Goal: Task Accomplishment & Management: Manage account settings

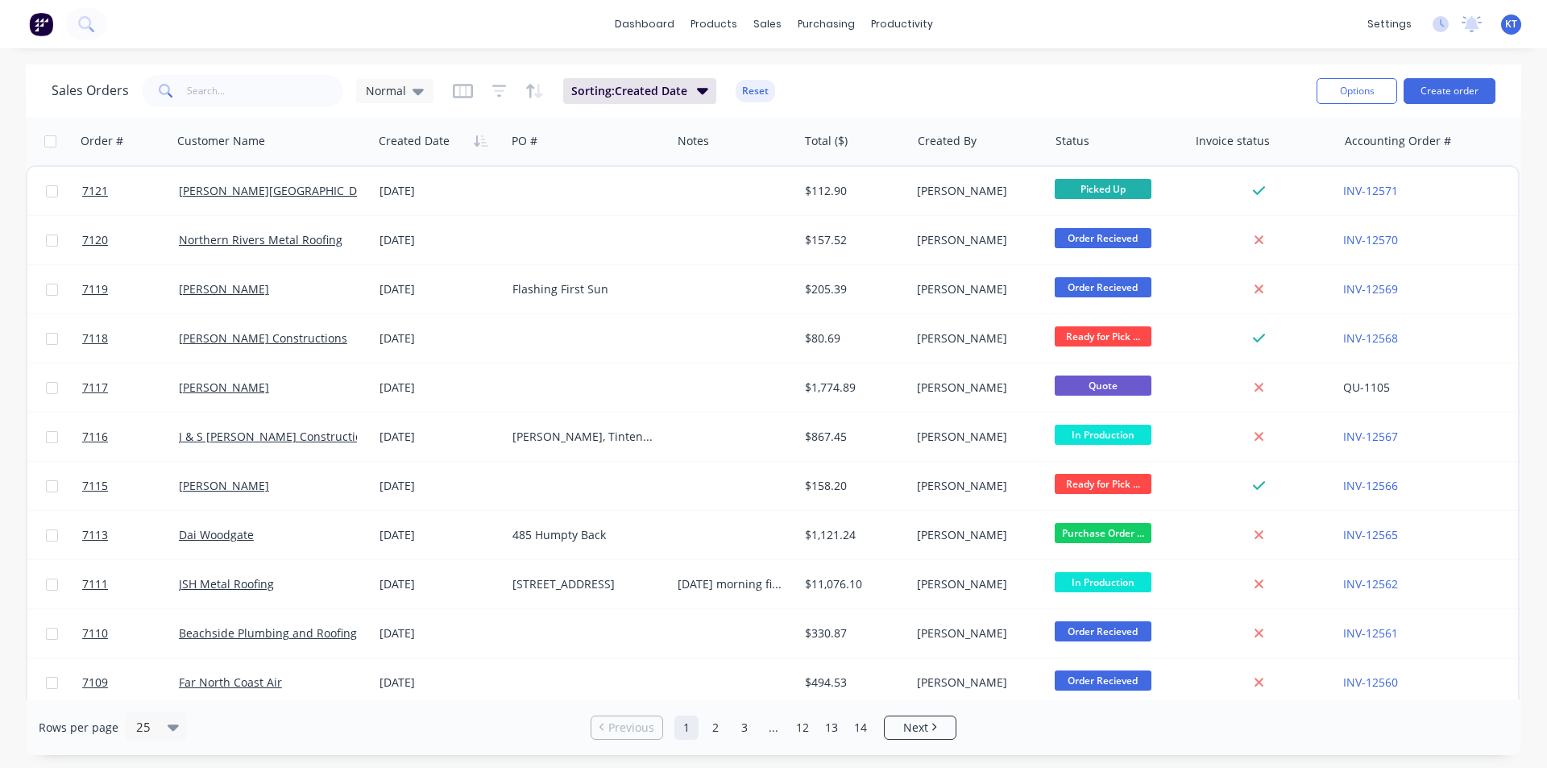
drag, startPoint x: 256, startPoint y: 111, endPoint x: 257, endPoint y: 102, distance: 8.9
click at [256, 111] on div "Sales Orders Normal Sorting: Created Date Reset Options Create order" at bounding box center [774, 90] width 1496 height 52
click at [258, 98] on input "text" at bounding box center [265, 91] width 157 height 32
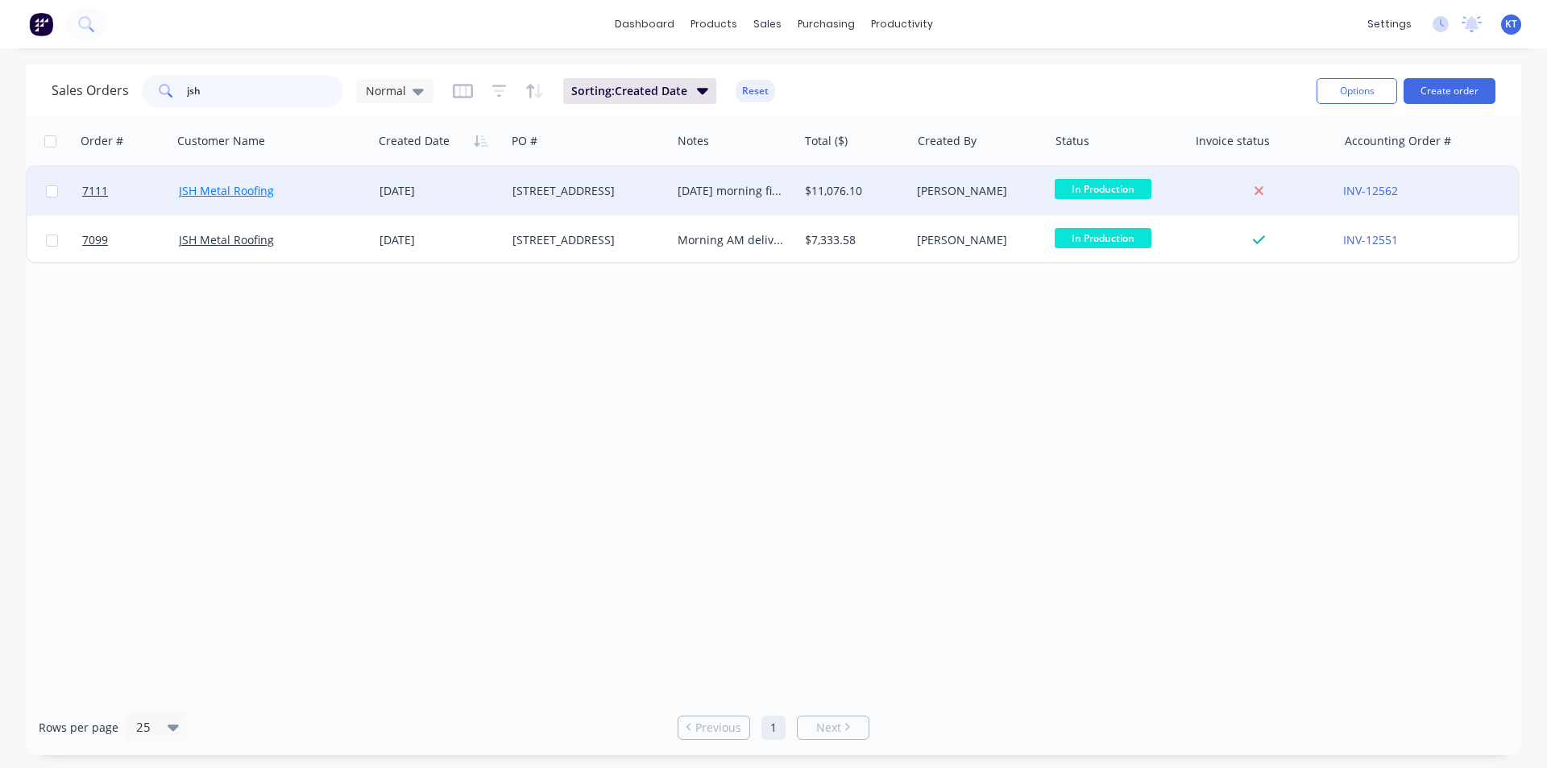
type input "jsh"
click at [262, 184] on link "JSH Metal Roofing" at bounding box center [226, 190] width 95 height 15
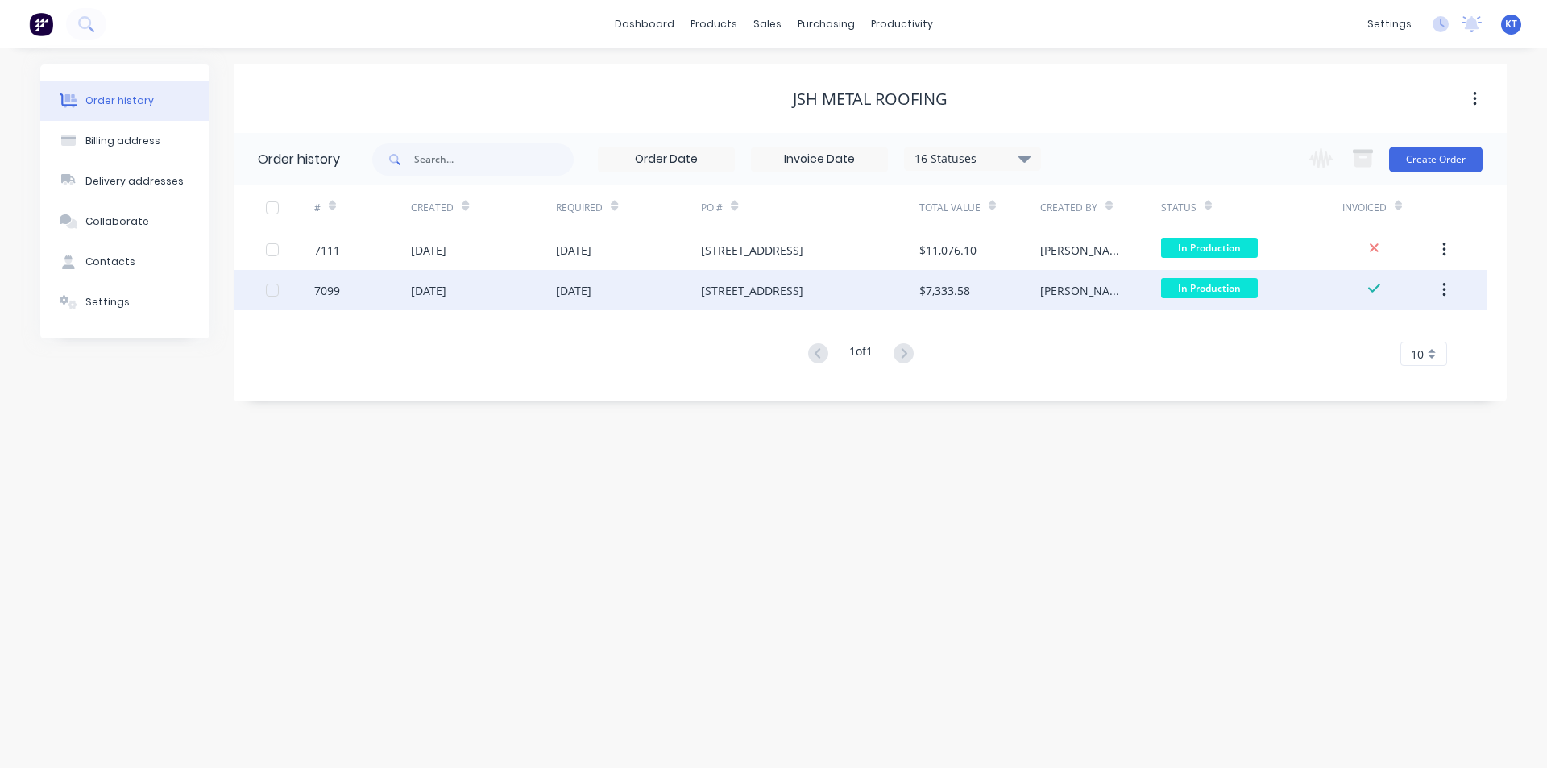
click at [679, 299] on div "10 Oct 2025" at bounding box center [628, 290] width 145 height 40
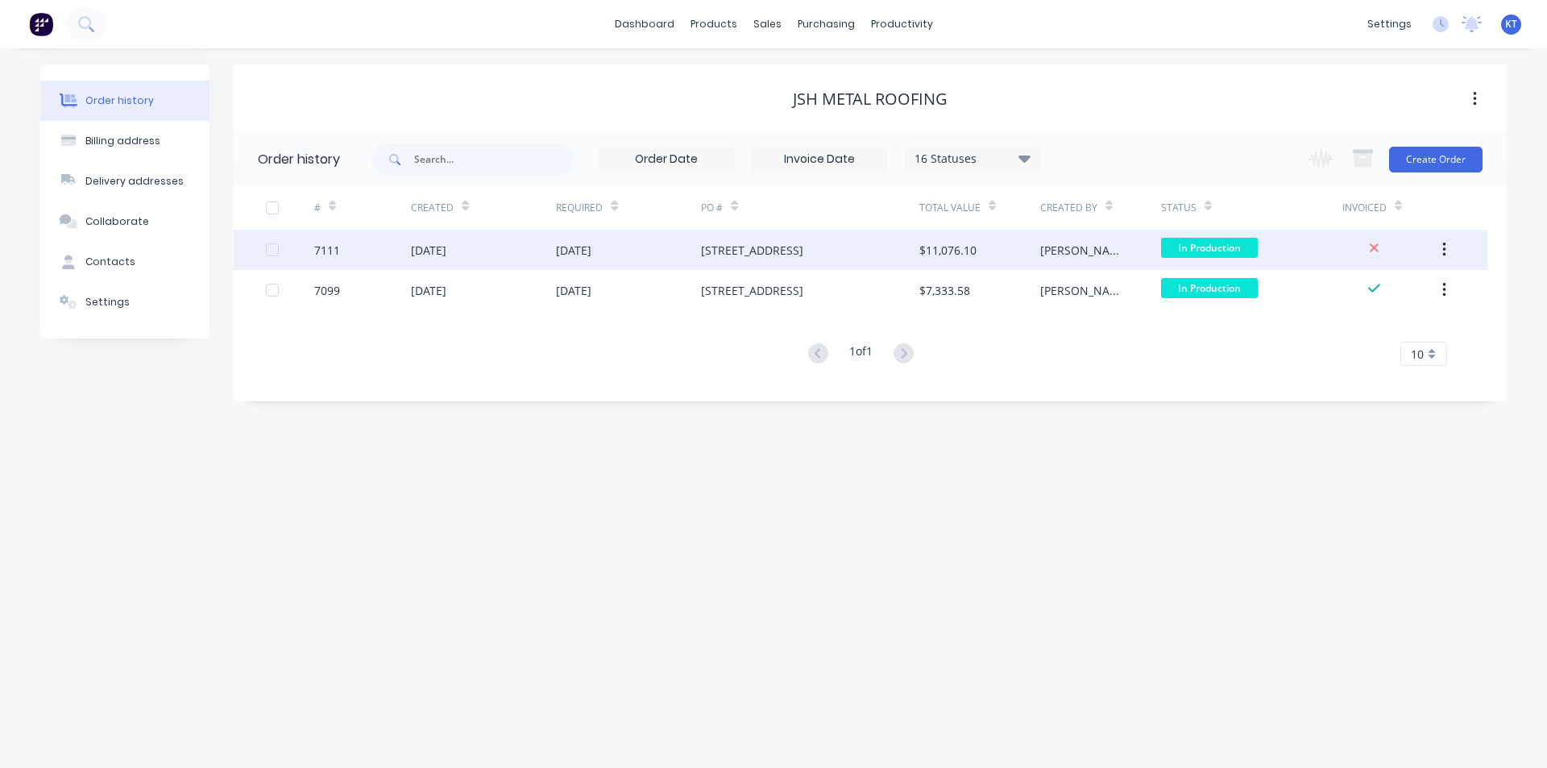
click at [695, 251] on div "13 Oct 2025" at bounding box center [628, 250] width 145 height 40
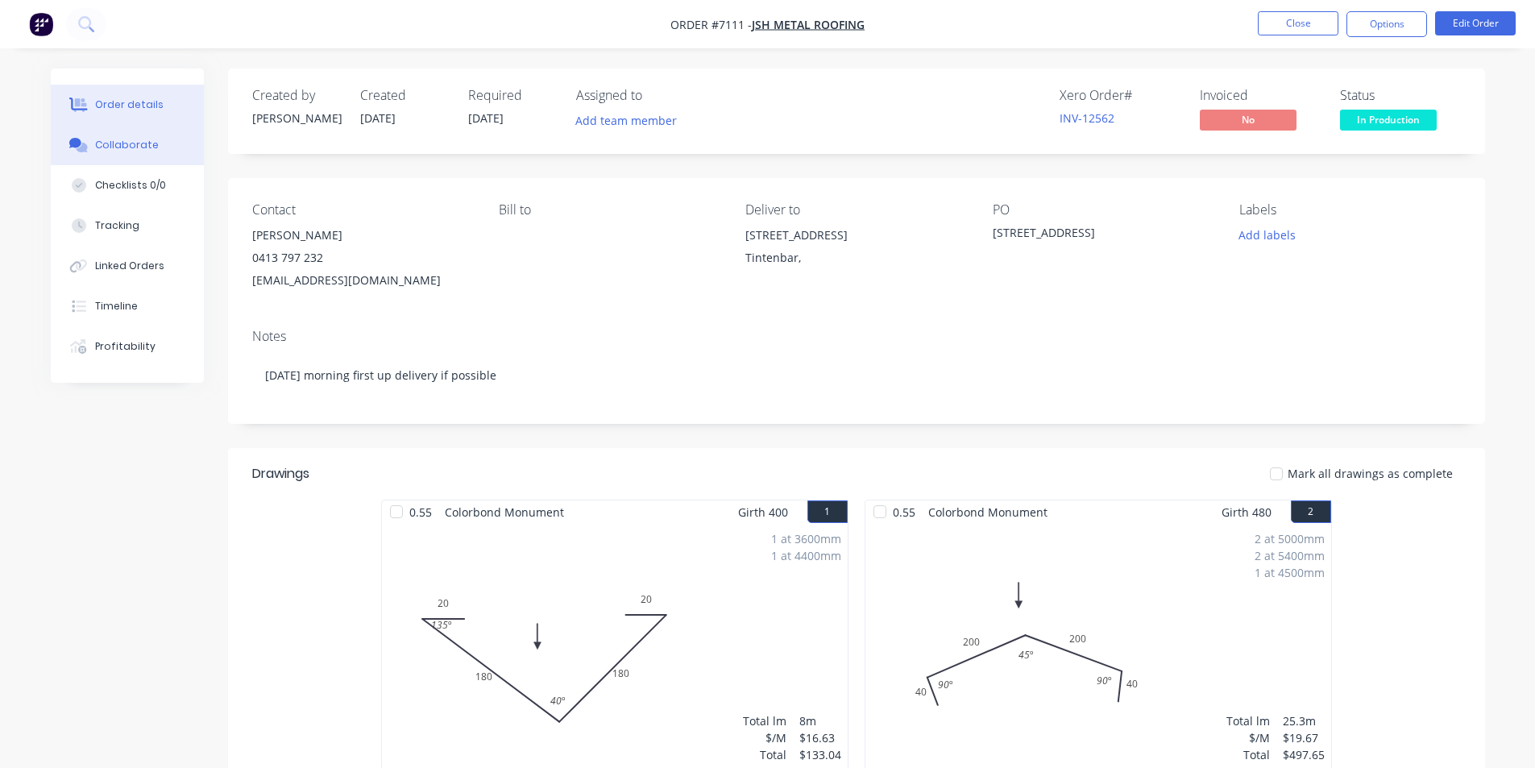
click at [131, 143] on div "Collaborate" at bounding box center [127, 145] width 64 height 15
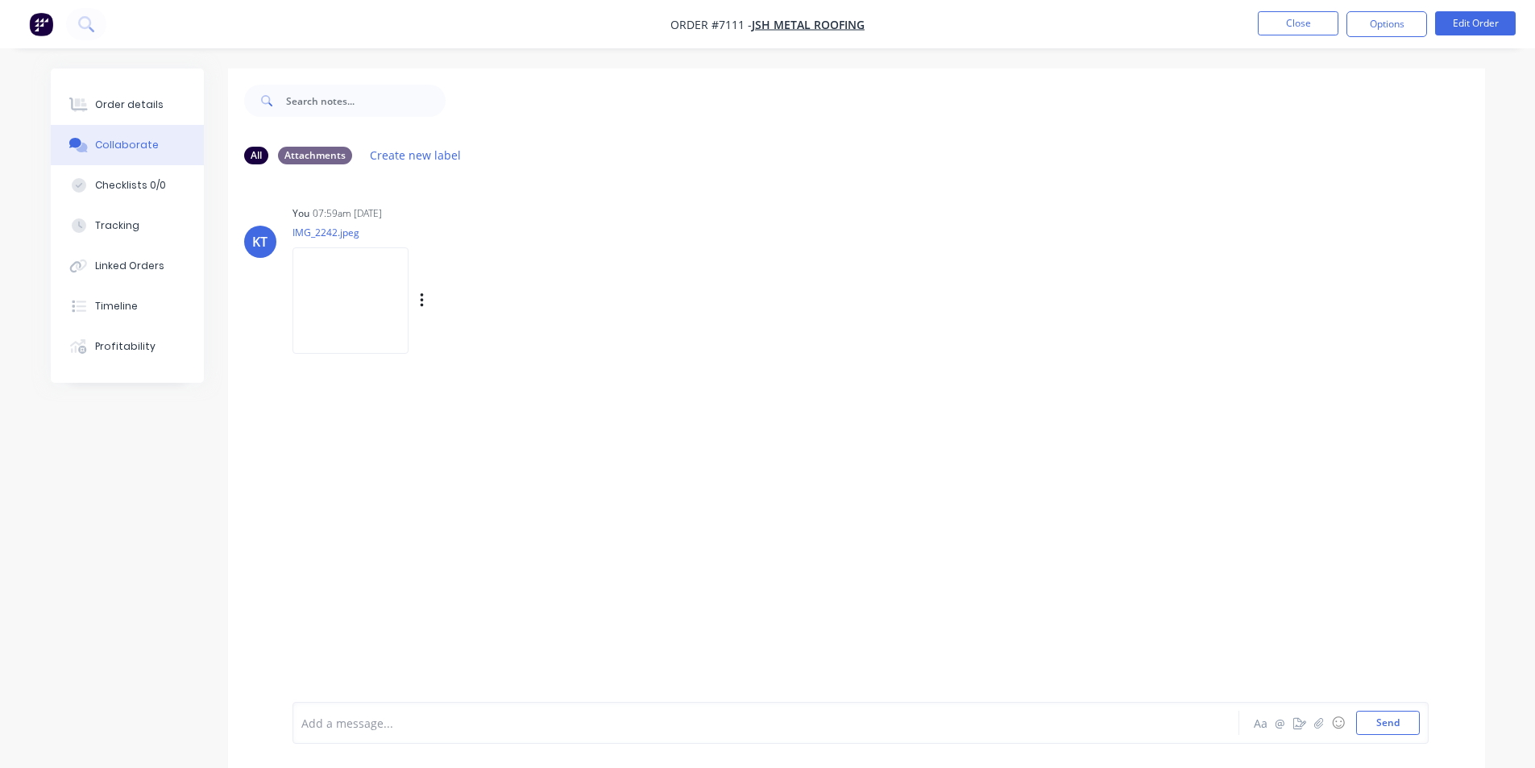
click at [352, 280] on img at bounding box center [350, 300] width 116 height 106
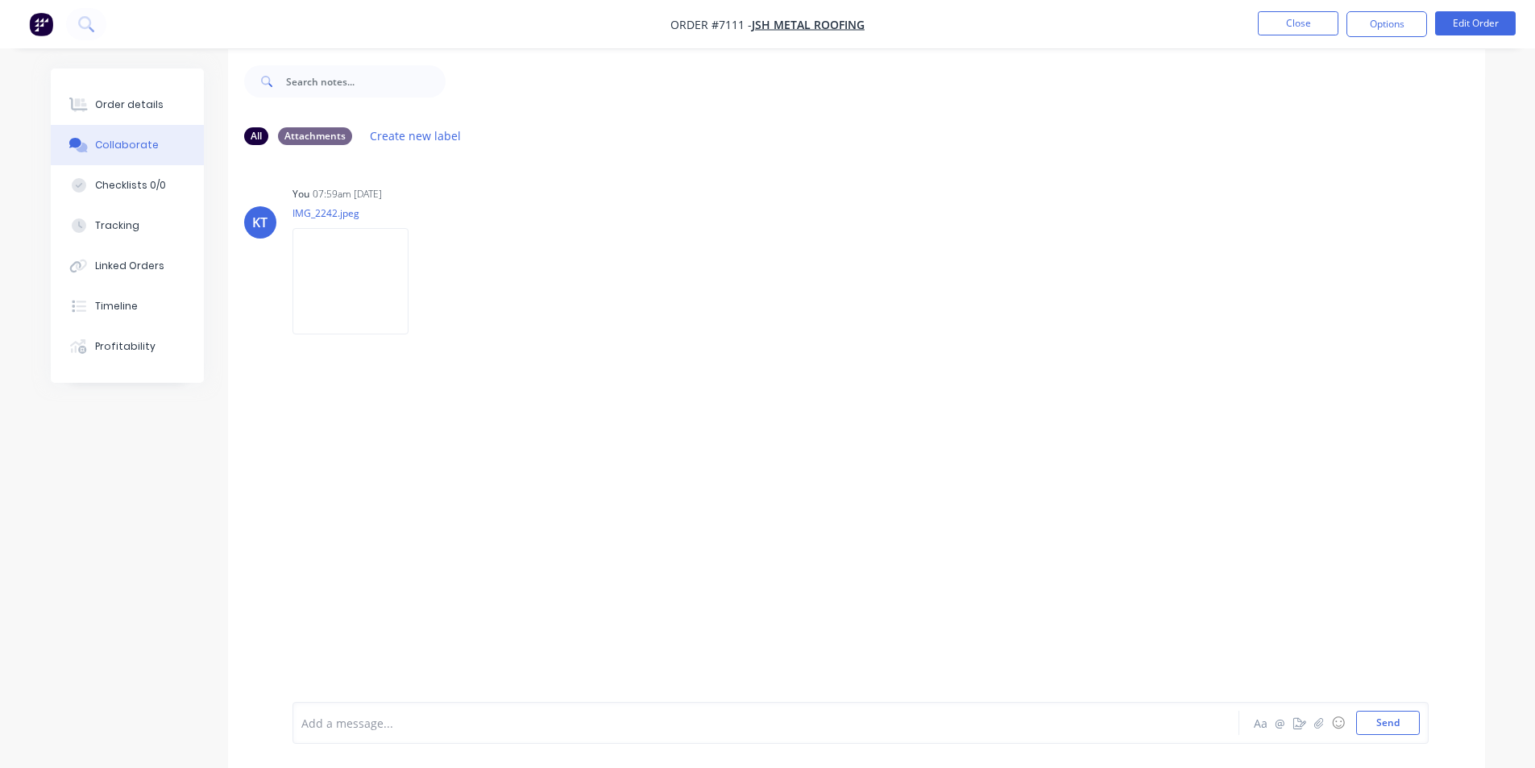
scroll to position [24, 0]
click at [123, 92] on button "Order details" at bounding box center [127, 105] width 153 height 40
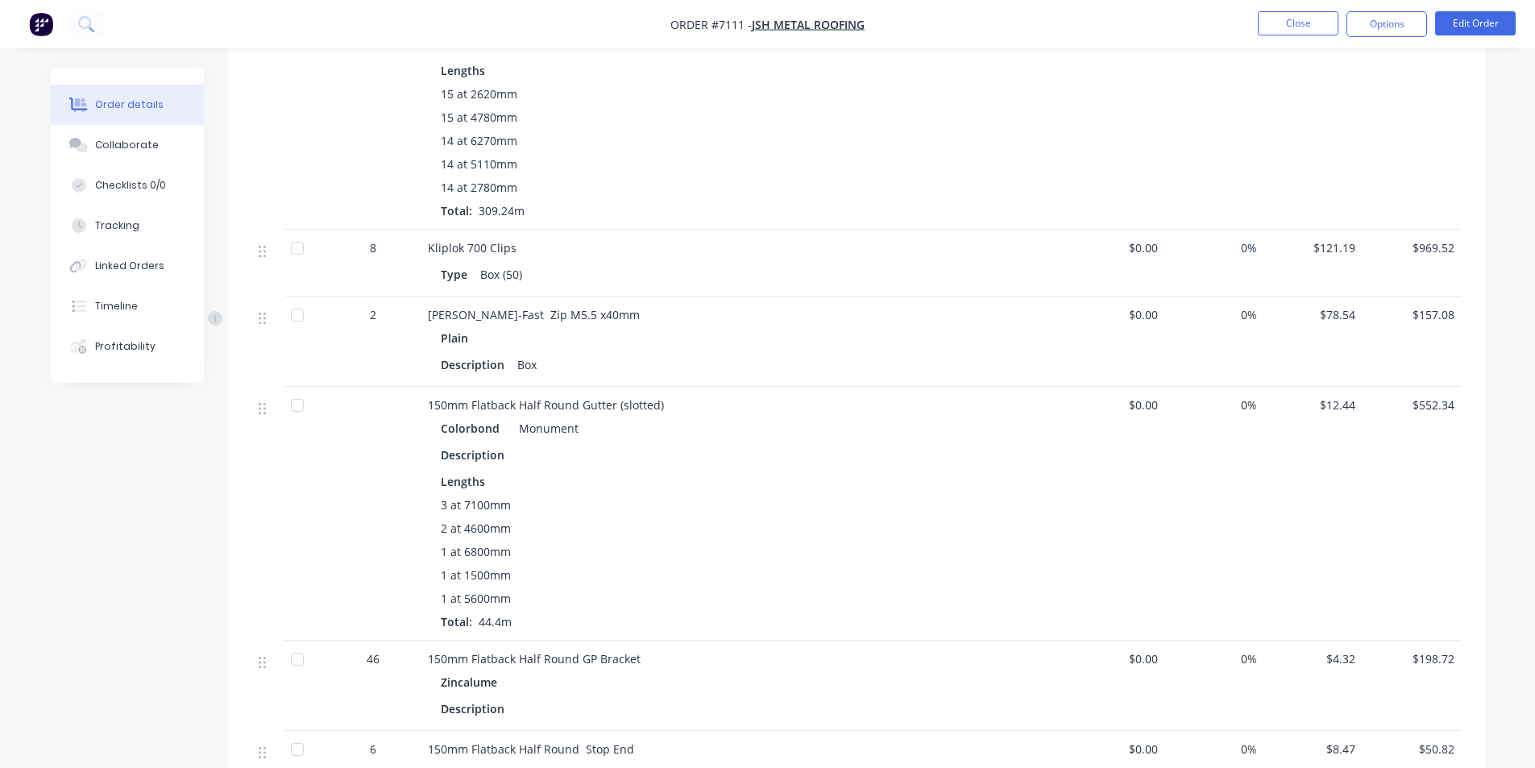
scroll to position [1958, 0]
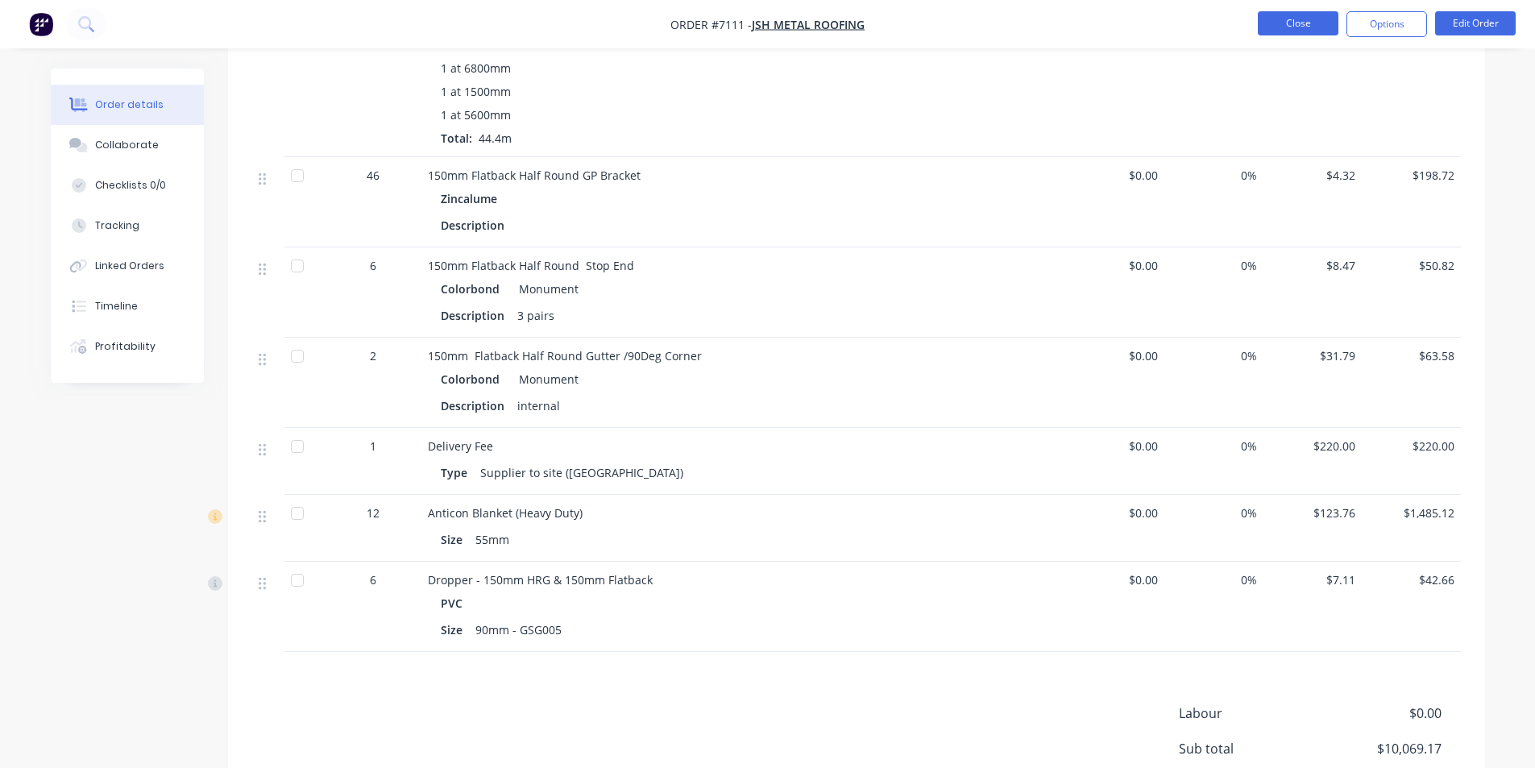
click at [1295, 33] on button "Close" at bounding box center [1298, 23] width 81 height 24
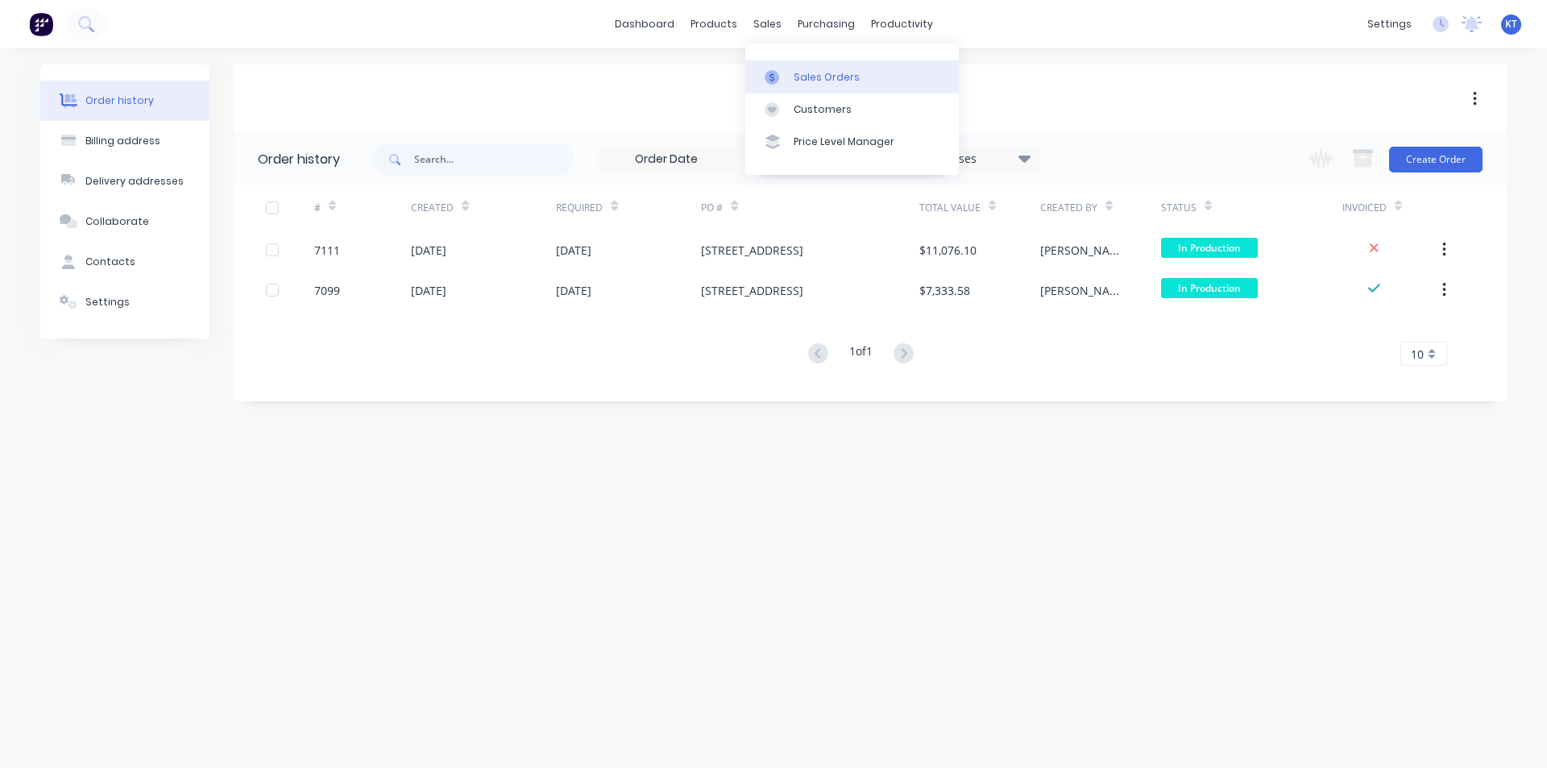
click at [797, 82] on div "Sales Orders" at bounding box center [827, 77] width 66 height 15
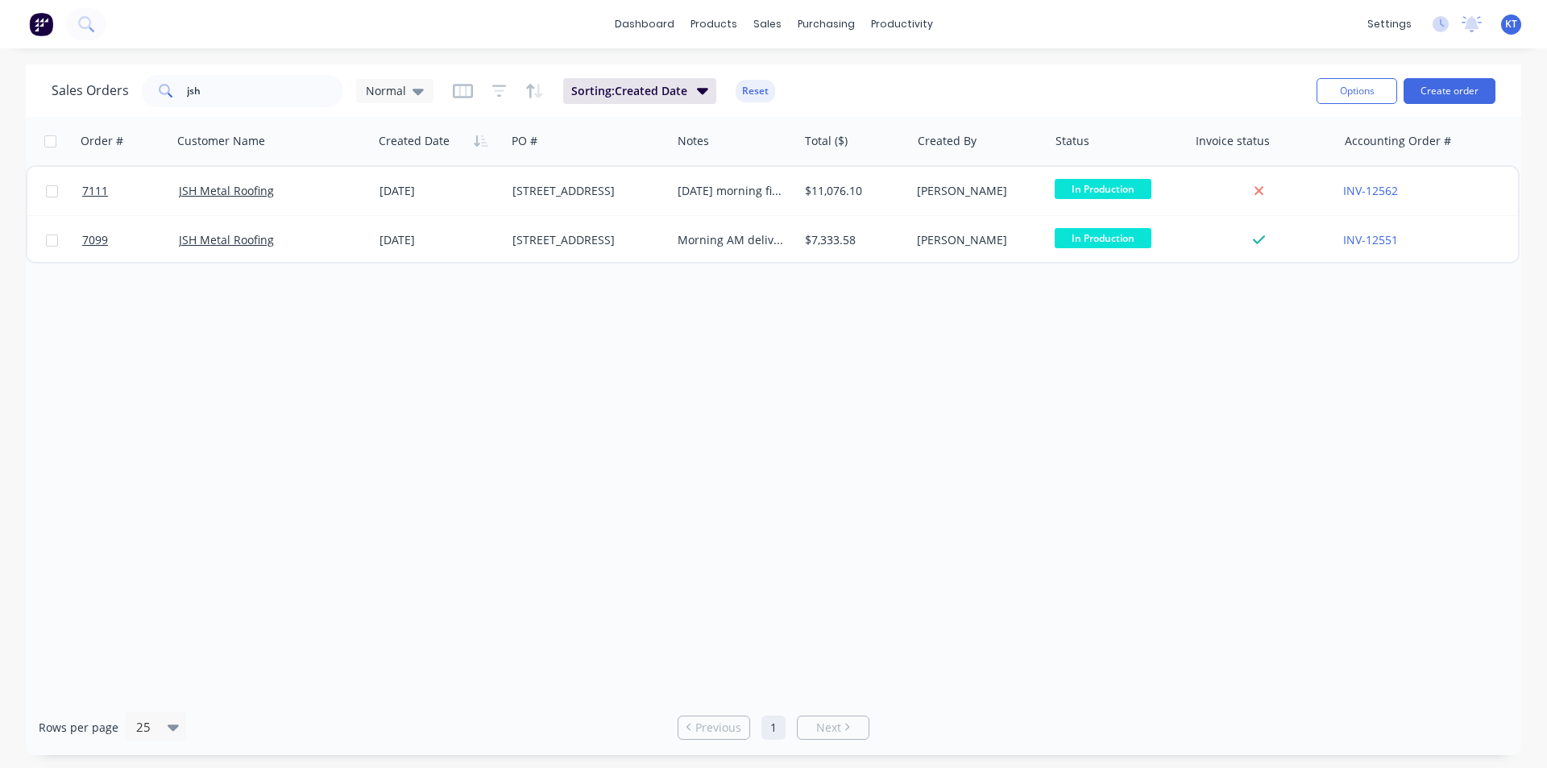
click at [1442, 110] on div "Options Create order" at bounding box center [1402, 90] width 185 height 39
click at [1436, 93] on button "Create order" at bounding box center [1450, 91] width 92 height 26
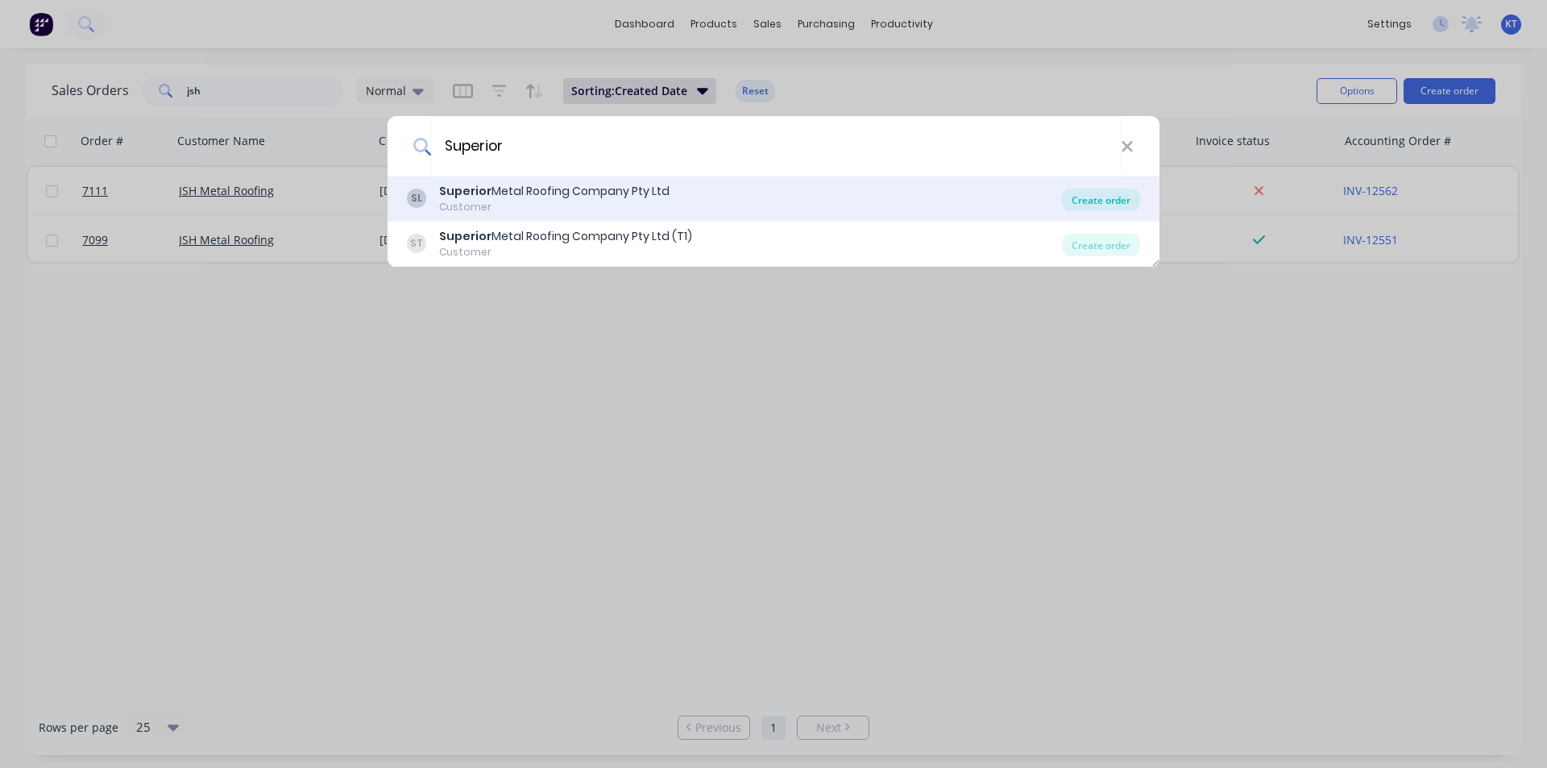
type input "Superior"
click at [1126, 198] on div "Create order" at bounding box center [1101, 200] width 78 height 23
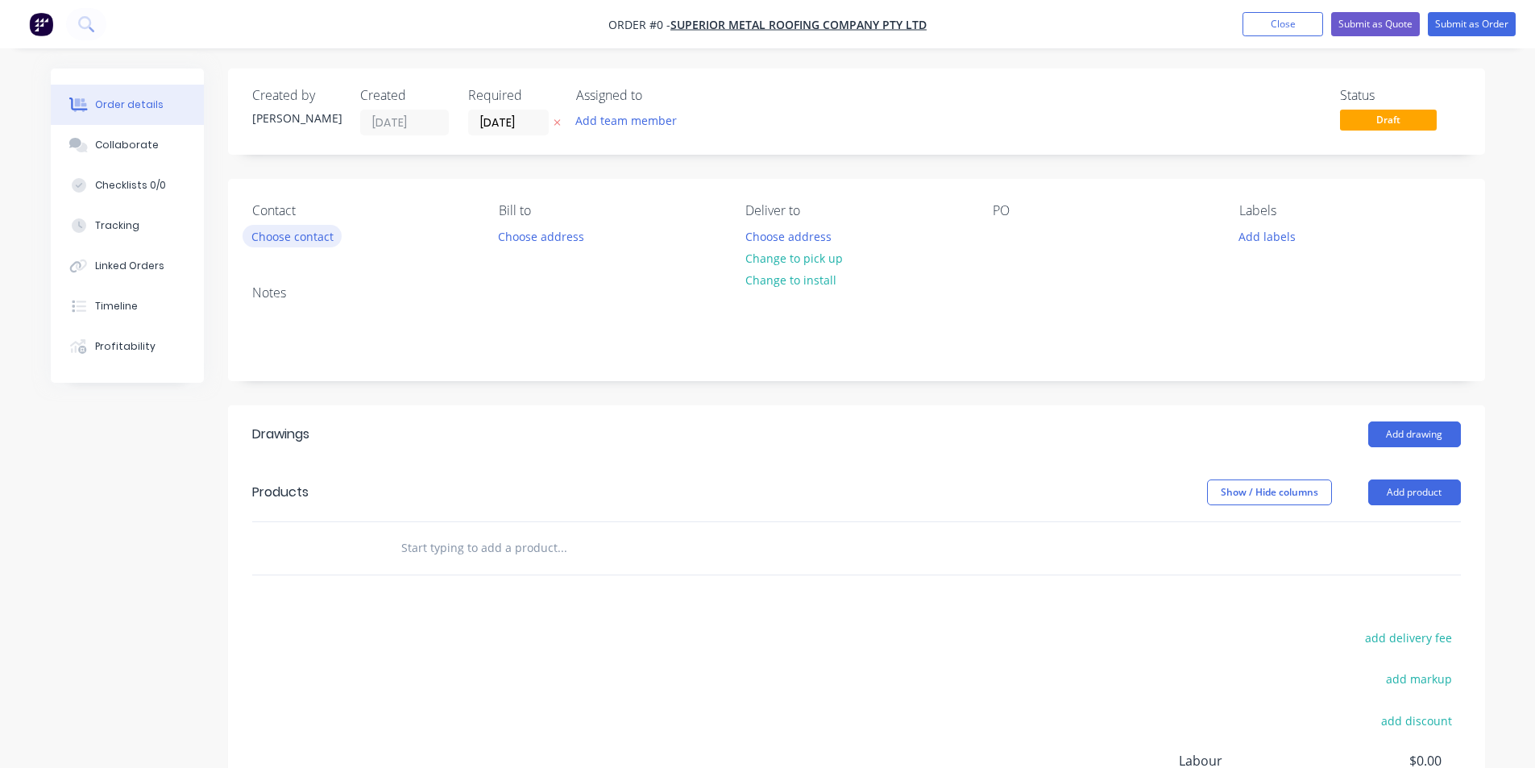
click at [327, 238] on button "Choose contact" at bounding box center [292, 236] width 99 height 22
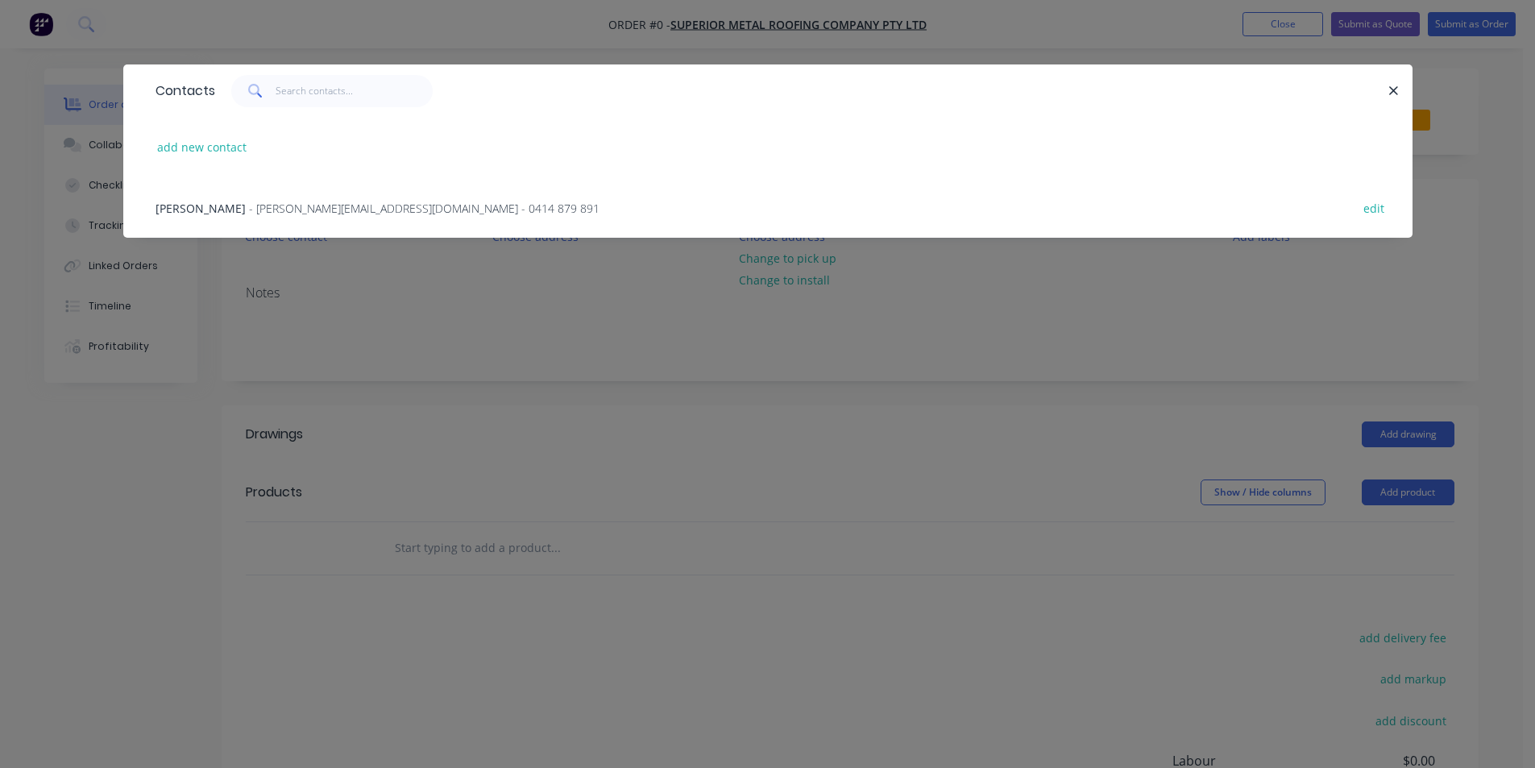
click at [249, 205] on span "- mitch@superiormetalroofing.co - 0414 879 891" at bounding box center [424, 208] width 351 height 15
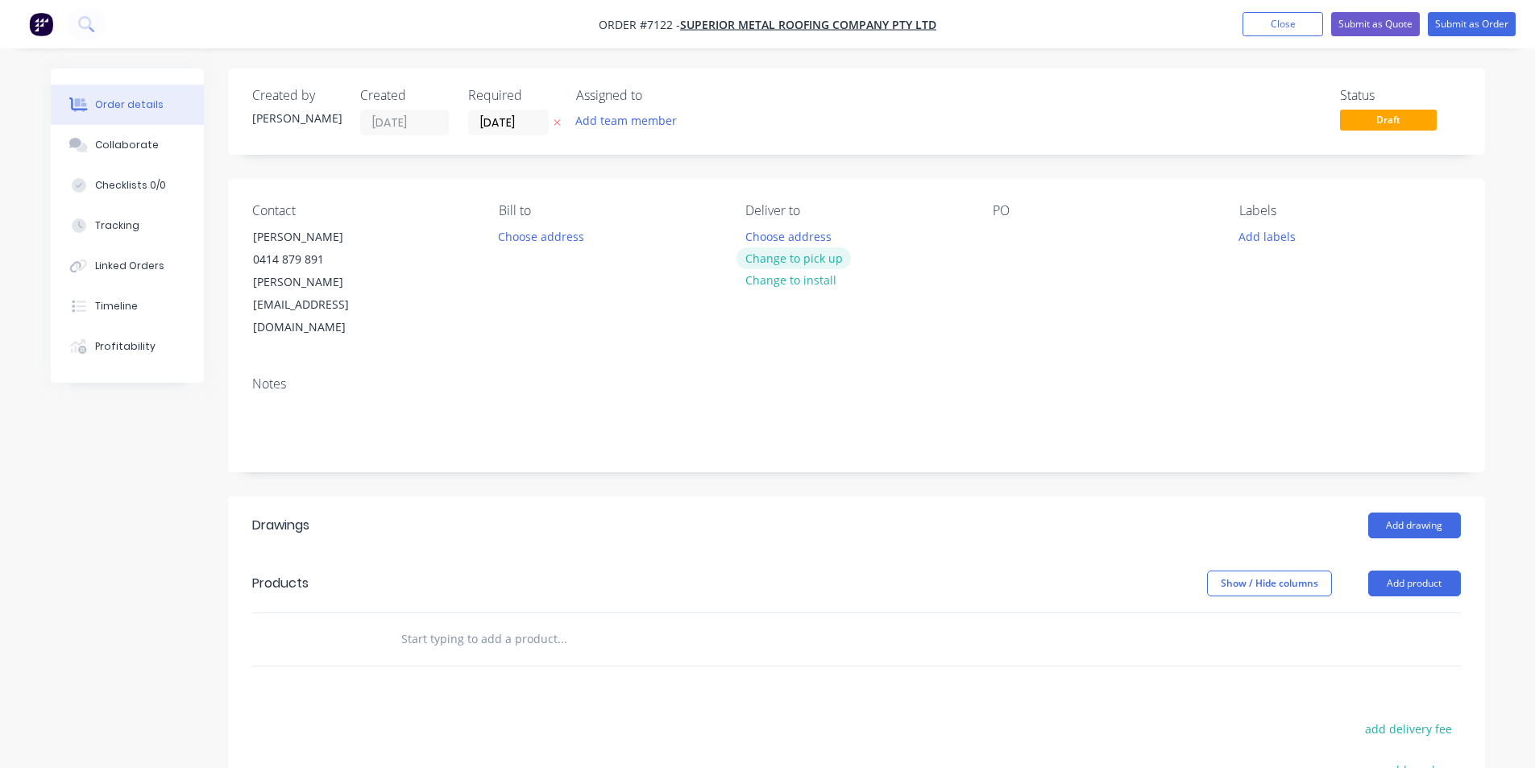
click at [826, 262] on button "Change to pick up" at bounding box center [793, 258] width 114 height 22
click at [808, 263] on button "Change to delivery" at bounding box center [795, 259] width 118 height 22
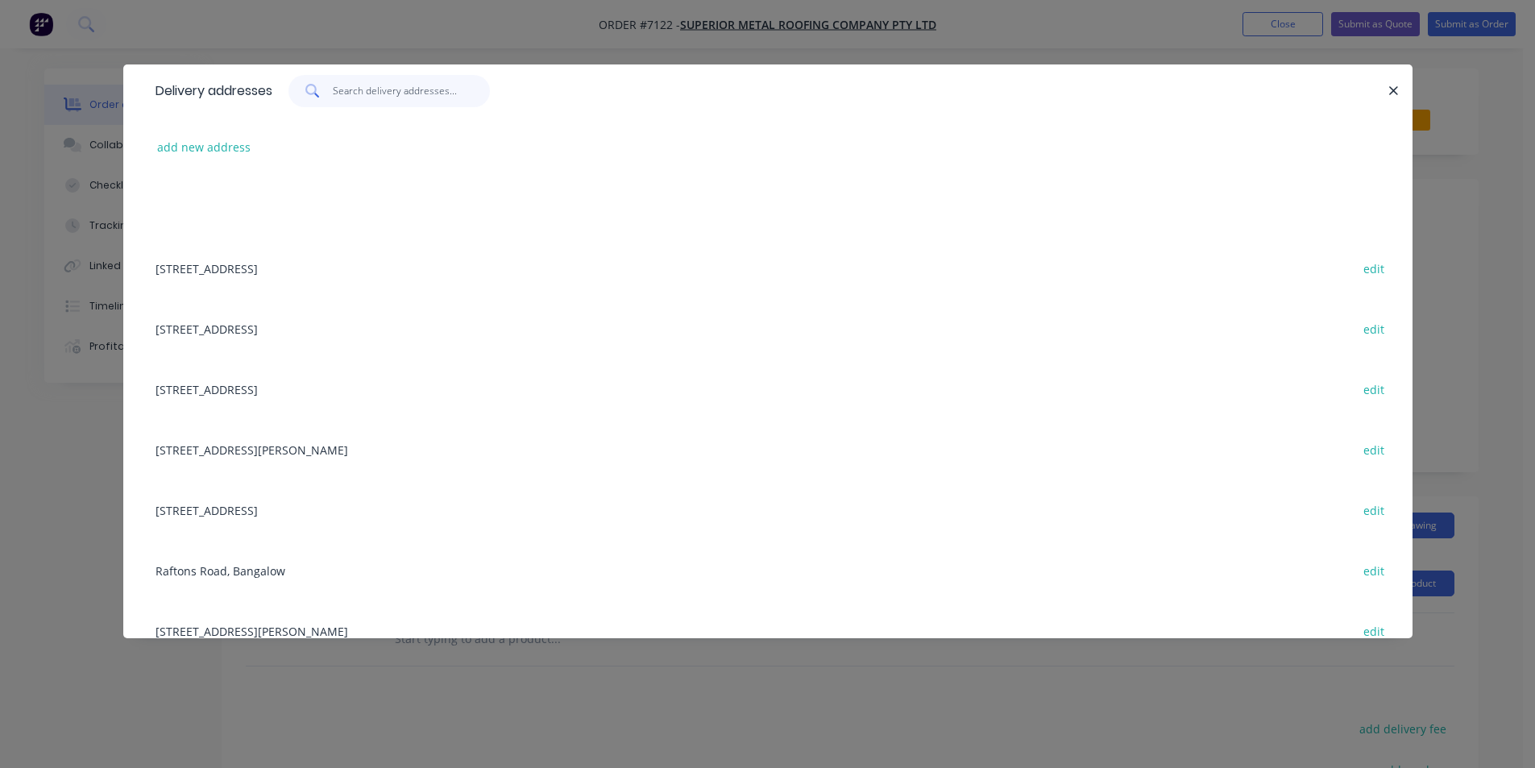
click at [350, 85] on input "text" at bounding box center [411, 91] width 157 height 32
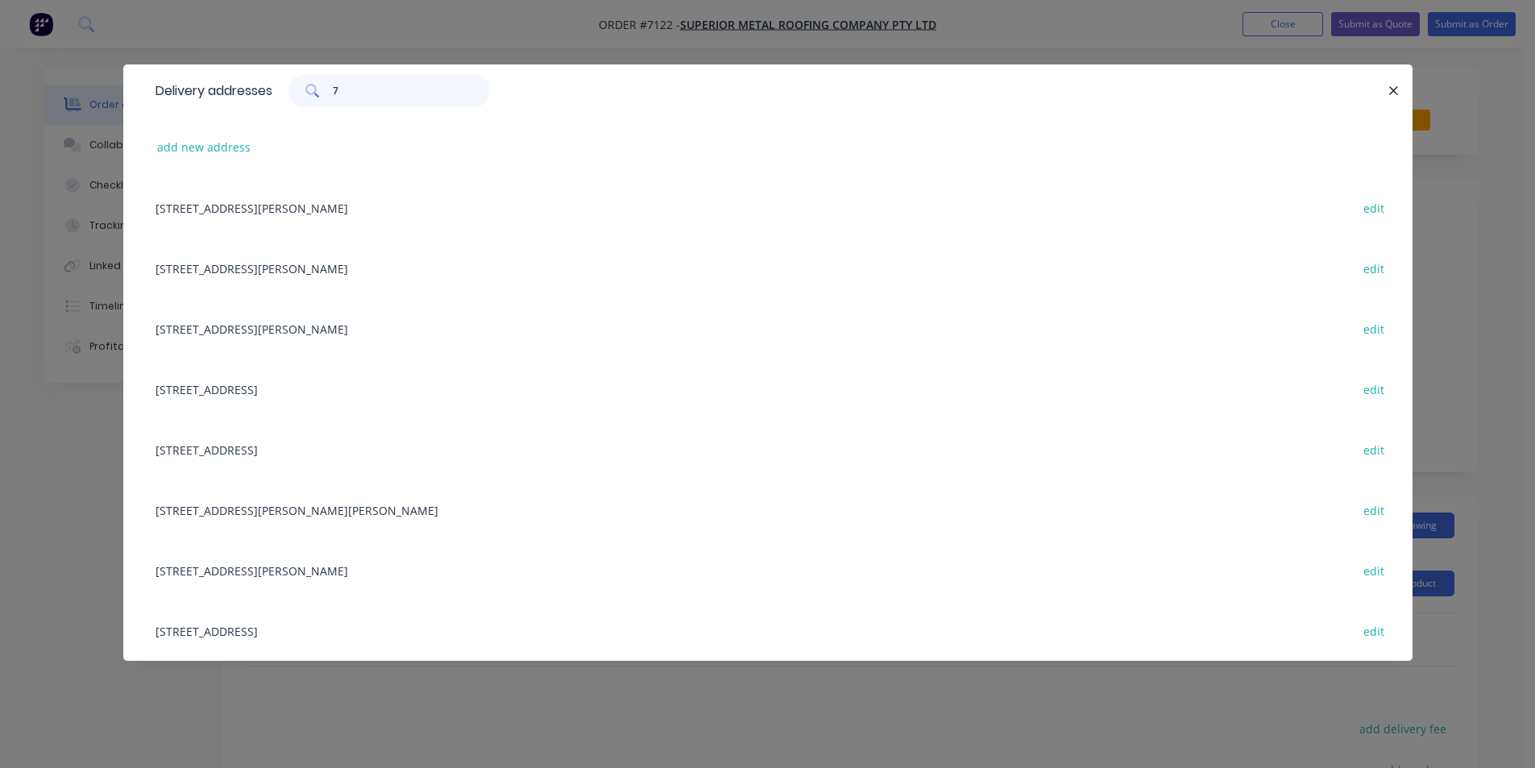
type input "7"
click at [220, 273] on div "7 Leslie St, Bangalow edit" at bounding box center [767, 268] width 1241 height 60
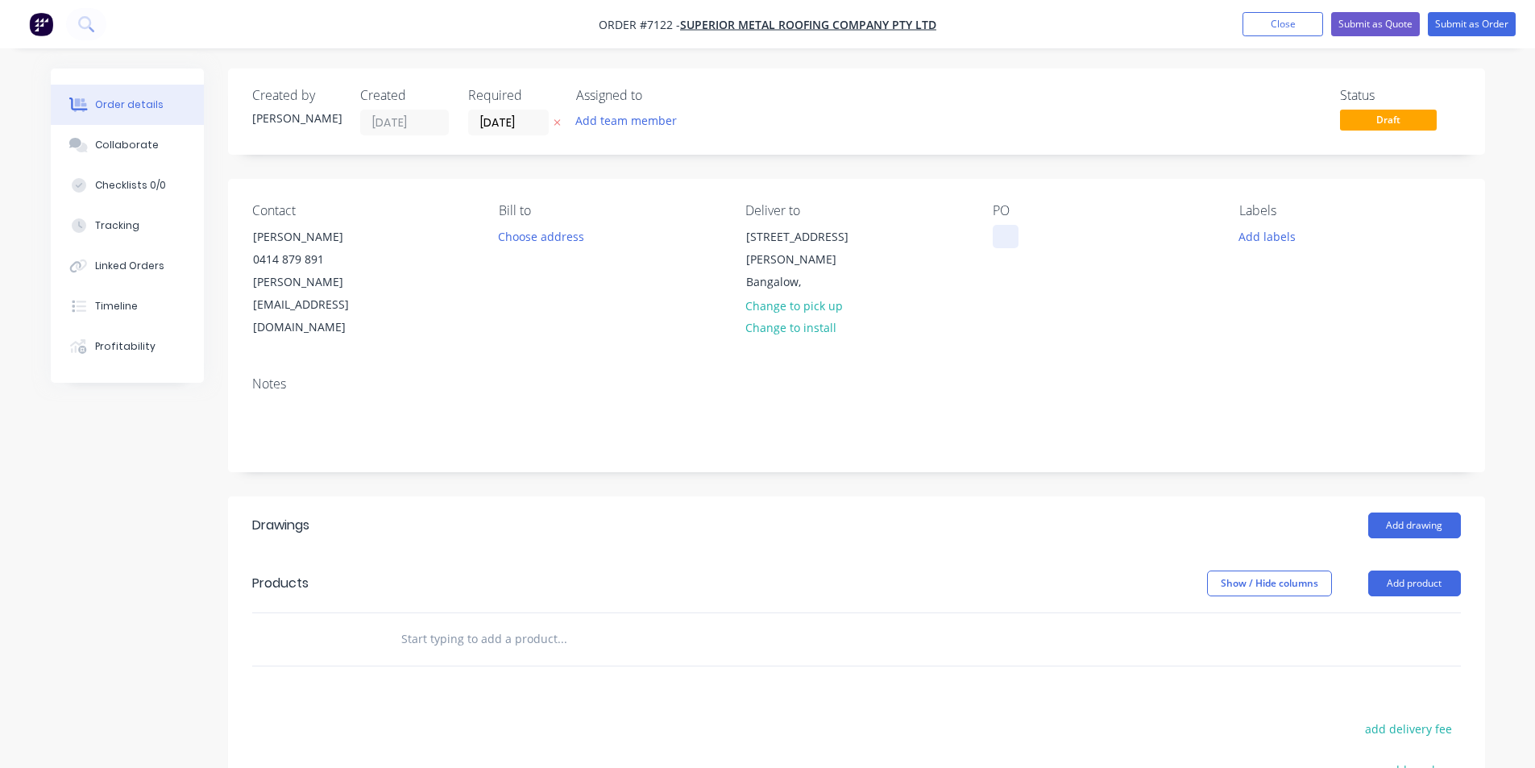
click at [998, 239] on div at bounding box center [1006, 236] width 26 height 23
click at [1432, 570] on button "Add product" at bounding box center [1414, 583] width 93 height 26
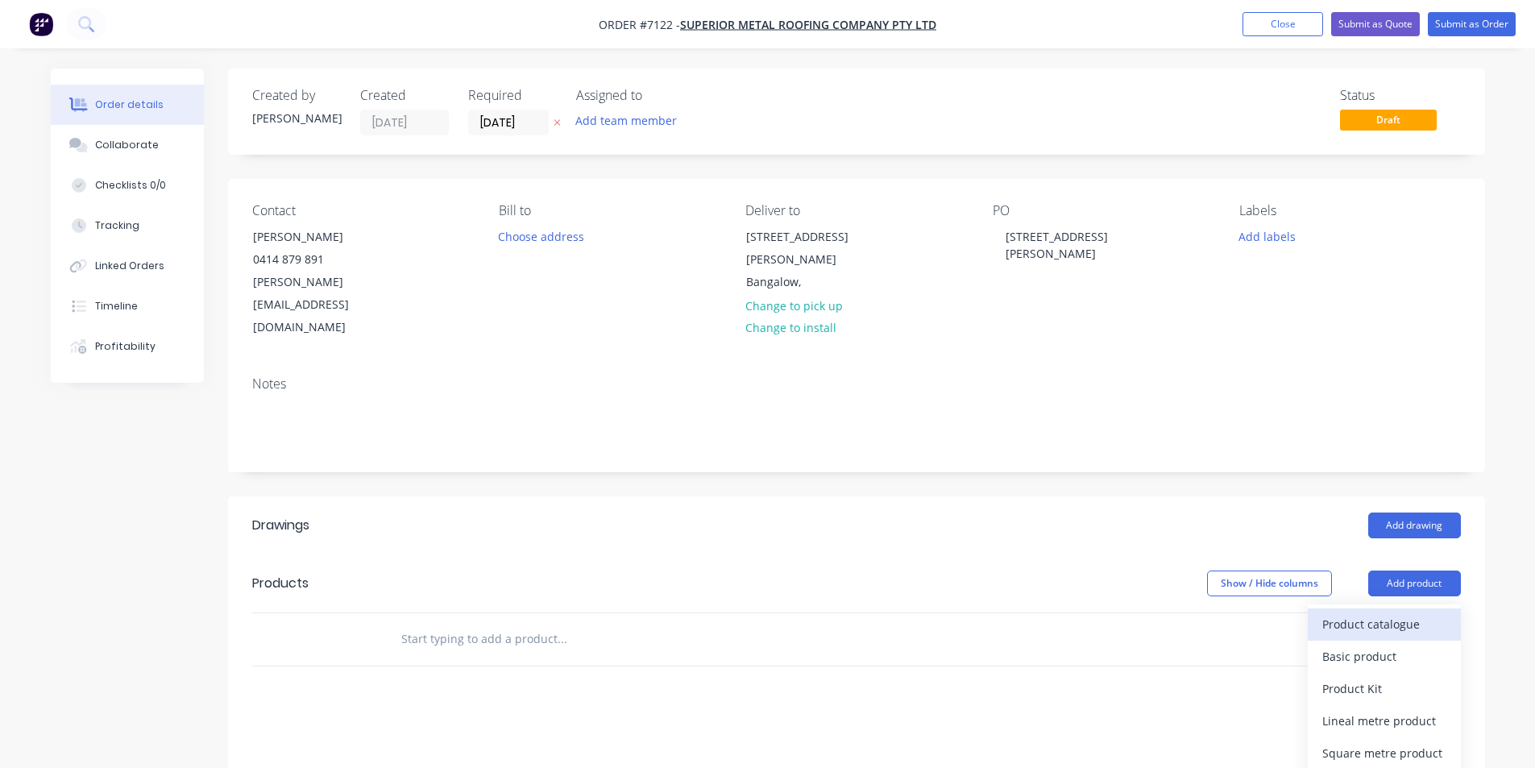
click at [1423, 612] on div "Product catalogue" at bounding box center [1384, 623] width 124 height 23
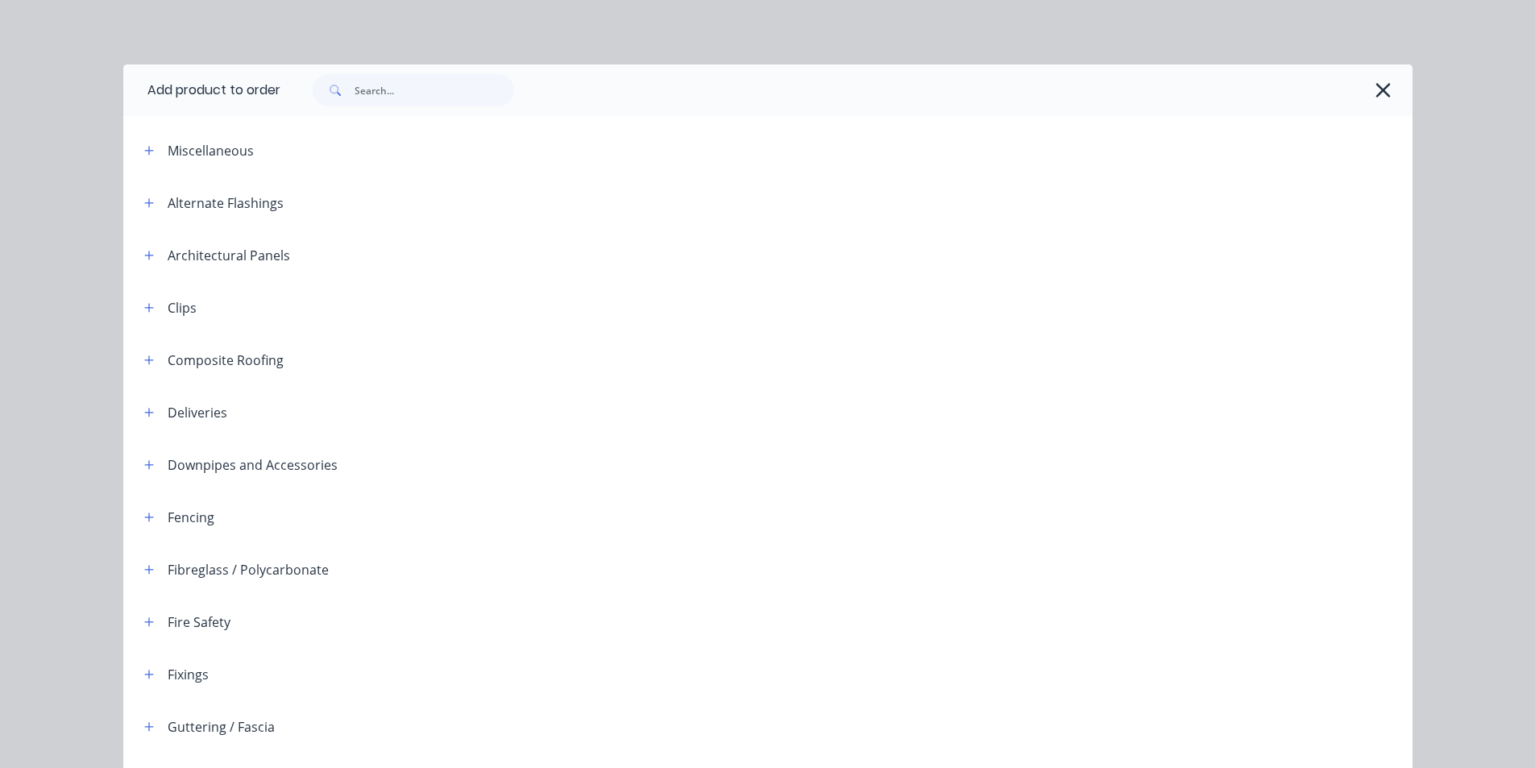
click at [488, 64] on div "Add product to order Miscellaneous Alternate Flashings Architectural Panels Cli…" at bounding box center [767, 384] width 1535 height 768
click at [474, 98] on input "text" at bounding box center [435, 90] width 160 height 32
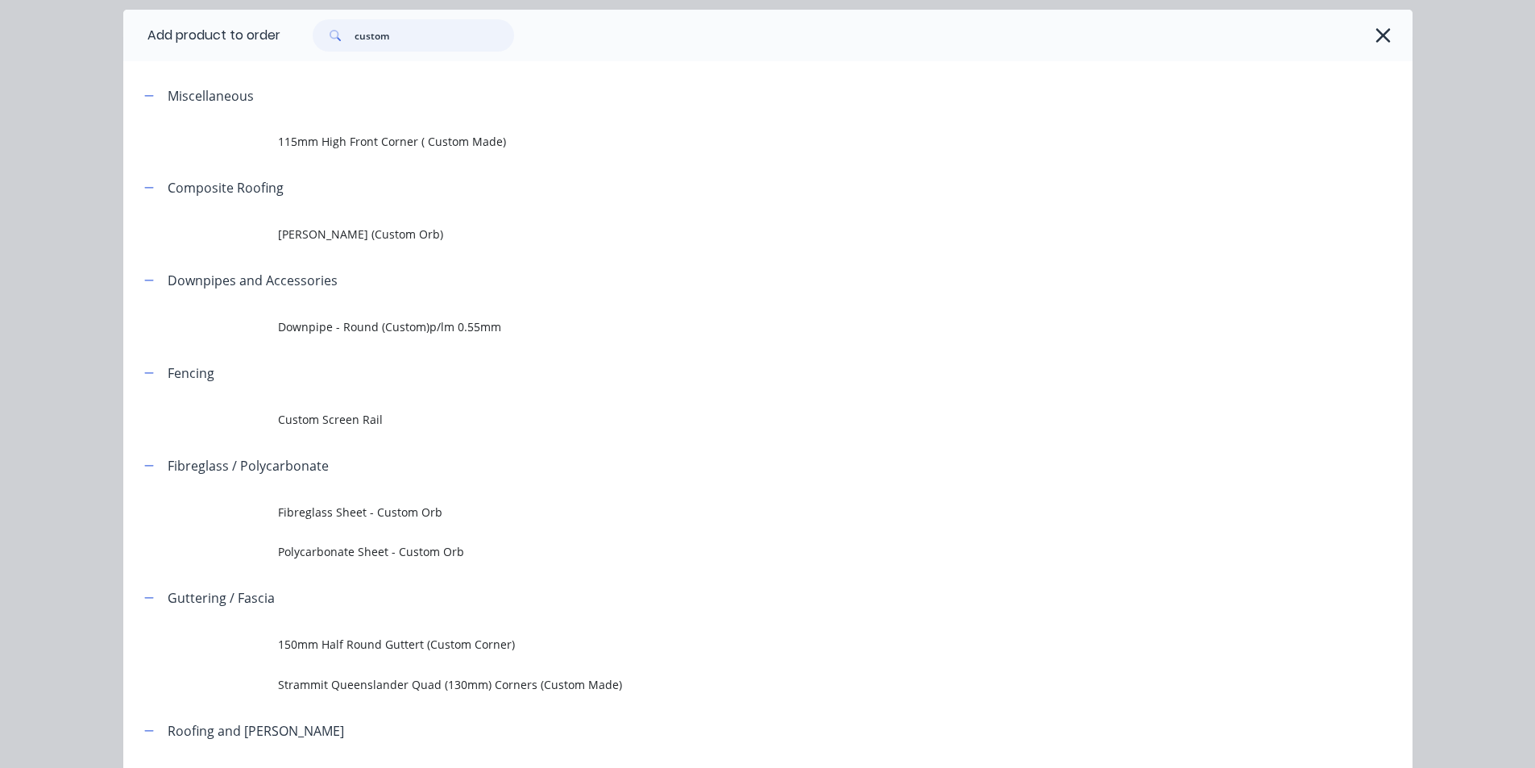
scroll to position [195, 0]
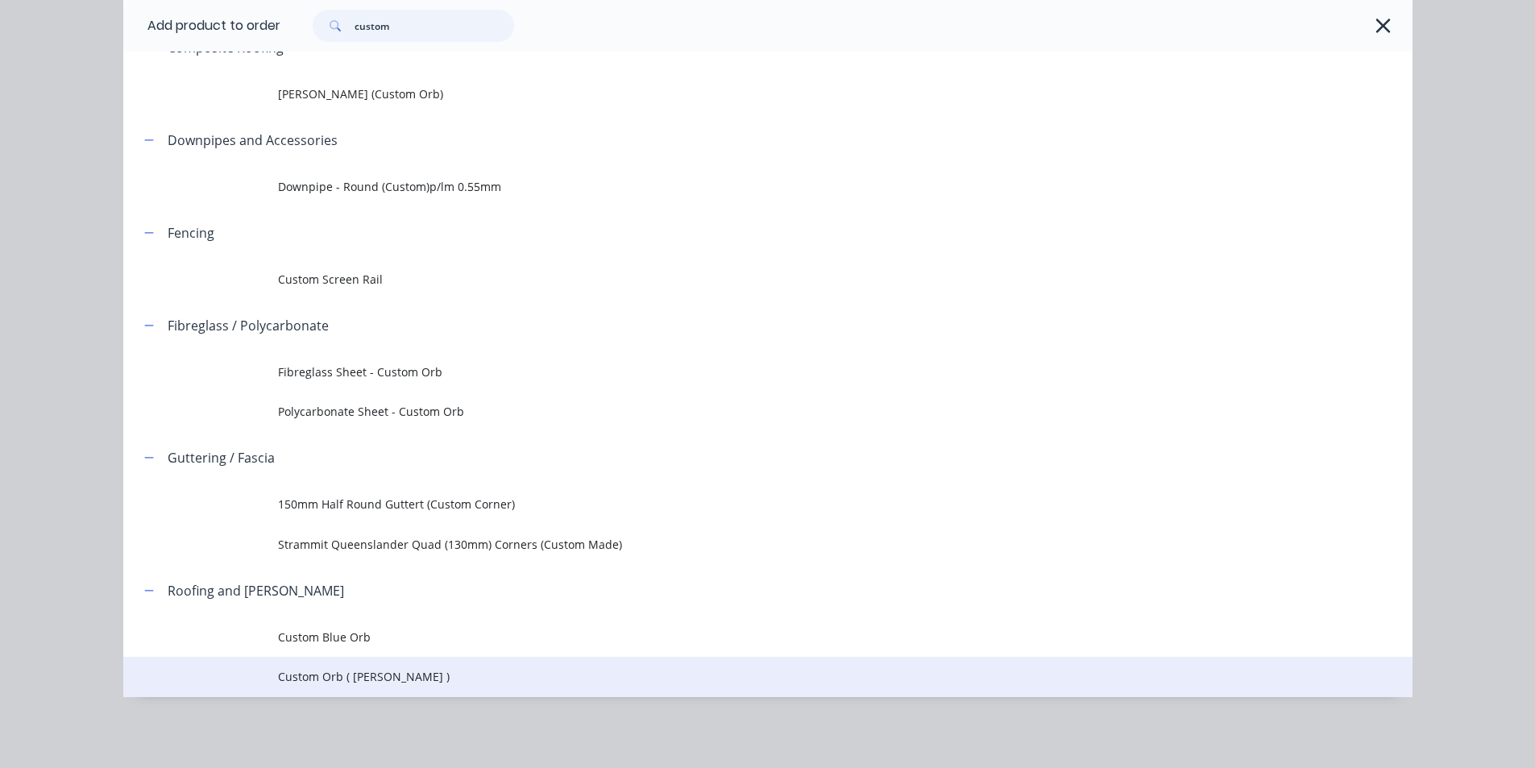
type input "custom"
click at [380, 683] on span "Custom Orb ( Corro )" at bounding box center [731, 676] width 907 height 17
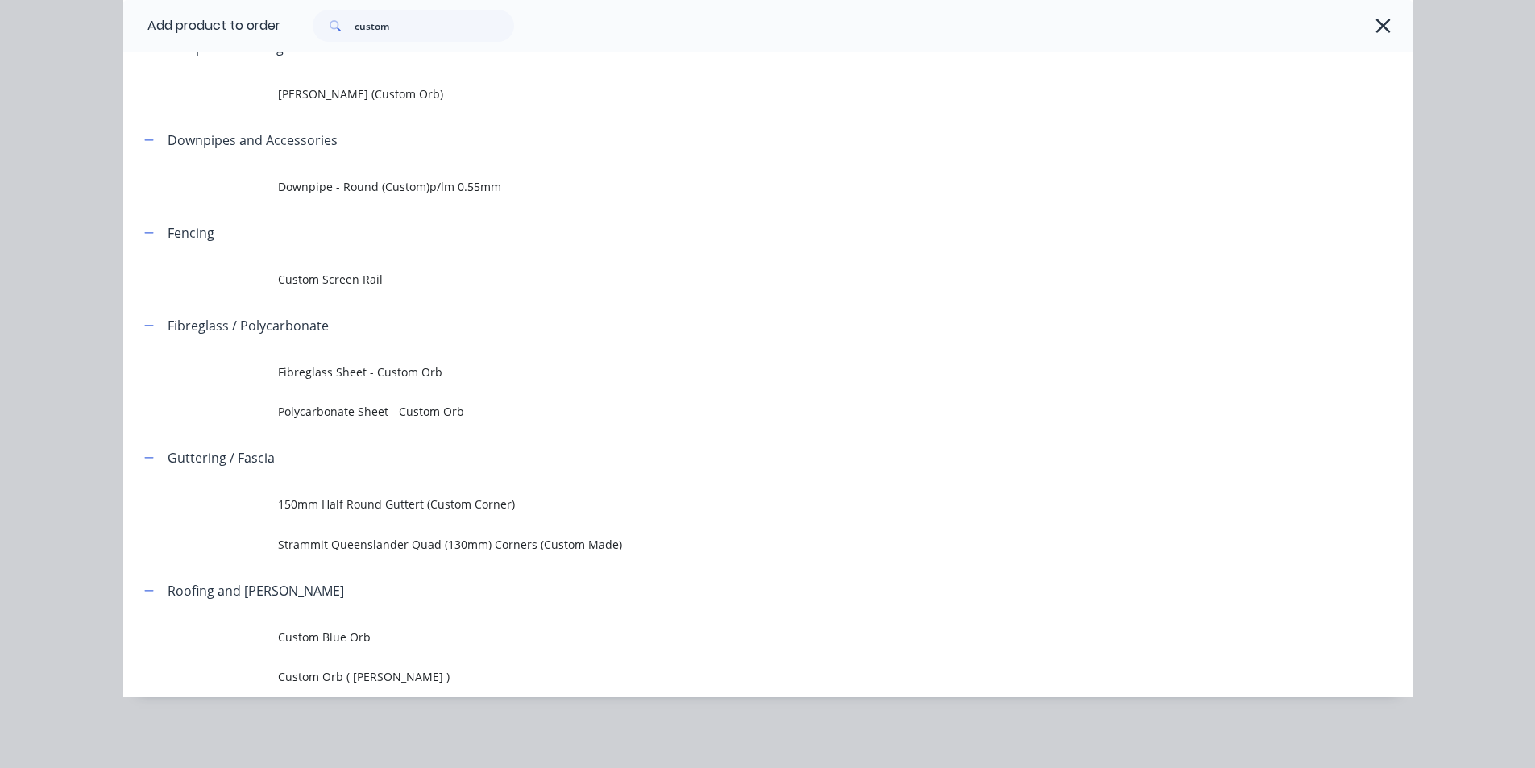
scroll to position [0, 0]
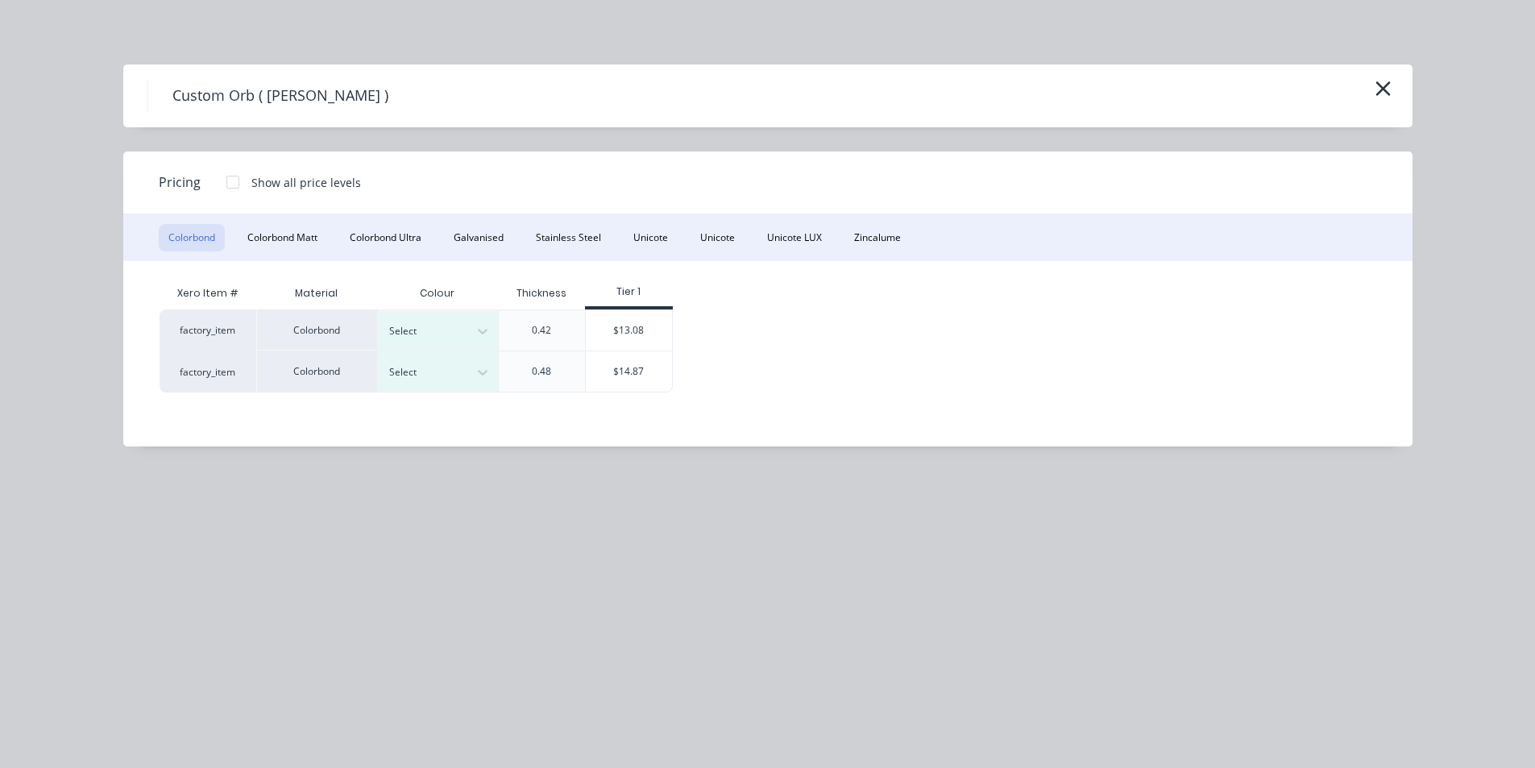
click at [916, 244] on div "Colorbond Colorbond Matt Colorbond Ultra Galvanised Stainless Steel Unicote Uni…" at bounding box center [767, 237] width 1289 height 47
click at [901, 241] on button "Zincalume" at bounding box center [877, 237] width 66 height 27
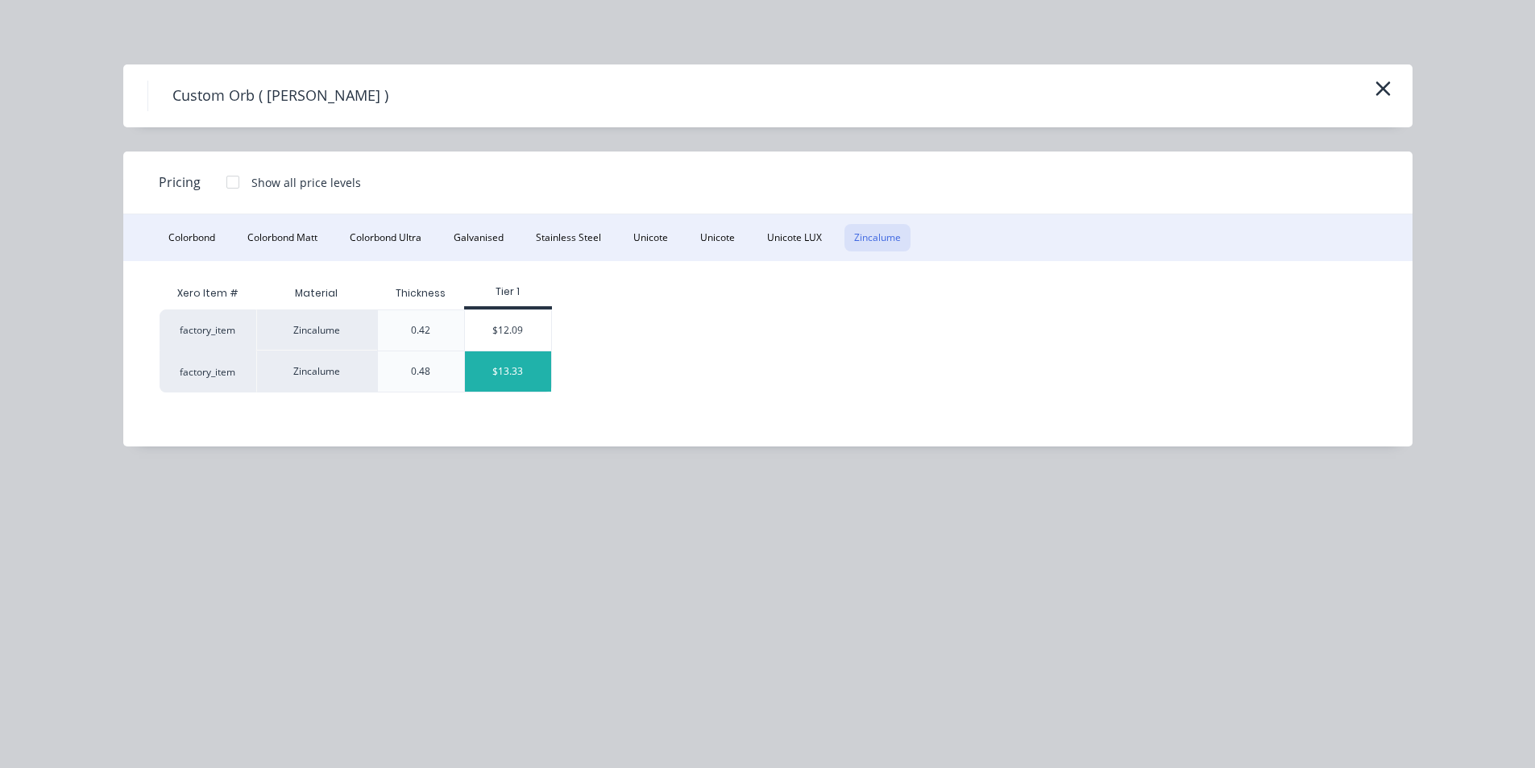
click at [541, 386] on div "$13.33" at bounding box center [508, 371] width 86 height 40
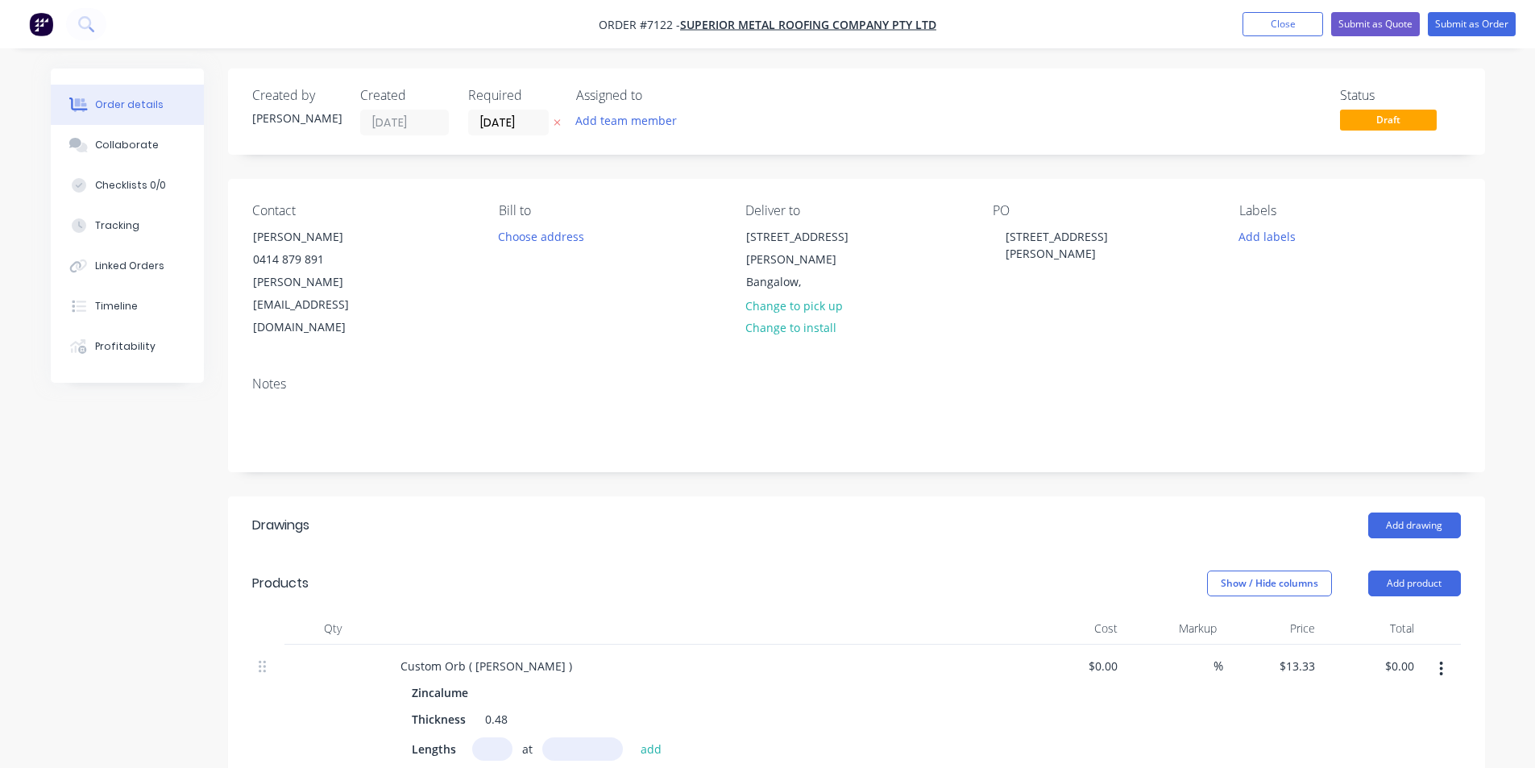
click at [490, 737] on input "text" at bounding box center [492, 748] width 40 height 23
type input "10"
type input "4270"
click at [633, 737] on button "add" at bounding box center [652, 748] width 38 height 22
type input "$569.19"
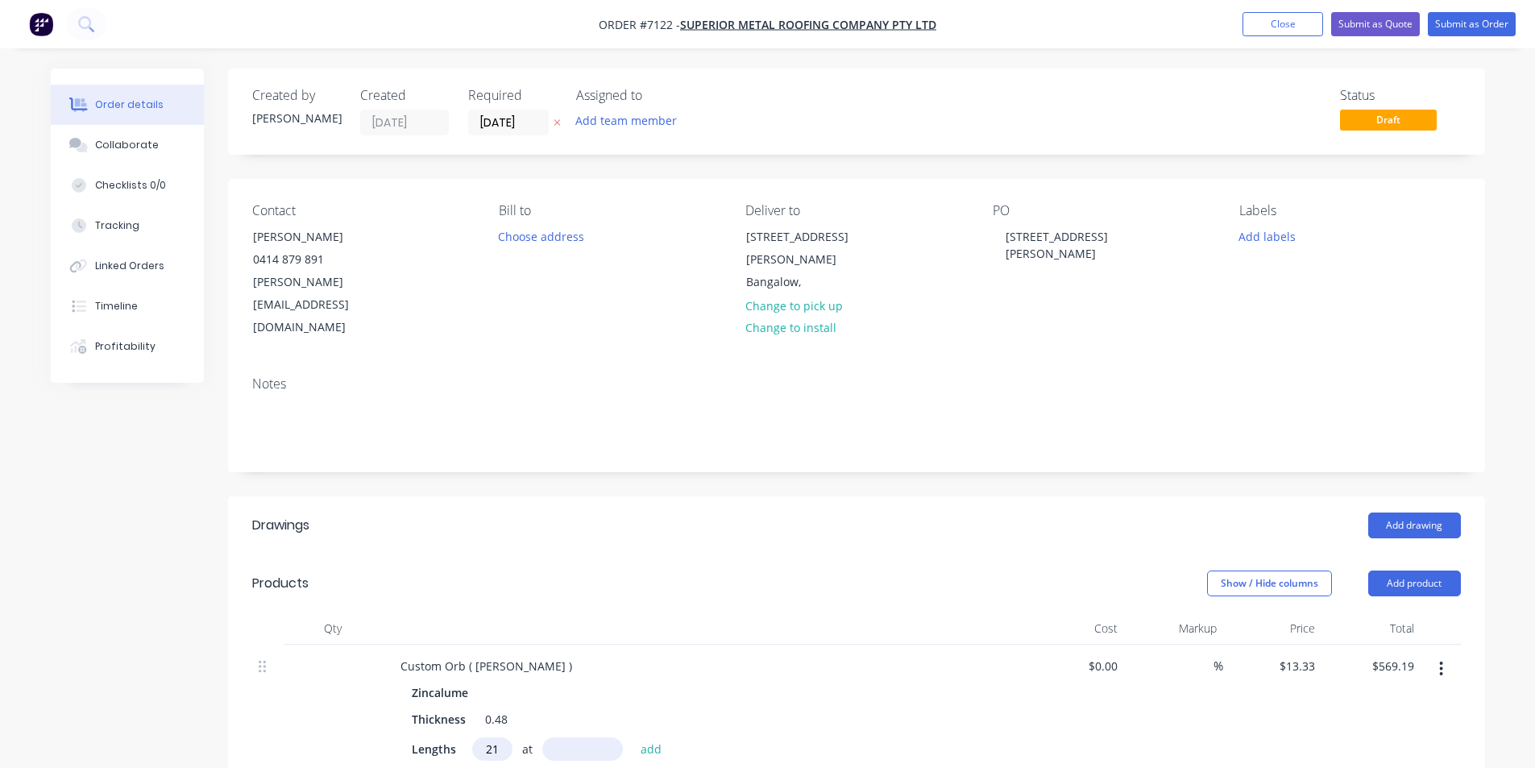
type input "21"
type input "2090"
click at [633, 737] on button "add" at bounding box center [652, 748] width 38 height 22
type input "$1,154.24"
type input "21"
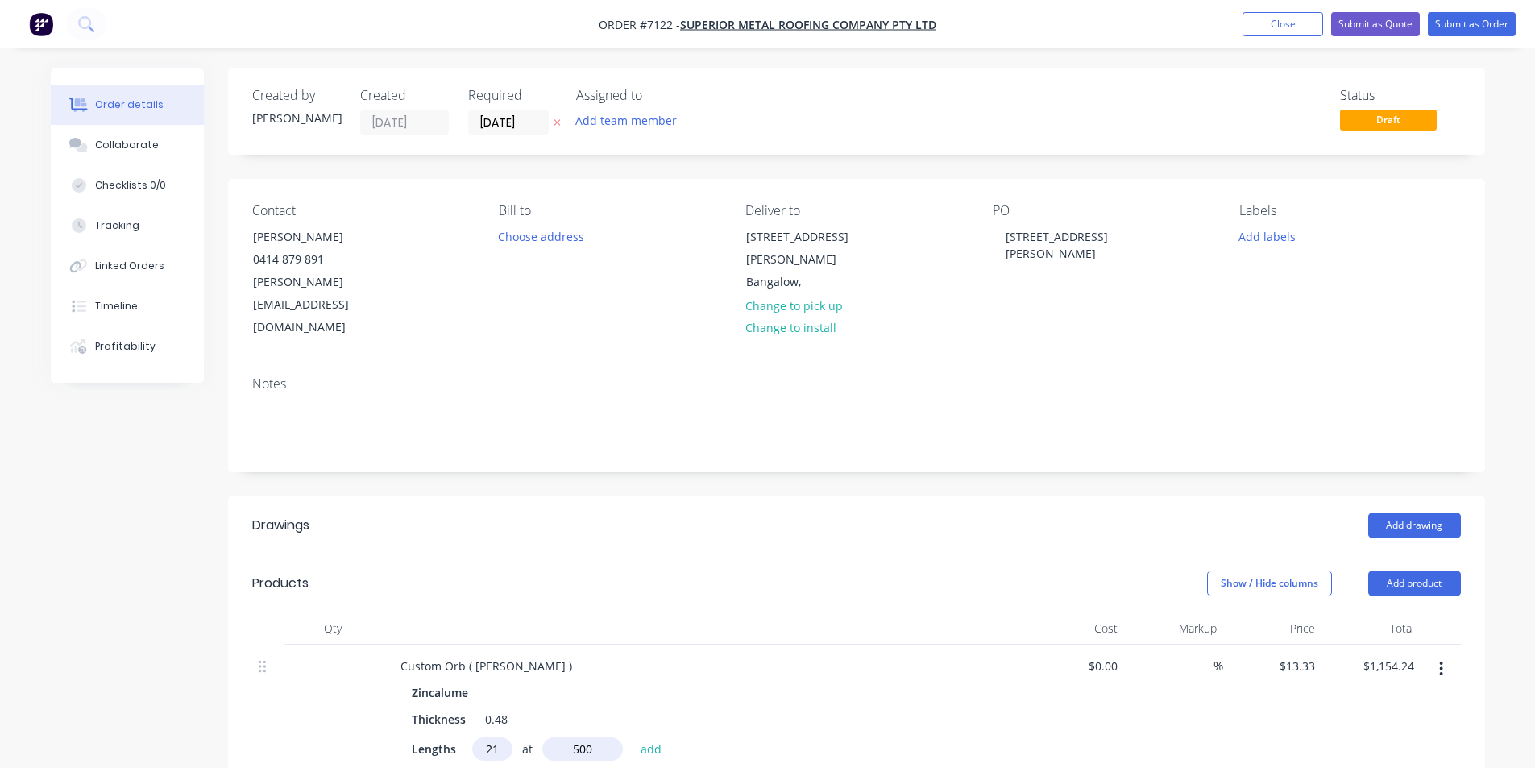
type input "500"
click at [633, 737] on button "add" at bounding box center [652, 748] width 38 height 22
type input "$1,434.17"
type input "2"
type input "1760"
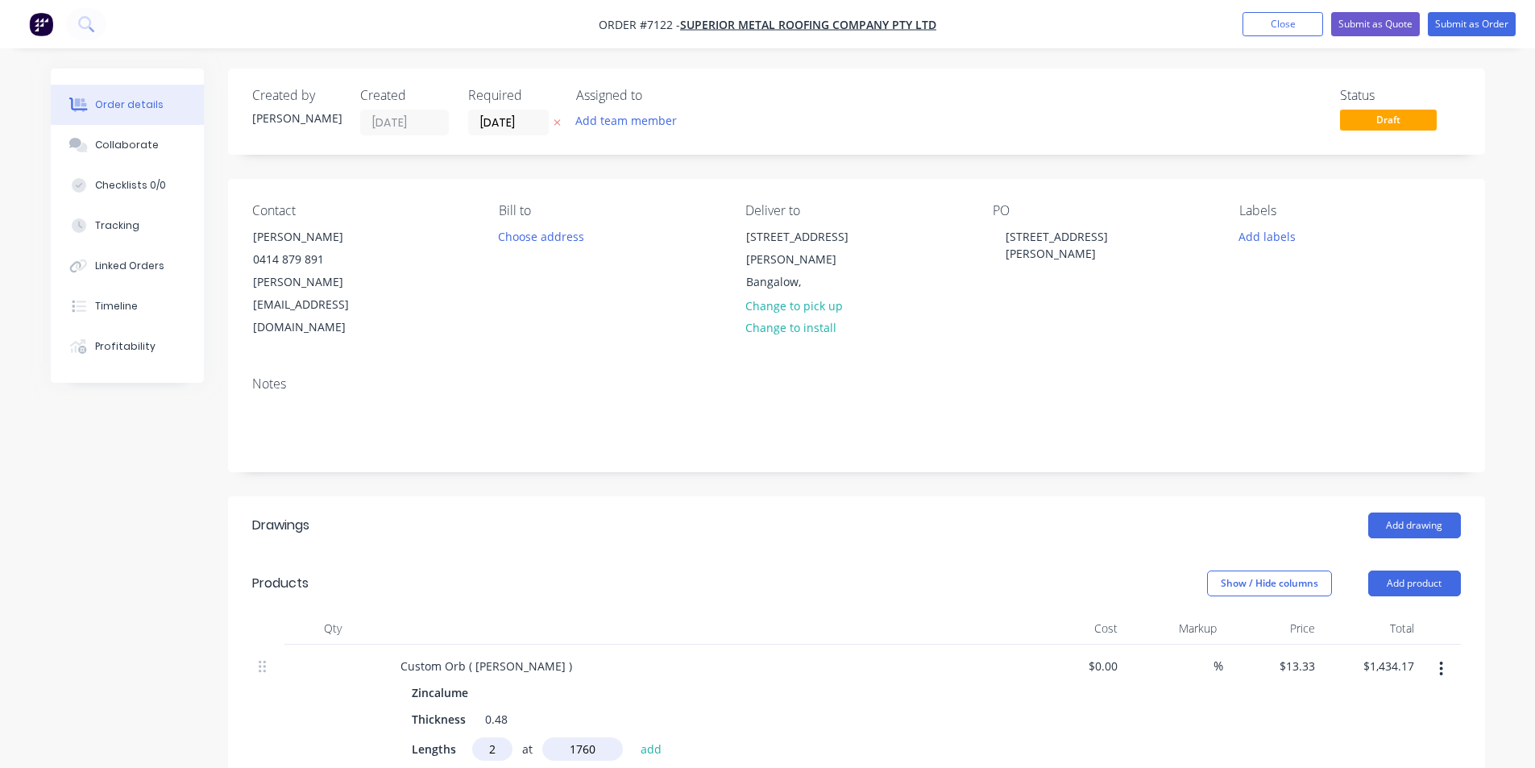
click at [633, 737] on button "add" at bounding box center [652, 748] width 38 height 22
type input "$1,481.10"
type input "2"
type input "560"
click at [633, 737] on button "add" at bounding box center [652, 748] width 38 height 22
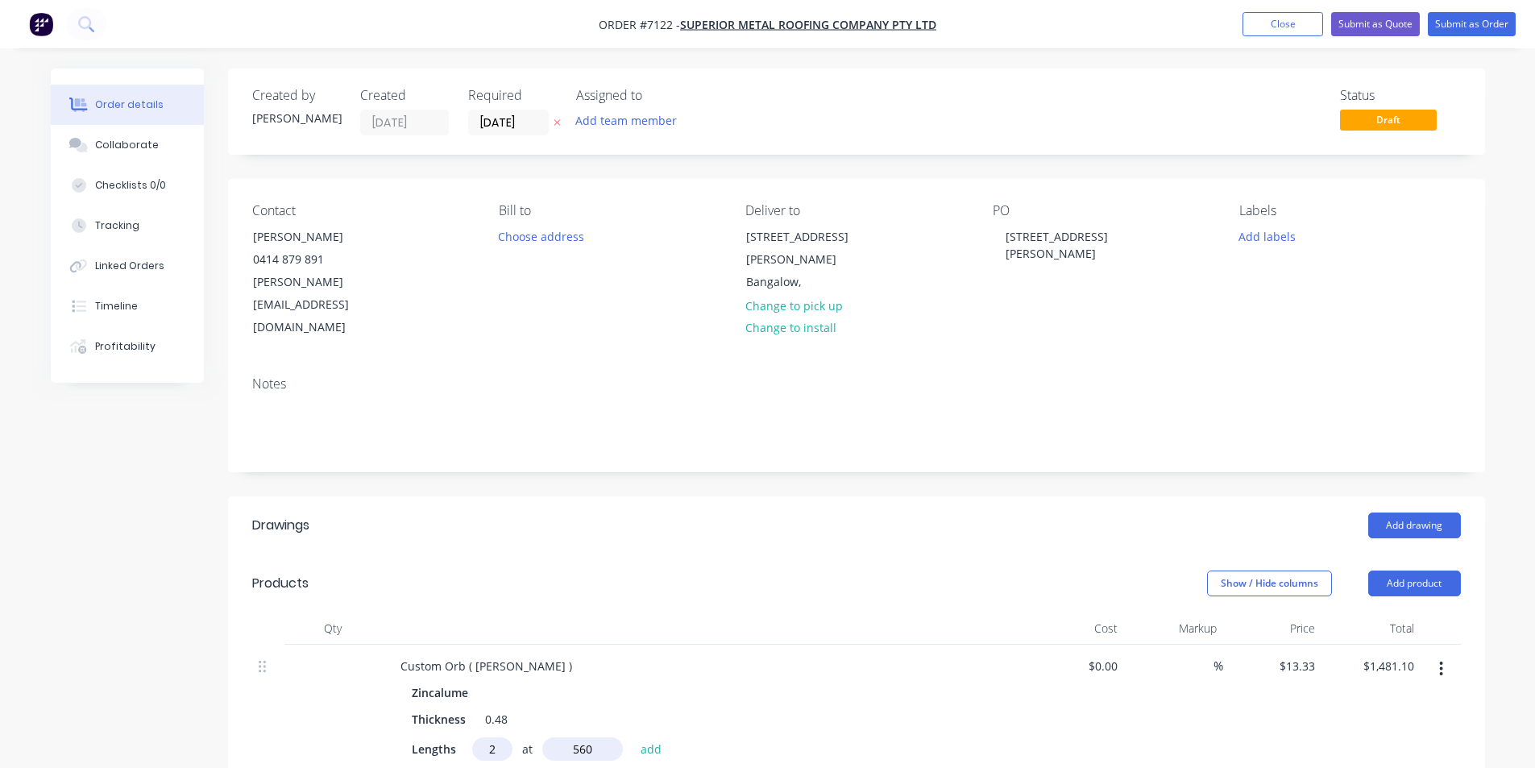
type input "$1,507.76"
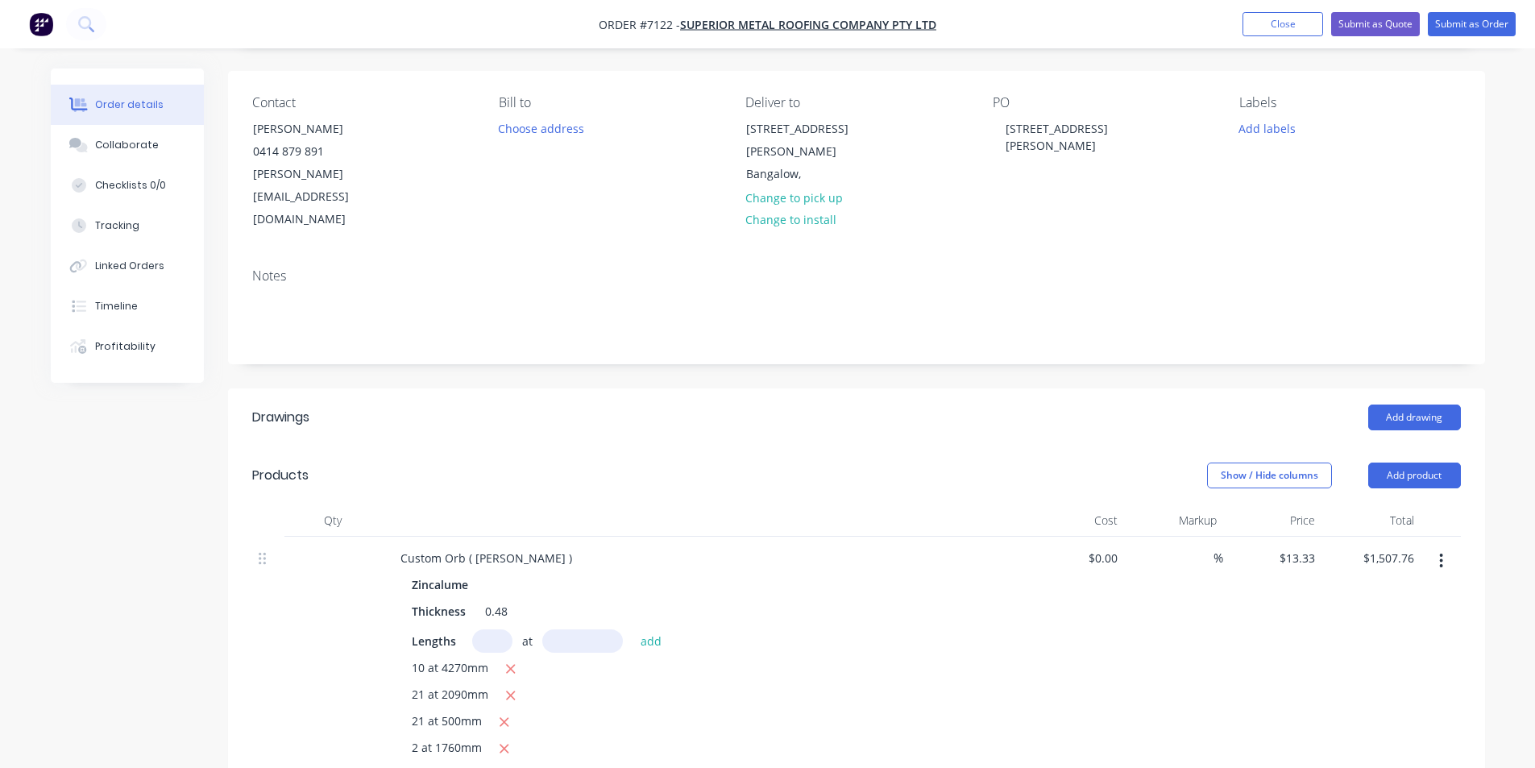
scroll to position [161, 0]
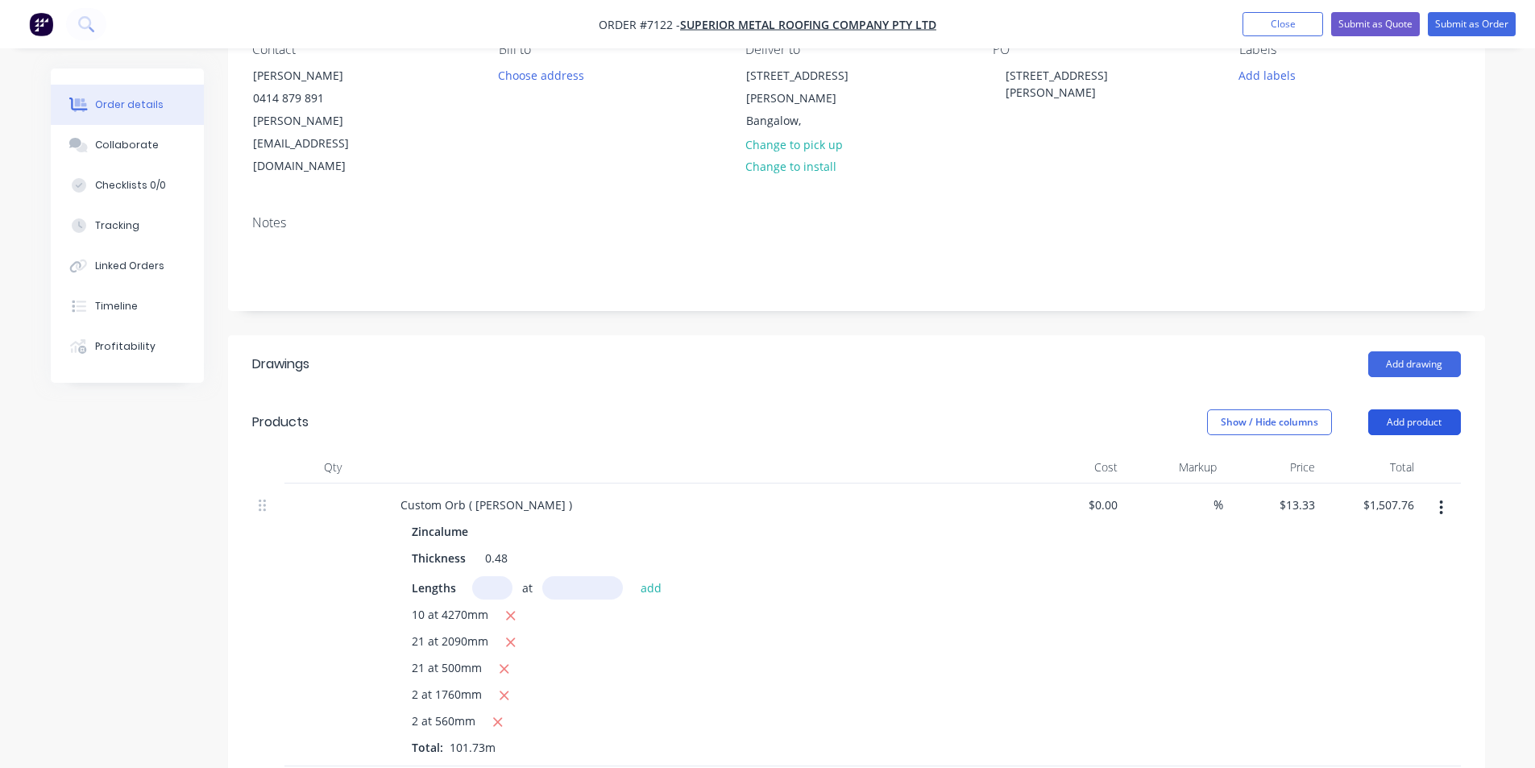
click at [1417, 409] on button "Add product" at bounding box center [1414, 422] width 93 height 26
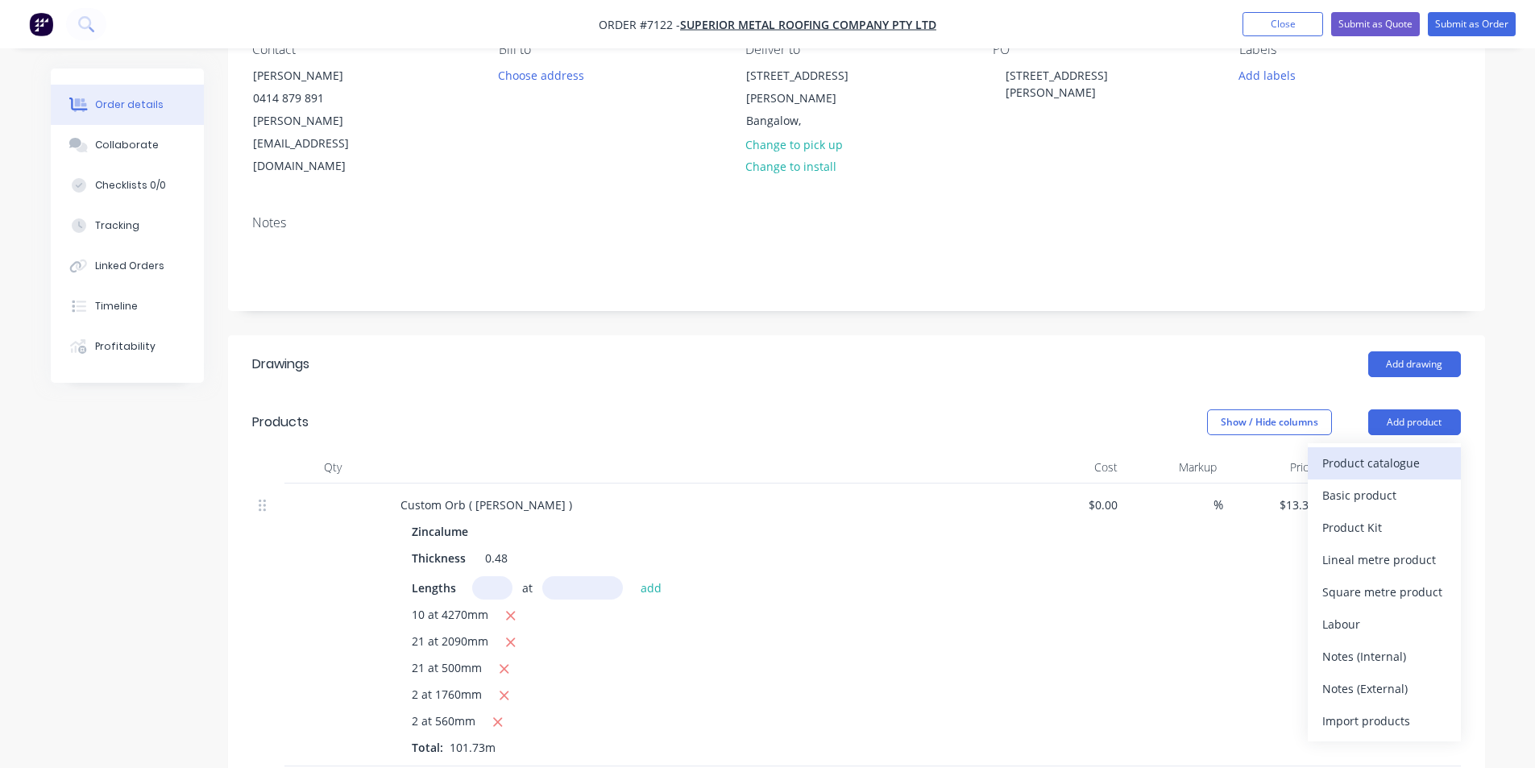
click at [1397, 451] on div "Product catalogue" at bounding box center [1384, 462] width 124 height 23
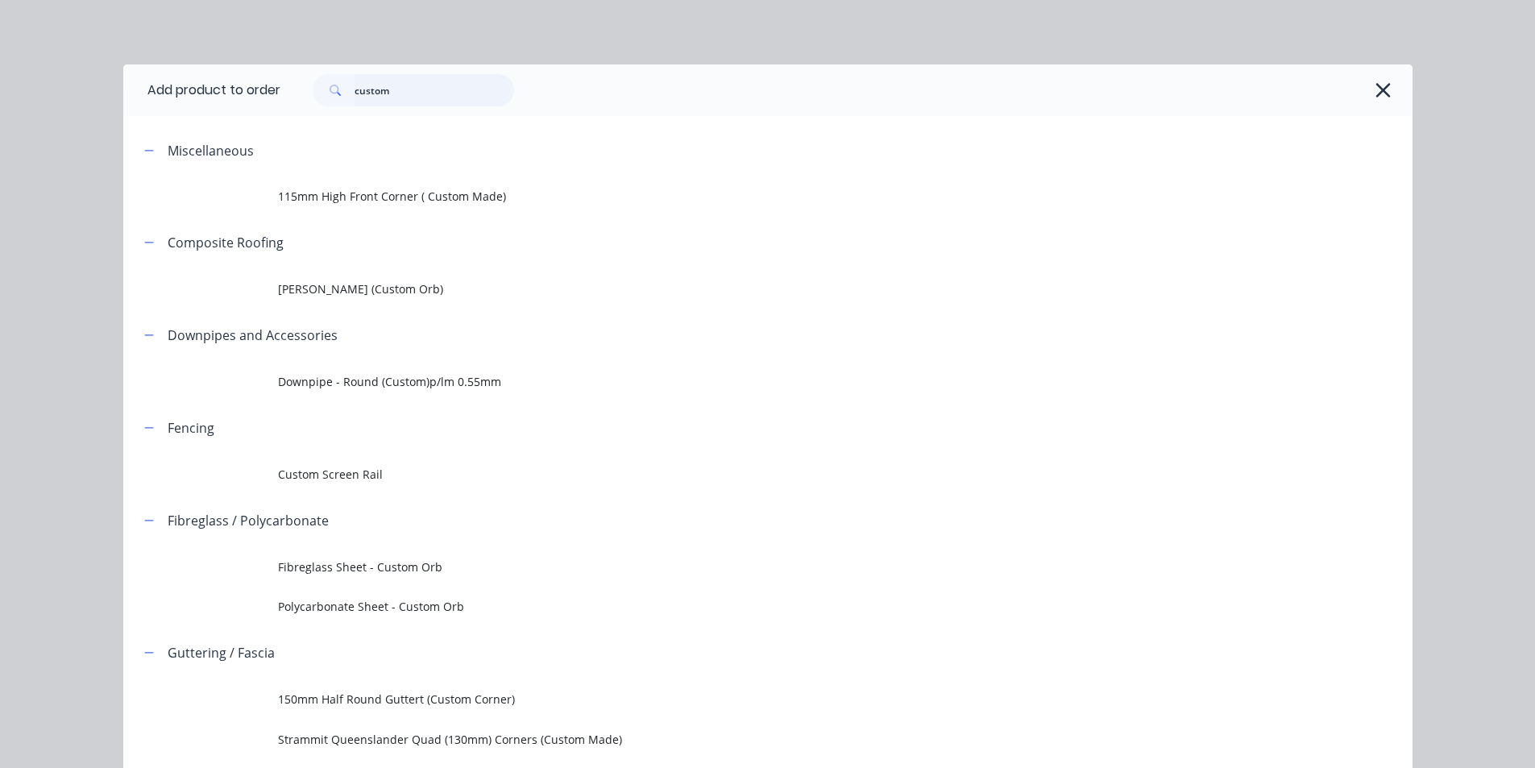
click at [424, 88] on input "custom" at bounding box center [435, 90] width 160 height 32
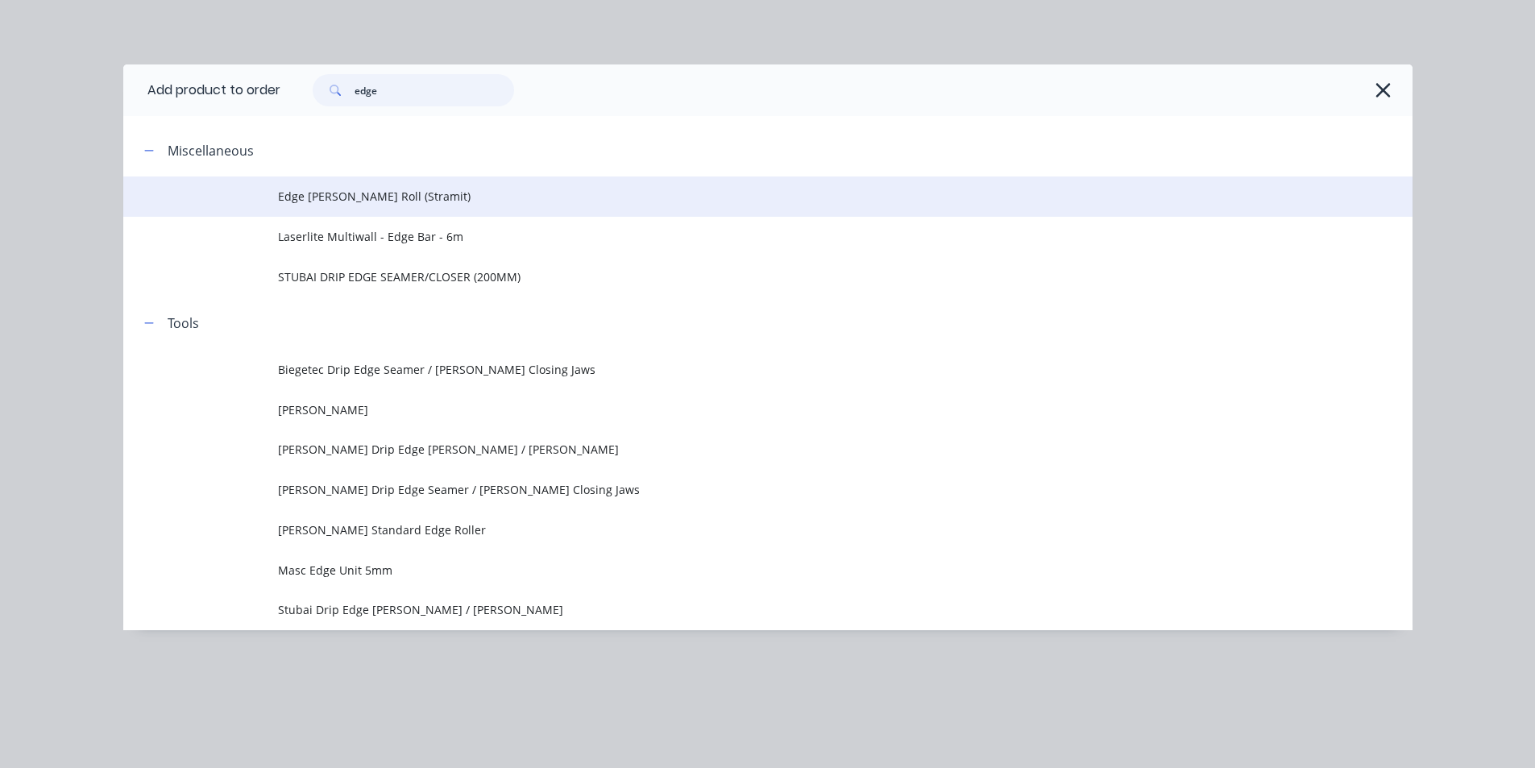
type input "edge"
click at [400, 202] on span "Edge Gable Roll (Stramit)" at bounding box center [731, 196] width 907 height 17
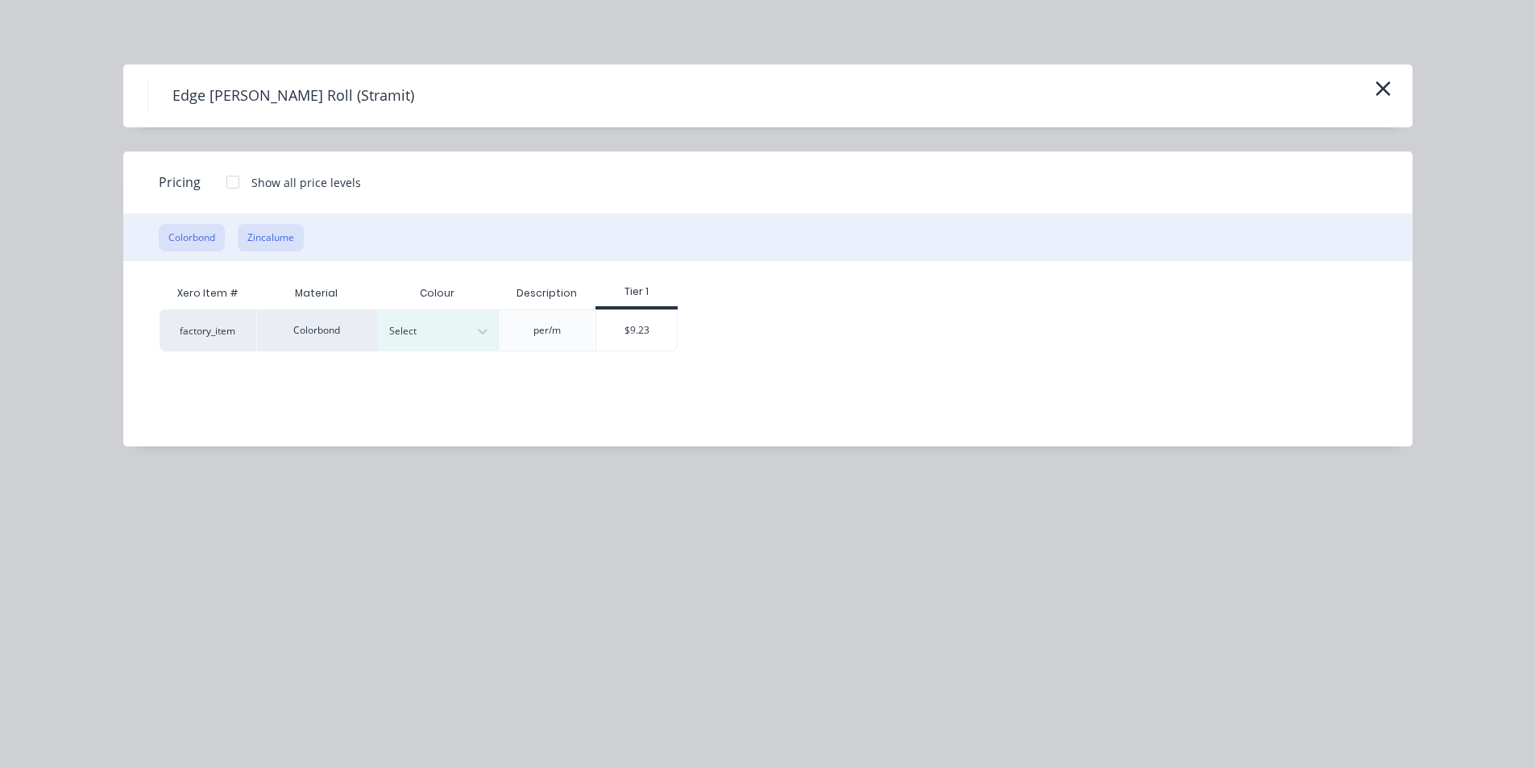
click at [292, 239] on button "Zincalume" at bounding box center [271, 237] width 66 height 27
click at [542, 325] on div "$8.19" at bounding box center [515, 329] width 81 height 39
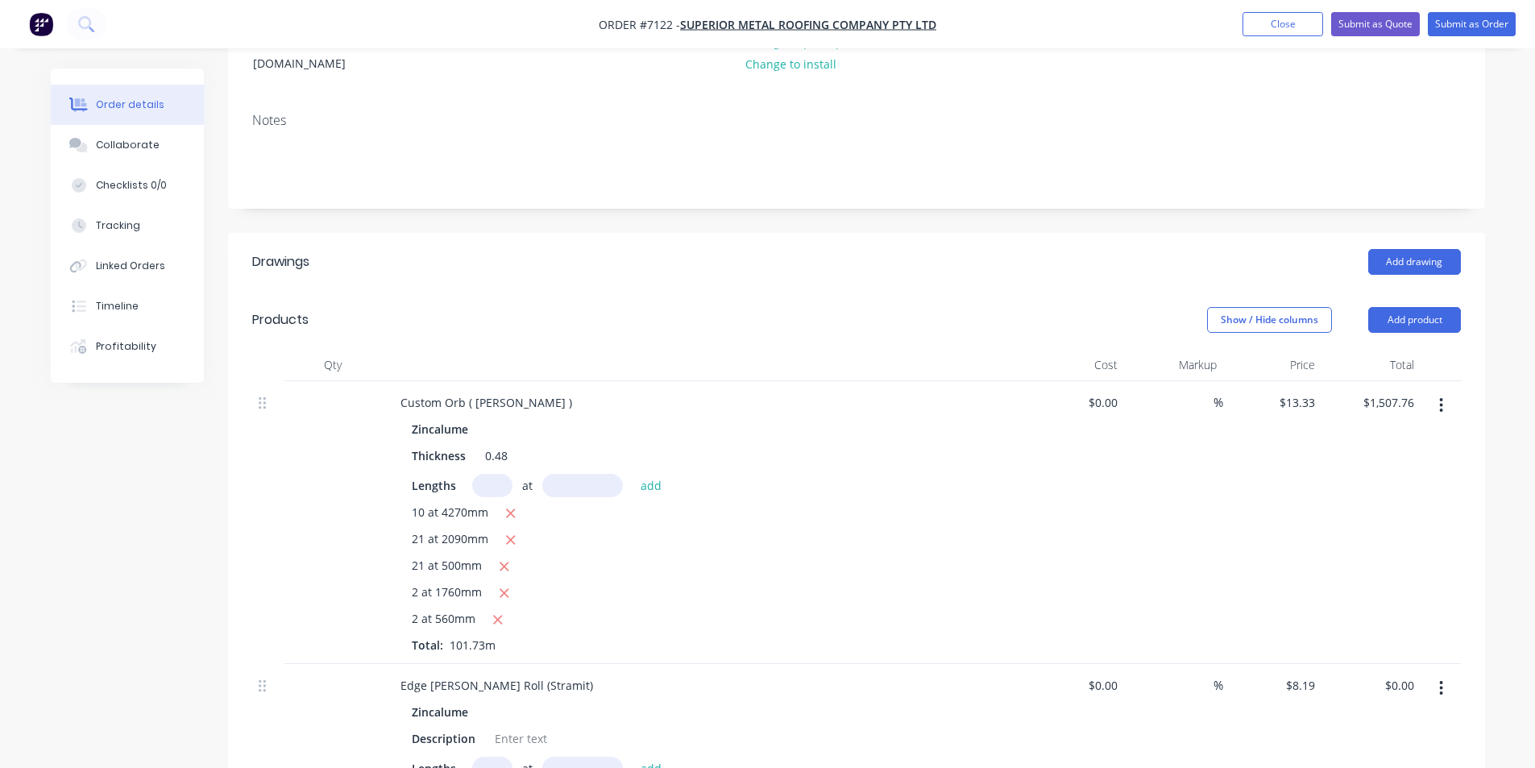
scroll to position [483, 0]
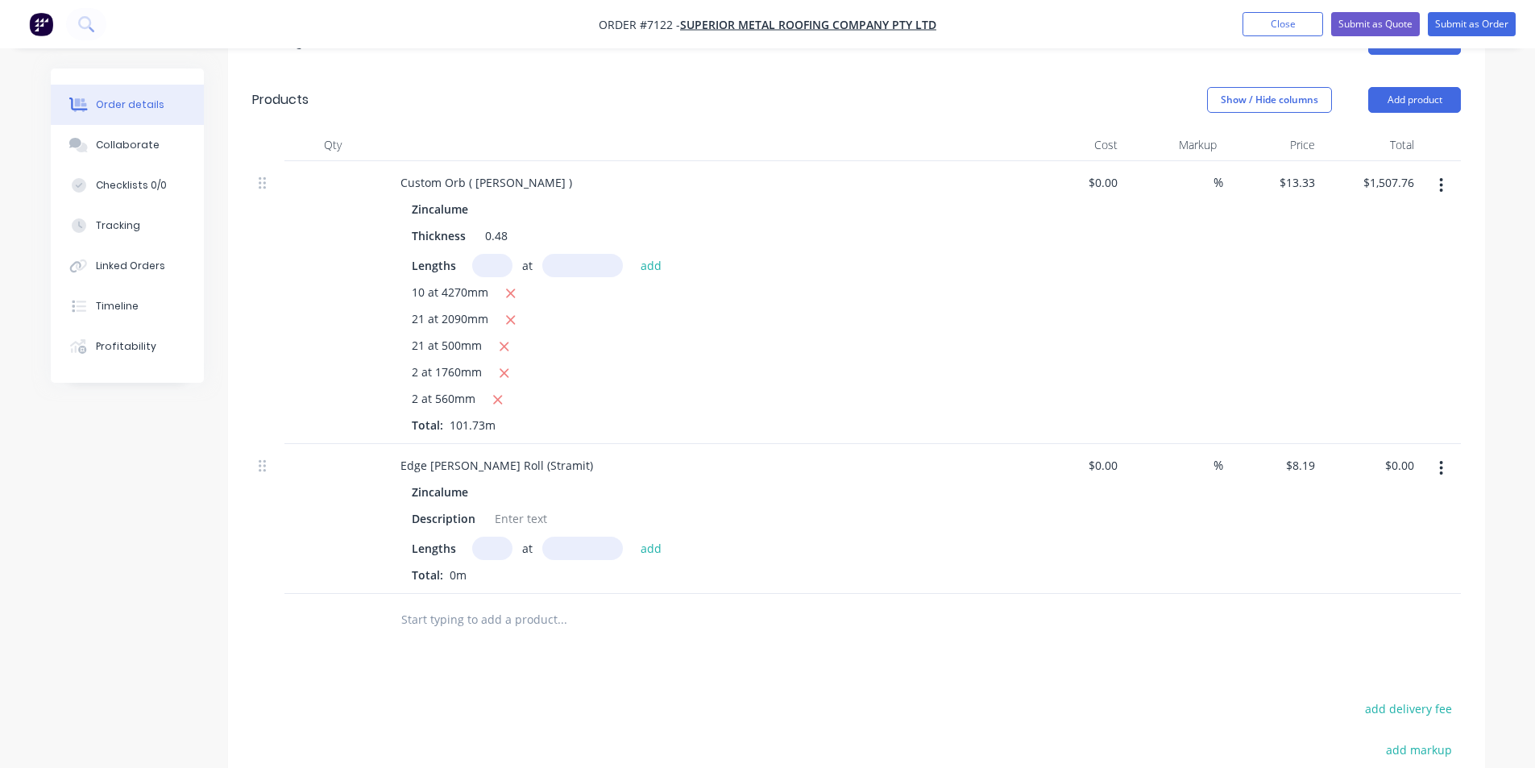
click at [507, 537] on input "text" at bounding box center [492, 548] width 40 height 23
type input "4"
type input "4500"
click at [633, 537] on button "add" at bounding box center [652, 548] width 38 height 22
type input "$147.42"
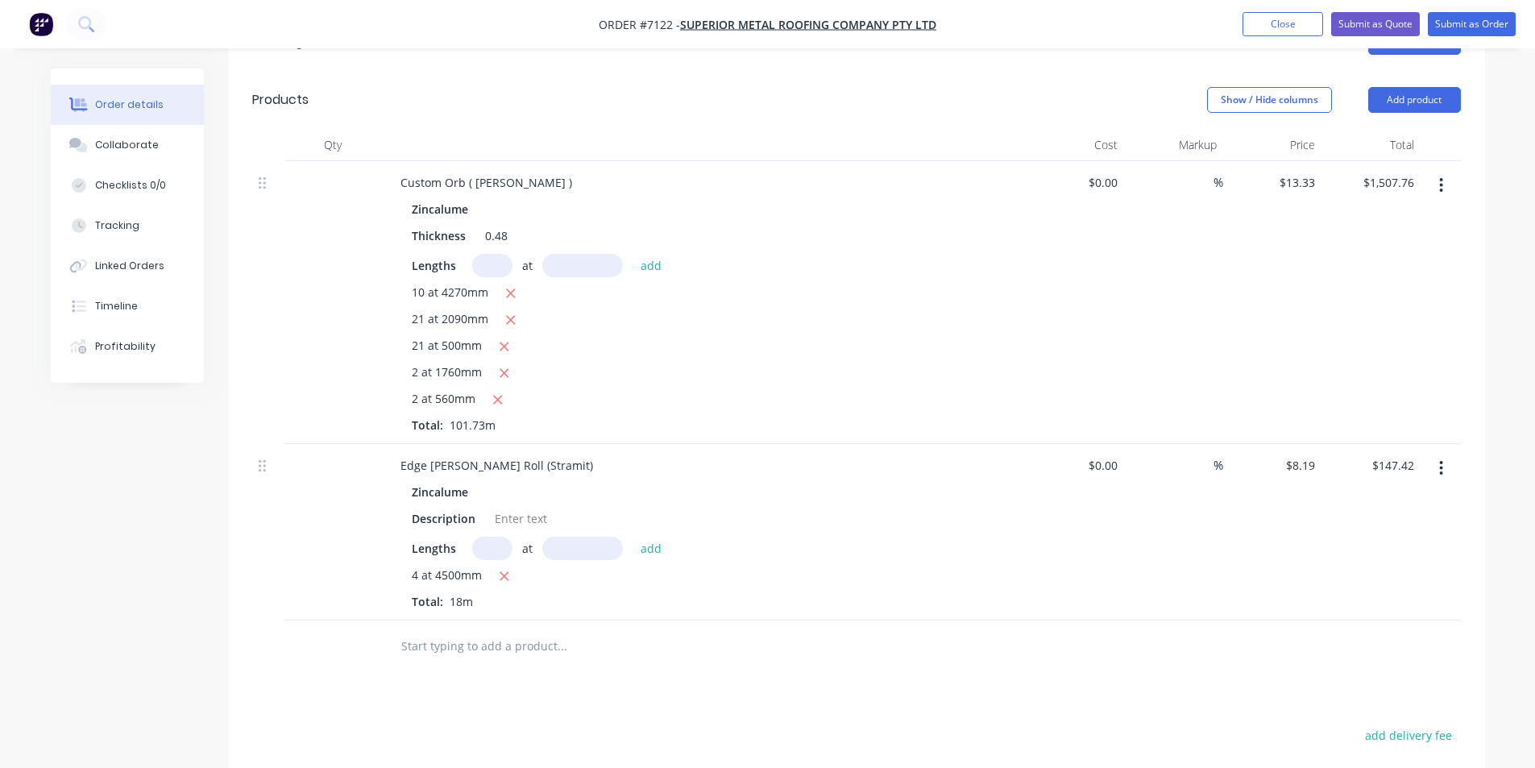
click at [1400, 71] on header "Products Show / Hide columns Add product" at bounding box center [856, 100] width 1257 height 58
click at [1404, 87] on button "Add product" at bounding box center [1414, 100] width 93 height 26
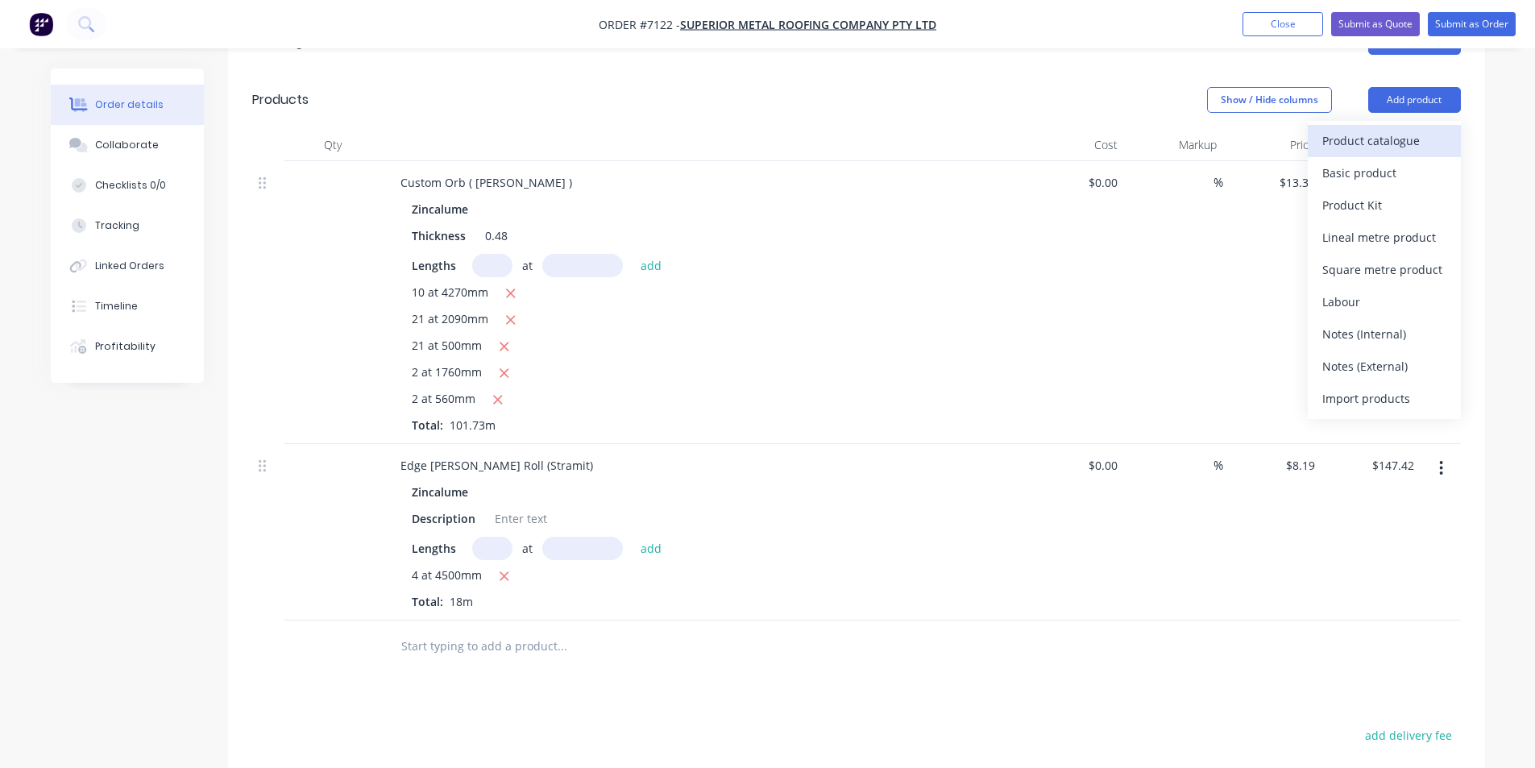
click at [1389, 129] on div "Product catalogue" at bounding box center [1384, 140] width 124 height 23
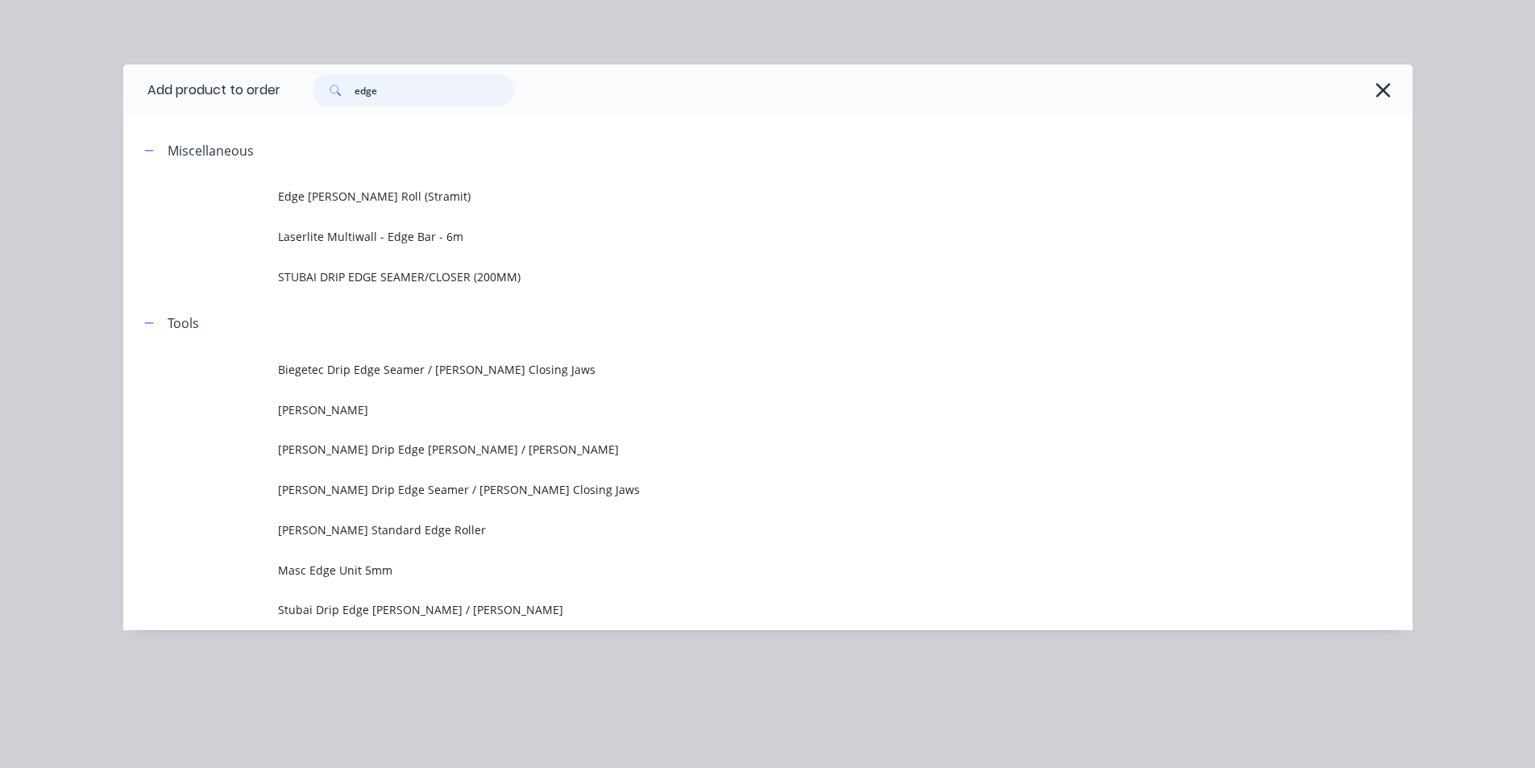
click at [413, 92] on input "edge" at bounding box center [435, 90] width 160 height 32
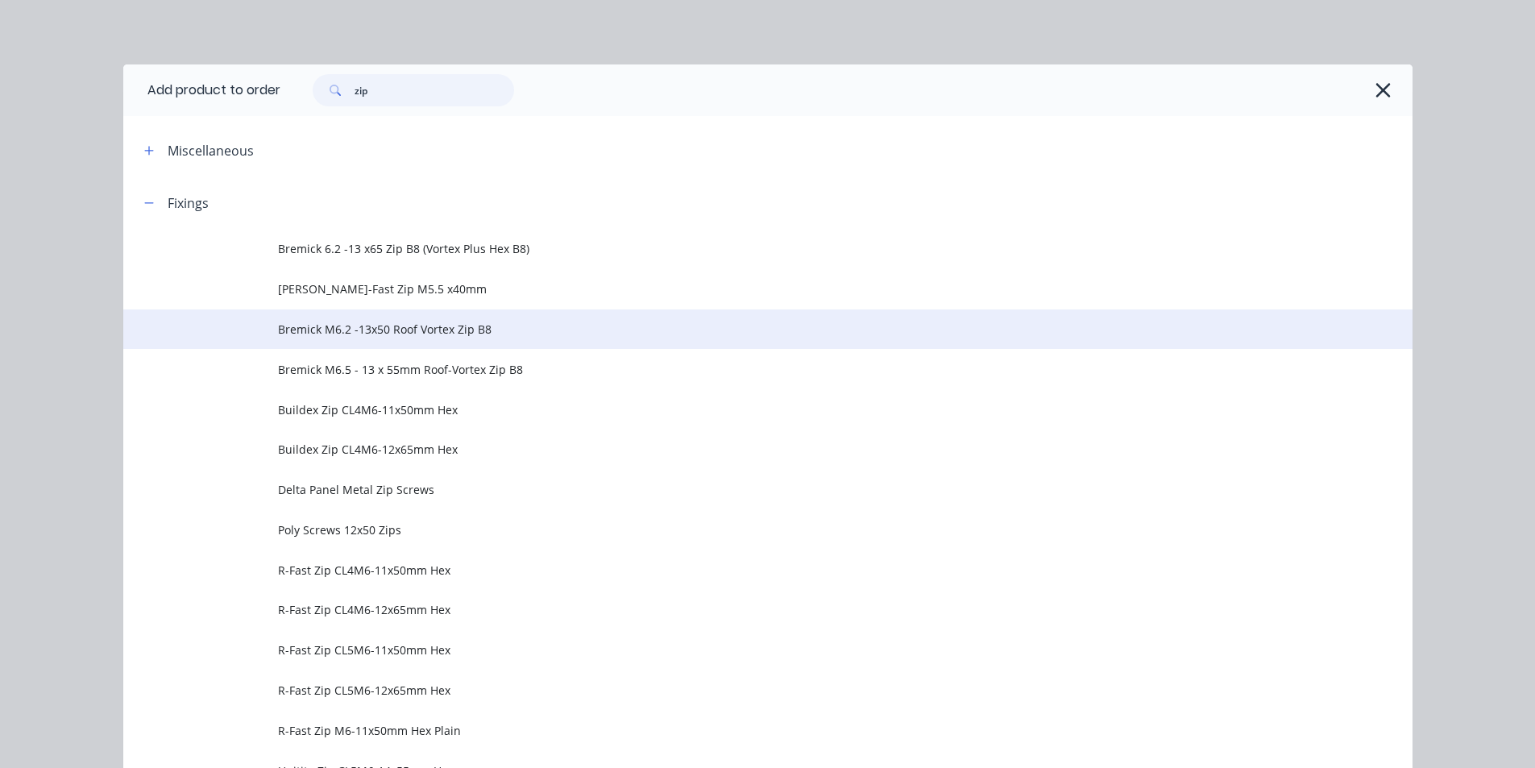
type input "zip"
click at [348, 321] on span "Bremick M6.2 -13x50 Roof Vortex Zip B8" at bounding box center [731, 329] width 907 height 17
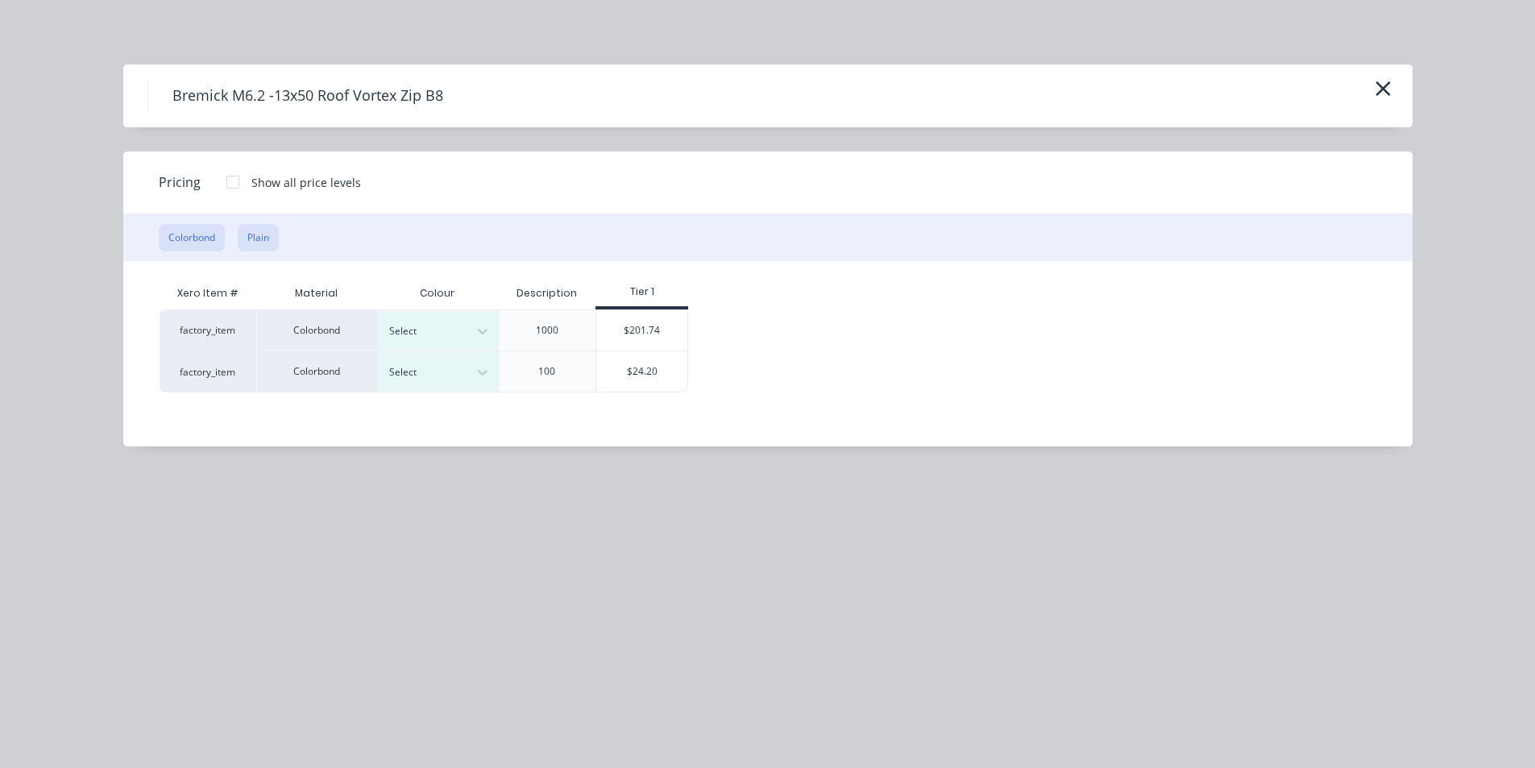
click at [259, 235] on button "Plain" at bounding box center [258, 237] width 41 height 27
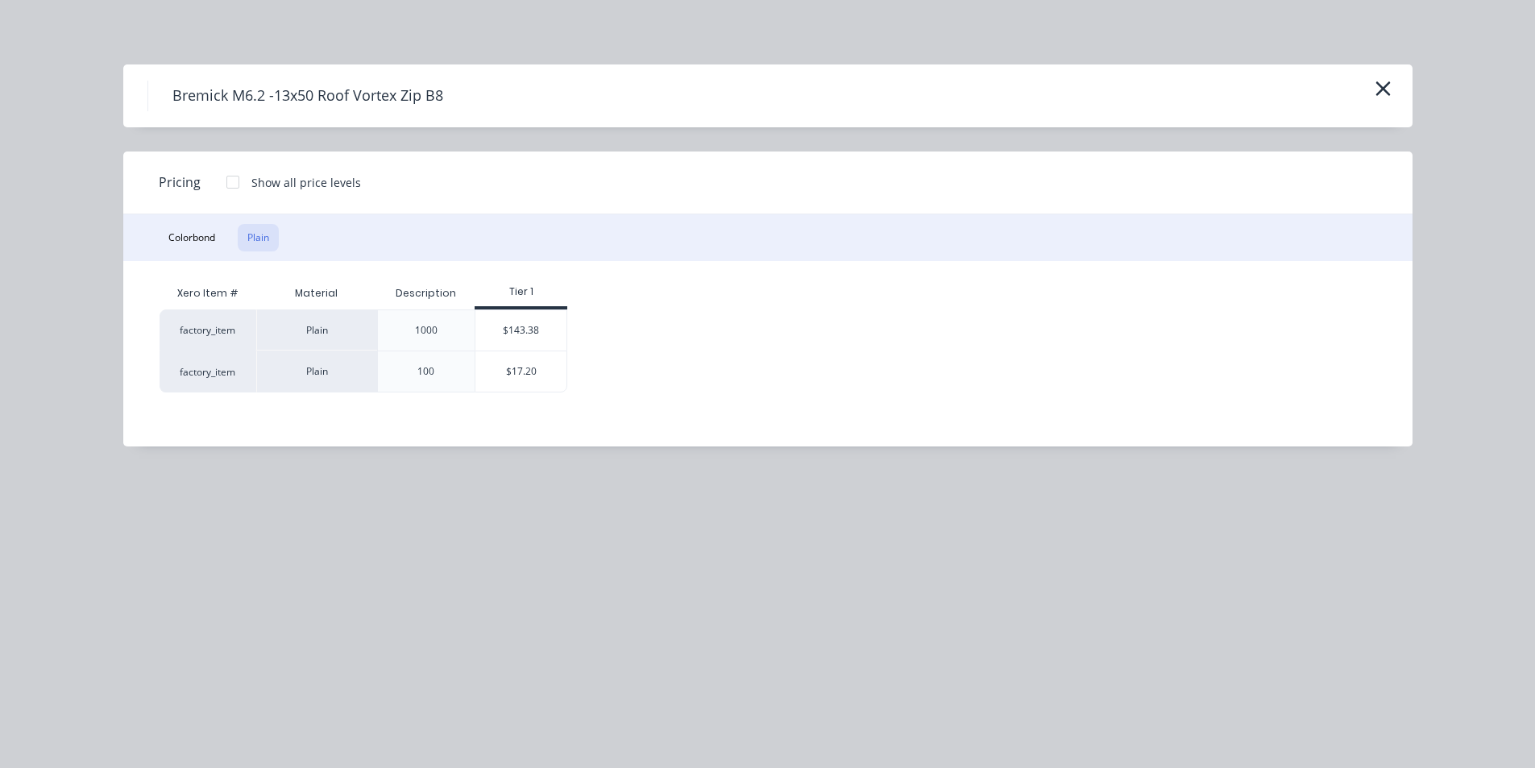
click at [570, 334] on div "factory_item Plain 1000 $143.38 factory_item Plain 100 $17.20" at bounding box center [756, 350] width 1193 height 83
click at [532, 330] on div "$143.38" at bounding box center [520, 330] width 91 height 40
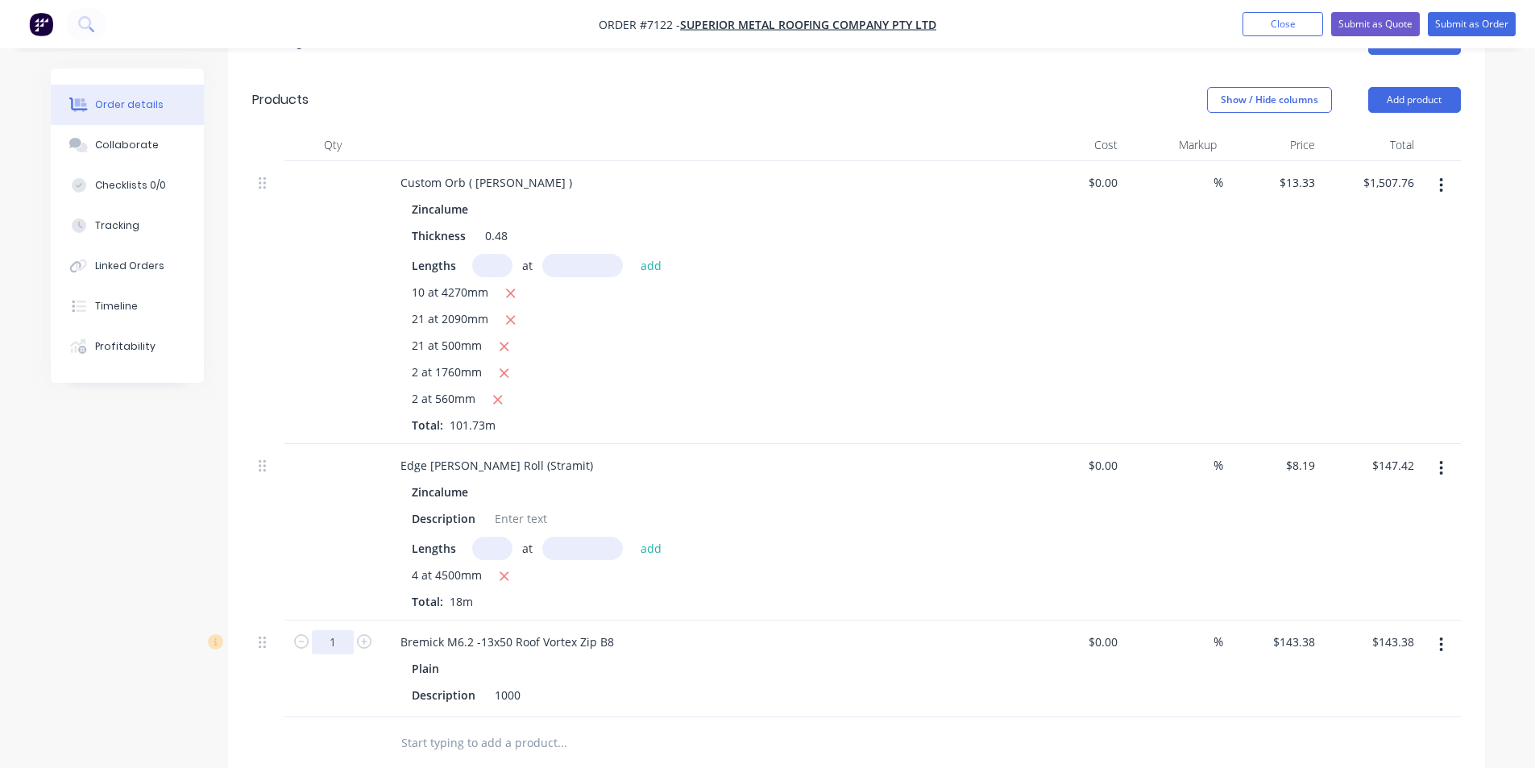
click at [340, 630] on input "1" at bounding box center [333, 642] width 42 height 24
type input "1.5"
type input "$215.07"
click at [1056, 557] on div "$0.00 $0.00" at bounding box center [1075, 532] width 99 height 176
click at [1417, 87] on button "Add product" at bounding box center [1414, 100] width 93 height 26
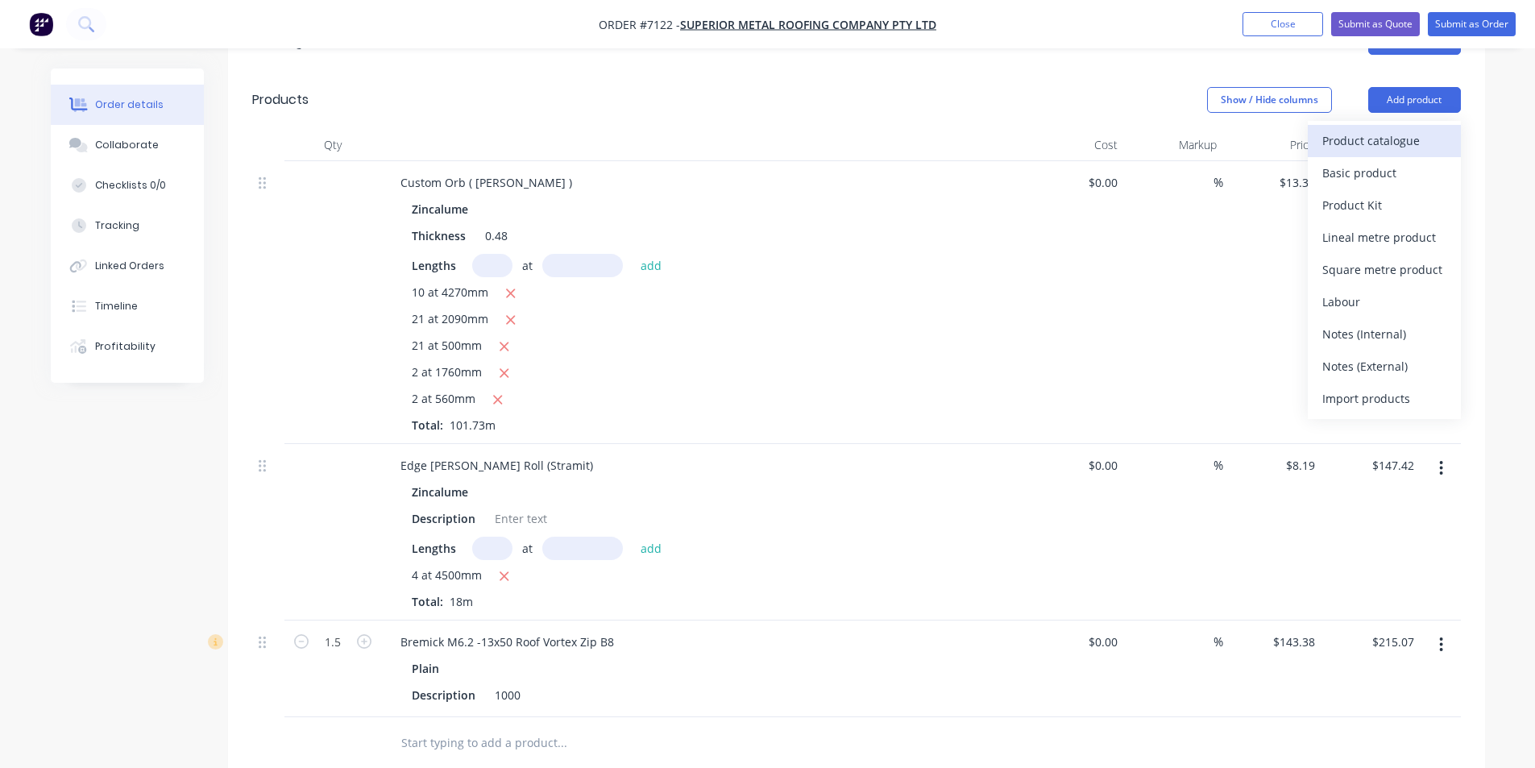
click at [1411, 129] on div "Product catalogue" at bounding box center [1384, 140] width 124 height 23
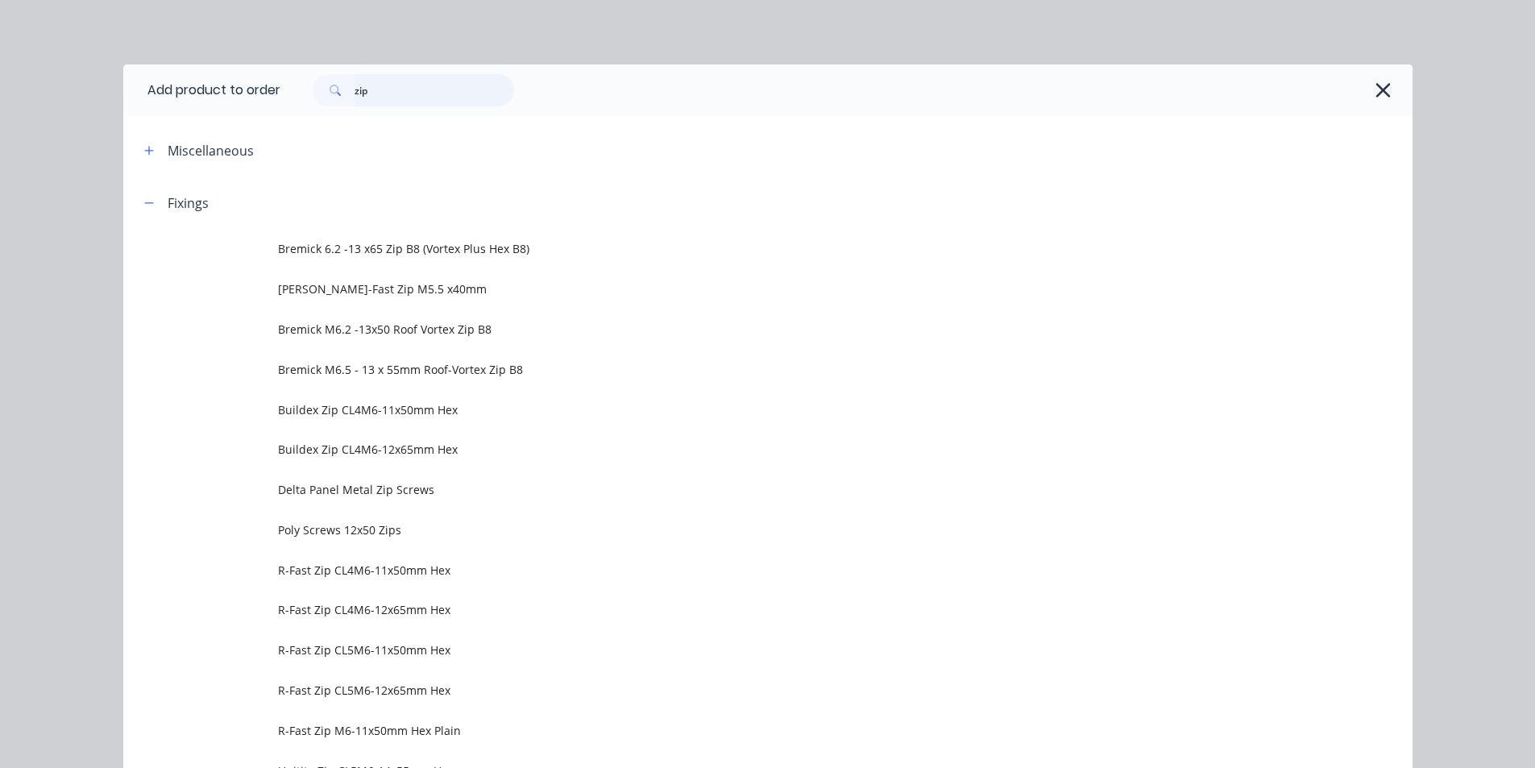
click at [461, 75] on input "zip" at bounding box center [435, 90] width 160 height 32
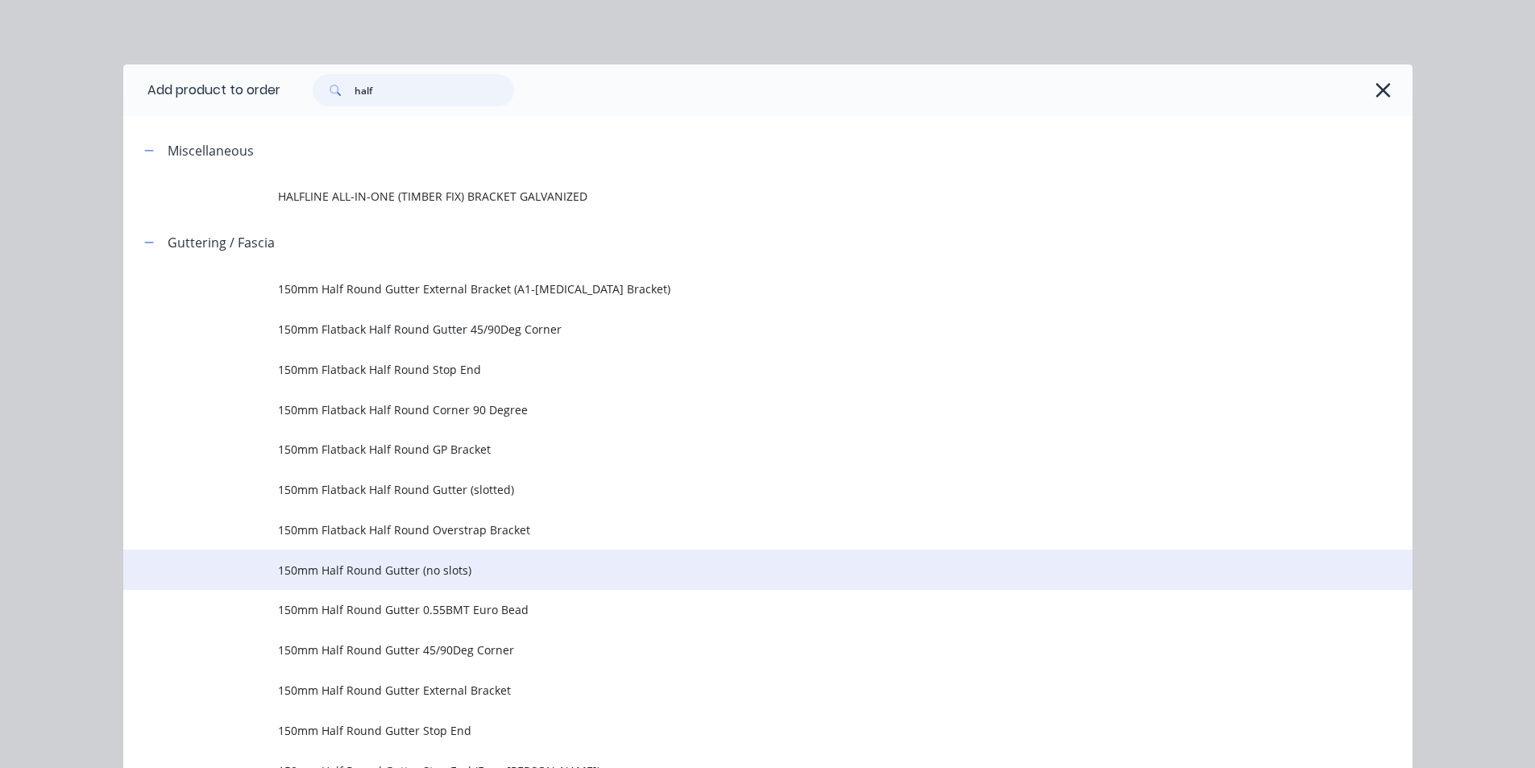
type input "half"
click at [420, 578] on span "150mm Half Round Gutter (no slots)" at bounding box center [731, 570] width 907 height 17
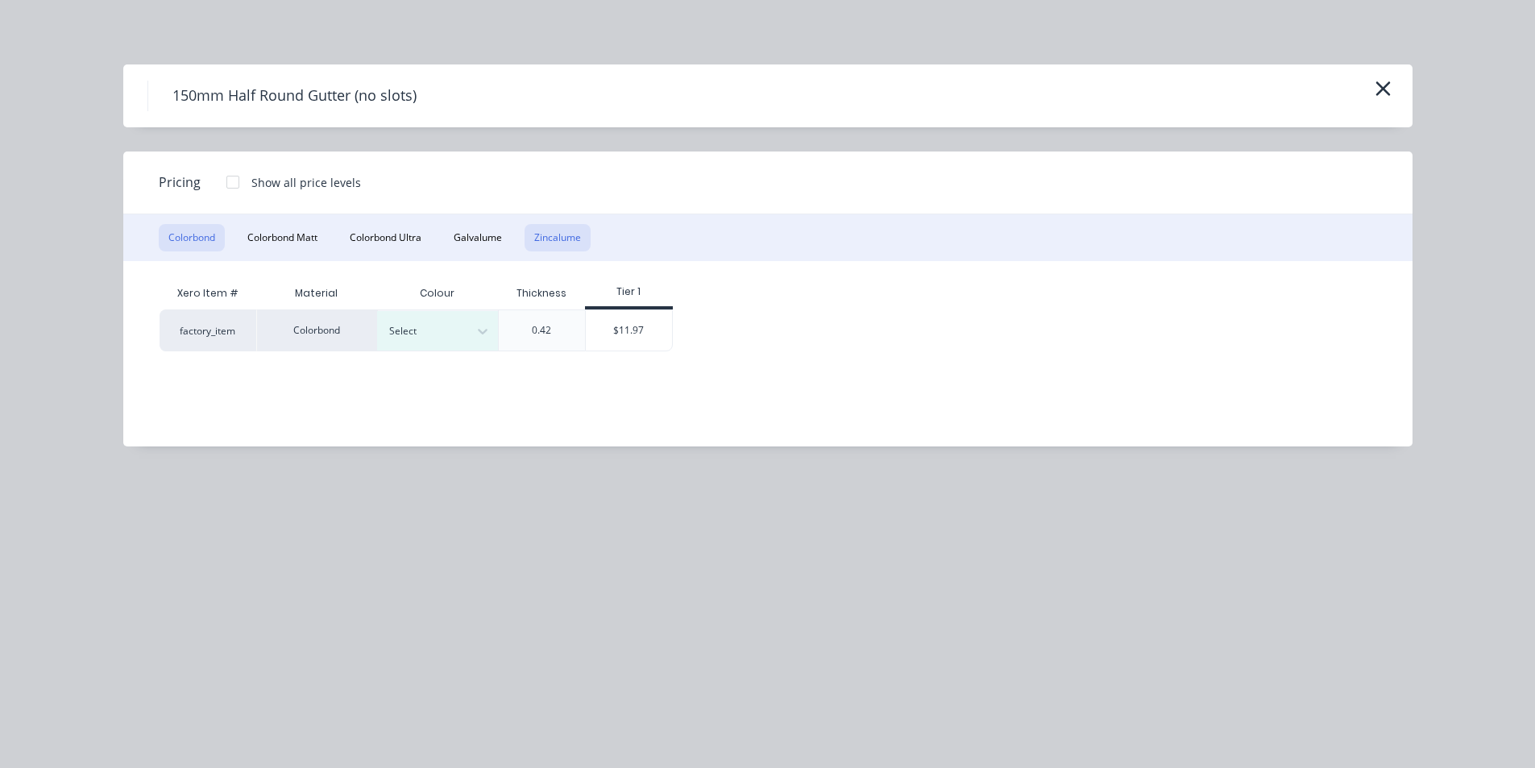
click at [573, 229] on button "Zincalume" at bounding box center [558, 237] width 66 height 27
click at [496, 327] on div "$11.77" at bounding box center [508, 330] width 86 height 40
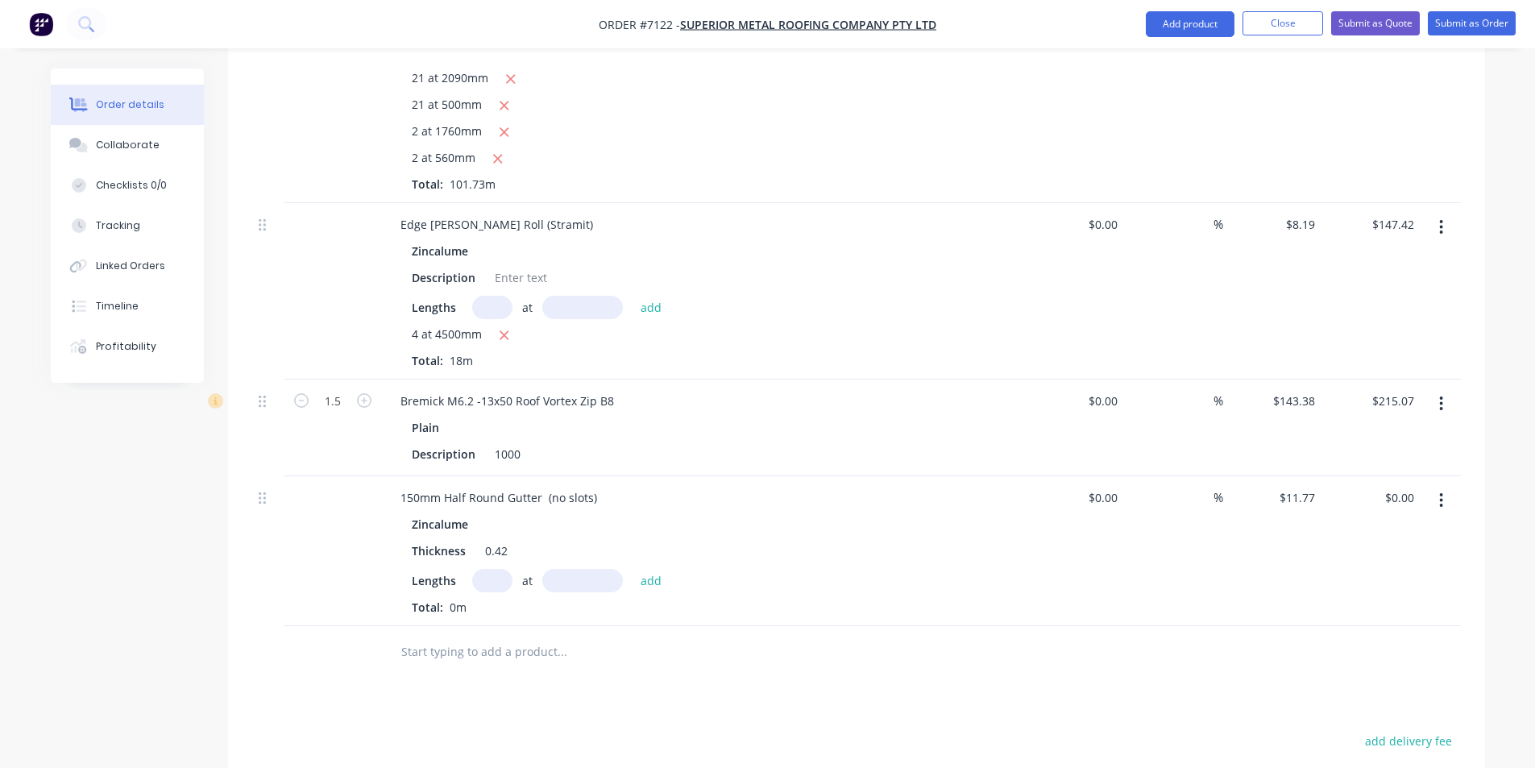
scroll to position [725, 0]
click at [492, 568] on input "text" at bounding box center [492, 579] width 40 height 23
type input "6"
type input "7200"
click at [633, 568] on button "add" at bounding box center [652, 579] width 38 height 22
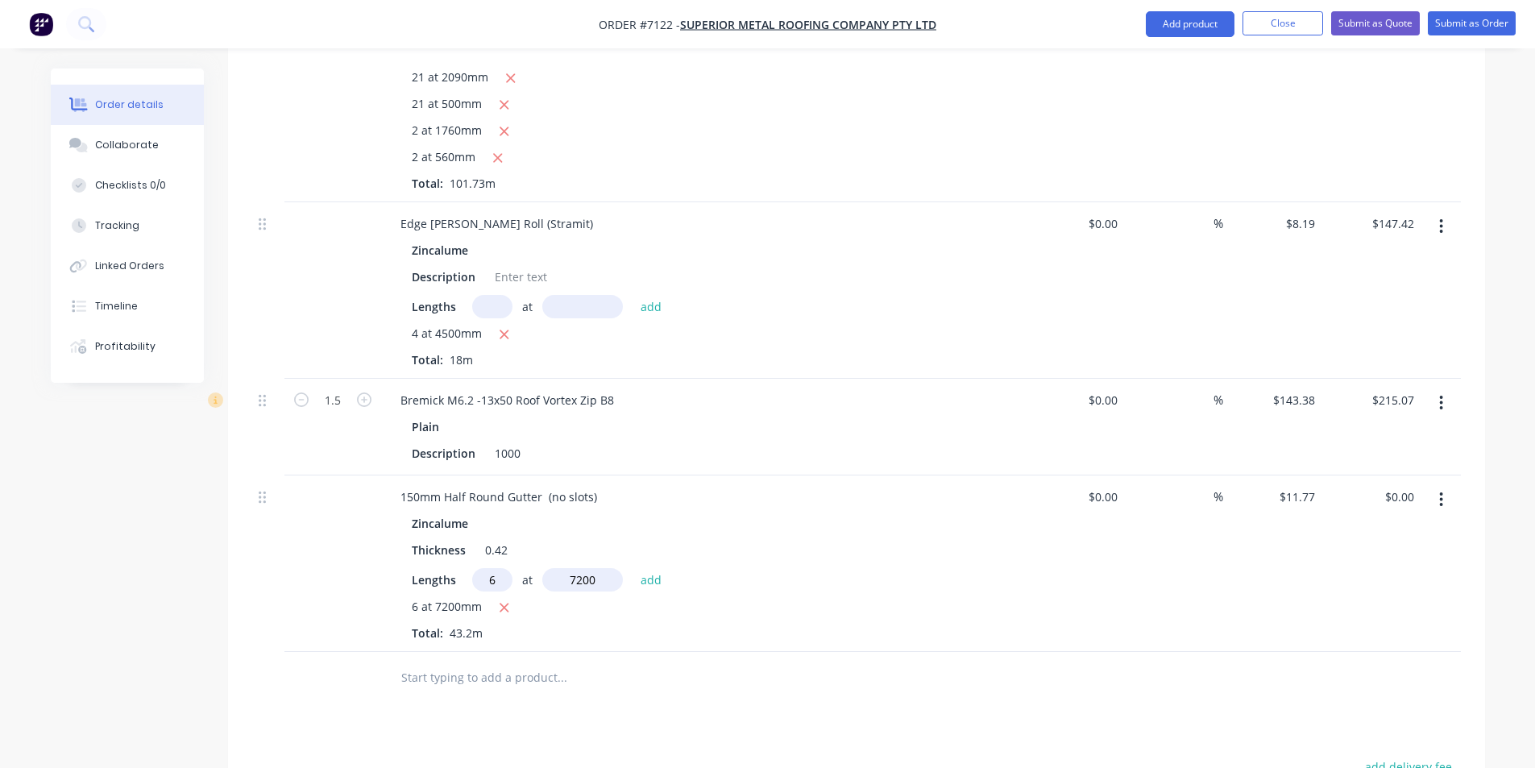
type input "$508.46"
click at [1209, 22] on button "Add product" at bounding box center [1190, 24] width 89 height 26
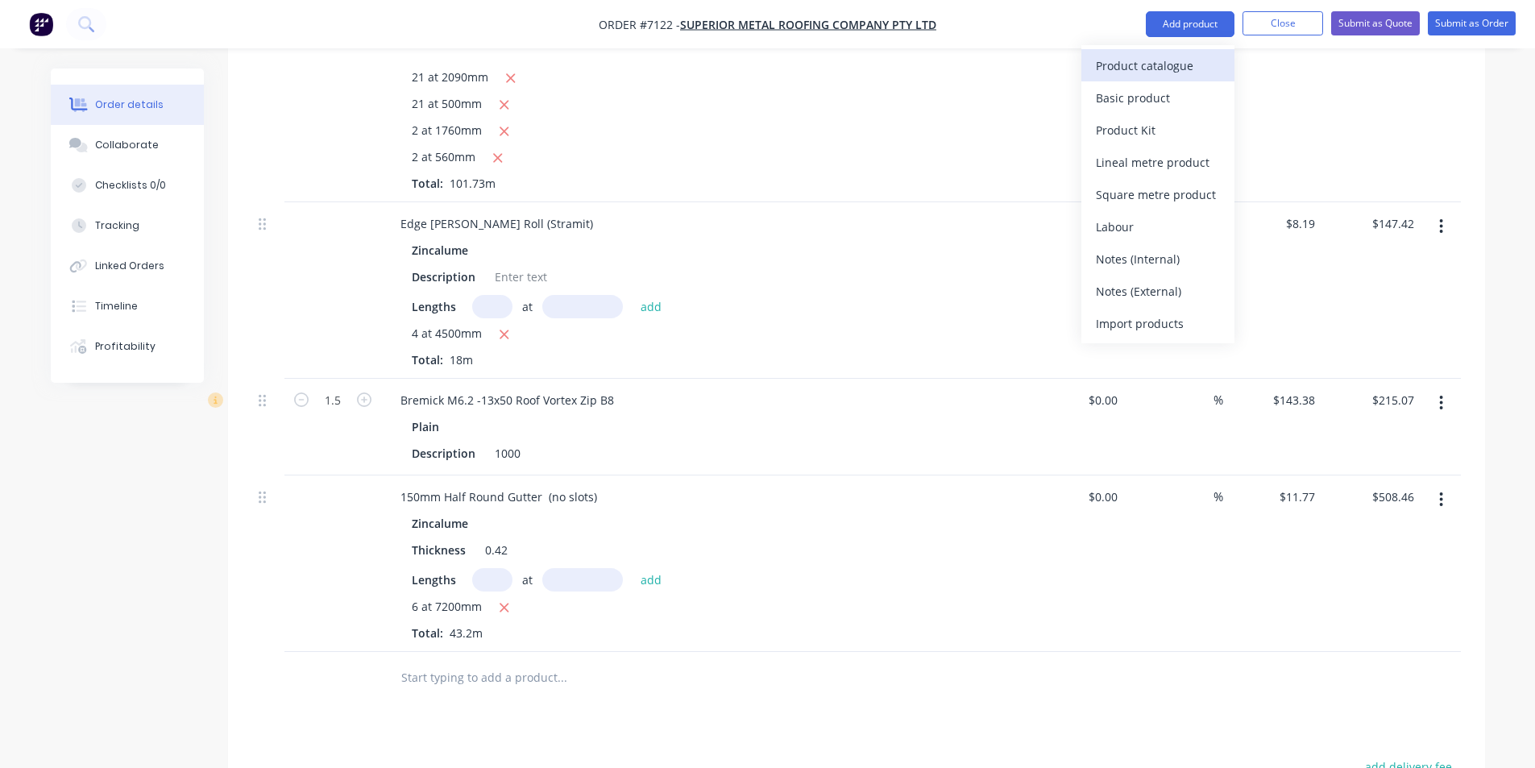
click at [1203, 57] on div "Product catalogue" at bounding box center [1158, 65] width 124 height 23
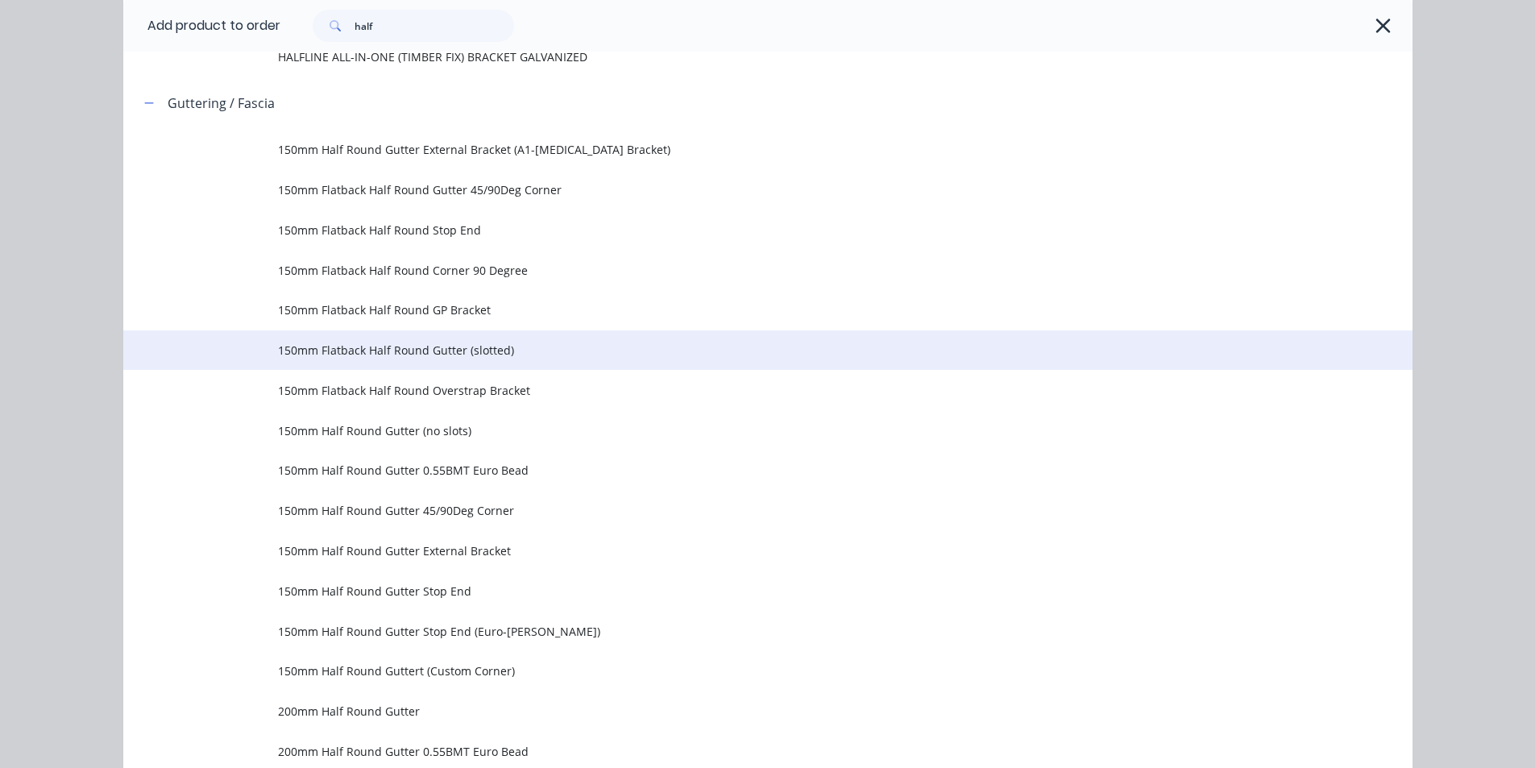
scroll to position [161, 0]
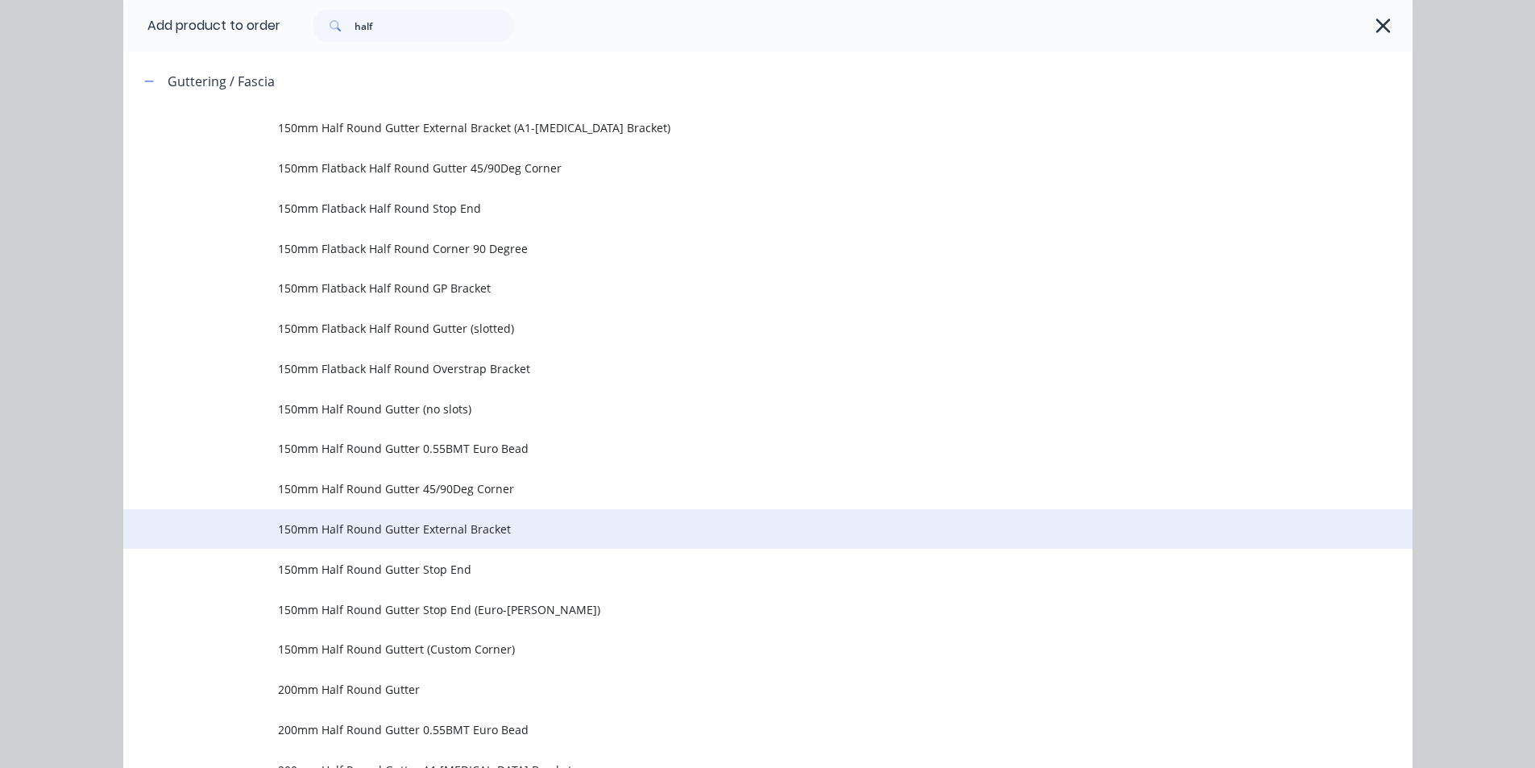
click at [500, 537] on span "150mm Half Round Gutter External Bracket" at bounding box center [731, 529] width 907 height 17
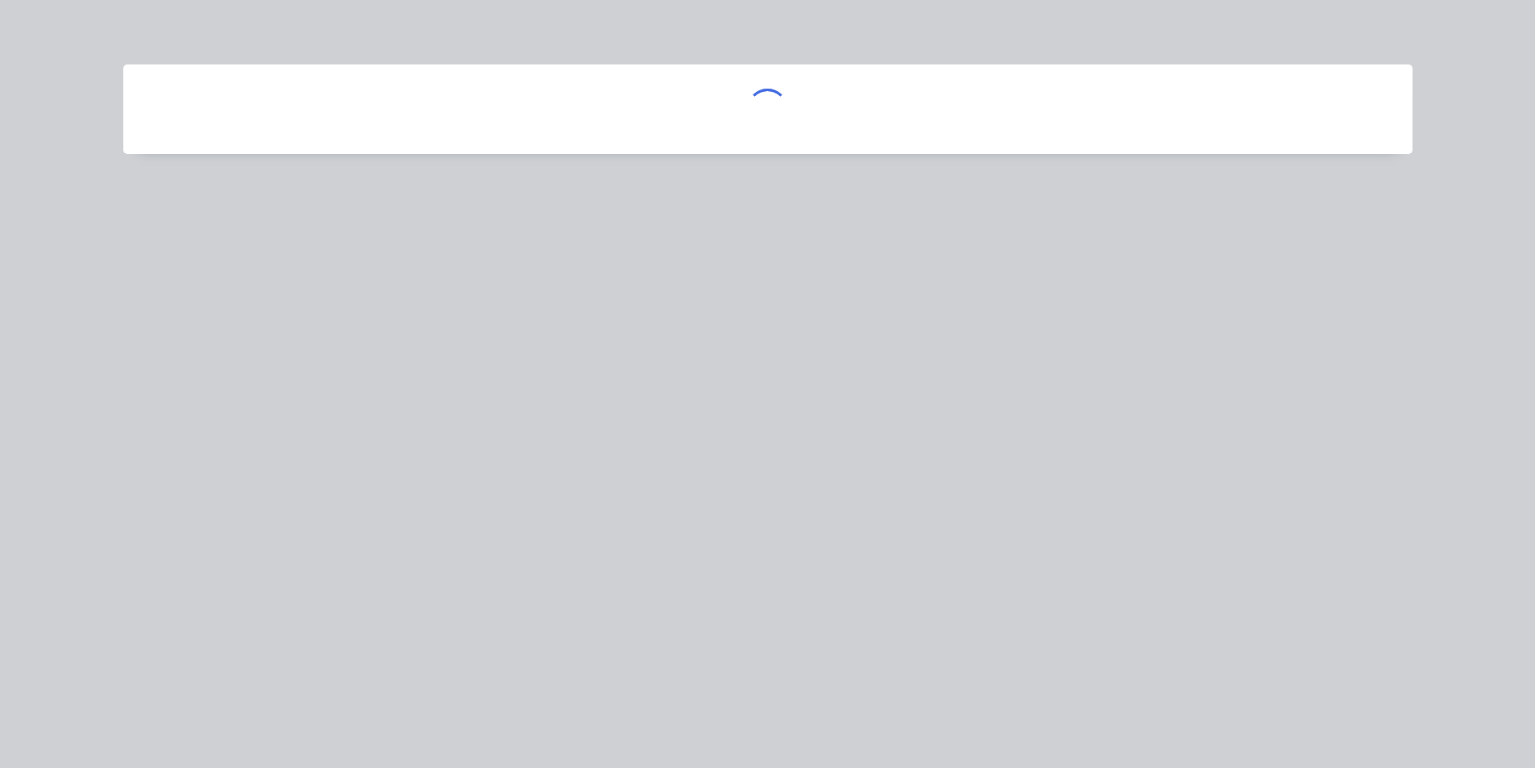
scroll to position [0, 0]
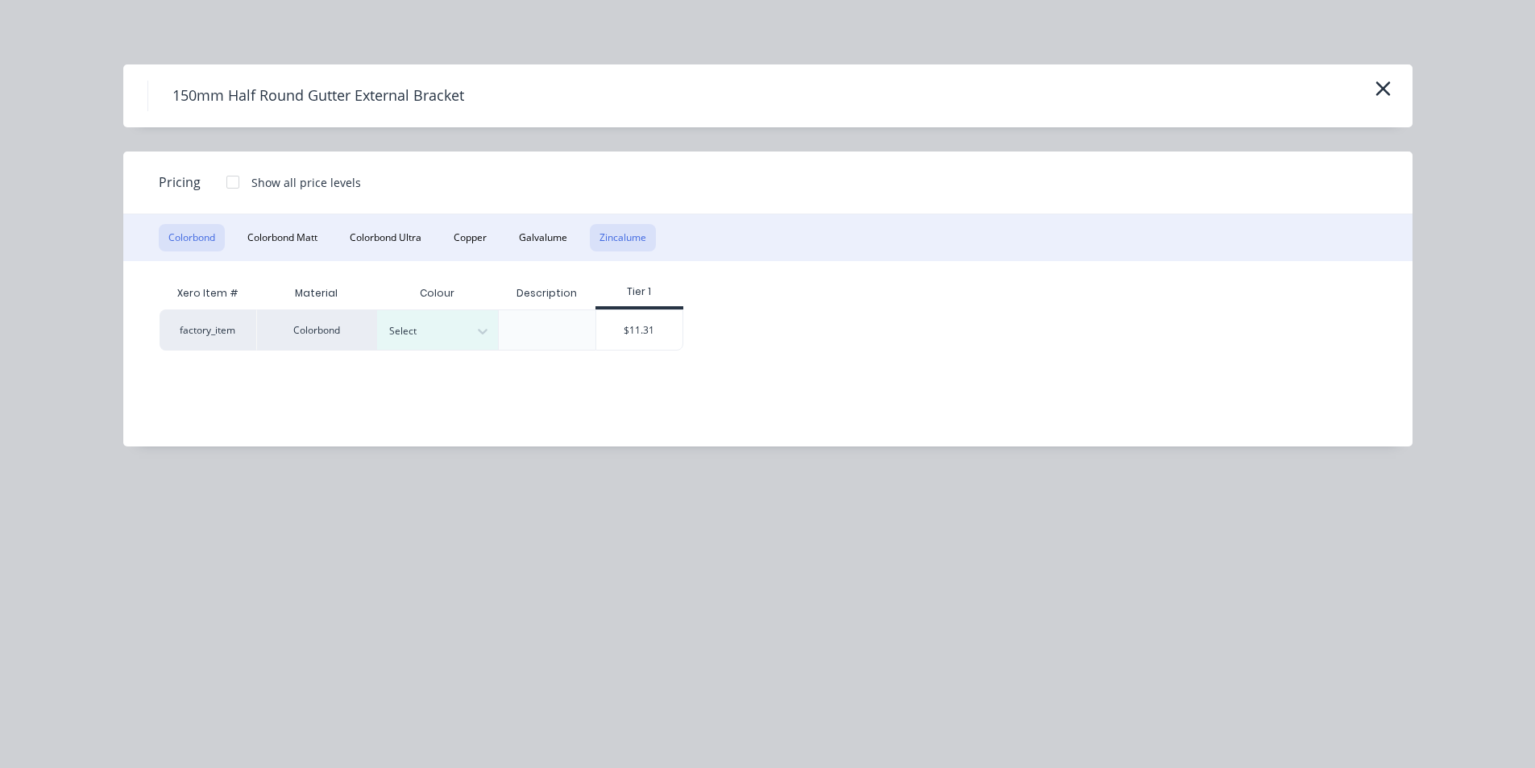
click at [630, 236] on button "Zincalume" at bounding box center [623, 237] width 66 height 27
click at [550, 334] on div "$10.92" at bounding box center [518, 329] width 86 height 39
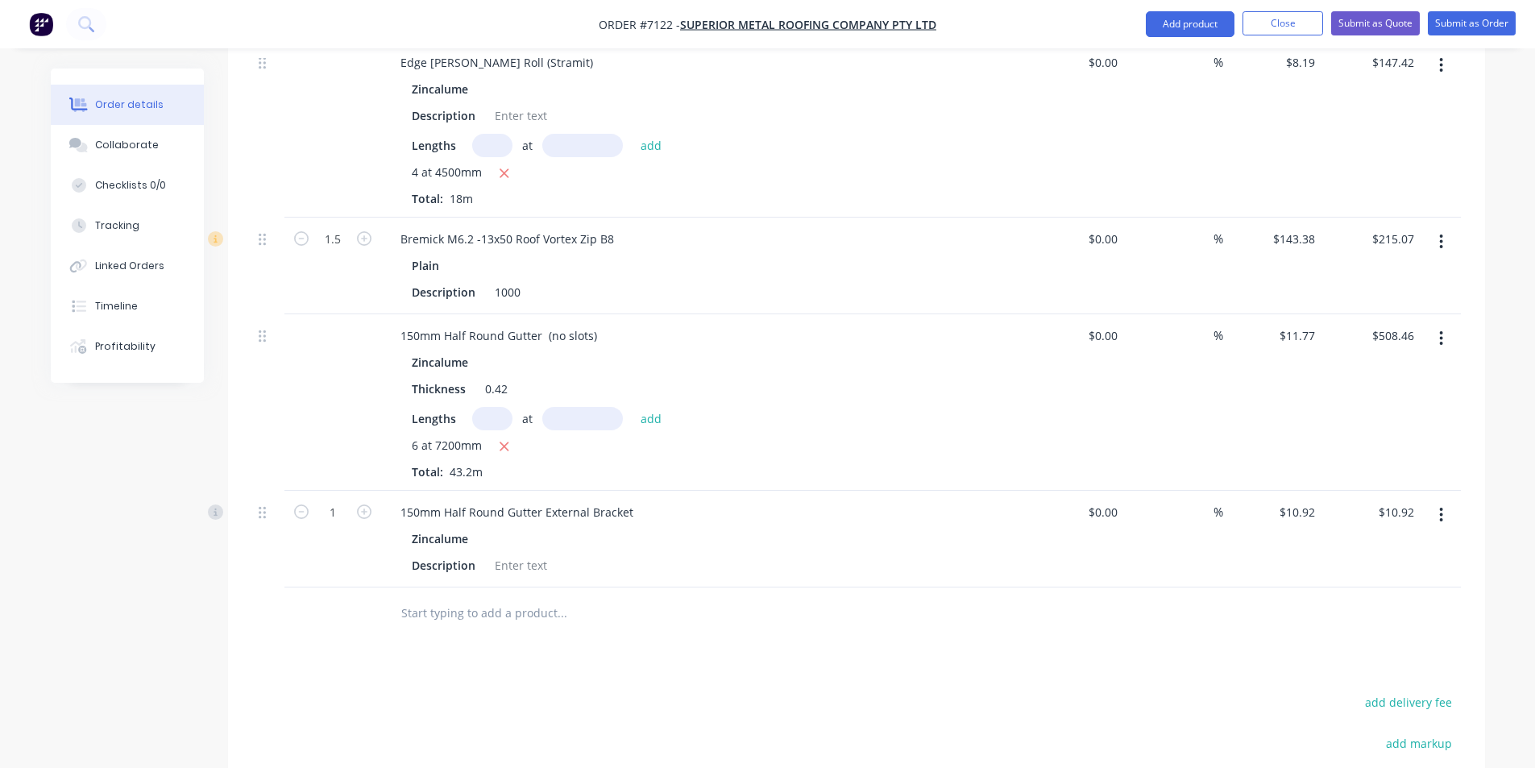
scroll to position [1124, 0]
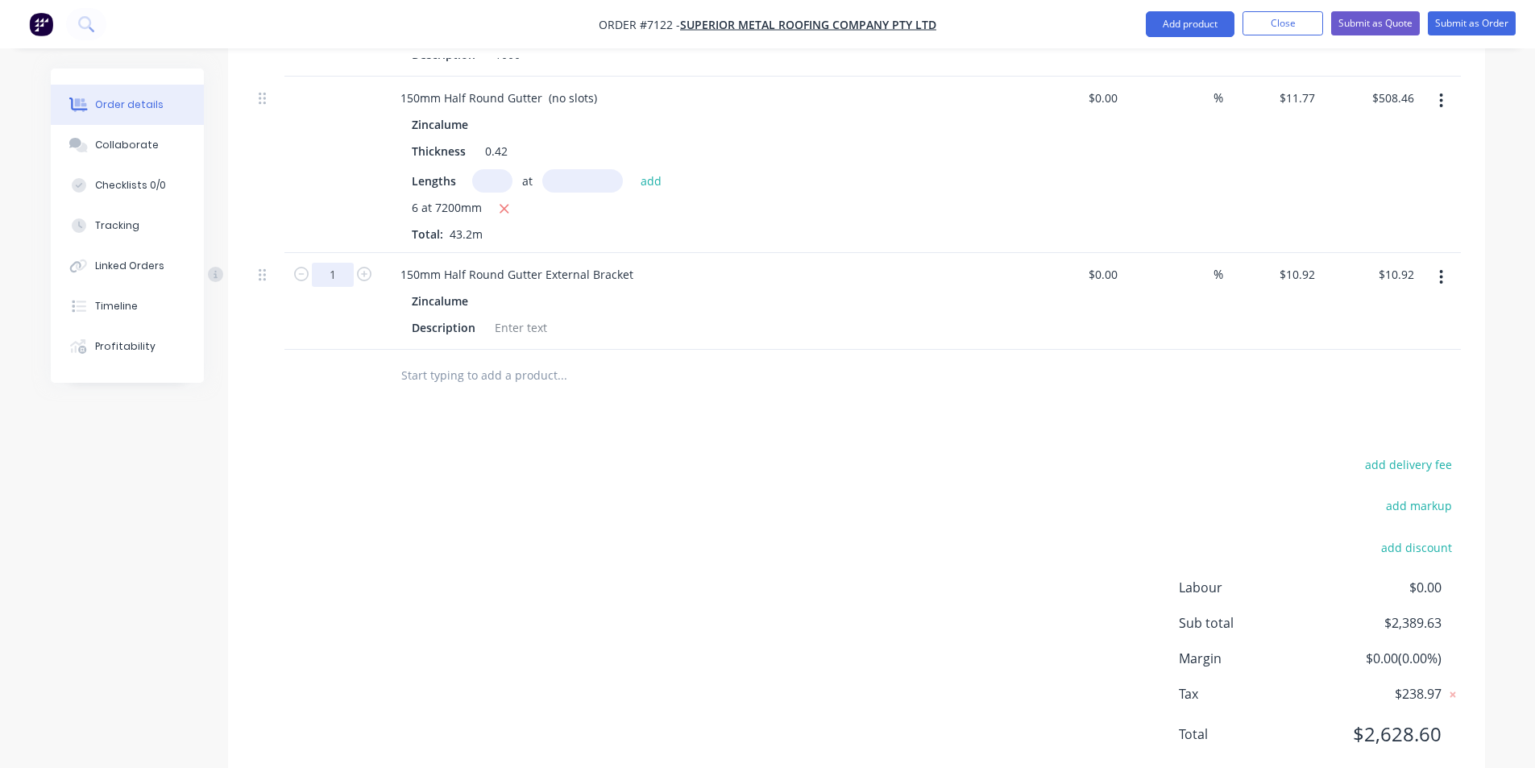
click at [342, 263] on input "1" at bounding box center [333, 275] width 42 height 24
type input "44"
type input "$480.48"
click at [769, 405] on div "Drawings Add drawing Products Show / Hide columns Add product Qty Cost Markup P…" at bounding box center [856, 80] width 1257 height 1417
click at [1193, 22] on button "Add product" at bounding box center [1190, 24] width 89 height 26
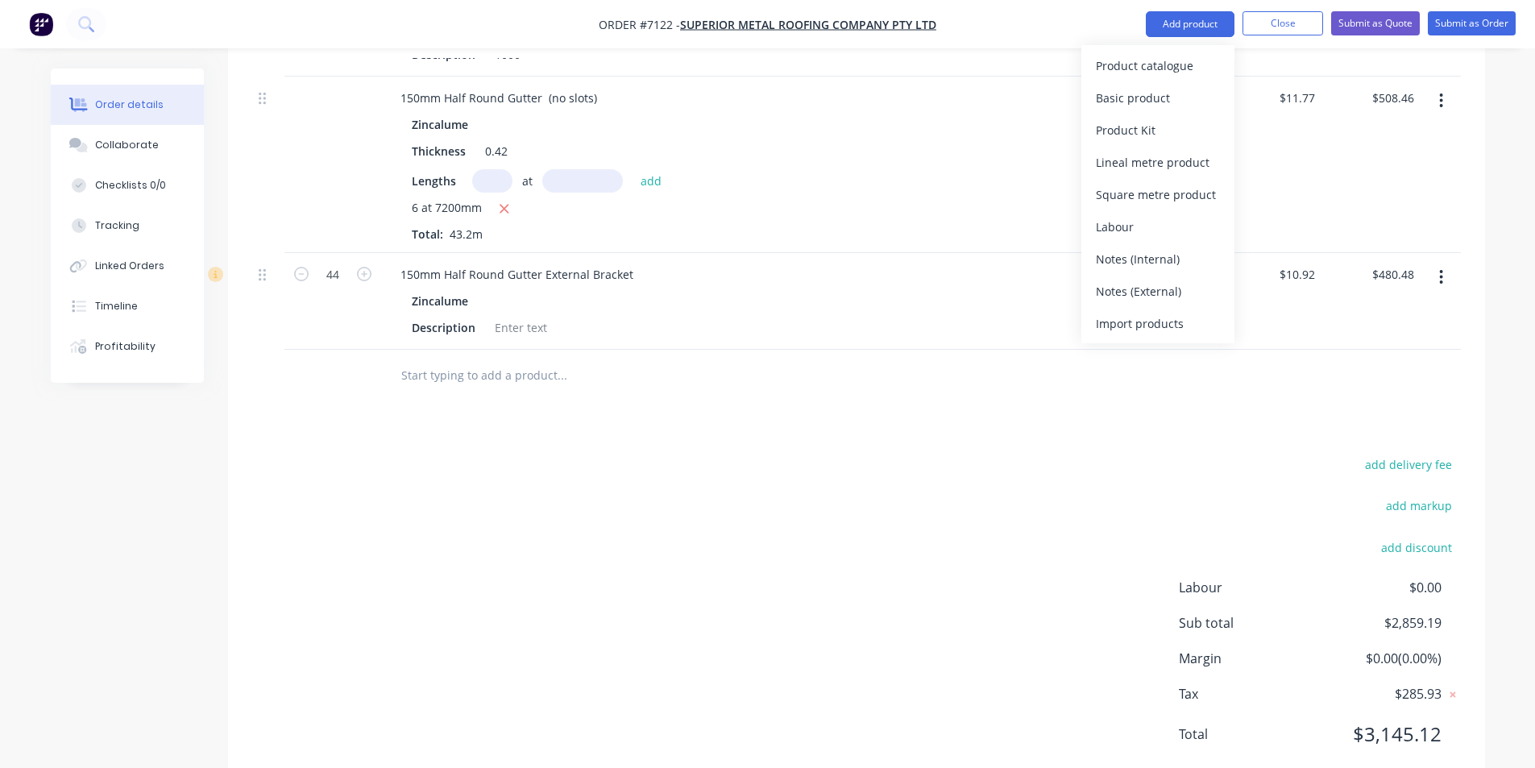
click at [1194, 63] on div "Product catalogue" at bounding box center [1158, 65] width 124 height 23
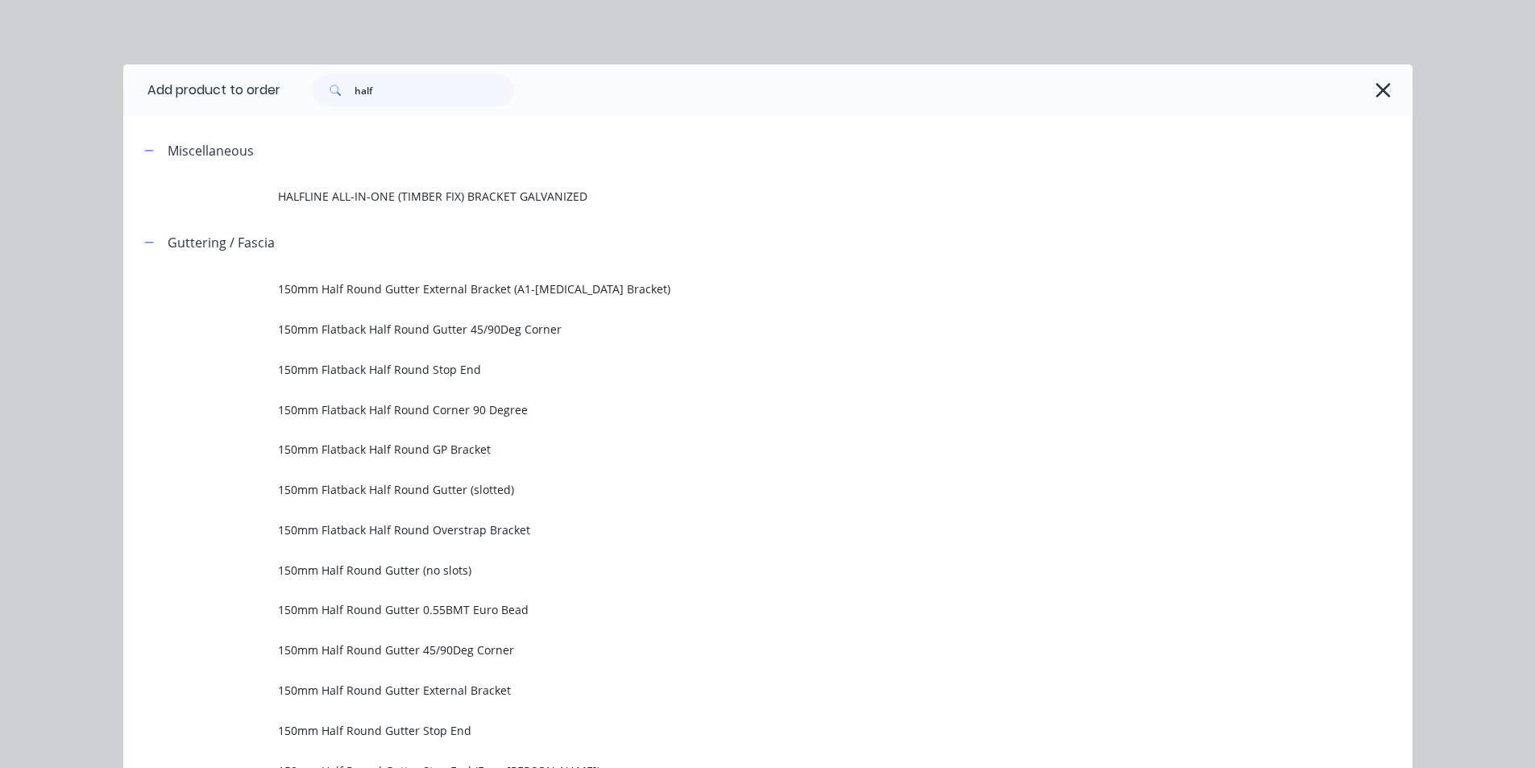
scroll to position [161, 0]
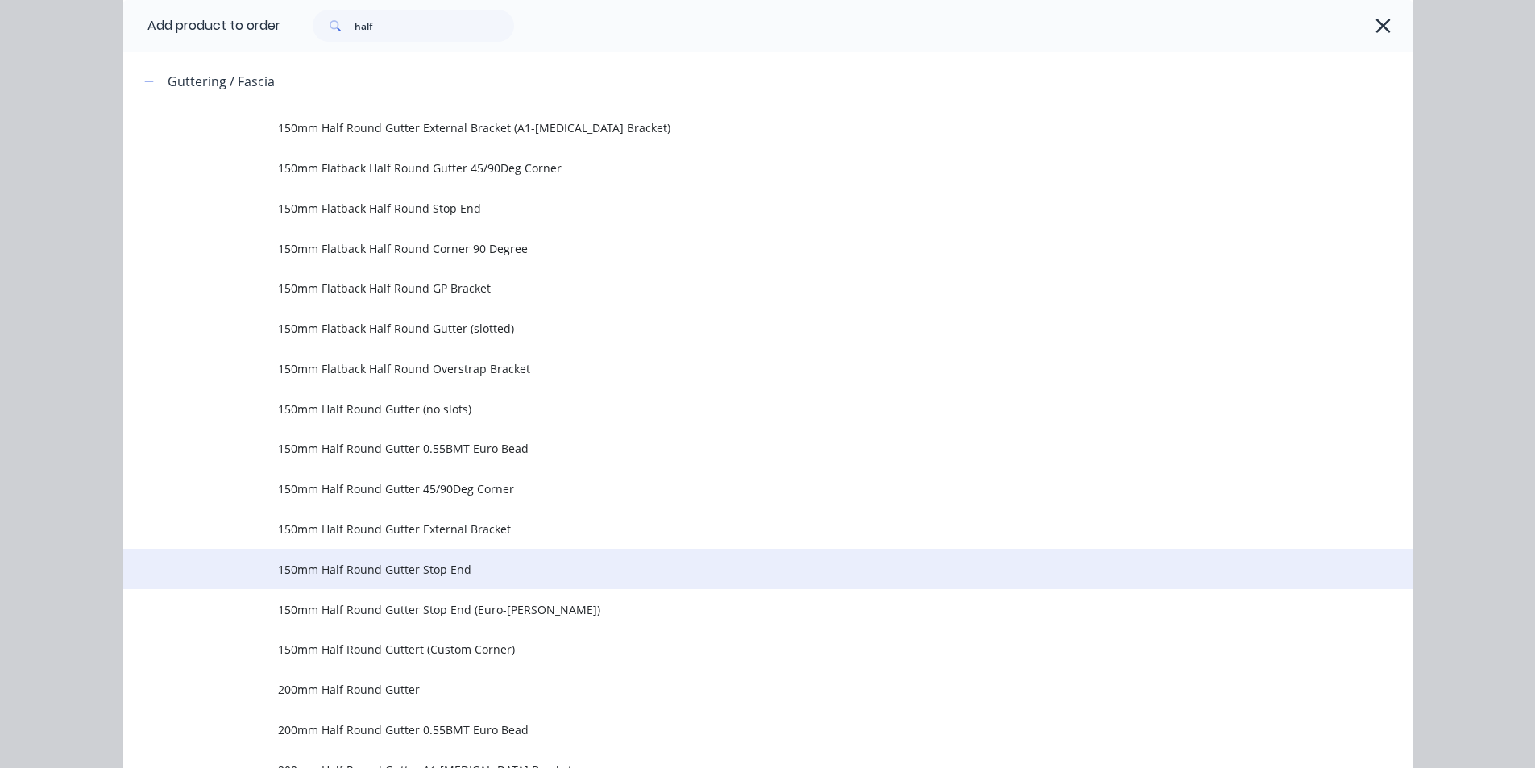
click at [425, 561] on span "150mm Half Round Gutter Stop End" at bounding box center [731, 569] width 907 height 17
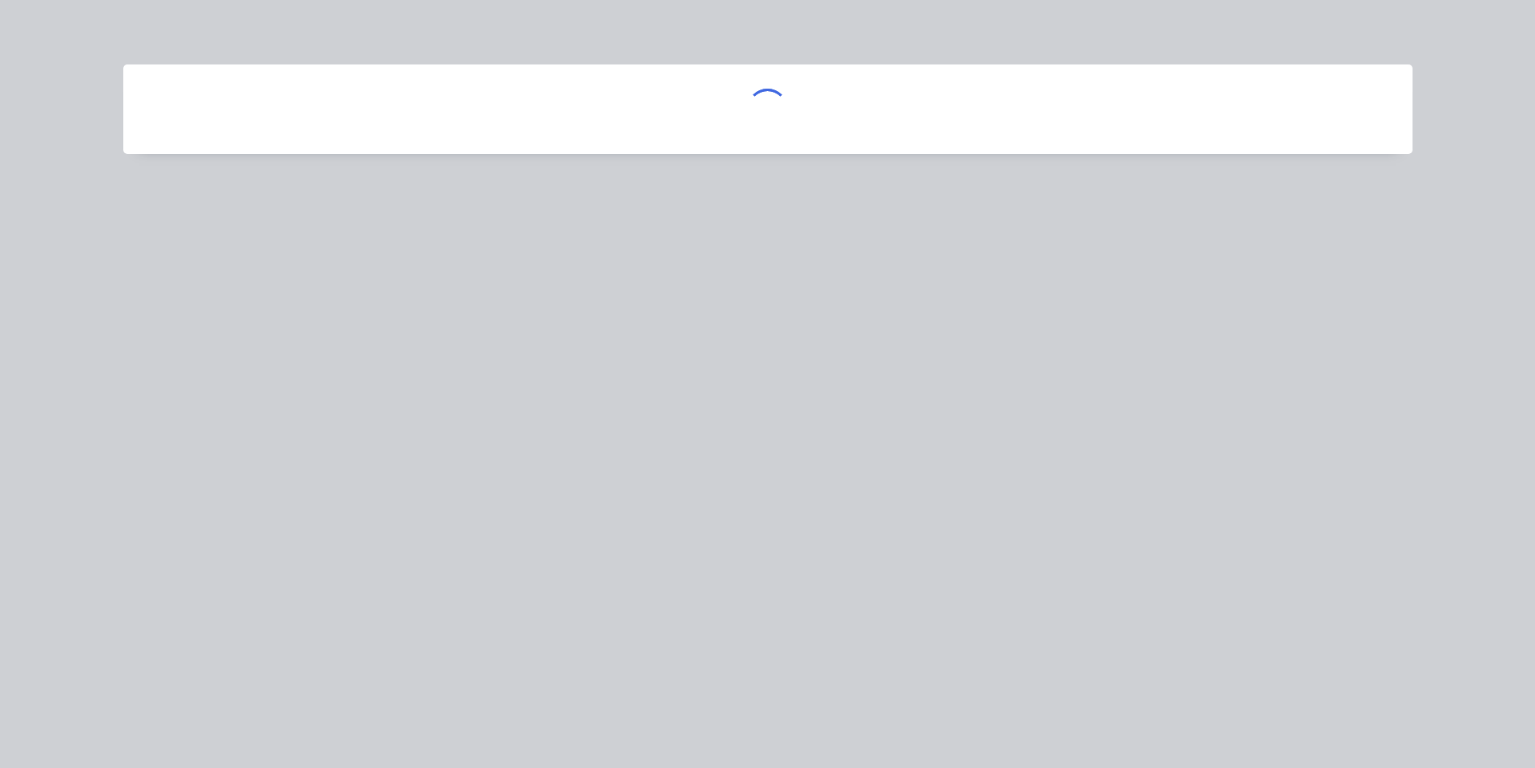
scroll to position [0, 0]
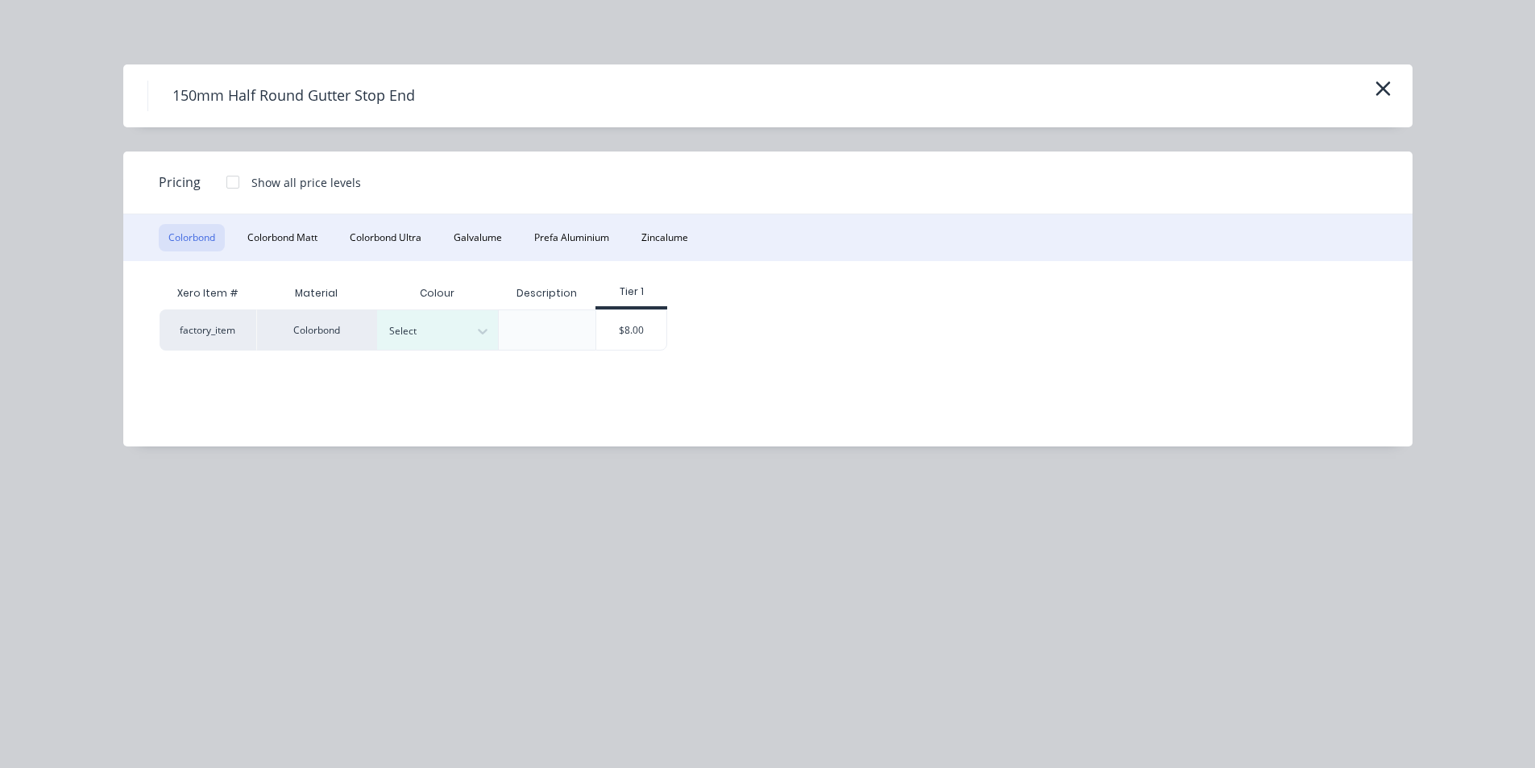
drag, startPoint x: 684, startPoint y: 239, endPoint x: 674, endPoint y: 253, distance: 17.9
click at [683, 239] on button "Zincalume" at bounding box center [665, 237] width 66 height 27
click at [533, 330] on div "$7.62" at bounding box center [515, 329] width 81 height 39
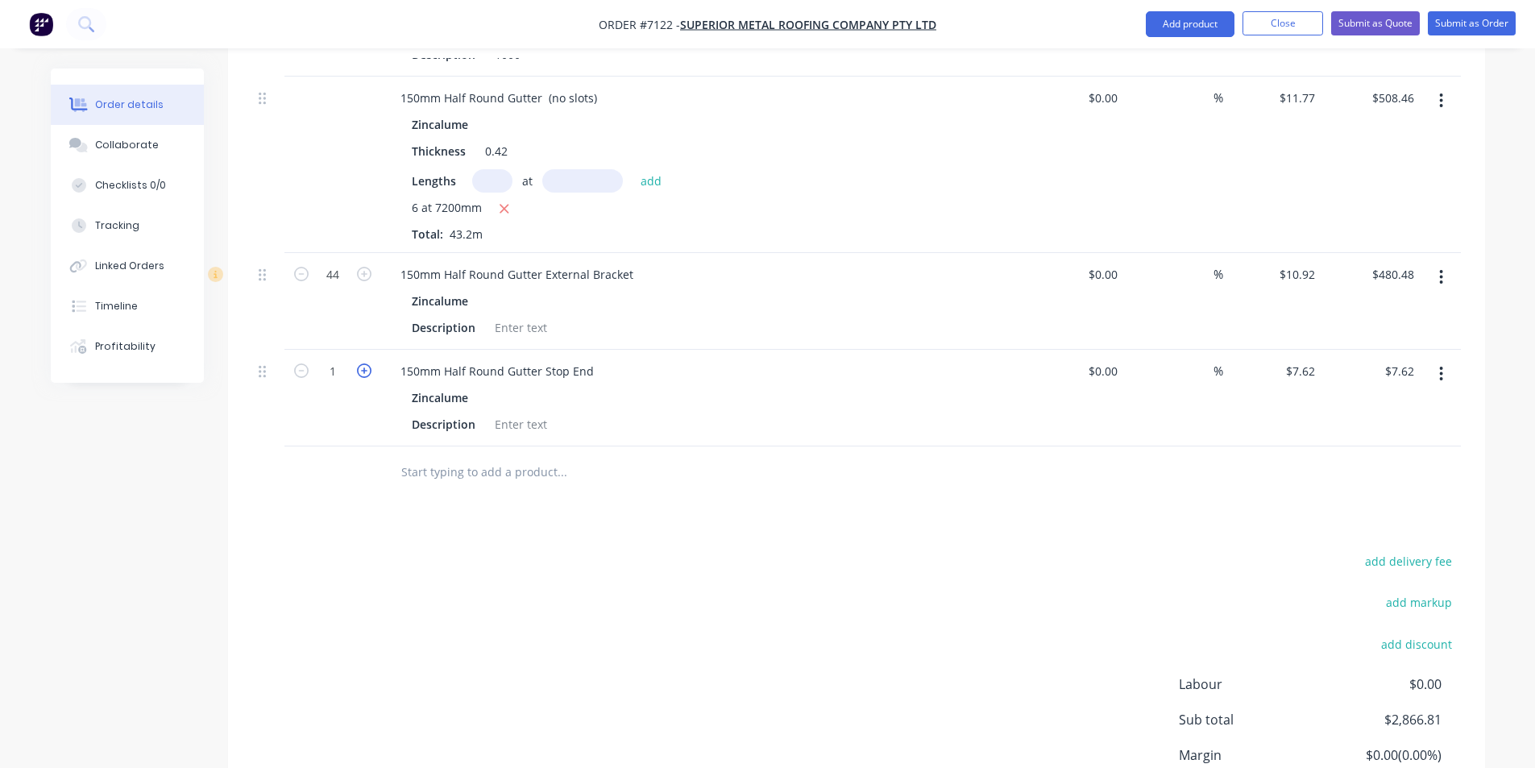
click at [369, 363] on icon "button" at bounding box center [364, 370] width 15 height 15
type input "2"
type input "$15.24"
click at [369, 363] on icon "button" at bounding box center [364, 370] width 15 height 15
type input "3"
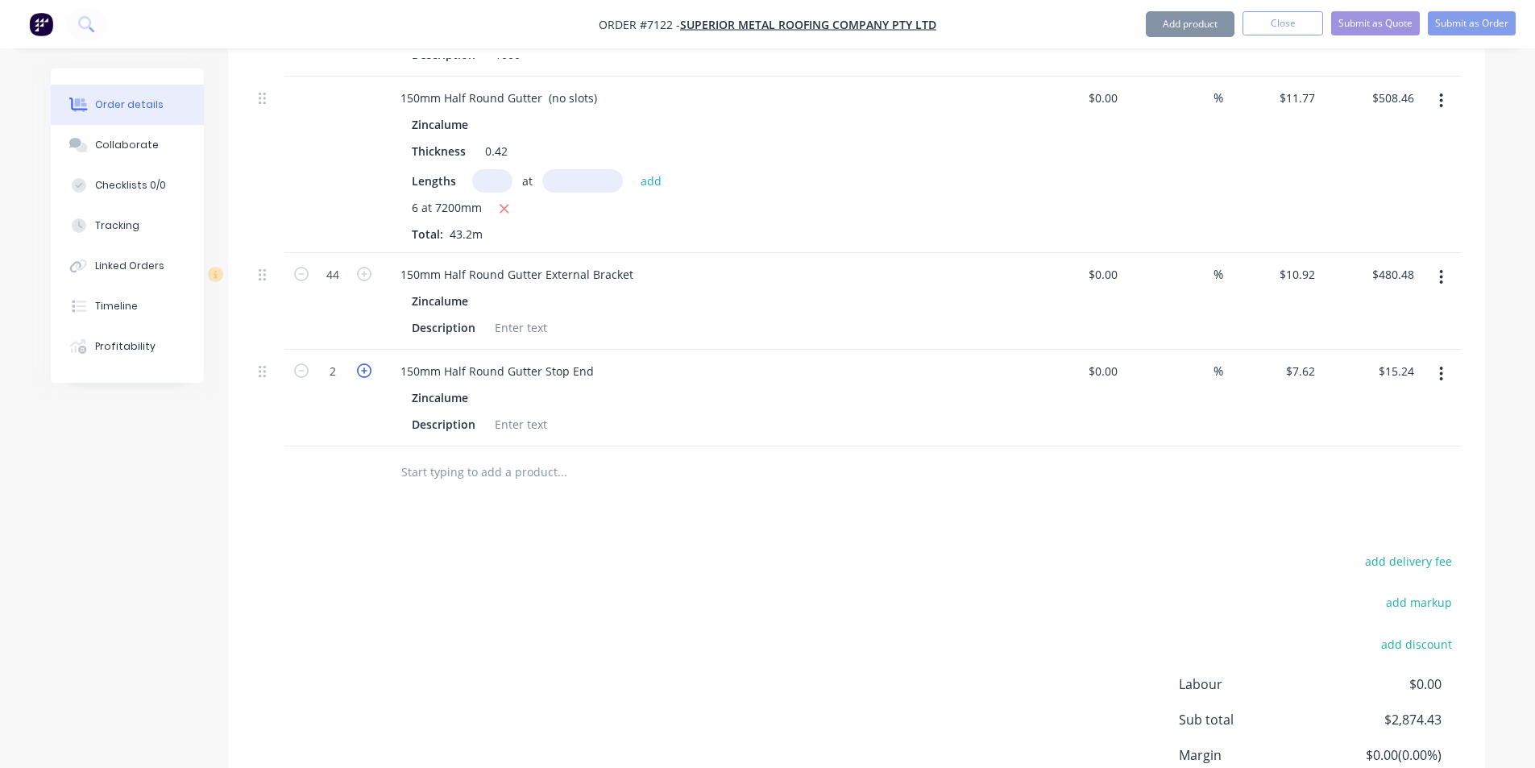
type input "$22.86"
click at [369, 363] on icon "button" at bounding box center [364, 370] width 15 height 15
type input "4"
type input "$30.48"
click at [506, 386] on div "Zincalume Description" at bounding box center [704, 411] width 632 height 50
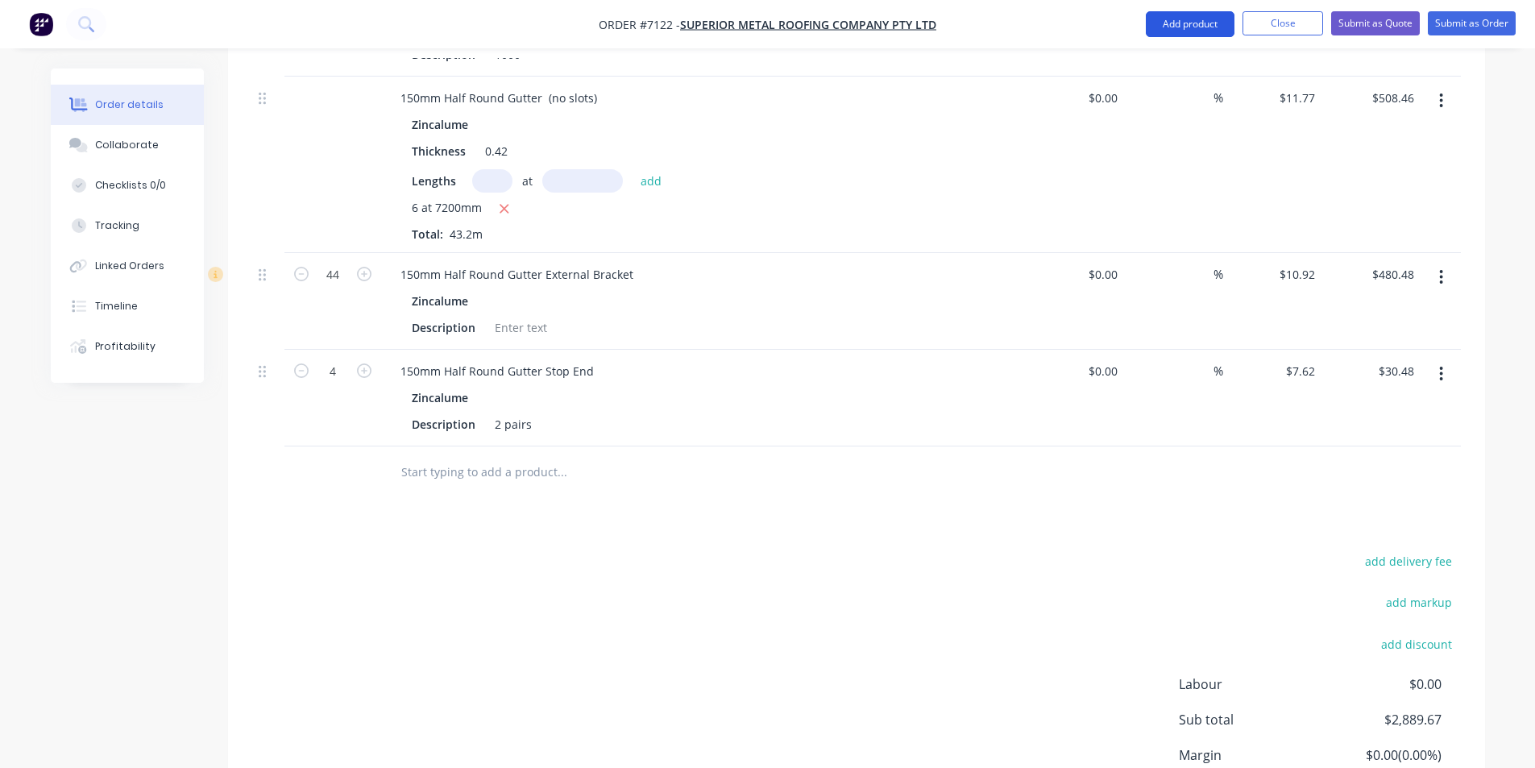
click at [1204, 17] on button "Add product" at bounding box center [1190, 24] width 89 height 26
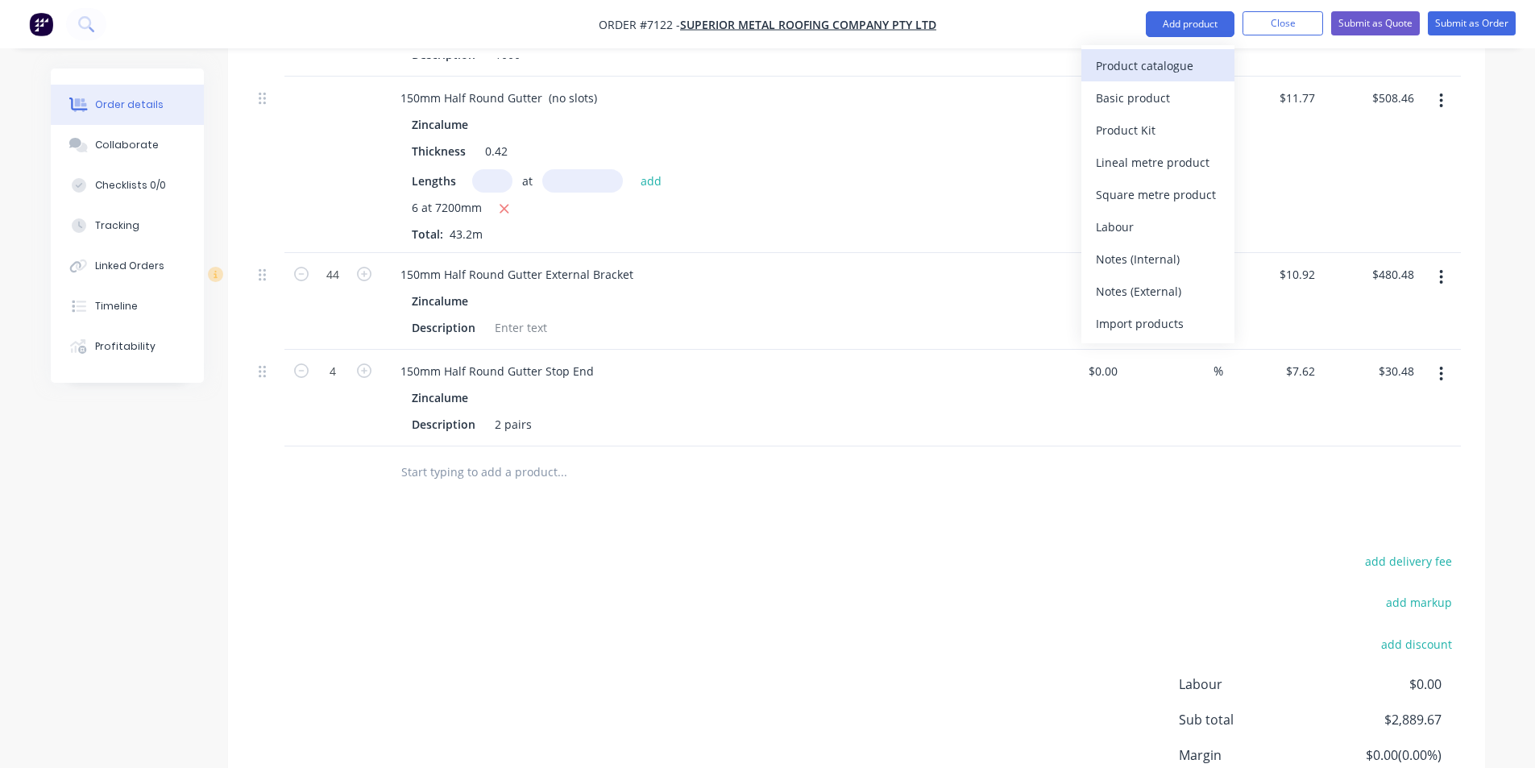
click at [1195, 57] on div "Product catalogue" at bounding box center [1158, 65] width 124 height 23
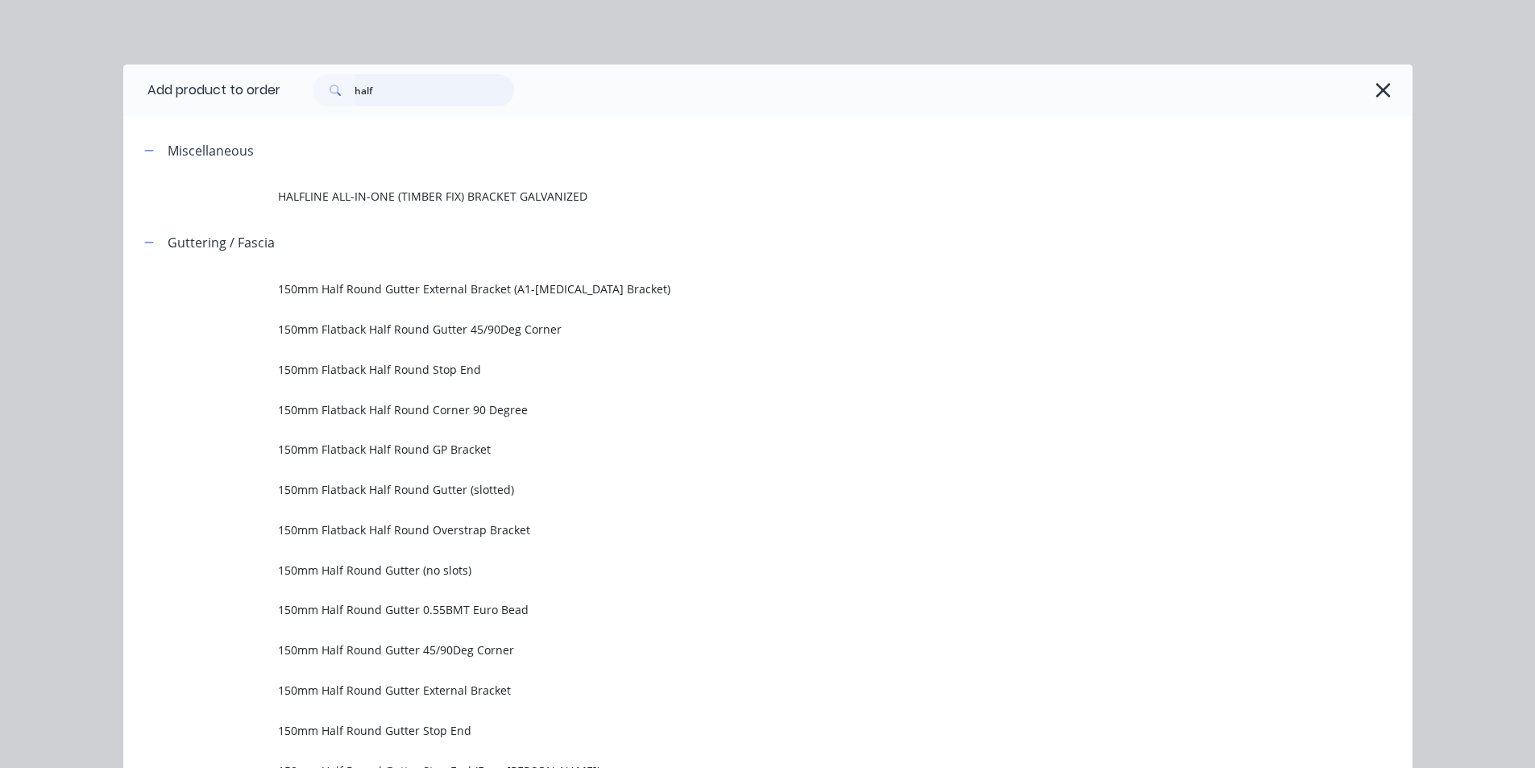
click at [396, 89] on input "half" at bounding box center [435, 90] width 160 height 32
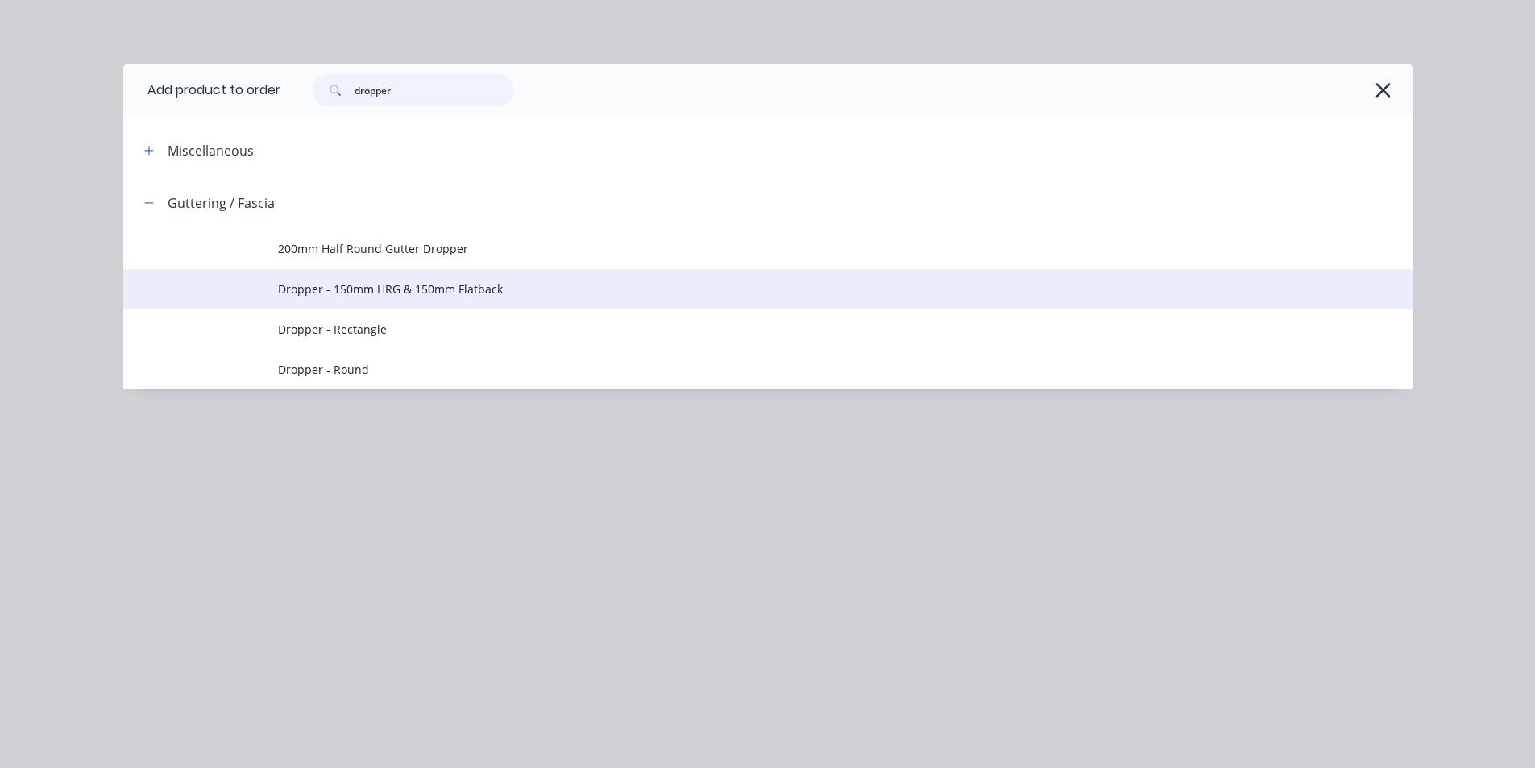
type input "dropper"
click at [276, 288] on td at bounding box center [200, 289] width 155 height 40
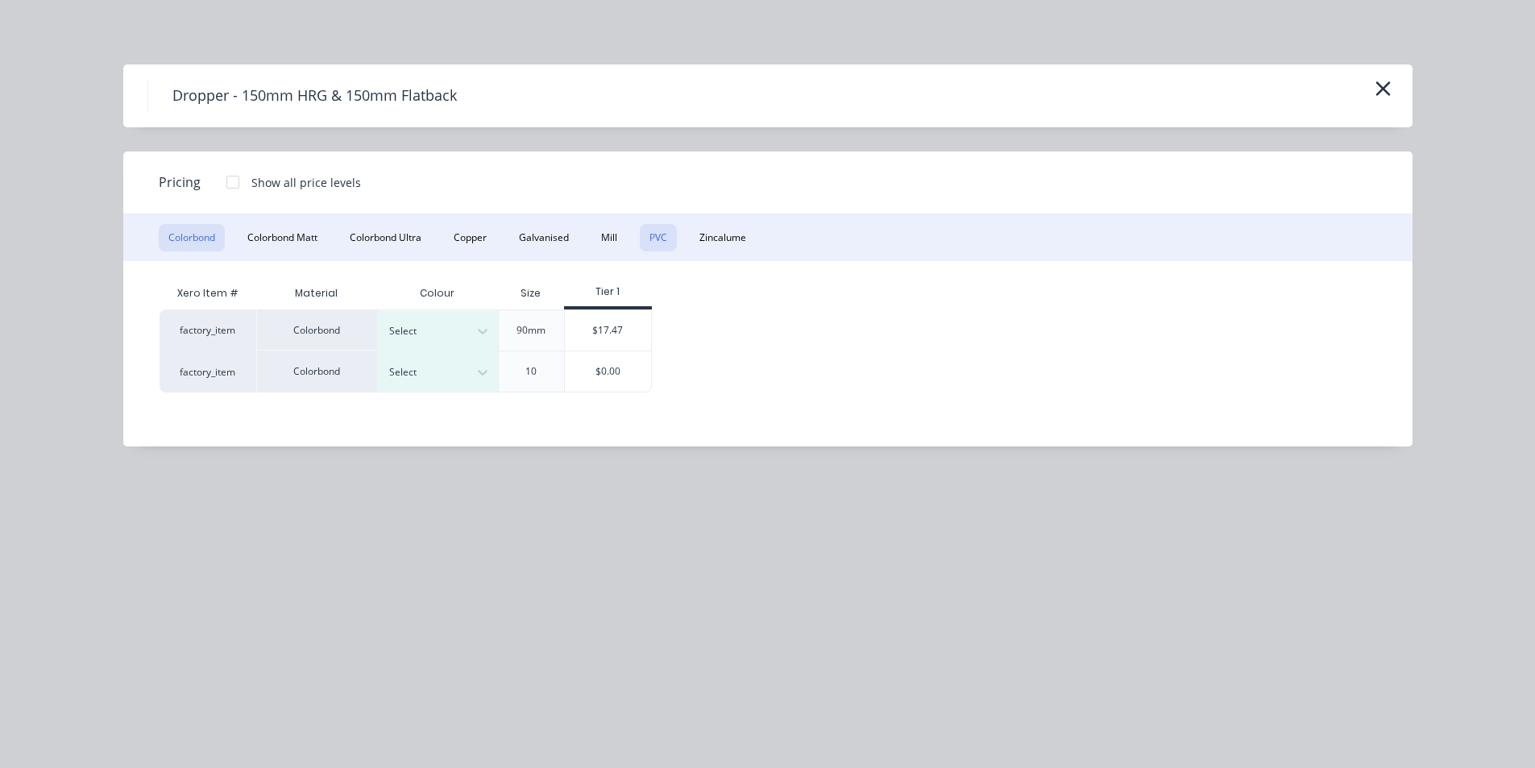
click at [658, 241] on button "PVC" at bounding box center [658, 237] width 37 height 27
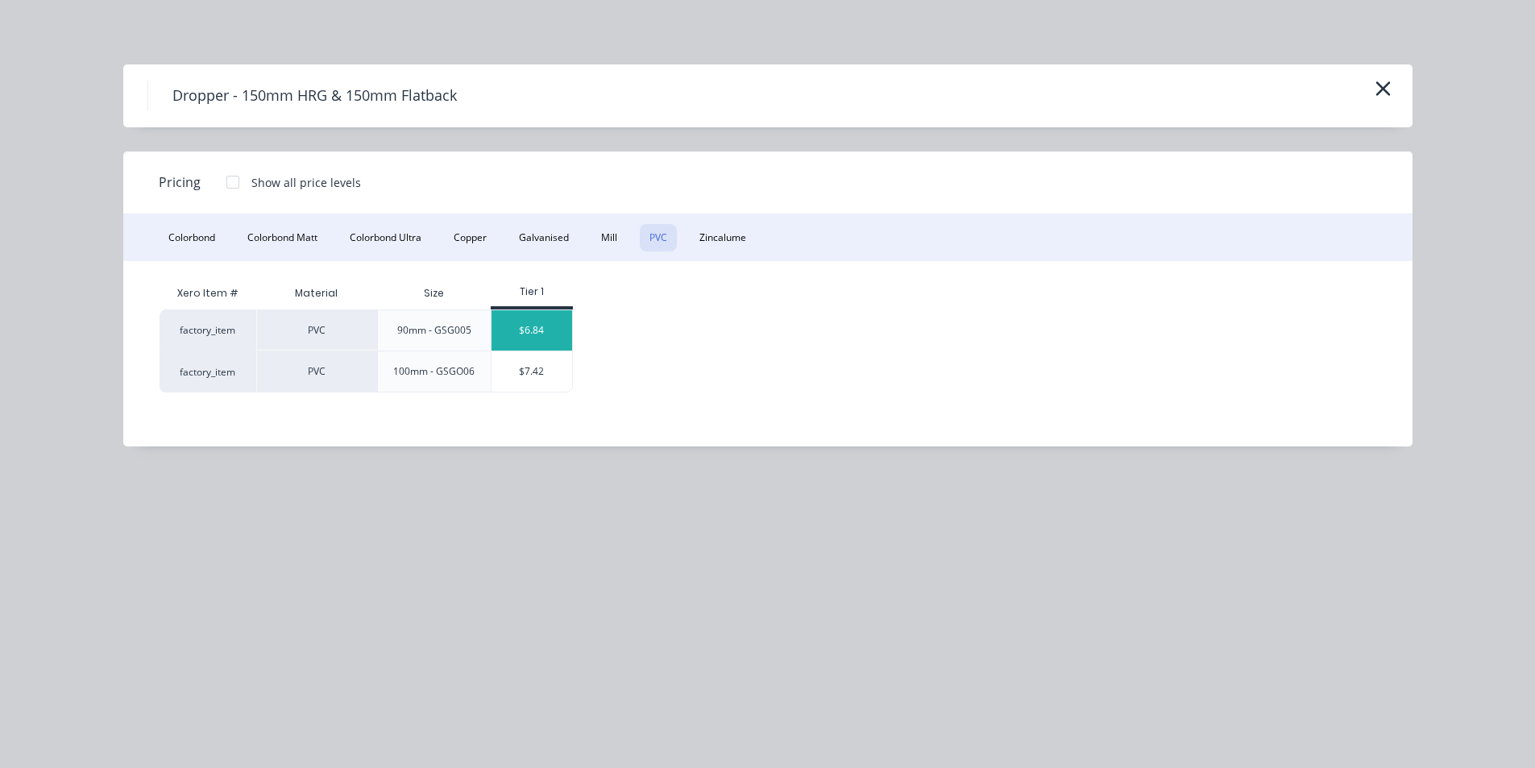
click at [530, 322] on div "$6.84" at bounding box center [532, 330] width 81 height 40
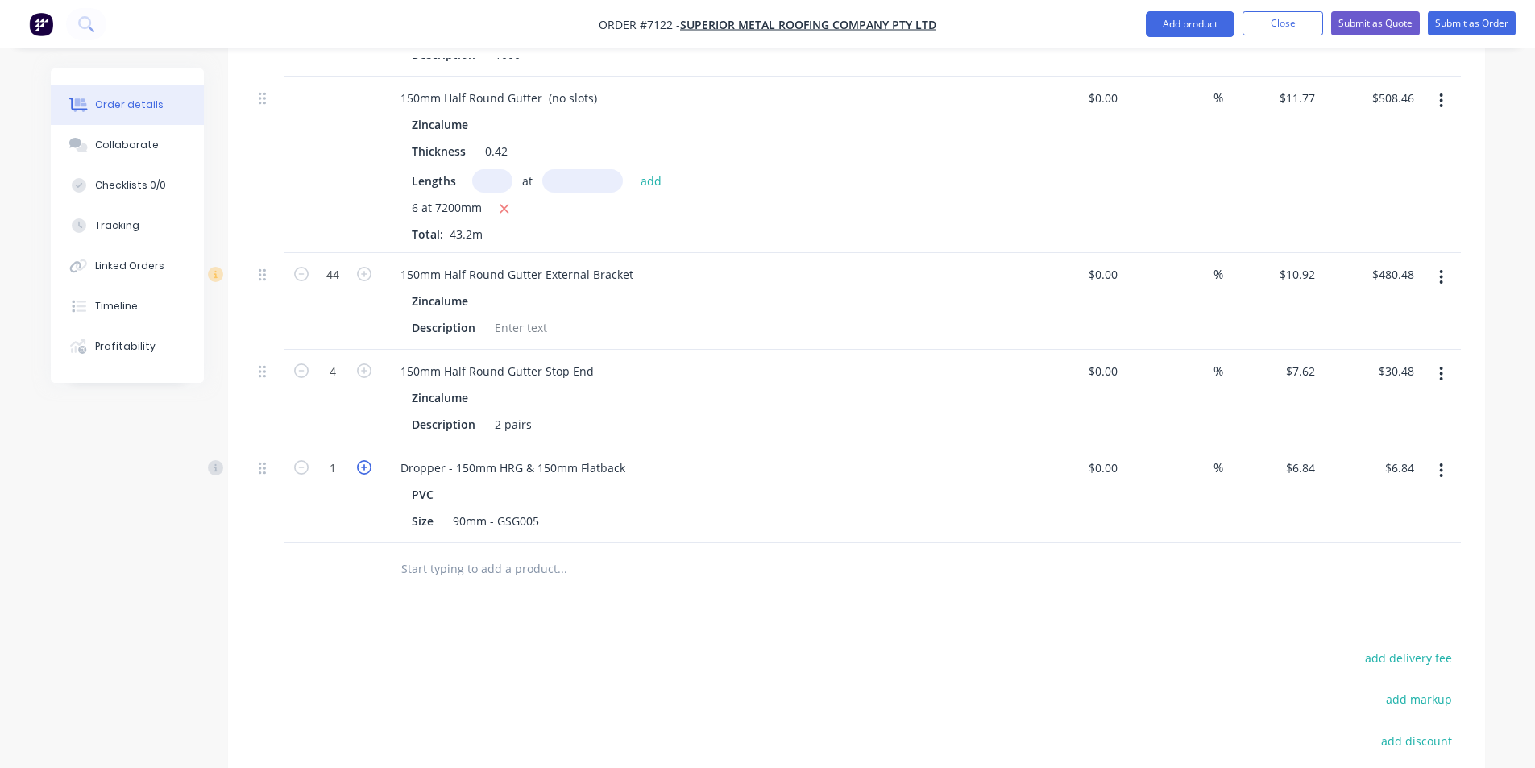
click at [362, 460] on icon "button" at bounding box center [364, 467] width 15 height 15
type input "2"
type input "$13.68"
click at [362, 460] on icon "button" at bounding box center [364, 467] width 15 height 15
type input "3"
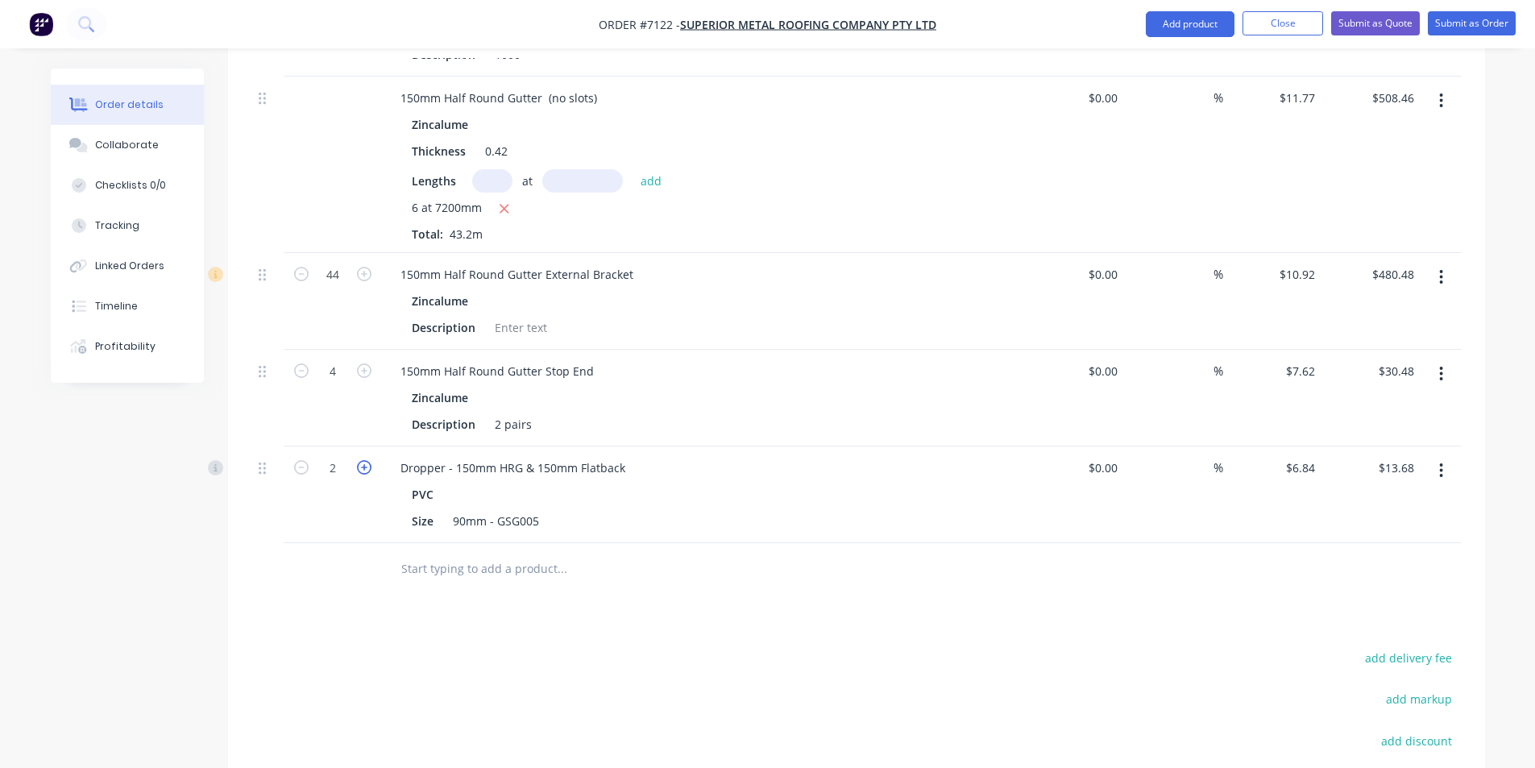
type input "$20.52"
click at [362, 460] on icon "button" at bounding box center [364, 467] width 15 height 15
type input "4"
type input "$27.36"
click at [362, 460] on icon "button" at bounding box center [364, 467] width 15 height 15
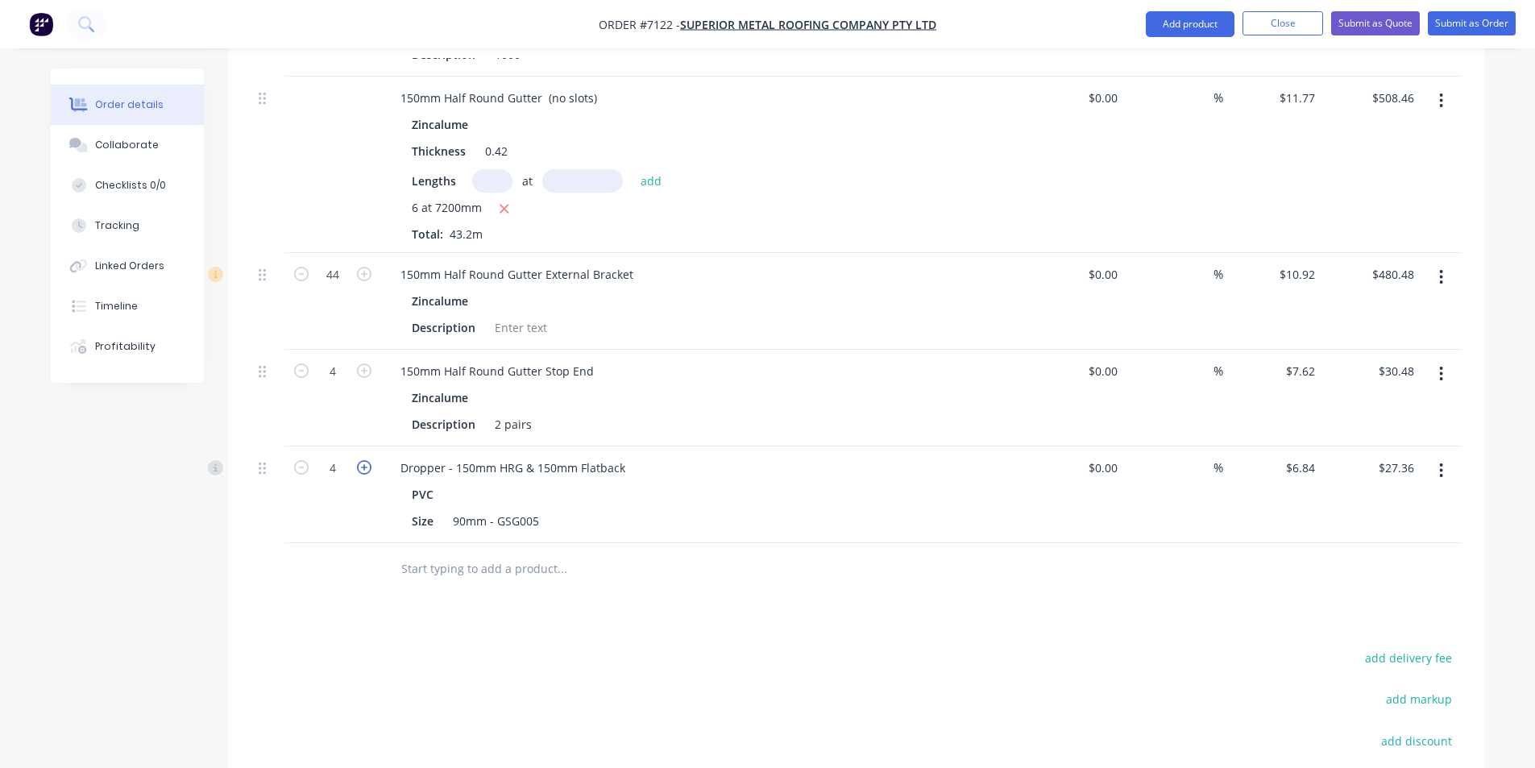
type input "5"
type input "$34.20"
click at [362, 460] on icon "button" at bounding box center [364, 467] width 15 height 15
type input "6"
type input "$41.04"
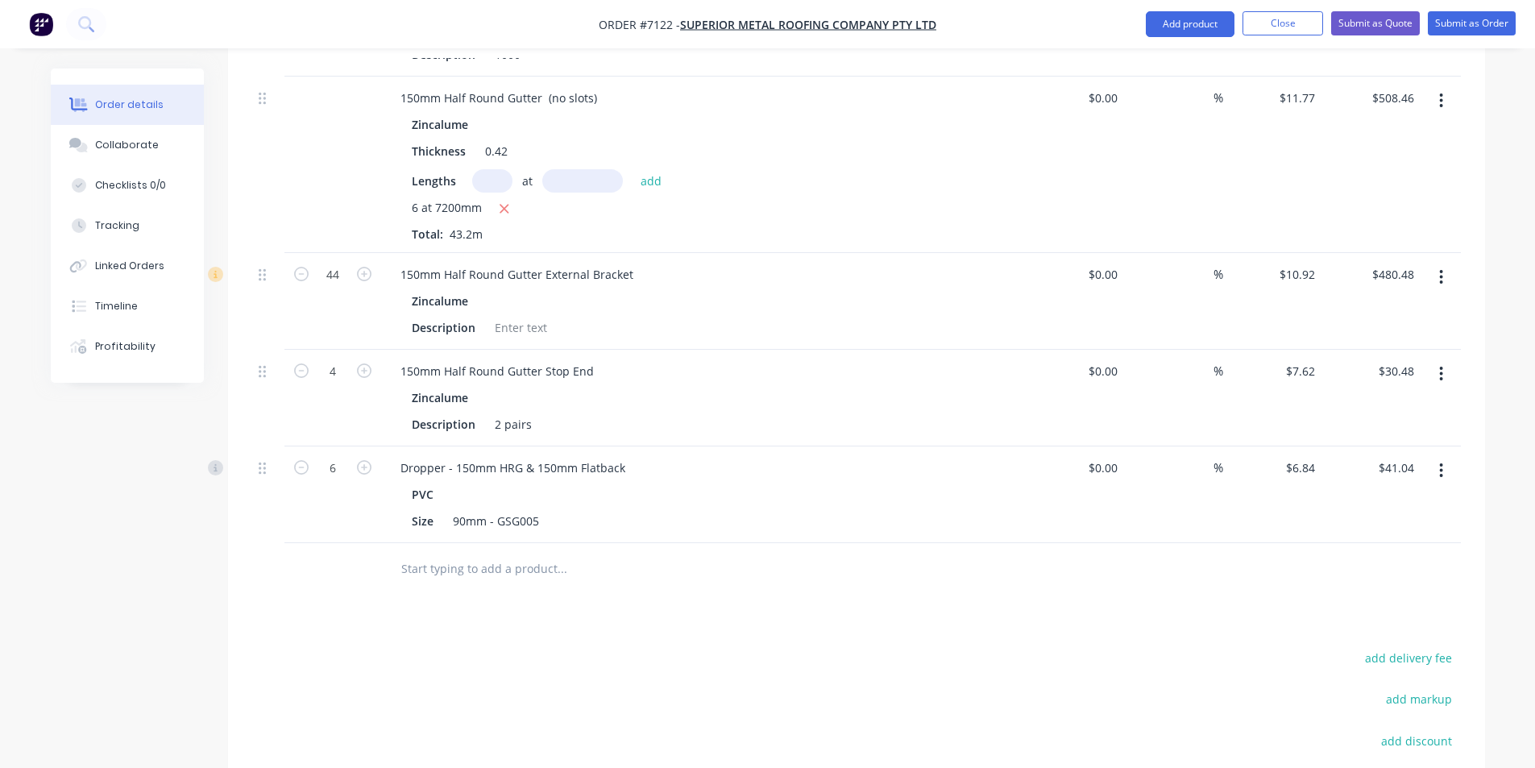
drag, startPoint x: 305, startPoint y: 425, endPoint x: 474, endPoint y: 398, distance: 171.4
click at [301, 460] on icon "button" at bounding box center [301, 467] width 15 height 15
type input "5"
type input "$34.20"
click at [1214, 21] on button "Add product" at bounding box center [1190, 24] width 89 height 26
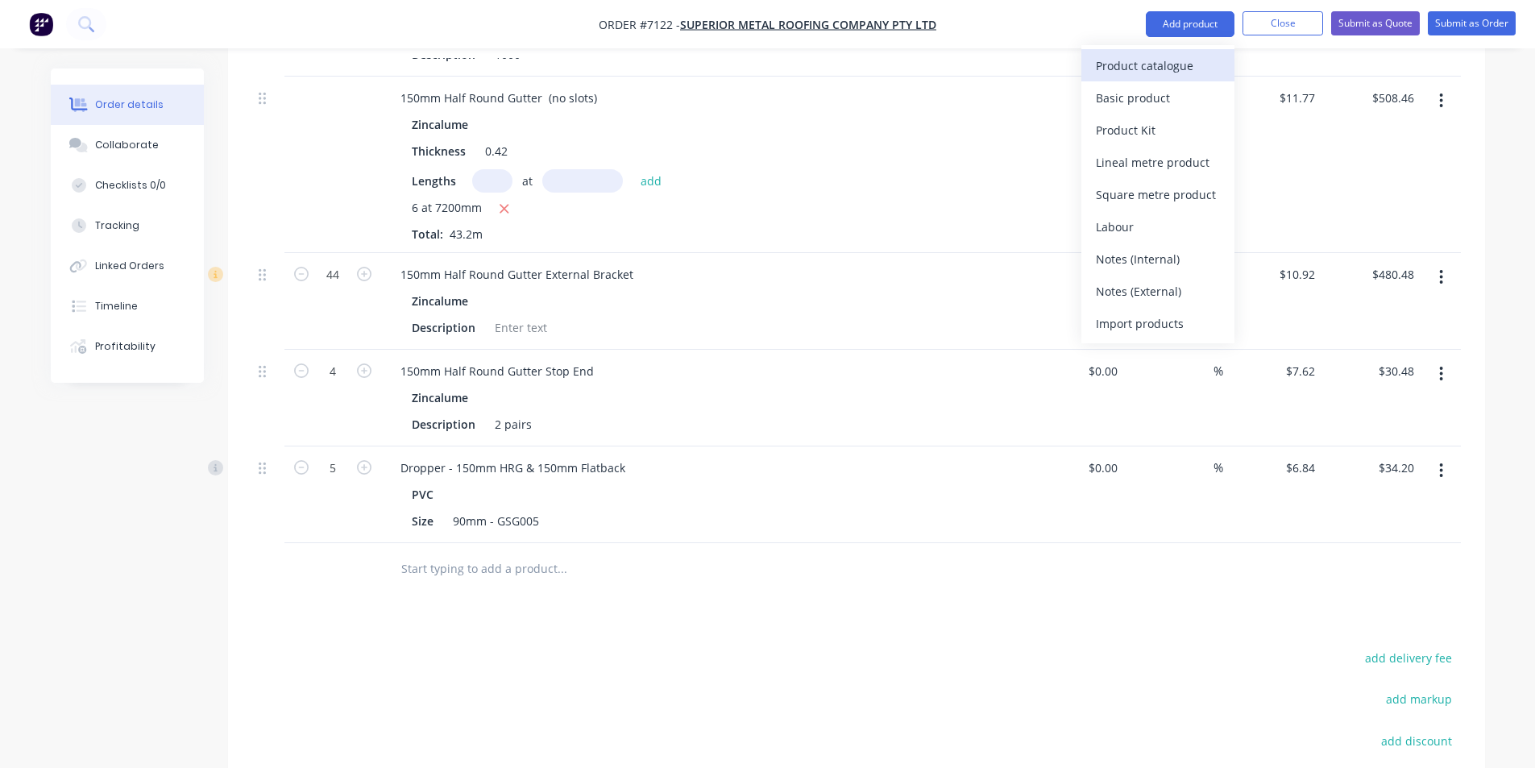
click at [1206, 52] on button "Product catalogue" at bounding box center [1157, 65] width 153 height 32
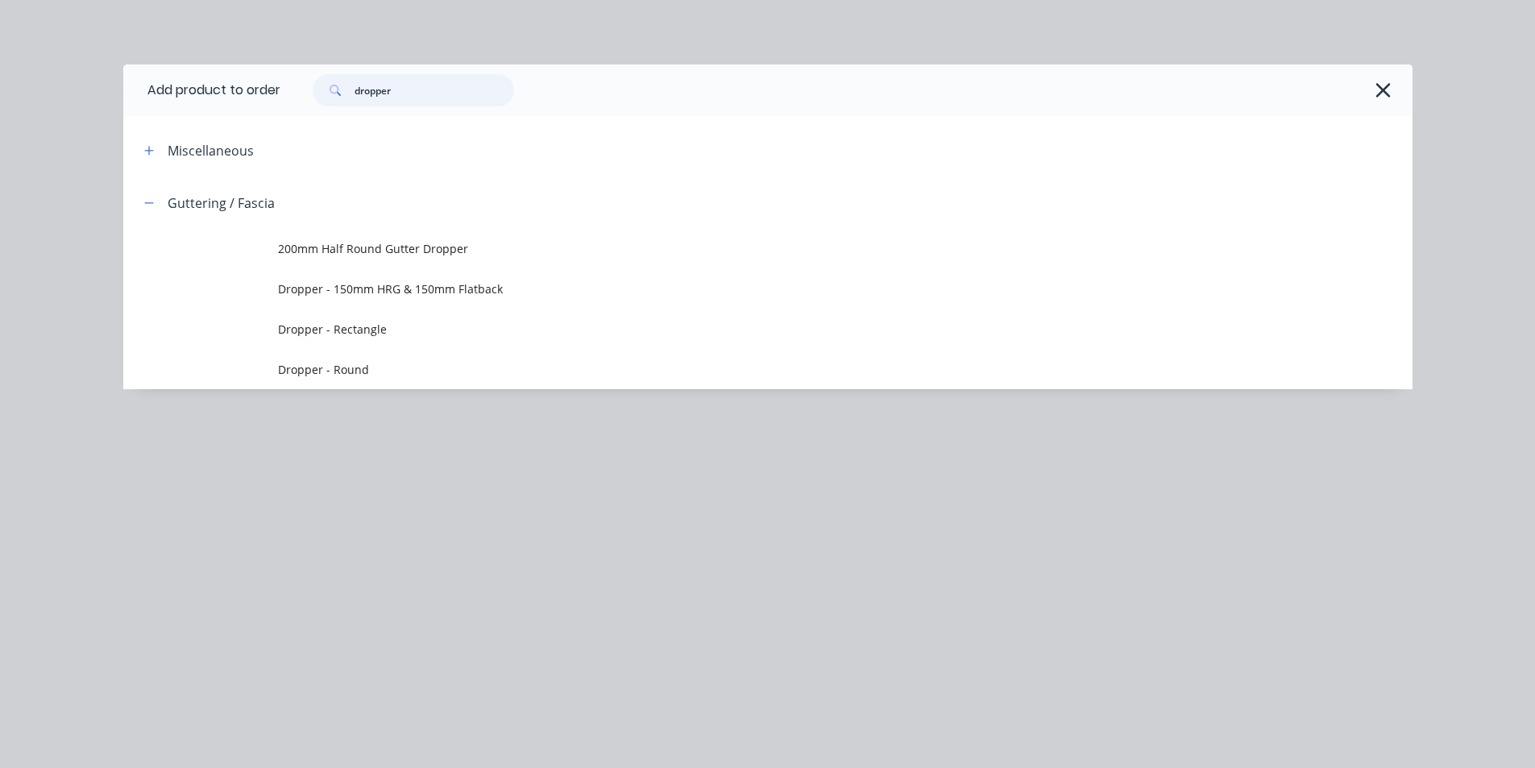
drag, startPoint x: 408, startPoint y: 85, endPoint x: 234, endPoint y: 89, distance: 173.3
click at [236, 95] on header "Add product to order dropper" at bounding box center [767, 90] width 1289 height 52
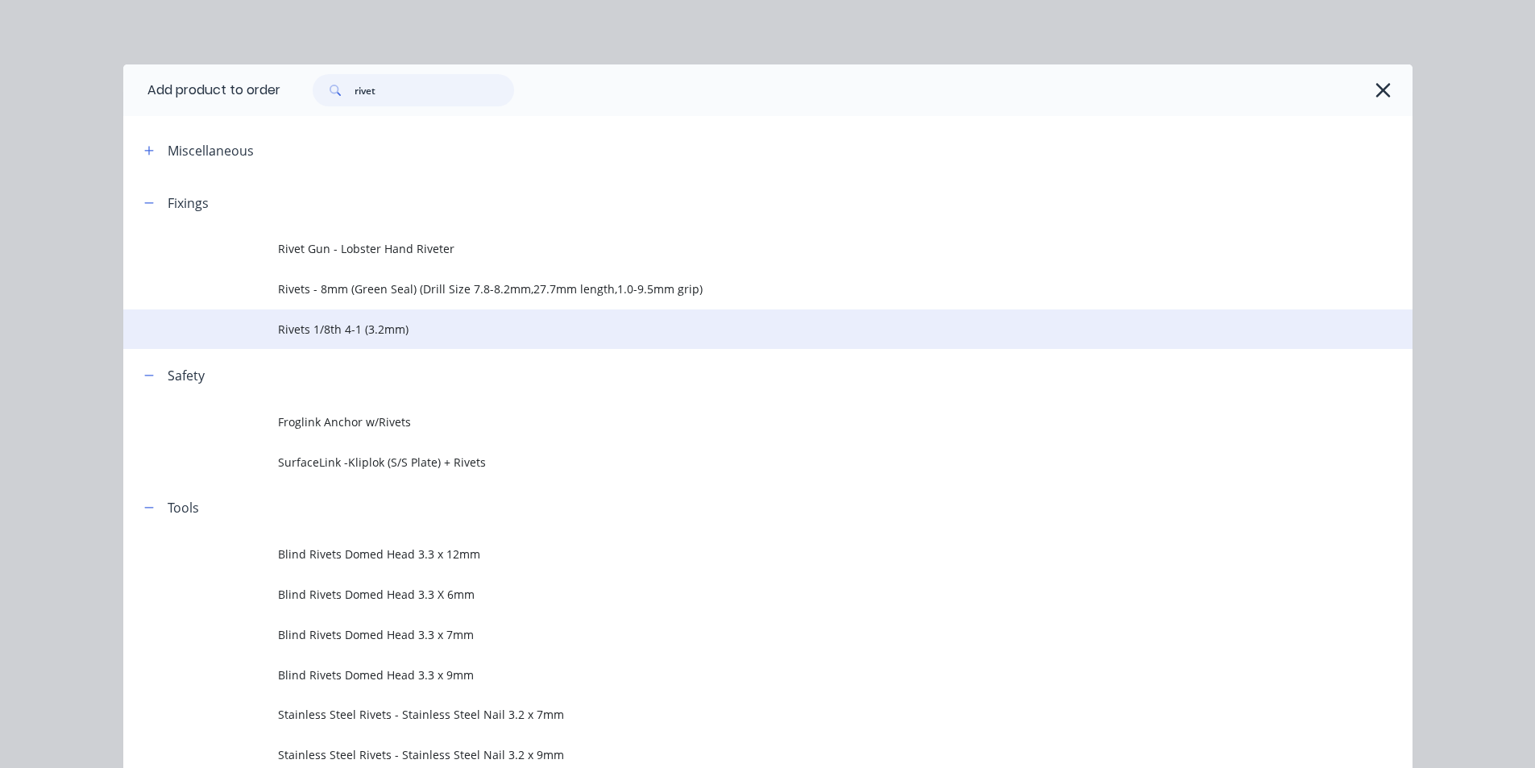
type input "rivet"
click at [359, 323] on span "Rivets 1/8th 4-1 (3.2mm)" at bounding box center [731, 329] width 907 height 17
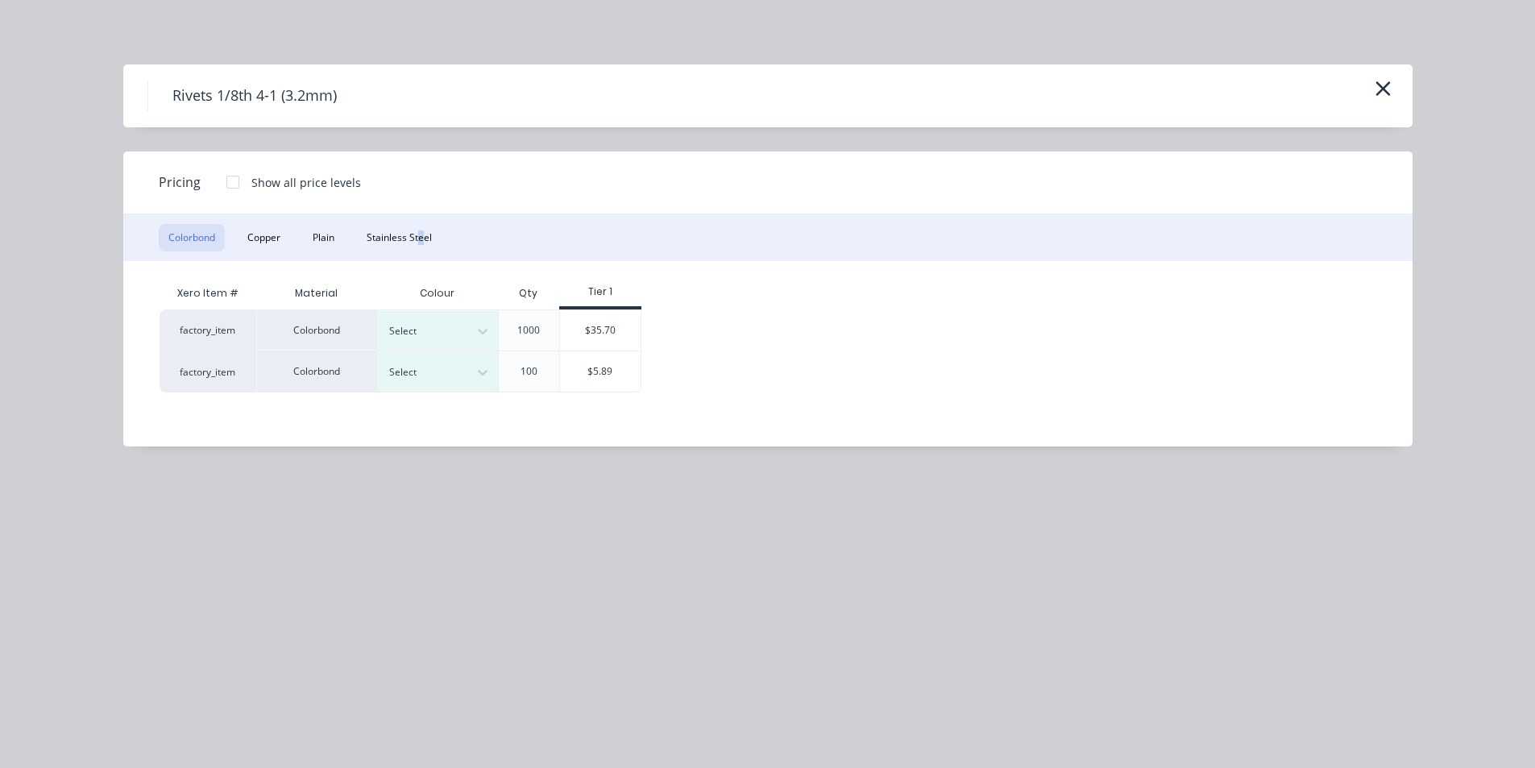
drag, startPoint x: 421, startPoint y: 217, endPoint x: 408, endPoint y: 219, distance: 13.9
click at [420, 218] on div "Colorbond Copper Plain Stainless Steel" at bounding box center [767, 237] width 1289 height 47
click at [333, 231] on button "Plain" at bounding box center [323, 237] width 41 height 27
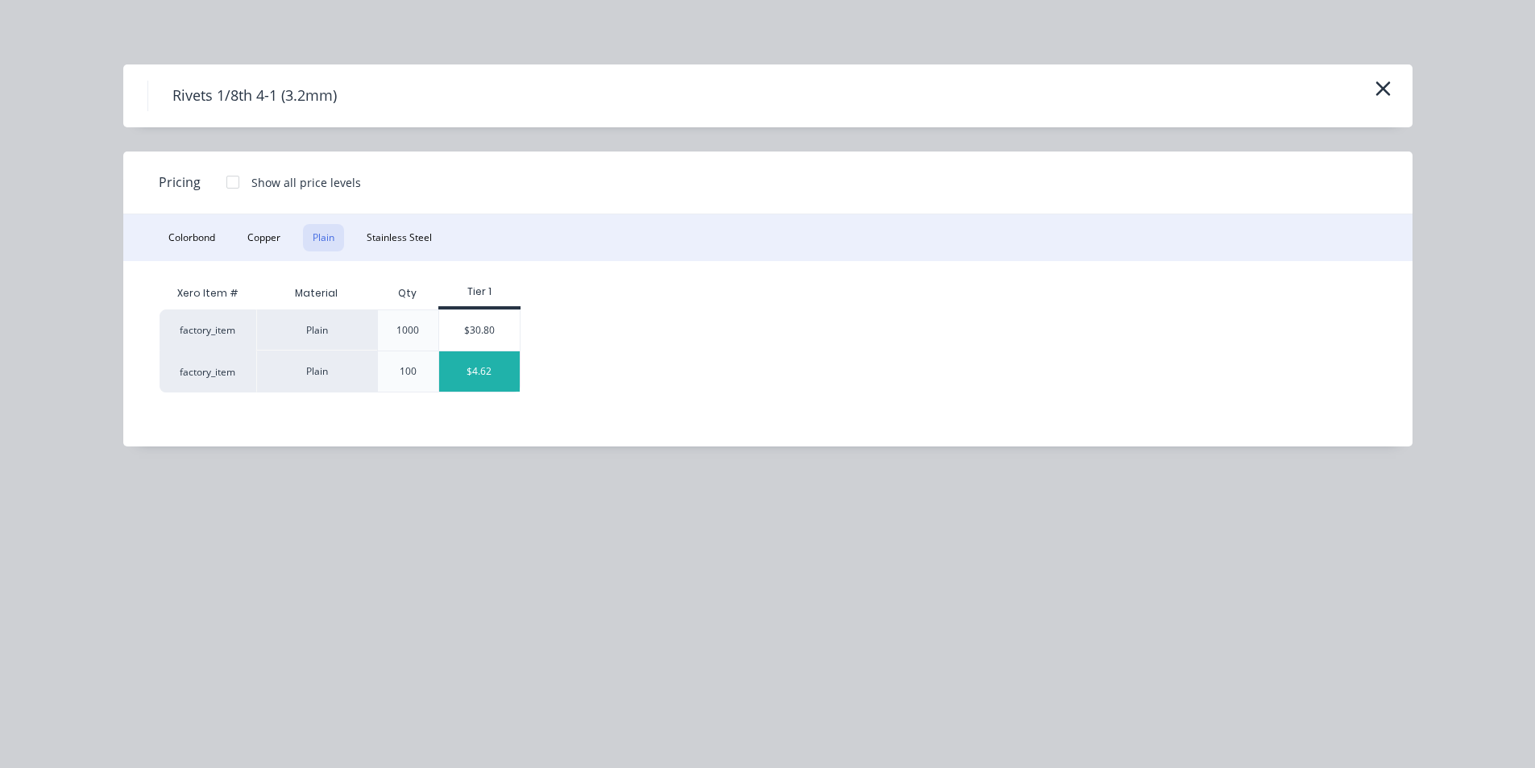
click at [484, 371] on div "$4.62" at bounding box center [479, 371] width 81 height 40
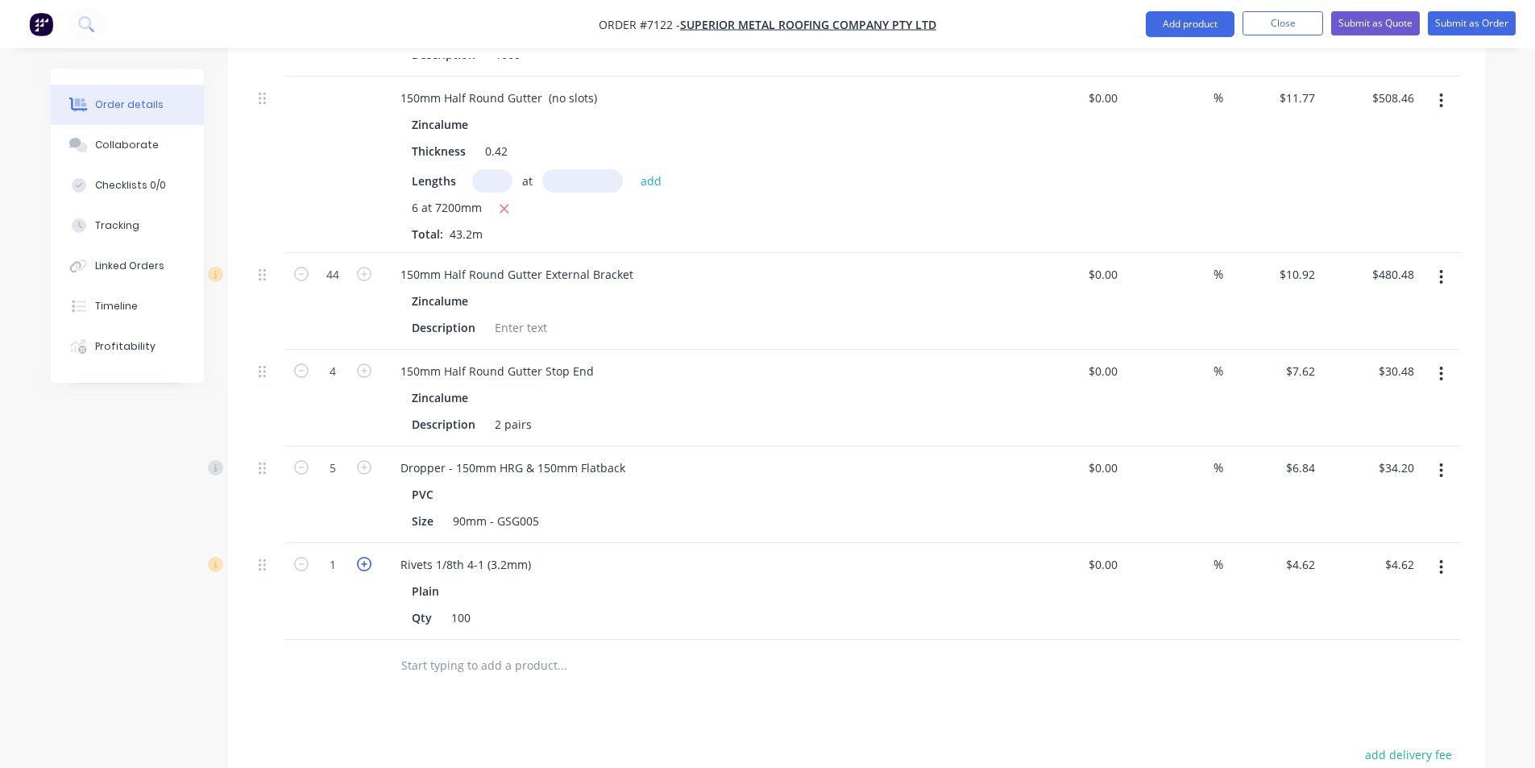
click at [361, 557] on icon "button" at bounding box center [364, 564] width 15 height 15
type input "2"
type input "$9.24"
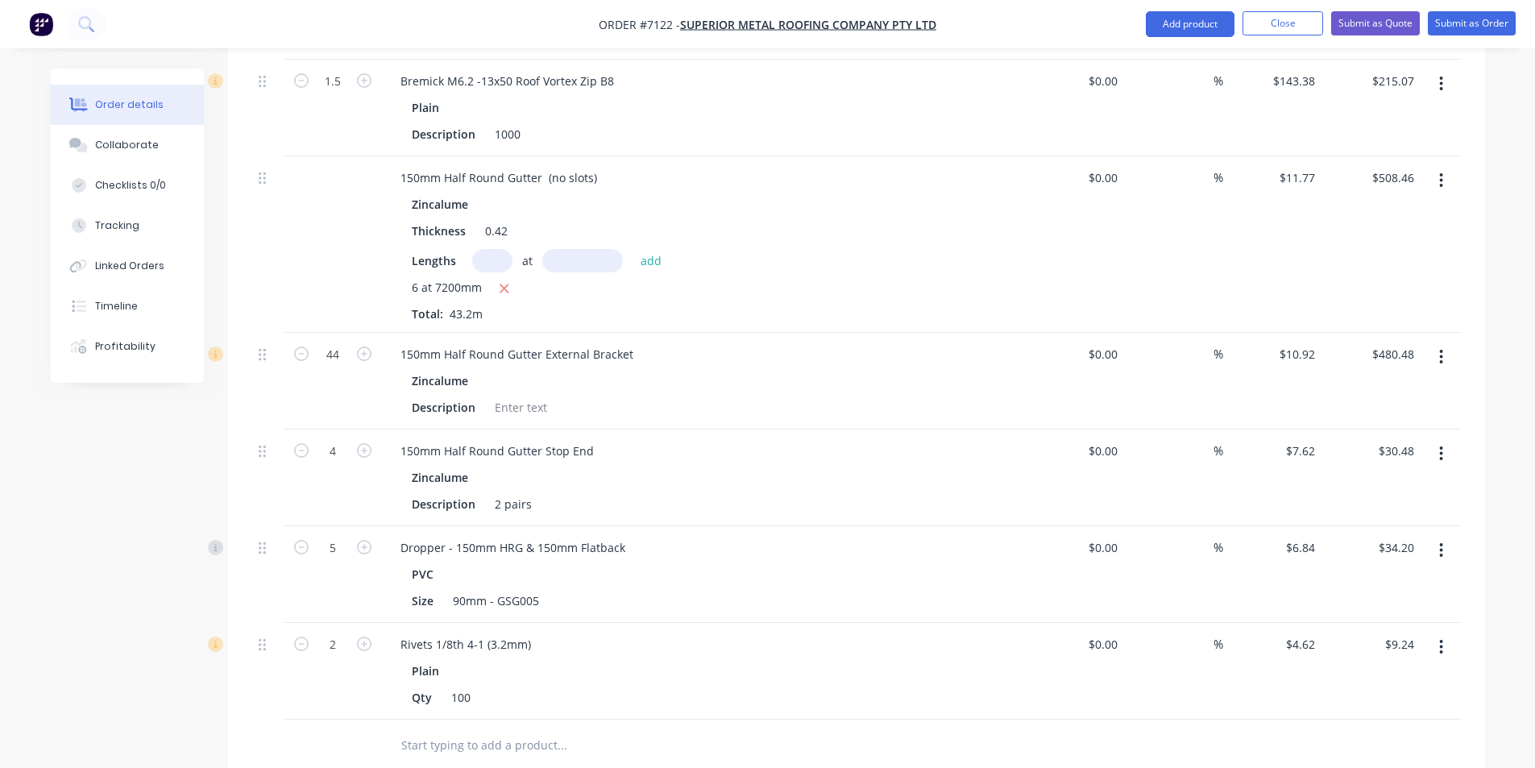
scroll to position [1043, 0]
click at [1151, 12] on button "Add product" at bounding box center [1190, 24] width 89 height 26
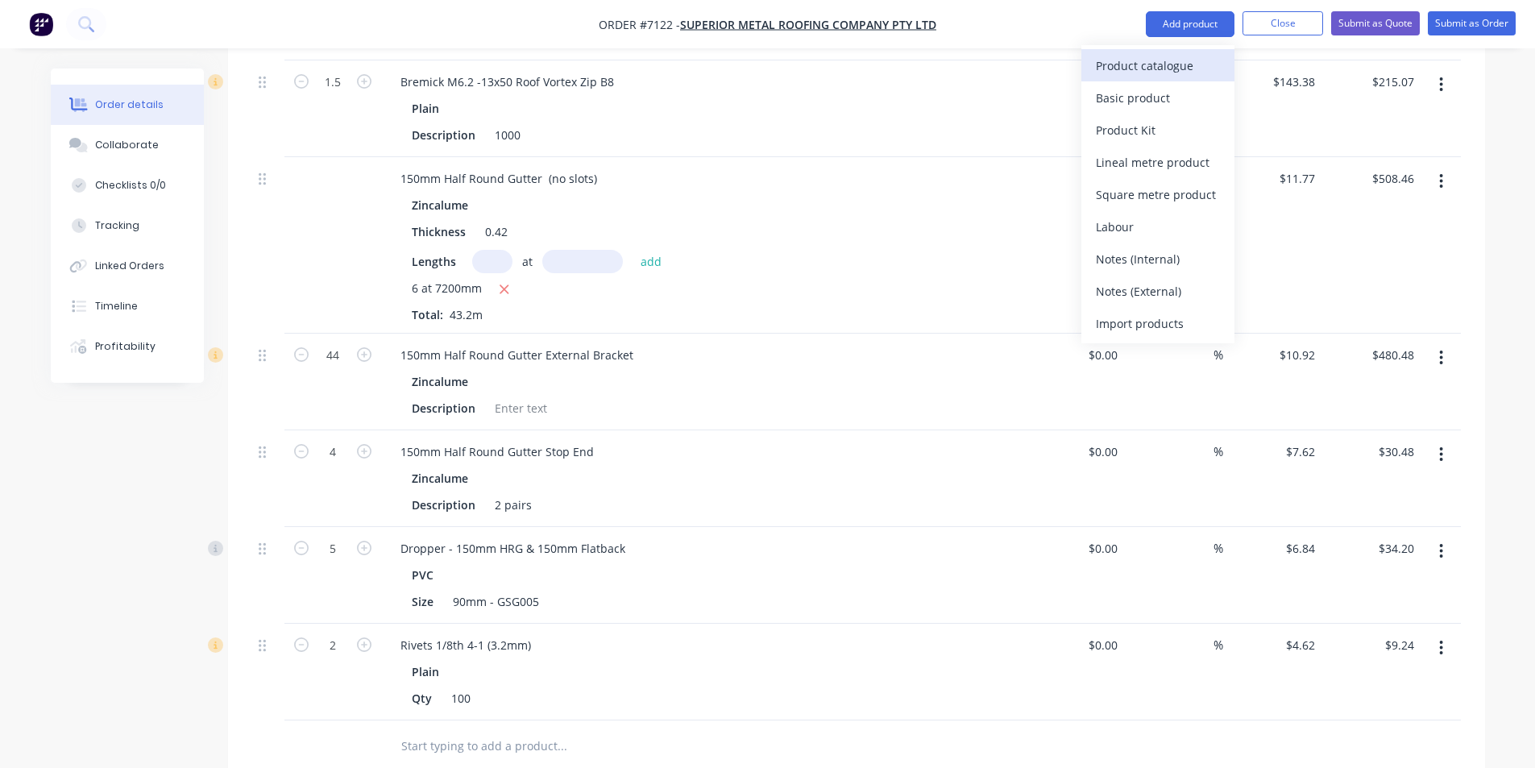
click at [1138, 60] on div "Product catalogue" at bounding box center [1158, 65] width 124 height 23
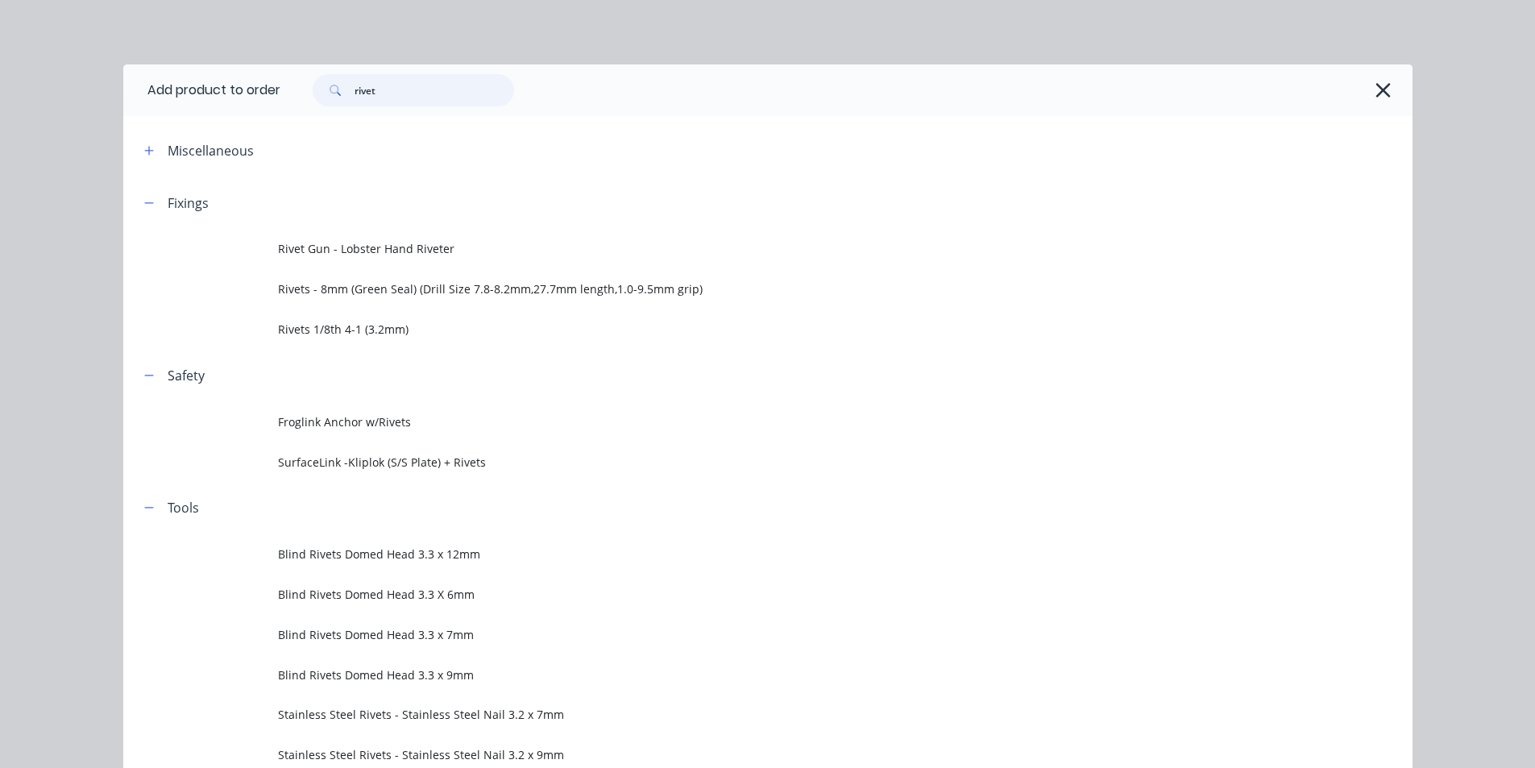
click at [418, 77] on input "rivet" at bounding box center [435, 90] width 160 height 32
click at [404, 77] on input "rivet" at bounding box center [435, 90] width 160 height 32
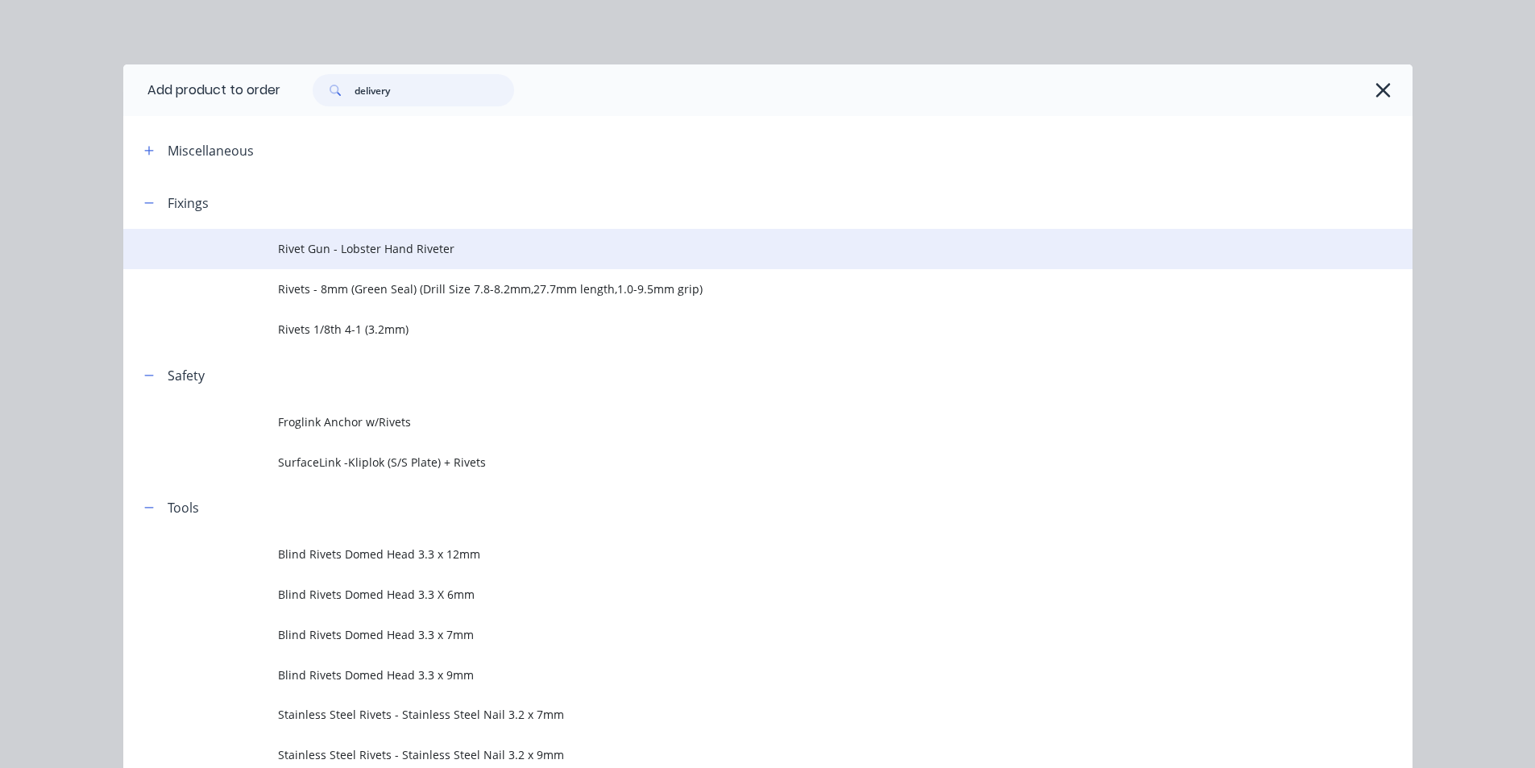
scroll to position [963, 0]
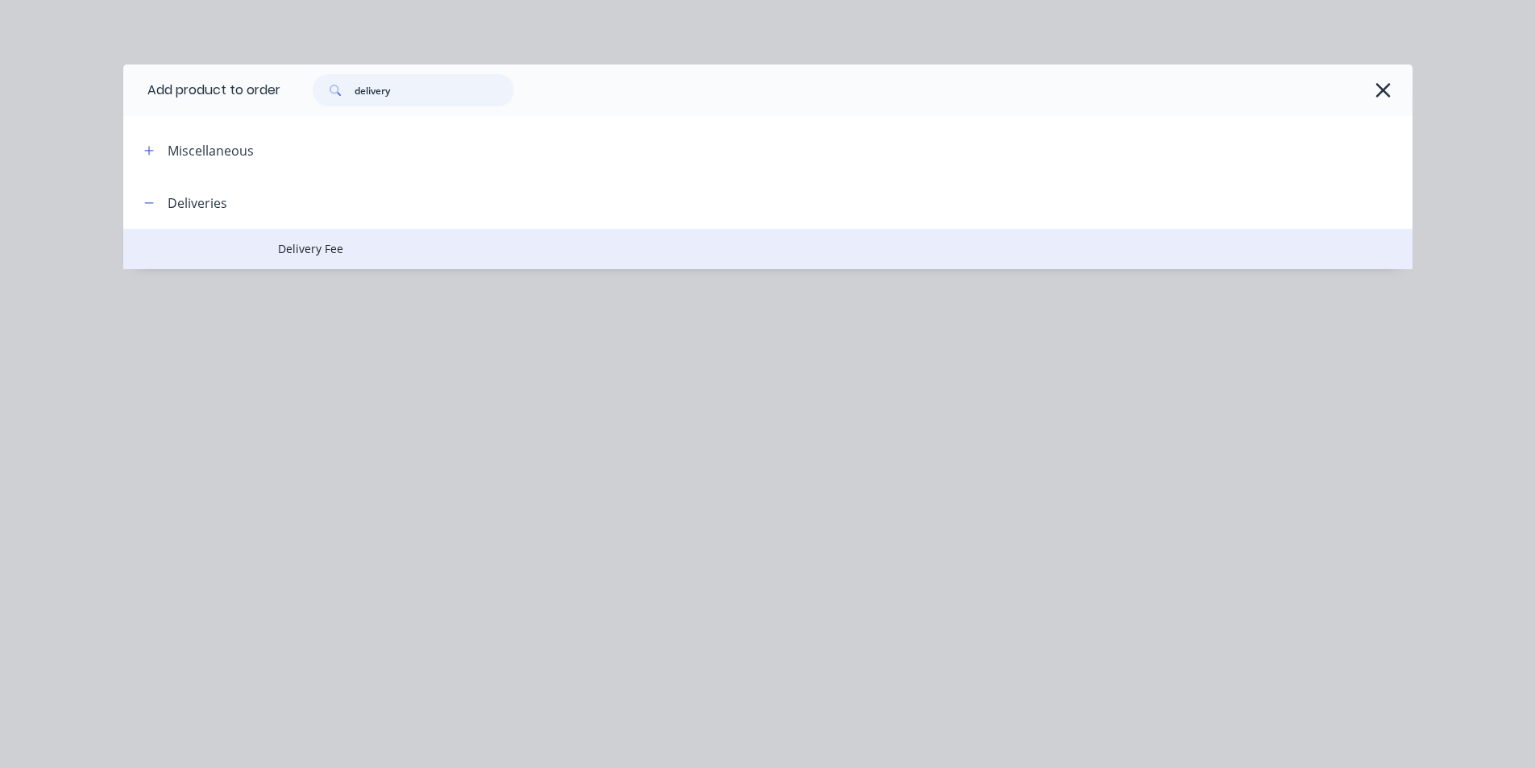
type input "delivery"
click at [278, 255] on span "Delivery Fee" at bounding box center [731, 248] width 907 height 17
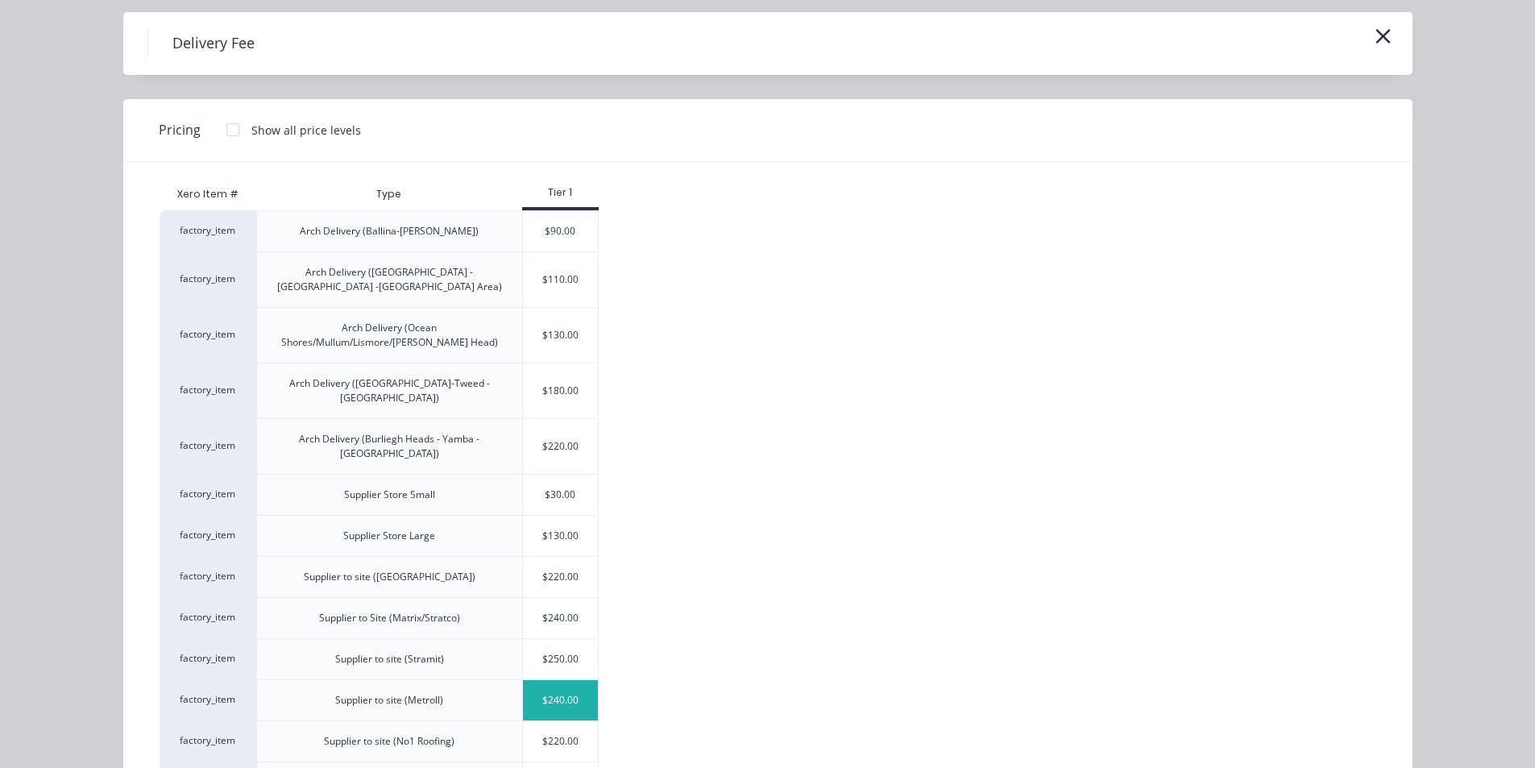
scroll to position [81, 0]
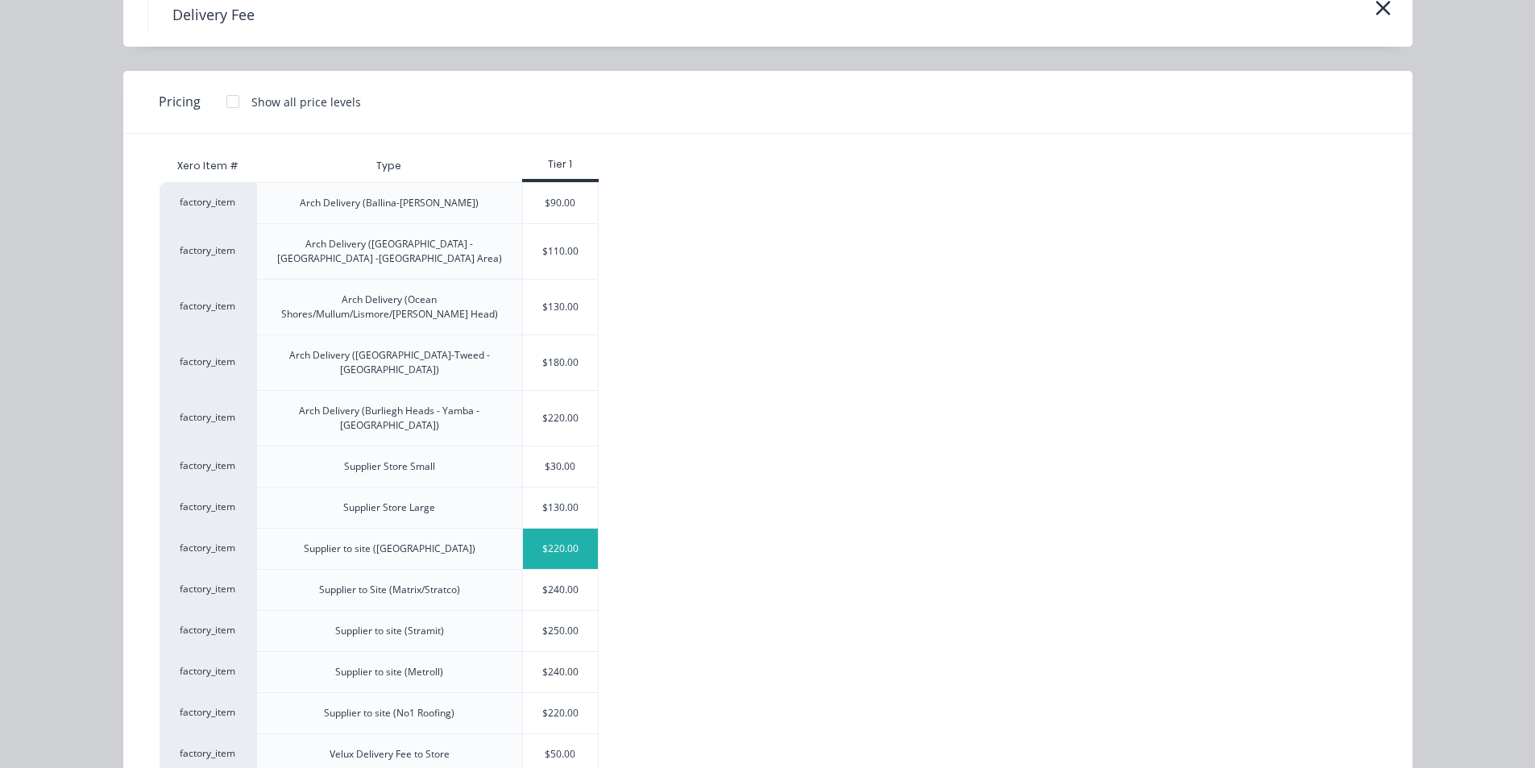
click at [534, 529] on div "$220.00" at bounding box center [561, 549] width 76 height 40
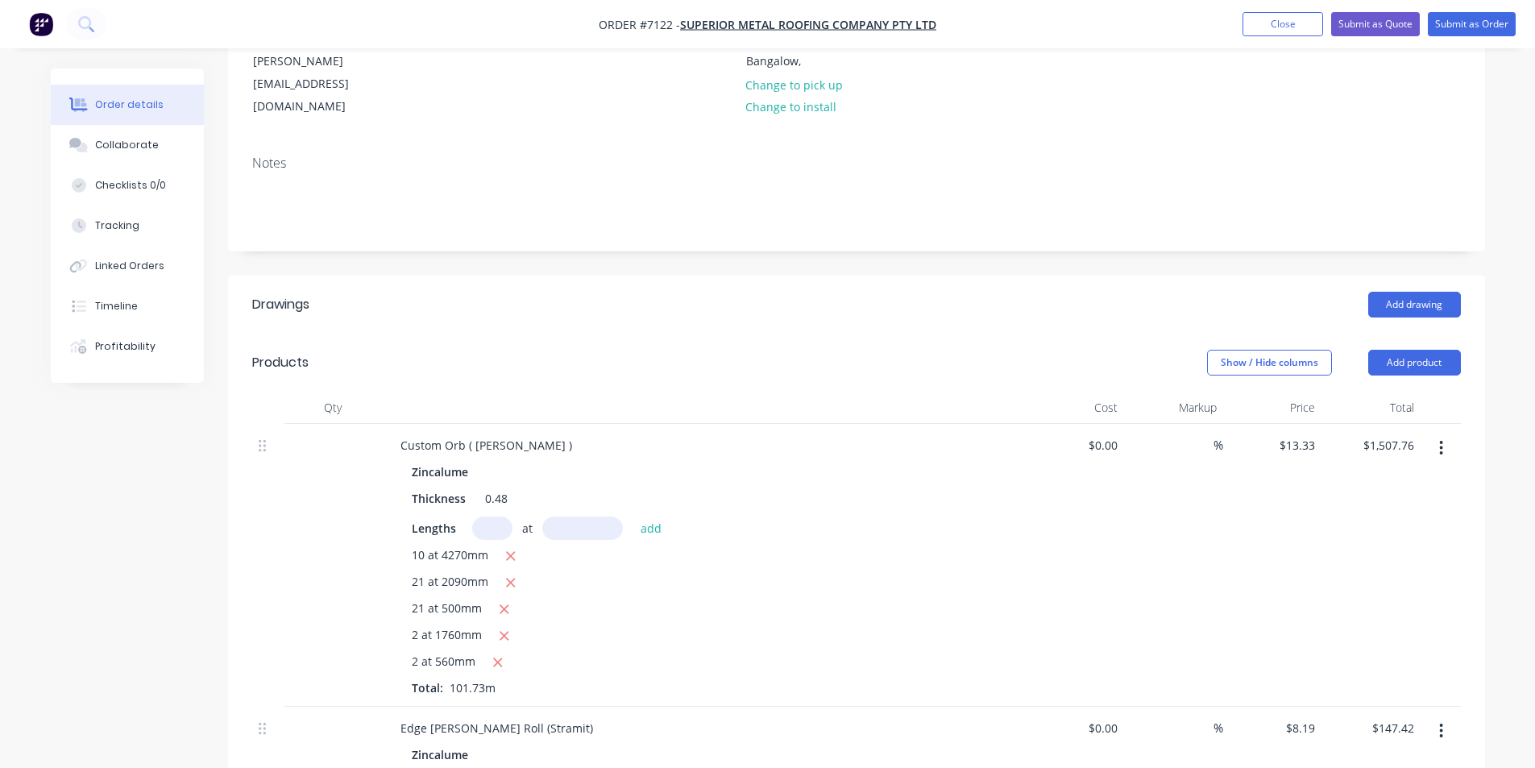
scroll to position [0, 0]
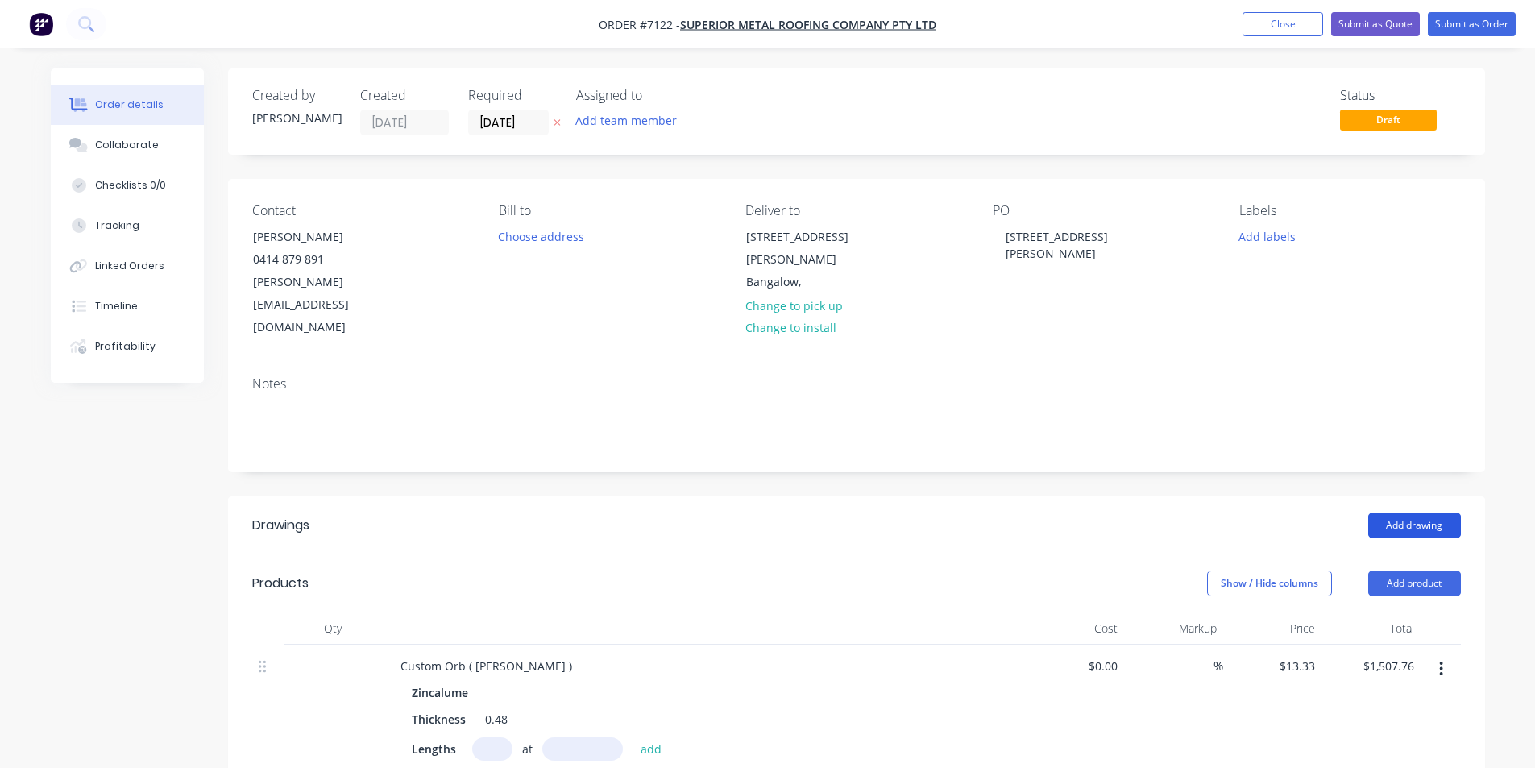
click at [1458, 512] on button "Add drawing" at bounding box center [1414, 525] width 93 height 26
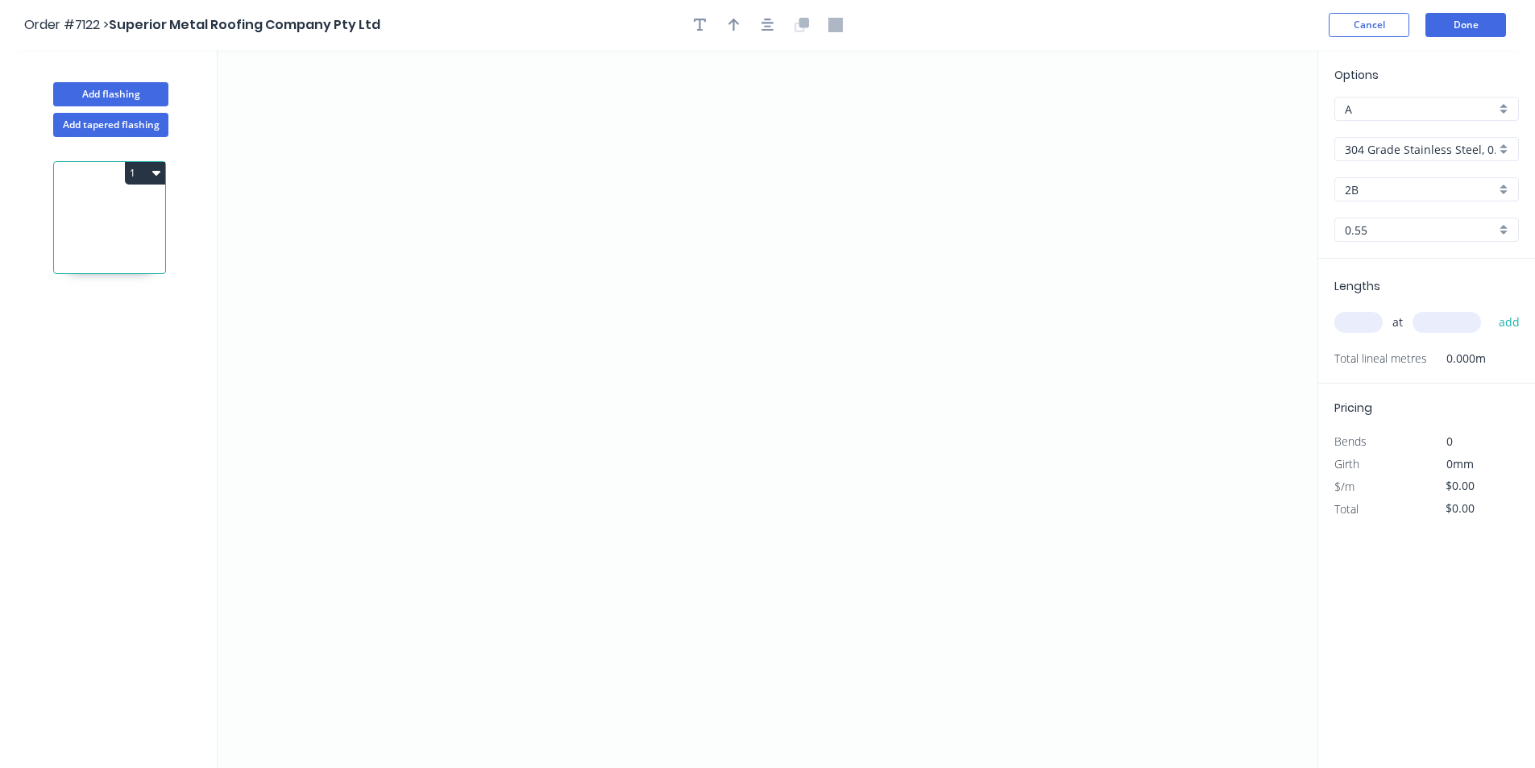
click at [1514, 143] on div "304 Grade Stainless Steel, 0.9mm Perforated Pattern 208 - 2mm hole" at bounding box center [1426, 149] width 185 height 24
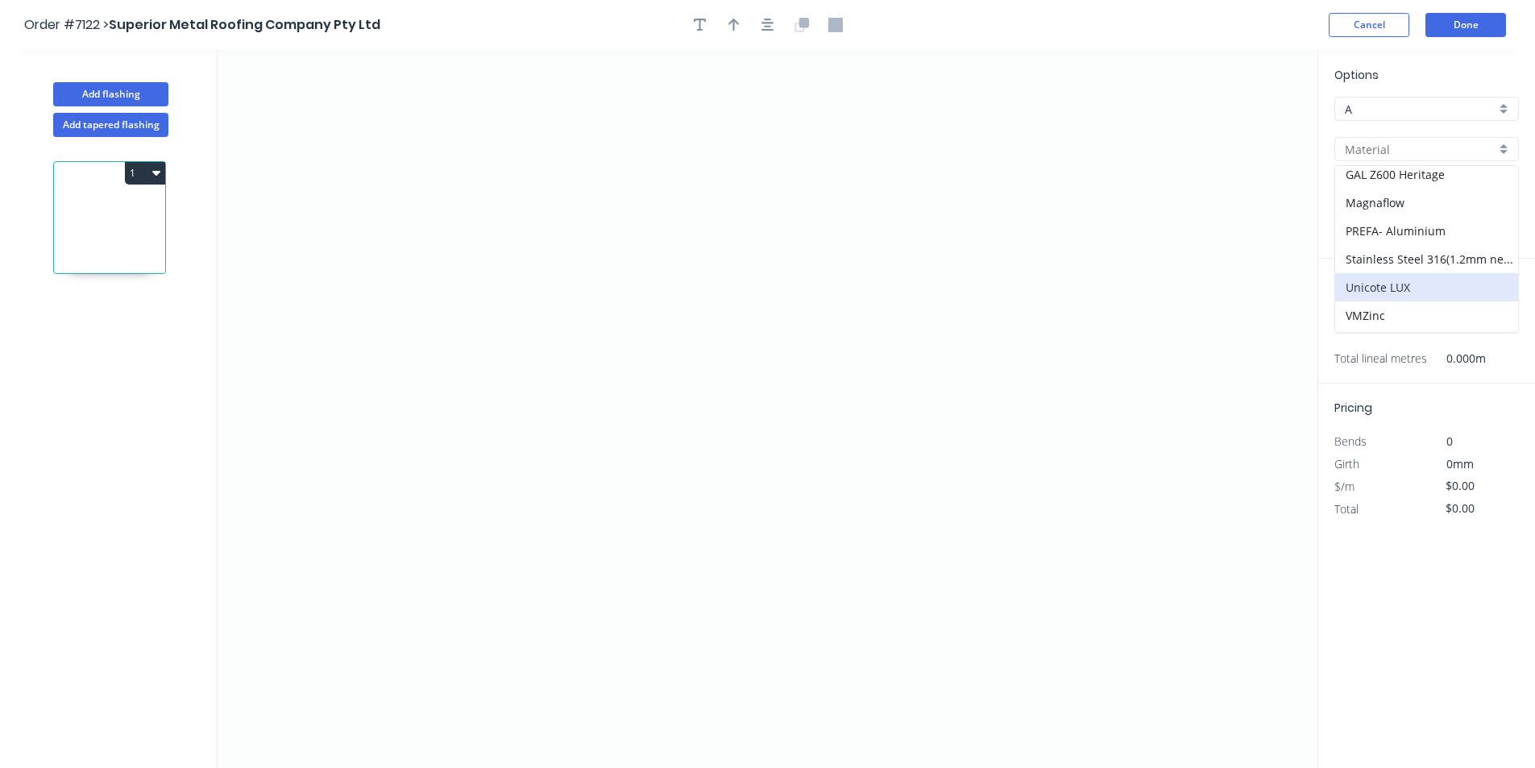
scroll to position [313, 0]
click at [1416, 309] on div "Zincalume" at bounding box center [1426, 318] width 183 height 28
type input "Zincalume"
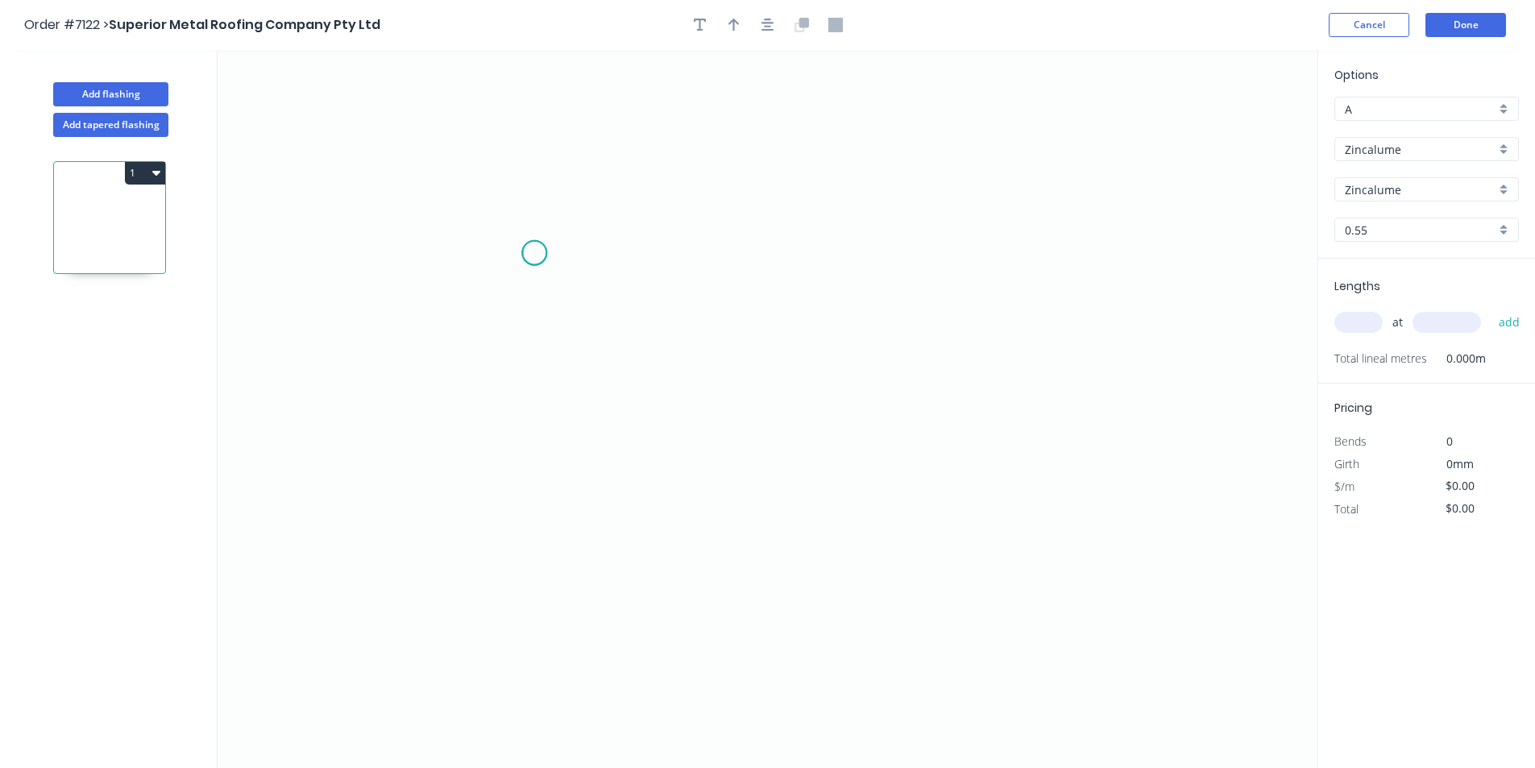
click at [534, 253] on icon "0" at bounding box center [768, 409] width 1100 height 718
click at [541, 438] on icon "0" at bounding box center [768, 409] width 1100 height 718
click at [887, 504] on icon "0 ?" at bounding box center [768, 409] width 1100 height 718
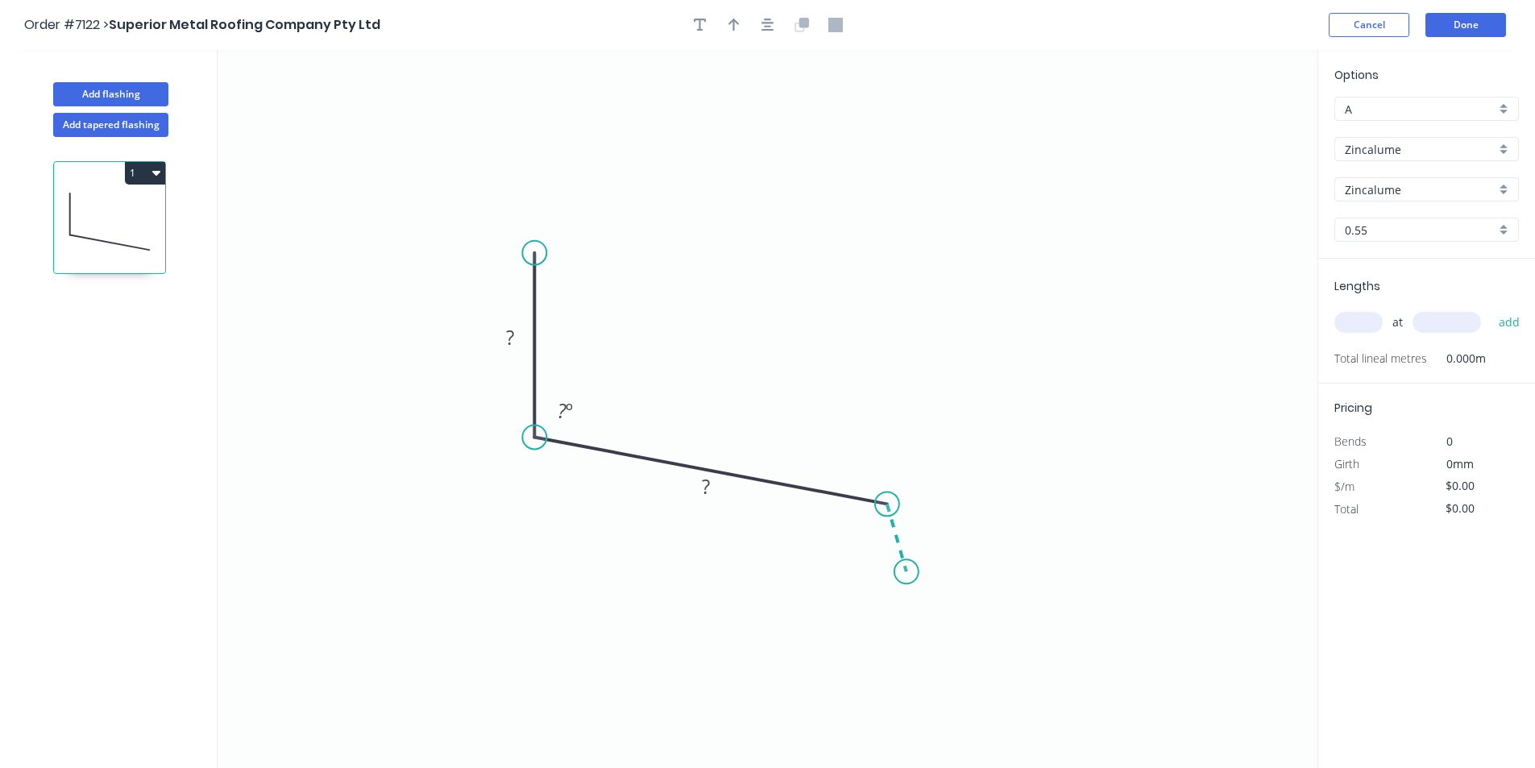
click at [907, 572] on icon "0 ? ? ? º" at bounding box center [768, 409] width 1100 height 718
click at [765, 20] on icon "button" at bounding box center [767, 25] width 13 height 13
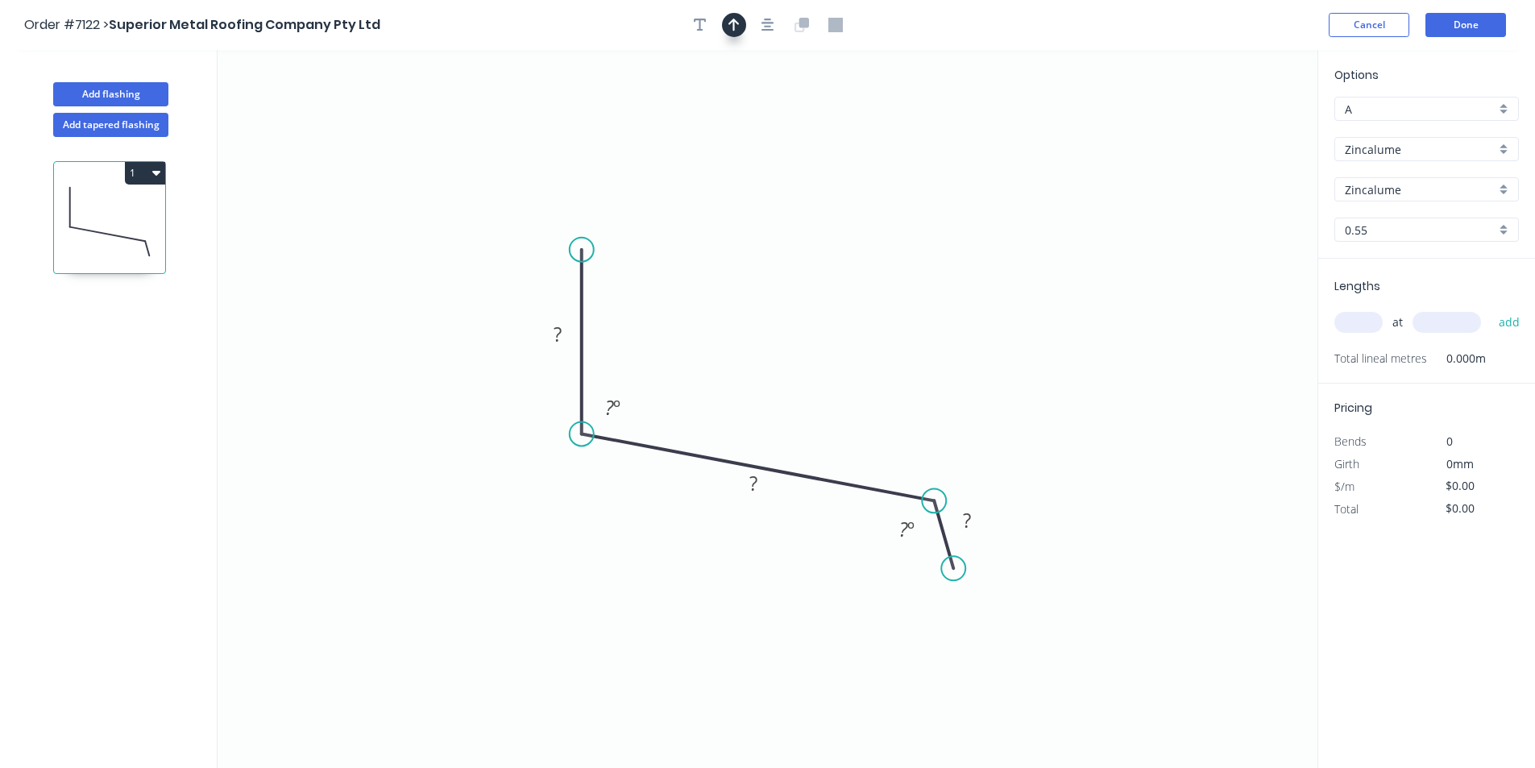
click at [736, 23] on icon "button" at bounding box center [733, 25] width 11 height 13
click at [1229, 126] on icon "0 ? ? ? ? º ? º" at bounding box center [768, 409] width 1100 height 718
click at [1240, 127] on icon at bounding box center [1236, 112] width 15 height 52
drag, startPoint x: 1240, startPoint y: 127, endPoint x: 691, endPoint y: 311, distance: 579.4
click at [691, 311] on icon at bounding box center [703, 297] width 47 height 47
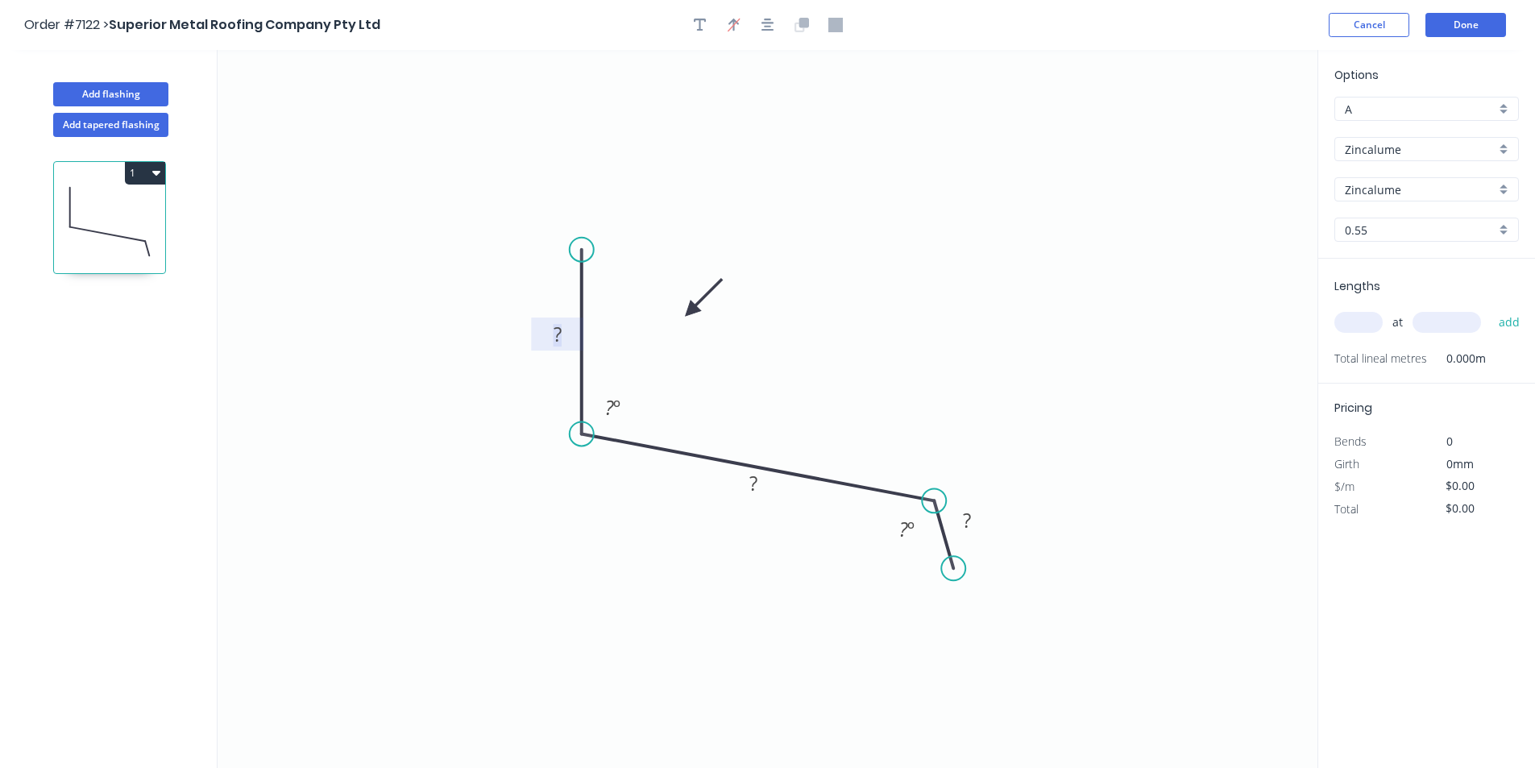
click at [564, 341] on rect at bounding box center [557, 335] width 32 height 23
click at [1321, 317] on div "Lengths at add Total lineal metres 0.000m" at bounding box center [1426, 321] width 217 height 125
type input "$10.81"
click at [1380, 325] on input "text" at bounding box center [1358, 322] width 48 height 21
type input "6"
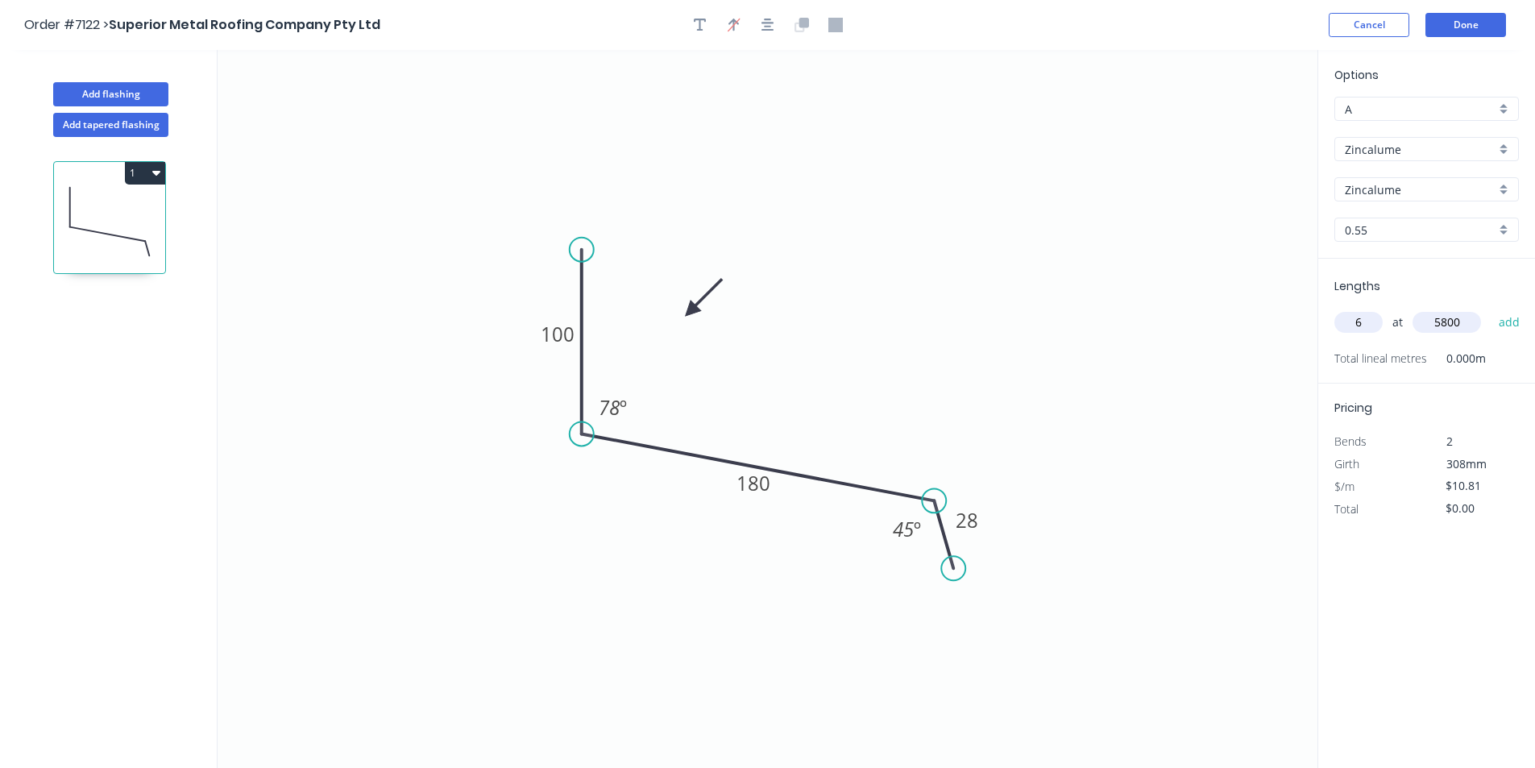
type input "5800"
click at [1491, 309] on button "add" at bounding box center [1510, 322] width 38 height 27
type input "$376.19"
click at [1458, 15] on button "Done" at bounding box center [1465, 25] width 81 height 24
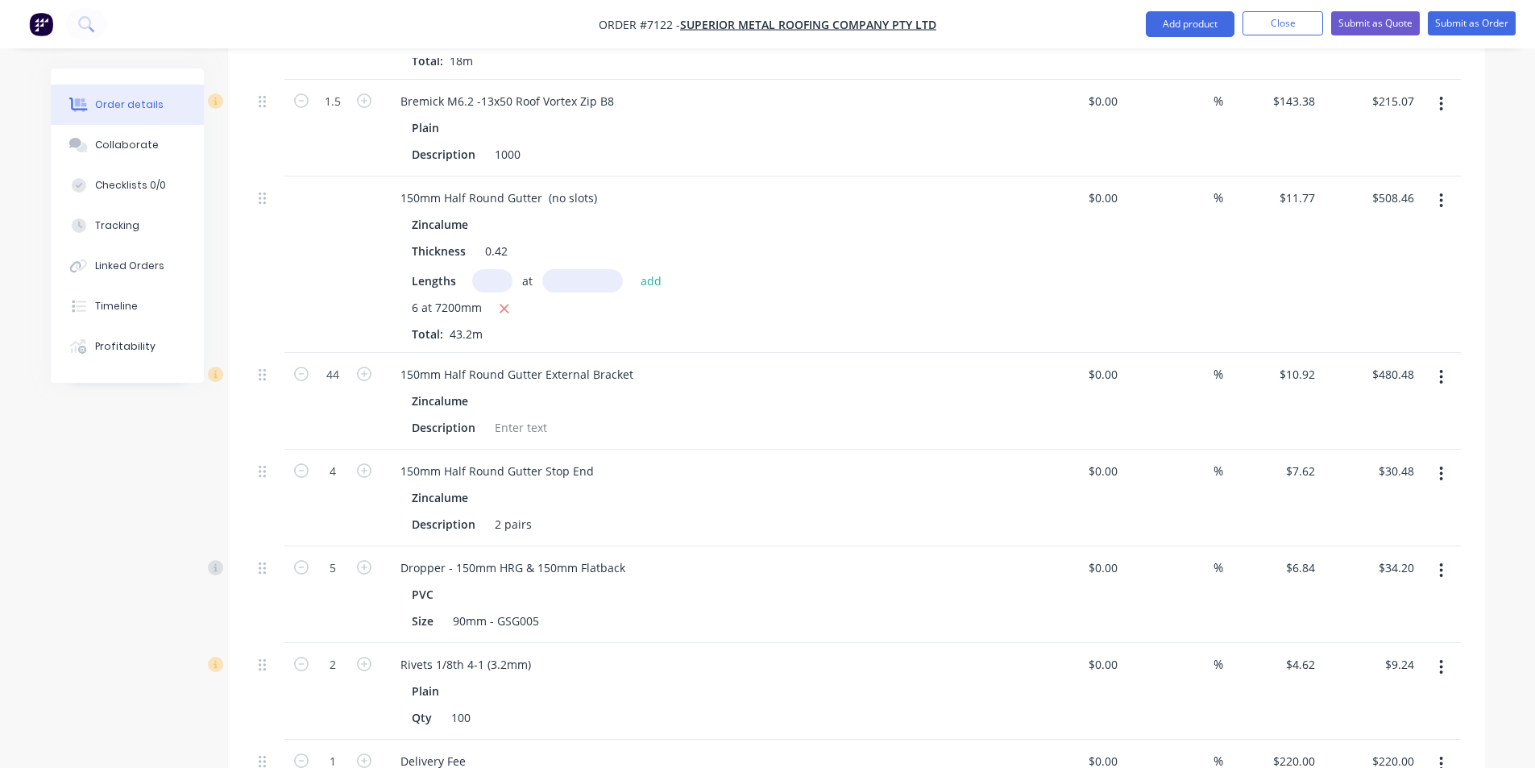
scroll to position [1370, 0]
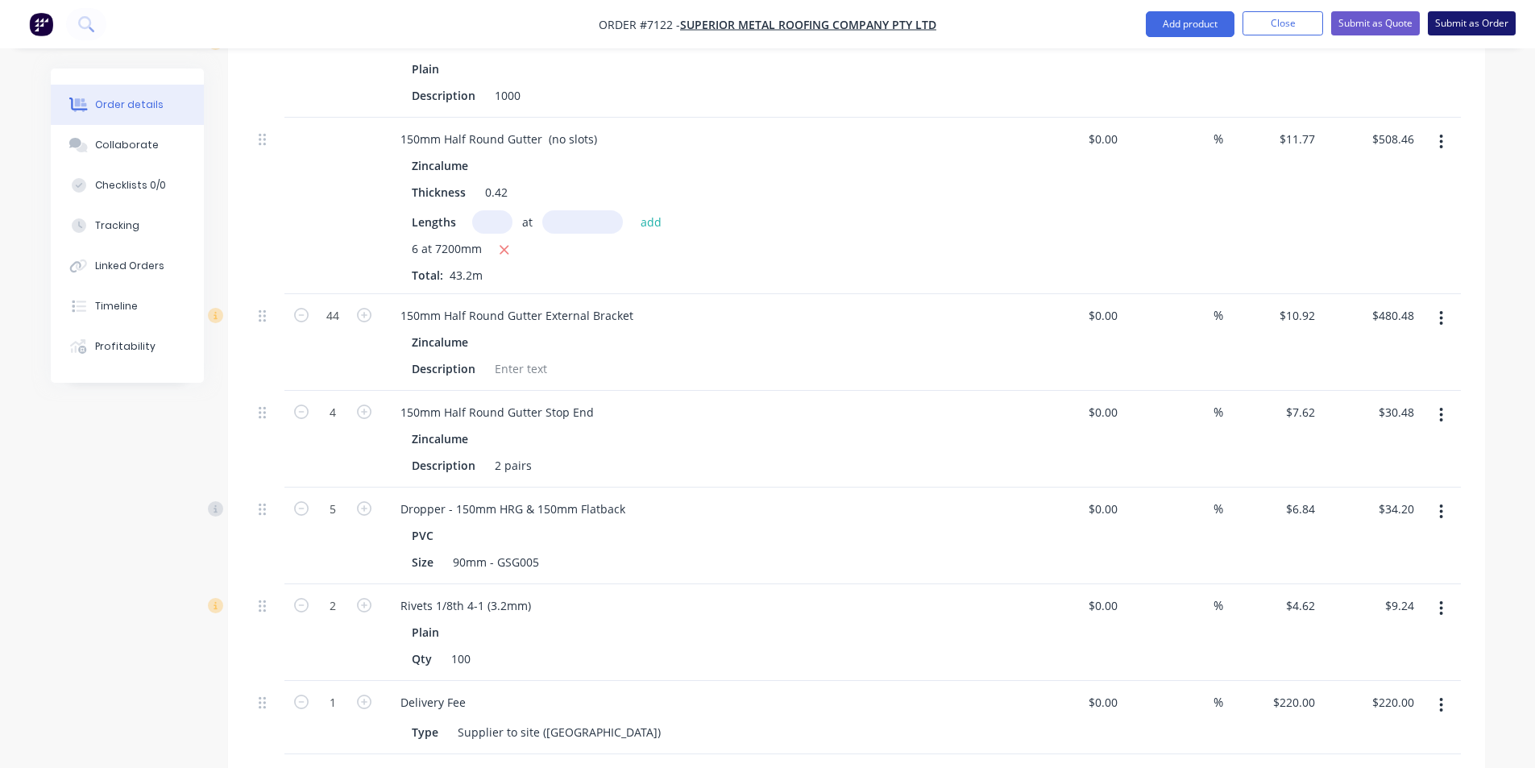
click at [1453, 27] on button "Submit as Order" at bounding box center [1472, 23] width 88 height 24
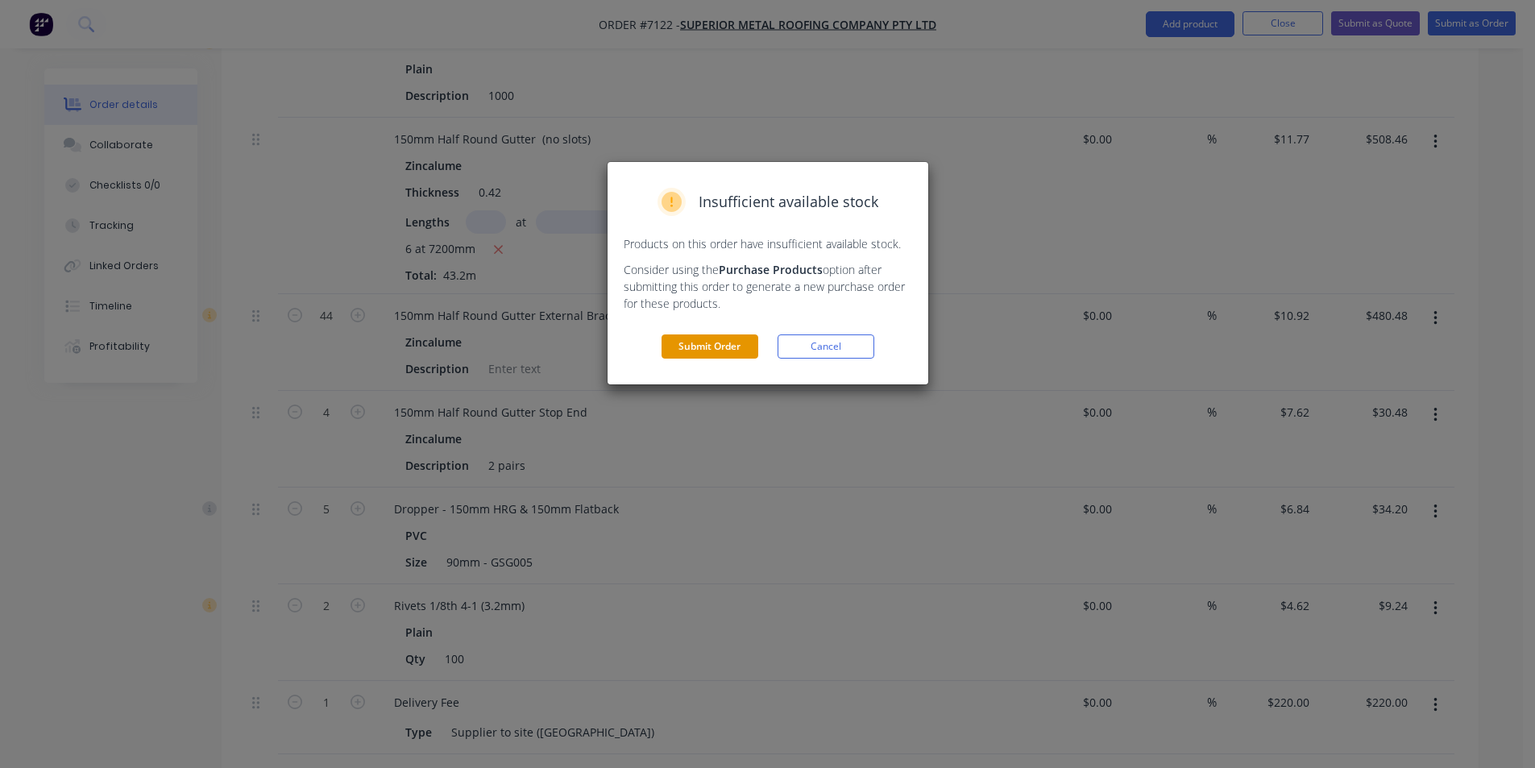
click at [743, 349] on button "Submit Order" at bounding box center [710, 346] width 97 height 24
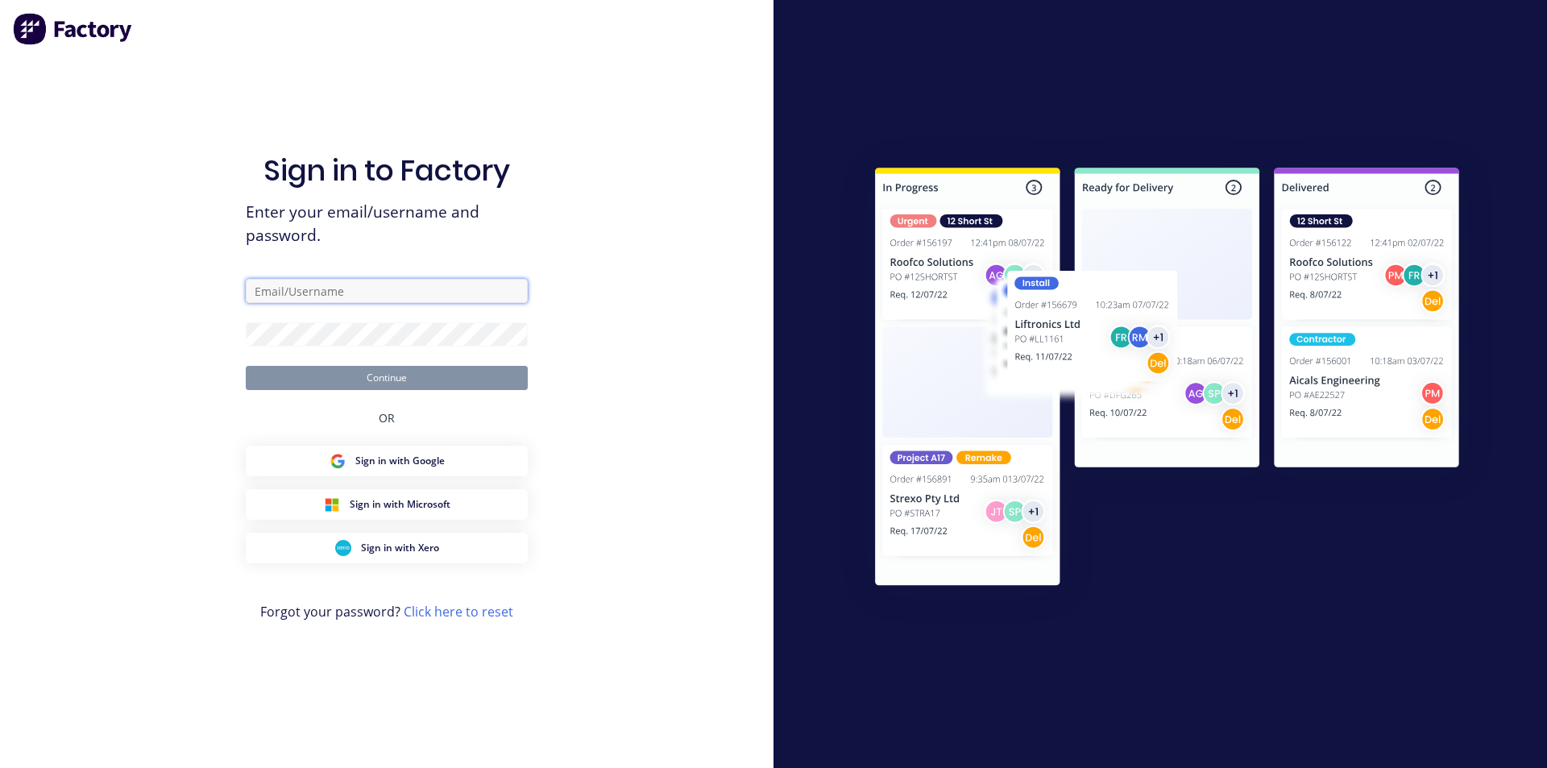
type input "katie@architecturalroofing.com.au"
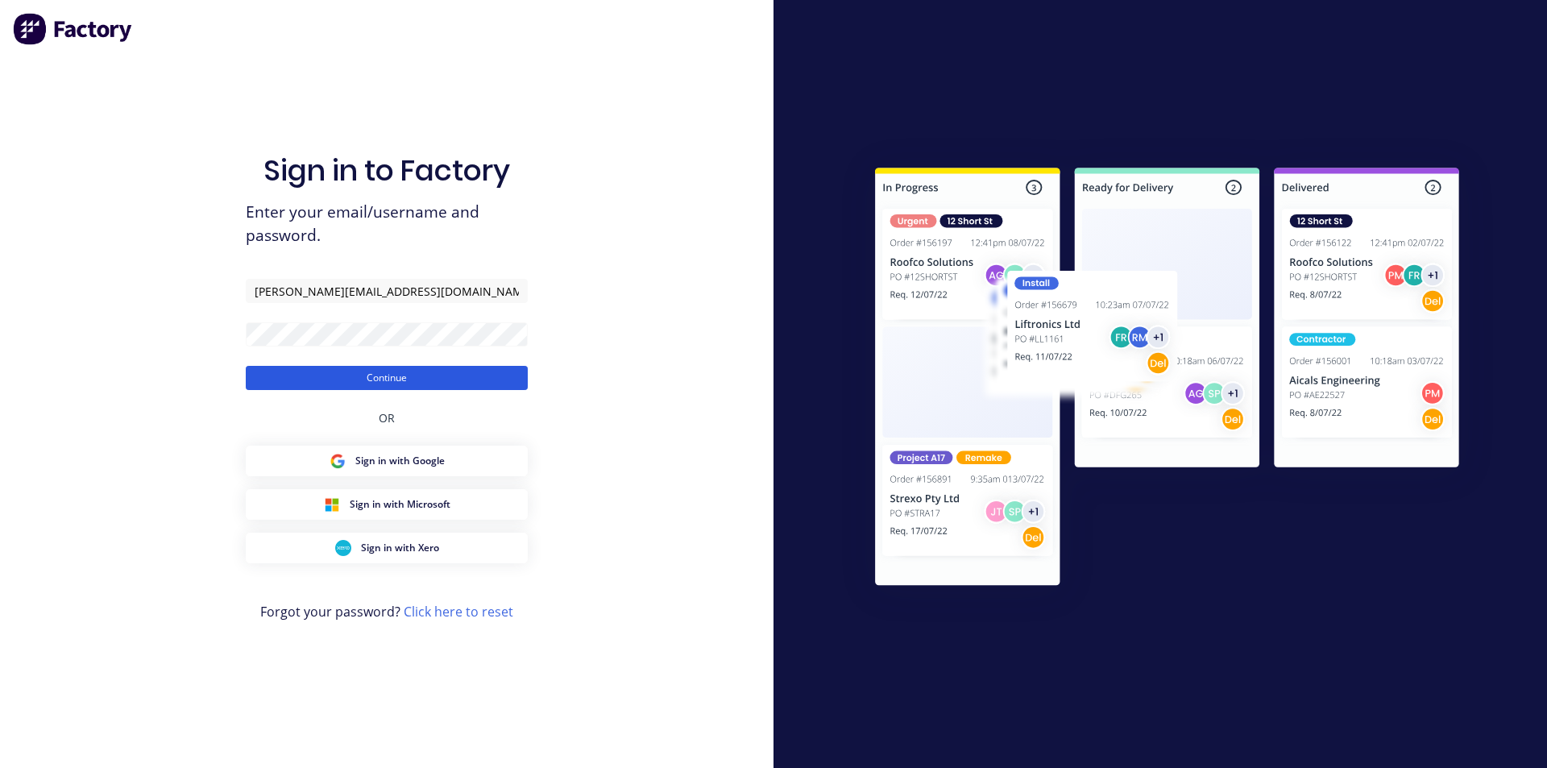
click at [430, 375] on button "Continue" at bounding box center [387, 378] width 282 height 24
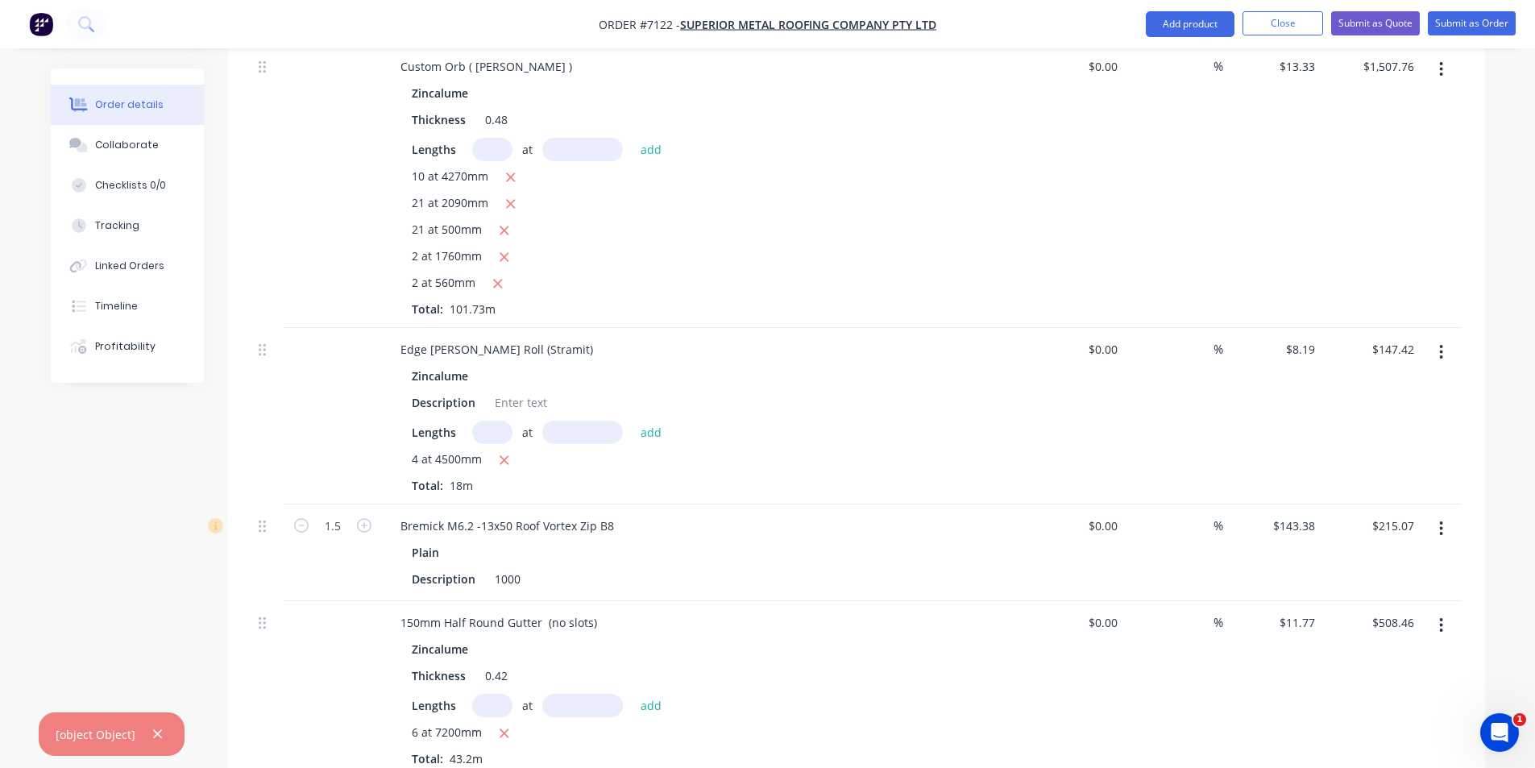
scroll to position [1370, 0]
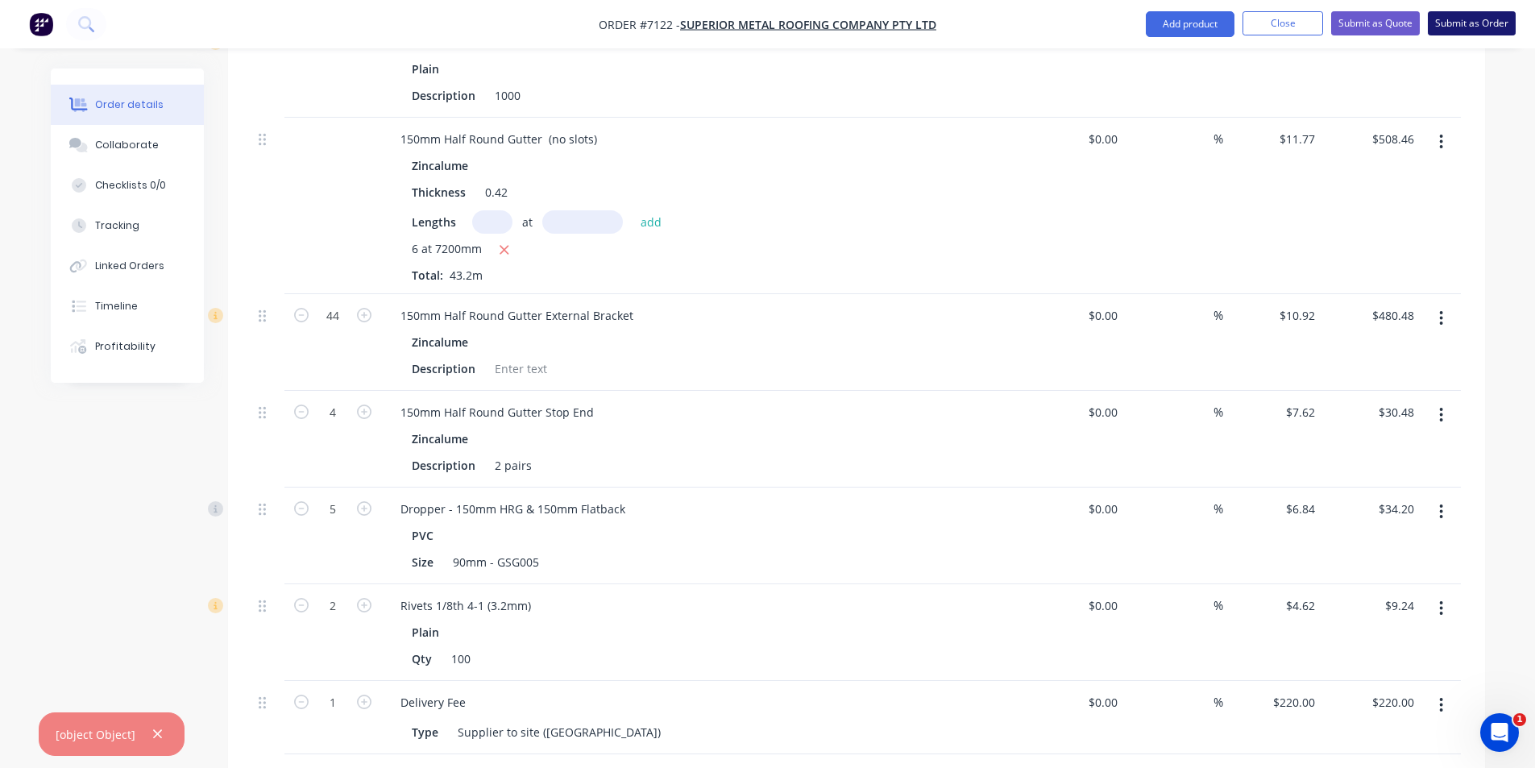
click at [1458, 28] on button "Submit as Order" at bounding box center [1472, 23] width 88 height 24
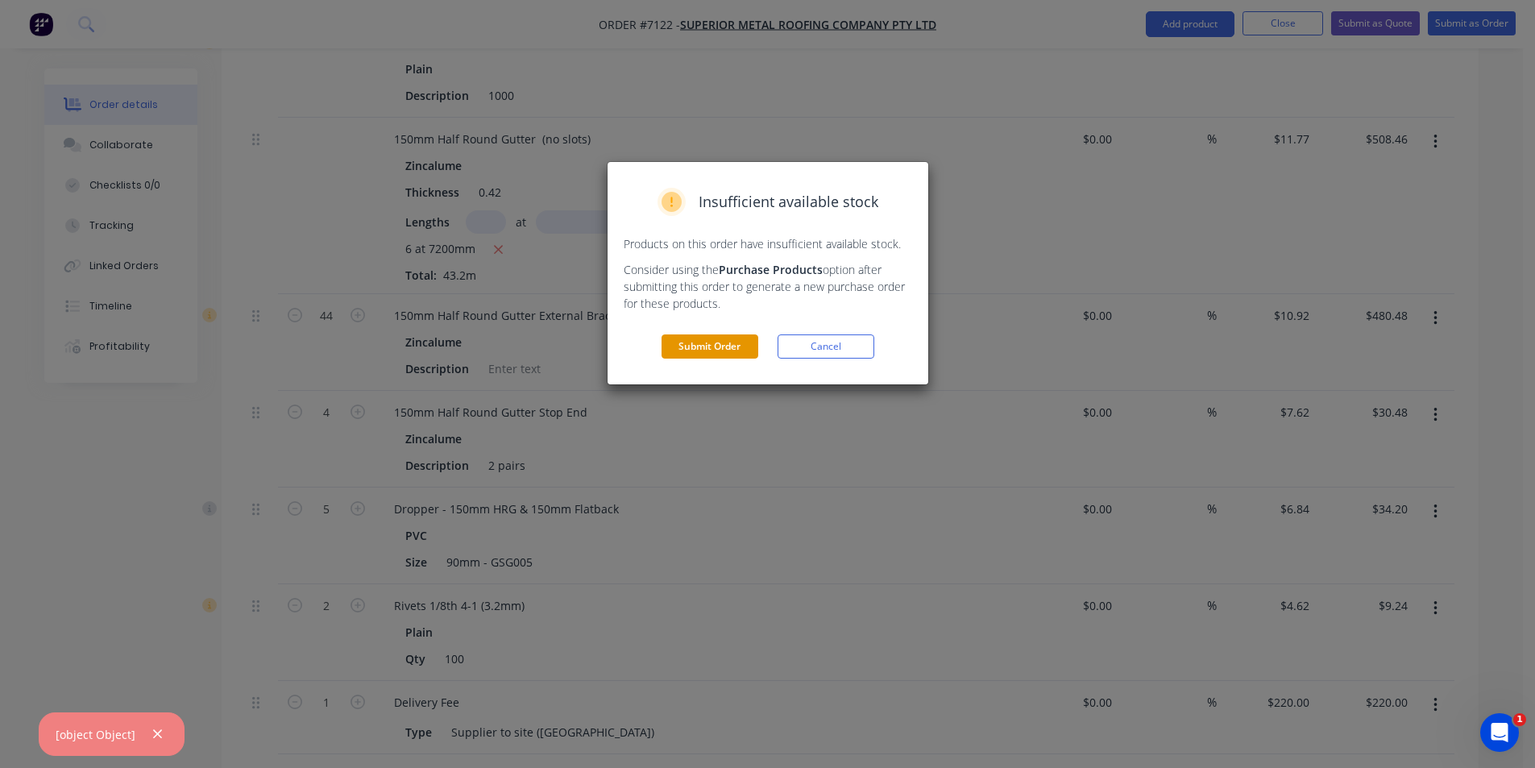
click at [724, 347] on button "Submit Order" at bounding box center [710, 346] width 97 height 24
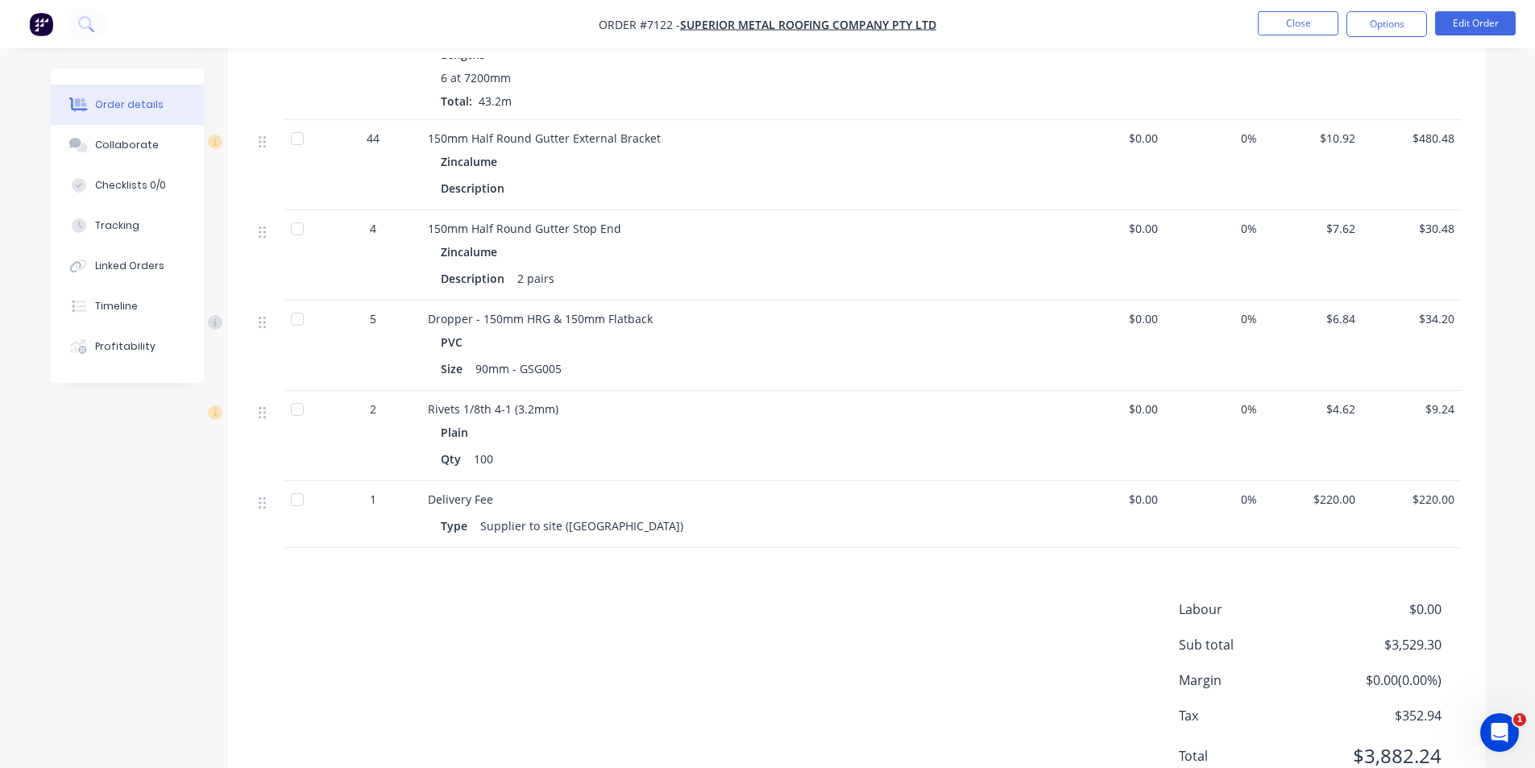
scroll to position [1408, 0]
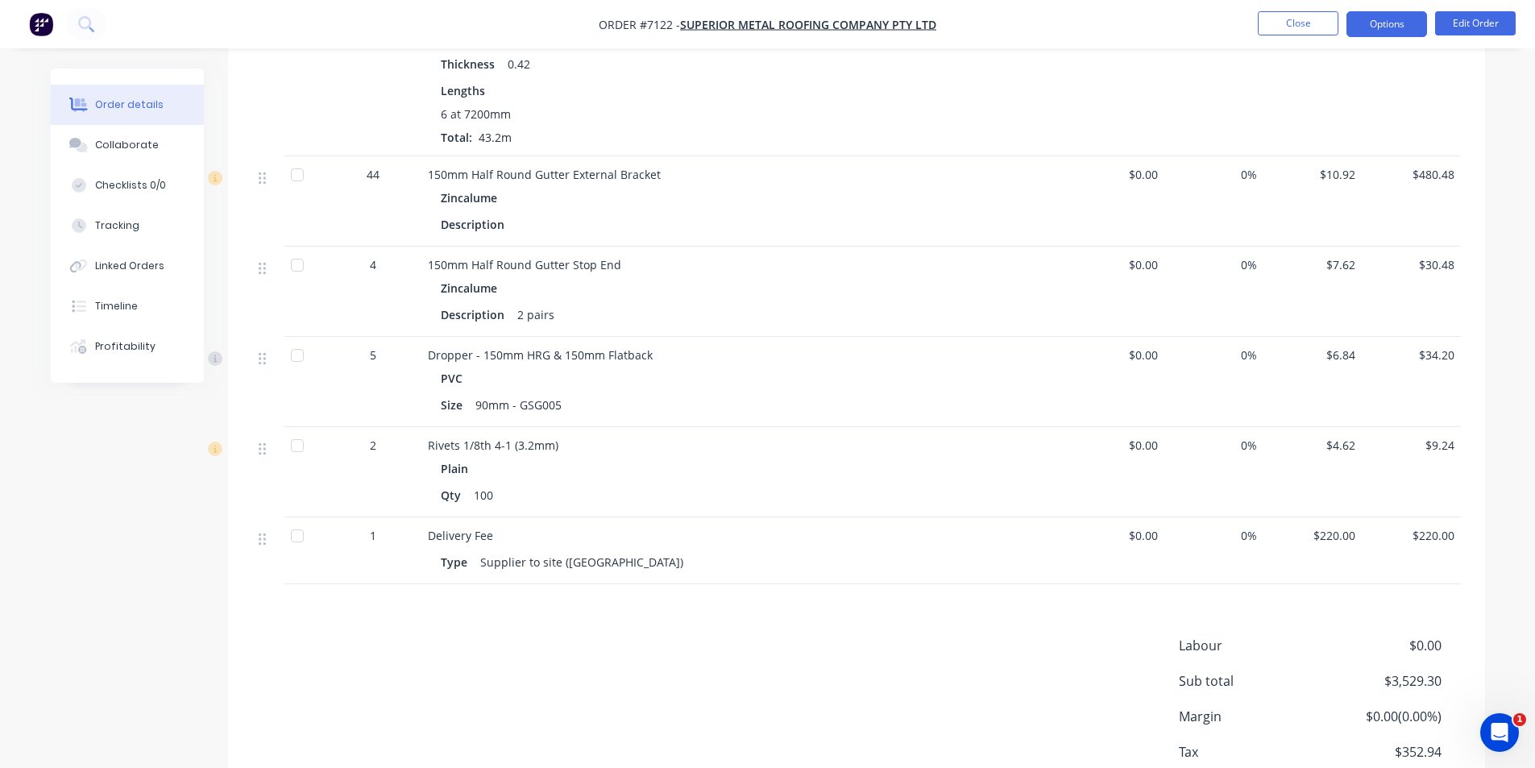
click at [1394, 23] on button "Options" at bounding box center [1386, 24] width 81 height 26
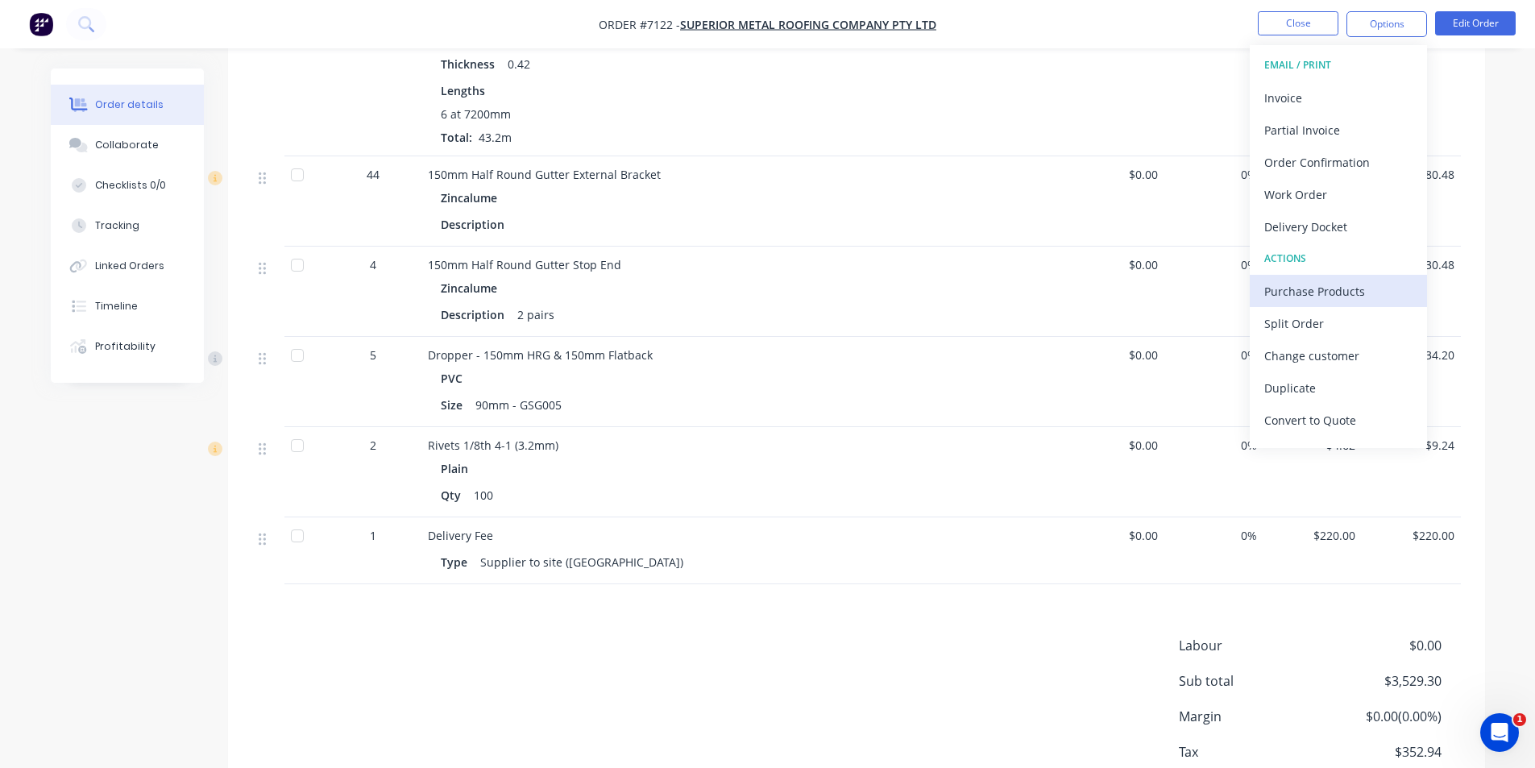
click at [1334, 301] on div "Purchase Products" at bounding box center [1338, 291] width 148 height 23
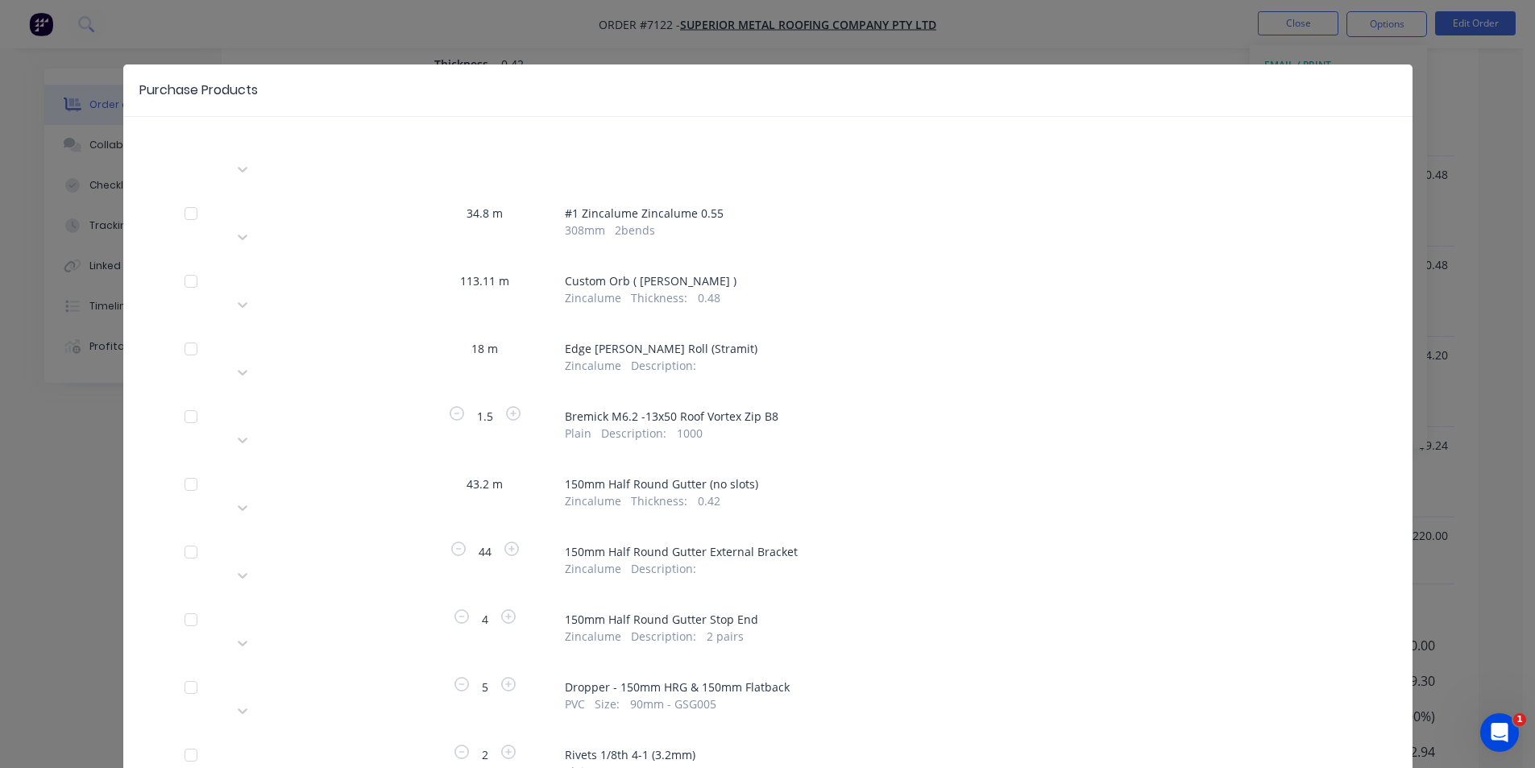
click at [374, 268] on div at bounding box center [349, 278] width 232 height 20
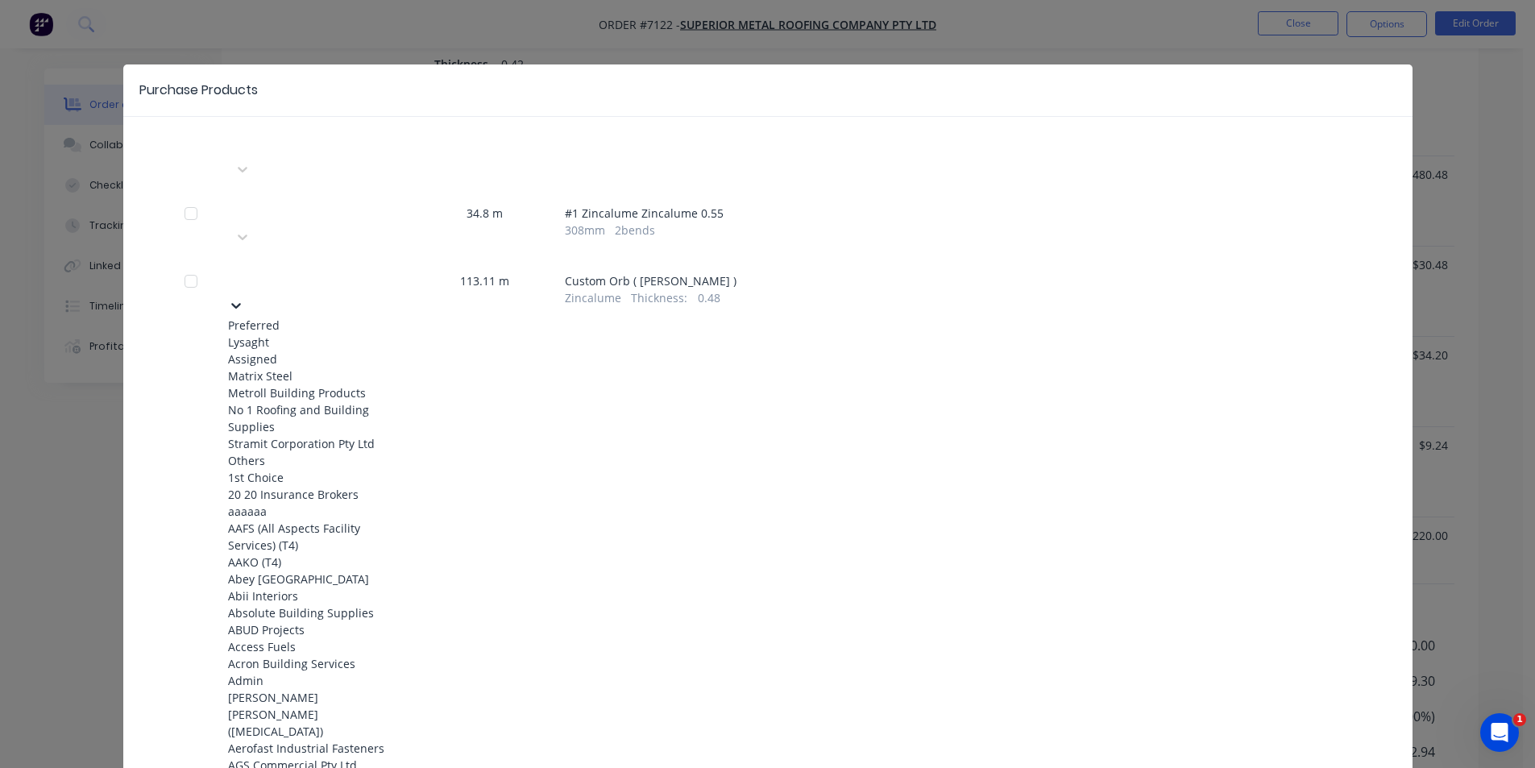
click at [313, 334] on div "Lysaght" at bounding box center [316, 342] width 177 height 17
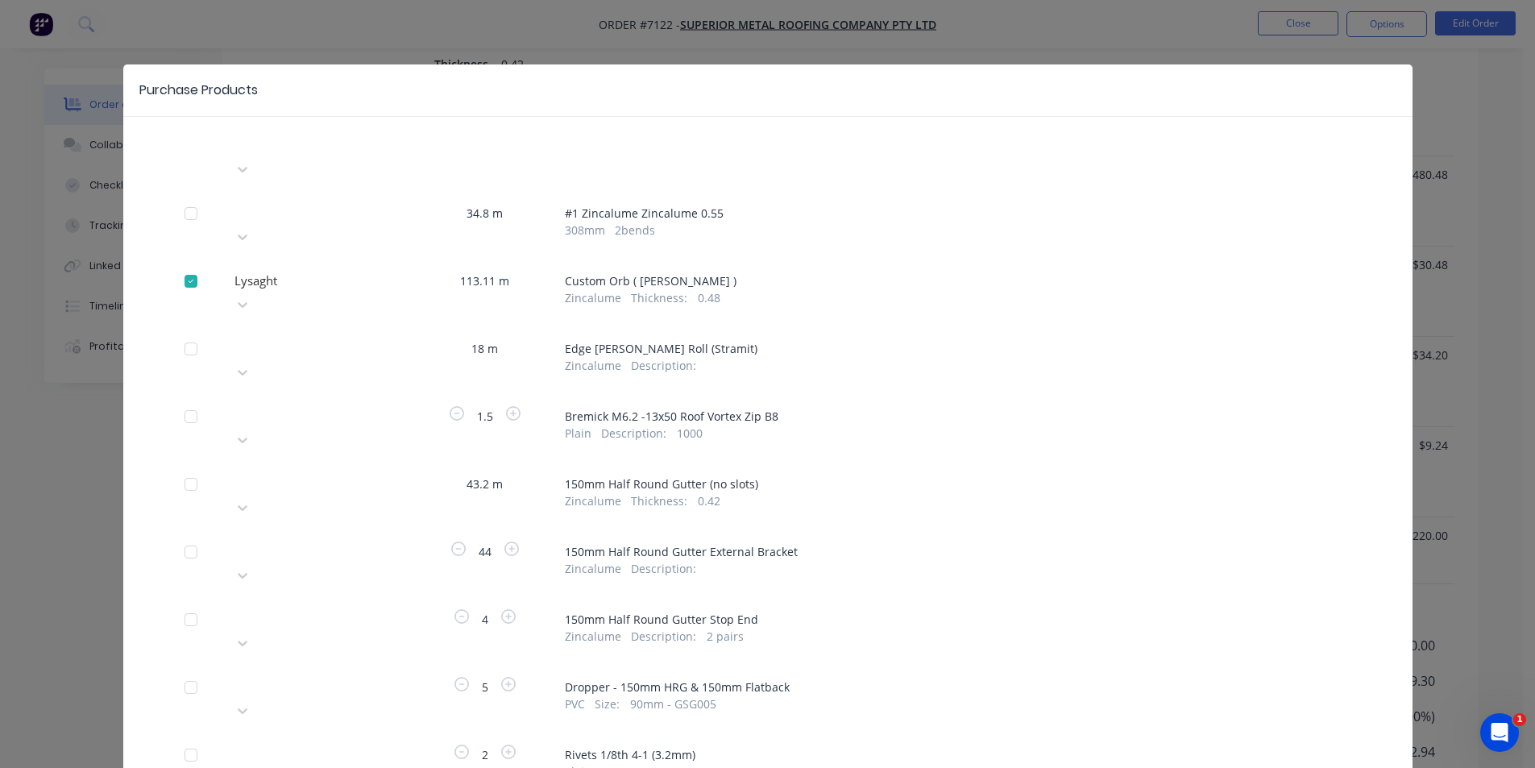
click at [374, 336] on div at bounding box center [349, 346] width 232 height 20
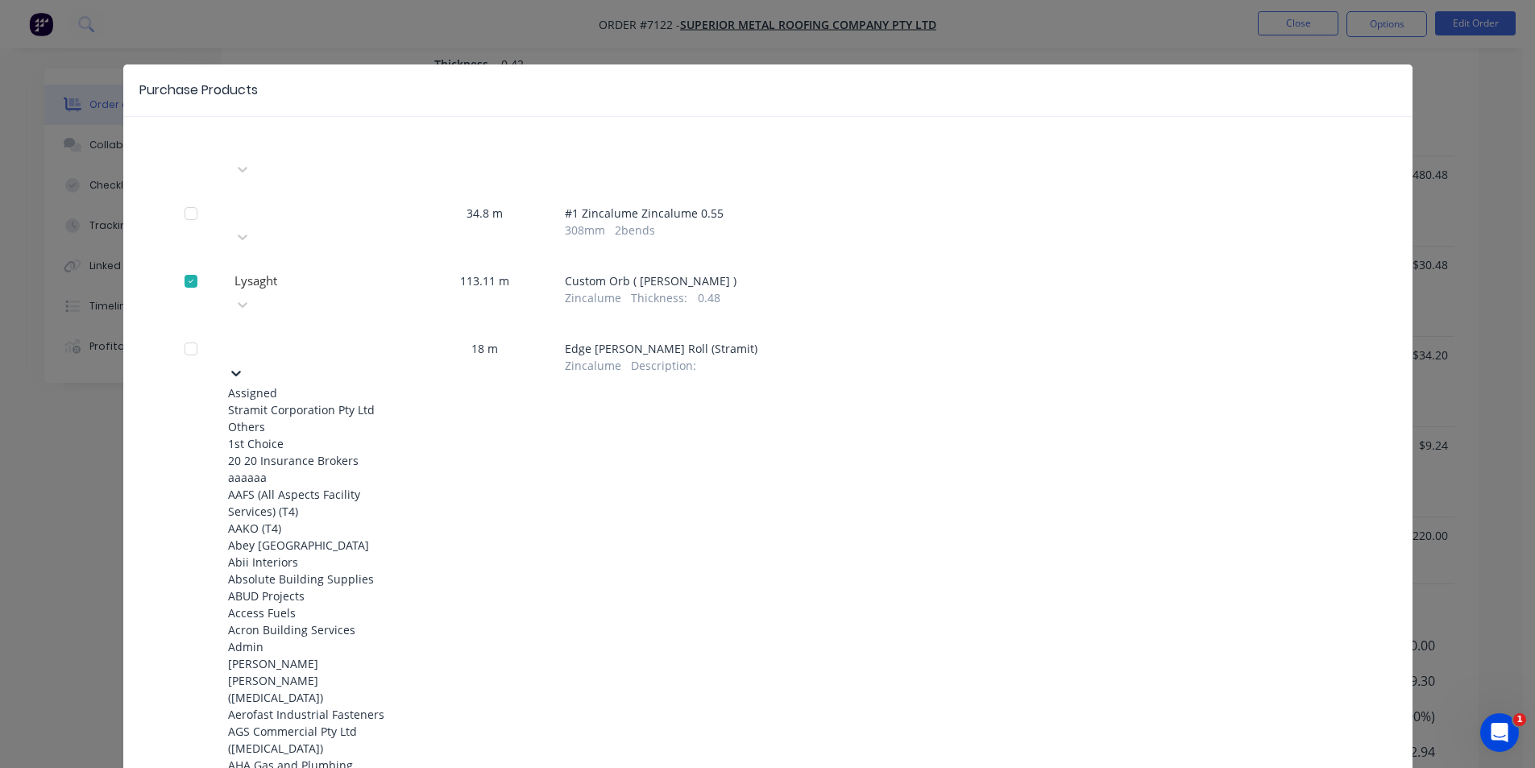
click at [324, 401] on div "Stramit Corporation Pty Ltd" at bounding box center [316, 409] width 177 height 17
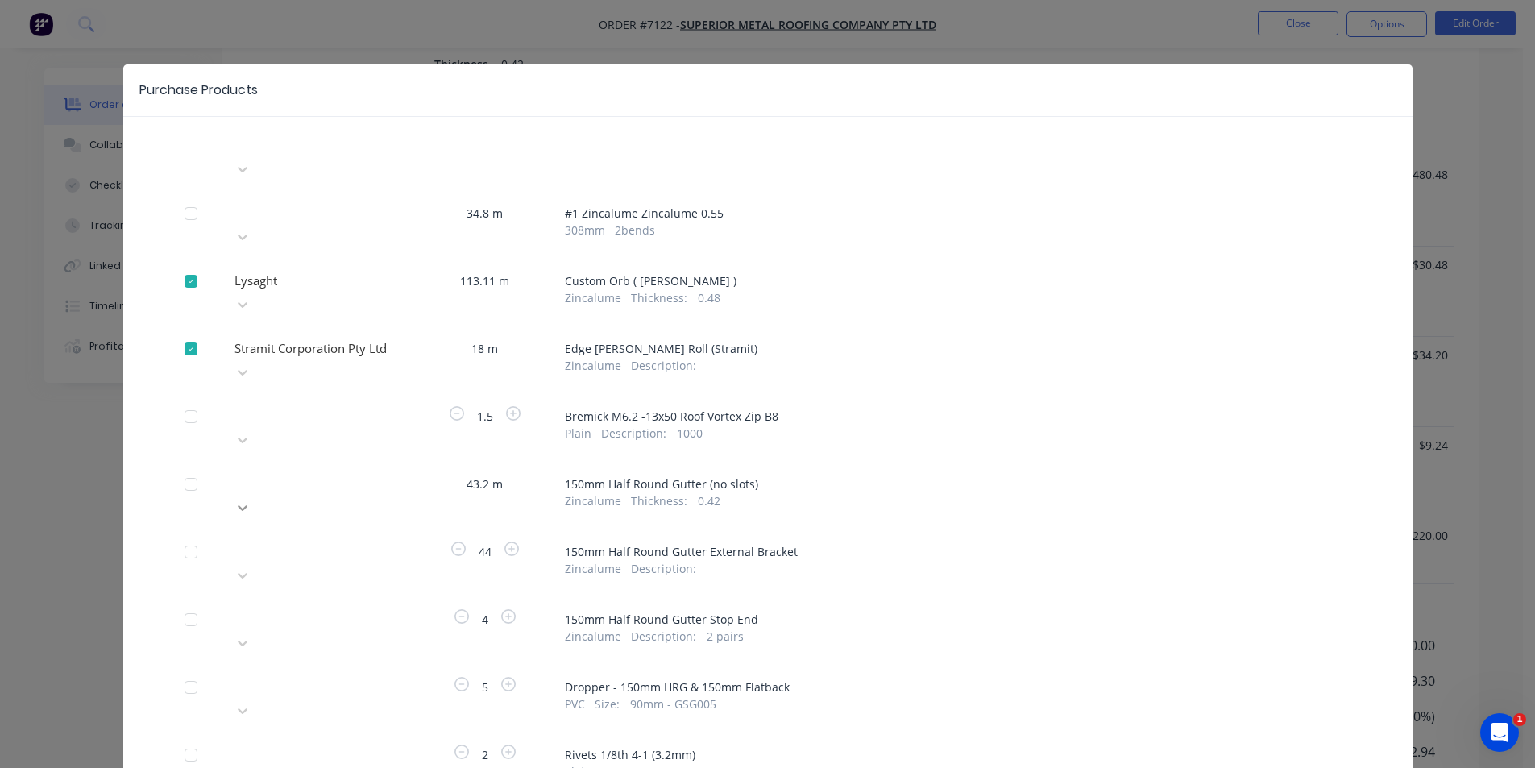
click at [257, 495] on div at bounding box center [242, 508] width 29 height 26
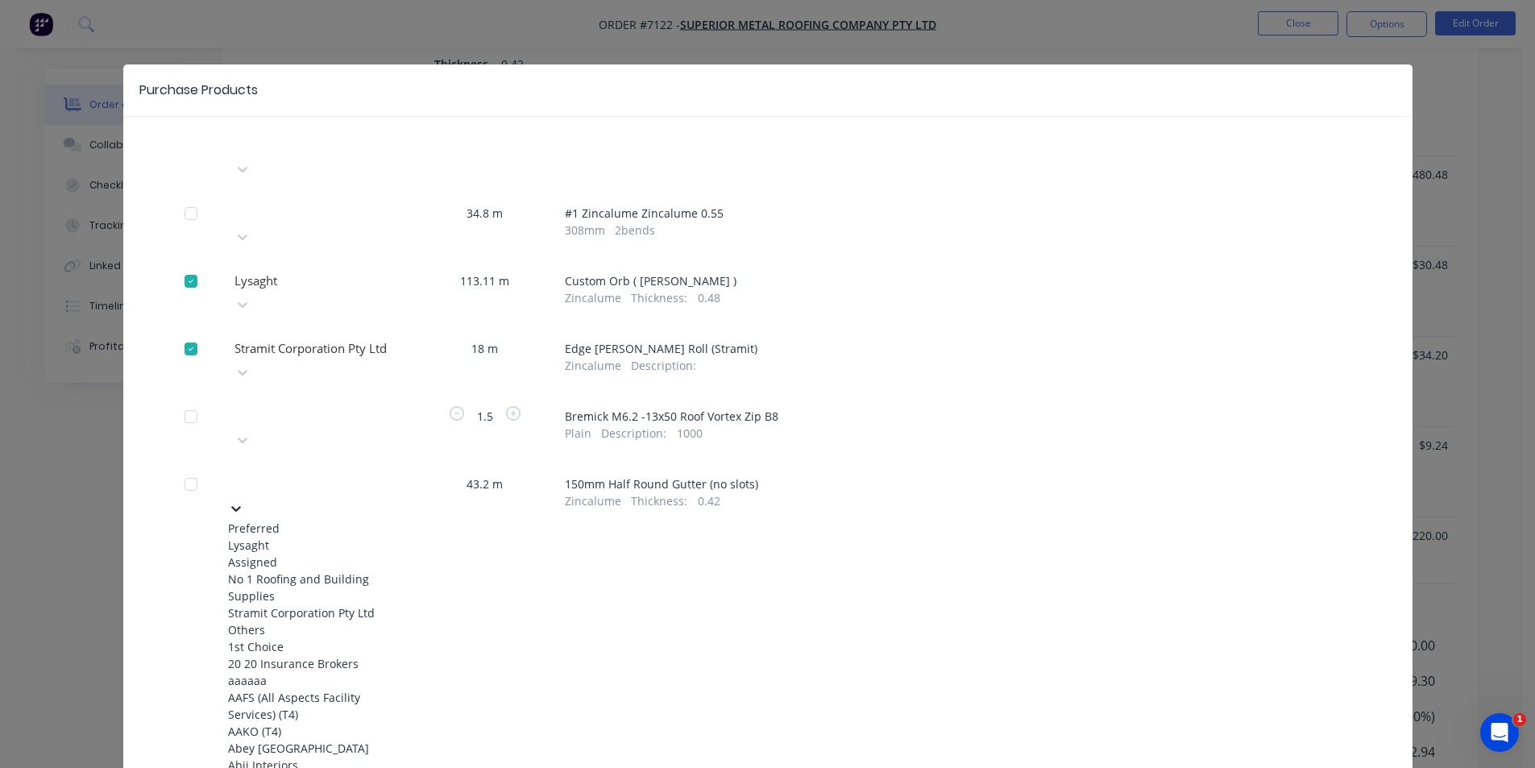
click at [346, 537] on div "Lysaght" at bounding box center [316, 545] width 177 height 17
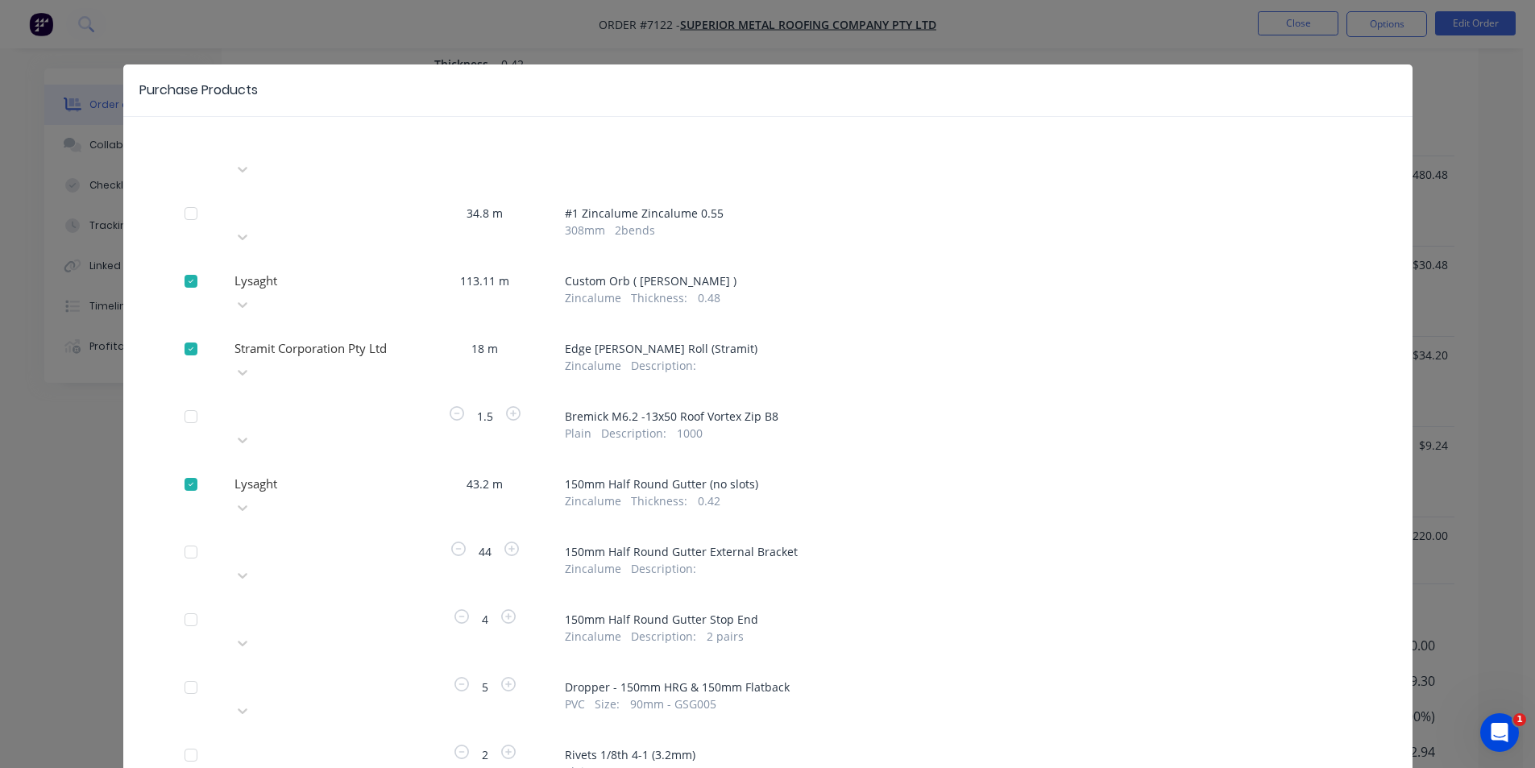
click at [339, 539] on div "Please choose a supplier" at bounding box center [316, 563] width 177 height 48
click at [361, 539] on div at bounding box center [349, 549] width 232 height 20
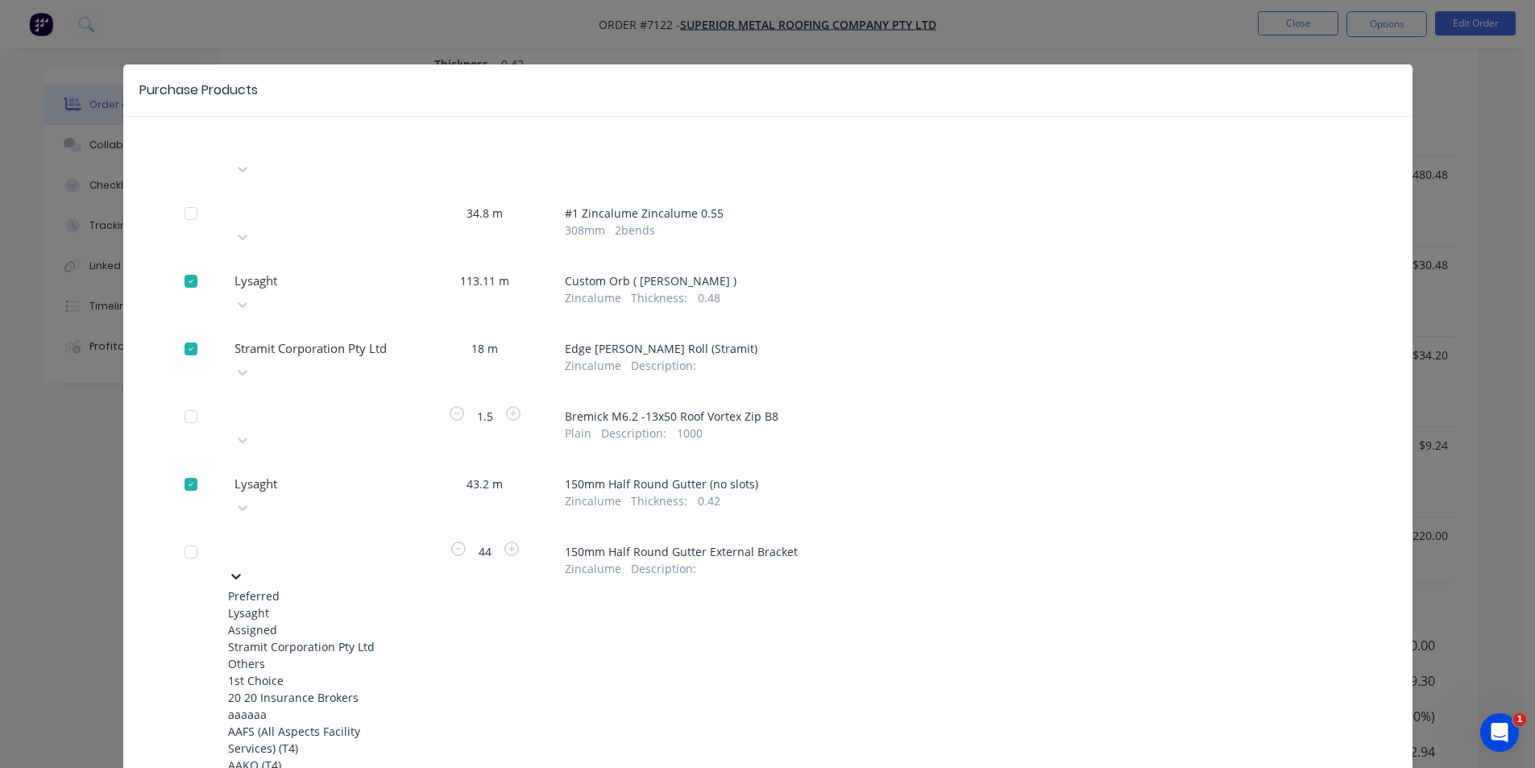
click at [341, 604] on div "Lysaght" at bounding box center [316, 612] width 177 height 17
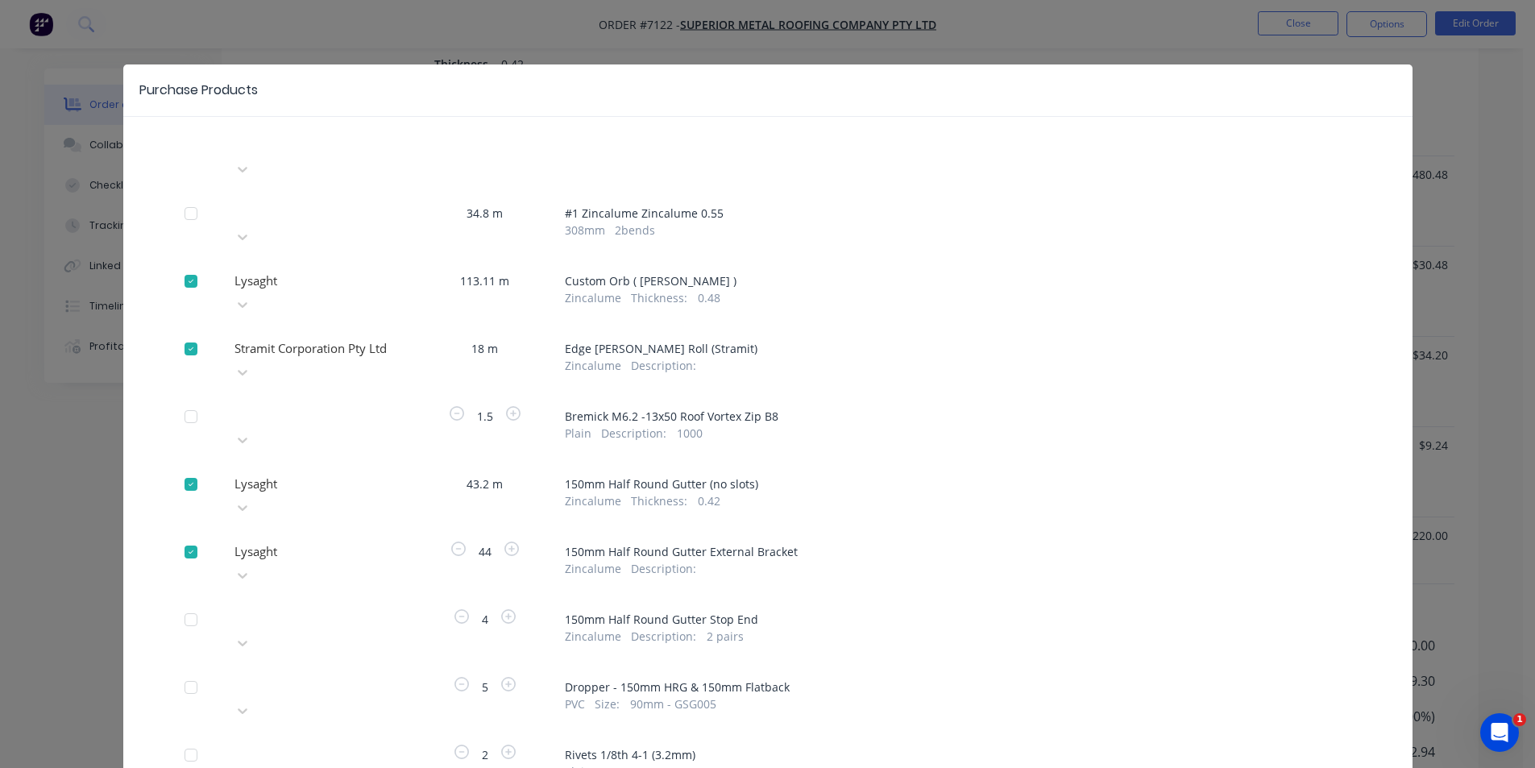
click at [351, 607] on div "Please choose a supplier" at bounding box center [316, 631] width 177 height 48
click at [355, 607] on div at bounding box center [349, 617] width 232 height 20
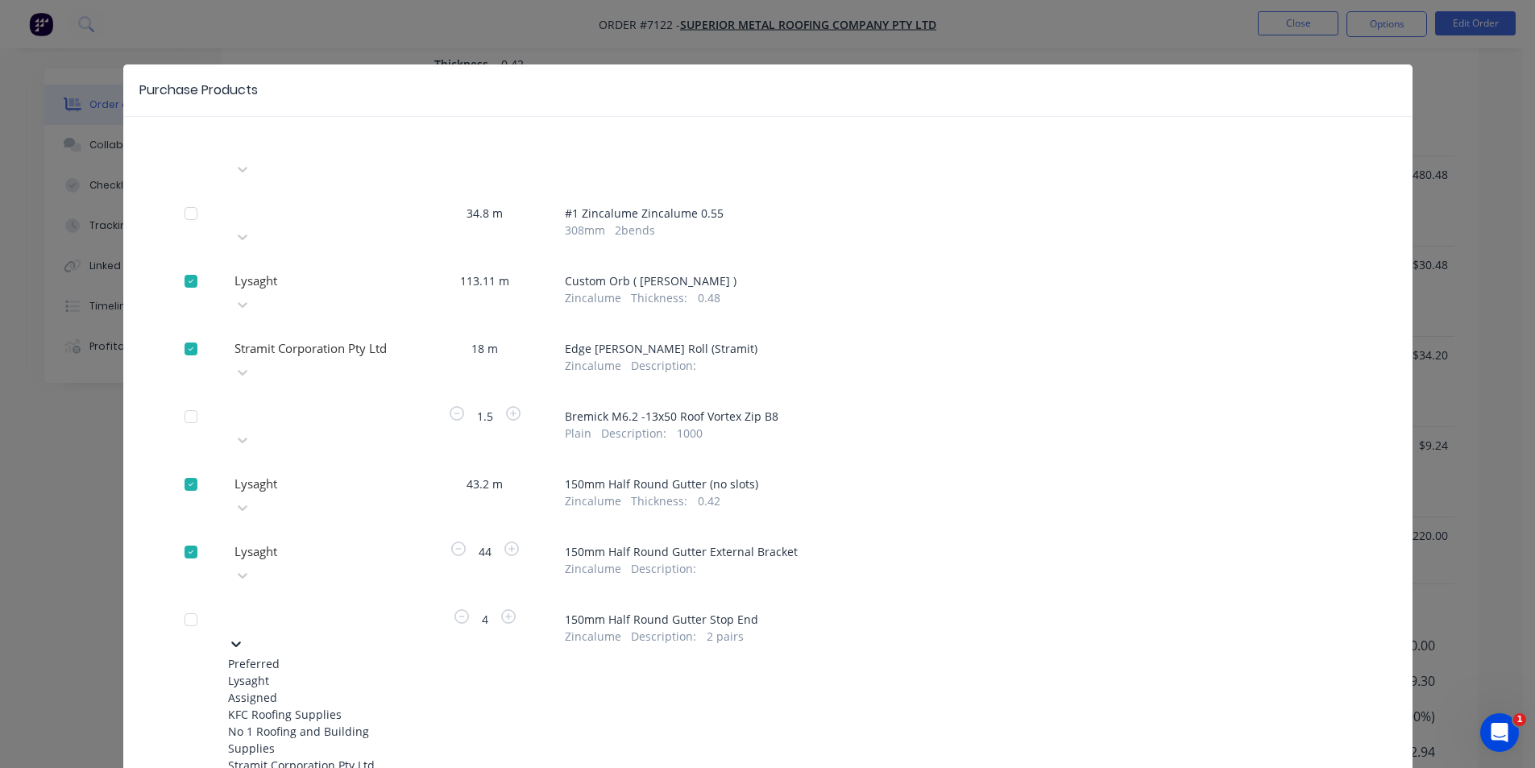
scroll to position [31, 0]
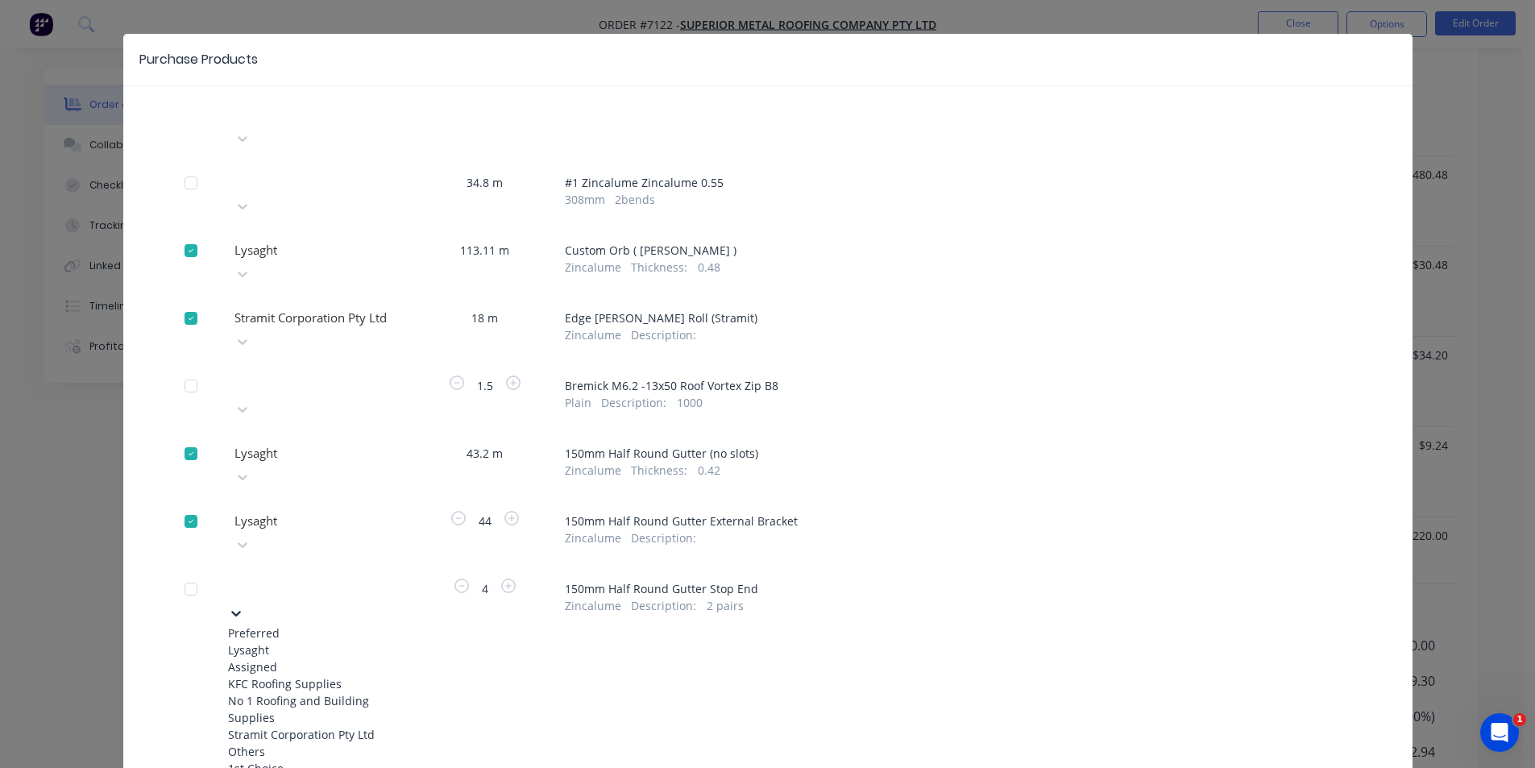
click at [340, 641] on div "Lysaght" at bounding box center [316, 649] width 177 height 17
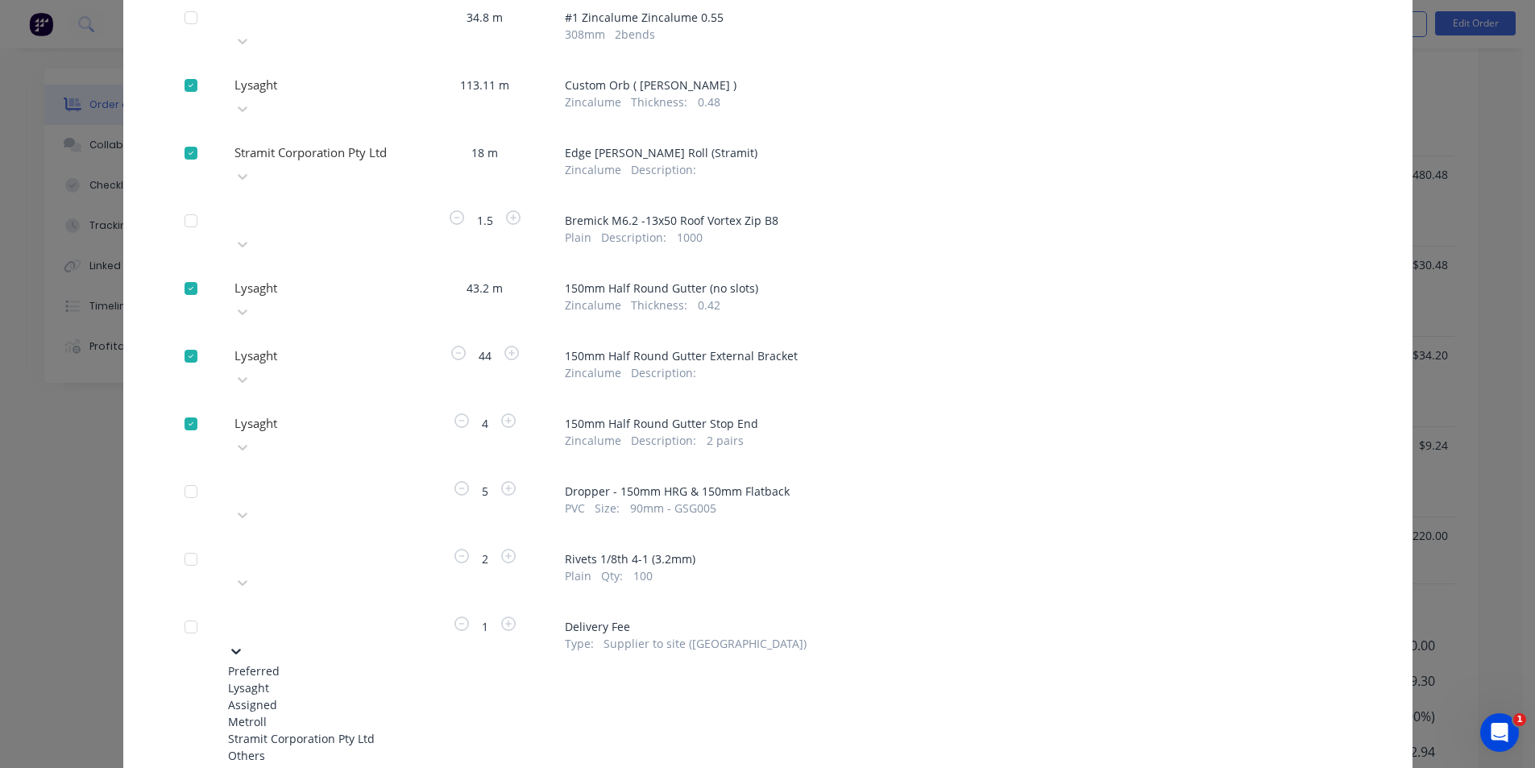
click at [320, 679] on div "Lysaght" at bounding box center [316, 687] width 177 height 17
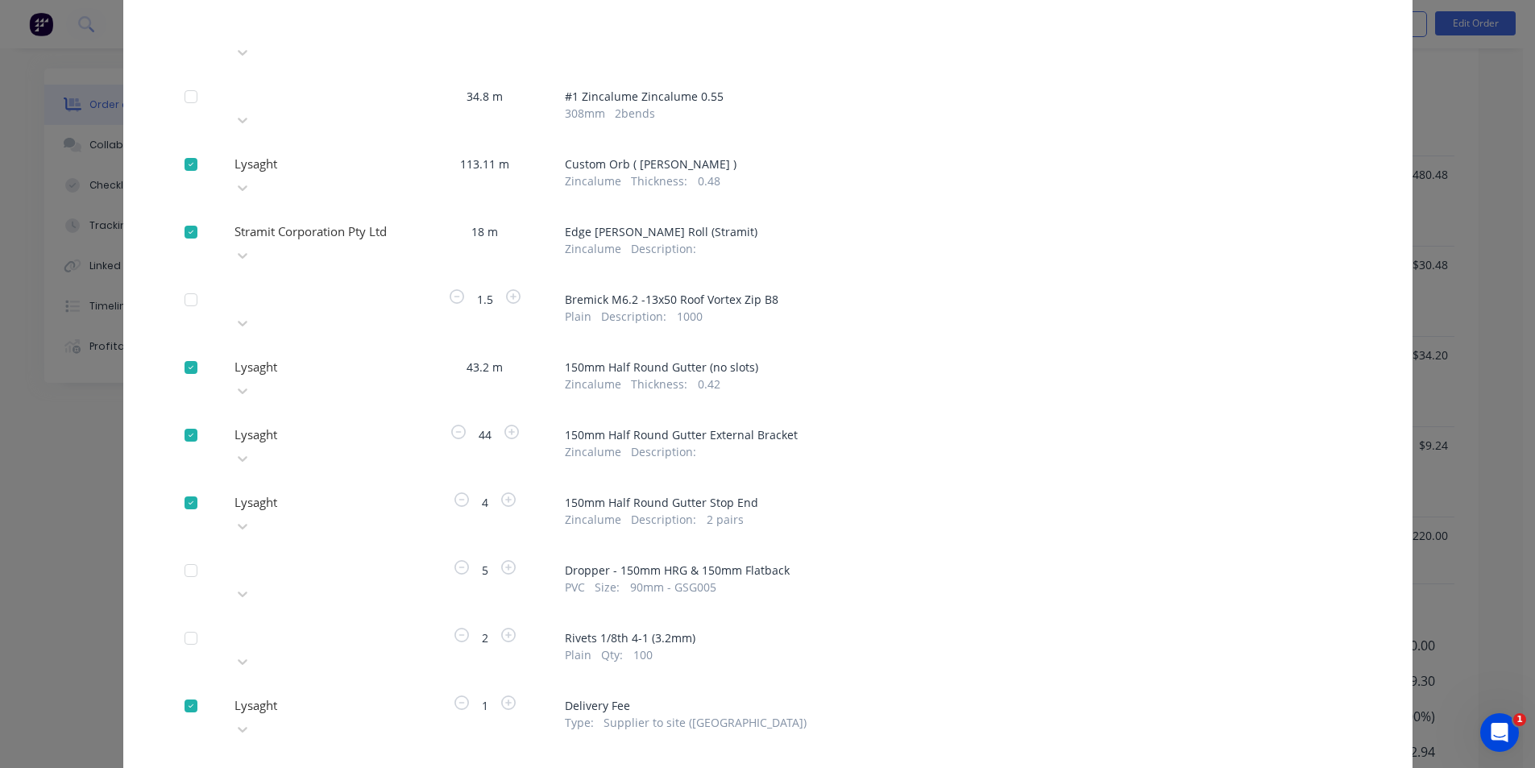
scroll to position [133, 0]
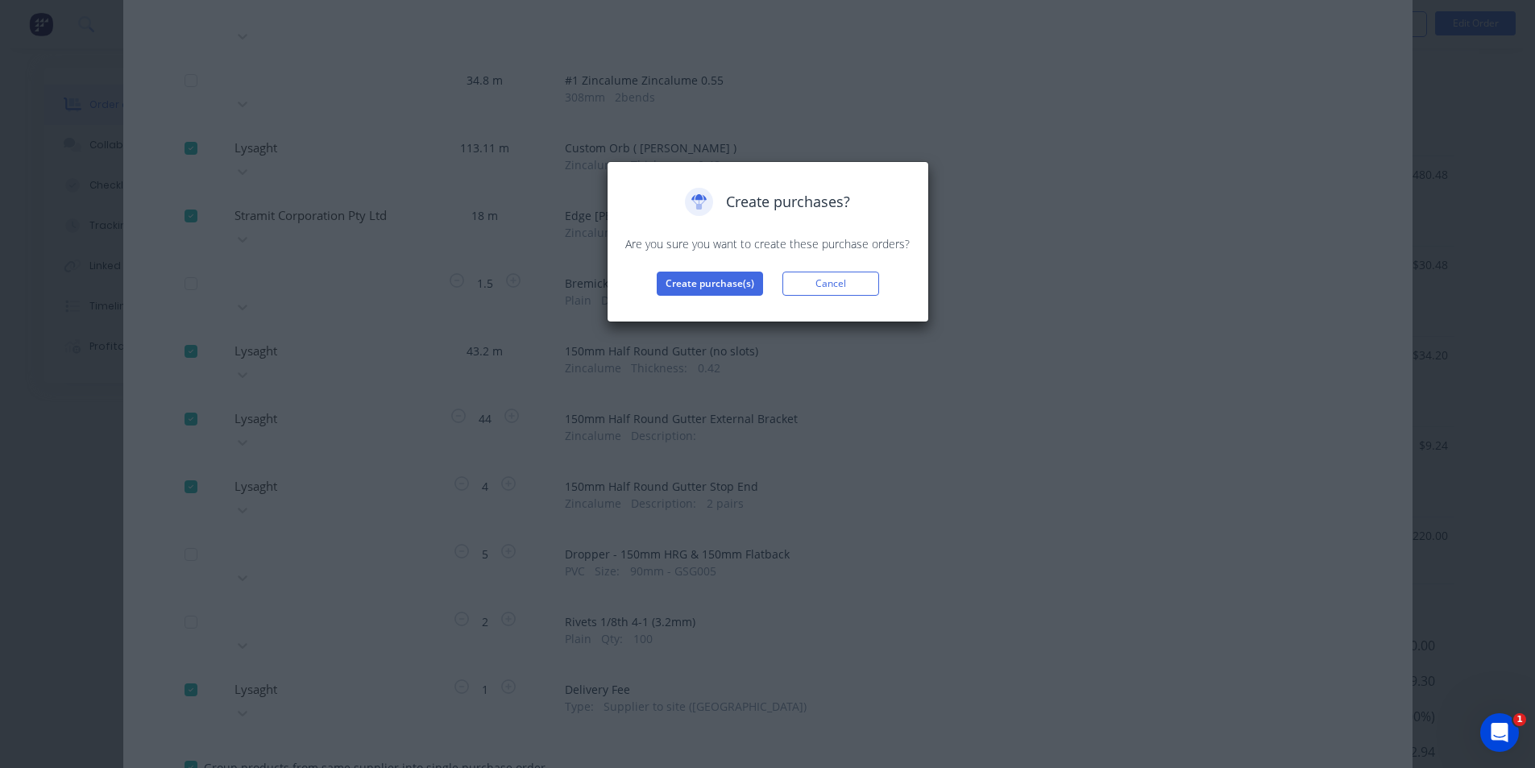
click at [690, 297] on div "Create purchases? Are you sure you want to create these purchase orders? Create…" at bounding box center [768, 241] width 322 height 161
click at [701, 284] on button "Create purchase(s)" at bounding box center [710, 284] width 106 height 24
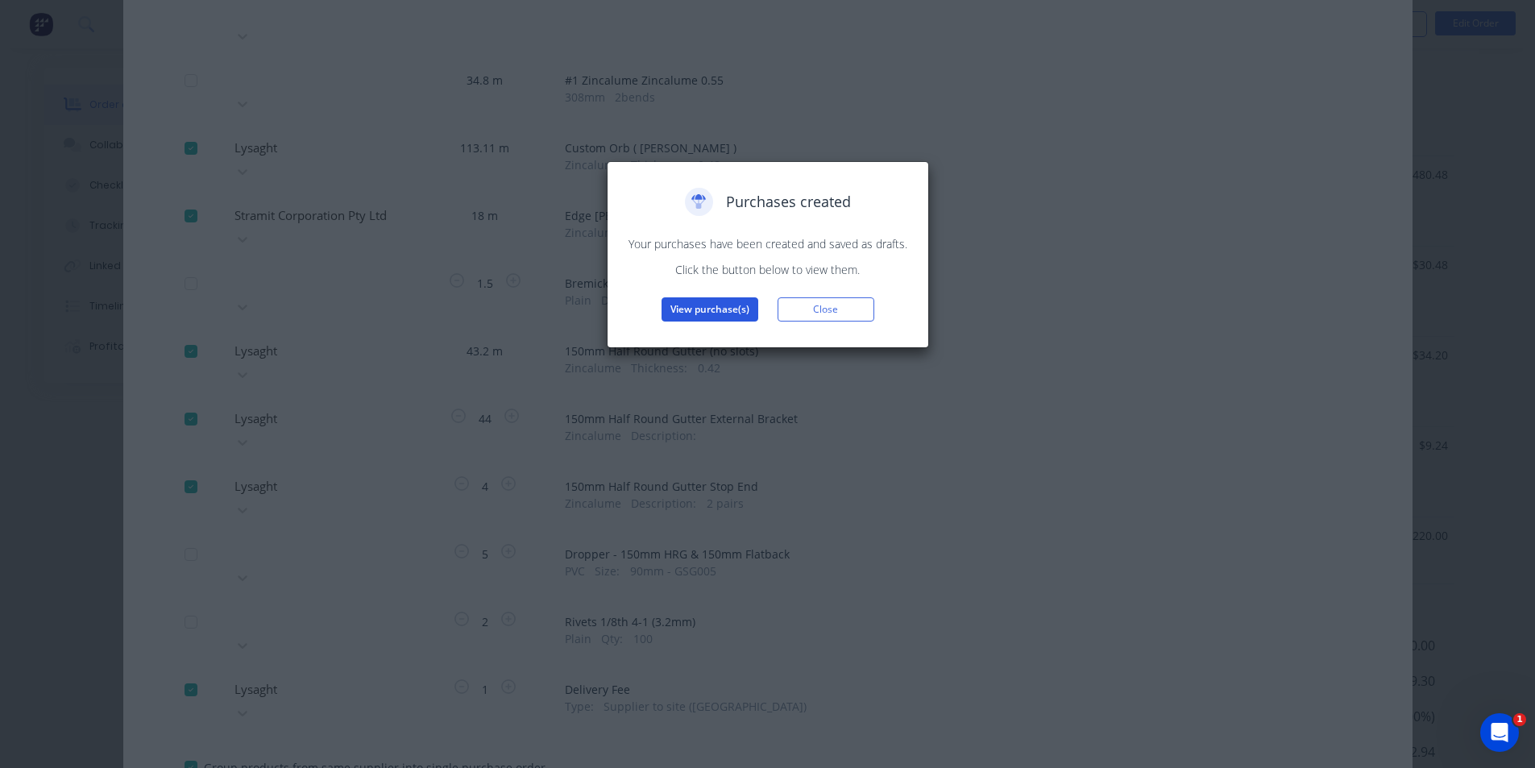
click at [724, 310] on button "View purchase(s)" at bounding box center [710, 309] width 97 height 24
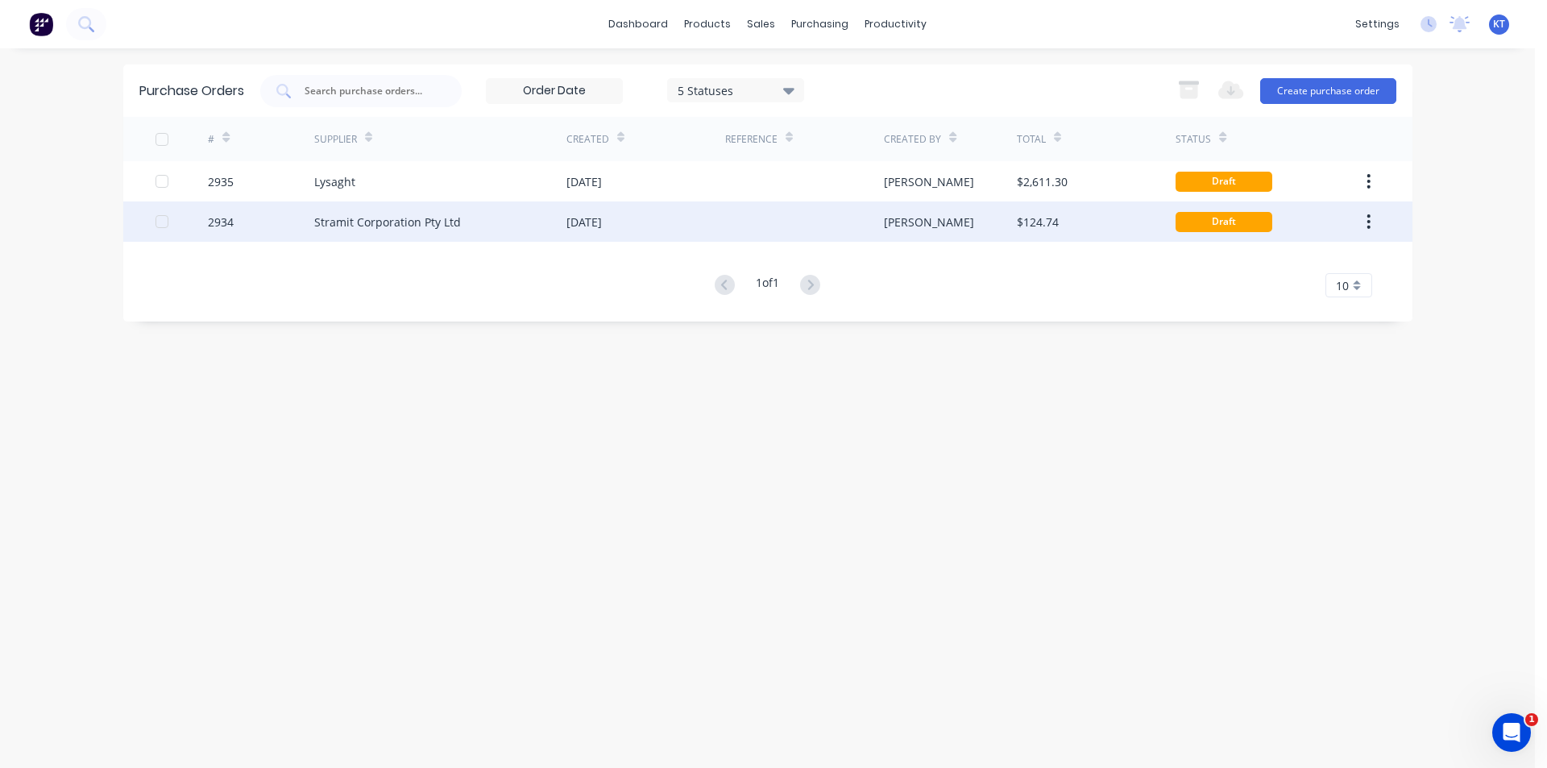
click at [1011, 216] on div "[PERSON_NAME]" at bounding box center [950, 221] width 133 height 40
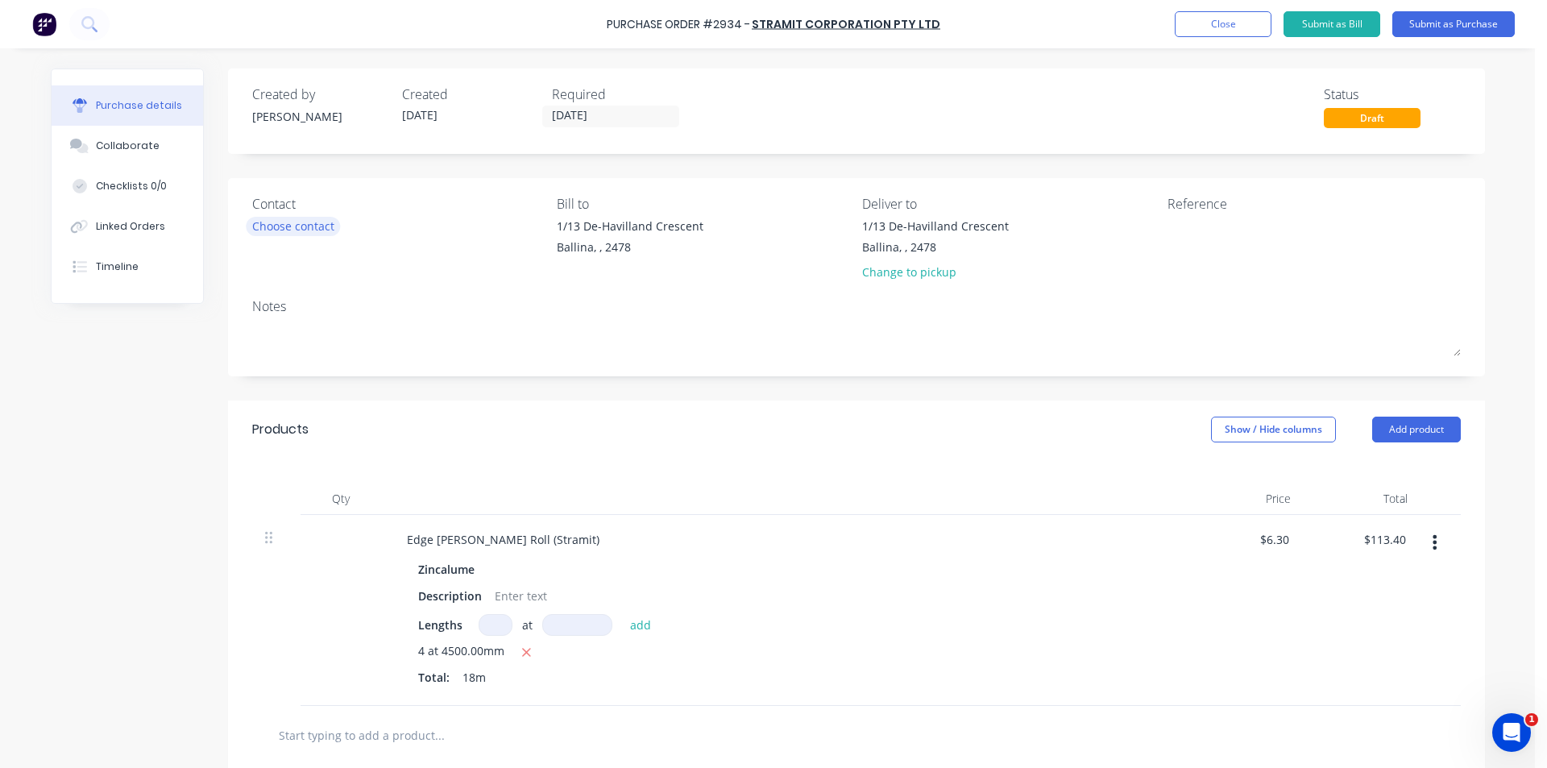
click at [298, 226] on div "Choose contact" at bounding box center [293, 226] width 82 height 17
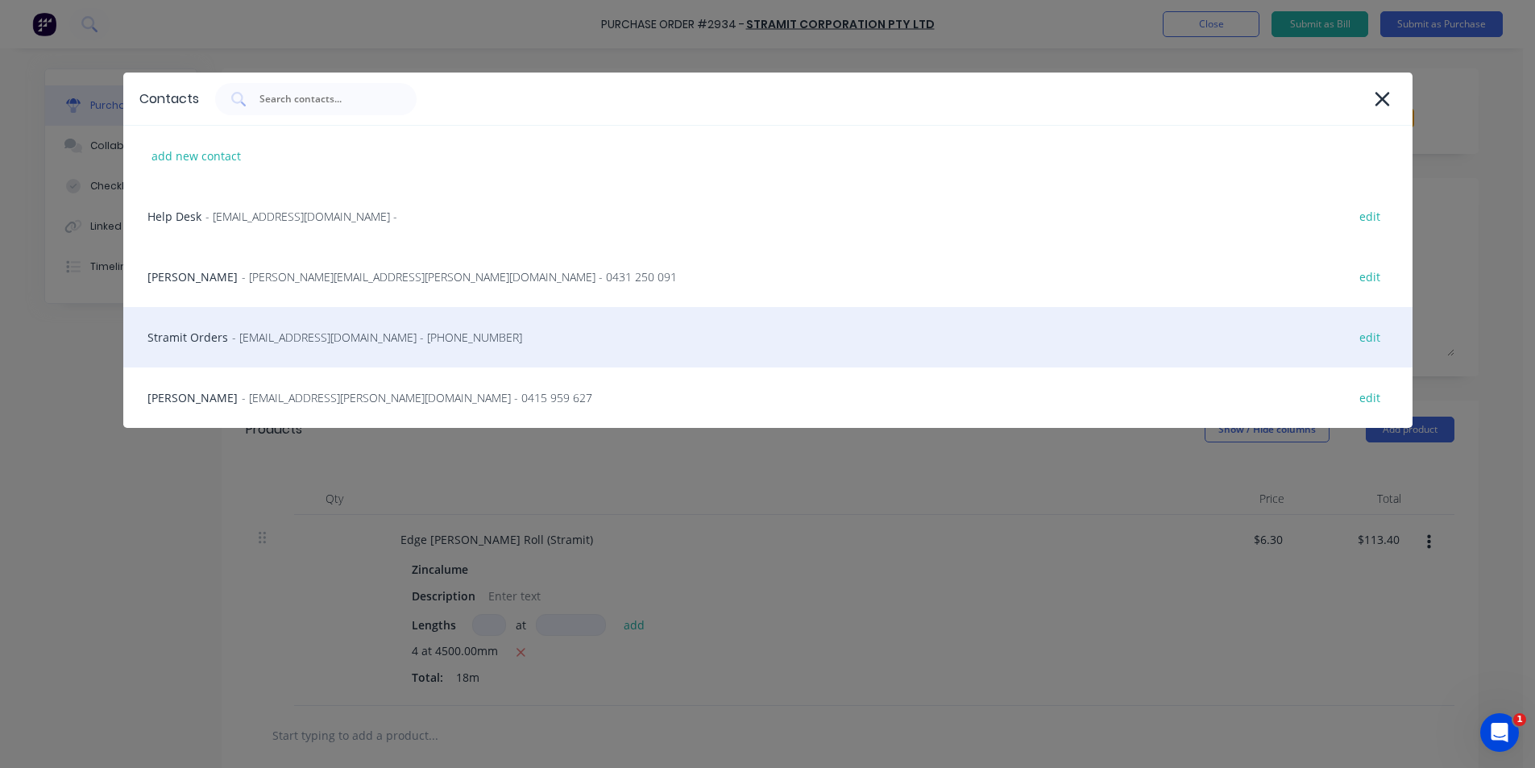
click at [342, 341] on span "- sales.crestmead@stramit.com.au - (07) 3803 9999" at bounding box center [377, 337] width 290 height 17
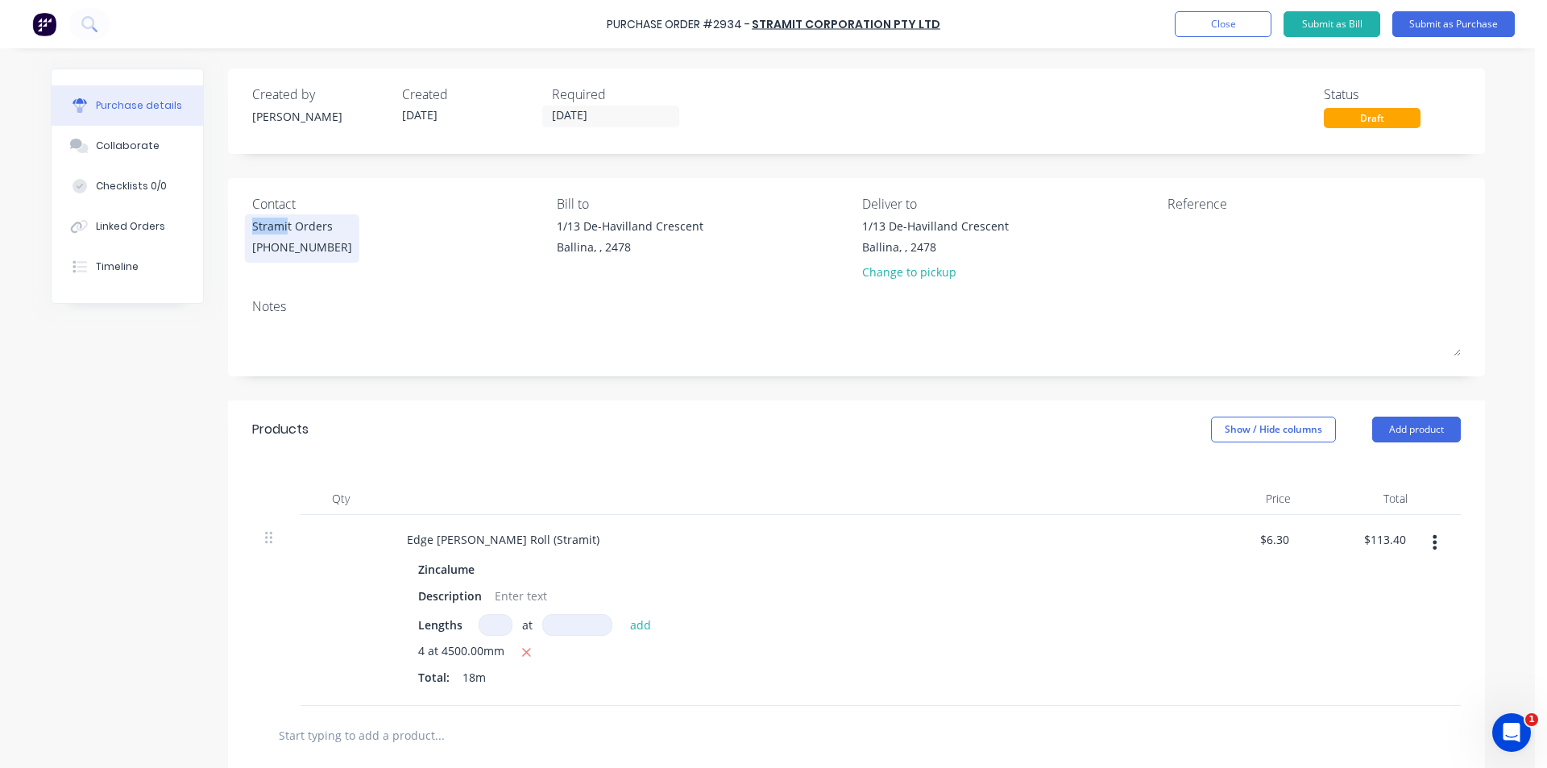
click at [288, 235] on div "Stramit Orders (07) 3803 9999" at bounding box center [302, 239] width 100 height 42
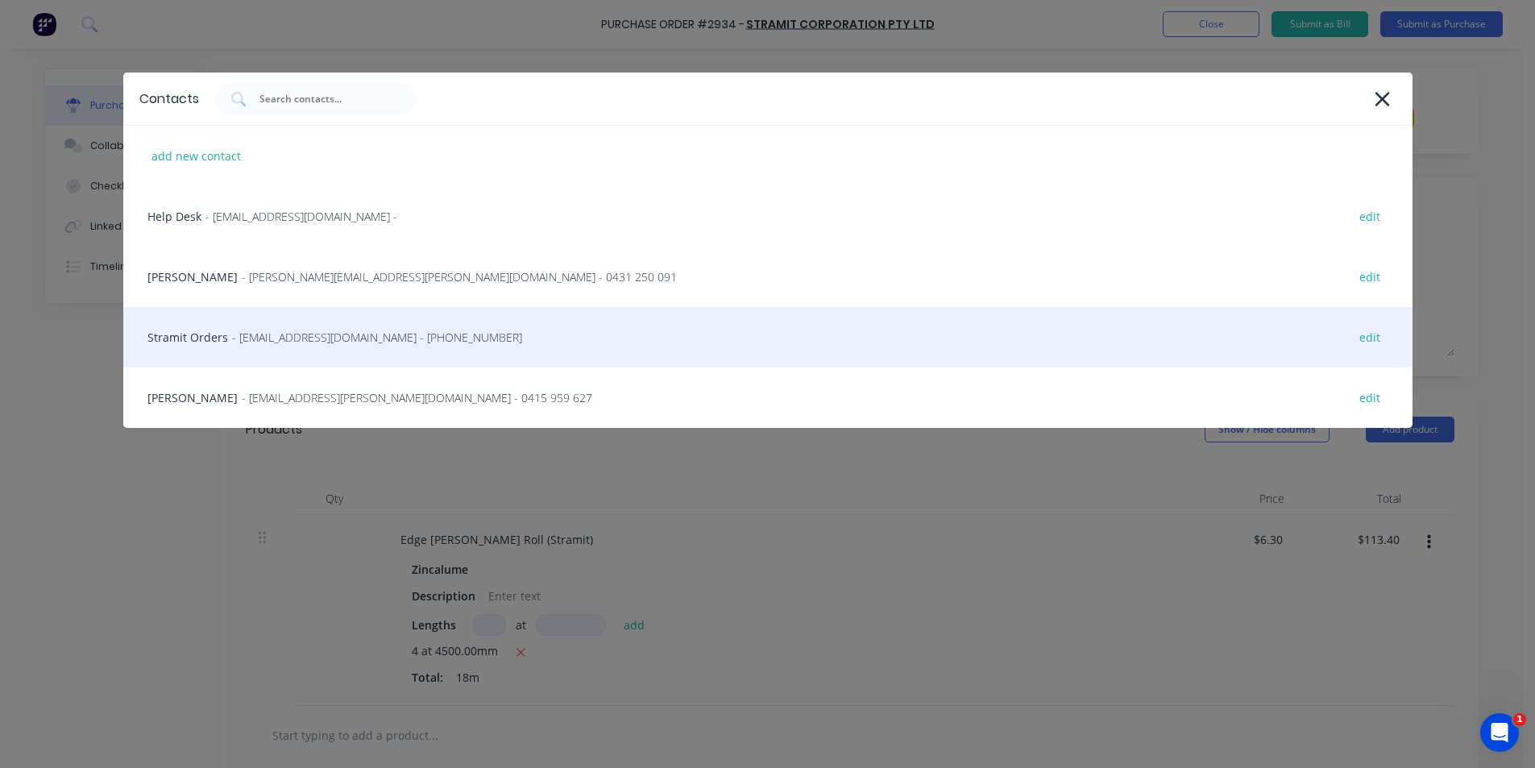
click at [425, 339] on span "- sales.crestmead@stramit.com.au - (07) 3803 9999" at bounding box center [377, 337] width 290 height 17
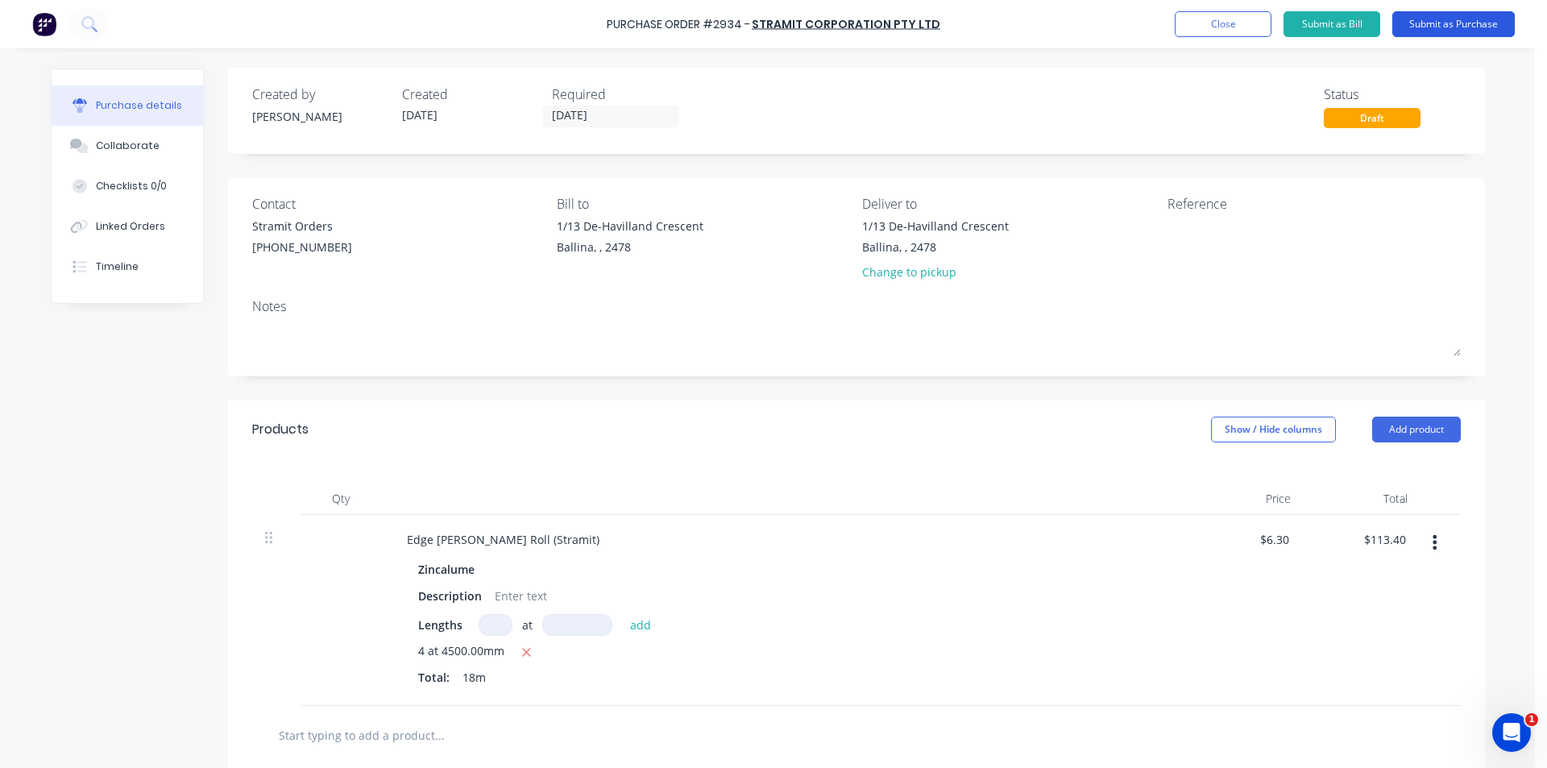
click at [1469, 17] on button "Submit as Purchase" at bounding box center [1453, 24] width 122 height 26
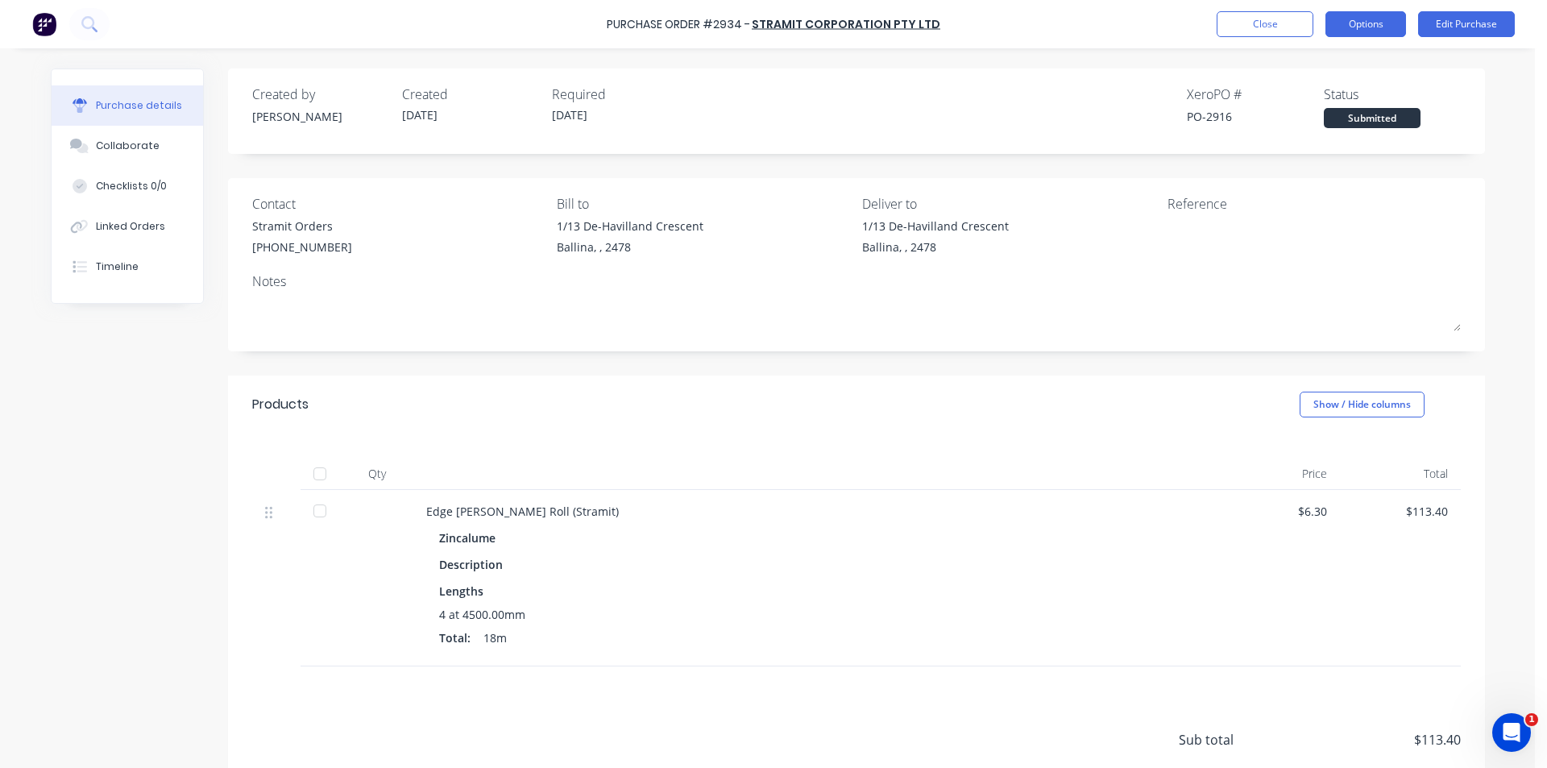
drag, startPoint x: 1396, startPoint y: 7, endPoint x: 1390, endPoint y: 15, distance: 9.2
click at [1396, 8] on div "Purchase Order #2934 - Stramit Corporation Pty Ltd Close Options Edit Purchase" at bounding box center [773, 24] width 1547 height 48
click at [1384, 19] on button "Options" at bounding box center [1366, 24] width 81 height 26
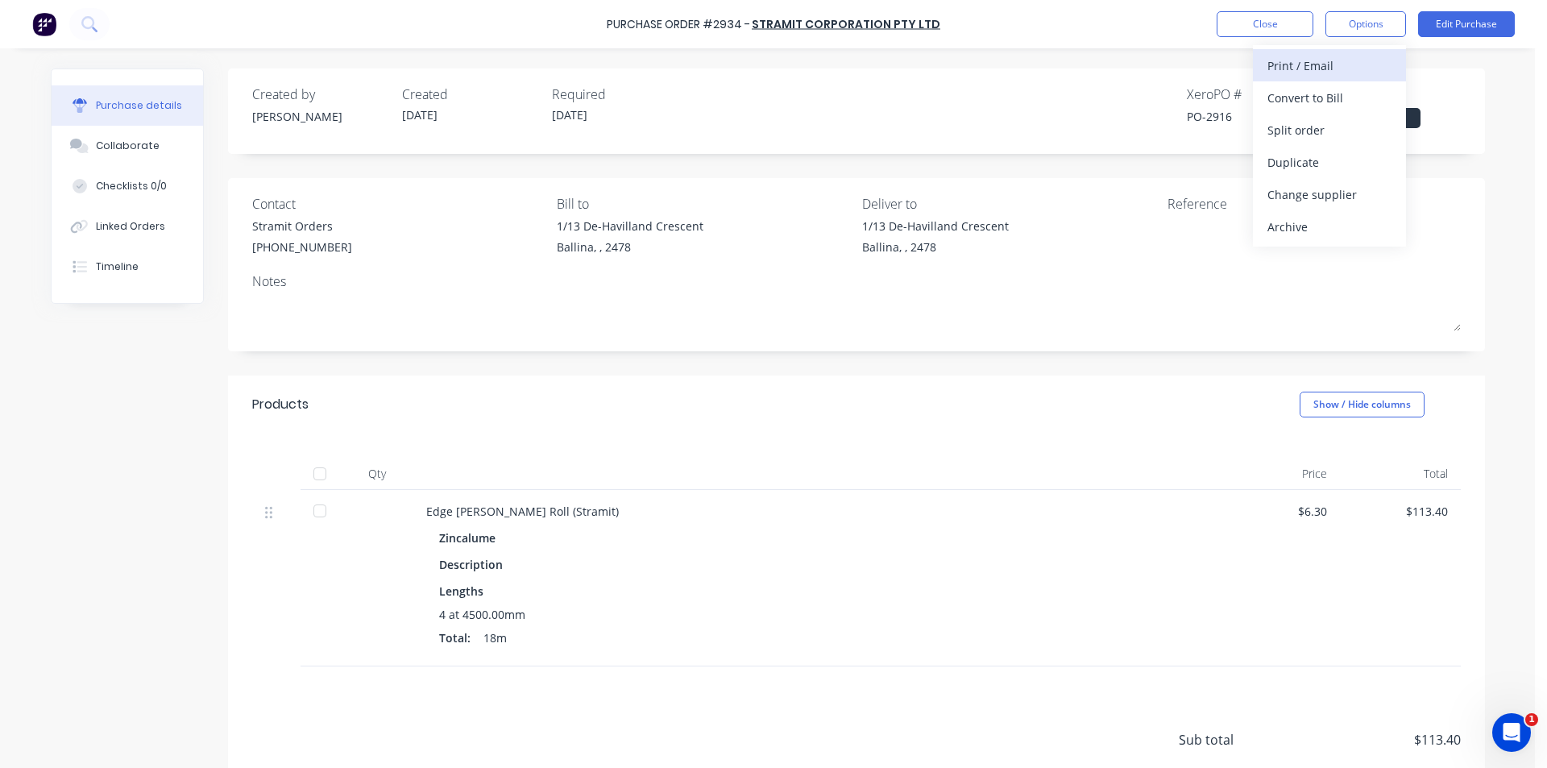
click at [1321, 71] on div "Print / Email" at bounding box center [1329, 65] width 124 height 23
click at [1277, 138] on div "Without pricing" at bounding box center [1329, 129] width 124 height 23
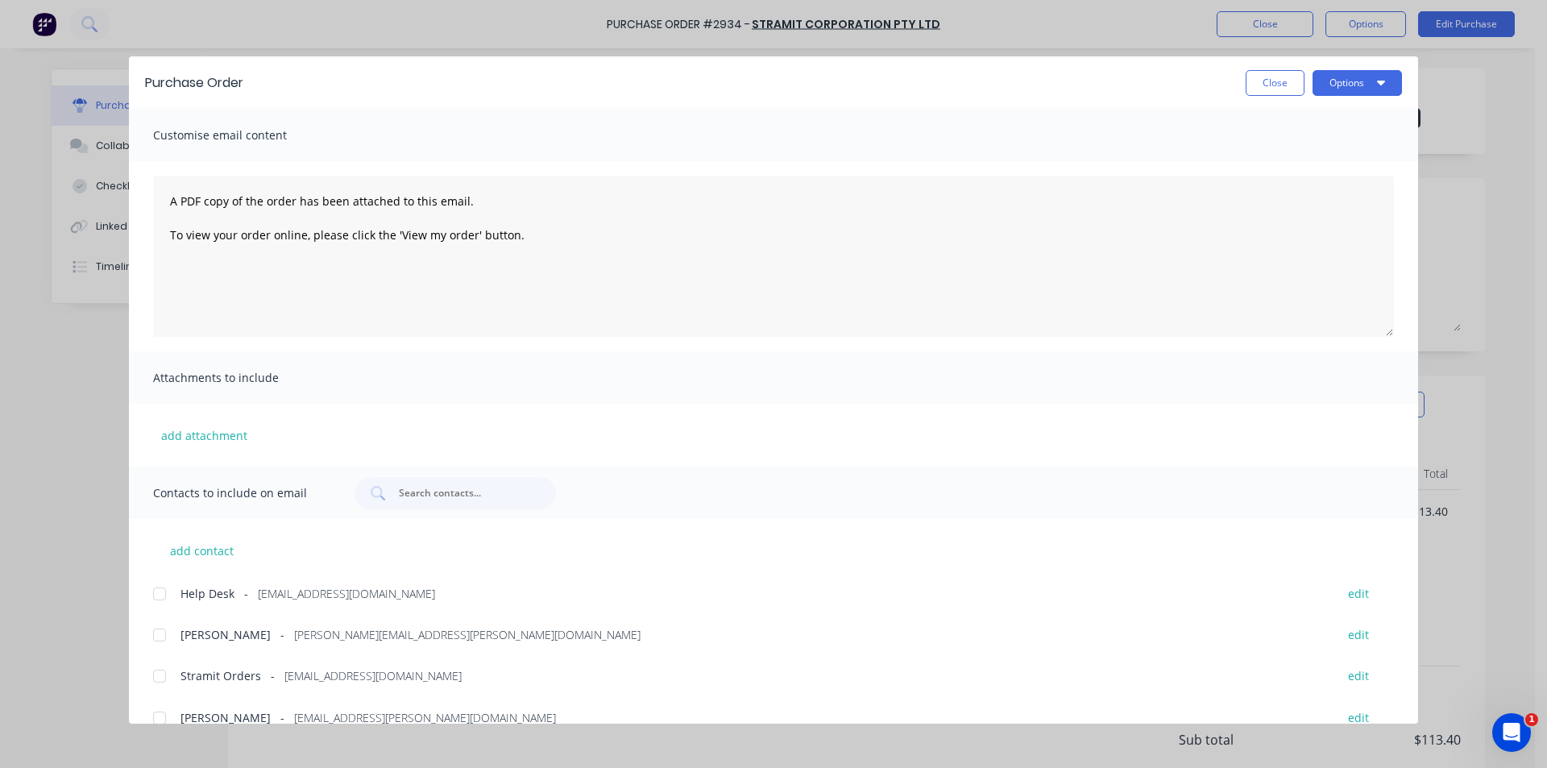
drag, startPoint x: 162, startPoint y: 675, endPoint x: 176, endPoint y: 675, distance: 14.5
click at [164, 675] on div at bounding box center [159, 676] width 32 height 32
click at [1324, 82] on button "Options" at bounding box center [1357, 83] width 89 height 26
click at [1313, 183] on div "Email" at bounding box center [1325, 187] width 124 height 23
click at [56, 512] on div "Purchase Order Close Options Customise email content A PDF copy of the order ha…" at bounding box center [773, 384] width 1547 height 768
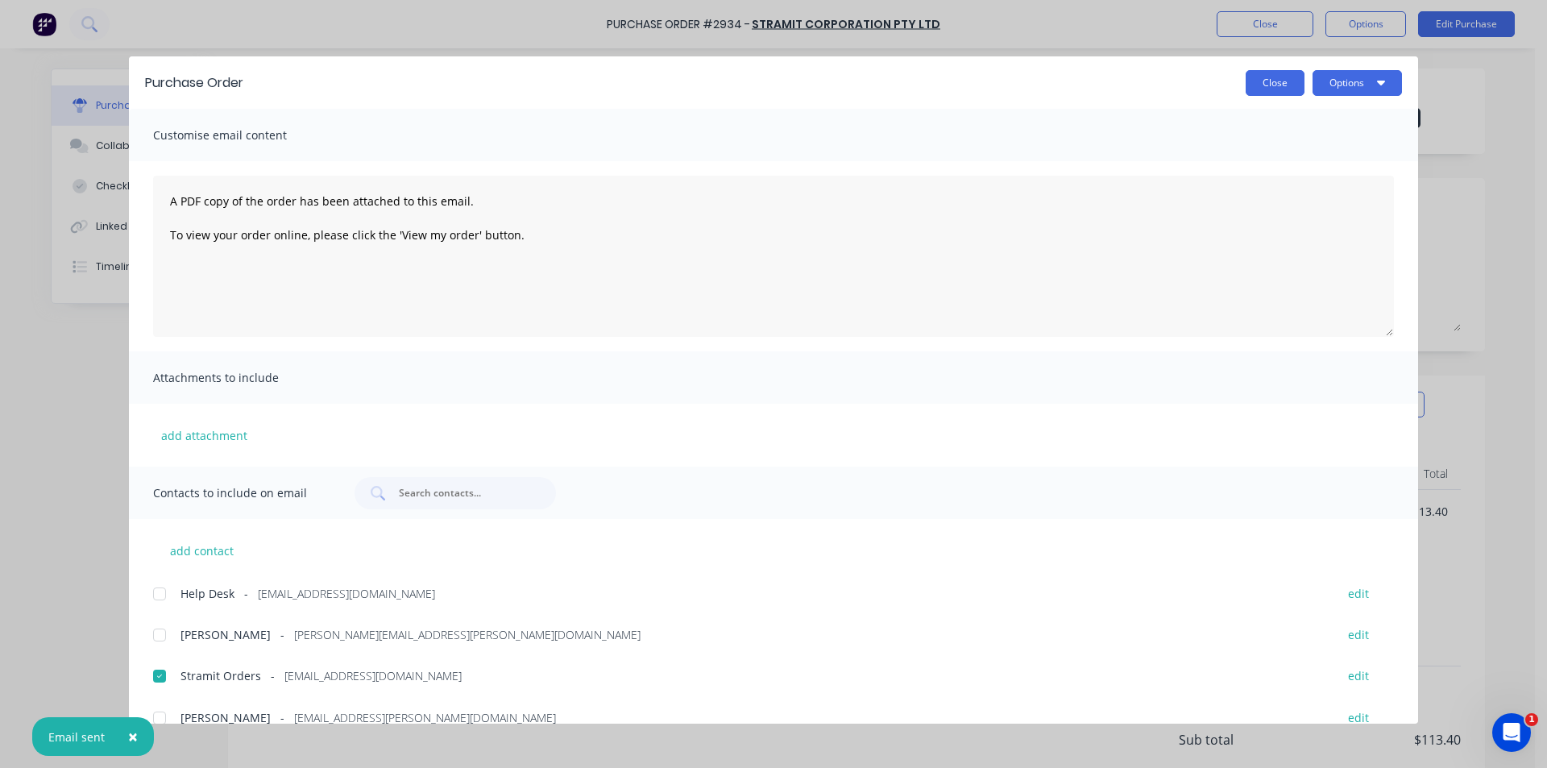
click at [1263, 74] on button "Close" at bounding box center [1275, 83] width 59 height 26
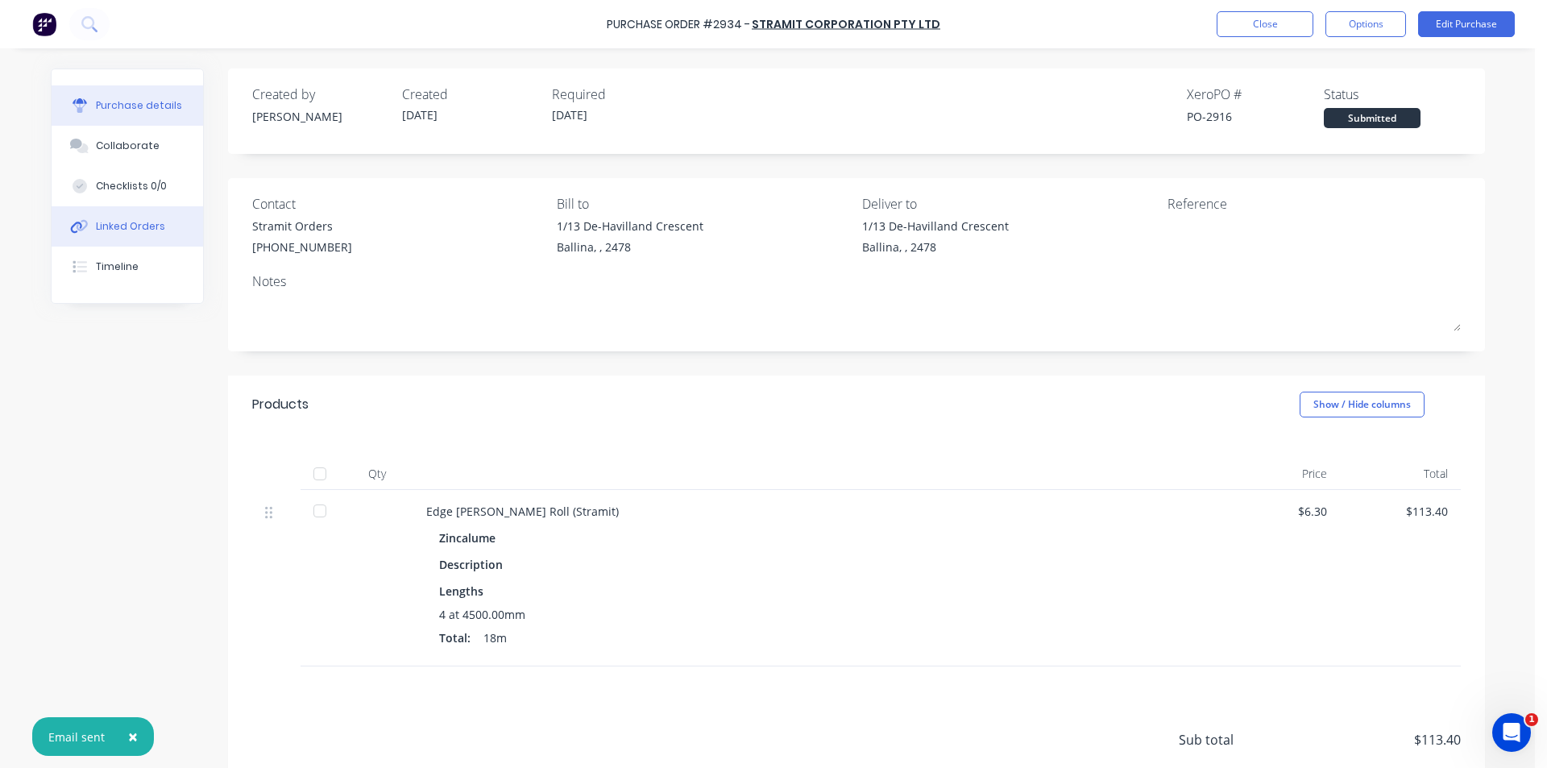
click at [154, 229] on div "Linked Orders" at bounding box center [130, 226] width 69 height 15
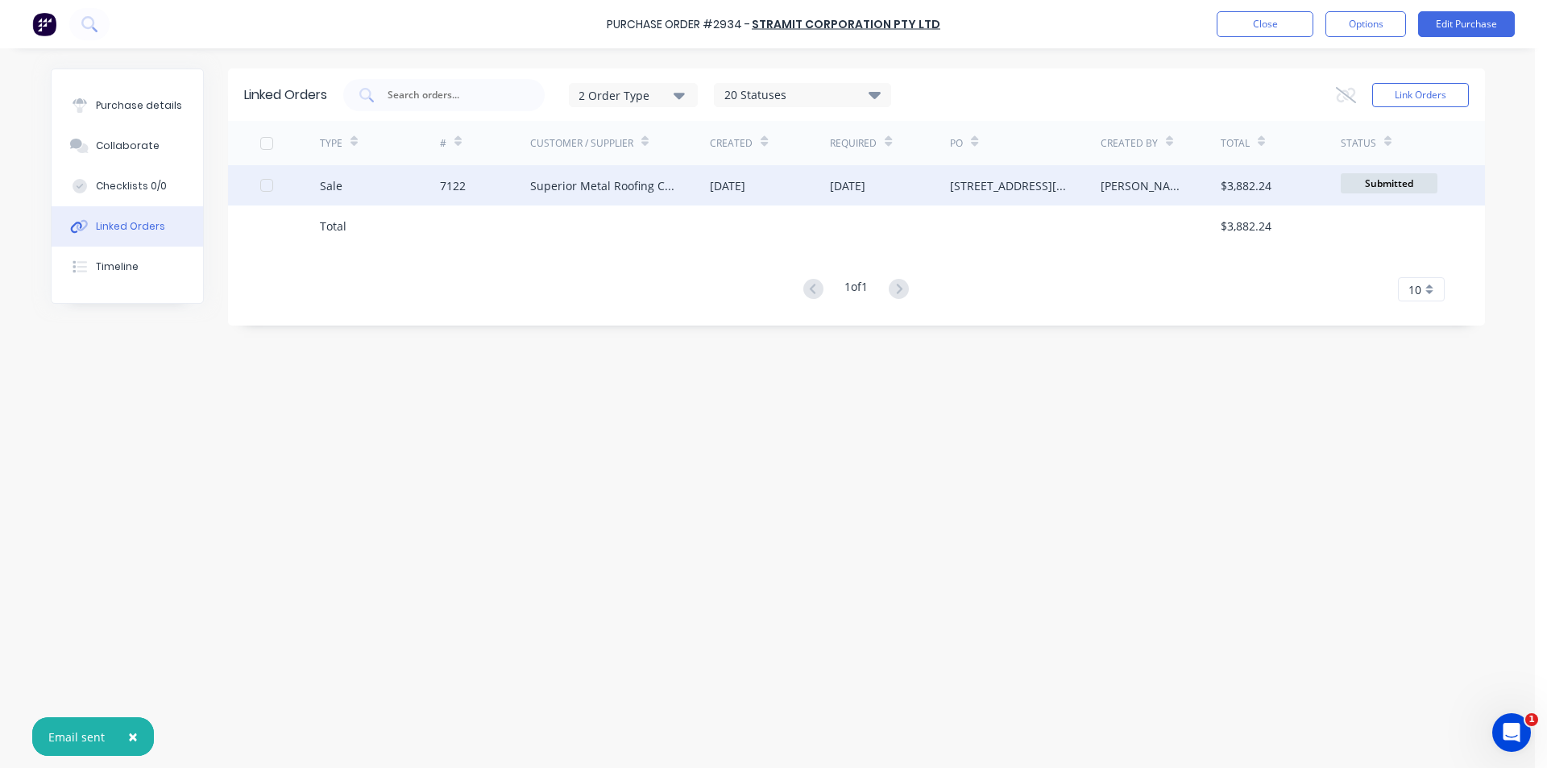
click at [632, 203] on div "Superior Metal Roofing Company Pty Ltd" at bounding box center [620, 185] width 180 height 40
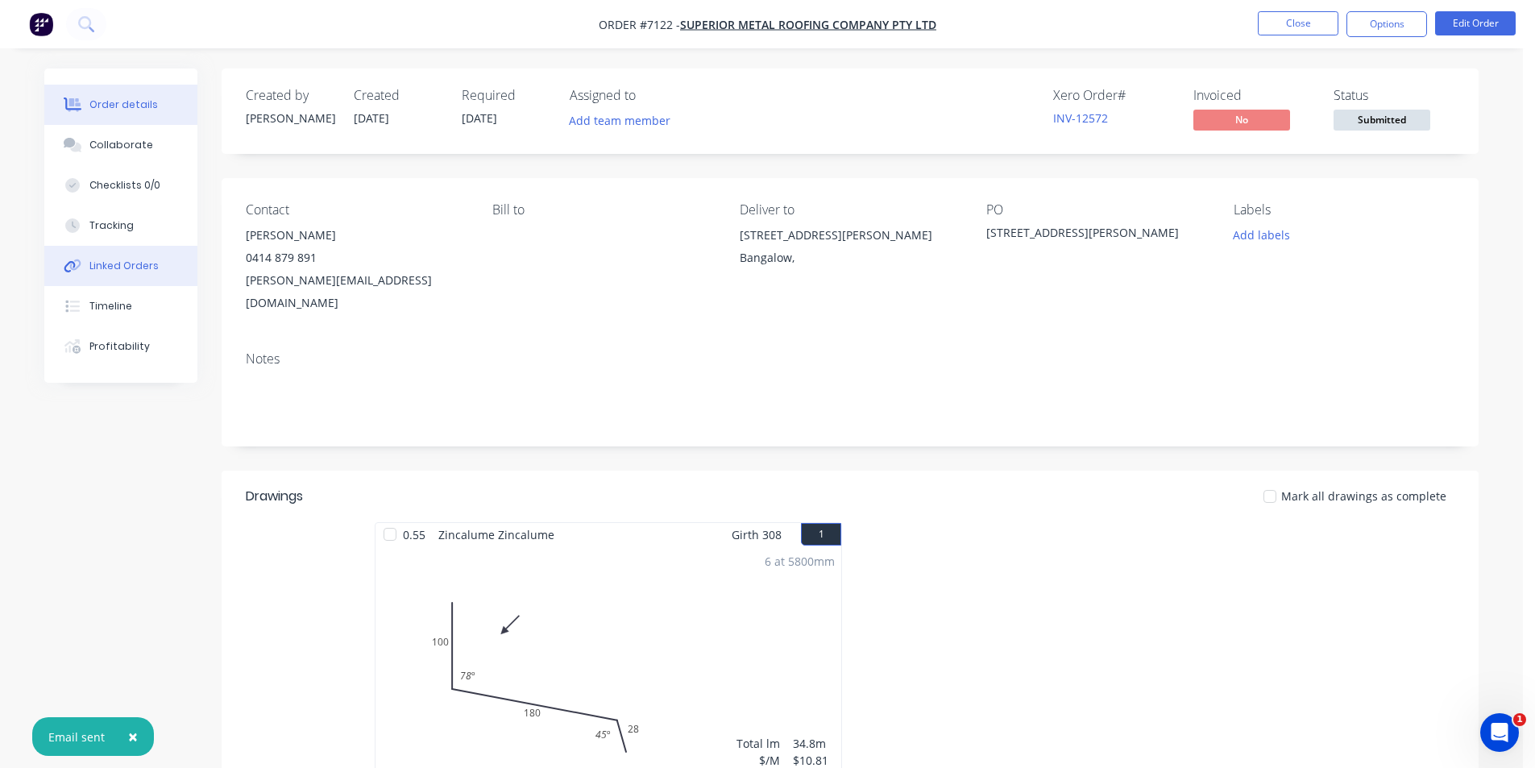
click at [160, 262] on button "Linked Orders" at bounding box center [120, 266] width 153 height 40
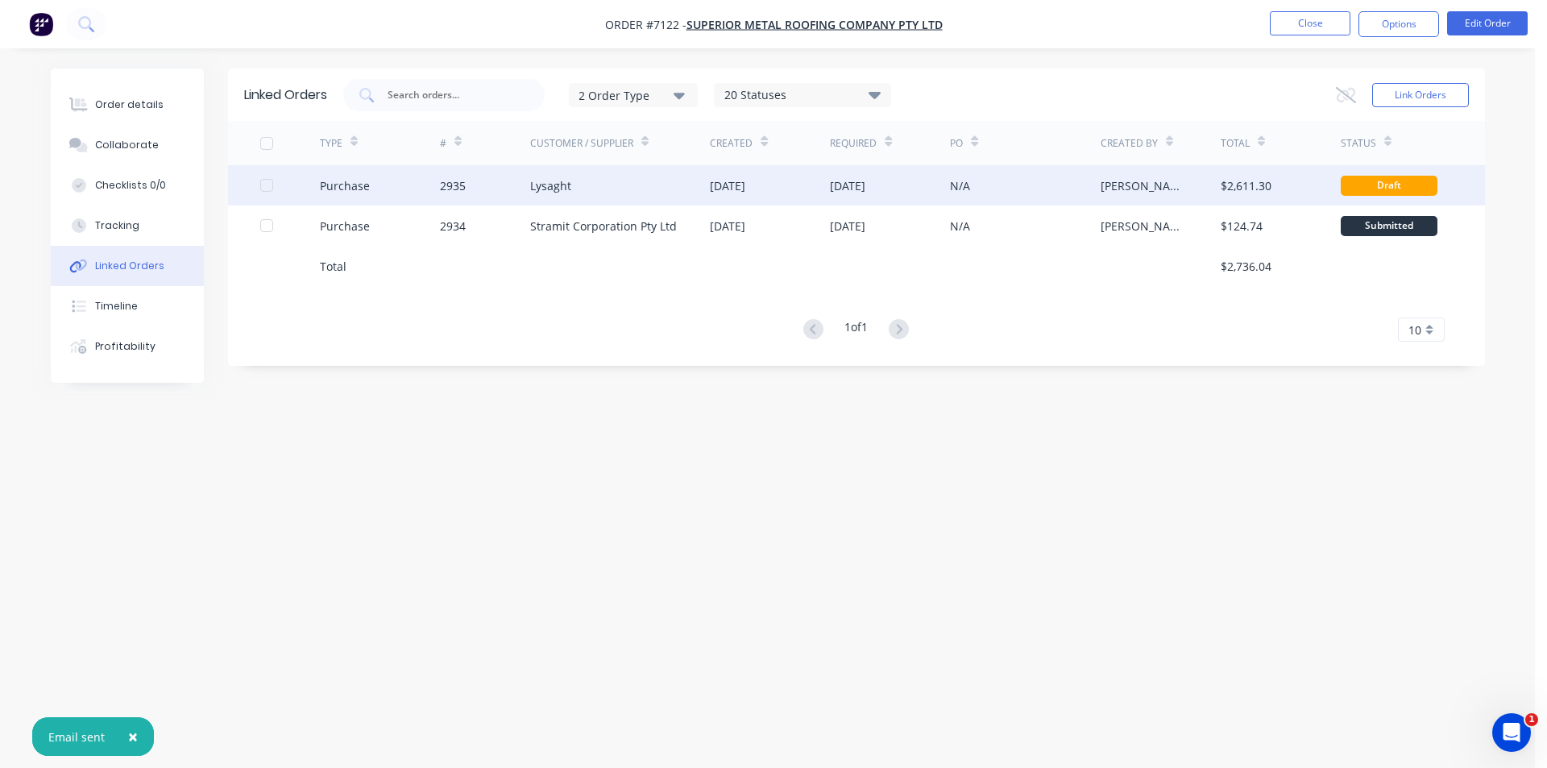
click at [645, 189] on div "Lysaght" at bounding box center [620, 185] width 180 height 40
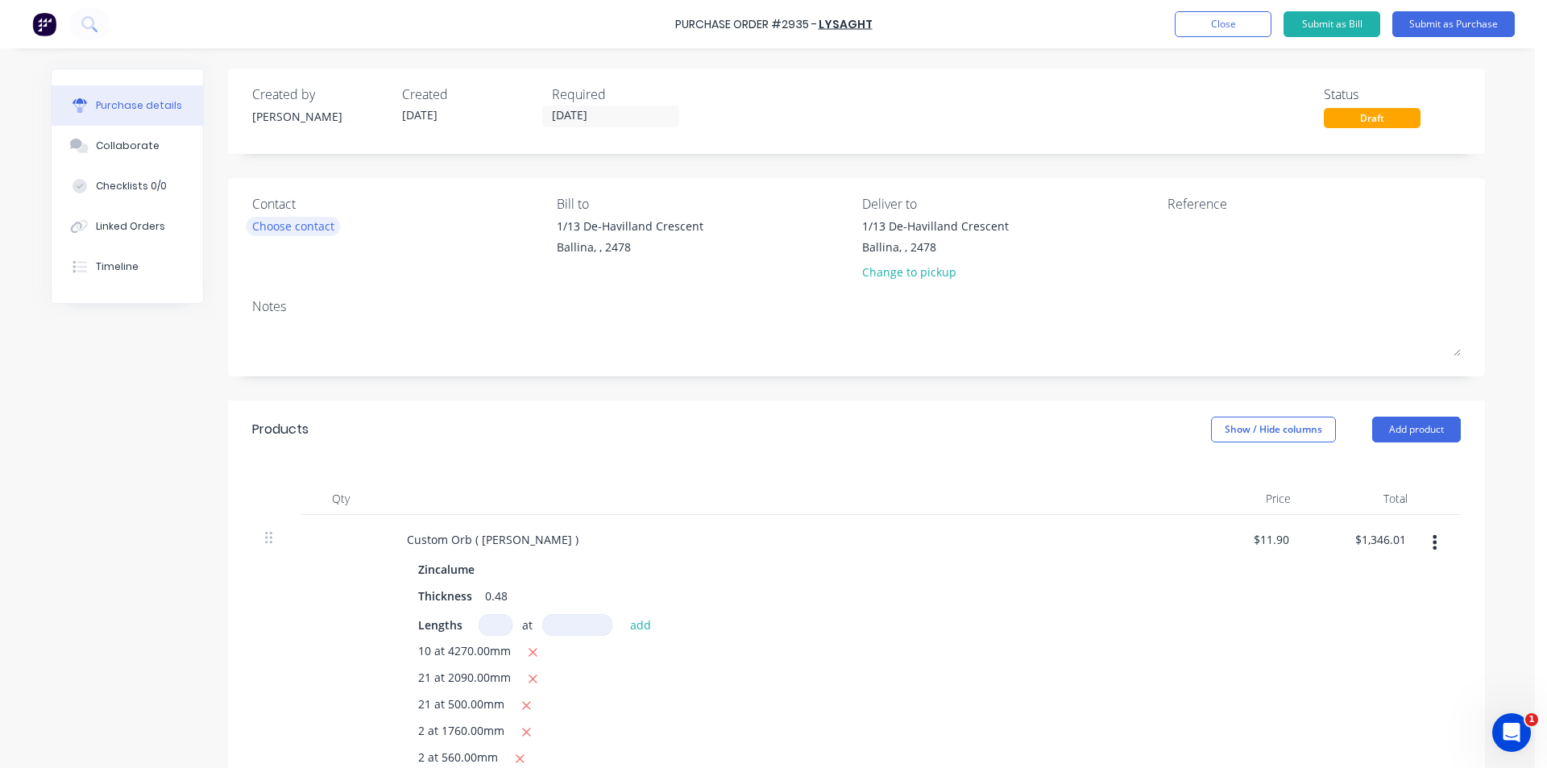
click at [278, 224] on div "Choose contact" at bounding box center [293, 226] width 82 height 17
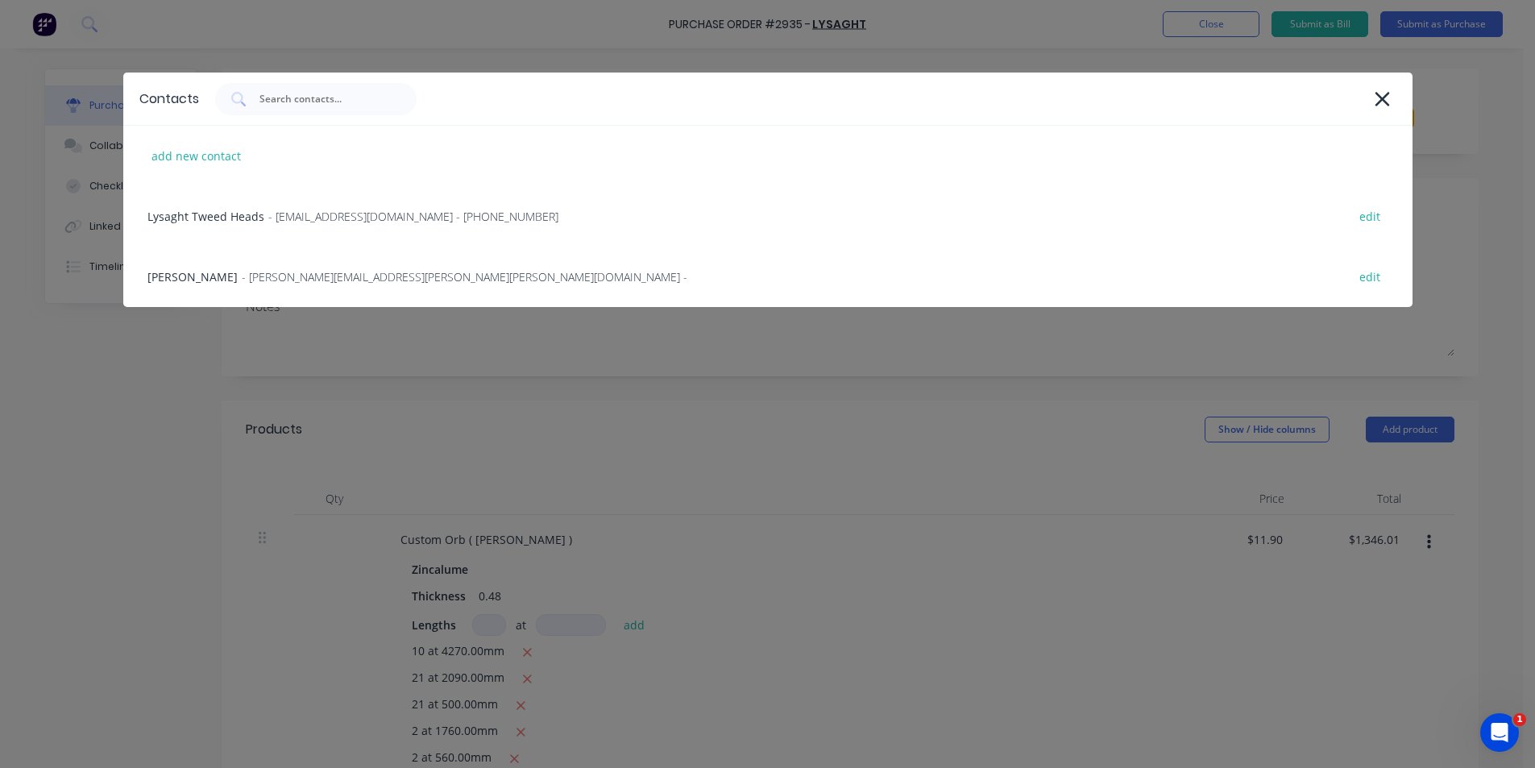
click at [278, 224] on span "- gcnsales@lysaght.com - (02) 6674 7100" at bounding box center [413, 216] width 290 height 17
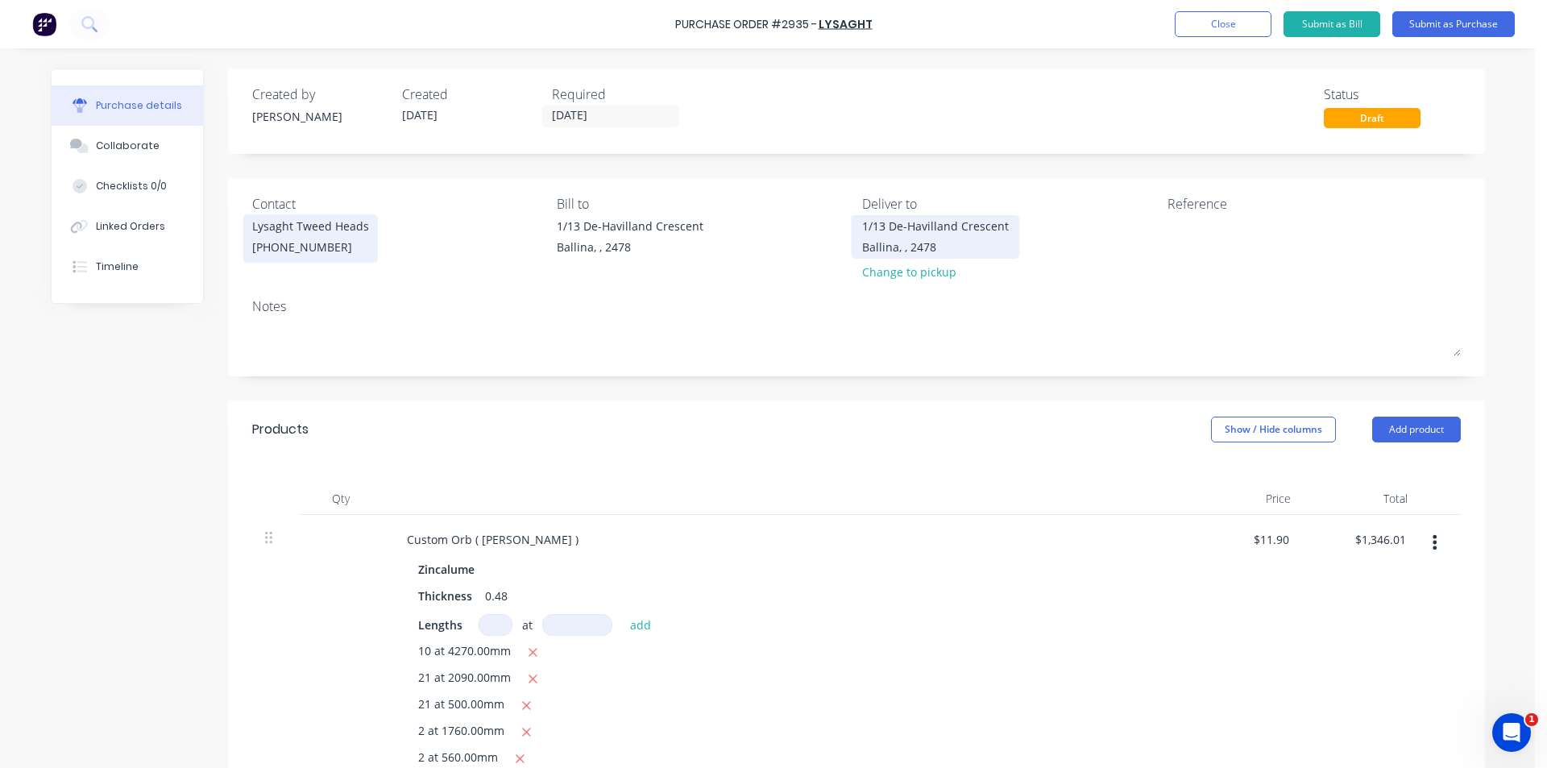
click at [892, 227] on div "1/13 De-Havilland Crescent" at bounding box center [935, 226] width 147 height 17
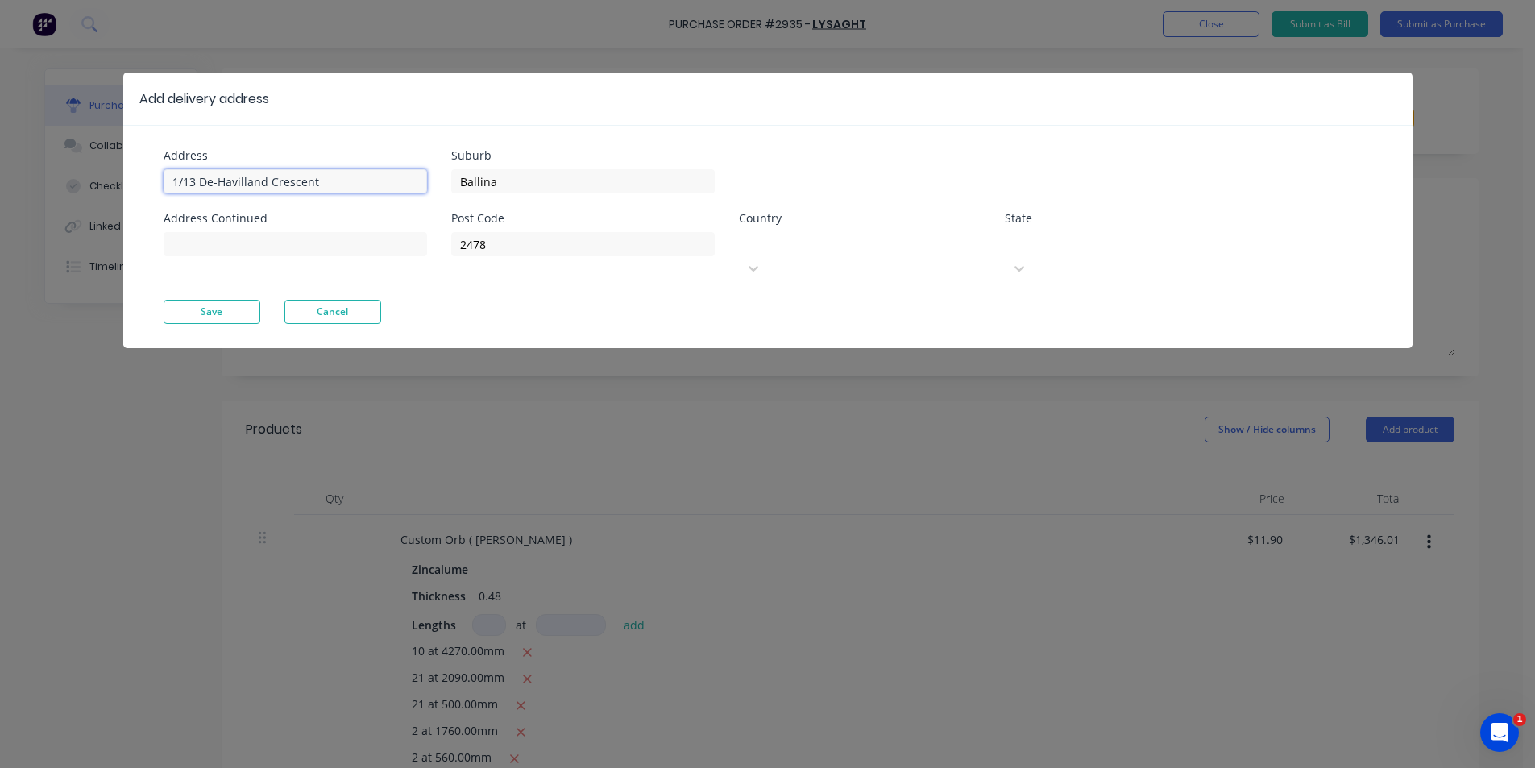
drag, startPoint x: 363, startPoint y: 179, endPoint x: 0, endPoint y: 194, distance: 363.7
click at [0, 196] on div "Add delivery address Address 1/13 De-Havilland Crescent Address Continued Subur…" at bounding box center [767, 384] width 1535 height 768
type input "[STREET_ADDRESS][PERSON_NAME]"
drag, startPoint x: 513, startPoint y: 183, endPoint x: 407, endPoint y: 179, distance: 106.4
click at [407, 179] on div "Address 7 Leslie St Address Continued Suburb Ballina Post Code 2478 Country Sel…" at bounding box center [466, 225] width 604 height 150
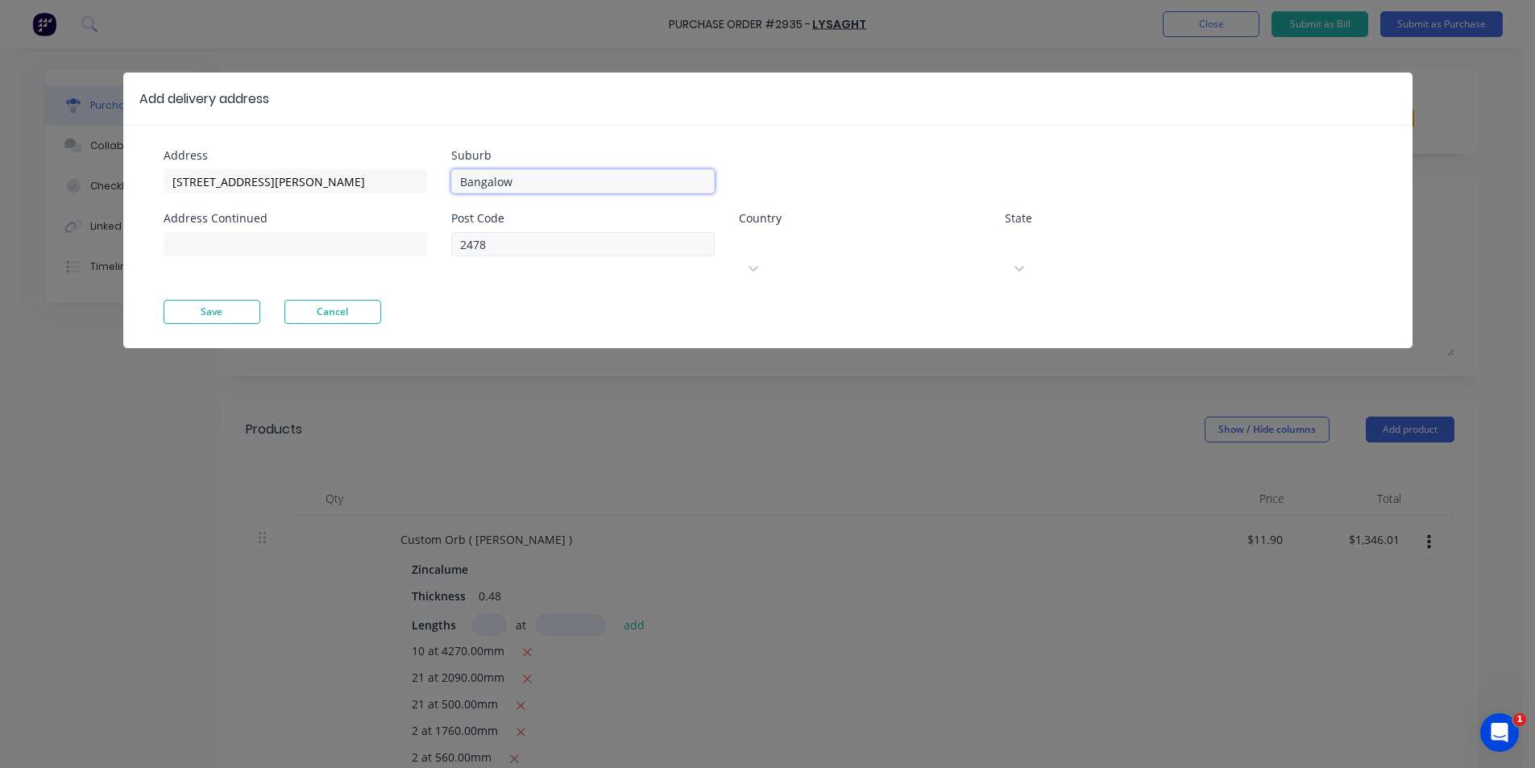
type input "Bangalow"
drag, startPoint x: 498, startPoint y: 253, endPoint x: 419, endPoint y: 250, distance: 79.0
click at [419, 250] on div "Address 7 Leslie St Address Continued Suburb Bangalow Post Code 2478 Country Se…" at bounding box center [466, 225] width 604 height 150
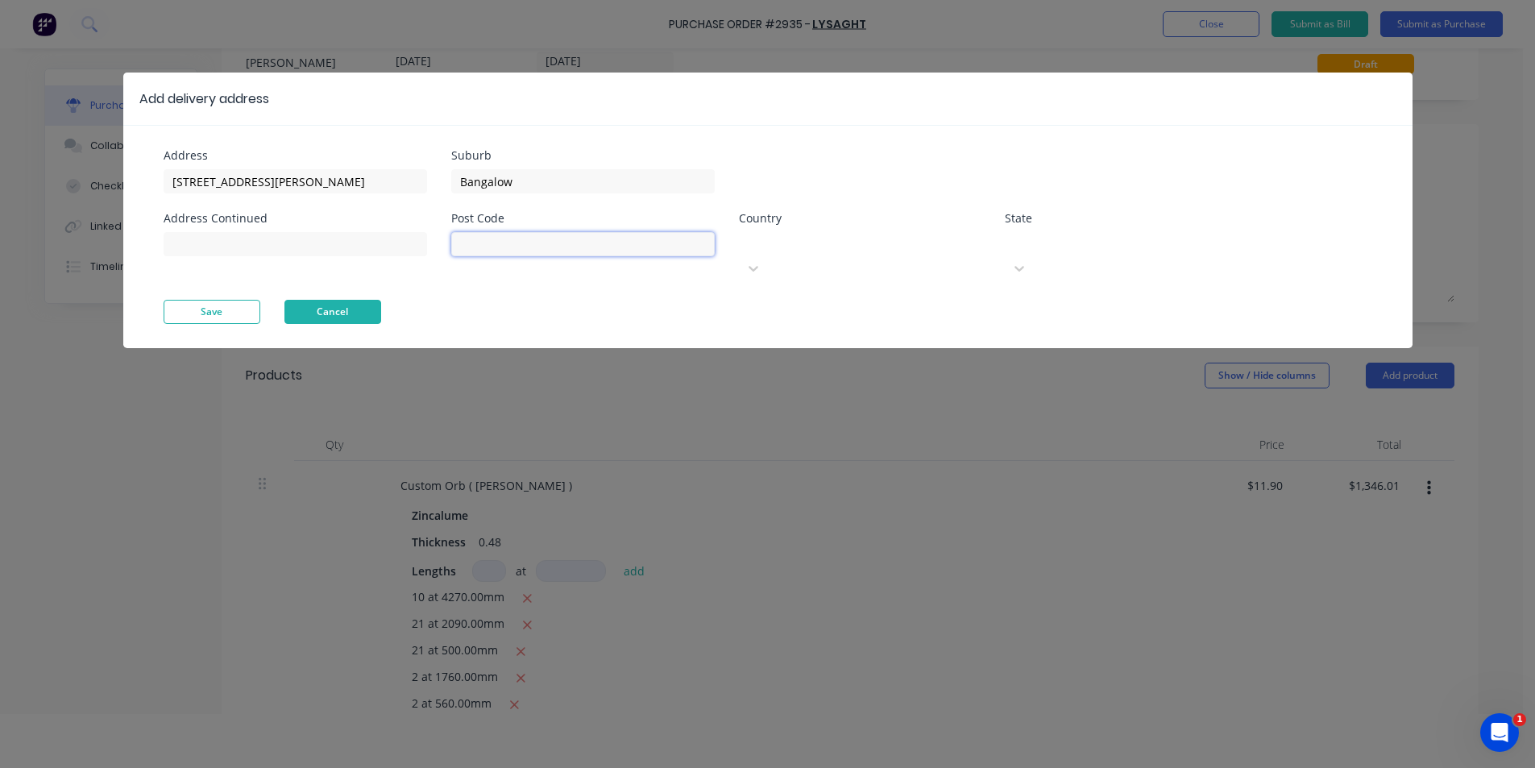
scroll to position [81, 0]
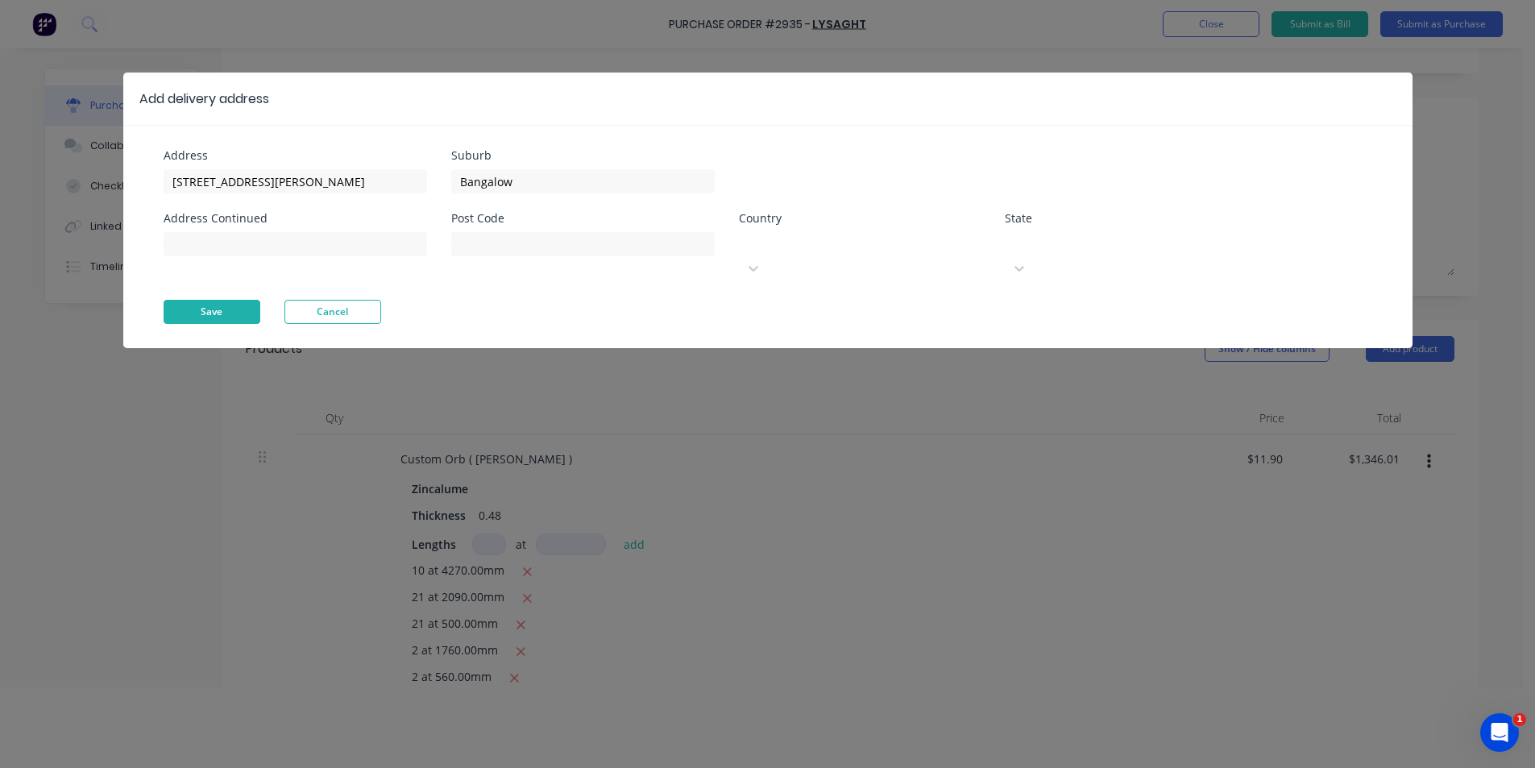
click at [242, 300] on button "Save" at bounding box center [212, 312] width 97 height 24
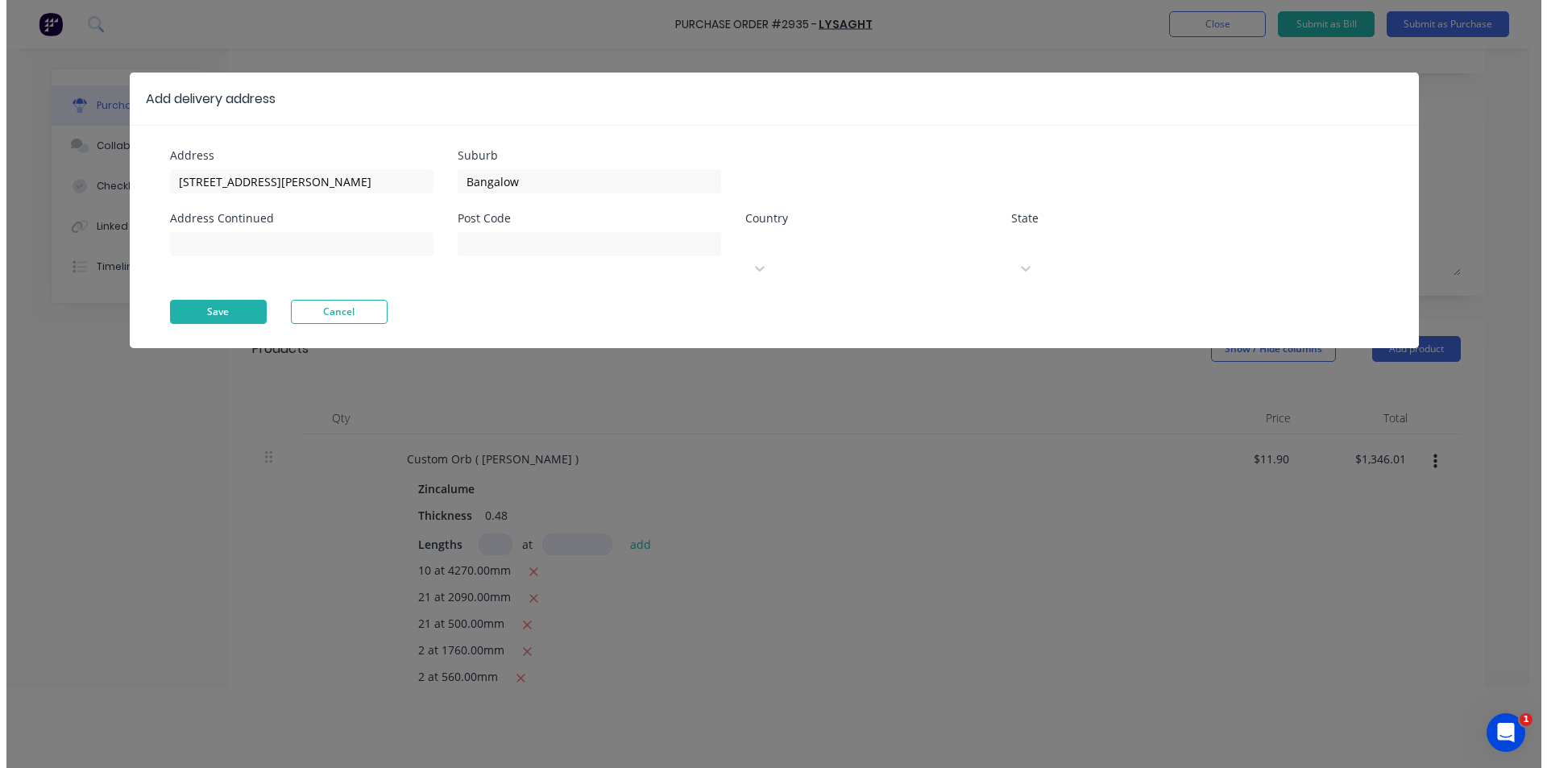
scroll to position [0, 0]
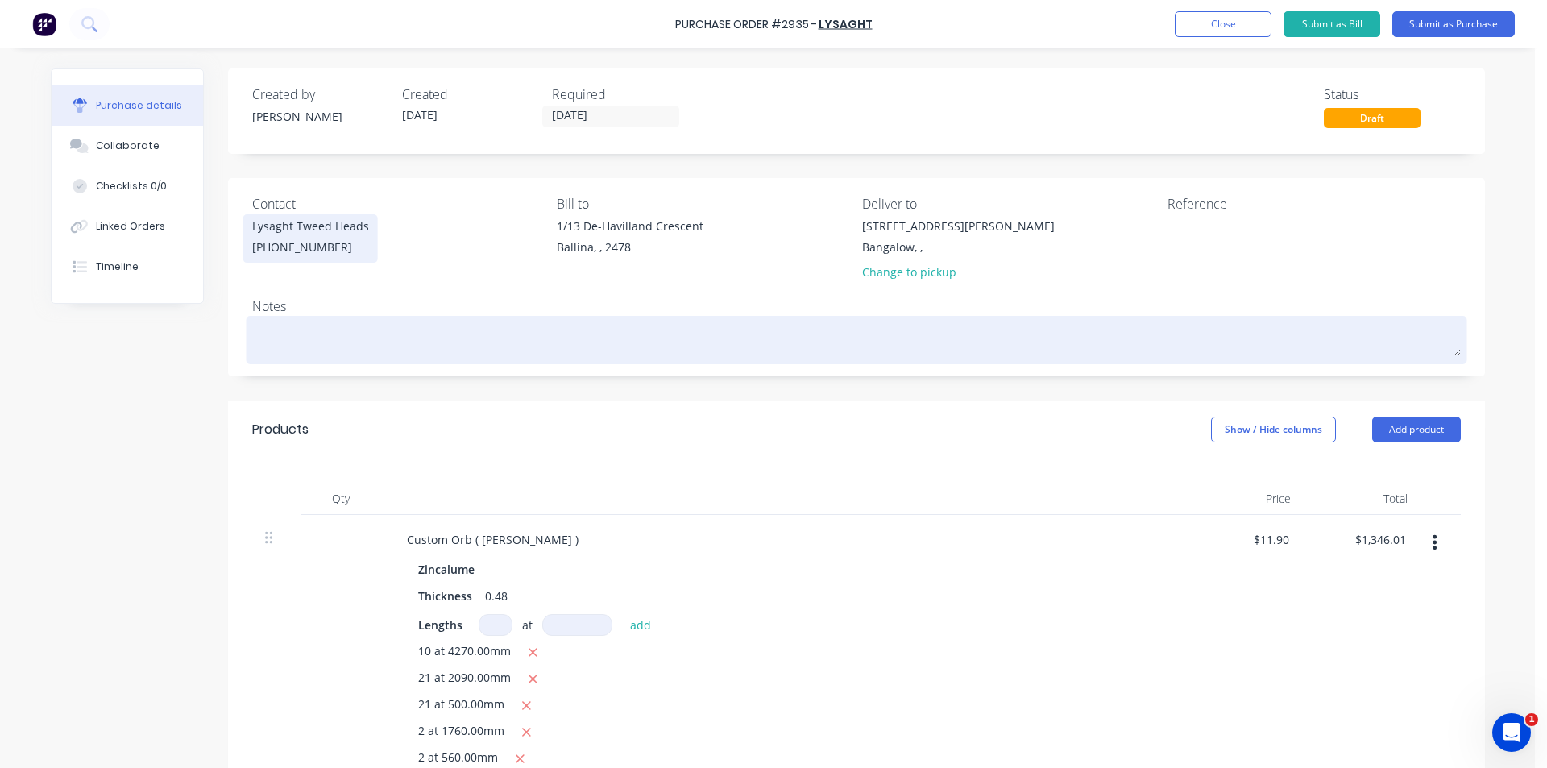
click at [383, 331] on textarea at bounding box center [856, 338] width 1209 height 36
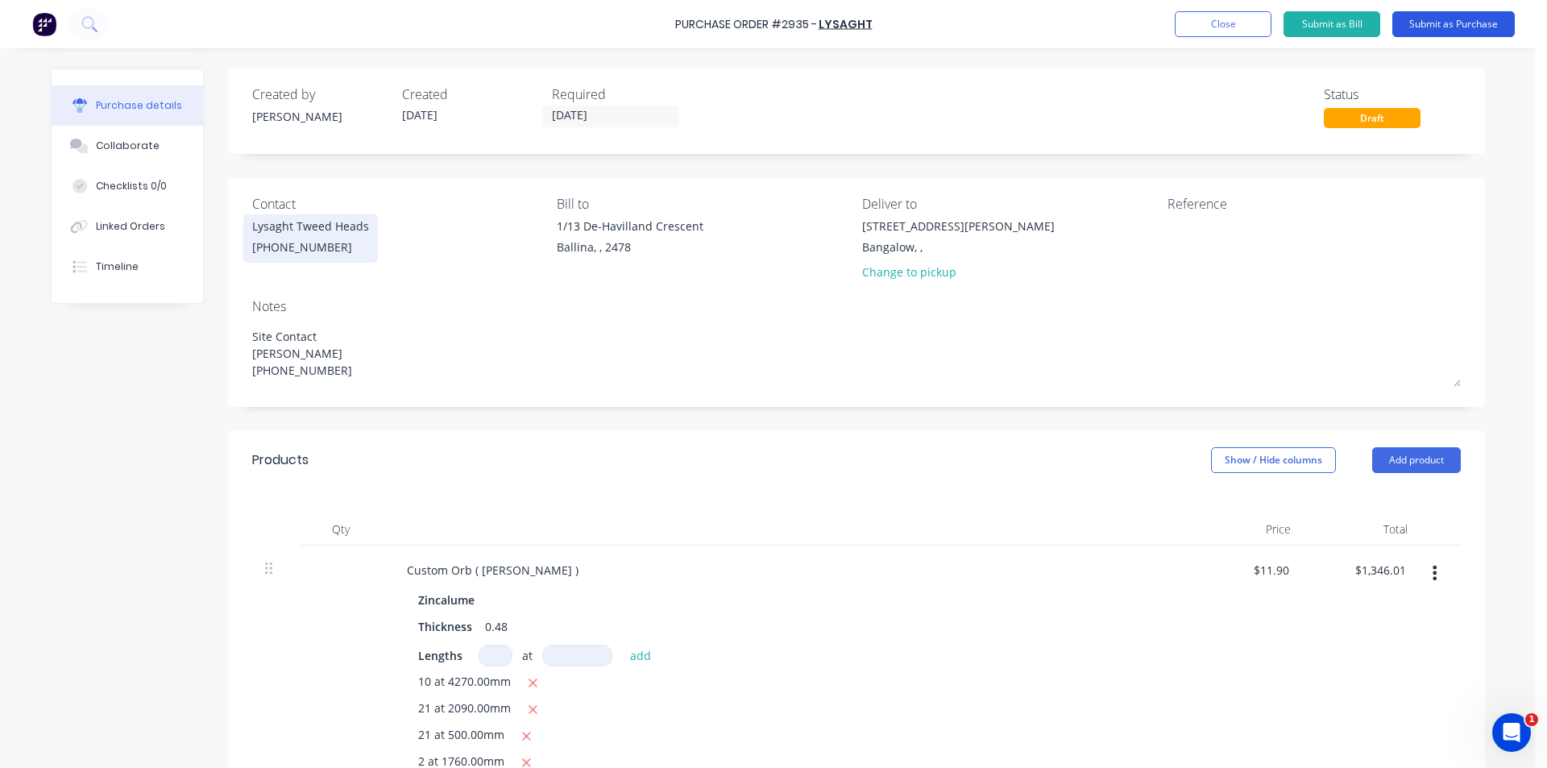
type textarea "Site Contact Mitch 0414 879 891"
click at [1433, 28] on button "Submit as Purchase" at bounding box center [1453, 24] width 122 height 26
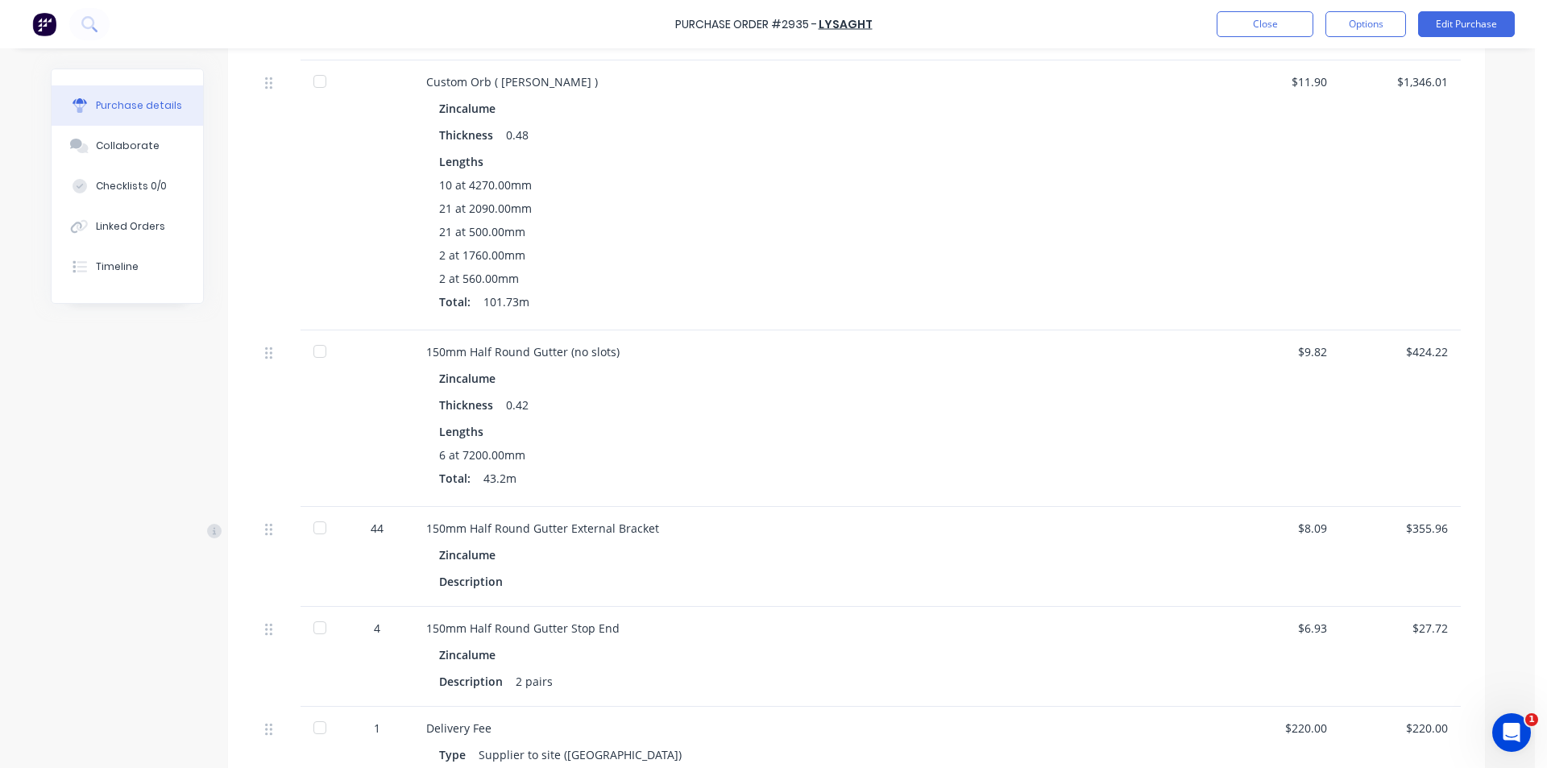
scroll to position [621, 0]
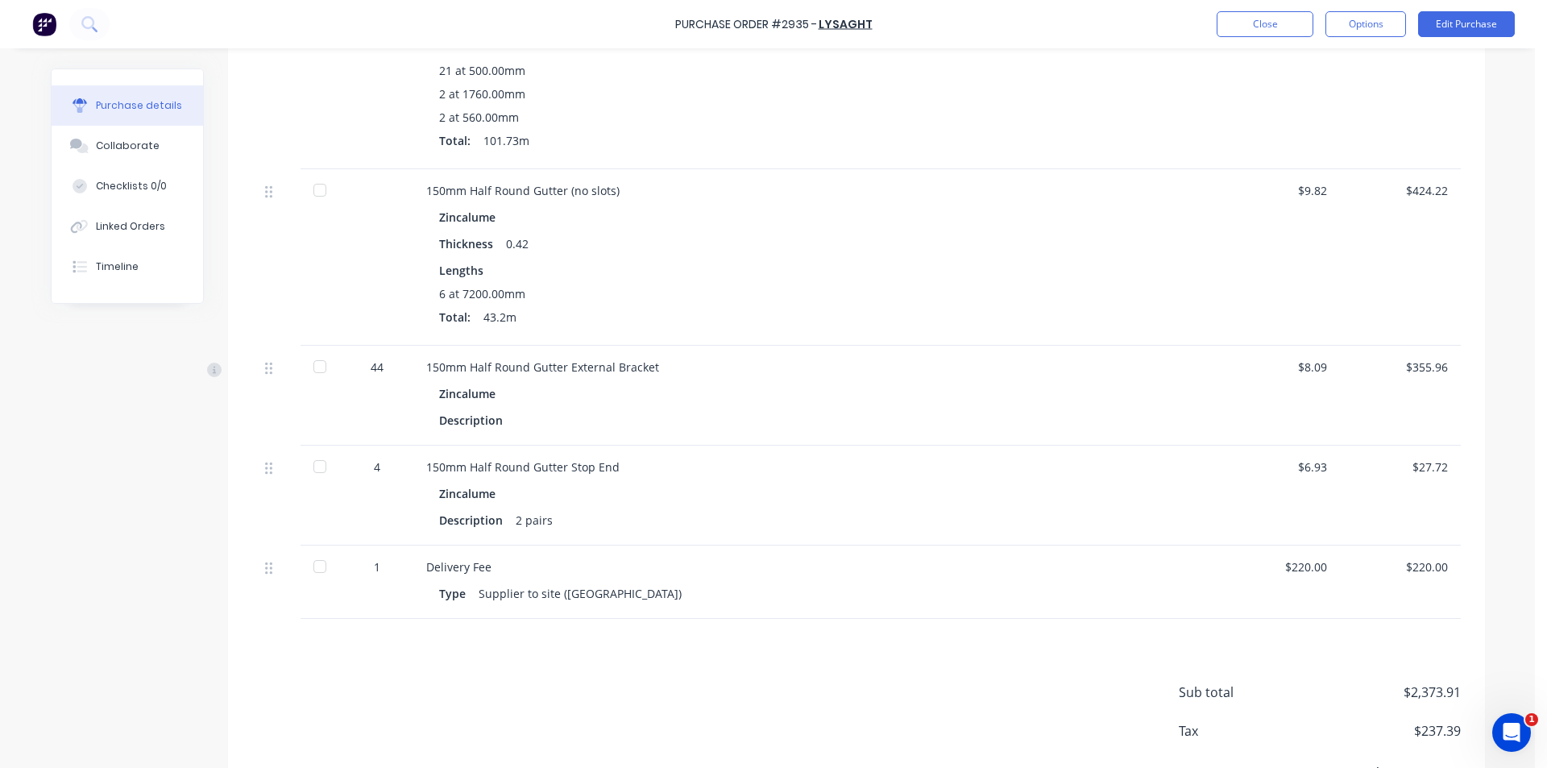
click at [1354, 37] on div "Purchase Order #2935 - Lysaght Close Options Edit Purchase" at bounding box center [773, 24] width 1547 height 48
click at [1355, 13] on button "Options" at bounding box center [1366, 24] width 81 height 26
click at [1346, 74] on div "Print / Email" at bounding box center [1329, 65] width 124 height 23
click at [1335, 122] on div "Without pricing" at bounding box center [1329, 129] width 124 height 23
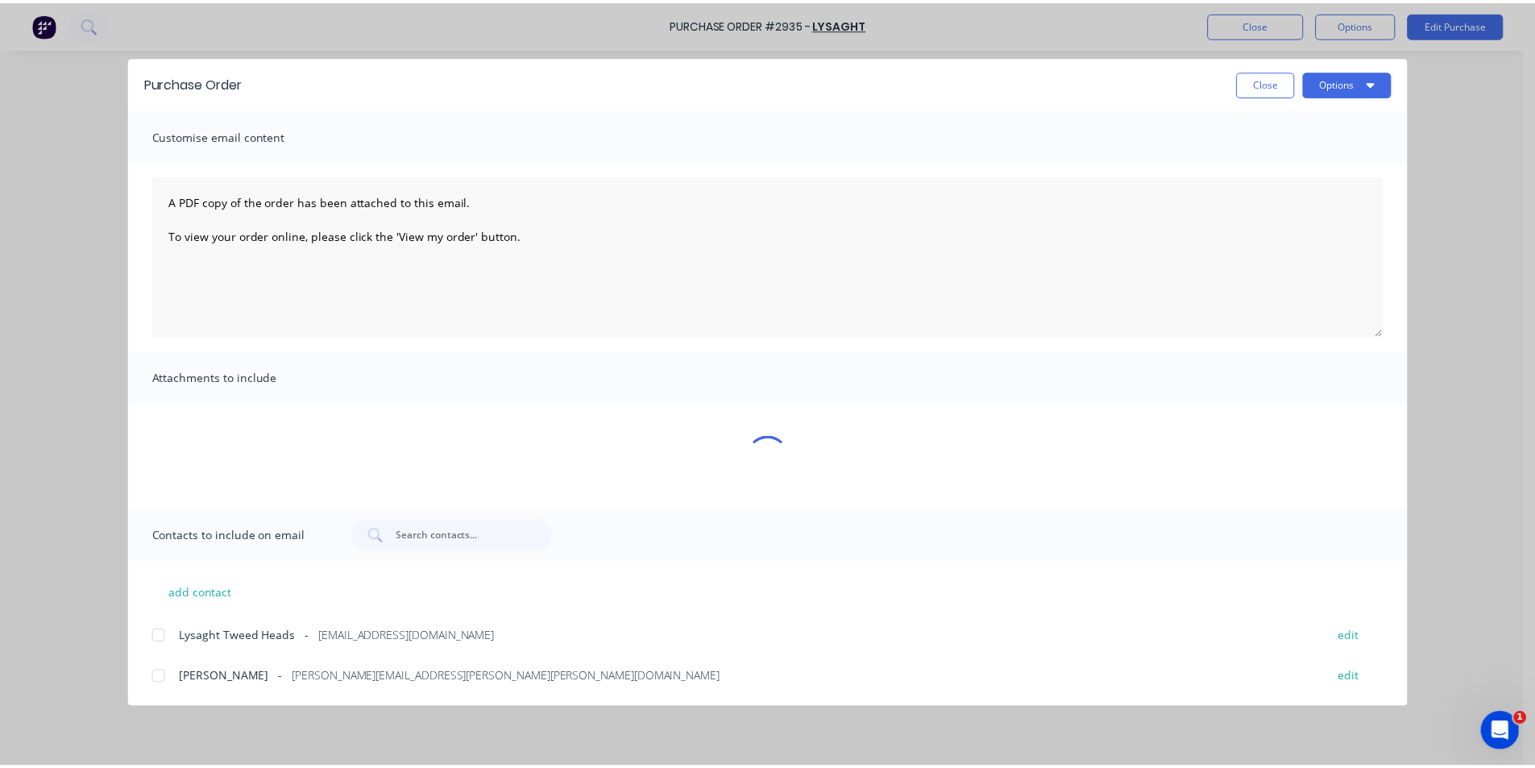
scroll to position [0, 0]
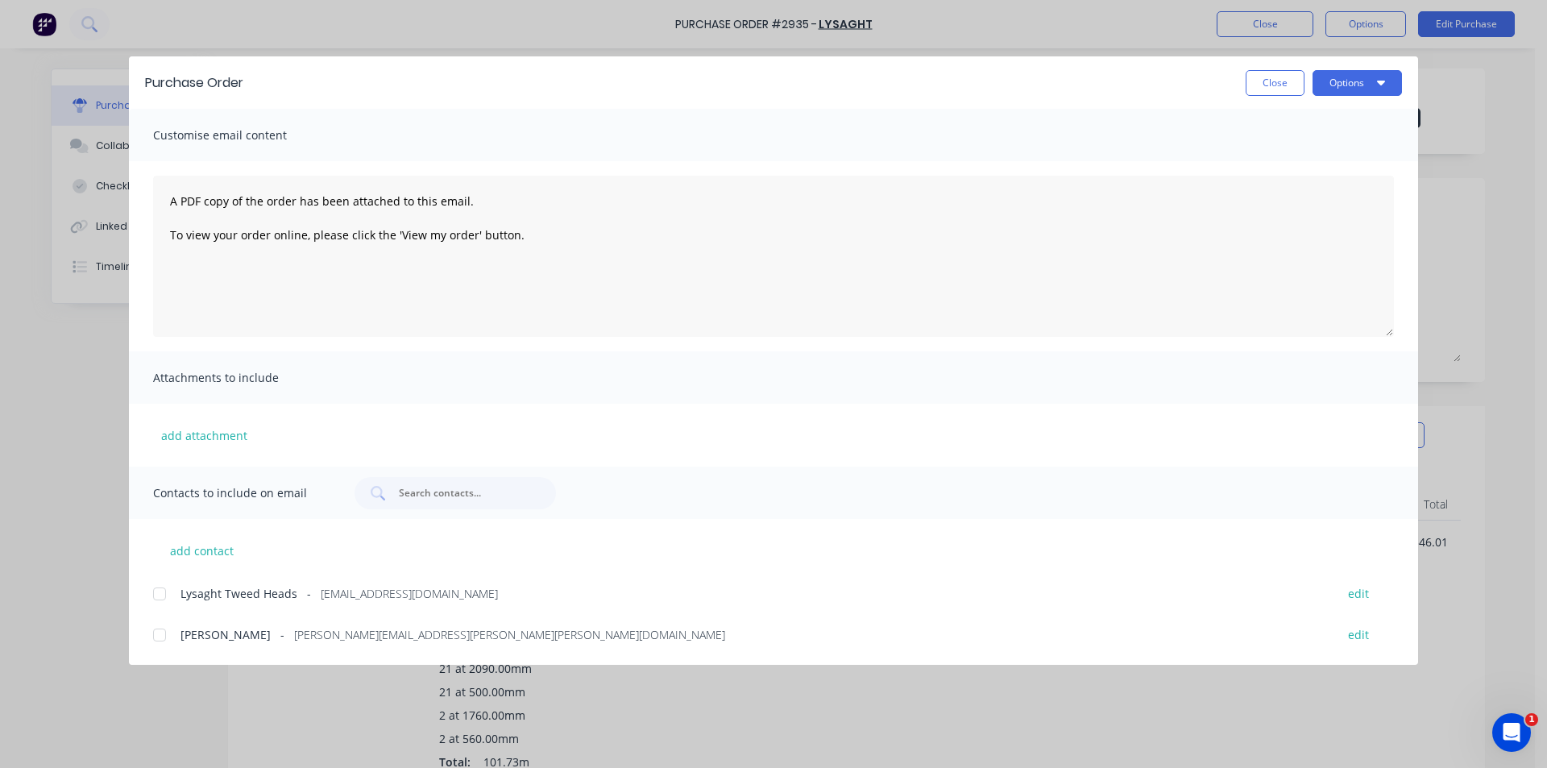
click at [168, 594] on div at bounding box center [159, 594] width 32 height 32
click at [1349, 79] on button "Options" at bounding box center [1357, 83] width 89 height 26
click at [1357, 190] on div "Email" at bounding box center [1325, 187] width 124 height 23
click at [1247, 83] on button "Close" at bounding box center [1275, 83] width 59 height 26
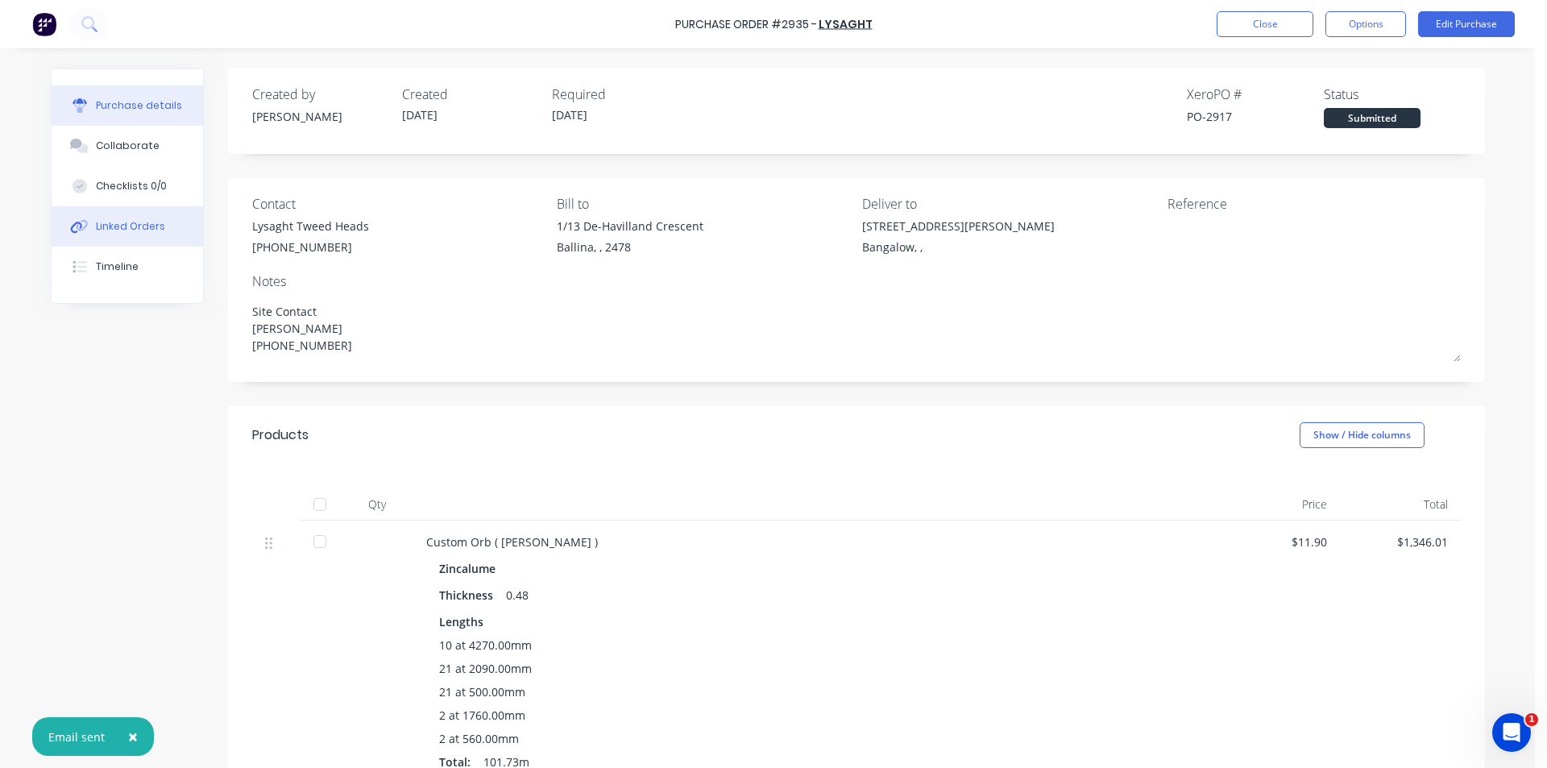
click at [145, 234] on button "Linked Orders" at bounding box center [127, 226] width 151 height 40
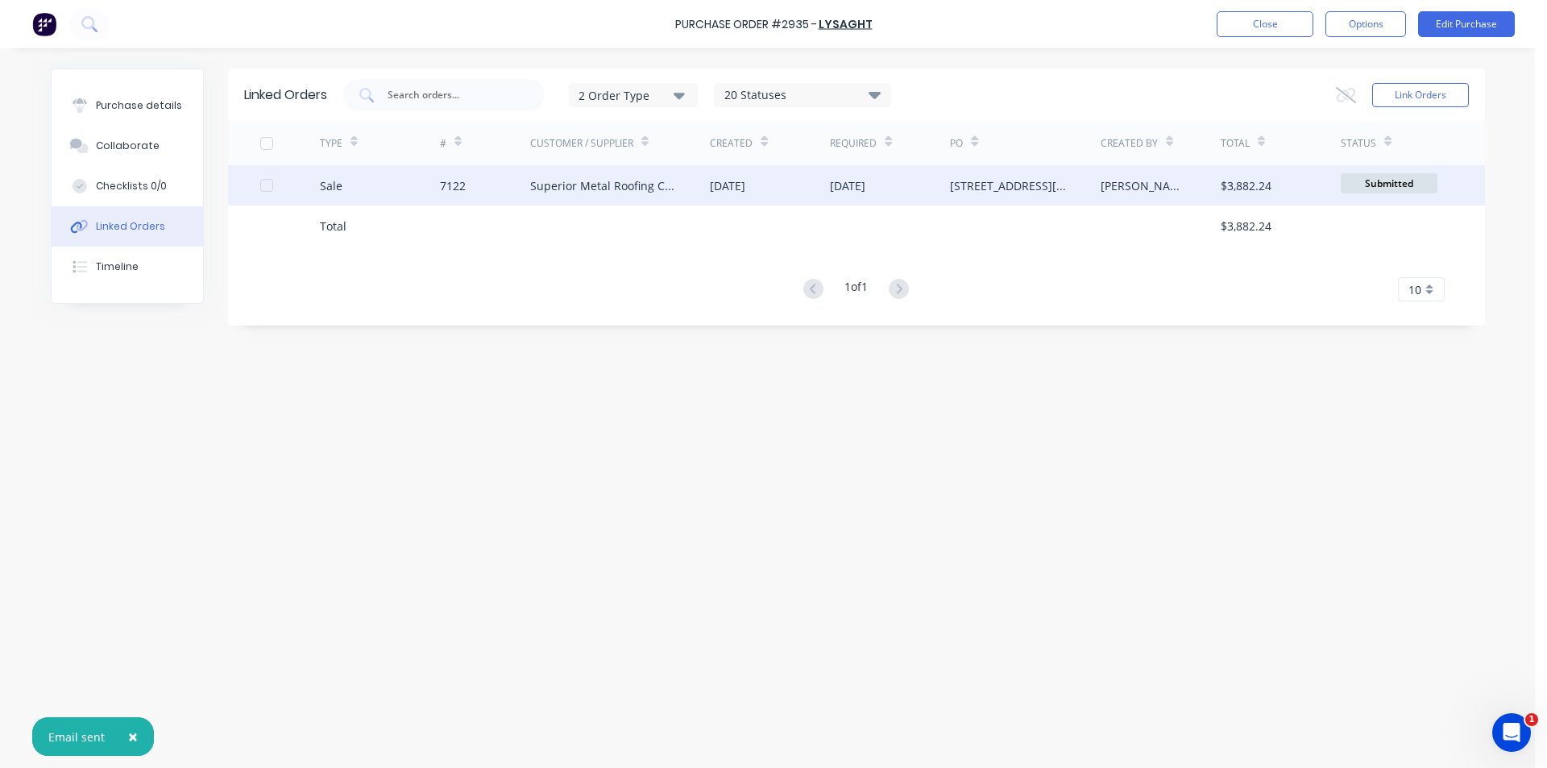
click at [537, 193] on div "Superior Metal Roofing Company Pty Ltd" at bounding box center [604, 185] width 148 height 17
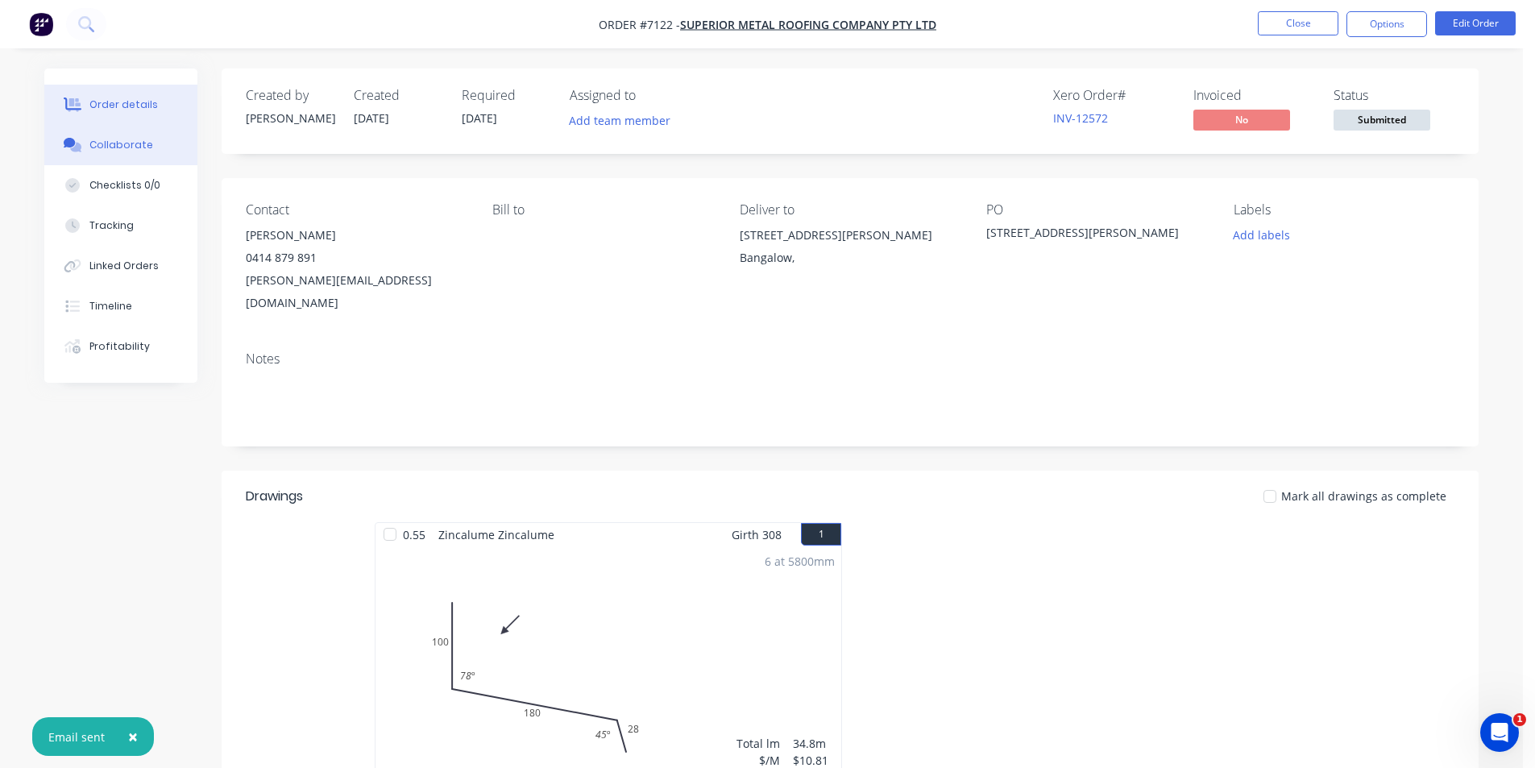
click at [131, 158] on button "Collaborate" at bounding box center [120, 145] width 153 height 40
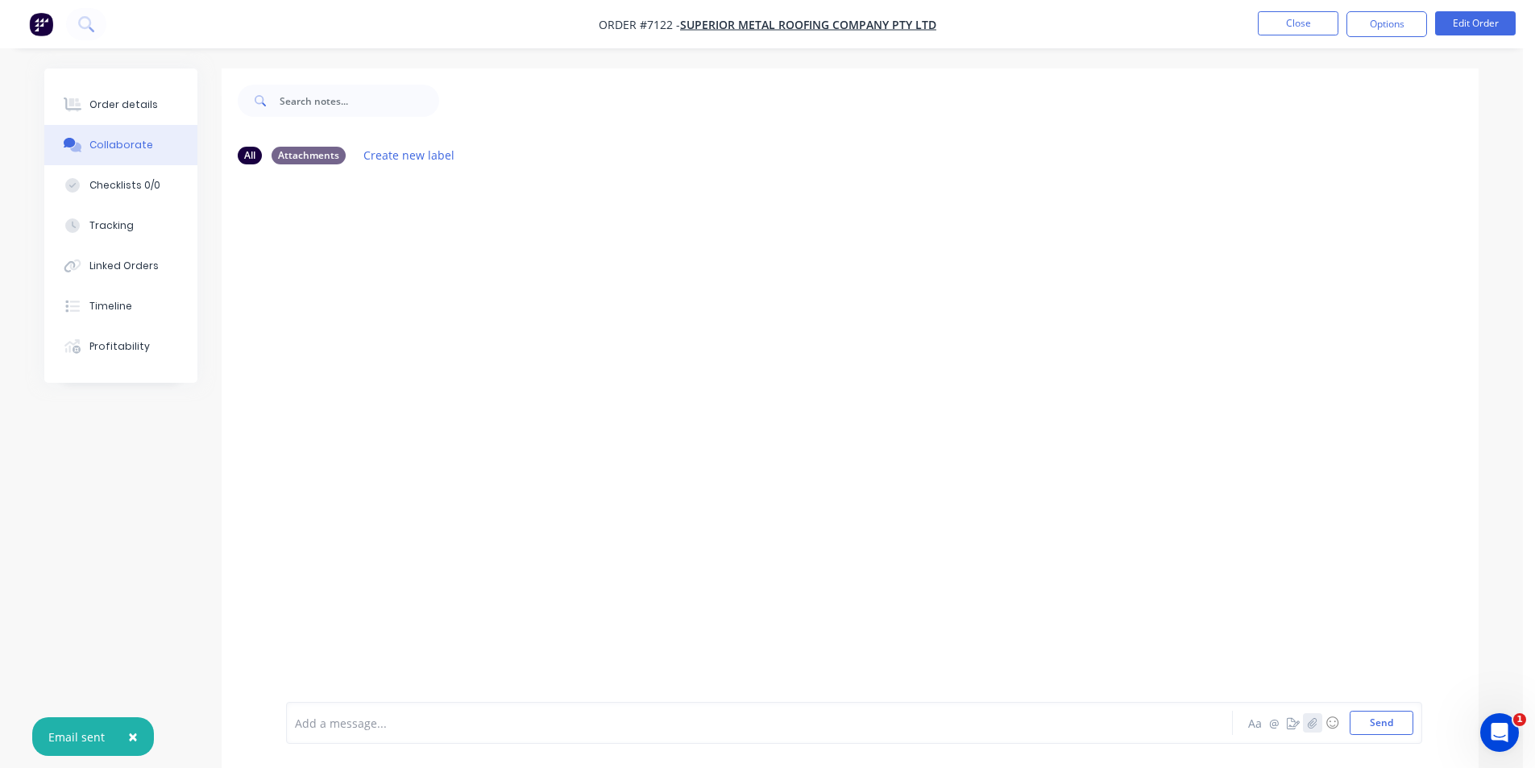
click at [1313, 725] on icon "button" at bounding box center [1313, 722] width 10 height 11
click at [1371, 730] on button "Send" at bounding box center [1382, 723] width 64 height 24
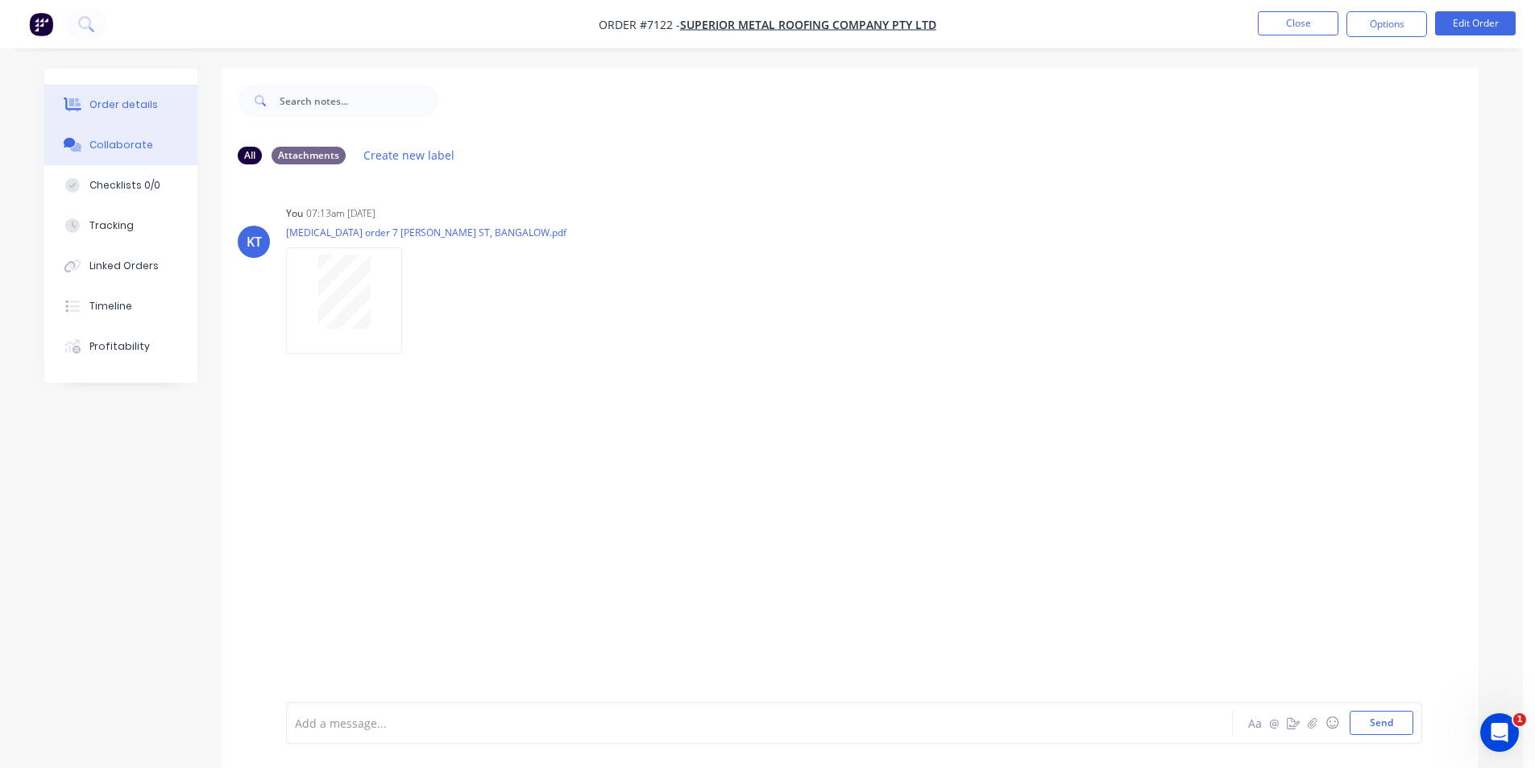
click at [106, 109] on div "Order details" at bounding box center [123, 104] width 68 height 15
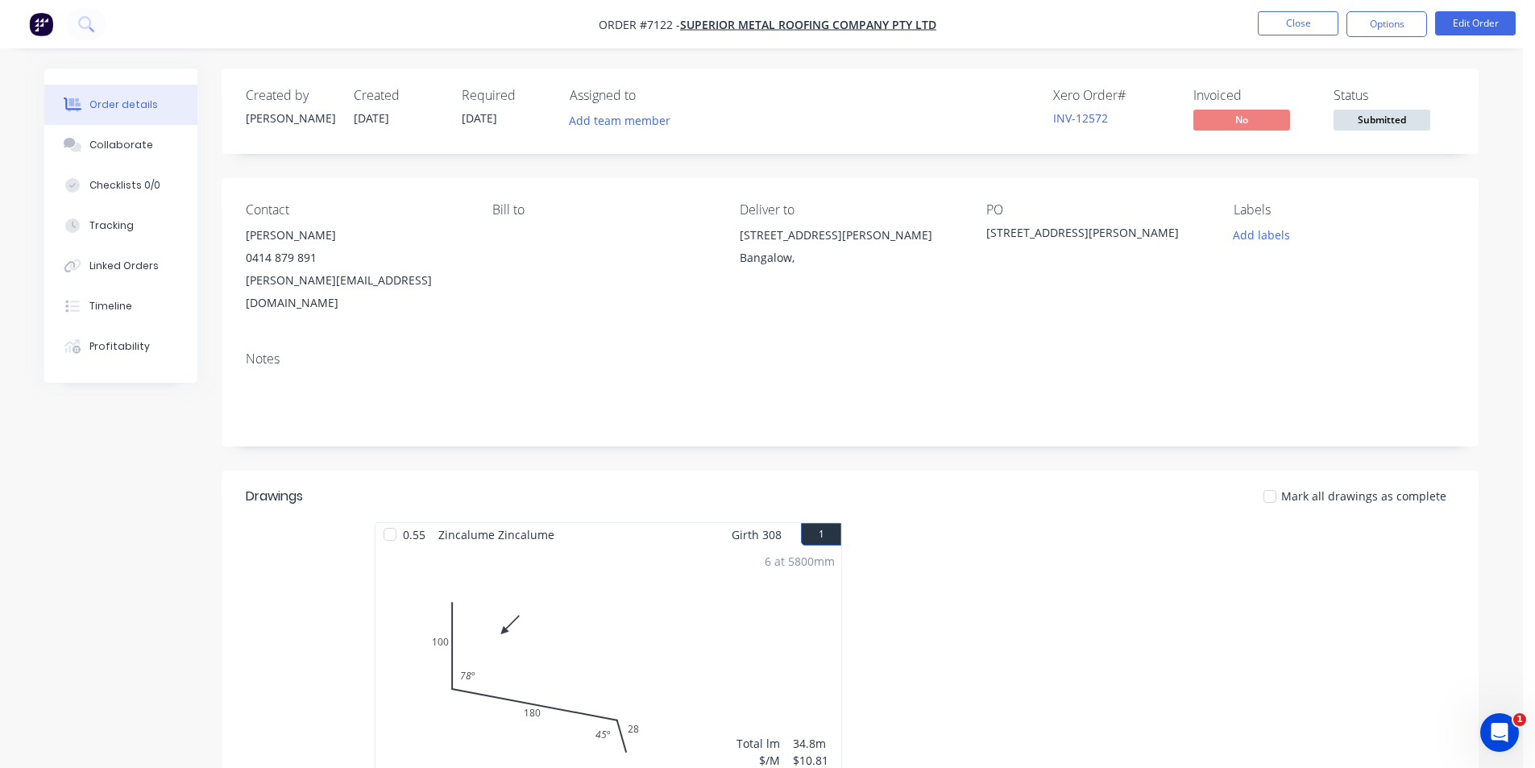
click at [1400, 121] on span "Submitted" at bounding box center [1382, 120] width 97 height 20
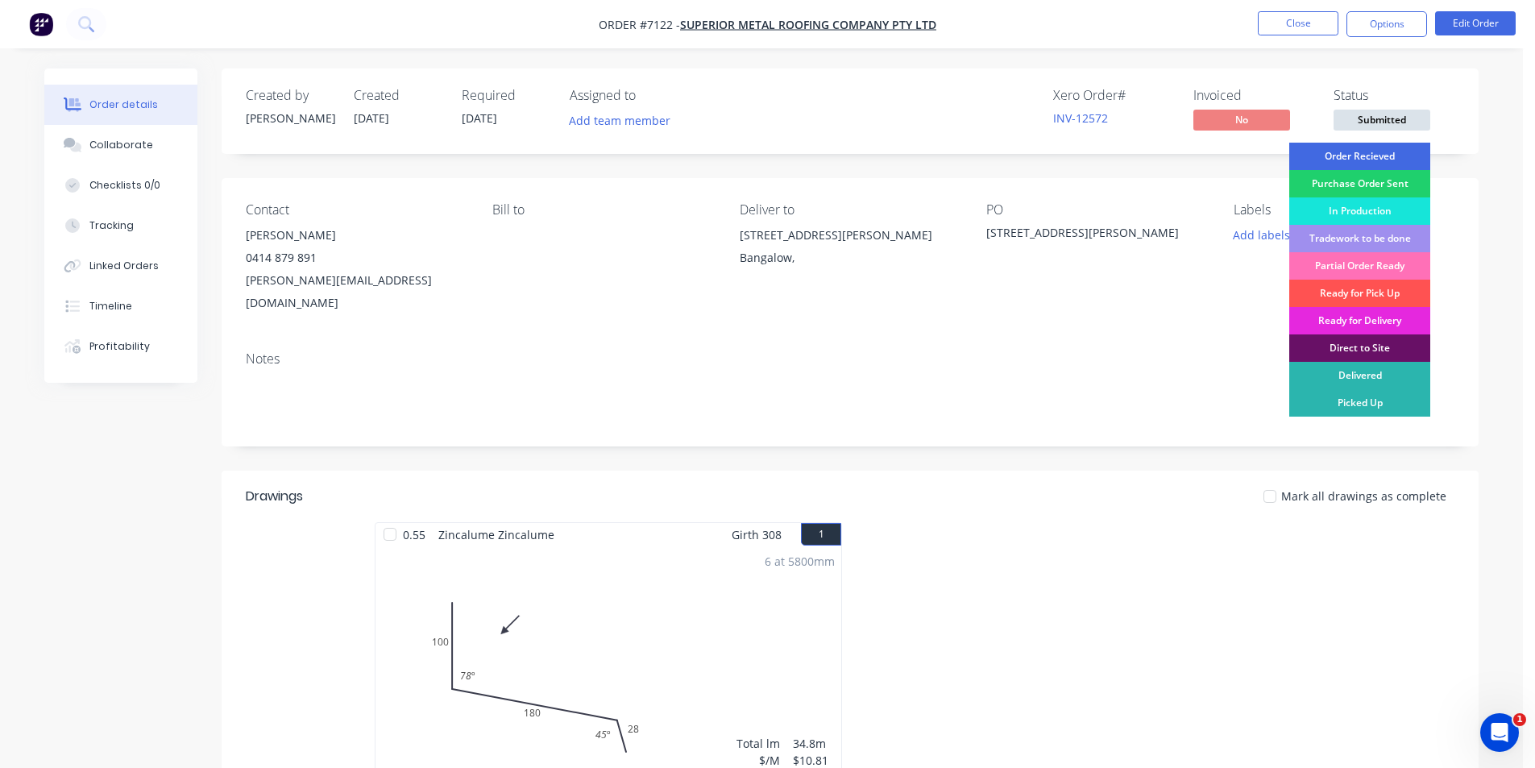
click at [1414, 163] on div "Order Recieved" at bounding box center [1359, 156] width 141 height 27
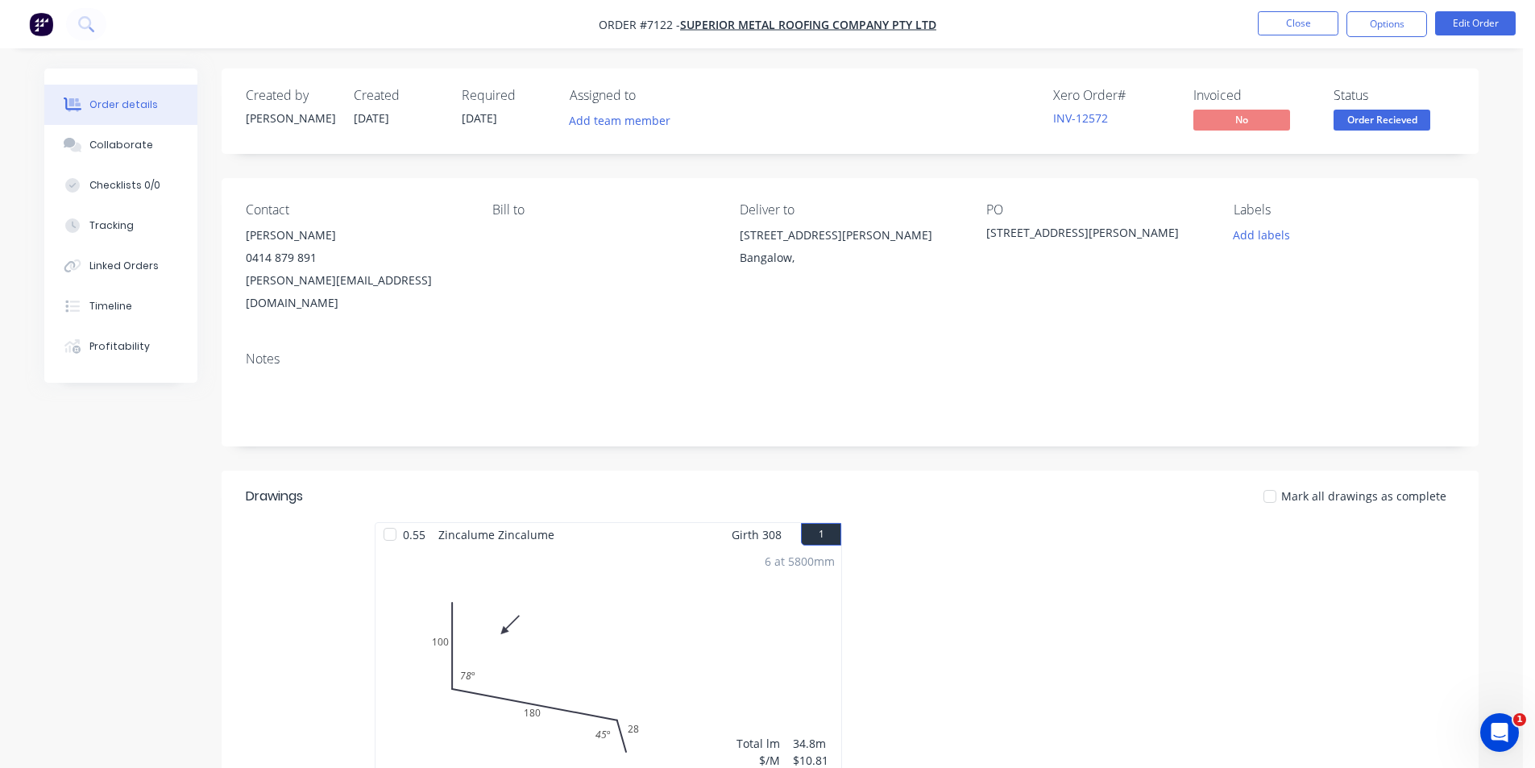
click at [1394, 121] on span "Order Recieved" at bounding box center [1382, 120] width 97 height 20
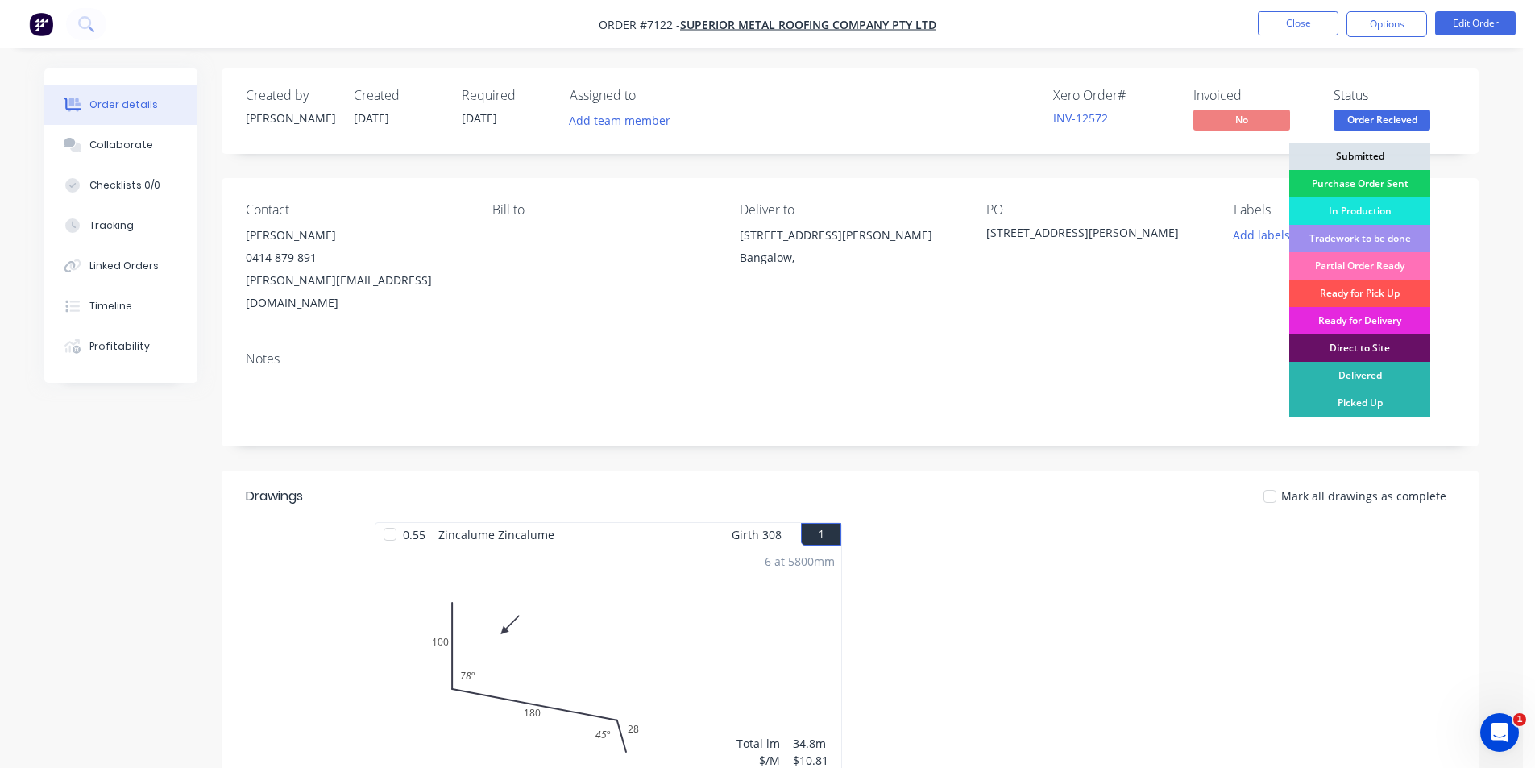
click at [1401, 191] on div "Purchase Order Sent" at bounding box center [1359, 183] width 141 height 27
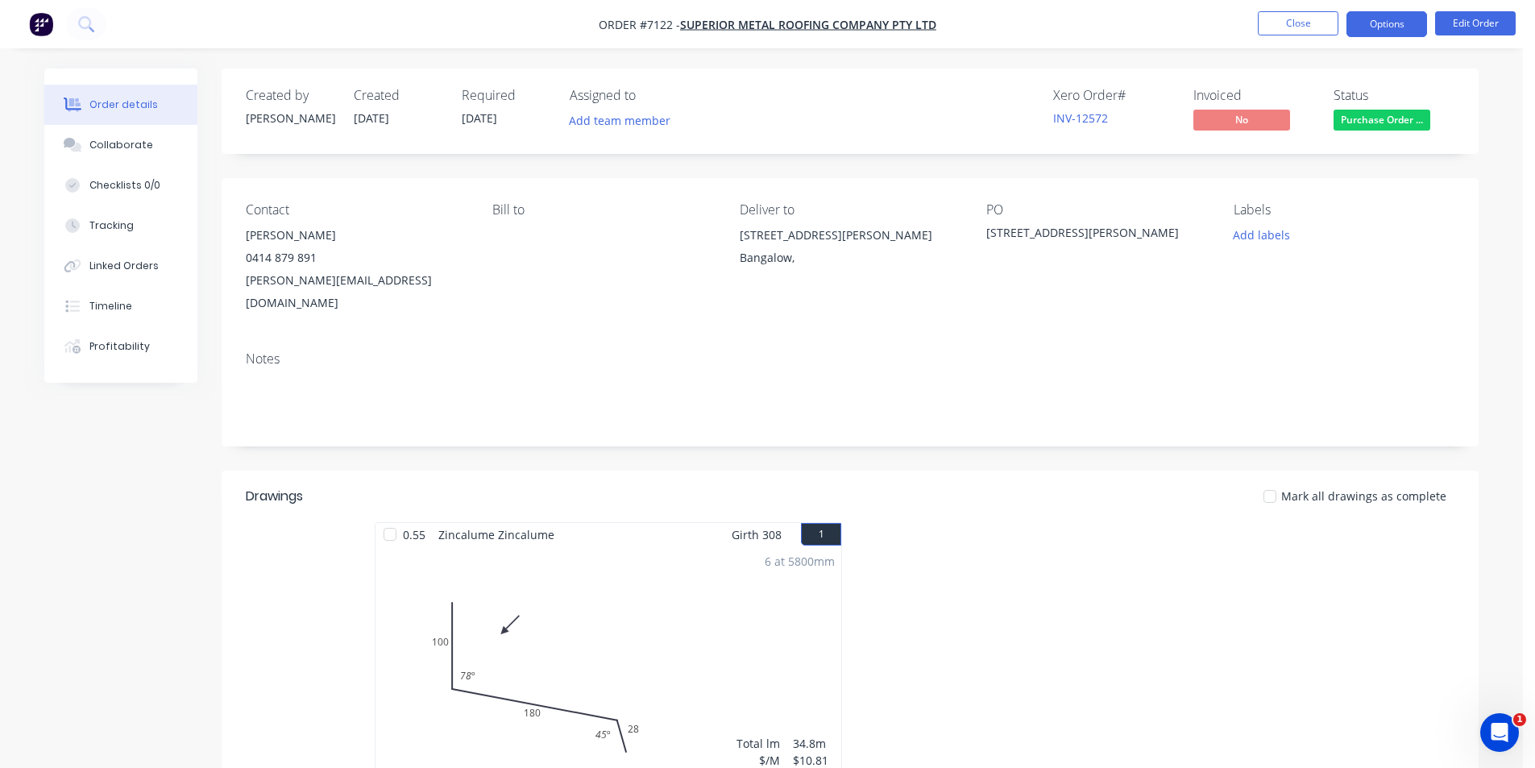
click at [1387, 36] on button "Options" at bounding box center [1386, 24] width 81 height 26
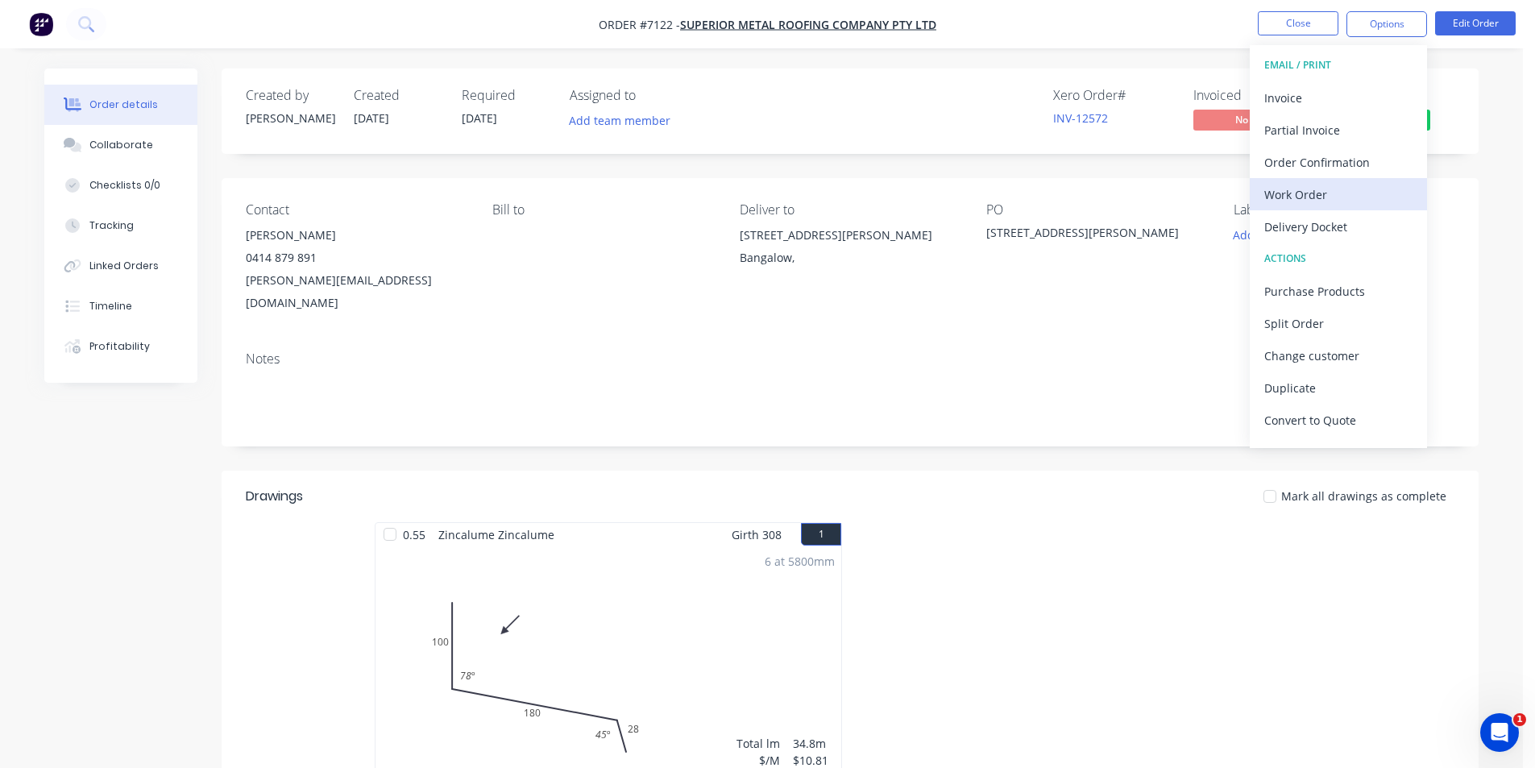
click at [1330, 200] on div "Work Order" at bounding box center [1338, 194] width 148 height 23
click at [1330, 200] on div "Custom" at bounding box center [1338, 194] width 148 height 23
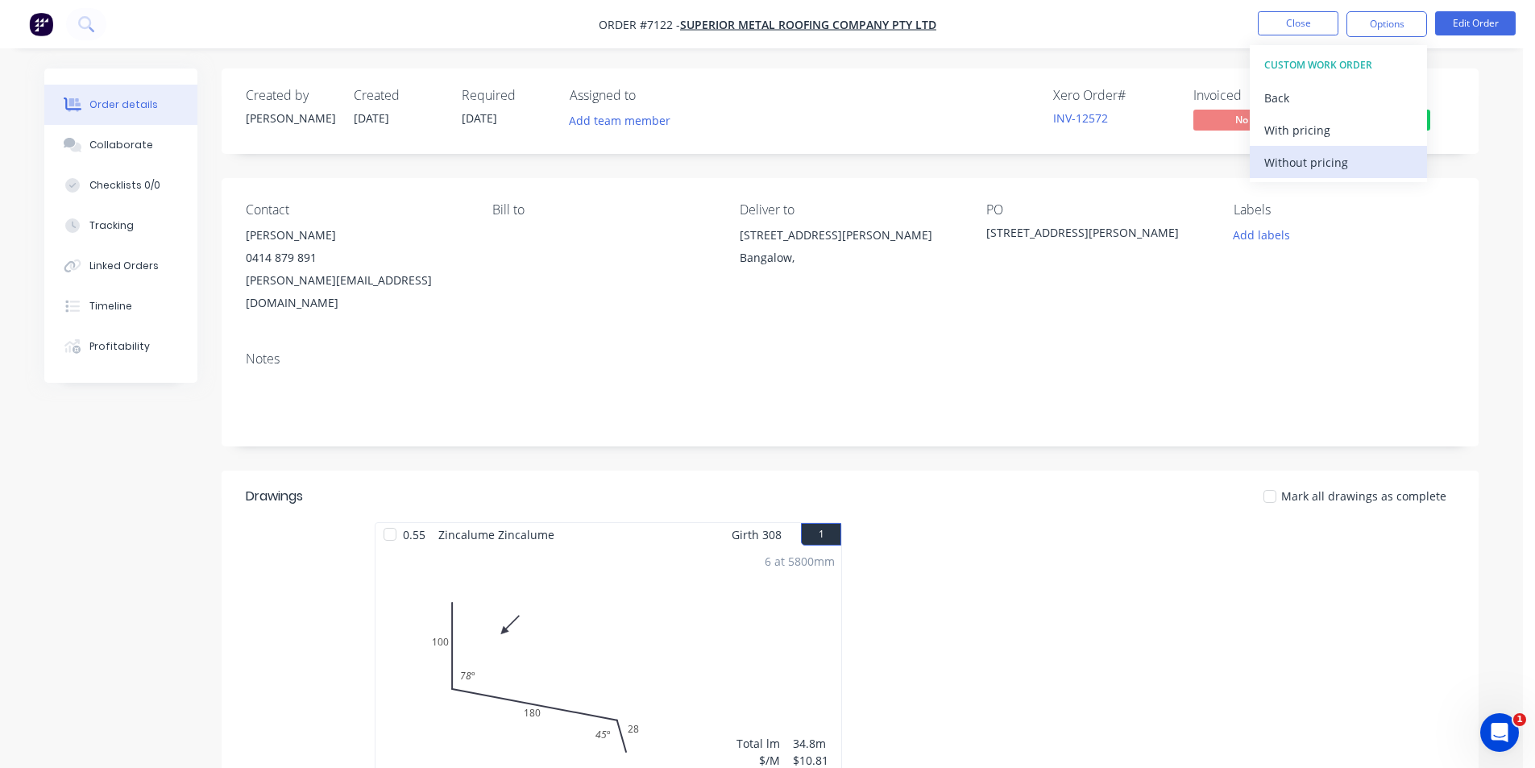
click at [1333, 159] on div "Without pricing" at bounding box center [1338, 162] width 148 height 23
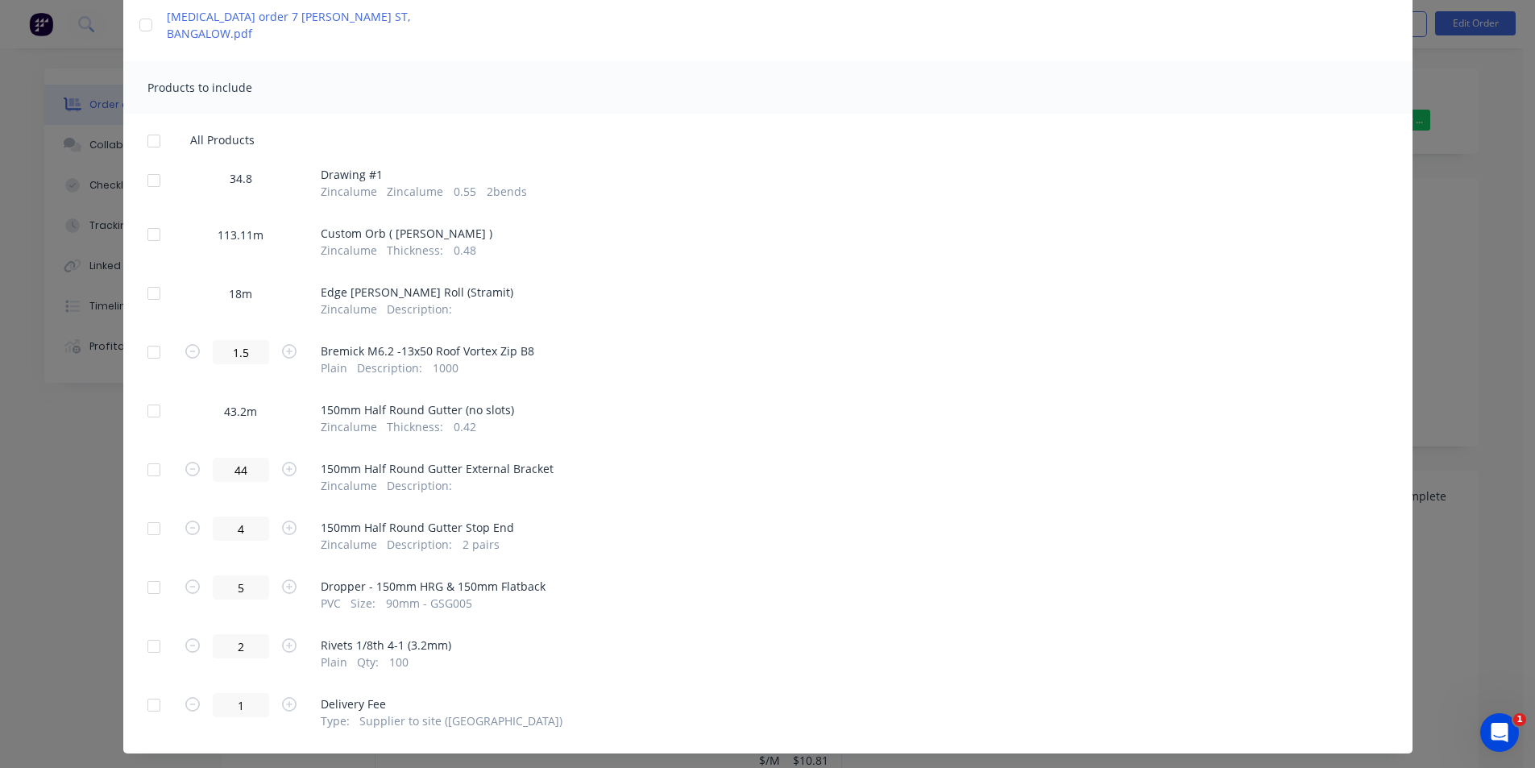
scroll to position [272, 0]
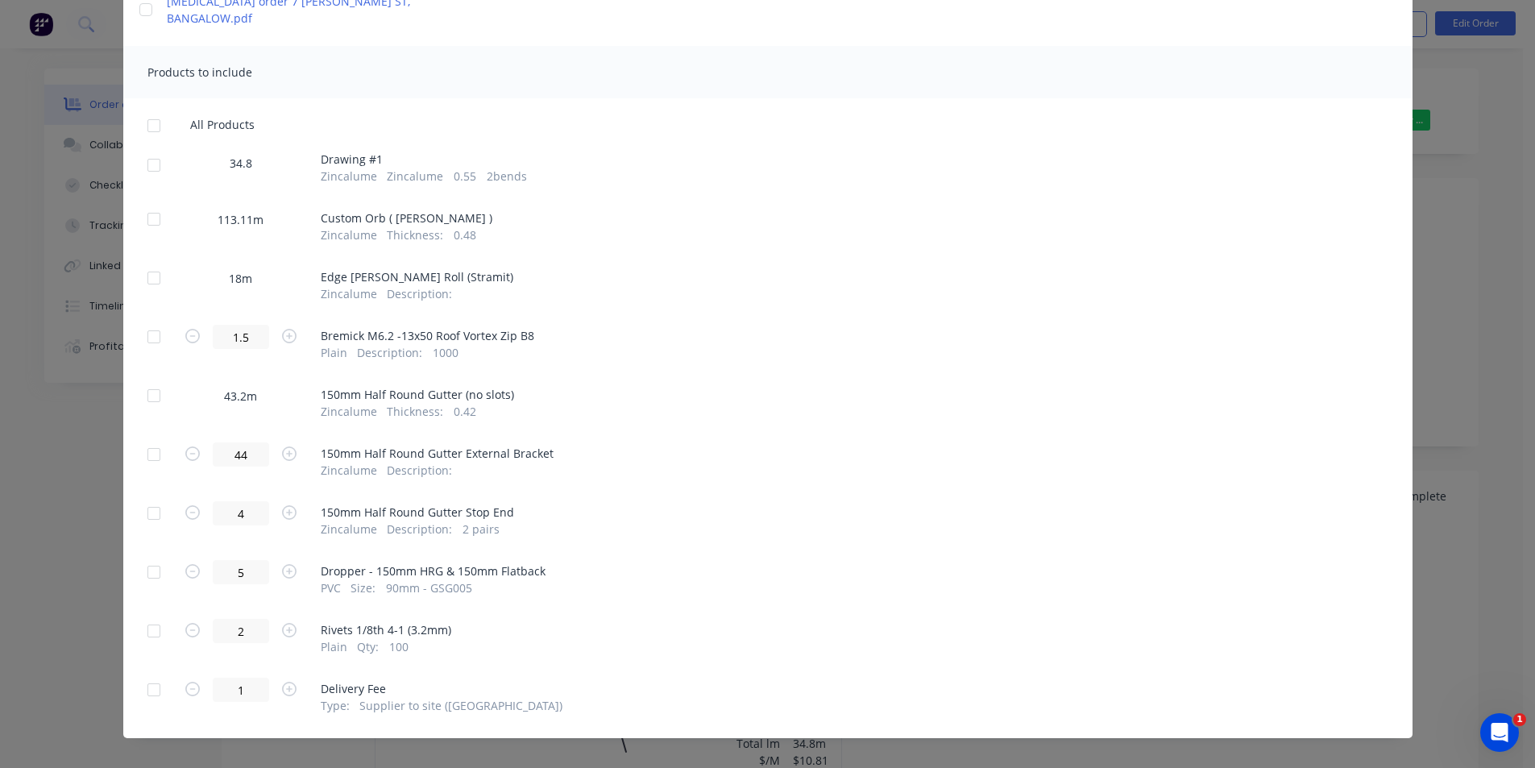
click at [147, 149] on div at bounding box center [154, 165] width 32 height 32
click at [147, 321] on div at bounding box center [154, 337] width 32 height 32
click at [158, 559] on div at bounding box center [154, 572] width 32 height 32
click at [143, 615] on div at bounding box center [154, 631] width 32 height 32
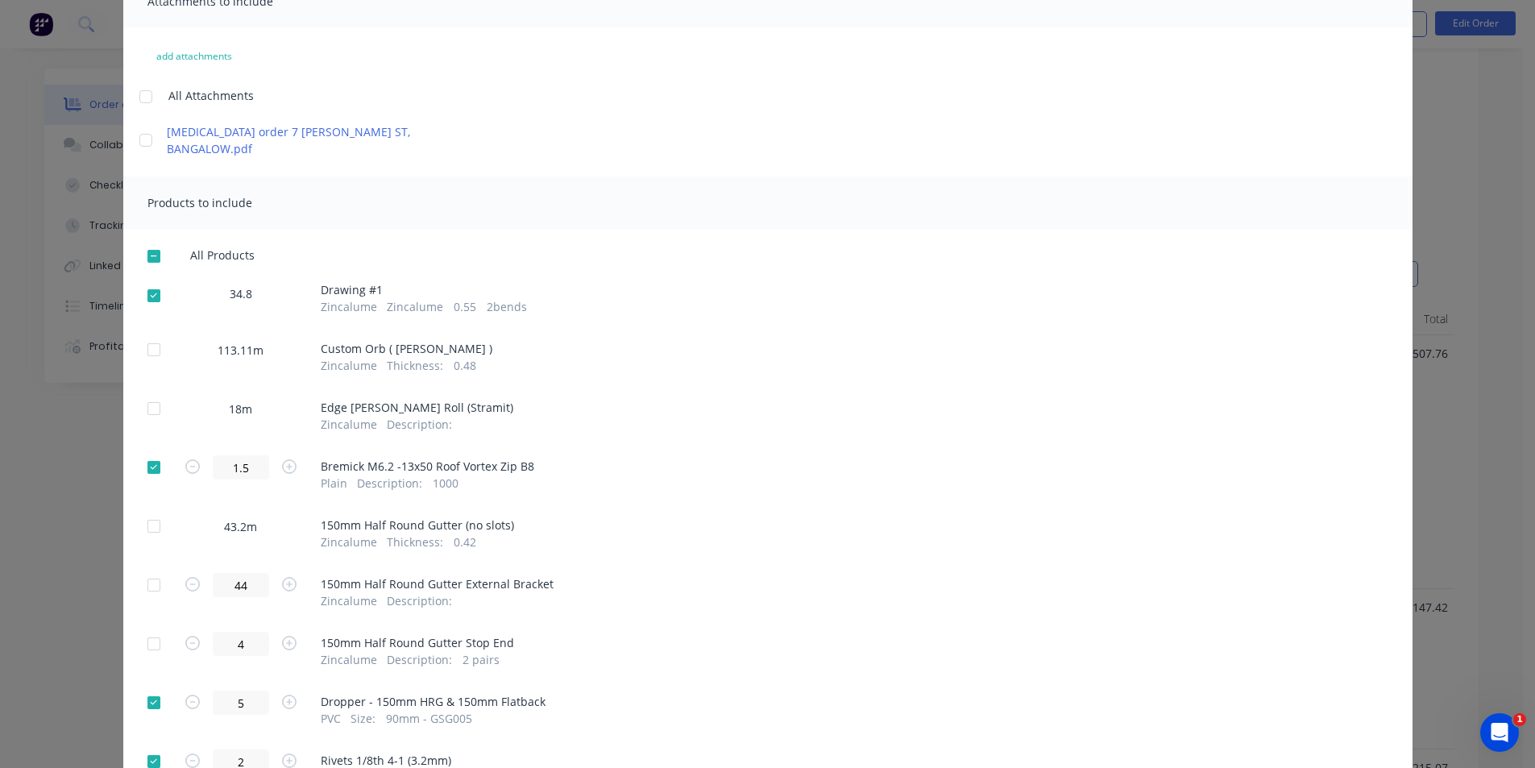
scroll to position [0, 0]
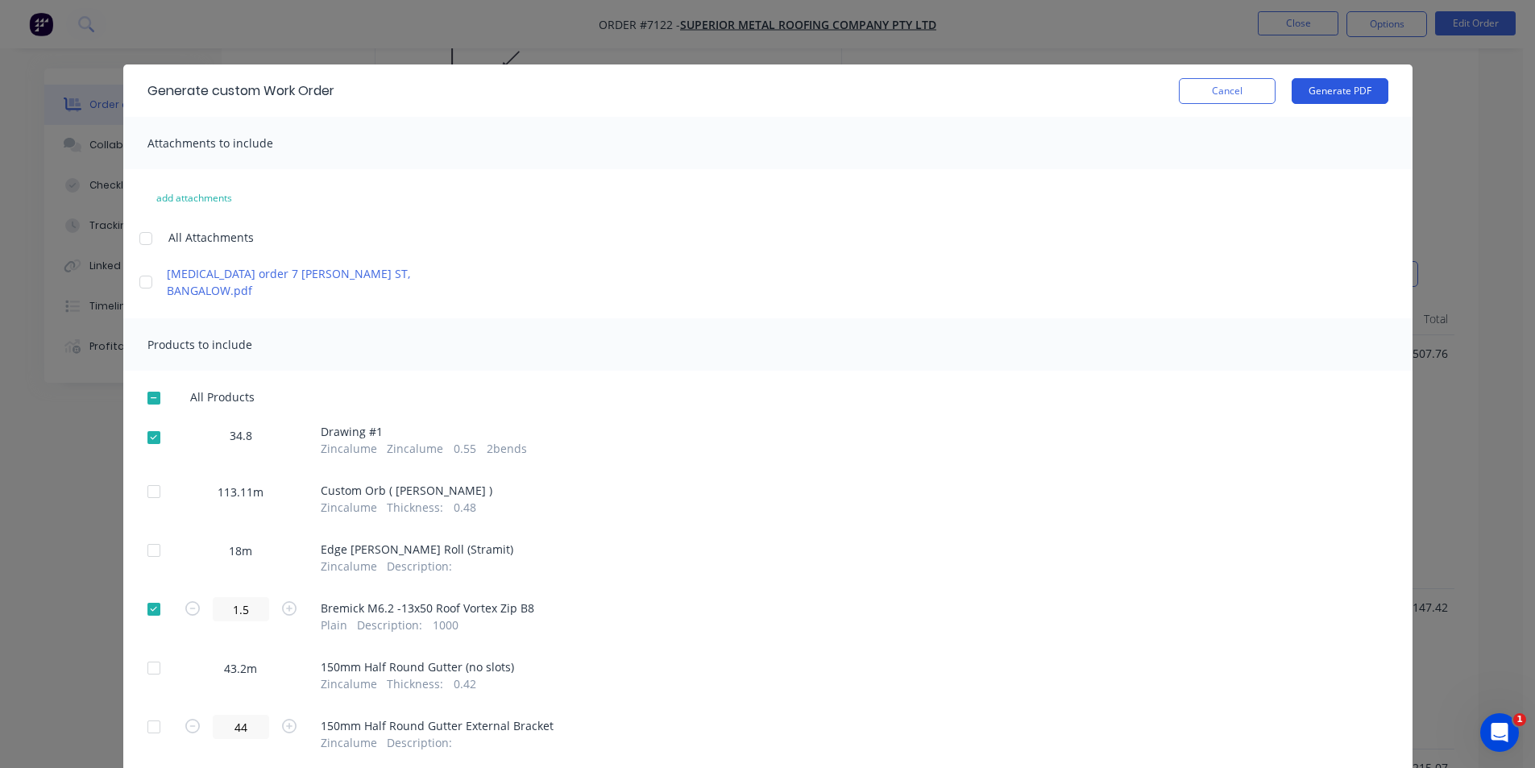
click at [1363, 95] on button "Generate PDF" at bounding box center [1340, 91] width 97 height 26
click at [1209, 92] on button "Cancel" at bounding box center [1227, 91] width 97 height 26
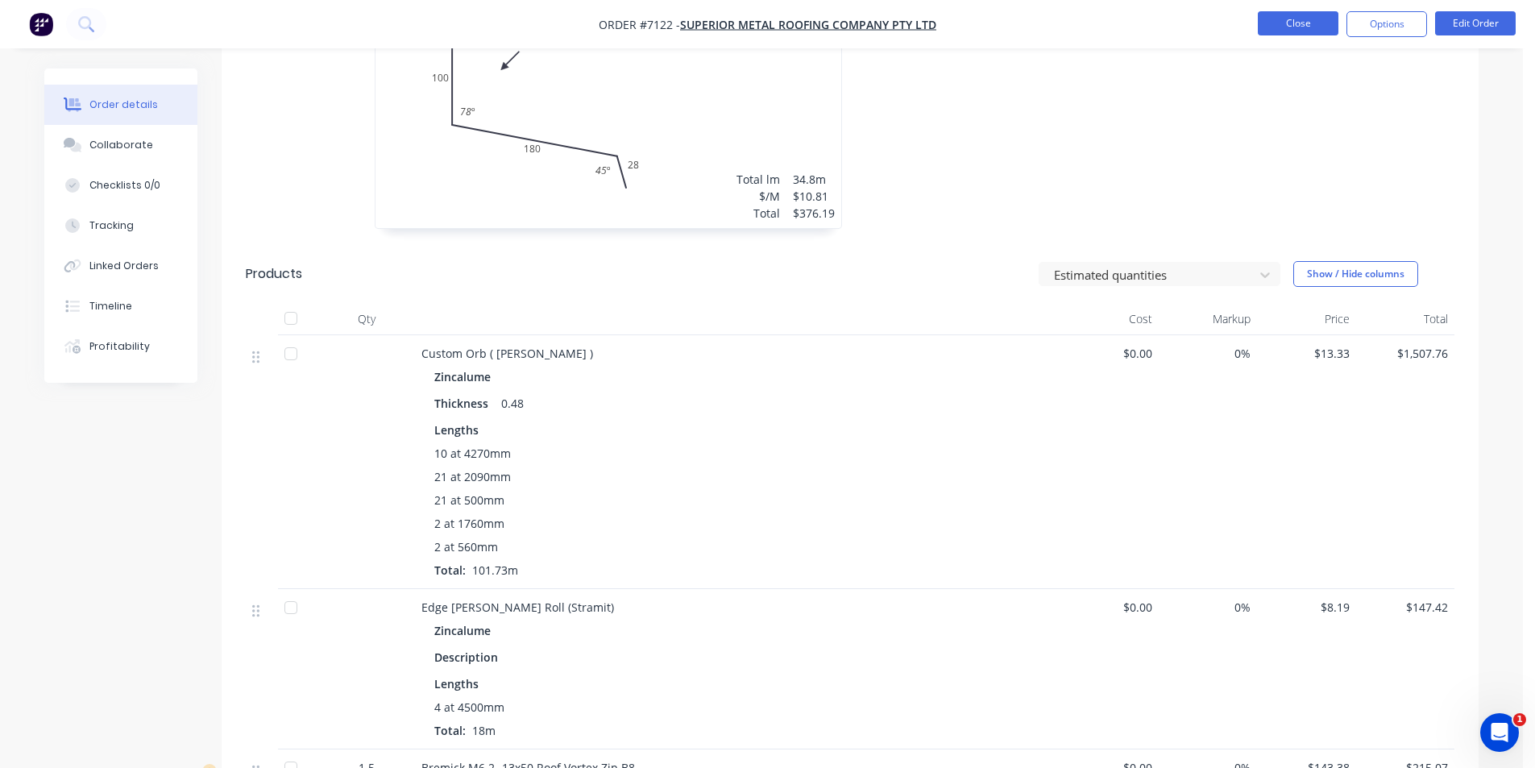
click at [1302, 23] on button "Close" at bounding box center [1298, 23] width 81 height 24
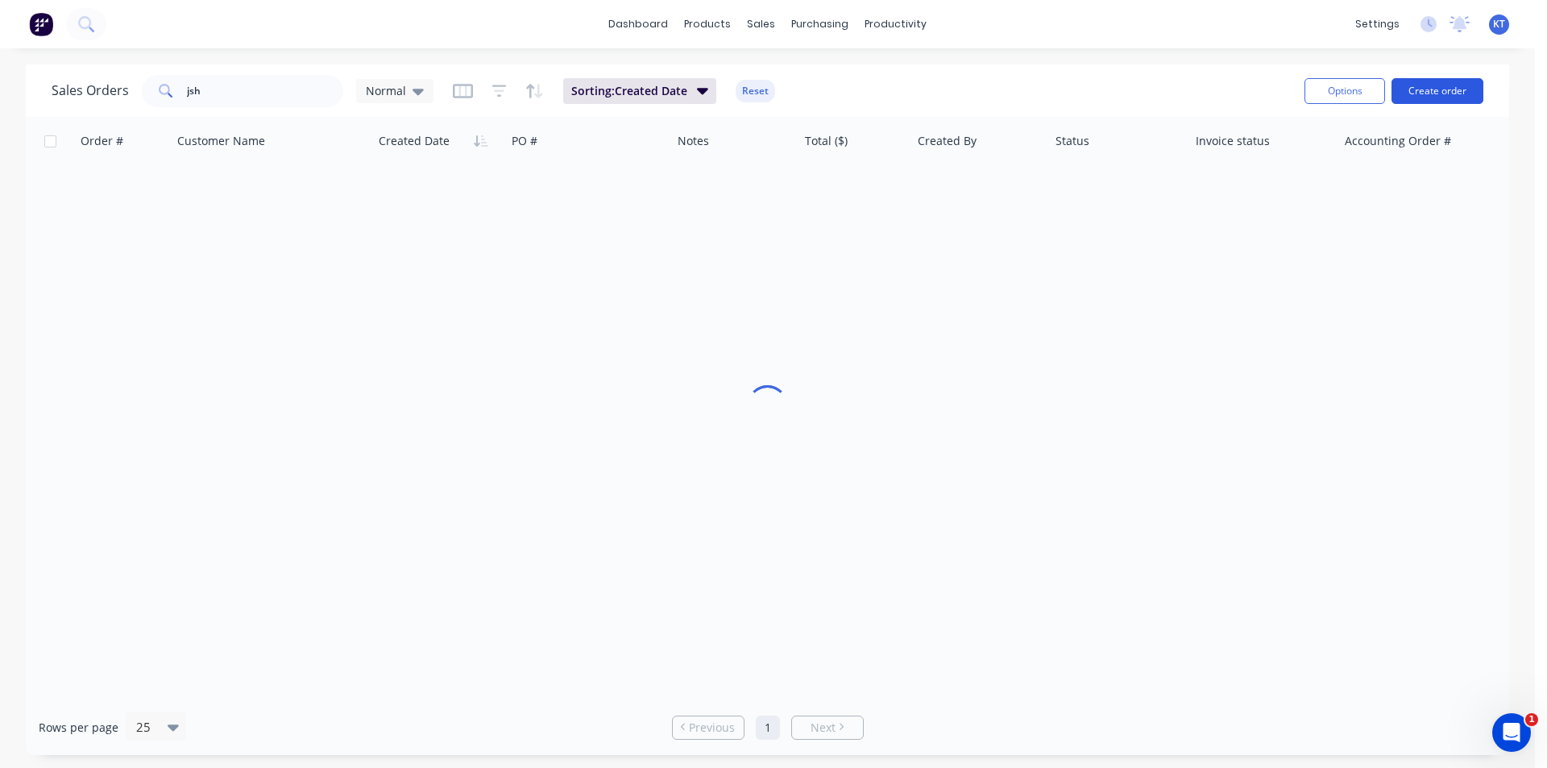
click at [1403, 92] on button "Create order" at bounding box center [1438, 91] width 92 height 26
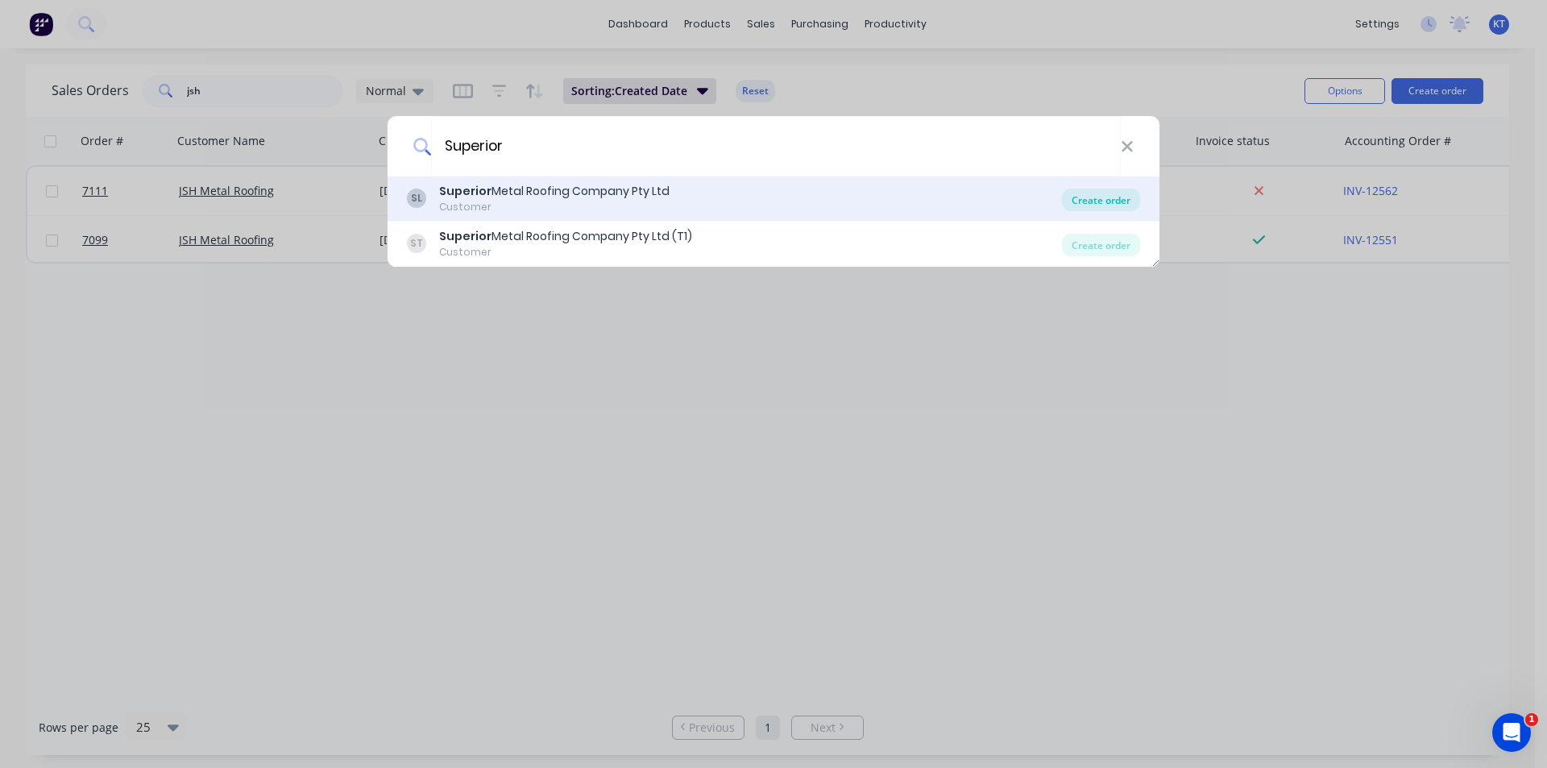
type input "Superior"
click at [1106, 203] on div "Create order" at bounding box center [1101, 200] width 78 height 23
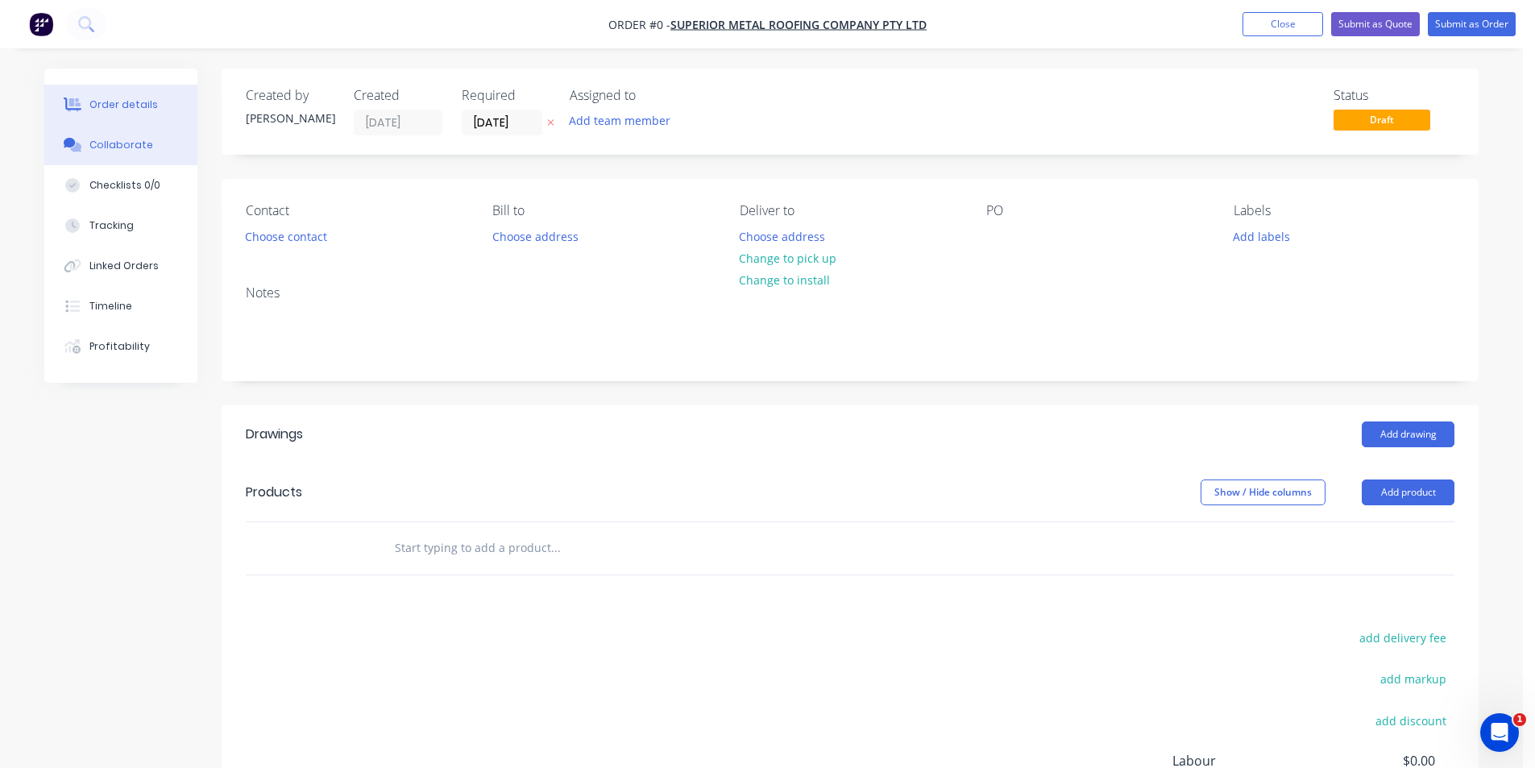
click at [155, 156] on button "Collaborate" at bounding box center [120, 145] width 153 height 40
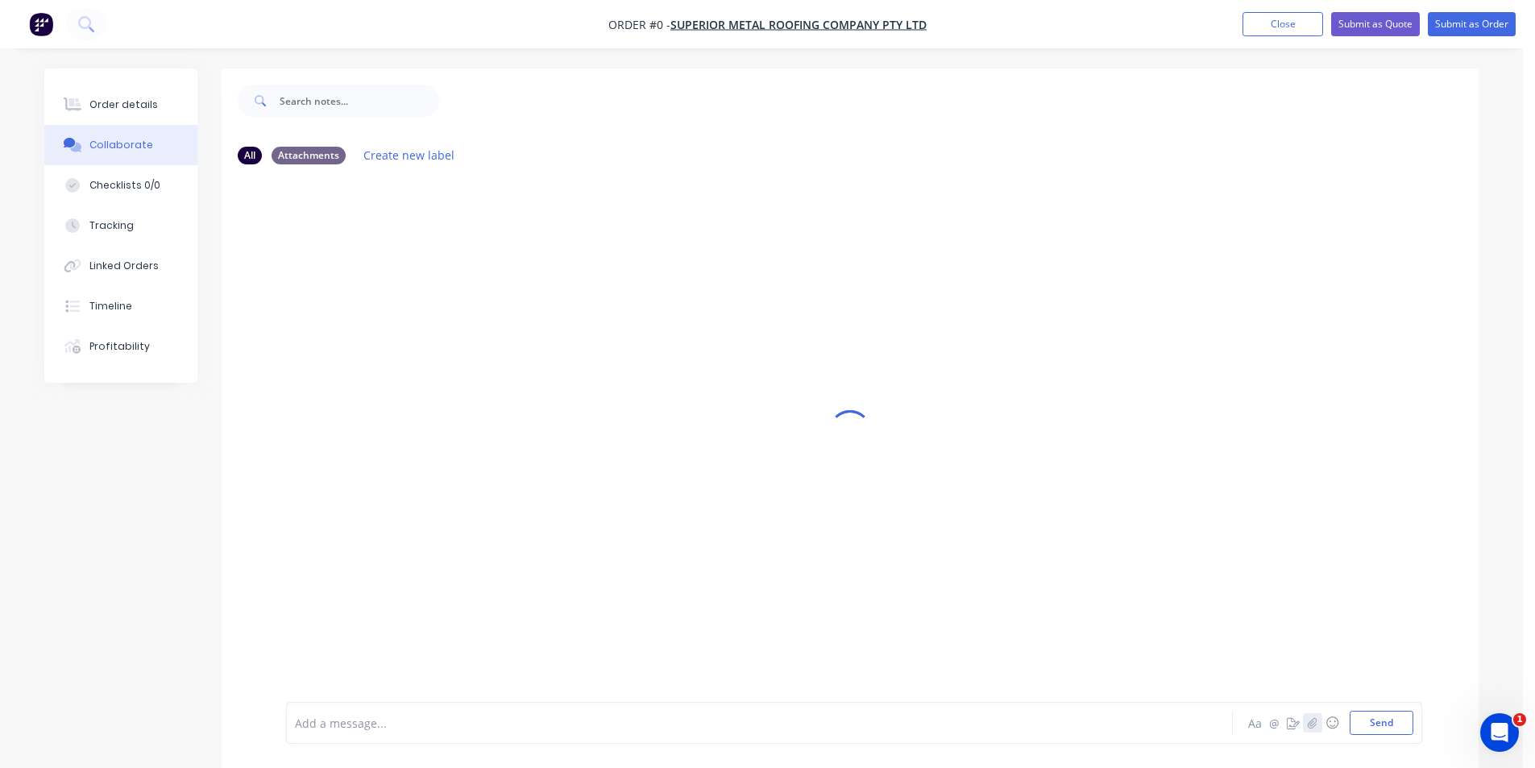
click at [1311, 720] on icon "button" at bounding box center [1313, 722] width 10 height 11
click at [1367, 716] on button "Send" at bounding box center [1382, 723] width 64 height 24
click at [173, 100] on button "Order details" at bounding box center [120, 105] width 153 height 40
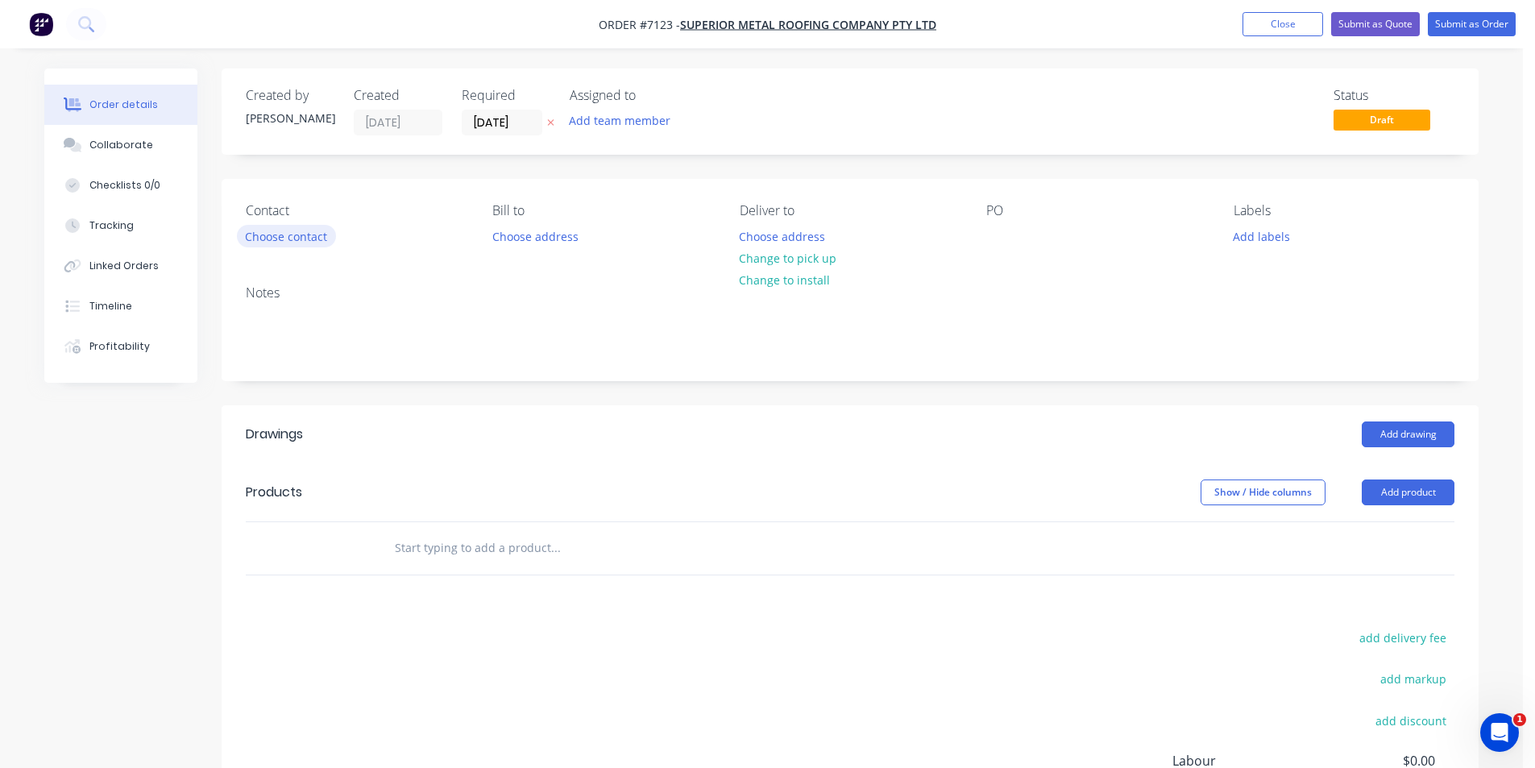
click at [313, 229] on button "Choose contact" at bounding box center [286, 236] width 99 height 22
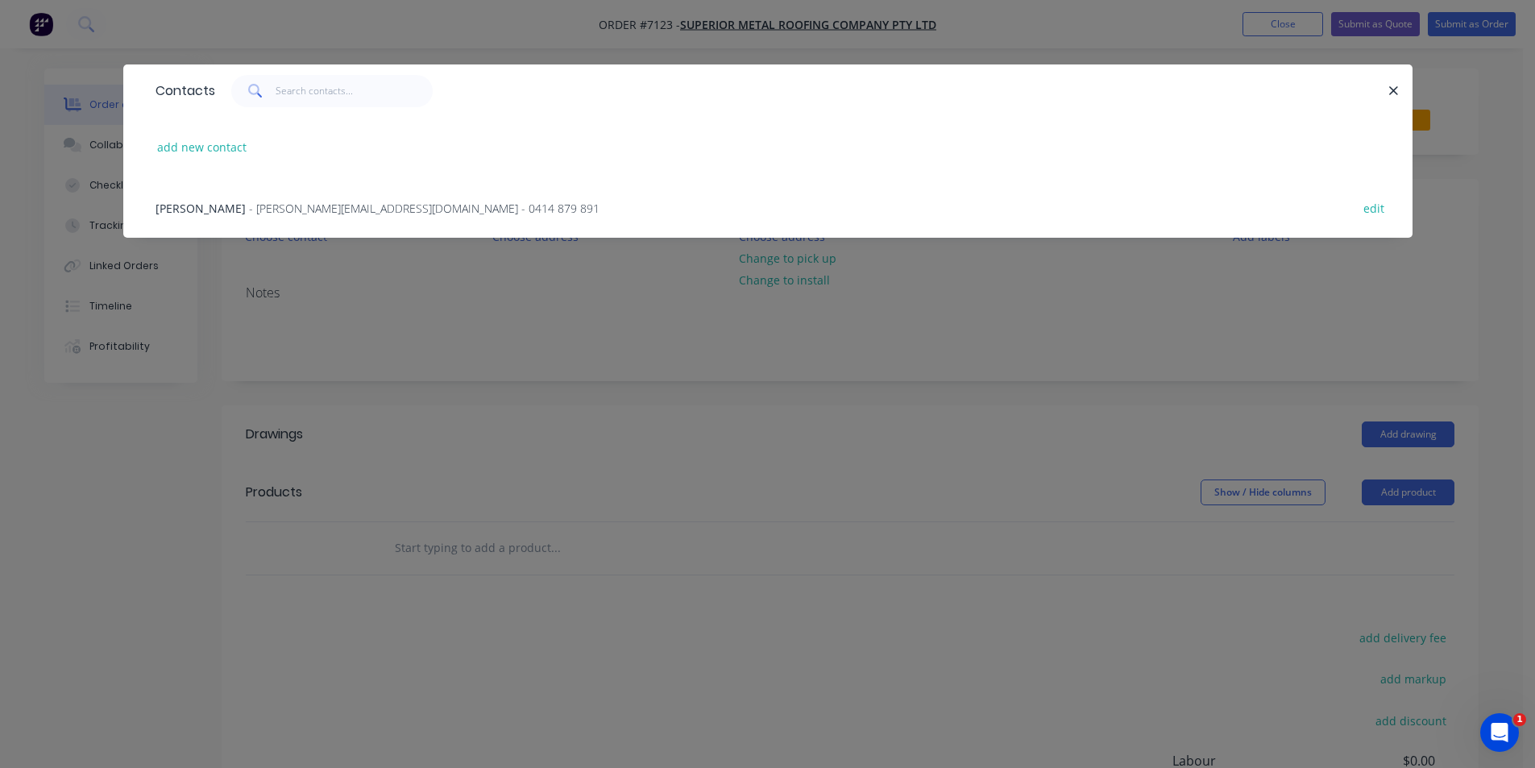
click at [309, 219] on div "Mitchell Gyde - mitch@superiormetalroofing.co - 0414 879 891 edit" at bounding box center [767, 207] width 1241 height 60
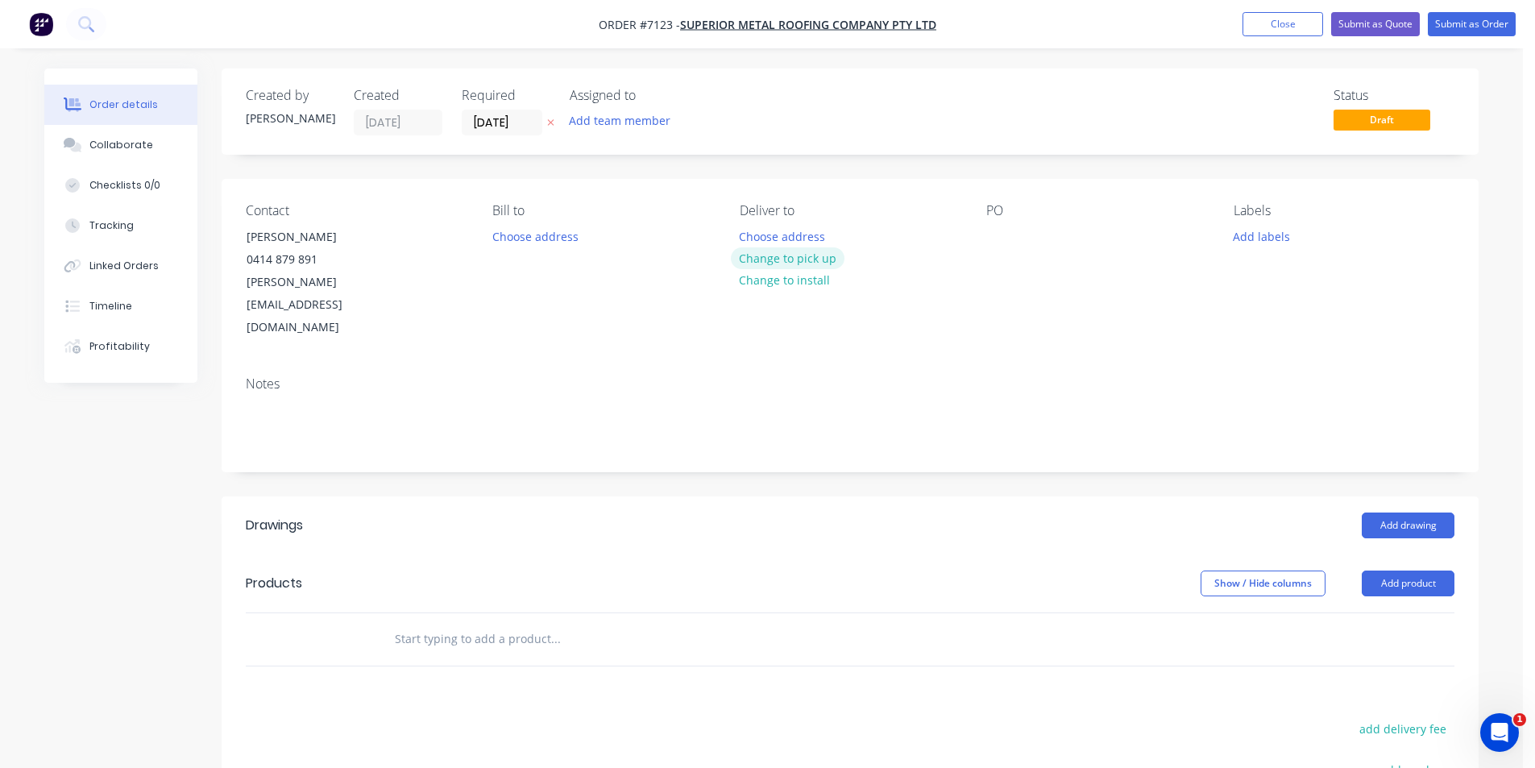
click at [804, 257] on button "Change to pick up" at bounding box center [788, 258] width 114 height 22
click at [999, 238] on div at bounding box center [999, 236] width 26 height 23
click at [1430, 554] on header "Products Show / Hide columns Add product" at bounding box center [850, 583] width 1257 height 58
click at [1430, 570] on button "Add product" at bounding box center [1408, 583] width 93 height 26
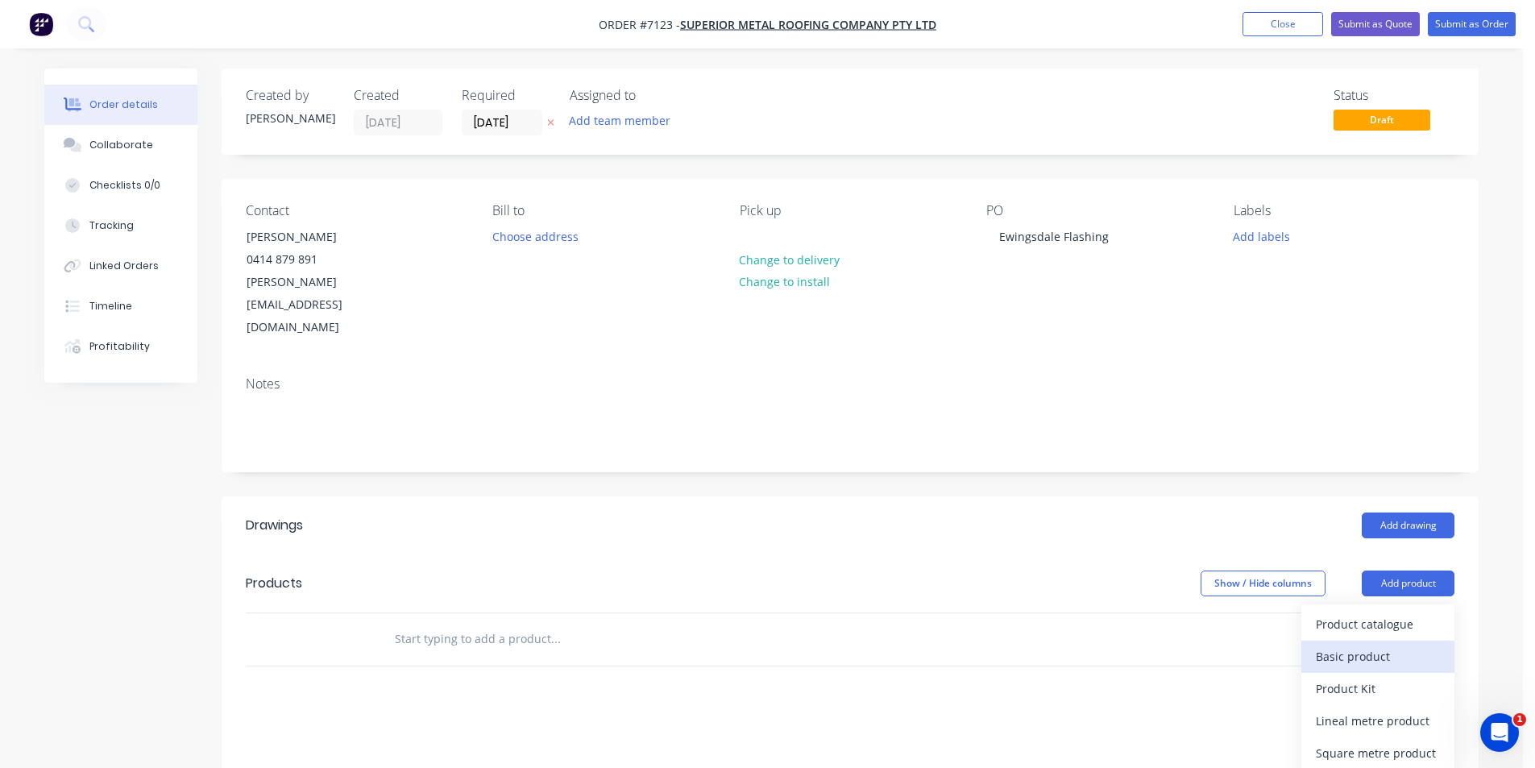
click at [1417, 645] on div "Basic product" at bounding box center [1378, 656] width 124 height 23
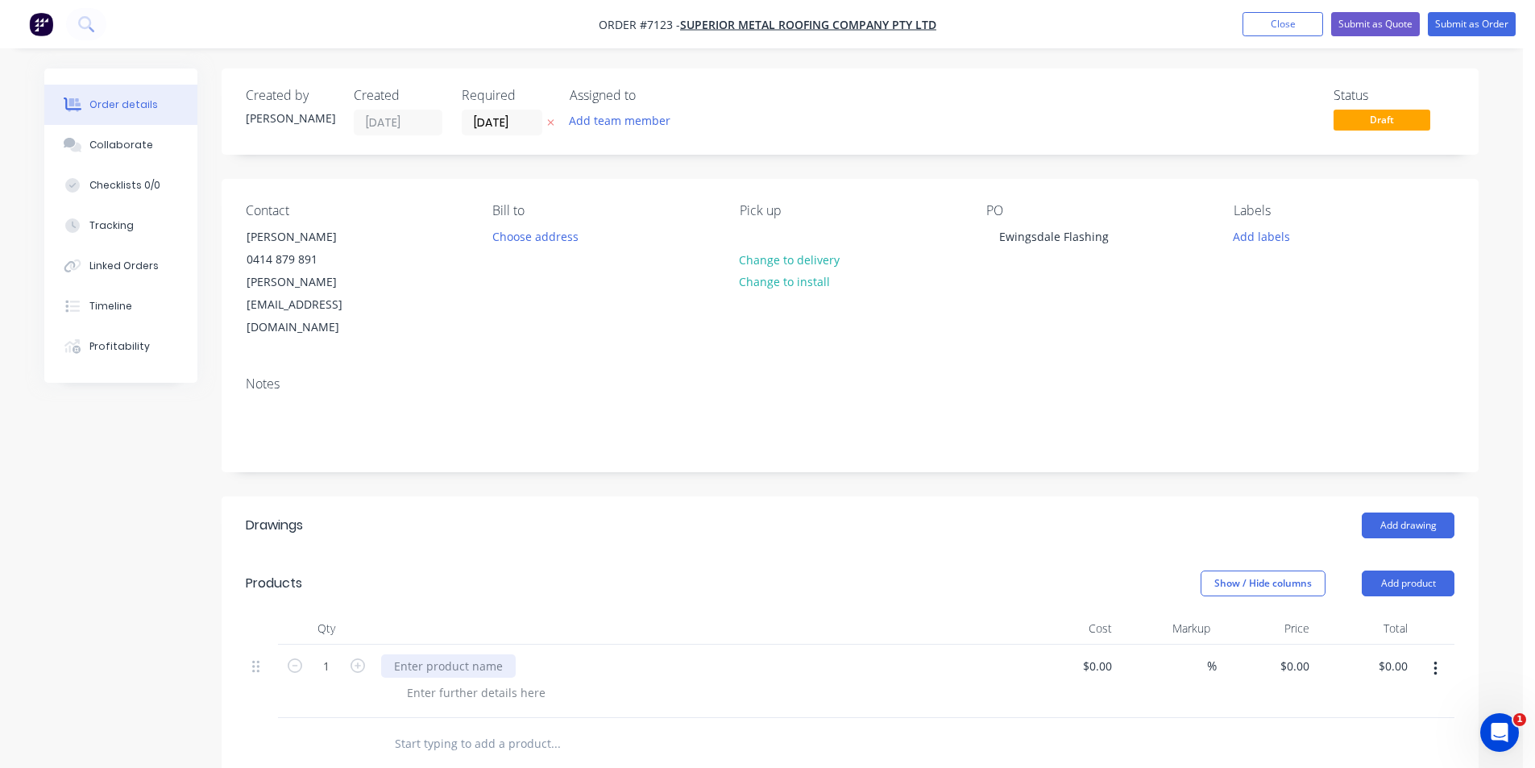
click at [408, 654] on div at bounding box center [448, 665] width 135 height 23
click at [1388, 512] on button "Add drawing" at bounding box center [1408, 525] width 93 height 26
click at [1372, 512] on button "Add drawing" at bounding box center [1414, 525] width 93 height 26
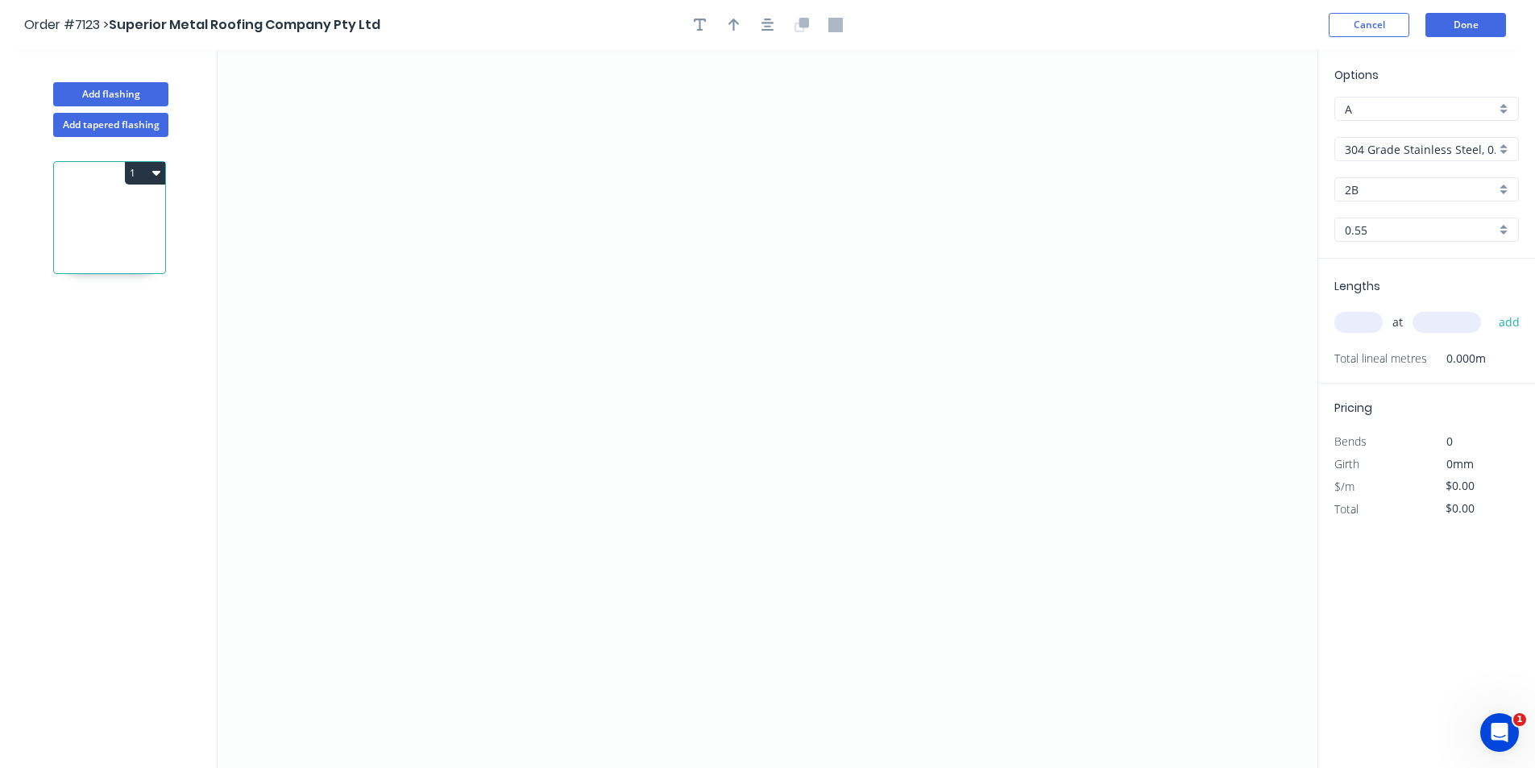
click at [1439, 147] on input "304 Grade Stainless Steel, 0.9mm Perforated Pattern 208 - 2mm hole" at bounding box center [1420, 149] width 151 height 17
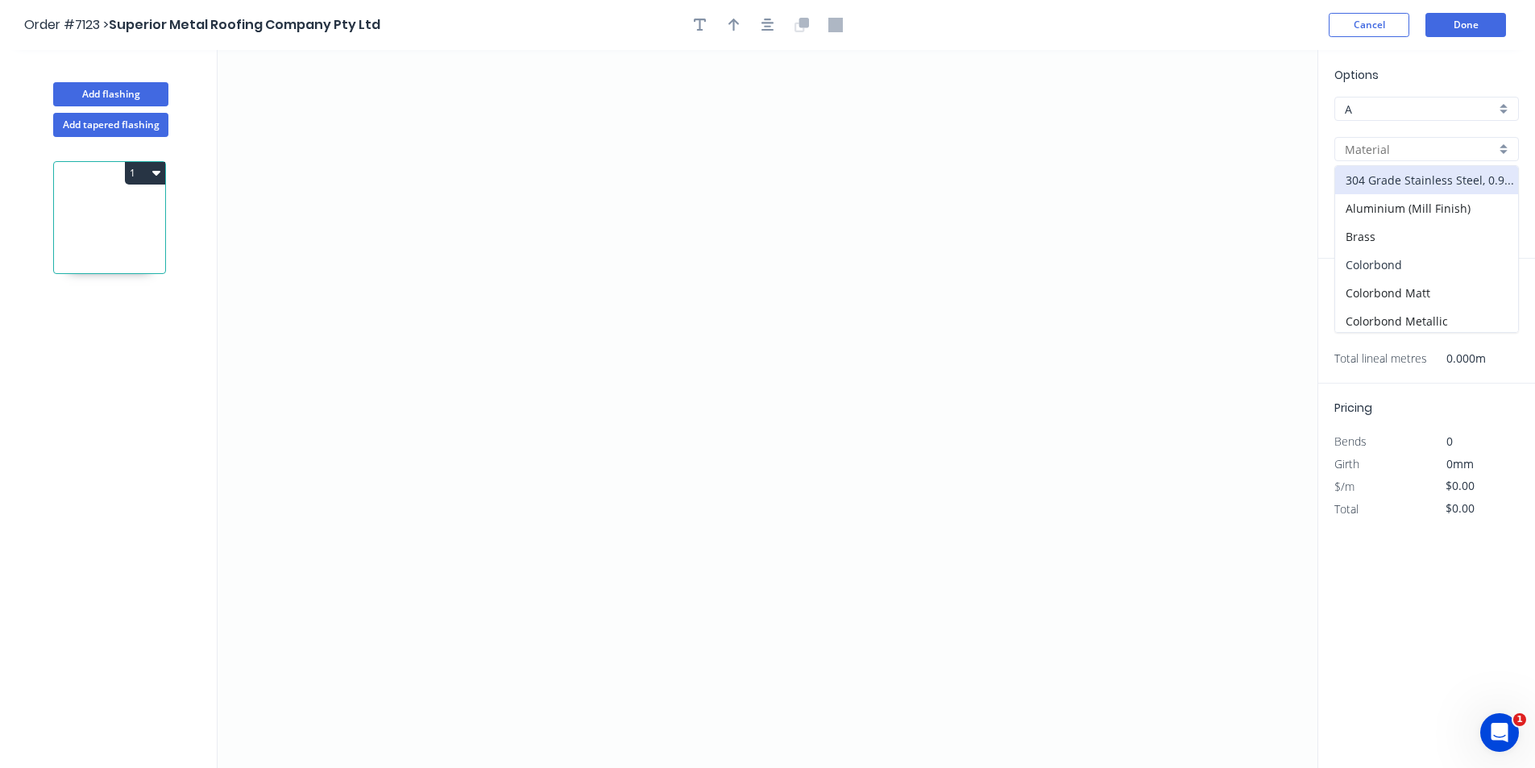
click at [1422, 263] on div "Colorbond" at bounding box center [1426, 265] width 183 height 28
type input "Colorbond"
type input "Basalt"
click at [1422, 187] on input "Basalt" at bounding box center [1420, 189] width 151 height 17
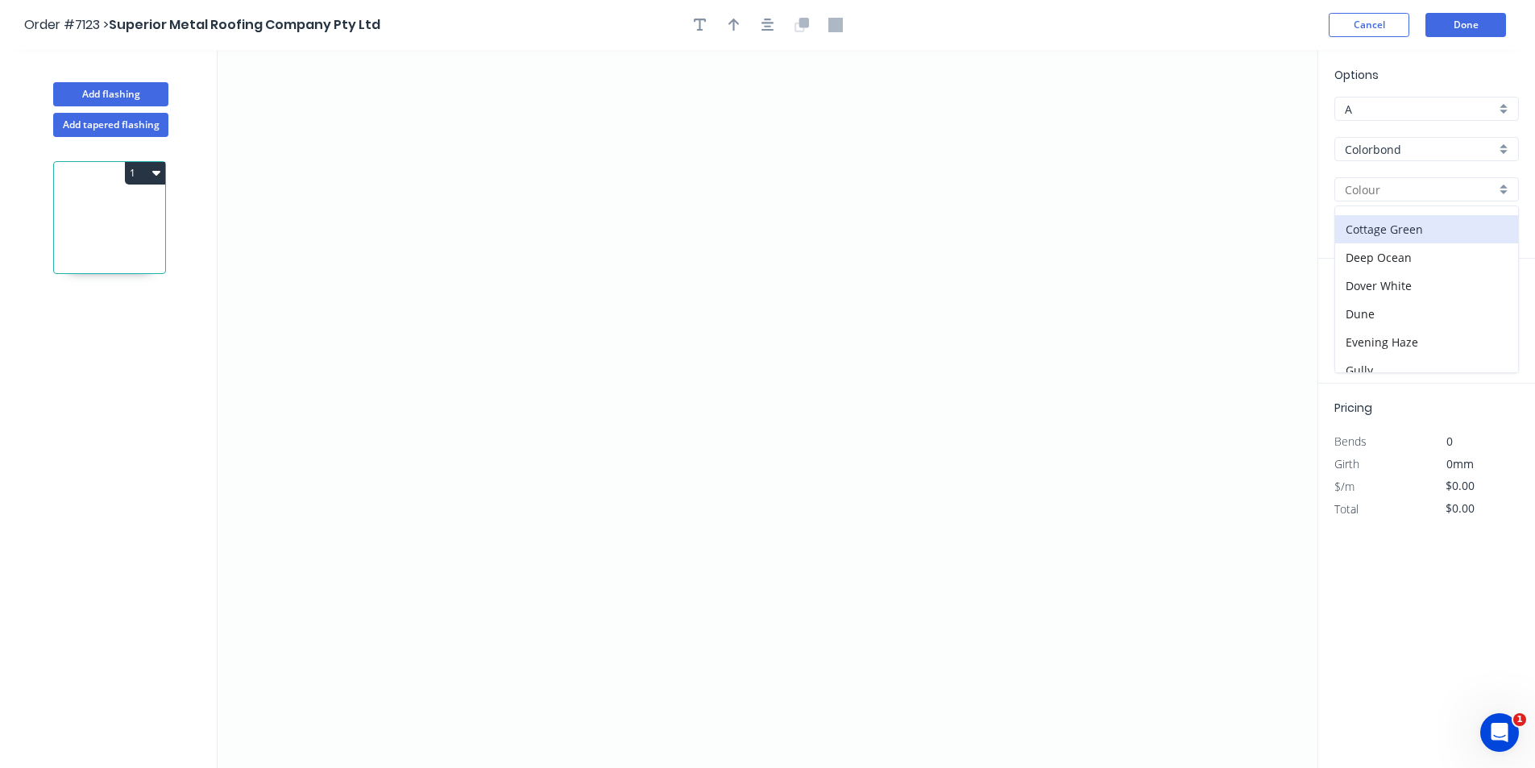
scroll to position [403, 0]
click at [1416, 312] on div "Surfmist" at bounding box center [1426, 325] width 183 height 28
type input "Surfmist"
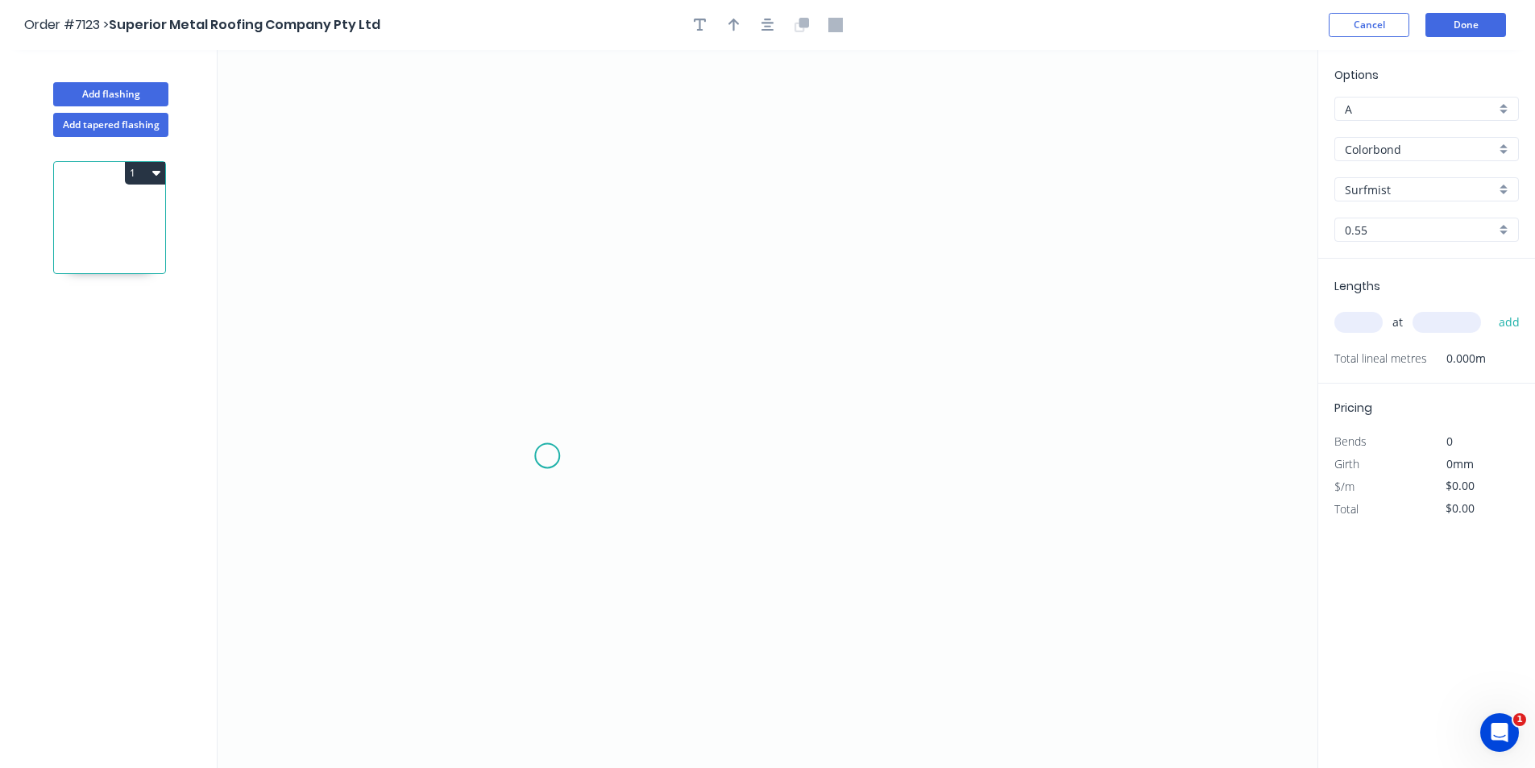
click at [547, 456] on icon "0" at bounding box center [768, 409] width 1100 height 718
click at [547, 373] on icon at bounding box center [547, 414] width 0 height 83
click at [945, 375] on icon "0 ?" at bounding box center [768, 409] width 1100 height 718
click at [940, 458] on icon "0 ? ?" at bounding box center [768, 409] width 1100 height 718
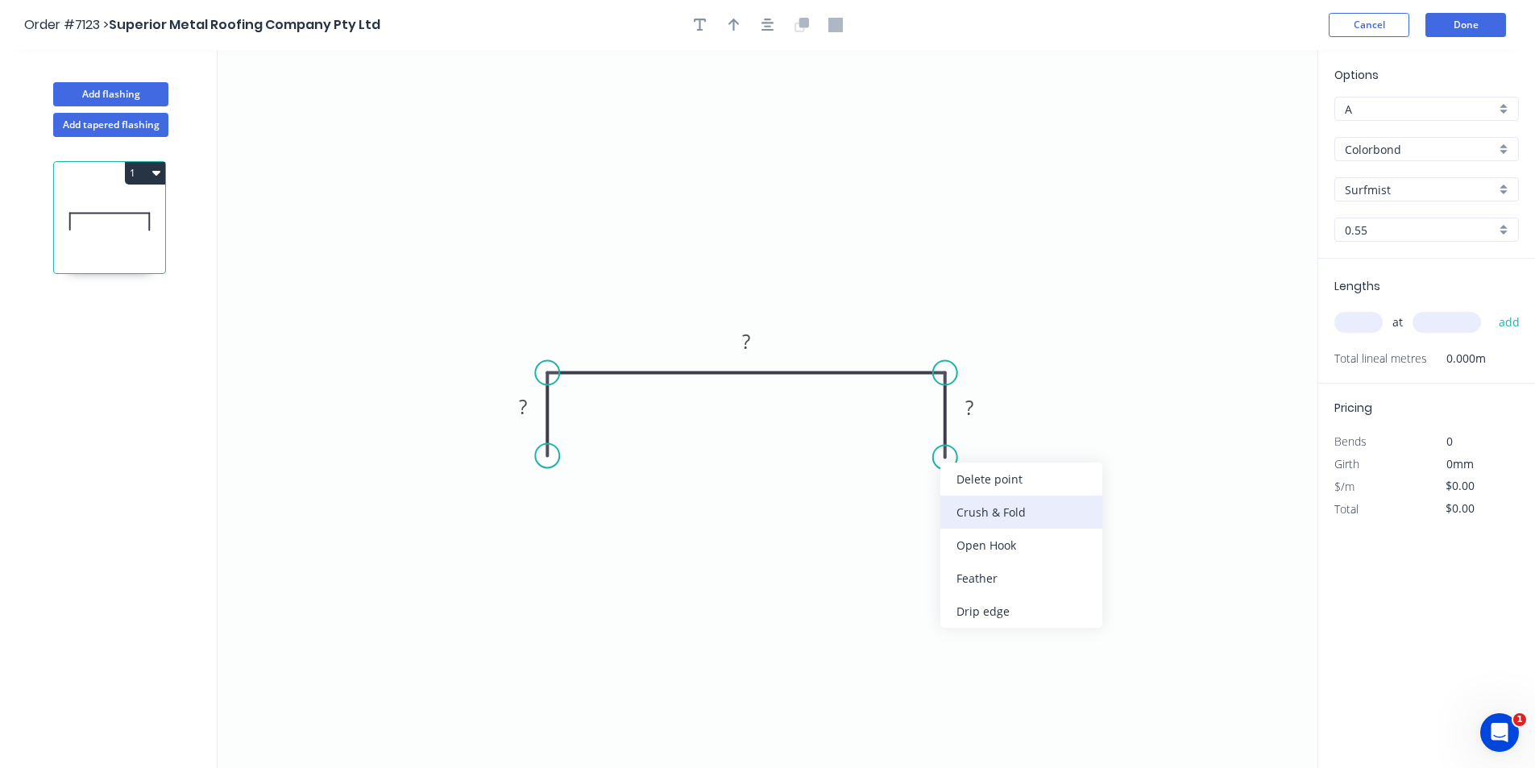
click at [969, 512] on div "Crush & Fold" at bounding box center [1021, 512] width 162 height 33
click at [1015, 513] on div "Flip bend" at bounding box center [1029, 508] width 162 height 33
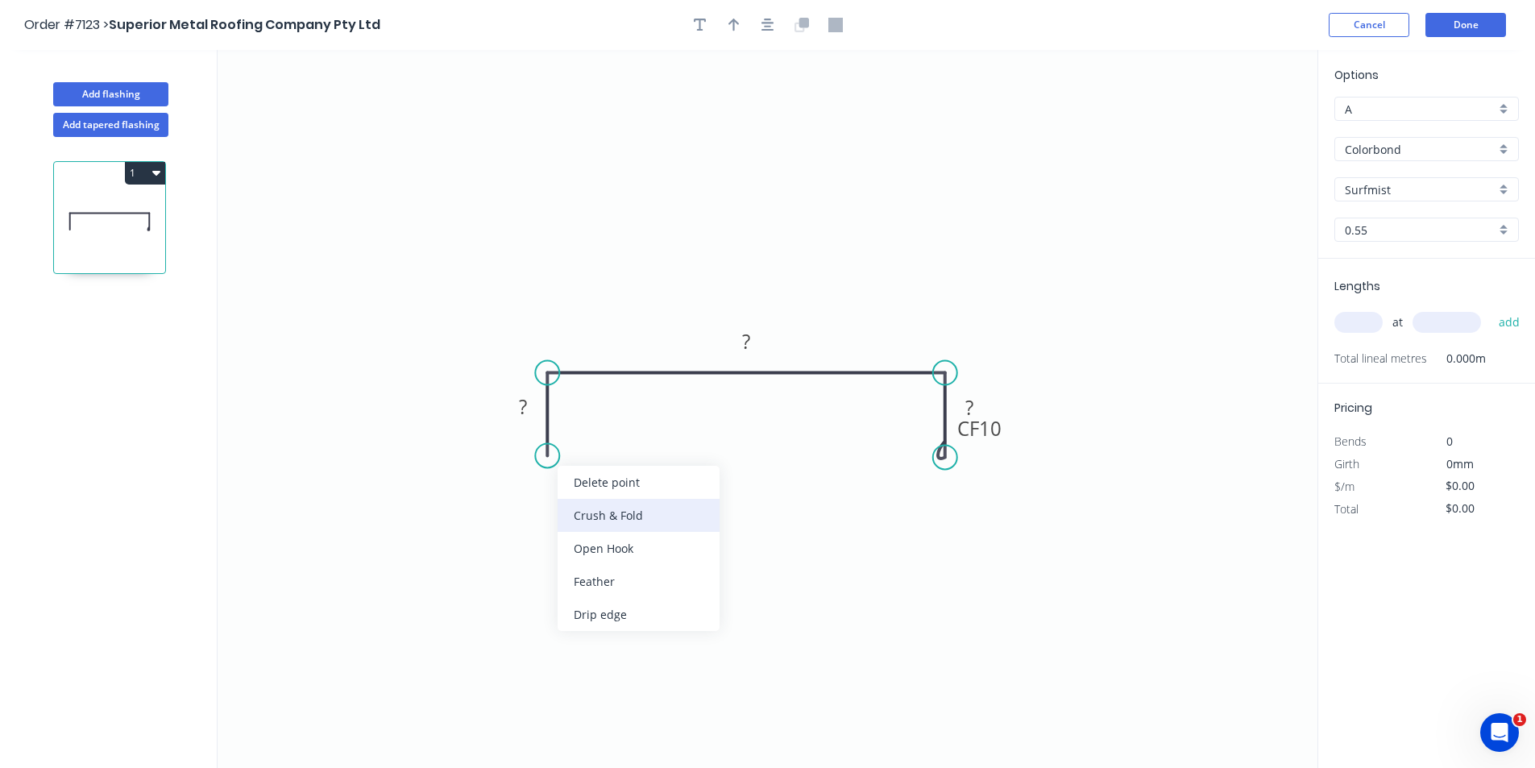
click at [593, 508] on div "Crush & Fold" at bounding box center [639, 515] width 162 height 33
click at [522, 392] on rect at bounding box center [523, 406] width 52 height 33
click at [529, 405] on rect at bounding box center [523, 407] width 32 height 23
type input "$38.86"
click at [1367, 326] on input "text" at bounding box center [1358, 322] width 48 height 21
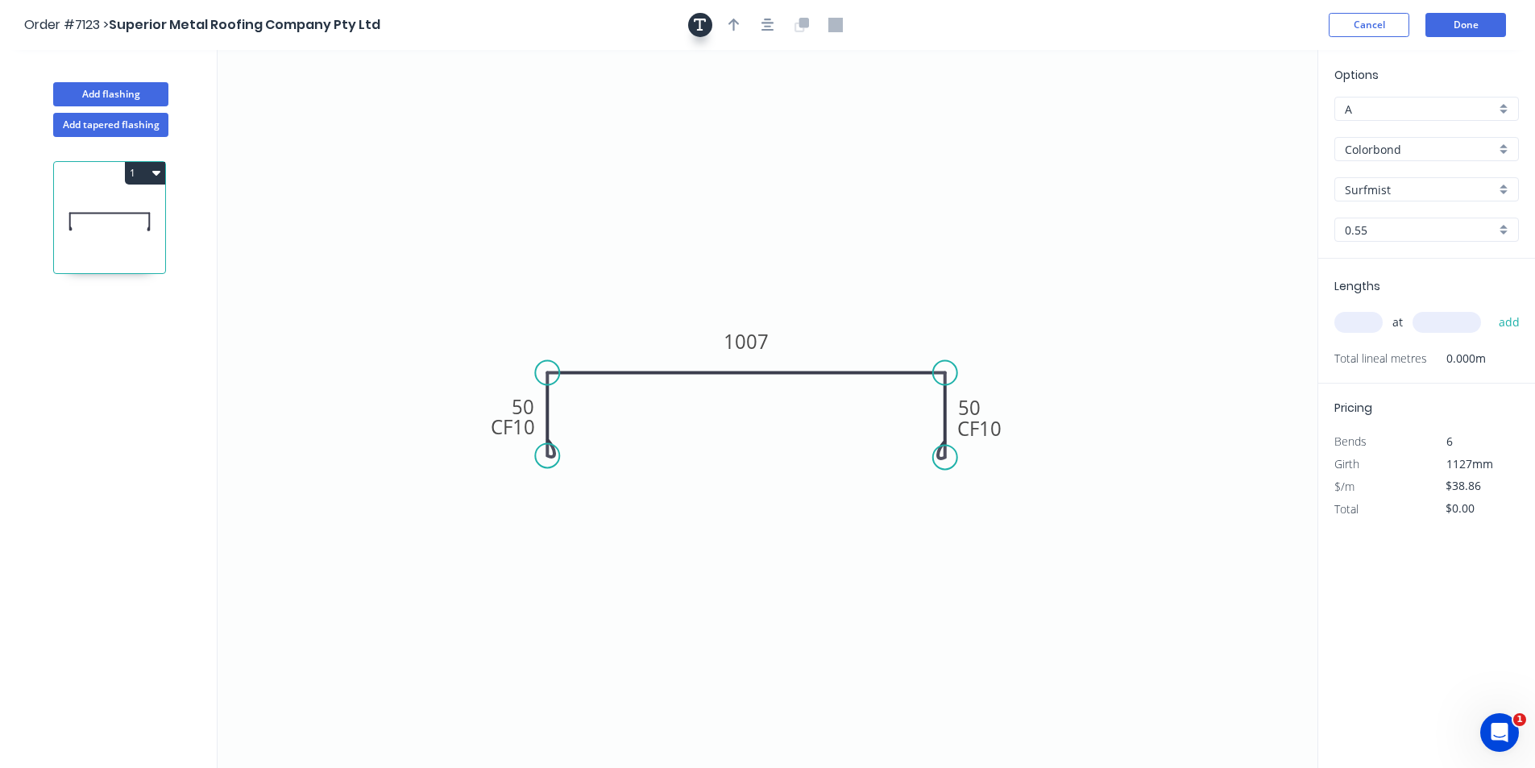
click at [699, 18] on icon "button" at bounding box center [700, 25] width 13 height 15
drag, startPoint x: 369, startPoint y: 113, endPoint x: 808, endPoint y: 236, distance: 456.1
click at [808, 236] on textarea at bounding box center [760, 237] width 131 height 60
drag, startPoint x: 836, startPoint y: 235, endPoint x: 1048, endPoint y: 265, distance: 214.8
click at [1048, 265] on icon "End caps bot CF 10 50 1007 CF 10 50" at bounding box center [768, 409] width 1100 height 718
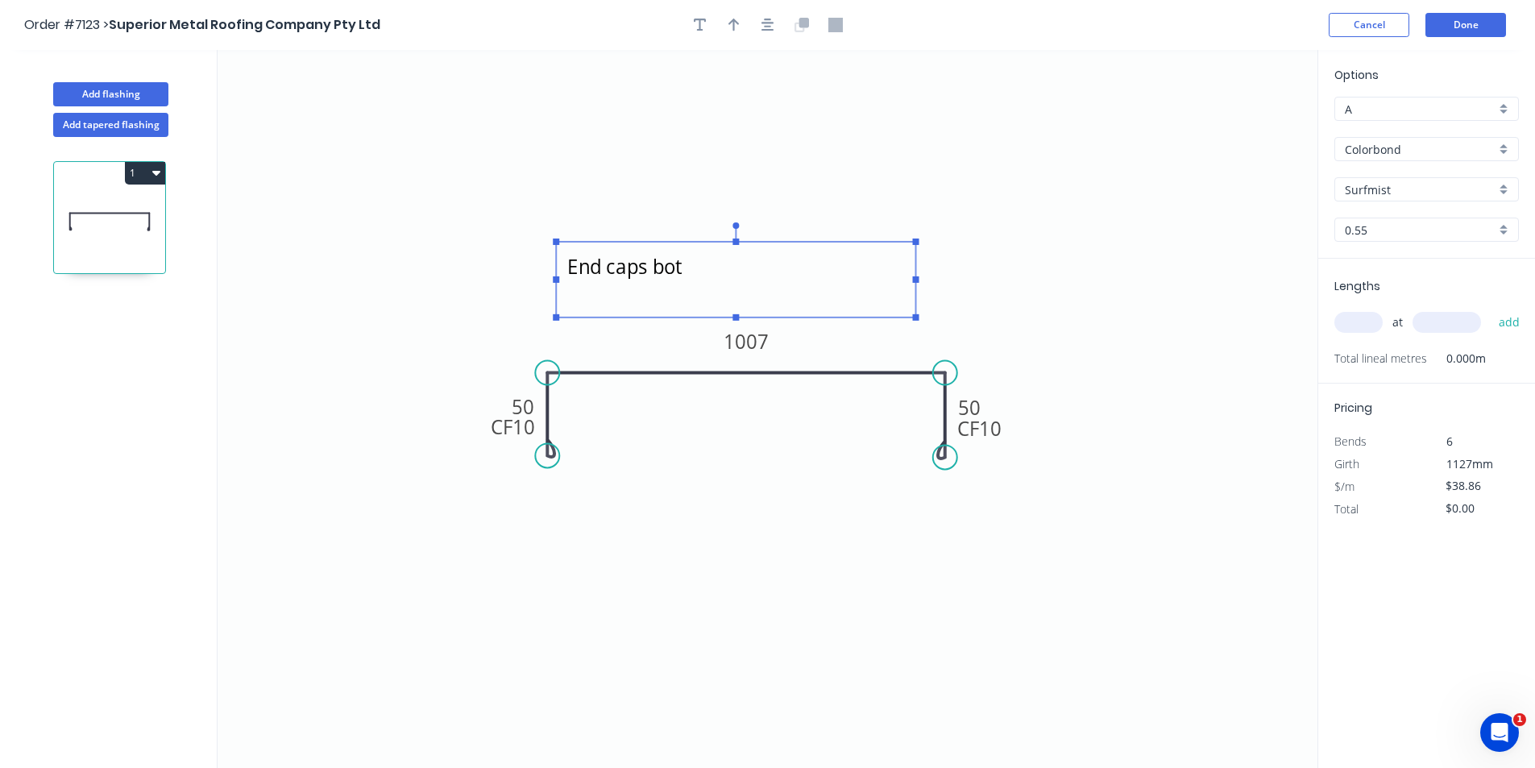
drag, startPoint x: 738, startPoint y: 232, endPoint x: 598, endPoint y: 271, distance: 145.4
click at [595, 272] on textarea "End caps bot" at bounding box center [735, 280] width 343 height 60
click at [685, 262] on textarea "End caps bot" at bounding box center [723, 274] width 343 height 60
type textarea "End caps both ends see drawing"
click at [1343, 317] on input "text" at bounding box center [1358, 322] width 48 height 21
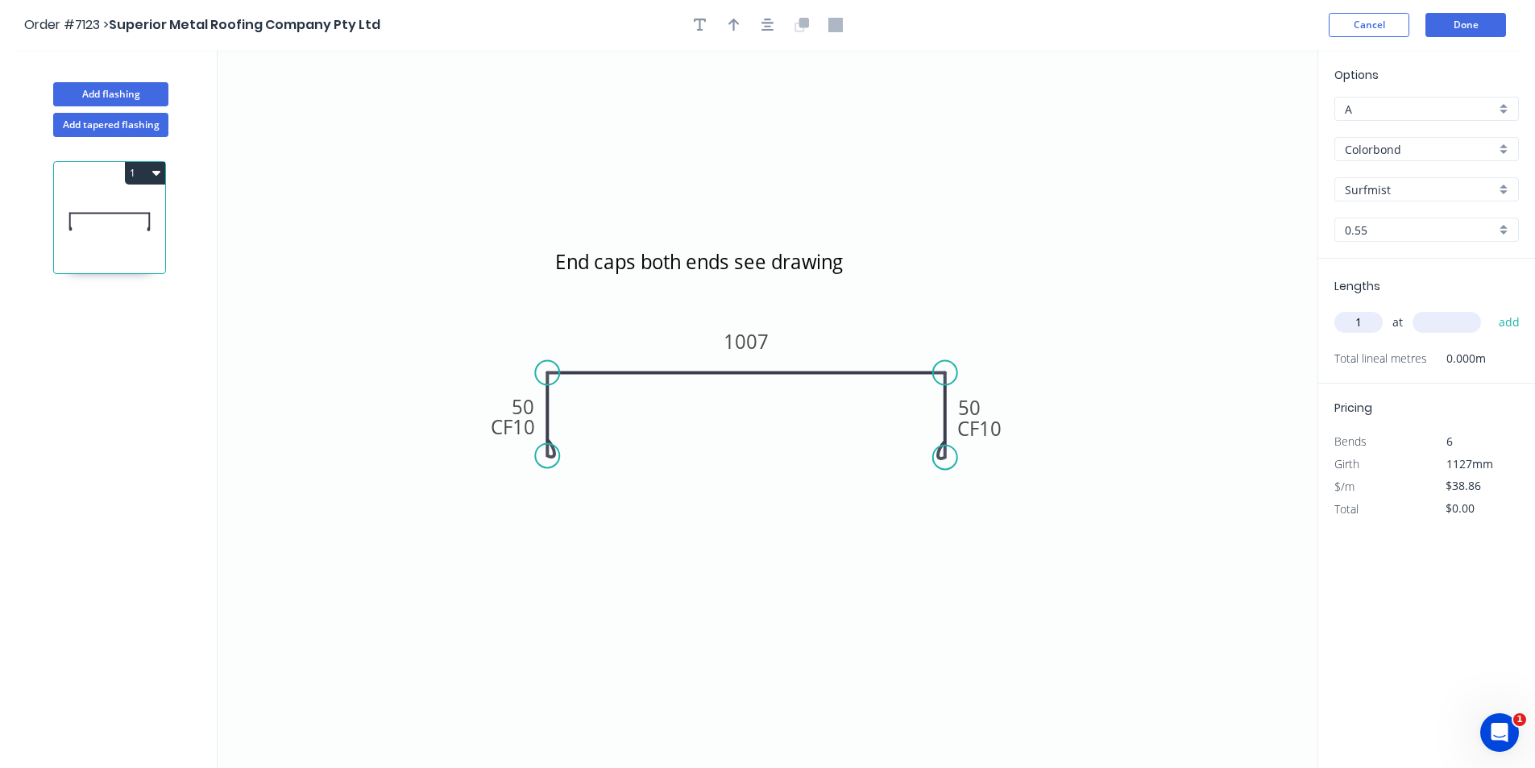
type input "1"
type input "1702"
click at [1491, 309] on button "add" at bounding box center [1510, 322] width 38 height 27
type input "$66.14"
click at [1471, 23] on button "Done" at bounding box center [1465, 25] width 81 height 24
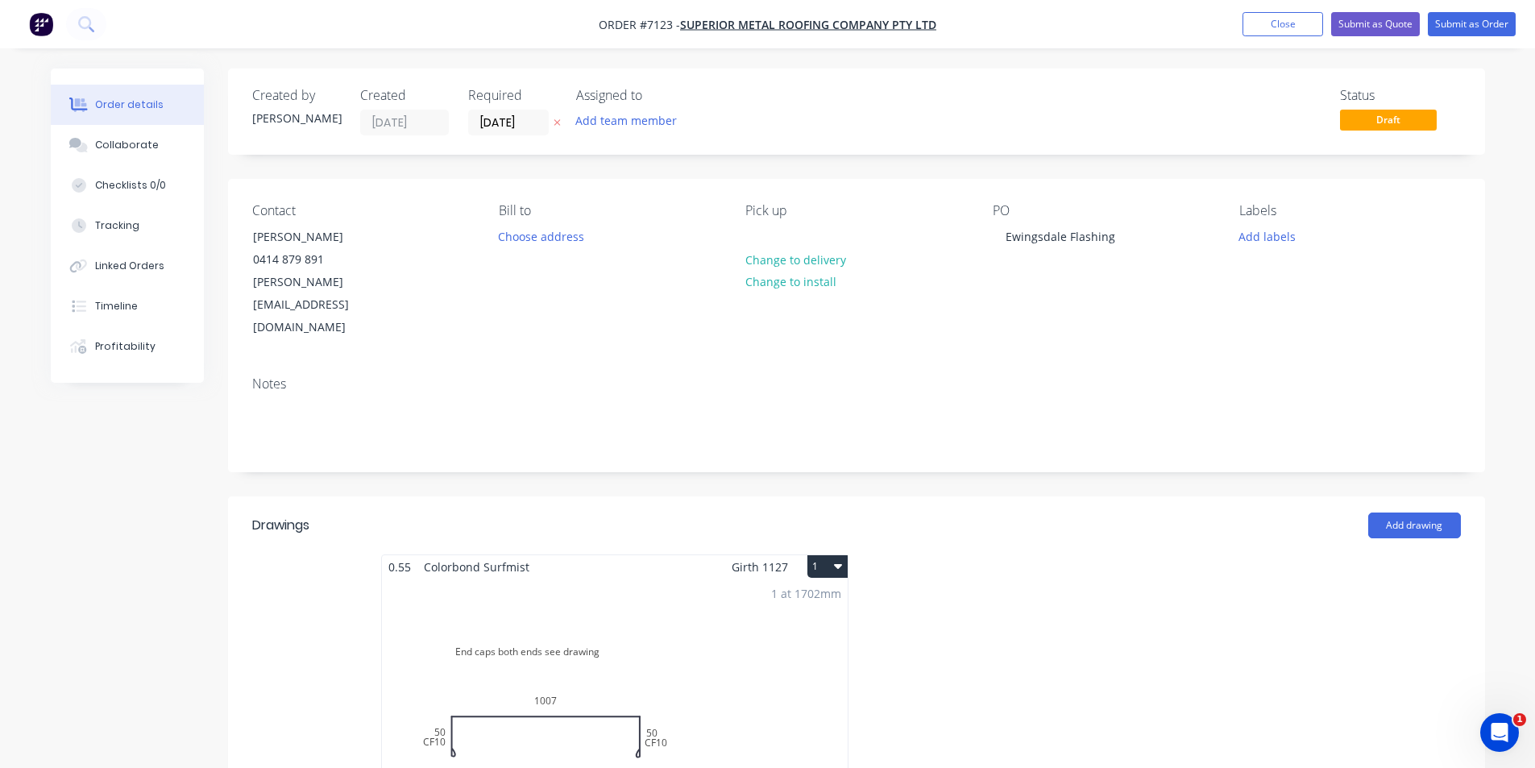
click at [472, 680] on div "1 at 1702mm Total lm $/M Total 1.702m $38.86 $66.14" at bounding box center [615, 702] width 466 height 246
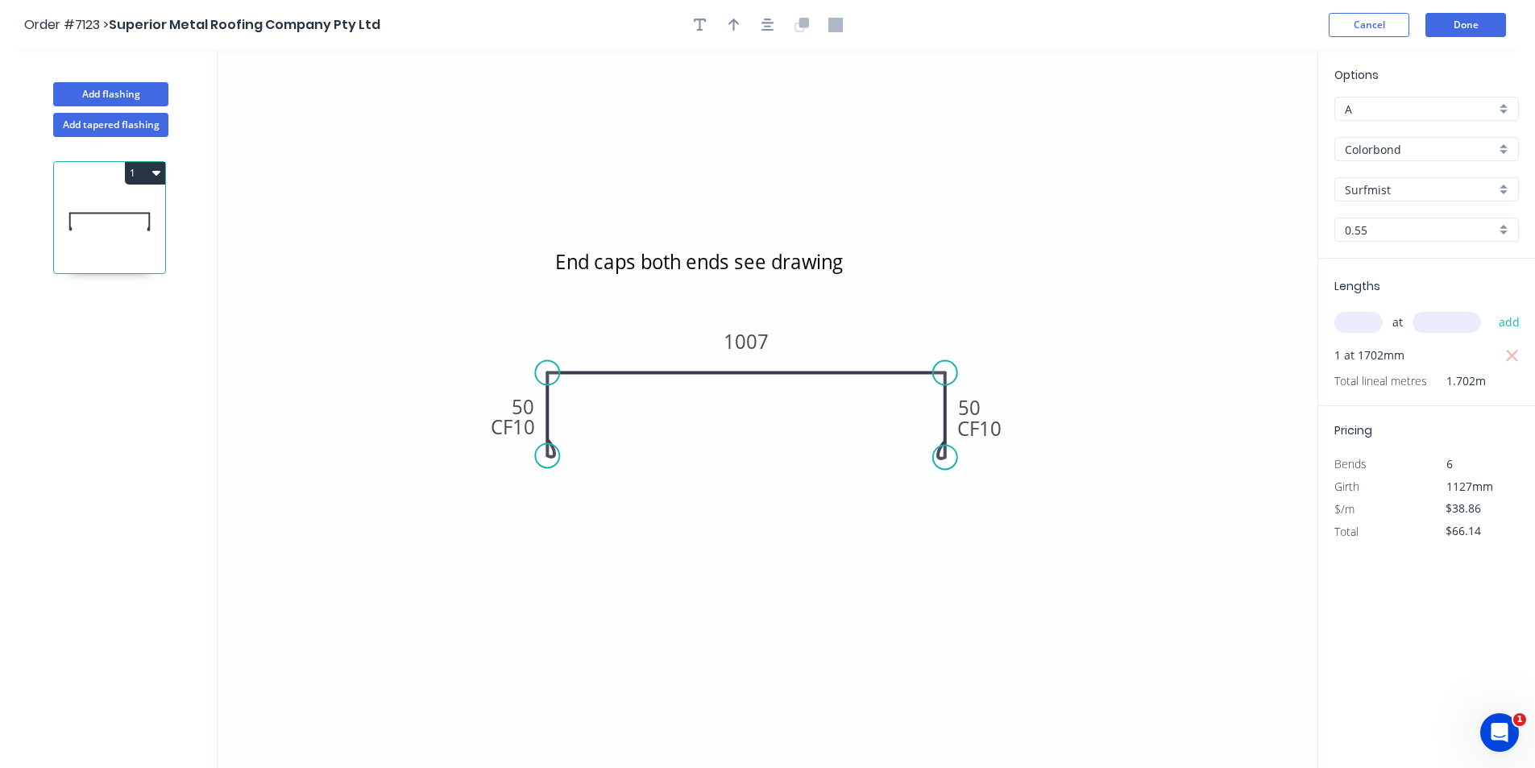
click at [737, 28] on icon "button" at bounding box center [733, 25] width 11 height 15
drag, startPoint x: 1237, startPoint y: 126, endPoint x: 864, endPoint y: 333, distance: 426.7
click at [869, 333] on icon at bounding box center [876, 310] width 15 height 52
click at [1443, 13] on button "Done" at bounding box center [1465, 25] width 81 height 24
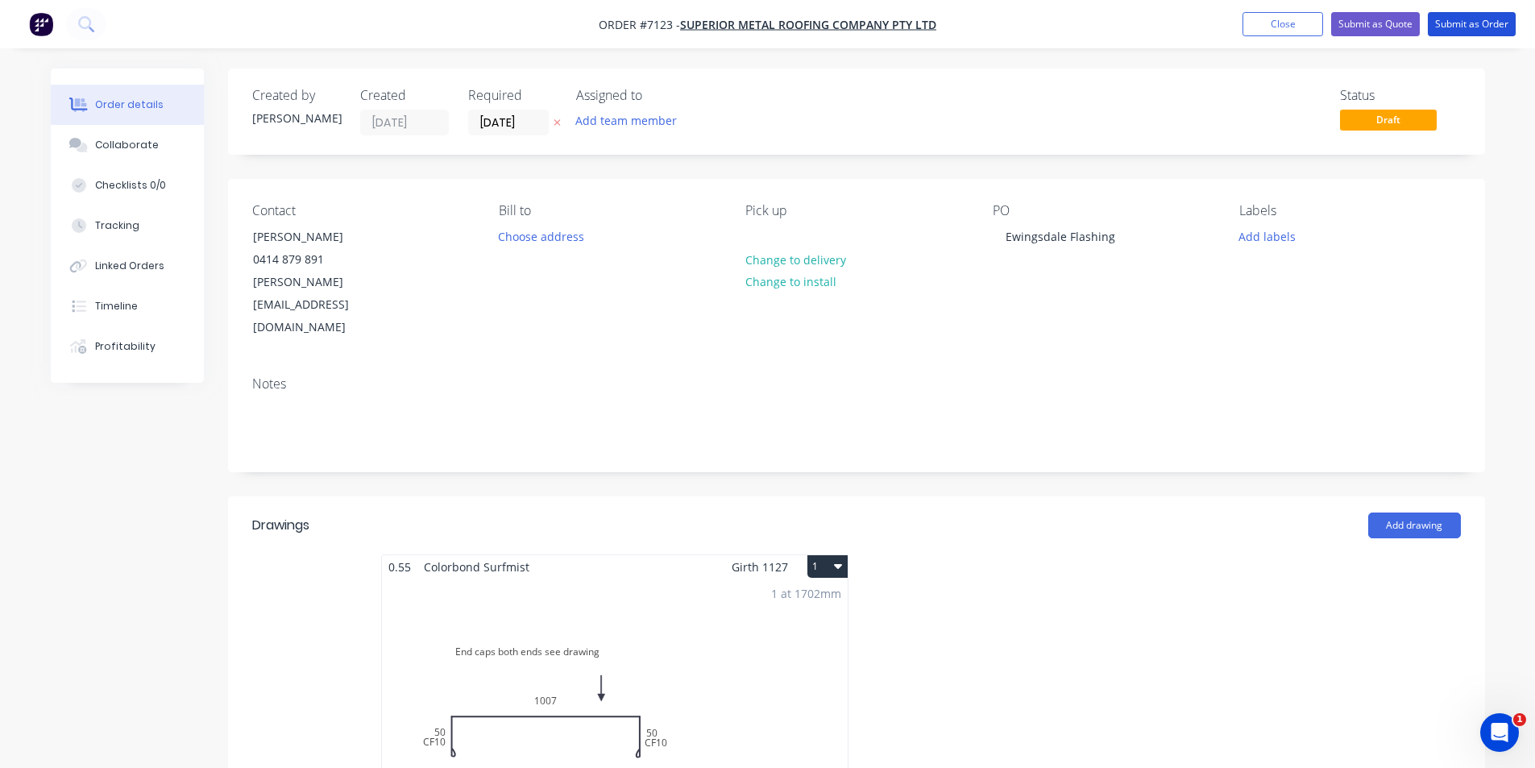
drag, startPoint x: 1506, startPoint y: 32, endPoint x: 1308, endPoint y: 704, distance: 700.6
click at [1505, 32] on button "Submit as Order" at bounding box center [1472, 24] width 88 height 24
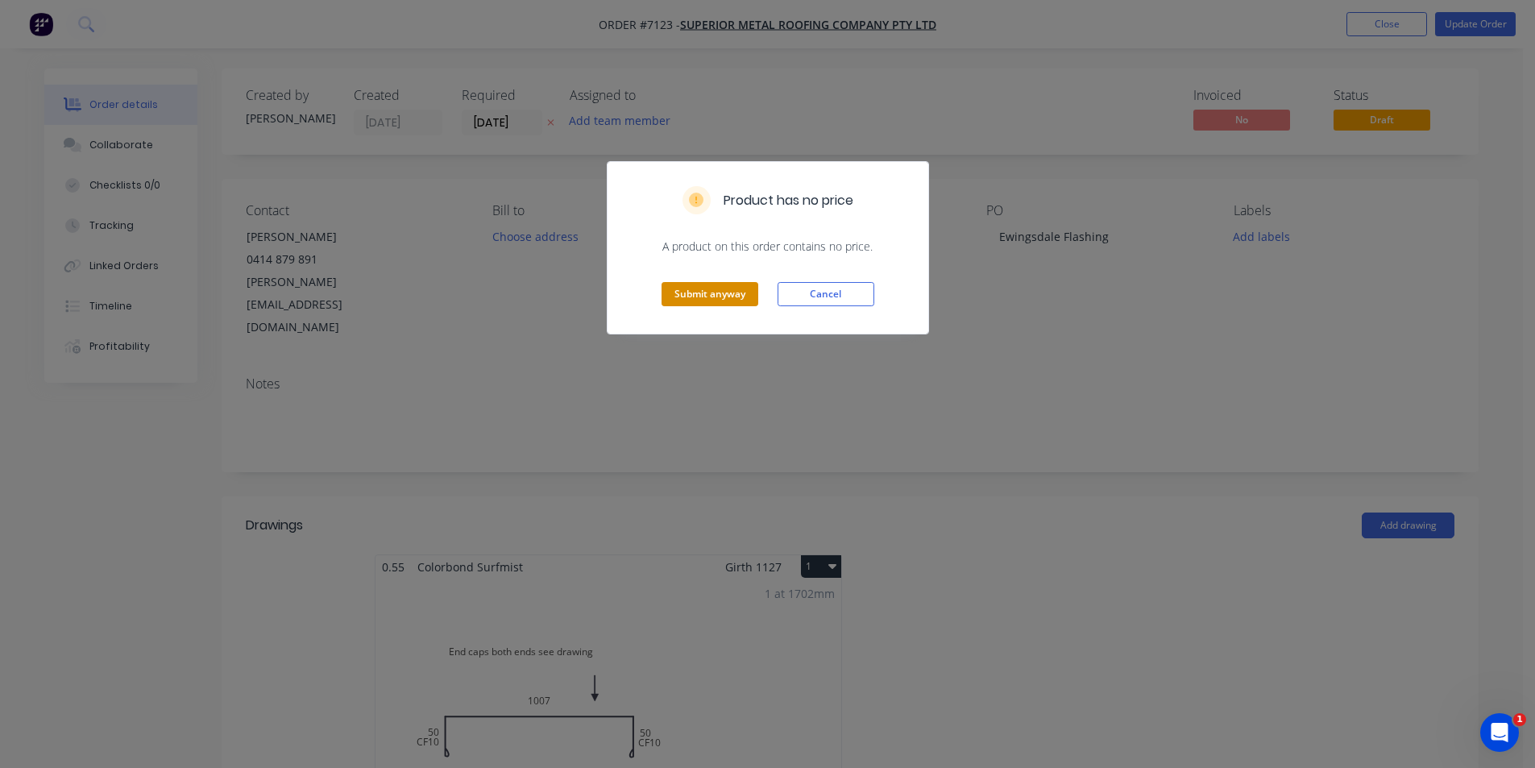
click at [703, 291] on button "Submit anyway" at bounding box center [710, 294] width 97 height 24
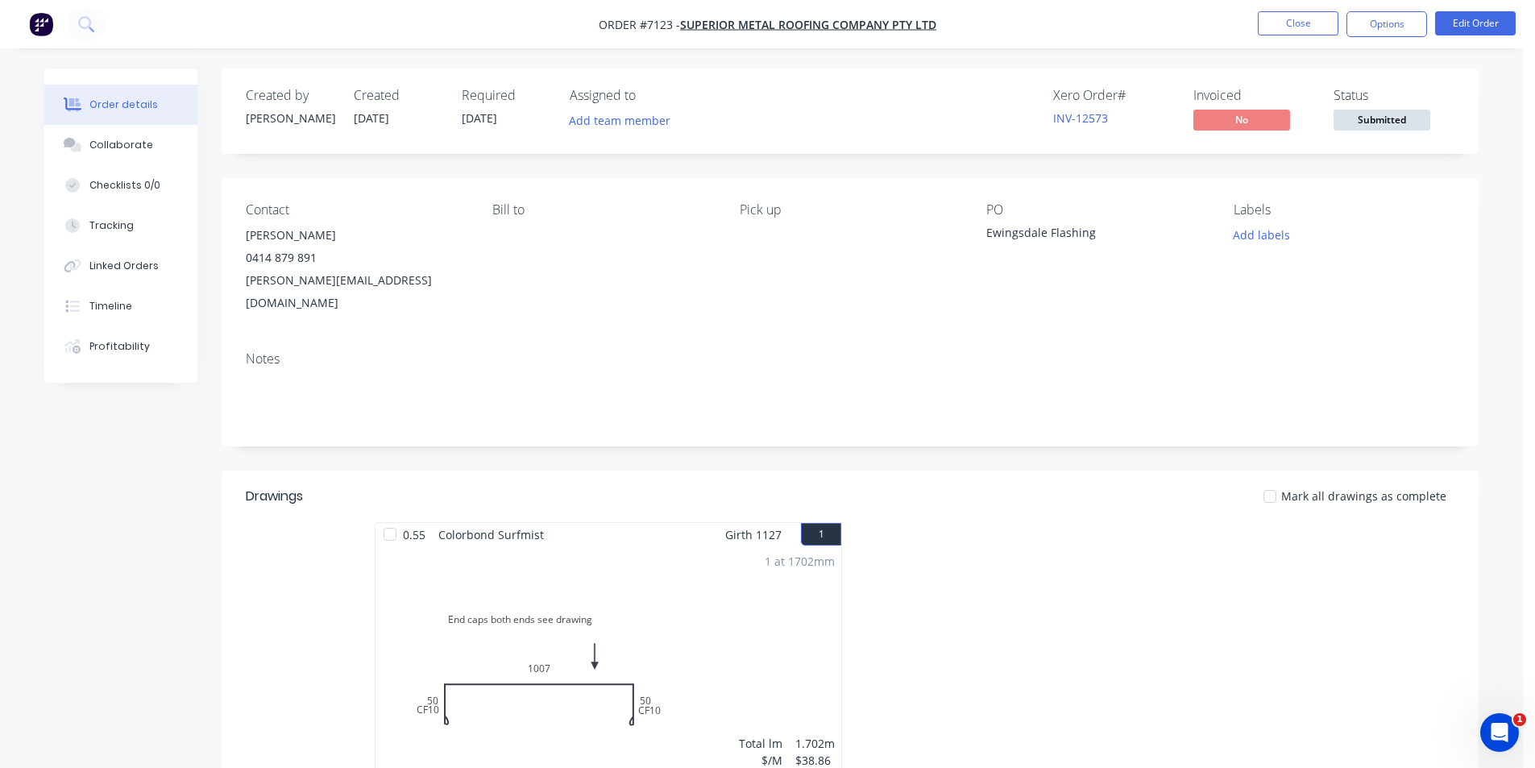
click at [1363, 121] on span "Submitted" at bounding box center [1382, 120] width 97 height 20
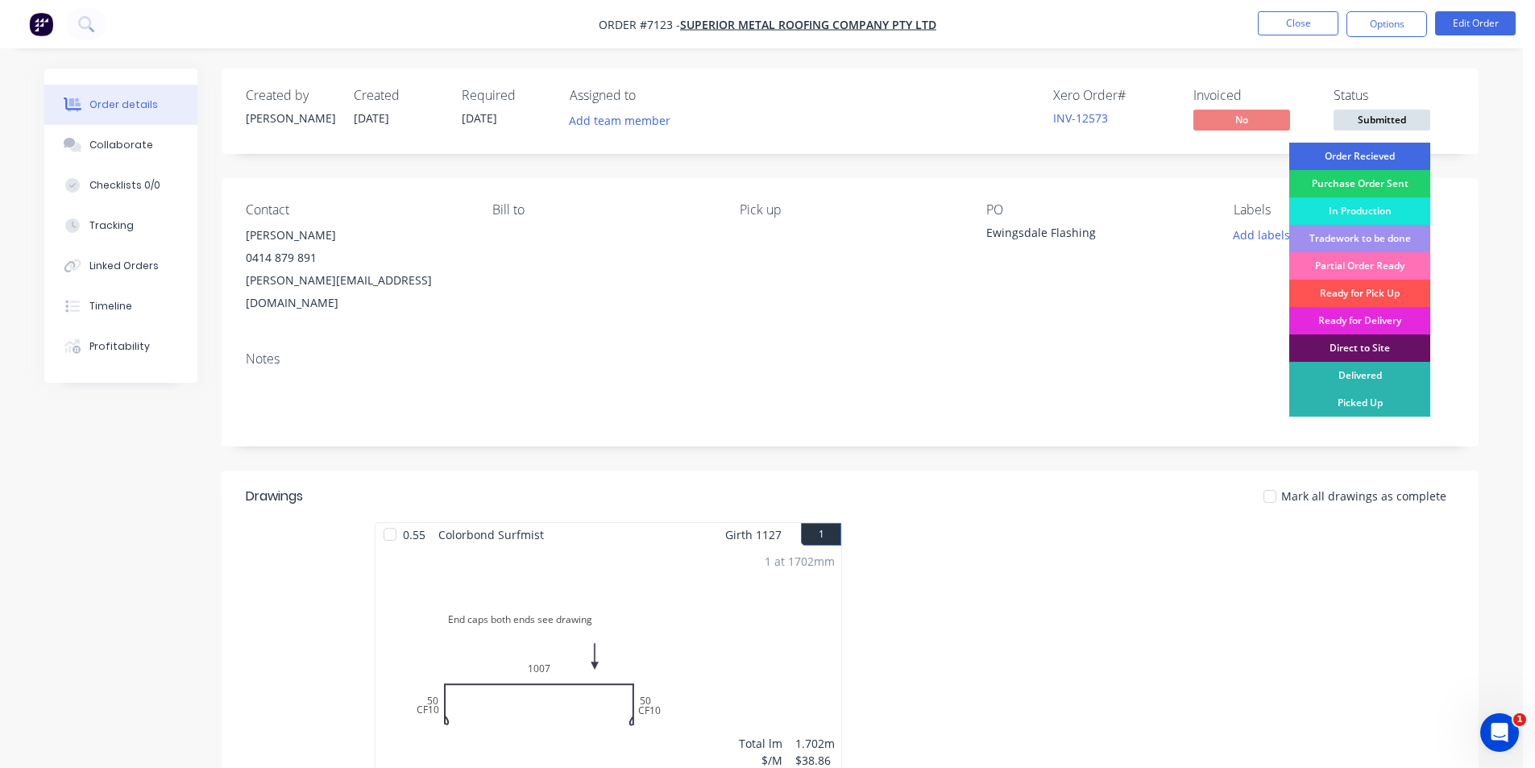
click at [1366, 149] on div "Order Recieved" at bounding box center [1359, 156] width 141 height 27
click at [1388, 9] on nav "Order #7123 - Superior Metal Roofing Company Pty Ltd Close Options Edit Order" at bounding box center [767, 24] width 1535 height 48
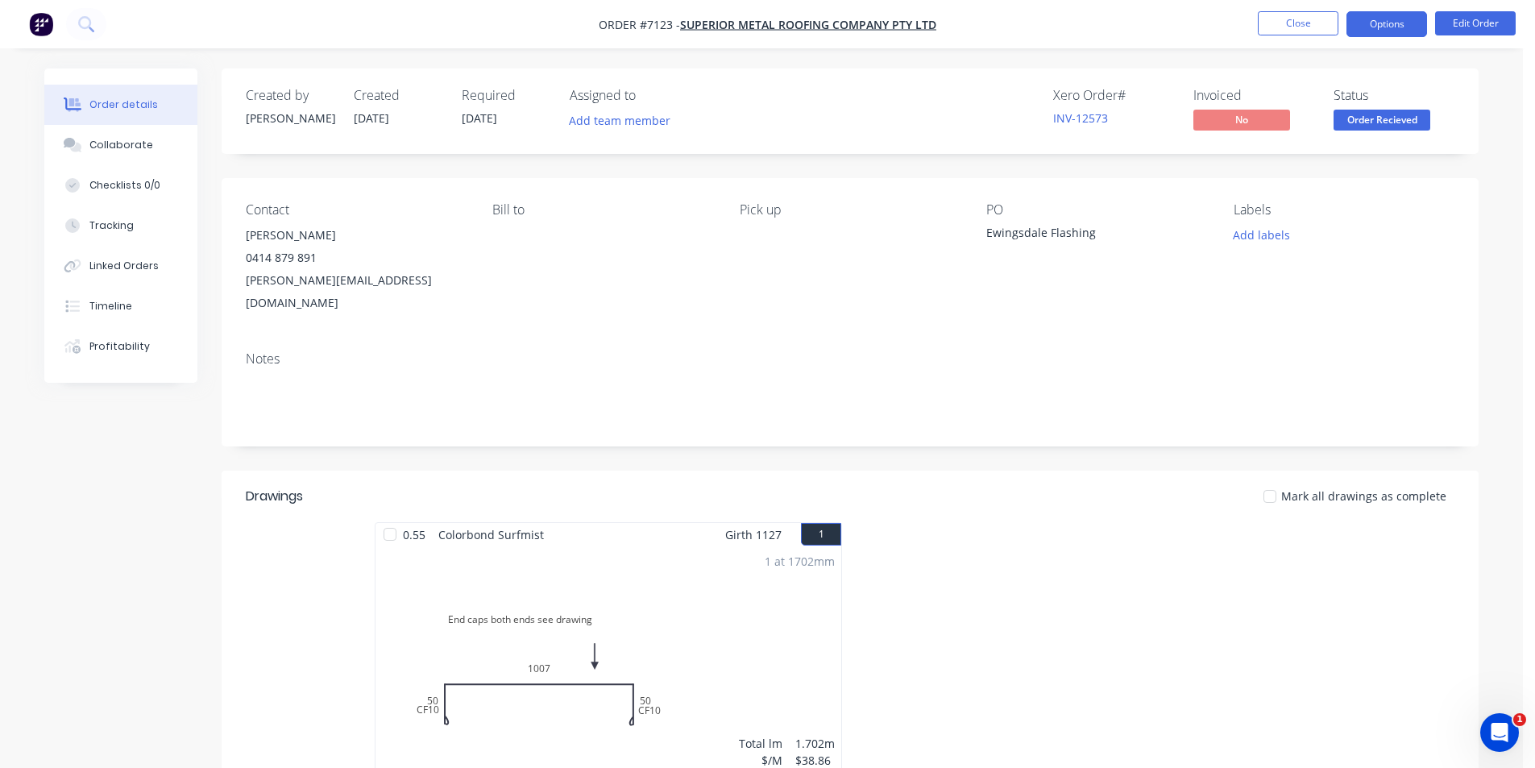
click at [1390, 23] on button "Options" at bounding box center [1386, 24] width 81 height 26
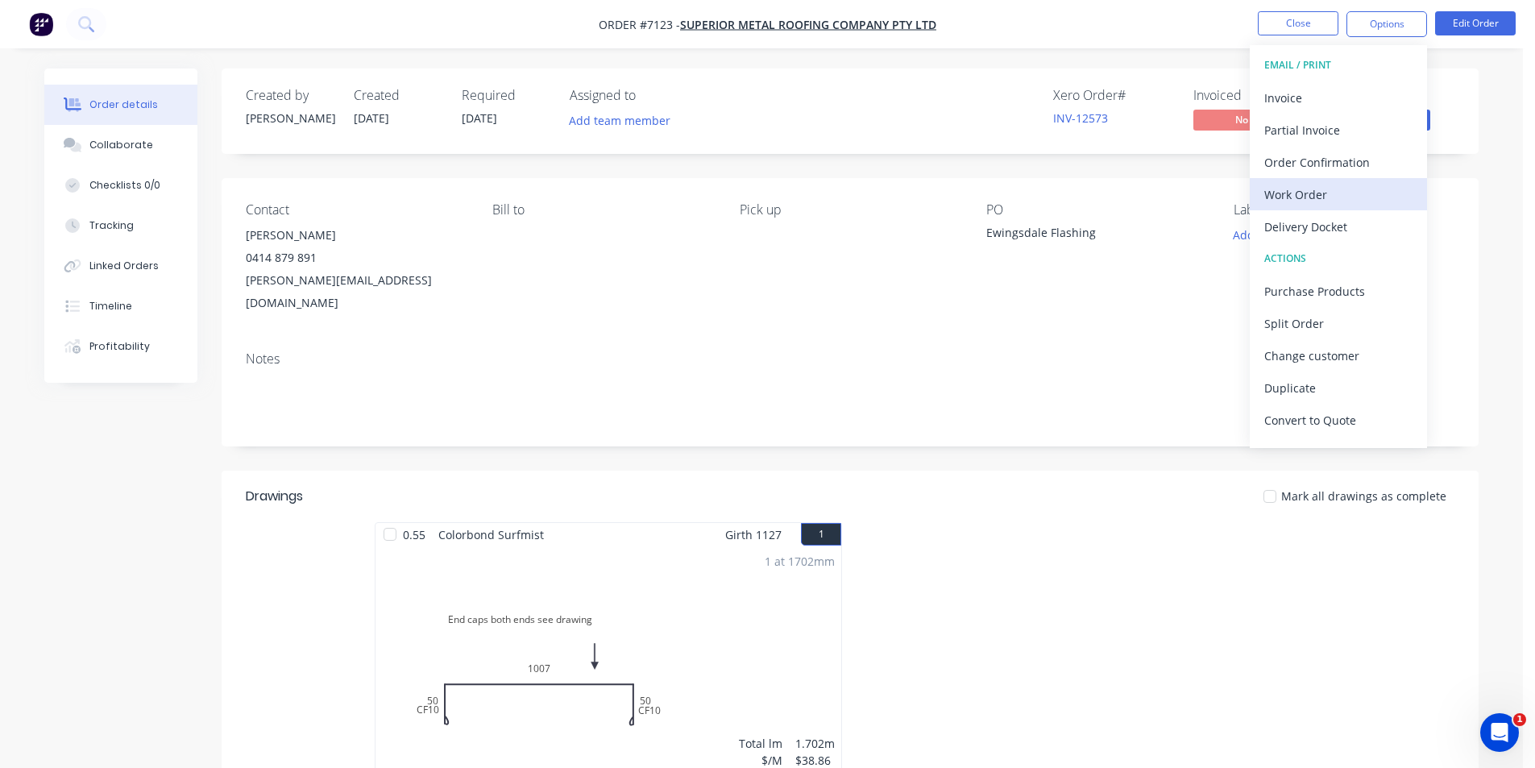
click at [1309, 193] on div "Work Order" at bounding box center [1338, 194] width 148 height 23
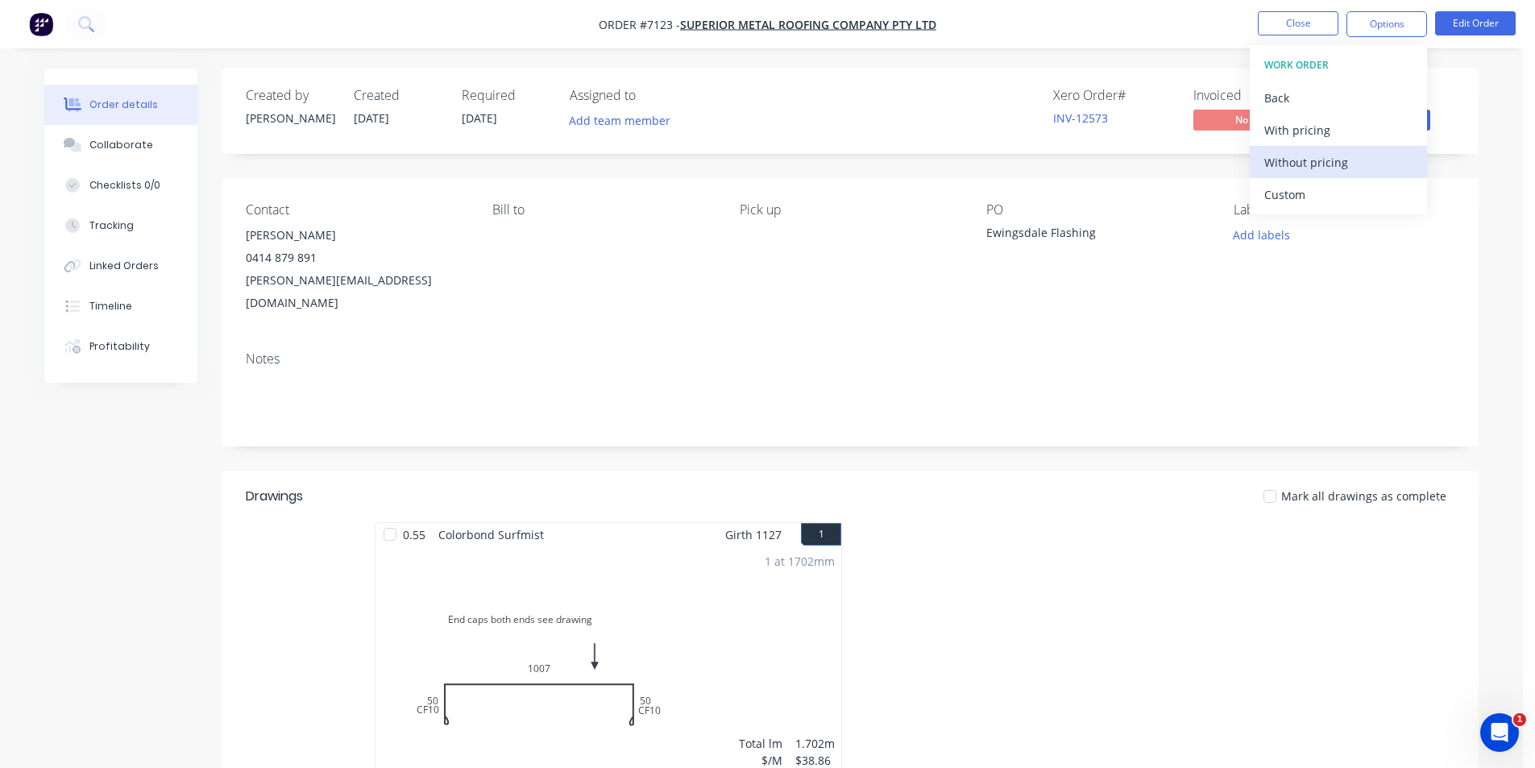
click at [1321, 161] on div "Without pricing" at bounding box center [1338, 162] width 148 height 23
drag, startPoint x: 1303, startPoint y: 26, endPoint x: 1540, endPoint y: 89, distance: 245.1
click at [1303, 26] on button "Close" at bounding box center [1298, 23] width 81 height 24
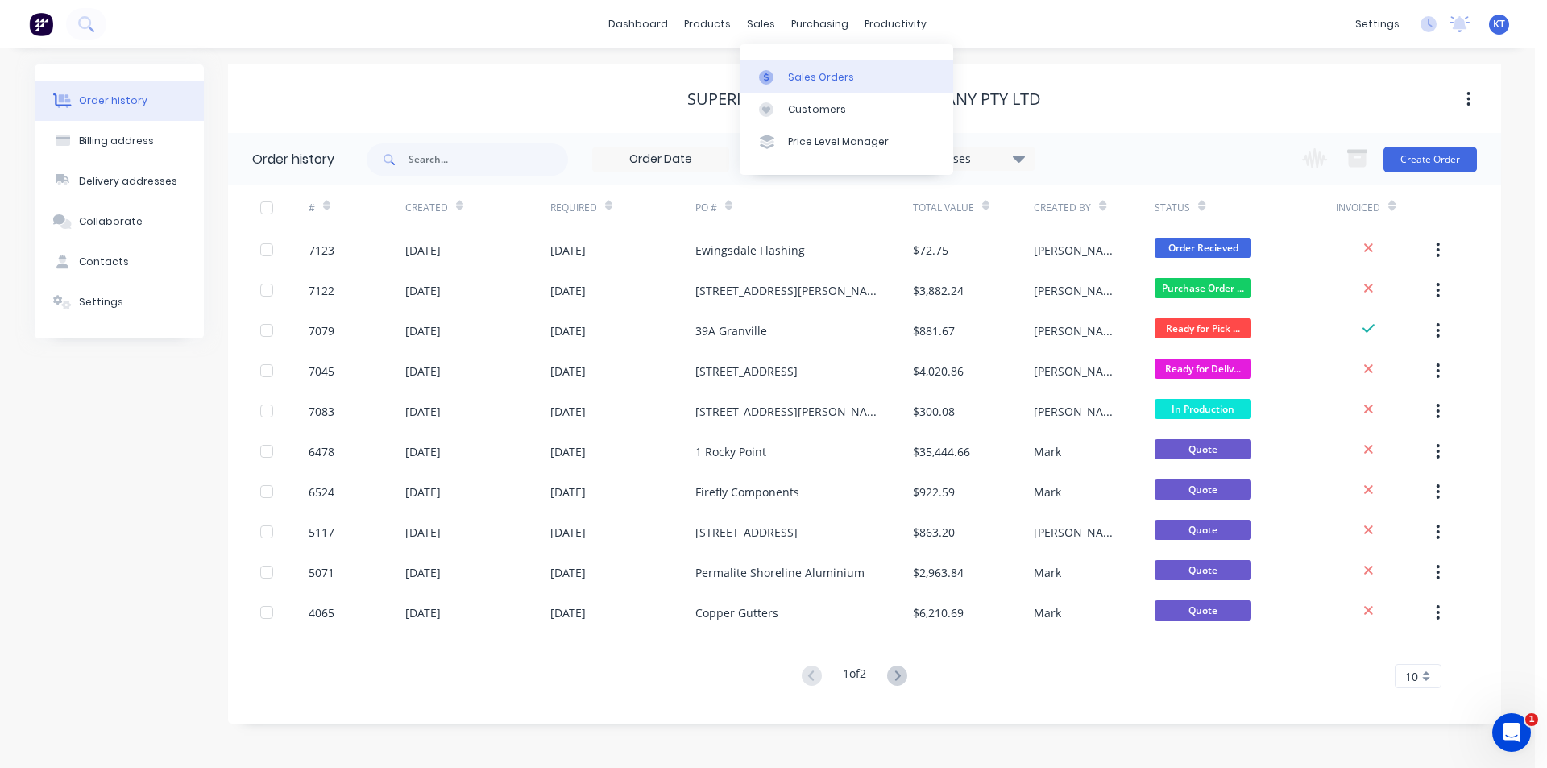
click at [782, 68] on link "Sales Orders" at bounding box center [847, 76] width 214 height 32
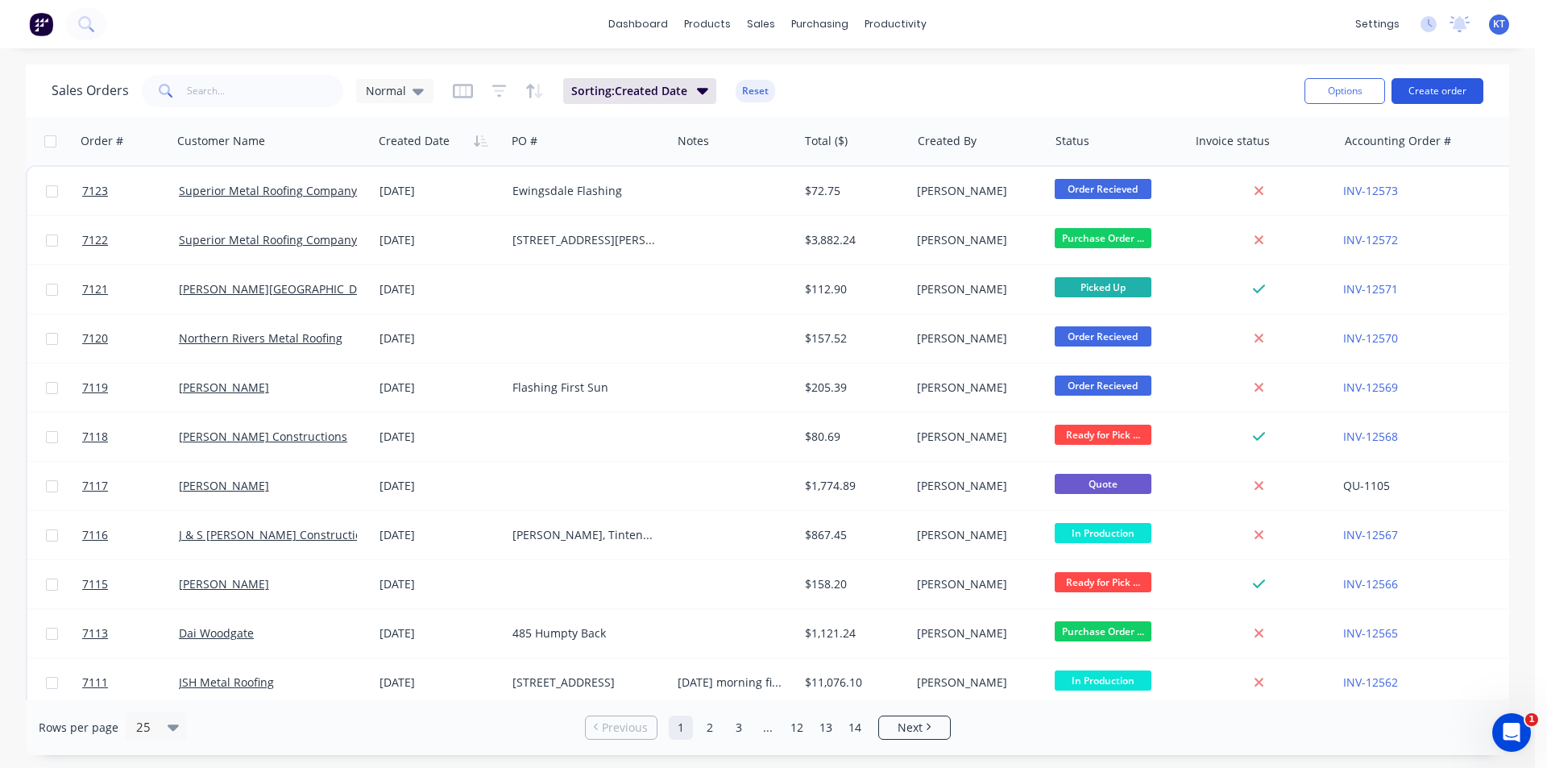
click at [1454, 97] on button "Create order" at bounding box center [1438, 91] width 92 height 26
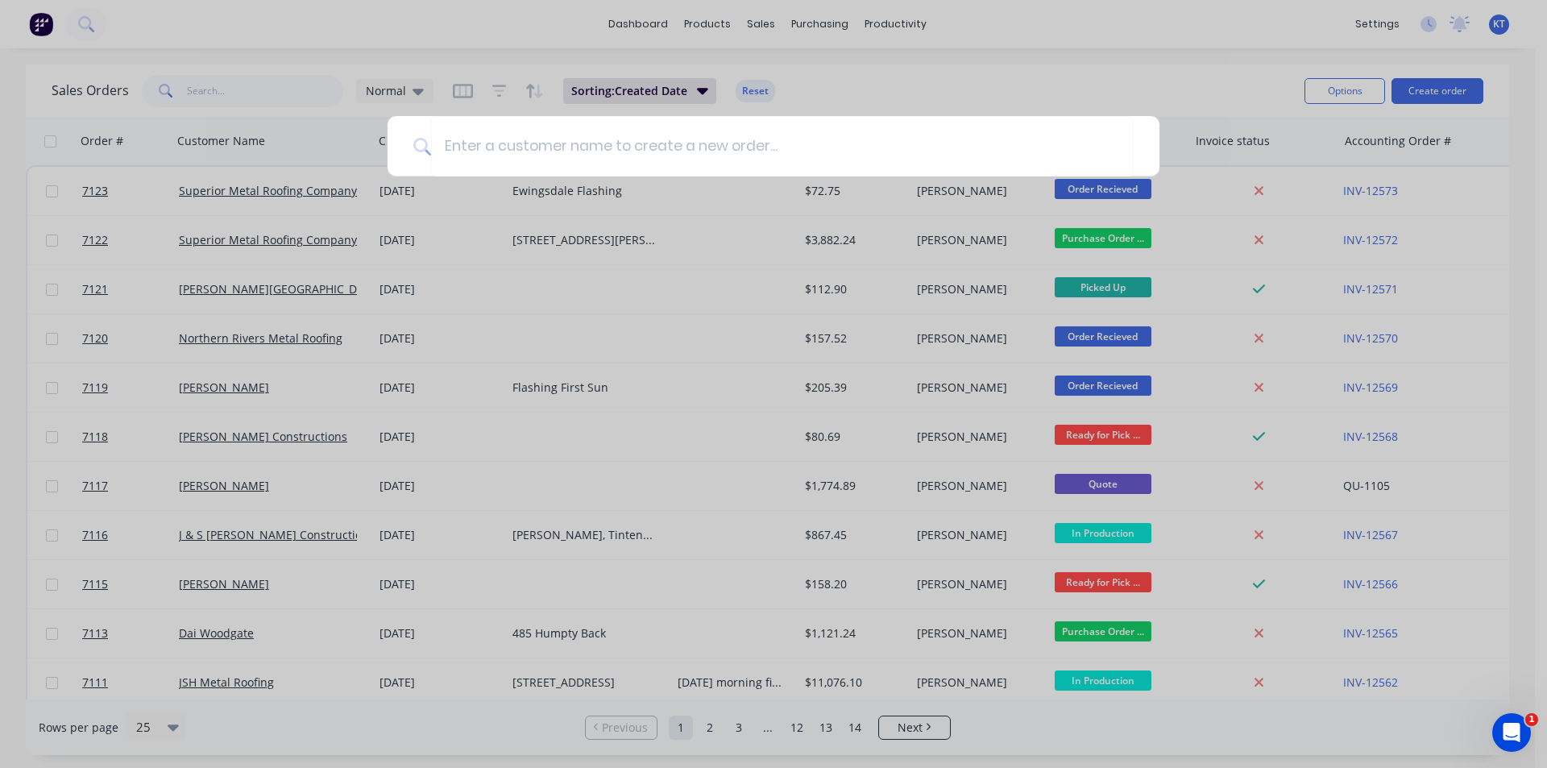
type input "G"
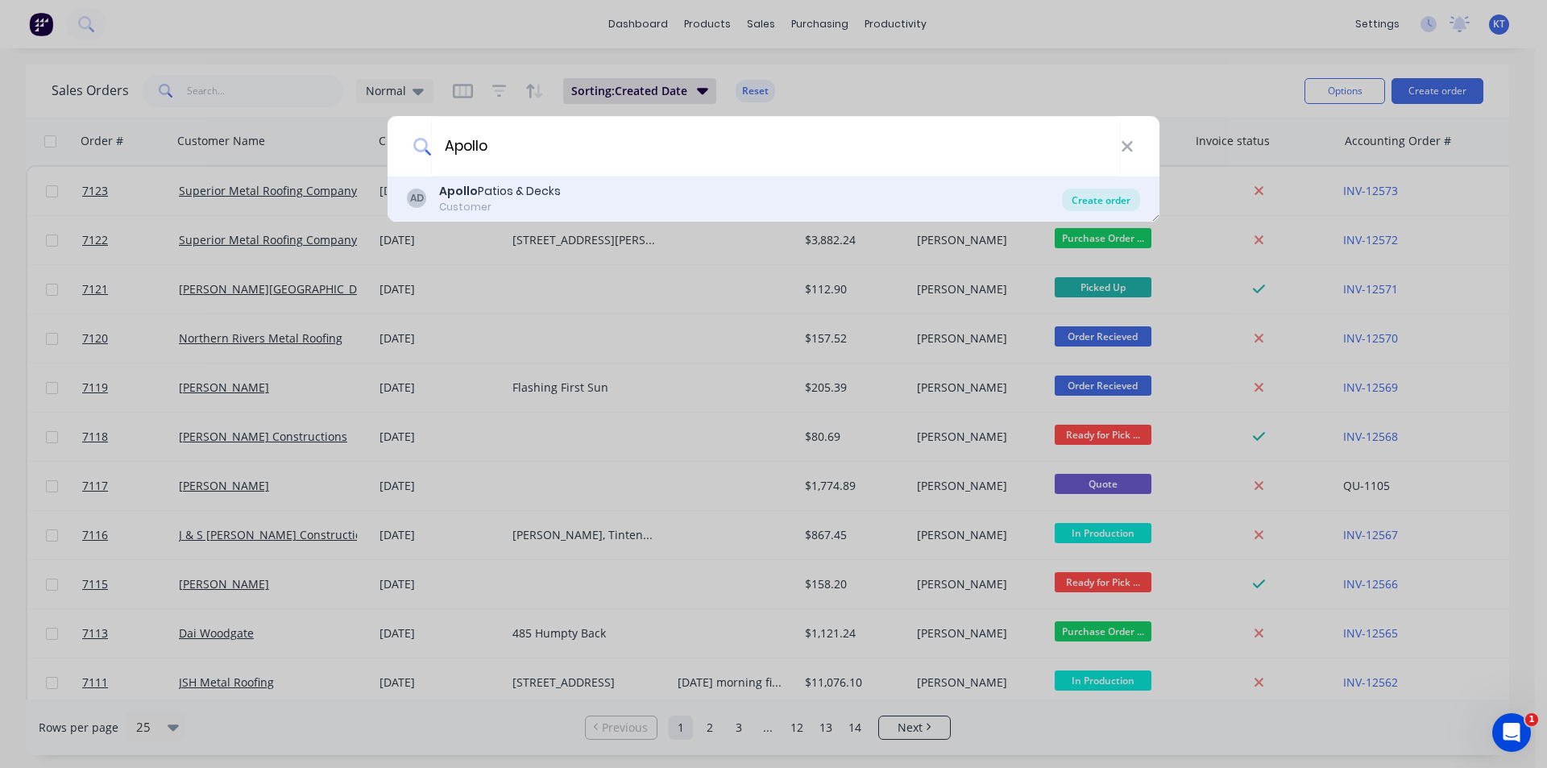
type input "Apollo"
click at [1090, 193] on div "Create order" at bounding box center [1101, 200] width 78 height 23
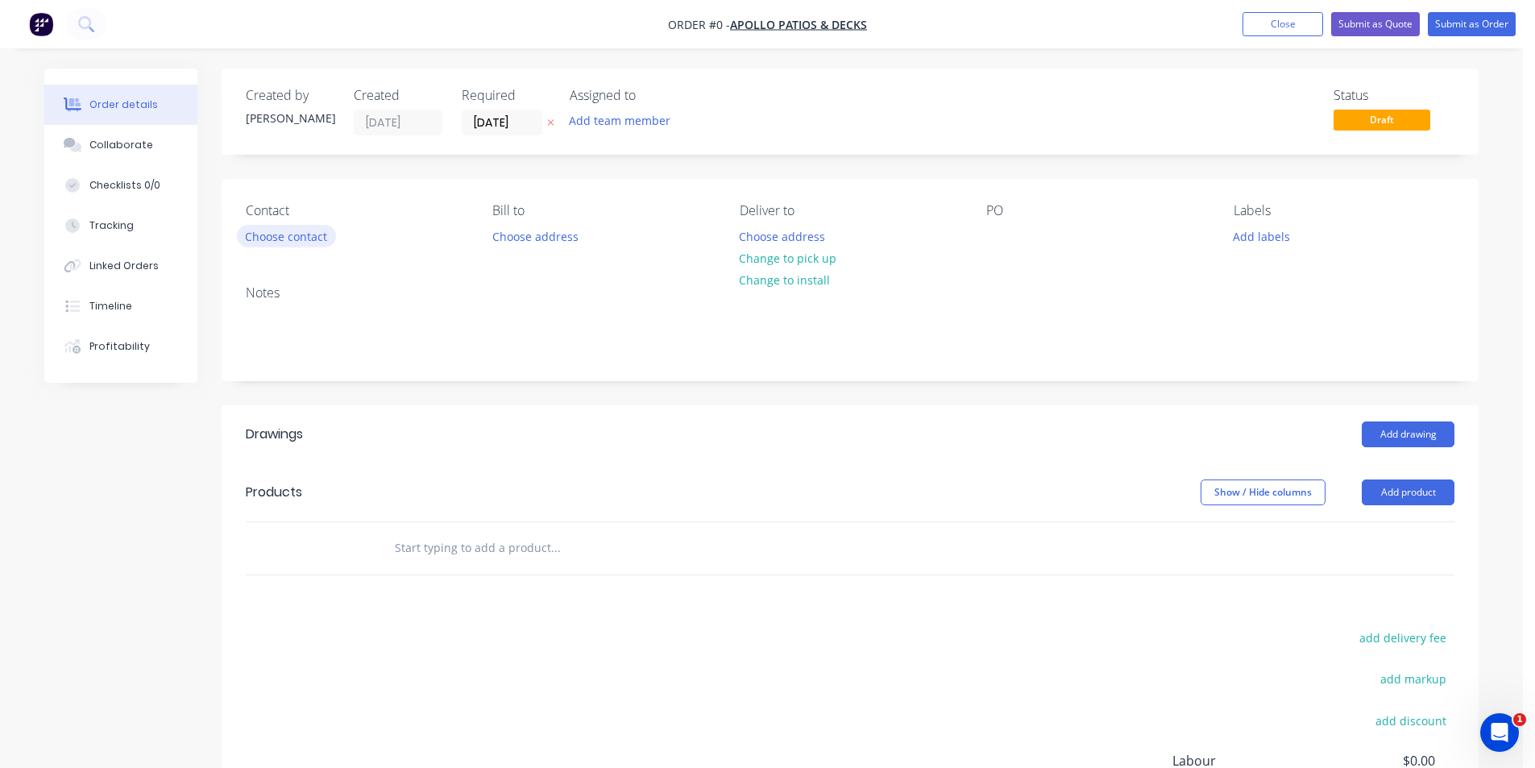
click at [295, 230] on button "Choose contact" at bounding box center [286, 236] width 99 height 22
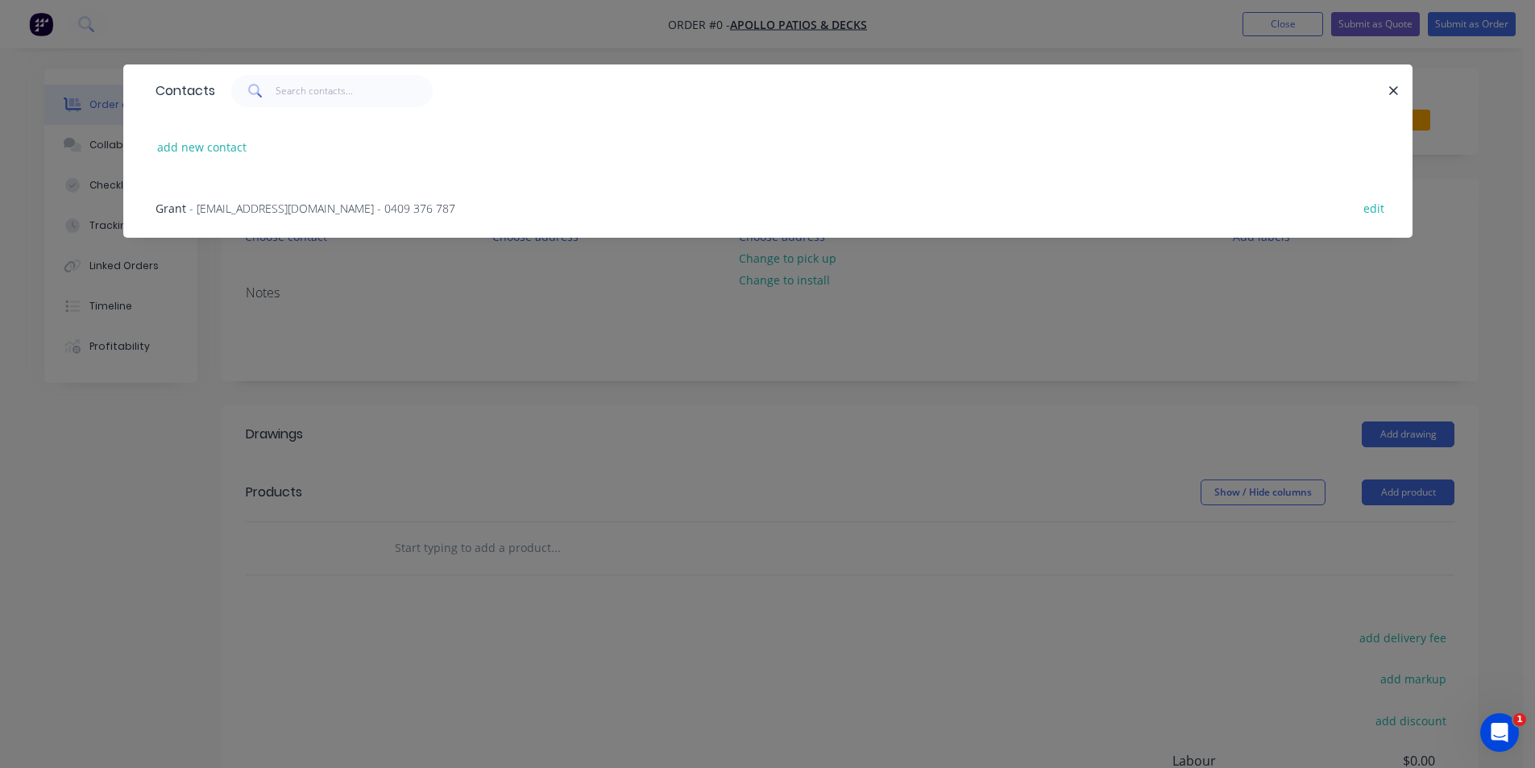
click at [230, 201] on span "- [EMAIL_ADDRESS][DOMAIN_NAME] - 0409 376 787" at bounding box center [322, 208] width 266 height 15
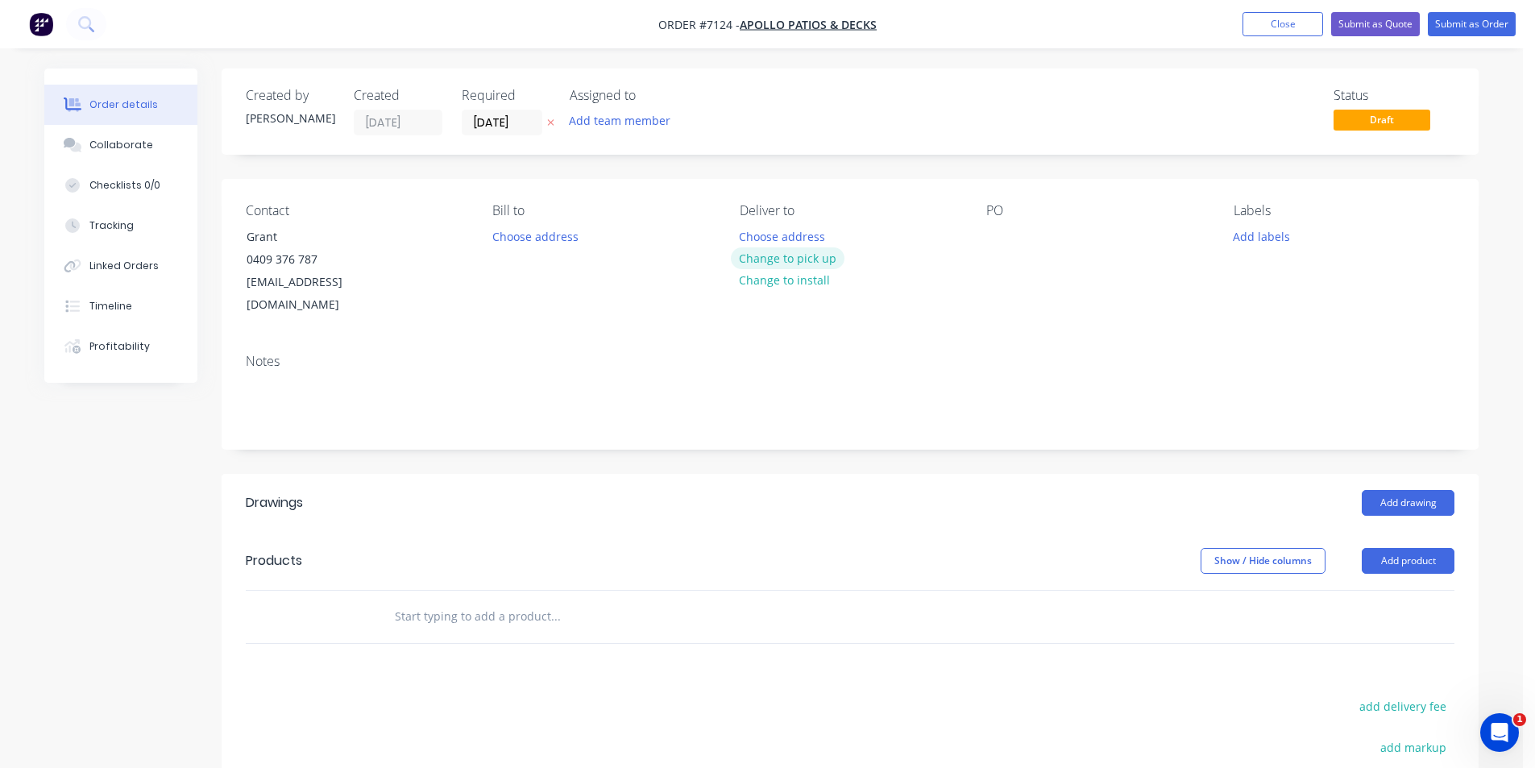
click at [781, 255] on button "Change to pick up" at bounding box center [788, 258] width 114 height 22
click at [997, 226] on div at bounding box center [999, 236] width 26 height 23
click at [1432, 490] on button "Add drawing" at bounding box center [1408, 503] width 93 height 26
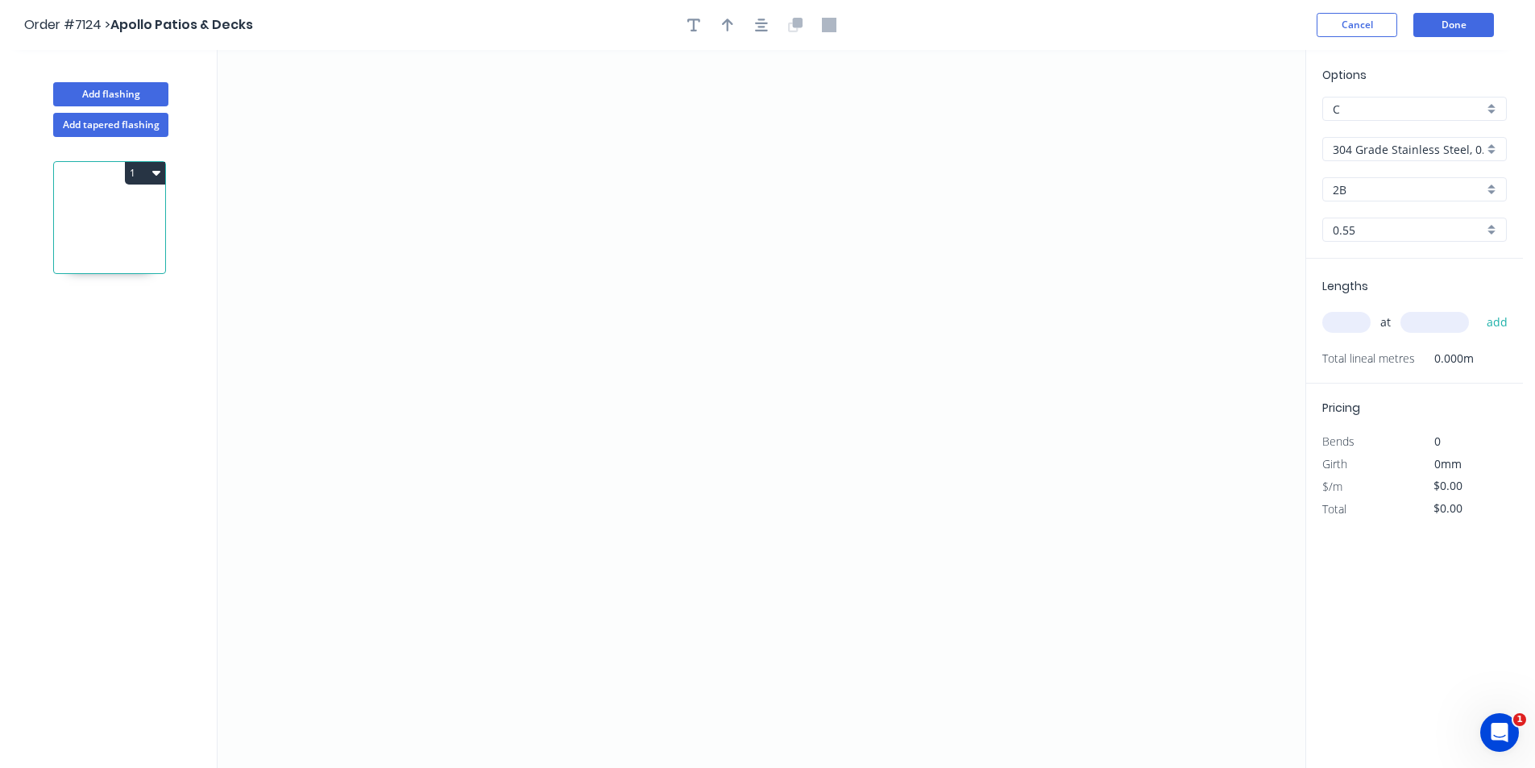
click at [1372, 161] on div "Options C C 304 Grade Stainless Steel, 0.9mm Perforated Pattern 208 - 2mm hole …" at bounding box center [1414, 162] width 217 height 193
click at [1372, 151] on input "304 Grade Stainless Steel, 0.9mm Perforated Pattern 208 - 2mm hole" at bounding box center [1408, 149] width 151 height 17
click at [1379, 243] on div "Colorbond" at bounding box center [1414, 236] width 183 height 28
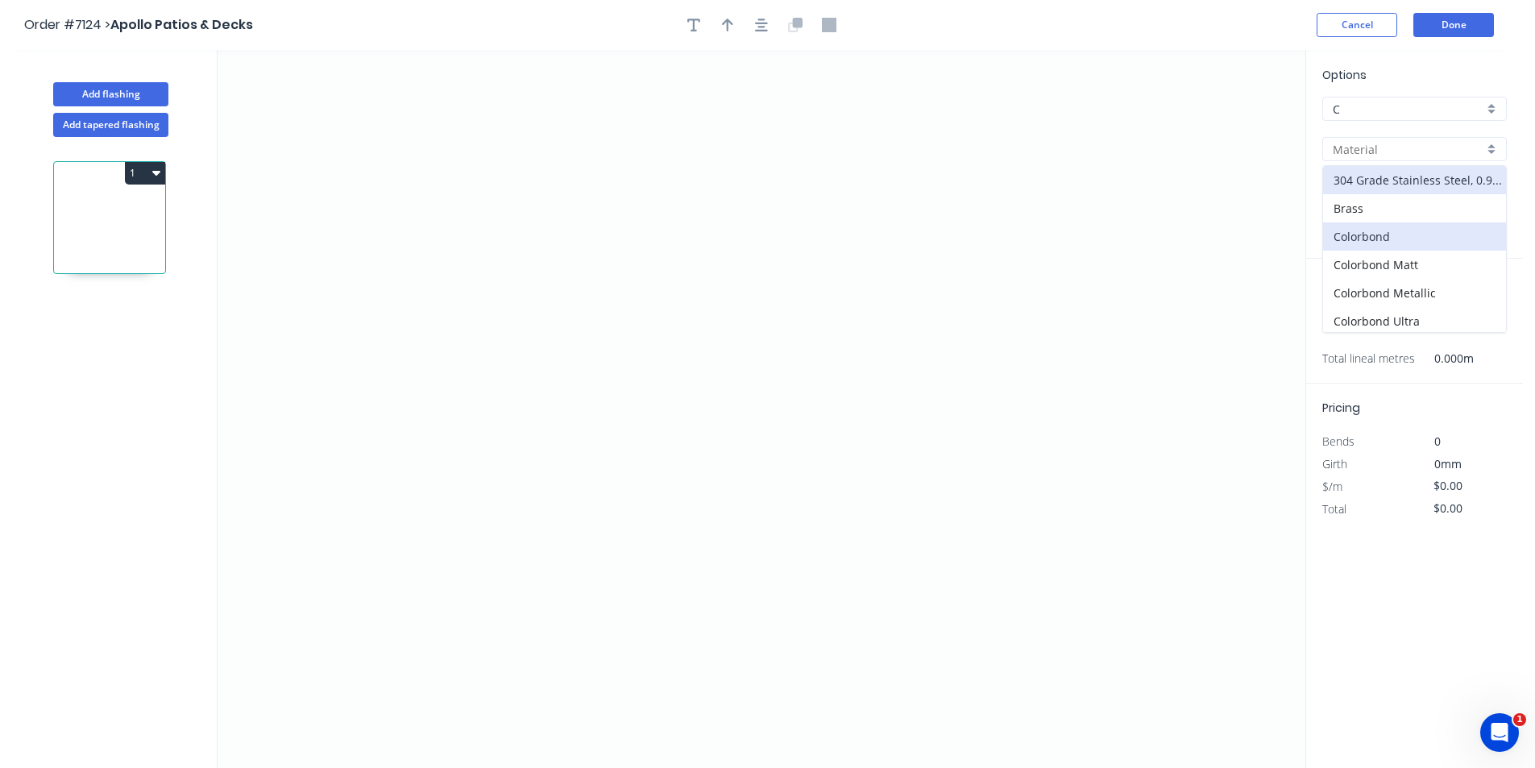
type input "Colorbond"
type input "Basalt"
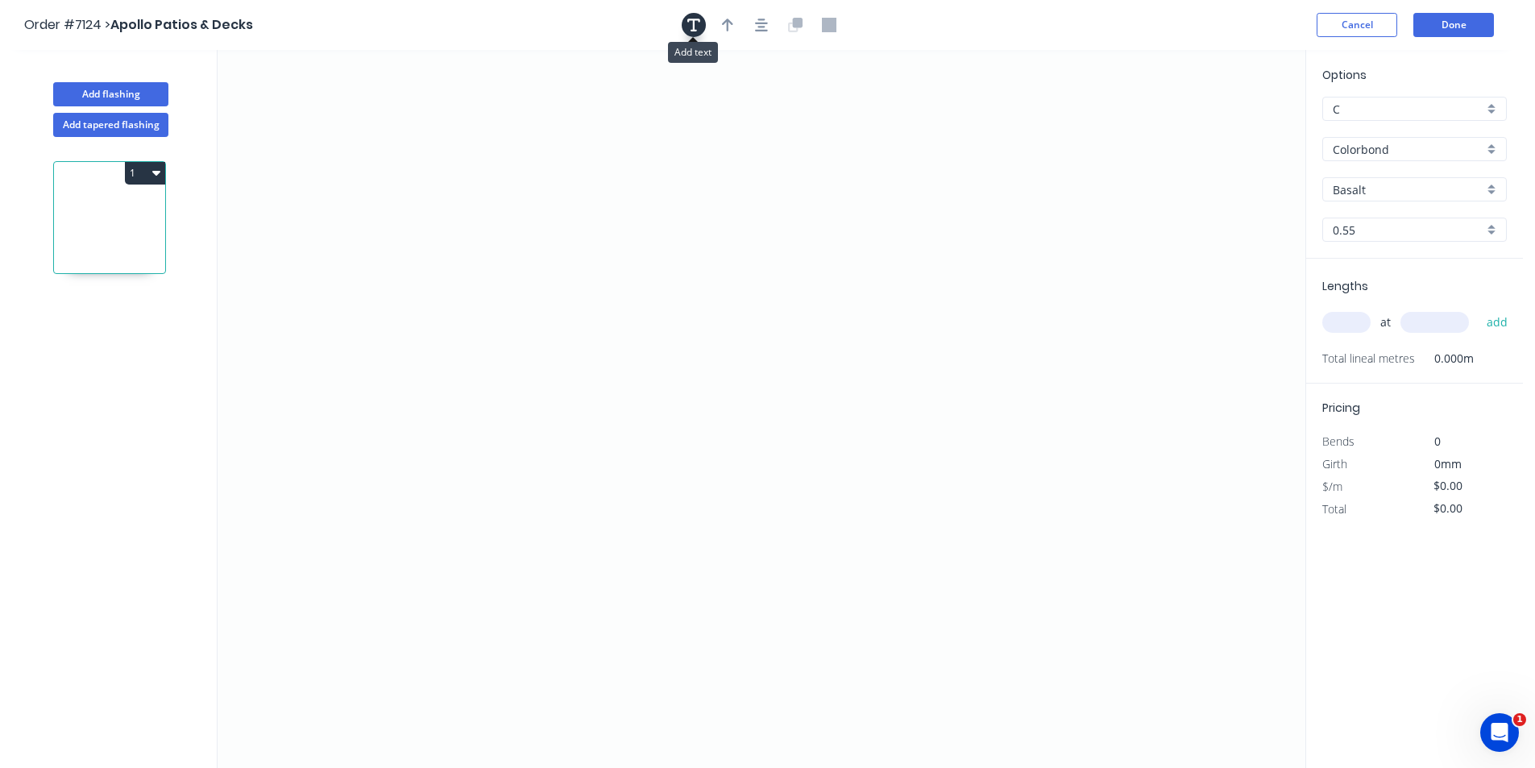
click at [690, 22] on icon "button" at bounding box center [693, 25] width 13 height 15
drag, startPoint x: 359, startPoint y: 122, endPoint x: 695, endPoint y: 261, distance: 364.5
click at [695, 261] on textarea at bounding box center [657, 269] width 131 height 60
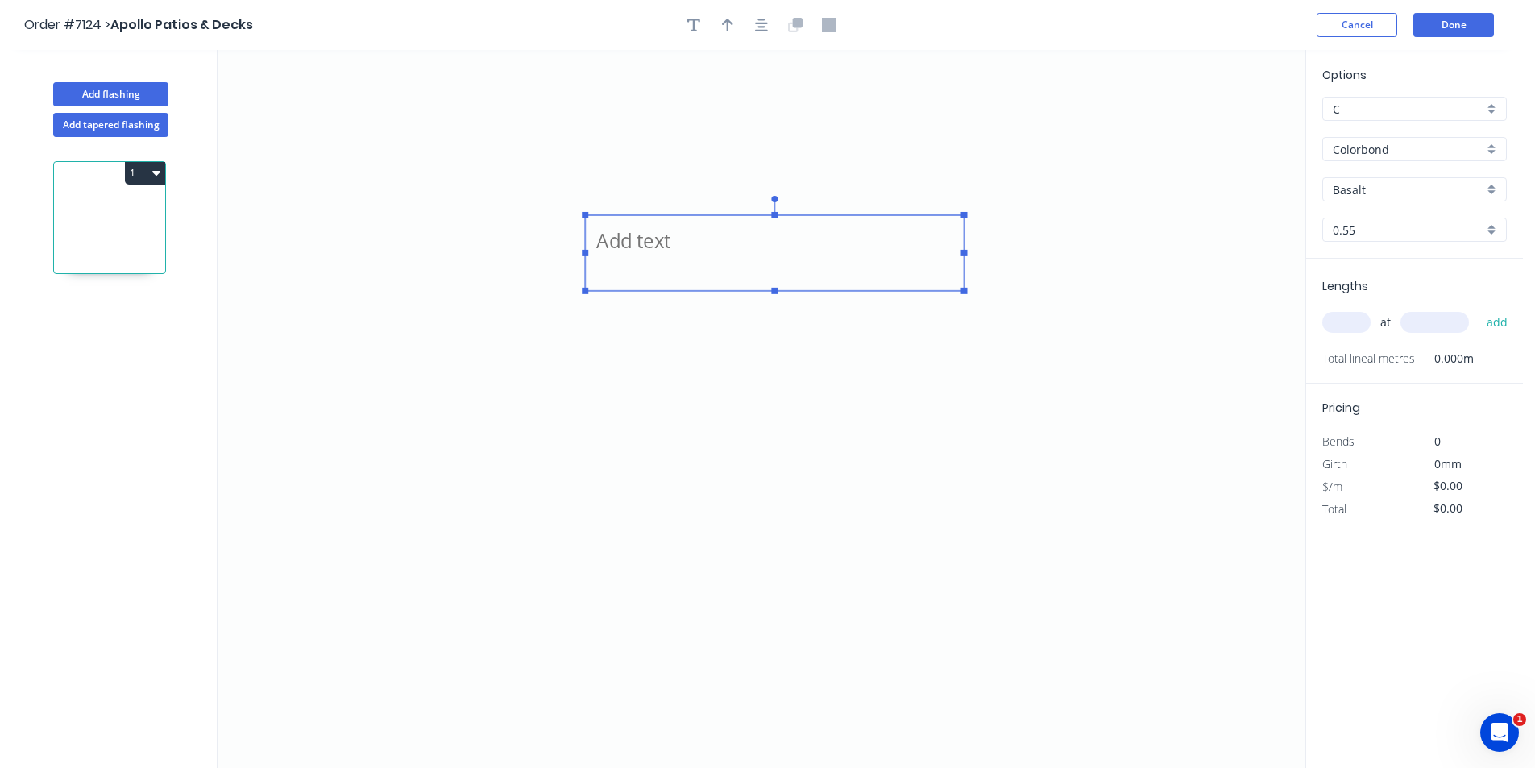
drag, startPoint x: 733, startPoint y: 254, endPoint x: 965, endPoint y: 272, distance: 232.7
click at [965, 272] on icon at bounding box center [762, 409] width 1088 height 718
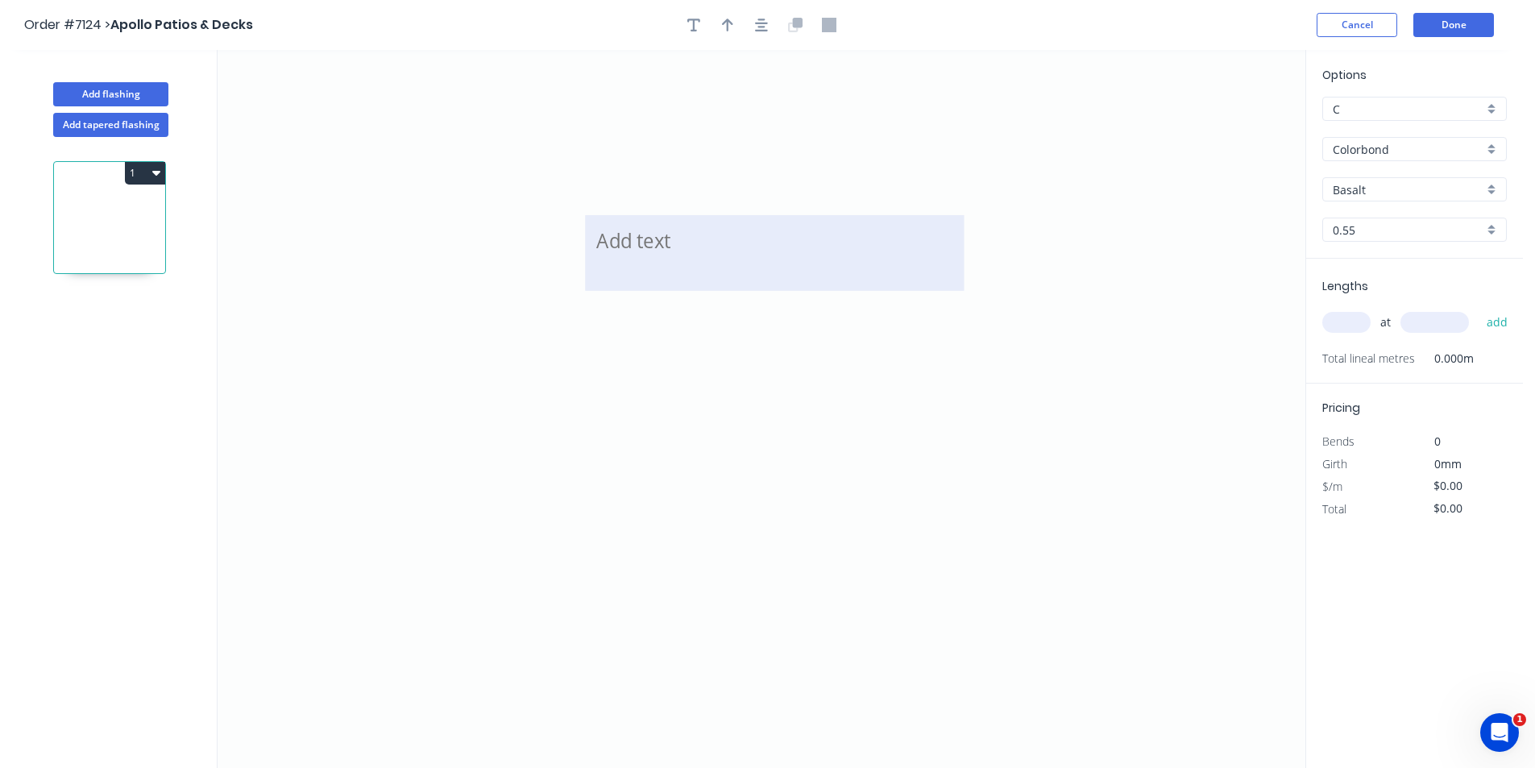
click at [796, 263] on textarea at bounding box center [774, 253] width 363 height 60
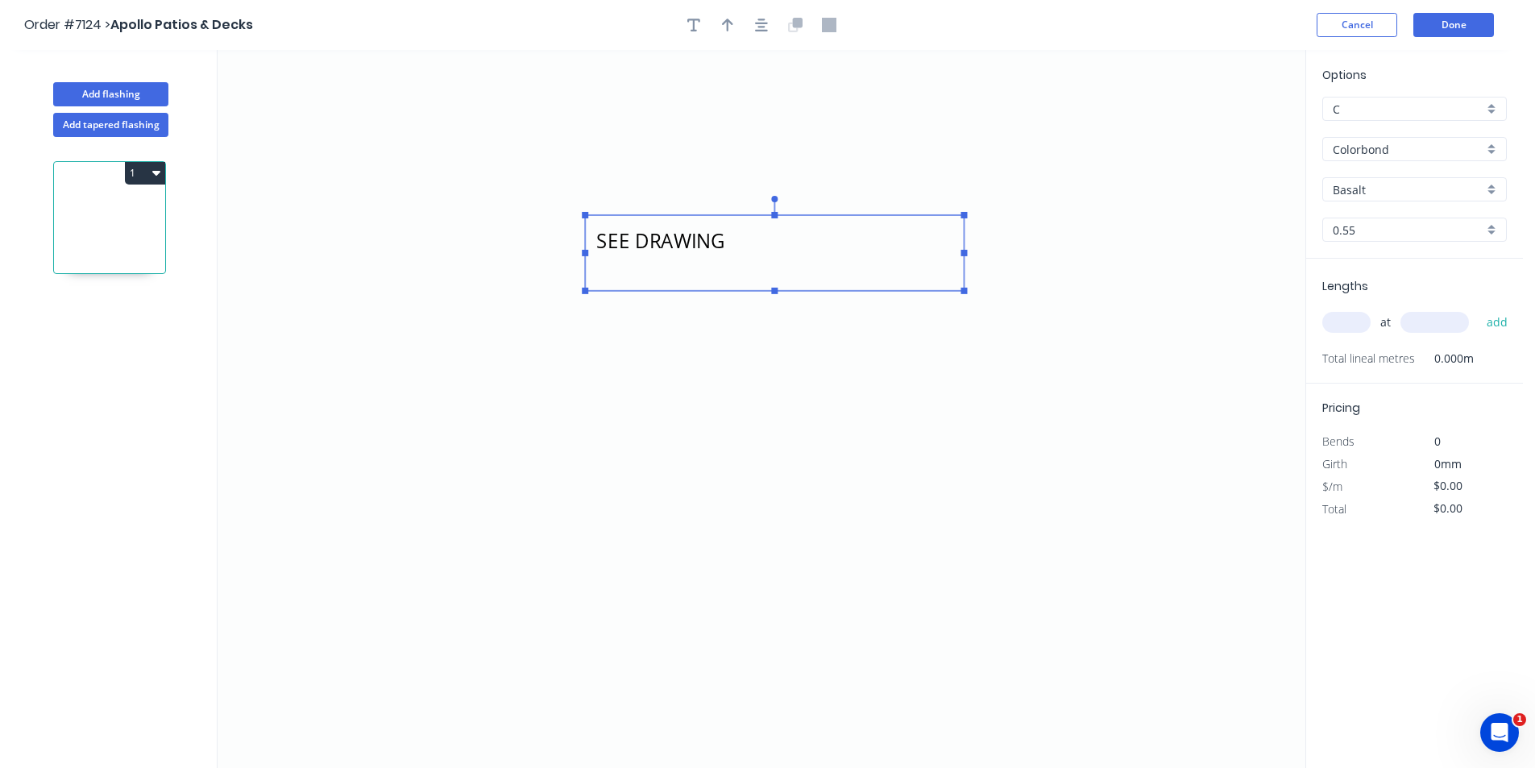
click at [757, 511] on icon "SEE DRAWING" at bounding box center [762, 409] width 1088 height 718
type textarea "SEE DRAWING"
click at [579, 326] on icon "SEE DRAWING" at bounding box center [762, 409] width 1088 height 718
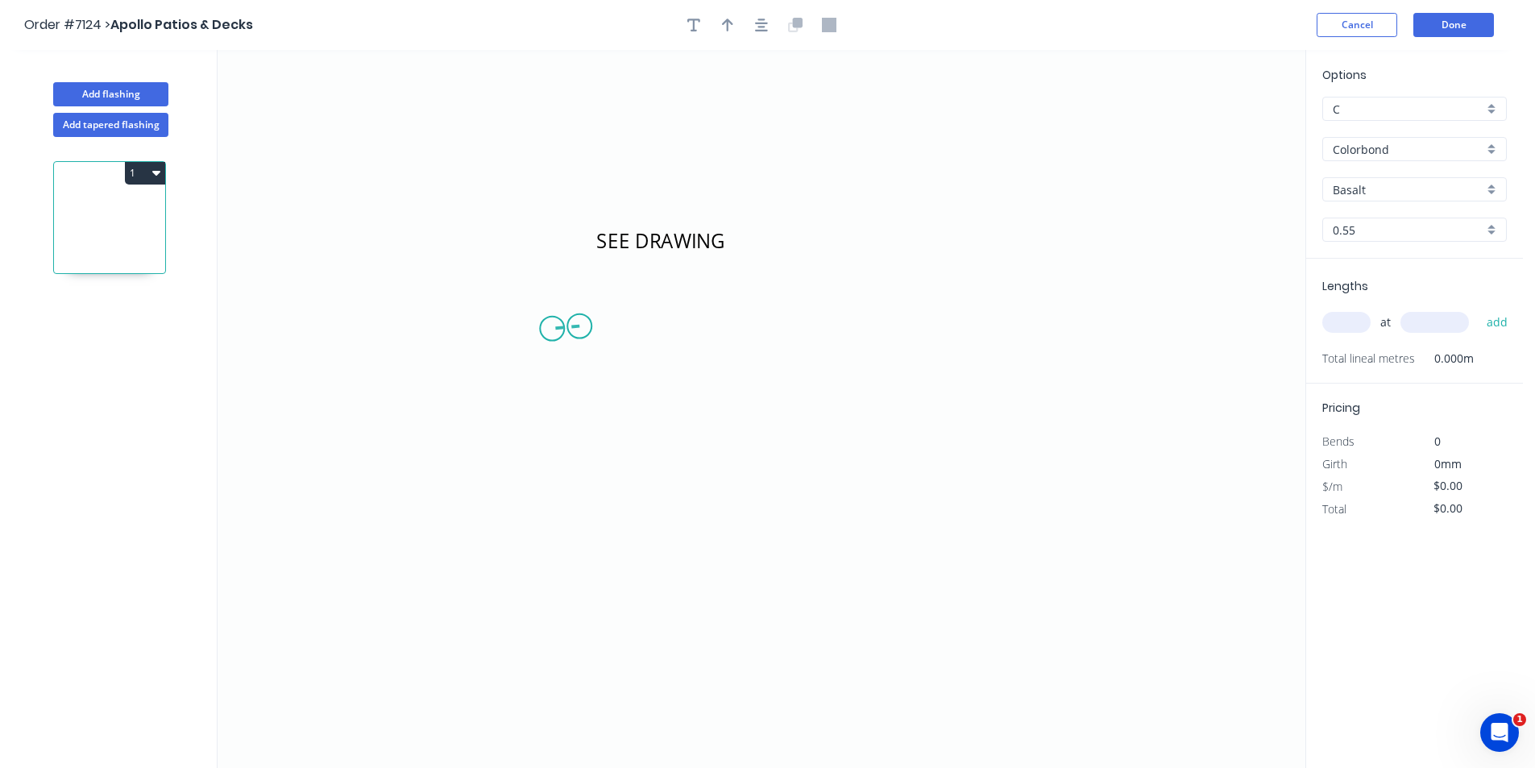
click at [552, 329] on icon "SEE DRAWING" at bounding box center [762, 409] width 1088 height 718
click at [657, 440] on icon "SEE DRAWING ?" at bounding box center [762, 409] width 1088 height 718
click at [658, 568] on icon "SEE DRAWING ? ? ? º" at bounding box center [762, 409] width 1088 height 718
click at [807, 576] on icon "SEE DRAWING ? ? ? ? º" at bounding box center [762, 409] width 1088 height 718
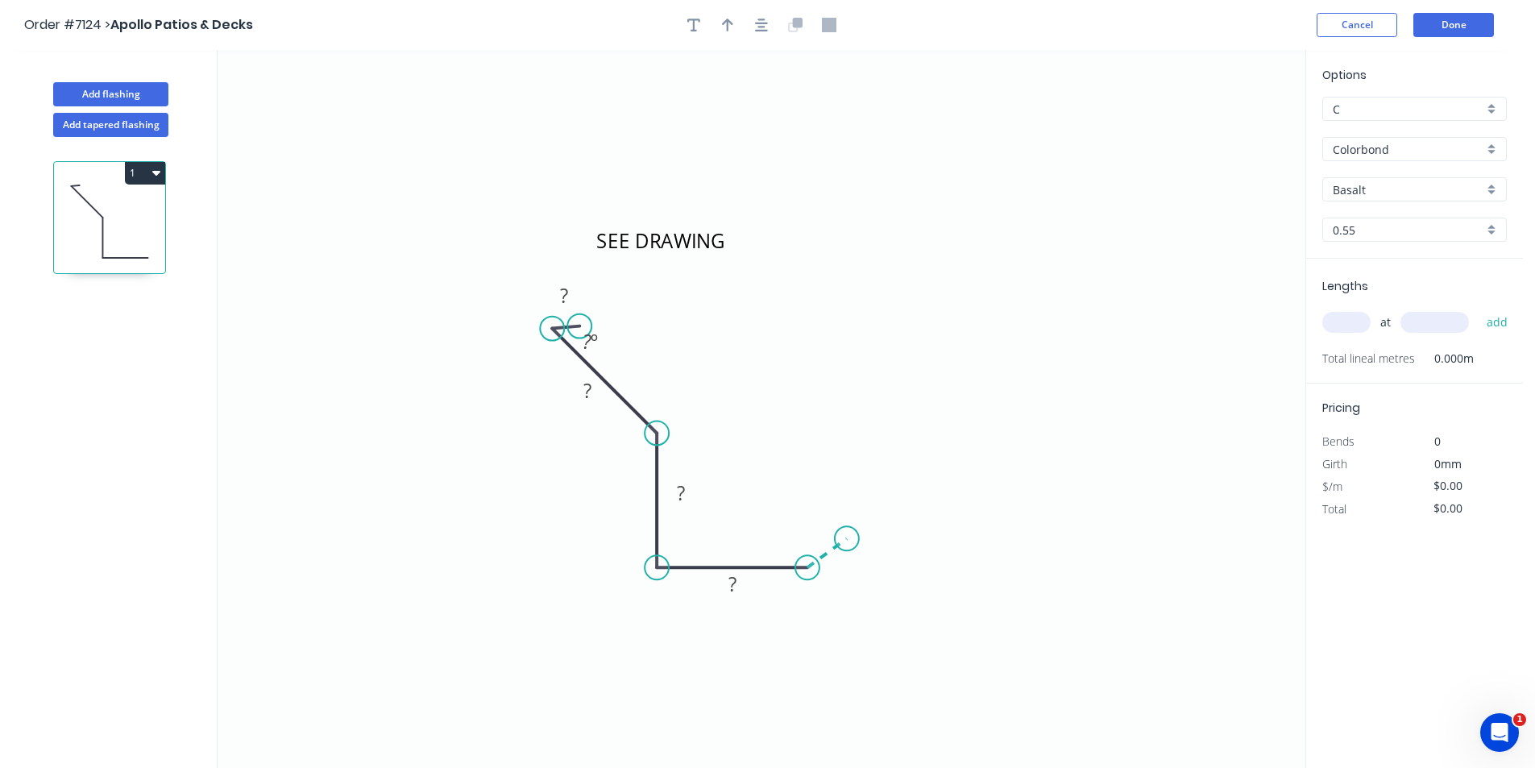
click at [847, 539] on icon at bounding box center [826, 552] width 39 height 29
click at [852, 439] on icon "SEE DRAWING ? ? ? ? ? ? º ? º" at bounding box center [762, 409] width 1088 height 718
drag, startPoint x: 836, startPoint y: 442, endPoint x: 849, endPoint y: 440, distance: 13.1
click at [843, 442] on circle at bounding box center [847, 438] width 24 height 24
drag, startPoint x: 848, startPoint y: 441, endPoint x: 862, endPoint y: 352, distance: 89.7
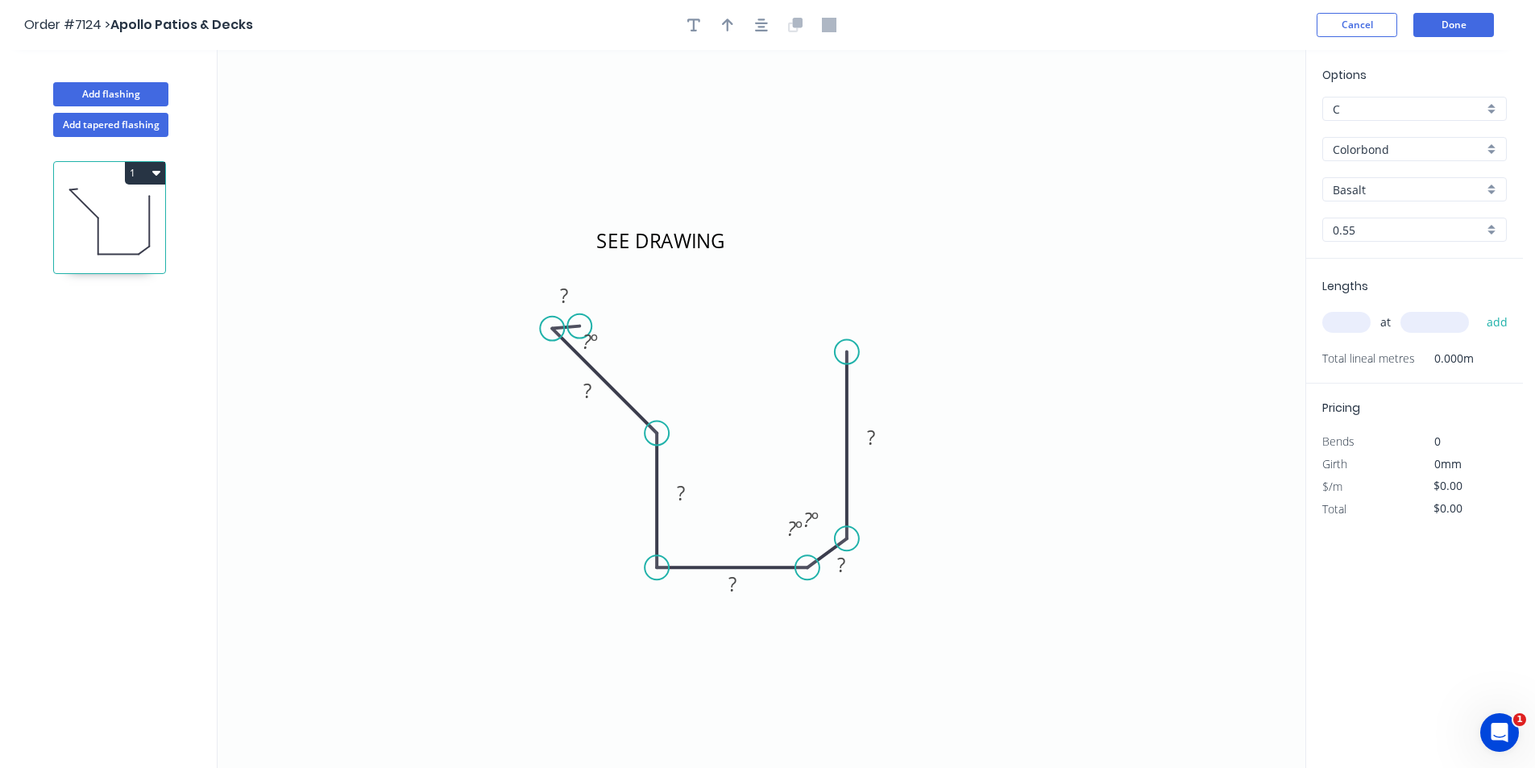
click at [862, 352] on icon "SEE DRAWING ? ? ? ? ? ? ? º ? º ? º" at bounding box center [762, 409] width 1088 height 718
click at [851, 353] on circle at bounding box center [847, 352] width 24 height 24
click at [934, 350] on icon "SEE DRAWING ? ? ? ? ? ? ? º ? º ? º" at bounding box center [762, 409] width 1088 height 718
click at [698, 30] on icon "button" at bounding box center [693, 25] width 13 height 15
drag, startPoint x: 427, startPoint y: 288, endPoint x: 728, endPoint y: 658, distance: 476.0
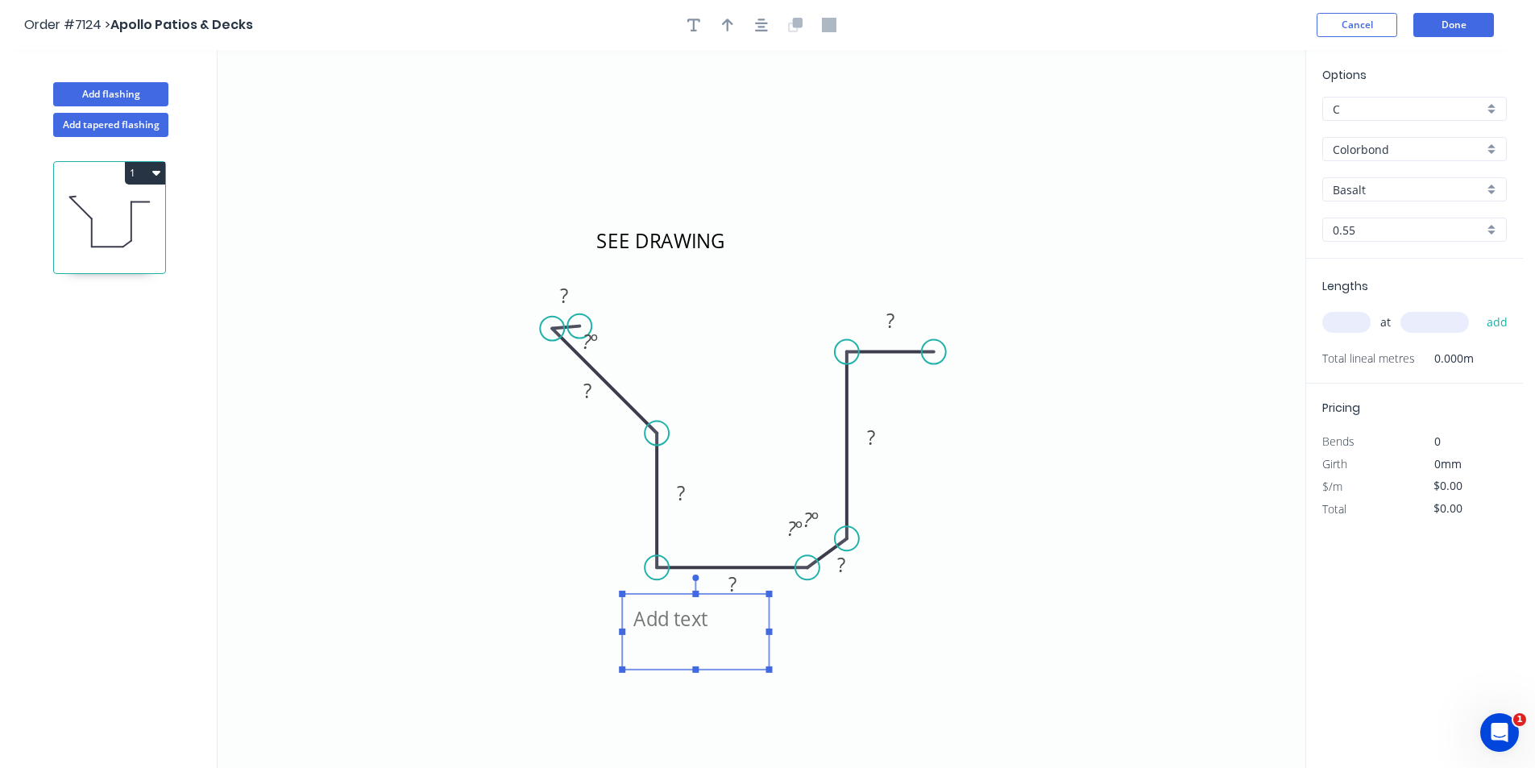
click at [728, 658] on textarea at bounding box center [695, 632] width 131 height 60
drag, startPoint x: 777, startPoint y: 634, endPoint x: 889, endPoint y: 656, distance: 114.1
click at [889, 656] on icon "SEE DRAWING ? ? ? ? ? ? ? ? º ? º ? º" at bounding box center [762, 409] width 1088 height 718
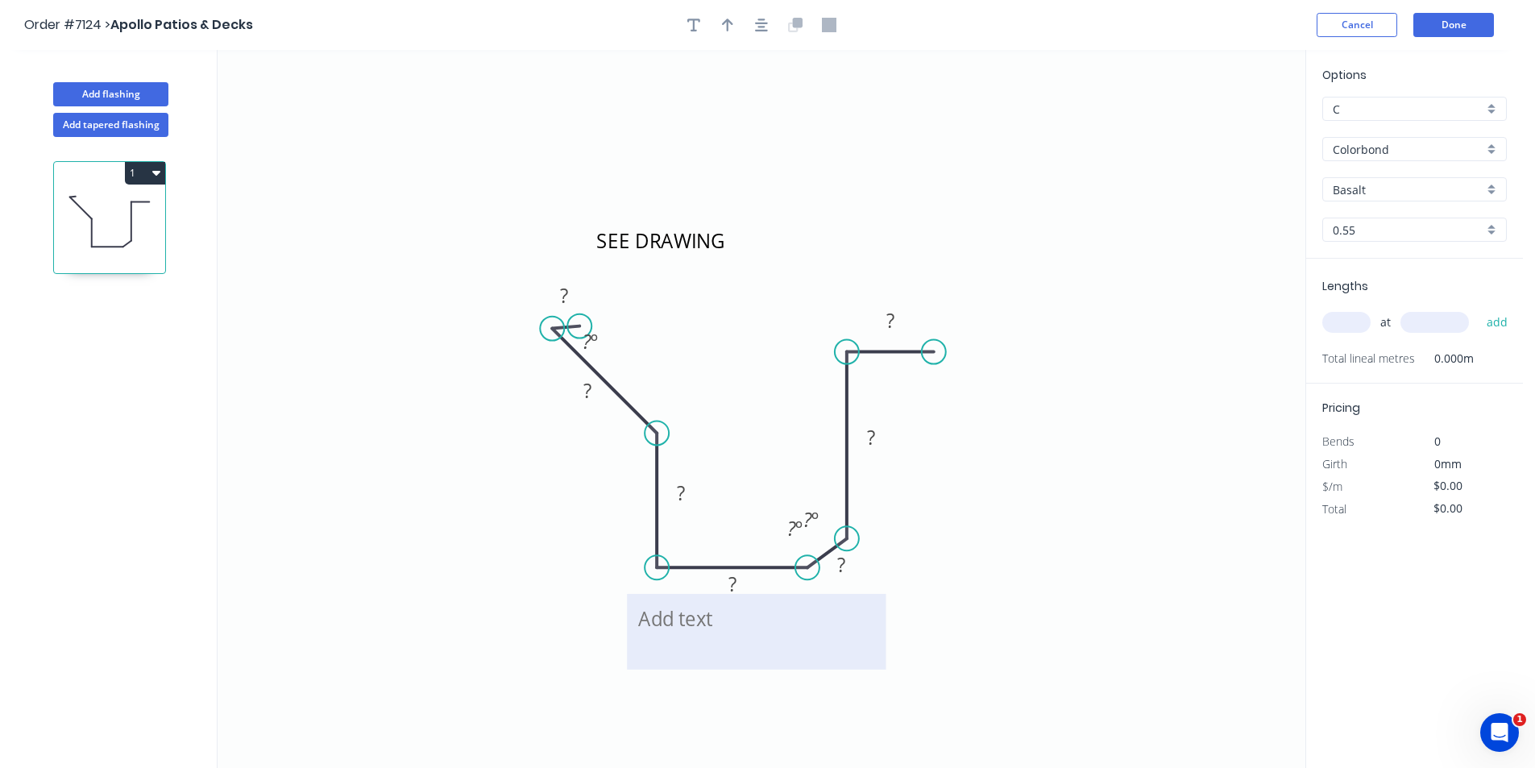
click at [754, 624] on textarea at bounding box center [756, 632] width 243 height 60
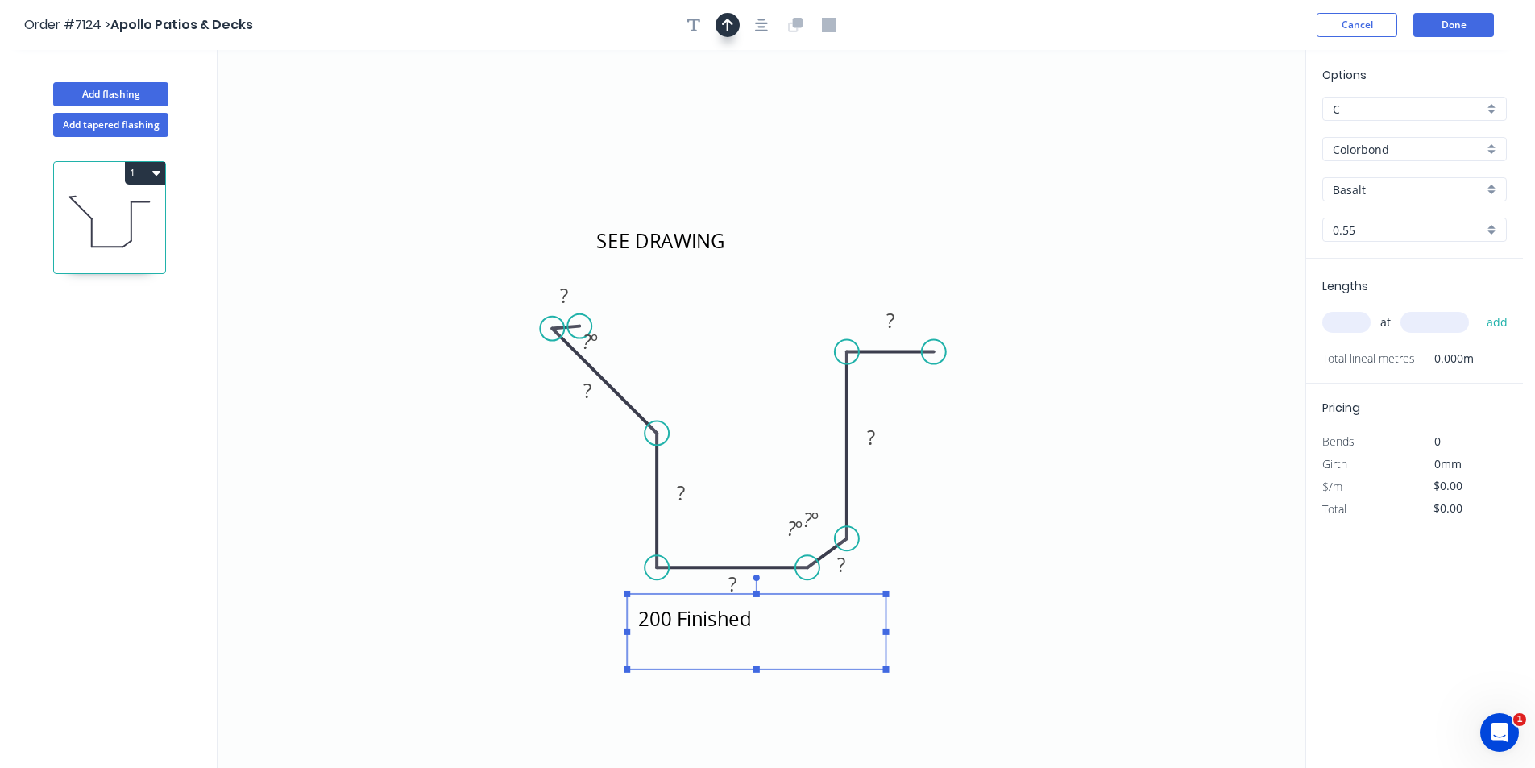
type textarea "200 Finished"
click at [737, 20] on button "button" at bounding box center [728, 25] width 24 height 24
click at [721, 20] on button "button" at bounding box center [728, 25] width 24 height 24
drag, startPoint x: 1222, startPoint y: 233, endPoint x: 789, endPoint y: 638, distance: 593.5
click at [789, 638] on icon at bounding box center [789, 619] width 15 height 52
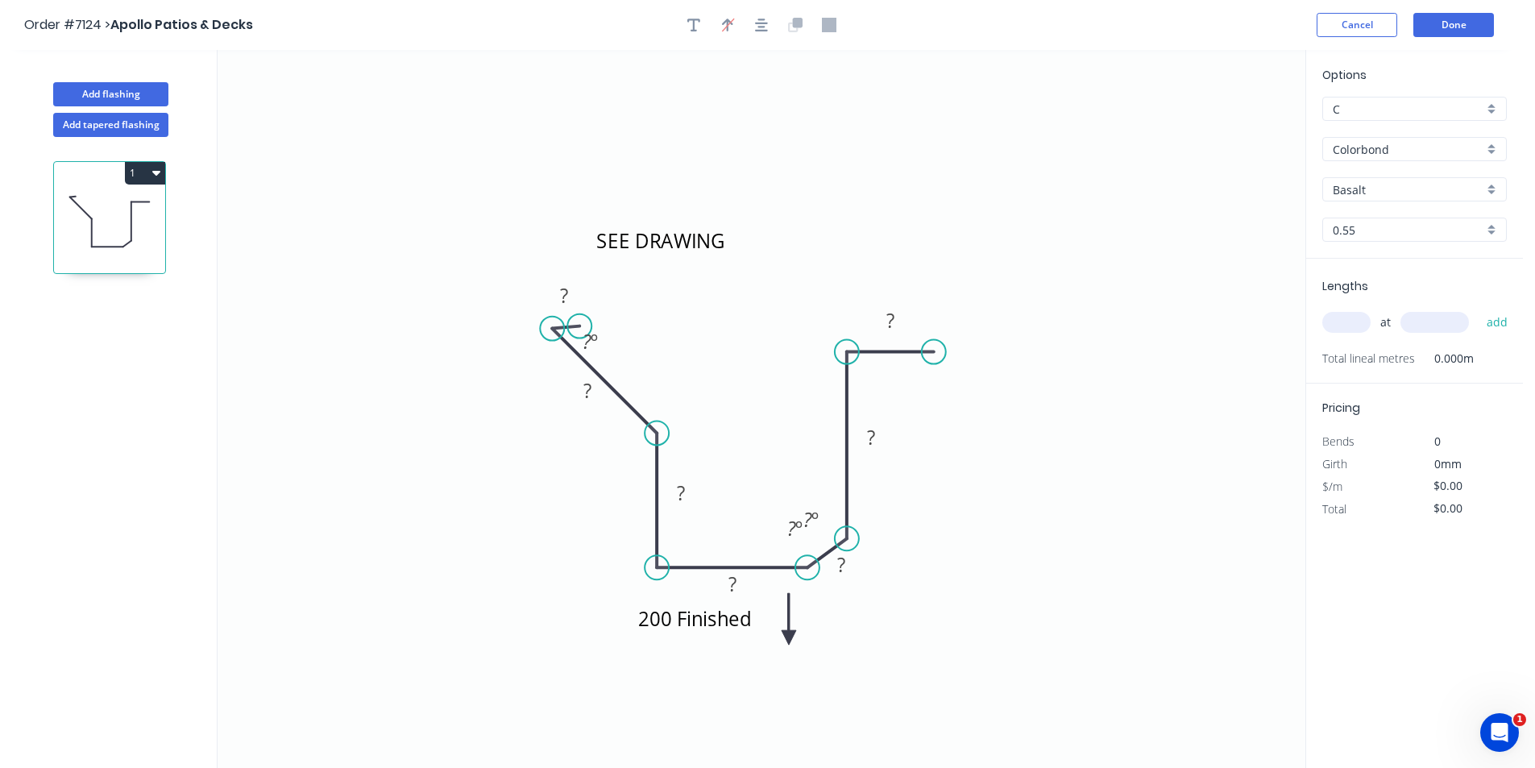
click at [789, 637] on icon at bounding box center [789, 619] width 15 height 52
click at [789, 637] on icon at bounding box center [801, 624] width 47 height 47
click at [789, 637] on icon at bounding box center [808, 637] width 52 height 15
drag, startPoint x: 789, startPoint y: 637, endPoint x: 787, endPoint y: 592, distance: 44.3
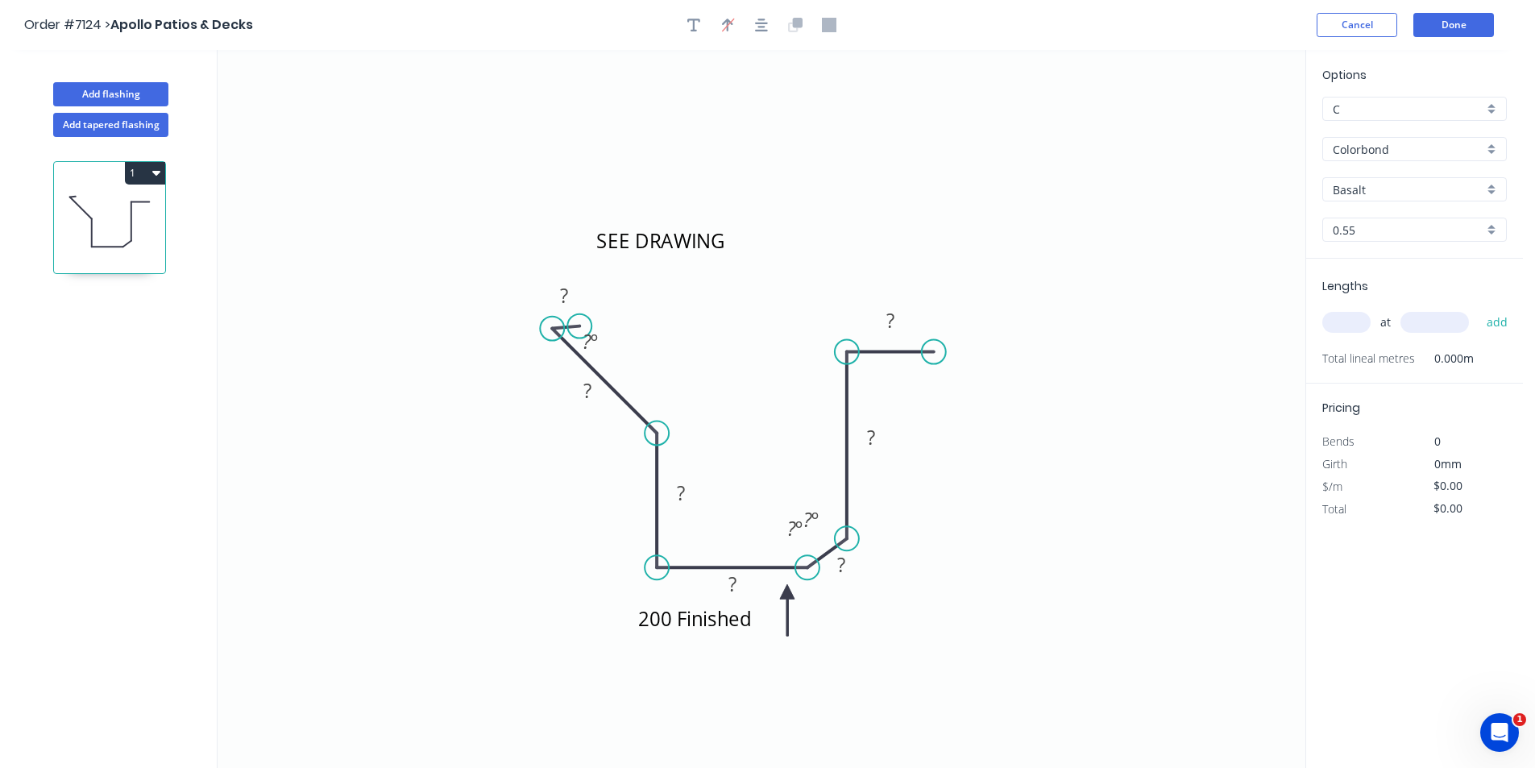
click at [787, 592] on icon at bounding box center [787, 610] width 15 height 52
click at [558, 301] on rect at bounding box center [564, 296] width 32 height 23
click at [674, 480] on div "Show angle" at bounding box center [747, 490] width 162 height 33
click at [612, 441] on tspan "?" at bounding box center [616, 447] width 9 height 27
click at [745, 589] on tspan "200" at bounding box center [733, 583] width 34 height 27
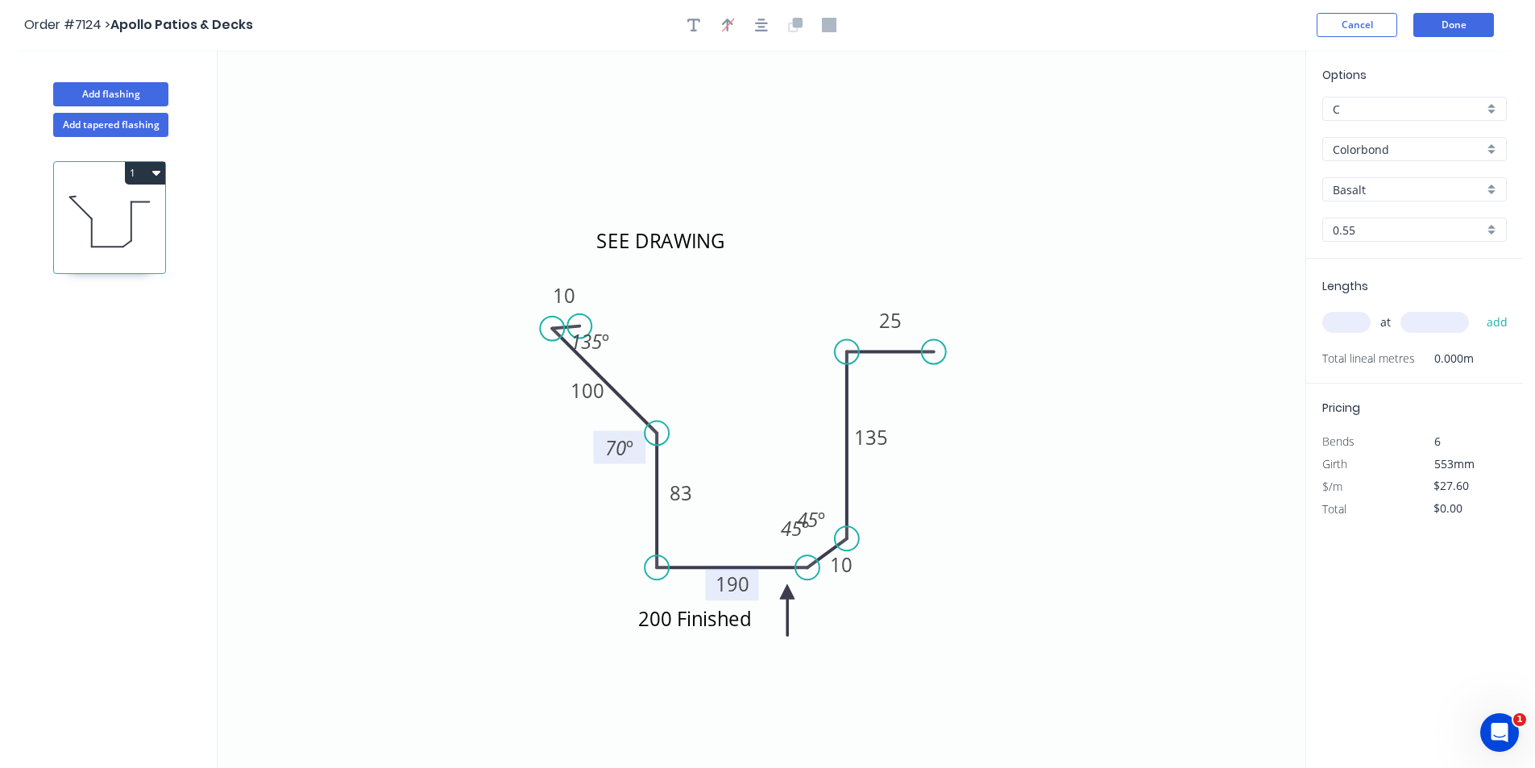
type input "$27.60"
click at [1355, 324] on input "text" at bounding box center [1346, 322] width 48 height 21
drag, startPoint x: 1365, startPoint y: 162, endPoint x: 1367, endPoint y: 179, distance: 17.0
click at [1365, 168] on div "Options C C Colorbond Colorbond Colorbond Matt Colorbond Metallic Colorbond Ult…" at bounding box center [1414, 162] width 217 height 193
click at [1367, 183] on input "Basalt" at bounding box center [1408, 189] width 151 height 17
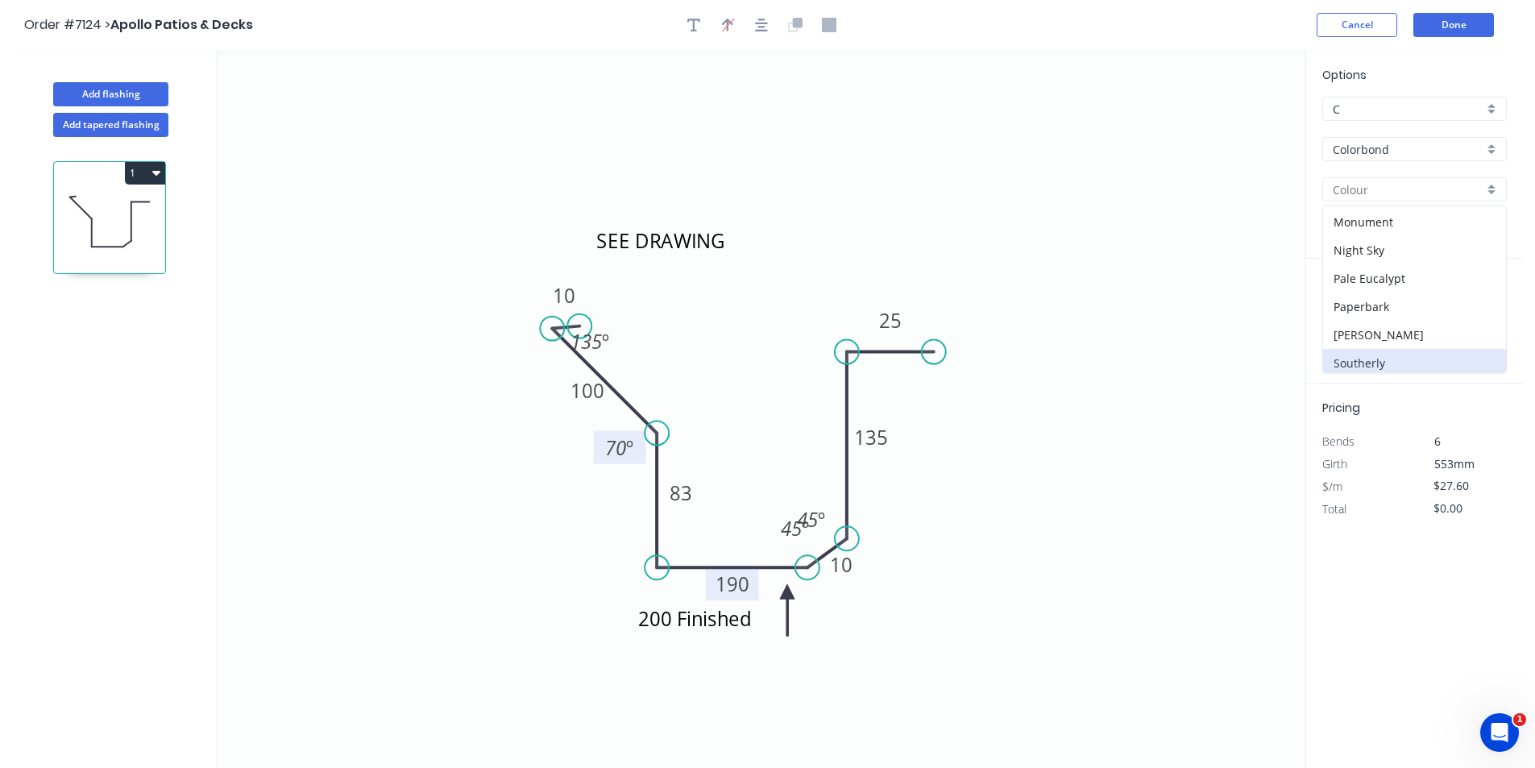
scroll to position [374, 0]
click at [1362, 273] on div "Paperbark" at bounding box center [1414, 269] width 183 height 28
type input "Paperbark"
click at [1345, 317] on input "text" at bounding box center [1346, 322] width 48 height 21
type input "1"
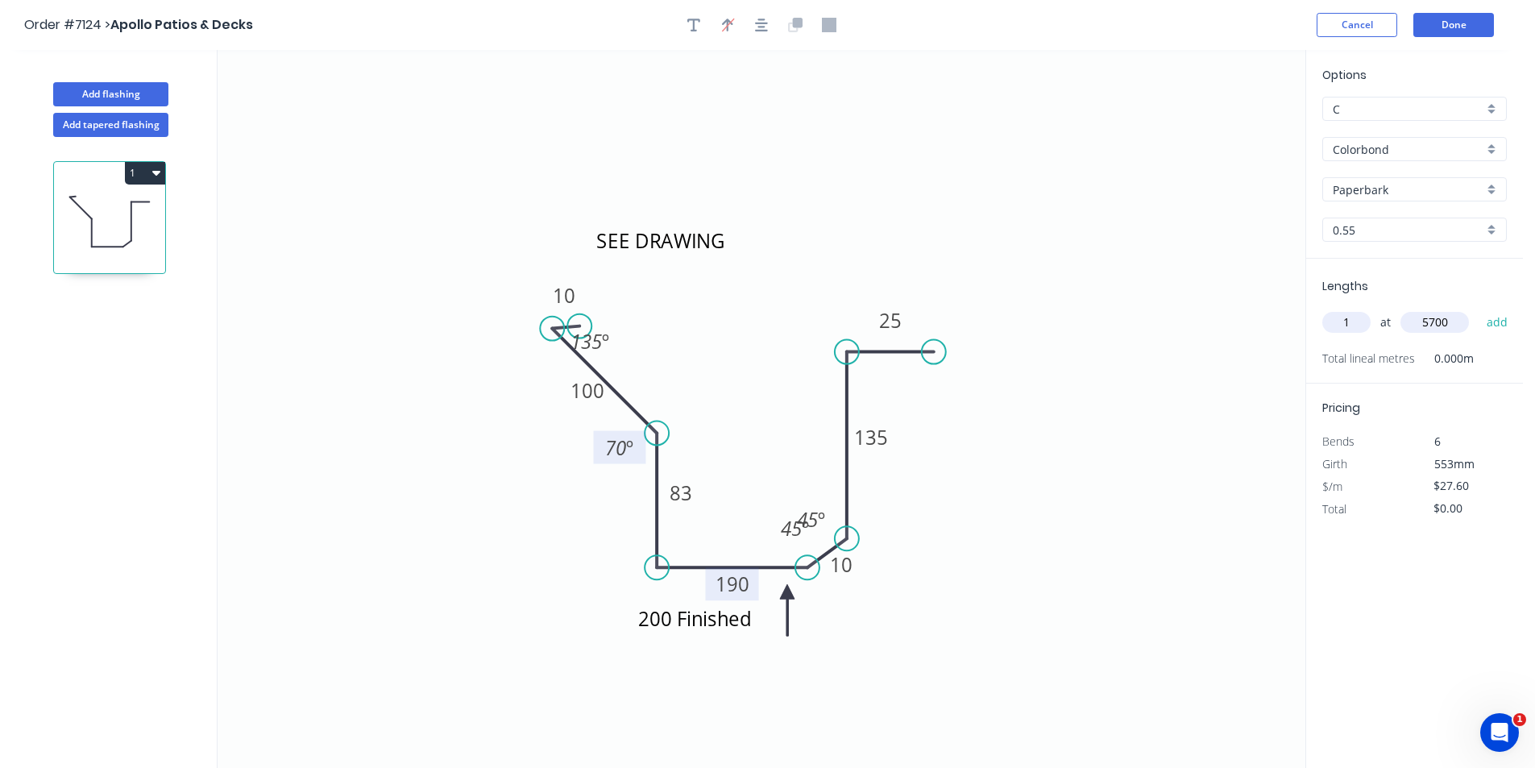
type input "5700"
click at [1479, 309] on button "add" at bounding box center [1498, 322] width 38 height 27
type input "$157.32"
type input "1"
type input "2200"
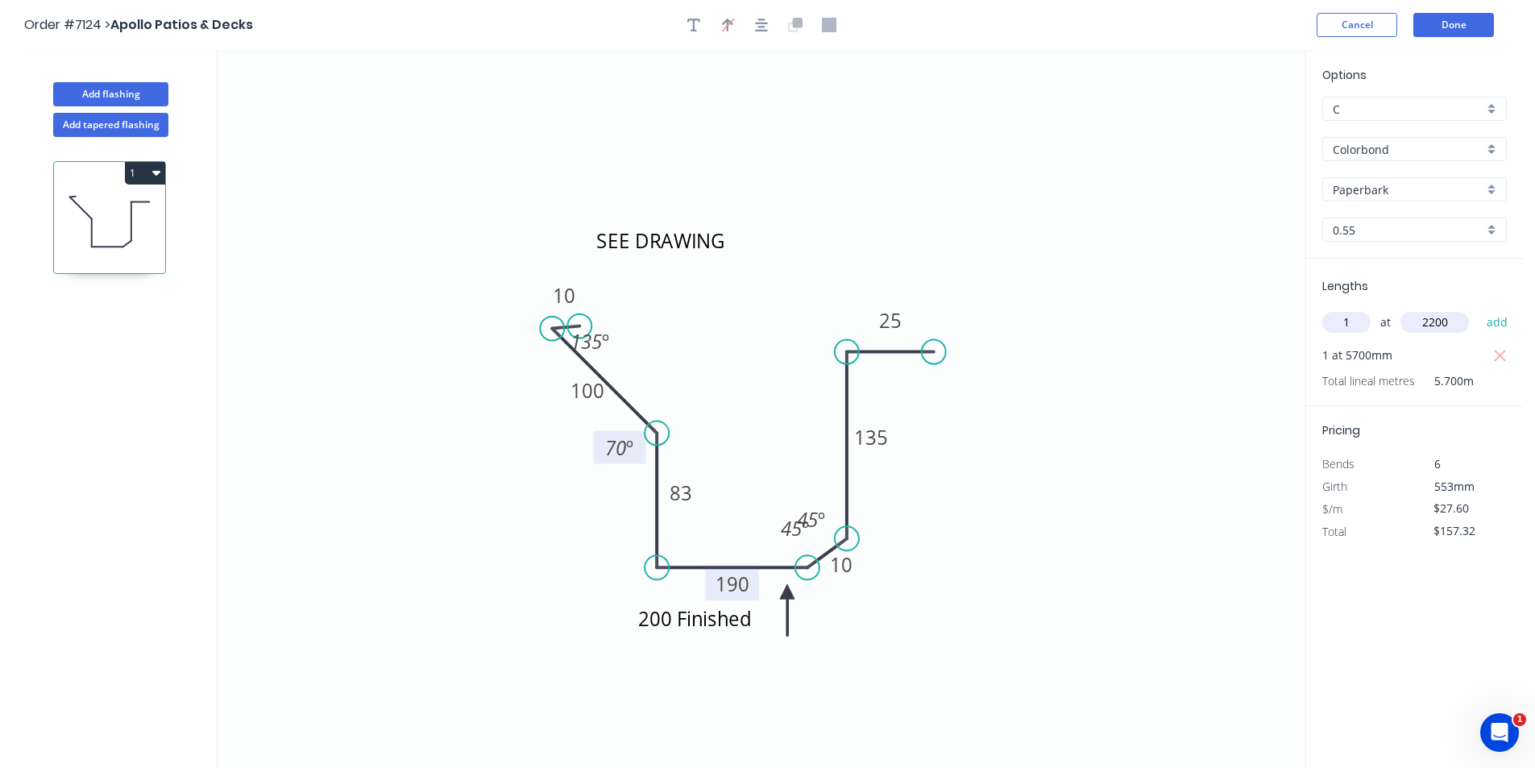
click at [1479, 309] on button "add" at bounding box center [1498, 322] width 38 height 27
type input "$218.04"
type input "2"
type input "6000"
click at [1479, 309] on button "add" at bounding box center [1498, 322] width 38 height 27
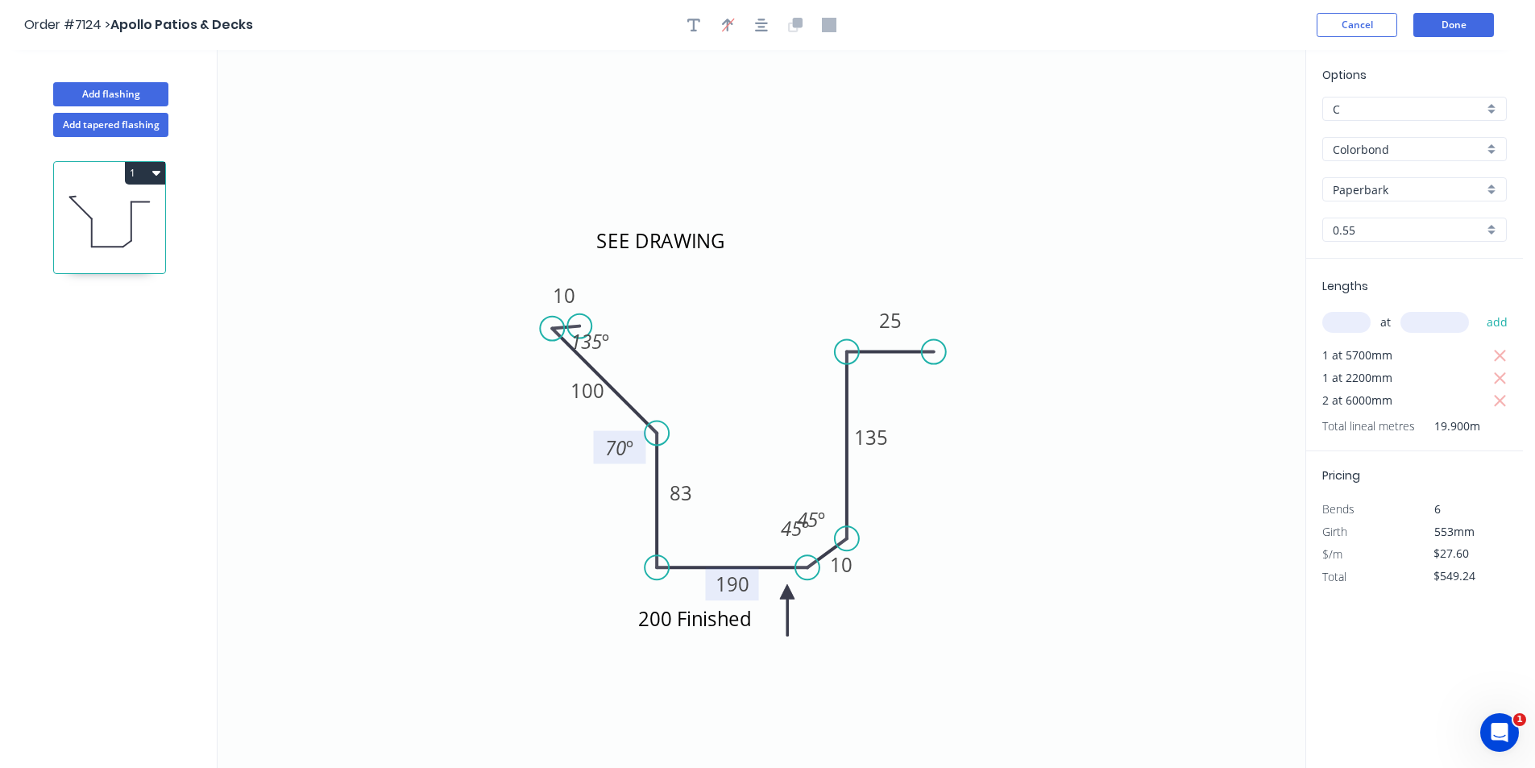
click at [134, 169] on button "1" at bounding box center [145, 173] width 40 height 23
click at [120, 223] on div "Duplicate" at bounding box center [89, 212] width 124 height 23
type input "$0.00"
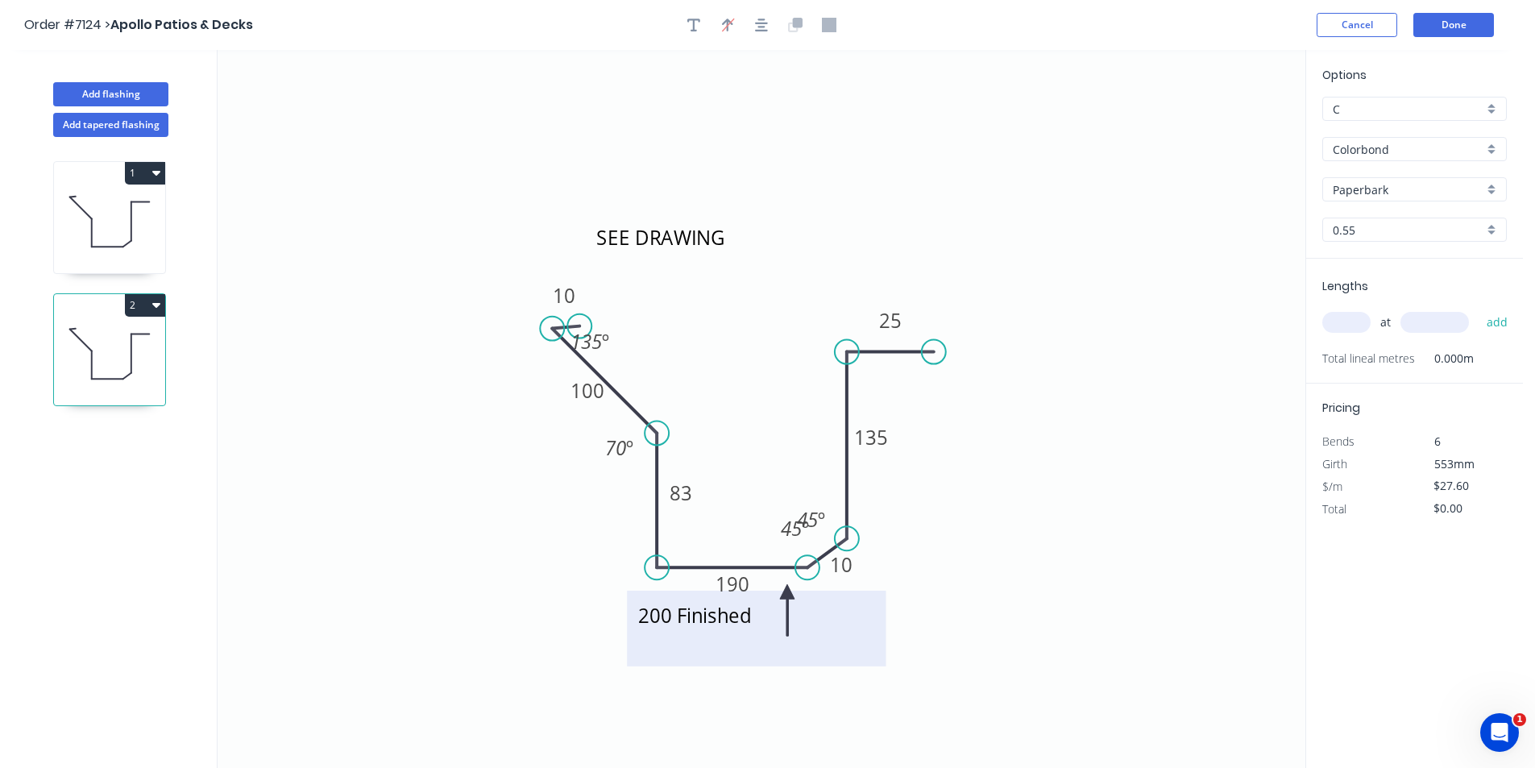
click at [649, 620] on textarea "200 Finished" at bounding box center [756, 629] width 243 height 60
click at [668, 612] on textarea "200 Finished" at bounding box center [756, 629] width 243 height 60
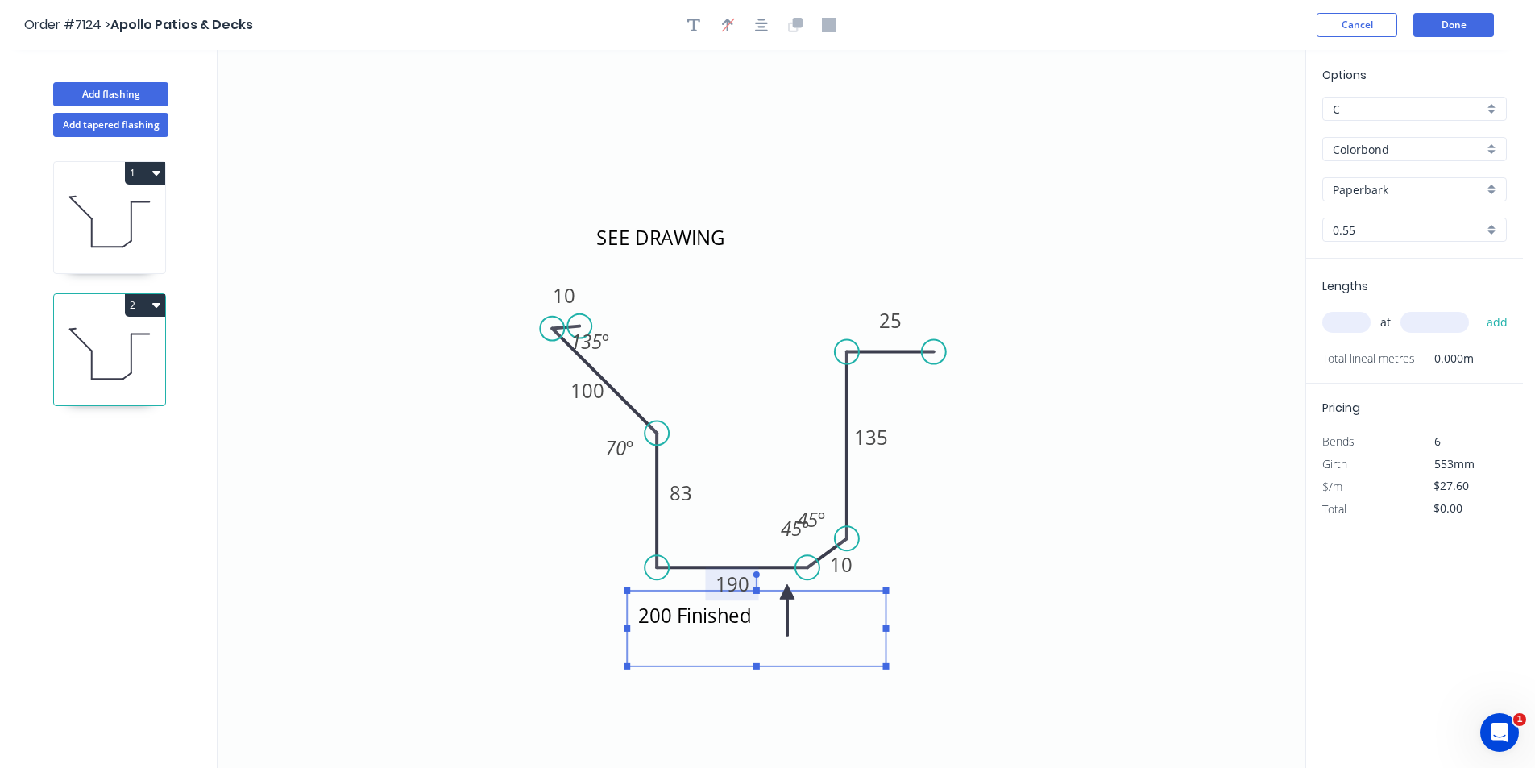
type textarea "148 Finished"
click at [748, 576] on tspan "190" at bounding box center [733, 583] width 34 height 27
click at [796, 404] on icon "SEE DRAWING 148 Finished 10 100 83 138 10 135 25 135 º 70 º 45 º 45 º" at bounding box center [762, 409] width 1088 height 718
click at [1352, 330] on input "text" at bounding box center [1346, 322] width 48 height 21
click at [1352, 329] on input "13" at bounding box center [1346, 322] width 48 height 21
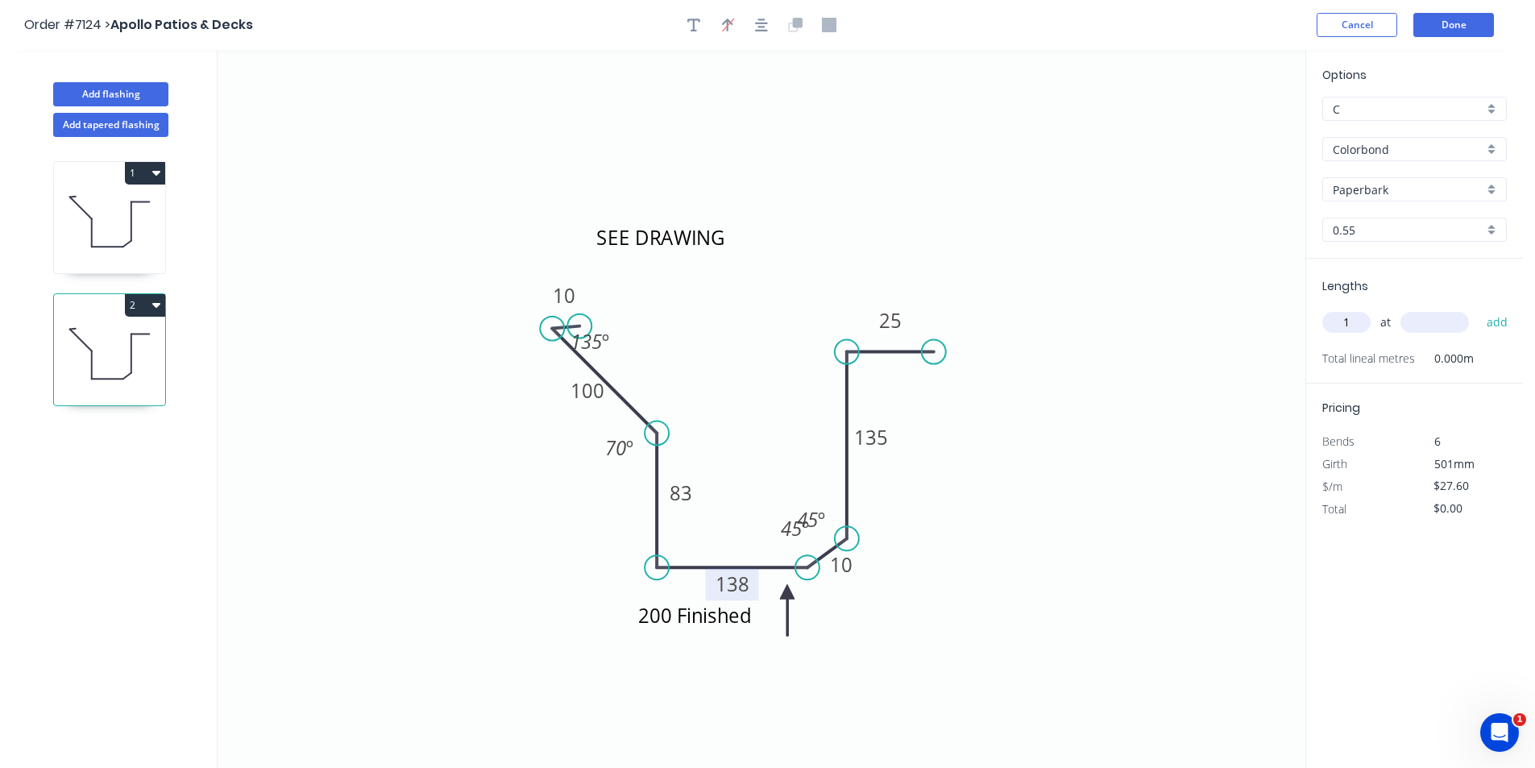
type input "1"
type input "3200"
click at [1479, 309] on button "add" at bounding box center [1498, 322] width 38 height 27
type input "$88.32"
click at [1454, 28] on button "Done" at bounding box center [1453, 25] width 81 height 24
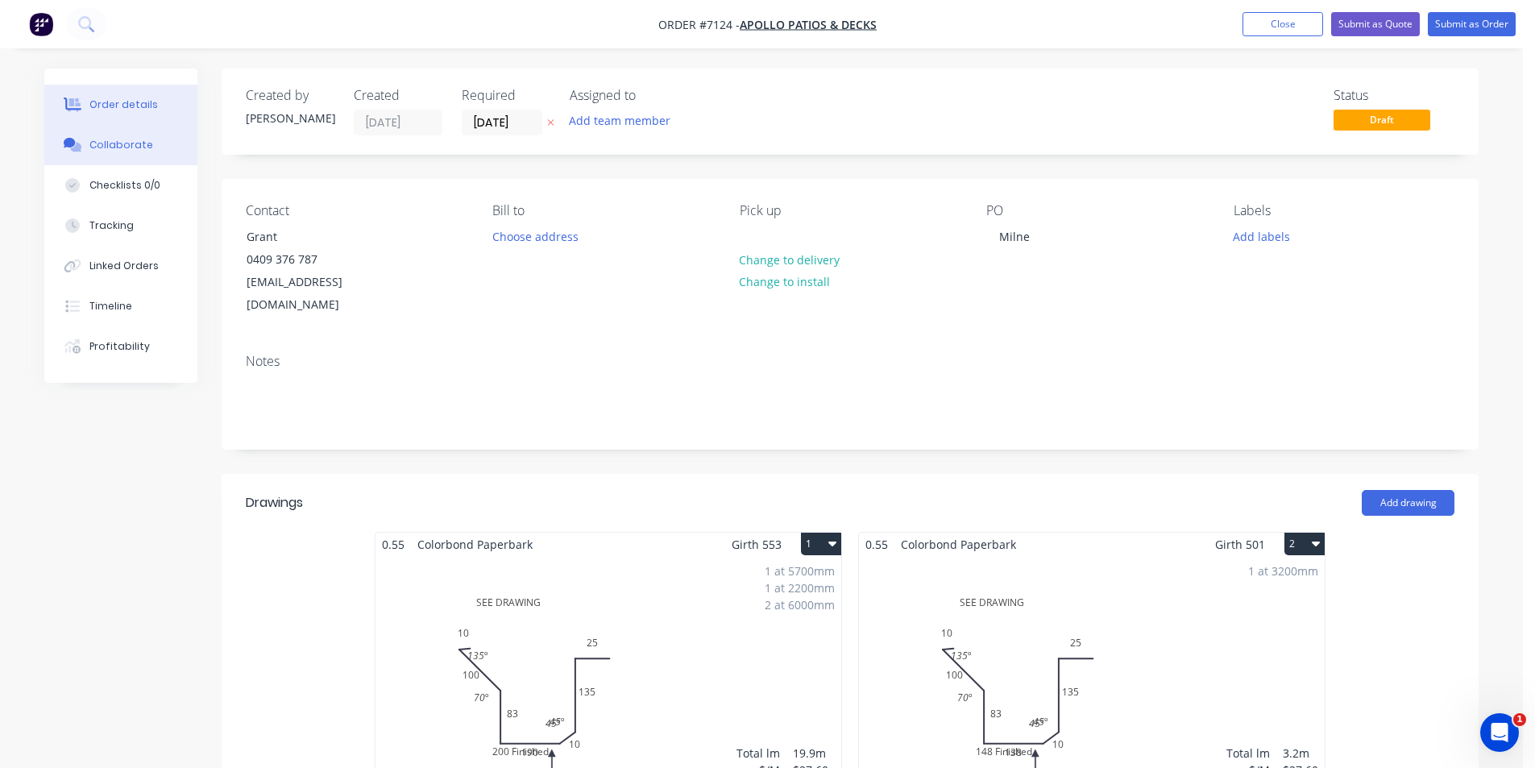
click at [159, 148] on button "Collaborate" at bounding box center [120, 145] width 153 height 40
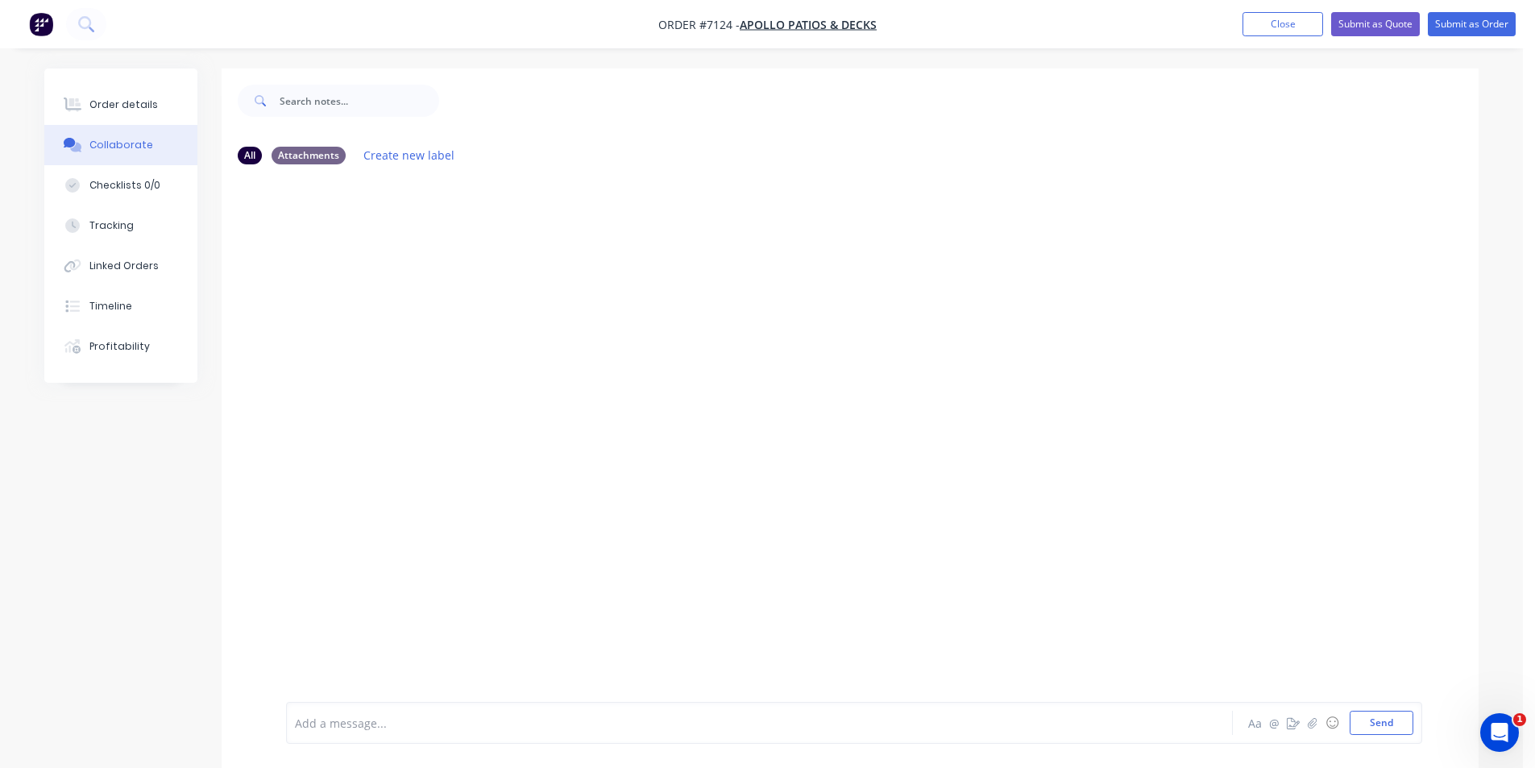
drag, startPoint x: 1485, startPoint y: 692, endPoint x: 1454, endPoint y: 703, distance: 33.1
click at [1523, 756] on div at bounding box center [1523, 756] width 0 height 0
click at [1304, 726] on button "button" at bounding box center [1312, 722] width 19 height 19
click at [1371, 730] on button "Send" at bounding box center [1382, 723] width 64 height 24
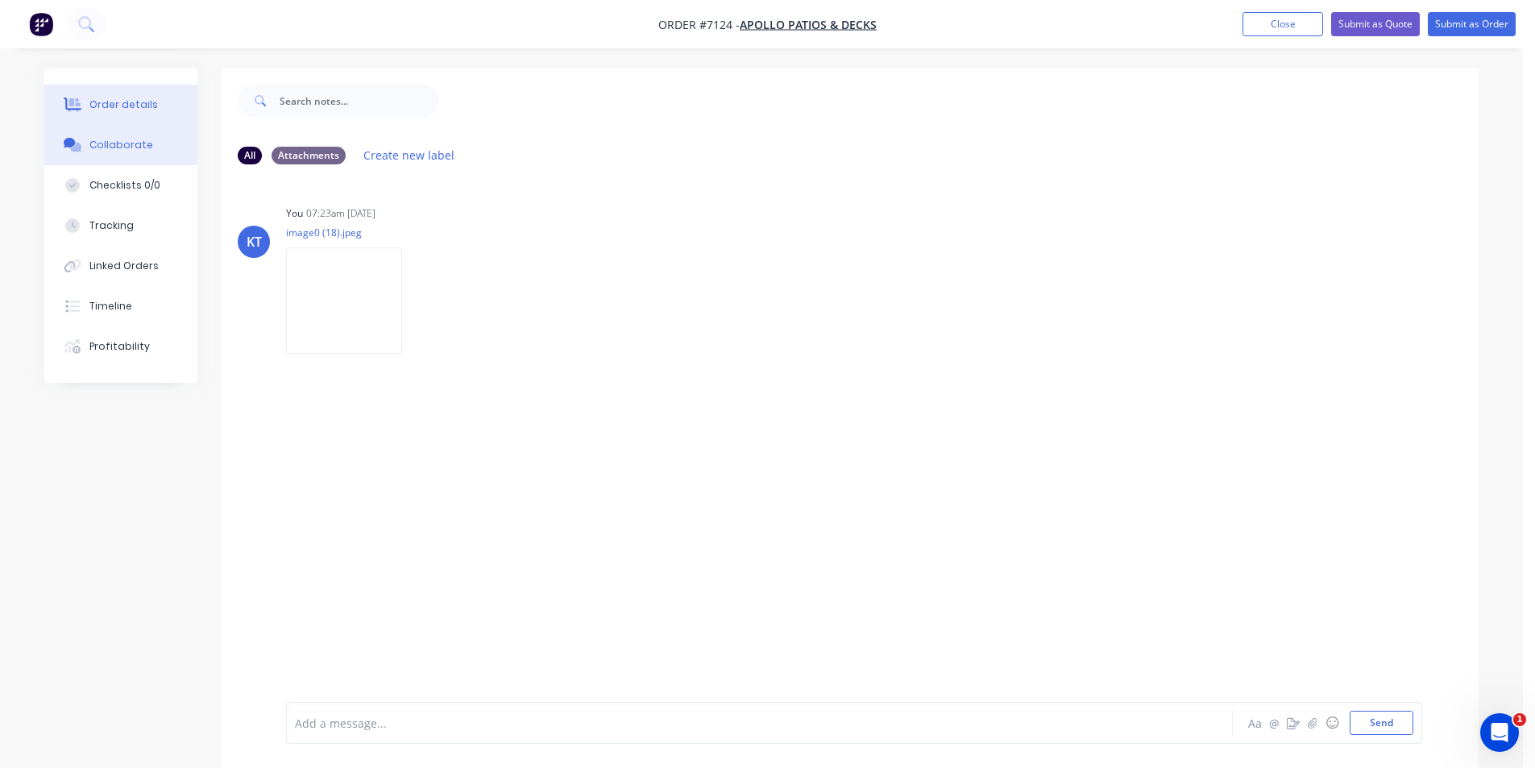
click at [62, 107] on div at bounding box center [72, 104] width 24 height 15
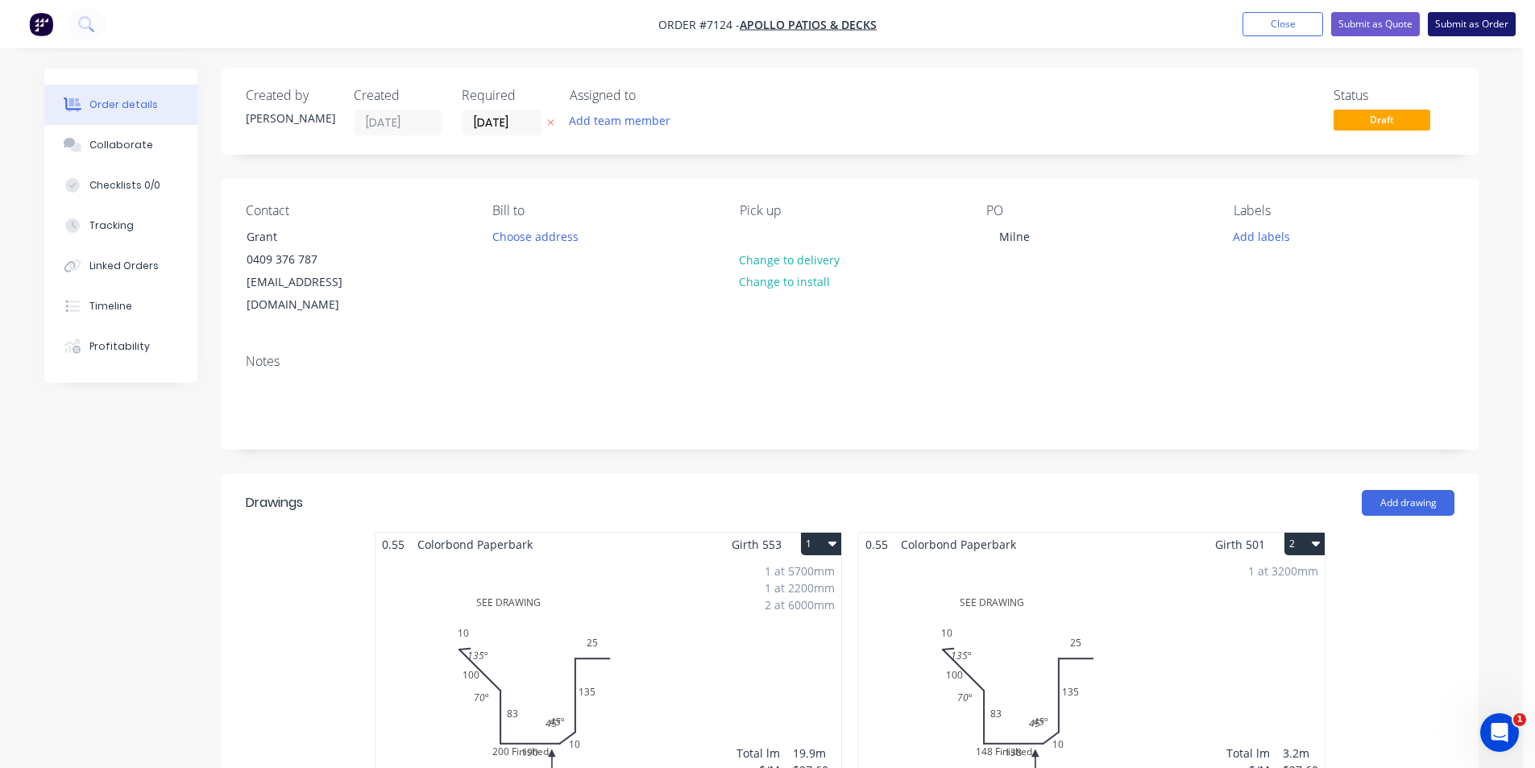
click at [1508, 20] on button "Submit as Order" at bounding box center [1472, 24] width 88 height 24
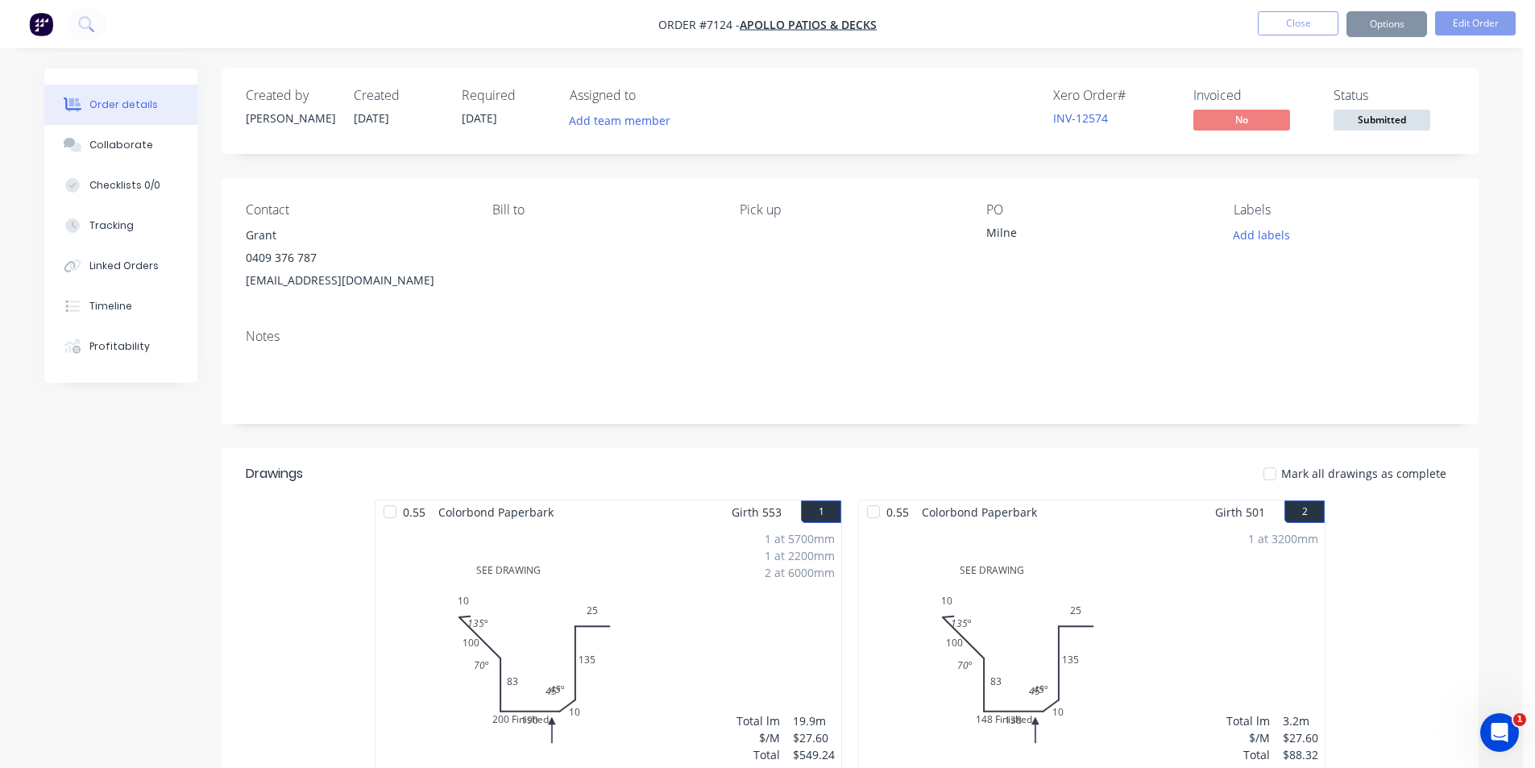
click at [1404, 114] on span "Submitted" at bounding box center [1382, 120] width 97 height 20
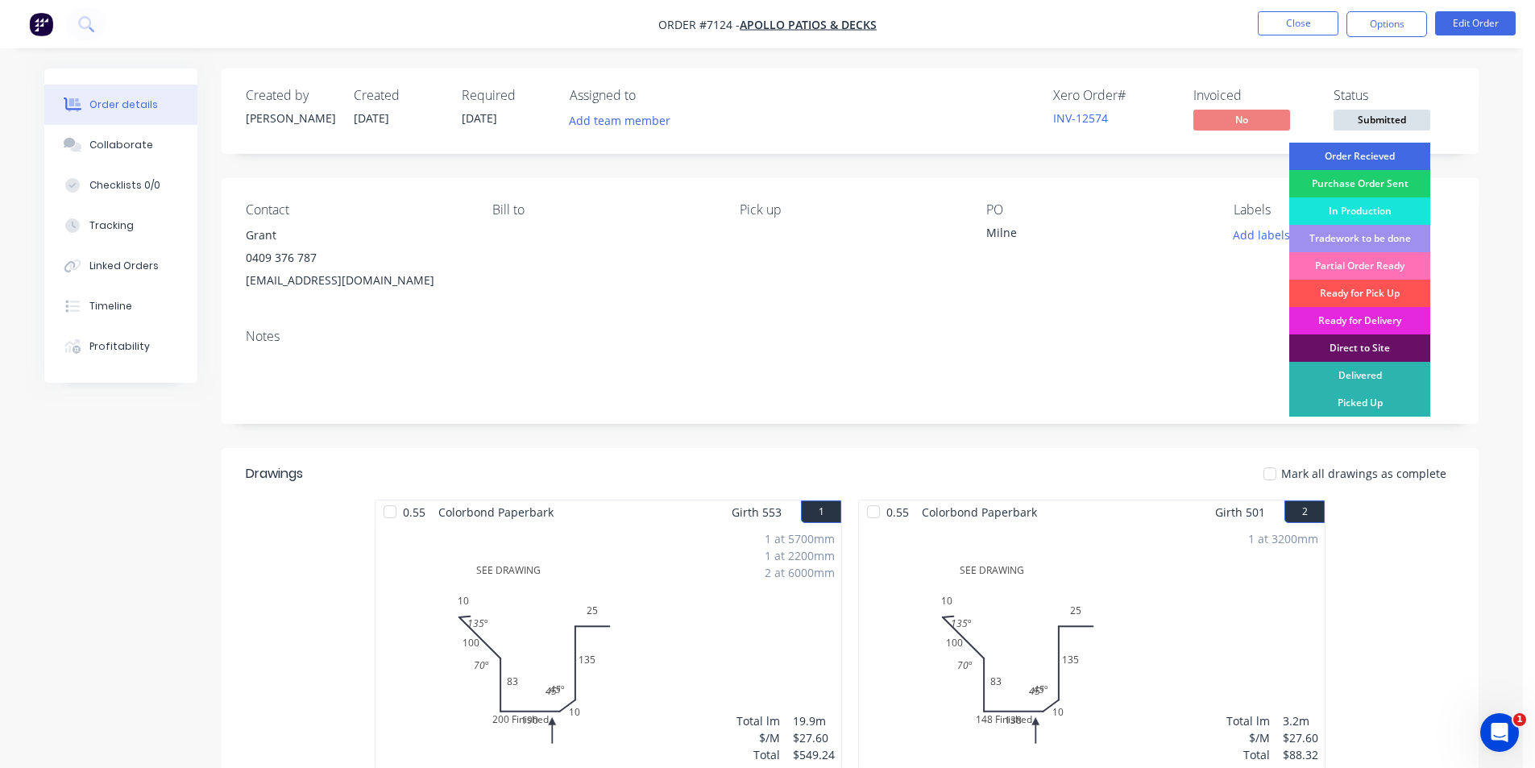
click at [1395, 156] on div "Order Recieved" at bounding box center [1359, 156] width 141 height 27
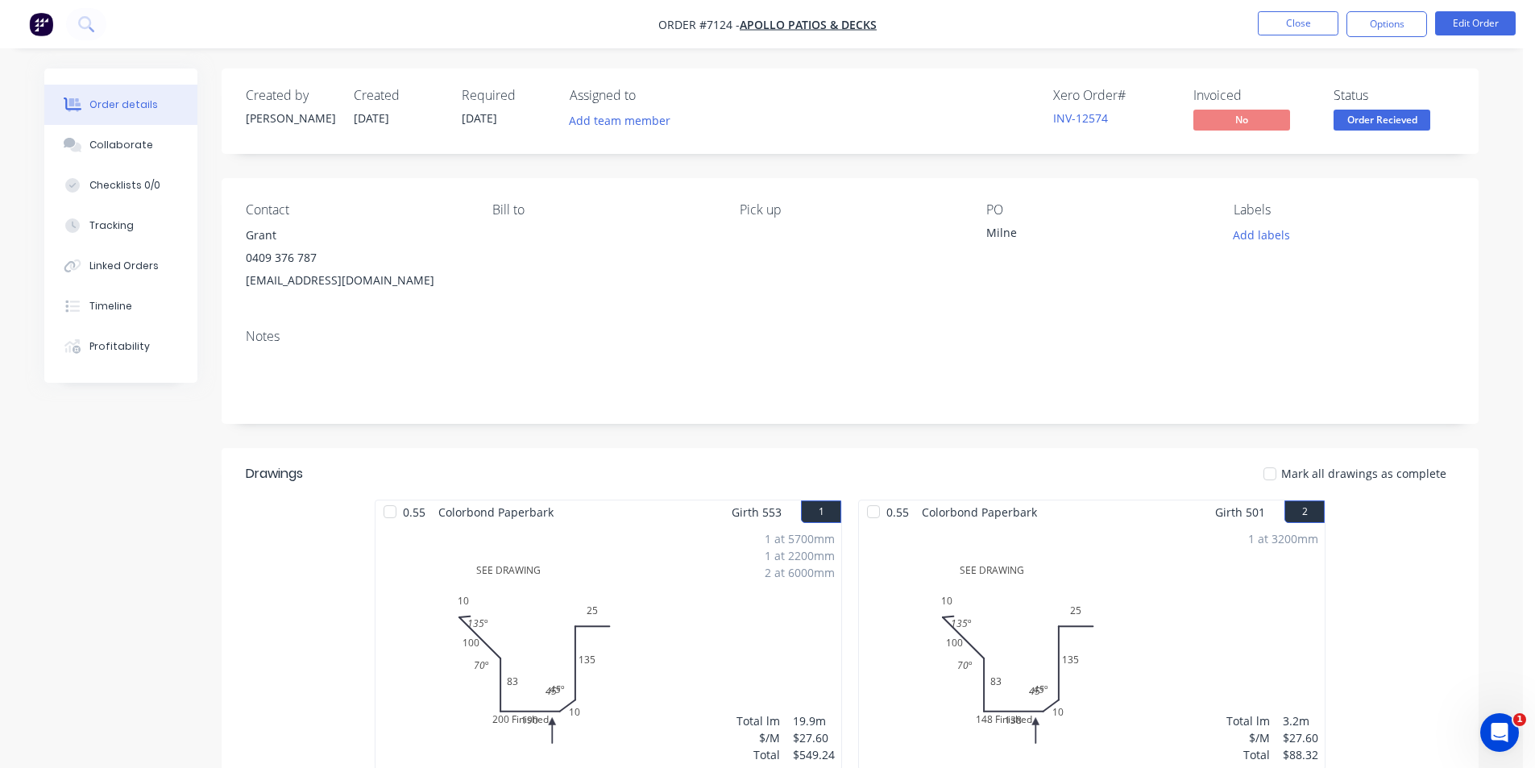
click at [1401, 40] on nav "Order #7124 - Apollo Patios & Decks Close Options Edit Order" at bounding box center [767, 24] width 1535 height 48
click at [1396, 31] on button "Options" at bounding box center [1386, 24] width 81 height 26
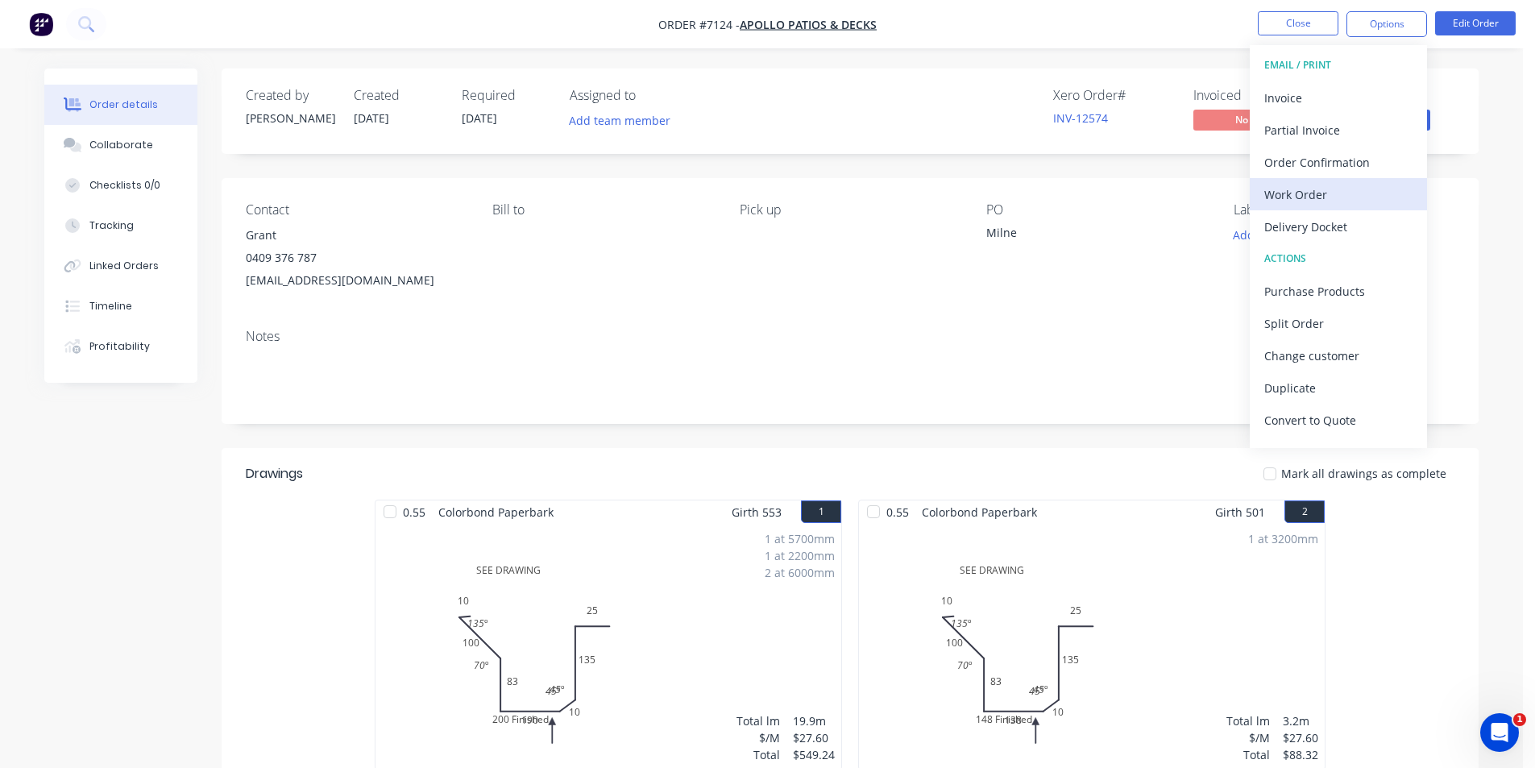
click at [1367, 193] on div "Work Order" at bounding box center [1338, 194] width 148 height 23
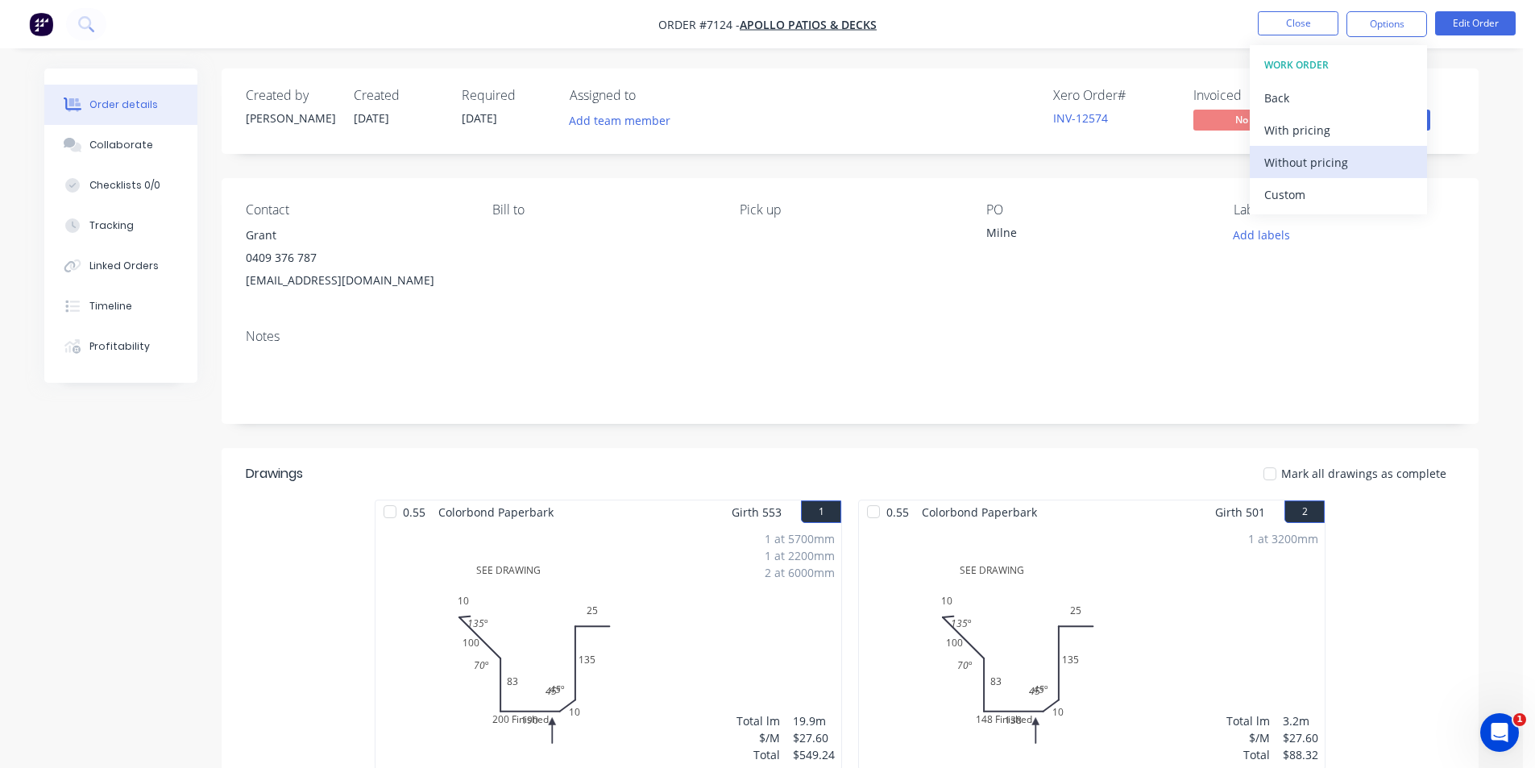
click at [1368, 168] on div "Without pricing" at bounding box center [1338, 162] width 148 height 23
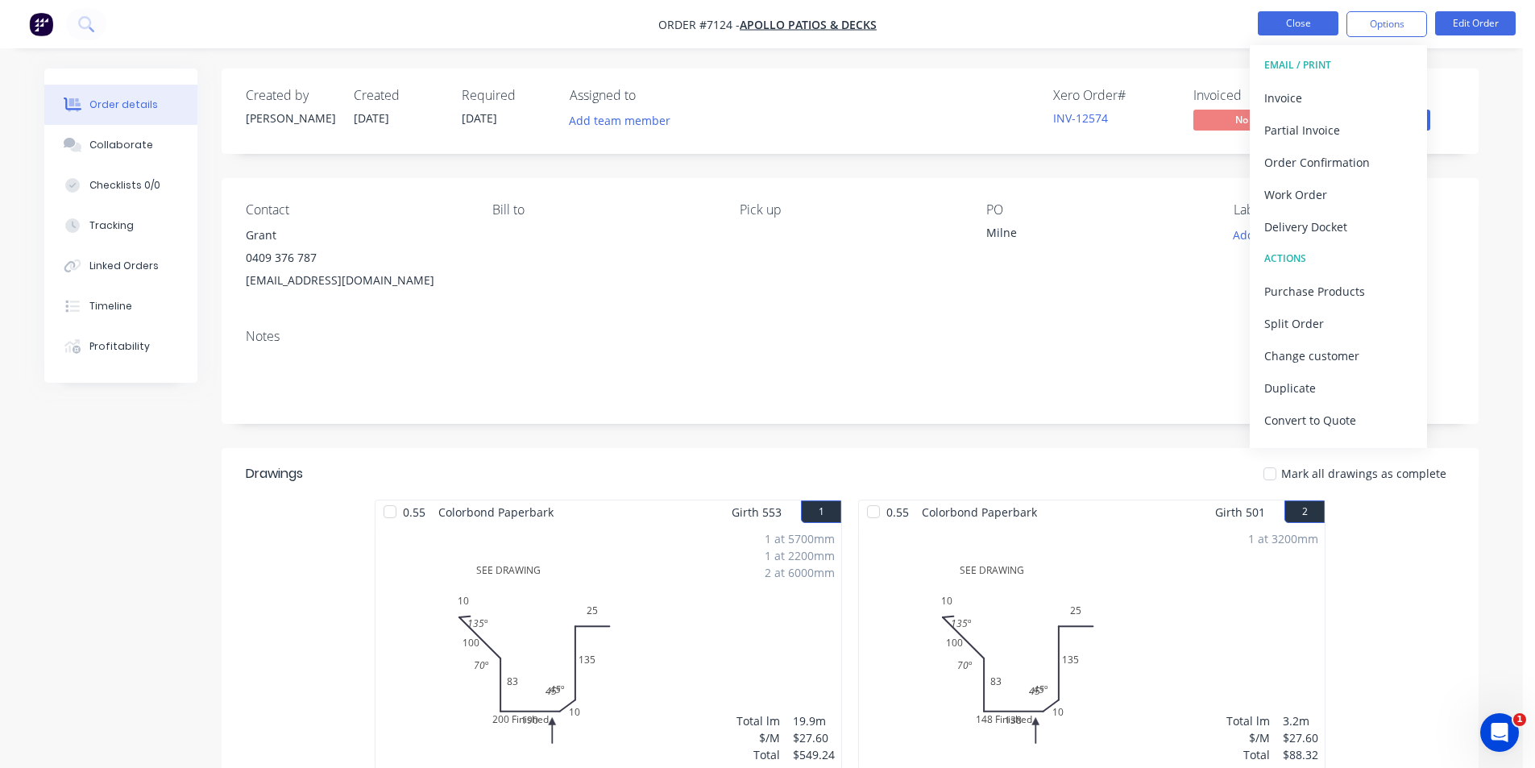
click at [1334, 19] on button "Close" at bounding box center [1298, 23] width 81 height 24
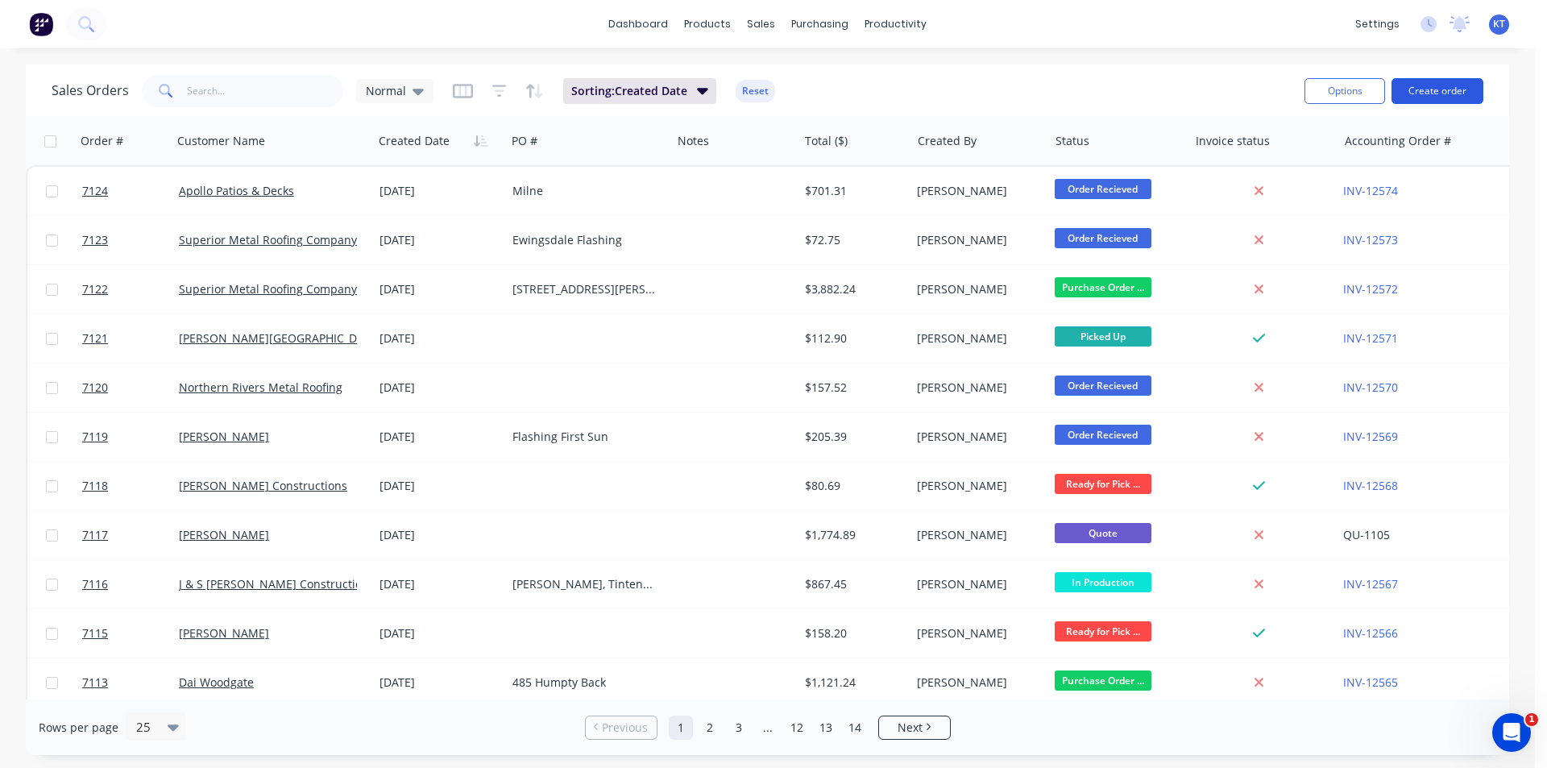
click at [1450, 81] on button "Create order" at bounding box center [1438, 91] width 92 height 26
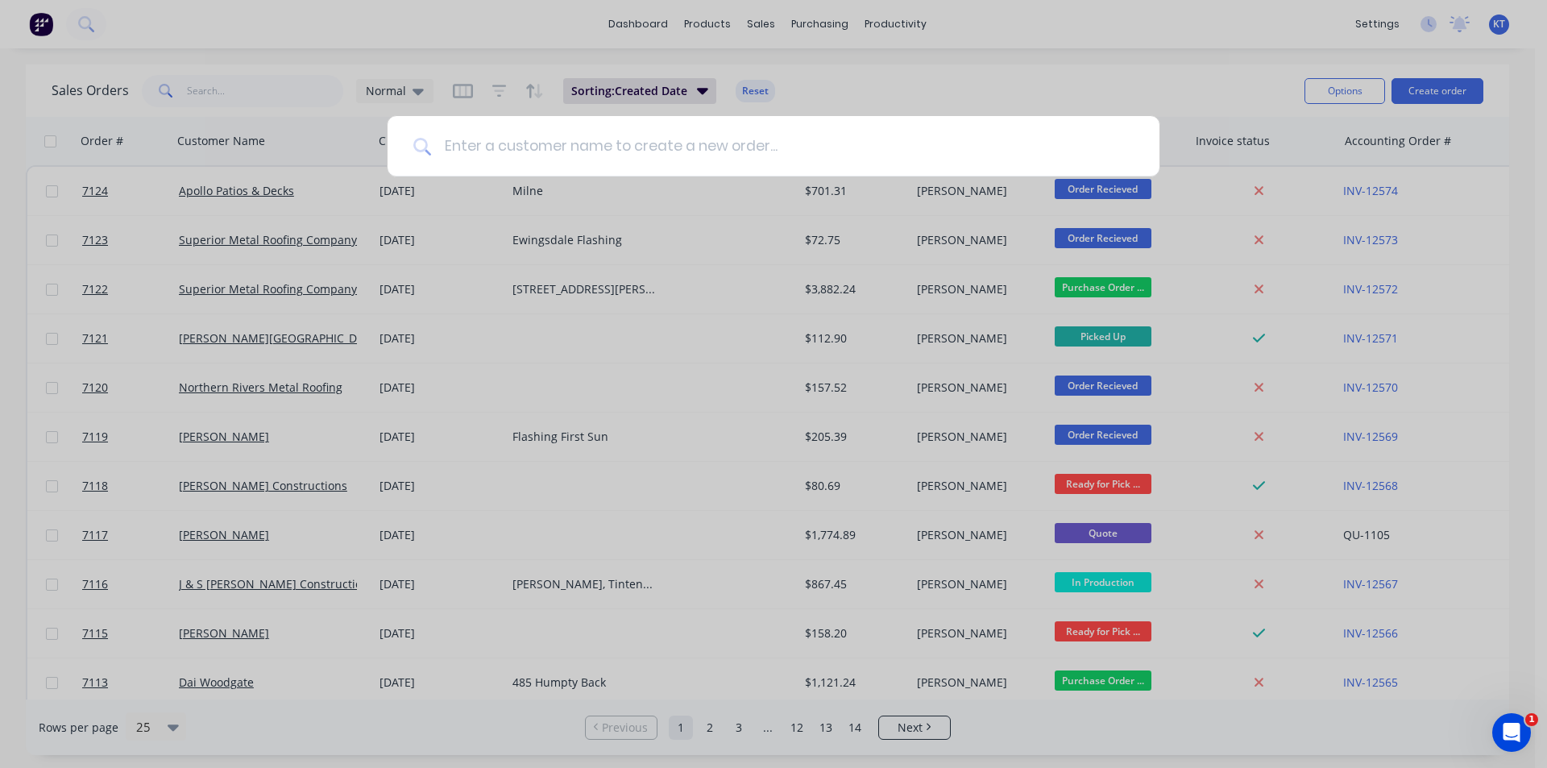
click at [700, 143] on input at bounding box center [782, 146] width 703 height 60
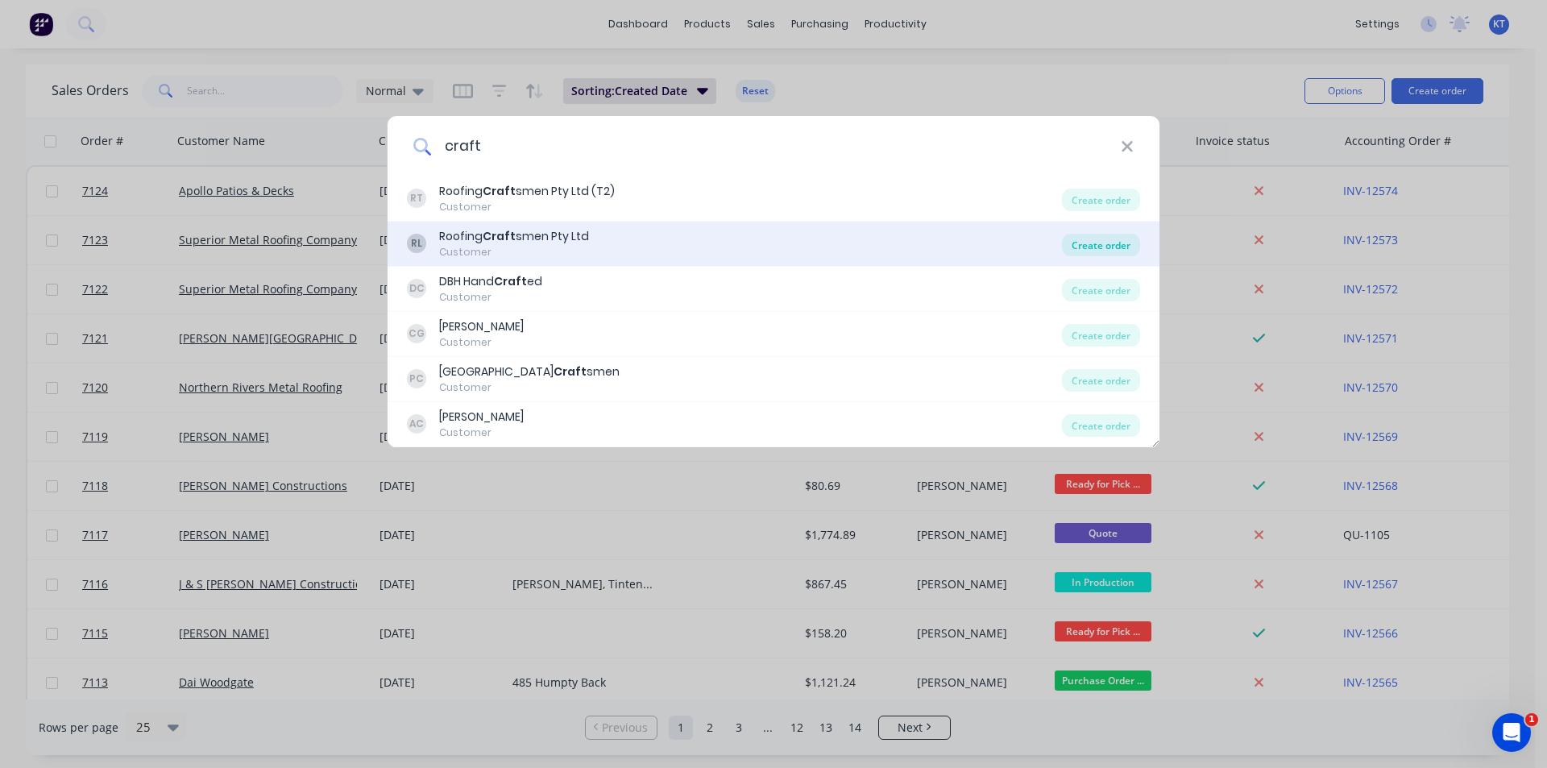
type input "craft"
click at [1097, 249] on div "Create order" at bounding box center [1101, 245] width 78 height 23
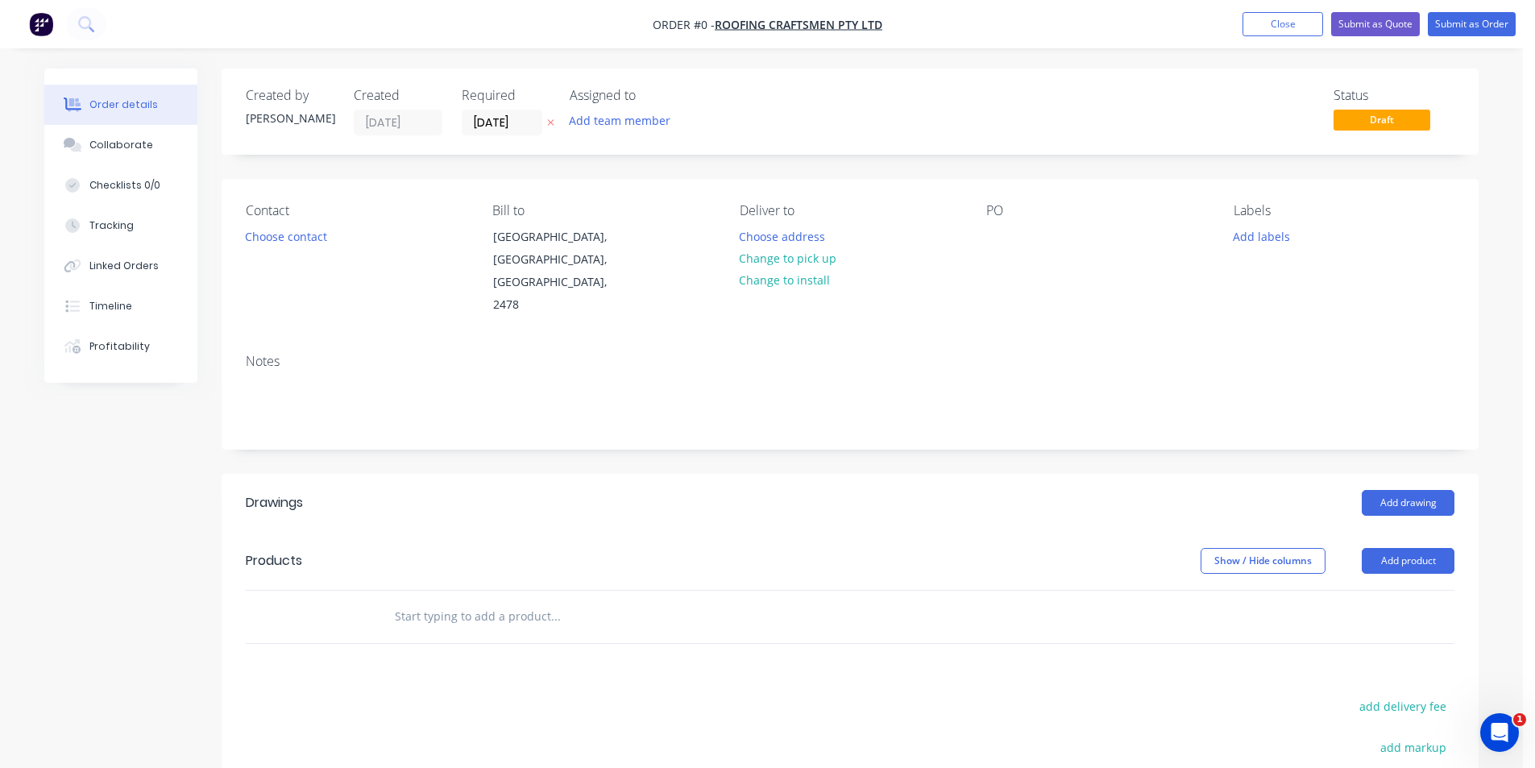
click at [254, 260] on div "Contact Choose contact" at bounding box center [356, 260] width 221 height 114
click at [276, 239] on button "Choose contact" at bounding box center [286, 236] width 99 height 22
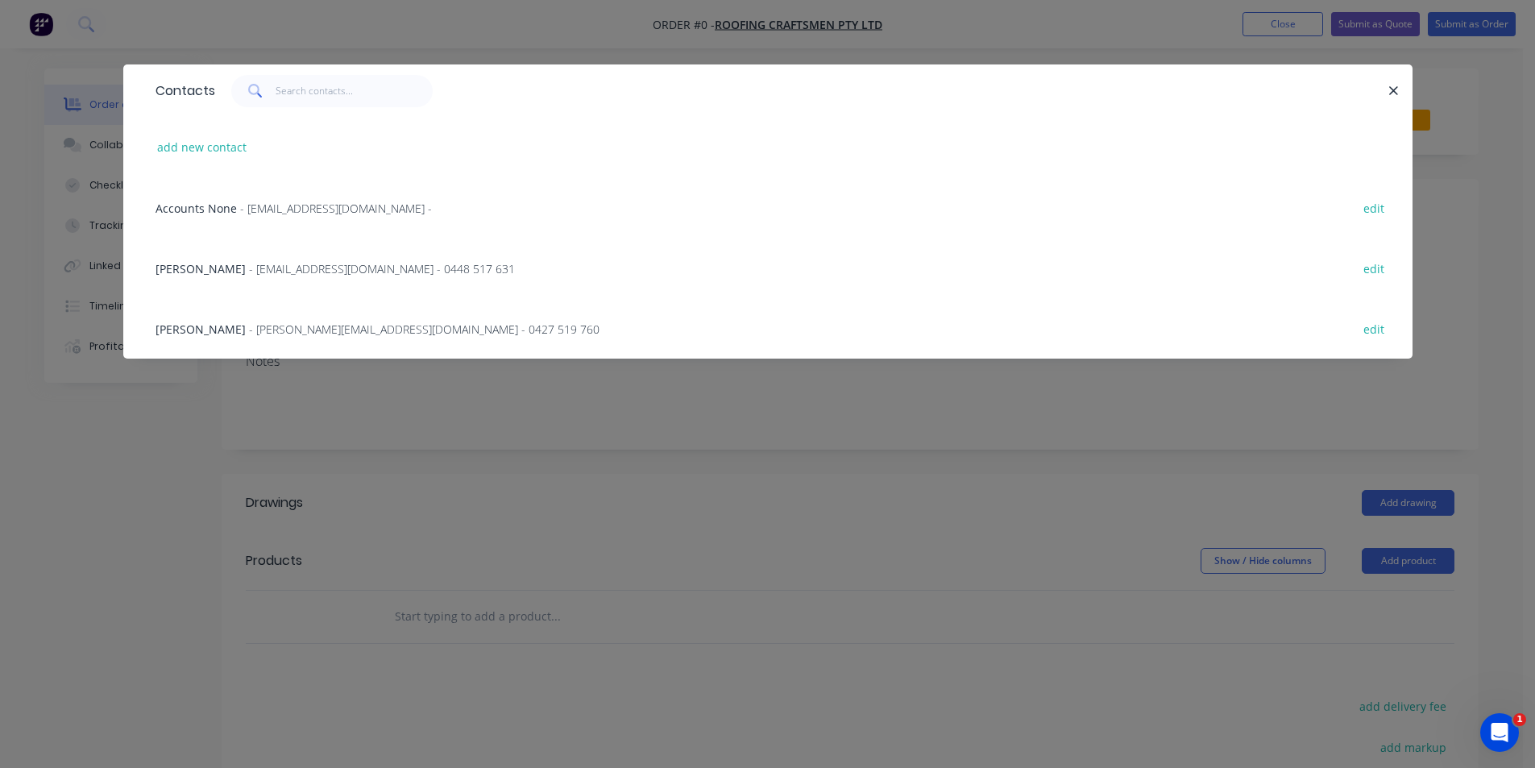
click at [364, 267] on span "- [EMAIL_ADDRESS][DOMAIN_NAME] - 0448 517 631" at bounding box center [382, 268] width 266 height 15
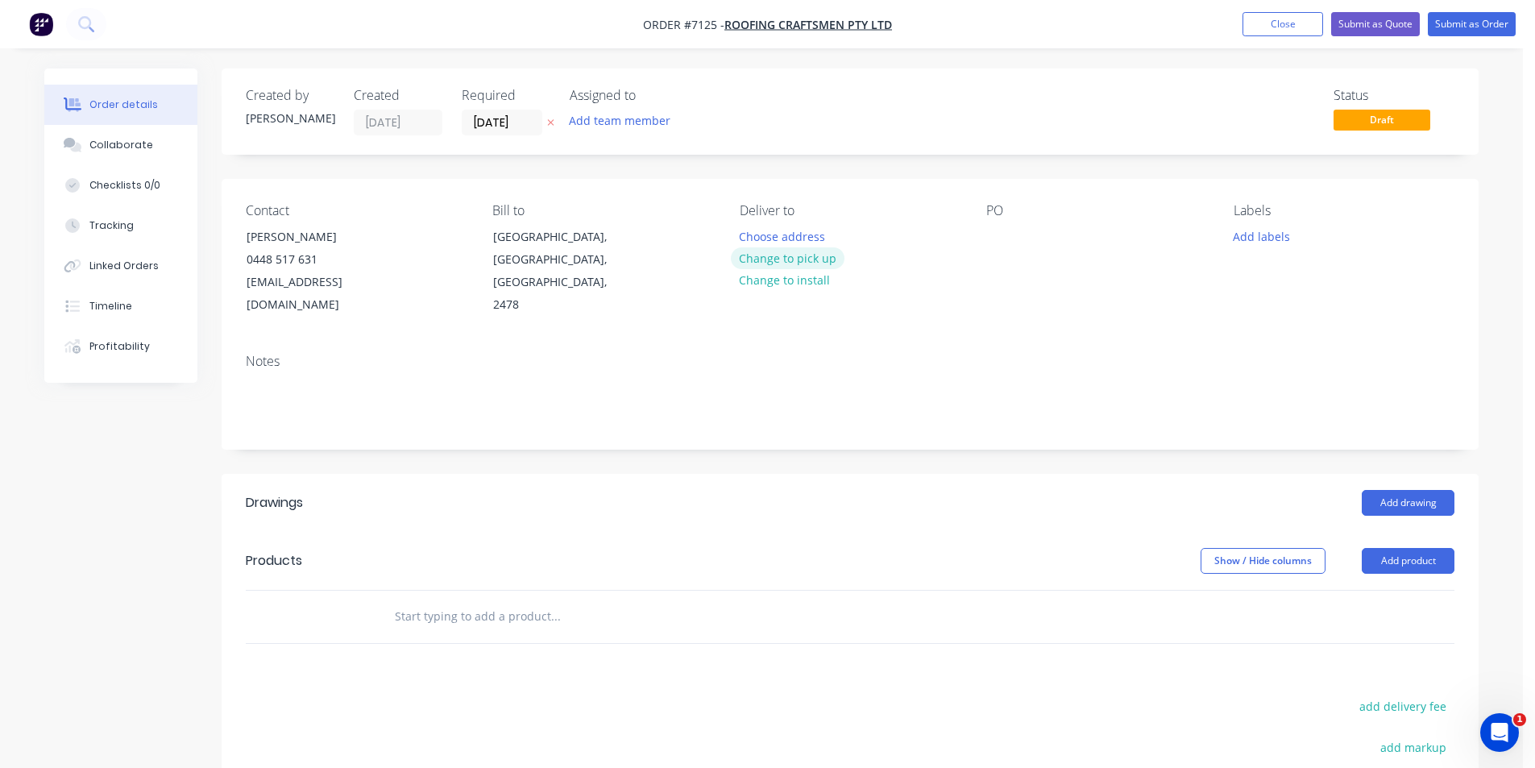
click at [774, 257] on button "Change to pick up" at bounding box center [788, 258] width 114 height 22
click at [990, 239] on div at bounding box center [999, 236] width 26 height 23
drag, startPoint x: 130, startPoint y: 164, endPoint x: 193, endPoint y: 168, distance: 63.8
click at [130, 164] on button "Collaborate" at bounding box center [120, 145] width 153 height 40
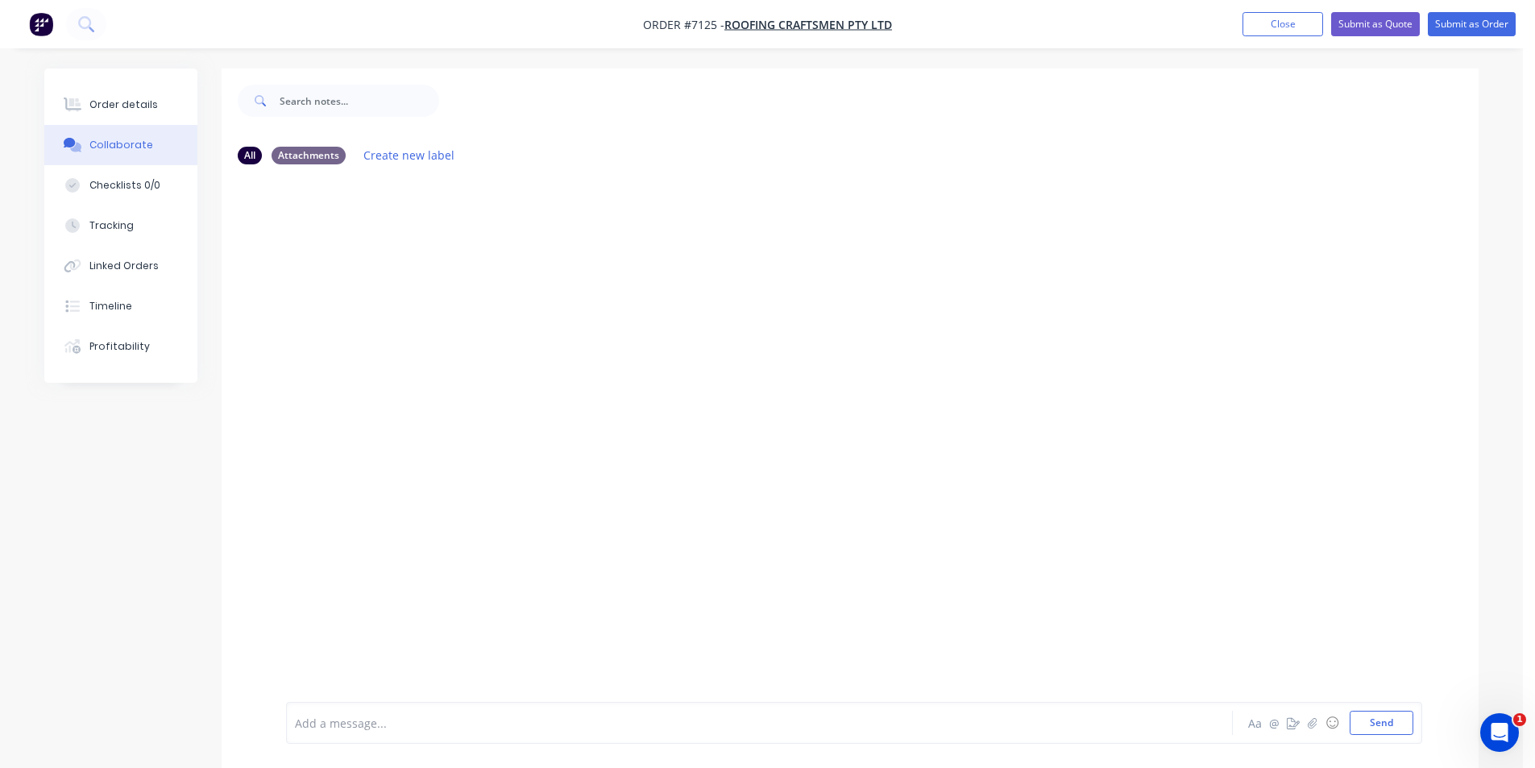
click at [1523, 756] on div at bounding box center [1523, 756] width 0 height 0
click at [1314, 725] on icon "button" at bounding box center [1313, 722] width 10 height 11
click at [1384, 726] on button "Send" at bounding box center [1382, 723] width 64 height 24
click at [127, 111] on div "Order details" at bounding box center [123, 104] width 68 height 15
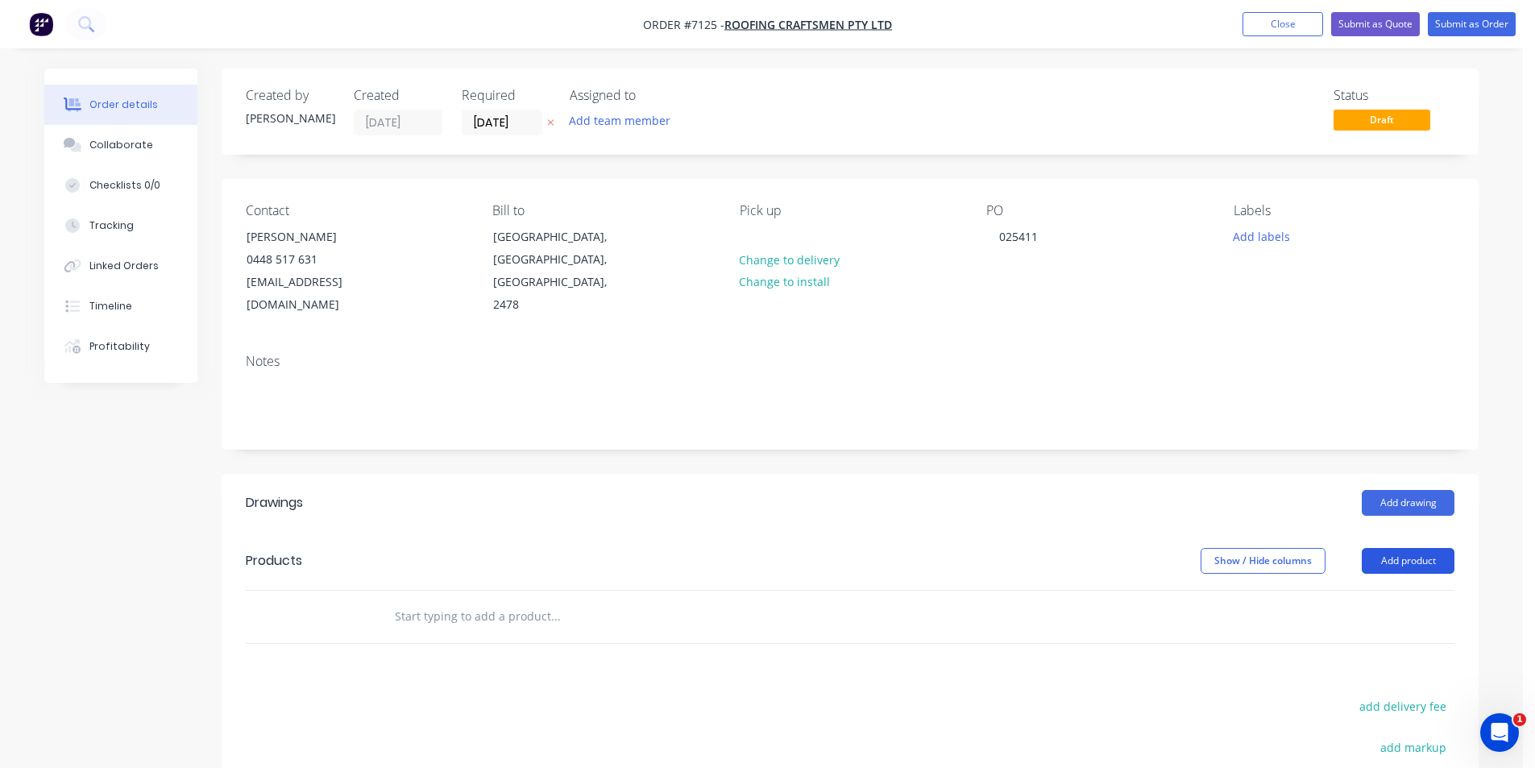
click at [1395, 548] on button "Add product" at bounding box center [1408, 561] width 93 height 26
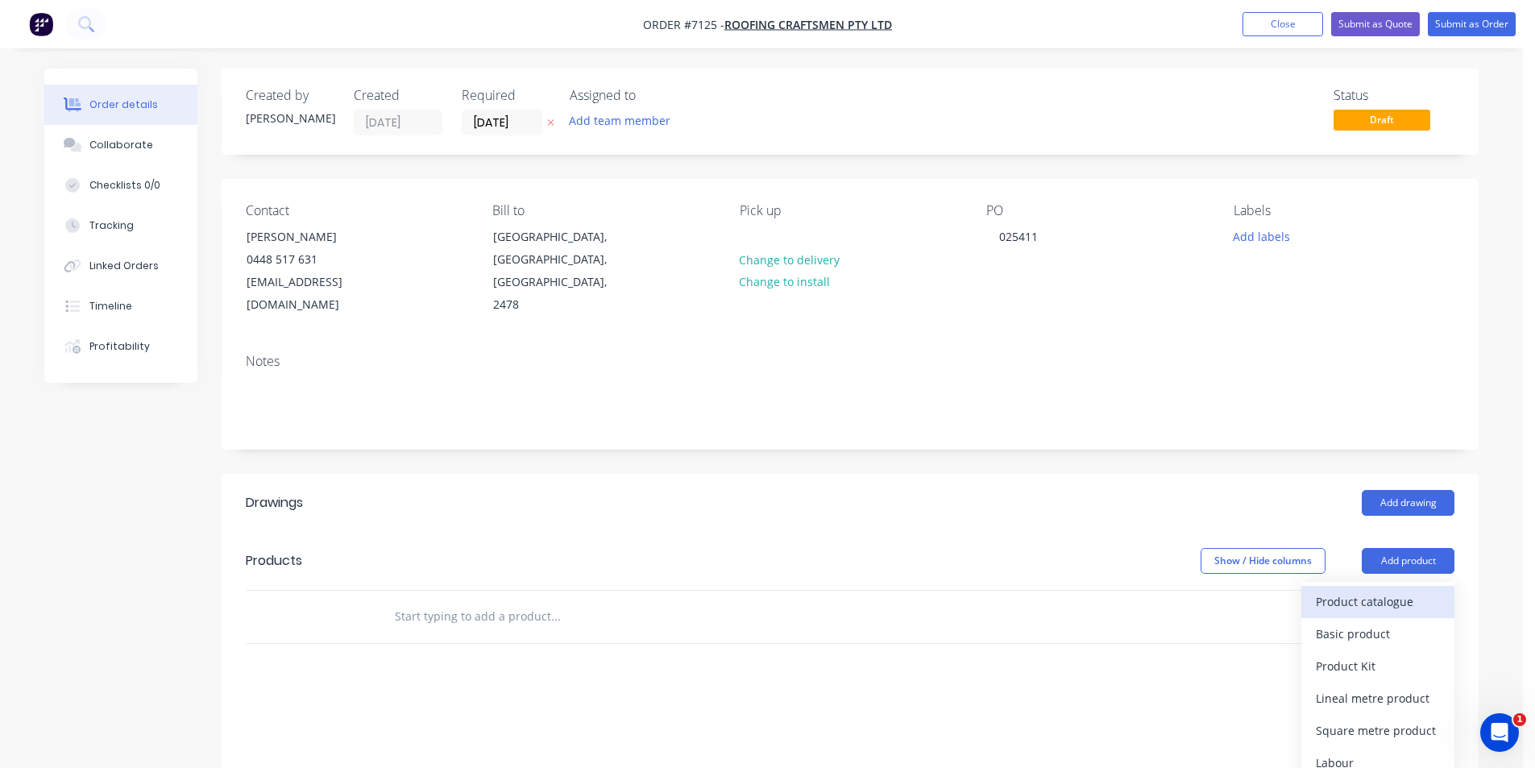
click at [1332, 586] on button "Product catalogue" at bounding box center [1377, 602] width 153 height 32
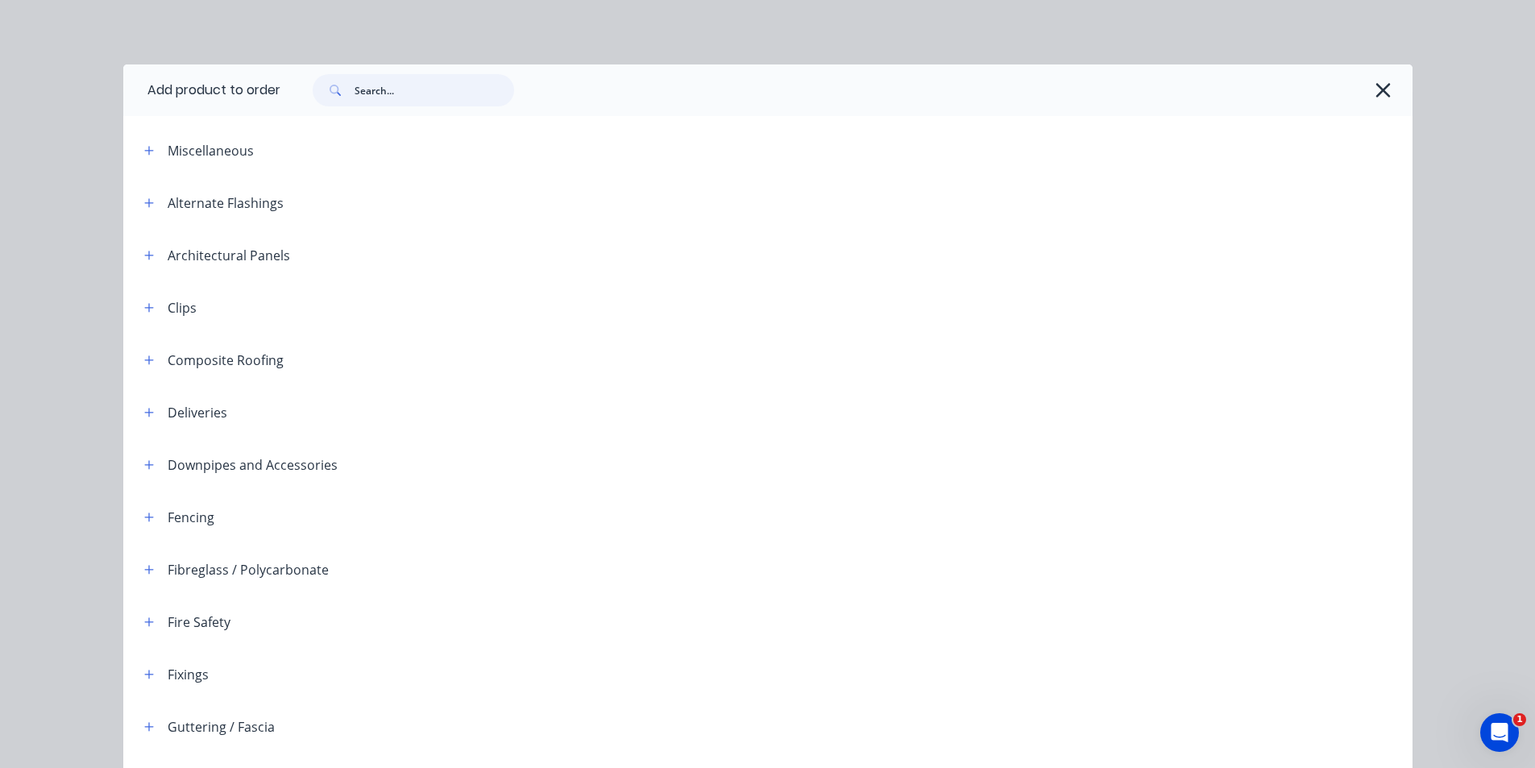
click at [365, 96] on input "text" at bounding box center [435, 90] width 160 height 32
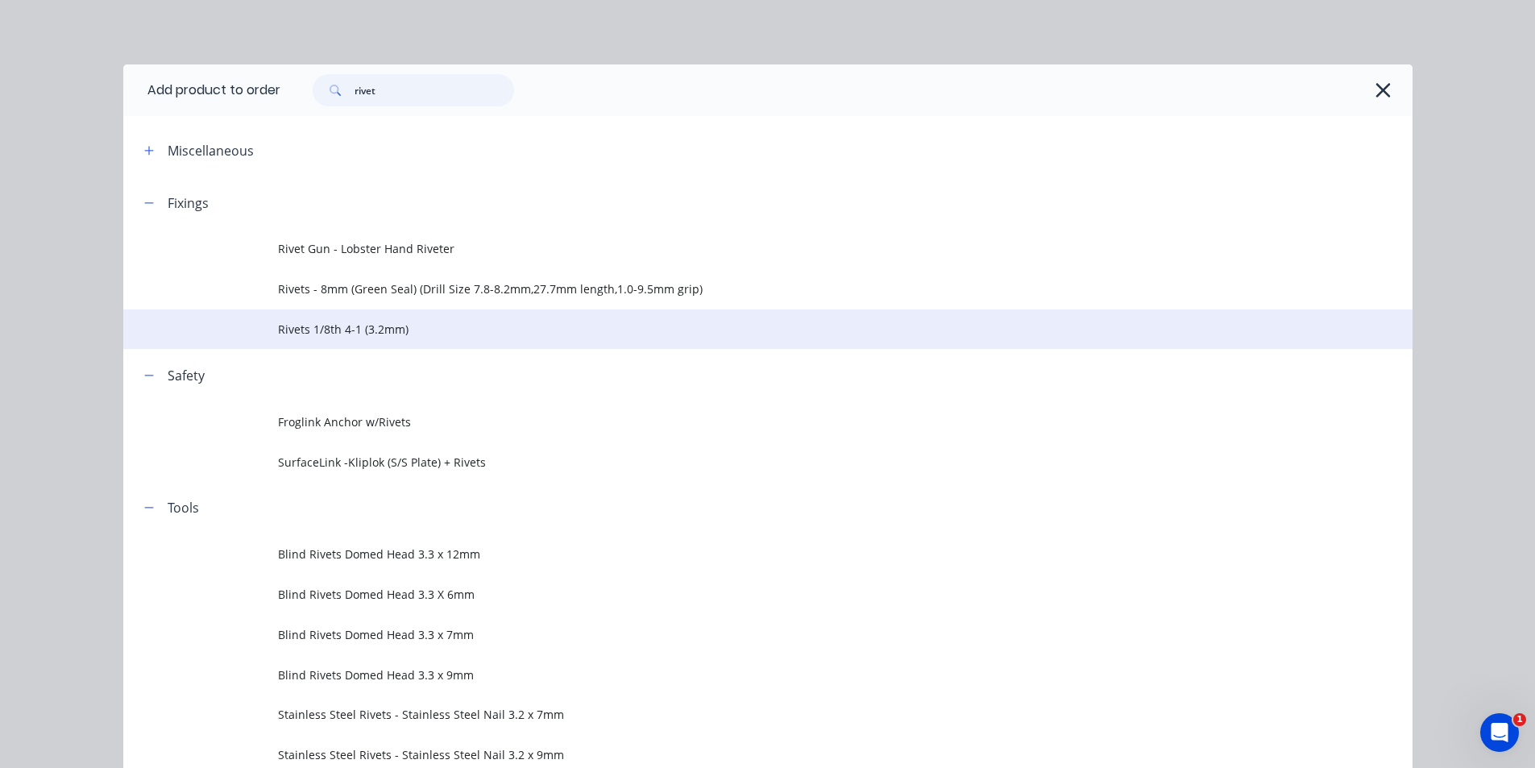
type input "rivet"
click at [341, 330] on span "Rivets 1/8th 4-1 (3.2mm)" at bounding box center [731, 329] width 907 height 17
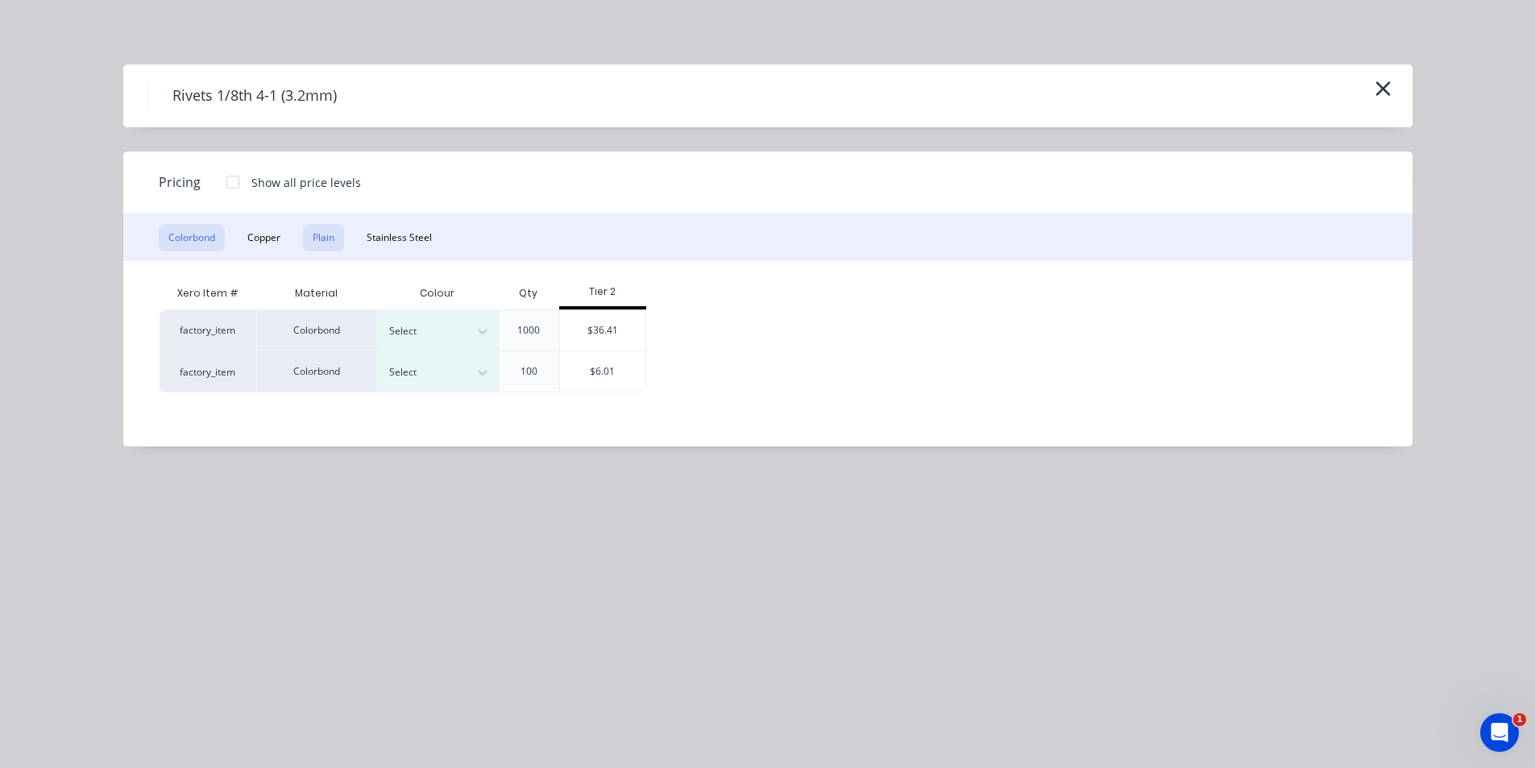
click at [334, 236] on button "Plain" at bounding box center [323, 237] width 41 height 27
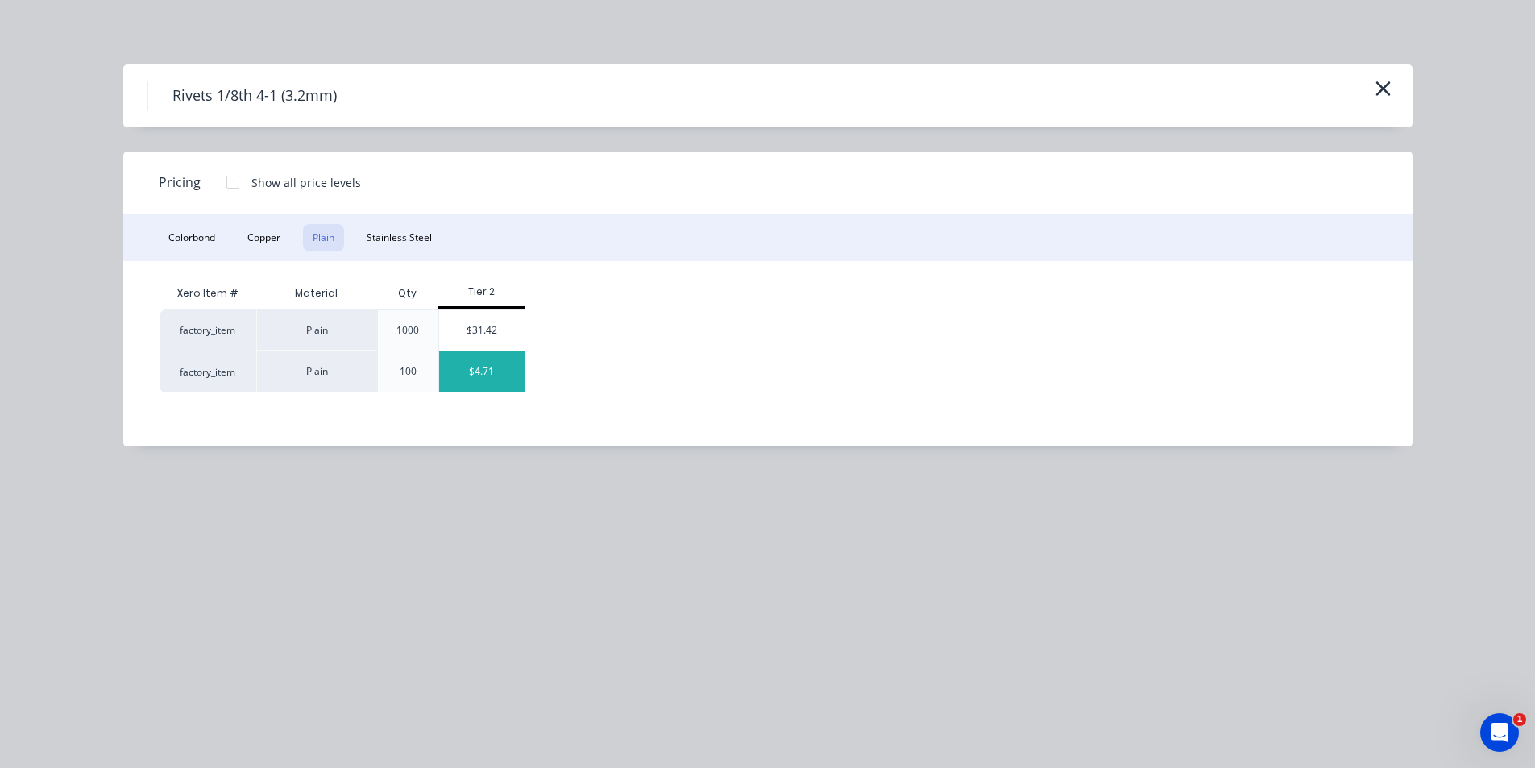
click at [439, 376] on div "$4.71" at bounding box center [482, 371] width 86 height 40
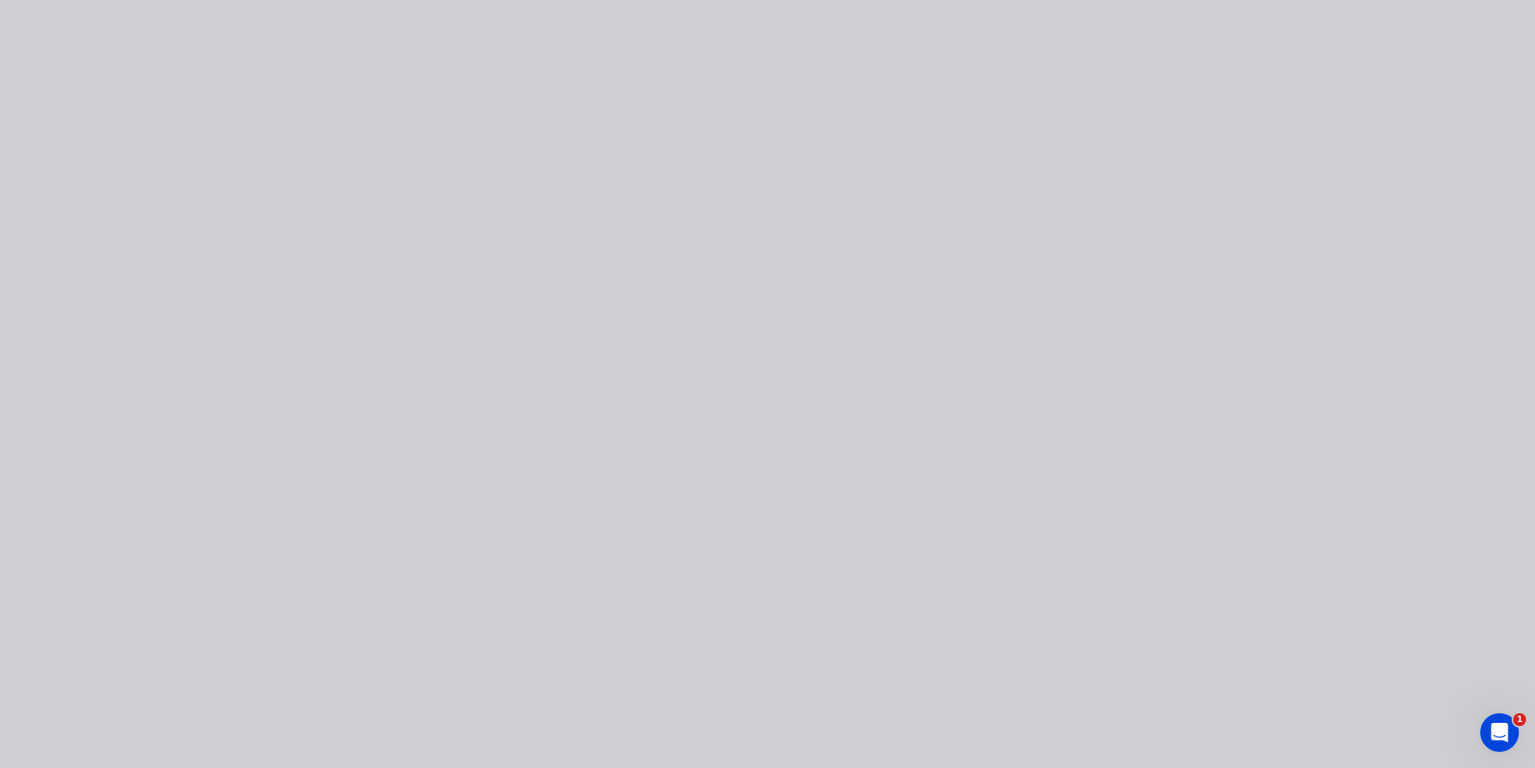
type input "$4.71"
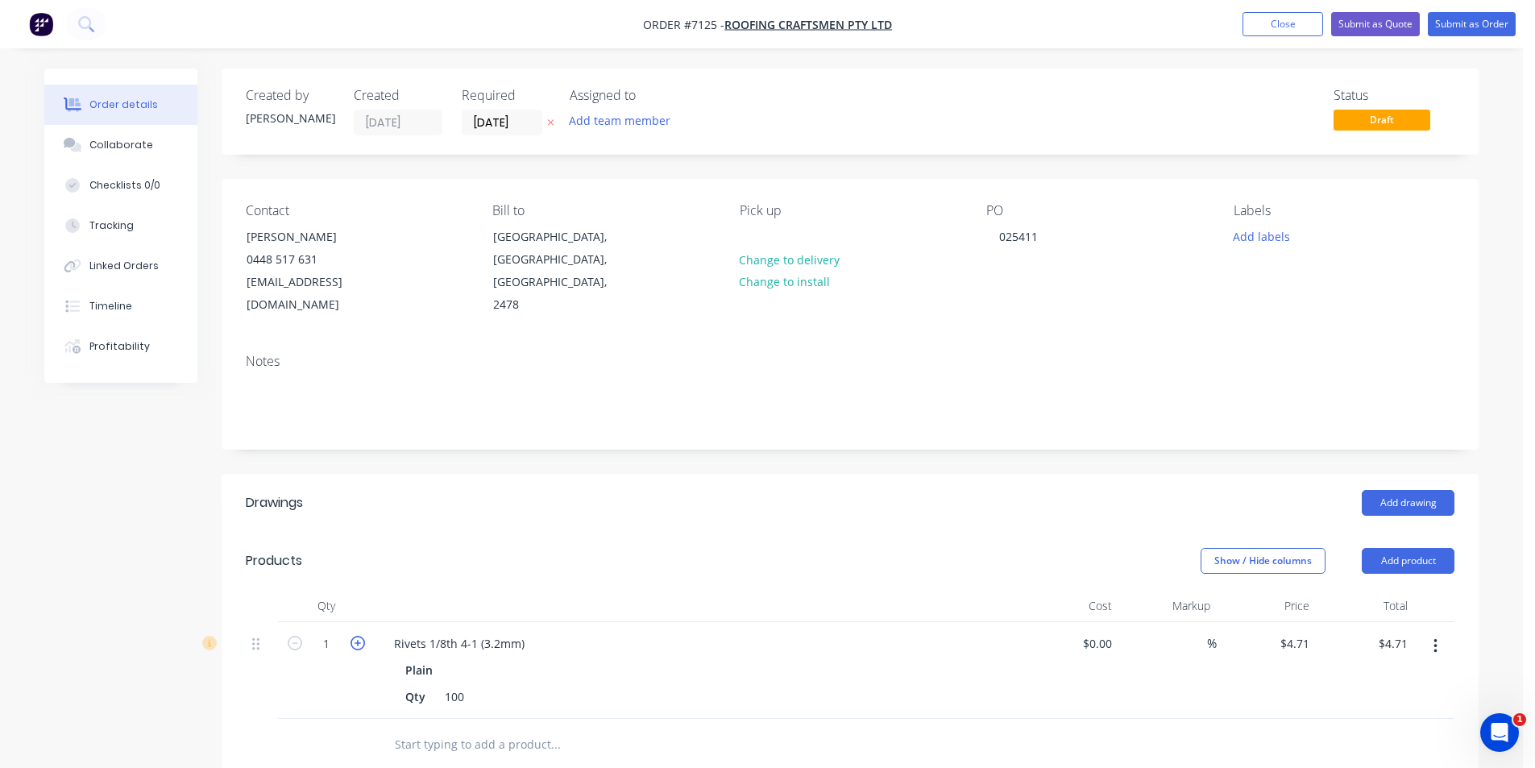
click at [354, 636] on icon "button" at bounding box center [358, 643] width 15 height 15
type input "2"
type input "$9.42"
click at [1498, 20] on button "Submit as Order" at bounding box center [1472, 24] width 88 height 24
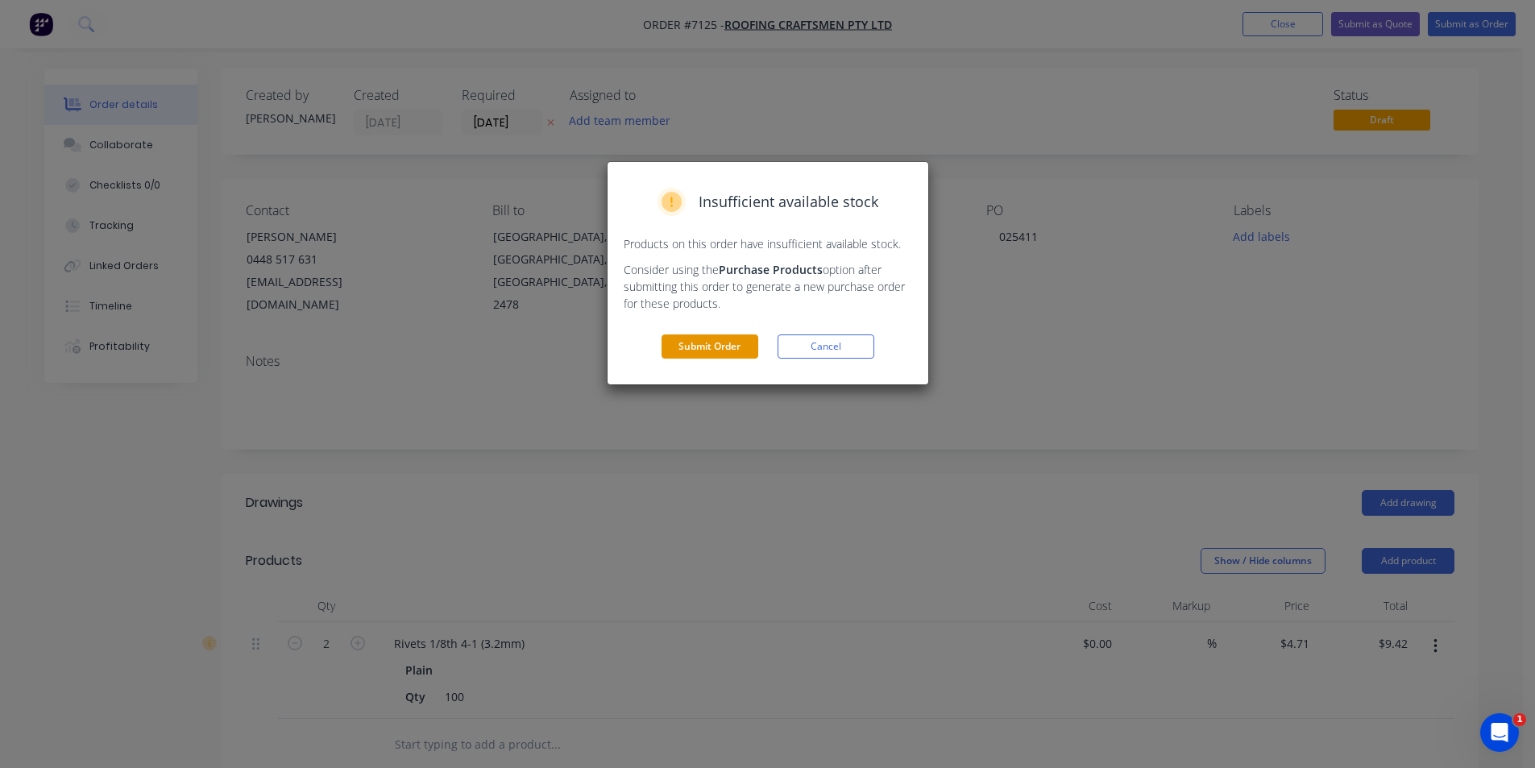
click at [689, 347] on button "Submit Order" at bounding box center [710, 346] width 97 height 24
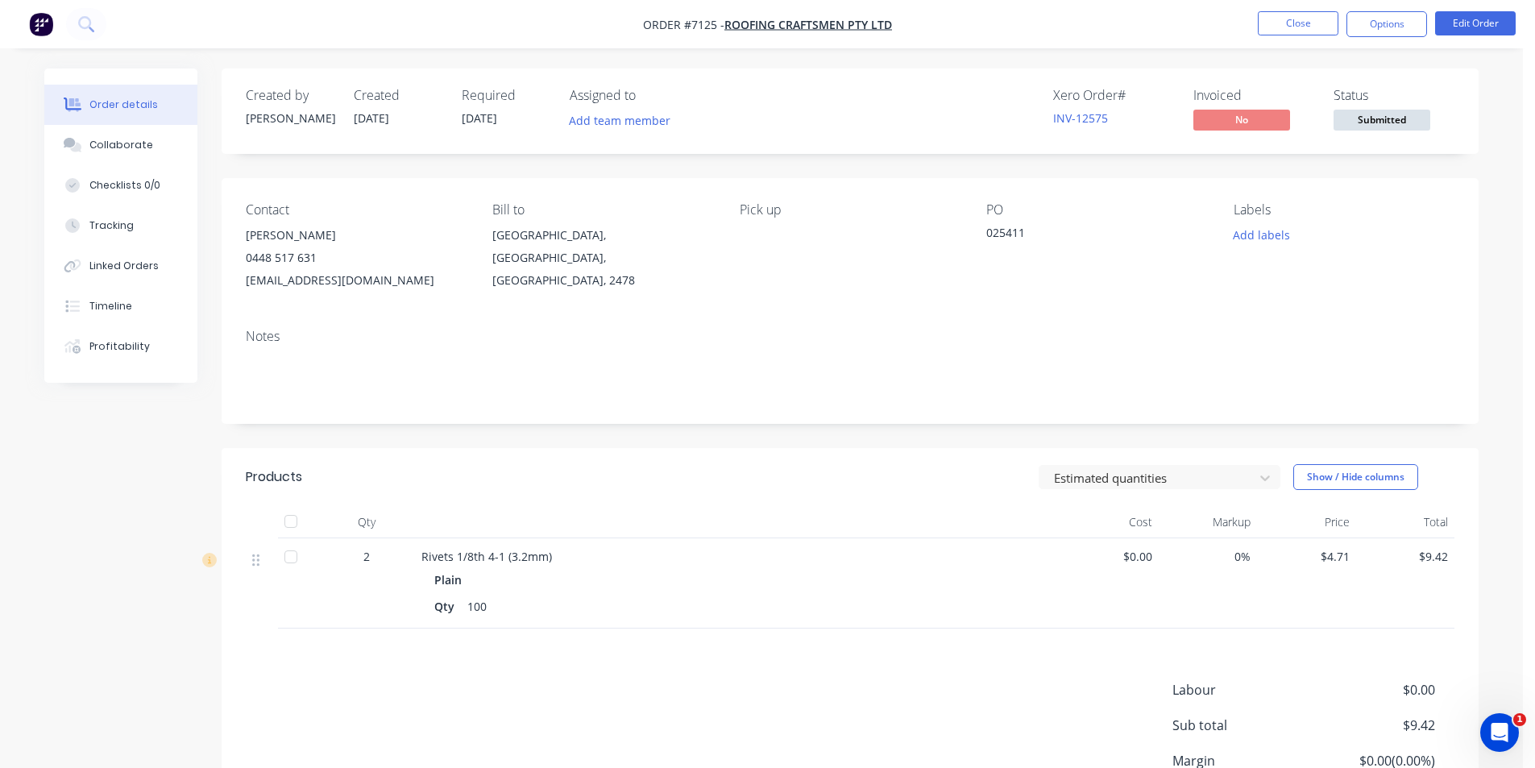
click at [1409, 135] on div "Created by [PERSON_NAME] Created [DATE] Required [DATE] Assigned to Add team me…" at bounding box center [850, 110] width 1257 height 85
click at [1410, 126] on span "Submitted" at bounding box center [1382, 120] width 97 height 20
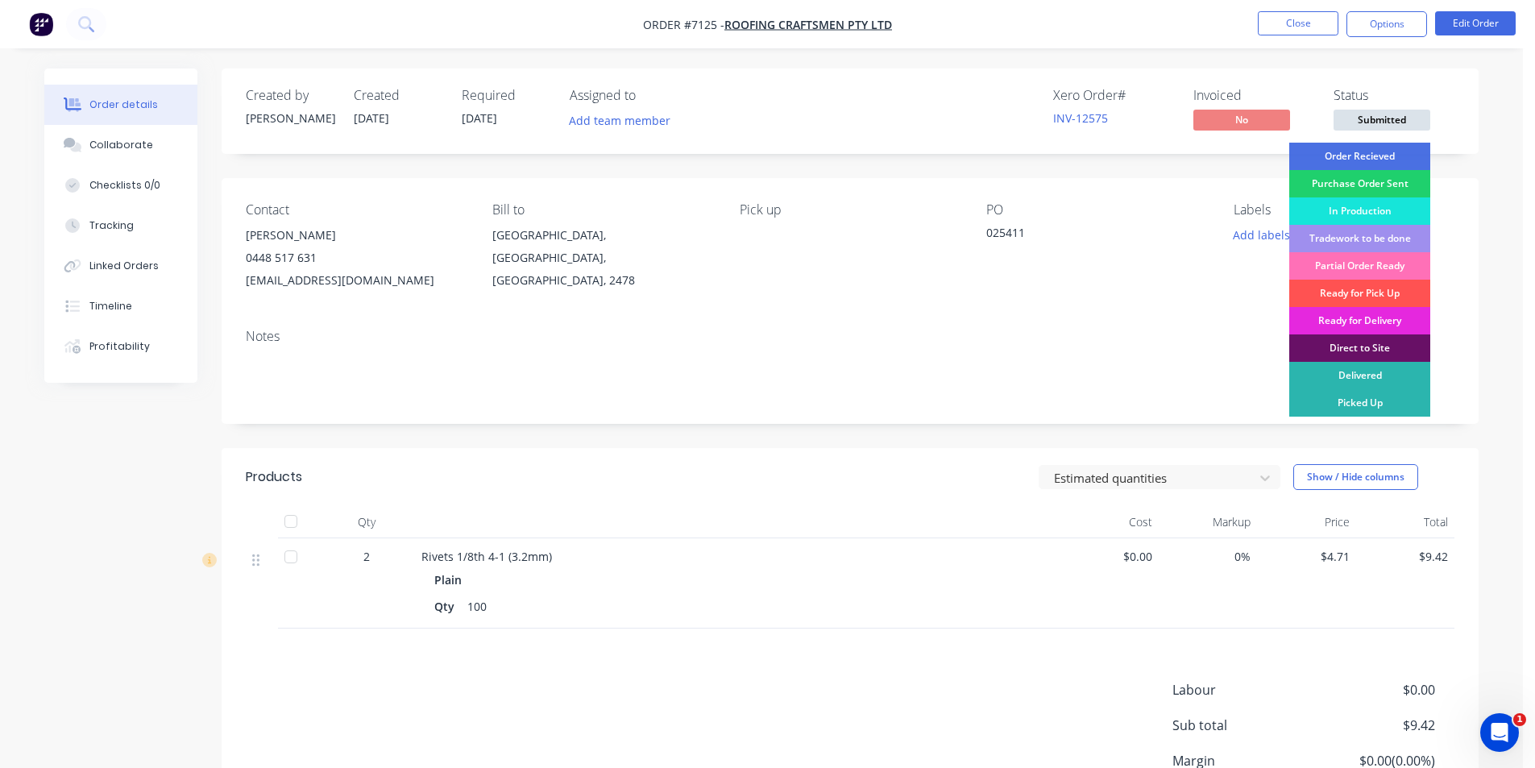
drag, startPoint x: 1393, startPoint y: 404, endPoint x: 1379, endPoint y: 0, distance: 404.0
click at [1393, 405] on div "Picked Up" at bounding box center [1359, 402] width 141 height 27
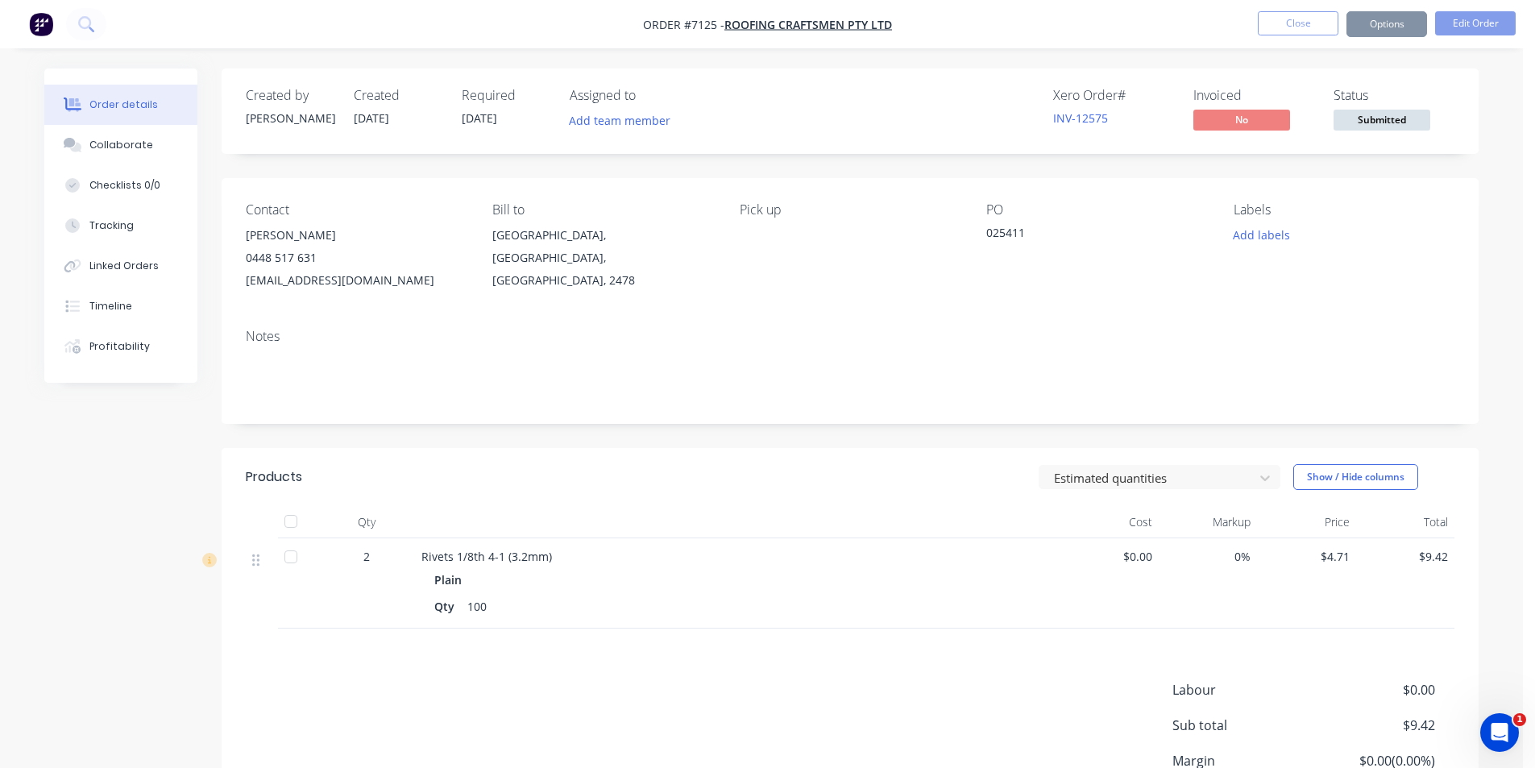
click at [1393, 31] on button "Options" at bounding box center [1386, 24] width 81 height 26
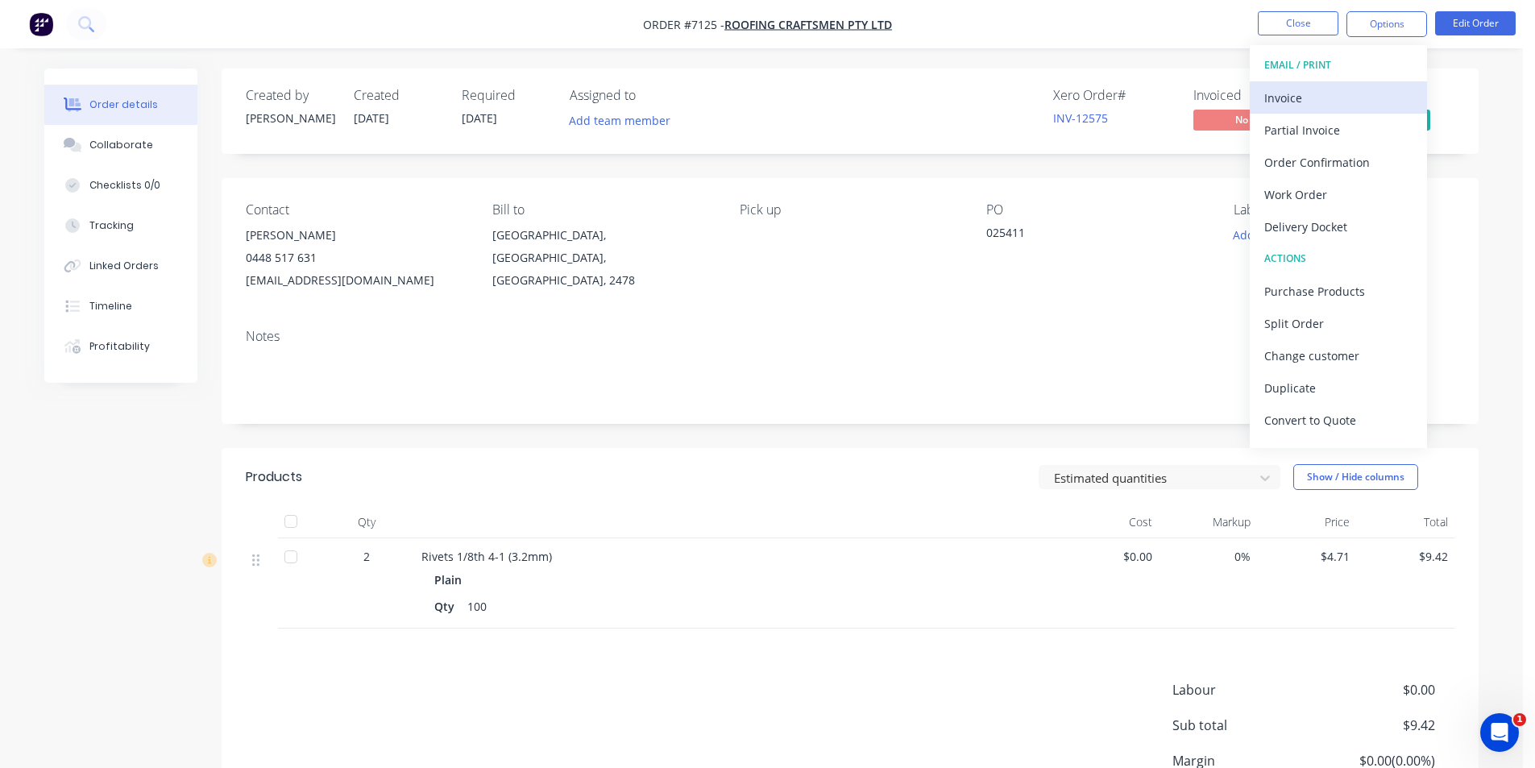
click at [1316, 94] on div "Invoice" at bounding box center [1338, 97] width 148 height 23
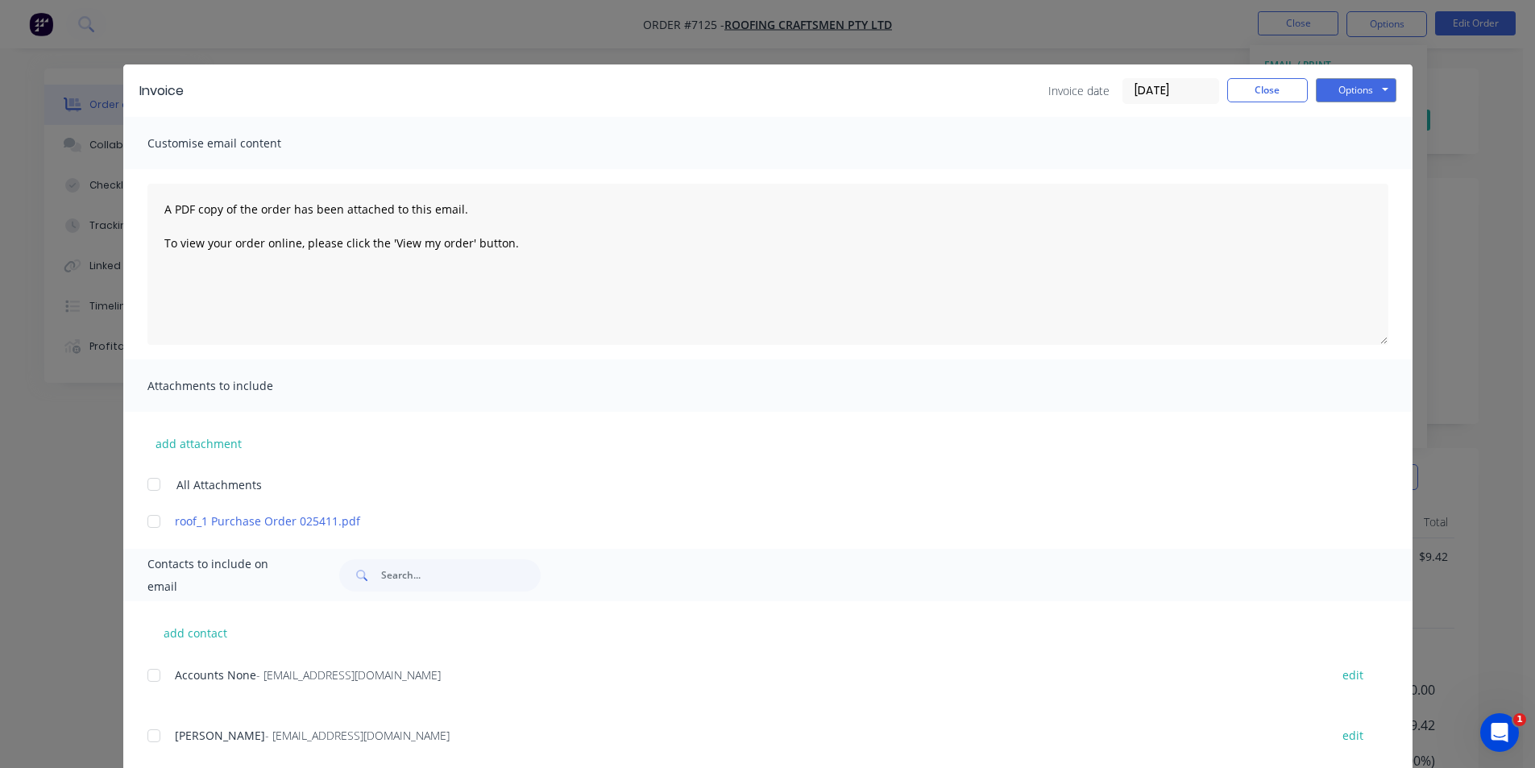
click at [159, 686] on div at bounding box center [154, 675] width 32 height 32
drag, startPoint x: 1326, startPoint y: 98, endPoint x: 1299, endPoint y: 185, distance: 90.2
click at [1326, 99] on button "Options" at bounding box center [1356, 90] width 81 height 24
click at [1355, 178] on button "Email" at bounding box center [1367, 172] width 103 height 27
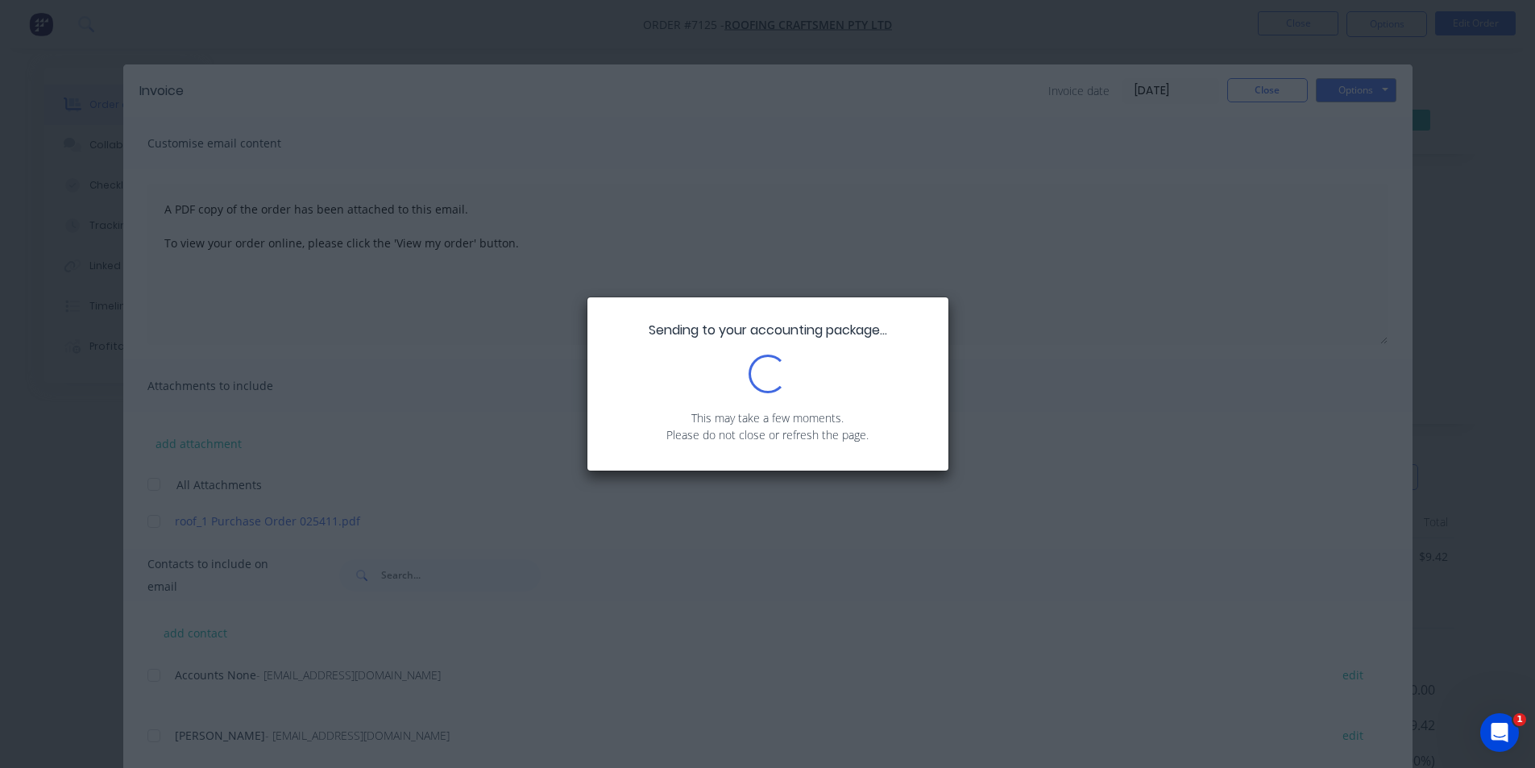
scroll to position [147, 0]
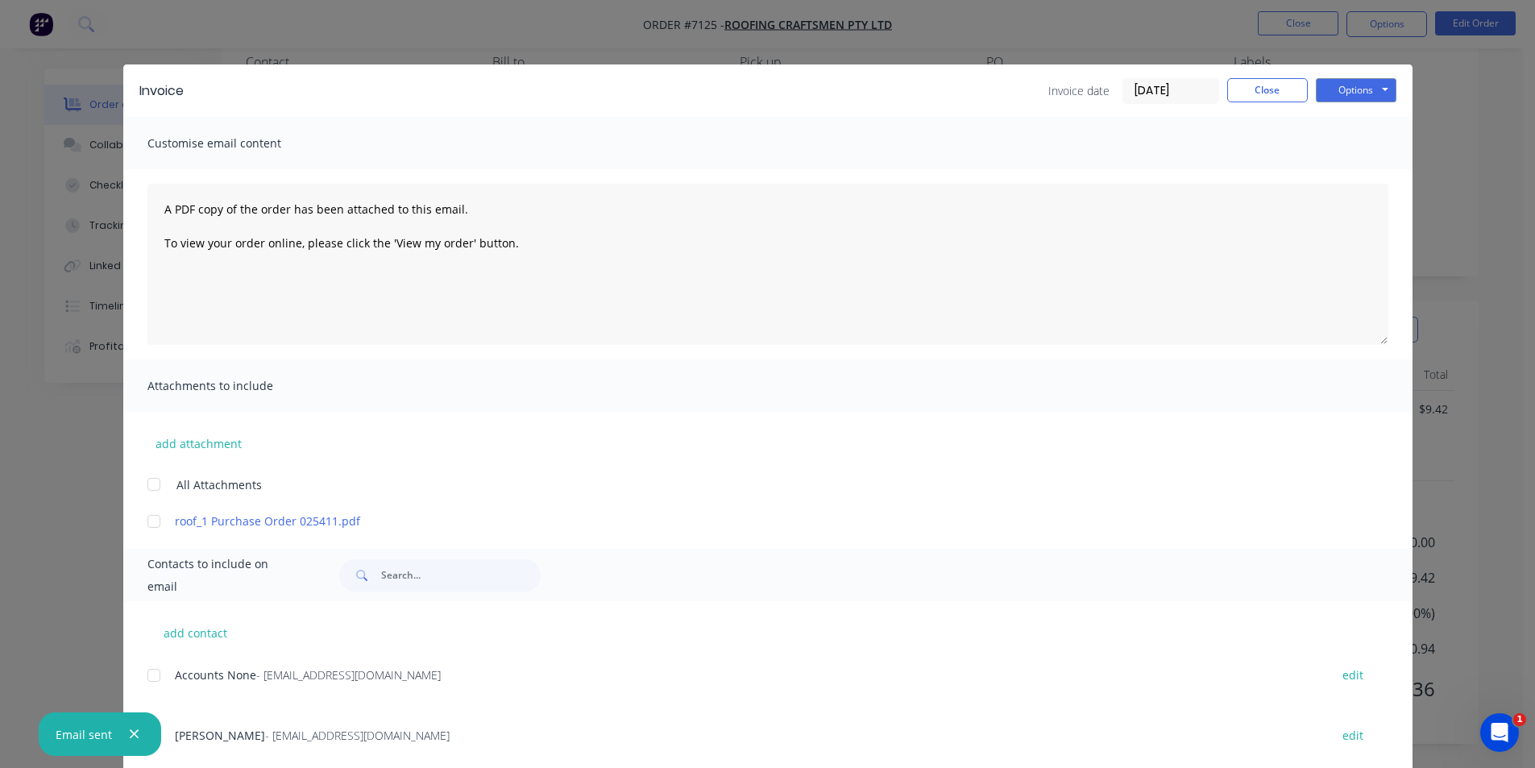
click at [1272, 105] on div "Invoice Invoice date [DATE] Close Options Preview Print Email" at bounding box center [767, 90] width 1289 height 52
click at [1272, 69] on div "Invoice Invoice date [DATE] Close Options Preview Print Email" at bounding box center [767, 90] width 1289 height 52
click at [1270, 90] on button "Close" at bounding box center [1267, 90] width 81 height 24
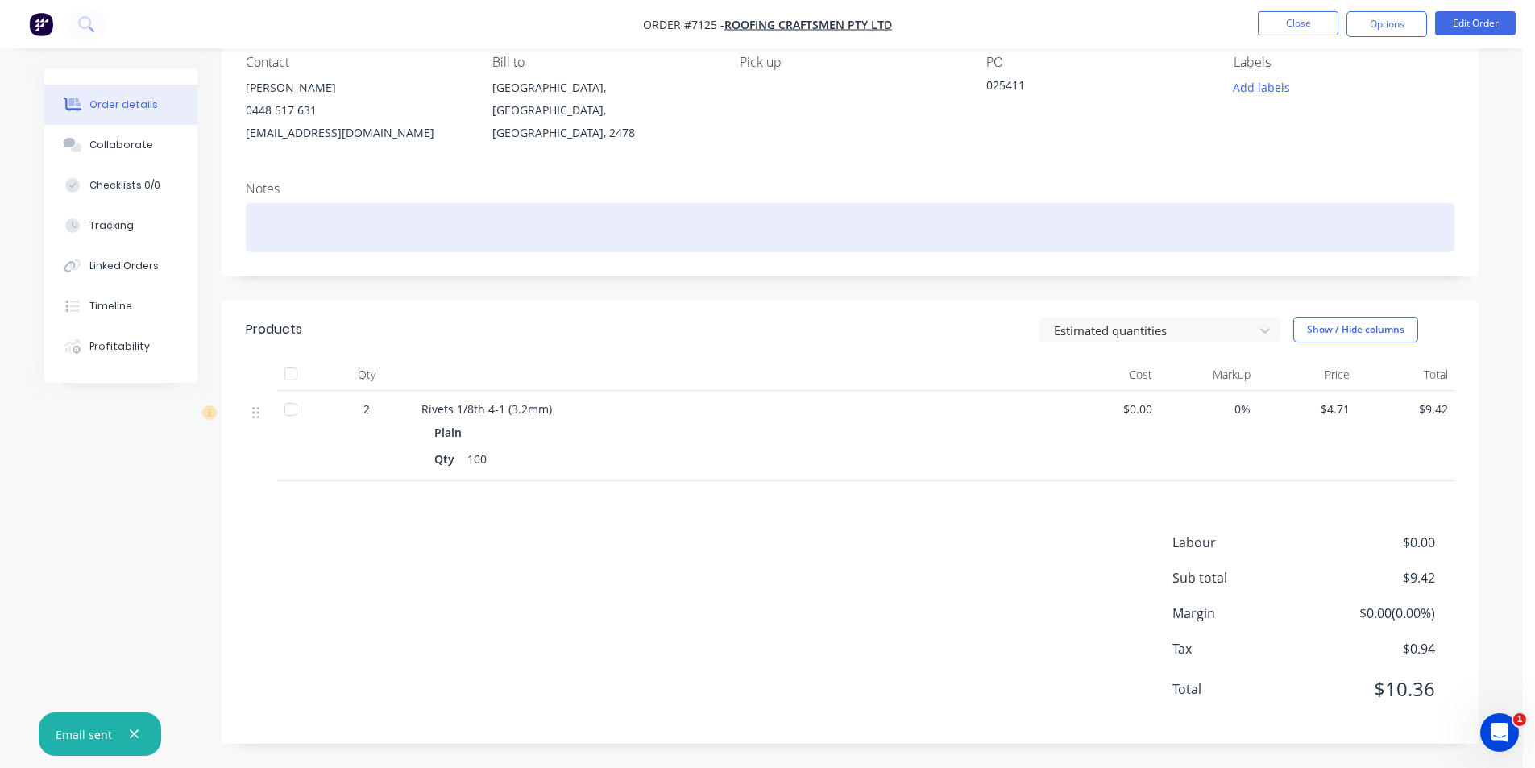
scroll to position [0, 0]
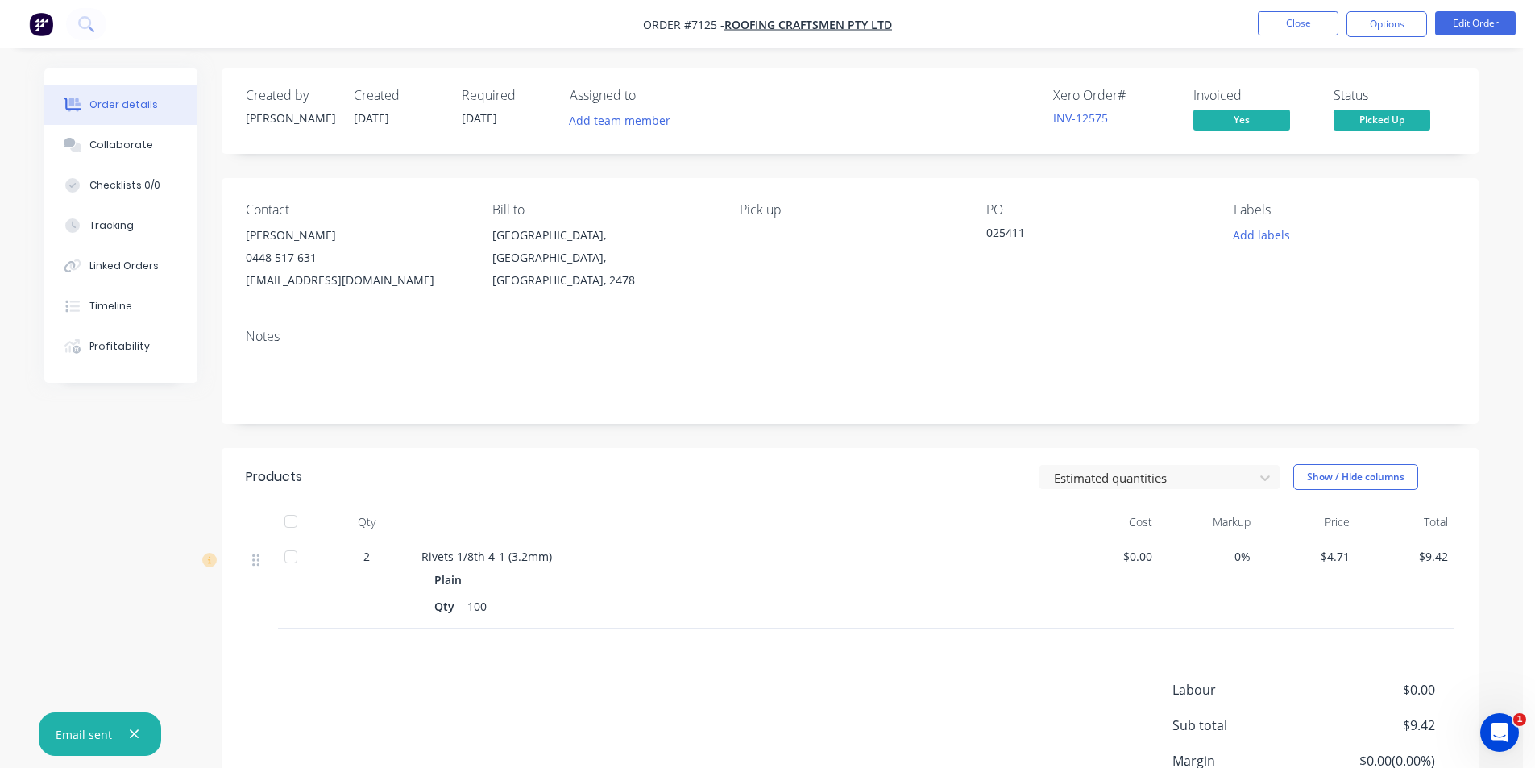
click at [287, 521] on div at bounding box center [291, 521] width 32 height 32
click at [1396, 16] on button "Options" at bounding box center [1386, 24] width 81 height 26
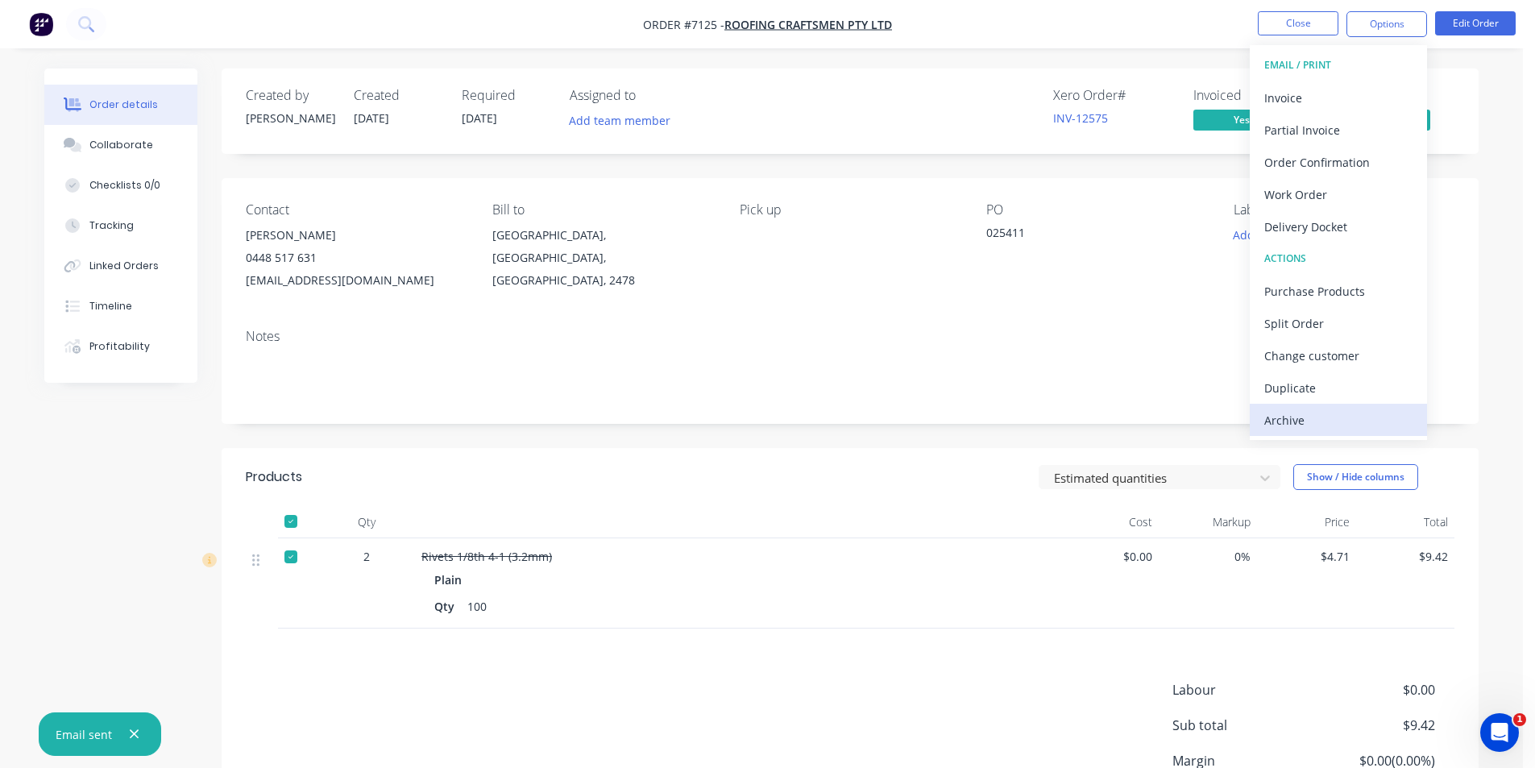
click at [1321, 420] on div "Archive" at bounding box center [1338, 420] width 148 height 23
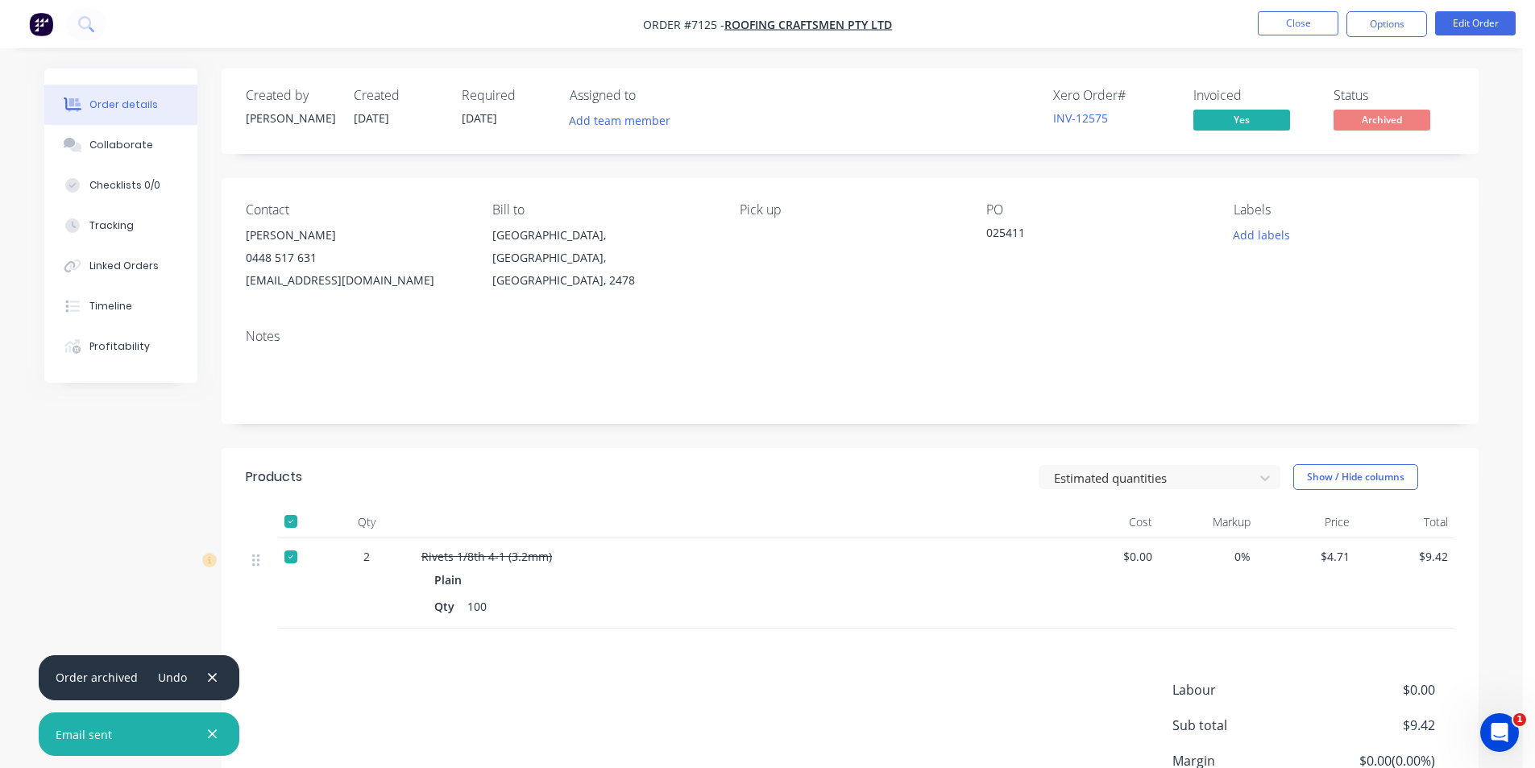
click at [1274, 36] on li "Close" at bounding box center [1298, 24] width 81 height 26
click at [1280, 23] on button "Close" at bounding box center [1298, 23] width 81 height 24
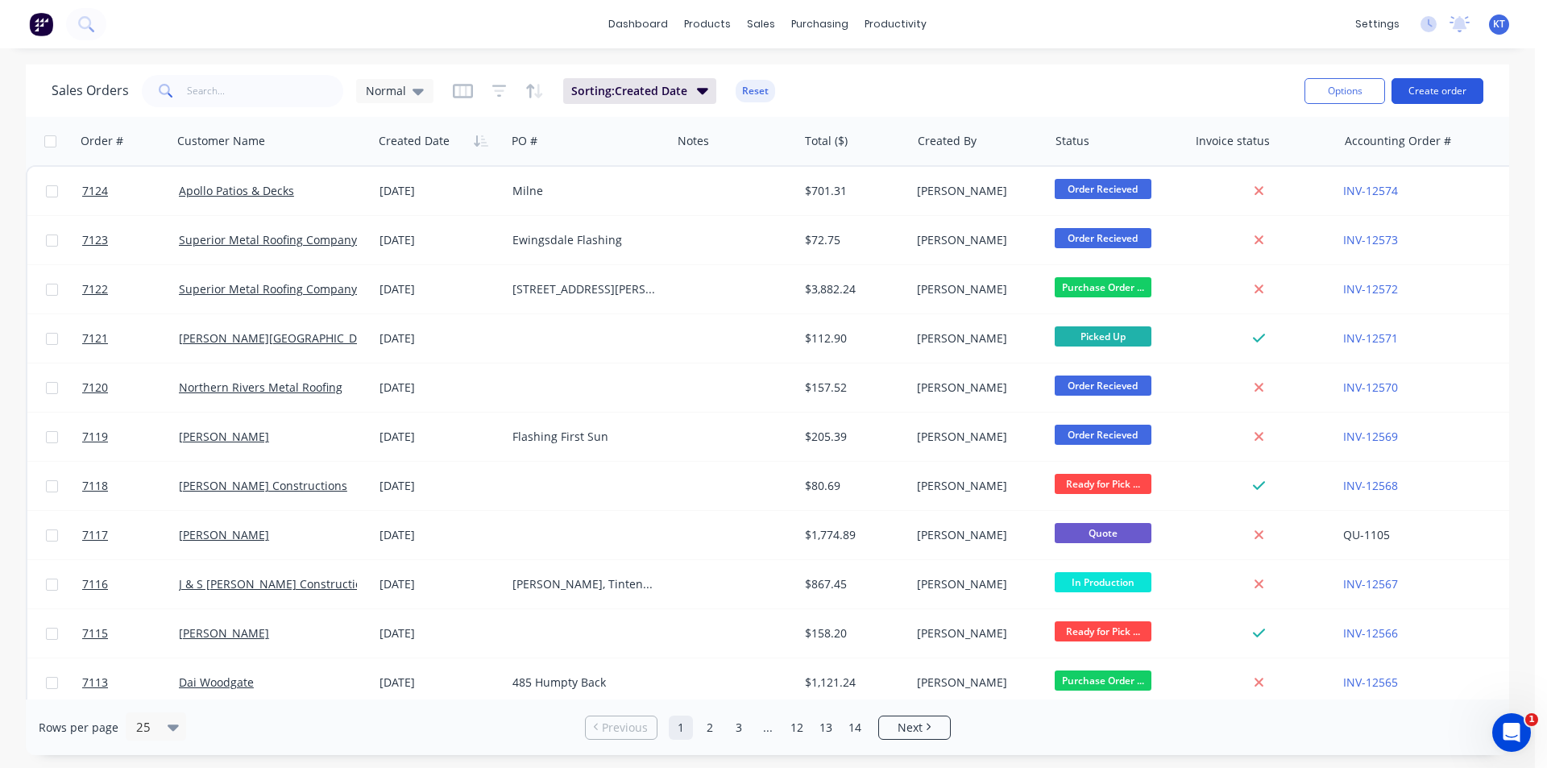
click at [1433, 89] on button "Create order" at bounding box center [1438, 91] width 92 height 26
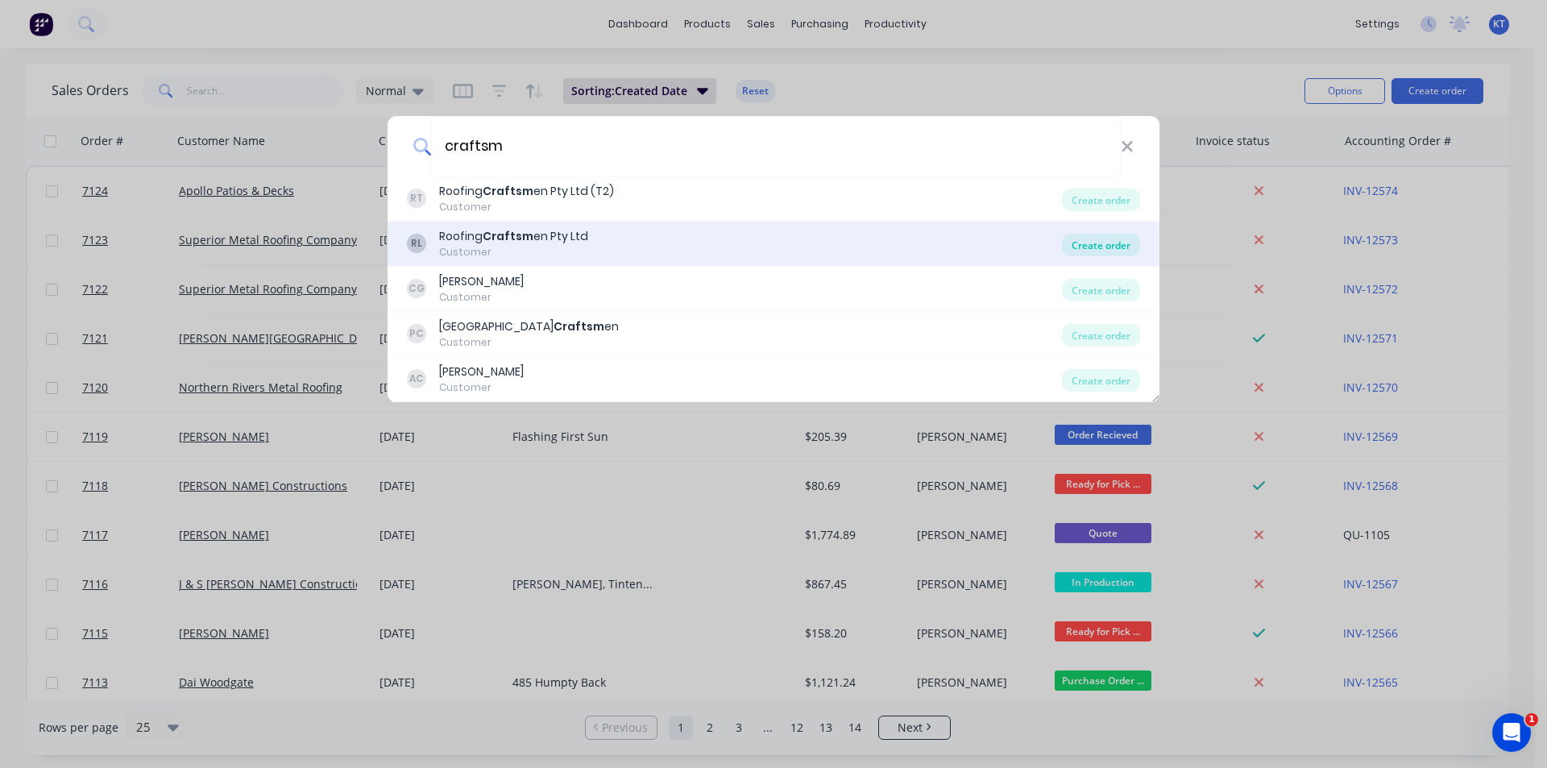
type input "craftsm"
click at [1081, 251] on div "Create order" at bounding box center [1101, 245] width 78 height 23
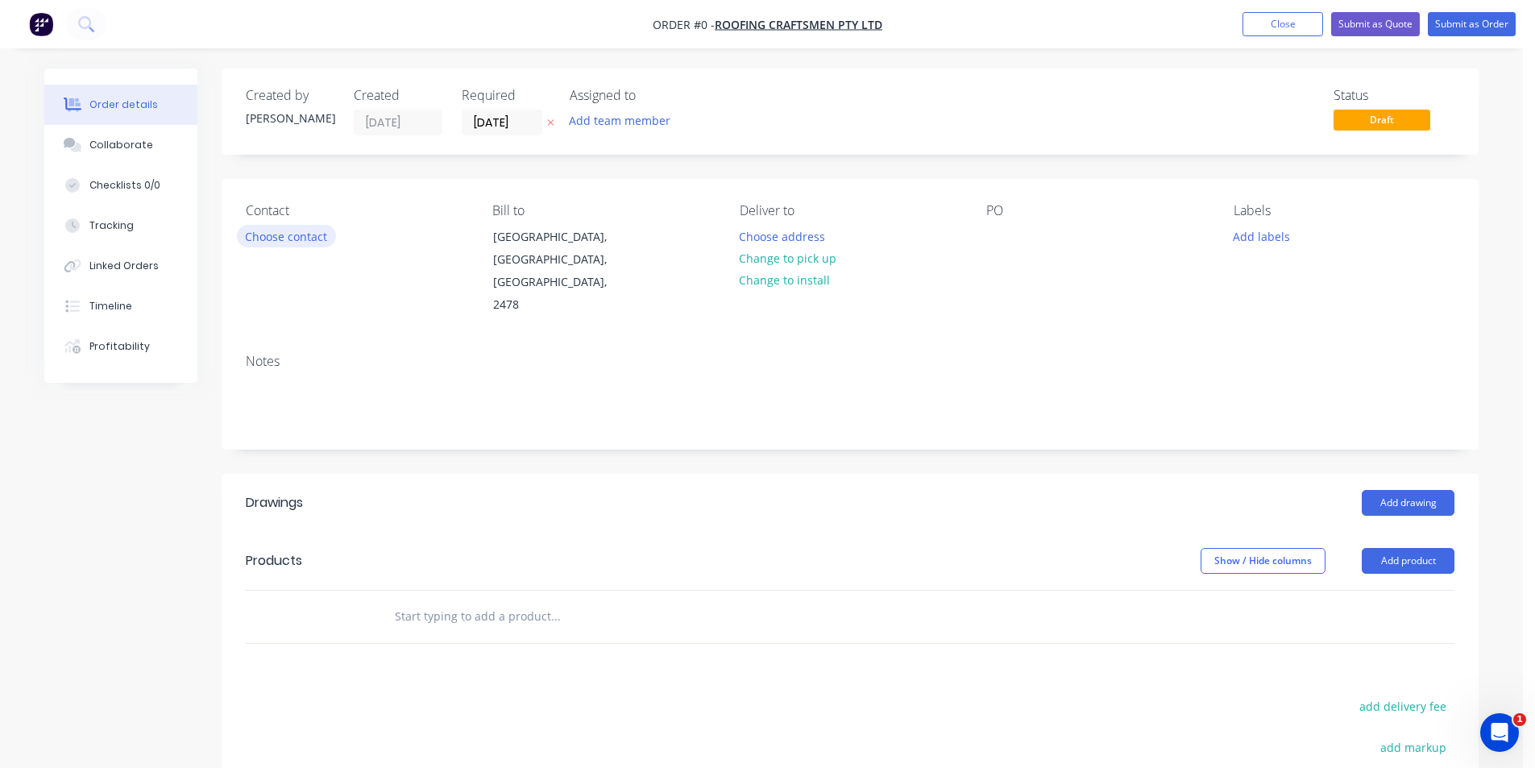
drag, startPoint x: 246, startPoint y: 255, endPoint x: 253, endPoint y: 244, distance: 13.4
click at [246, 254] on div "Contact Choose contact" at bounding box center [356, 260] width 221 height 114
click at [258, 240] on button "Choose contact" at bounding box center [286, 236] width 99 height 22
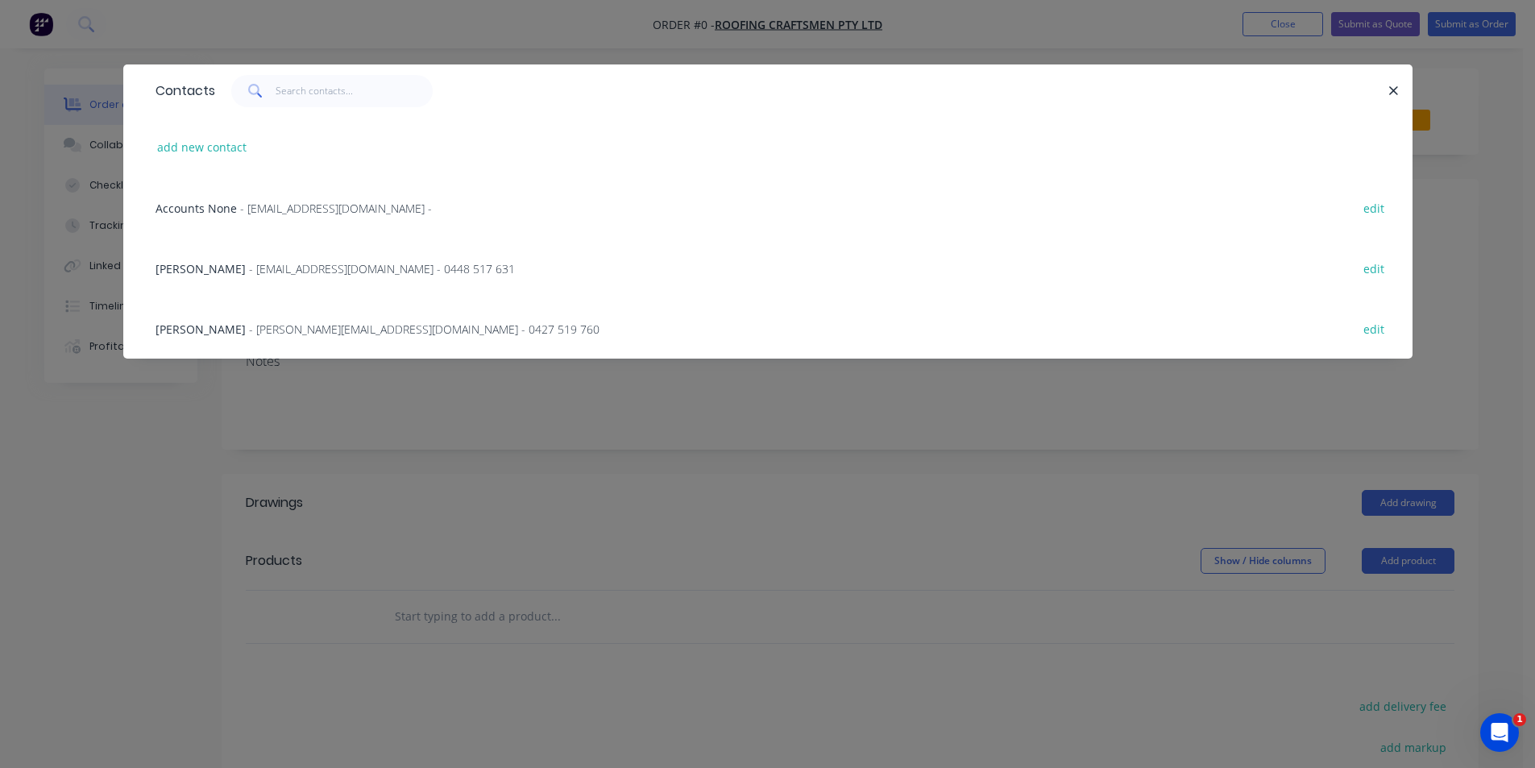
click at [276, 210] on span "- [EMAIL_ADDRESS][DOMAIN_NAME] -" at bounding box center [336, 208] width 192 height 15
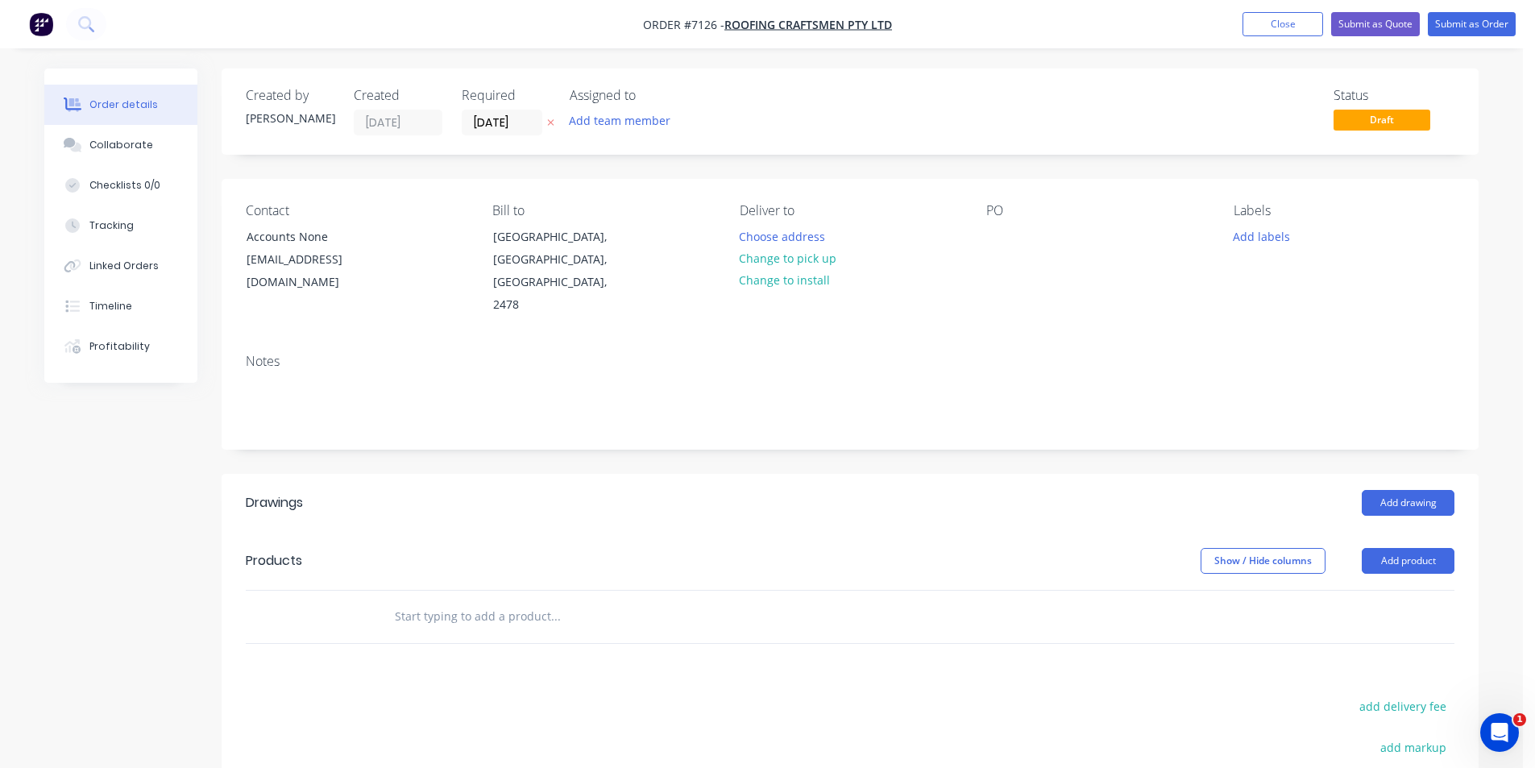
click at [1404, 533] on header "Products Show / Hide columns Add product" at bounding box center [850, 561] width 1257 height 58
click at [1405, 548] on button "Add product" at bounding box center [1408, 561] width 93 height 26
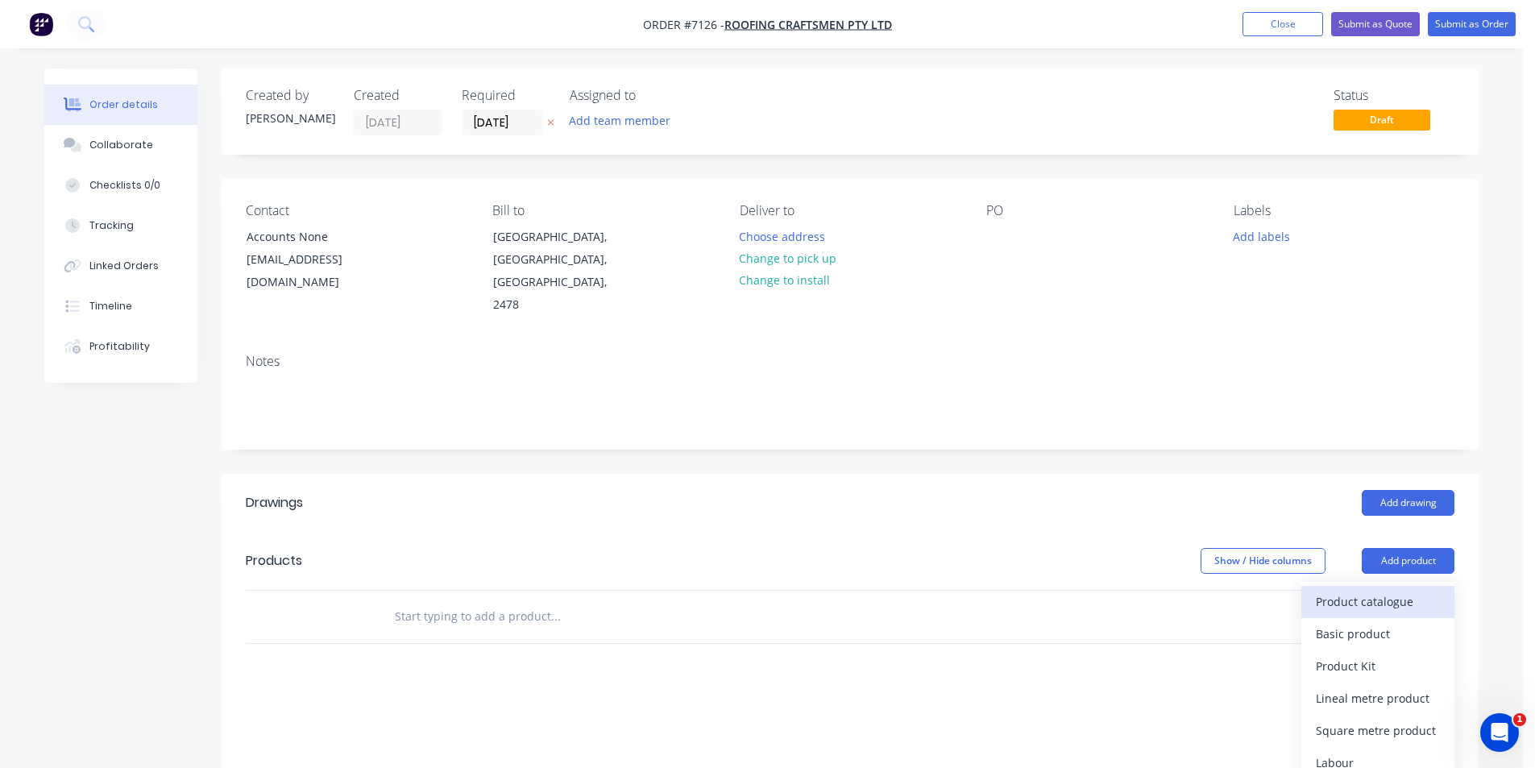
click at [1388, 590] on div "Product catalogue" at bounding box center [1378, 601] width 124 height 23
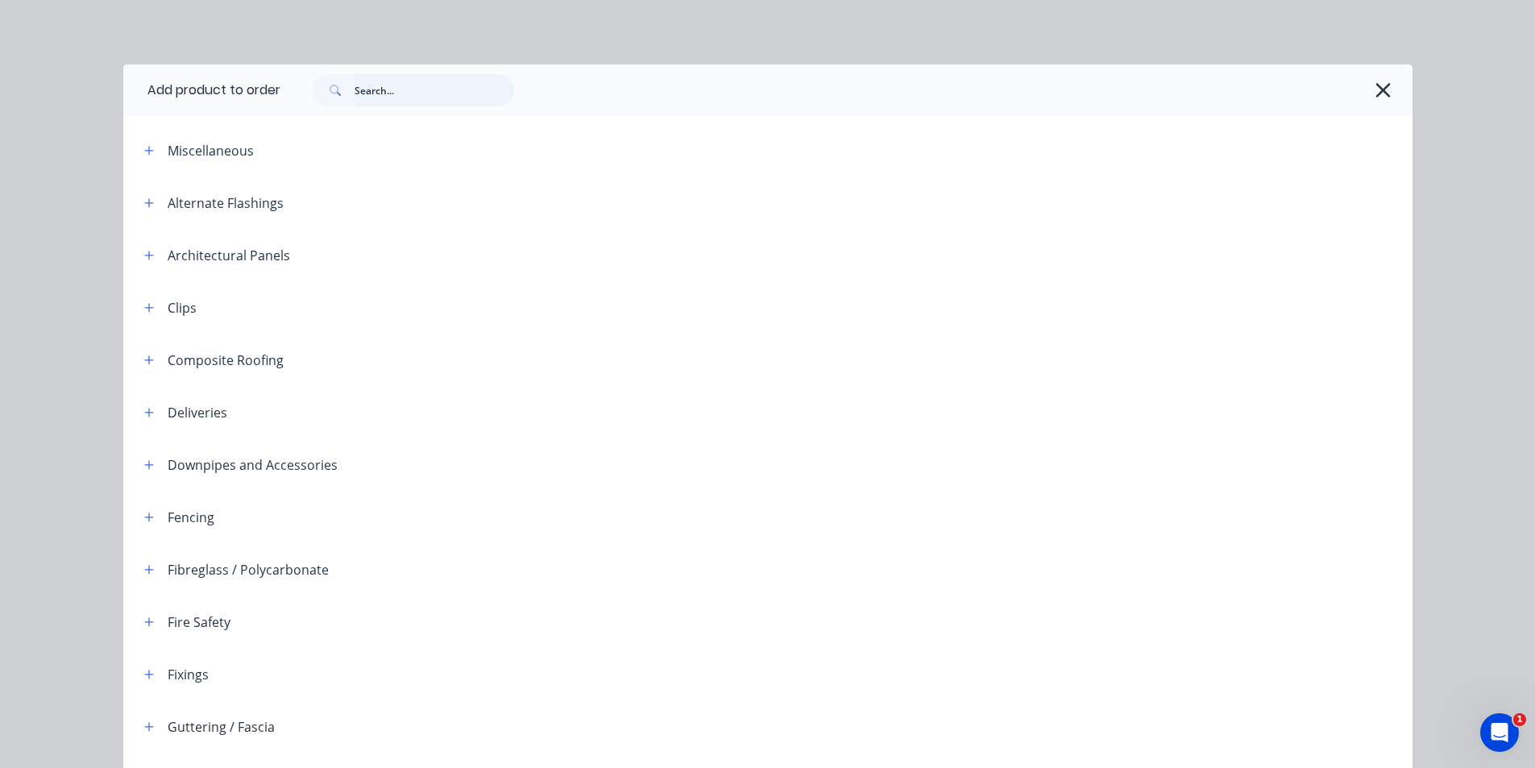
click at [414, 98] on input "text" at bounding box center [435, 90] width 160 height 32
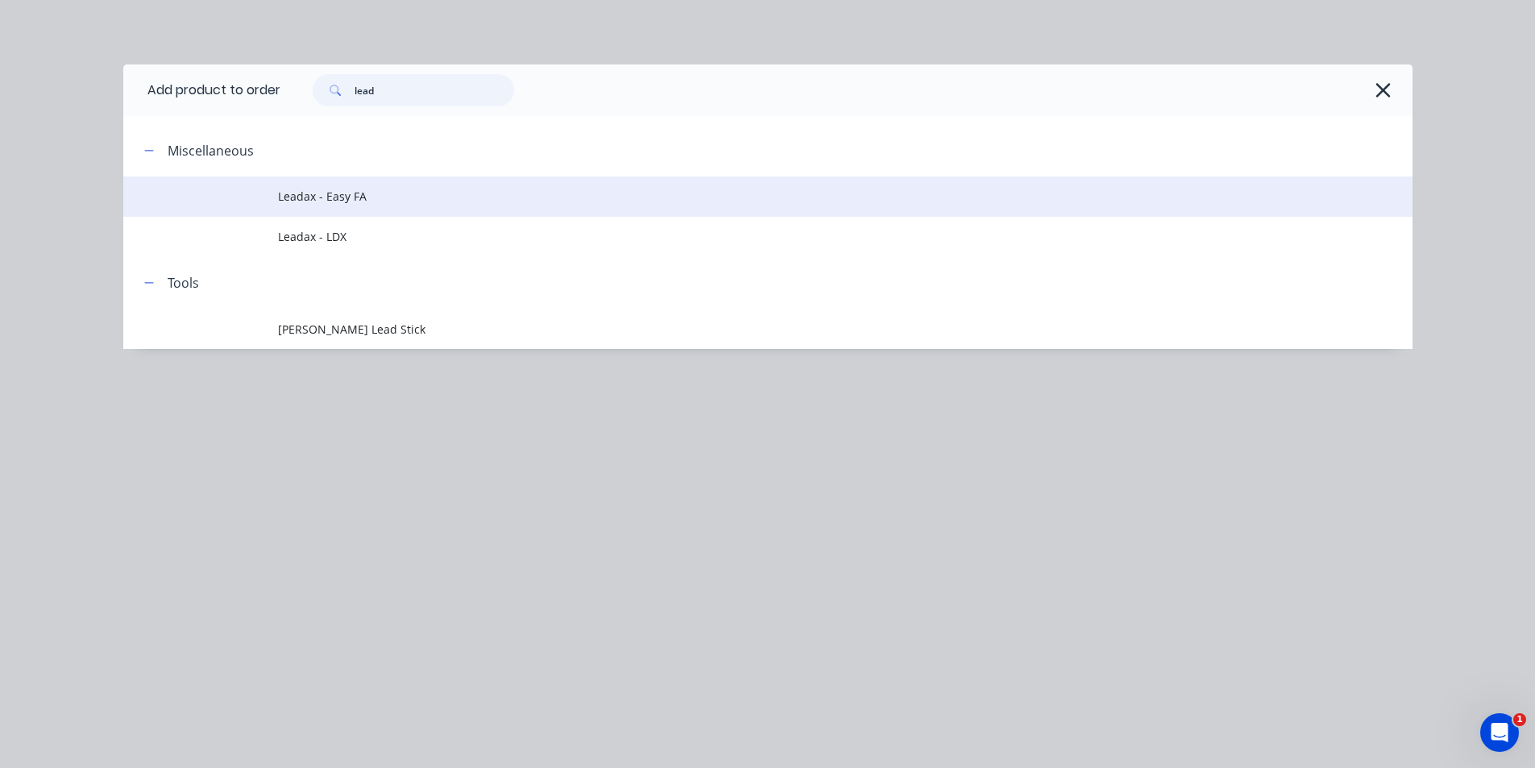
type input "lead"
click at [578, 207] on td "Leadax - Easy FA" at bounding box center [845, 196] width 1135 height 40
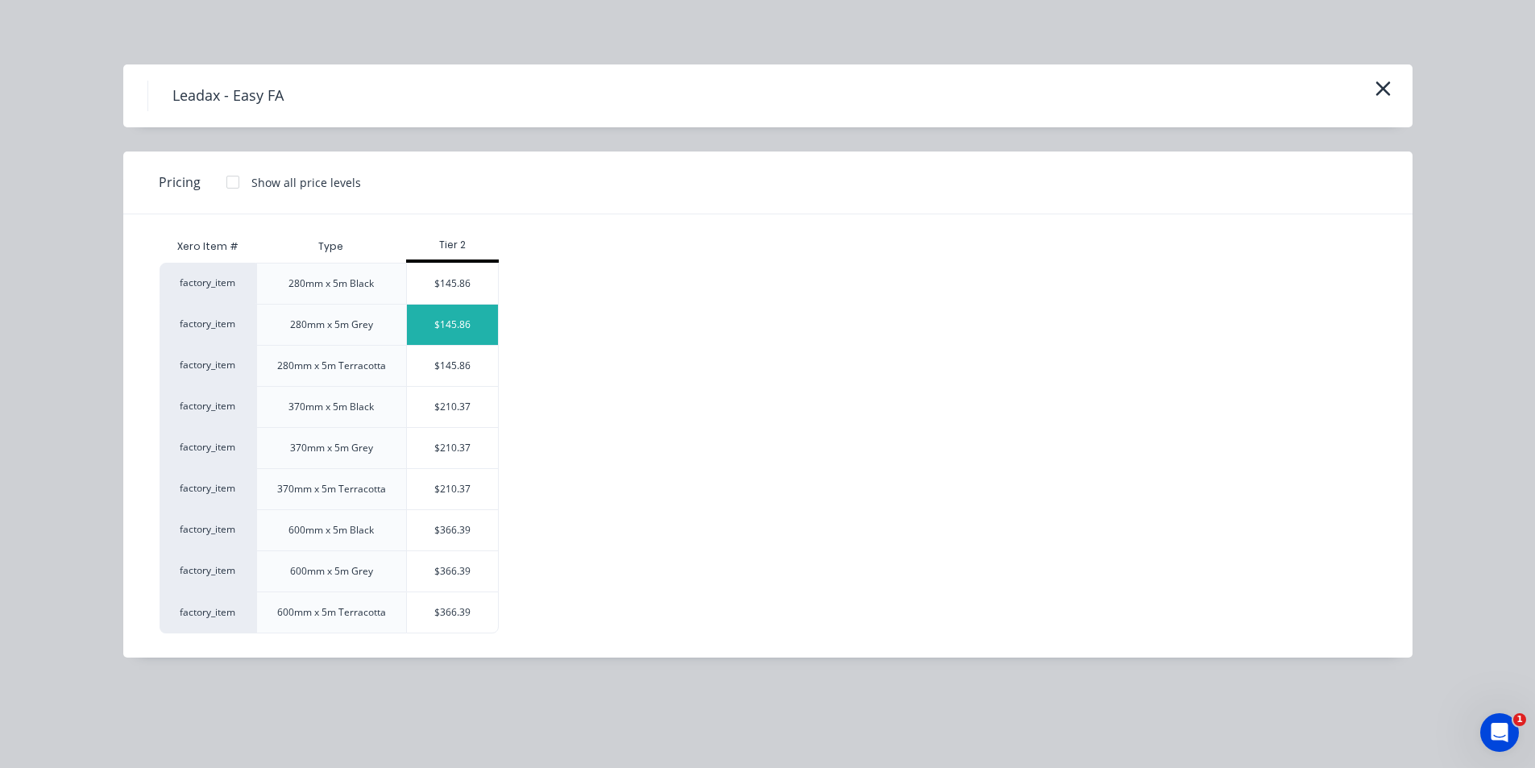
click at [463, 333] on div "$145.86" at bounding box center [452, 325] width 91 height 40
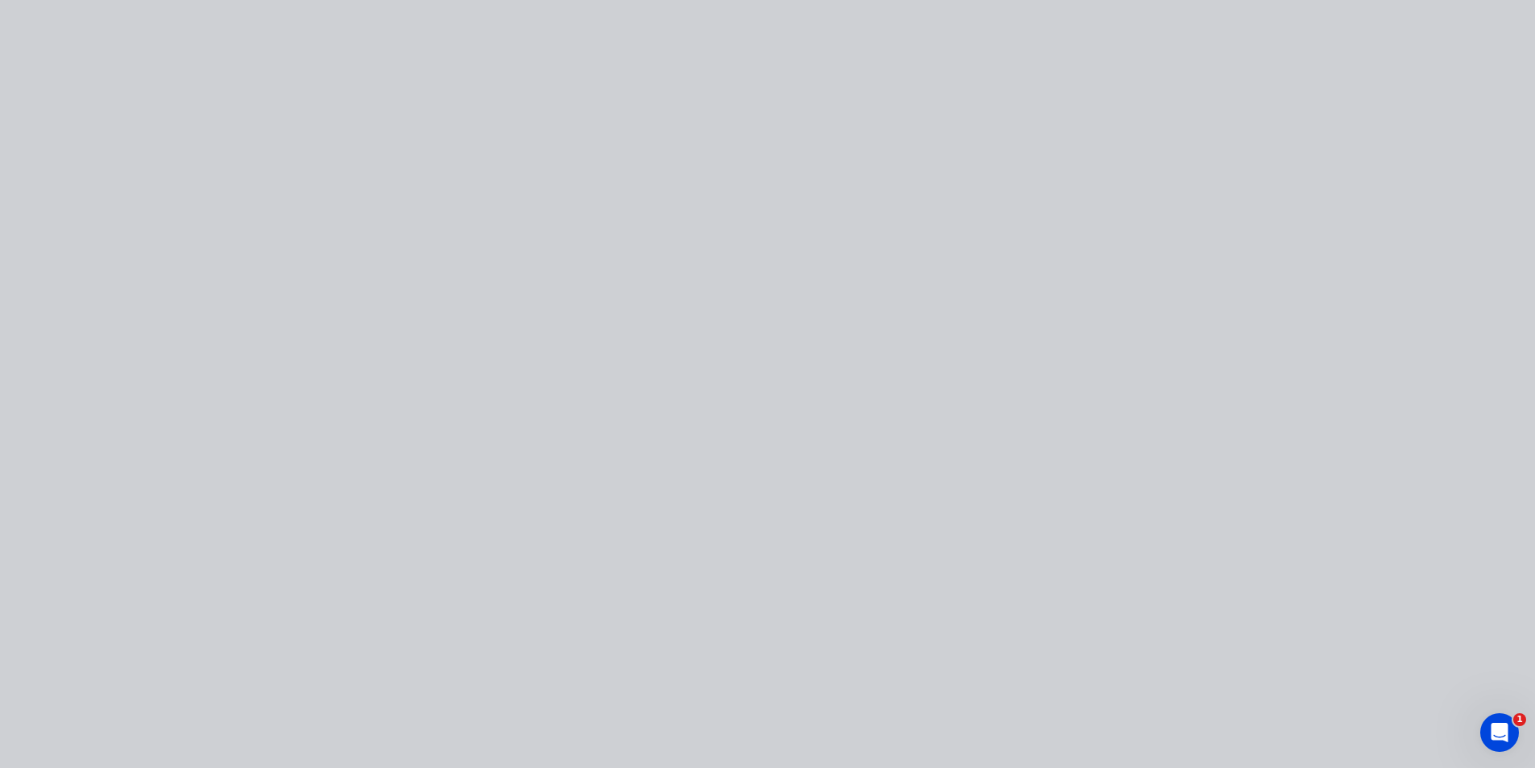
type input "$145.86"
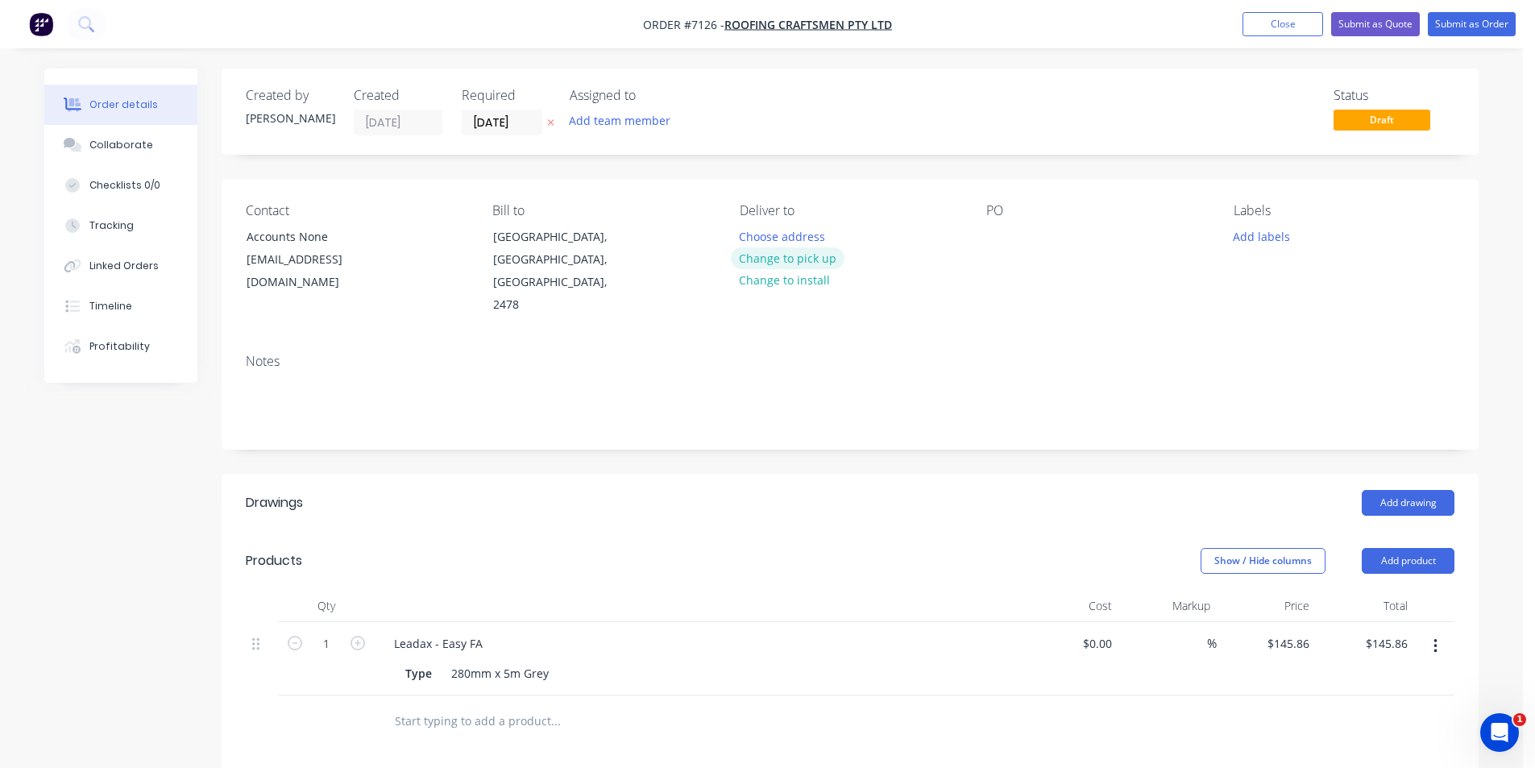
click at [832, 258] on button "Change to pick up" at bounding box center [788, 258] width 114 height 22
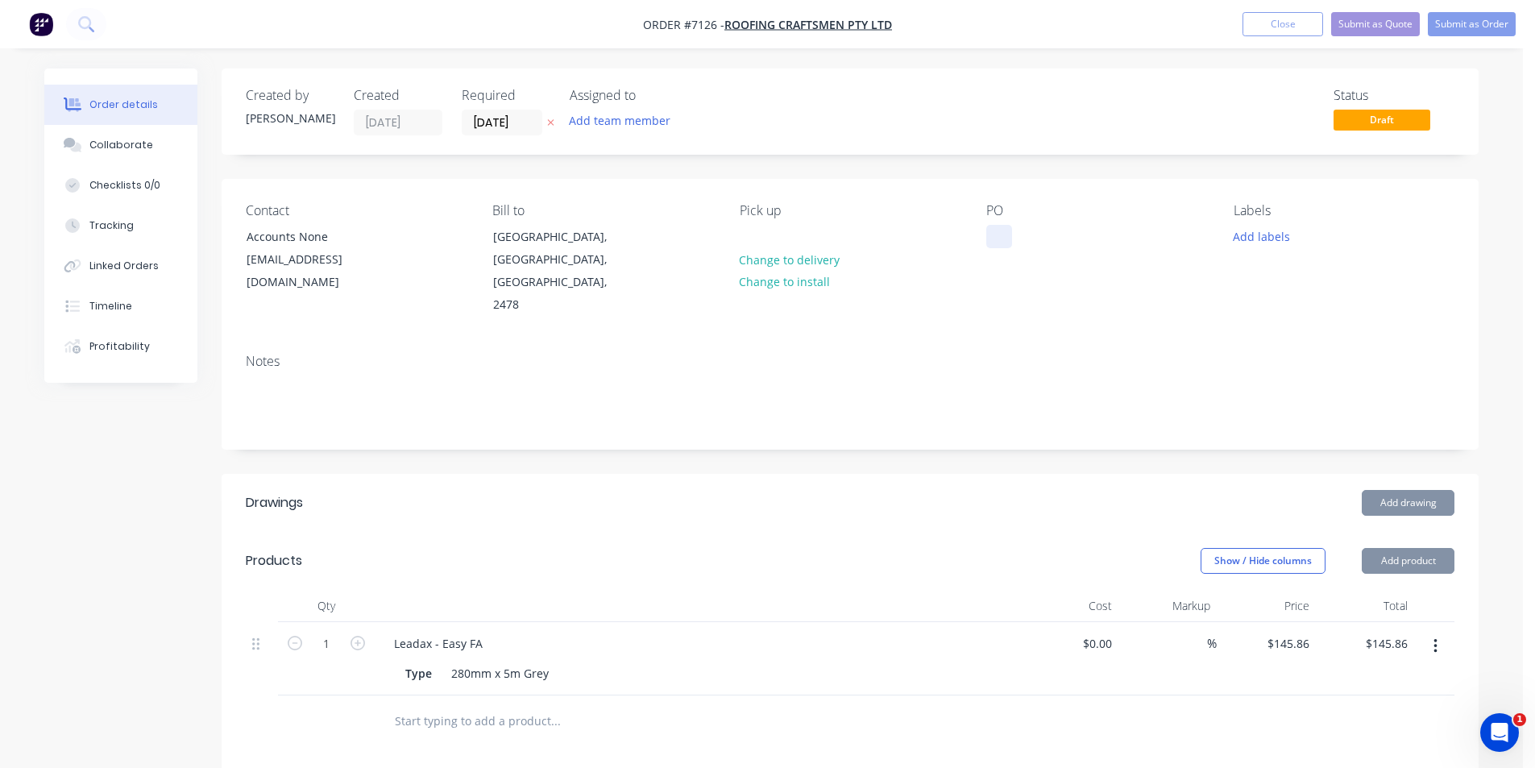
click at [1004, 234] on div at bounding box center [999, 236] width 26 height 23
click at [993, 231] on div at bounding box center [999, 236] width 26 height 23
click at [161, 156] on button "Collaborate" at bounding box center [120, 145] width 153 height 40
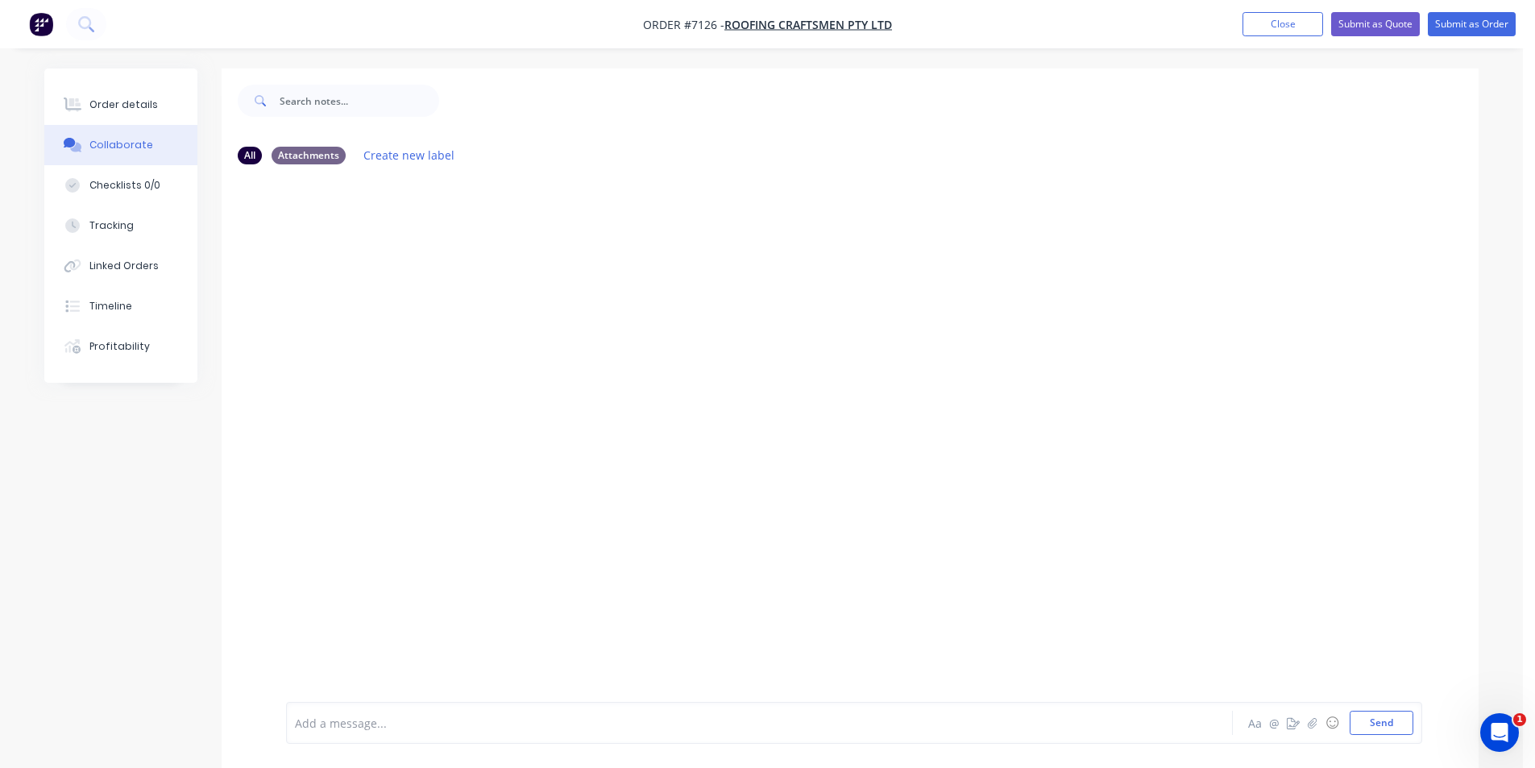
drag, startPoint x: 1500, startPoint y: 699, endPoint x: 1488, endPoint y: 700, distance: 12.2
click at [1523, 756] on div at bounding box center [1523, 756] width 0 height 0
click at [1308, 725] on icon "button" at bounding box center [1313, 722] width 10 height 11
drag, startPoint x: 1371, startPoint y: 707, endPoint x: 1375, endPoint y: 736, distance: 28.4
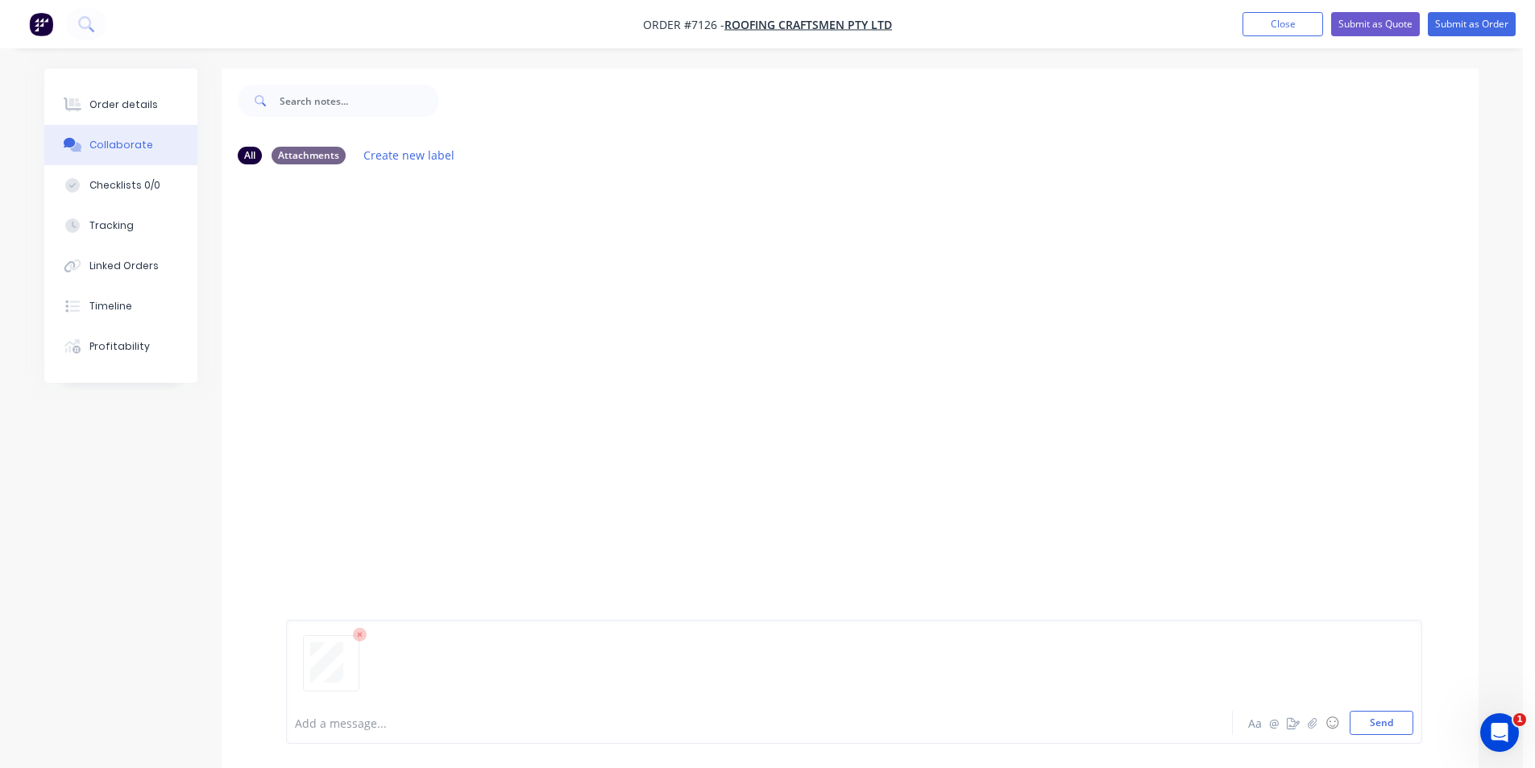
click at [1373, 732] on div "Add a message... Aa @ ☺ Send" at bounding box center [854, 682] width 1136 height 124
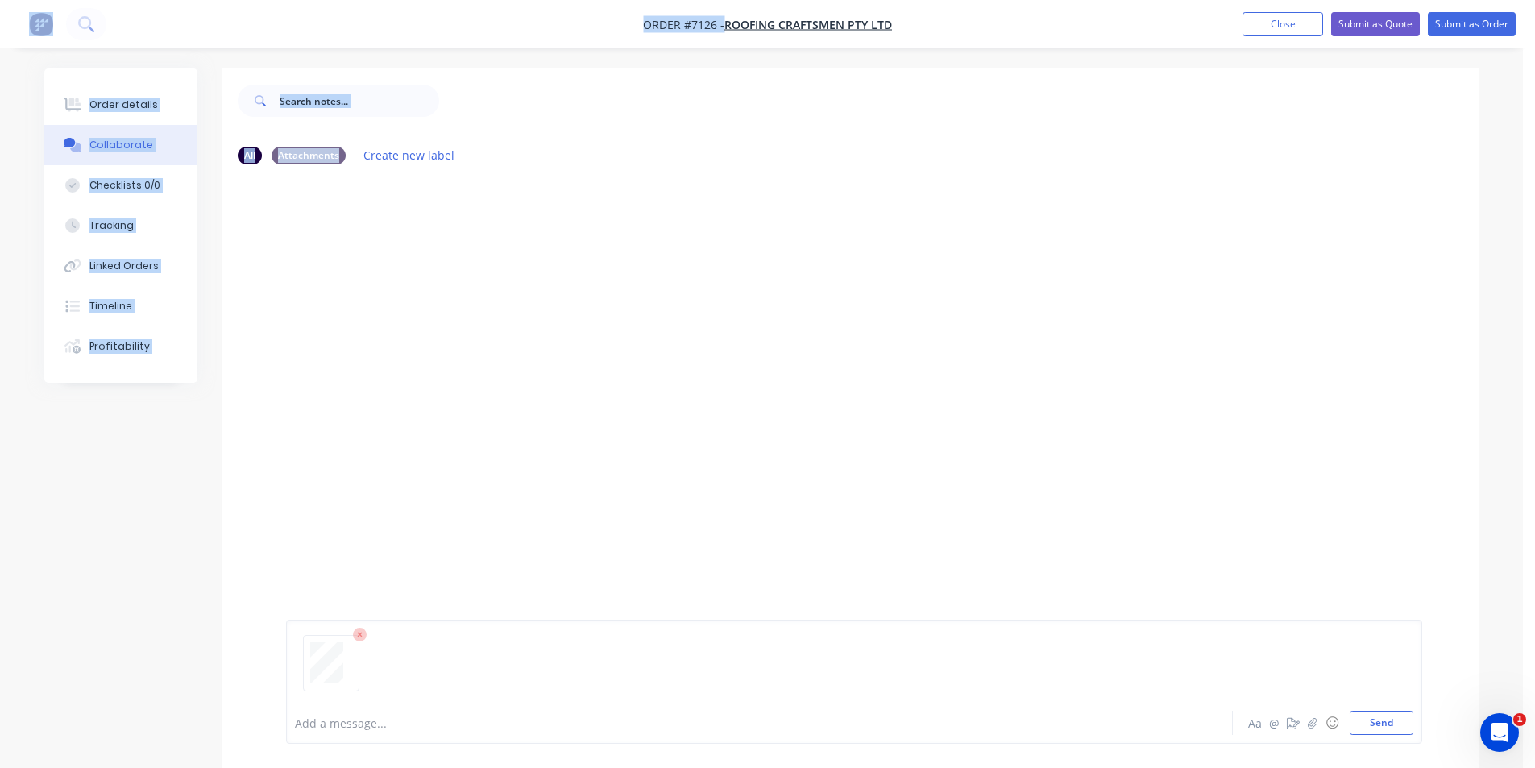
click at [1375, 736] on div "Add a message... Aa @ ☺ Send" at bounding box center [854, 682] width 1136 height 124
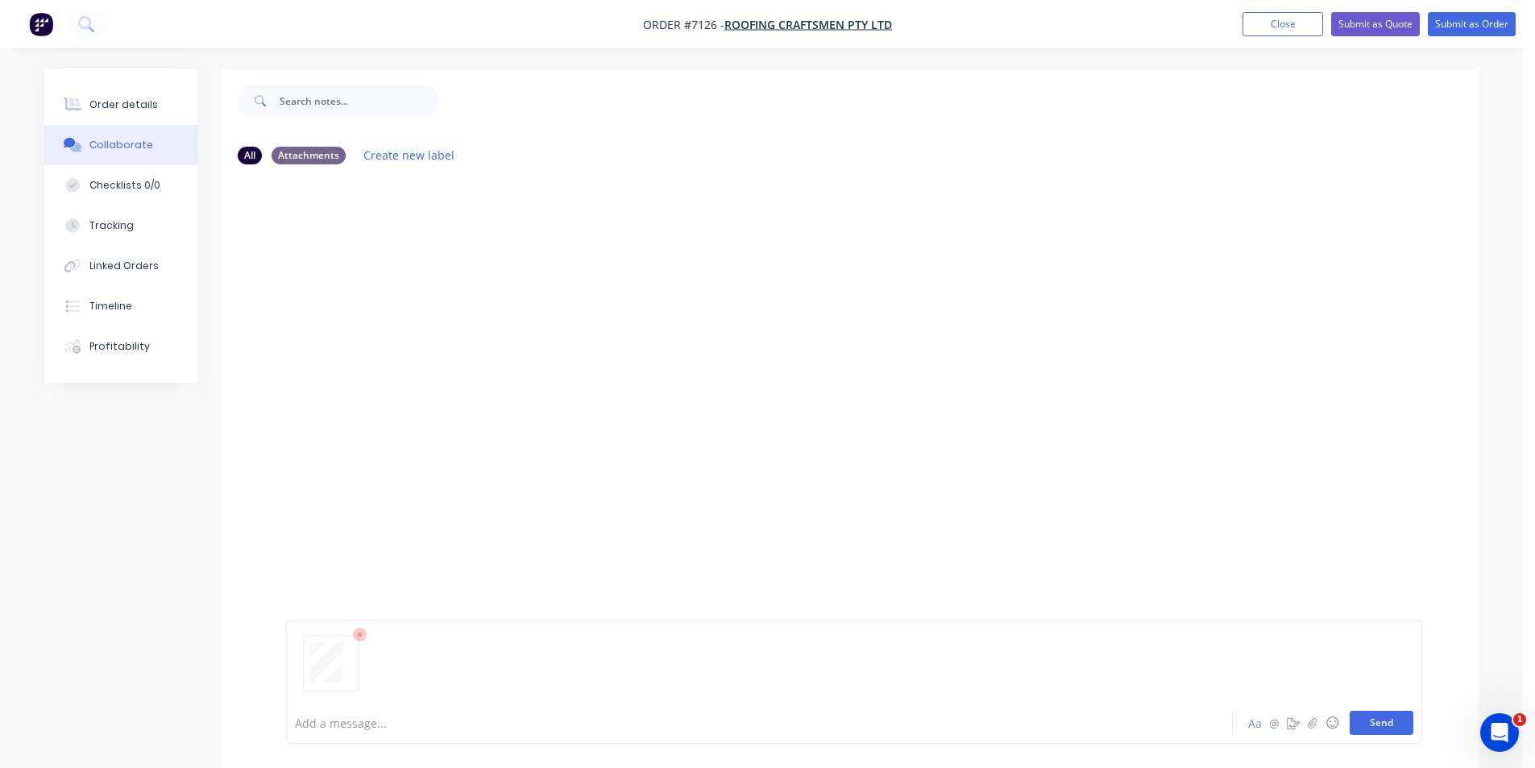
click at [1382, 725] on button "Send" at bounding box center [1382, 723] width 64 height 24
click at [132, 98] on div "Order details" at bounding box center [123, 104] width 68 height 15
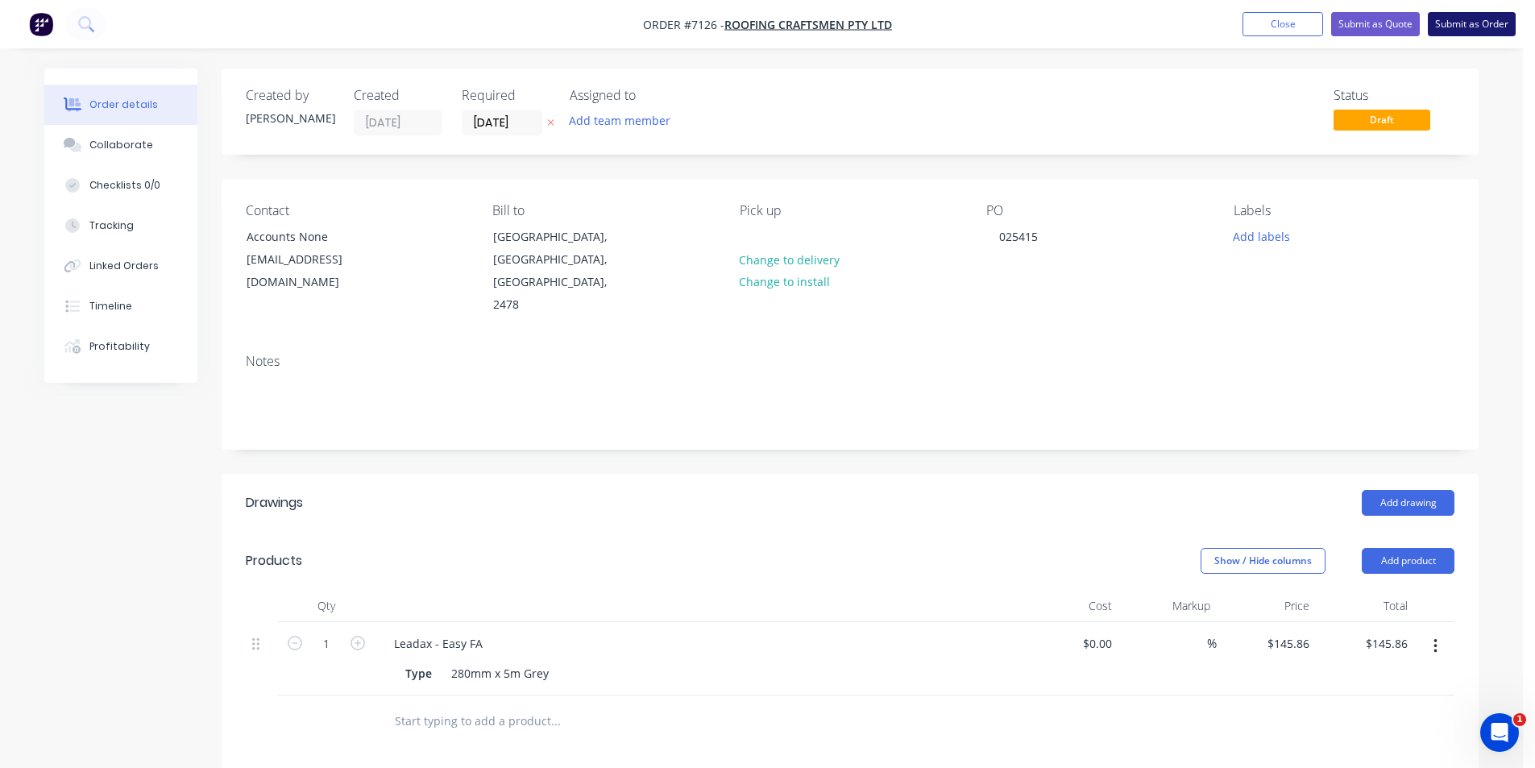
click at [1496, 32] on button "Submit as Order" at bounding box center [1472, 24] width 88 height 24
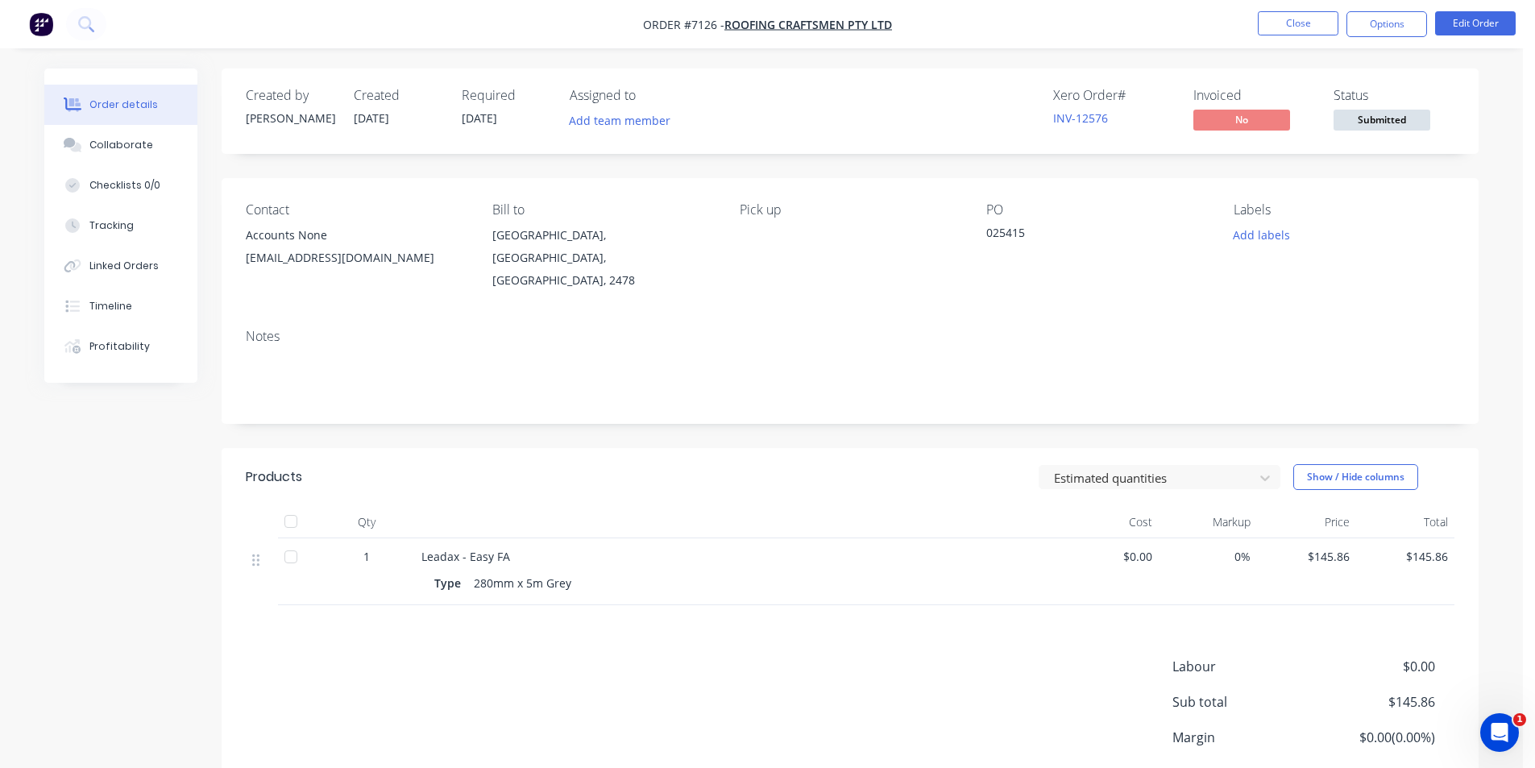
click at [1355, 124] on span "Submitted" at bounding box center [1382, 120] width 97 height 20
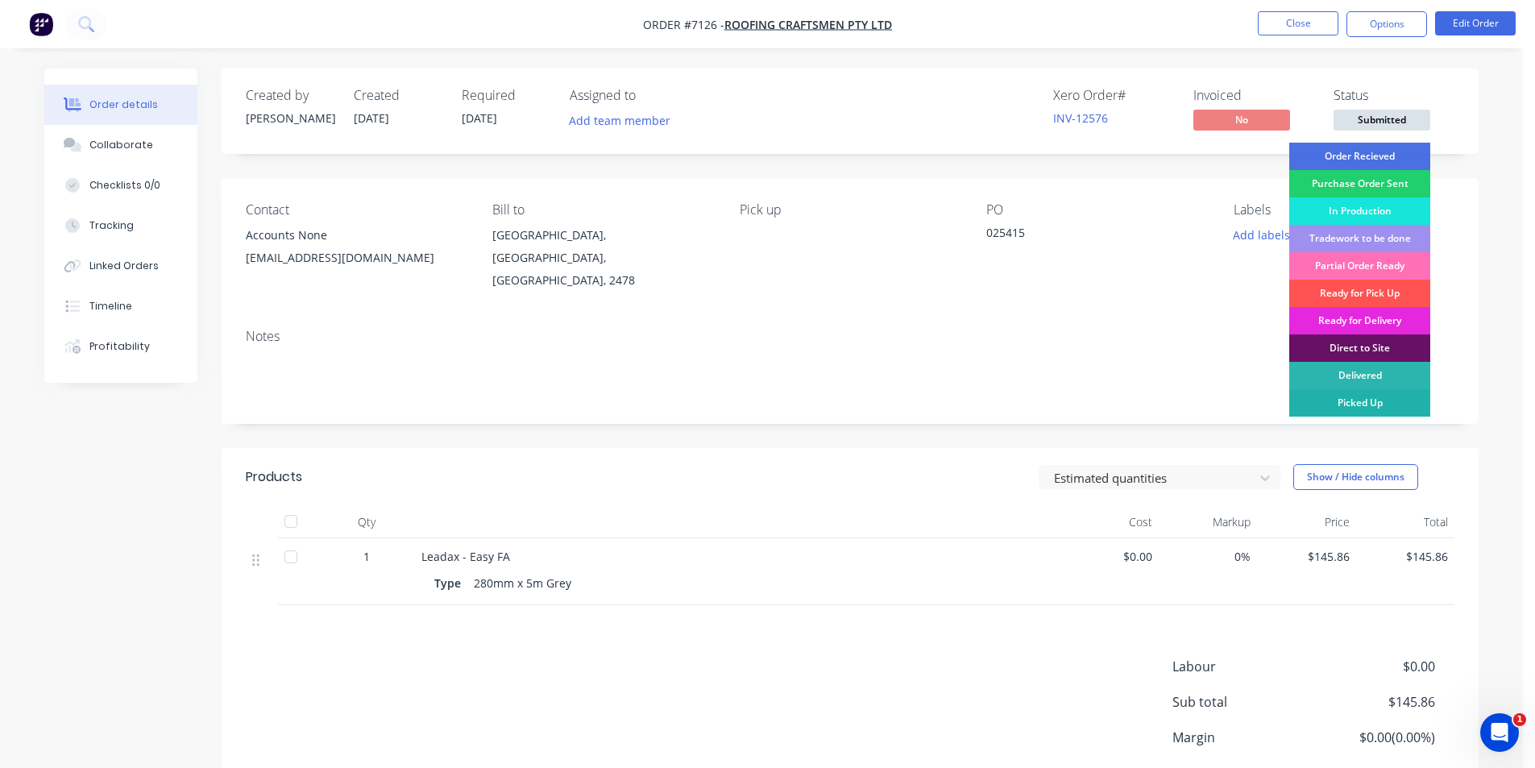
click at [1396, 401] on div "Picked Up" at bounding box center [1359, 402] width 141 height 27
click at [1392, 23] on button "Options" at bounding box center [1386, 24] width 81 height 26
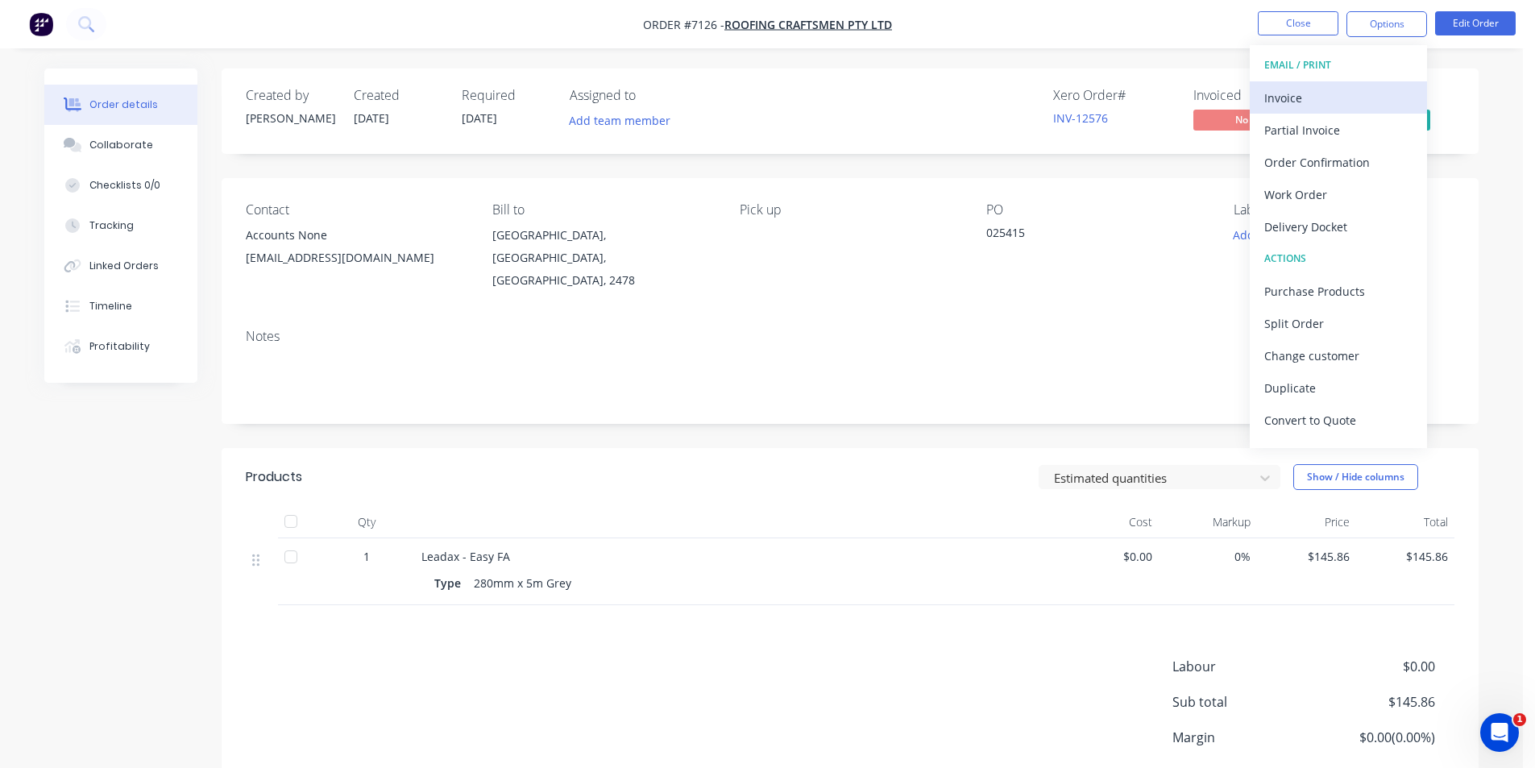
click at [1329, 102] on div "Invoice" at bounding box center [1338, 97] width 148 height 23
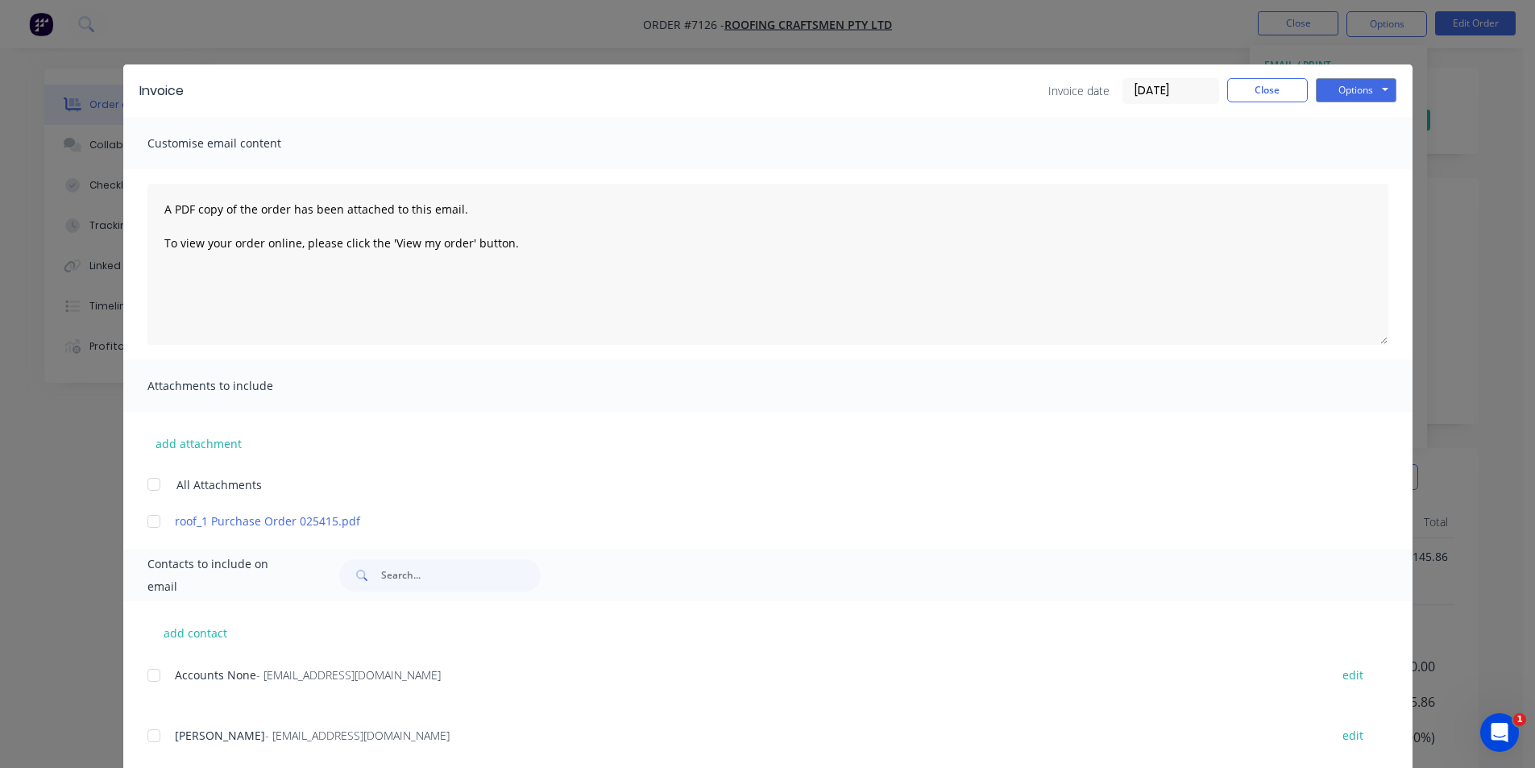
click at [155, 672] on div at bounding box center [154, 675] width 32 height 32
click at [1364, 94] on button "Options" at bounding box center [1356, 90] width 81 height 24
click at [1364, 184] on button "Email" at bounding box center [1367, 172] width 103 height 27
drag, startPoint x: 1248, startPoint y: 88, endPoint x: 1423, endPoint y: 130, distance: 179.8
click at [1248, 88] on button "Close" at bounding box center [1267, 90] width 81 height 24
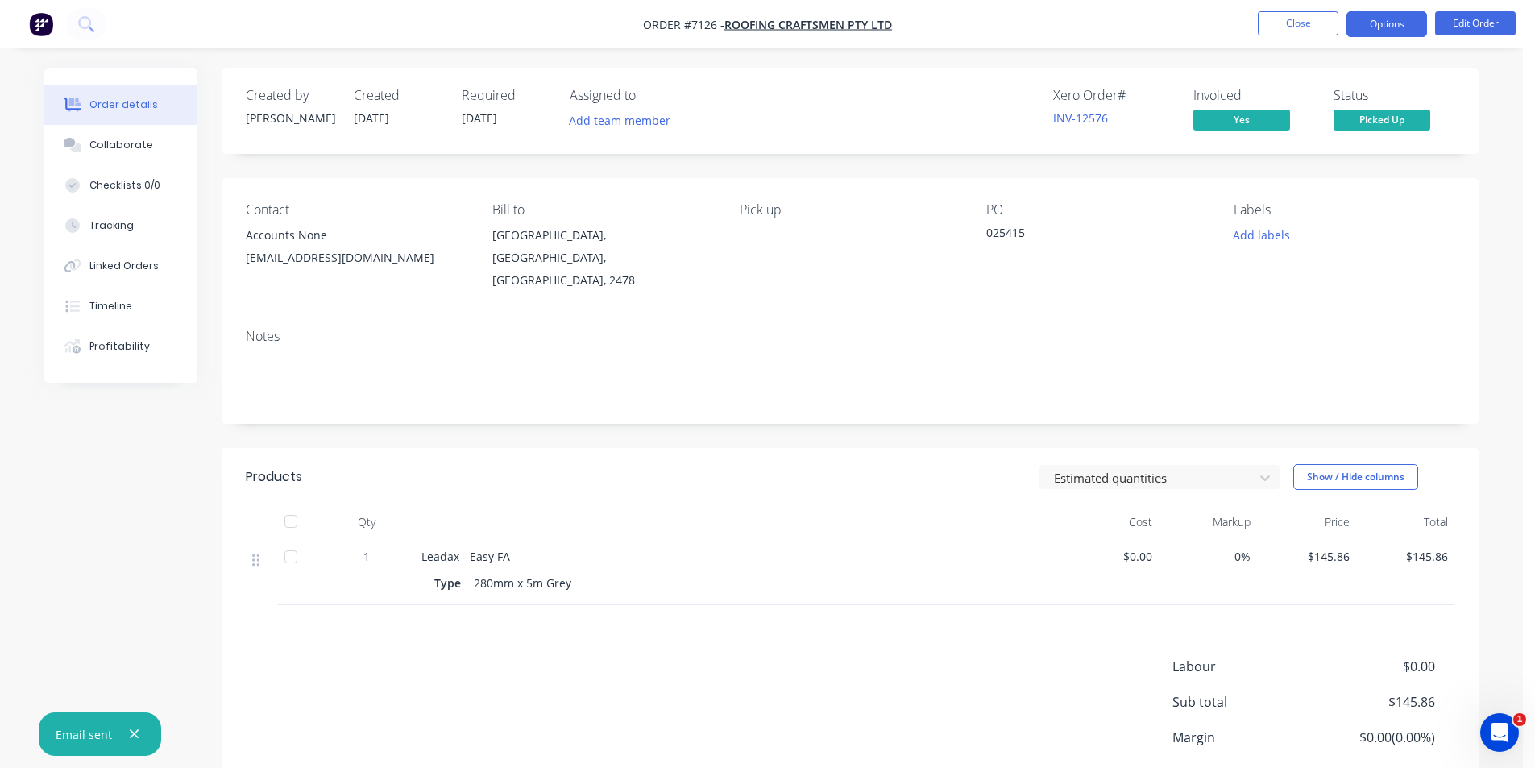
click at [1409, 30] on button "Options" at bounding box center [1386, 24] width 81 height 26
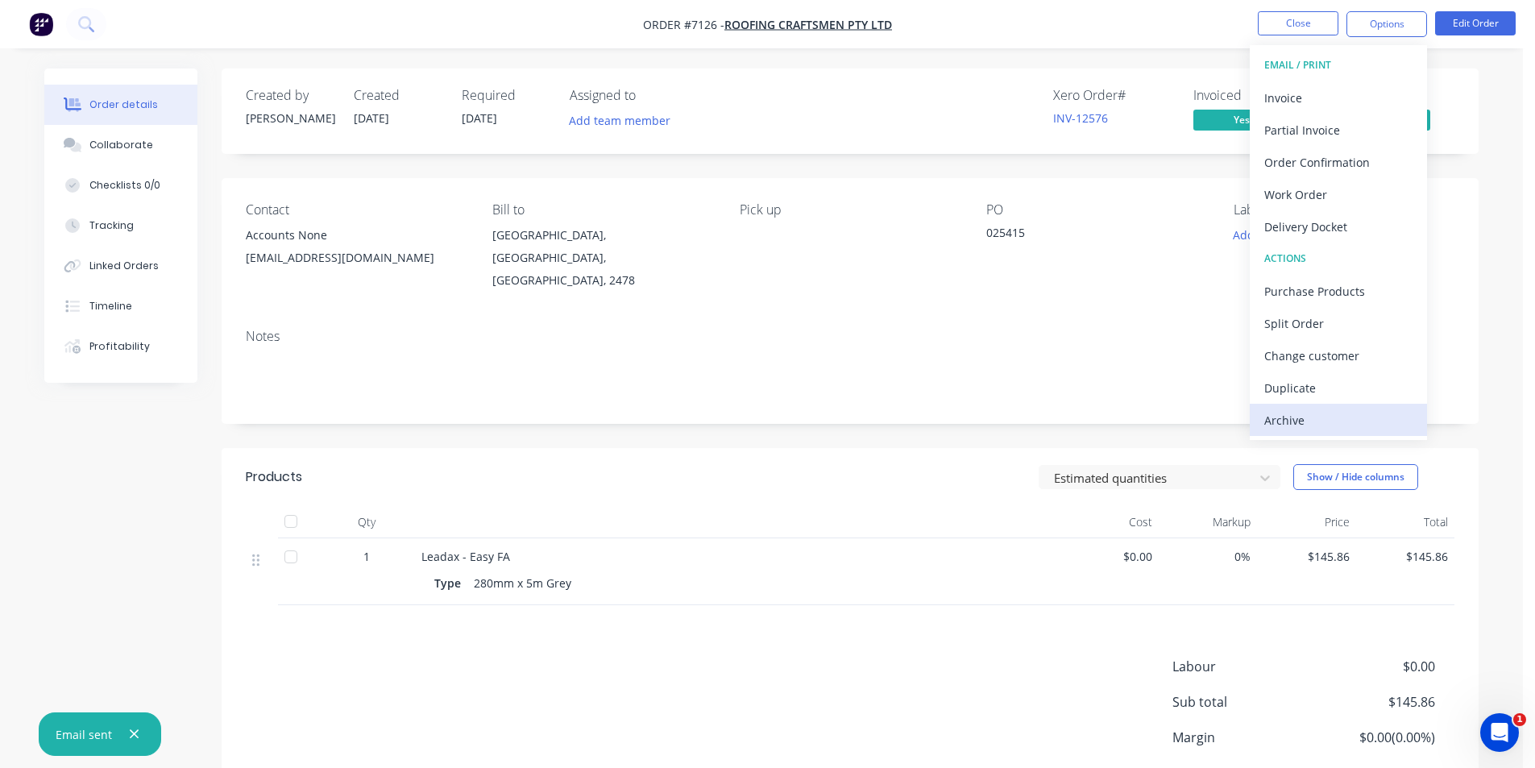
drag, startPoint x: 1310, startPoint y: 411, endPoint x: 272, endPoint y: 525, distance: 1044.8
click at [1309, 412] on div "Archive" at bounding box center [1338, 420] width 148 height 23
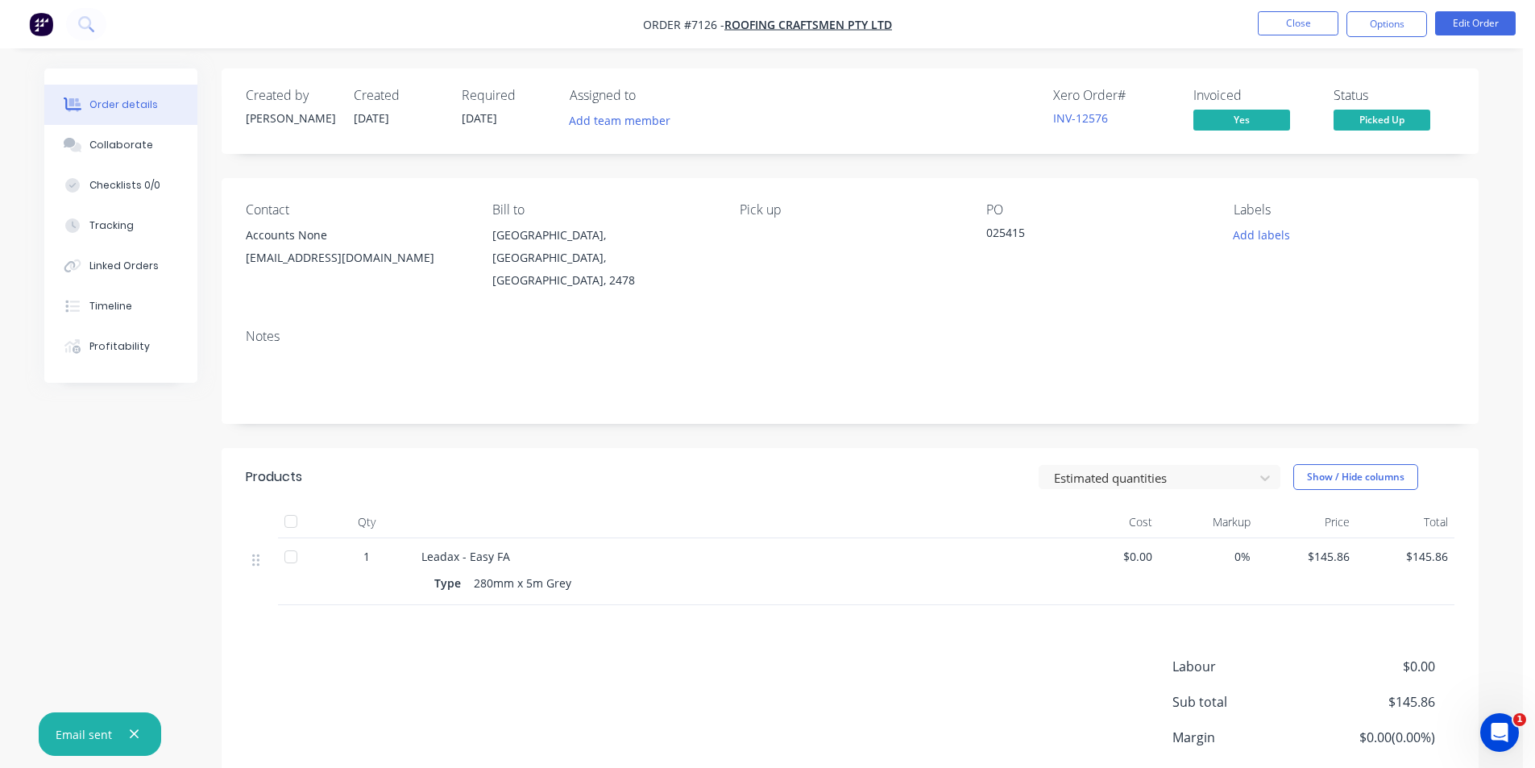
click at [293, 505] on div at bounding box center [291, 521] width 32 height 32
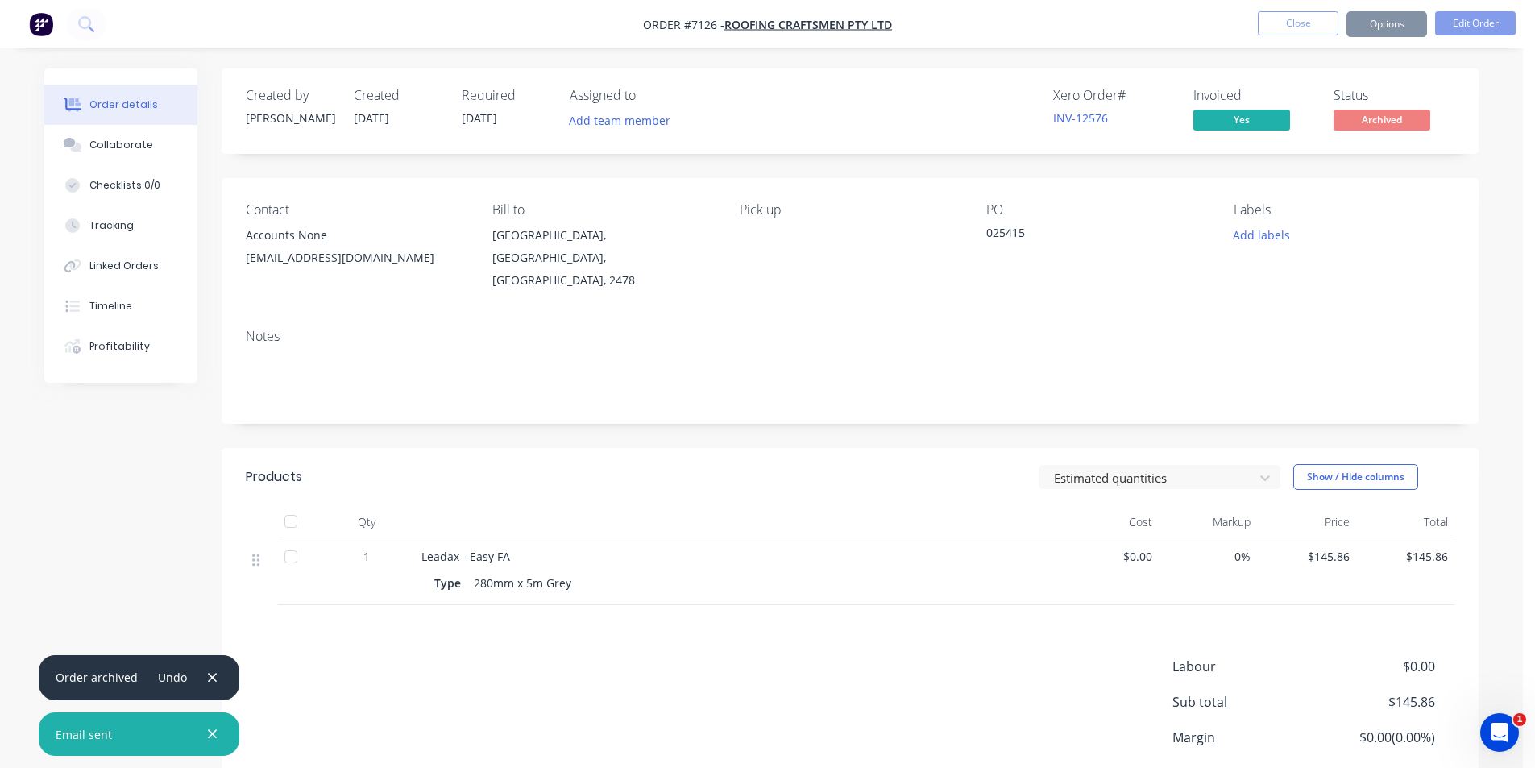
click at [1305, 29] on button "Close" at bounding box center [1298, 23] width 81 height 24
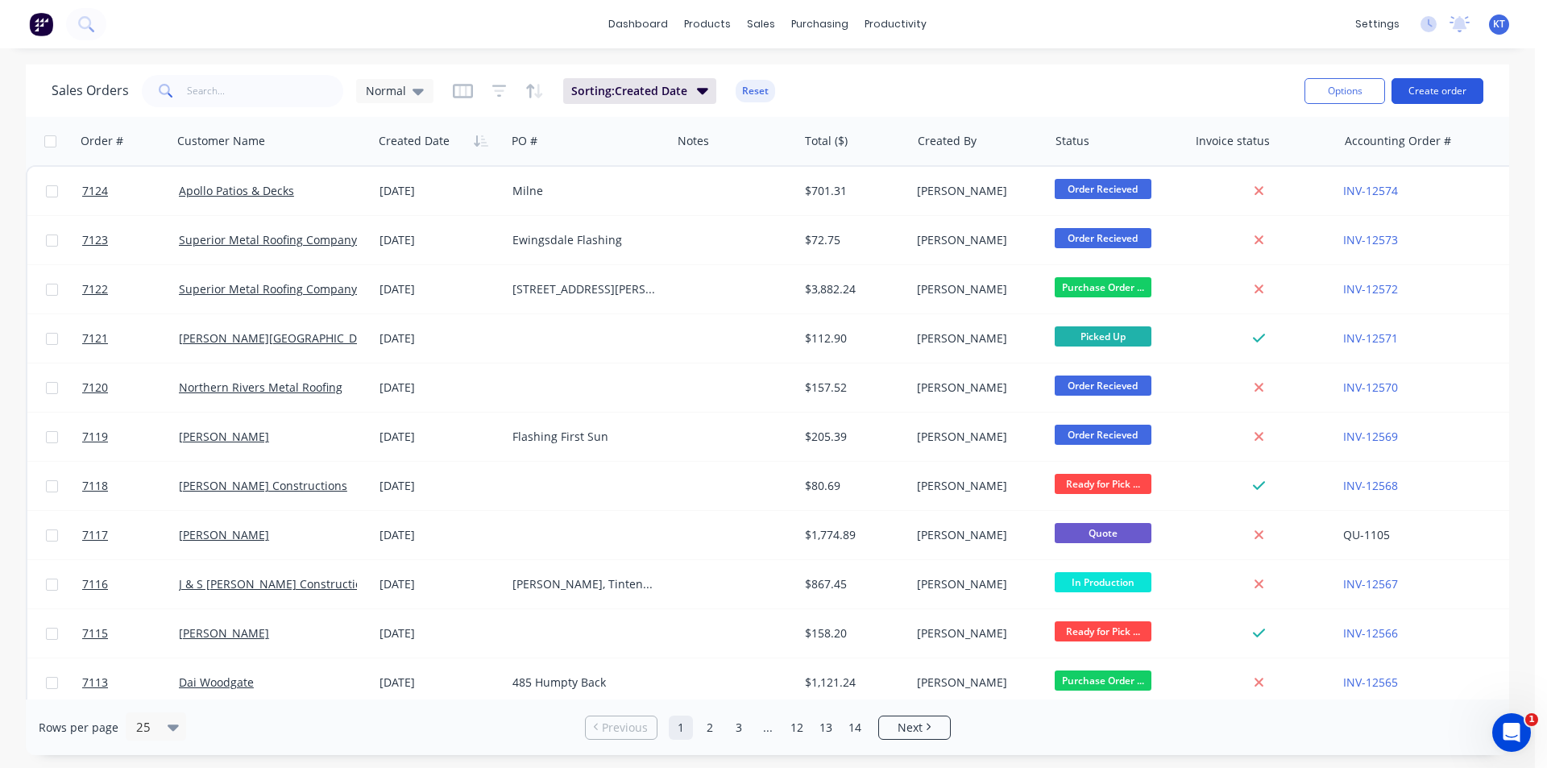
click at [1441, 96] on button "Create order" at bounding box center [1438, 91] width 92 height 26
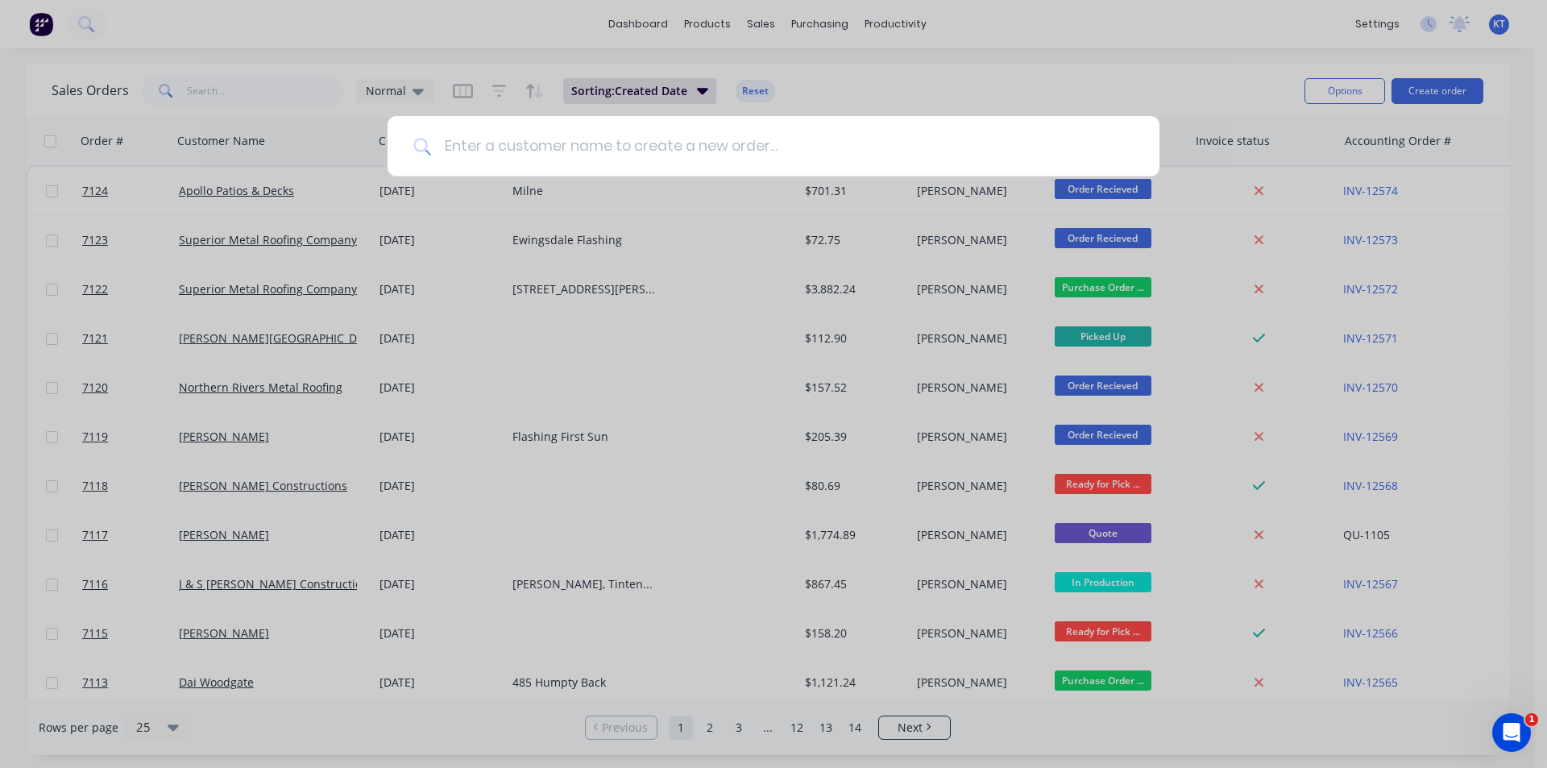
click at [767, 139] on input at bounding box center [782, 146] width 703 height 60
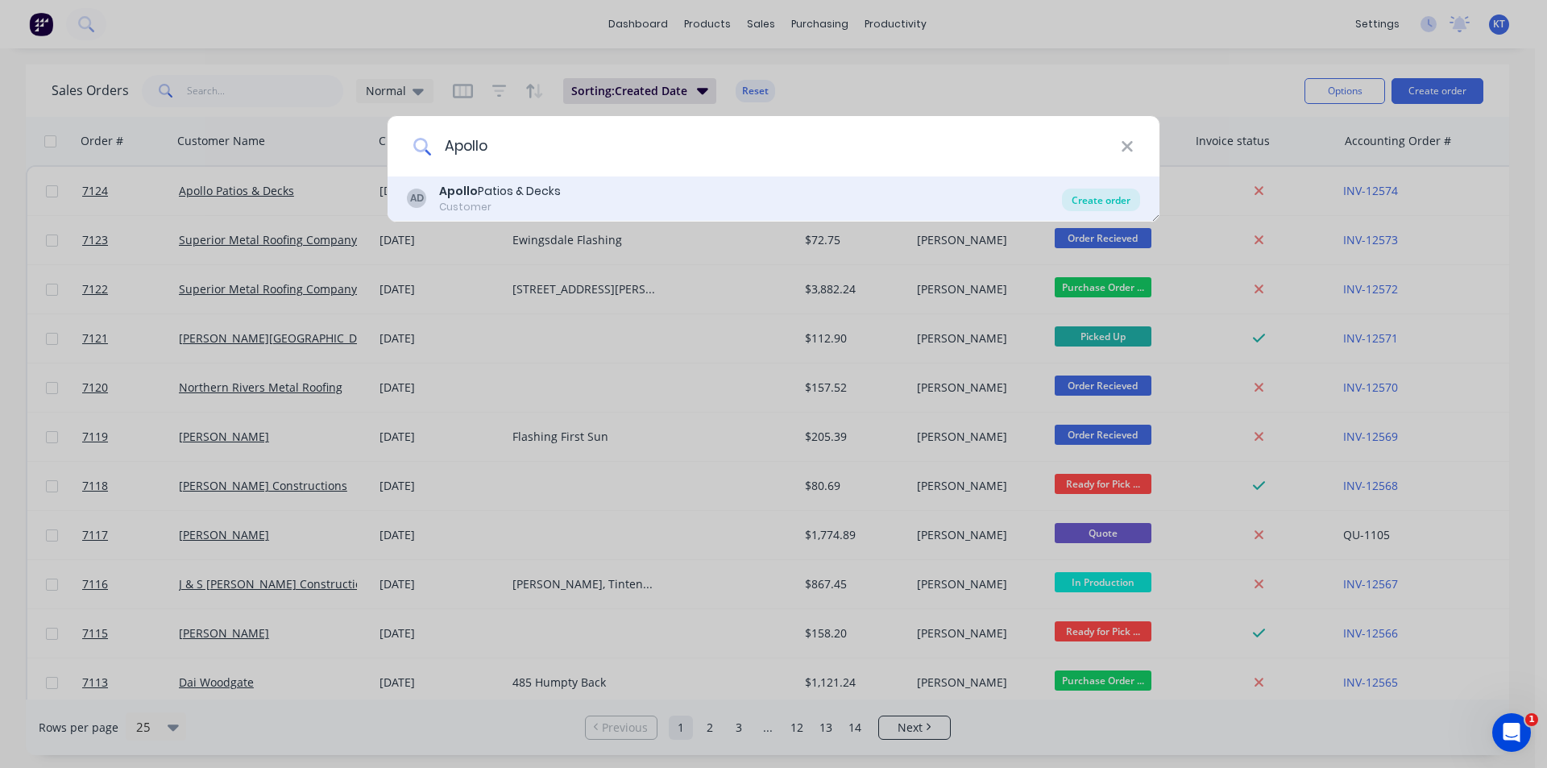
type input "Apollo"
click at [1091, 192] on div "Create order" at bounding box center [1101, 200] width 78 height 23
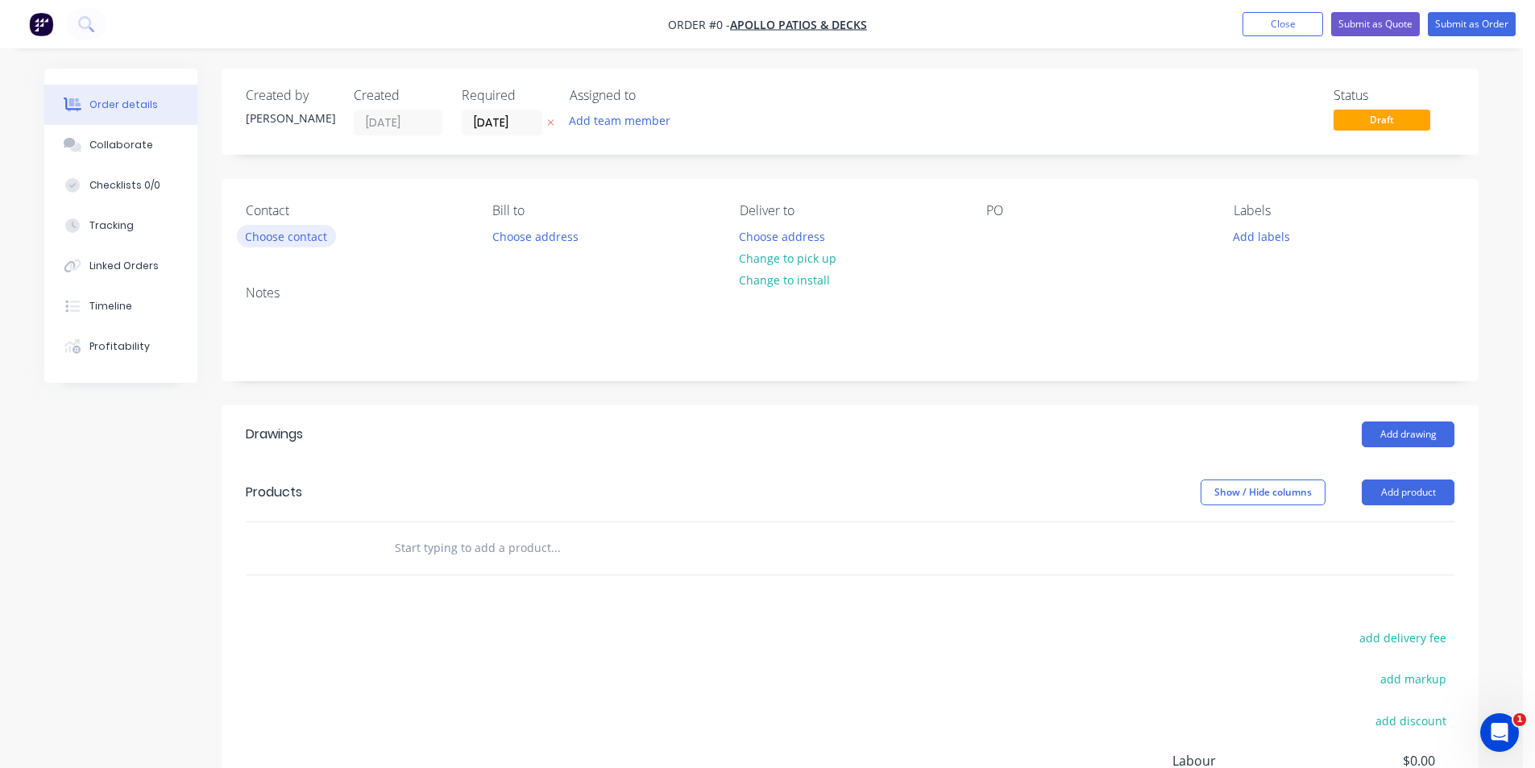
click at [279, 238] on button "Choose contact" at bounding box center [286, 236] width 99 height 22
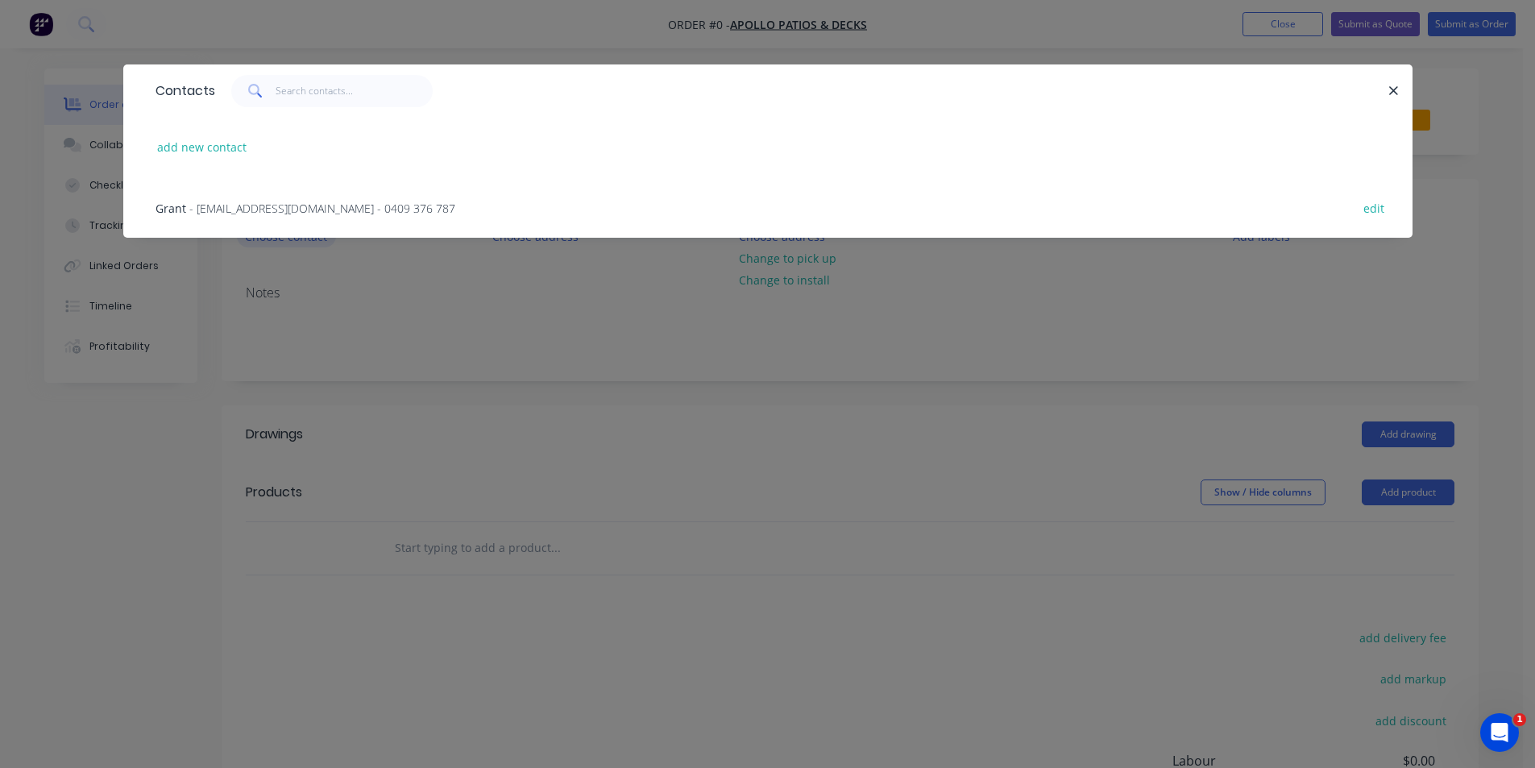
click at [279, 214] on span "- [EMAIL_ADDRESS][DOMAIN_NAME] - 0409 376 787" at bounding box center [322, 208] width 266 height 15
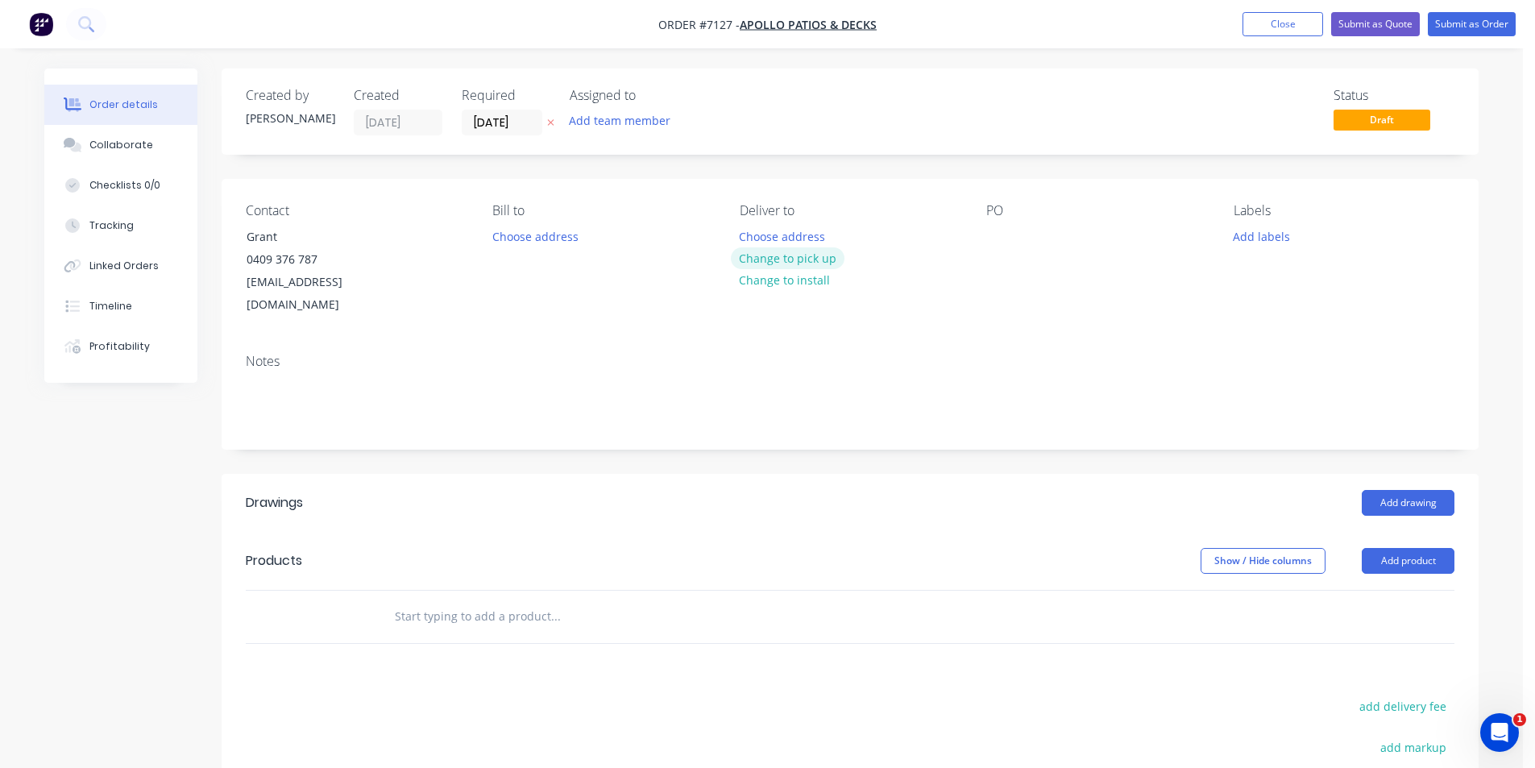
click at [824, 260] on button "Change to pick up" at bounding box center [788, 258] width 114 height 22
click at [986, 242] on div at bounding box center [999, 236] width 26 height 23
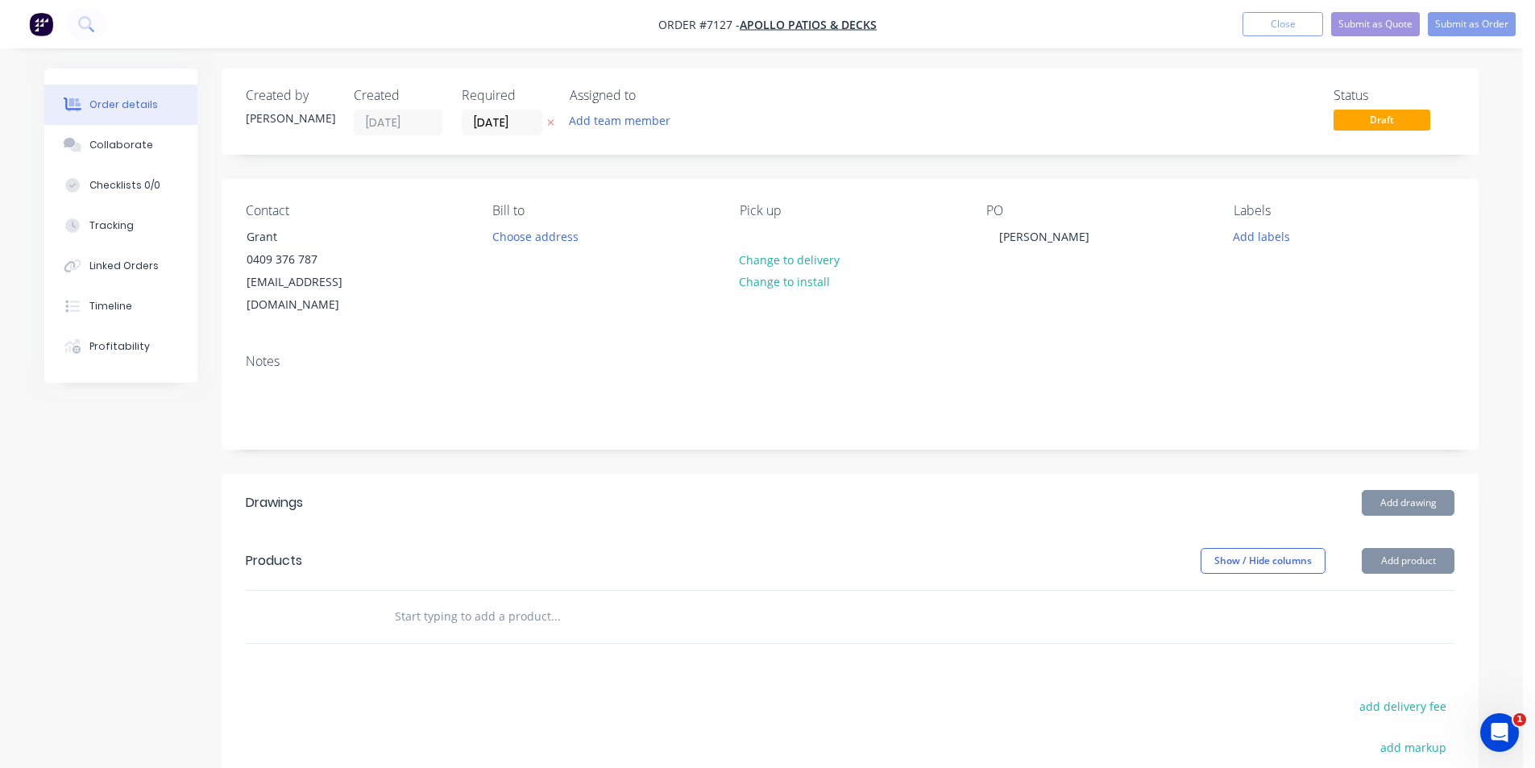
drag, startPoint x: 129, startPoint y: 156, endPoint x: 275, endPoint y: 327, distance: 224.6
click at [129, 156] on button "Collaborate" at bounding box center [120, 145] width 153 height 40
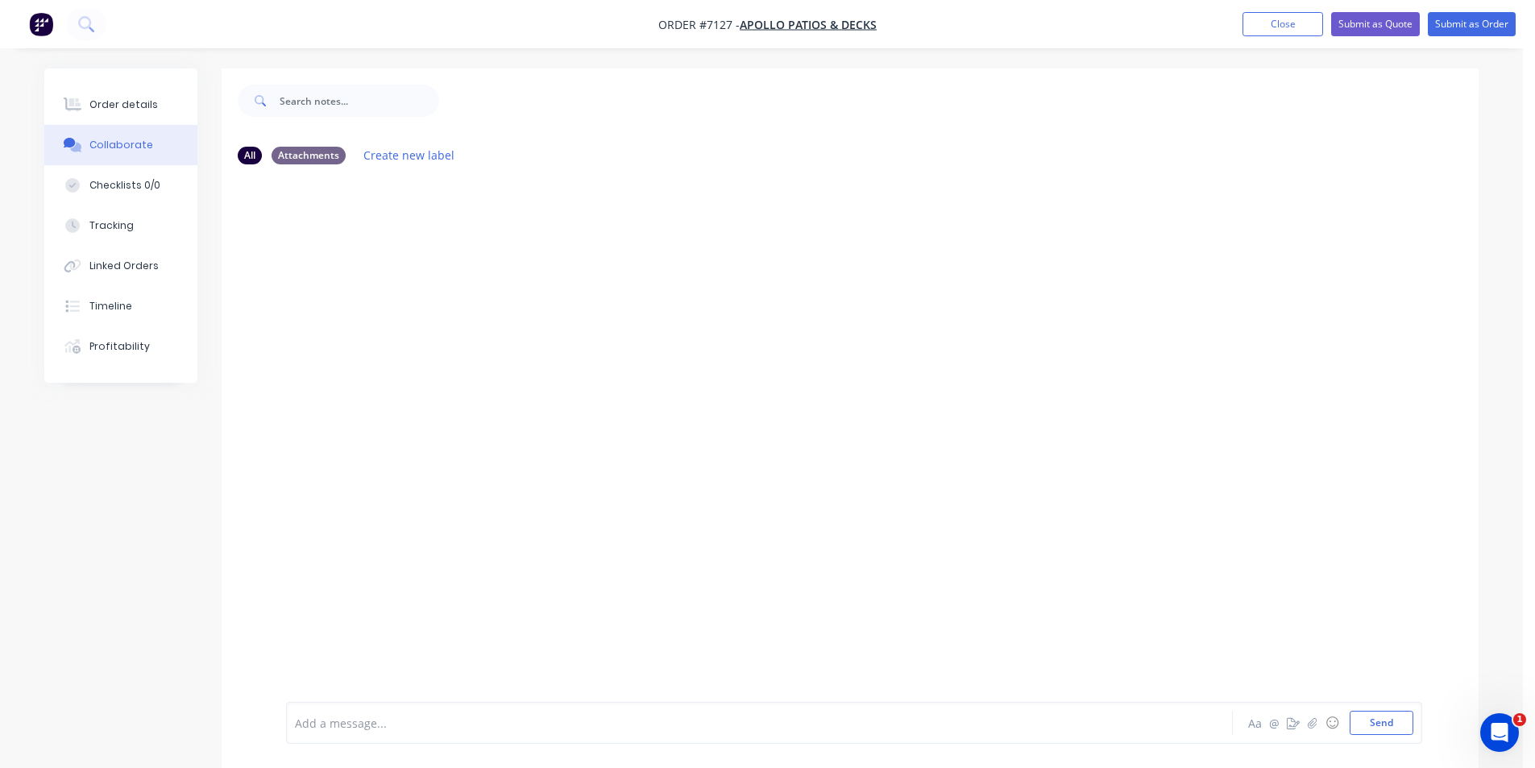
click at [1523, 756] on div at bounding box center [1523, 756] width 0 height 0
click at [1311, 722] on icon "button" at bounding box center [1313, 722] width 10 height 11
click at [1396, 732] on button "Send" at bounding box center [1382, 723] width 64 height 24
click at [124, 102] on div "Order details" at bounding box center [123, 104] width 68 height 15
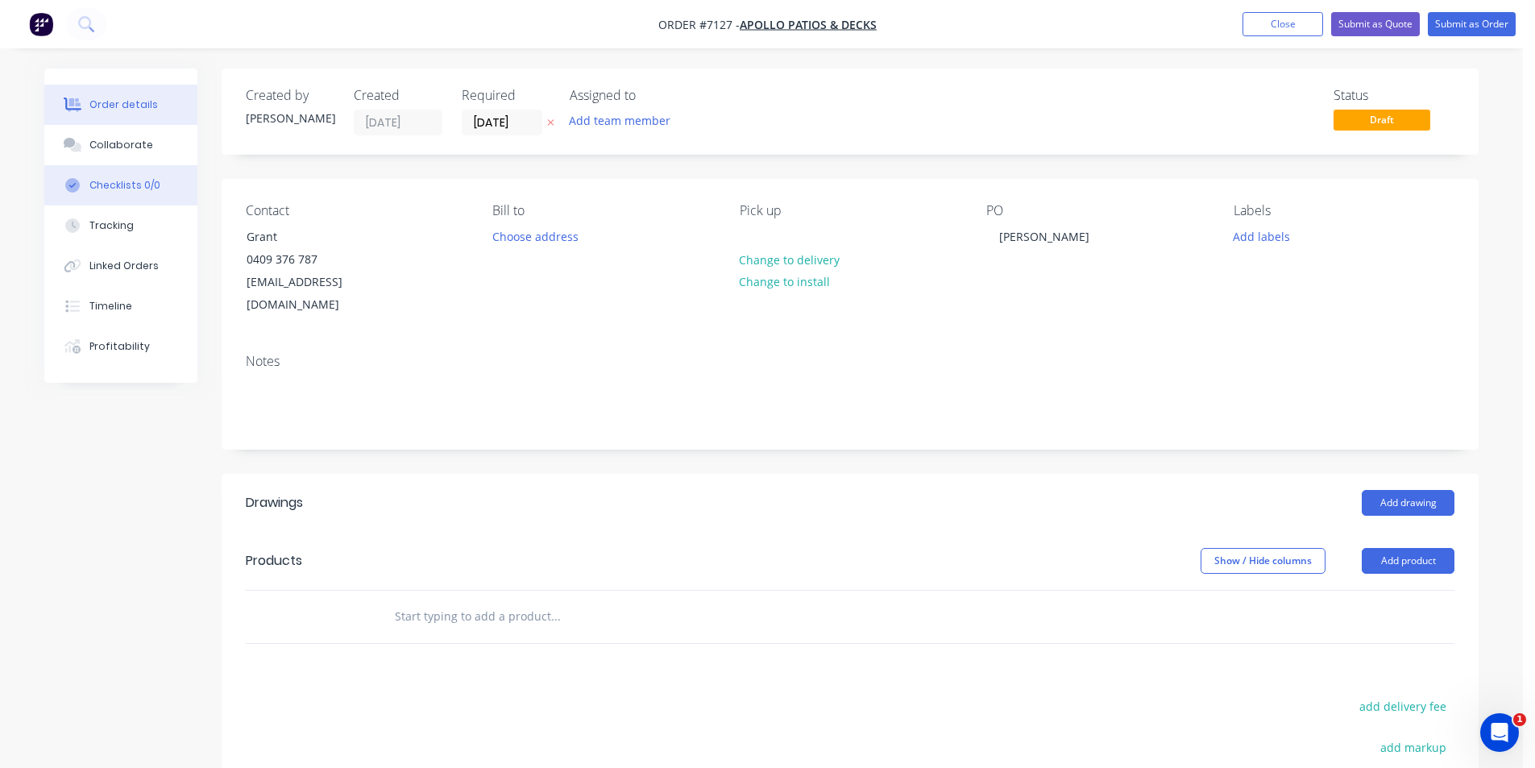
click at [128, 165] on button "Checklists 0/0" at bounding box center [120, 185] width 153 height 40
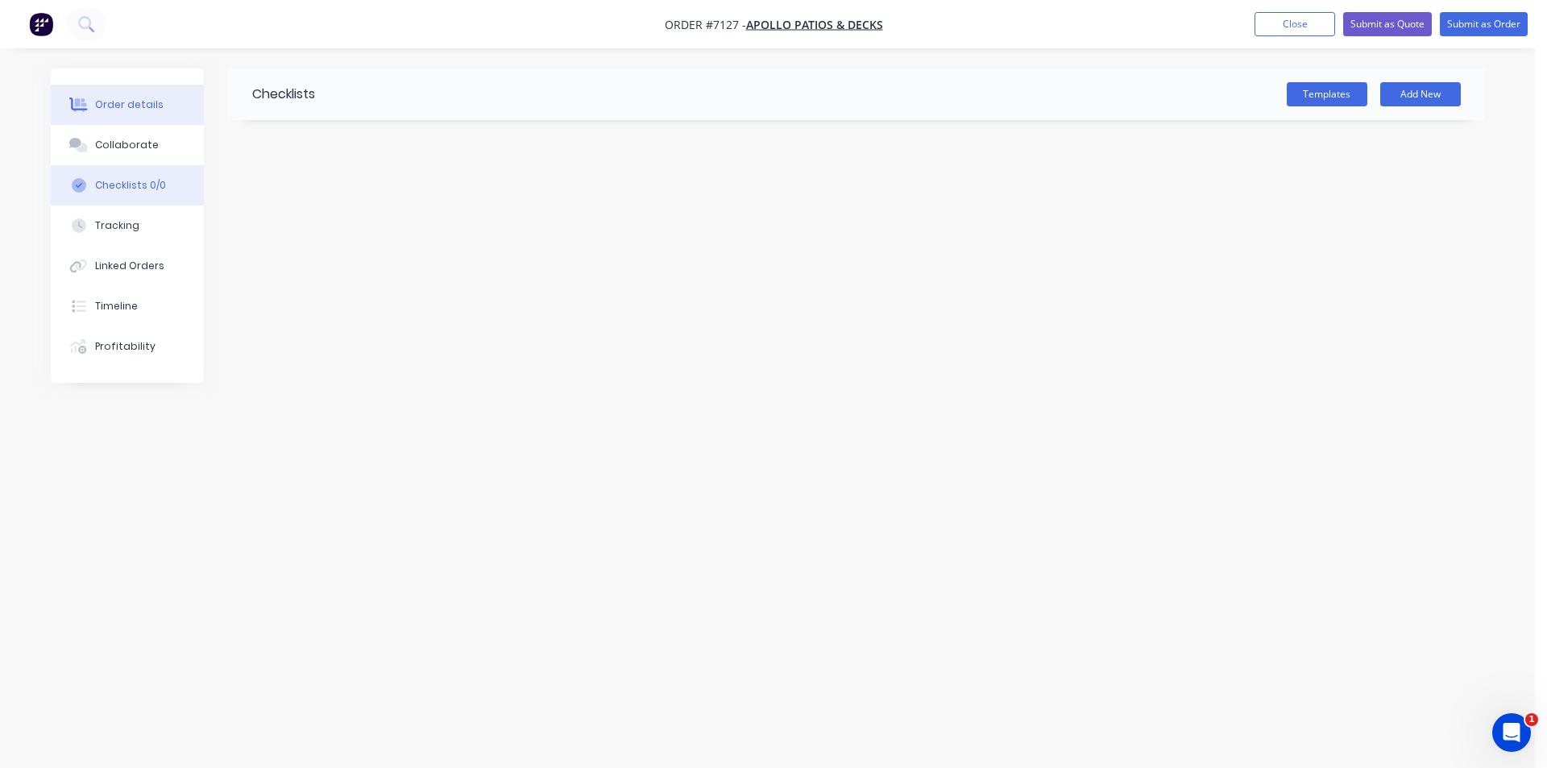
drag, startPoint x: 151, startPoint y: 120, endPoint x: 146, endPoint y: 148, distance: 28.6
click at [151, 122] on button "Order details" at bounding box center [127, 105] width 153 height 40
click at [142, 148] on div "Collaborate" at bounding box center [127, 145] width 64 height 15
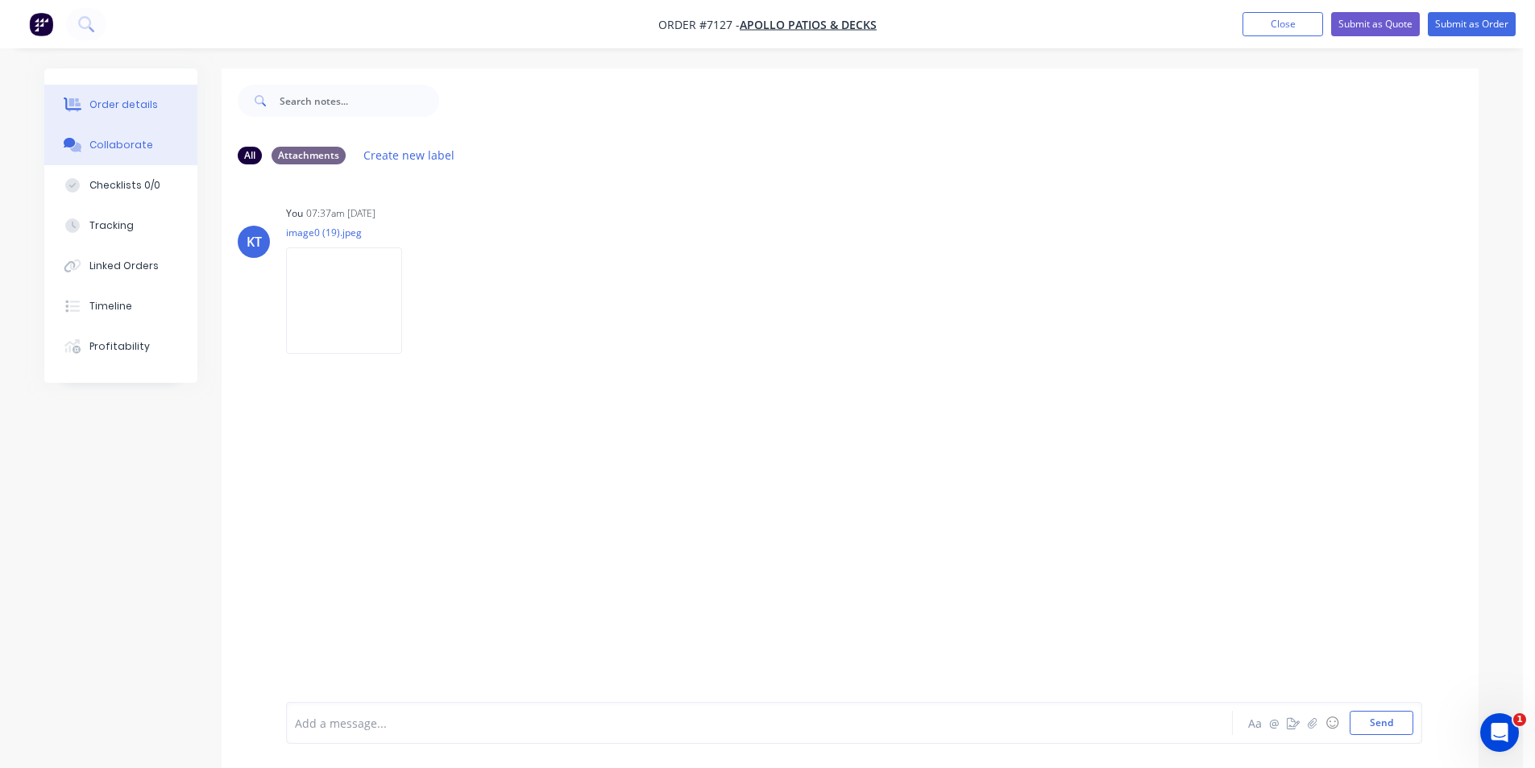
click at [137, 105] on div "Order details" at bounding box center [123, 104] width 68 height 15
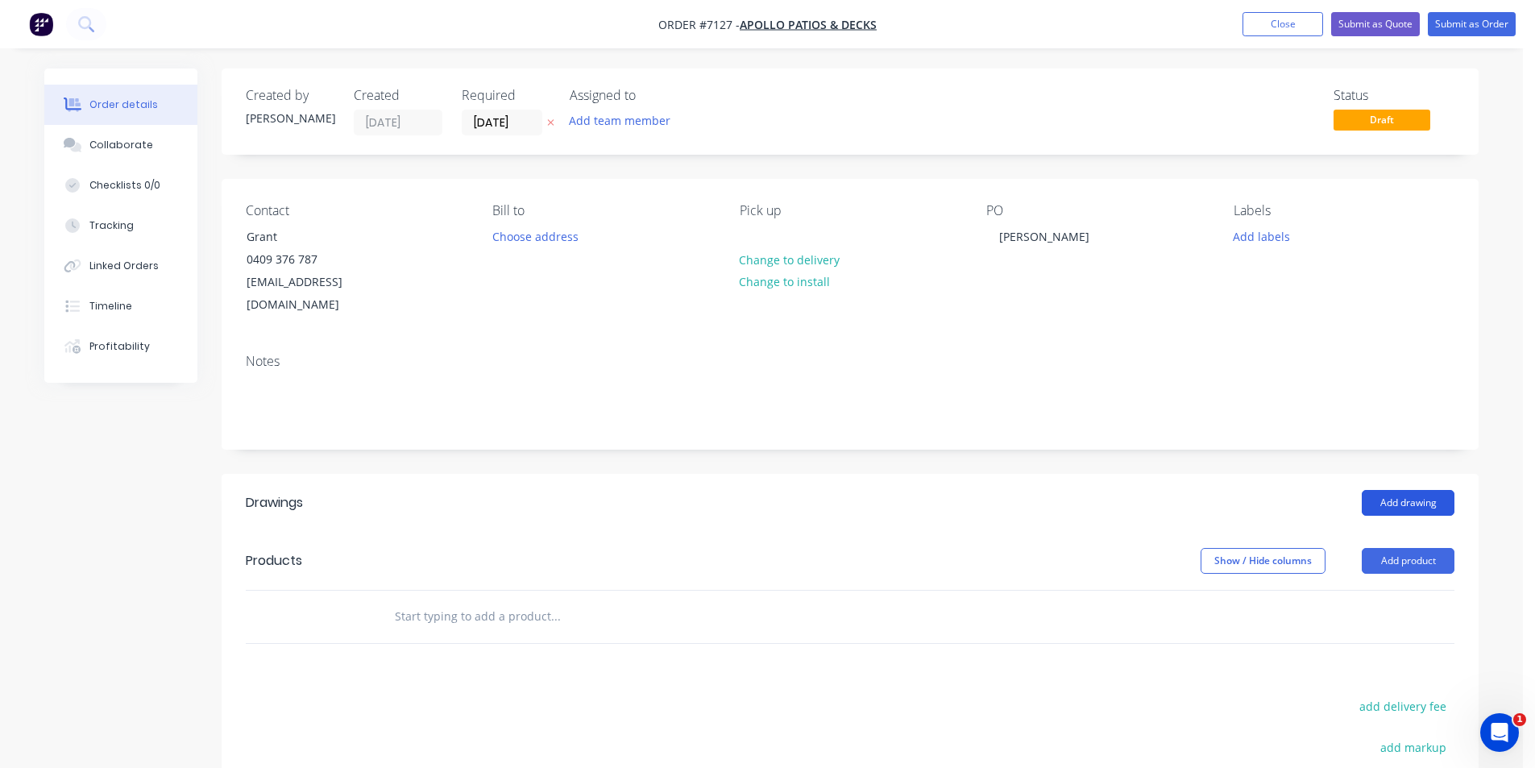
click at [1423, 490] on button "Add drawing" at bounding box center [1408, 503] width 93 height 26
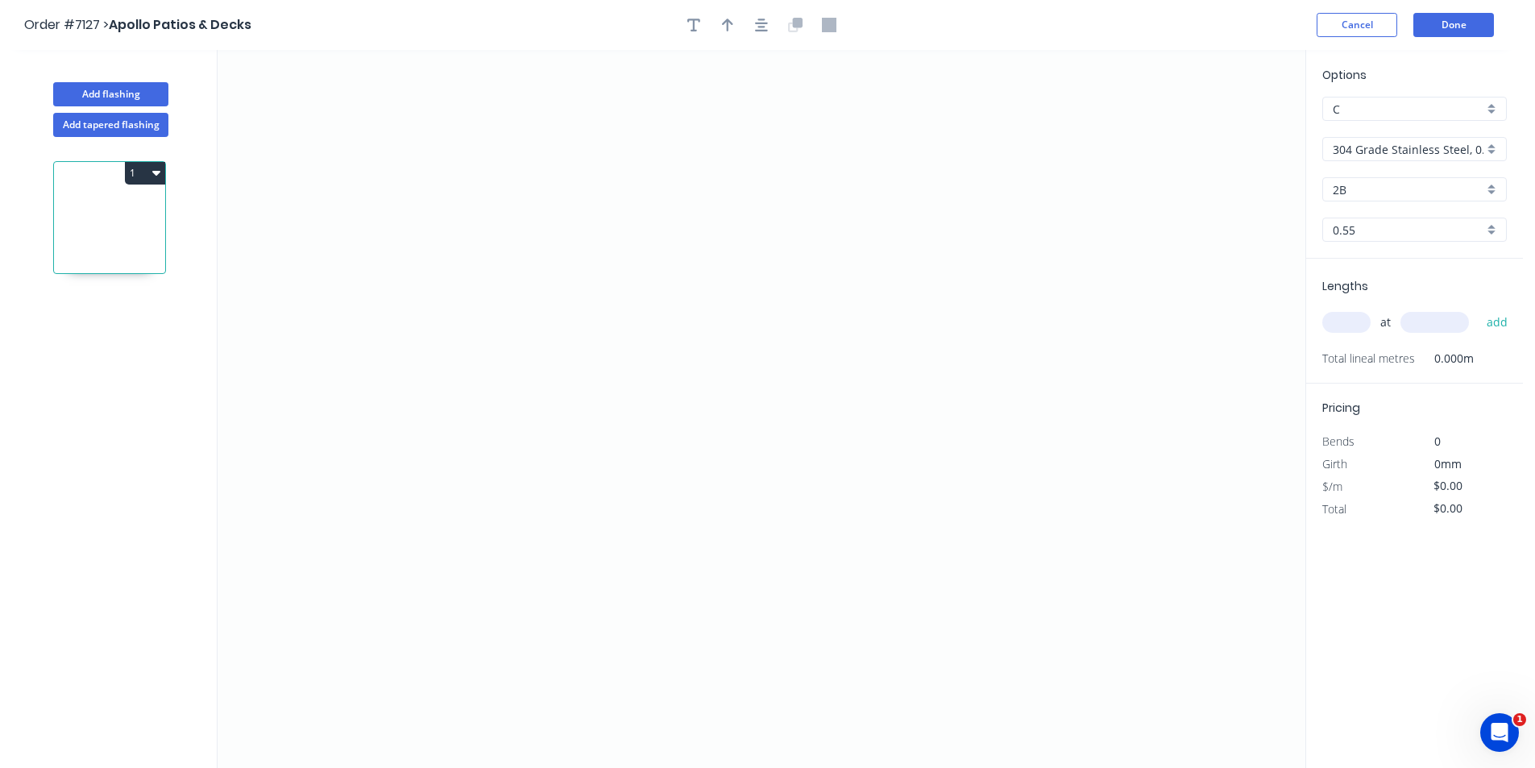
click at [1486, 143] on div "304 Grade Stainless Steel, 0.9mm Perforated Pattern 208 - 2mm hole" at bounding box center [1414, 149] width 185 height 24
click at [1410, 240] on div "Colorbond" at bounding box center [1414, 236] width 183 height 28
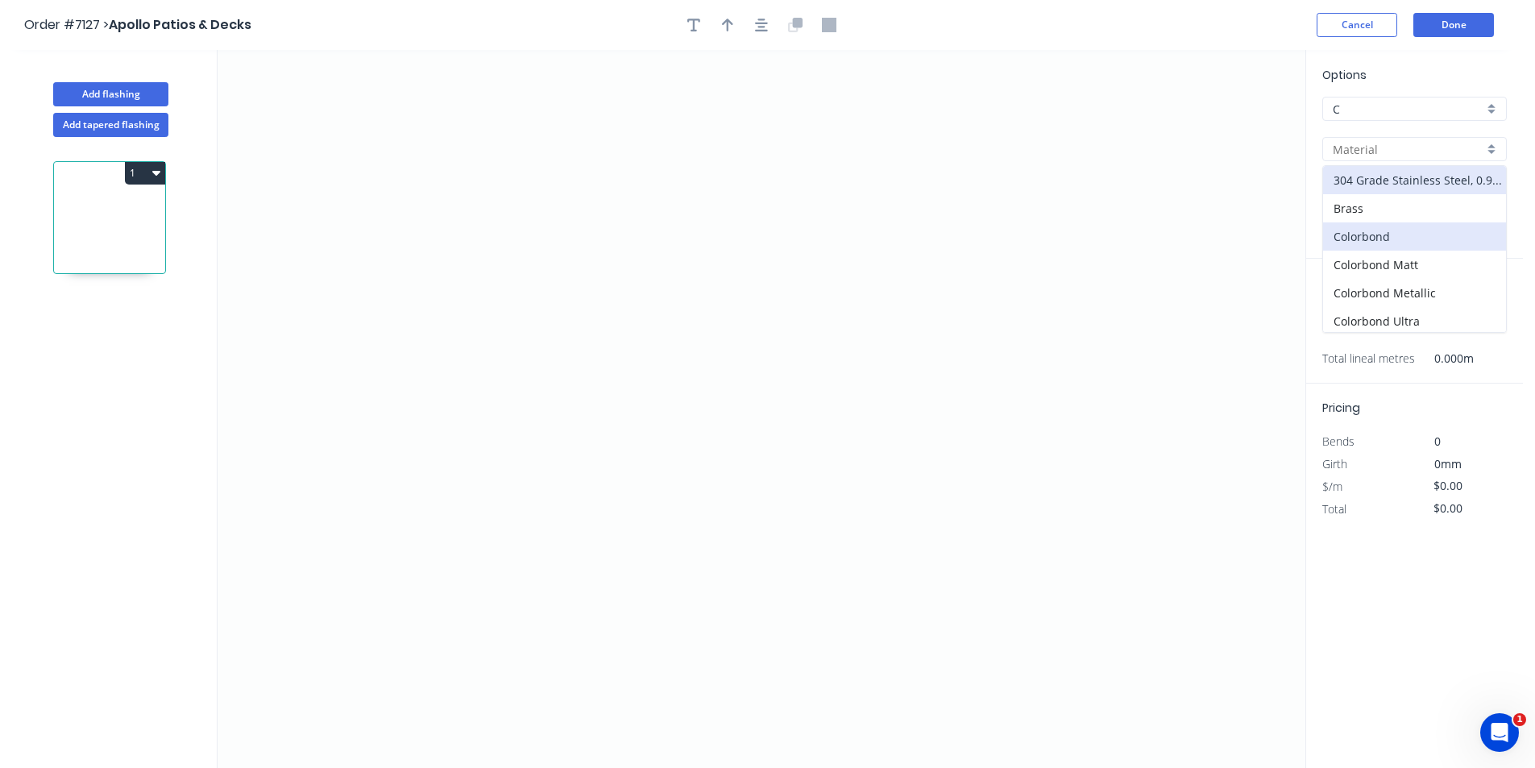
type input "Colorbond"
type input "Basalt"
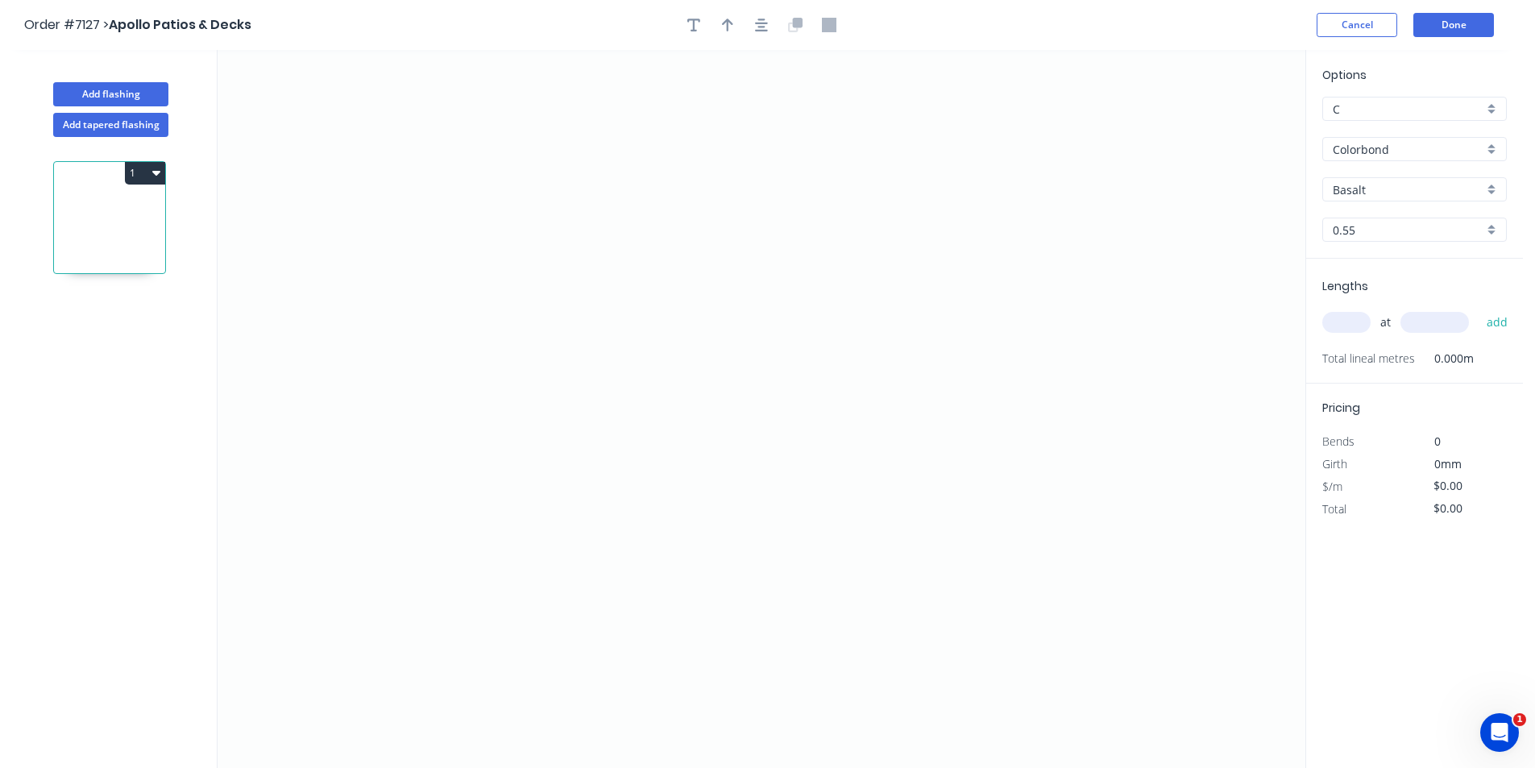
click at [1429, 187] on input "Basalt" at bounding box center [1408, 189] width 151 height 17
click at [1375, 276] on div "Dover White" at bounding box center [1414, 281] width 183 height 28
type input "Dover White"
click at [583, 529] on icon "0" at bounding box center [762, 409] width 1088 height 718
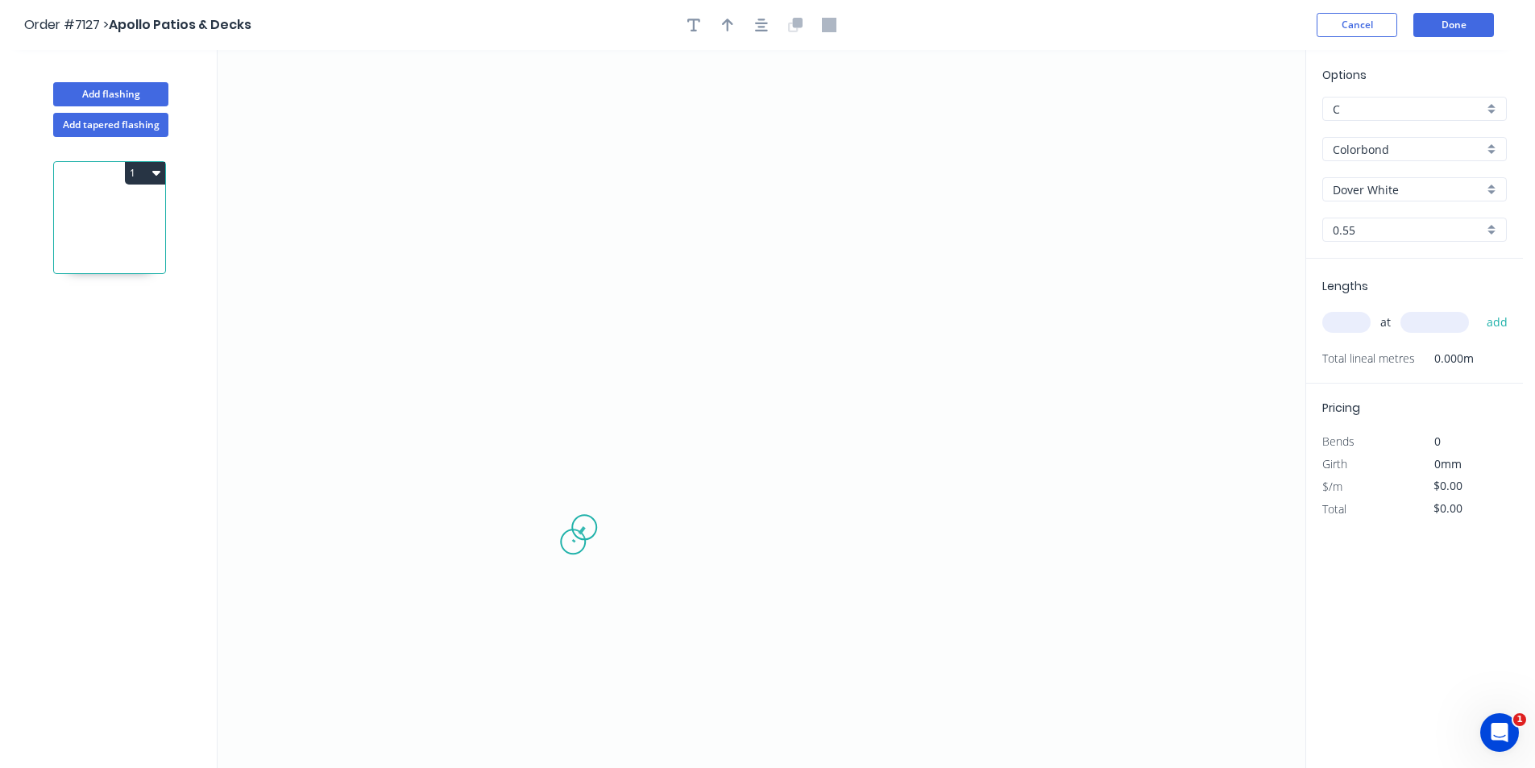
click at [573, 542] on icon "0" at bounding box center [762, 409] width 1088 height 718
click at [601, 552] on div "Delete point" at bounding box center [664, 547] width 162 height 33
click at [594, 525] on icon "0" at bounding box center [762, 409] width 1088 height 718
click at [587, 501] on icon "0" at bounding box center [762, 409] width 1088 height 718
click at [595, 309] on icon "0 ?" at bounding box center [762, 409] width 1088 height 718
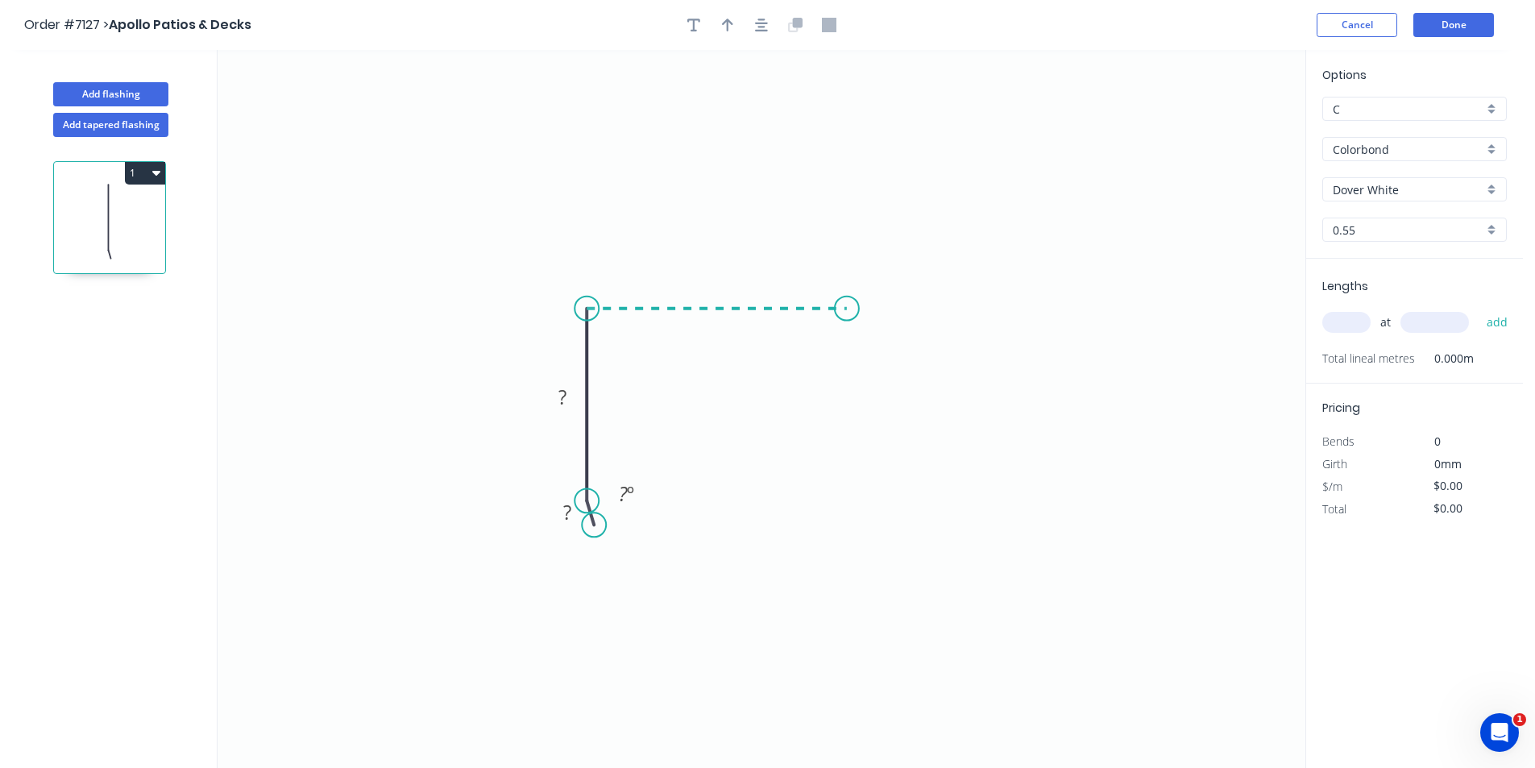
click at [847, 316] on icon "0 ? ? ? º" at bounding box center [762, 409] width 1088 height 718
click at [841, 502] on icon "0 ? ? ? ? º" at bounding box center [762, 409] width 1088 height 718
click at [812, 549] on icon "0 ? ? ? ? ? º" at bounding box center [762, 409] width 1088 height 718
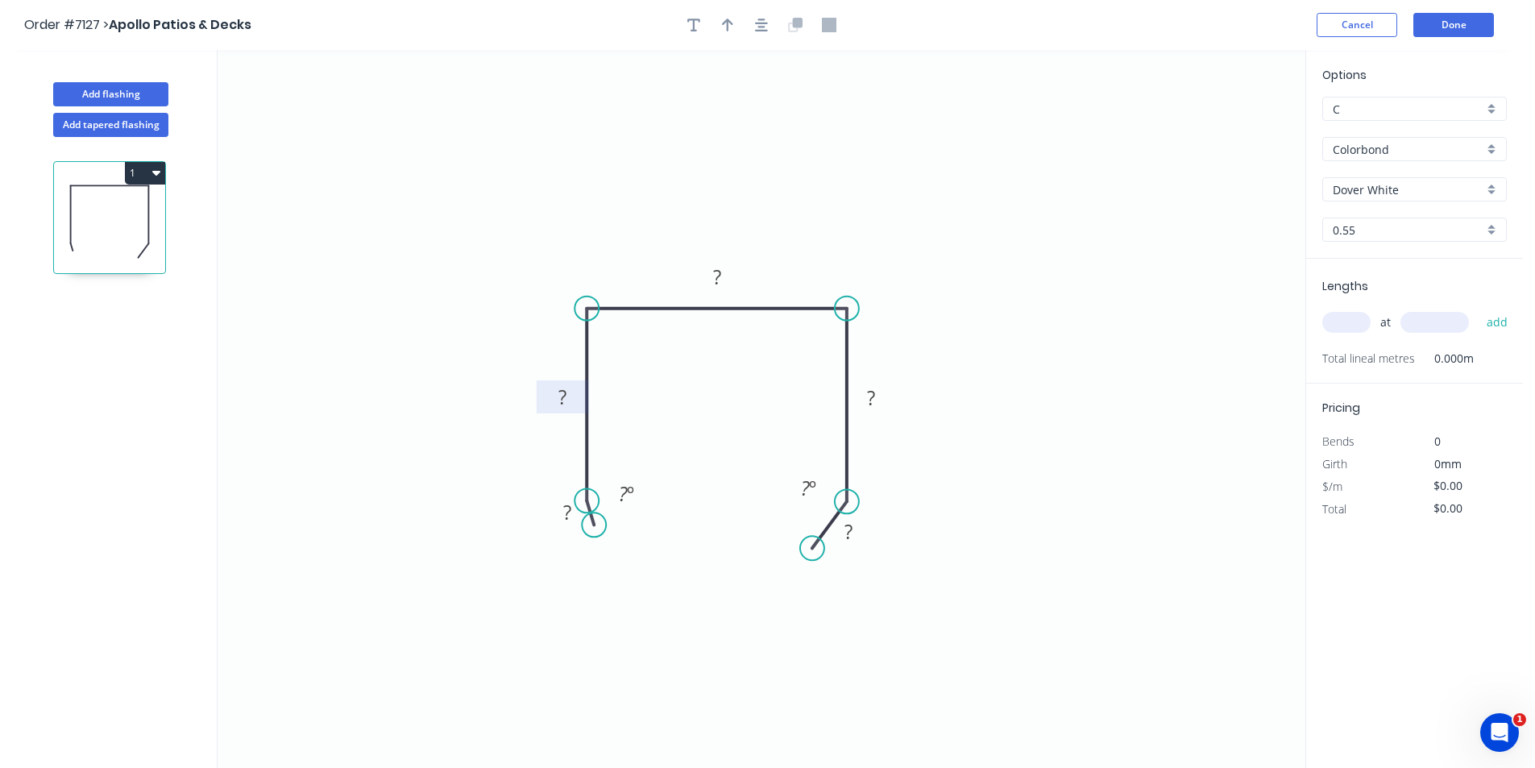
click at [564, 396] on tspan "?" at bounding box center [562, 397] width 8 height 27
click at [564, 395] on tspan "?" at bounding box center [562, 397] width 8 height 27
click at [579, 505] on circle at bounding box center [587, 500] width 24 height 24
click at [1346, 320] on input "text" at bounding box center [1346, 322] width 48 height 21
type input "1"
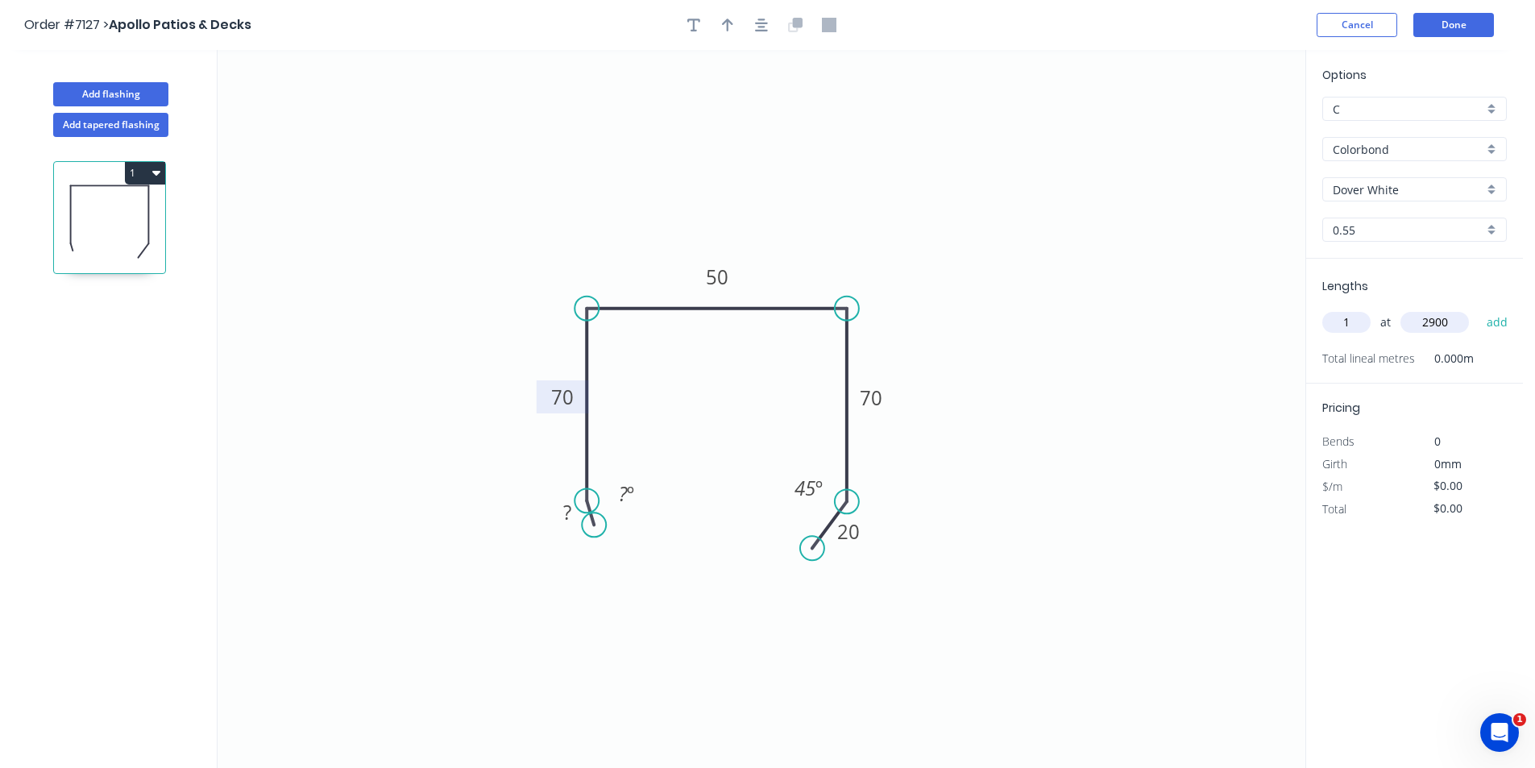
type input "2900"
click at [1479, 309] on button "add" at bounding box center [1498, 322] width 38 height 27
type input "1"
type input "3900"
click at [1479, 309] on button "add" at bounding box center [1498, 322] width 38 height 27
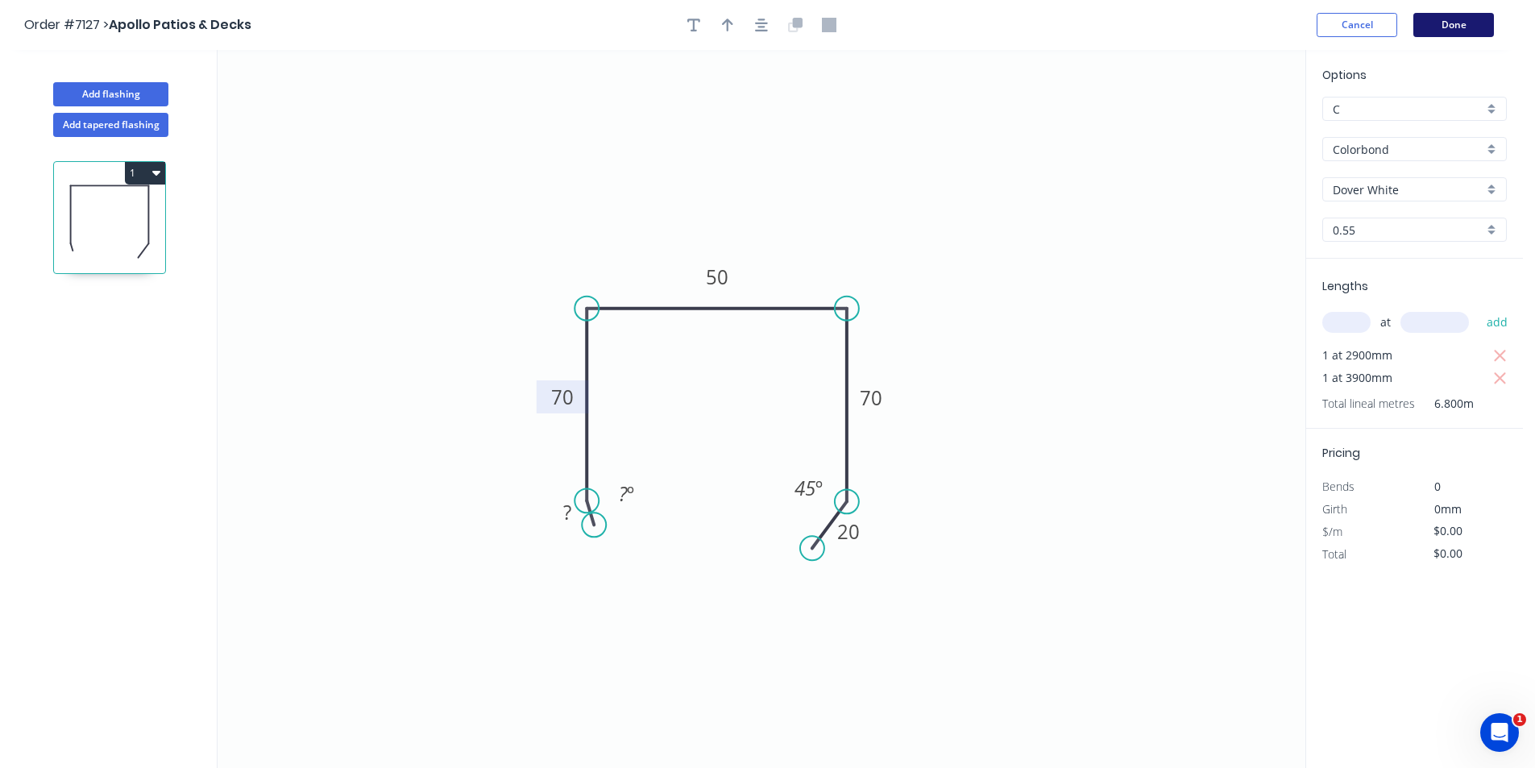
click at [1443, 21] on button "Done" at bounding box center [1453, 25] width 81 height 24
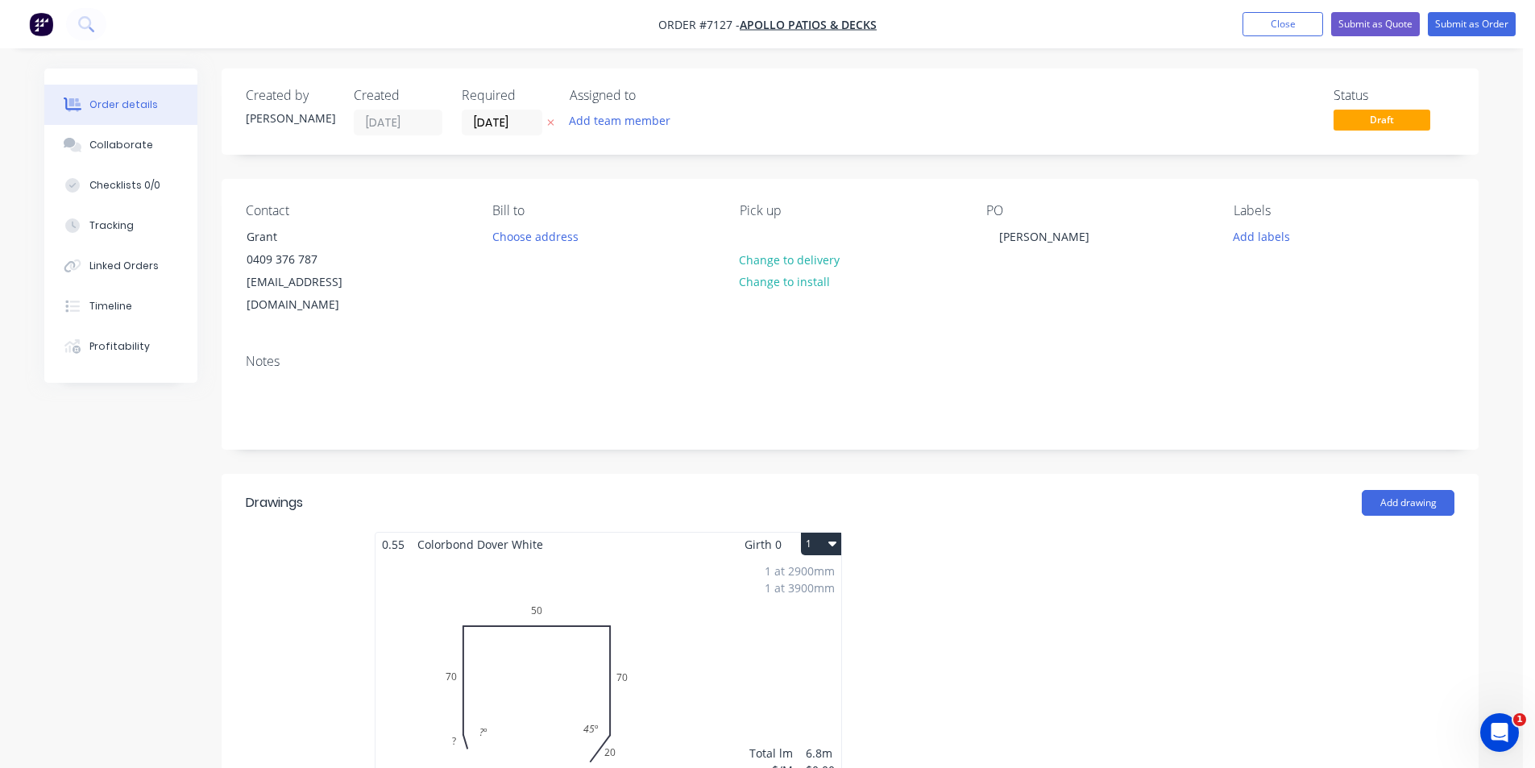
click at [663, 556] on div "1 at 2900mm 1 at 3900mm Total lm $/M Total 6.8m $0.00 $0.00" at bounding box center [608, 679] width 466 height 246
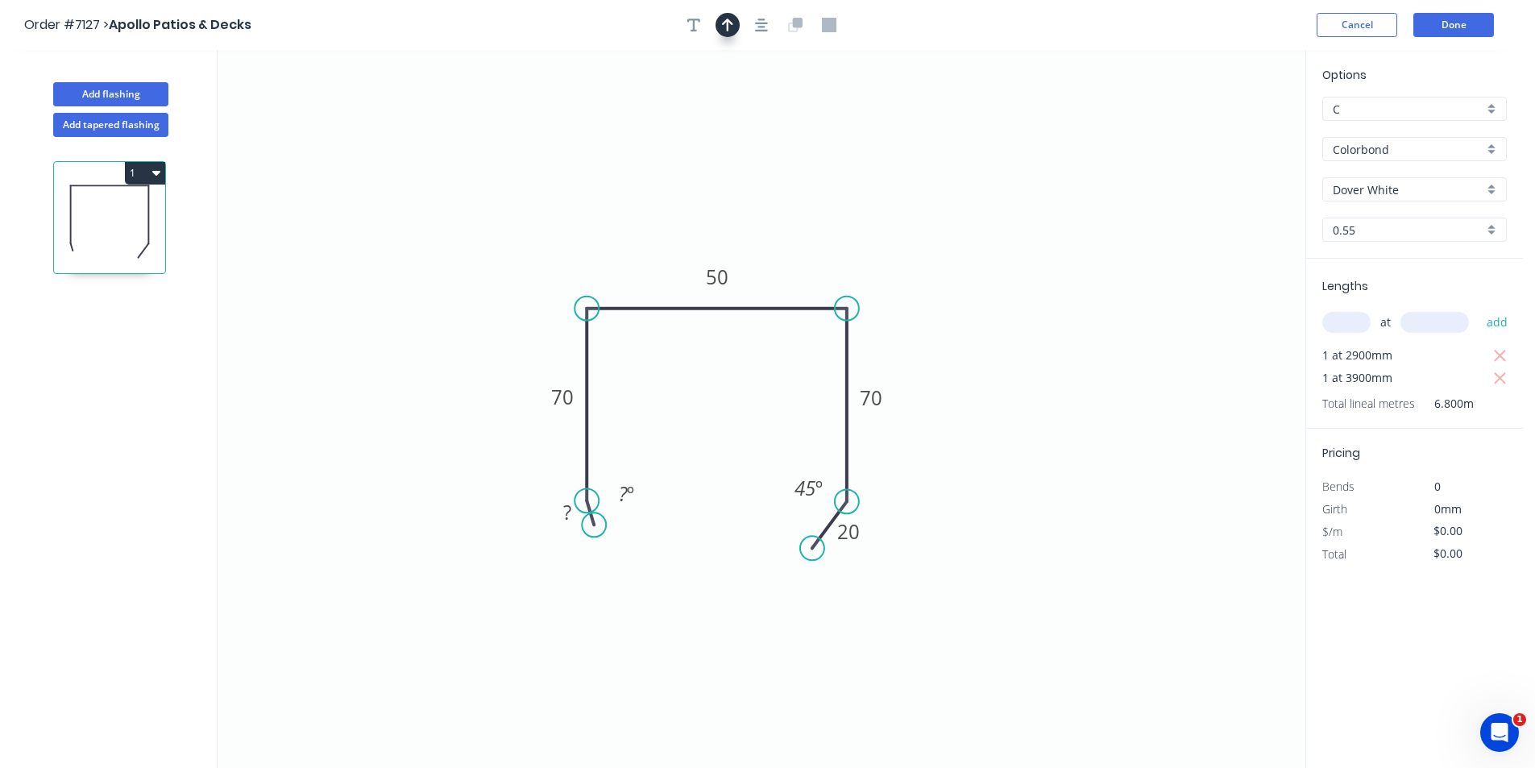
click at [735, 29] on button "button" at bounding box center [728, 25] width 24 height 24
drag, startPoint x: 1223, startPoint y: 131, endPoint x: 775, endPoint y: 235, distance: 459.9
click at [777, 234] on icon at bounding box center [784, 211] width 15 height 52
click at [1450, 25] on button "Done" at bounding box center [1453, 25] width 81 height 24
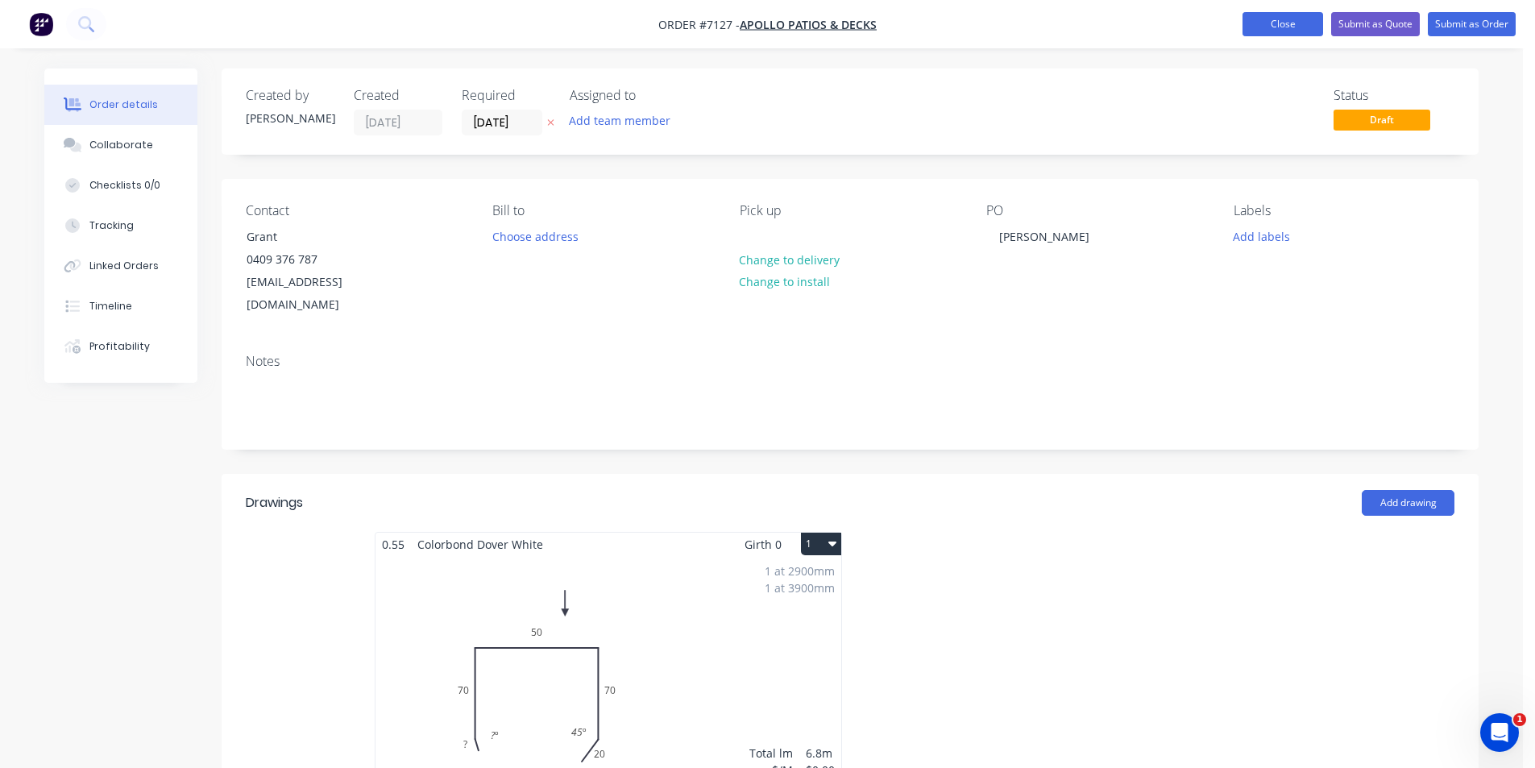
click at [1285, 16] on button "Close" at bounding box center [1283, 24] width 81 height 24
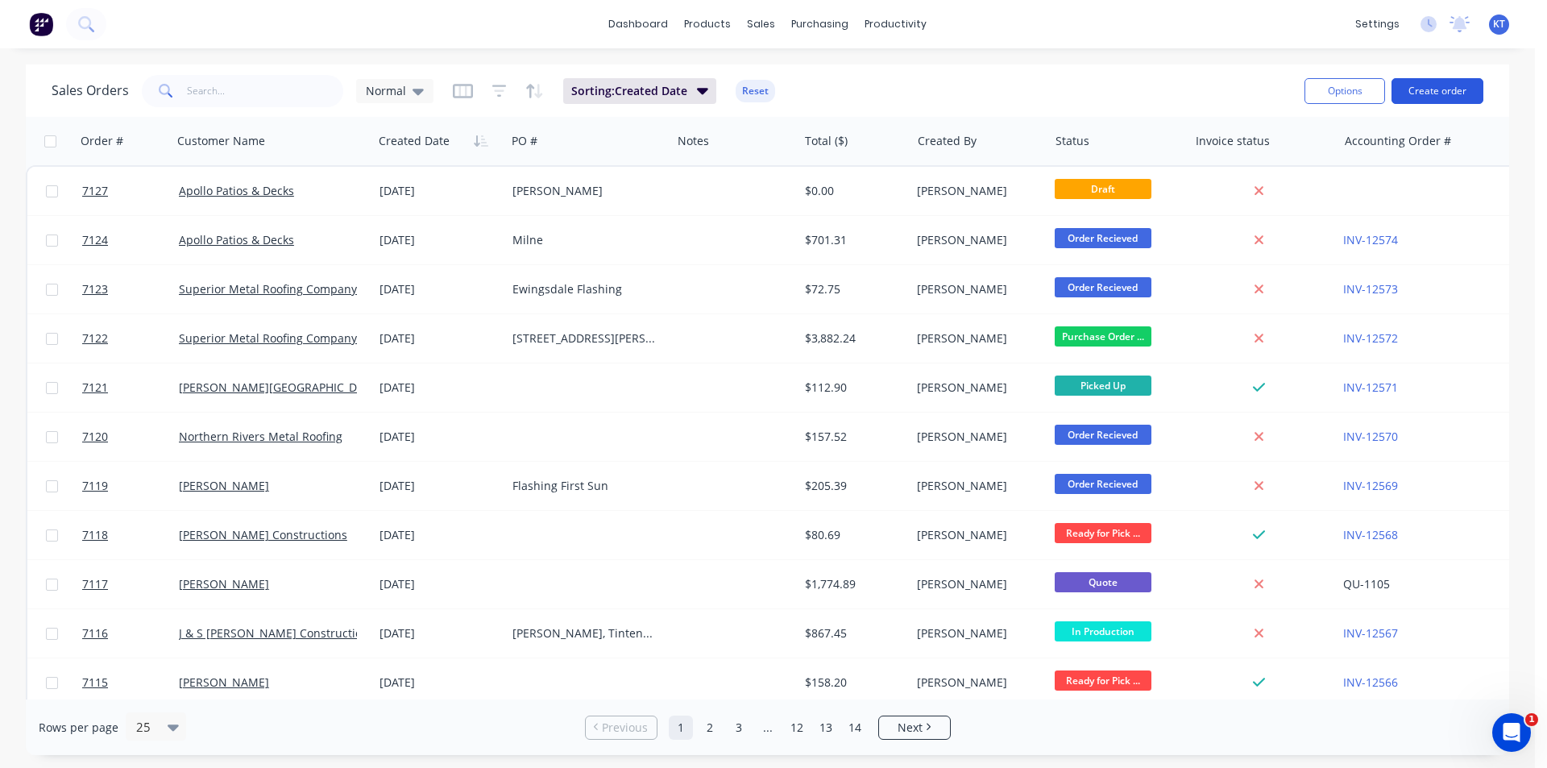
click at [1458, 94] on button "Create order" at bounding box center [1438, 91] width 92 height 26
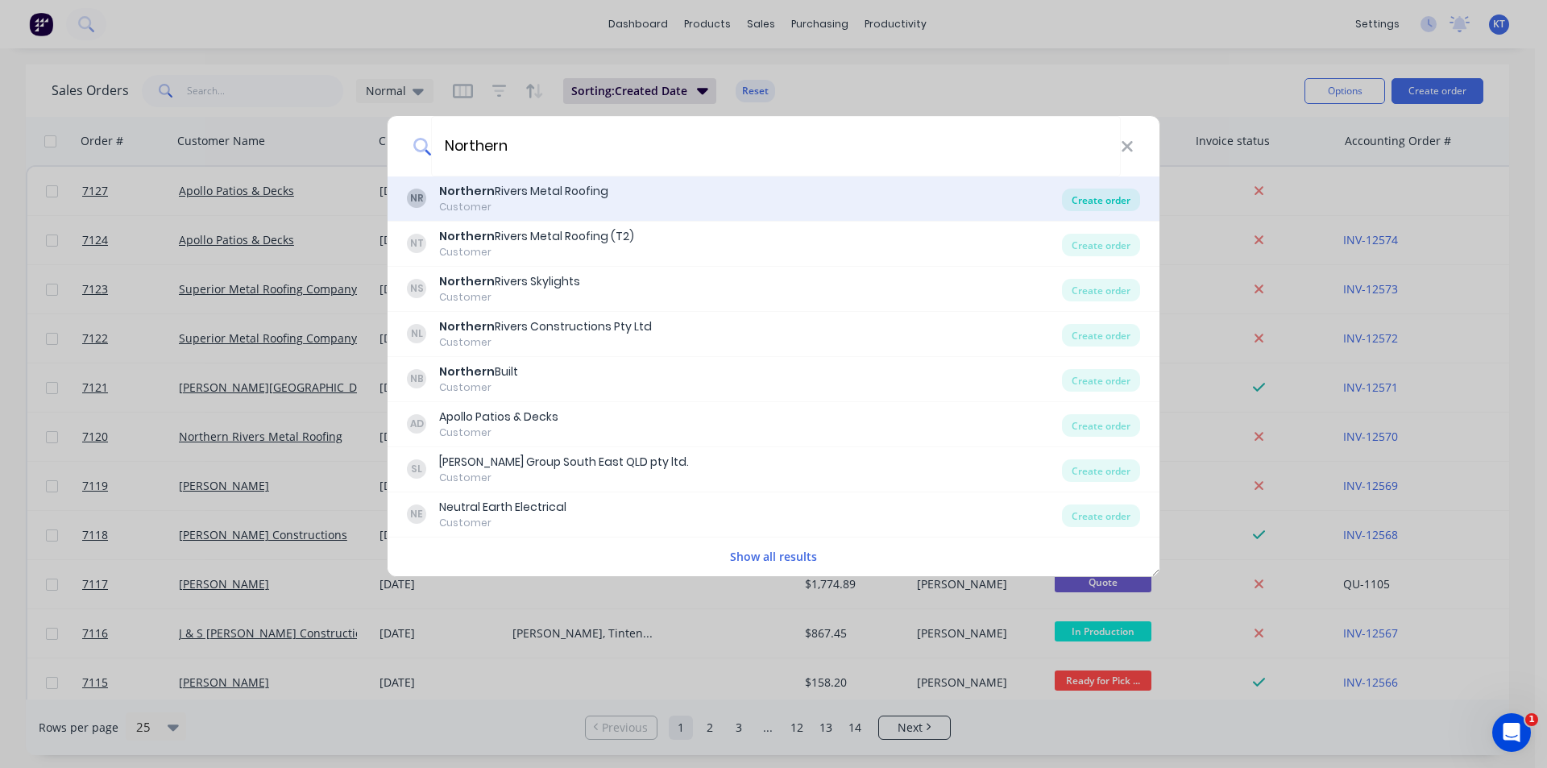
type input "Northern"
click at [1066, 198] on div "Create order" at bounding box center [1101, 200] width 78 height 23
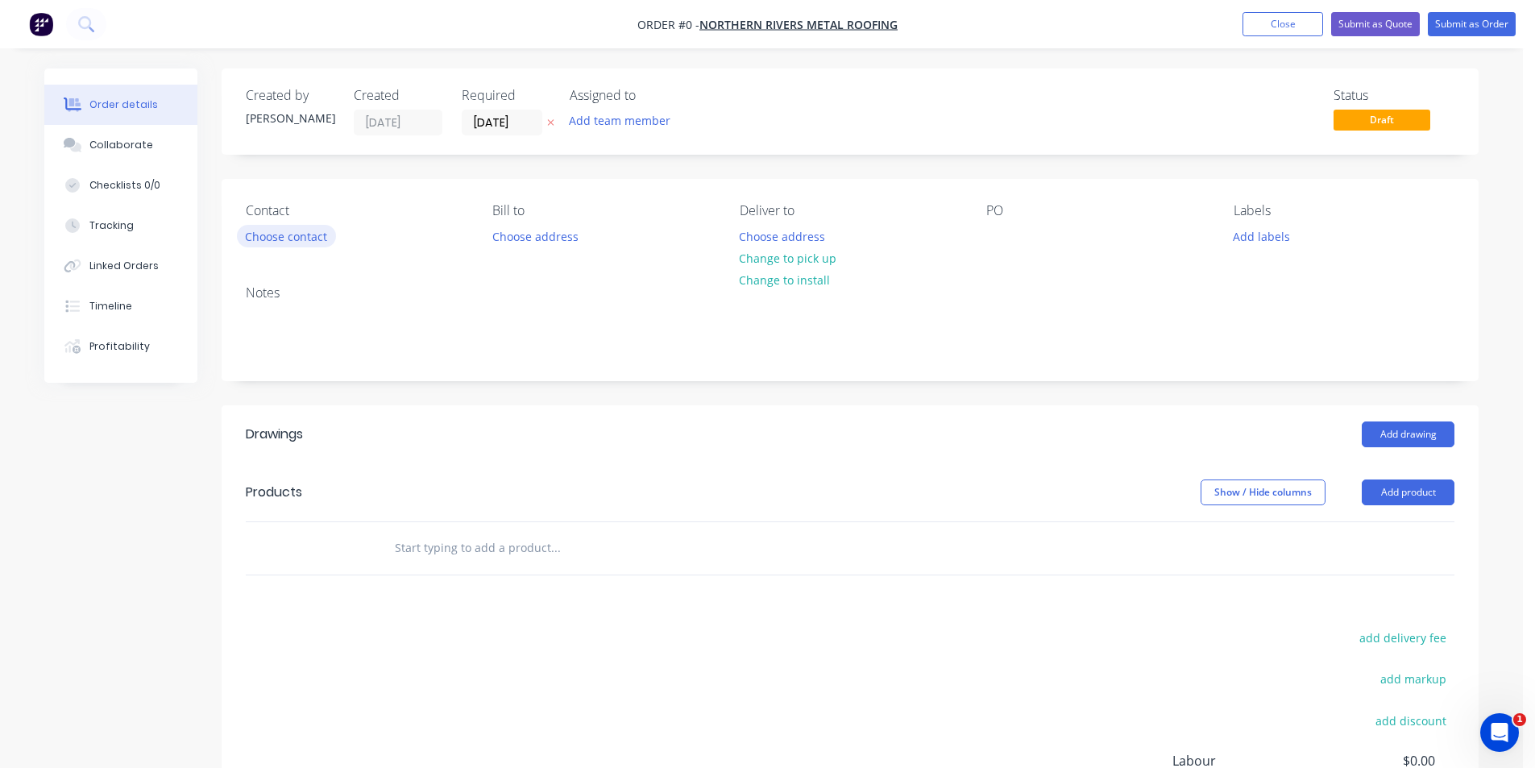
click at [293, 227] on button "Choose contact" at bounding box center [286, 236] width 99 height 22
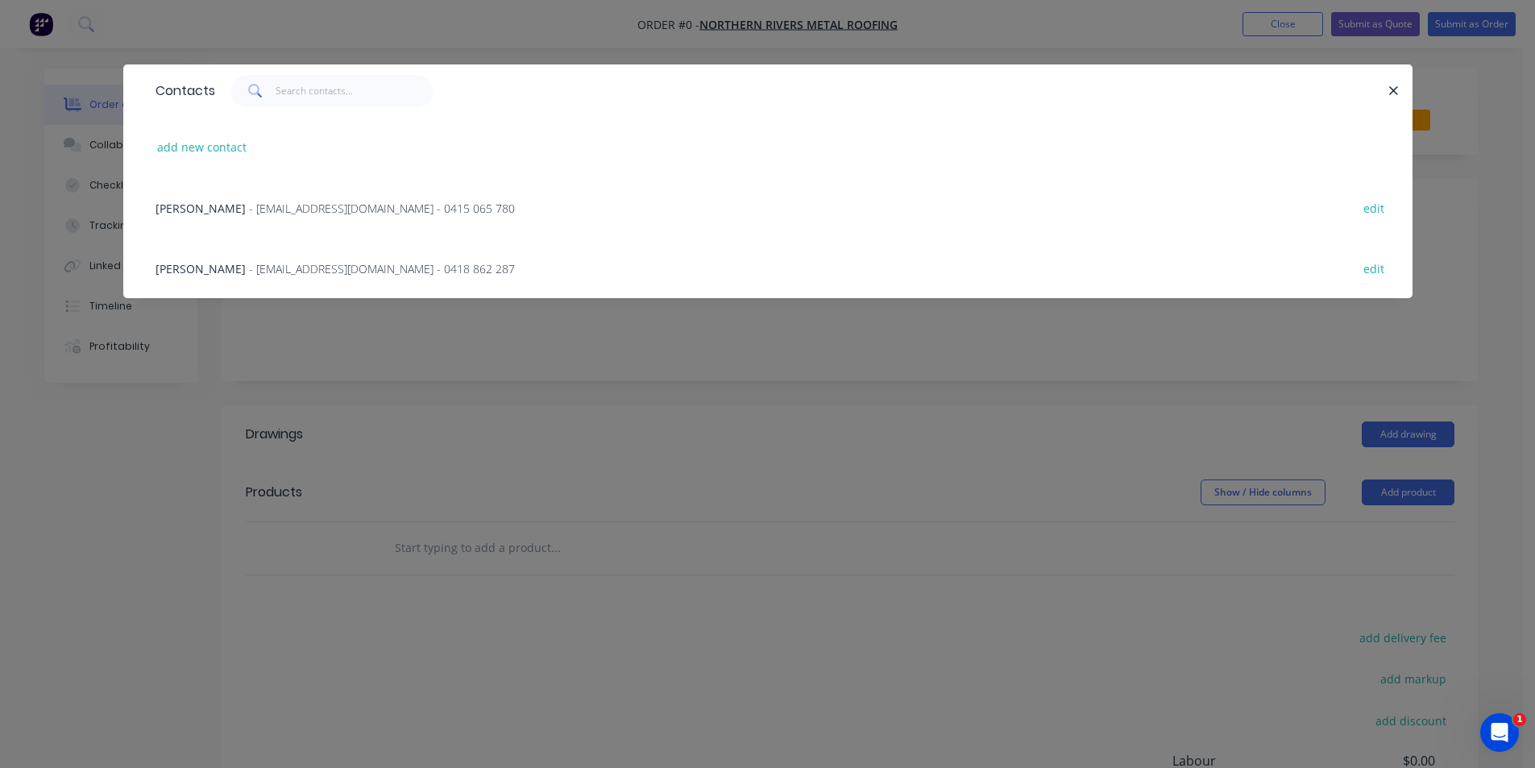
click at [254, 201] on span "- [EMAIL_ADDRESS][DOMAIN_NAME] - 0415 065 780" at bounding box center [382, 208] width 266 height 15
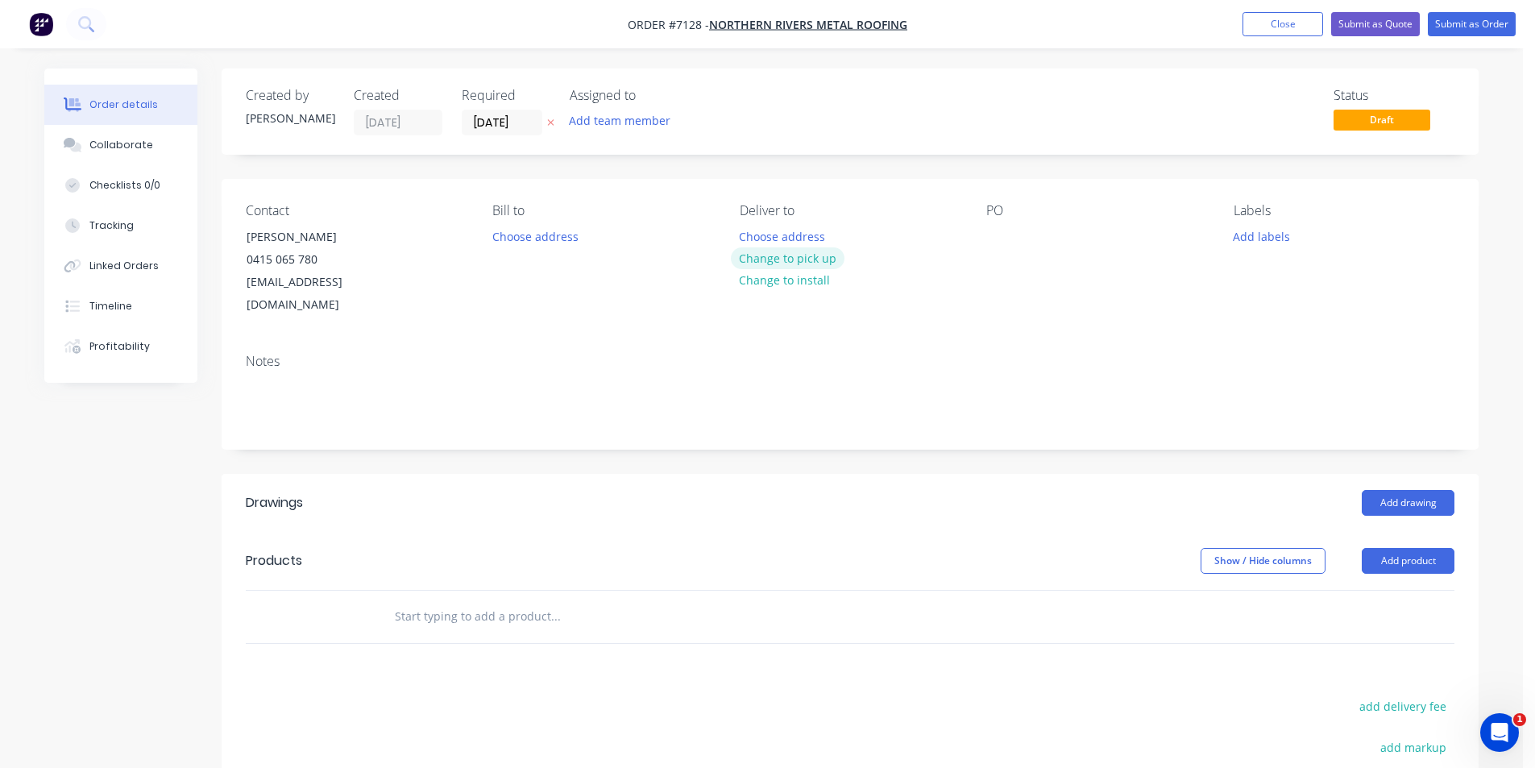
click at [786, 260] on button "Change to pick up" at bounding box center [788, 258] width 114 height 22
click at [998, 237] on div at bounding box center [999, 236] width 26 height 23
click at [1393, 490] on button "Add drawing" at bounding box center [1408, 503] width 93 height 26
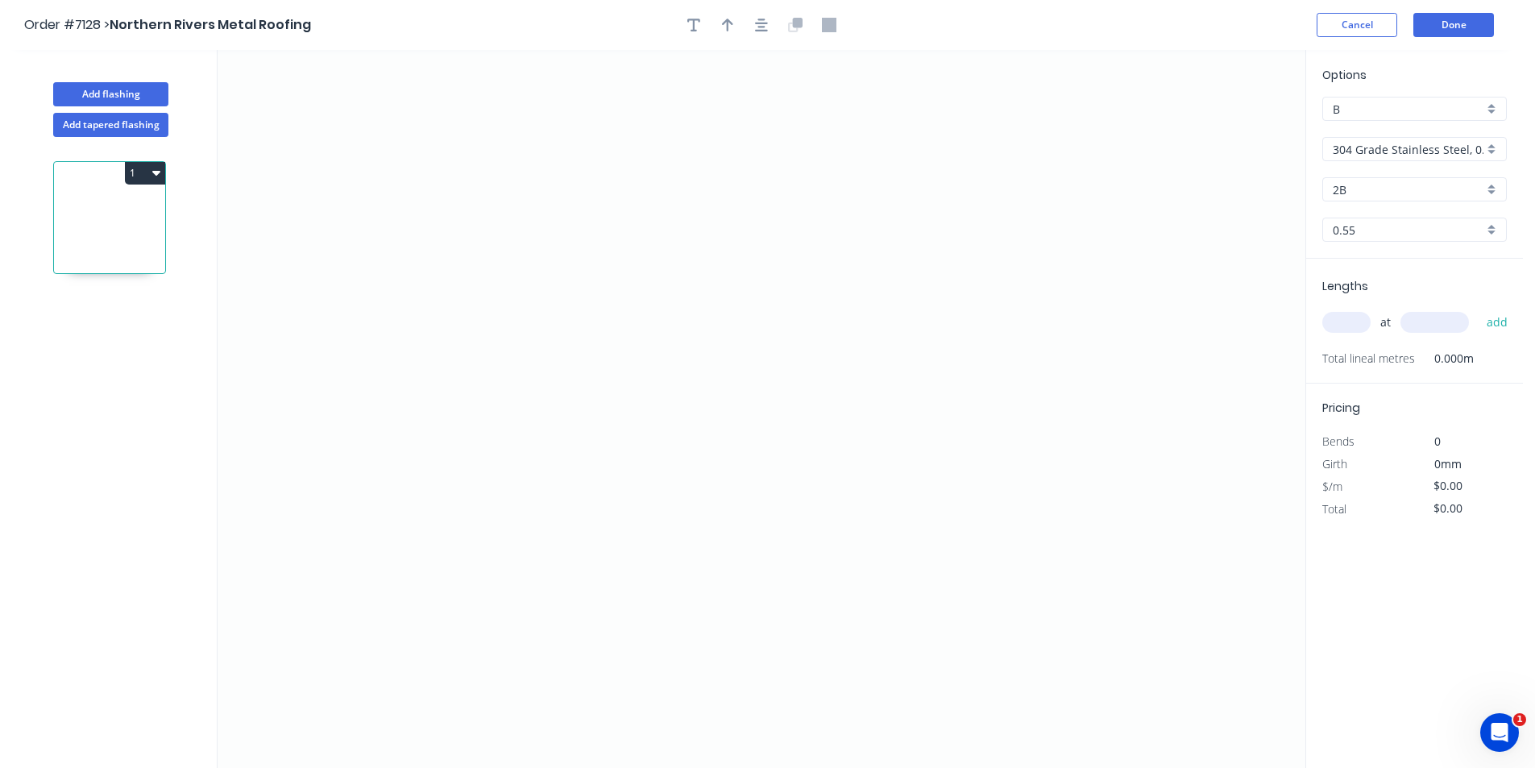
click at [1468, 159] on div "304 Grade Stainless Steel, 0.9mm Perforated Pattern 208 - 2mm hole" at bounding box center [1414, 149] width 185 height 24
click at [1457, 232] on div "Colorbond" at bounding box center [1414, 236] width 183 height 28
type input "Colorbond"
type input "Basalt"
click at [1445, 185] on input "Basalt" at bounding box center [1408, 189] width 151 height 17
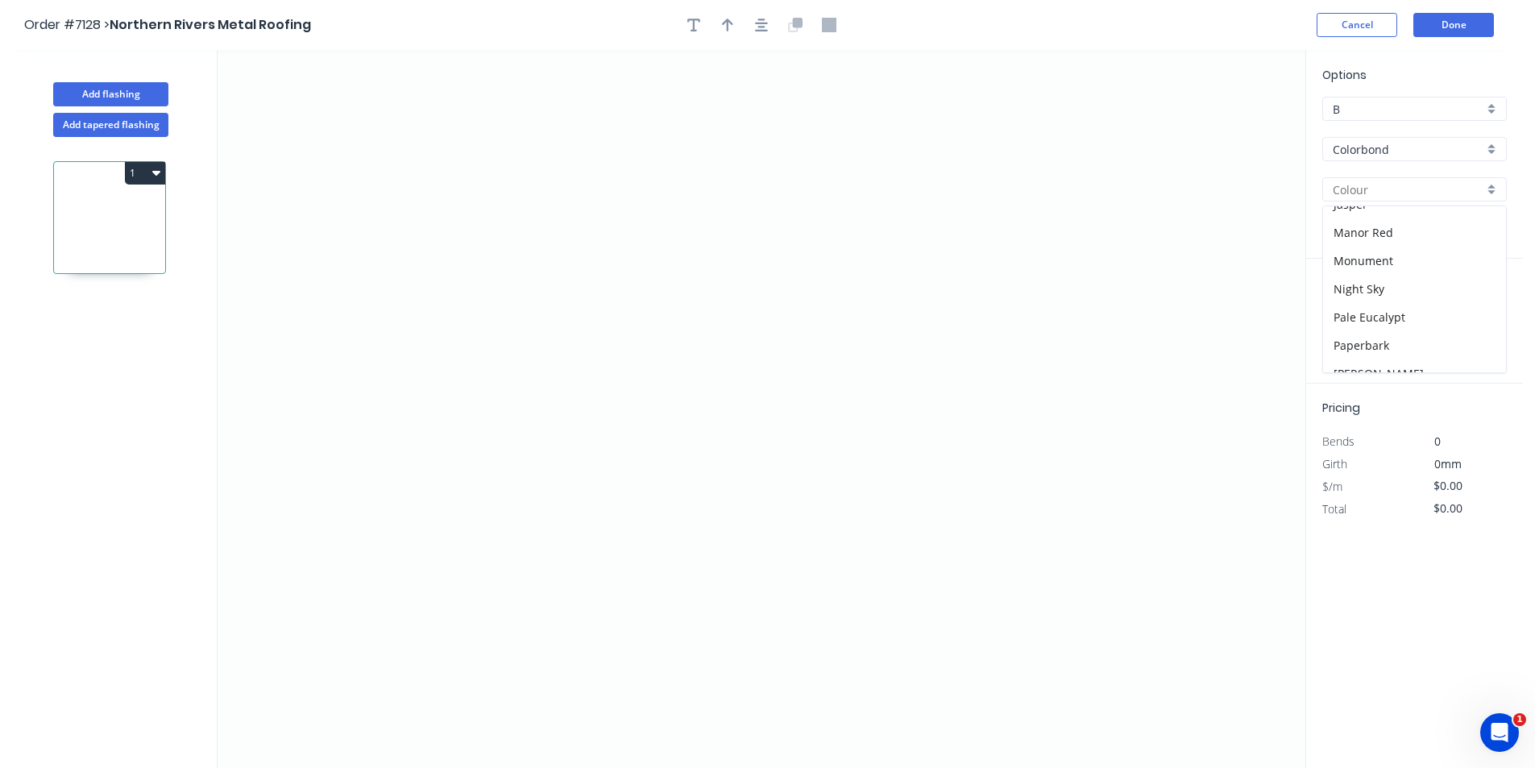
scroll to position [322, 0]
click at [1409, 261] on div "Night Sky" at bounding box center [1414, 265] width 183 height 28
type input "Night Sky"
click at [588, 401] on icon "0" at bounding box center [762, 409] width 1088 height 718
click at [585, 338] on icon "0" at bounding box center [762, 409] width 1088 height 718
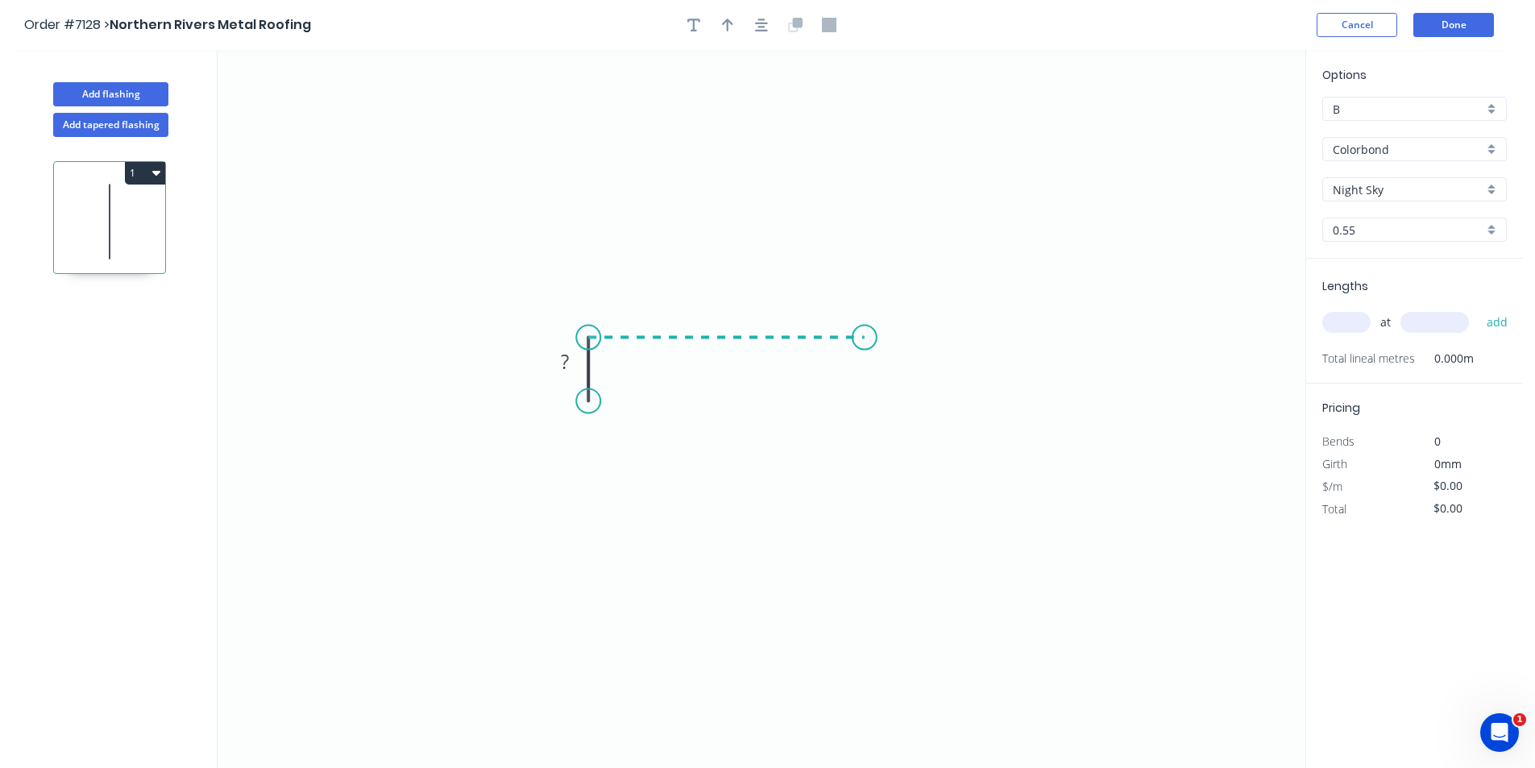
click at [865, 351] on icon "0 ?" at bounding box center [762, 409] width 1088 height 718
click at [857, 529] on icon "0 ? ?" at bounding box center [762, 409] width 1088 height 718
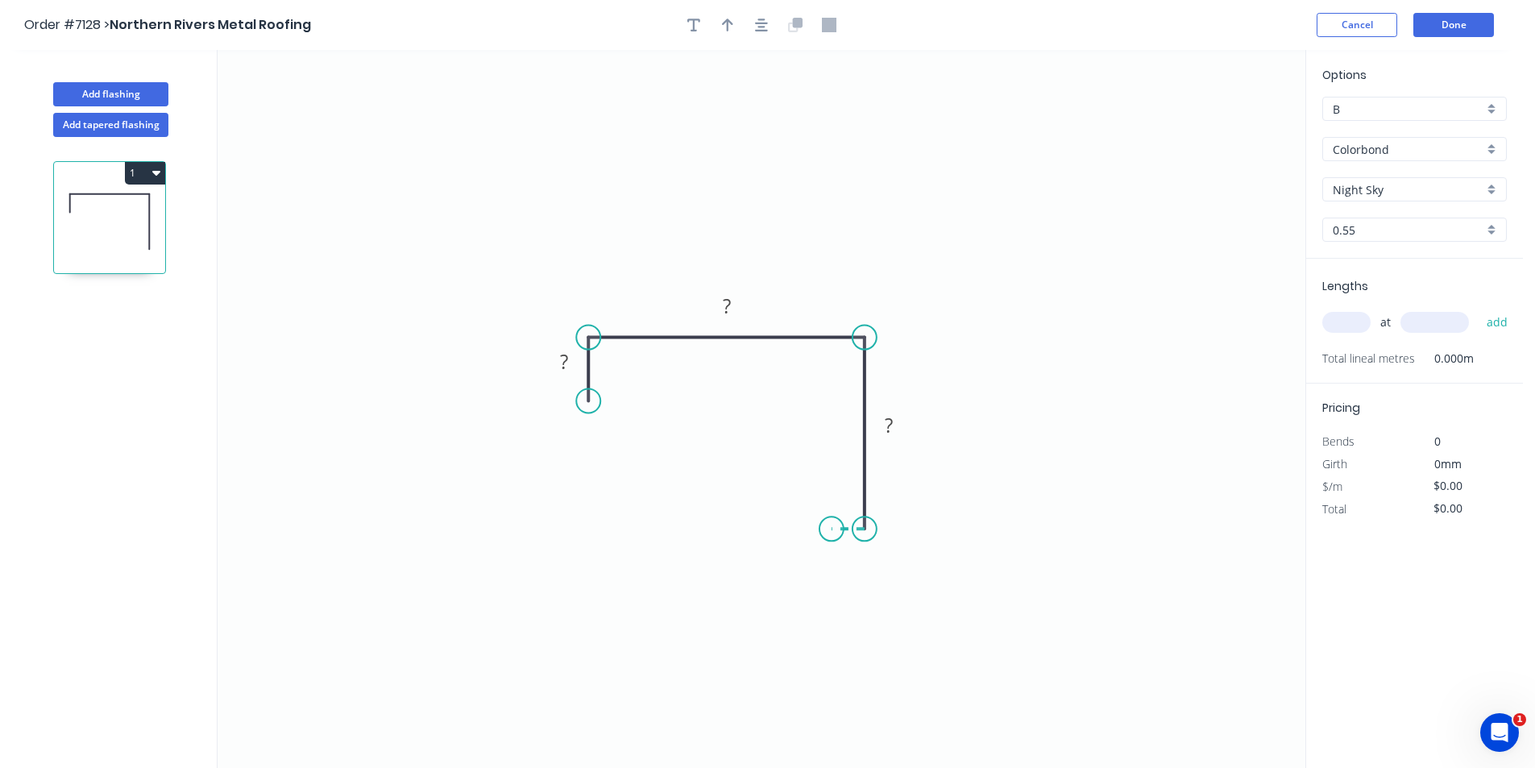
click at [832, 529] on icon at bounding box center [848, 529] width 33 height 0
click at [829, 494] on icon "0 ? ? ? ?" at bounding box center [762, 409] width 1088 height 718
click at [765, 23] on icon "button" at bounding box center [761, 25] width 13 height 13
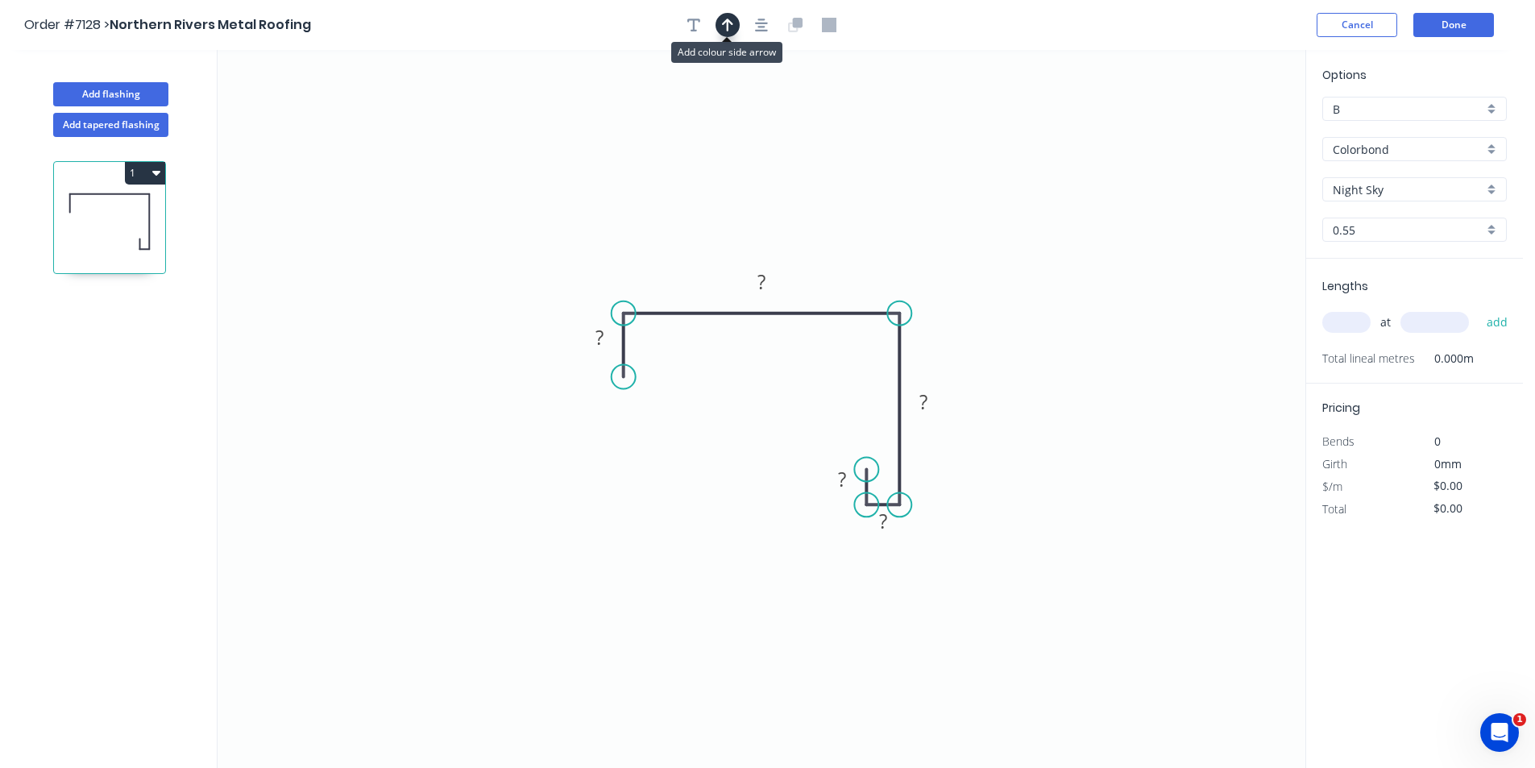
click at [724, 26] on icon "button" at bounding box center [727, 25] width 11 height 15
click at [1222, 127] on icon at bounding box center [1224, 112] width 15 height 52
drag, startPoint x: 1203, startPoint y: 137, endPoint x: 1027, endPoint y: 204, distance: 188.0
click at [896, 220] on icon "0 ? ? ? ? ?" at bounding box center [762, 409] width 1088 height 718
drag, startPoint x: 1229, startPoint y: 128, endPoint x: 939, endPoint y: 223, distance: 305.3
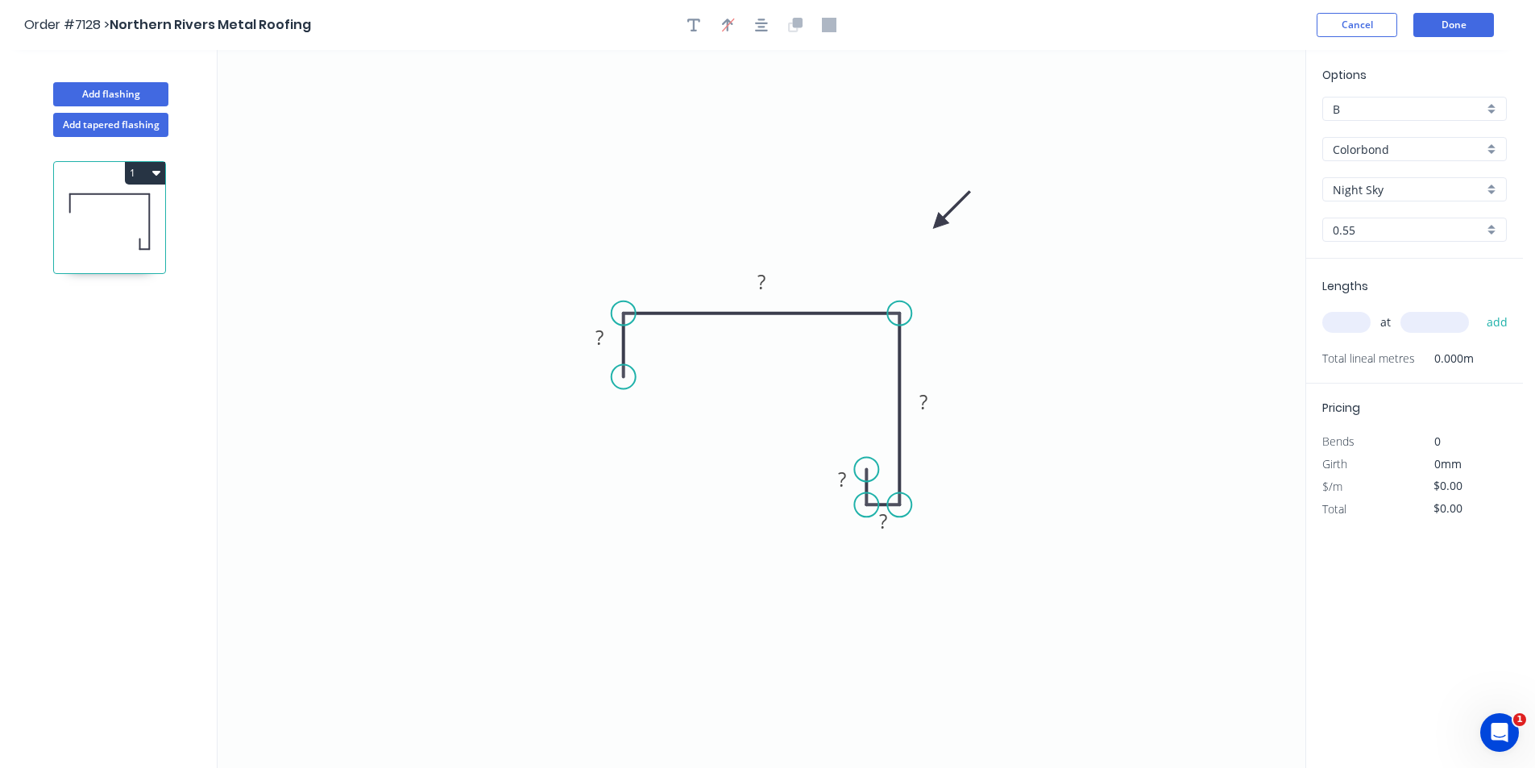
click at [939, 223] on icon at bounding box center [951, 210] width 47 height 47
click at [600, 340] on tspan "?" at bounding box center [599, 337] width 8 height 27
click at [656, 421] on div "Crush & Fold" at bounding box center [706, 433] width 162 height 33
type input "$21.89"
click at [1359, 310] on div "at add" at bounding box center [1416, 322] width 188 height 27
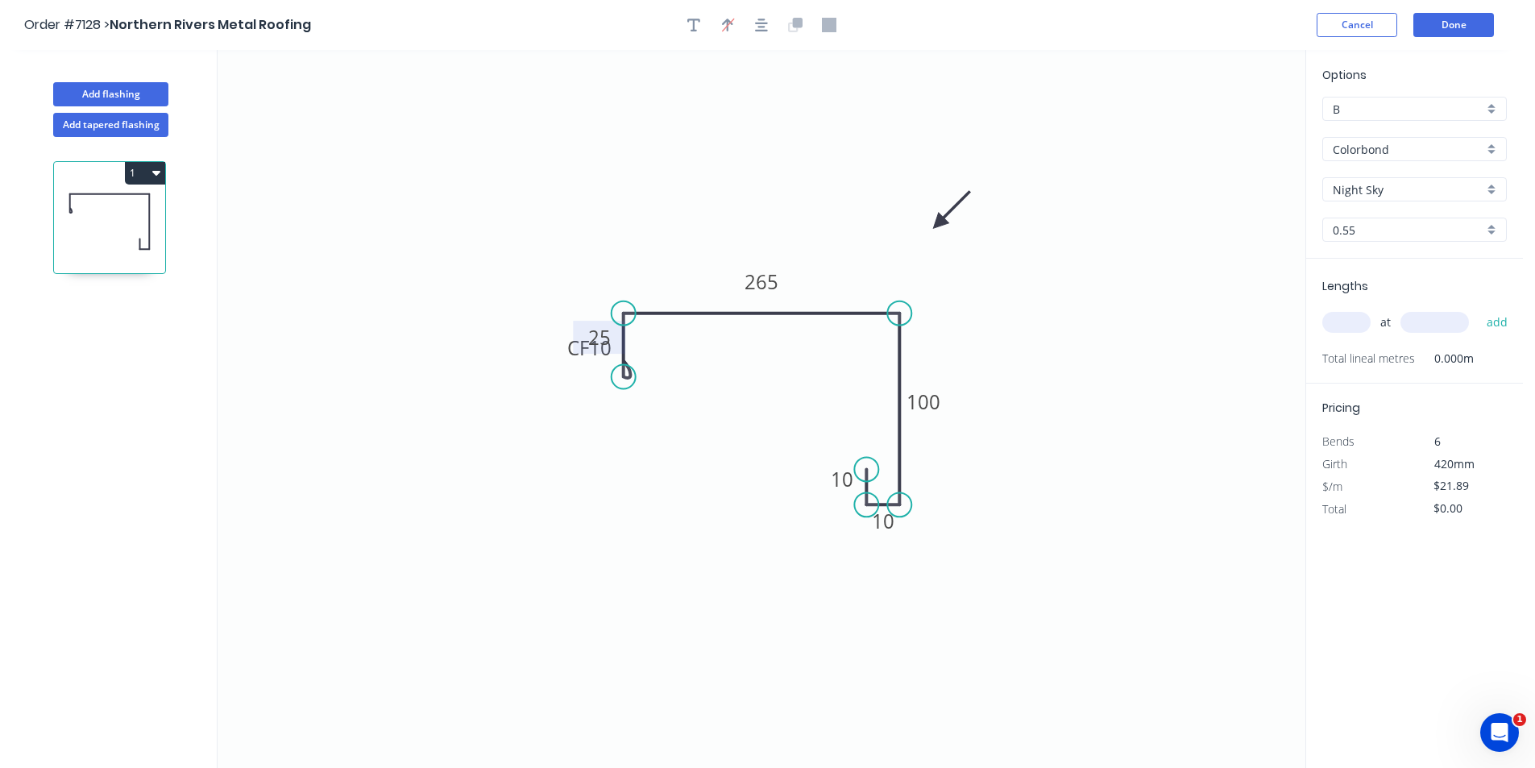
click at [1365, 325] on input "text" at bounding box center [1346, 322] width 48 height 21
type input "1"
type input "1100"
click at [1479, 309] on button "add" at bounding box center [1498, 322] width 38 height 27
click at [142, 179] on button "1" at bounding box center [145, 173] width 40 height 23
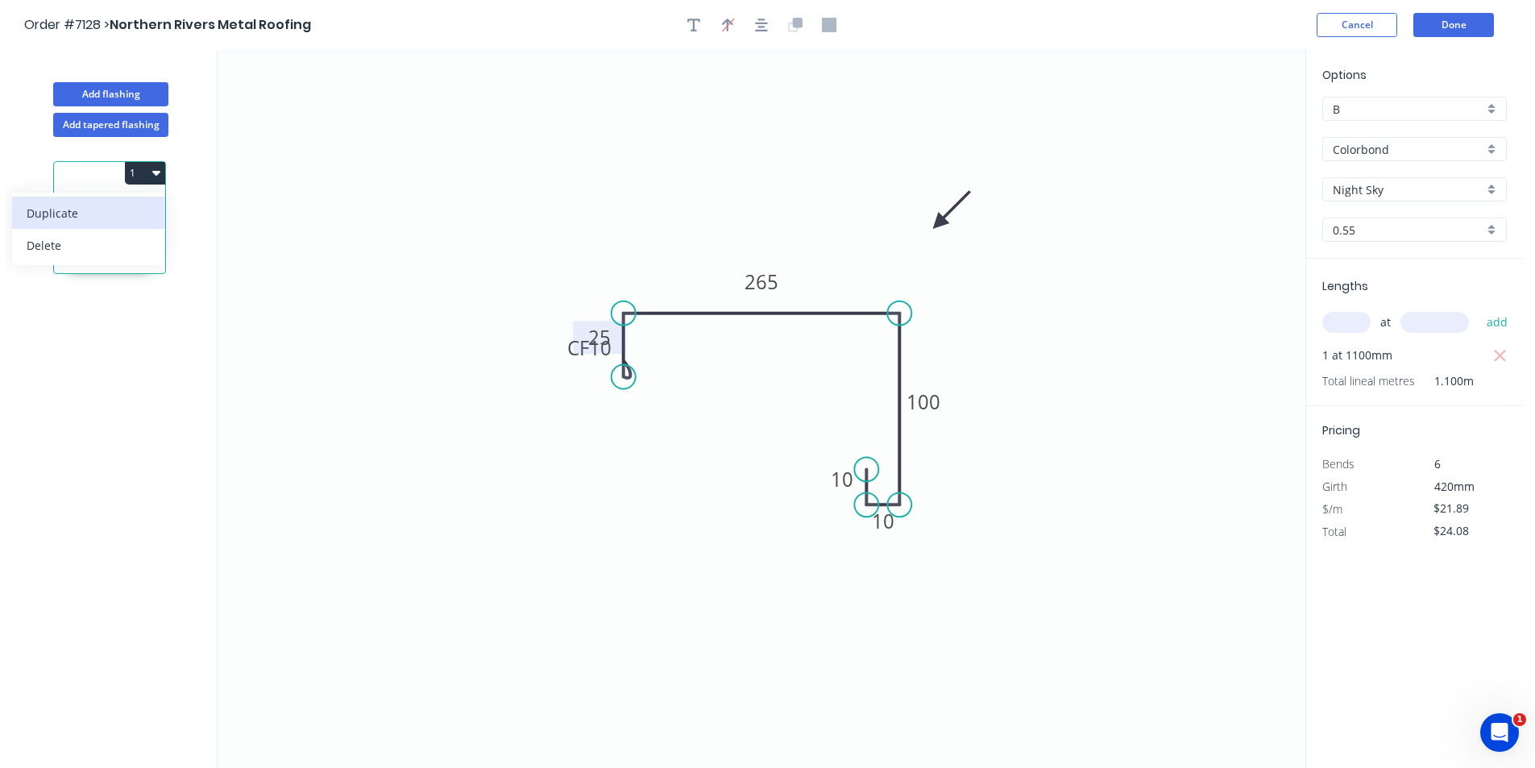
click at [127, 207] on div "Duplicate" at bounding box center [89, 212] width 124 height 23
type input "$0.00"
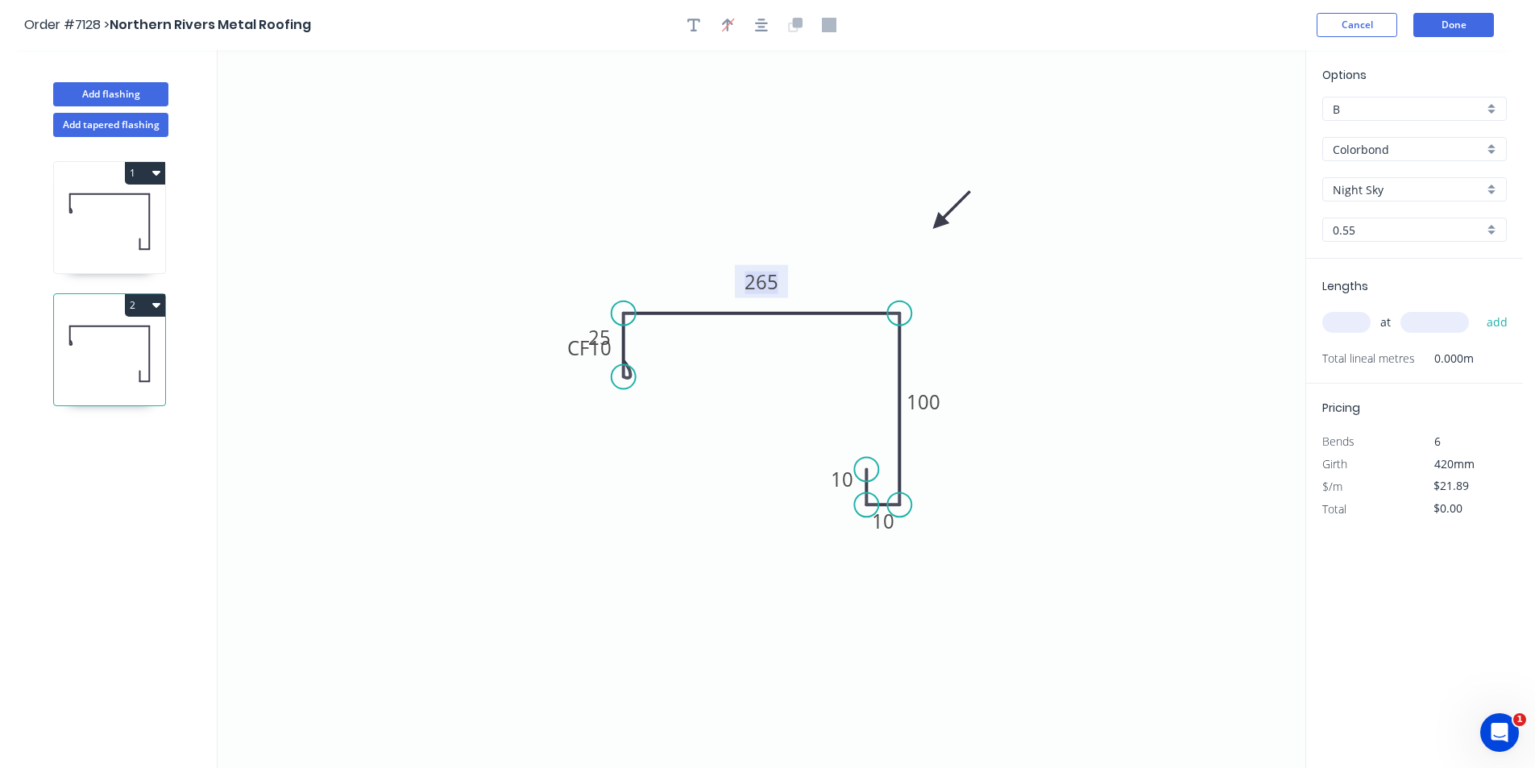
click at [771, 283] on tspan "265" at bounding box center [762, 281] width 34 height 27
click at [1363, 321] on input "text" at bounding box center [1346, 322] width 48 height 21
type input "1"
type input "1100"
click at [1479, 309] on button "add" at bounding box center [1498, 322] width 38 height 27
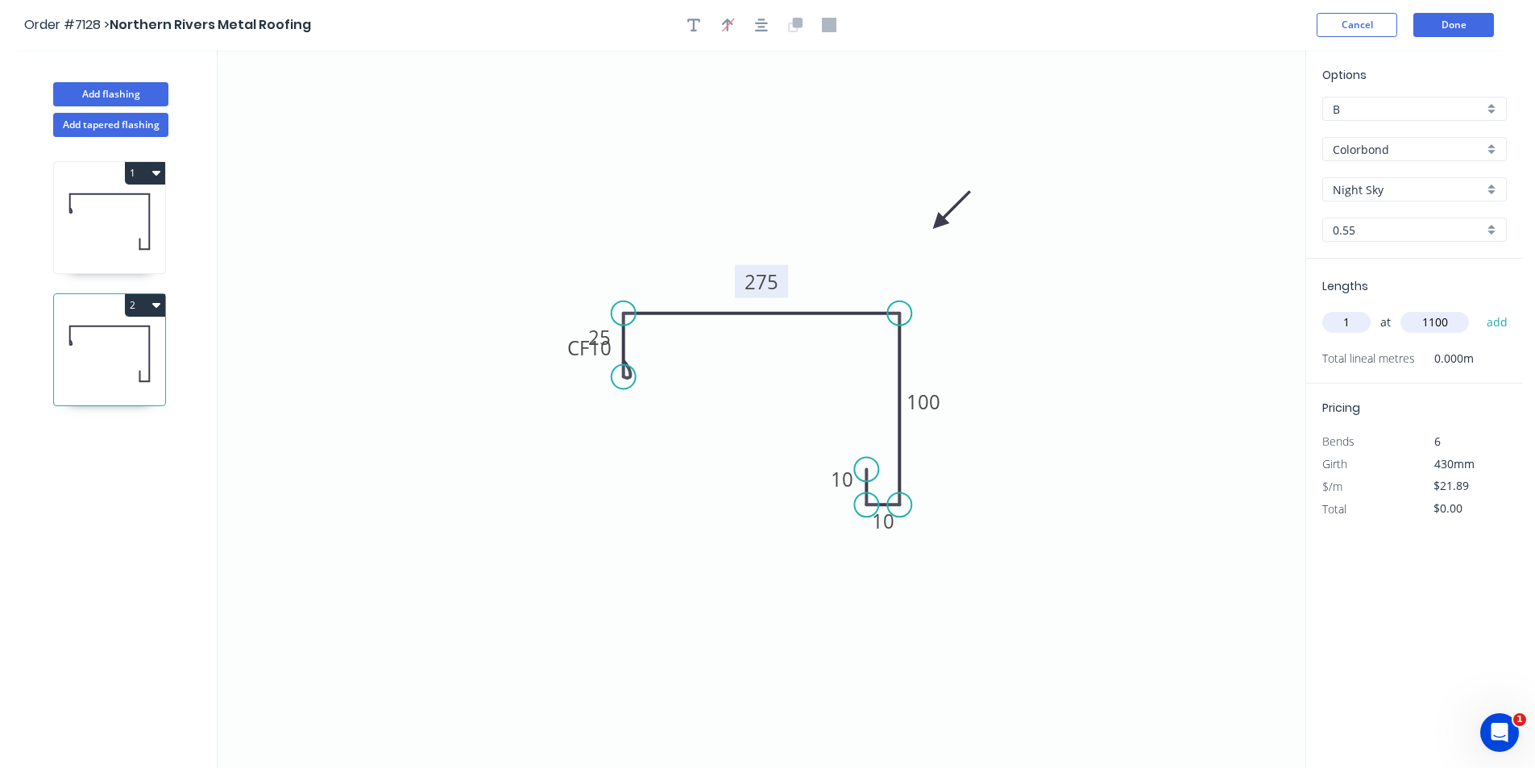
type input "$24.08"
click at [151, 93] on button "Add flashing" at bounding box center [110, 94] width 115 height 24
type input "$0.00"
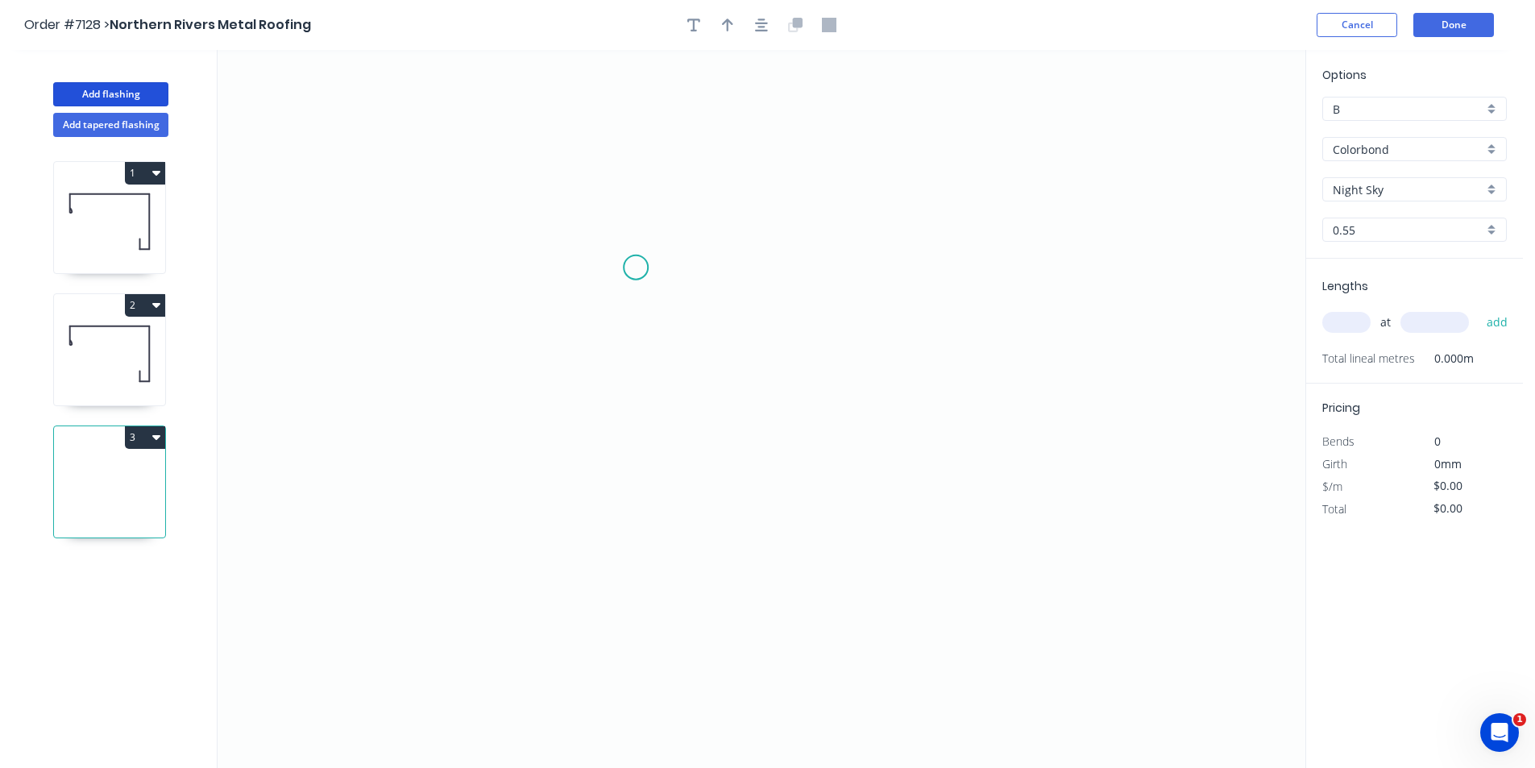
click at [636, 268] on icon "0" at bounding box center [762, 409] width 1088 height 718
click at [691, 268] on icon at bounding box center [664, 268] width 56 height 0
click at [686, 409] on icon "0 ?" at bounding box center [762, 409] width 1088 height 718
click at [488, 464] on icon "0 ? ?" at bounding box center [762, 409] width 1088 height 718
drag, startPoint x: 500, startPoint y: 465, endPoint x: 446, endPoint y: 407, distance: 79.2
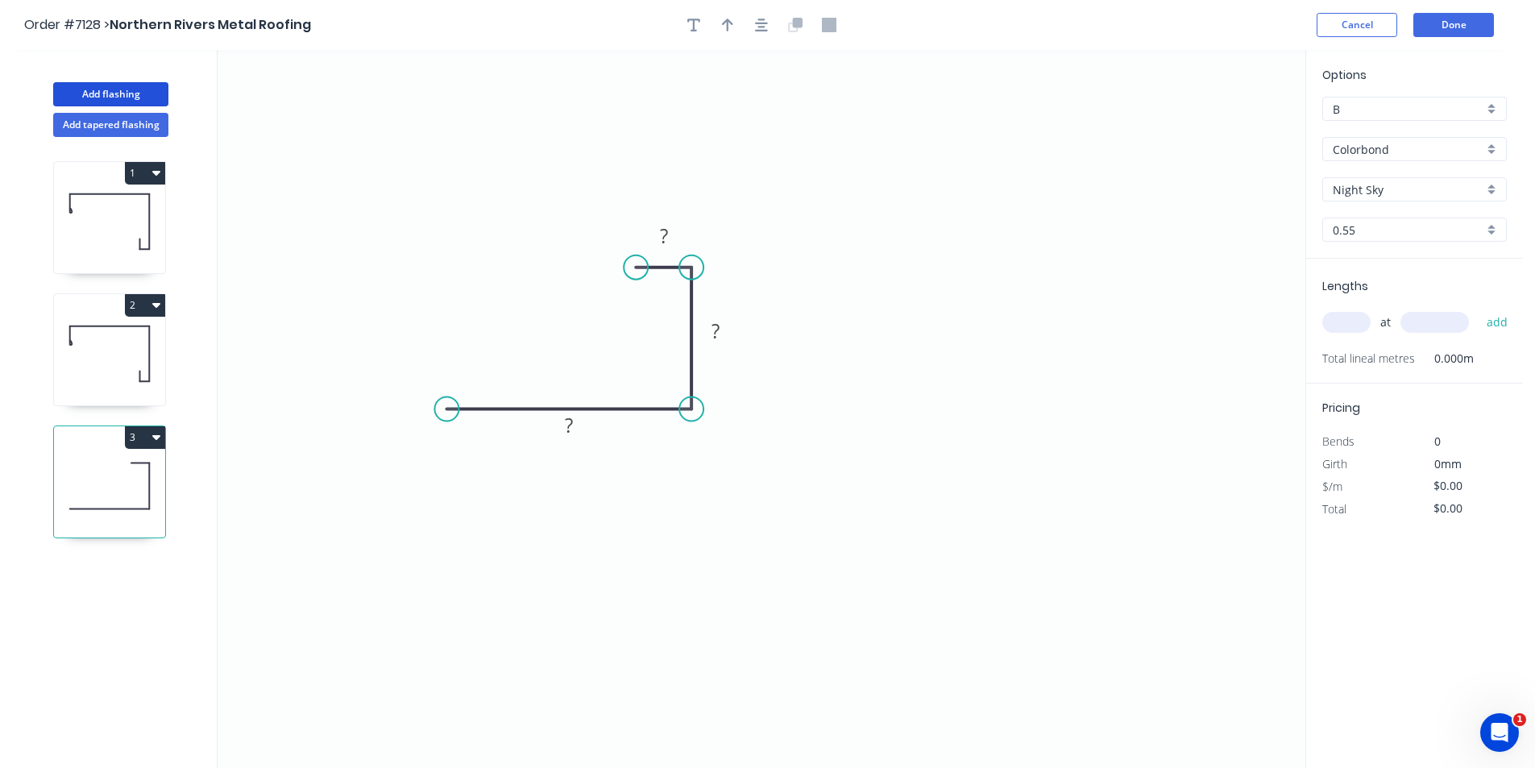
click at [446, 407] on circle at bounding box center [446, 409] width 24 height 24
click at [448, 413] on circle at bounding box center [446, 409] width 24 height 24
click at [446, 403] on circle at bounding box center [448, 409] width 24 height 24
click at [444, 466] on icon "0 ? ? ?" at bounding box center [762, 409] width 1088 height 718
drag, startPoint x: 764, startPoint y: 25, endPoint x: 754, endPoint y: 23, distance: 10.0
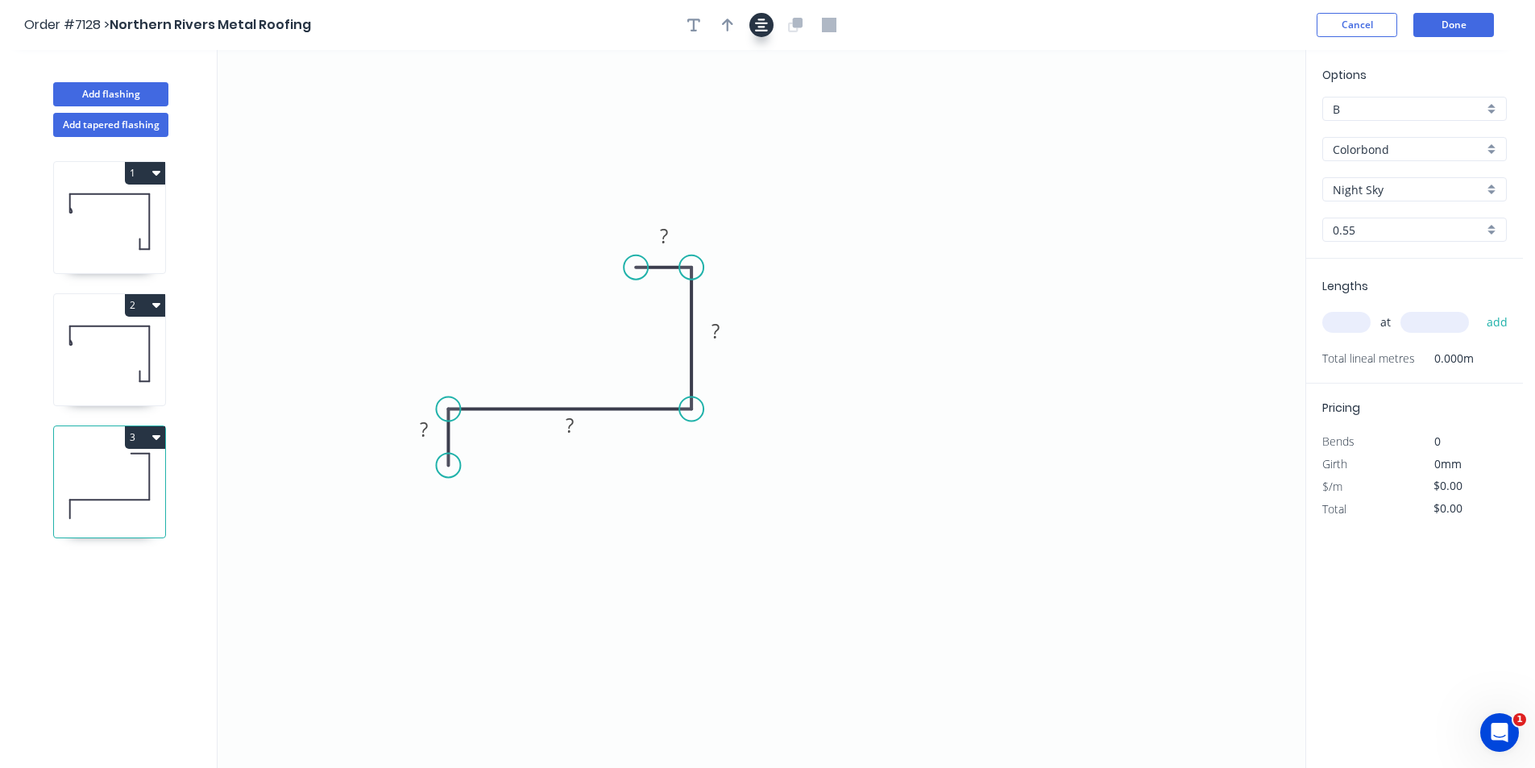
click at [763, 25] on icon "button" at bounding box center [761, 25] width 13 height 15
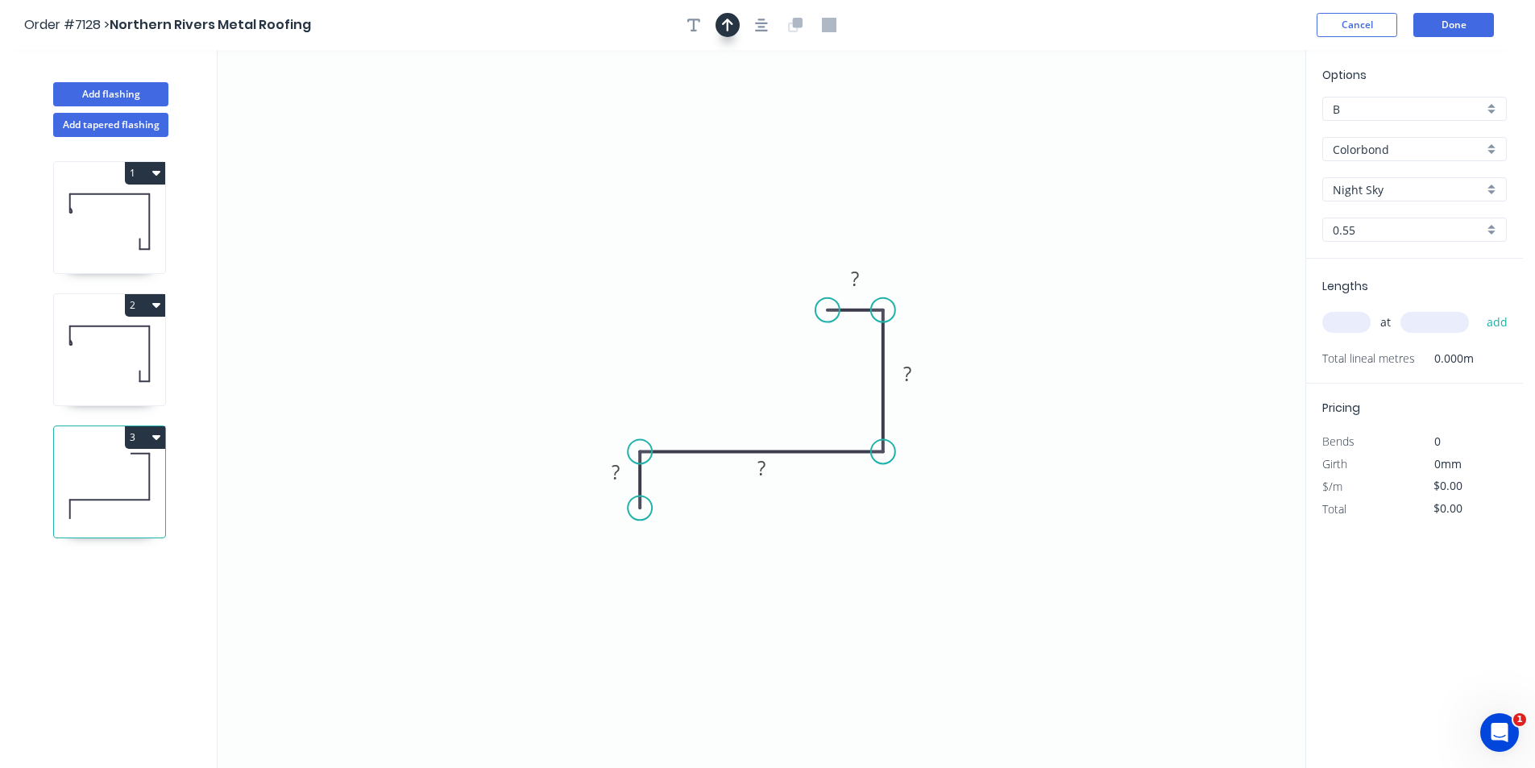
click at [737, 19] on div at bounding box center [761, 25] width 169 height 24
click at [733, 23] on button "button" at bounding box center [728, 25] width 24 height 24
click at [1225, 120] on icon at bounding box center [1224, 112] width 15 height 52
drag, startPoint x: 1227, startPoint y: 125, endPoint x: 624, endPoint y: 317, distance: 632.5
click at [864, 248] on icon at bounding box center [887, 224] width 47 height 47
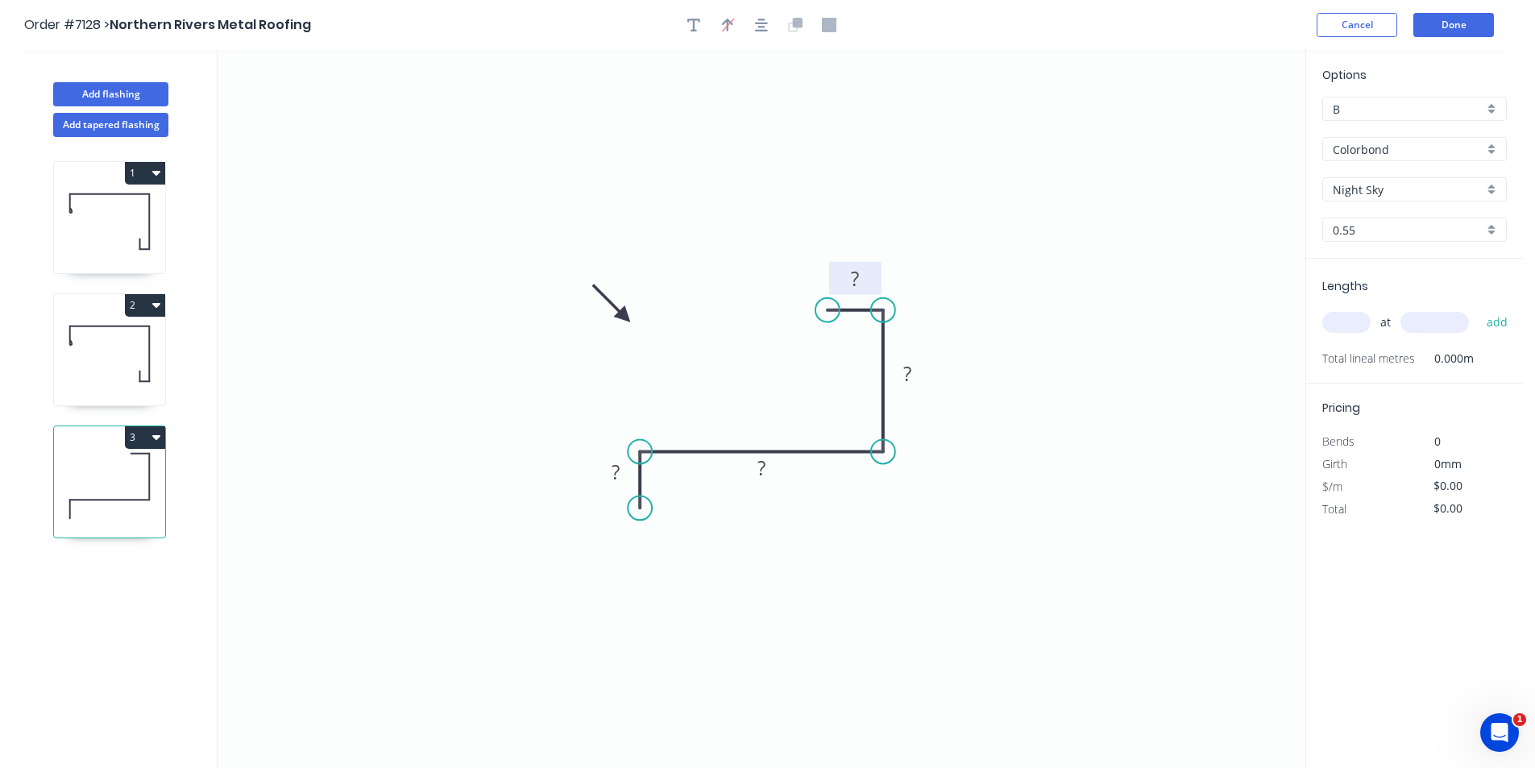
click at [867, 275] on rect at bounding box center [855, 279] width 32 height 23
click at [707, 571] on div "Crush & Fold" at bounding box center [728, 562] width 162 height 33
type input "$18.12"
drag, startPoint x: 581, startPoint y: 484, endPoint x: 607, endPoint y: 546, distance: 67.2
click at [607, 546] on rect at bounding box center [632, 541] width 64 height 33
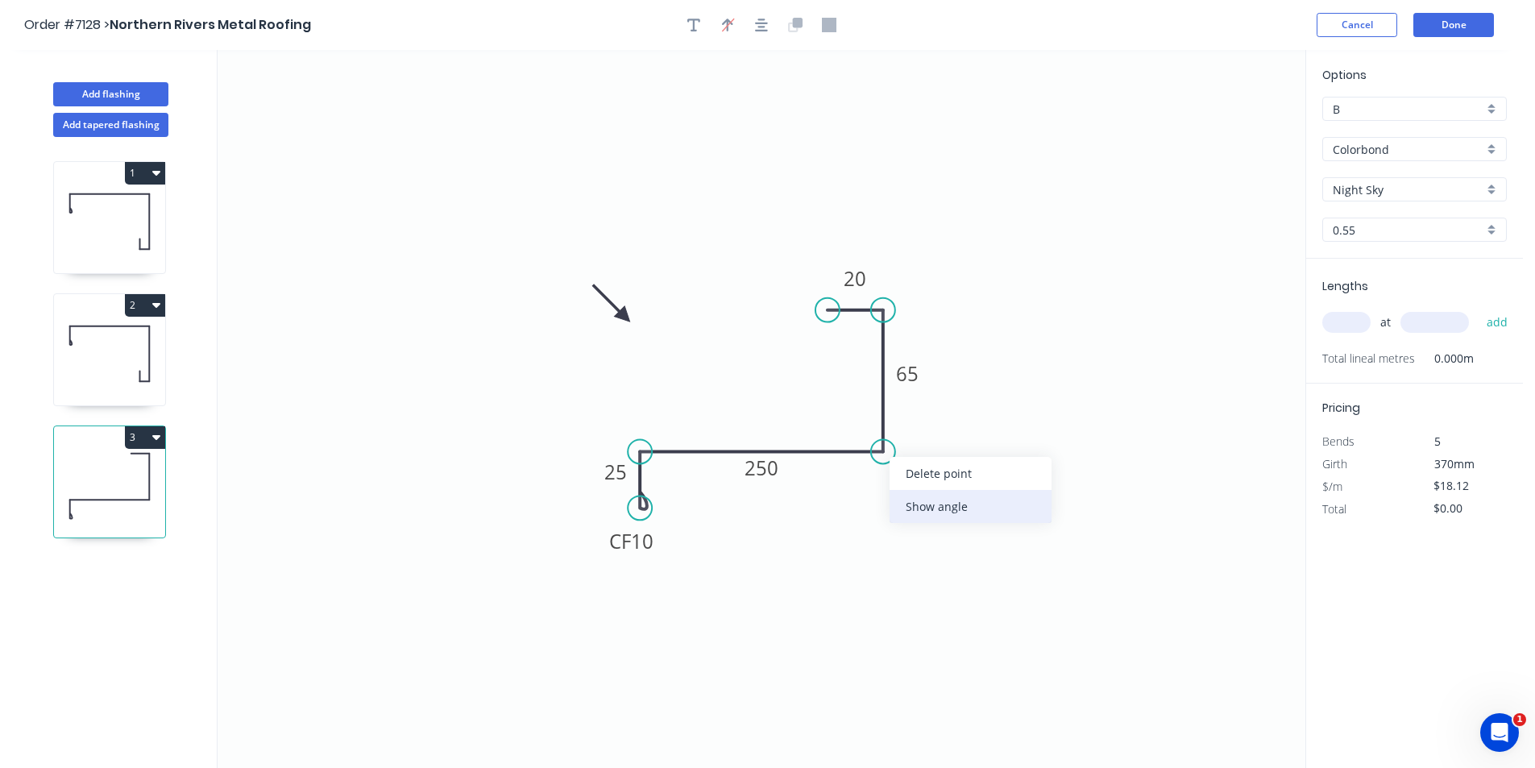
click at [955, 498] on div "Show angle" at bounding box center [971, 506] width 162 height 33
drag, startPoint x: 624, startPoint y: 315, endPoint x: 783, endPoint y: 312, distance: 159.6
click at [819, 401] on icon at bounding box center [805, 386] width 47 height 47
click at [694, 22] on icon "button" at bounding box center [693, 25] width 13 height 13
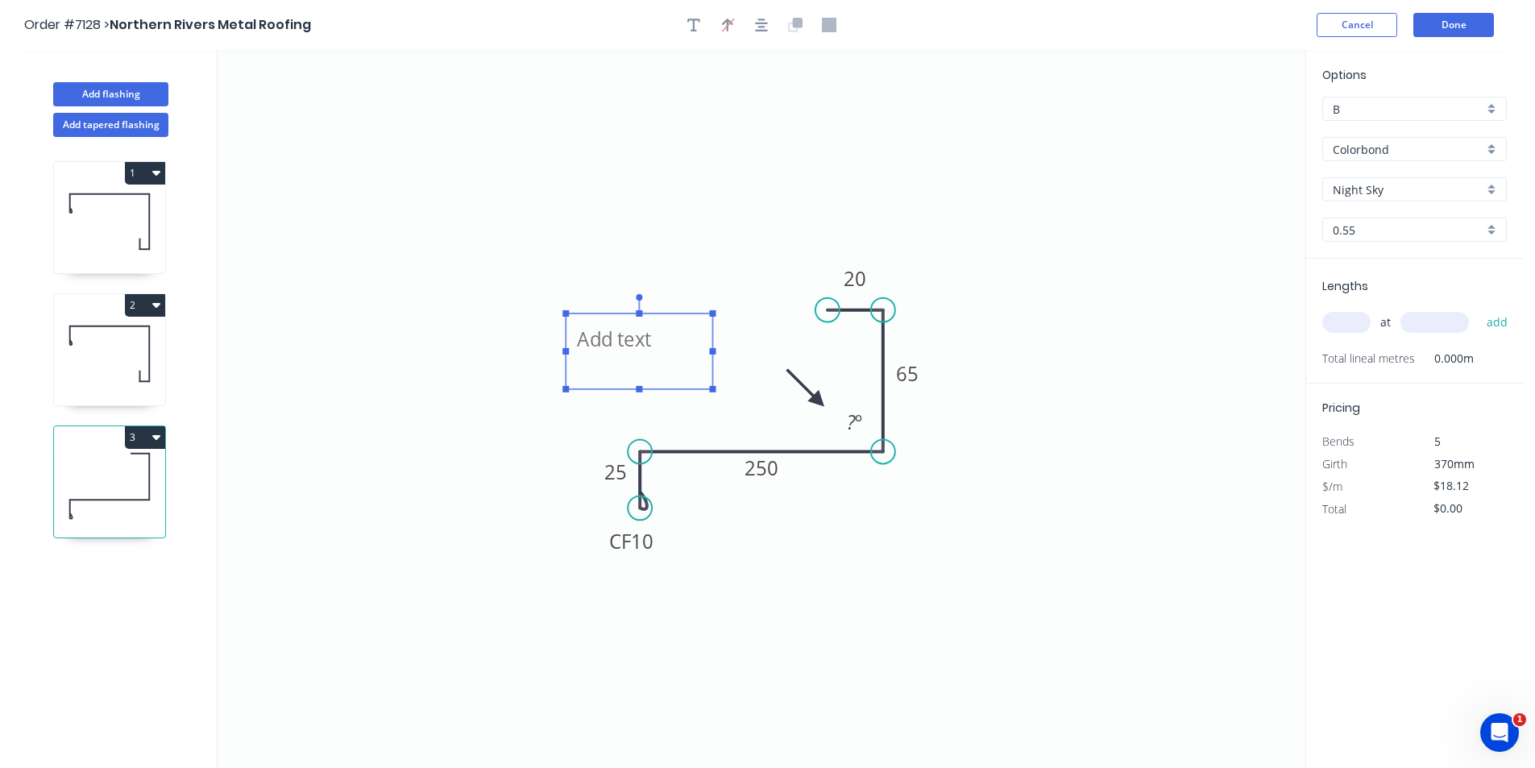
drag, startPoint x: 335, startPoint y: 115, endPoint x: 645, endPoint y: 341, distance: 383.6
click at [645, 341] on textarea at bounding box center [639, 352] width 131 height 60
drag, startPoint x: 1343, startPoint y: 335, endPoint x: 1351, endPoint y: 327, distance: 11.4
click at [1343, 335] on div "at add" at bounding box center [1416, 322] width 188 height 27
click at [1352, 326] on input "text" at bounding box center [1346, 322] width 48 height 21
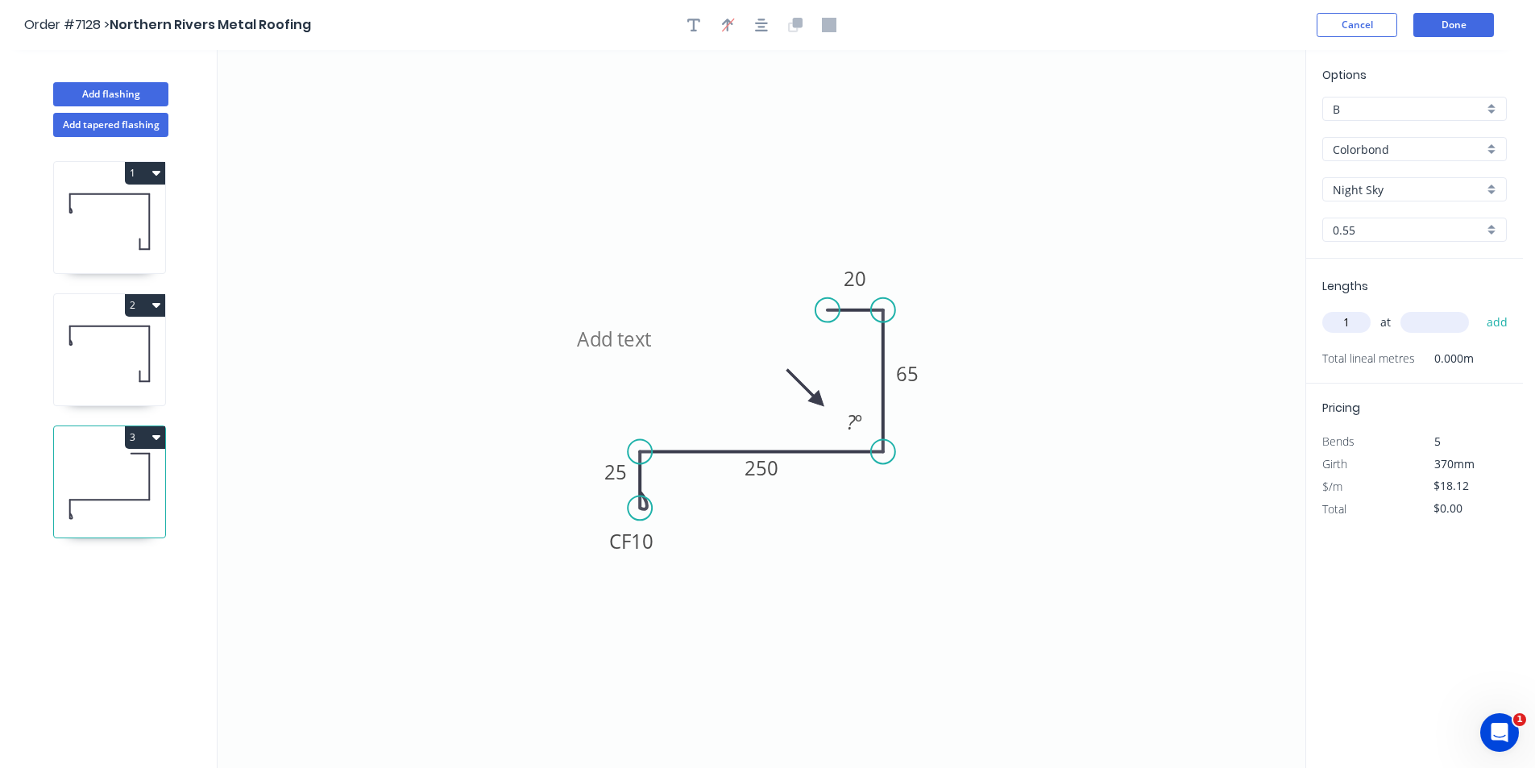
type input "1"
type input "4500"
click at [1479, 309] on button "add" at bounding box center [1498, 322] width 38 height 27
type input "$81.54"
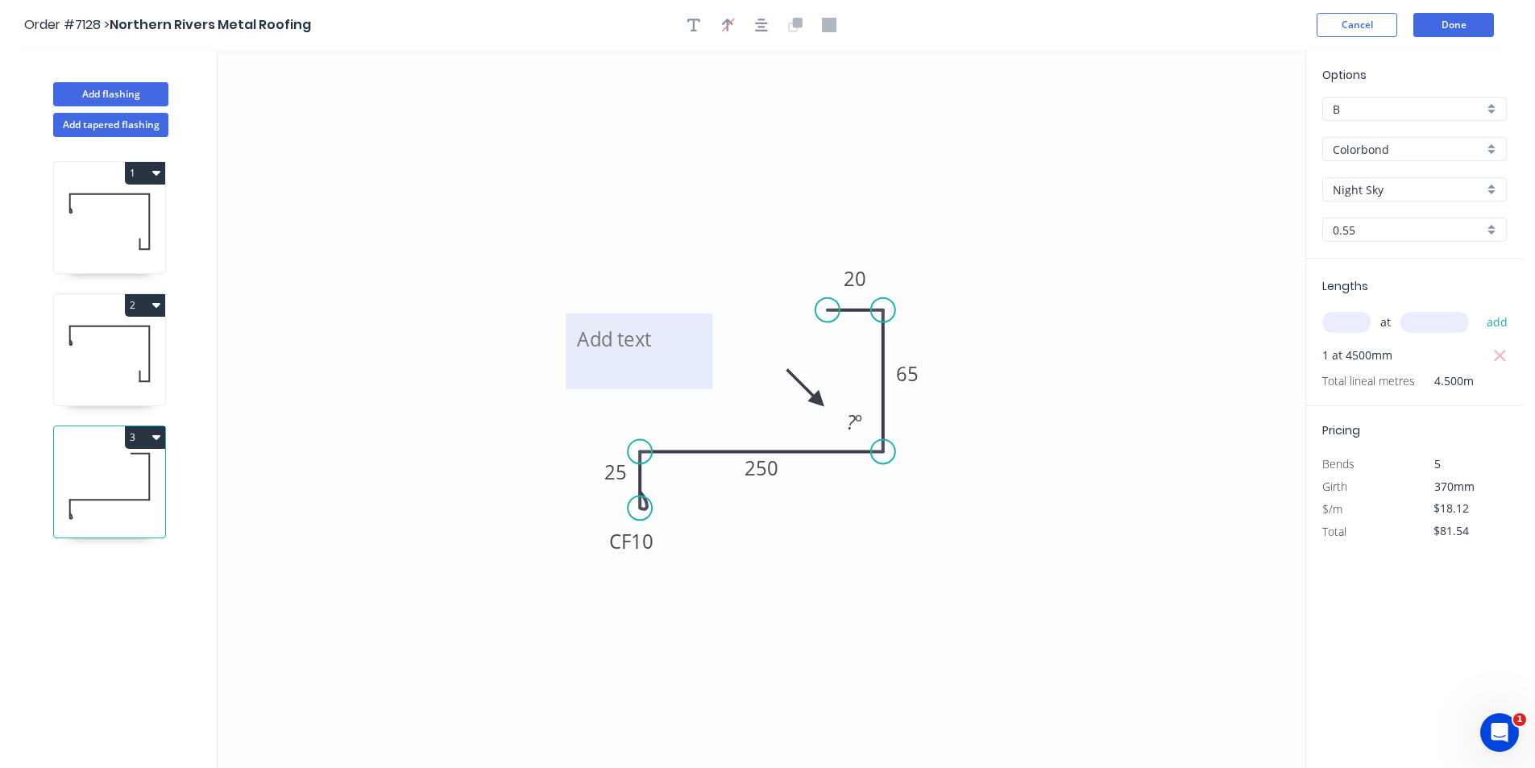
click at [653, 375] on textarea at bounding box center [639, 352] width 131 height 60
type textarea "Confirm"
click at [1451, 28] on button "Done" at bounding box center [1453, 25] width 81 height 24
click at [1449, 27] on button "Done" at bounding box center [1453, 25] width 81 height 24
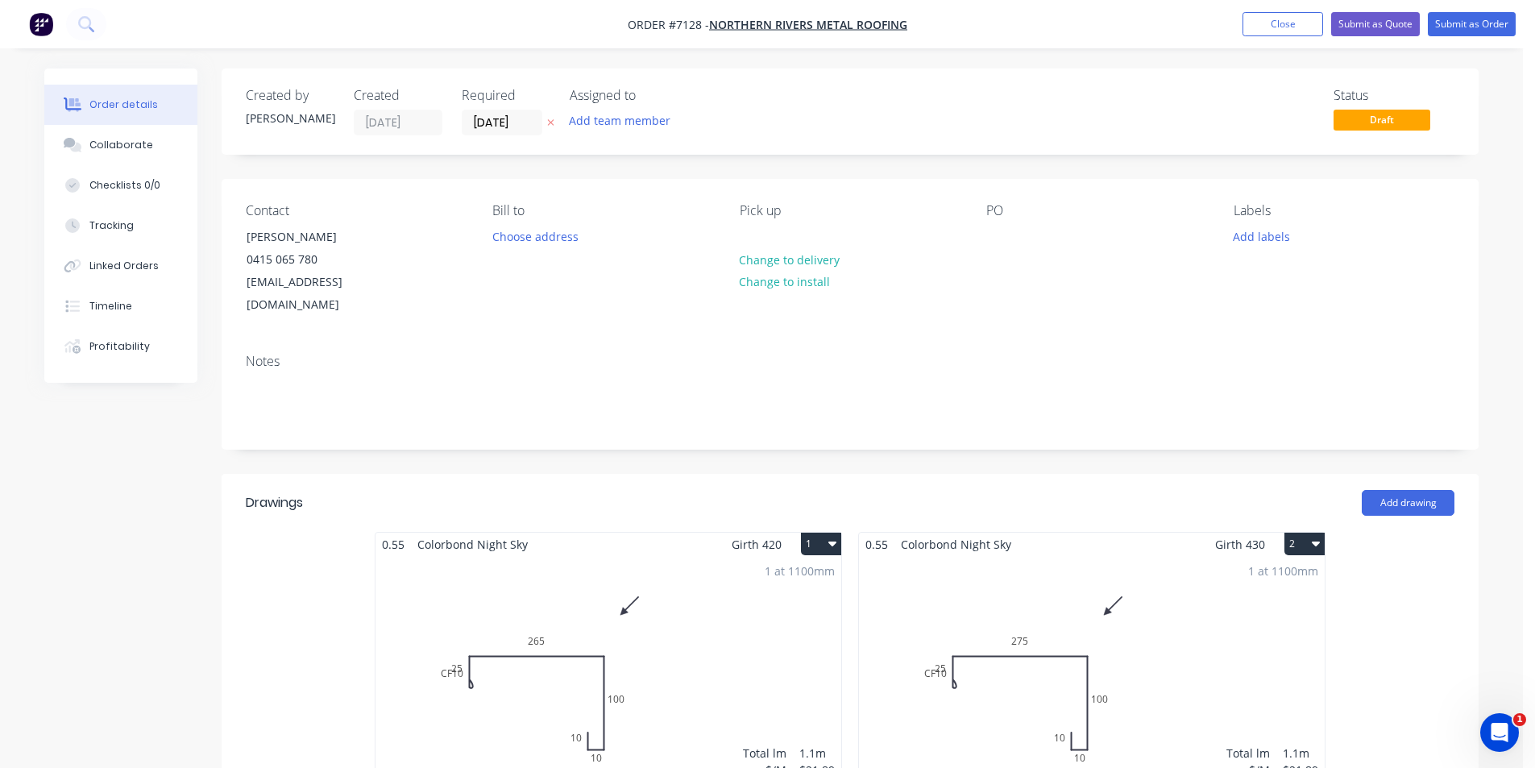
click at [123, 122] on button "Order details" at bounding box center [120, 105] width 153 height 40
click at [97, 142] on div "Collaborate" at bounding box center [121, 145] width 64 height 15
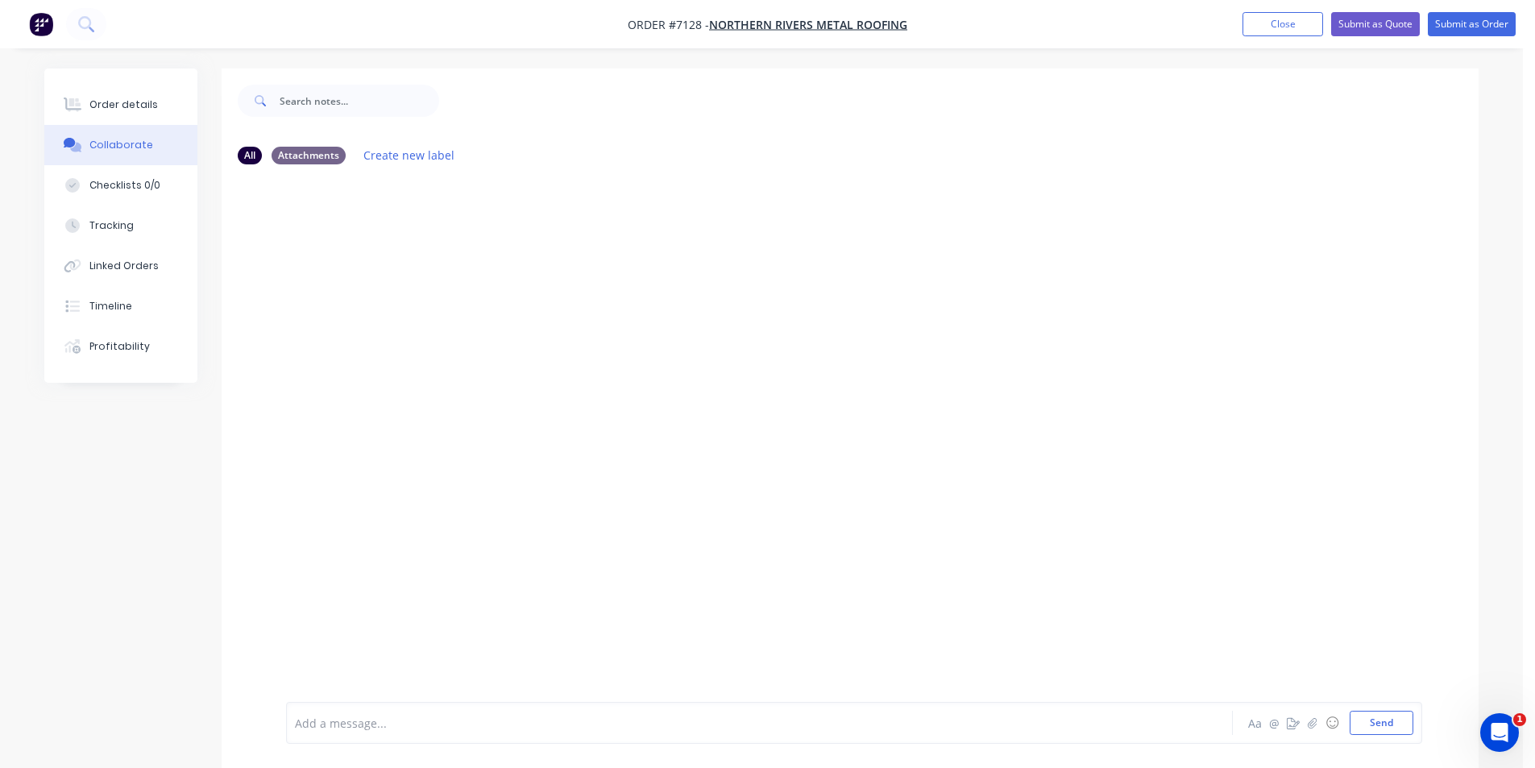
click at [1523, 756] on div at bounding box center [1523, 756] width 0 height 0
click at [1317, 724] on icon "button" at bounding box center [1312, 722] width 9 height 10
click at [1392, 734] on button "Send" at bounding box center [1382, 723] width 64 height 24
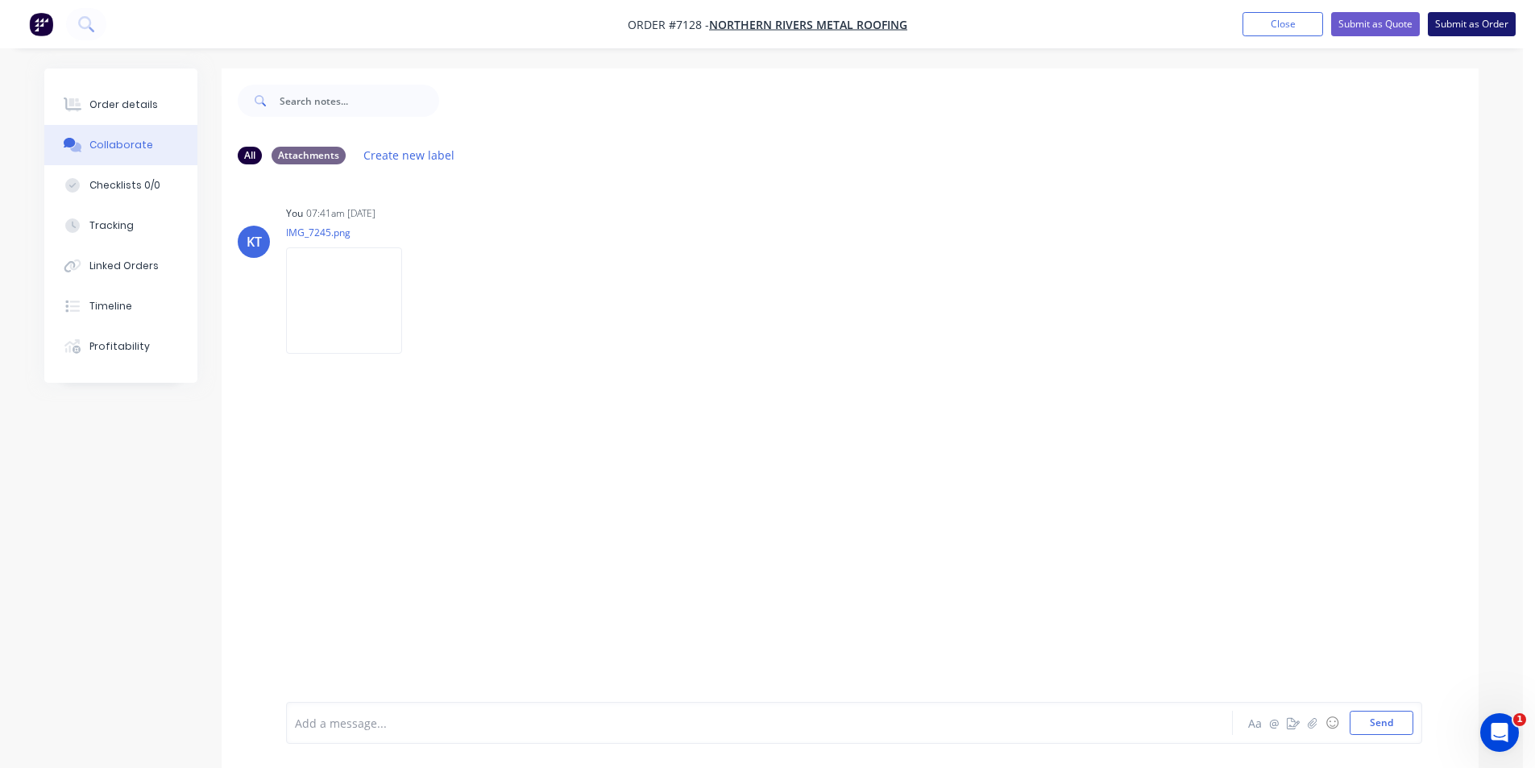
click at [1462, 27] on button "Submit as Order" at bounding box center [1472, 24] width 88 height 24
click at [143, 105] on div "Order details" at bounding box center [123, 104] width 68 height 15
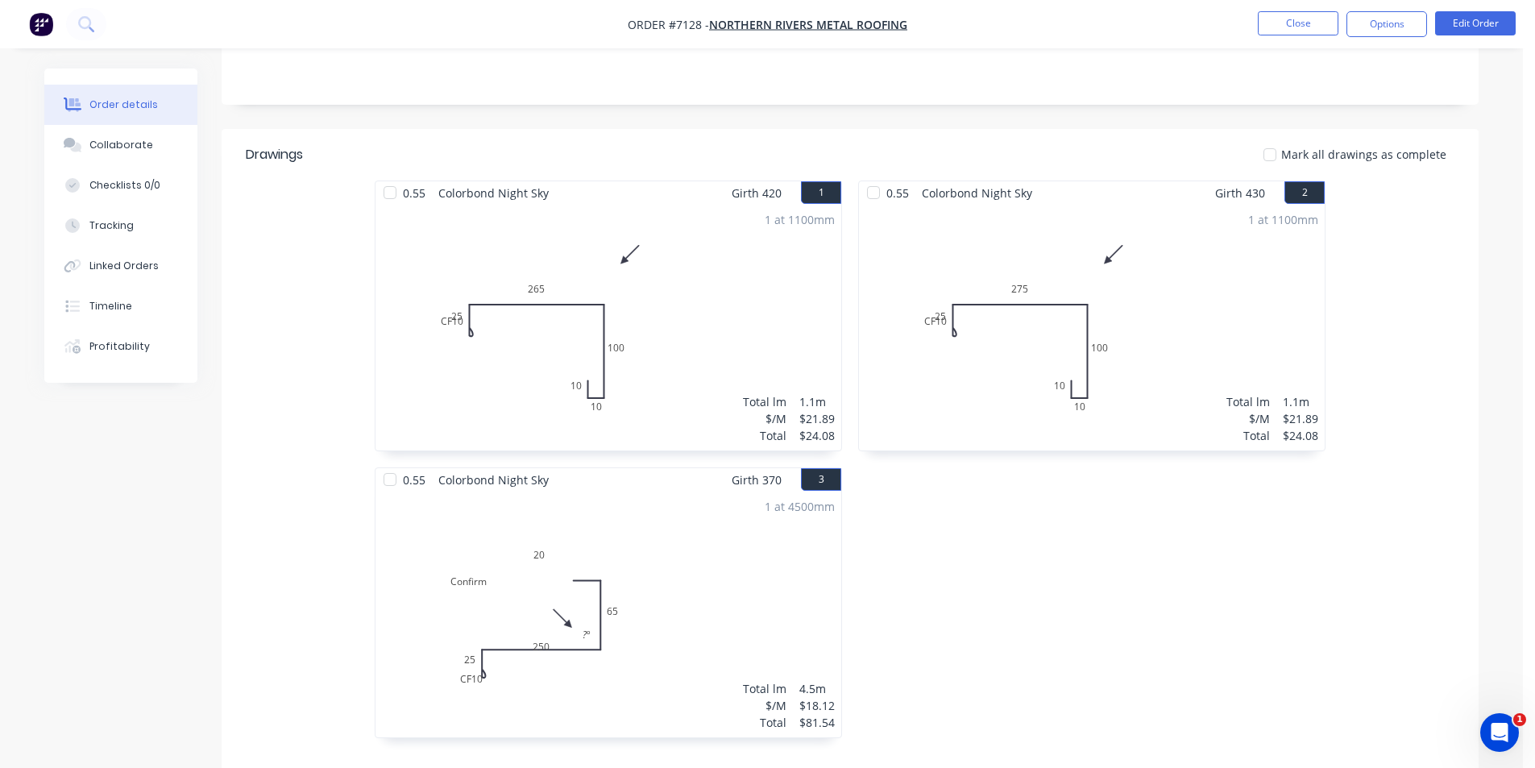
scroll to position [322, 0]
click at [1322, 27] on button "Close" at bounding box center [1298, 23] width 81 height 24
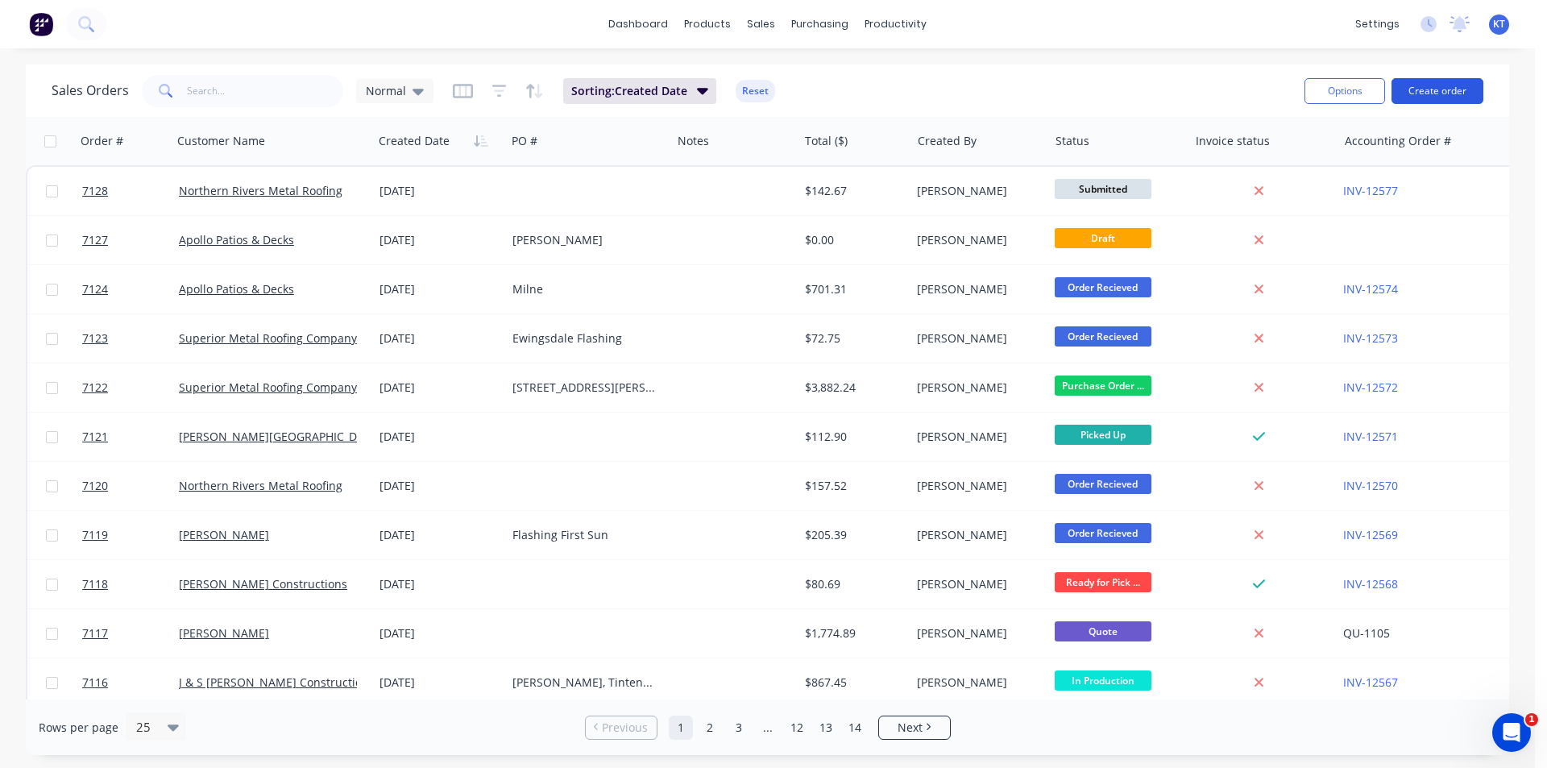
click at [1423, 100] on button "Create order" at bounding box center [1438, 91] width 92 height 26
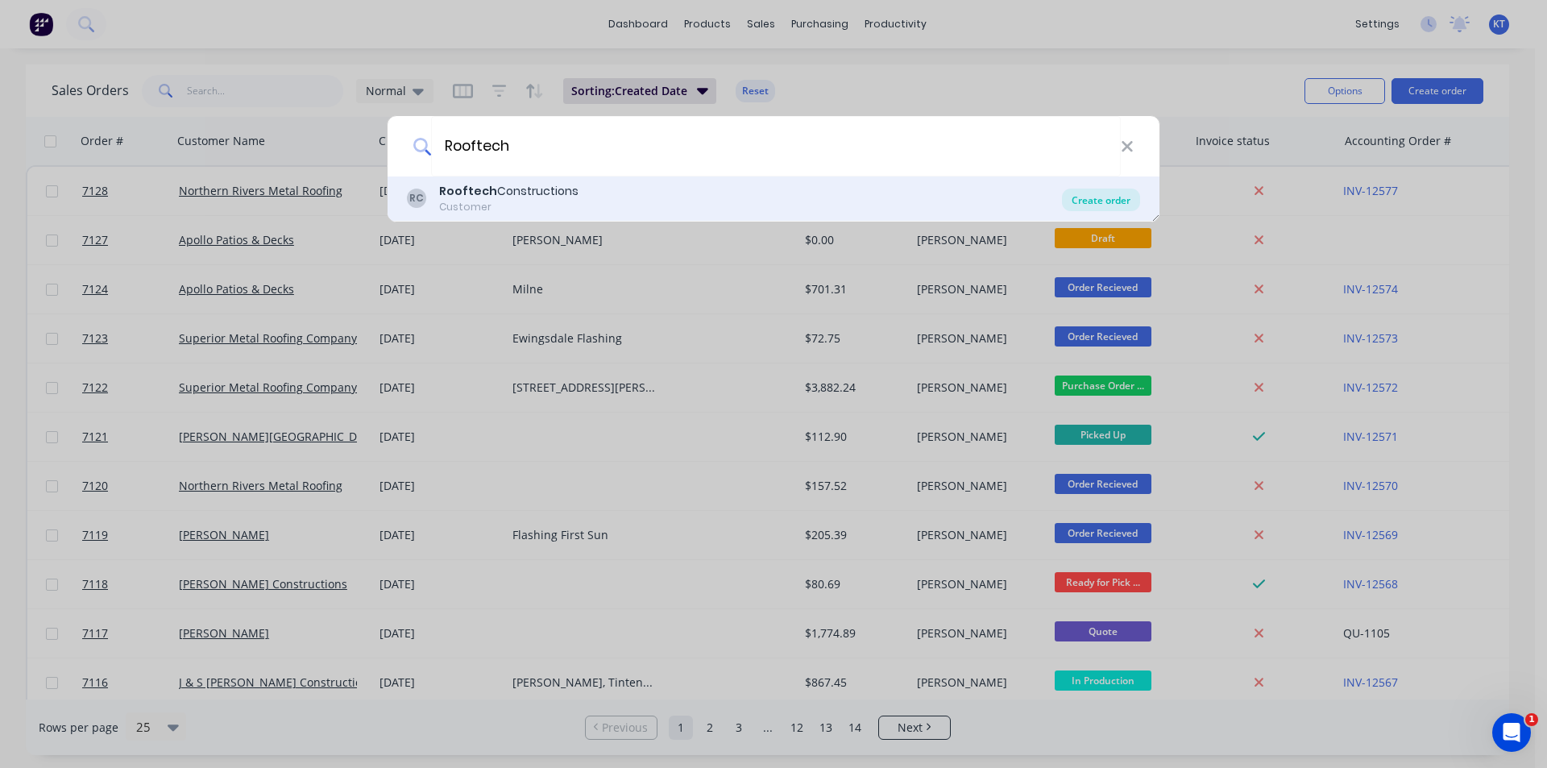
type input "Rooftech"
click at [1118, 201] on div "Create order" at bounding box center [1101, 200] width 78 height 23
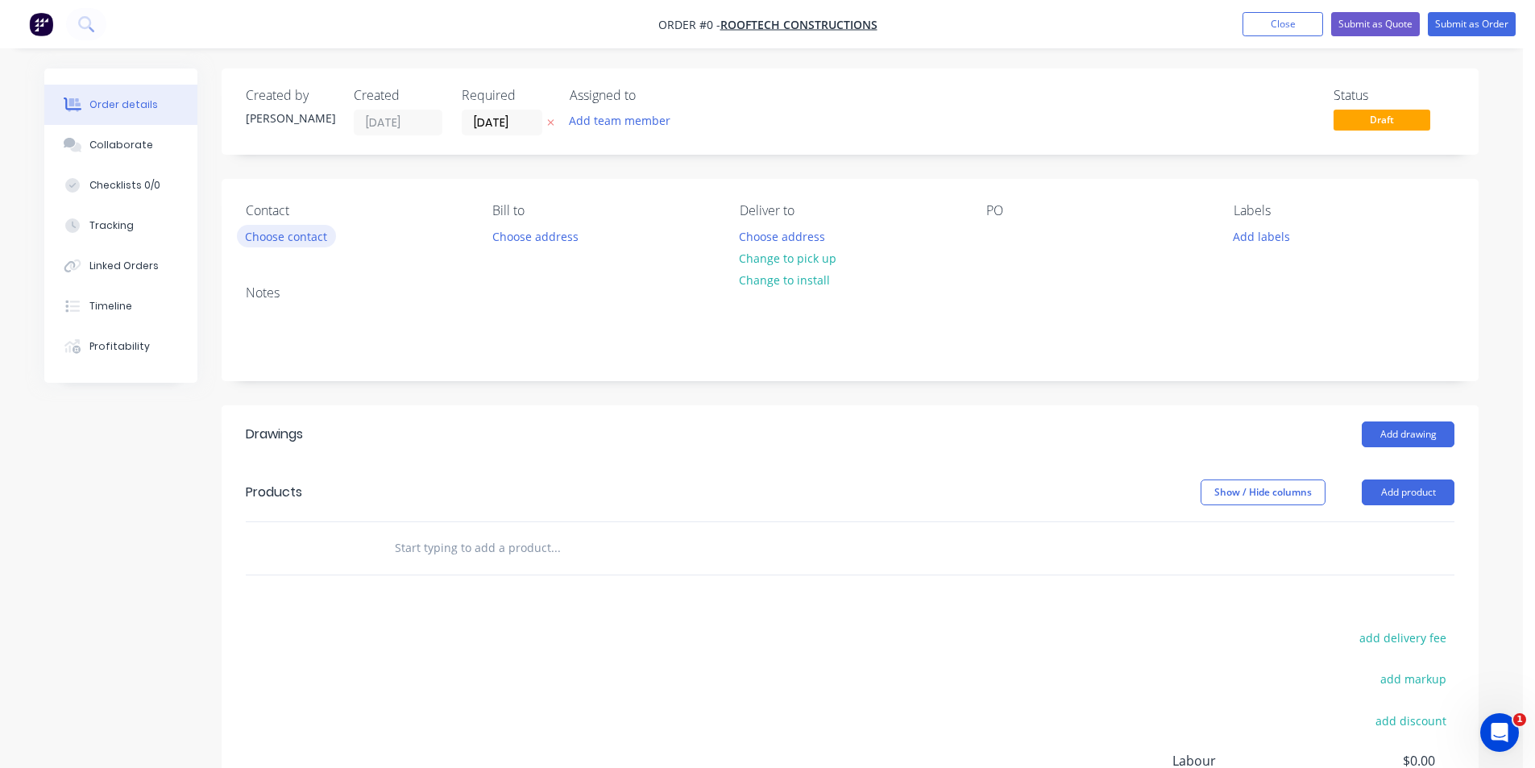
click at [248, 244] on button "Choose contact" at bounding box center [286, 236] width 99 height 22
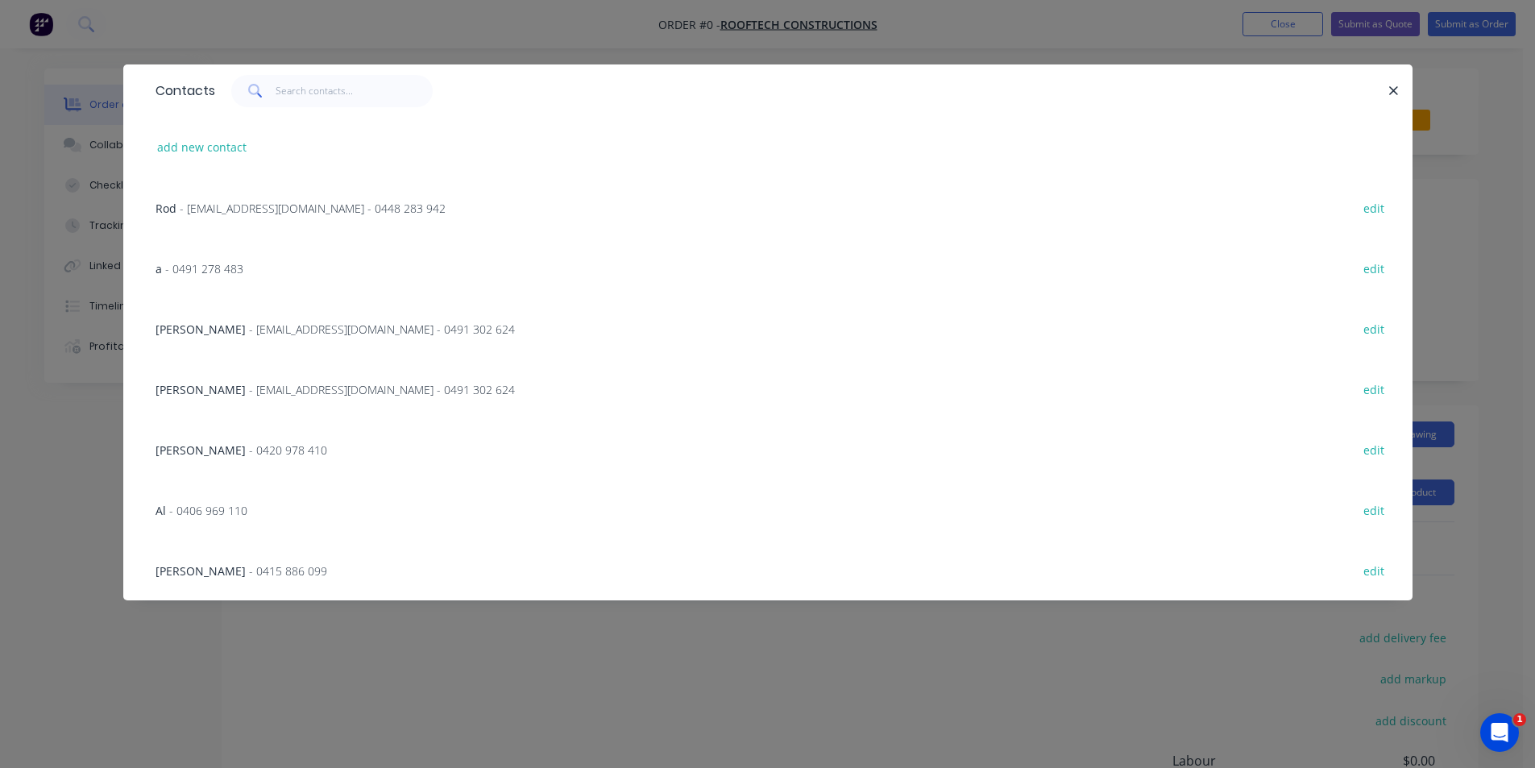
click at [369, 394] on span "- [EMAIL_ADDRESS][DOMAIN_NAME] - 0491 302 624" at bounding box center [382, 389] width 266 height 15
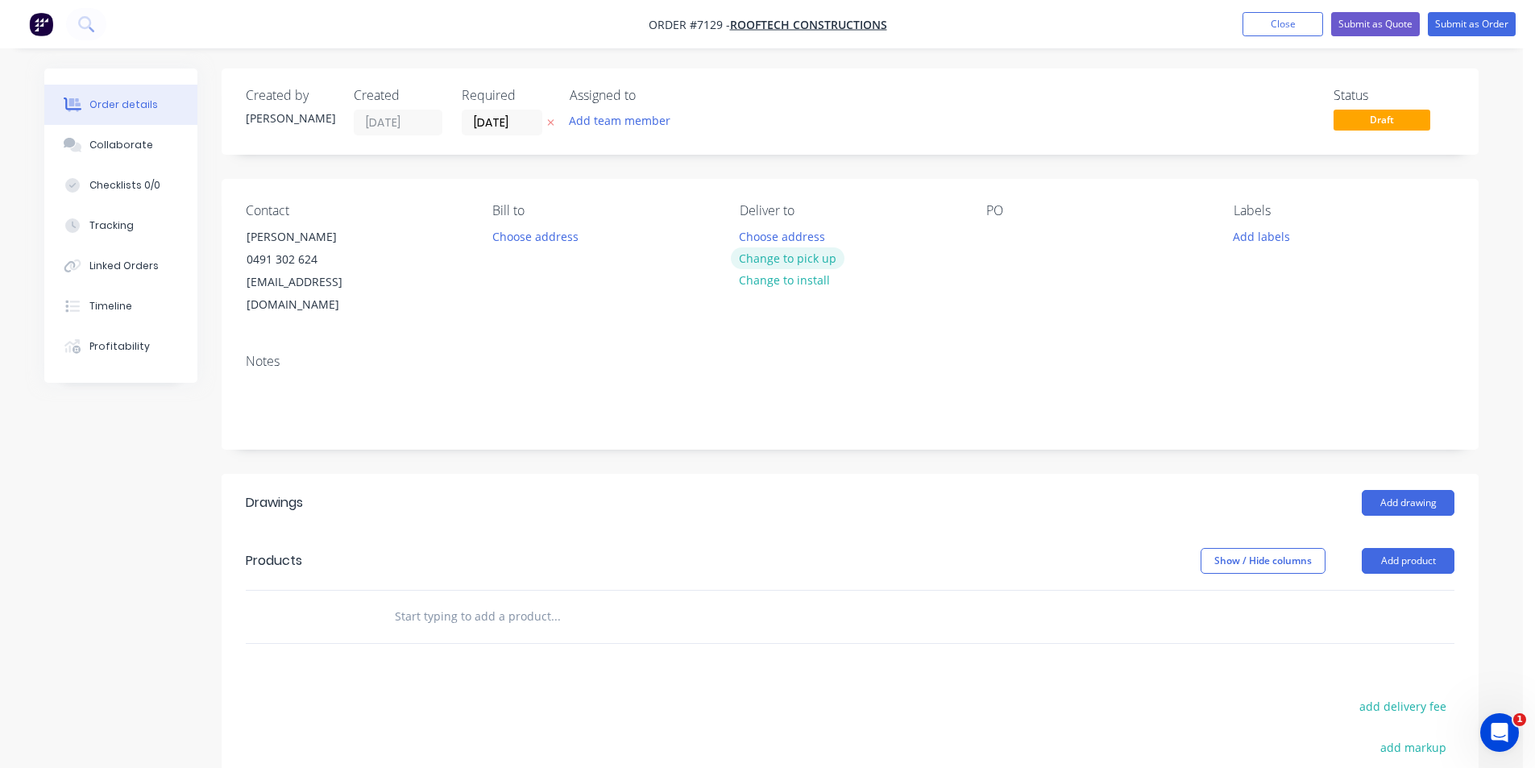
click at [809, 255] on button "Change to pick up" at bounding box center [788, 258] width 114 height 22
click at [999, 232] on div at bounding box center [999, 236] width 26 height 23
click at [1434, 490] on button "Add drawing" at bounding box center [1408, 503] width 93 height 26
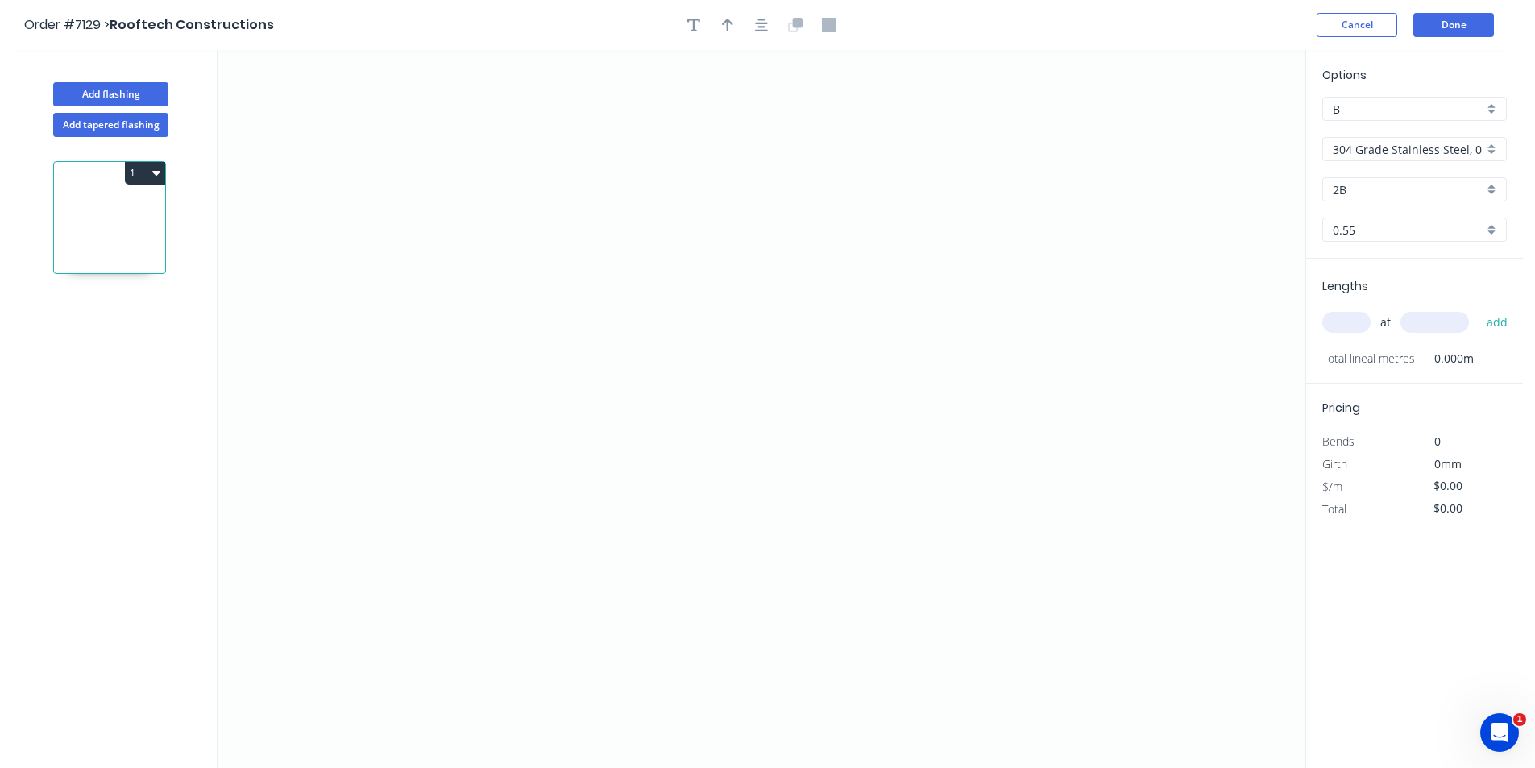
click at [1438, 145] on input "304 Grade Stainless Steel, 0.9mm Perforated Pattern 208 - 2mm hole" at bounding box center [1408, 149] width 151 height 17
click at [1430, 242] on div "Colorbond" at bounding box center [1414, 236] width 183 height 28
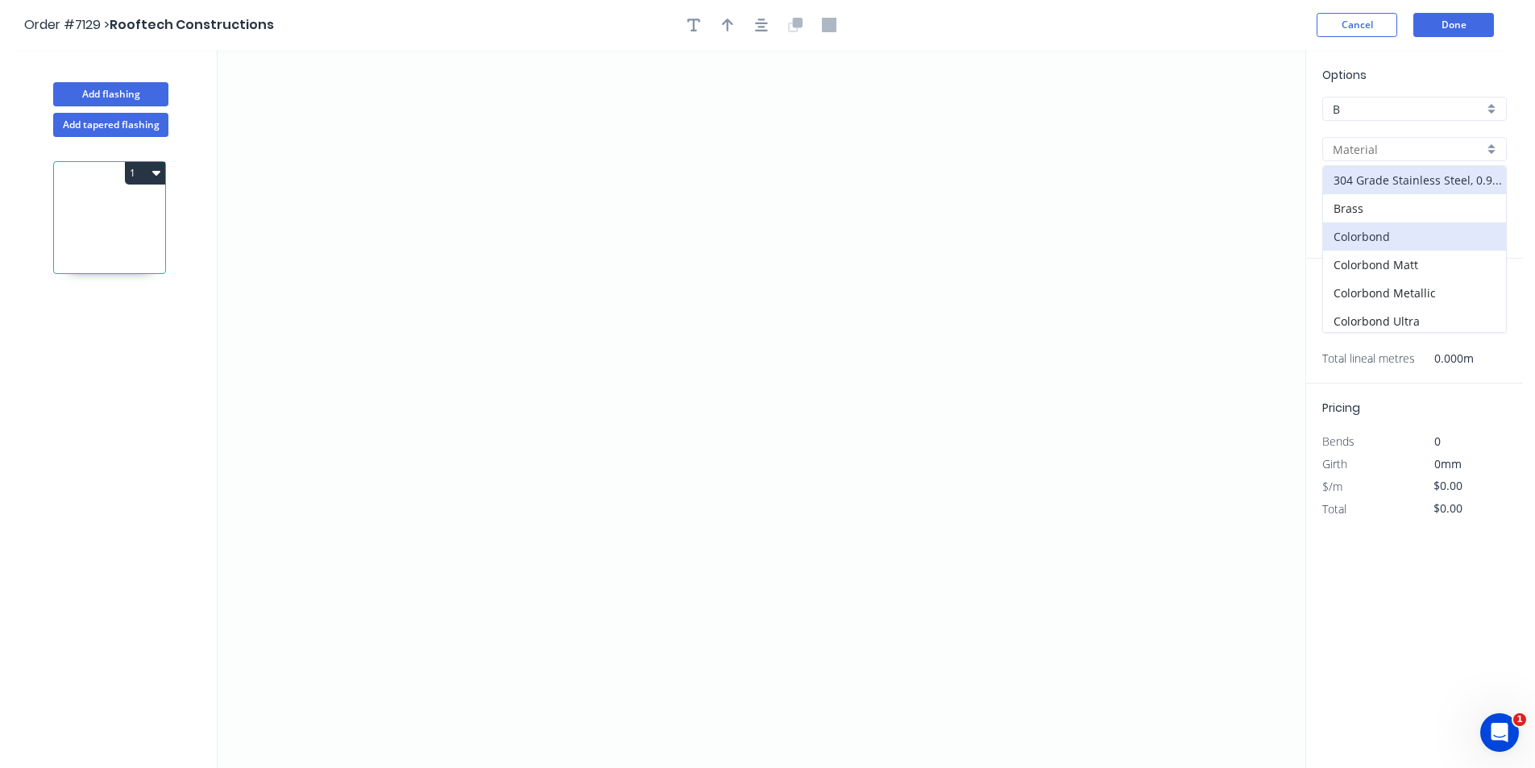
type input "Colorbond"
type input "Basalt"
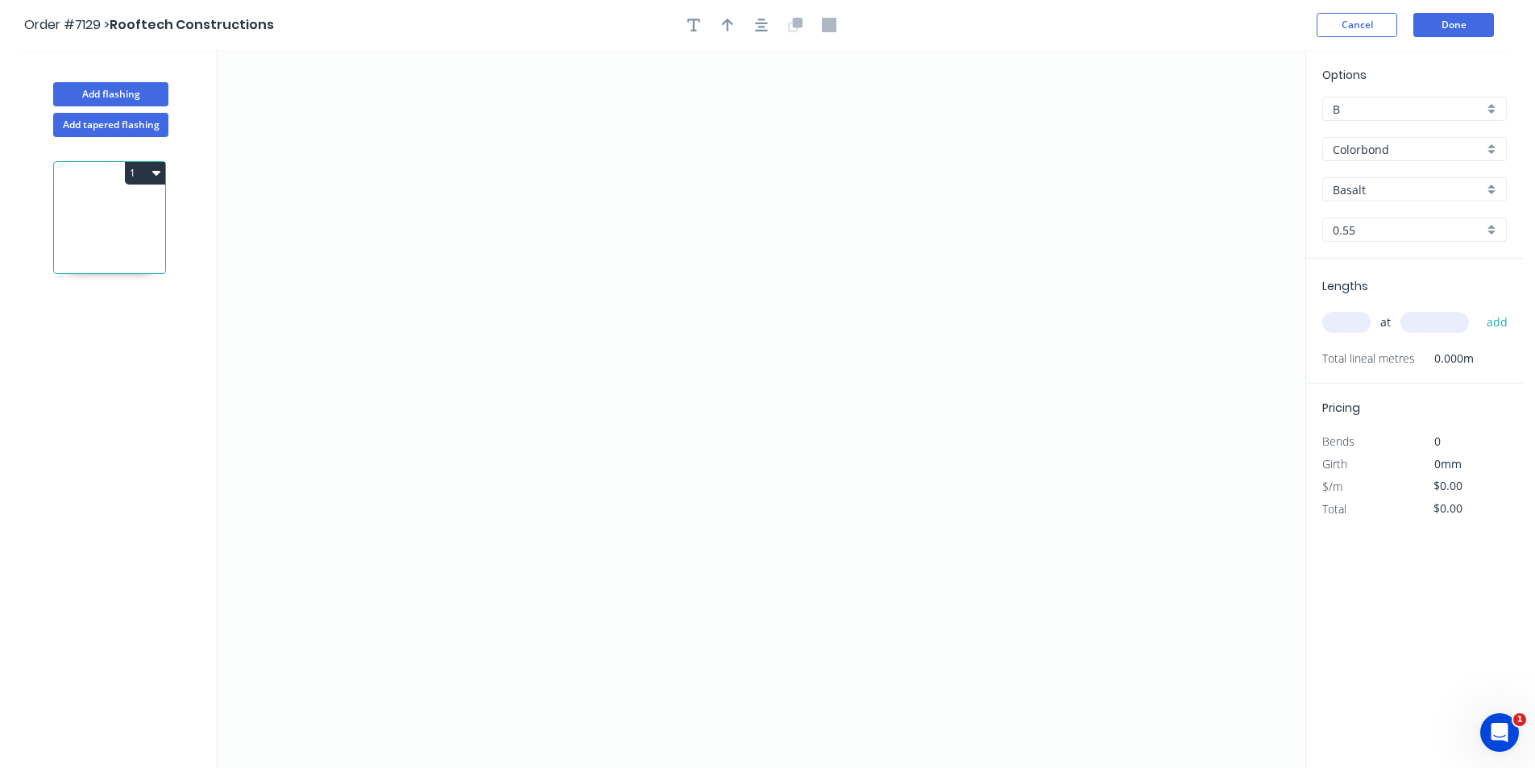
click at [1425, 198] on div "Basalt" at bounding box center [1414, 189] width 185 height 24
click at [1412, 325] on div "Windspray" at bounding box center [1414, 330] width 183 height 28
type input "Windspray"
click at [529, 253] on icon "0" at bounding box center [762, 409] width 1088 height 718
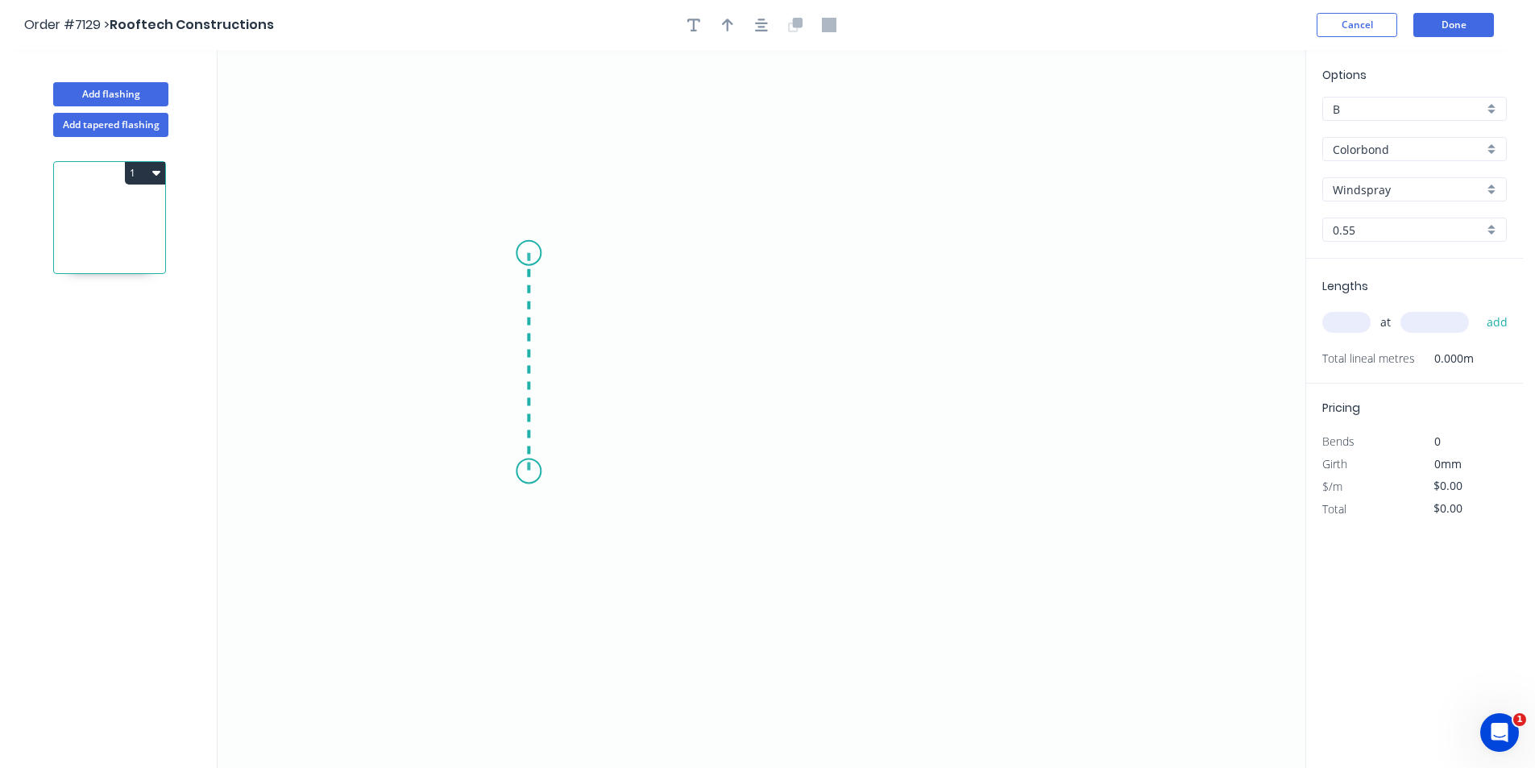
click at [535, 471] on icon "0" at bounding box center [762, 409] width 1088 height 718
click at [858, 465] on icon "0 ?" at bounding box center [762, 409] width 1088 height 718
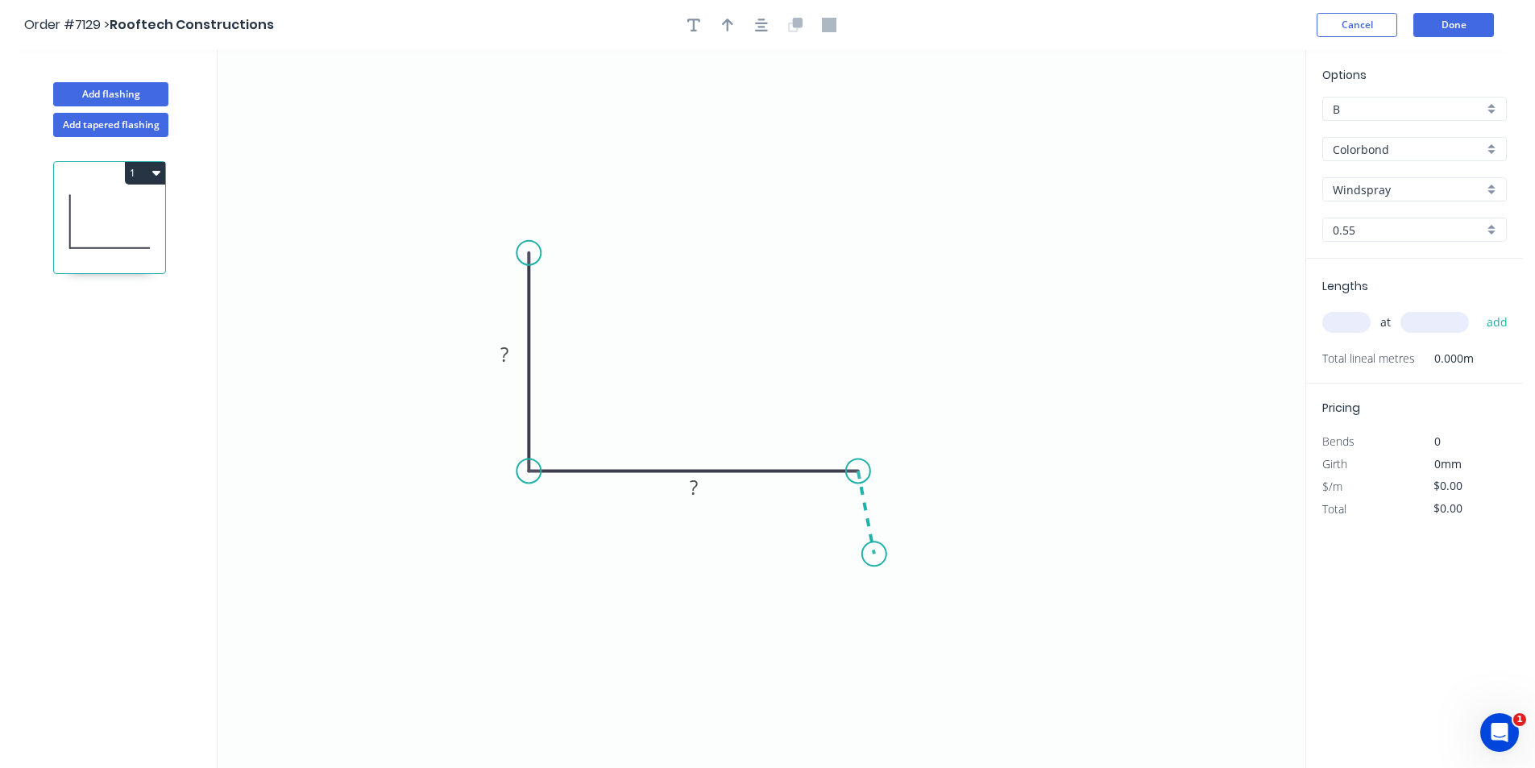
click at [874, 554] on icon "0 ? ?" at bounding box center [762, 409] width 1088 height 718
click at [766, 19] on icon "button" at bounding box center [761, 25] width 13 height 15
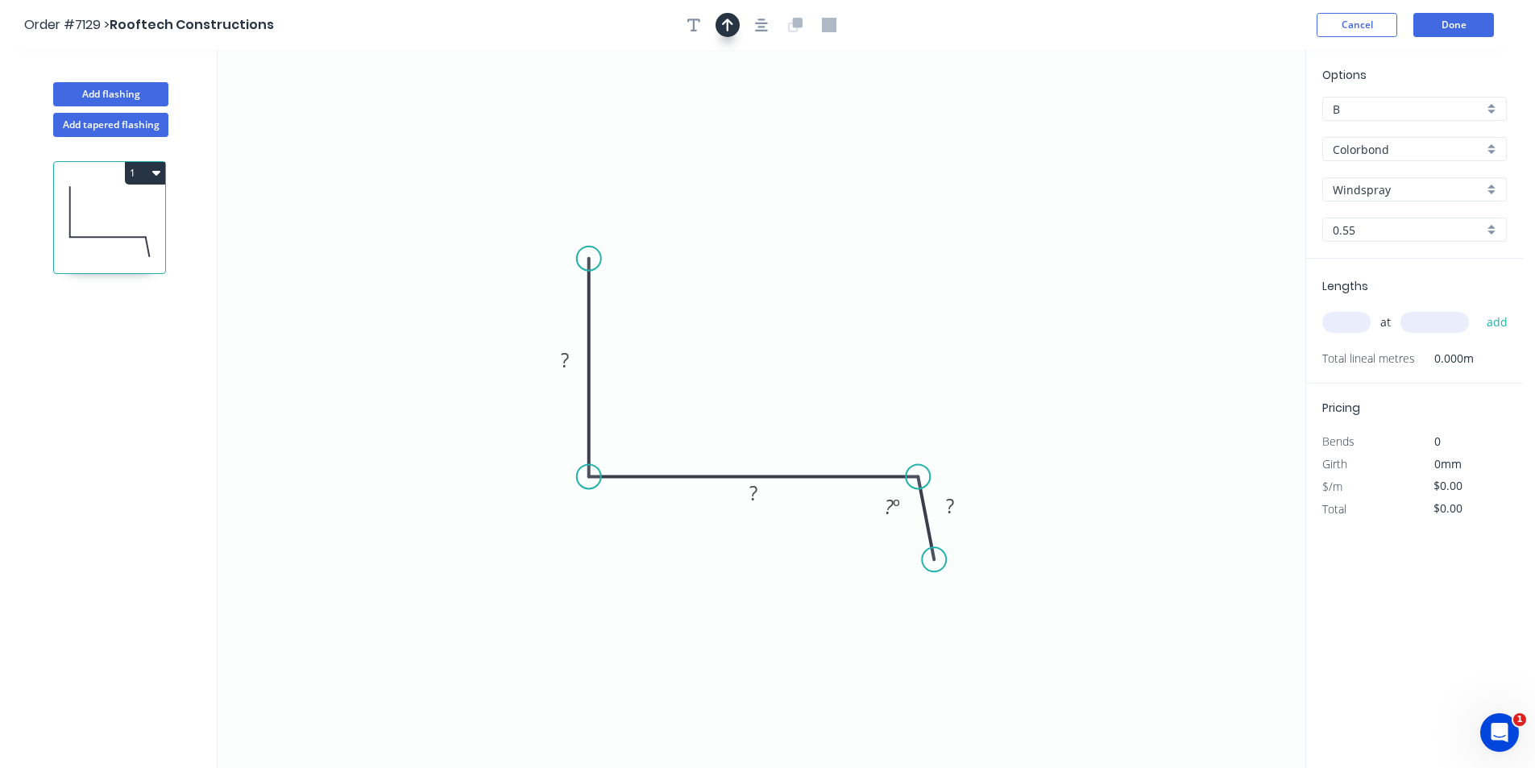
click at [731, 30] on icon "button" at bounding box center [727, 25] width 11 height 15
drag, startPoint x: 1223, startPoint y: 128, endPoint x: 628, endPoint y: 399, distance: 654.1
click at [628, 399] on icon at bounding box center [627, 381] width 15 height 52
click at [559, 369] on rect at bounding box center [565, 361] width 32 height 23
type input "$15.89"
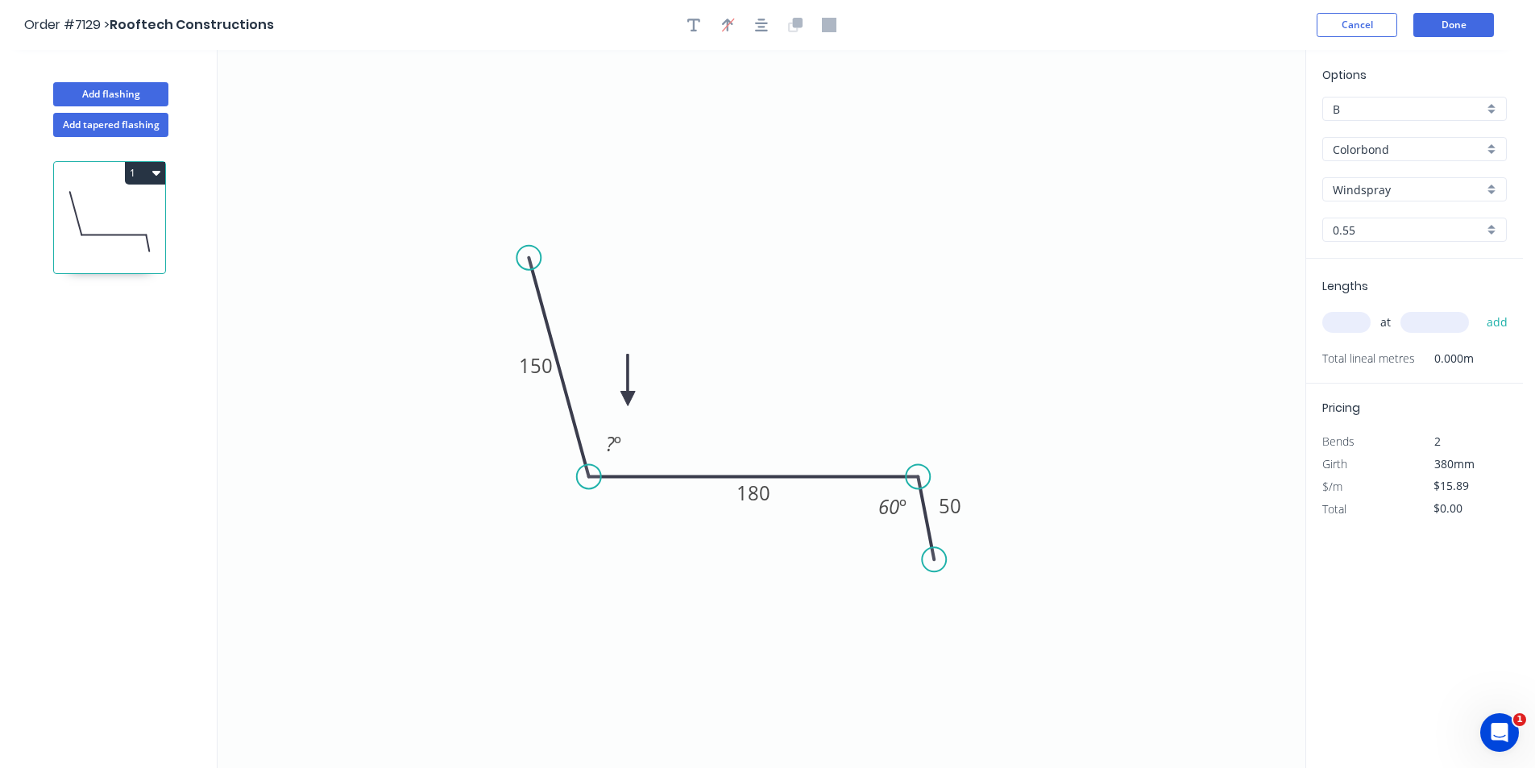
drag, startPoint x: 593, startPoint y: 259, endPoint x: 529, endPoint y: 258, distance: 64.5
click at [529, 258] on circle at bounding box center [529, 258] width 24 height 24
click at [609, 450] on tspan "?" at bounding box center [610, 443] width 9 height 27
click at [1371, 318] on div "at add" at bounding box center [1416, 322] width 188 height 27
click at [1367, 330] on div "at add" at bounding box center [1416, 322] width 188 height 27
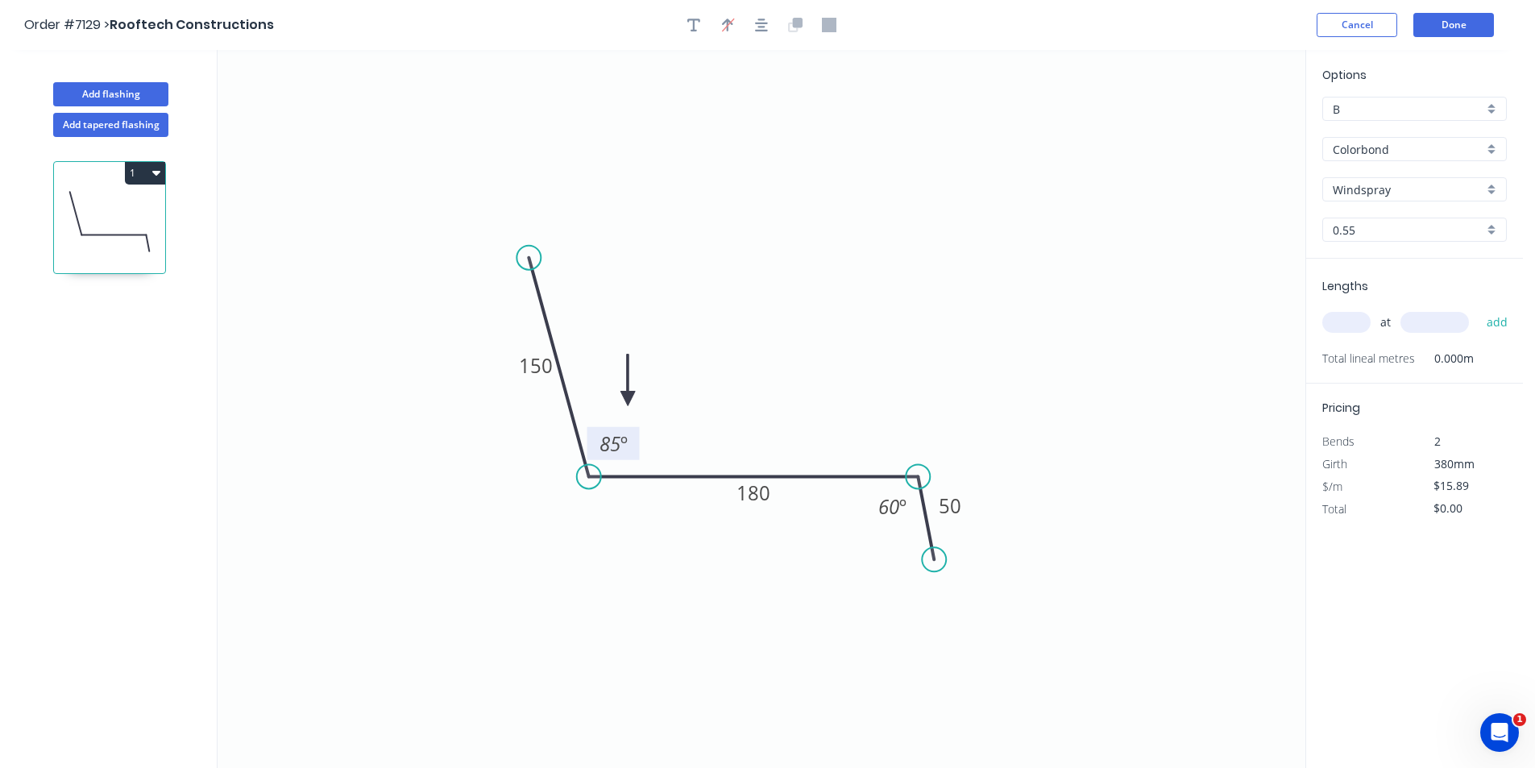
drag, startPoint x: 1359, startPoint y: 322, endPoint x: 1524, endPoint y: 344, distance: 166.7
click at [1359, 322] on input "text" at bounding box center [1346, 322] width 48 height 21
type input "1"
type input "1500"
click at [1479, 309] on button "add" at bounding box center [1498, 322] width 38 height 27
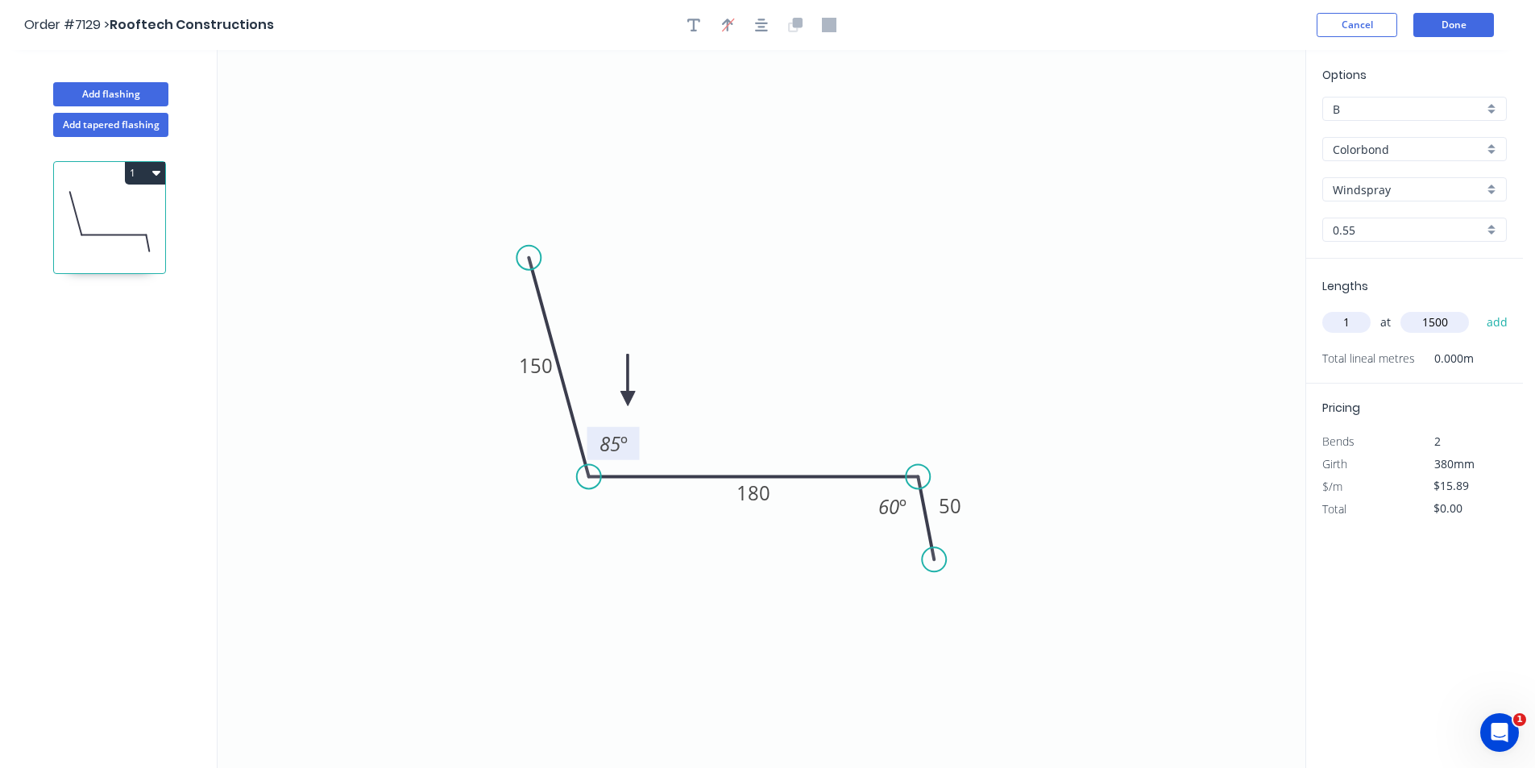
type input "$23.84"
click at [151, 100] on button "Add flashing" at bounding box center [110, 94] width 115 height 24
type input "$0.00"
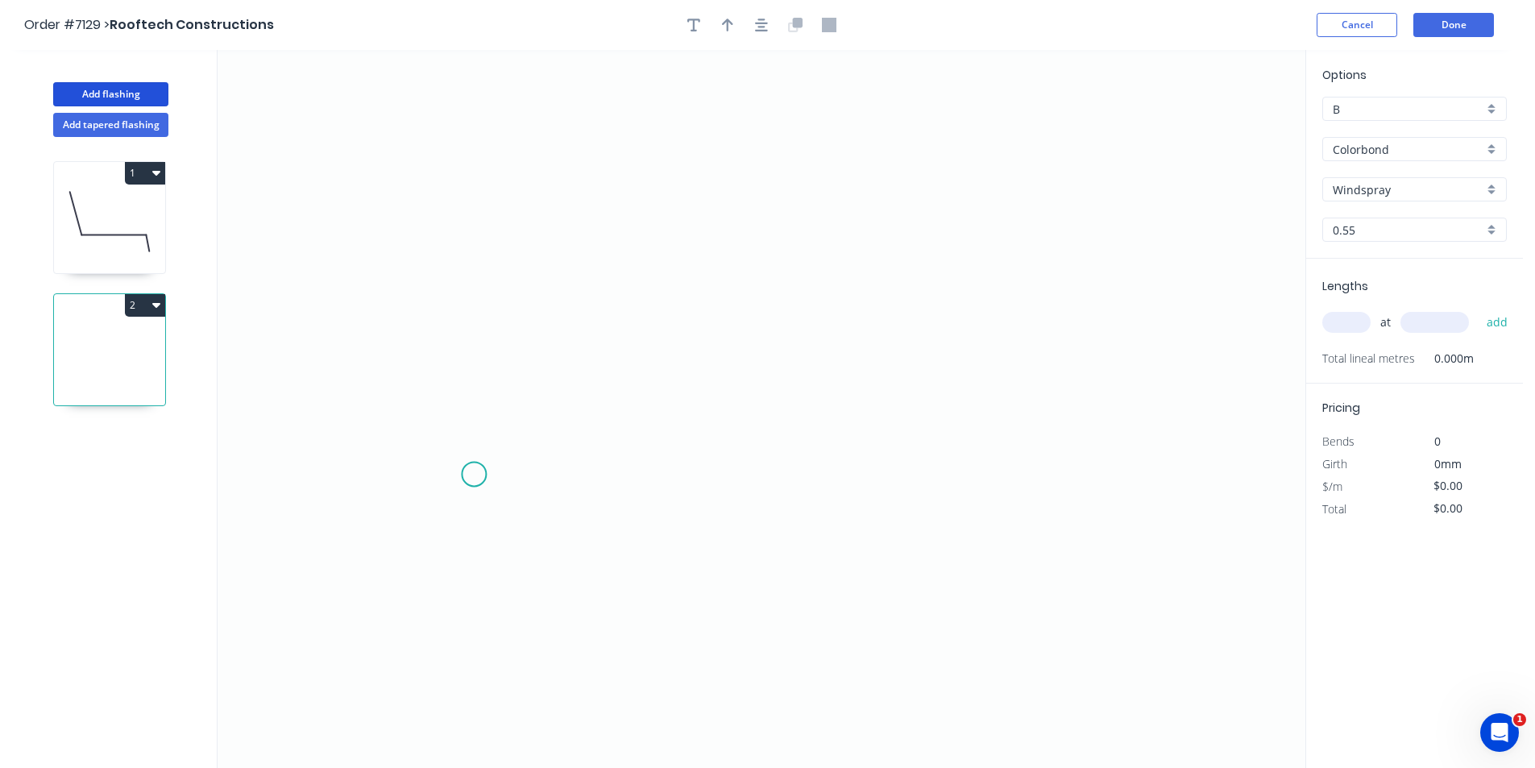
click at [474, 475] on icon "0" at bounding box center [762, 409] width 1088 height 718
click at [497, 438] on icon "0" at bounding box center [762, 409] width 1088 height 718
click at [1045, 456] on icon "0 ?" at bounding box center [762, 409] width 1088 height 718
click at [1060, 479] on icon "0 ? ? ? º" at bounding box center [762, 409] width 1088 height 718
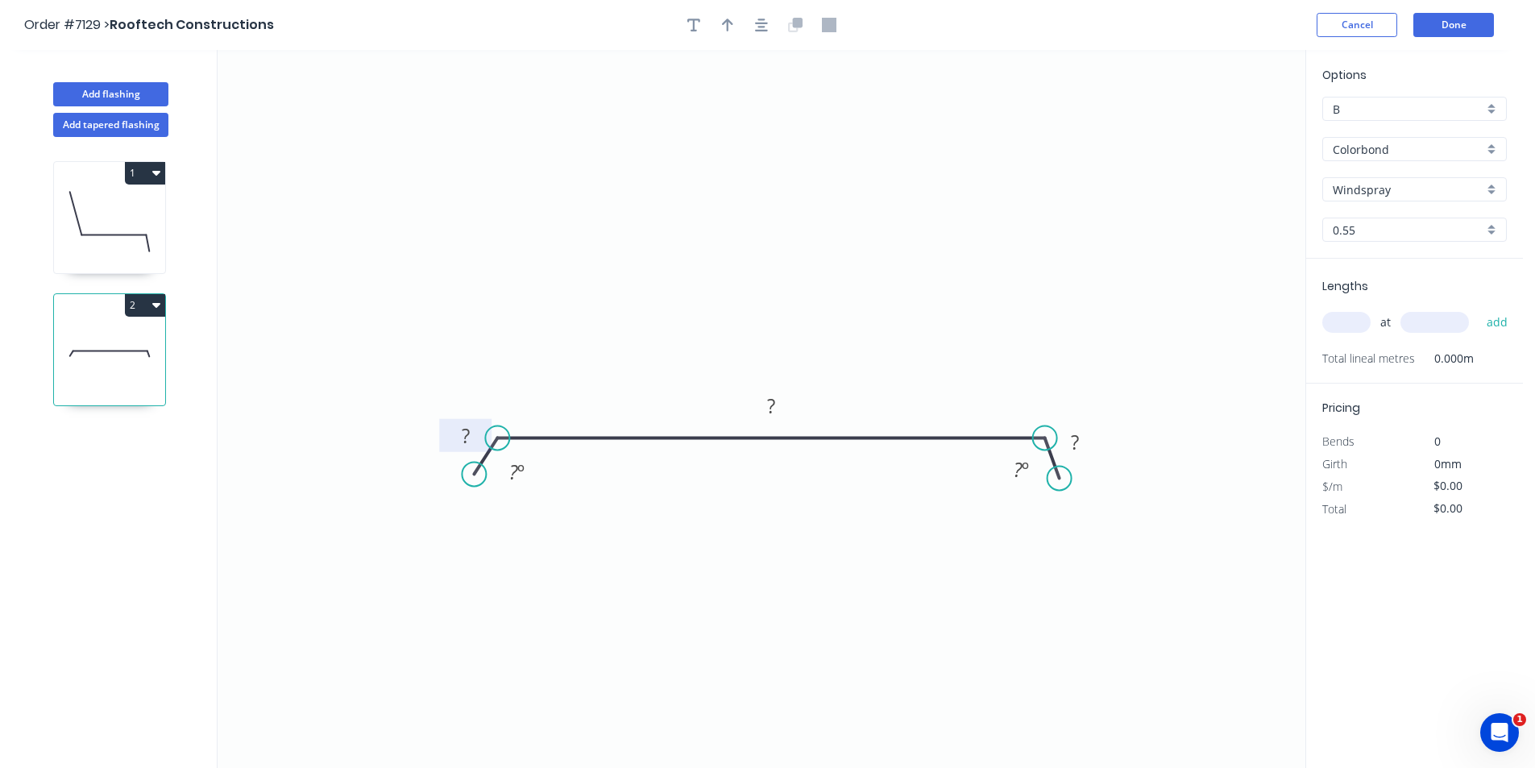
click at [472, 433] on rect at bounding box center [466, 436] width 32 height 23
type input "$12.82"
click at [753, 29] on button "button" at bounding box center [761, 25] width 24 height 24
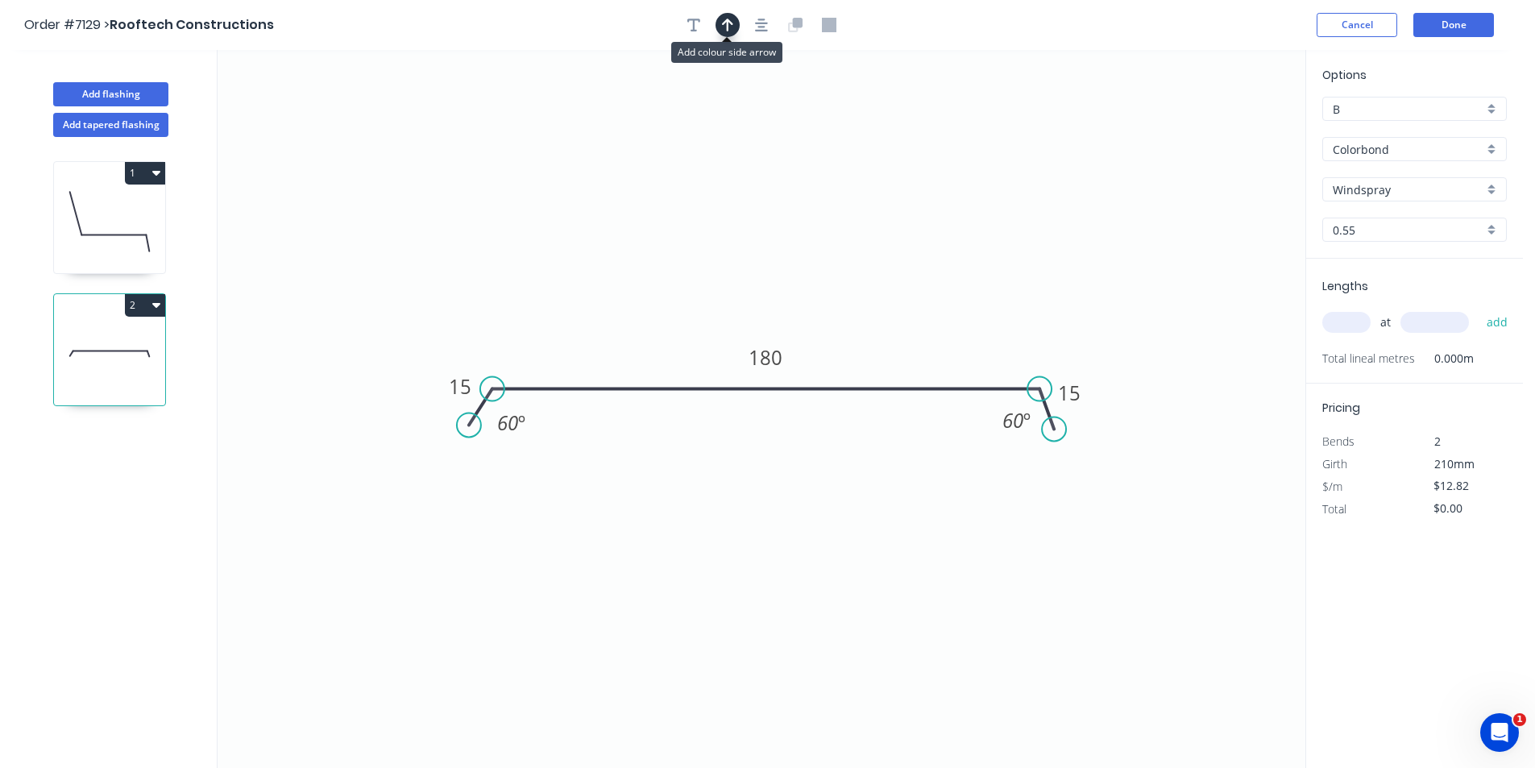
click at [728, 15] on button "button" at bounding box center [728, 25] width 24 height 24
drag, startPoint x: 1217, startPoint y: 126, endPoint x: 1155, endPoint y: 174, distance: 78.7
click at [1103, 204] on icon "0 15 180 15 60 º 60 º" at bounding box center [762, 409] width 1088 height 718
drag, startPoint x: 944, startPoint y: 295, endPoint x: 842, endPoint y: 373, distance: 128.1
click at [842, 373] on icon at bounding box center [842, 355] width 15 height 52
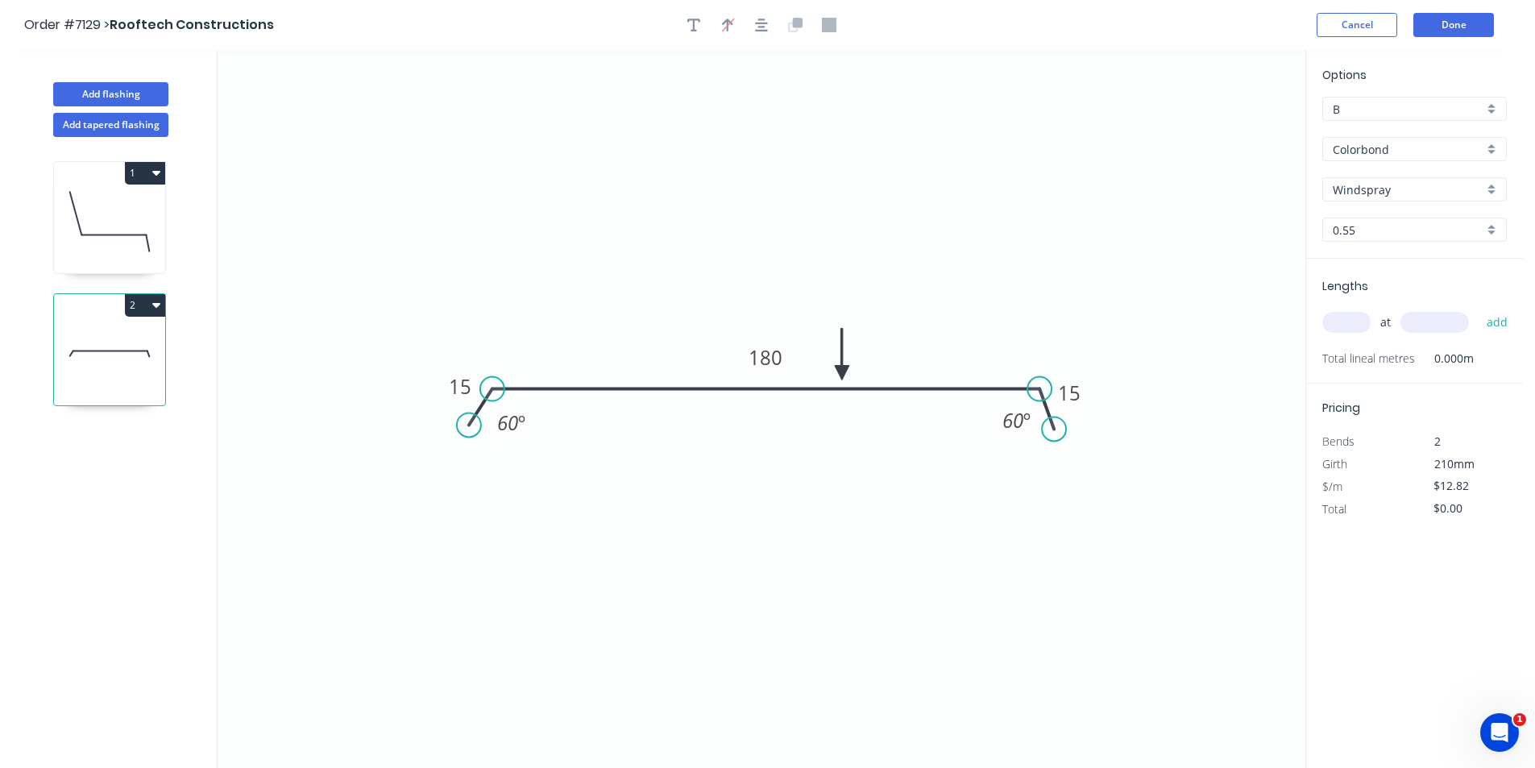
click at [1350, 324] on input "text" at bounding box center [1346, 322] width 48 height 21
type input "1"
type input "1800"
click at [1479, 309] on button "add" at bounding box center [1498, 322] width 38 height 27
type input "$23.08"
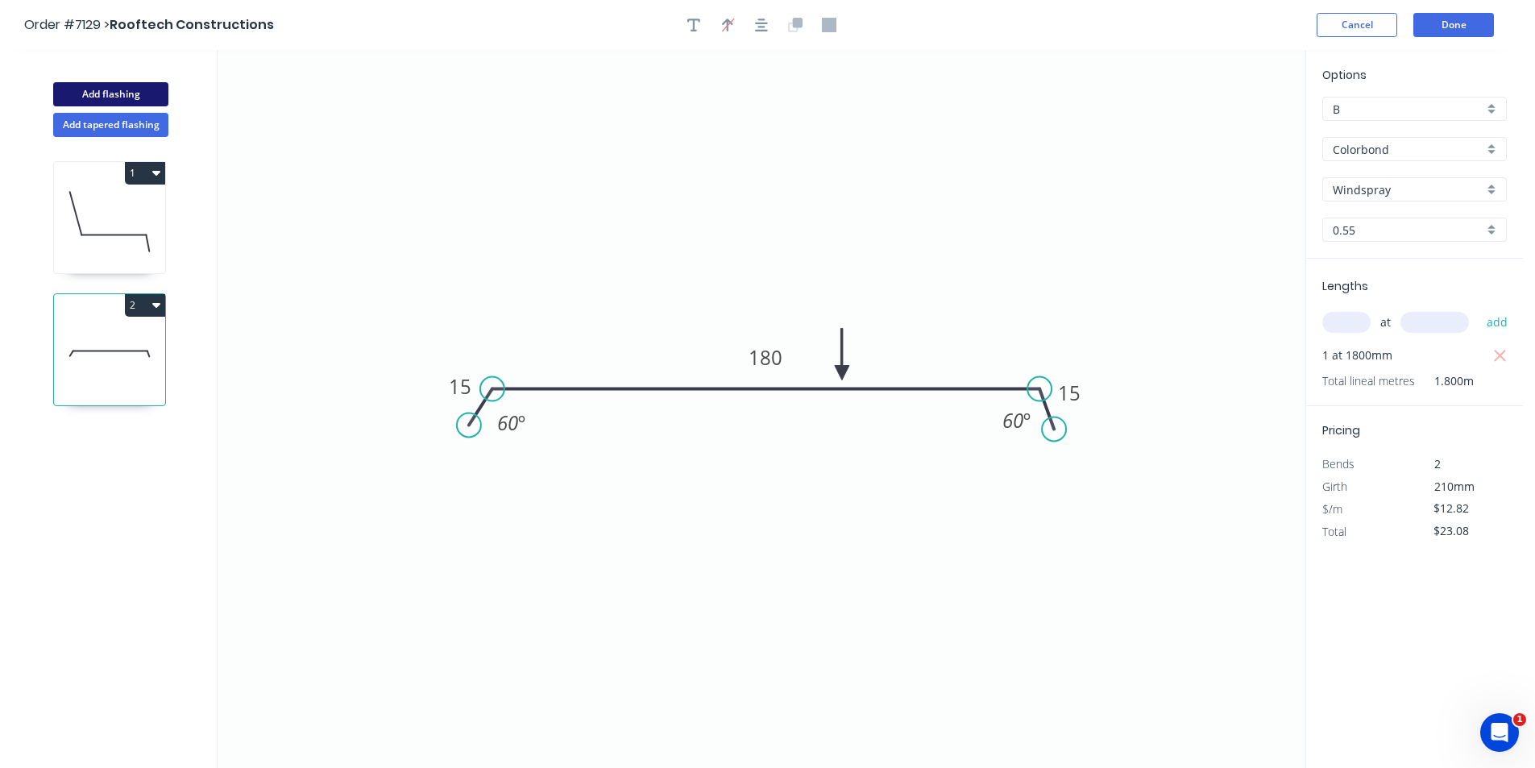
click at [132, 102] on button "Add flashing" at bounding box center [110, 94] width 115 height 24
type input "$0.00"
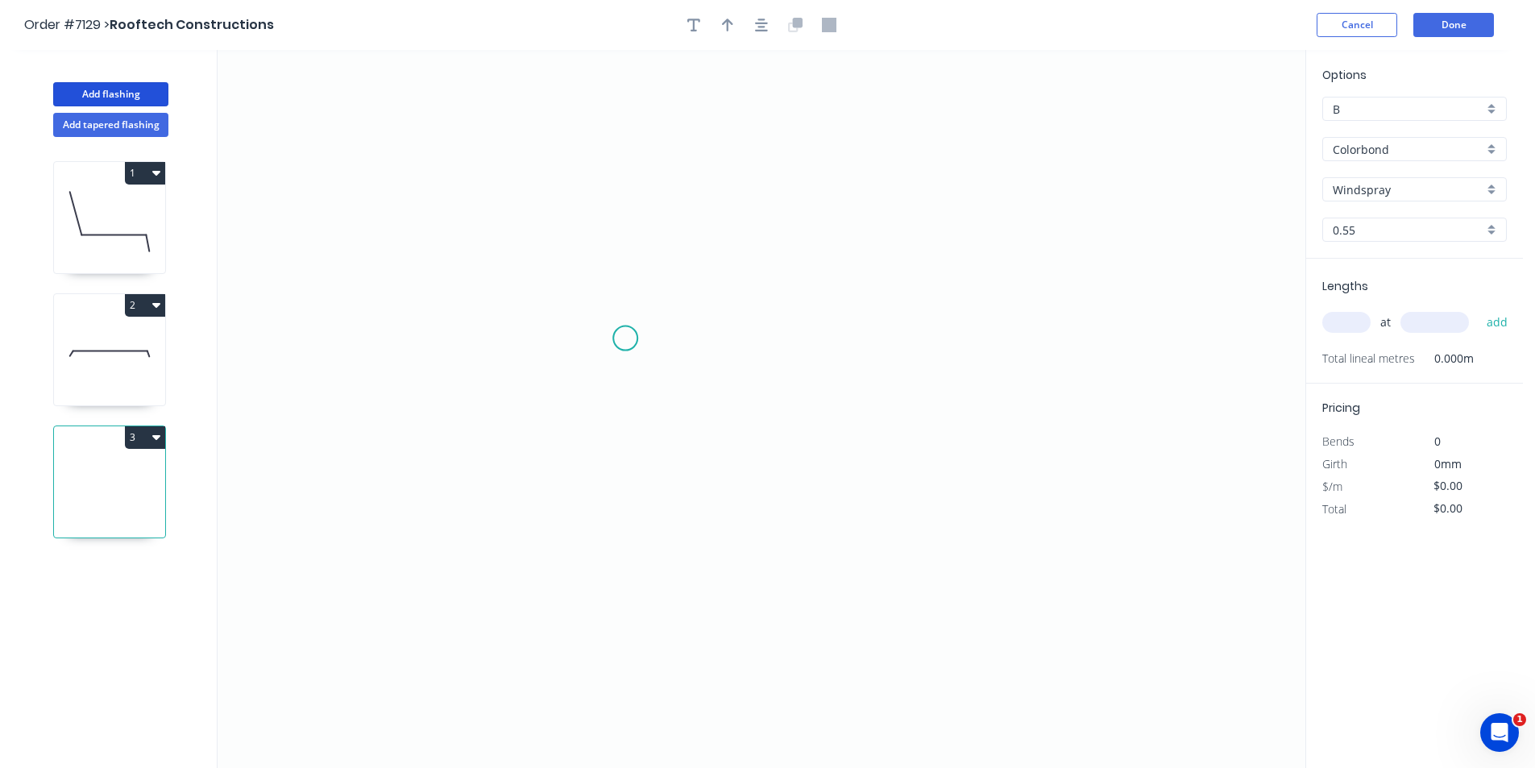
click at [625, 338] on icon "0" at bounding box center [762, 409] width 1088 height 718
click at [579, 326] on icon "0" at bounding box center [762, 409] width 1088 height 718
click at [587, 517] on icon "0 ?" at bounding box center [762, 409] width 1088 height 718
click at [978, 538] on icon "0 ? ? ? º" at bounding box center [762, 409] width 1088 height 718
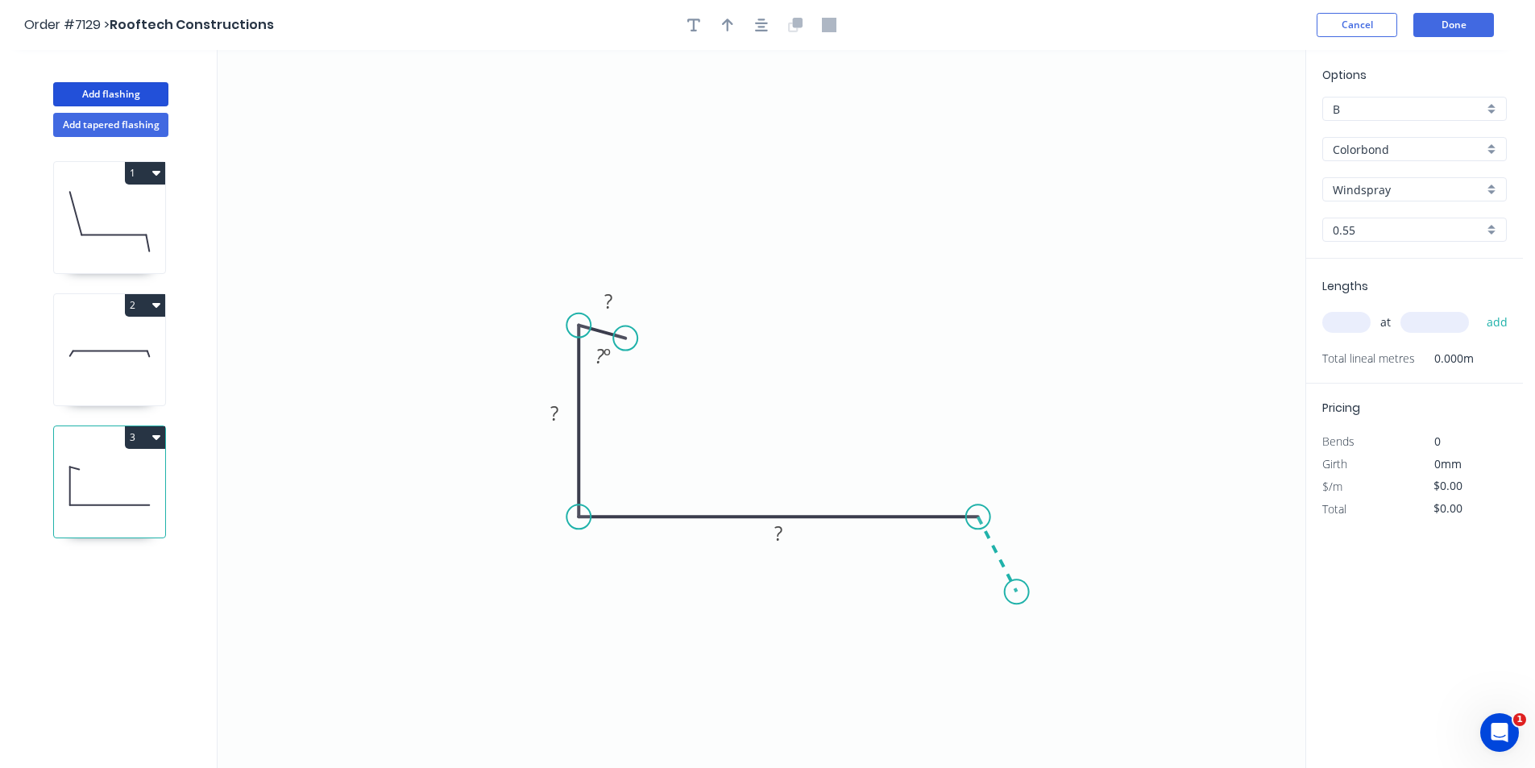
click at [1017, 592] on icon "0 ? ? ? ? º" at bounding box center [762, 409] width 1088 height 718
click at [757, 25] on icon "button" at bounding box center [761, 25] width 13 height 15
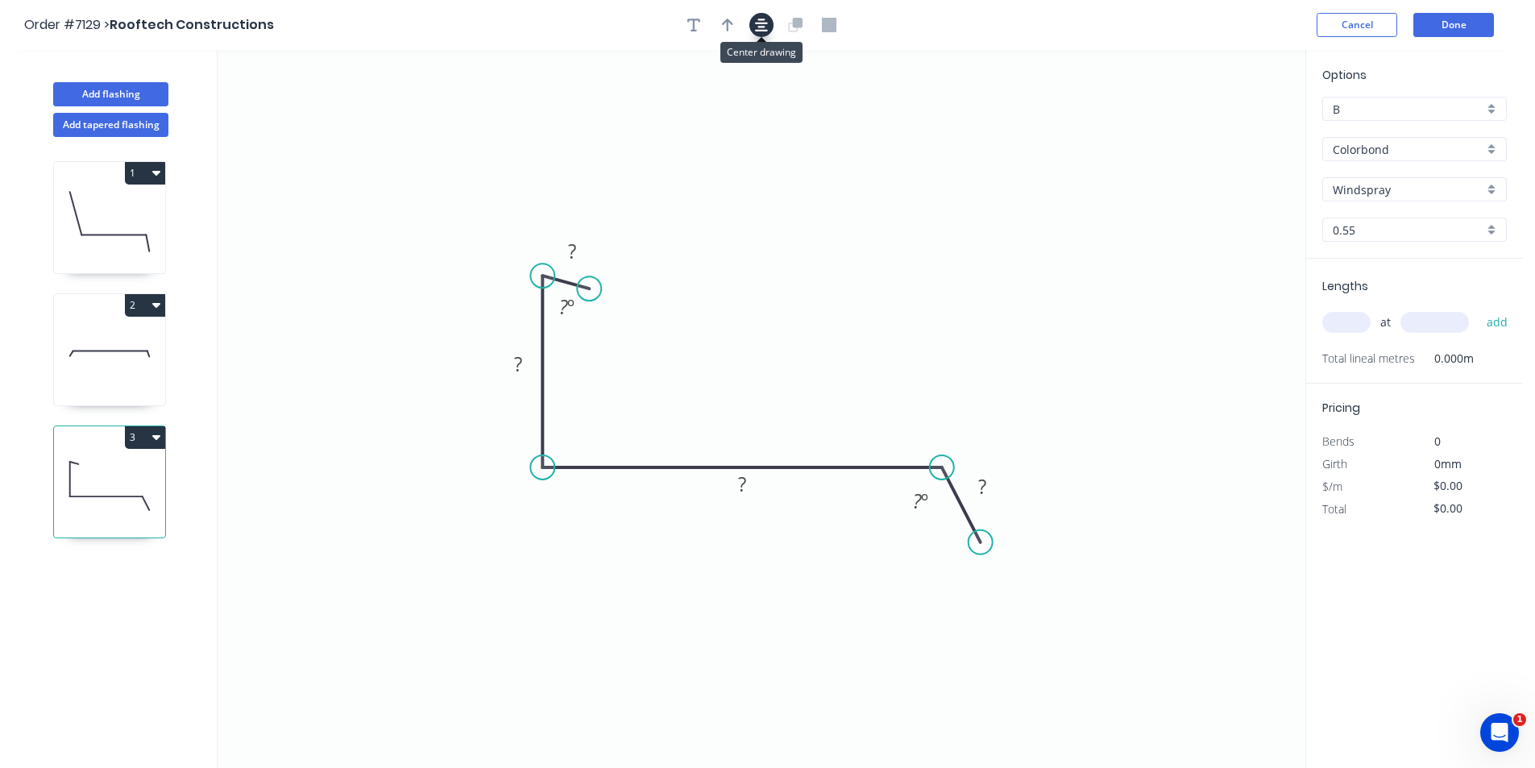
click at [757, 25] on icon "button" at bounding box center [761, 25] width 13 height 15
click at [734, 25] on button "button" at bounding box center [728, 25] width 24 height 24
click at [1225, 124] on icon at bounding box center [1224, 112] width 15 height 52
drag, startPoint x: 1220, startPoint y: 127, endPoint x: 1019, endPoint y: 210, distance: 217.9
click at [749, 367] on icon "0 ? ? ? ? ? º ? º" at bounding box center [762, 409] width 1088 height 718
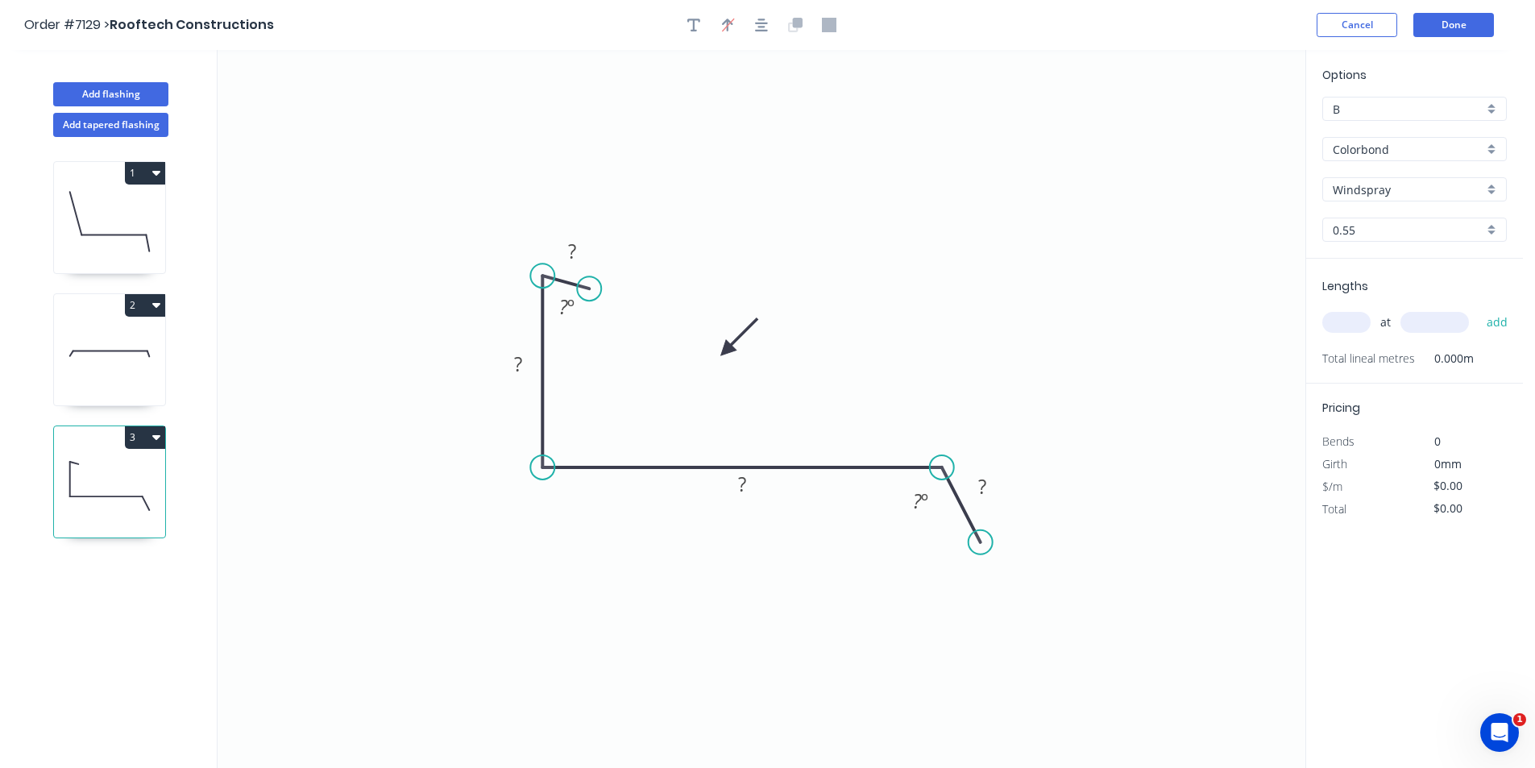
drag, startPoint x: 1225, startPoint y: 124, endPoint x: 726, endPoint y: 351, distance: 547.8
click at [726, 351] on icon at bounding box center [739, 336] width 47 height 47
click at [576, 250] on tspan "?" at bounding box center [572, 251] width 8 height 27
click at [1458, 23] on button "Done" at bounding box center [1453, 25] width 81 height 24
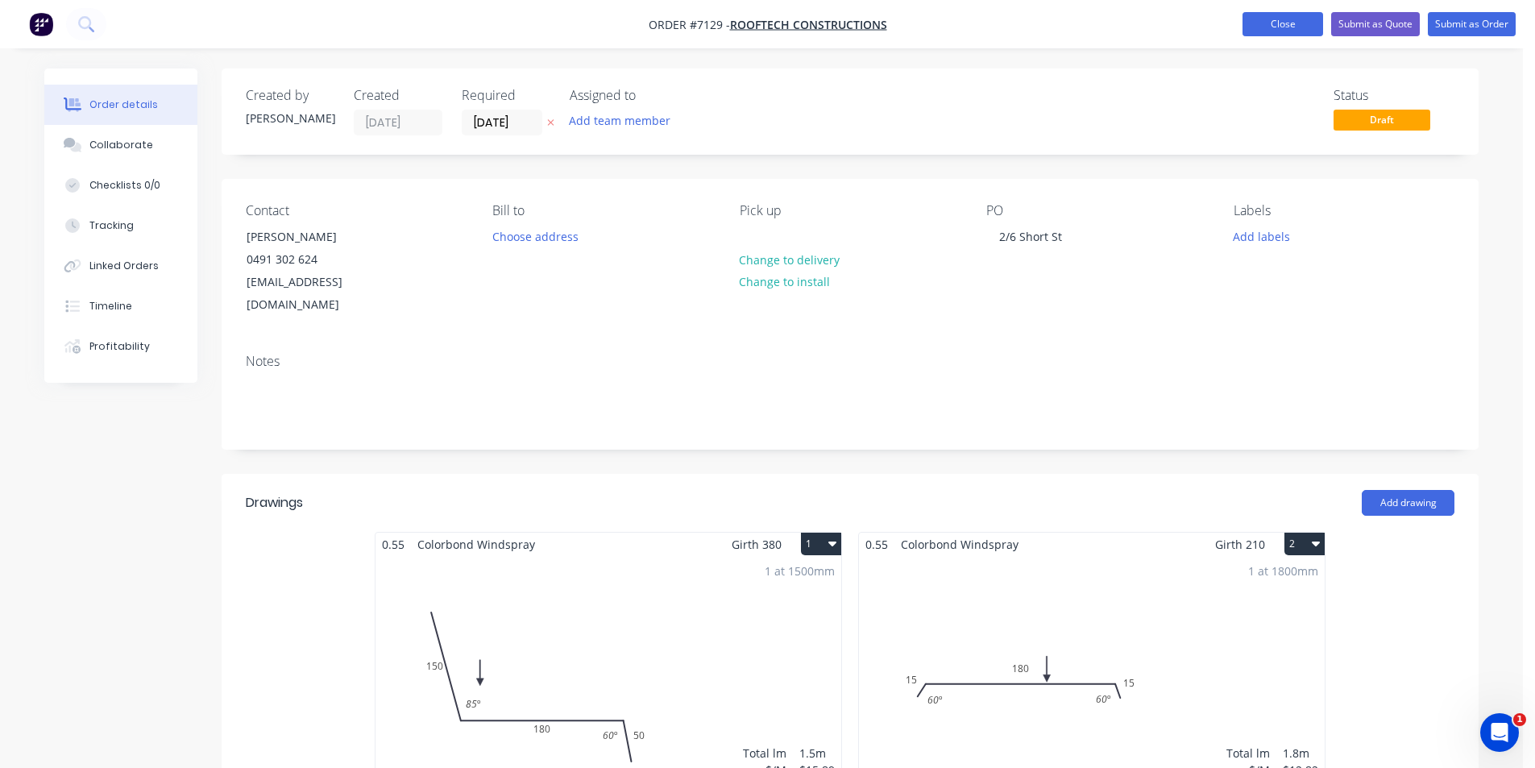
click at [1309, 24] on button "Close" at bounding box center [1283, 24] width 81 height 24
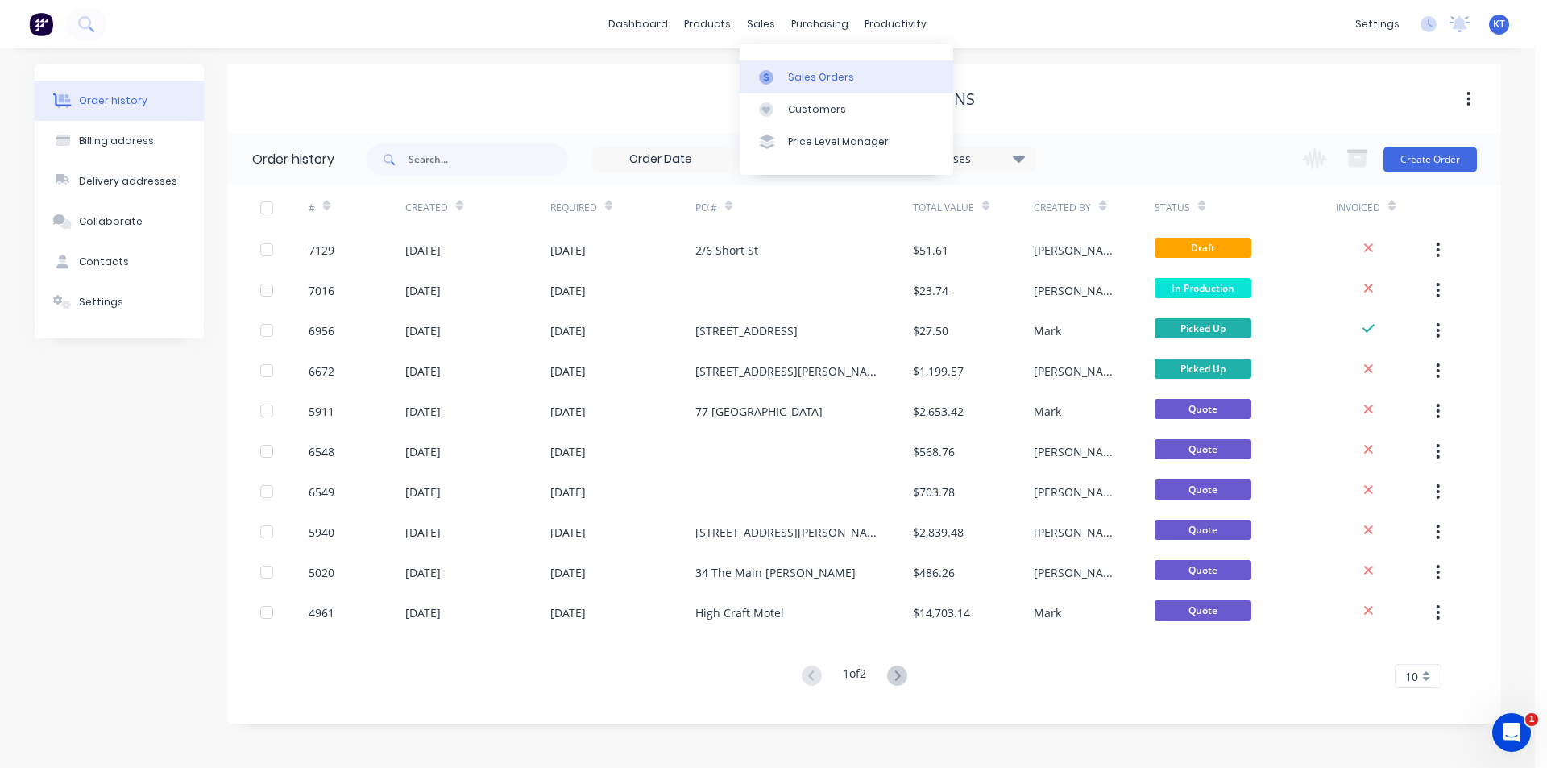
click at [782, 79] on div at bounding box center [771, 77] width 24 height 15
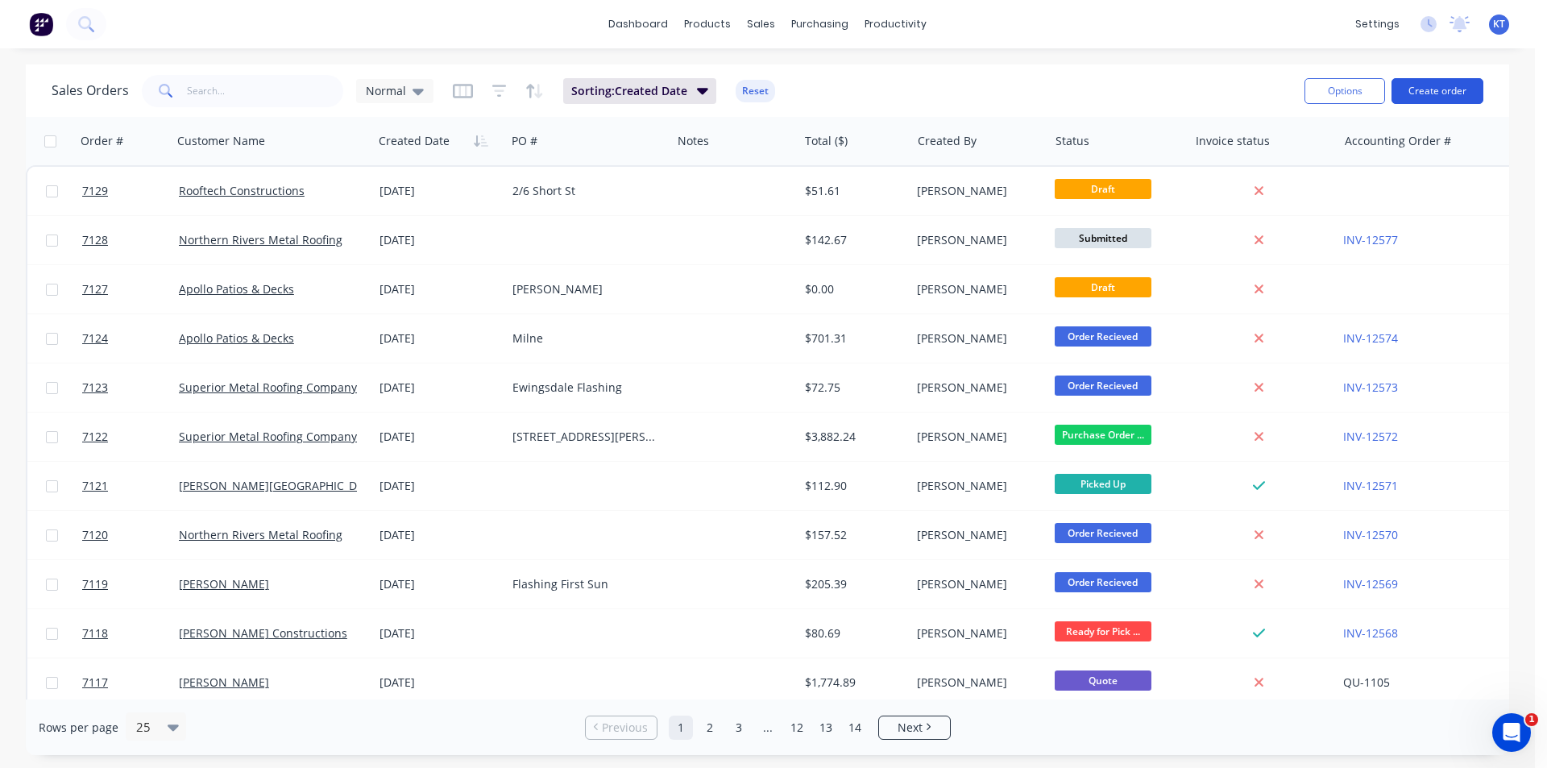
click at [1412, 81] on button "Create order" at bounding box center [1438, 91] width 92 height 26
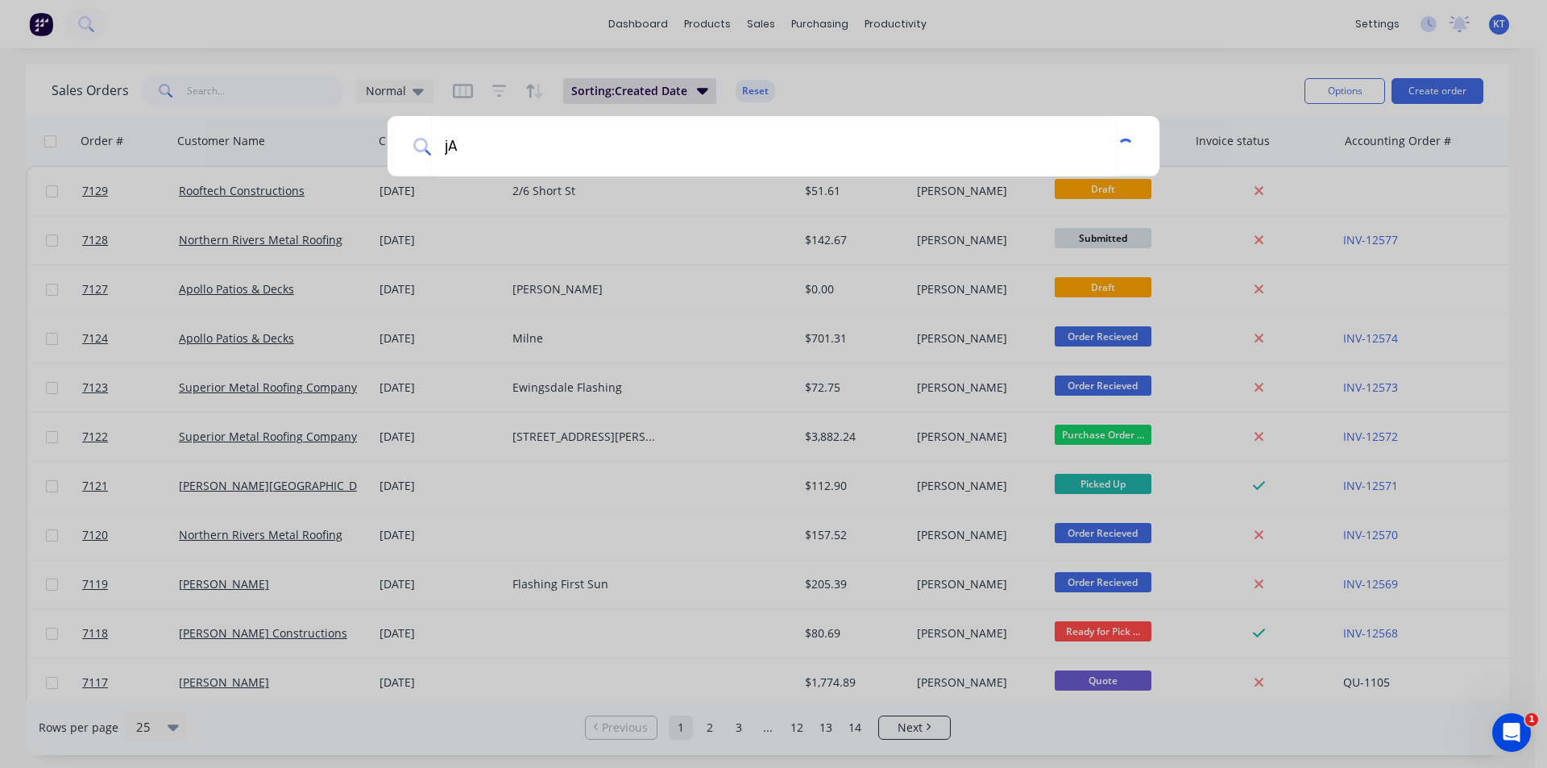
type input "j"
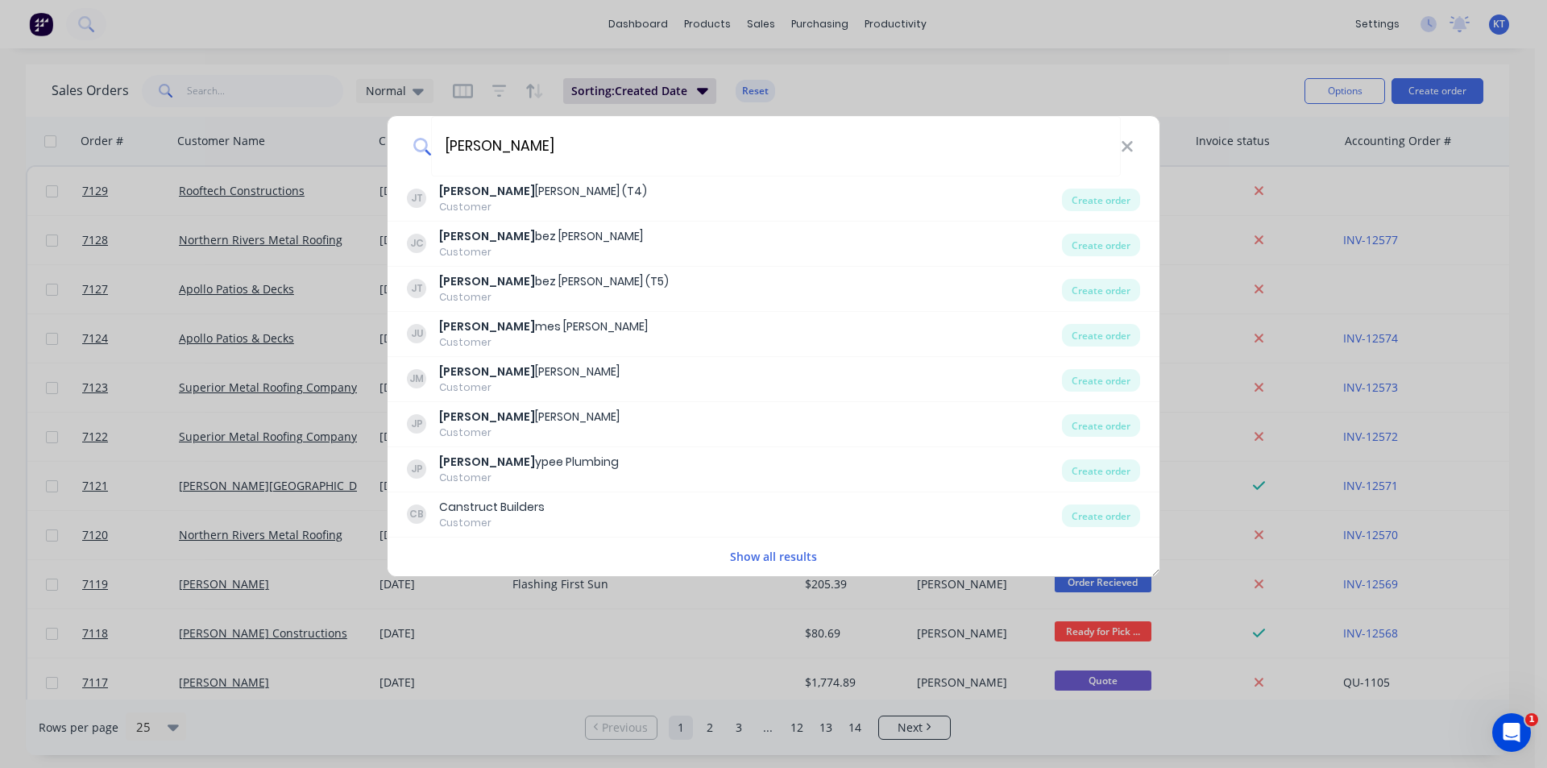
type input "J"
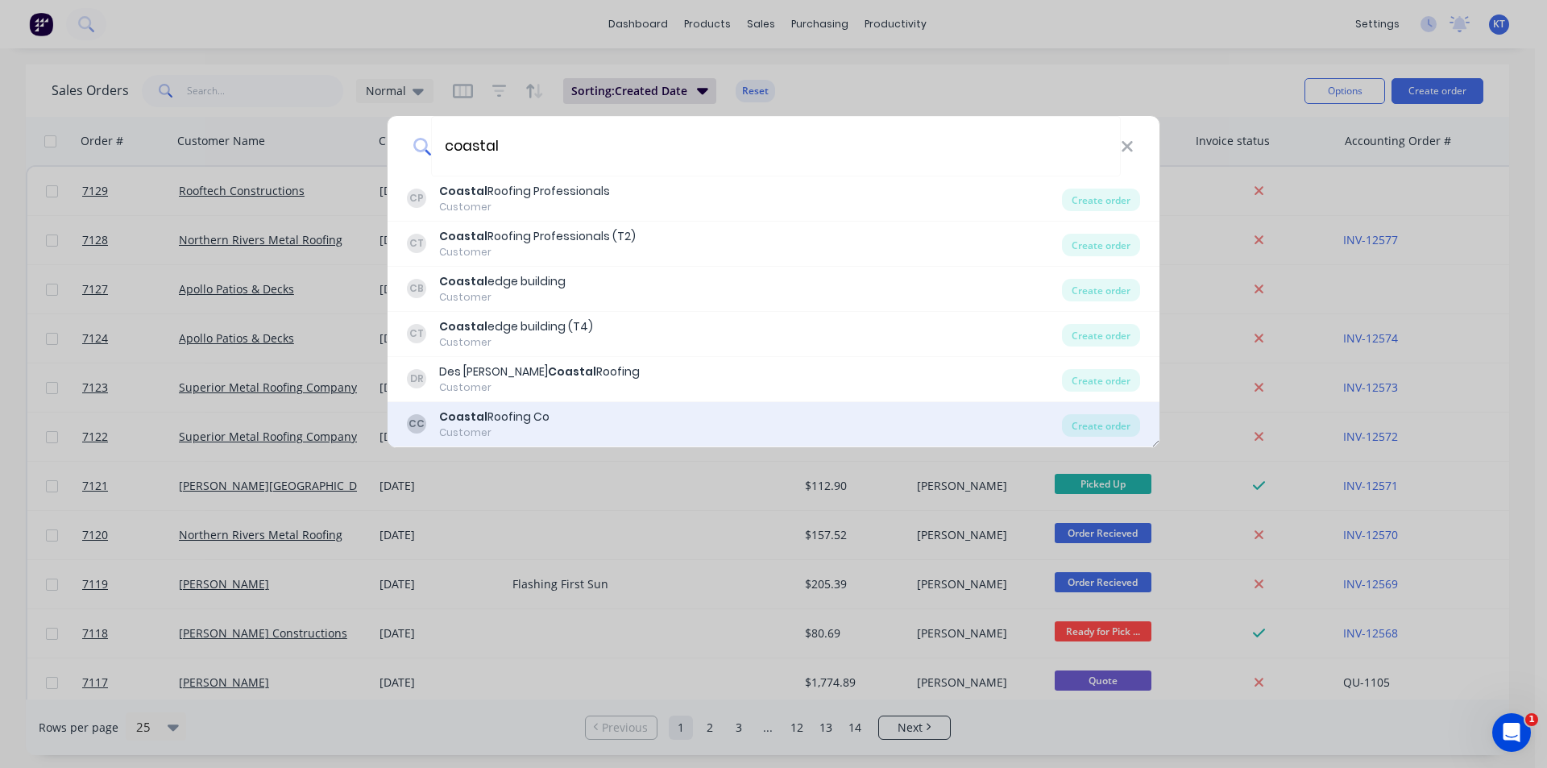
type input "coastal"
click at [587, 417] on div "CC Coastal Roofing Co Customer" at bounding box center [734, 424] width 655 height 31
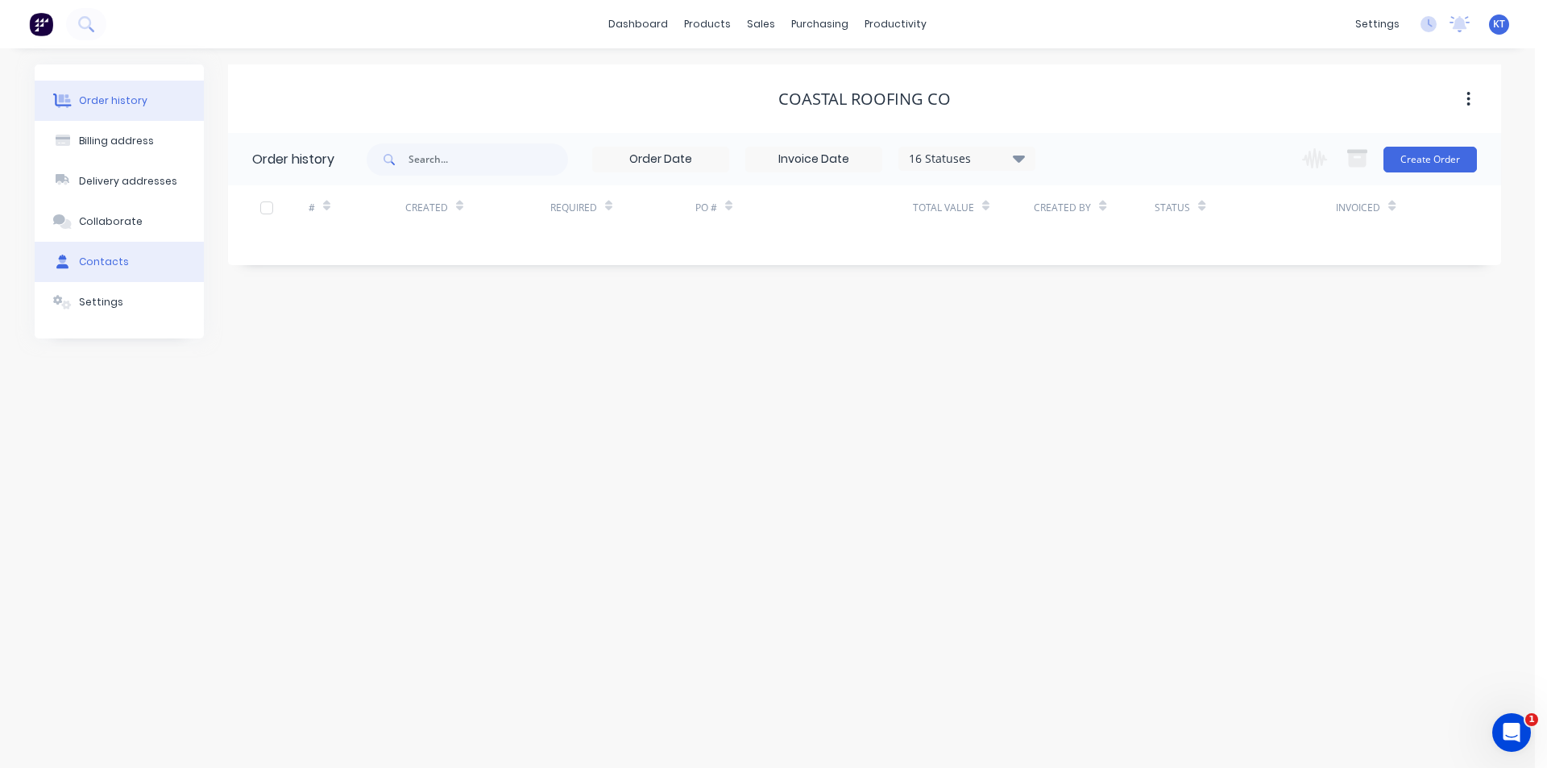
drag, startPoint x: 112, startPoint y: 255, endPoint x: 123, endPoint y: 255, distance: 11.3
click at [112, 255] on div "Contacts" at bounding box center [104, 262] width 50 height 15
select select "AU"
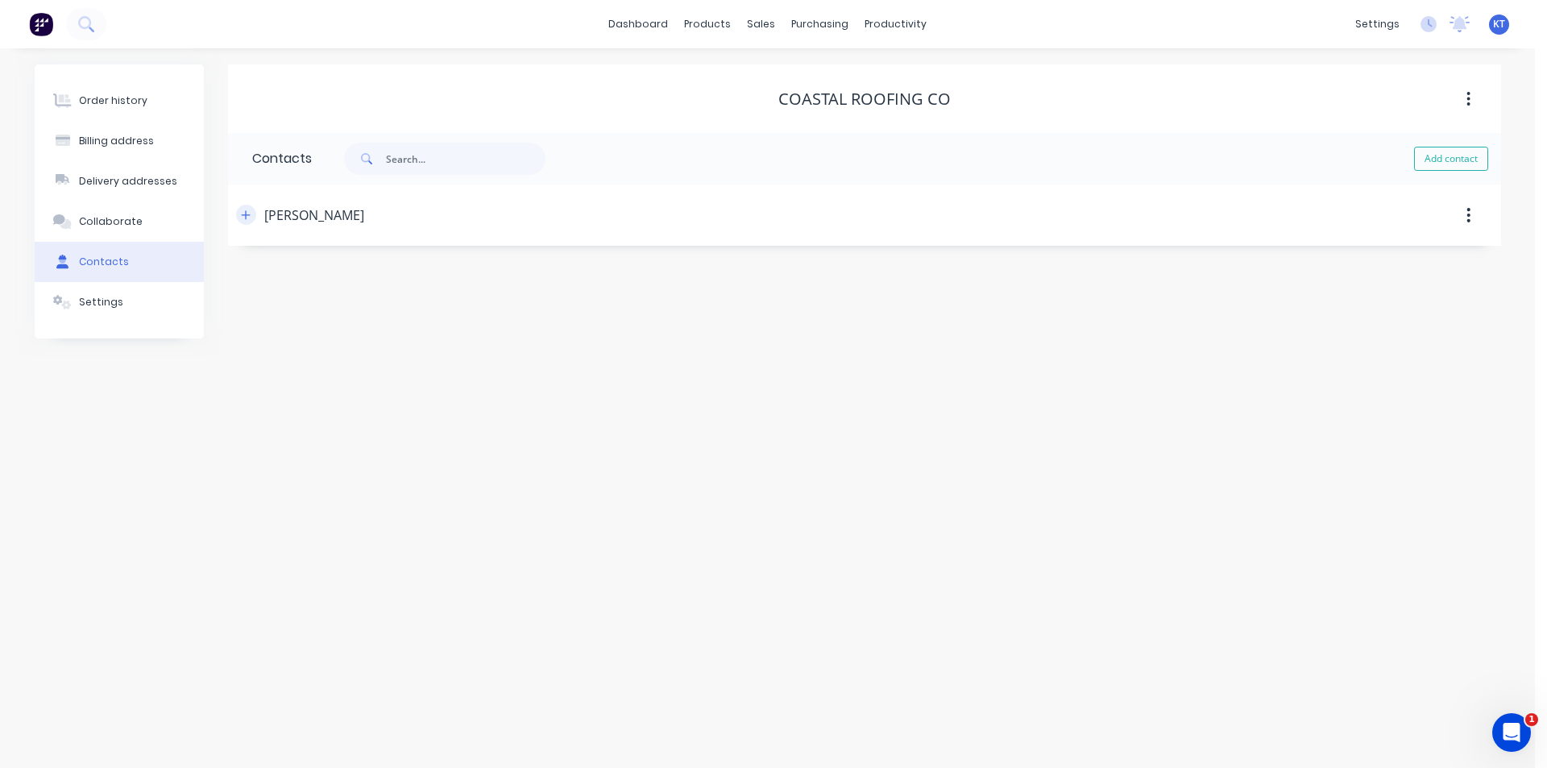
click at [247, 213] on icon "button" at bounding box center [246, 215] width 10 height 11
click at [1434, 160] on button "Add contact" at bounding box center [1451, 159] width 74 height 24
select select "AU"
click at [290, 280] on input "text" at bounding box center [383, 277] width 263 height 24
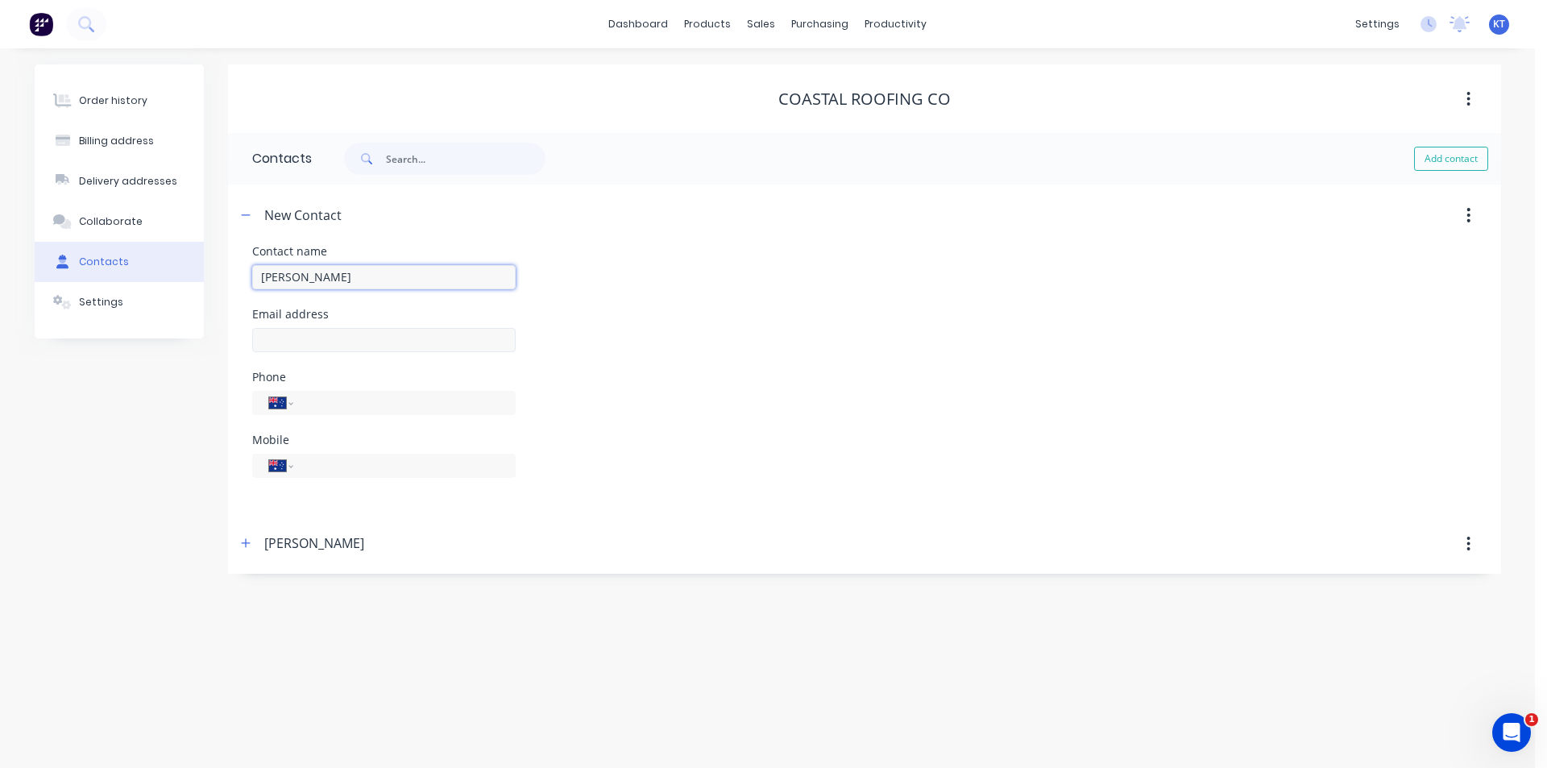
type input "[PERSON_NAME]"
click at [288, 335] on input "text" at bounding box center [383, 340] width 263 height 24
select select "AU"
click at [288, 334] on input "text" at bounding box center [383, 340] width 263 height 24
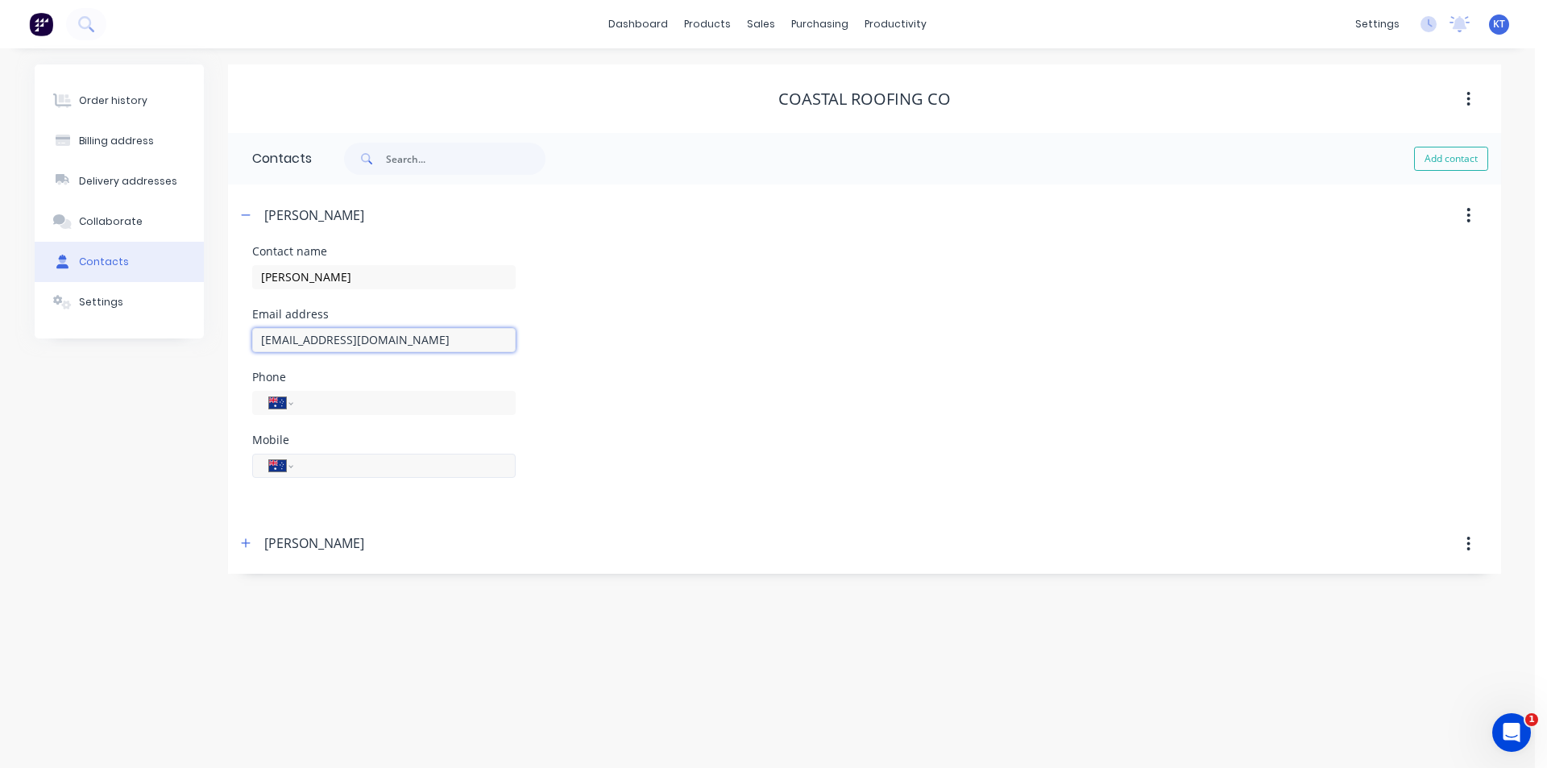
type input "[EMAIL_ADDRESS][DOMAIN_NAME]"
click at [342, 460] on input "tel" at bounding box center [401, 465] width 193 height 19
type input "0412 504 552"
click at [89, 301] on div "Settings" at bounding box center [101, 302] width 44 height 15
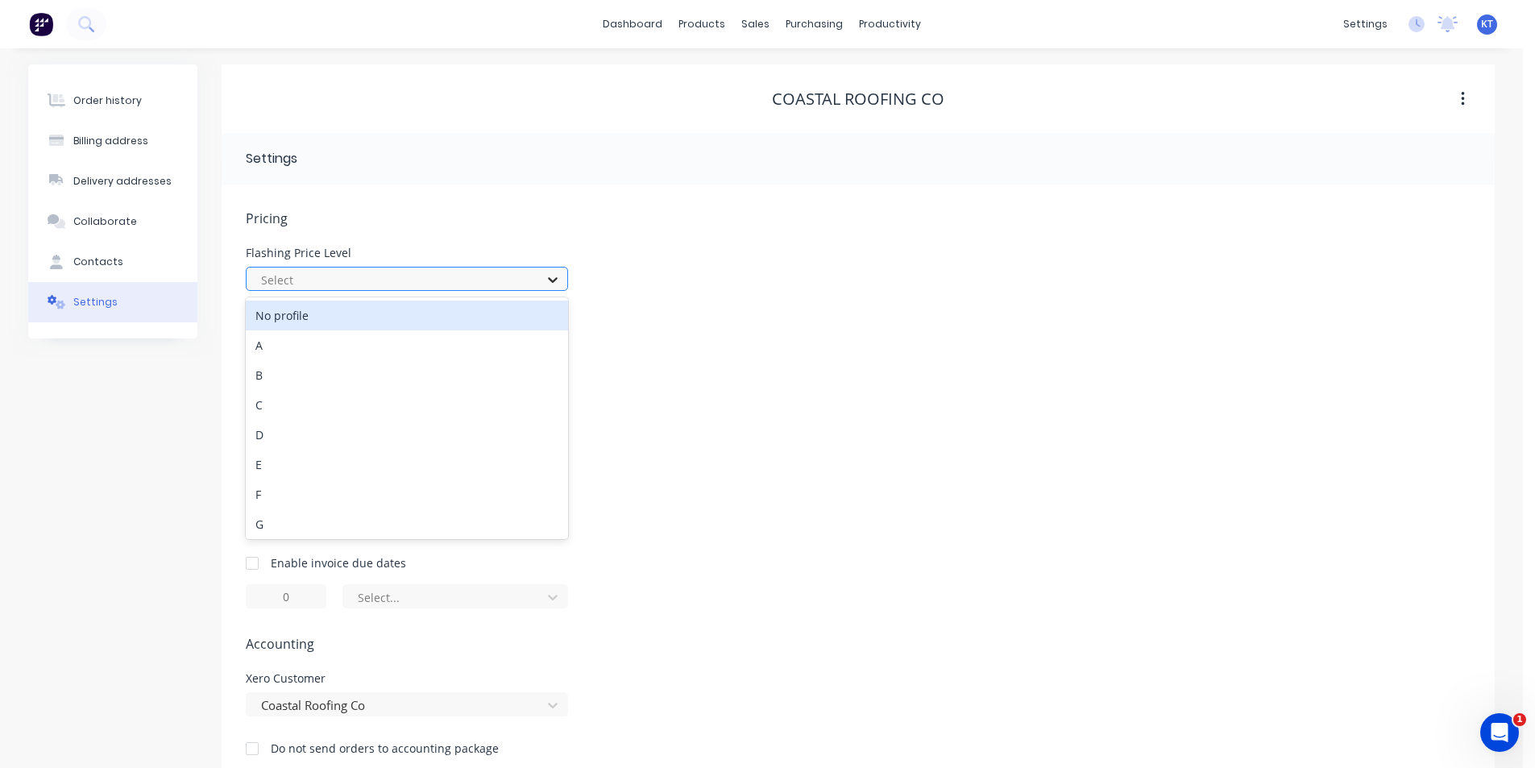
click at [555, 276] on icon at bounding box center [553, 280] width 16 height 16
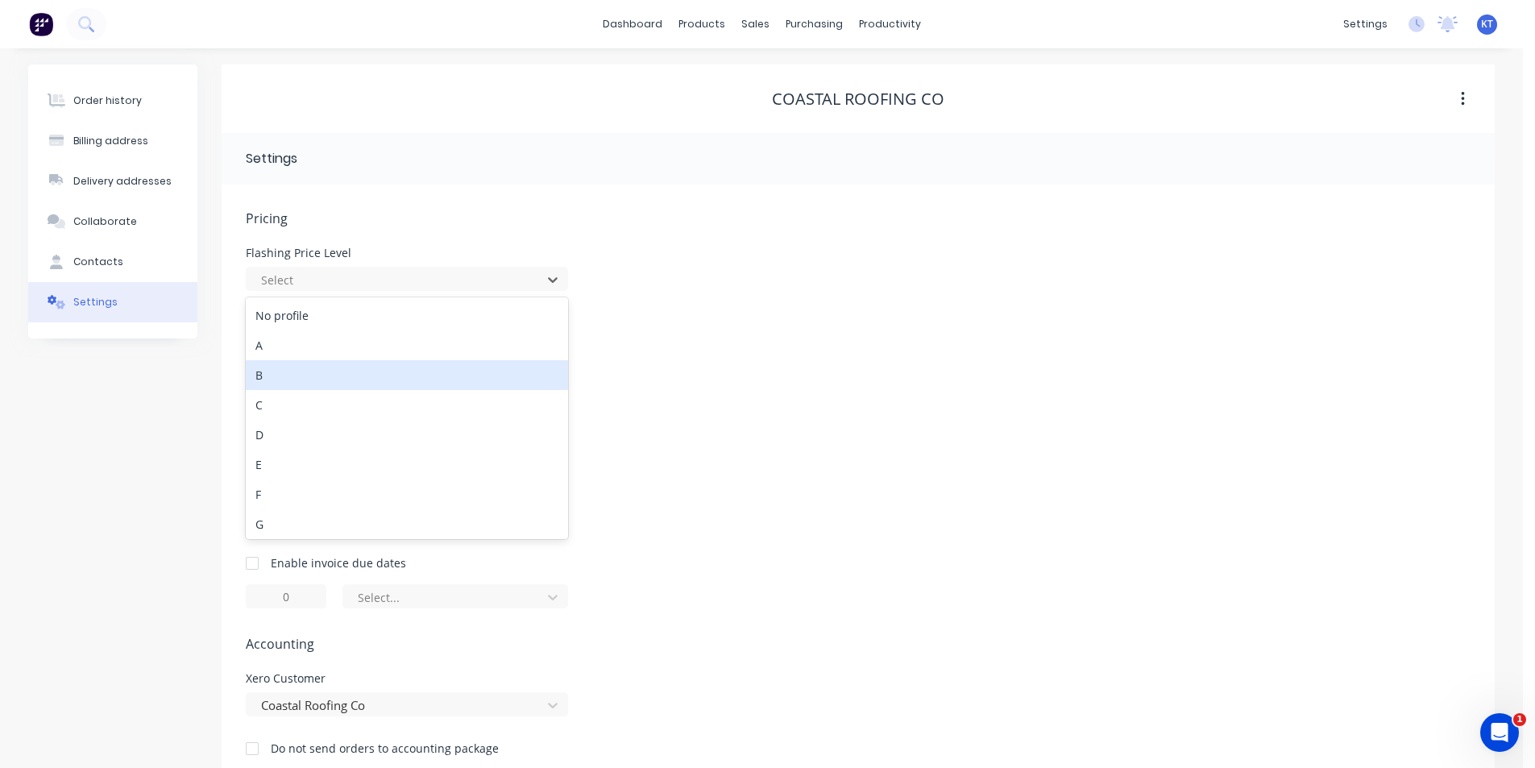
click at [463, 371] on div "B" at bounding box center [407, 375] width 322 height 30
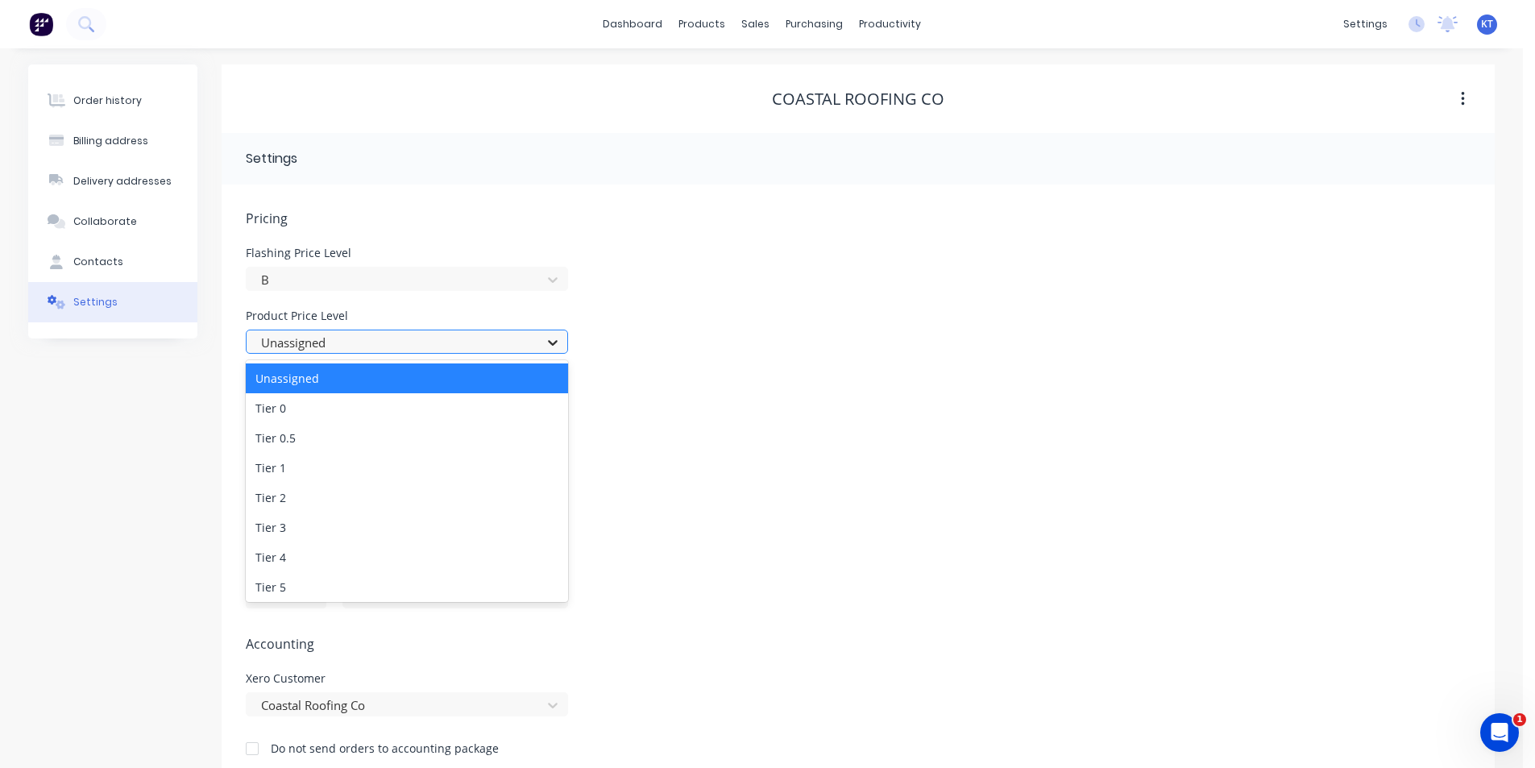
drag, startPoint x: 564, startPoint y: 347, endPoint x: 555, endPoint y: 347, distance: 8.9
click at [563, 346] on div at bounding box center [552, 343] width 29 height 26
drag, startPoint x: 396, startPoint y: 501, endPoint x: 422, endPoint y: 473, distance: 38.8
click at [396, 500] on div "Tier 2" at bounding box center [407, 498] width 322 height 30
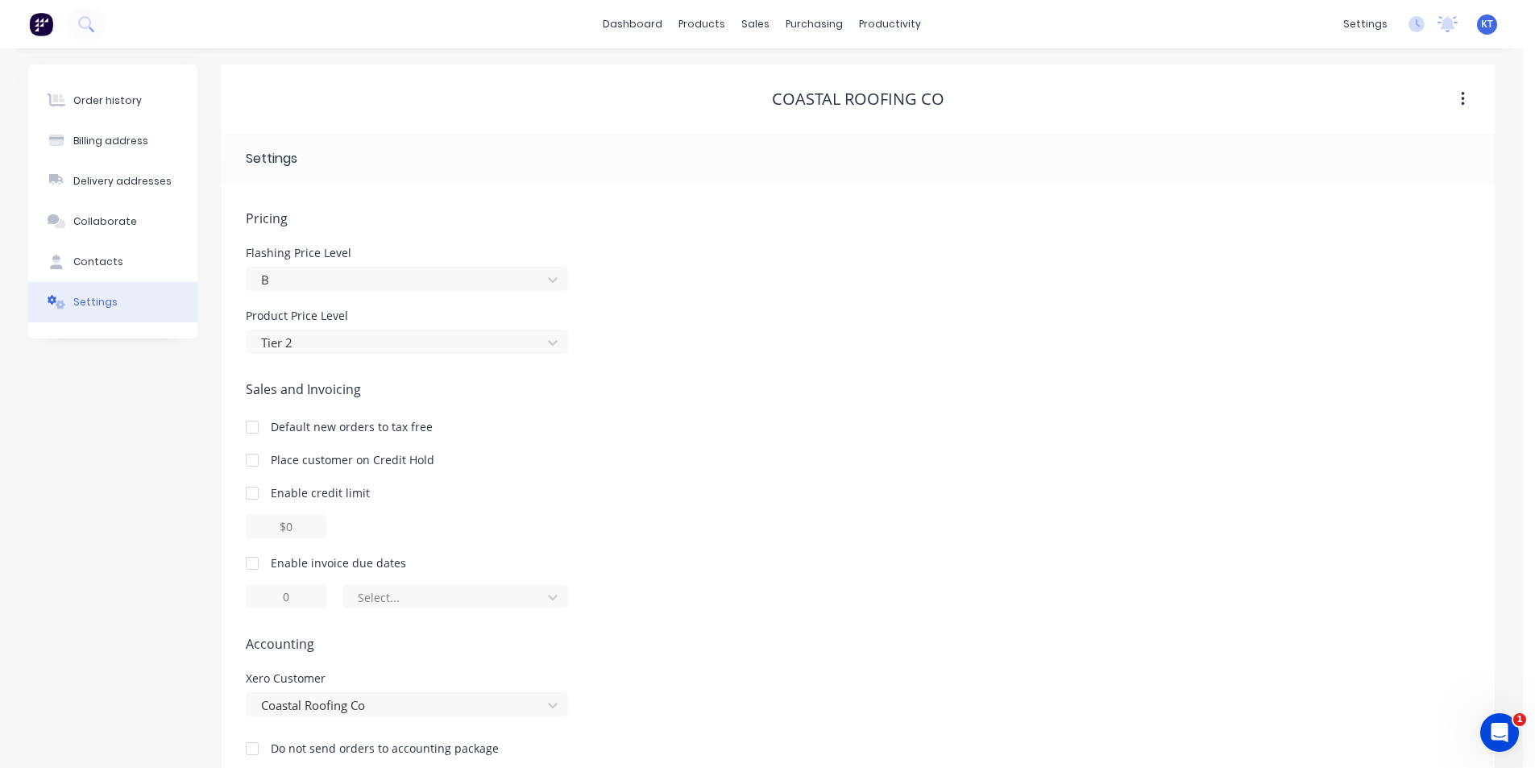
click at [250, 558] on div at bounding box center [252, 563] width 32 height 32
click at [551, 596] on icon at bounding box center [553, 597] width 16 height 16
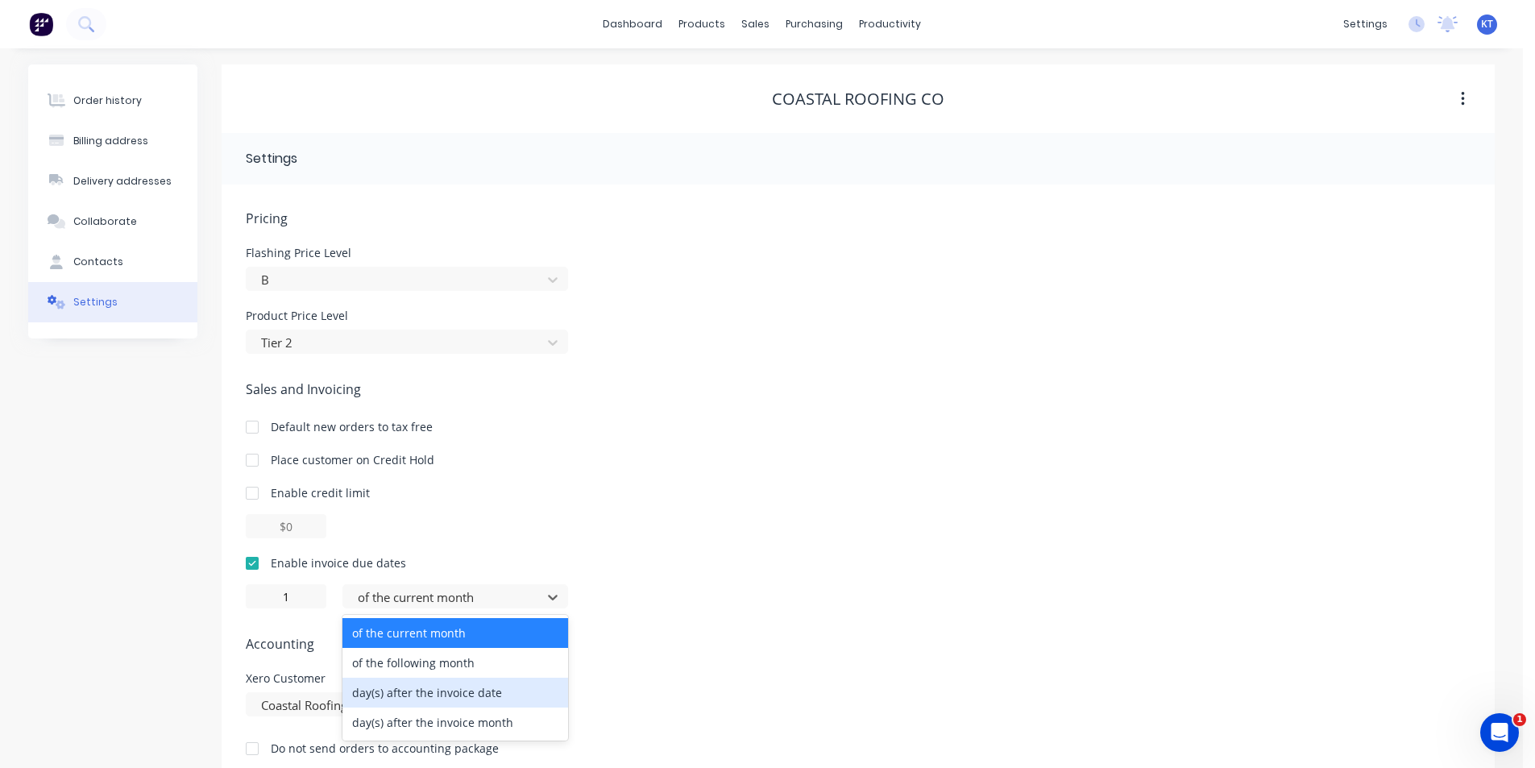
click at [483, 704] on div "day(s) after the invoice date" at bounding box center [455, 693] width 226 height 30
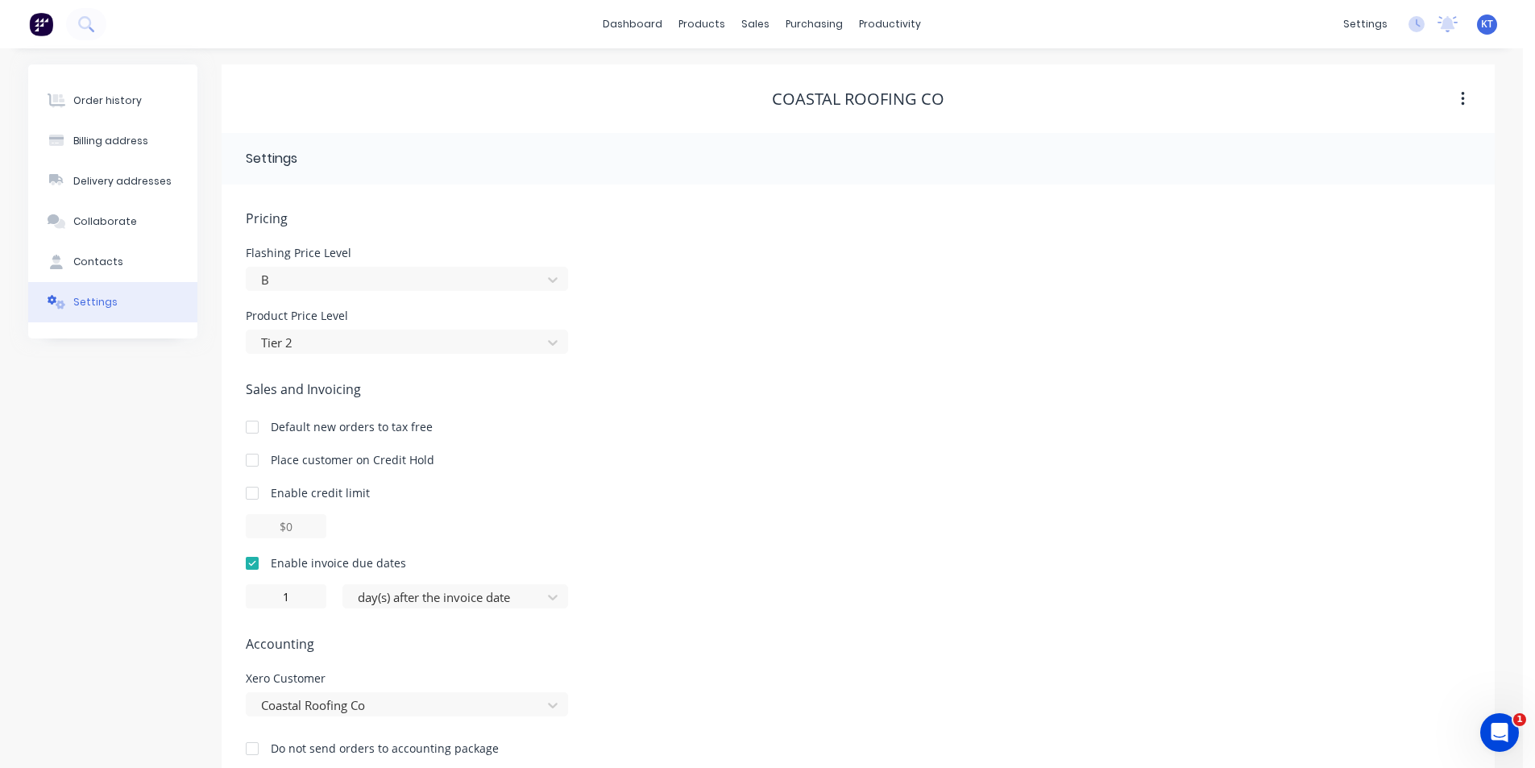
type input "0"
click at [791, 611] on div "Pricing [MEDICAL_DATA] Price Level B Product Price Level Tier 2 Sales and Invoi…" at bounding box center [858, 496] width 1225 height 574
click at [106, 101] on div "Order history" at bounding box center [107, 100] width 68 height 15
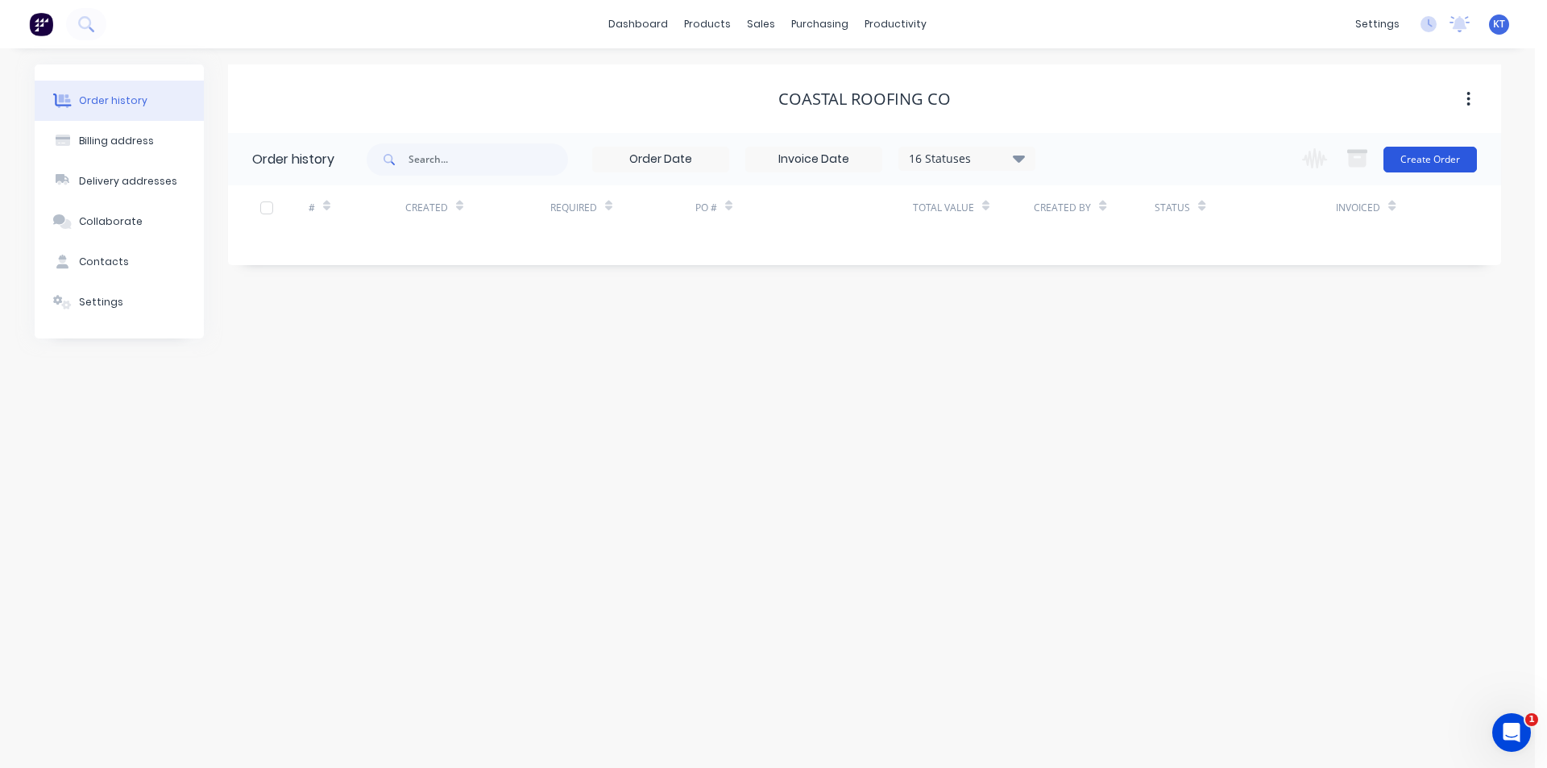
click at [1438, 164] on button "Create Order" at bounding box center [1430, 160] width 93 height 26
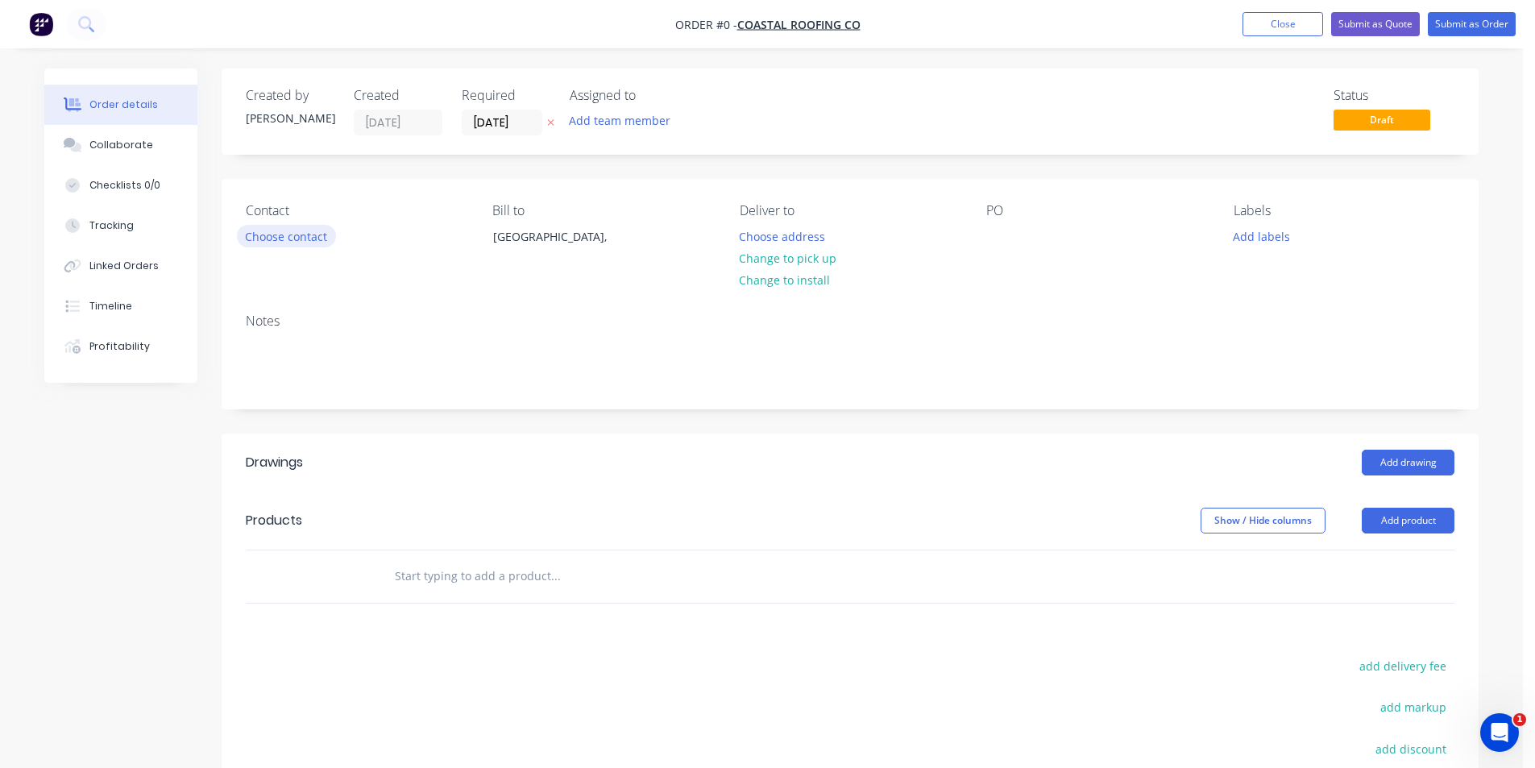
click at [322, 236] on button "Choose contact" at bounding box center [286, 236] width 99 height 22
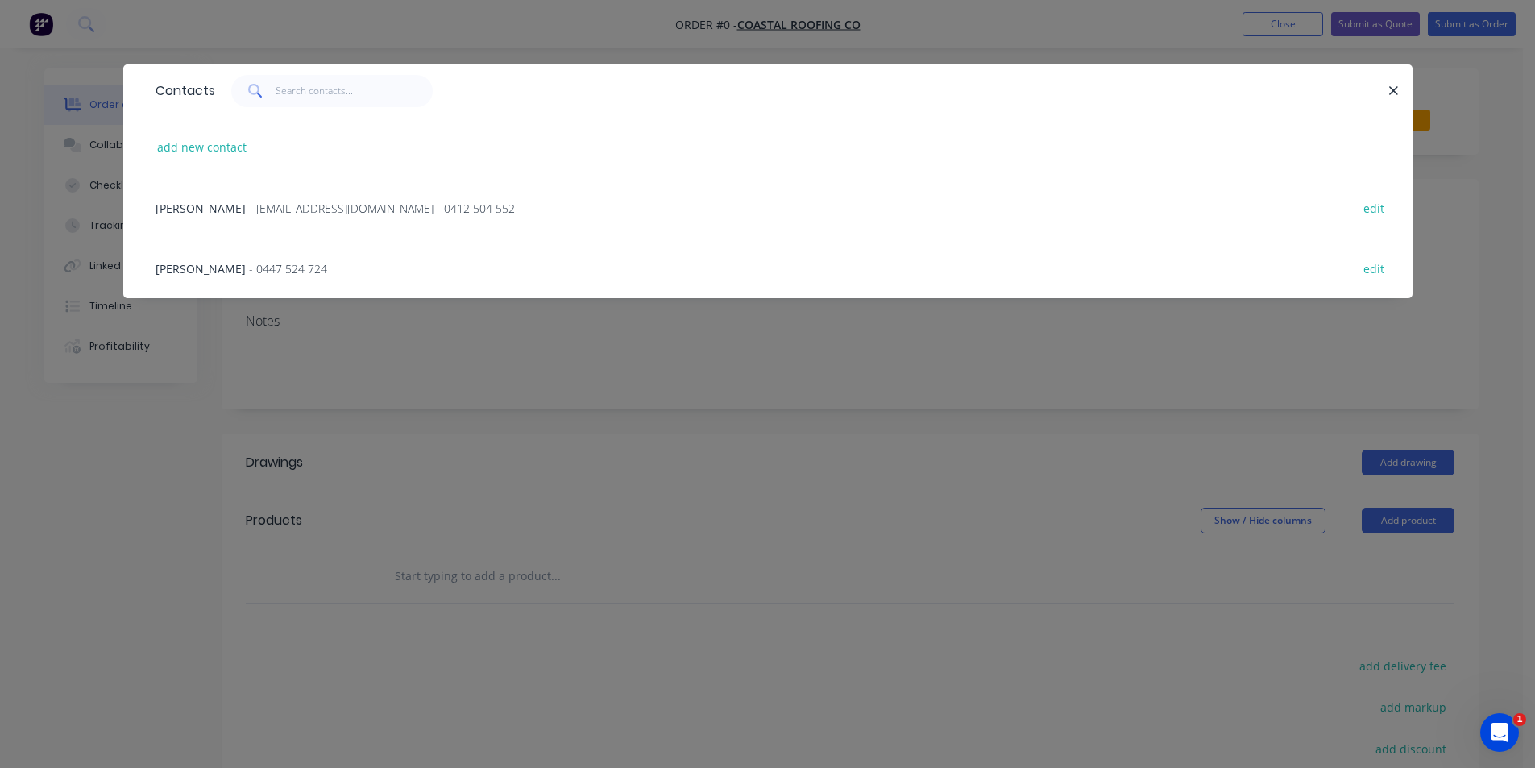
click at [251, 197] on div "[PERSON_NAME] - [EMAIL_ADDRESS][DOMAIN_NAME] - 0412 504 552 edit" at bounding box center [767, 207] width 1241 height 60
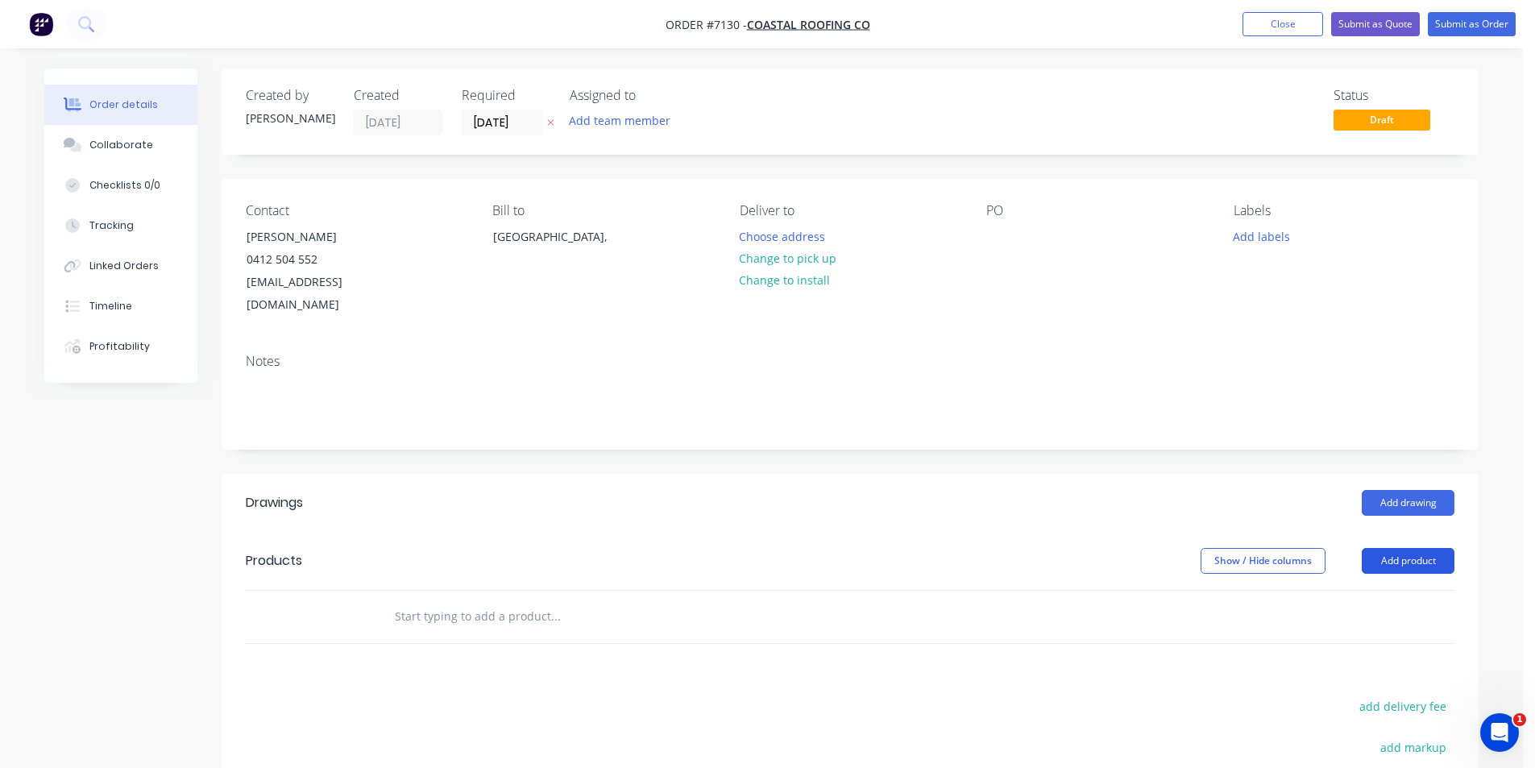
click at [1405, 548] on button "Add product" at bounding box center [1408, 561] width 93 height 26
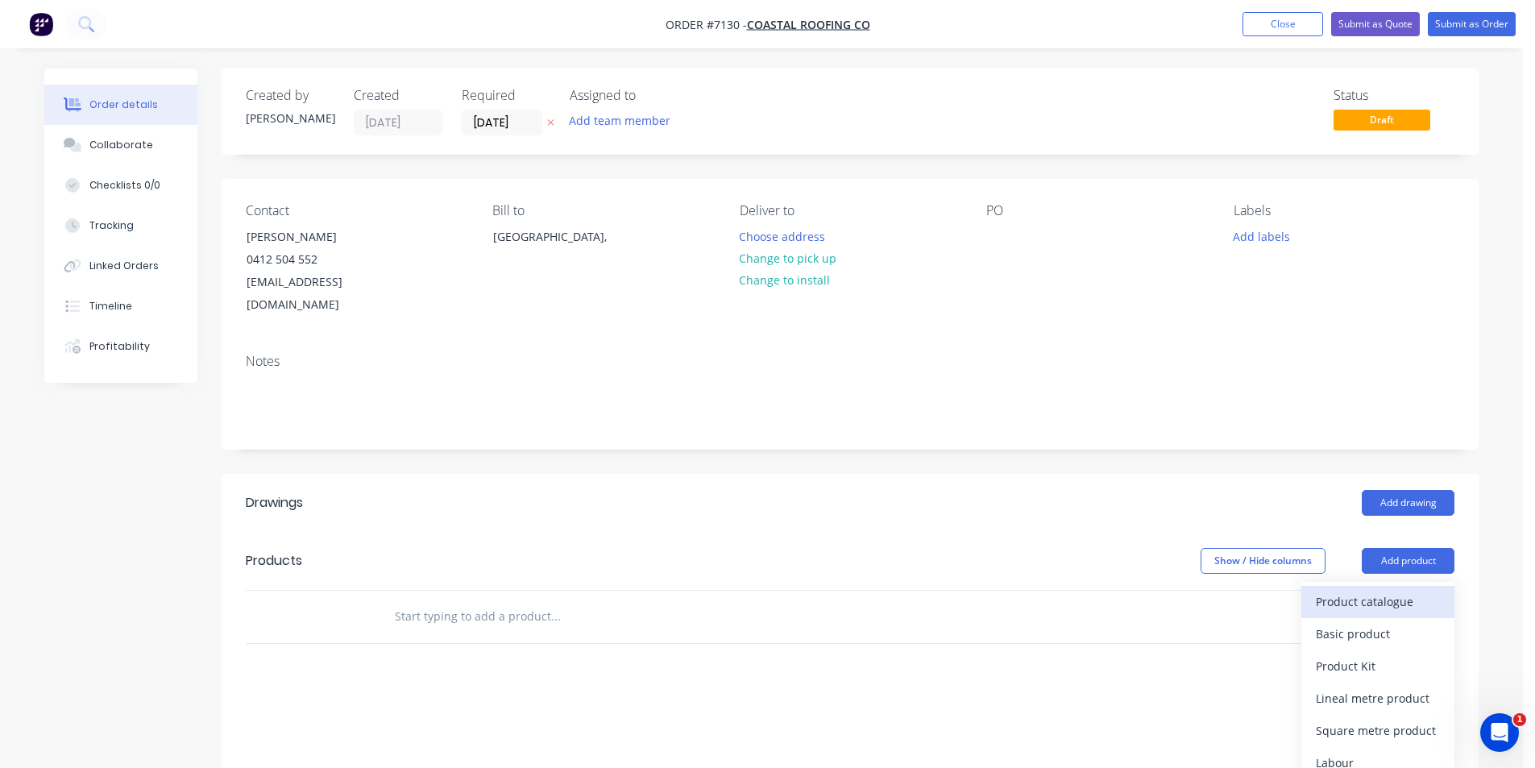
click at [1373, 590] on div "Product catalogue" at bounding box center [1378, 601] width 124 height 23
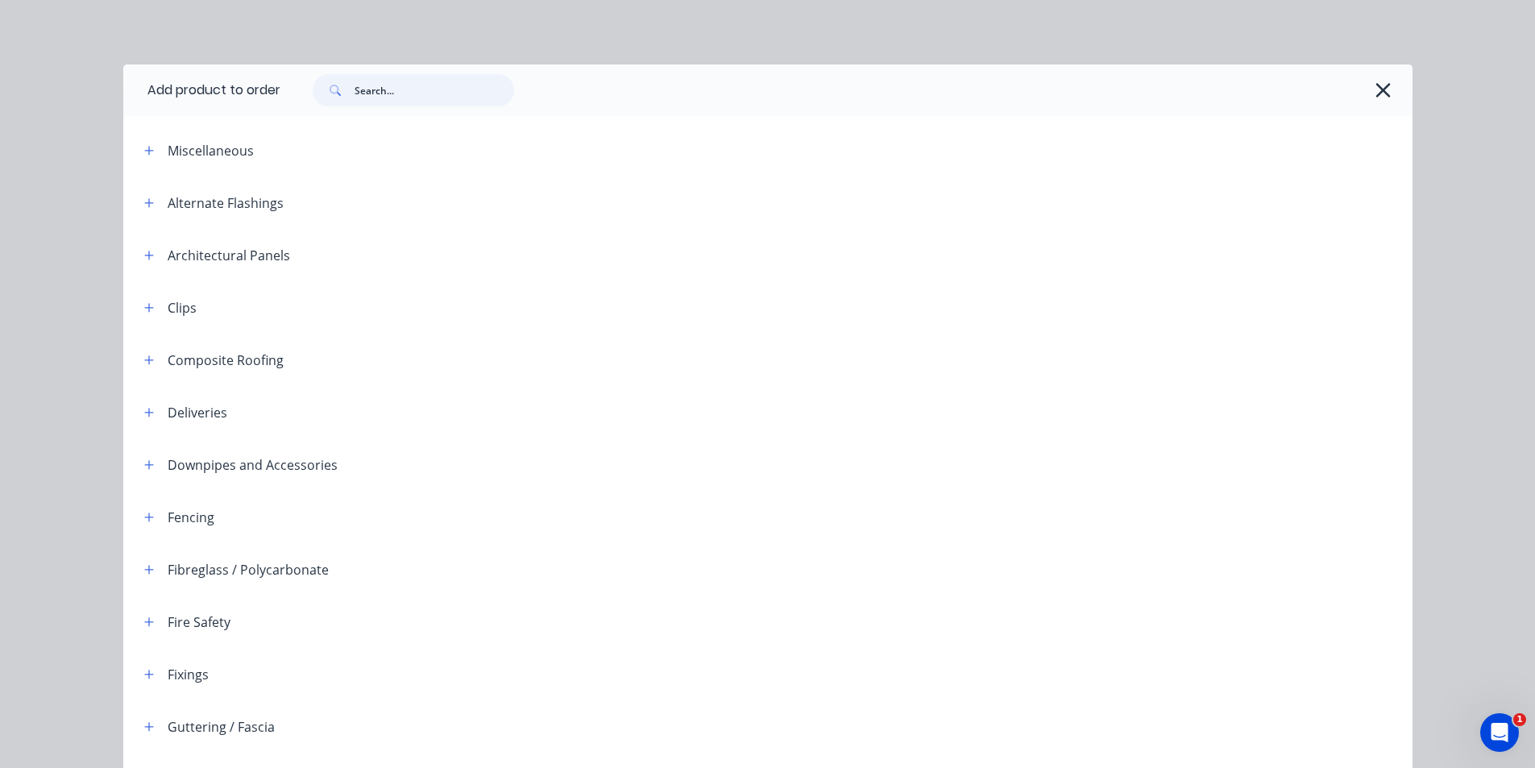
click at [405, 87] on input "text" at bounding box center [435, 90] width 160 height 32
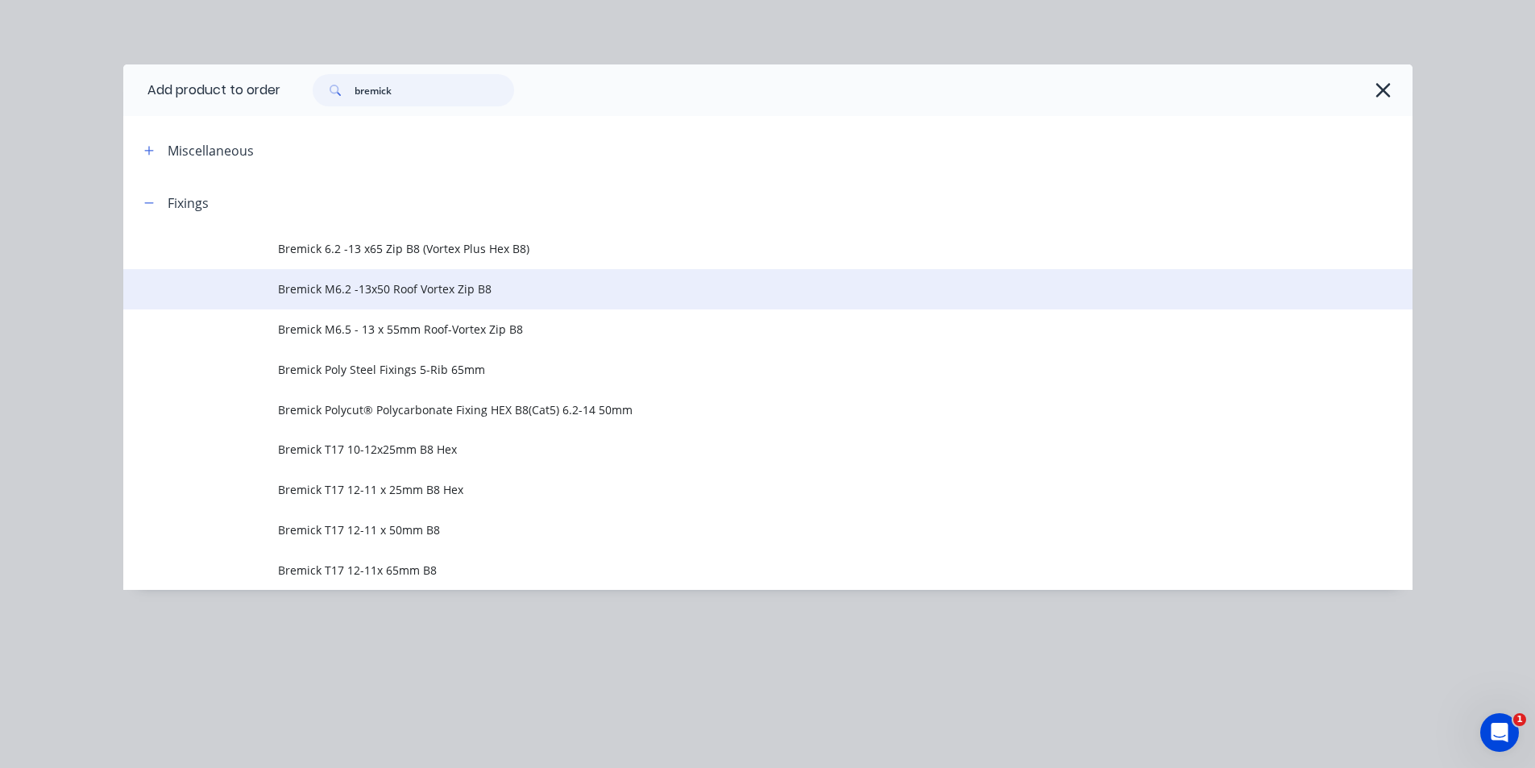
type input "bremick"
click at [407, 286] on span "Bremick M6.2 -13x50 Roof Vortex Zip B8" at bounding box center [731, 288] width 907 height 17
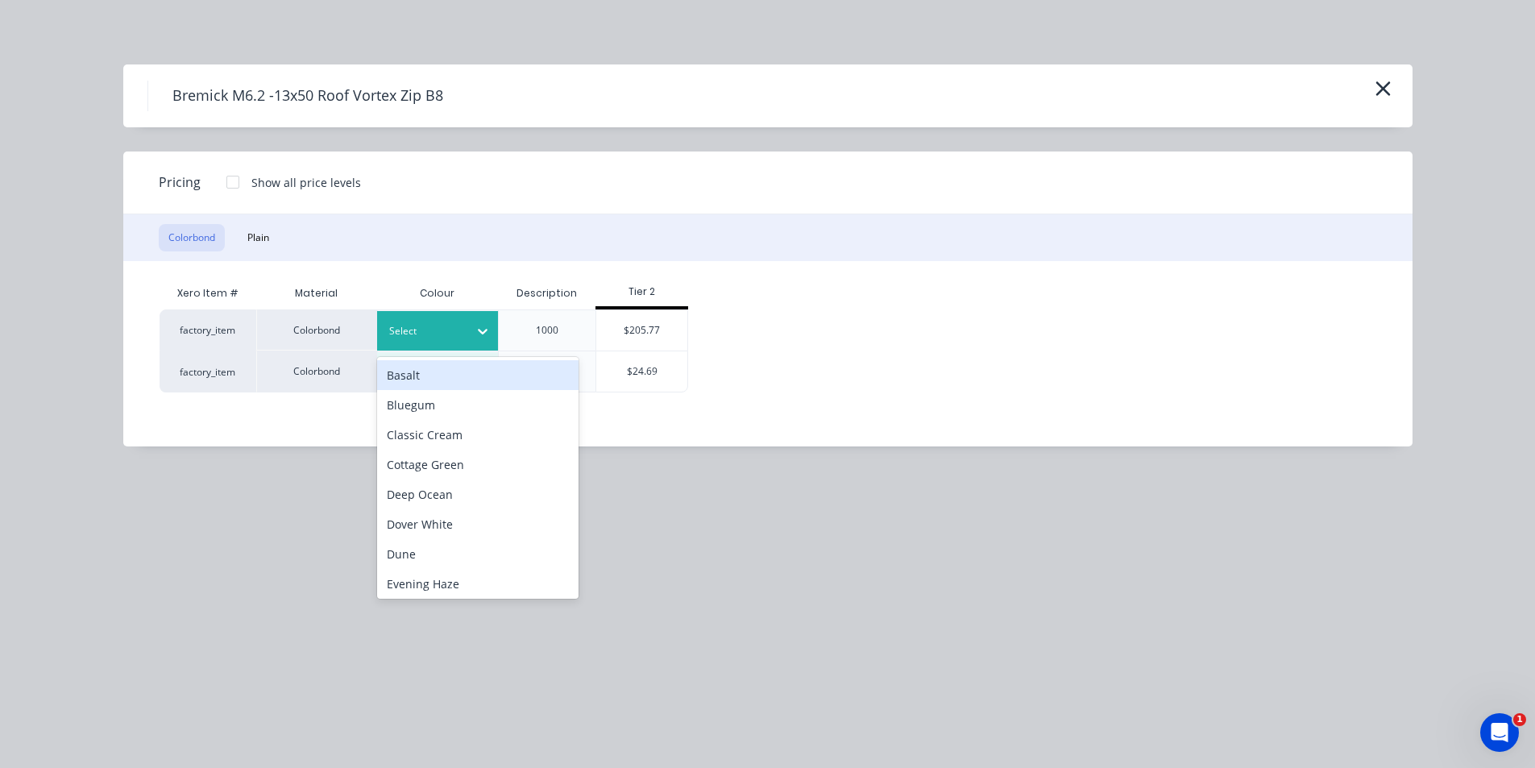
click at [479, 324] on icon at bounding box center [483, 331] width 16 height 16
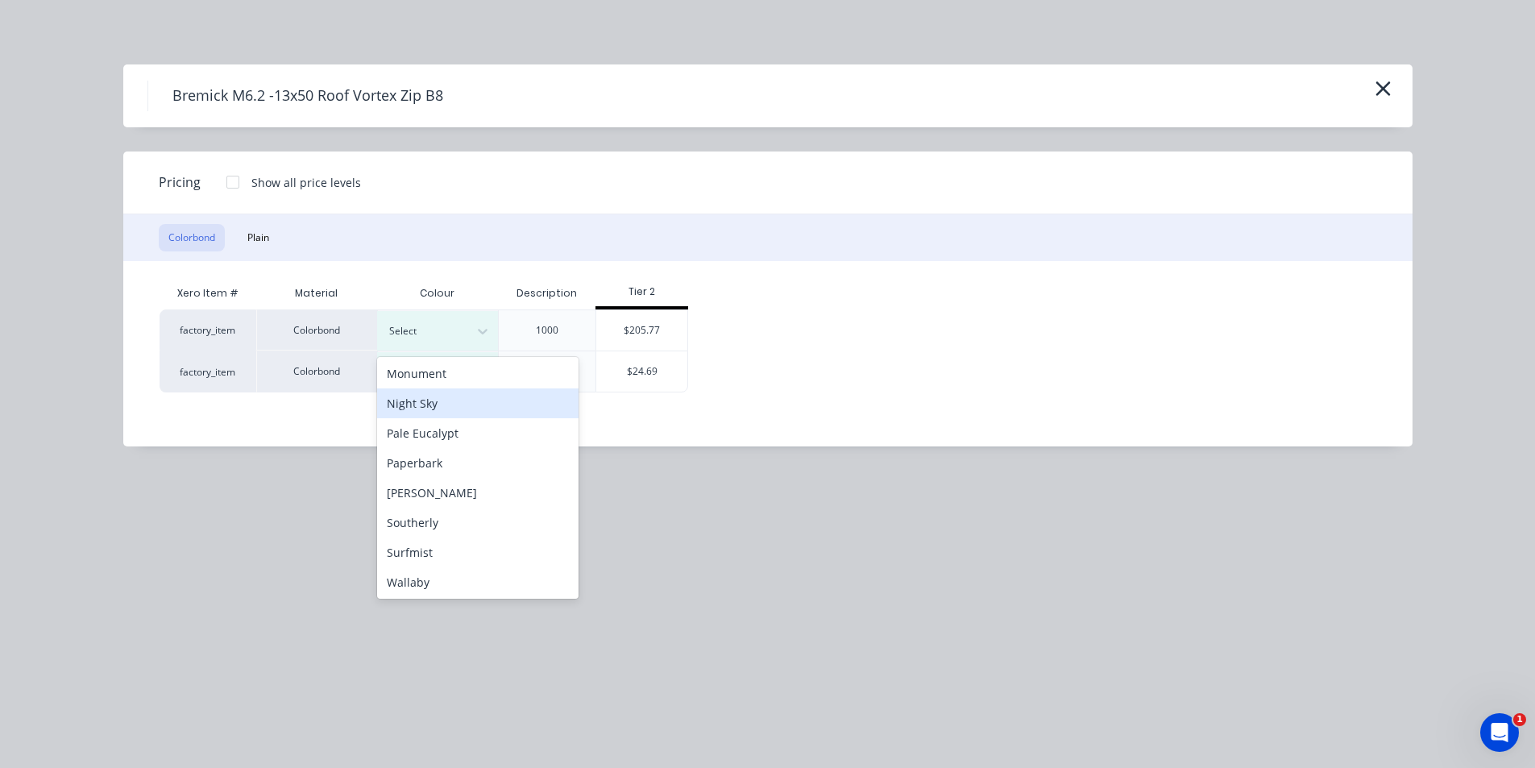
scroll to position [403, 0]
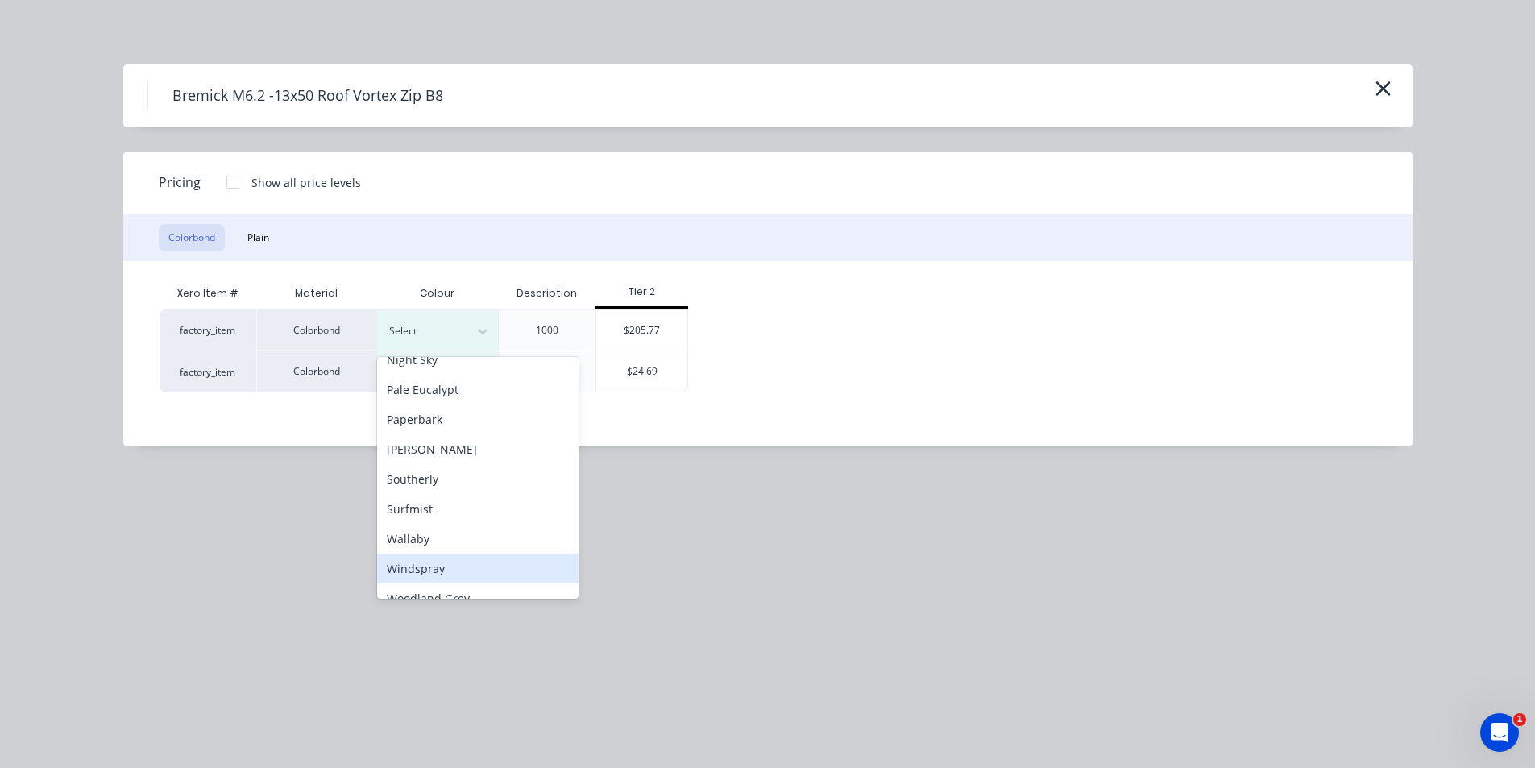
click at [403, 562] on div "Windspray" at bounding box center [477, 569] width 201 height 30
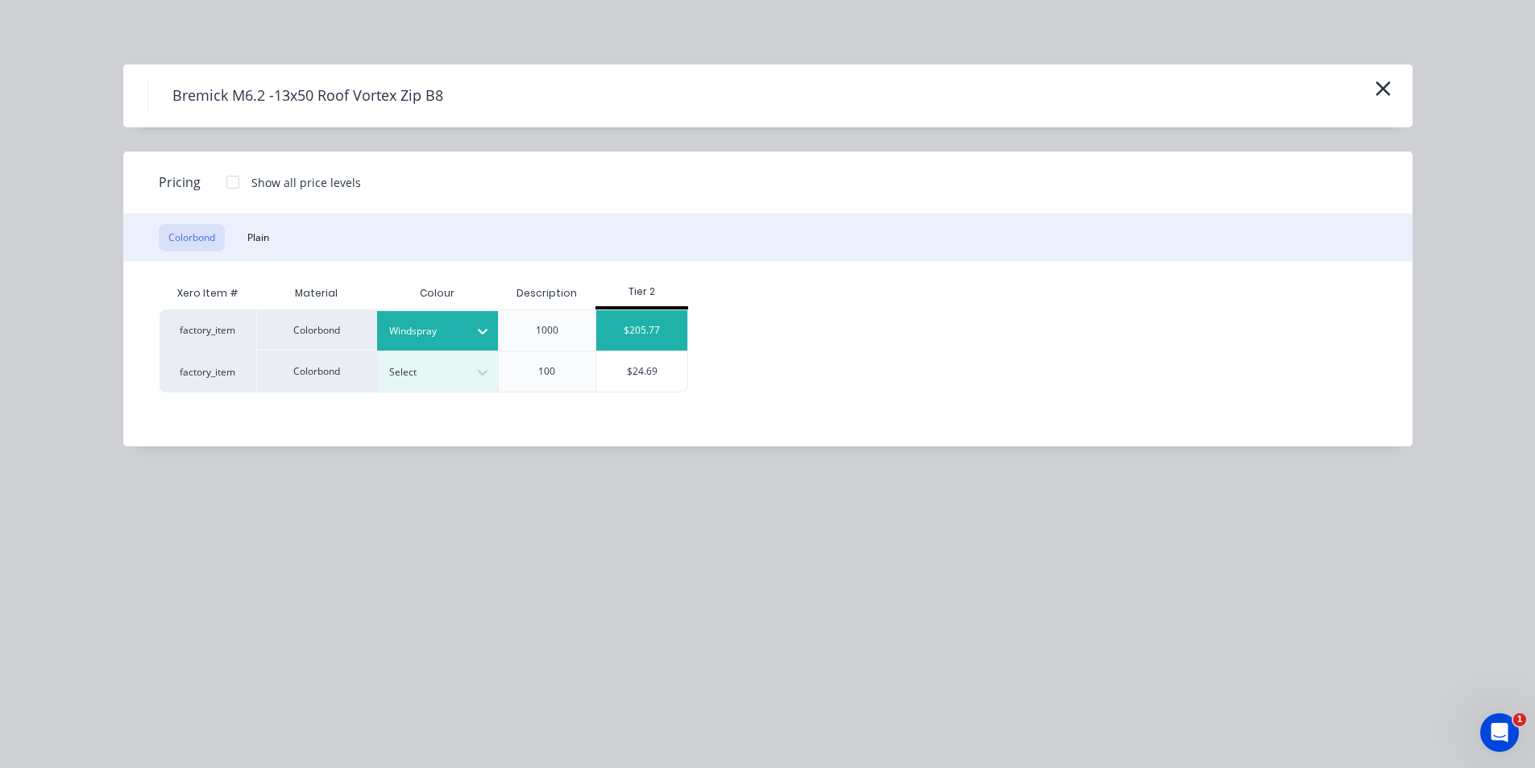
click at [638, 324] on div "$205.77" at bounding box center [641, 330] width 91 height 40
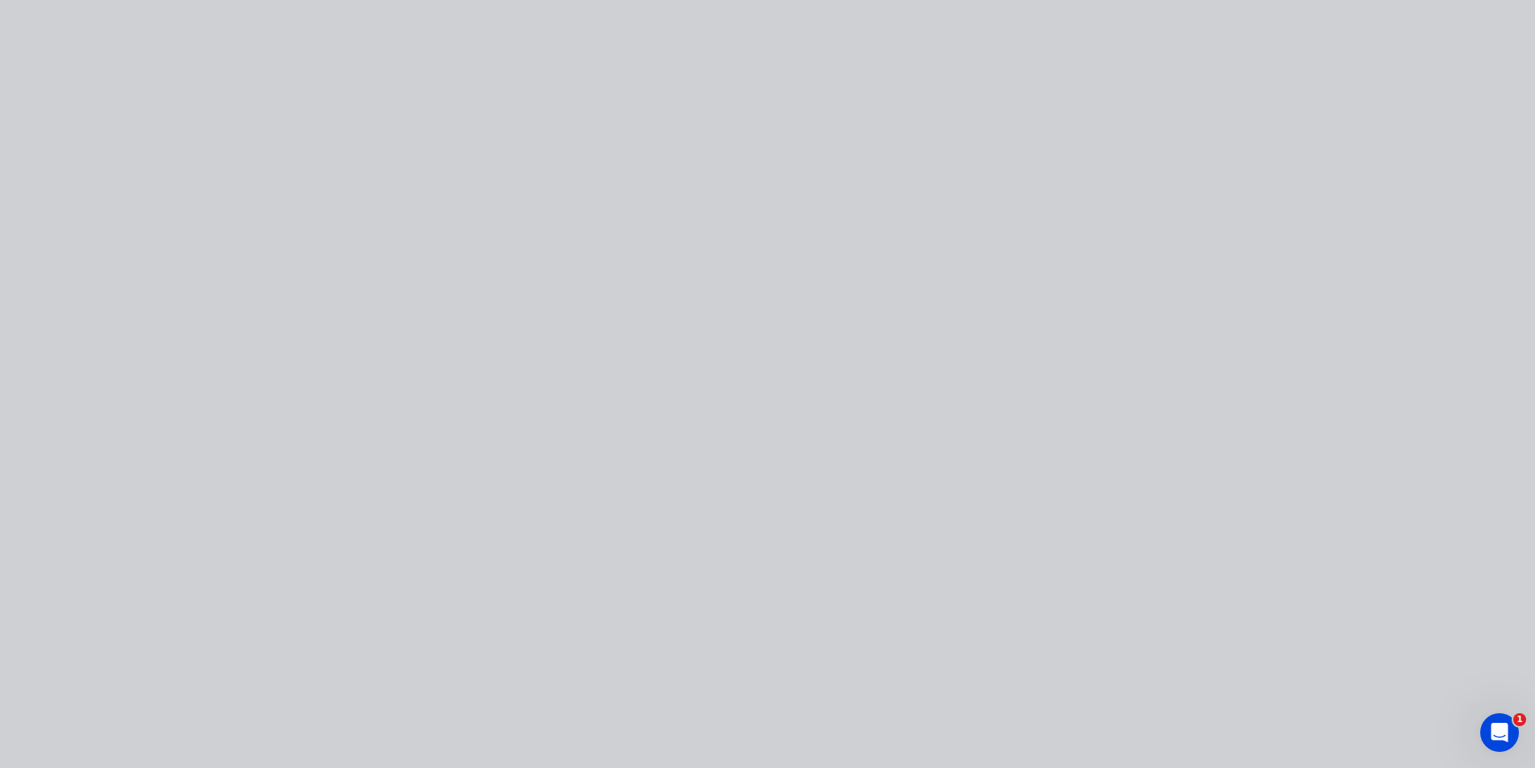
type input "$205.77"
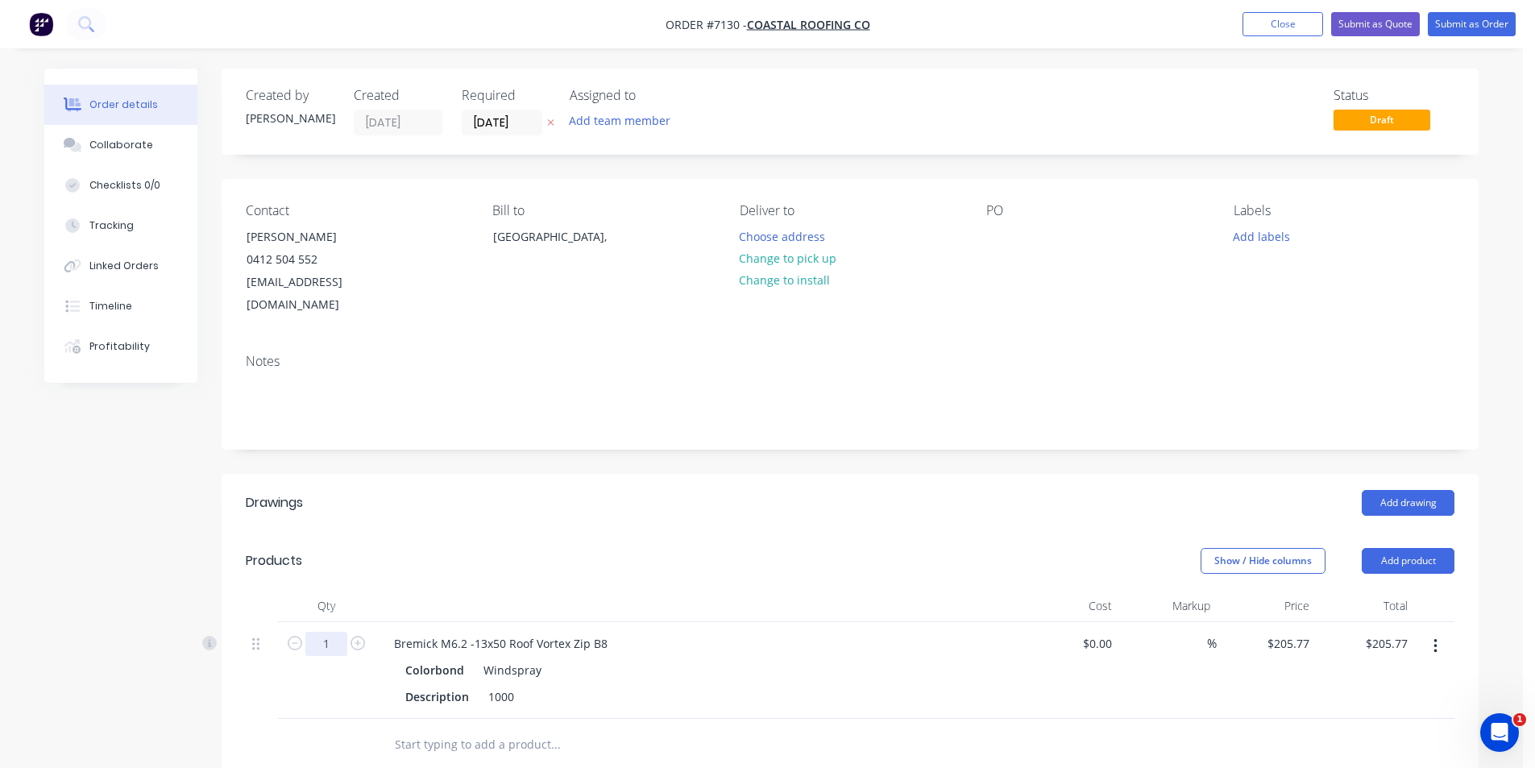
click at [332, 632] on input "1" at bounding box center [326, 644] width 42 height 24
type input "0.4"
type input "$82.31"
click at [437, 632] on div "Bremick M6.2 -13x50 Roof Vortex Zip B8" at bounding box center [500, 643] width 239 height 23
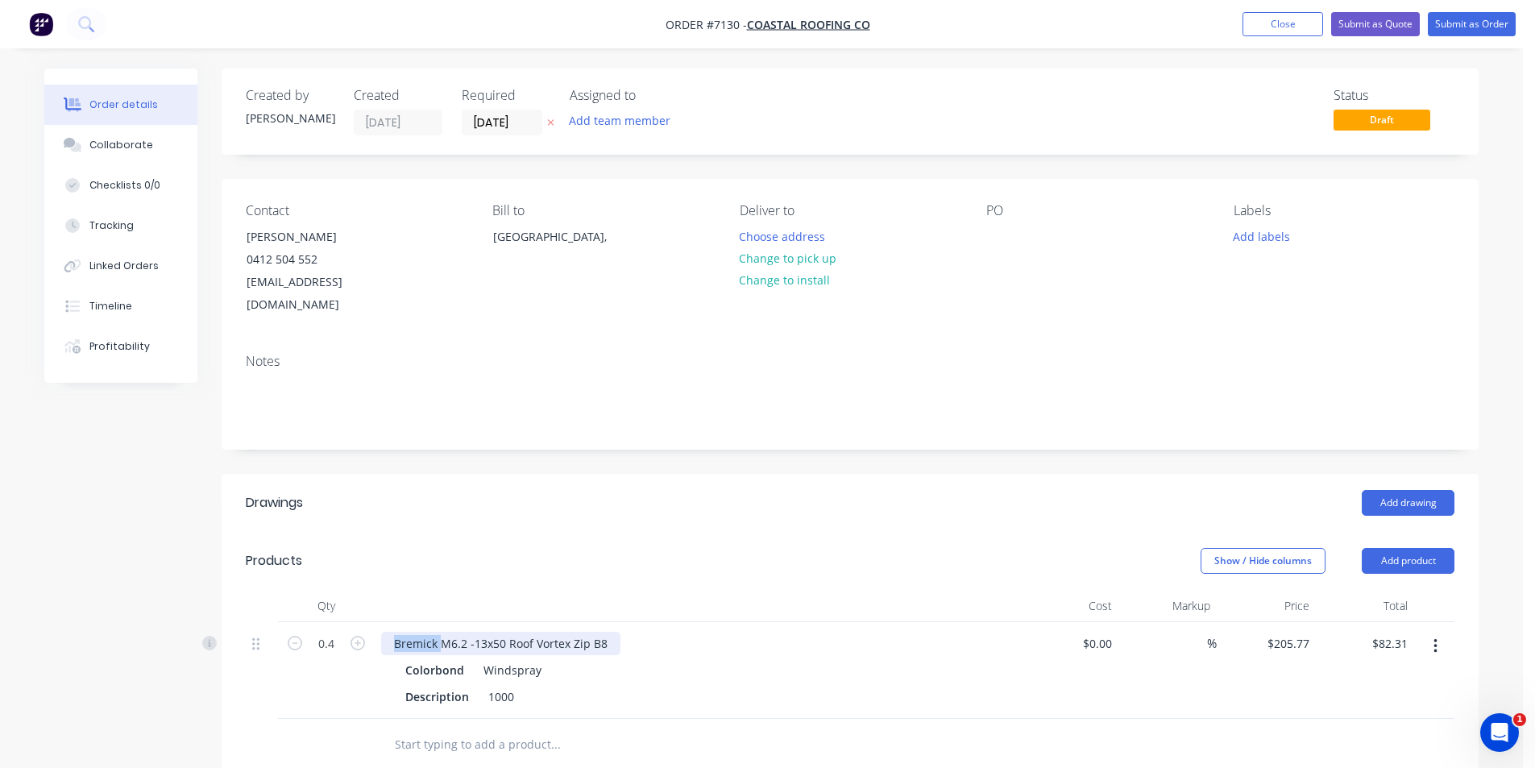
drag, startPoint x: 437, startPoint y: 618, endPoint x: 408, endPoint y: 618, distance: 29.0
click at [408, 632] on div "Bremick M6.2 -13x50 Roof Vortex Zip B8" at bounding box center [500, 643] width 239 height 23
click at [602, 632] on div "Buildex M6.2 -13x50 Roof Vortex Zip B8" at bounding box center [499, 643] width 236 height 23
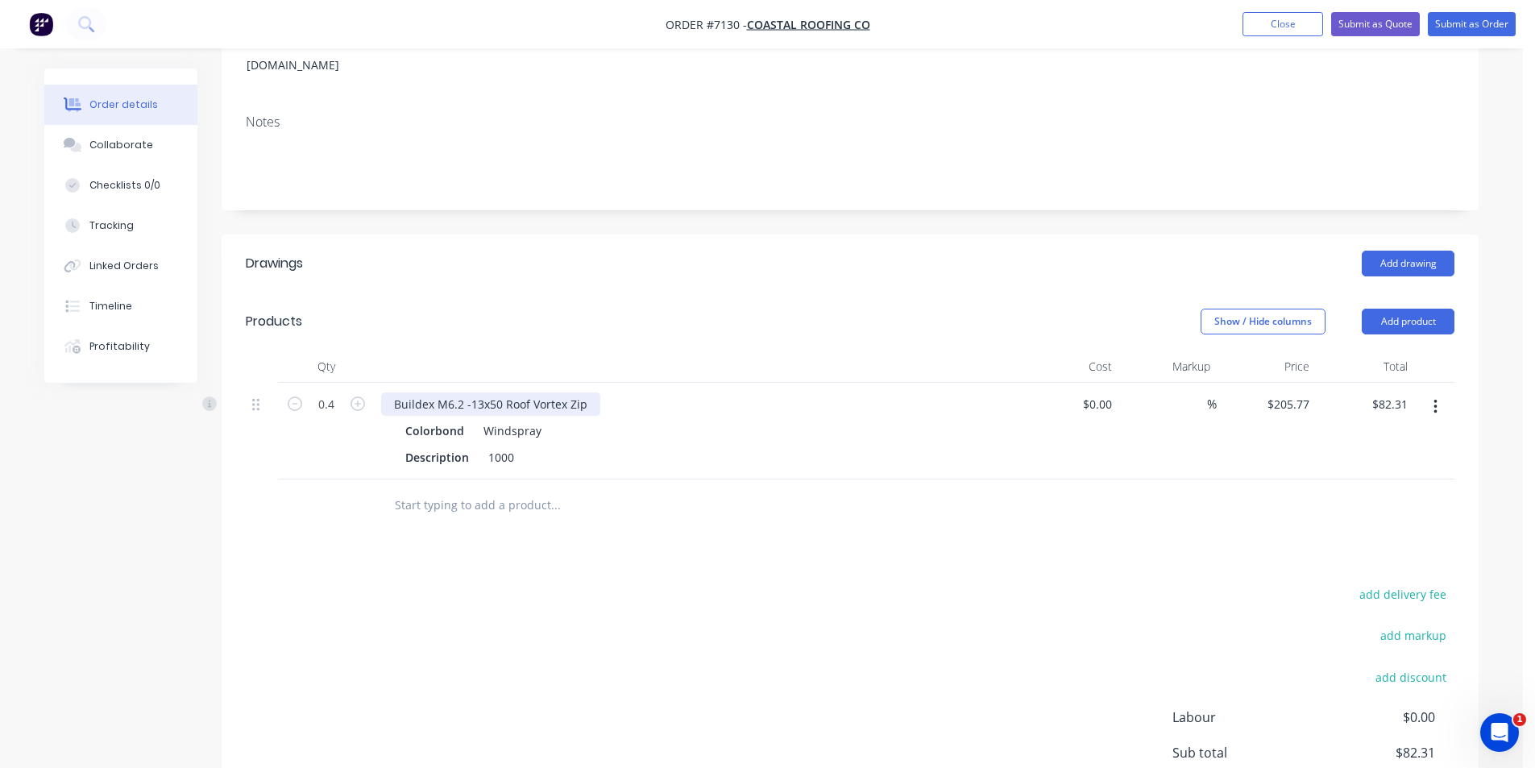
scroll to position [242, 0]
click at [1384, 306] on button "Add product" at bounding box center [1408, 319] width 93 height 26
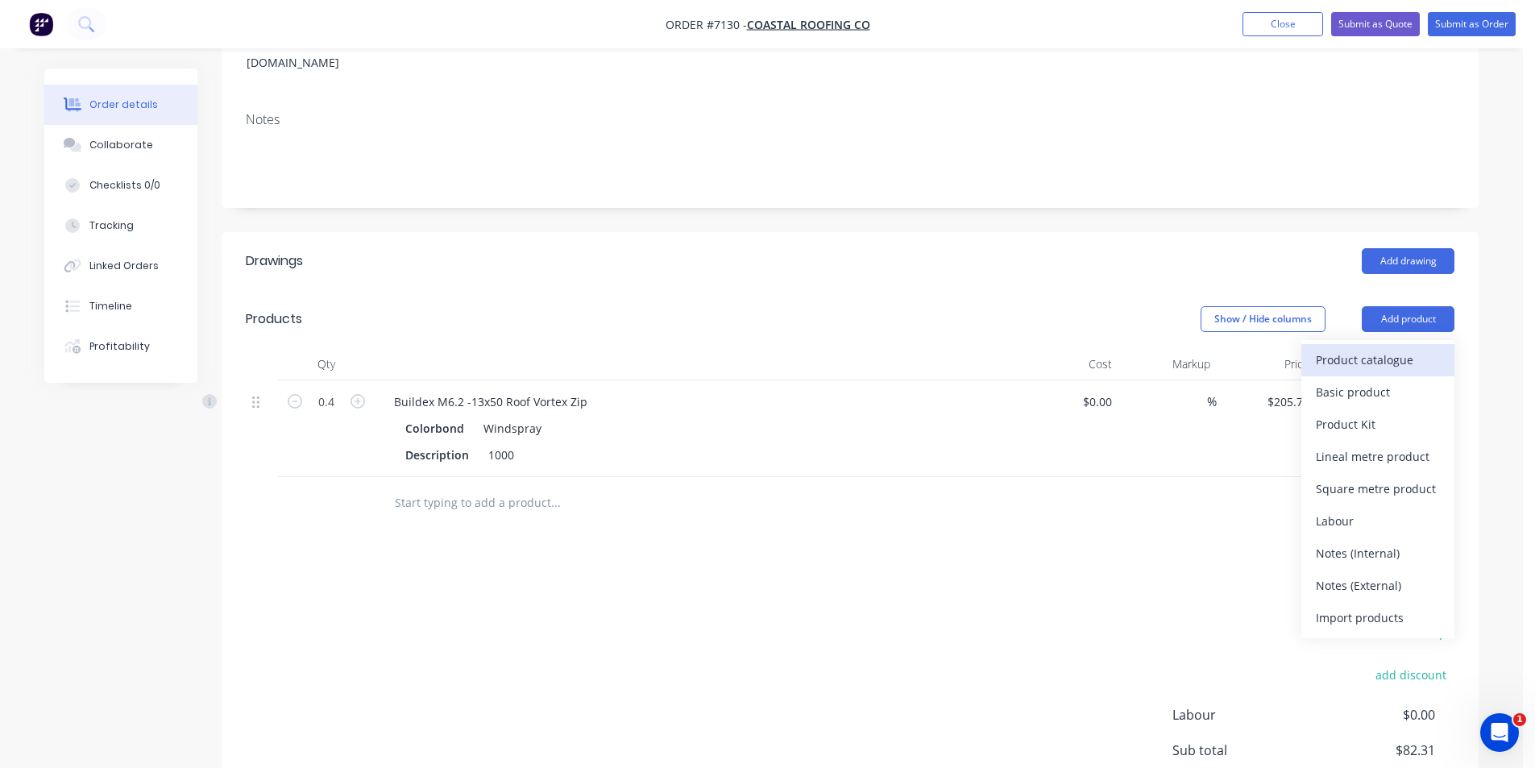
click at [1390, 348] on div "Product catalogue" at bounding box center [1378, 359] width 124 height 23
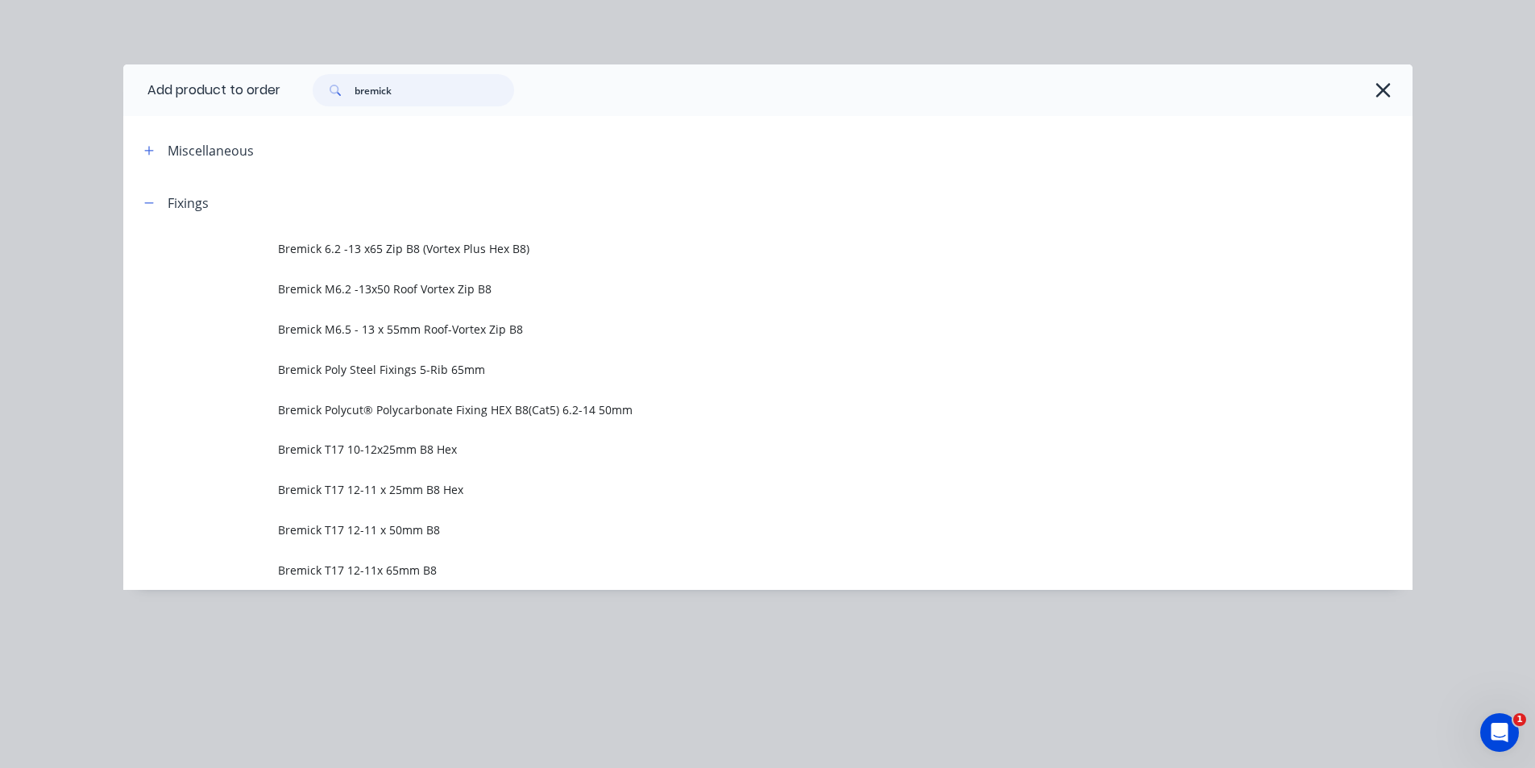
drag, startPoint x: 409, startPoint y: 93, endPoint x: 341, endPoint y: 88, distance: 67.9
click at [341, 88] on div "bremick" at bounding box center [413, 90] width 201 height 32
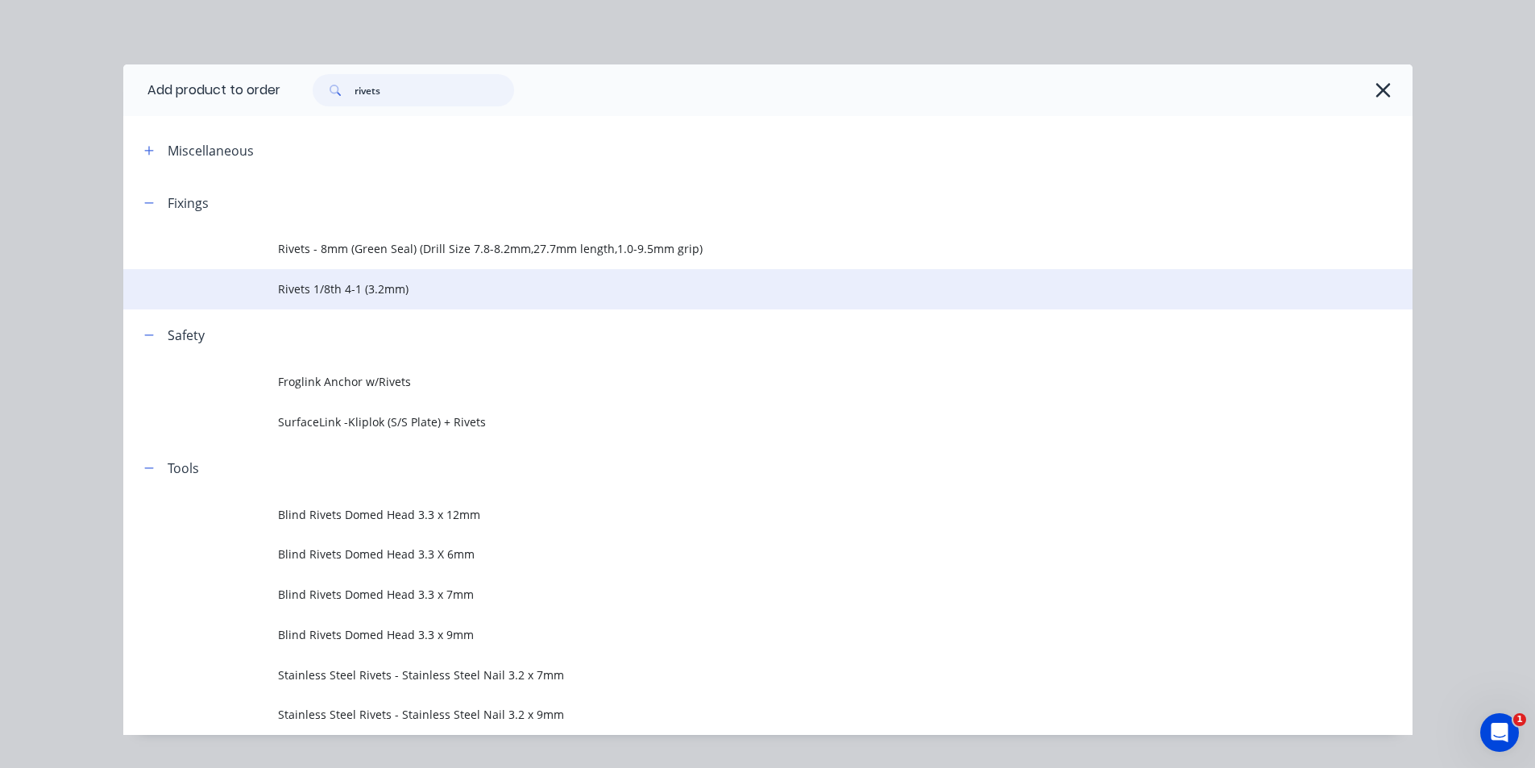
type input "rivets"
click at [345, 290] on span "Rivets 1/8th 4-1 (3.2mm)" at bounding box center [731, 288] width 907 height 17
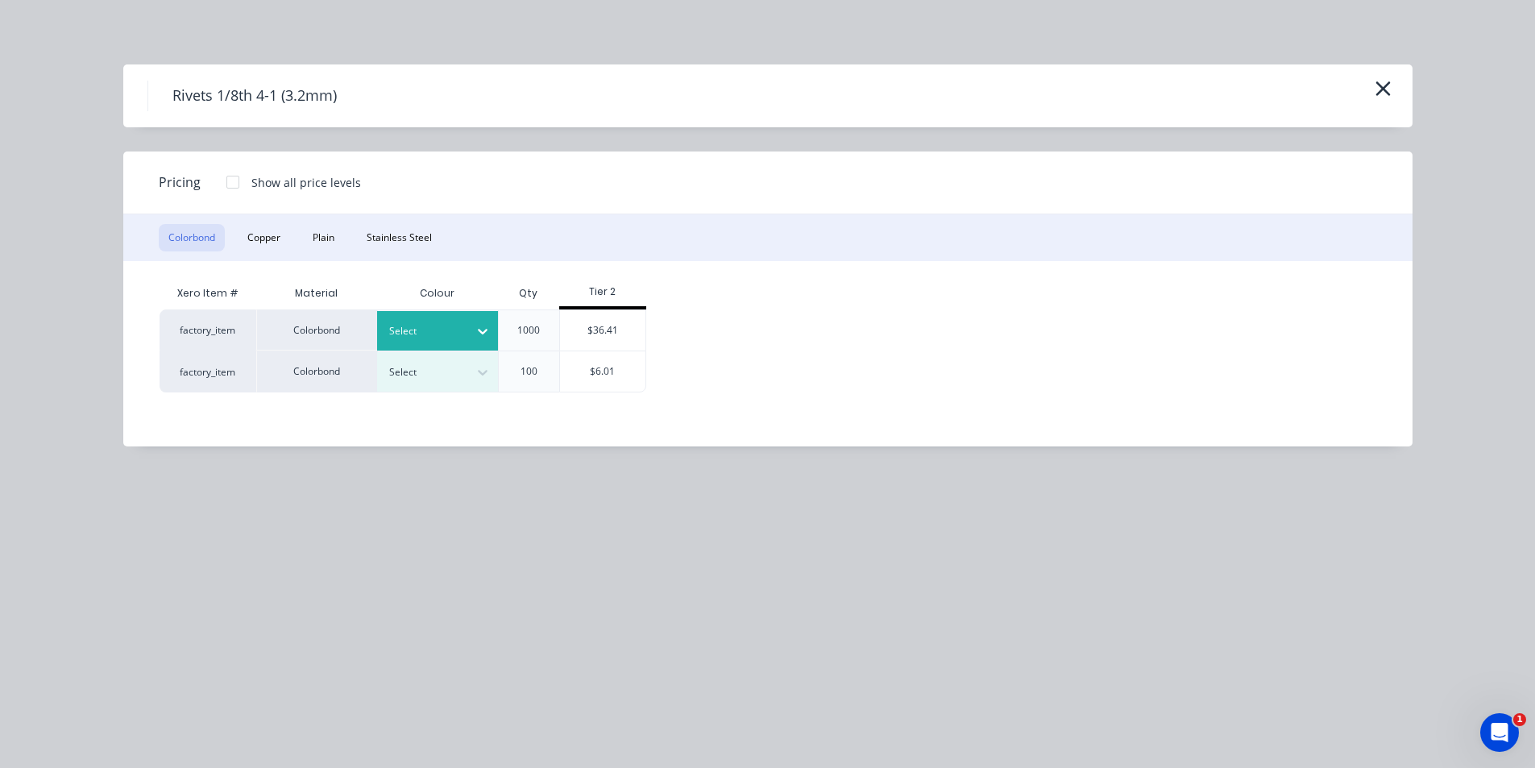
click at [475, 330] on icon at bounding box center [483, 331] width 16 height 16
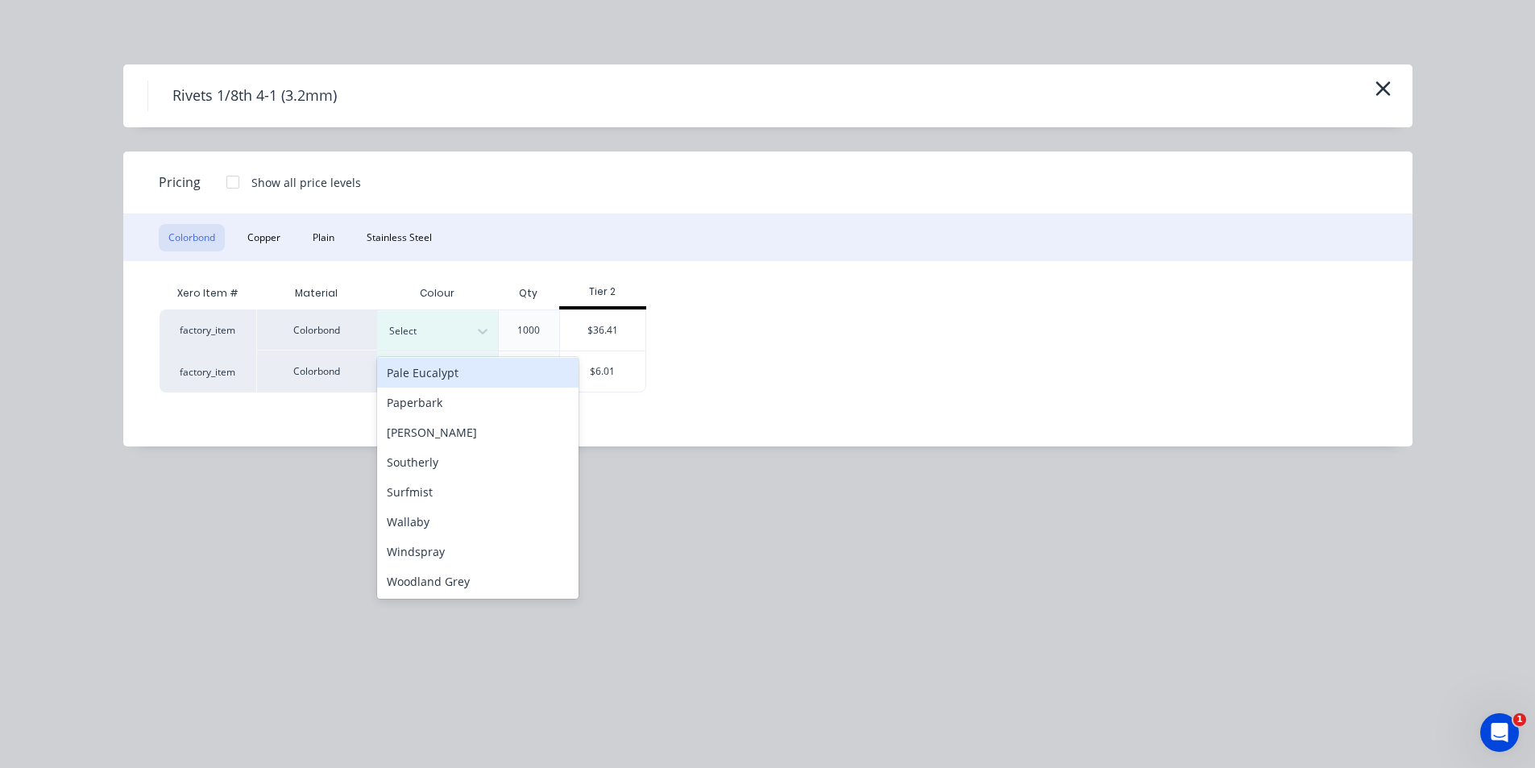
scroll to position [421, 0]
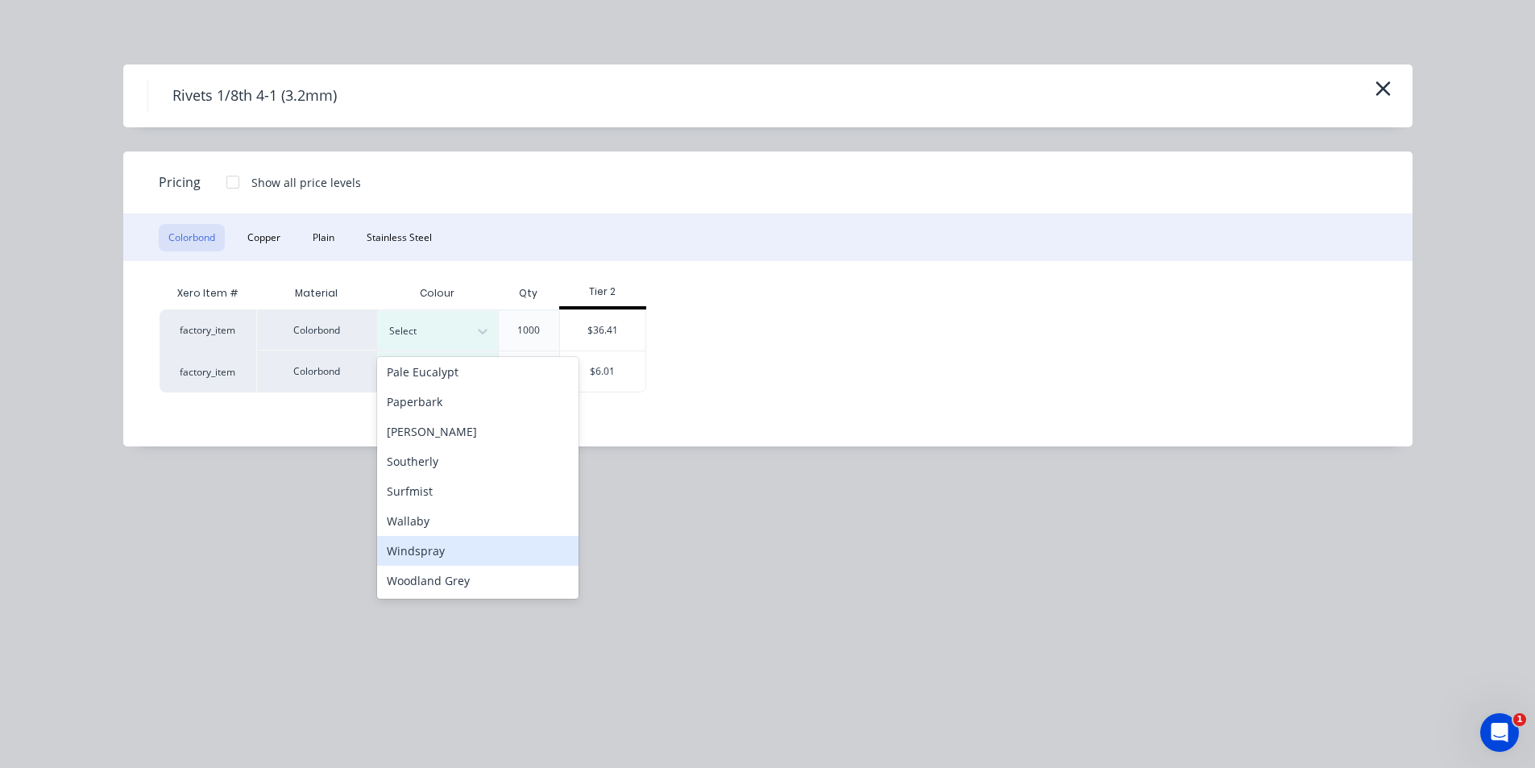
click at [435, 543] on div "Windspray" at bounding box center [477, 551] width 201 height 30
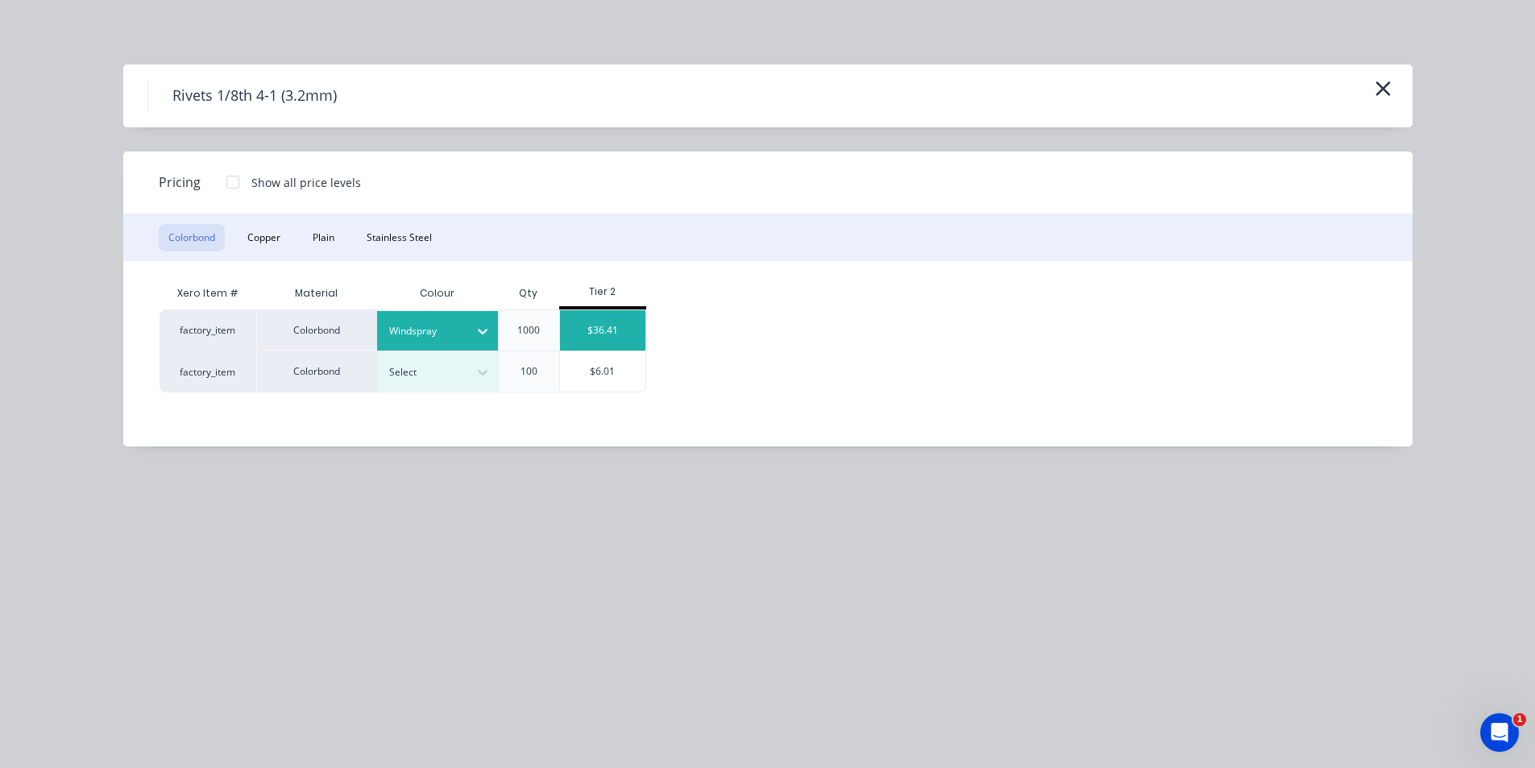
click at [608, 322] on div "$36.41" at bounding box center [603, 330] width 86 height 40
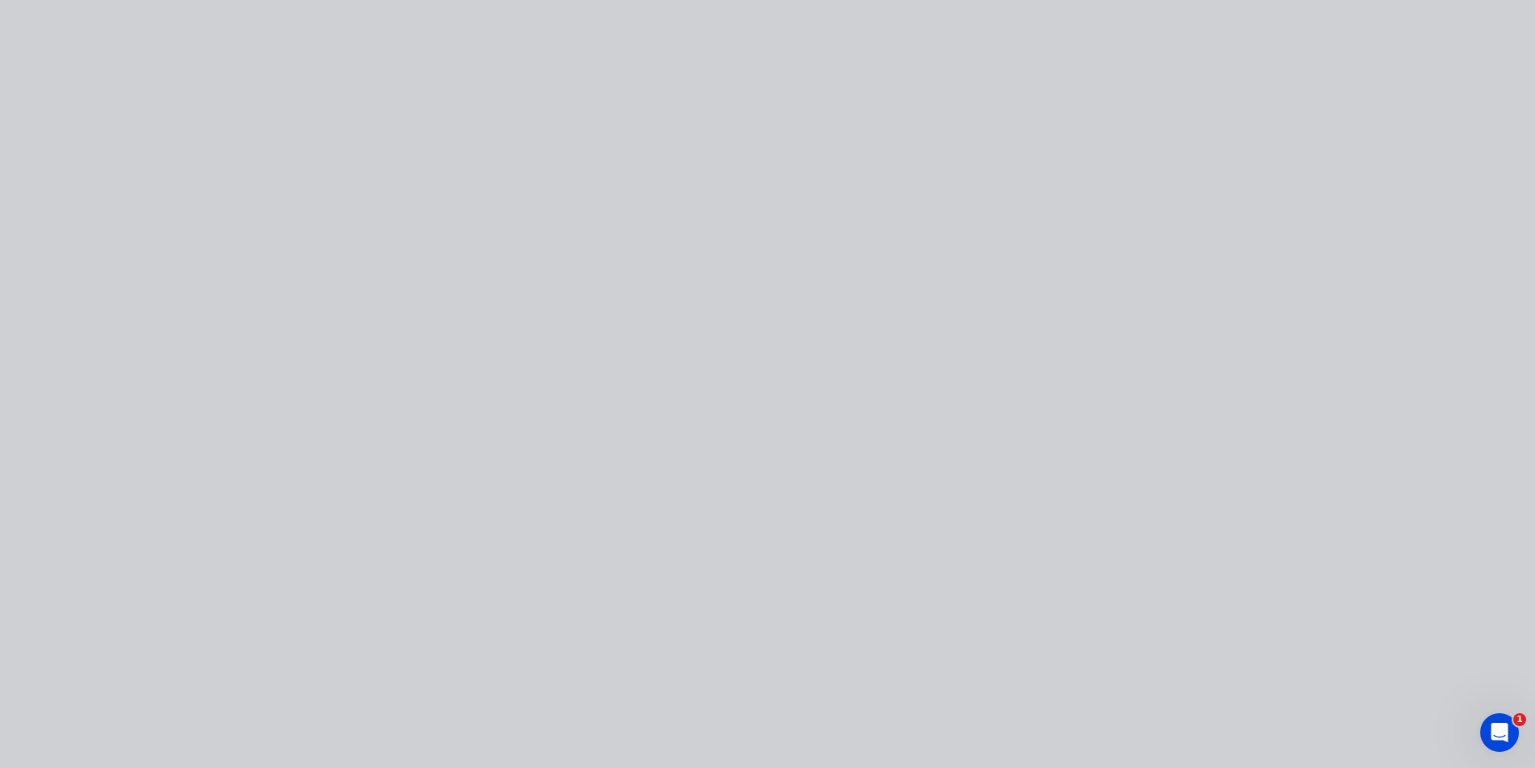
type input "$36.41"
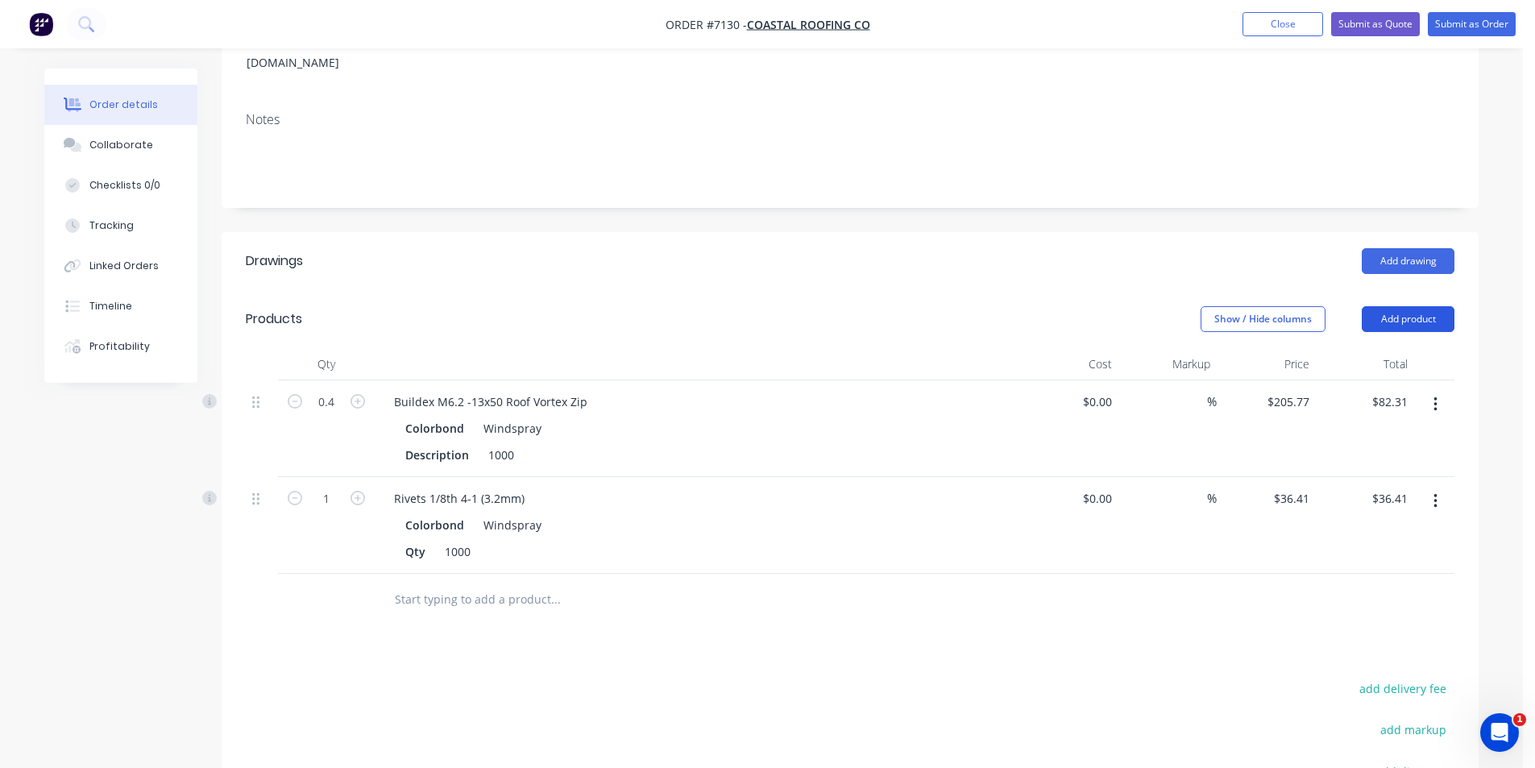
click at [1407, 306] on button "Add product" at bounding box center [1408, 319] width 93 height 26
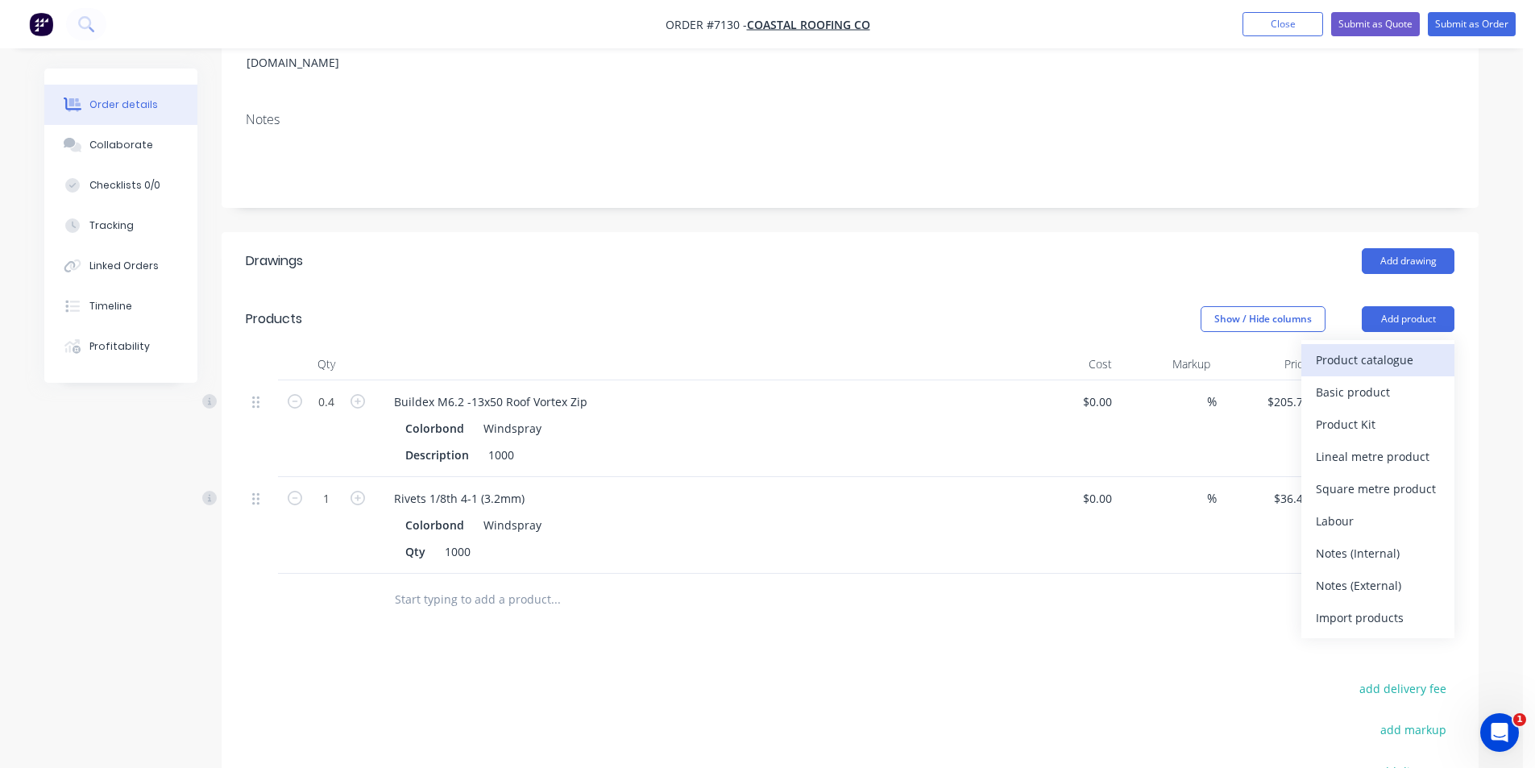
click at [1374, 348] on div "Product catalogue" at bounding box center [1378, 359] width 124 height 23
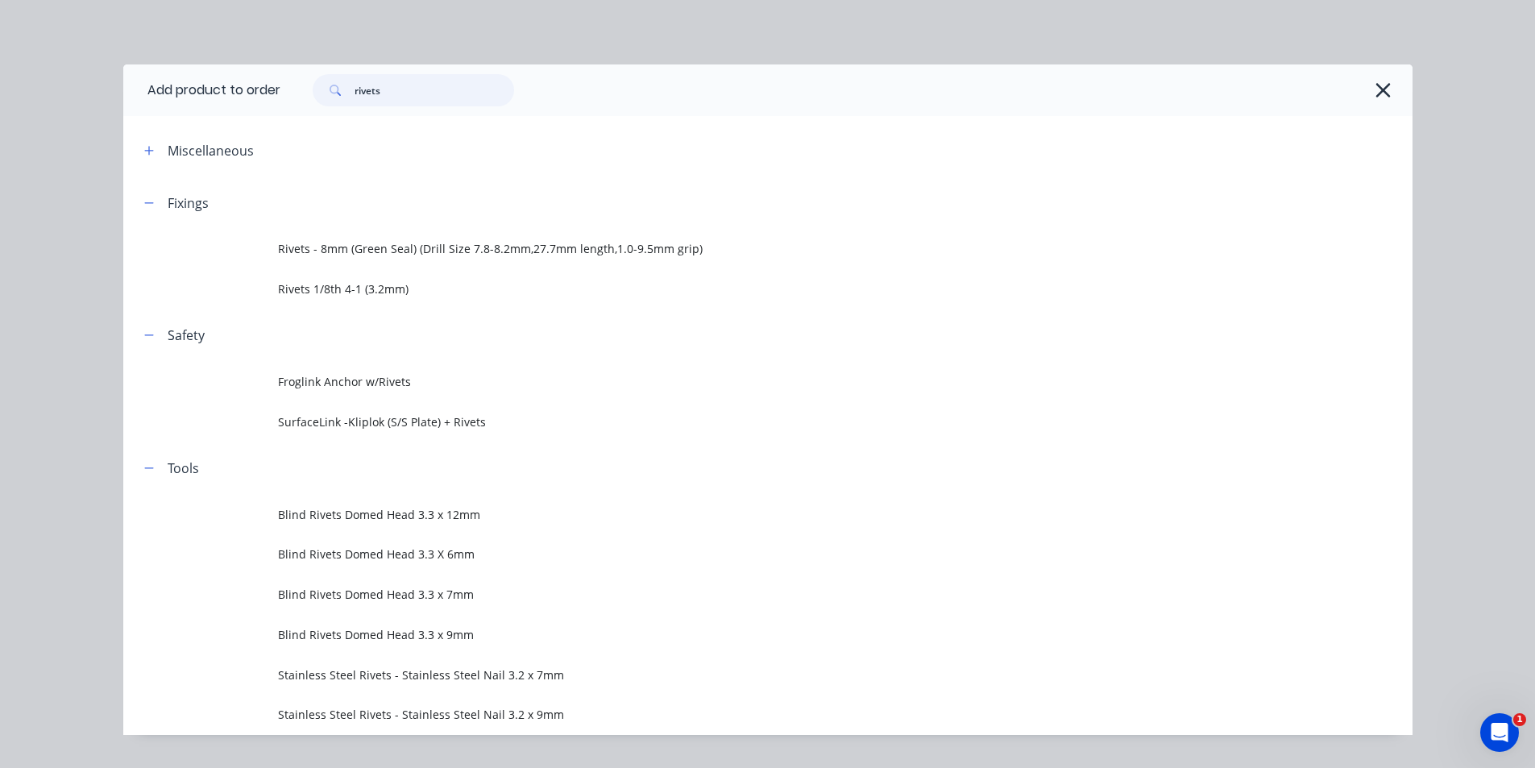
drag, startPoint x: 404, startPoint y: 97, endPoint x: 318, endPoint y: 86, distance: 86.1
click at [318, 86] on div "rivets" at bounding box center [413, 90] width 201 height 32
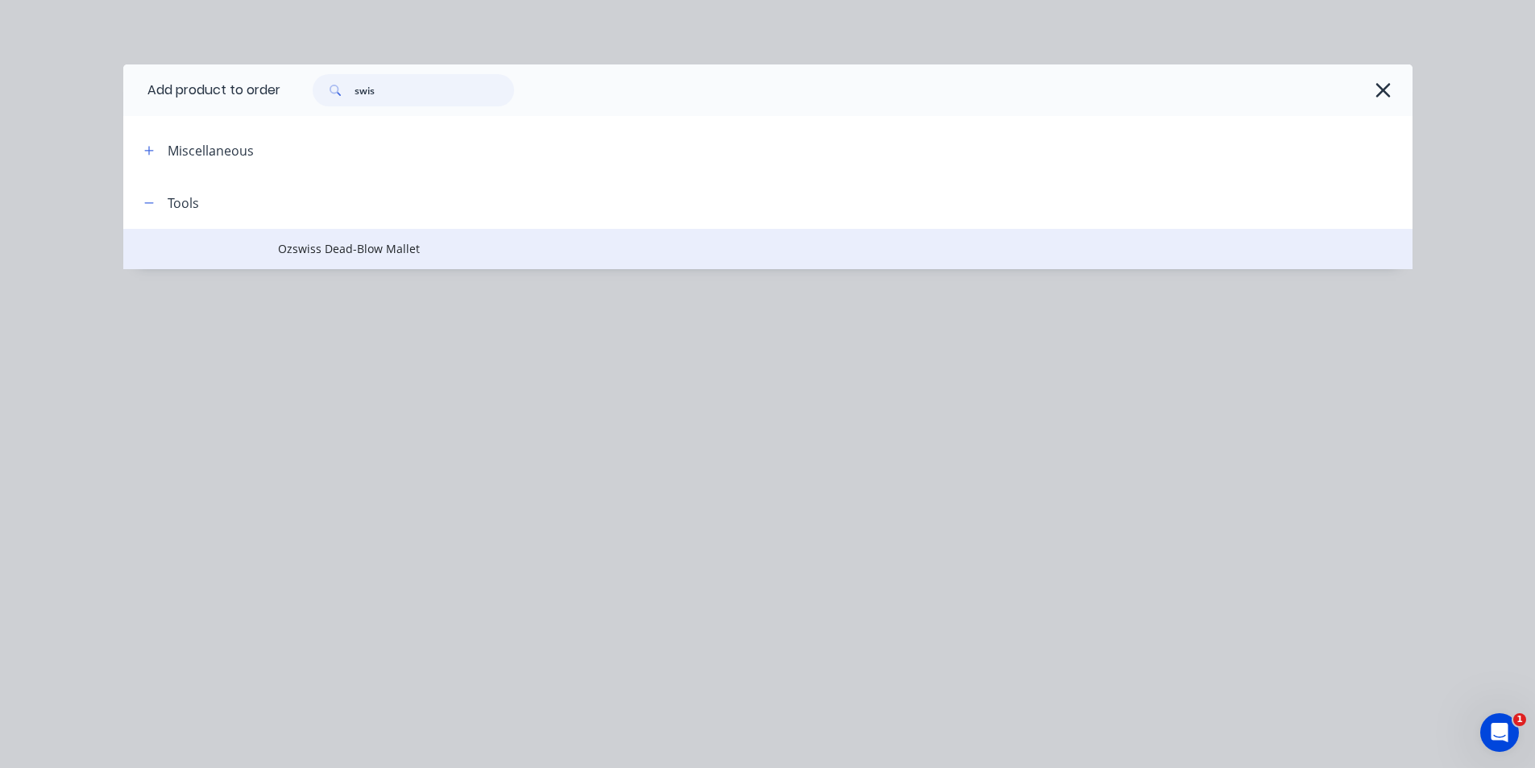
type input "swis"
click at [355, 247] on span "Ozswiss Dead-Blow Mallet" at bounding box center [731, 248] width 907 height 17
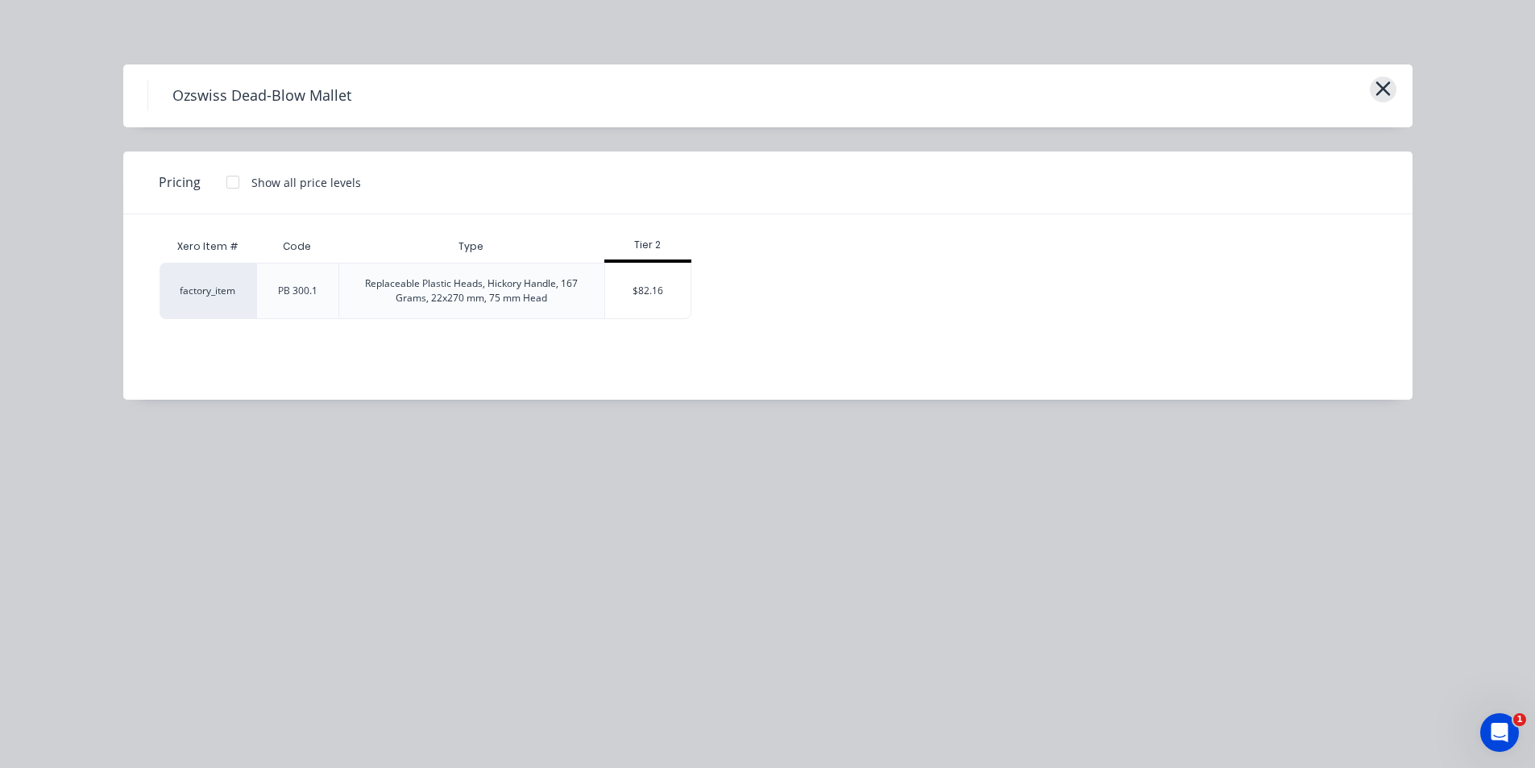
click at [1378, 82] on icon "button" at bounding box center [1383, 88] width 17 height 23
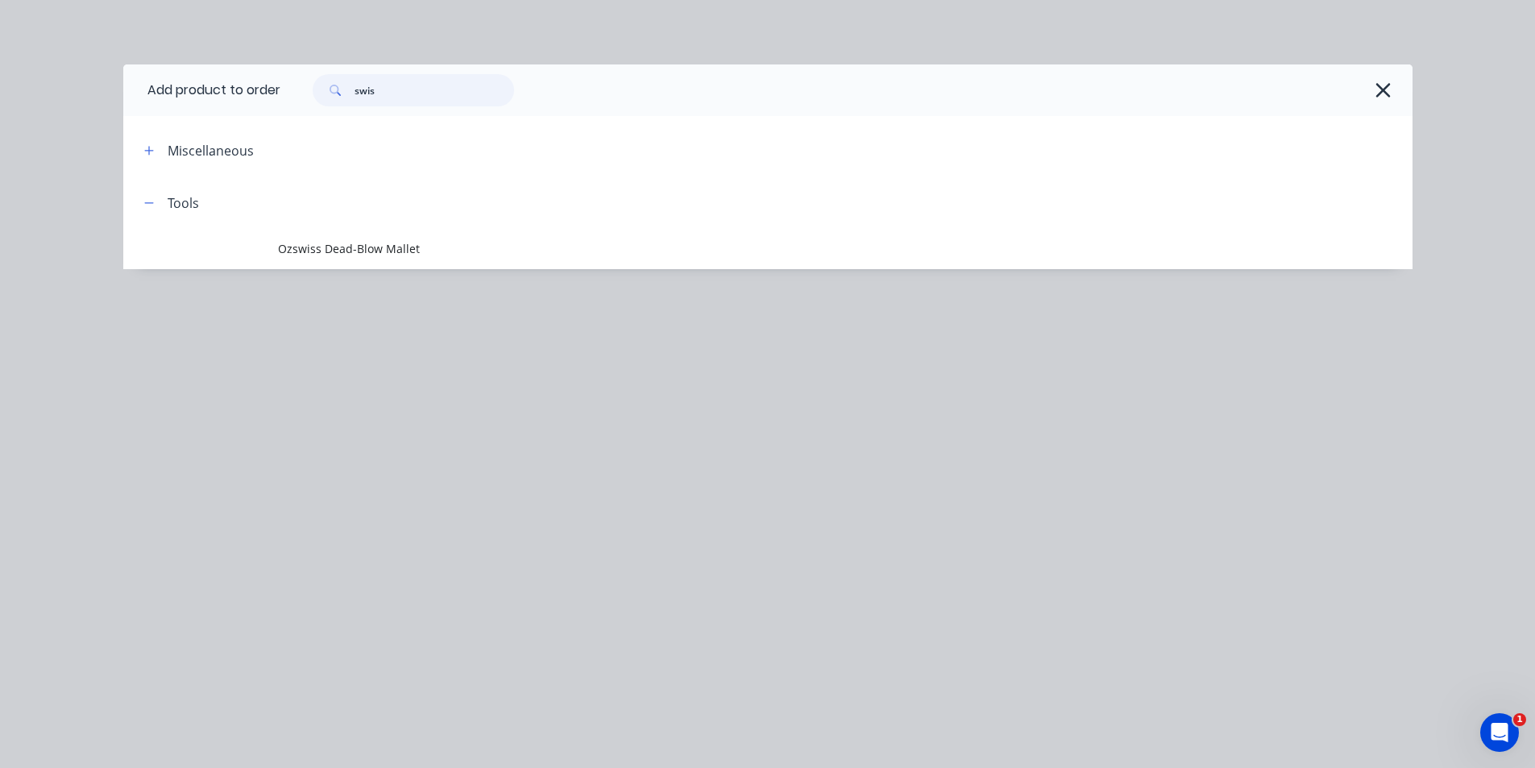
drag, startPoint x: 397, startPoint y: 88, endPoint x: 266, endPoint y: 85, distance: 131.4
click at [266, 85] on header "Add product to order swis" at bounding box center [767, 90] width 1289 height 52
click at [1388, 89] on icon "button" at bounding box center [1383, 90] width 17 height 23
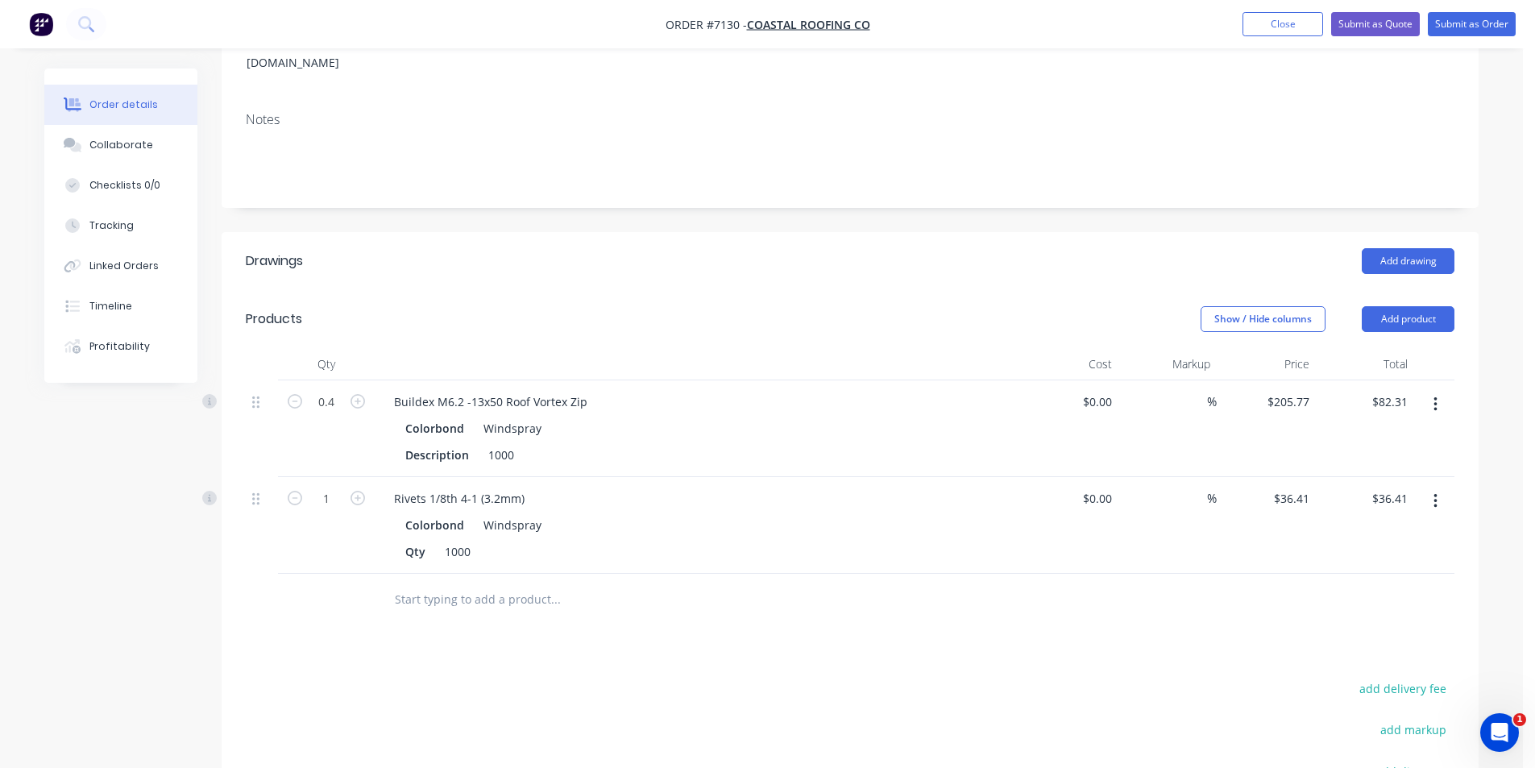
drag, startPoint x: 1385, startPoint y: 292, endPoint x: 1328, endPoint y: 314, distance: 61.2
click at [1386, 306] on button "Add product" at bounding box center [1408, 319] width 93 height 26
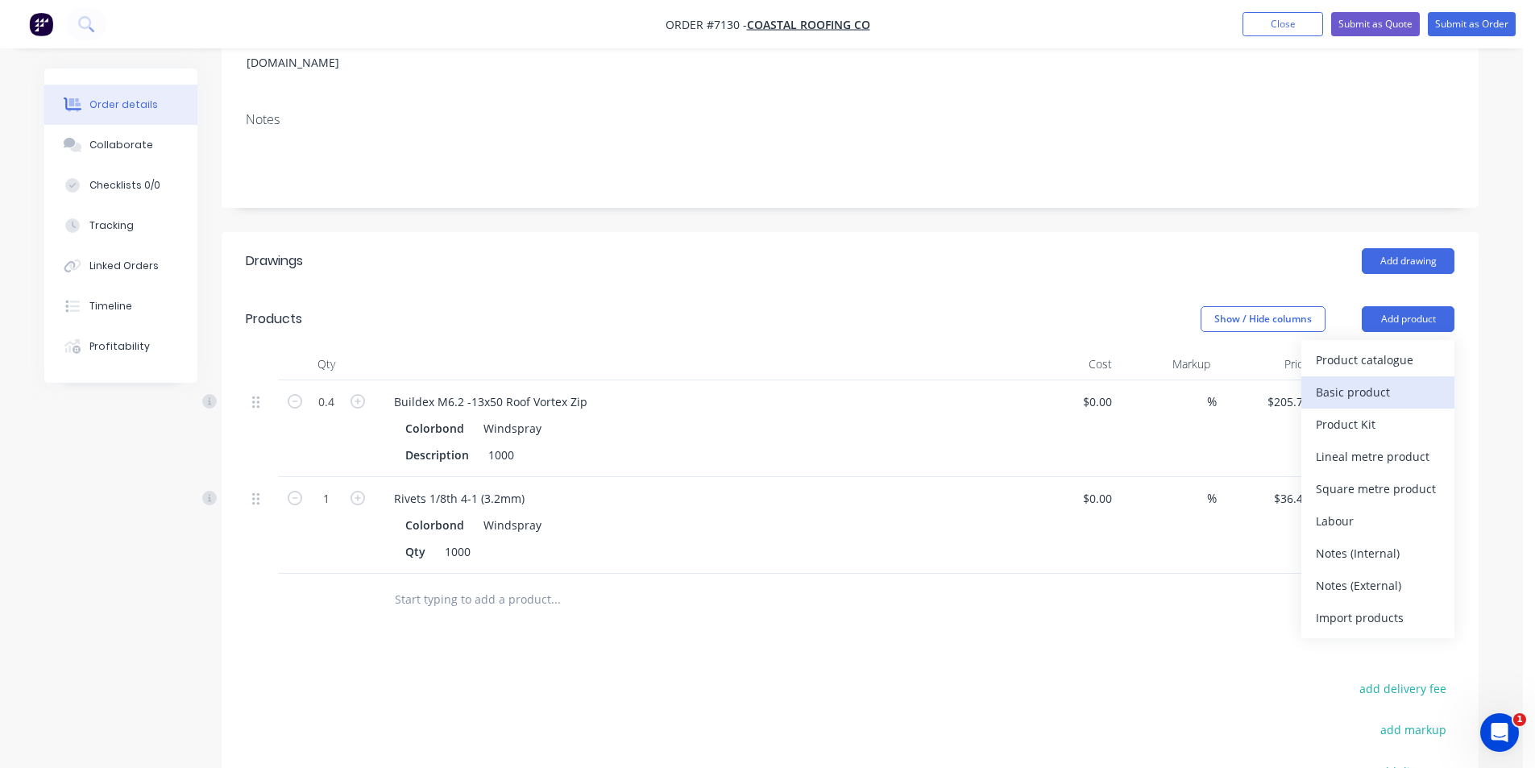
click at [1328, 380] on div "Basic product" at bounding box center [1378, 391] width 124 height 23
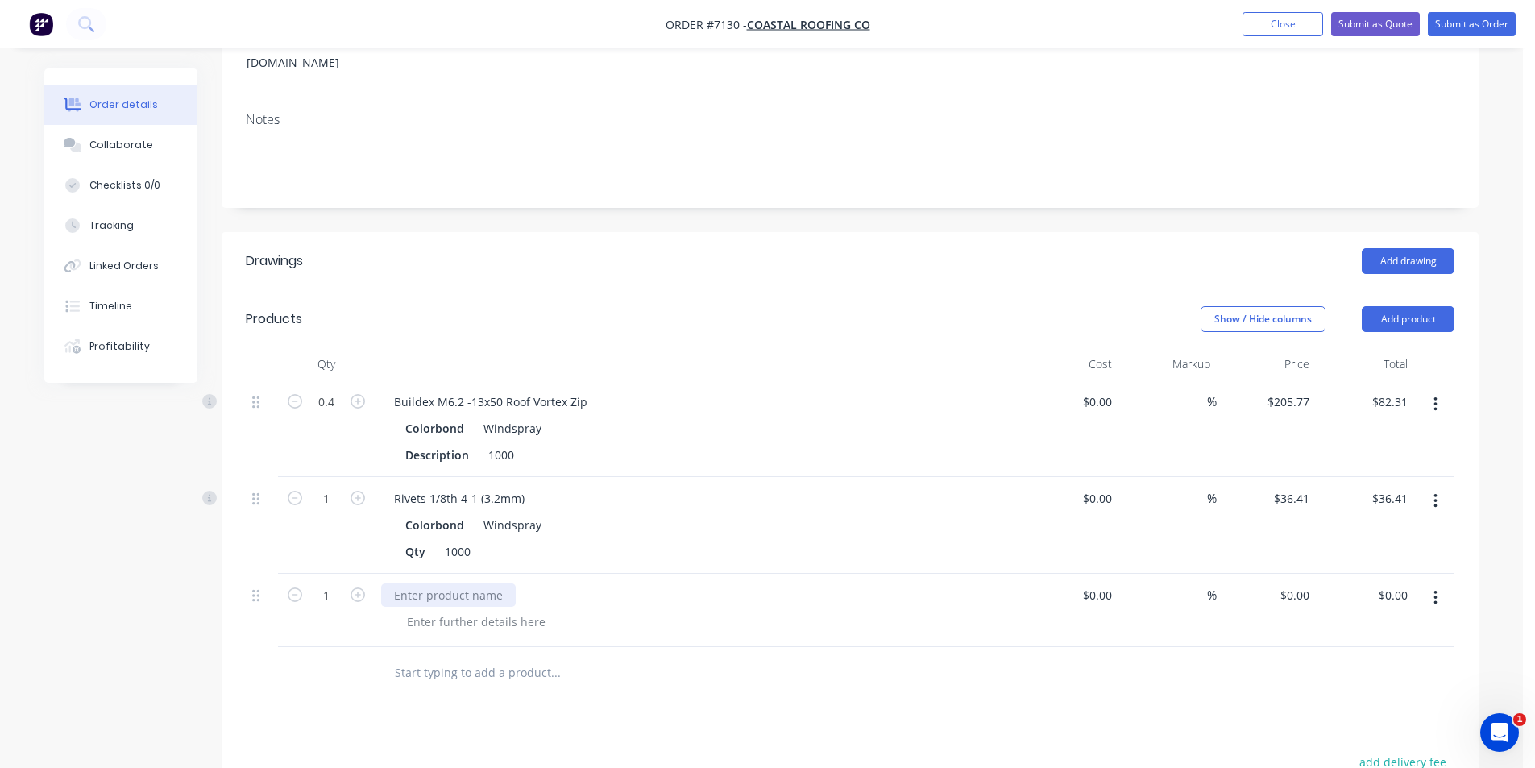
click at [410, 583] on div at bounding box center [448, 594] width 135 height 23
paste div
click at [1313, 583] on input "0" at bounding box center [1306, 594] width 19 height 23
type input "$71.89"
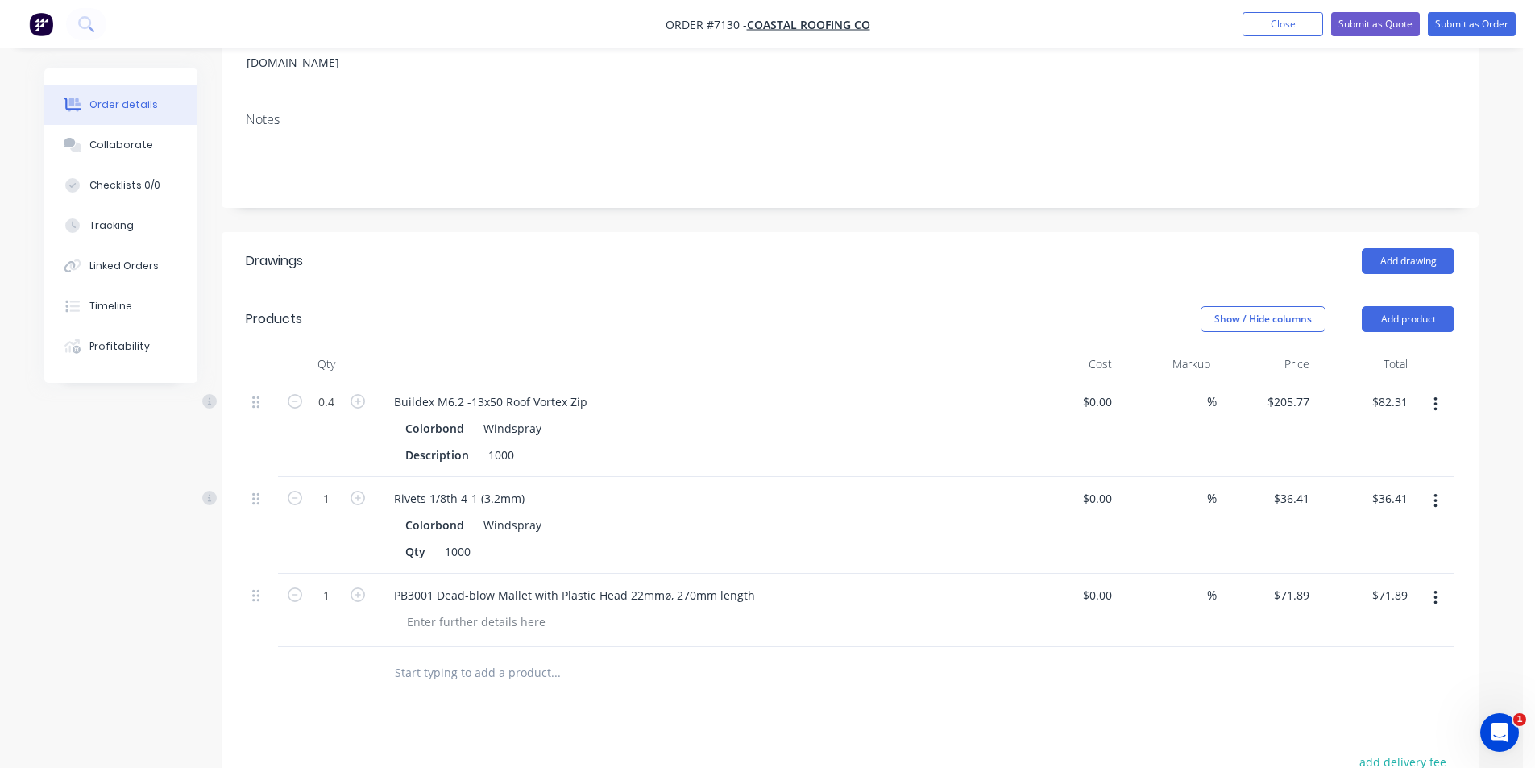
click at [1433, 589] on icon "button" at bounding box center [1435, 598] width 4 height 18
click at [1437, 589] on icon "button" at bounding box center [1435, 598] width 4 height 18
click at [1393, 616] on div "$71.89 $71.89" at bounding box center [1365, 610] width 99 height 73
click at [1438, 583] on button "button" at bounding box center [1436, 597] width 38 height 29
click at [1397, 629] on div "Save to catalogue" at bounding box center [1378, 640] width 124 height 23
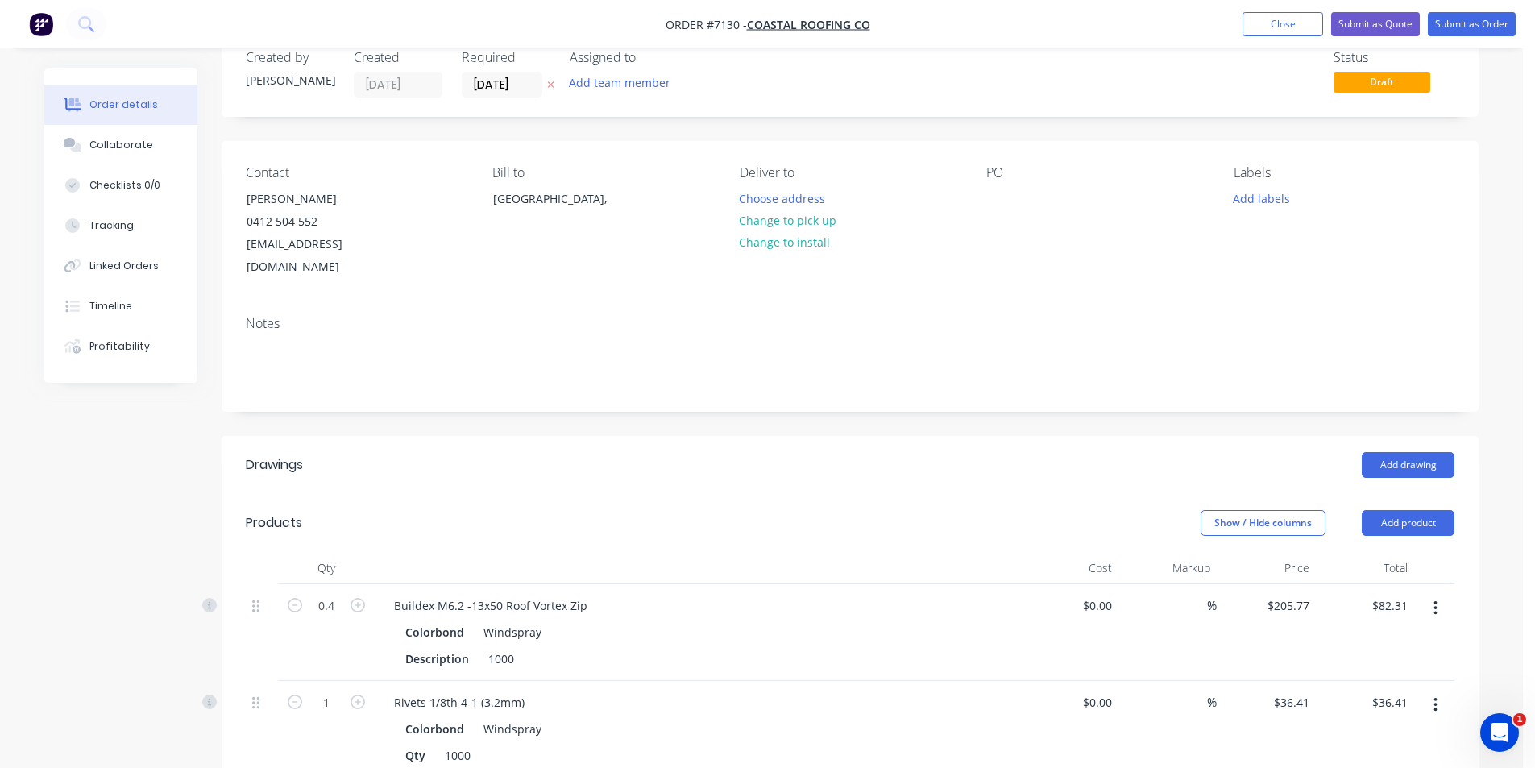
scroll to position [0, 0]
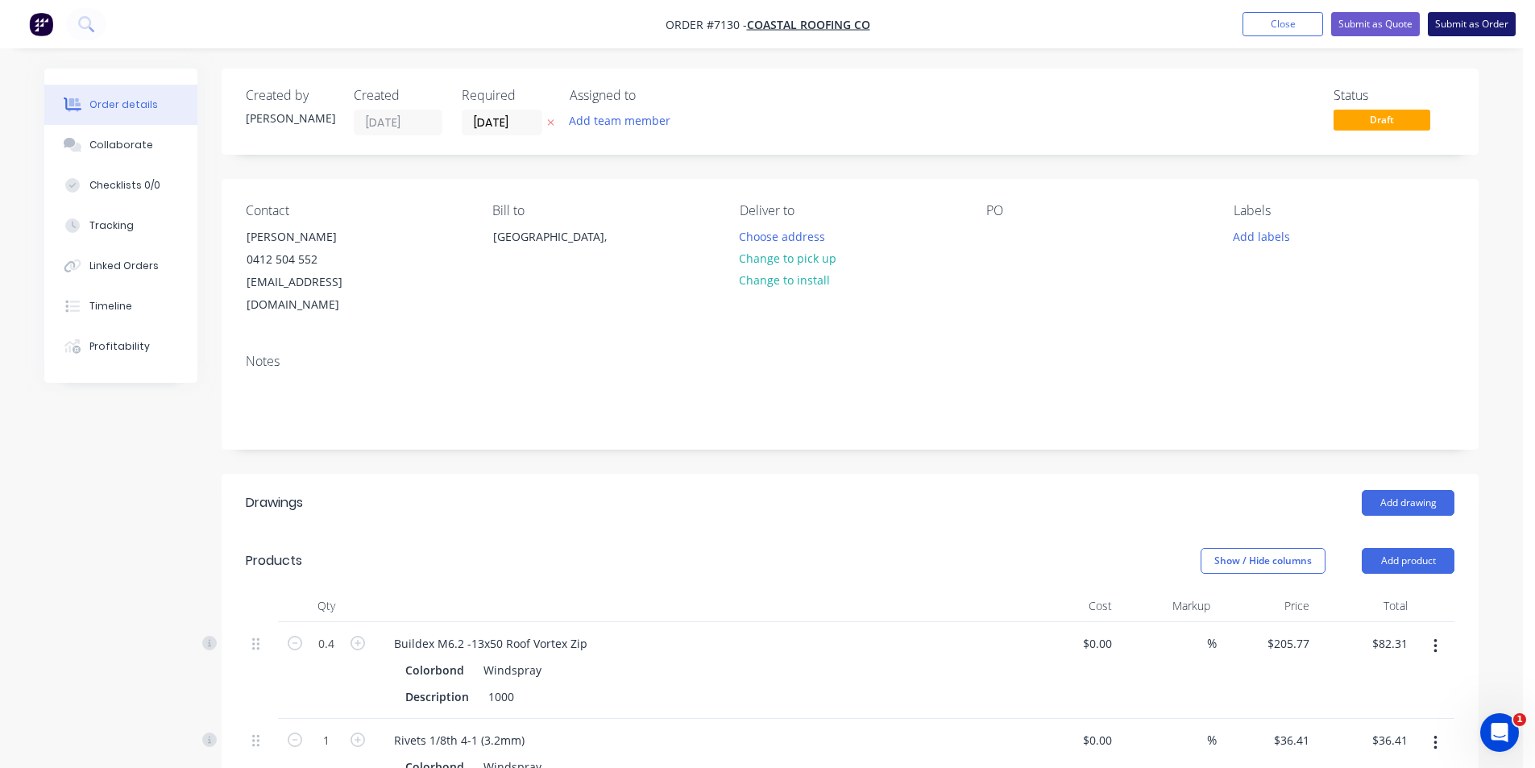
click at [1457, 19] on button "Submit as Order" at bounding box center [1472, 24] width 88 height 24
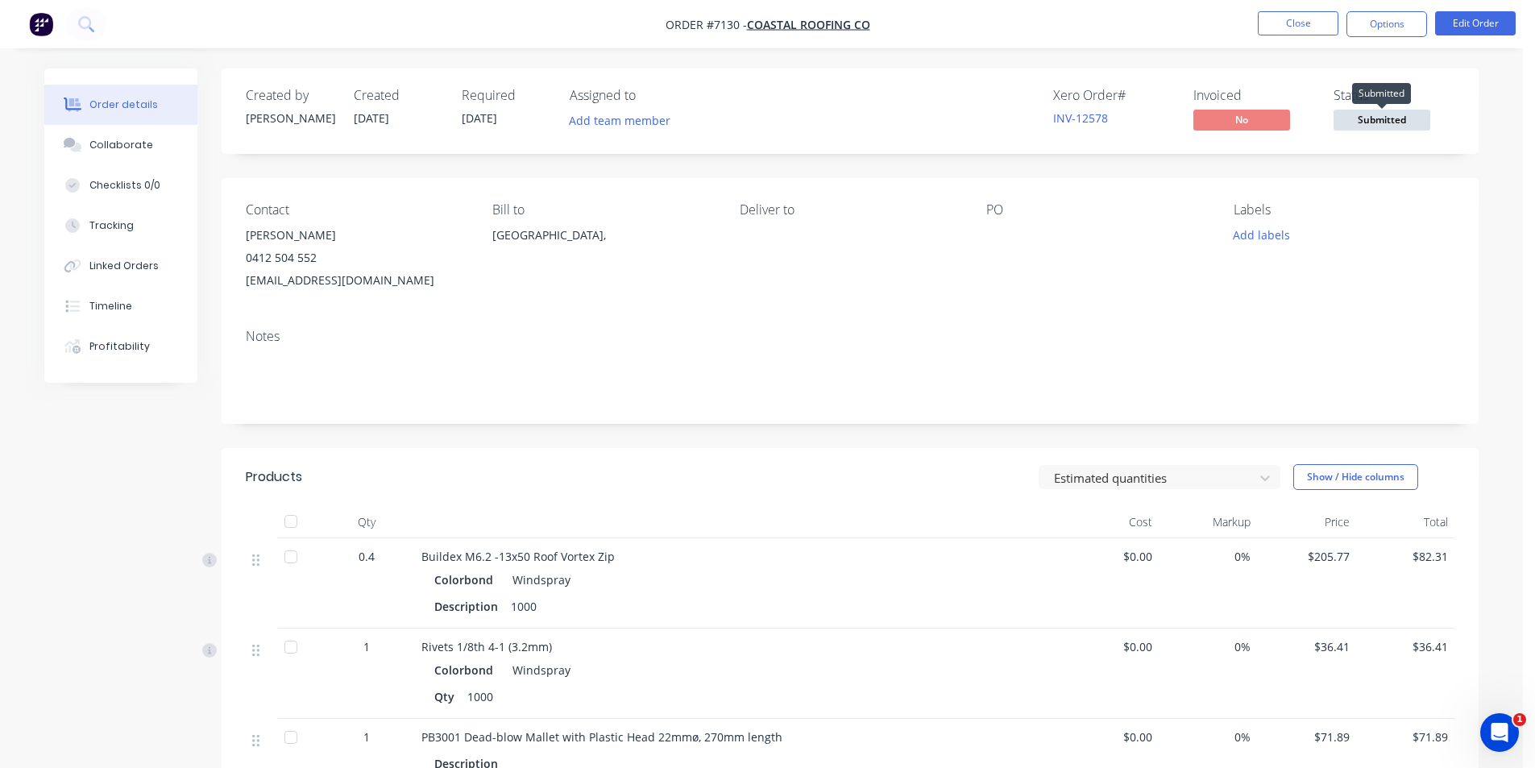
click at [1406, 117] on span "Submitted" at bounding box center [1382, 120] width 97 height 20
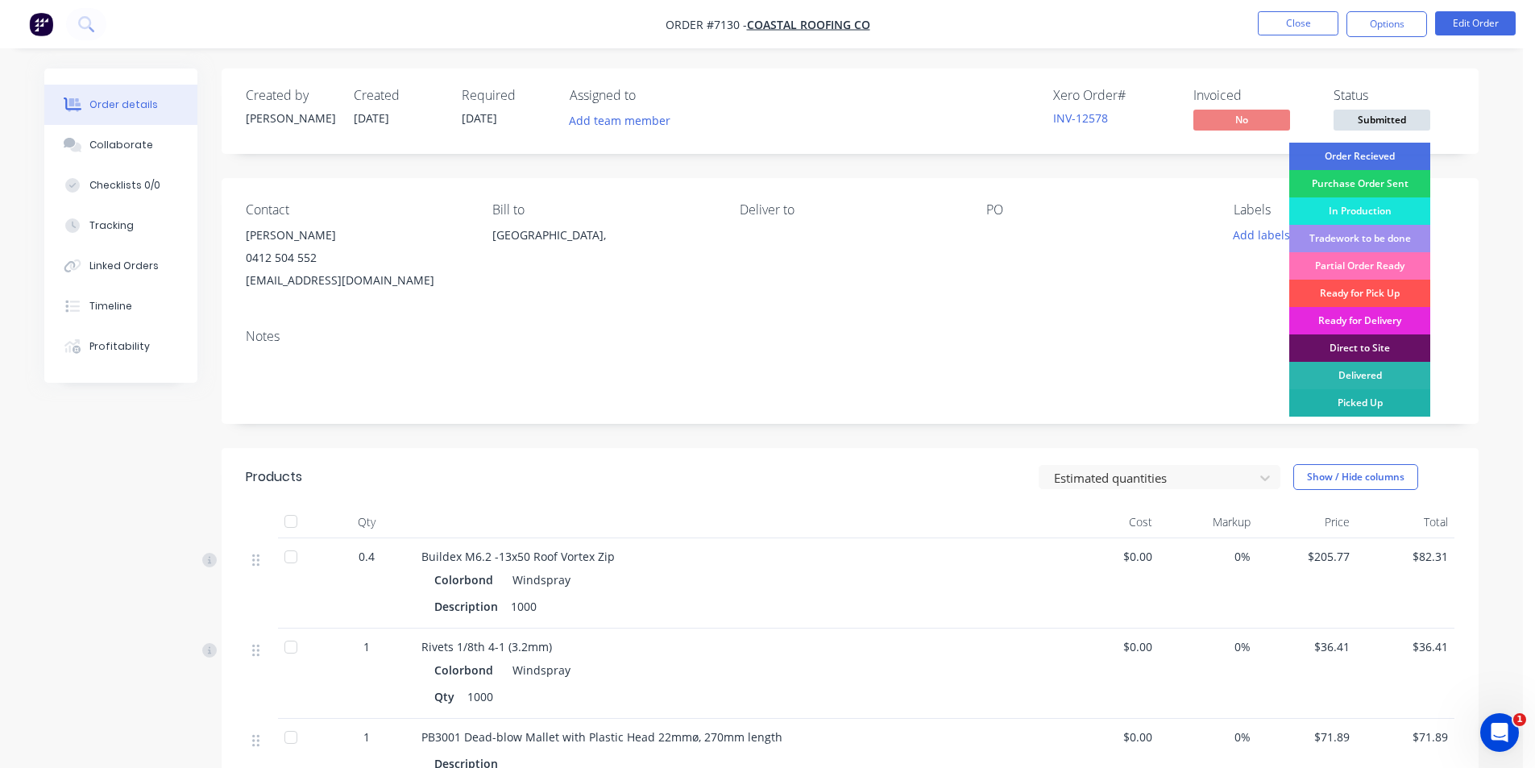
click at [1346, 402] on div "Picked Up" at bounding box center [1359, 402] width 141 height 27
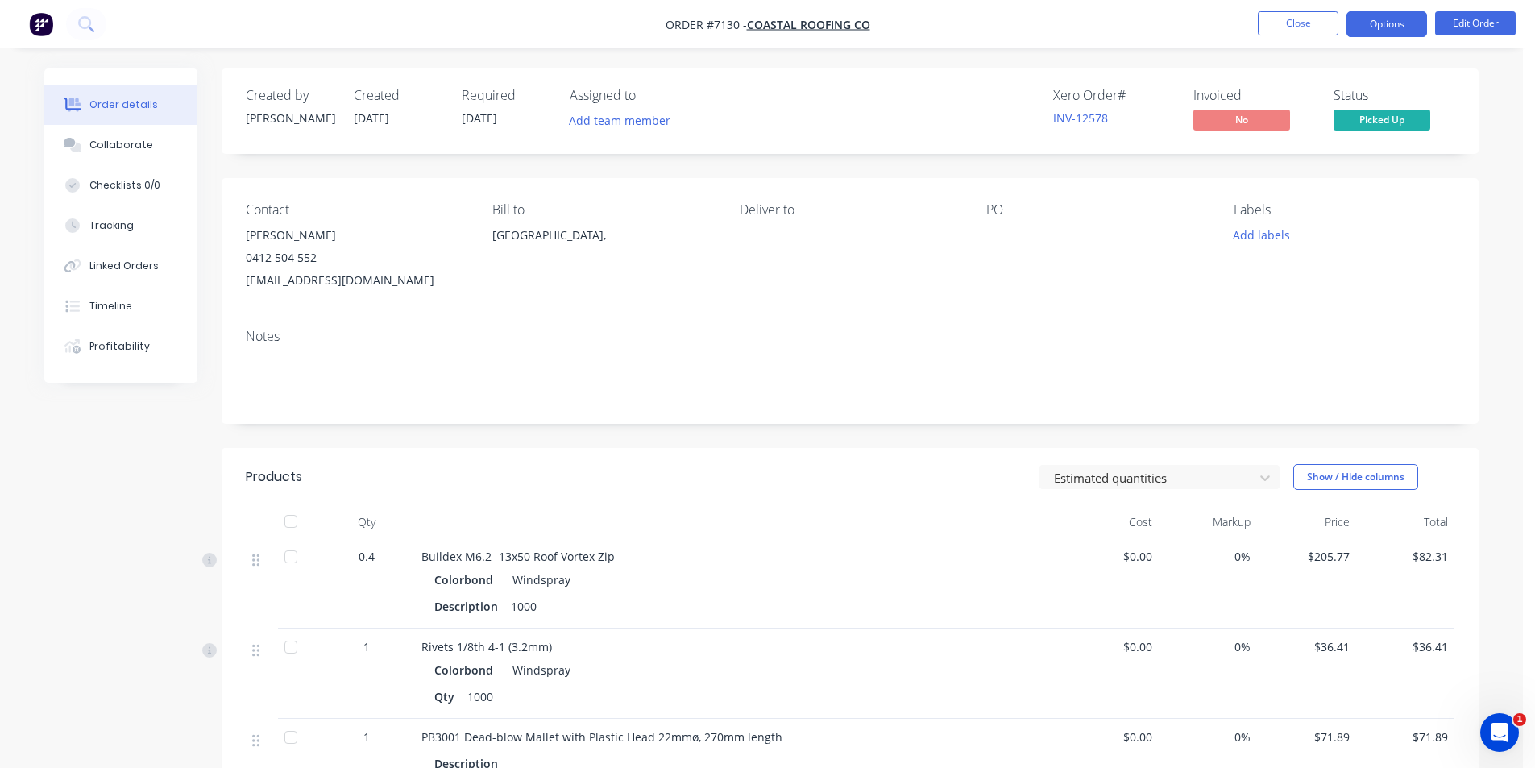
click at [1374, 20] on button "Options" at bounding box center [1386, 24] width 81 height 26
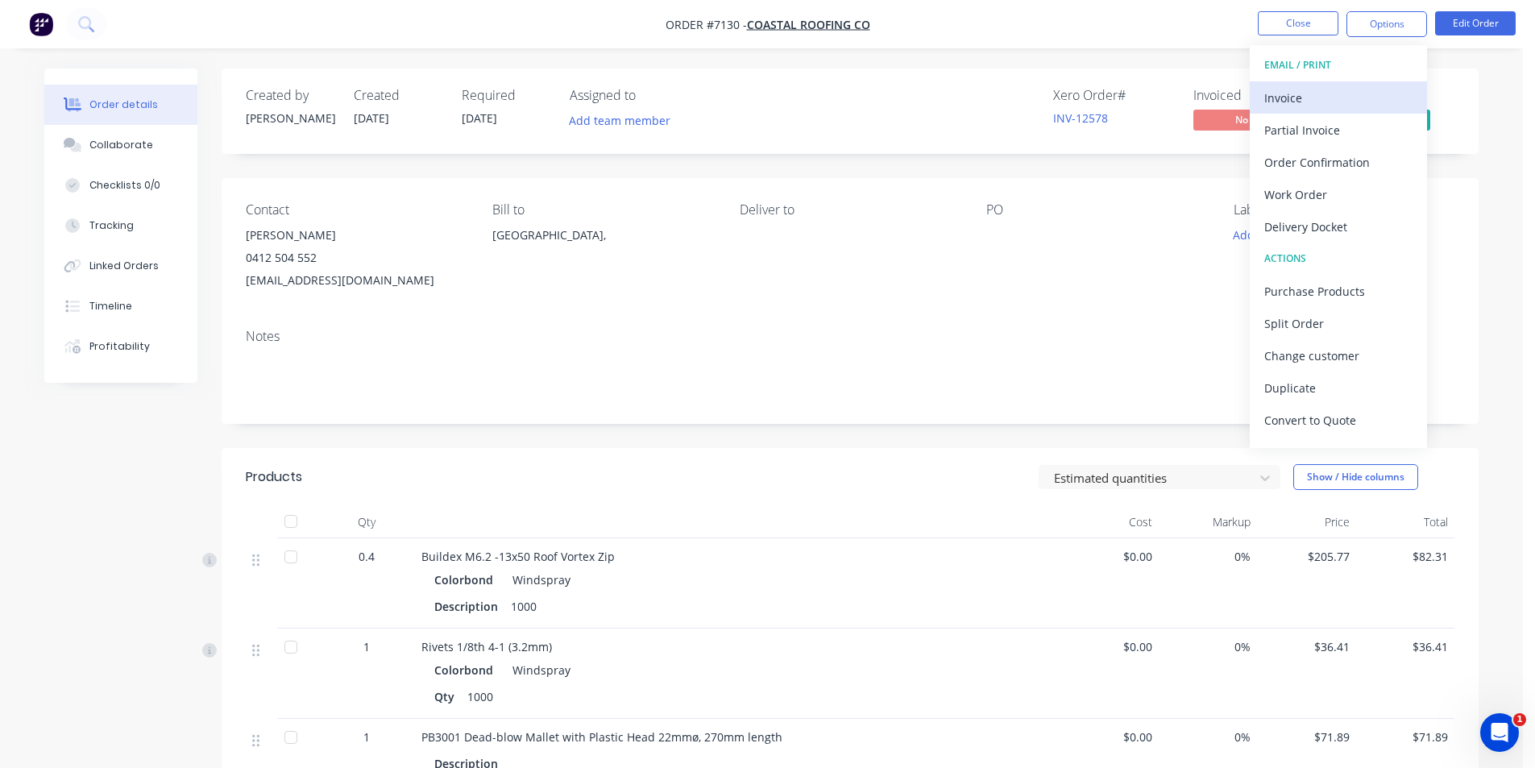
click at [1302, 94] on div "Invoice" at bounding box center [1338, 97] width 148 height 23
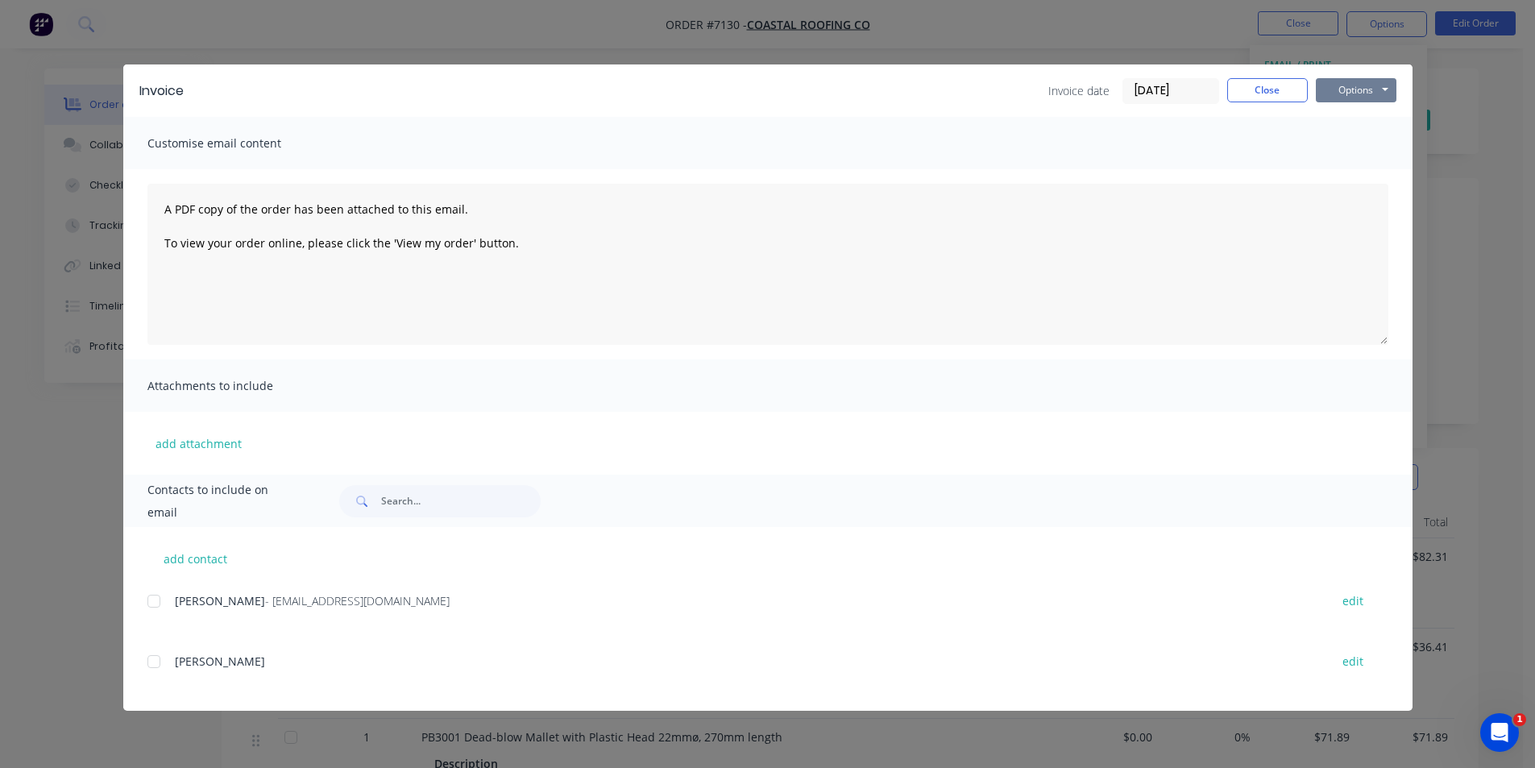
click at [1349, 85] on button "Options" at bounding box center [1356, 90] width 81 height 24
click at [1355, 168] on button "Email" at bounding box center [1367, 172] width 103 height 27
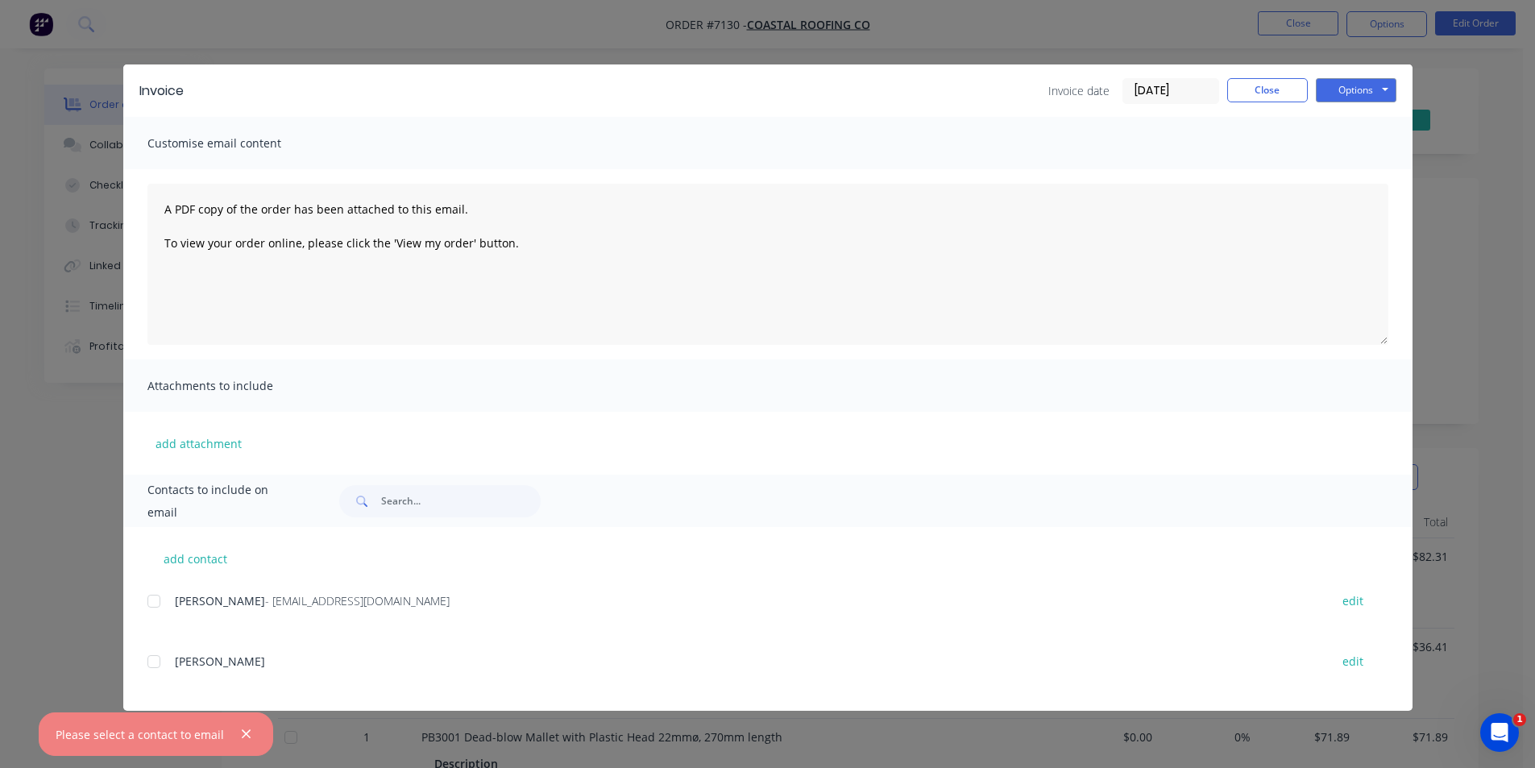
click at [154, 600] on div at bounding box center [154, 601] width 32 height 32
click at [1346, 91] on button "Options" at bounding box center [1356, 90] width 81 height 24
click at [1350, 169] on button "Email" at bounding box center [1367, 172] width 103 height 27
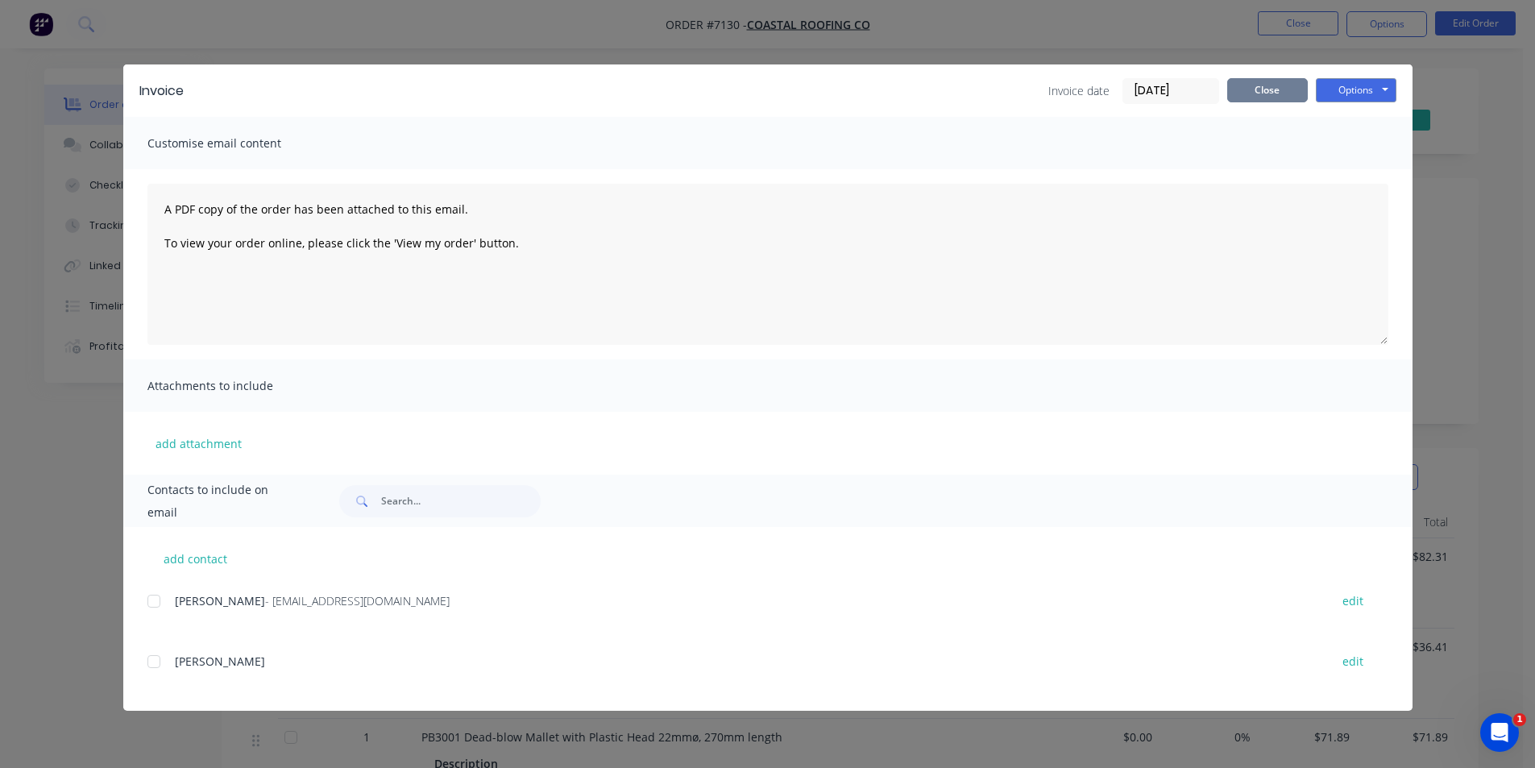
click at [1288, 89] on button "Close" at bounding box center [1267, 90] width 81 height 24
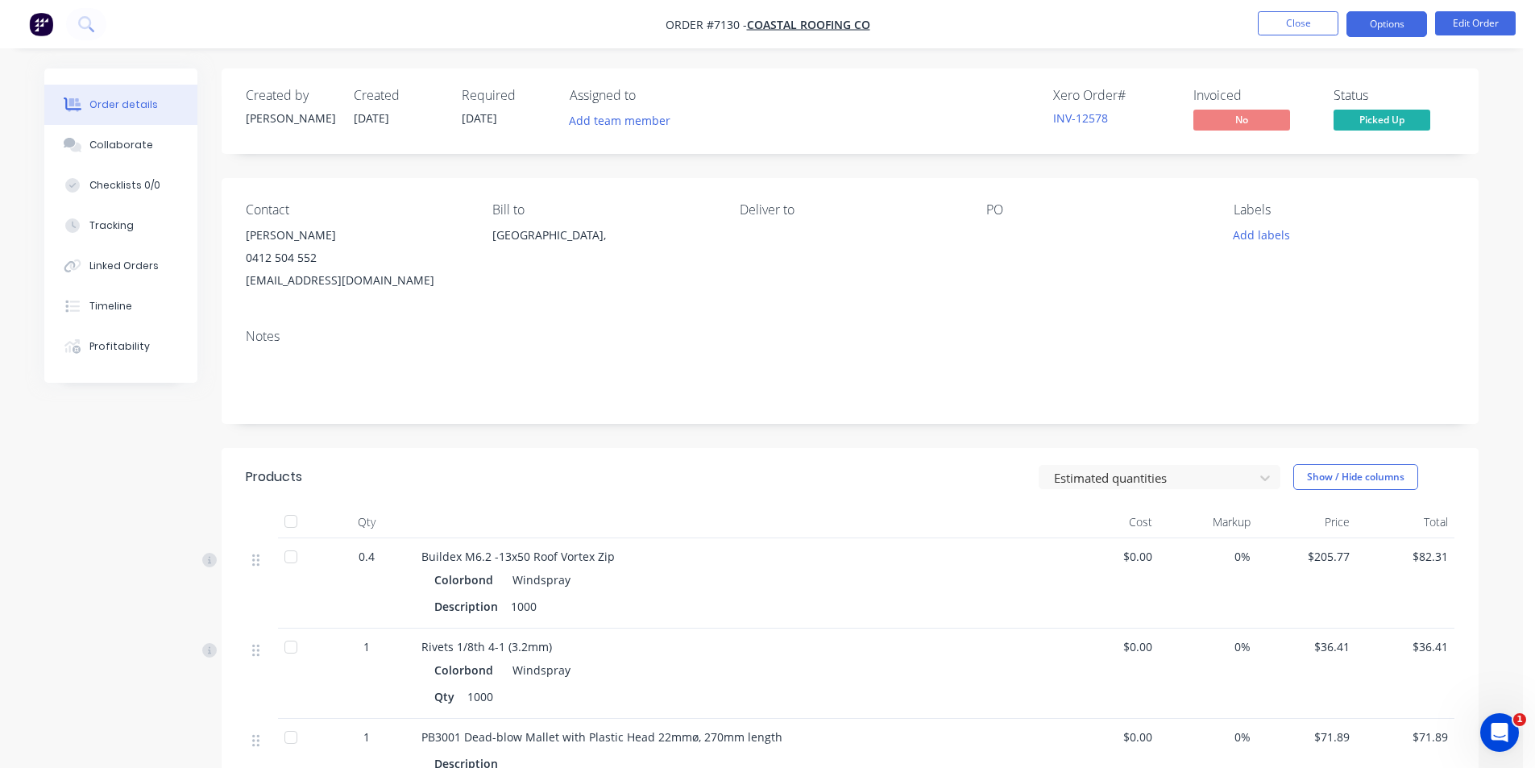
click at [1370, 26] on button "Options" at bounding box center [1386, 24] width 81 height 26
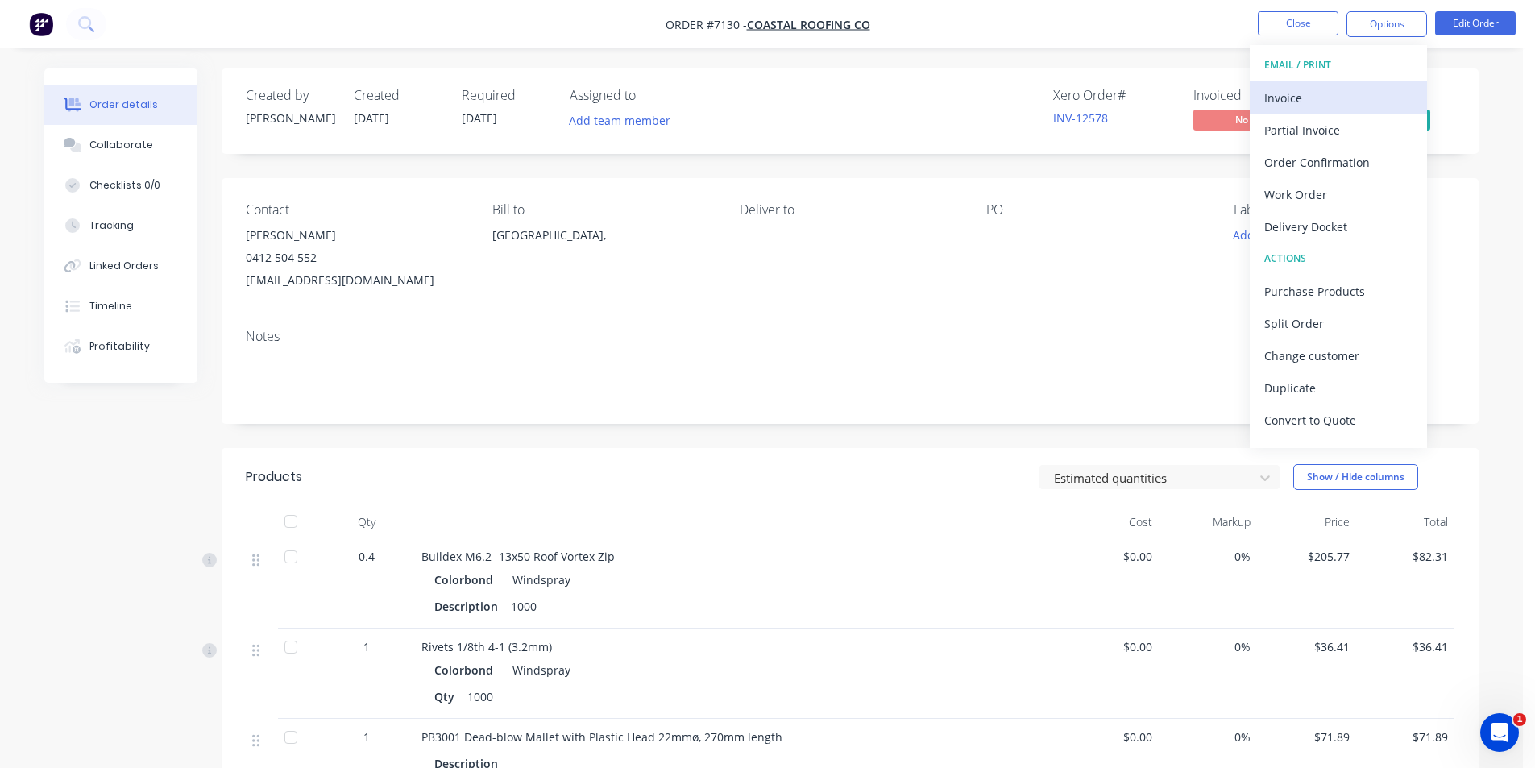
click at [1302, 102] on div "Invoice" at bounding box center [1338, 97] width 148 height 23
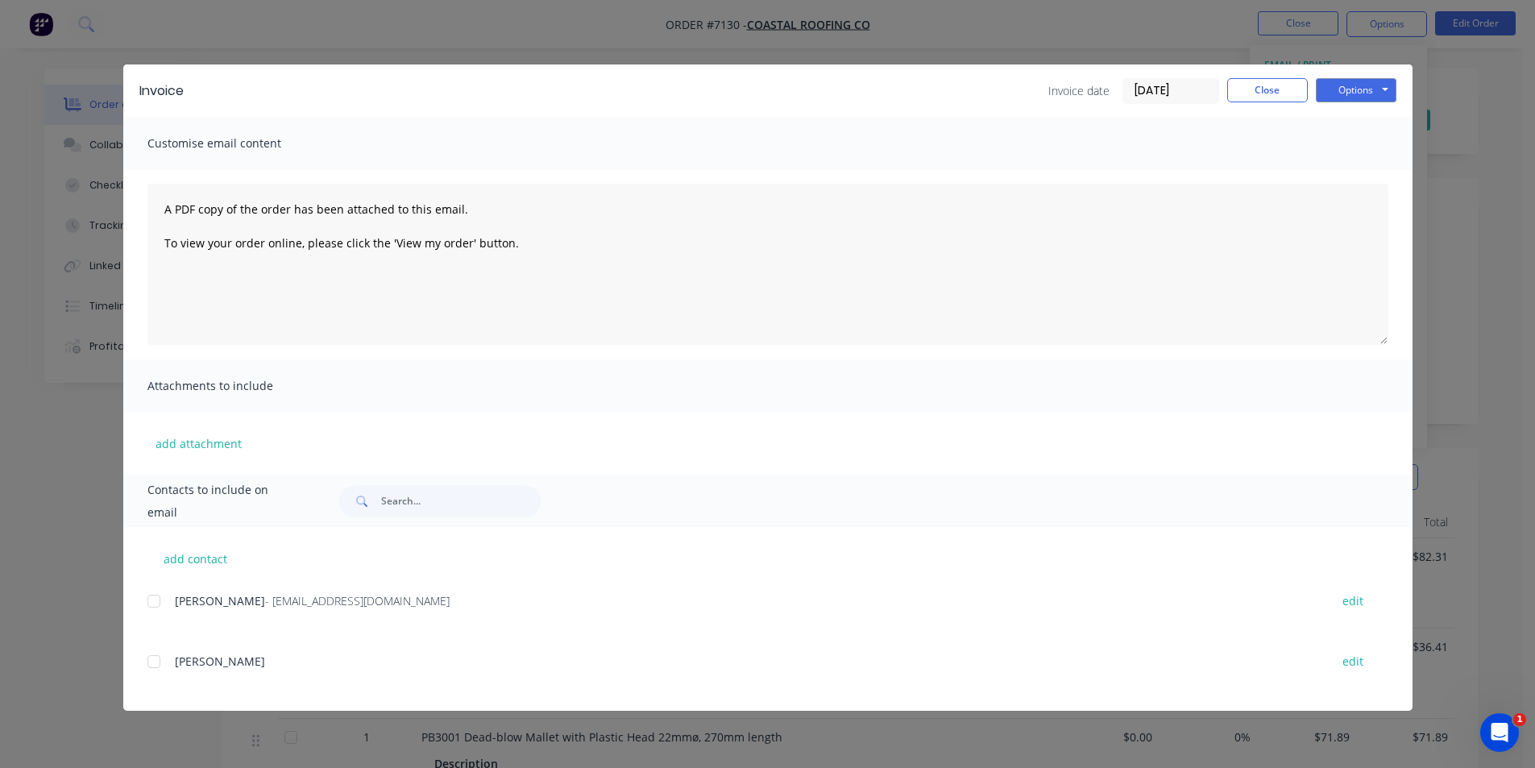
click at [151, 598] on div at bounding box center [154, 601] width 32 height 32
click at [1350, 90] on button "Options" at bounding box center [1356, 90] width 81 height 24
click at [1333, 174] on button "Email" at bounding box center [1367, 172] width 103 height 27
click at [1251, 89] on button "Close" at bounding box center [1267, 90] width 81 height 24
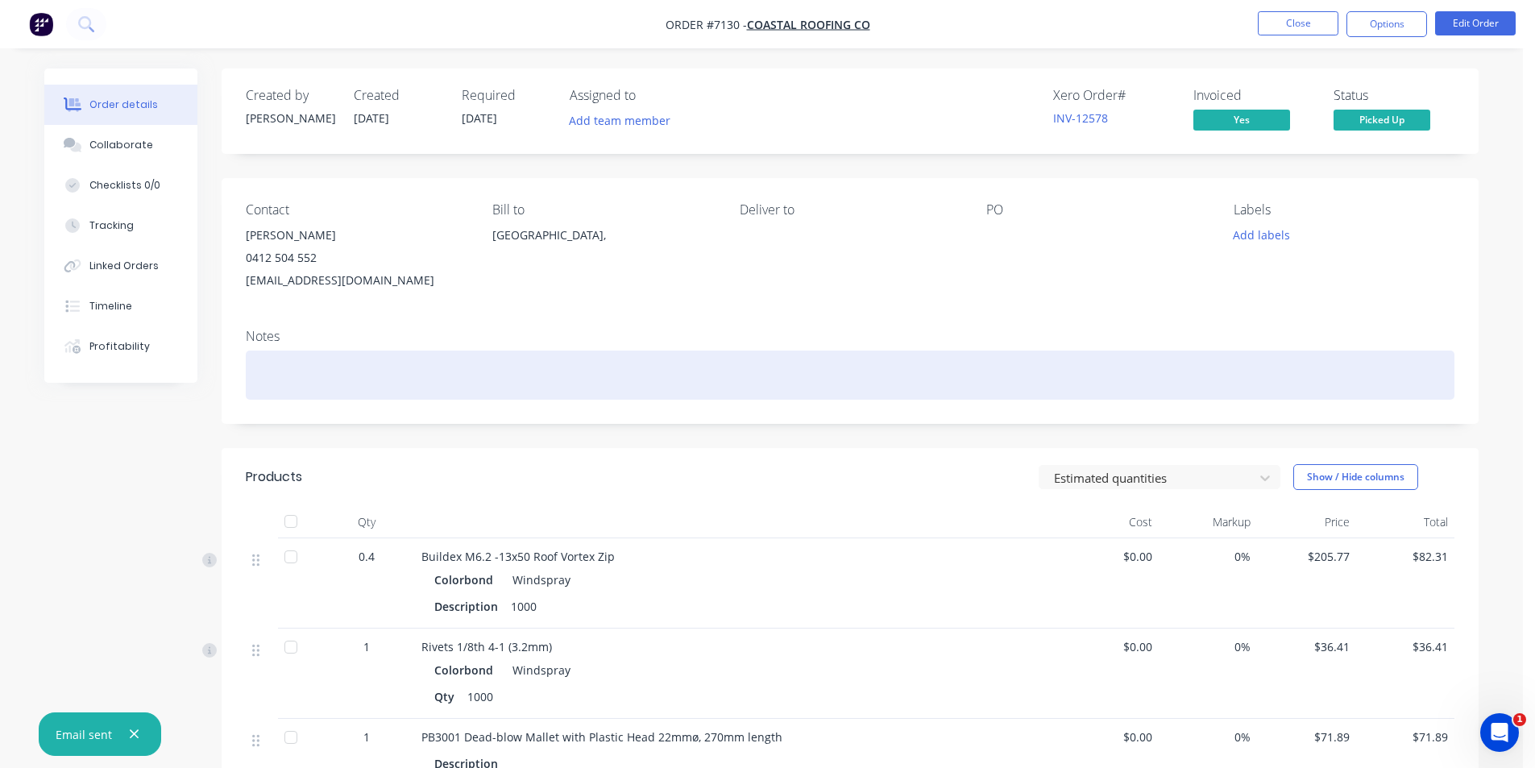
scroll to position [305, 0]
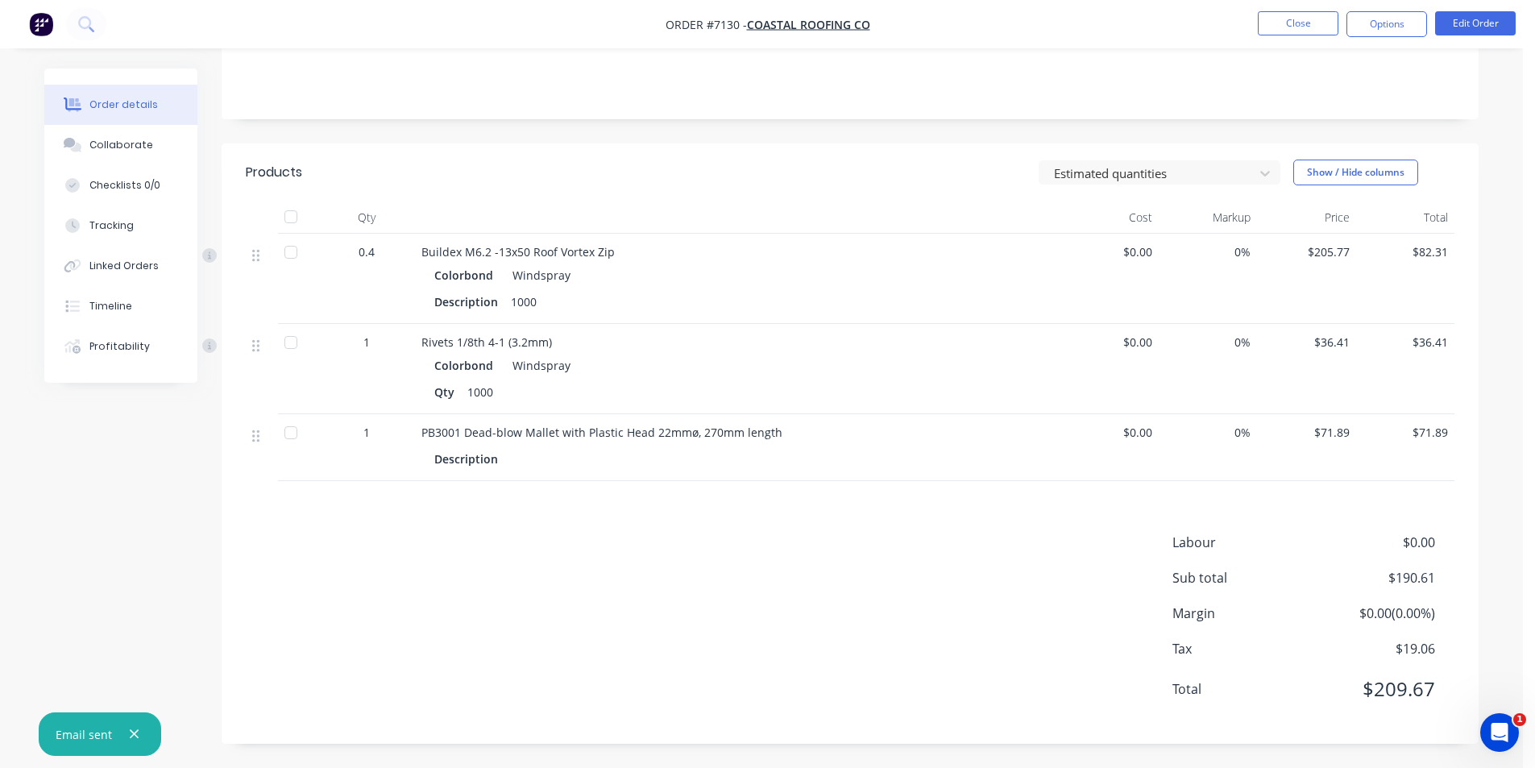
click at [292, 217] on div at bounding box center [291, 217] width 32 height 32
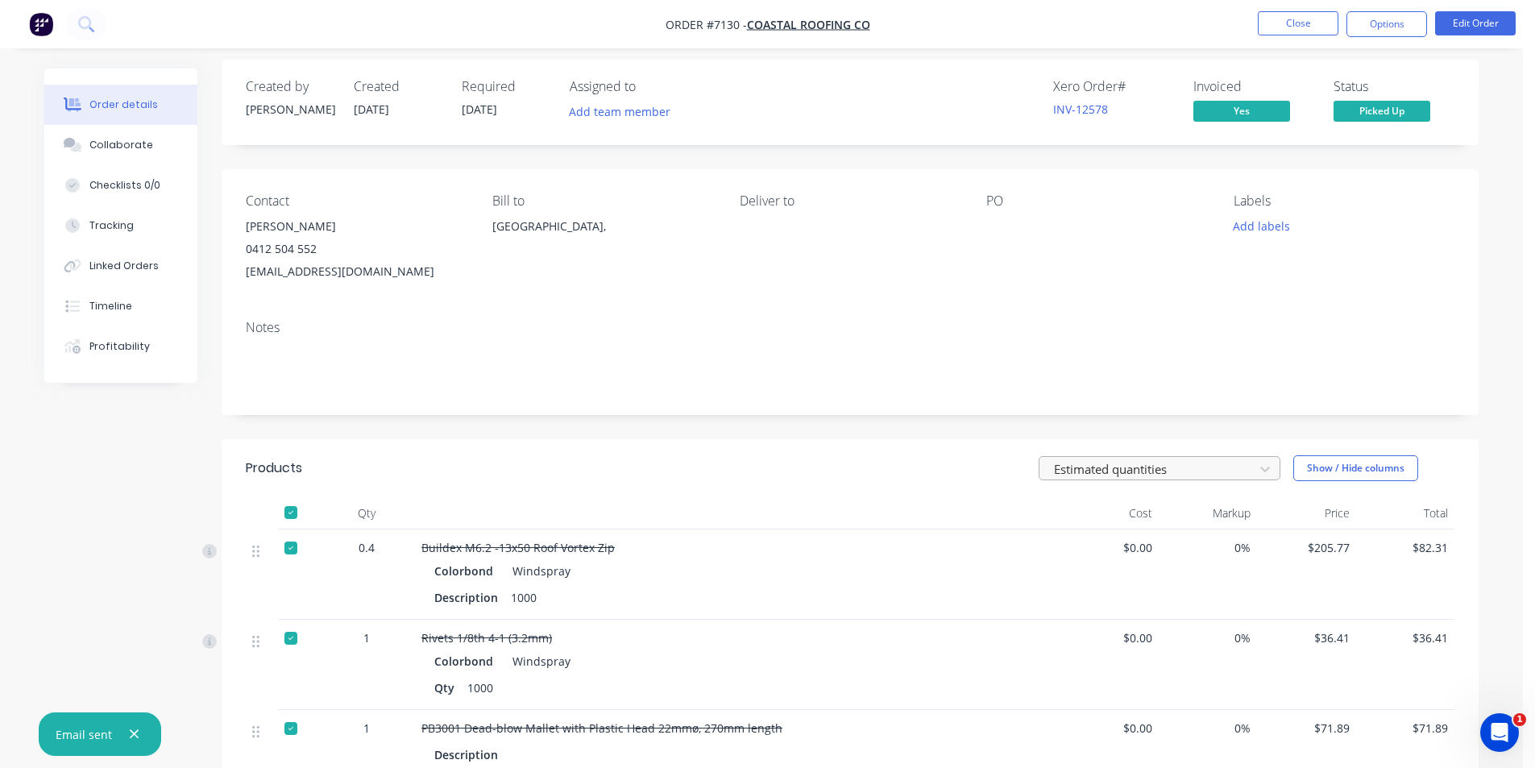
scroll to position [0, 0]
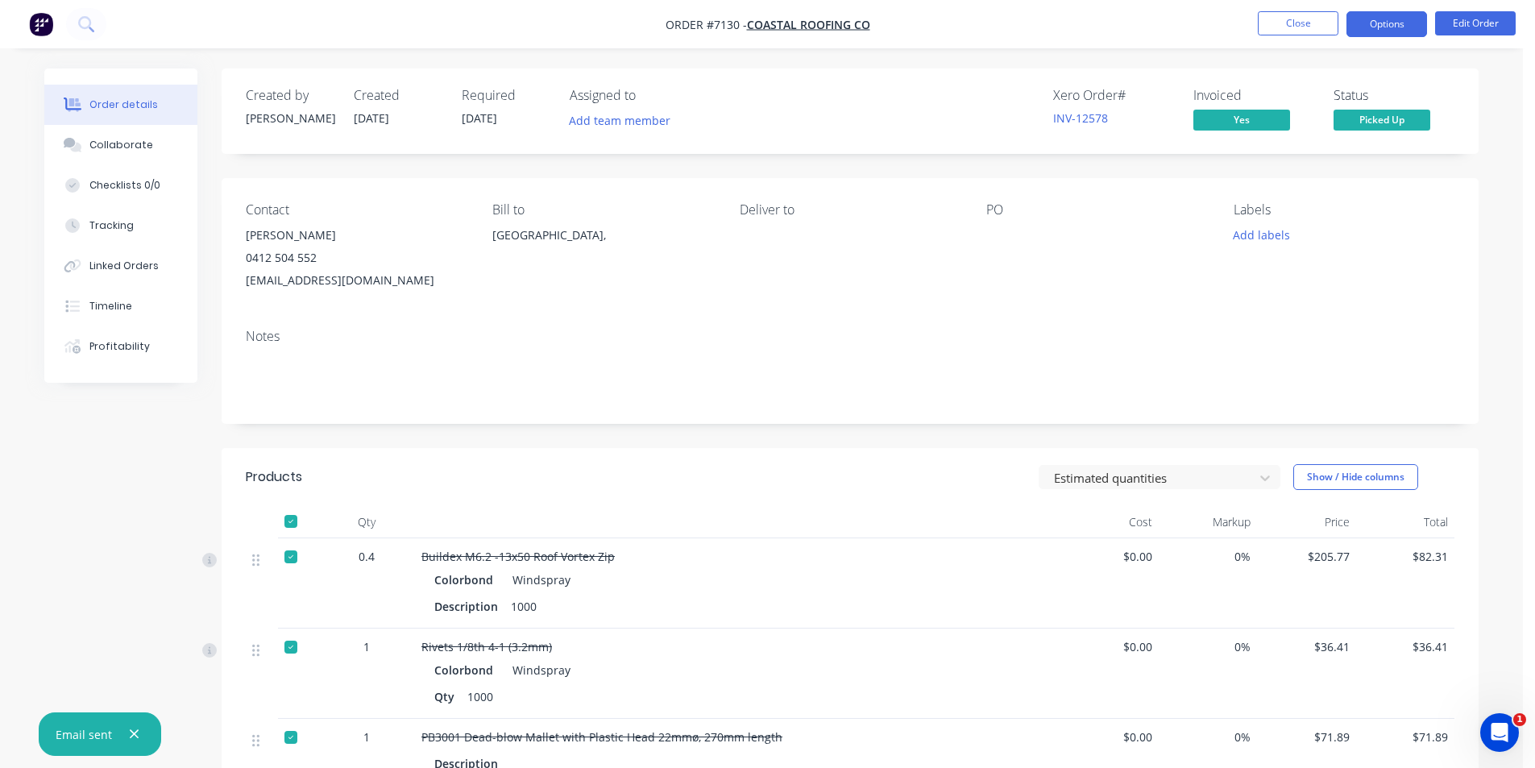
click at [1384, 19] on button "Options" at bounding box center [1386, 24] width 81 height 26
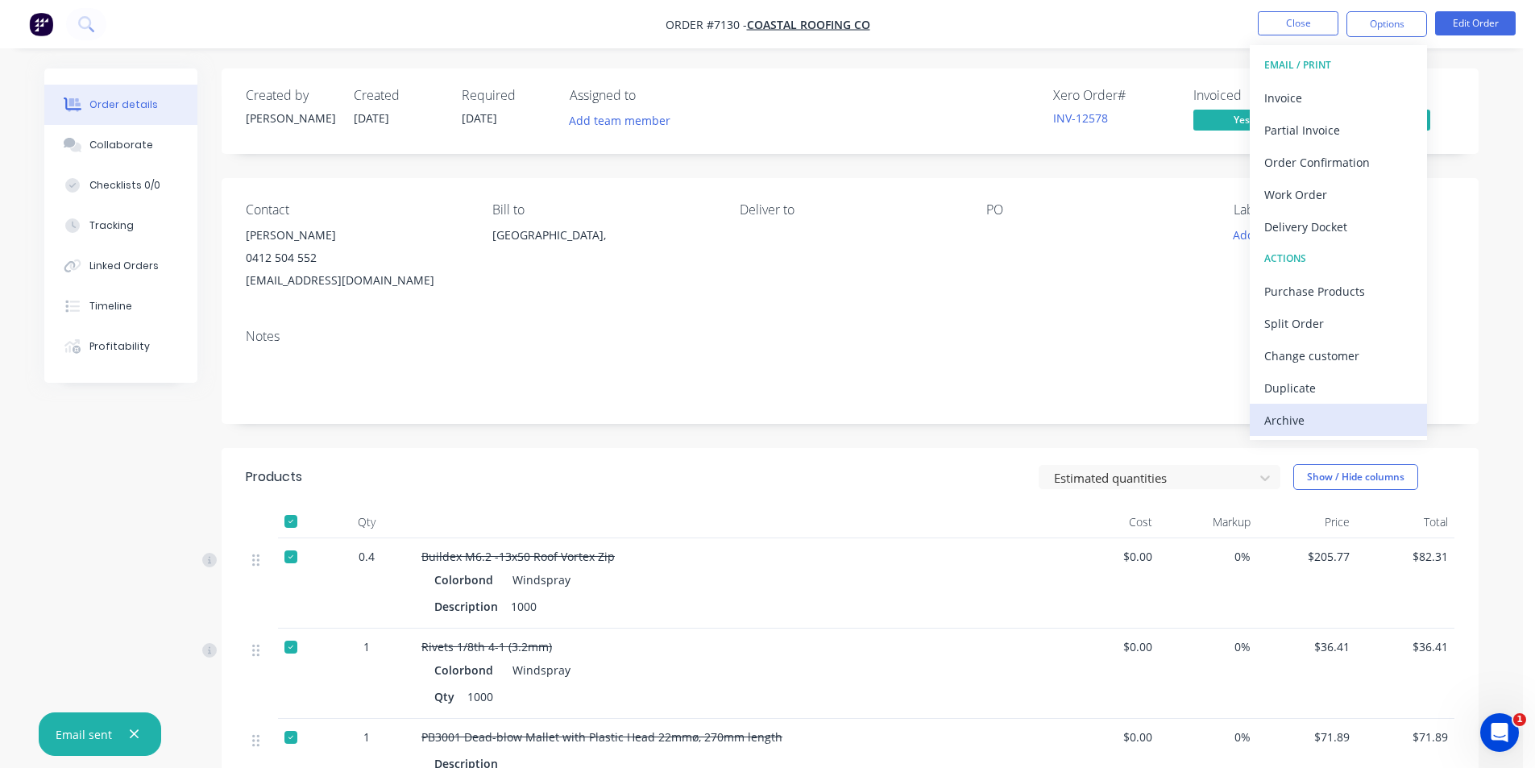
click at [1303, 413] on div "Archive" at bounding box center [1338, 420] width 148 height 23
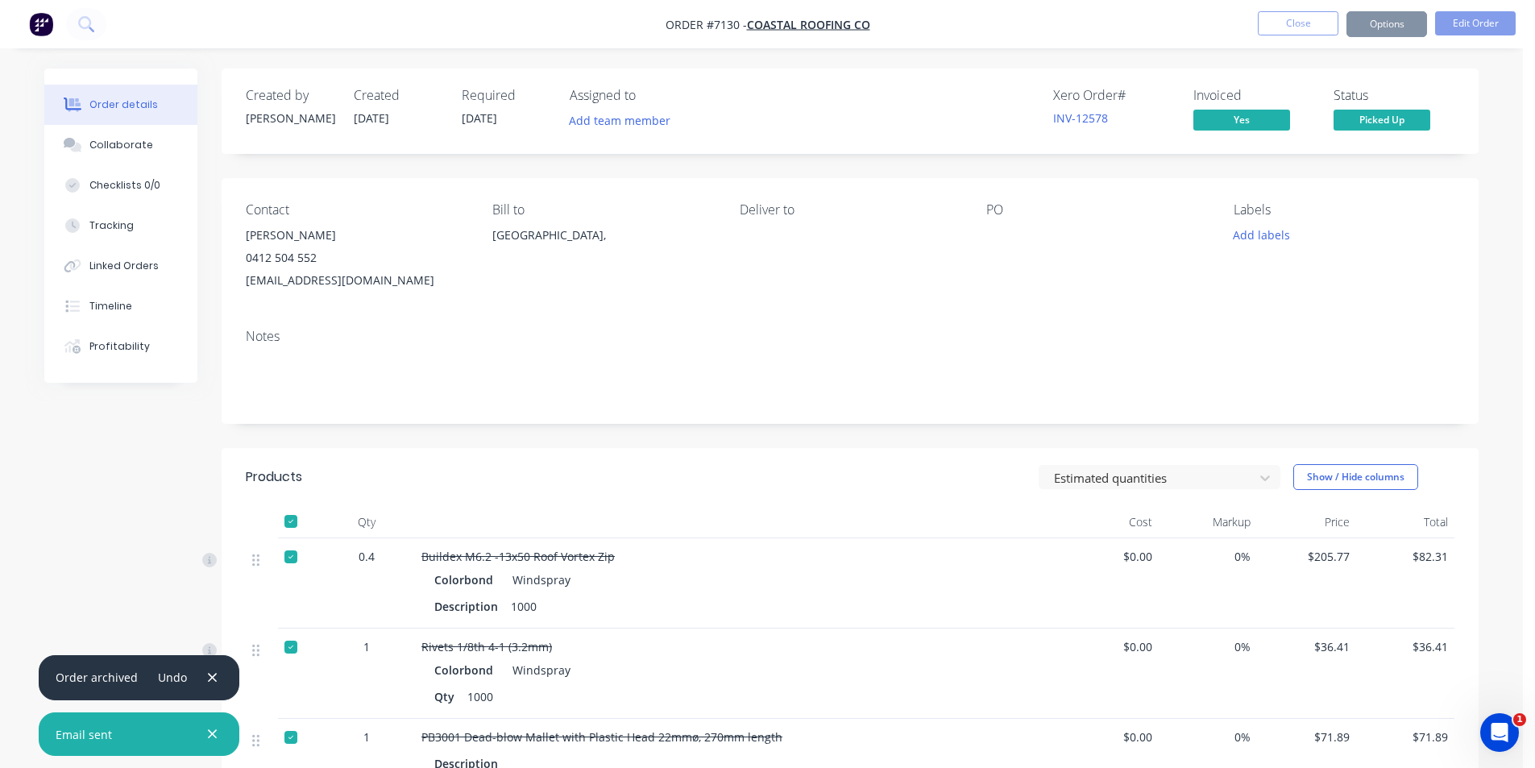
click at [1315, 19] on button "Close" at bounding box center [1298, 23] width 81 height 24
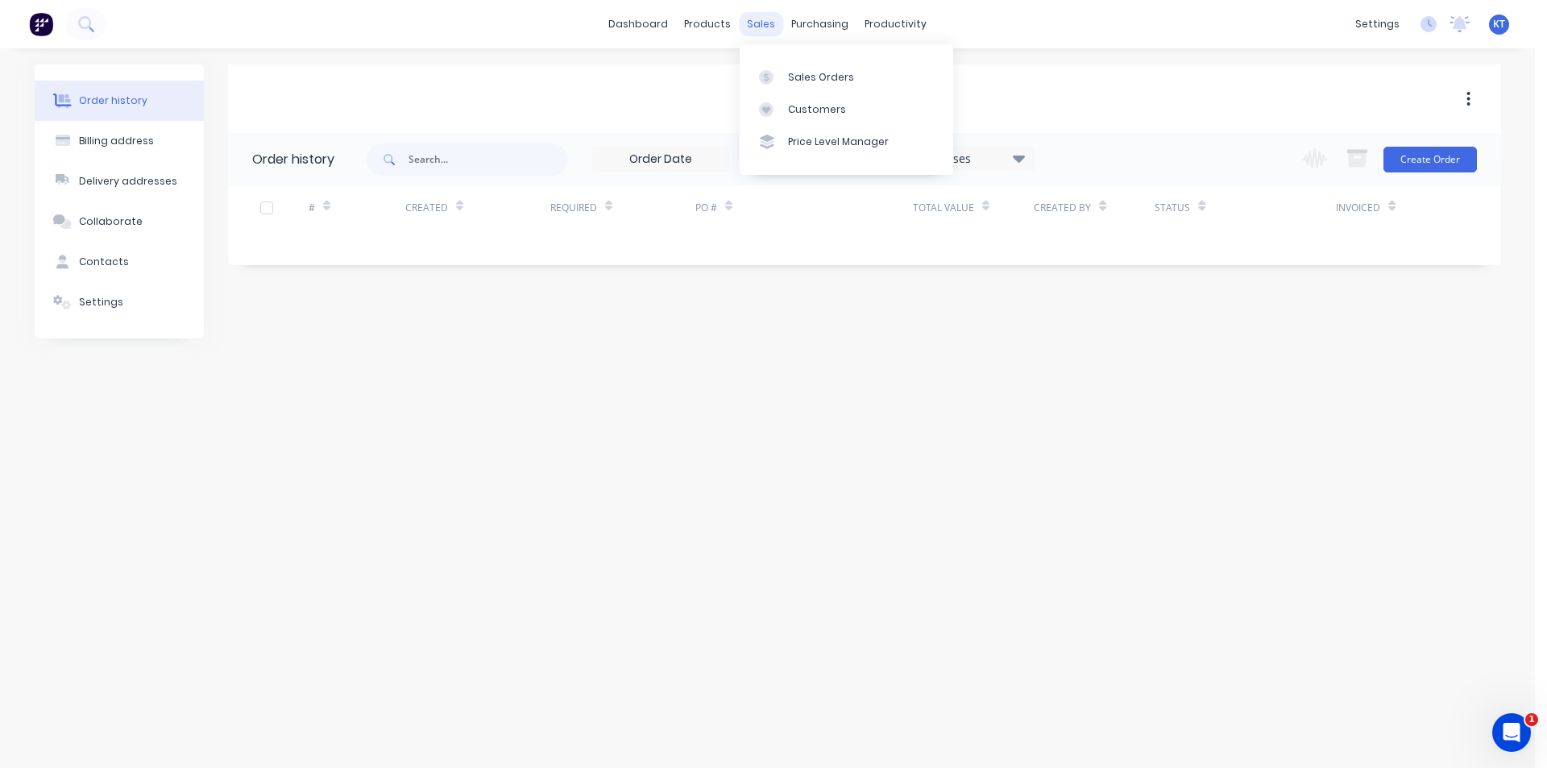
click at [755, 23] on div "sales" at bounding box center [761, 24] width 44 height 24
click at [783, 88] on link "Sales Orders" at bounding box center [847, 76] width 214 height 32
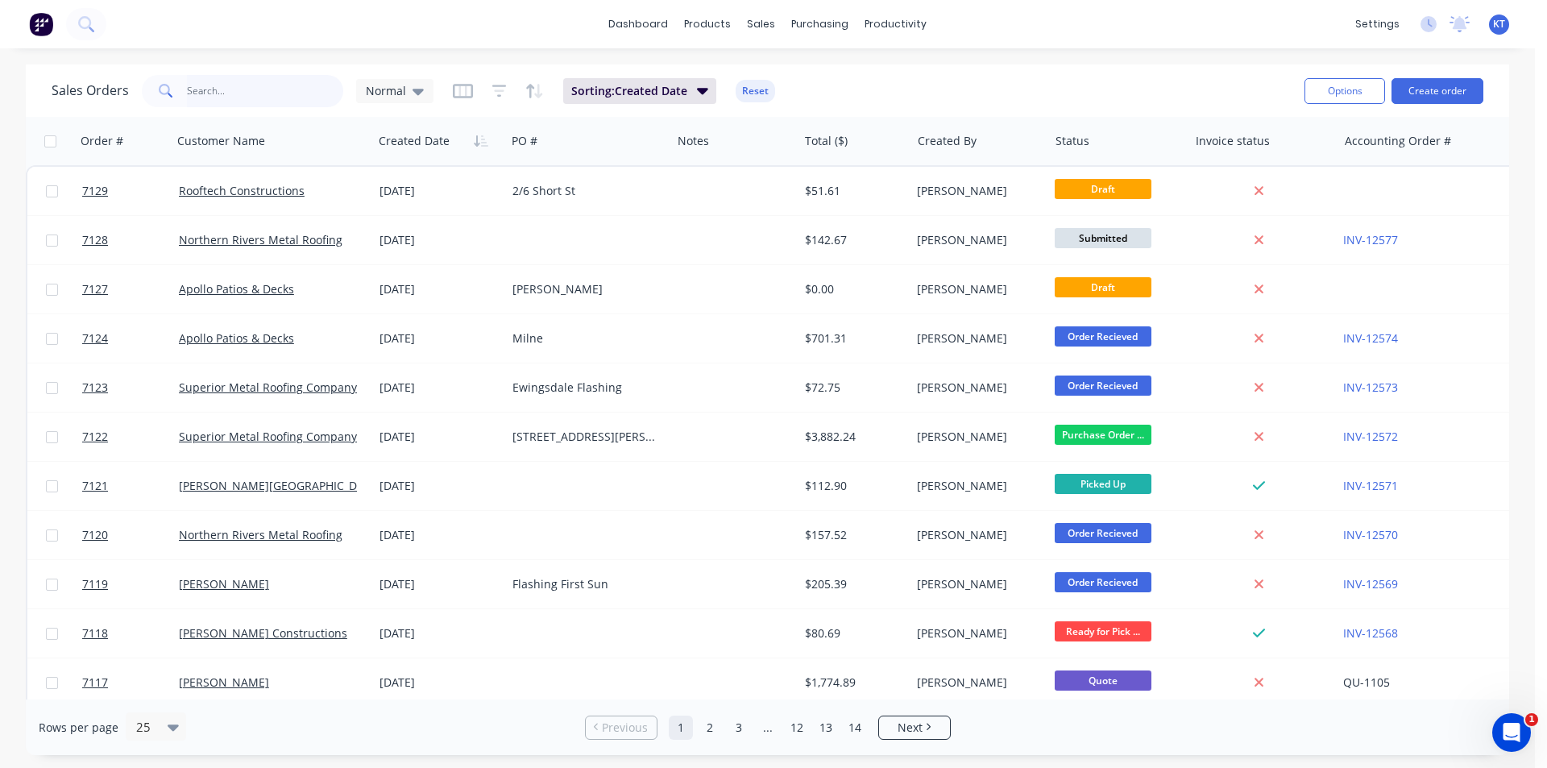
click at [304, 81] on input "text" at bounding box center [265, 91] width 157 height 32
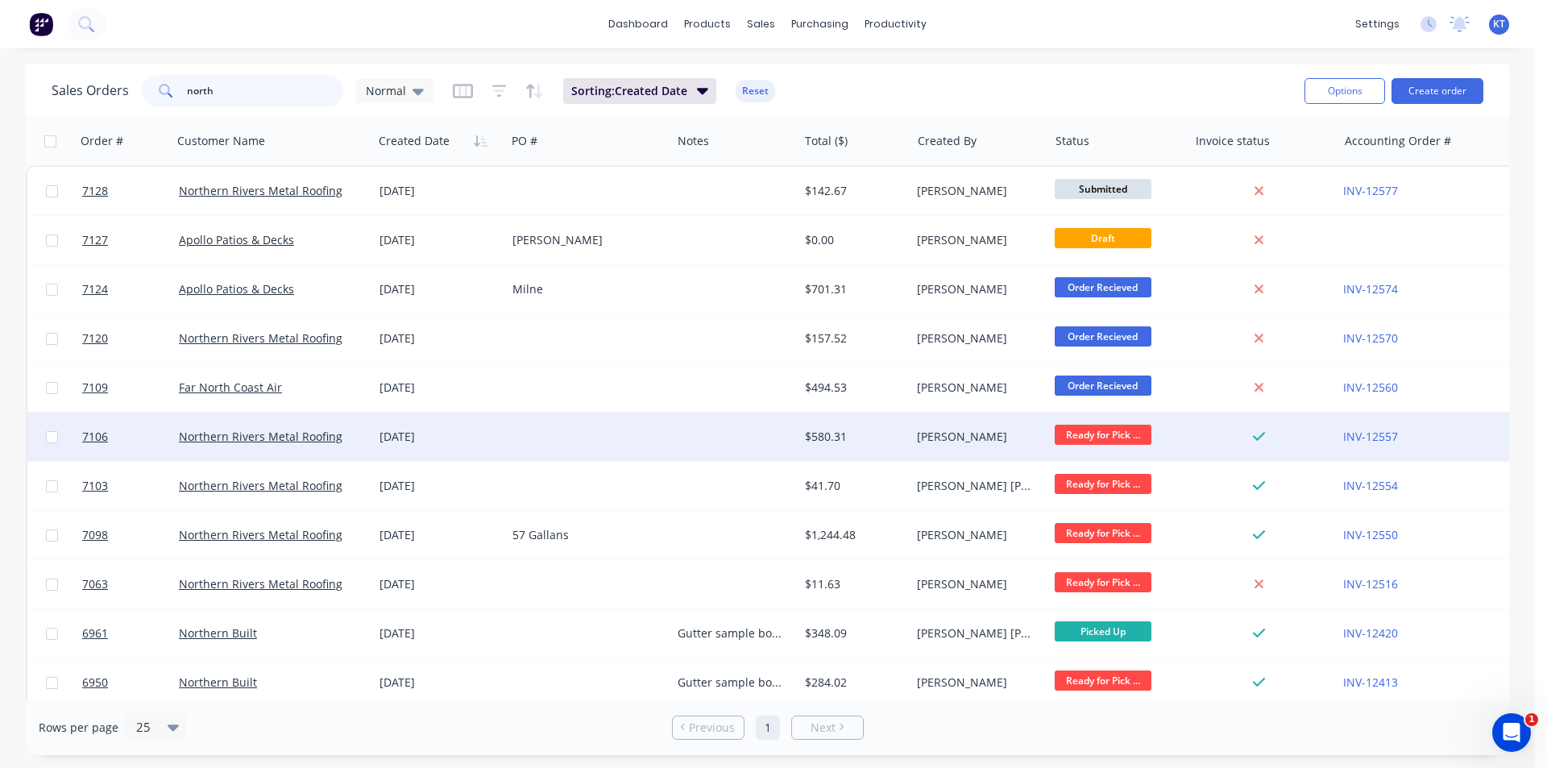
type input "north"
click at [326, 452] on div "Northern Rivers Metal Roofing" at bounding box center [272, 437] width 201 height 48
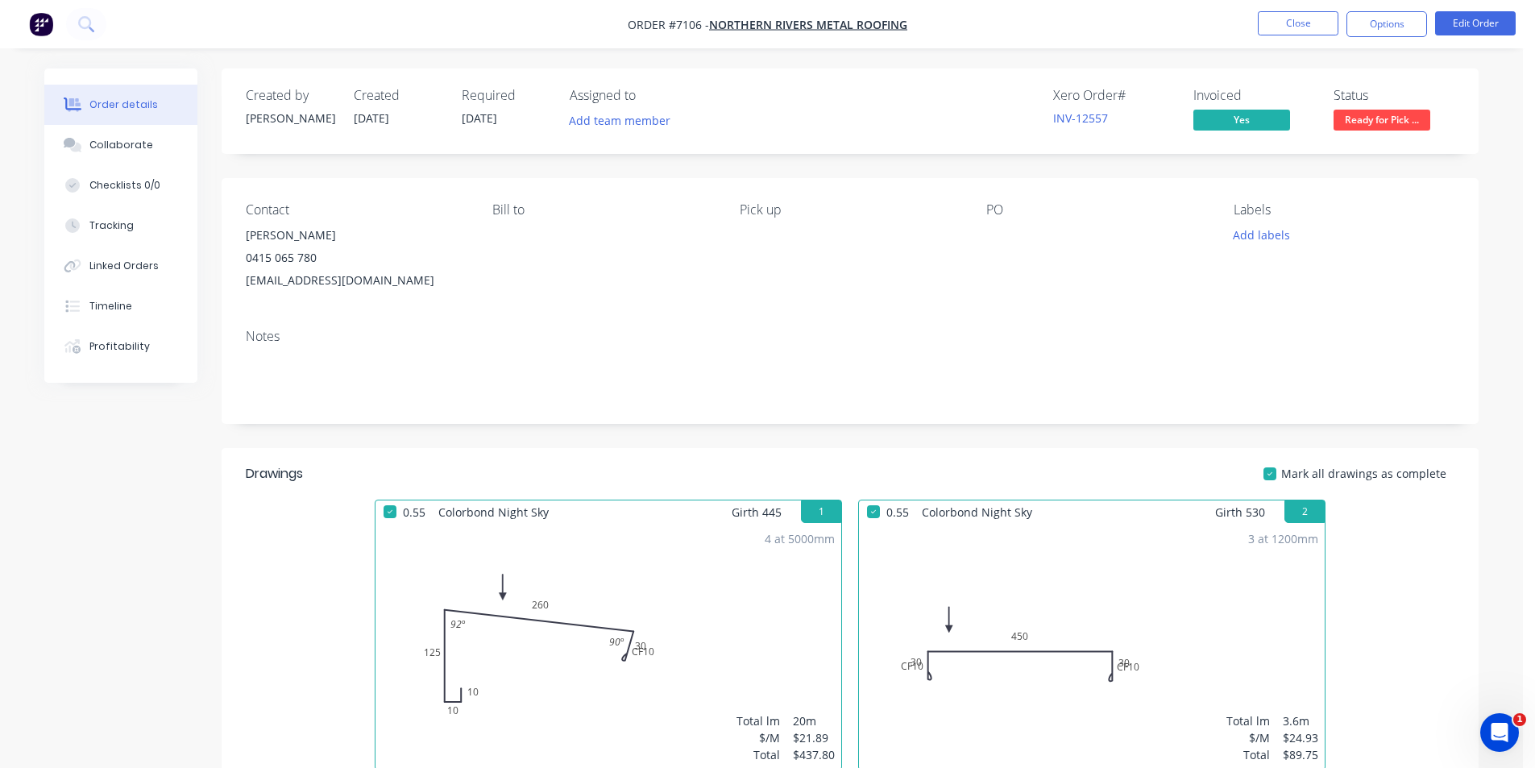
click at [1364, 118] on span "Ready for Pick ..." at bounding box center [1382, 120] width 97 height 20
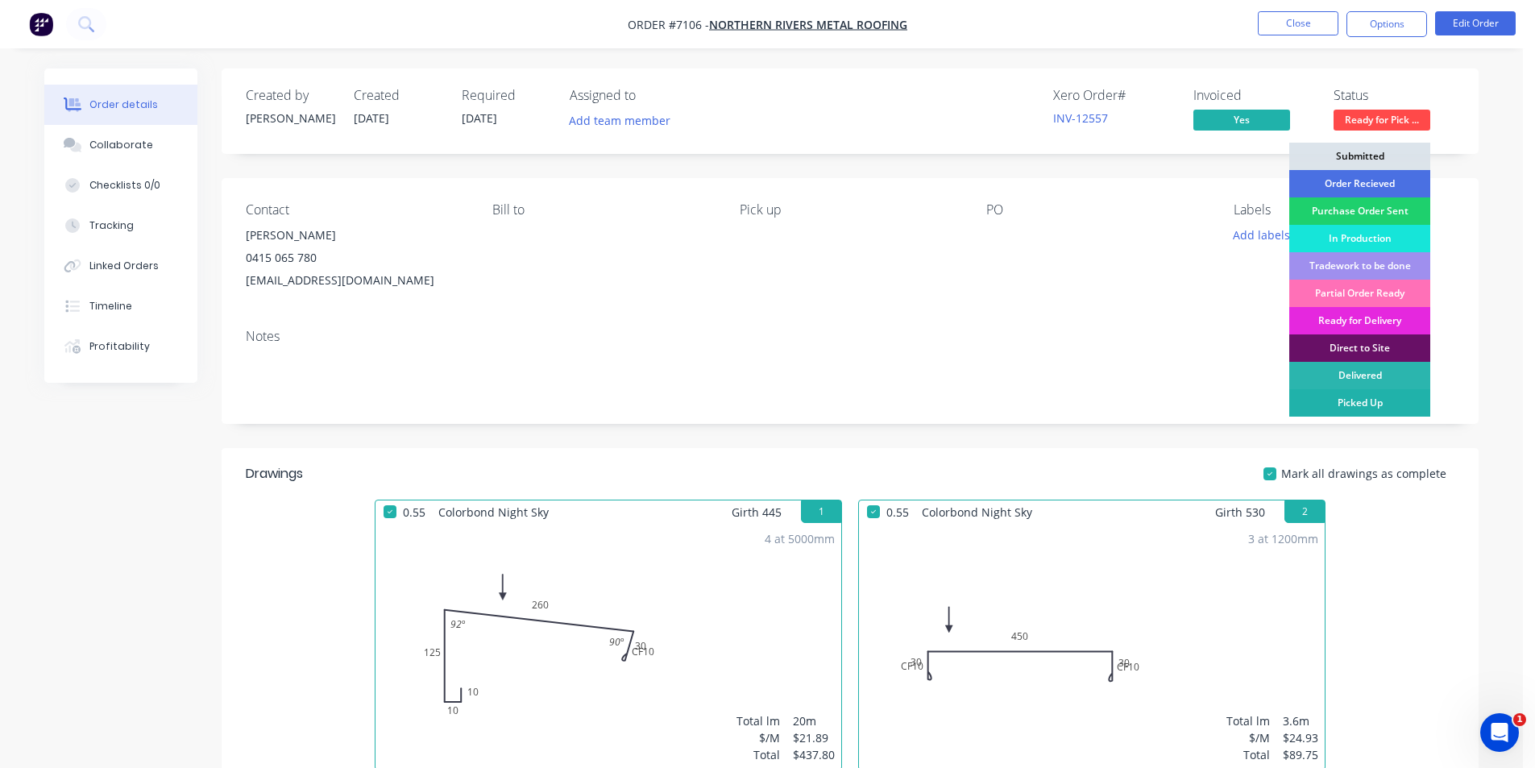
click at [1370, 406] on div "Picked Up" at bounding box center [1359, 402] width 141 height 27
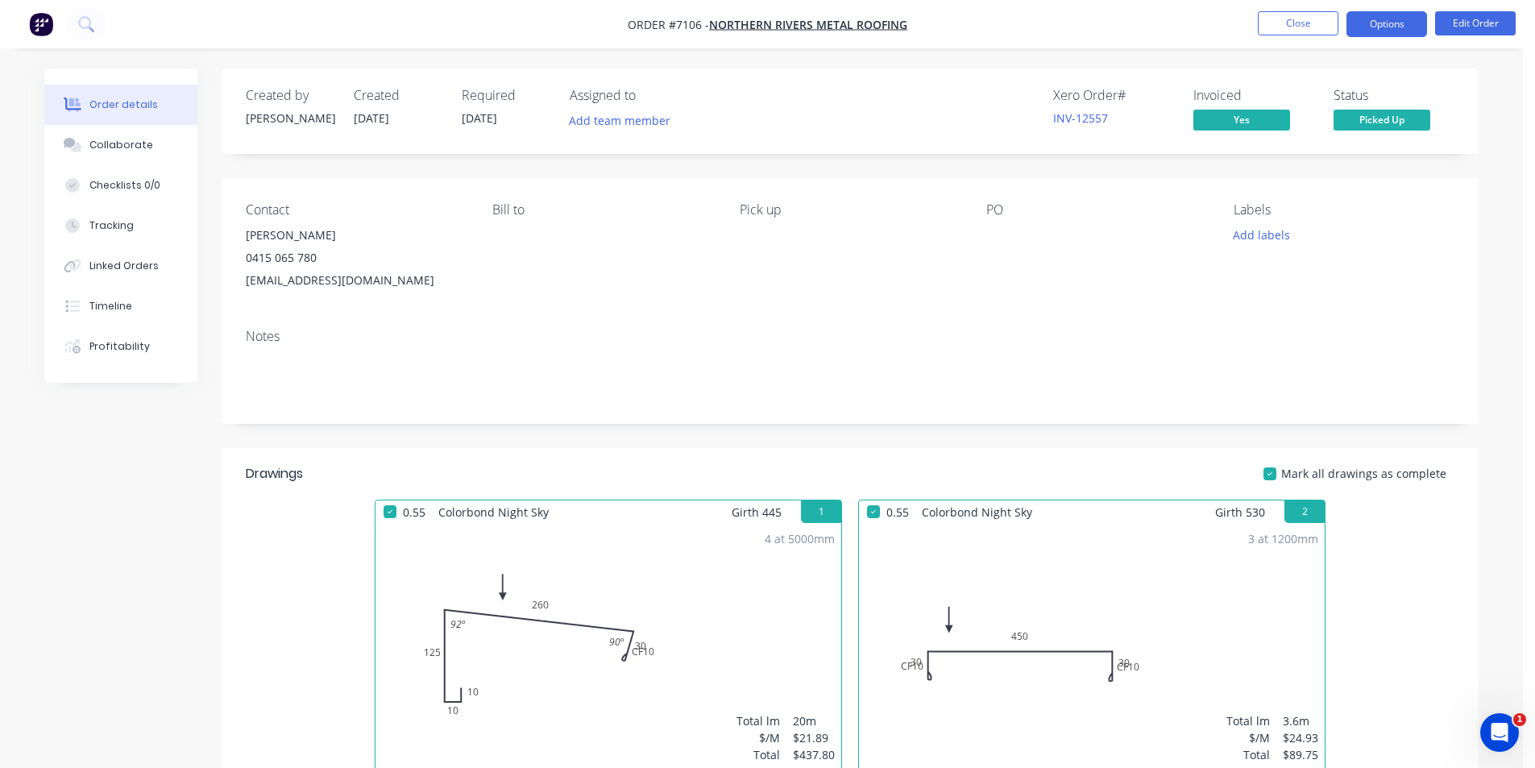
click at [1393, 21] on button "Options" at bounding box center [1386, 24] width 81 height 26
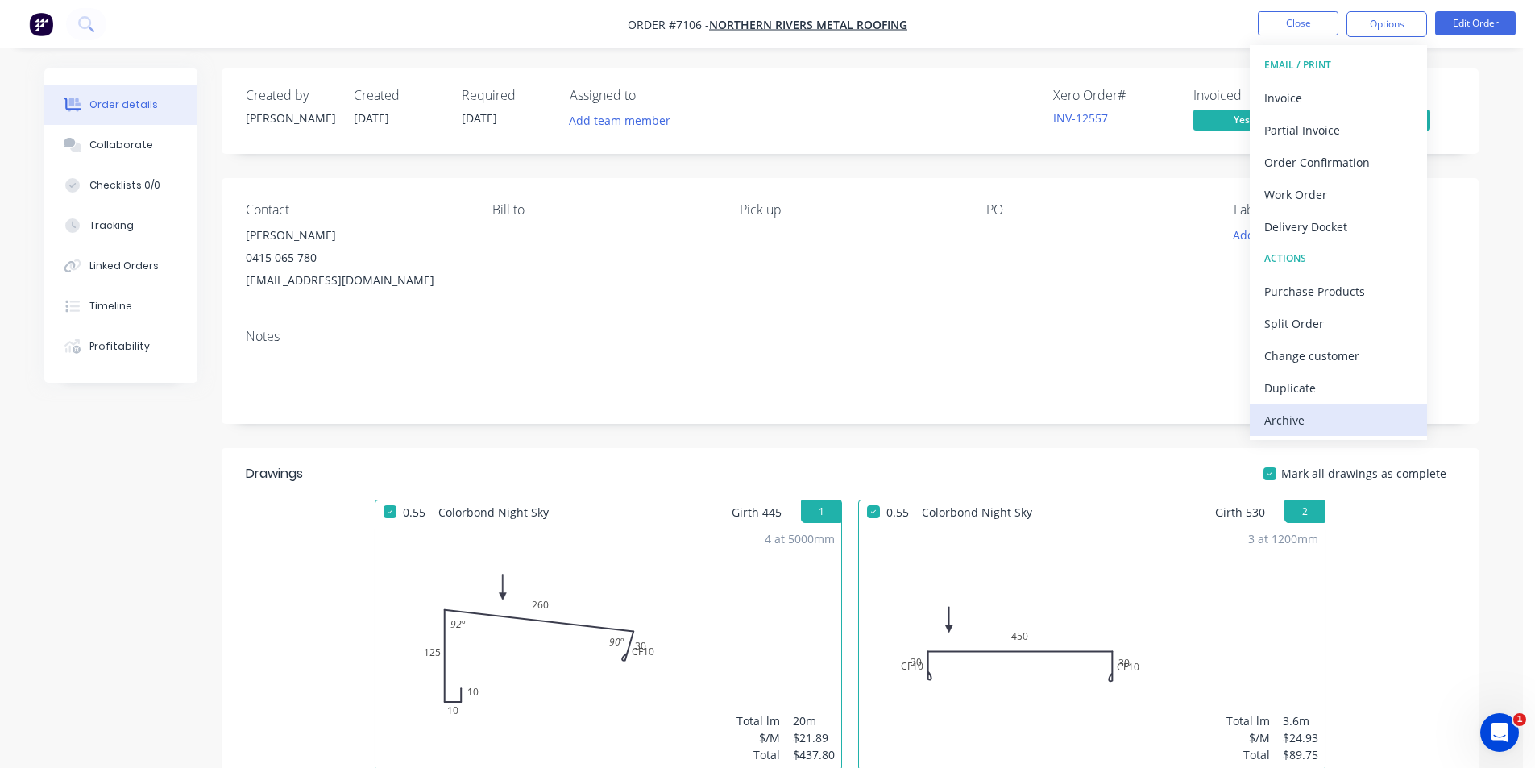
click at [1320, 428] on div "Archive" at bounding box center [1338, 420] width 148 height 23
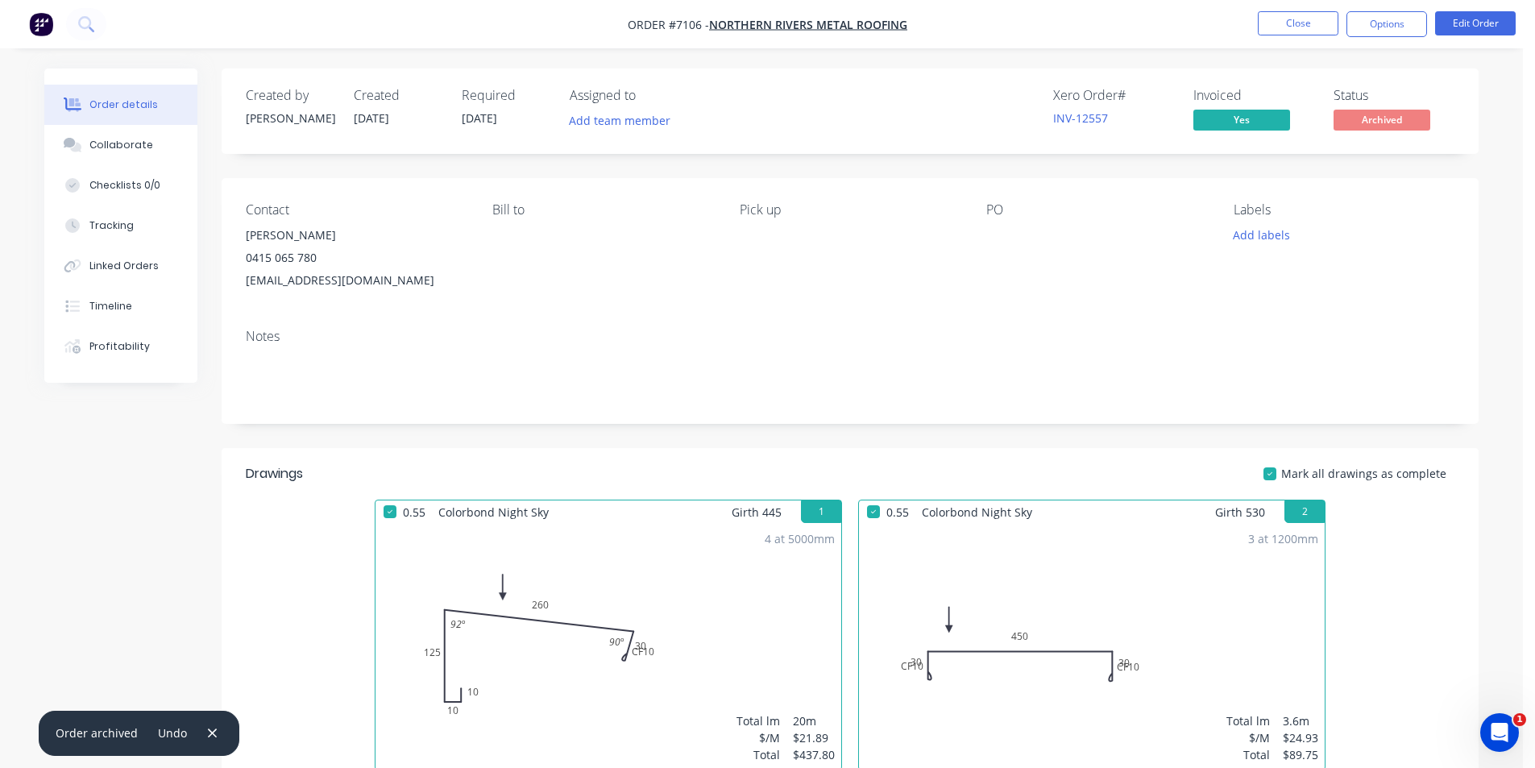
click at [1316, 10] on nav "Order #7106 - Northern Rivers Metal Roofing Close Options Edit Order" at bounding box center [767, 24] width 1535 height 48
click at [1315, 10] on nav "Order #7106 - Northern Rivers Metal Roofing Close Options Edit Order" at bounding box center [767, 24] width 1535 height 48
click at [1309, 23] on button "Close" at bounding box center [1298, 23] width 81 height 24
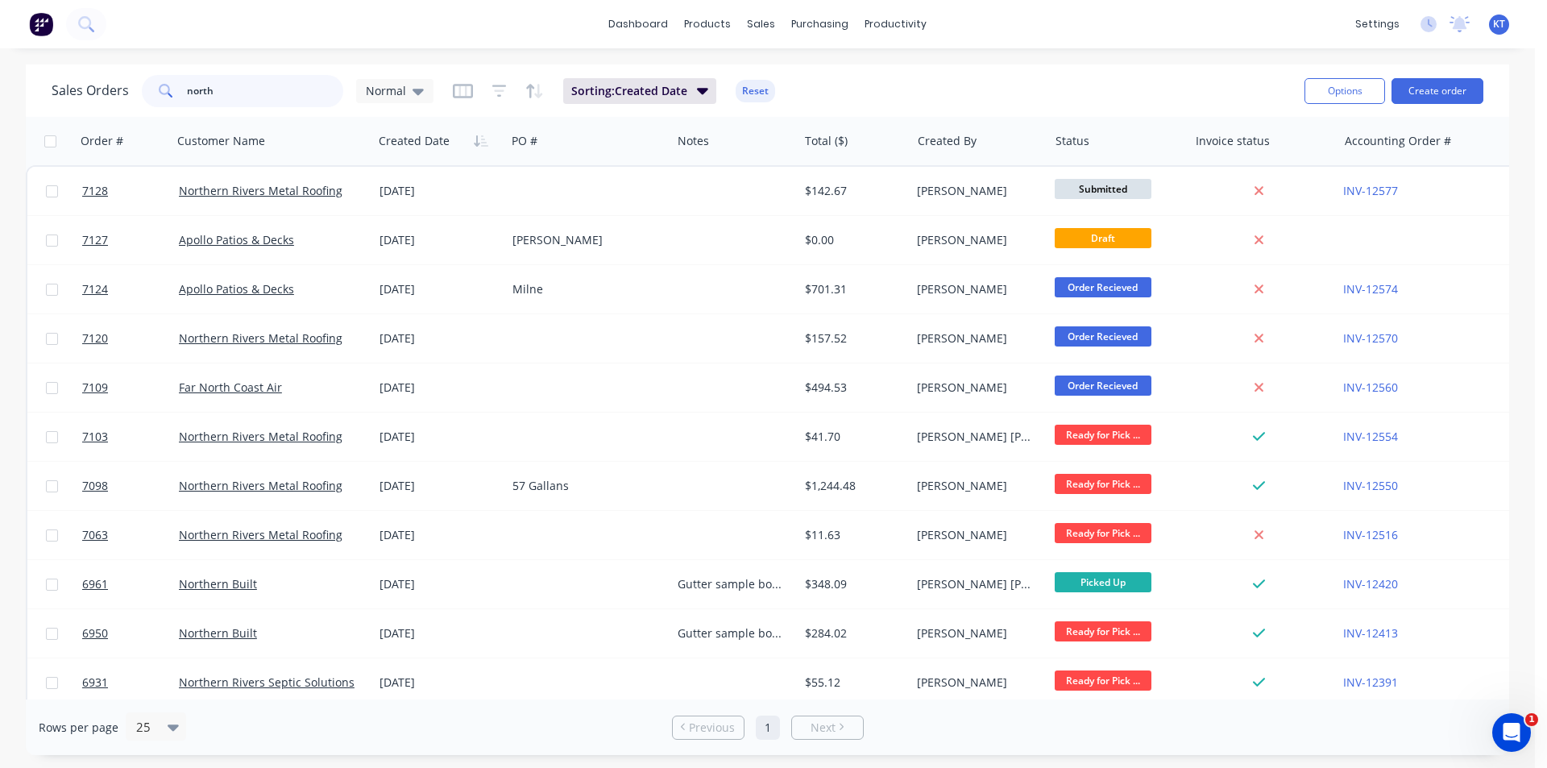
drag, startPoint x: 258, startPoint y: 90, endPoint x: 0, endPoint y: 70, distance: 258.6
click at [0, 70] on div "Sales Orders north Normal Sorting: Created Date Reset Options Create order Orde…" at bounding box center [767, 409] width 1535 height 691
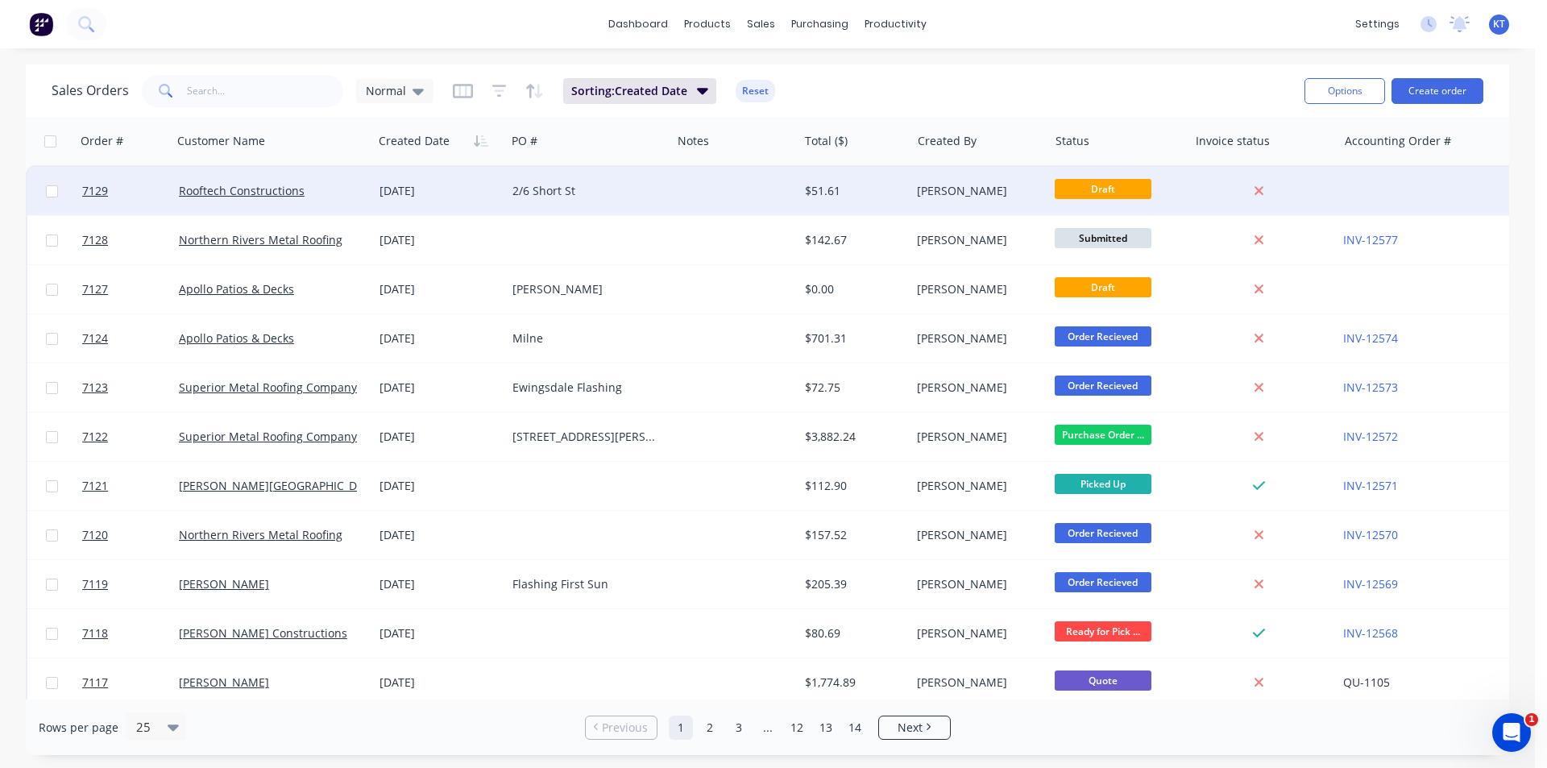
click at [239, 199] on div "Rooftech Constructions" at bounding box center [272, 191] width 201 height 48
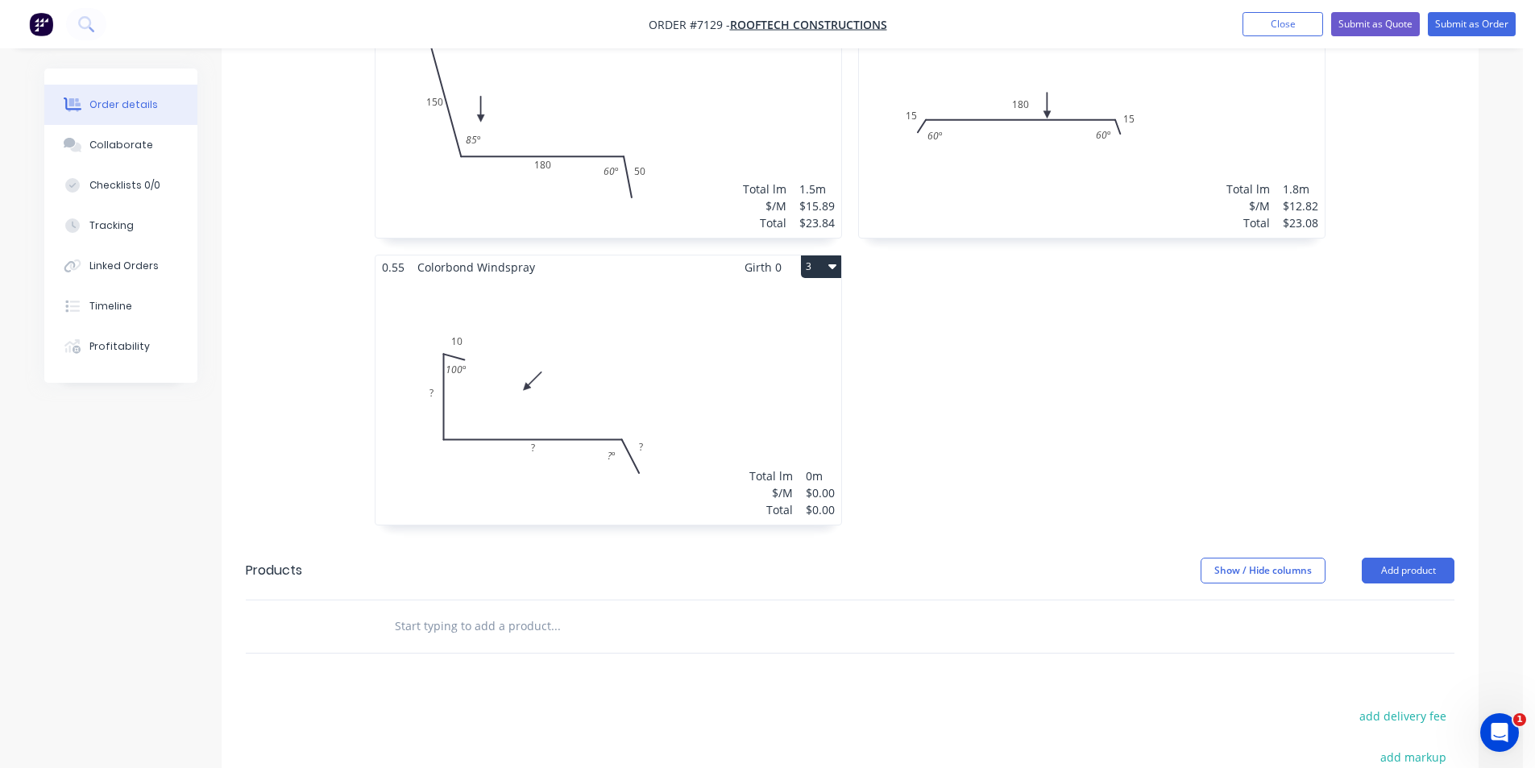
click at [650, 367] on div "Total lm $/M Total 0m $0.00 $0.00" at bounding box center [608, 402] width 466 height 246
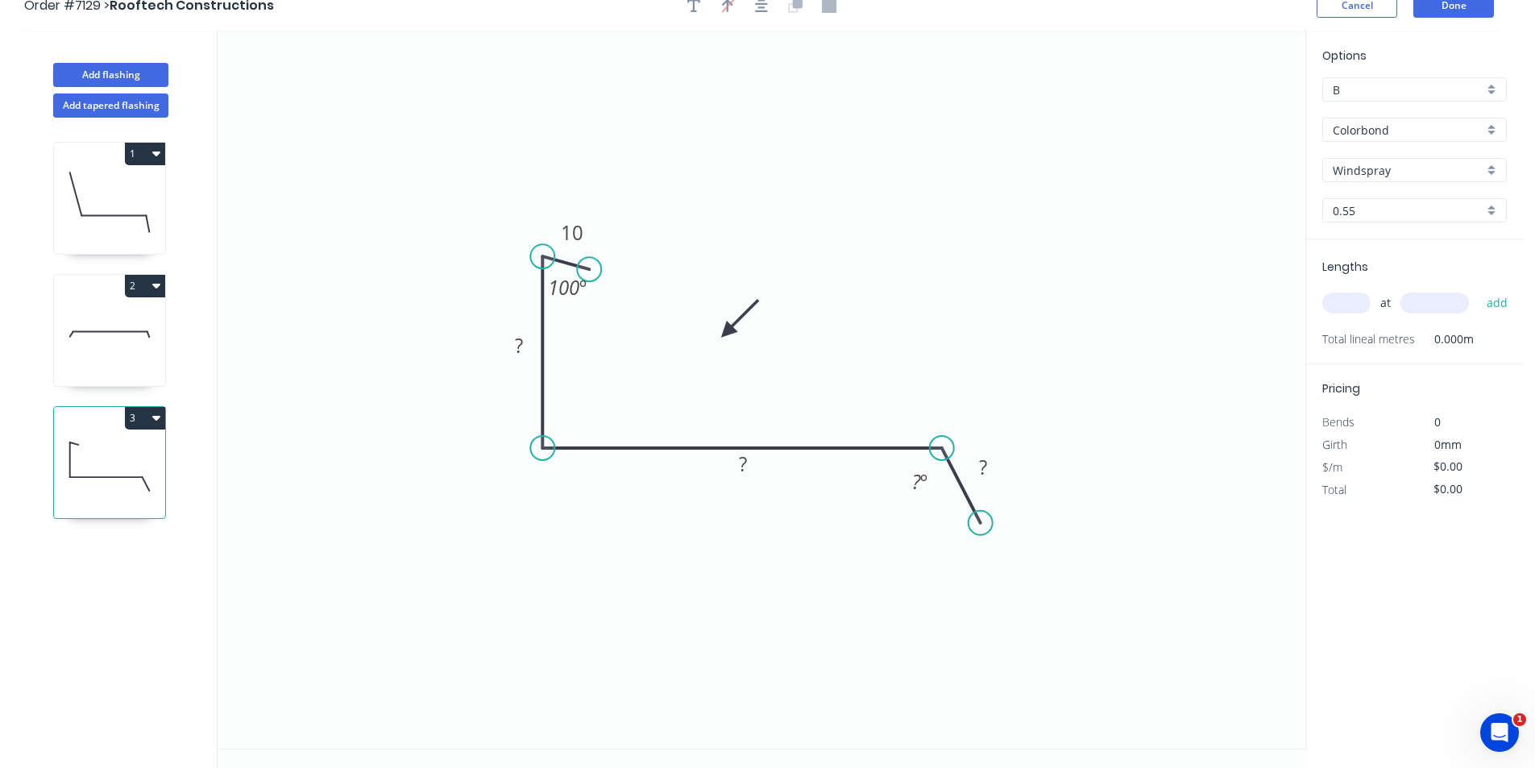
scroll to position [30, 0]
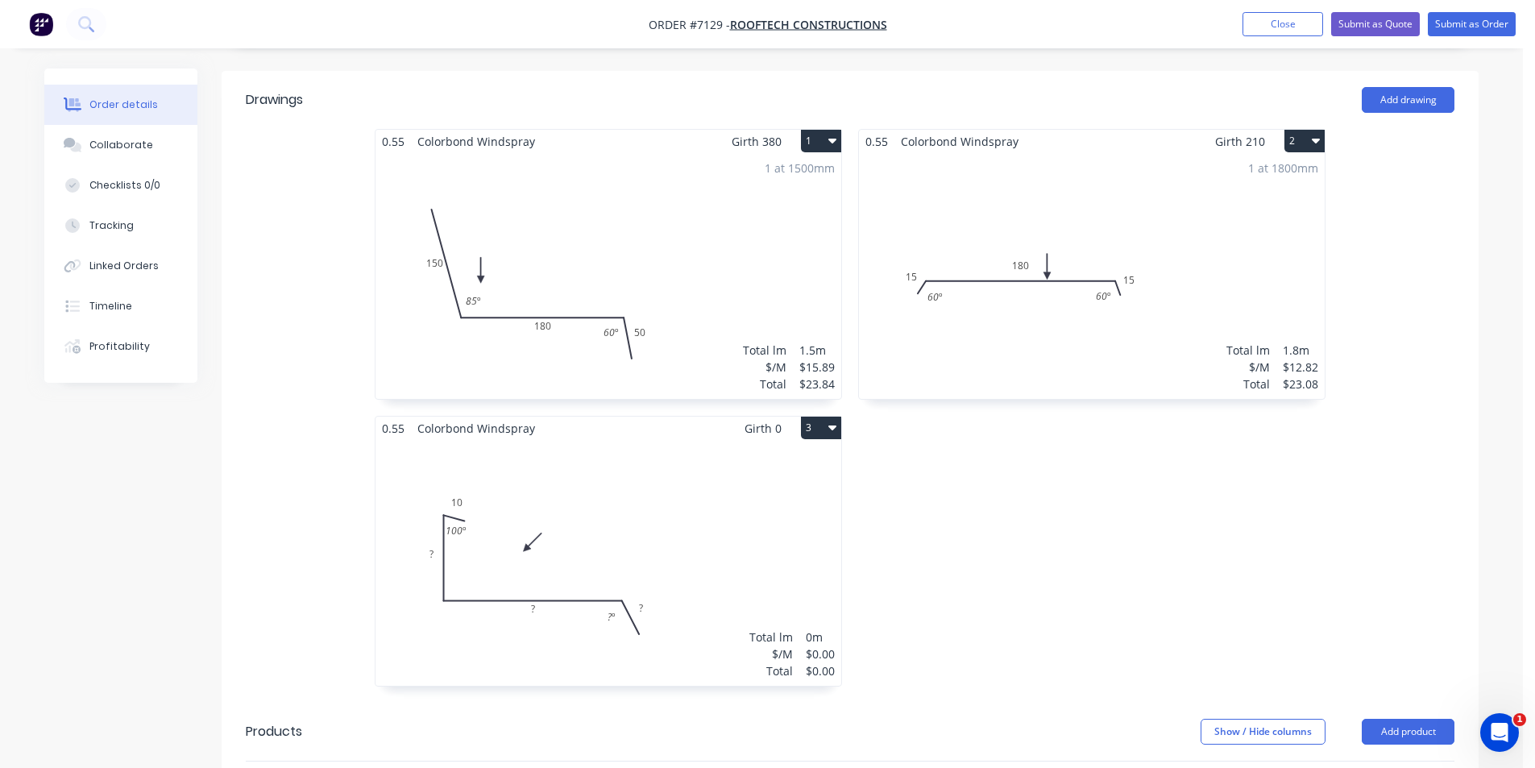
click at [647, 557] on div "Total lm $/M Total 0m $0.00 $0.00" at bounding box center [608, 563] width 466 height 246
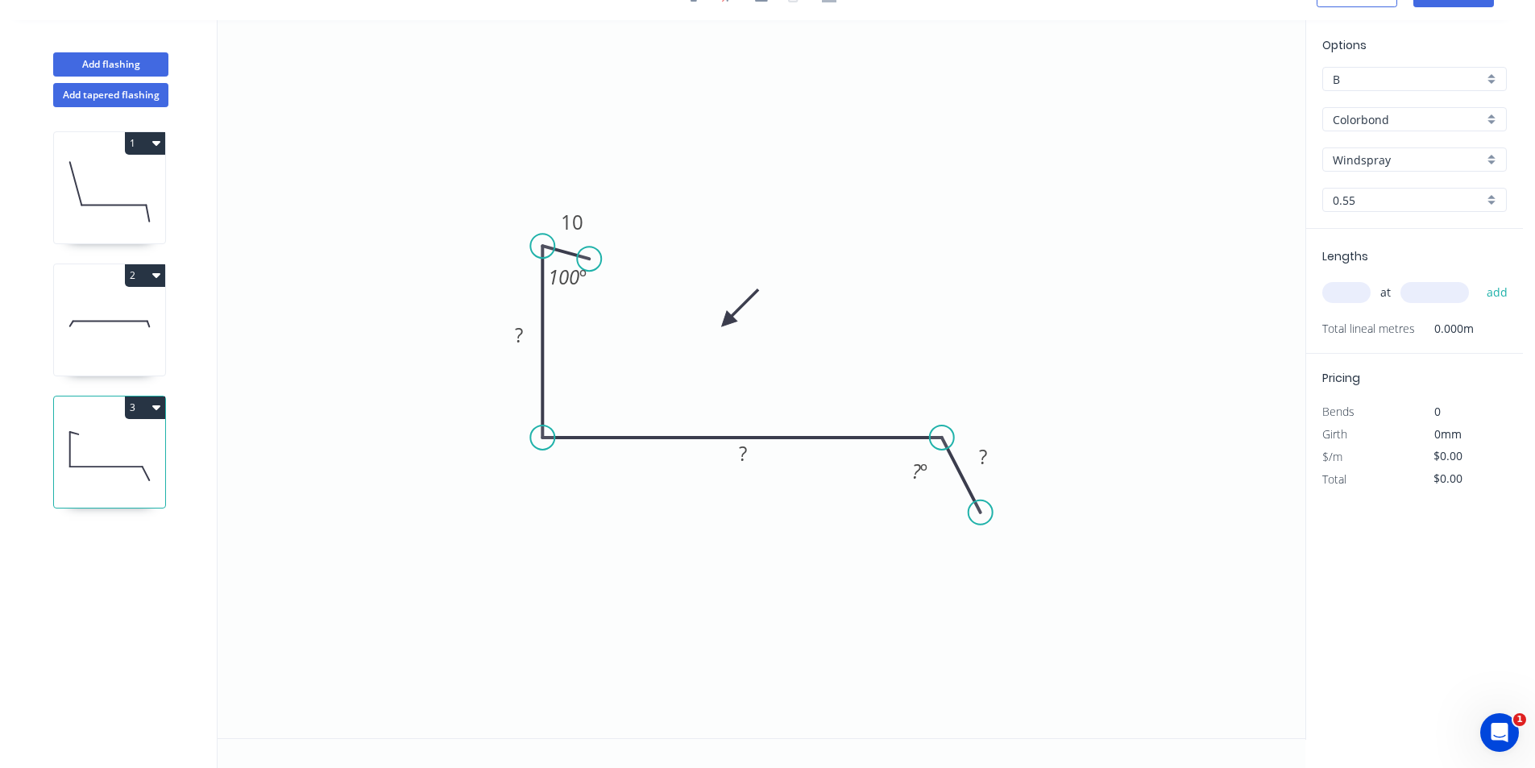
scroll to position [30, 0]
drag, startPoint x: 539, startPoint y: 434, endPoint x: 555, endPoint y: 428, distance: 17.1
click at [555, 428] on circle at bounding box center [555, 437] width 24 height 24
click at [576, 408] on tspan "?" at bounding box center [579, 407] width 9 height 27
click at [562, 336] on icon "0 10 ? 210 30 100 º 88 º 60 º" at bounding box center [762, 379] width 1088 height 718
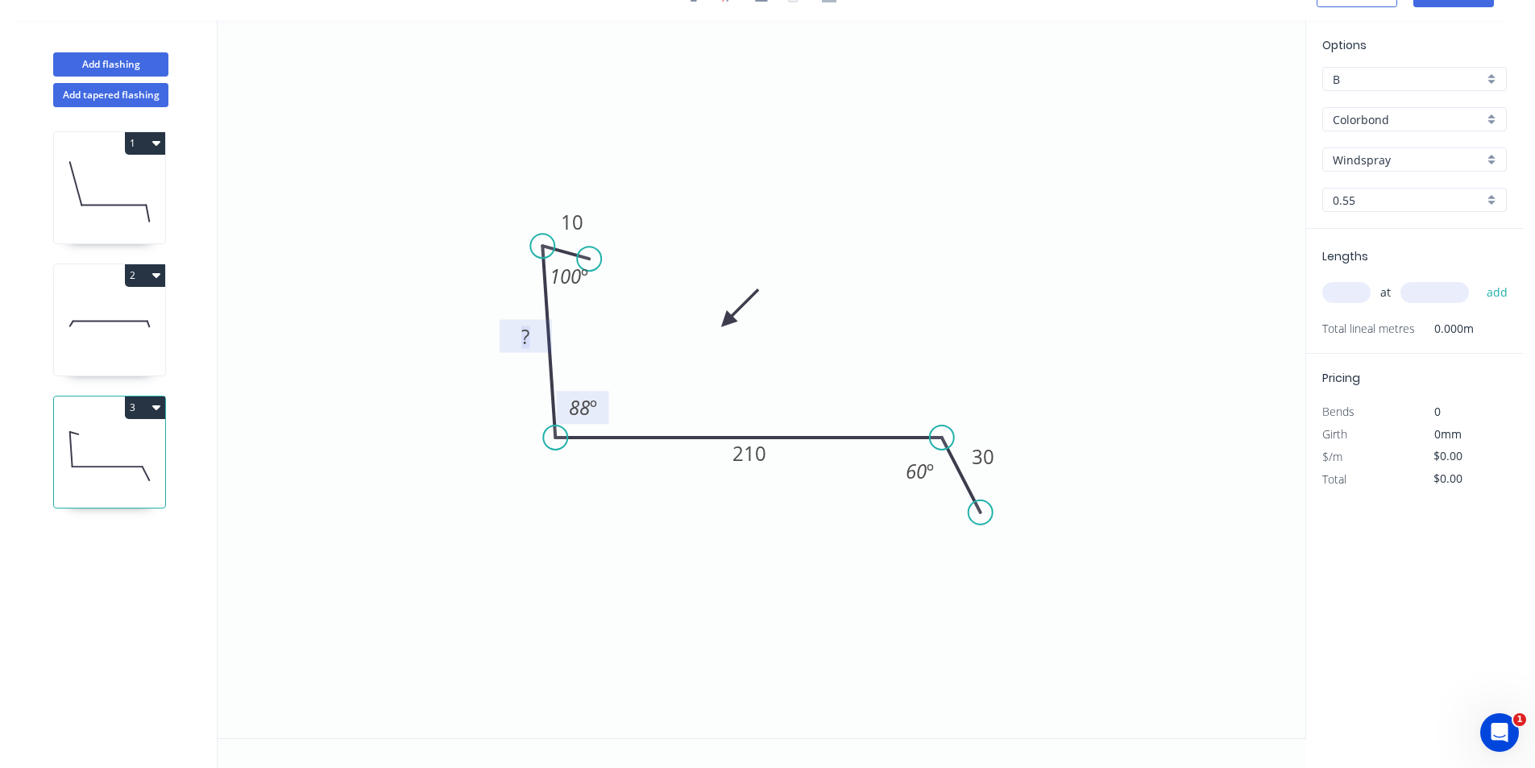
click at [539, 336] on rect at bounding box center [525, 337] width 32 height 23
type input "$16.63"
click at [1351, 294] on input "text" at bounding box center [1346, 292] width 48 height 21
type input "1"
type input "3000"
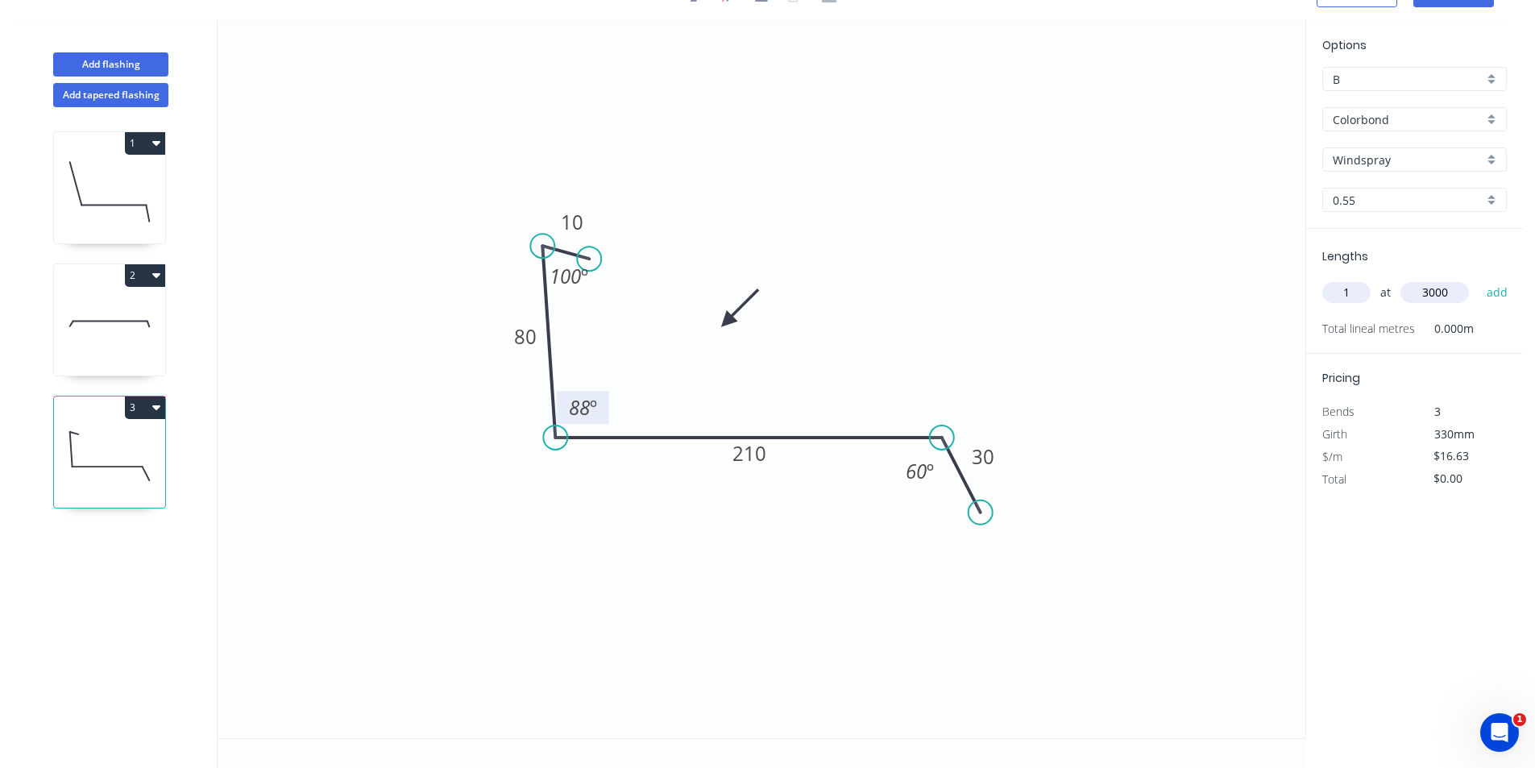
click at [1479, 279] on button "add" at bounding box center [1498, 292] width 38 height 27
click at [146, 404] on button "3" at bounding box center [145, 407] width 40 height 23
click at [151, 447] on button "Duplicate" at bounding box center [88, 447] width 153 height 32
type input "$0.00"
click at [758, 449] on tspan "210" at bounding box center [749, 453] width 34 height 27
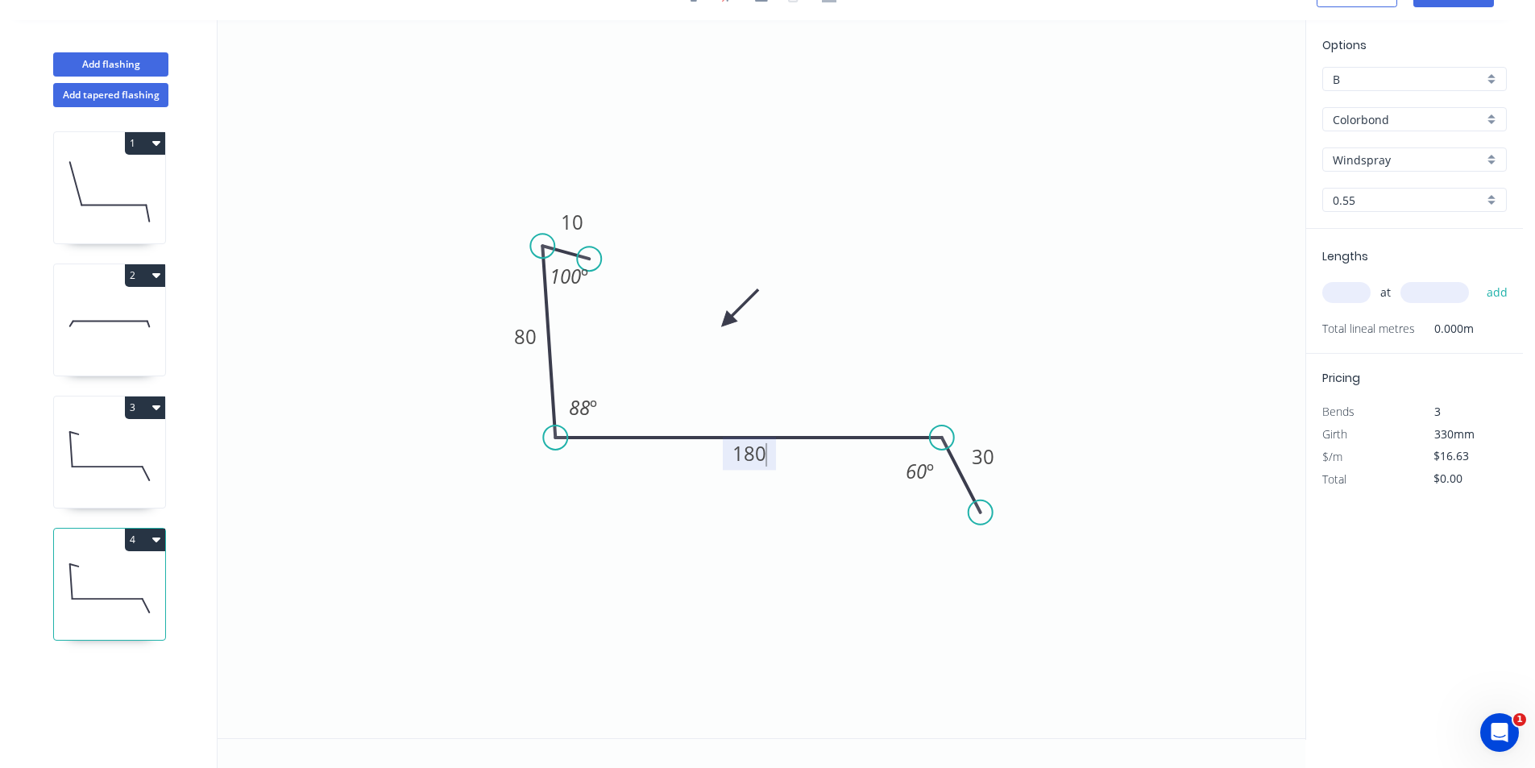
type input "$13.56"
click at [1359, 278] on div "at add" at bounding box center [1416, 293] width 188 height 44
click at [1358, 284] on input "text" at bounding box center [1346, 292] width 48 height 21
type input "1"
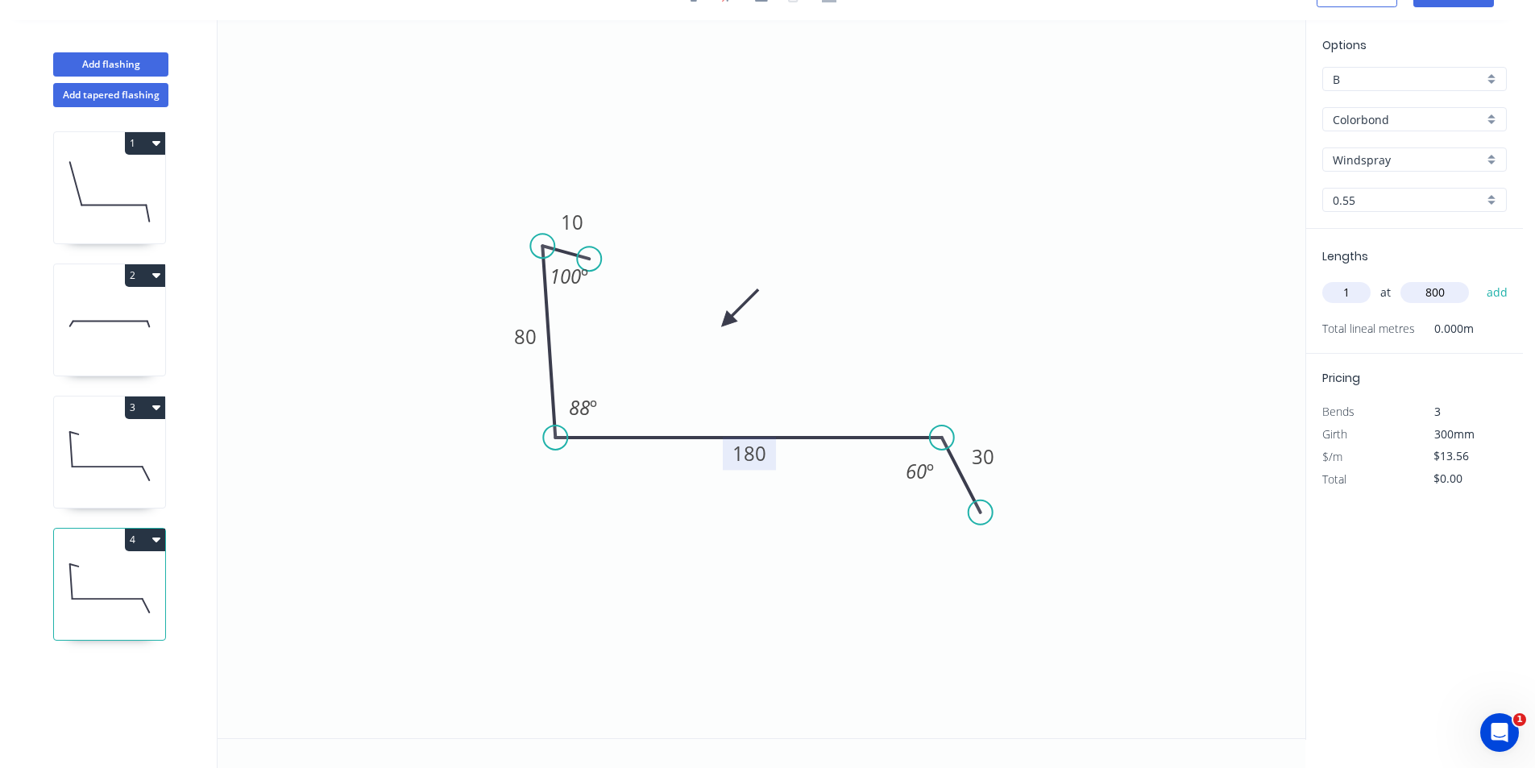
type input "800"
click at [1479, 279] on button "add" at bounding box center [1498, 292] width 38 height 27
type input "3"
type input "$13.56"
click at [129, 52] on div "Add flashing" at bounding box center [111, 52] width 212 height 48
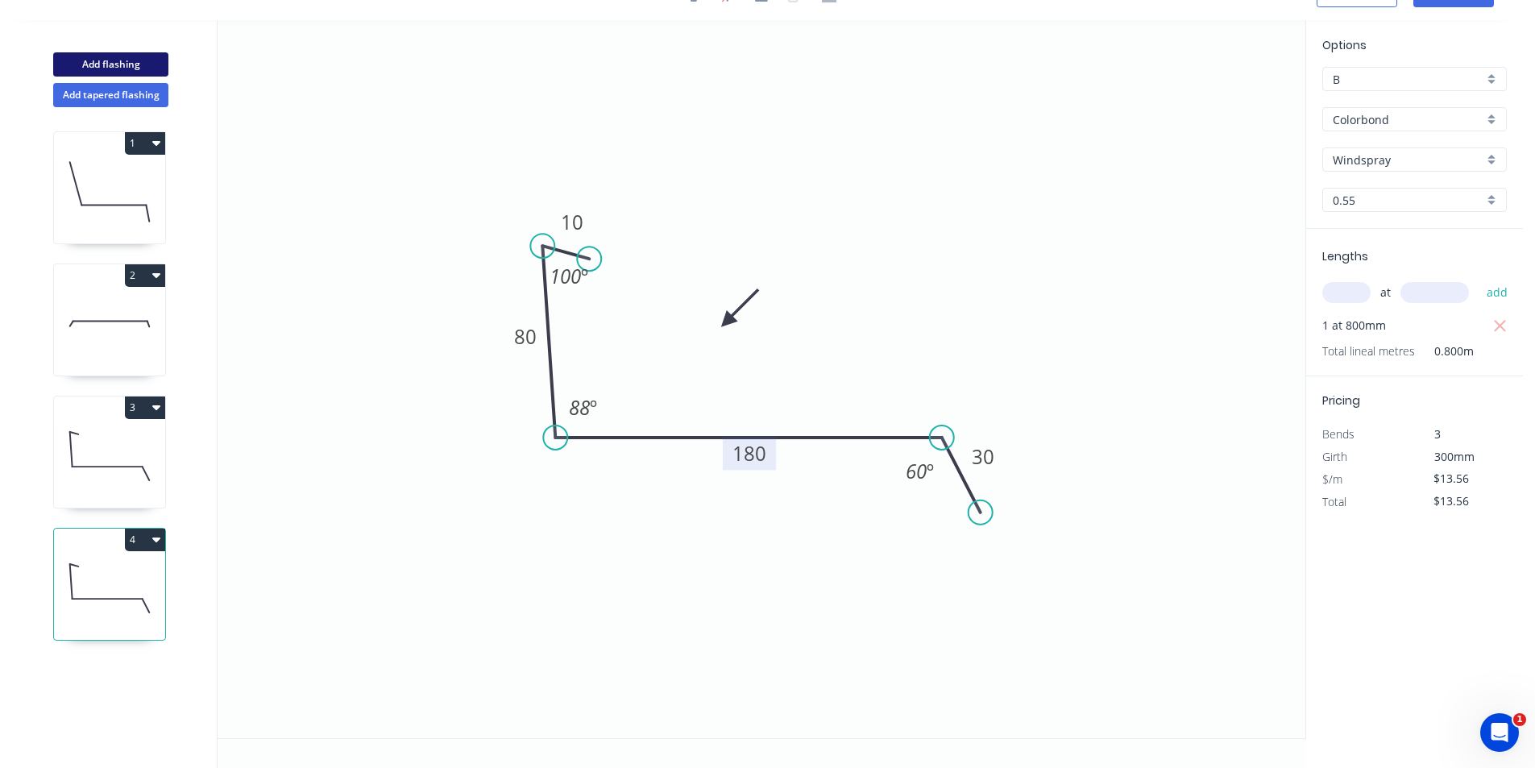
click at [93, 56] on button "Add flashing" at bounding box center [110, 64] width 115 height 24
type input "$0.00"
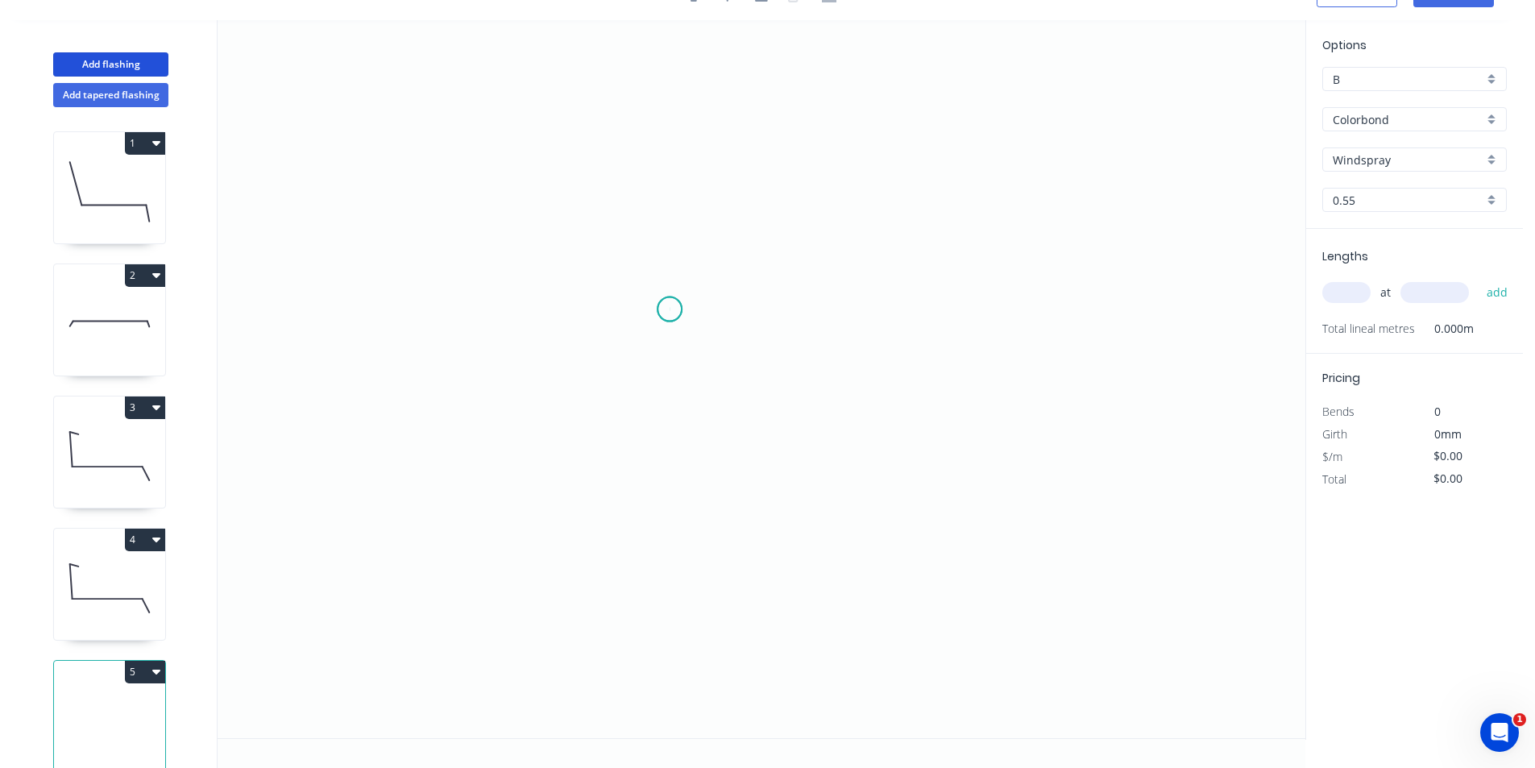
click at [670, 309] on icon "0" at bounding box center [762, 379] width 1088 height 718
click at [687, 487] on icon "0" at bounding box center [762, 379] width 1088 height 718
click at [969, 510] on icon "0 ?" at bounding box center [762, 379] width 1088 height 718
click at [1008, 555] on icon "0 ? ? ? º" at bounding box center [762, 379] width 1088 height 718
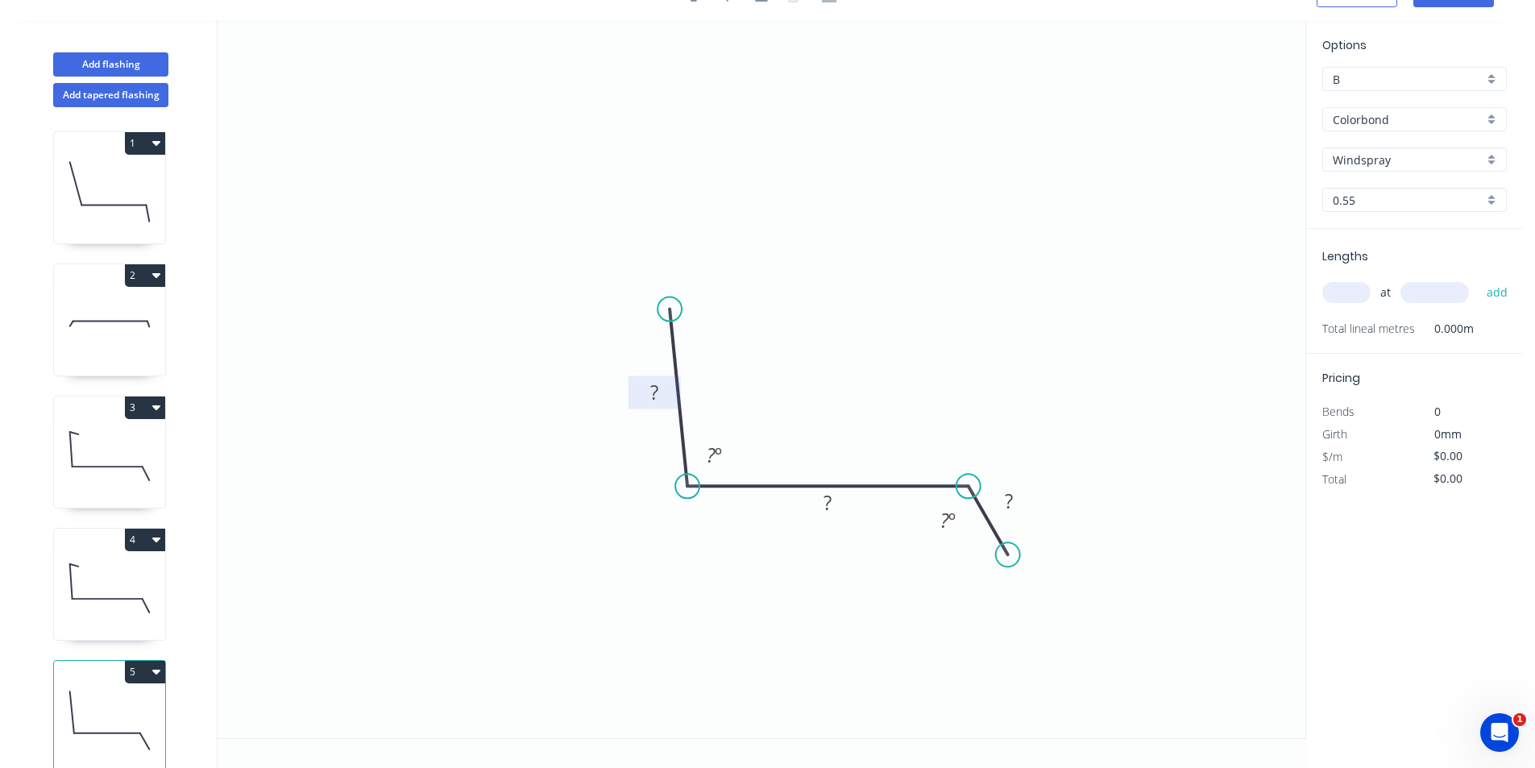
click at [648, 390] on rect at bounding box center [654, 393] width 32 height 23
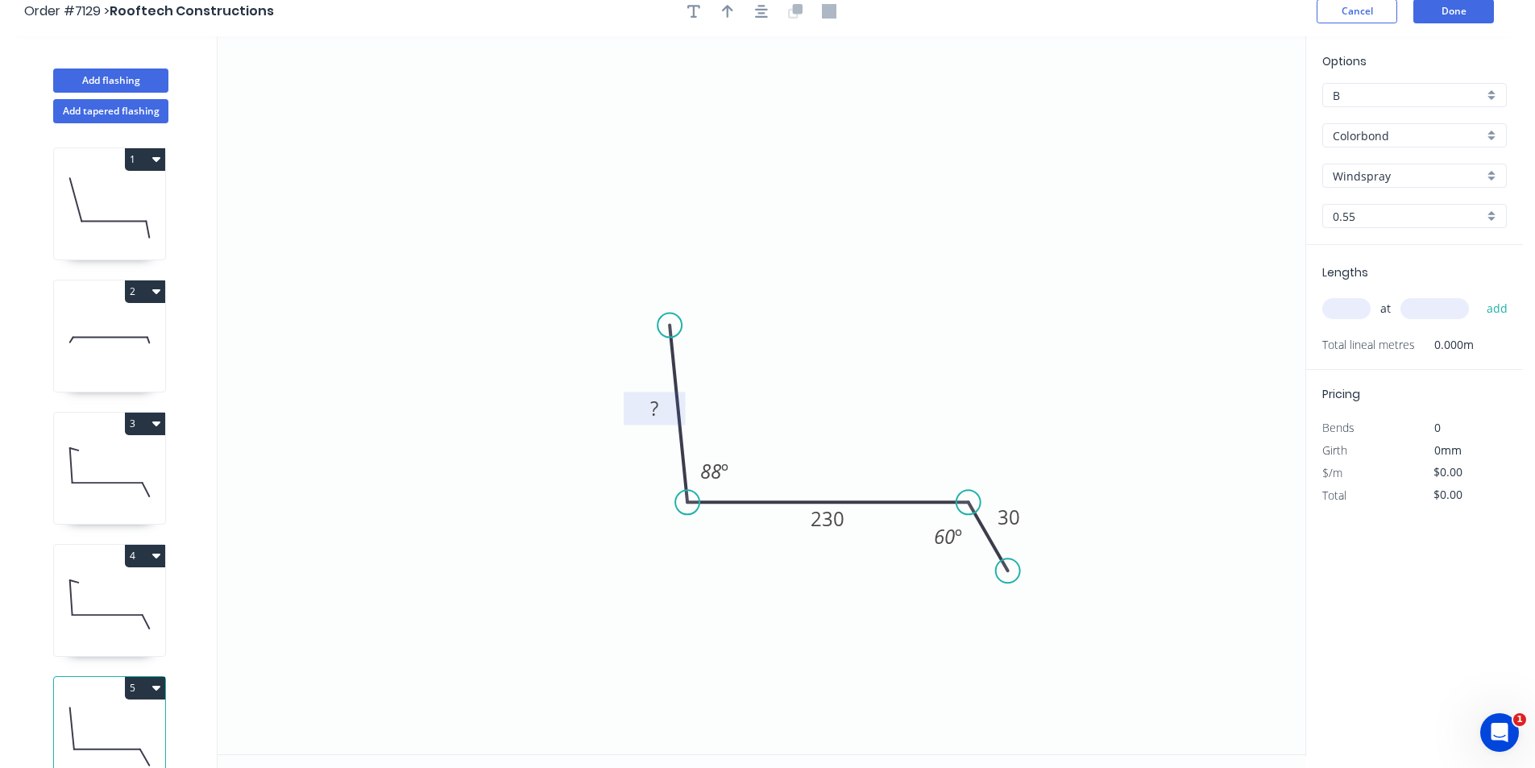
scroll to position [0, 0]
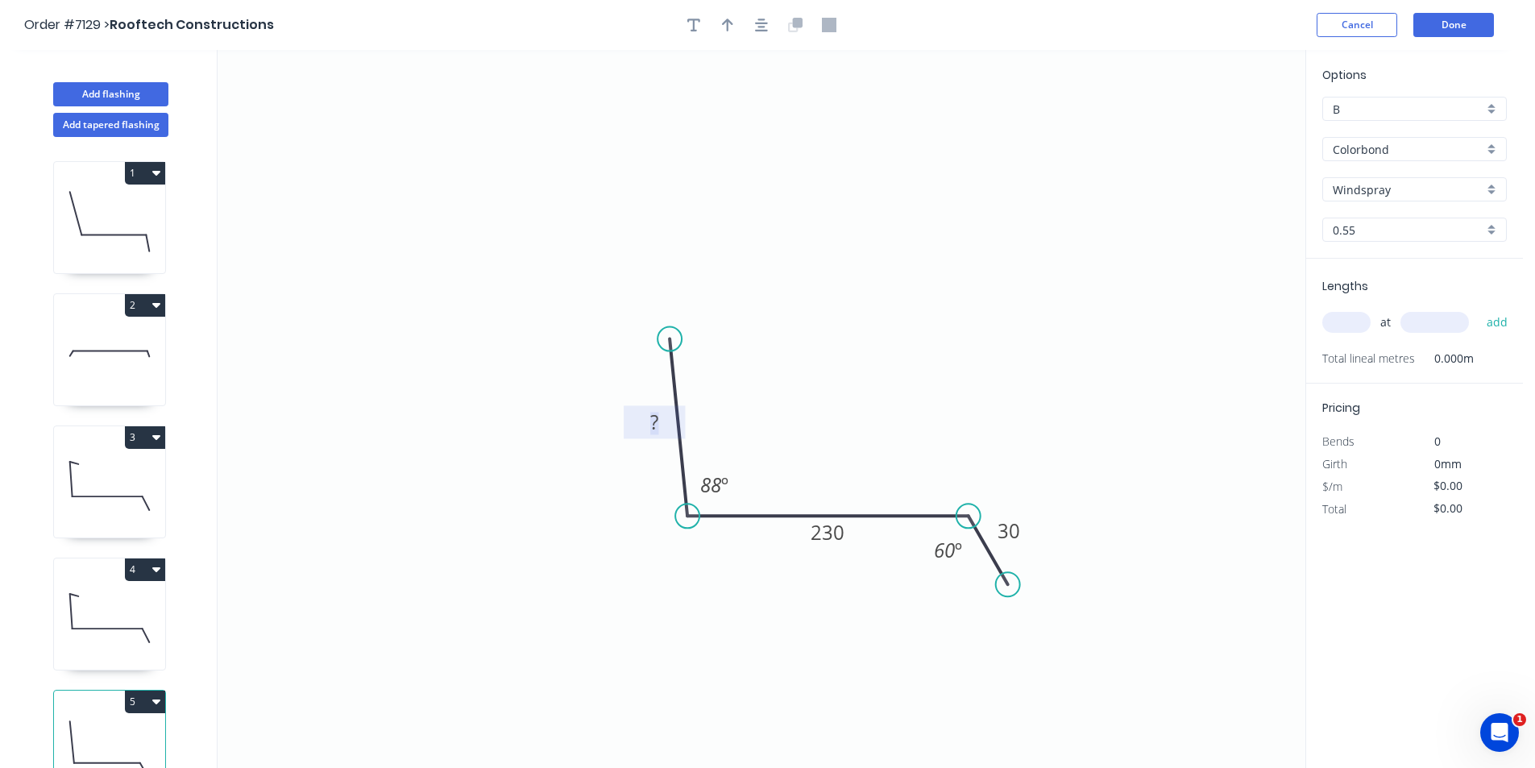
click at [661, 434] on rect at bounding box center [654, 423] width 41 height 23
type input "$28.10"
click at [753, 15] on button "button" at bounding box center [761, 25] width 24 height 24
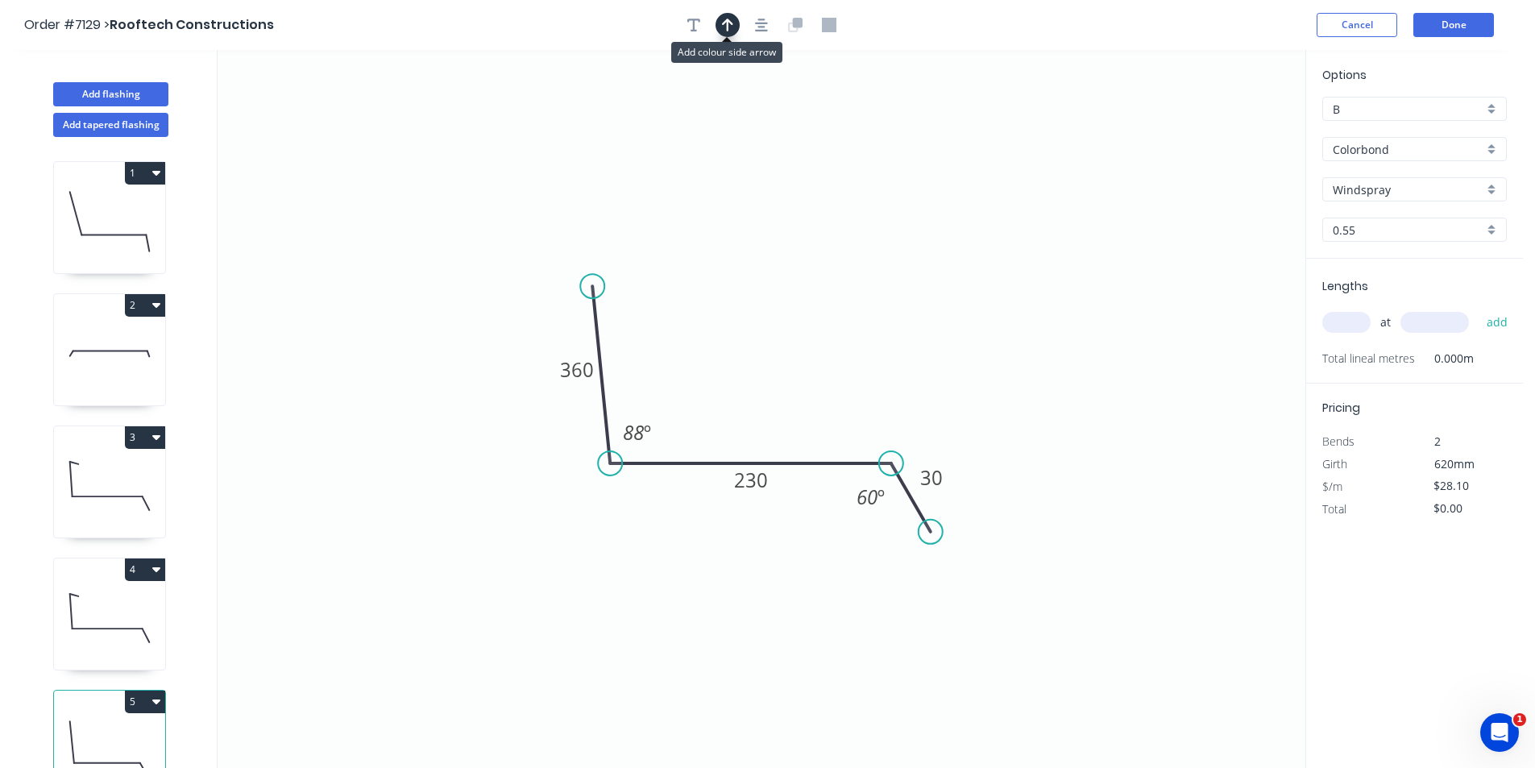
click at [724, 25] on icon "button" at bounding box center [727, 25] width 11 height 15
drag, startPoint x: 1226, startPoint y: 128, endPoint x: 732, endPoint y: 385, distance: 556.8
click at [732, 385] on icon at bounding box center [731, 367] width 15 height 52
click at [1346, 318] on input "text" at bounding box center [1346, 322] width 48 height 21
type input "1"
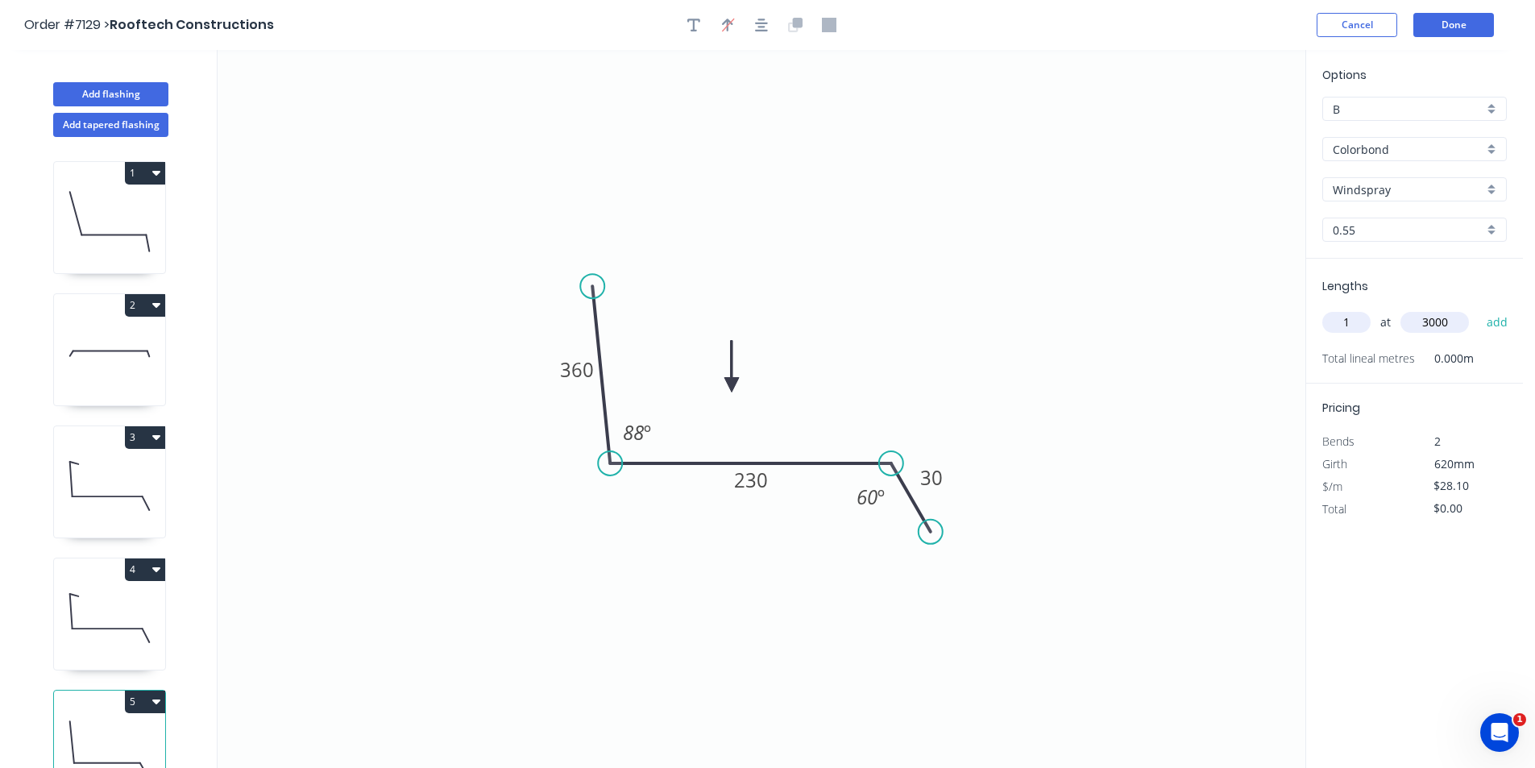
type input "3000"
click at [1479, 309] on button "add" at bounding box center [1498, 322] width 38 height 27
type input "$84.30"
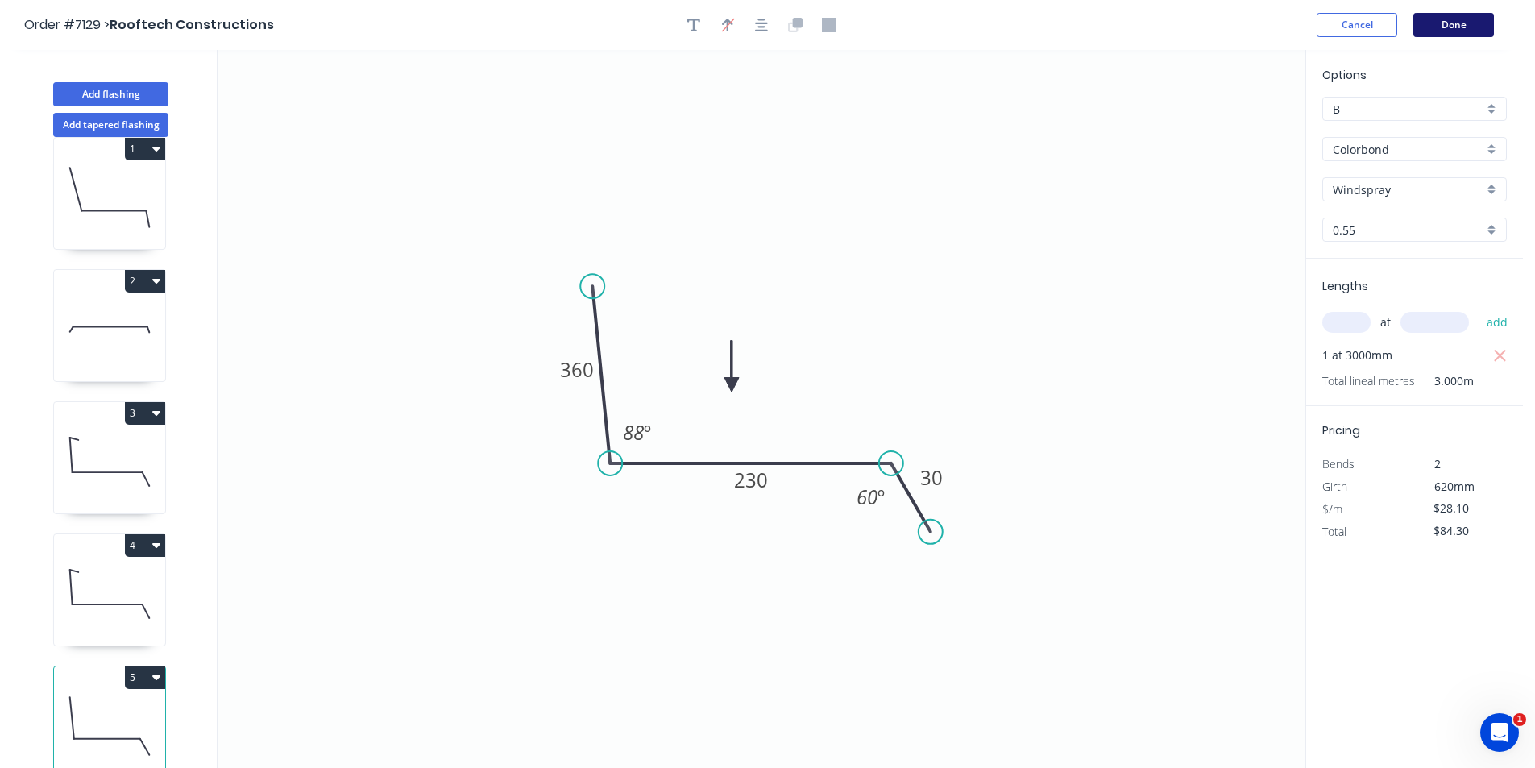
click at [1475, 23] on button "Done" at bounding box center [1453, 25] width 81 height 24
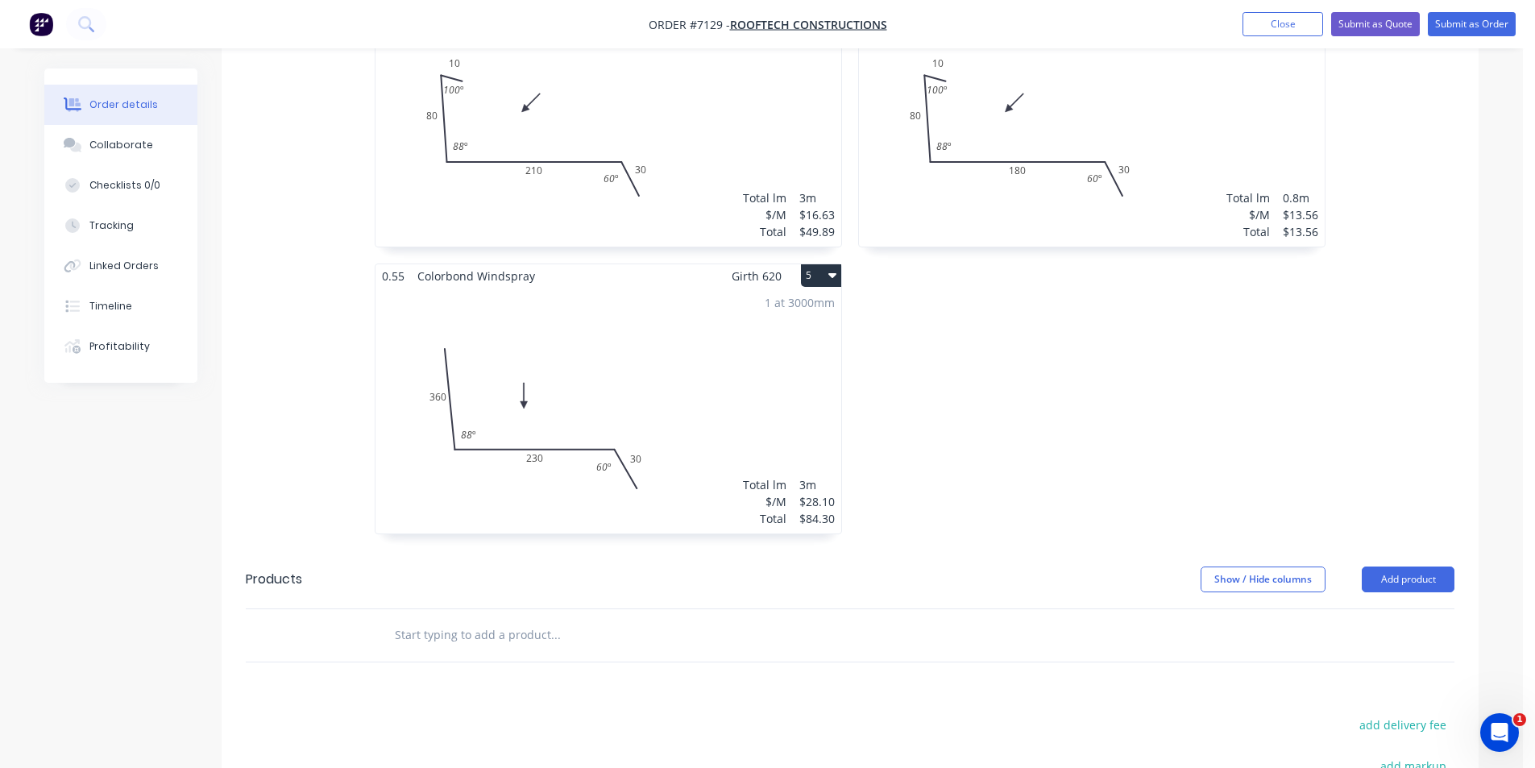
scroll to position [806, 0]
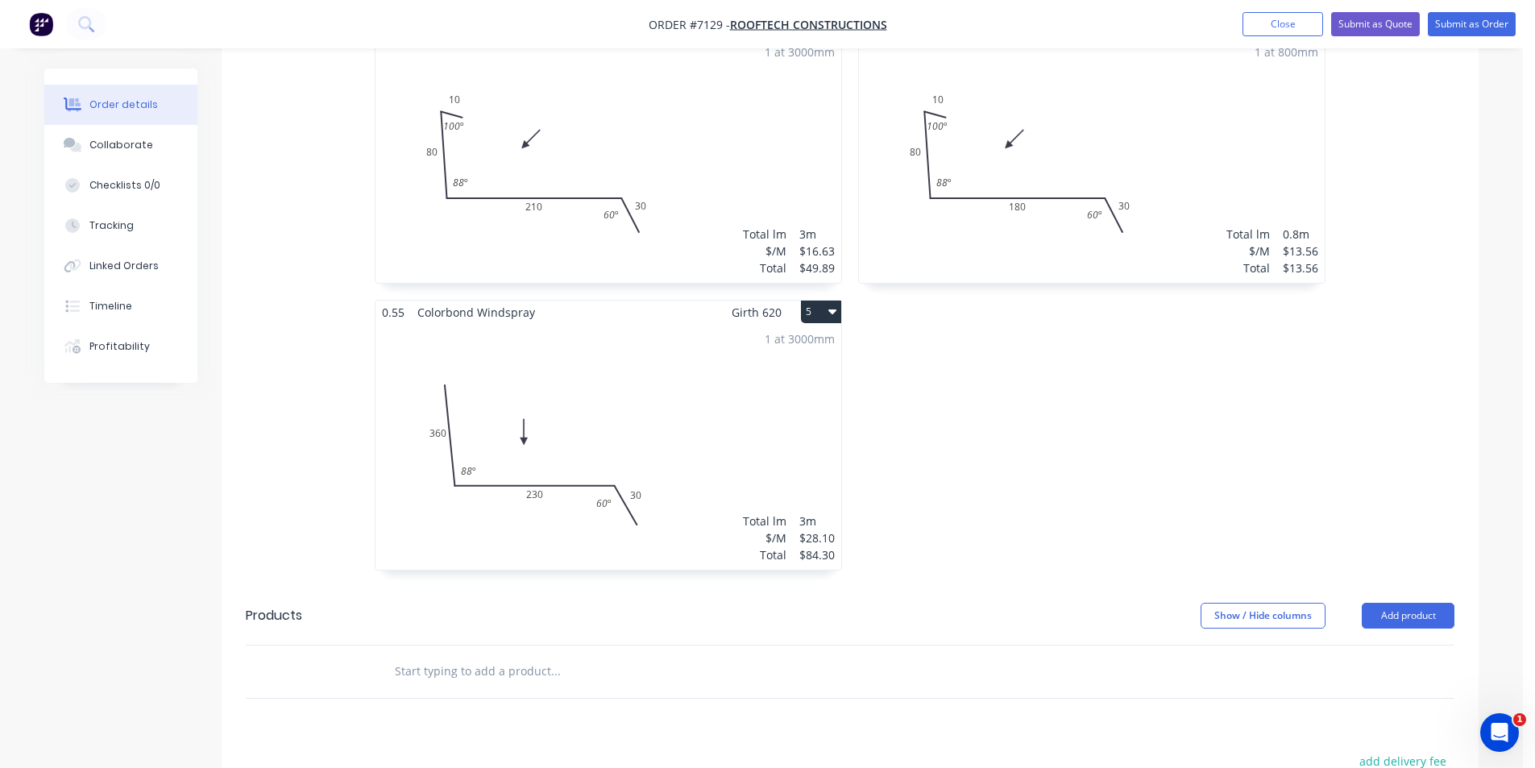
drag, startPoint x: 1431, startPoint y: 593, endPoint x: 1291, endPoint y: 663, distance: 156.8
click at [1431, 603] on button "Add product" at bounding box center [1408, 616] width 93 height 26
click at [1356, 645] on div "Product catalogue" at bounding box center [1378, 656] width 124 height 23
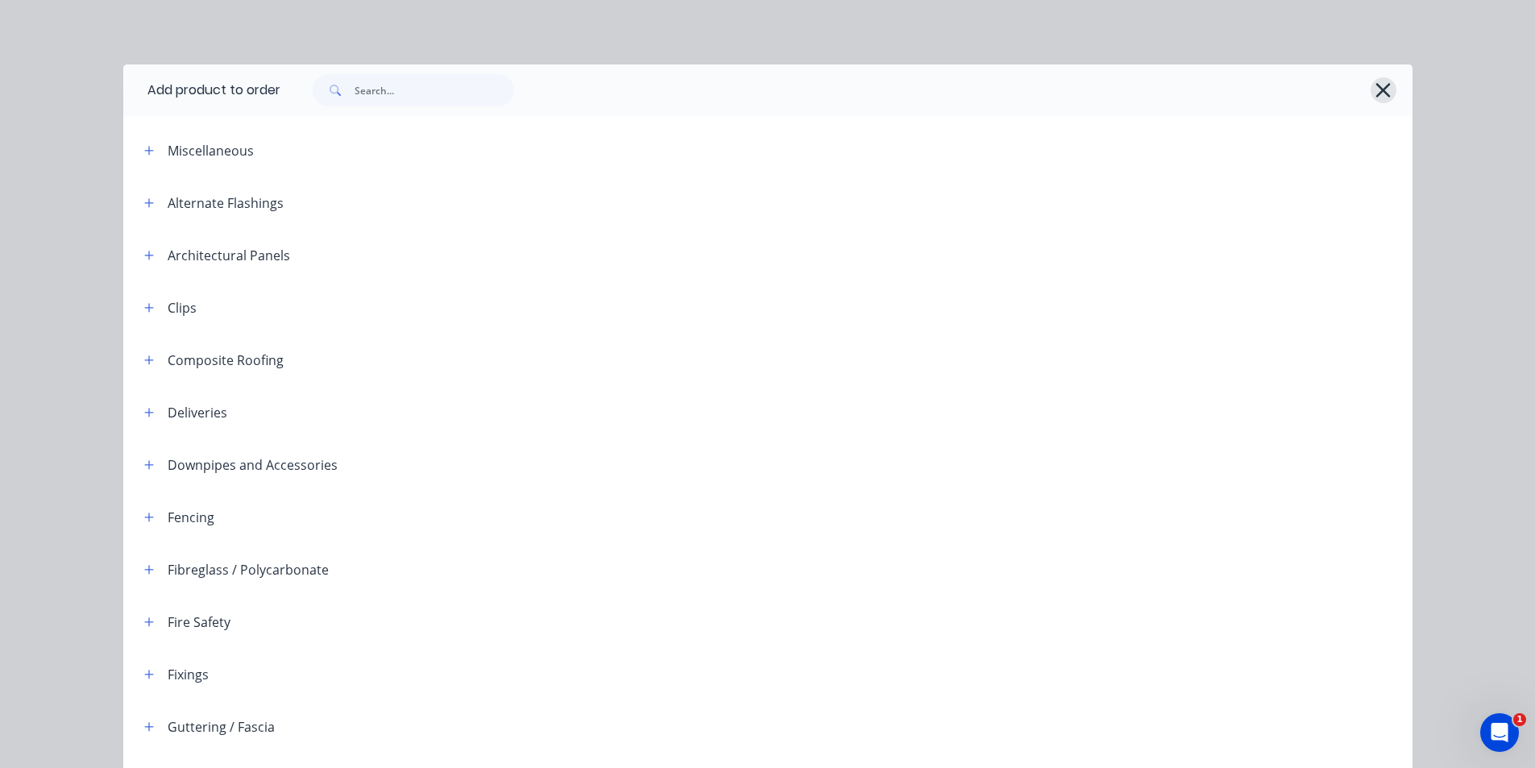
drag, startPoint x: 1391, startPoint y: 94, endPoint x: 1380, endPoint y: 93, distance: 10.5
click at [1388, 93] on div at bounding box center [846, 90] width 1132 height 52
click at [1379, 93] on icon "button" at bounding box center [1383, 90] width 15 height 15
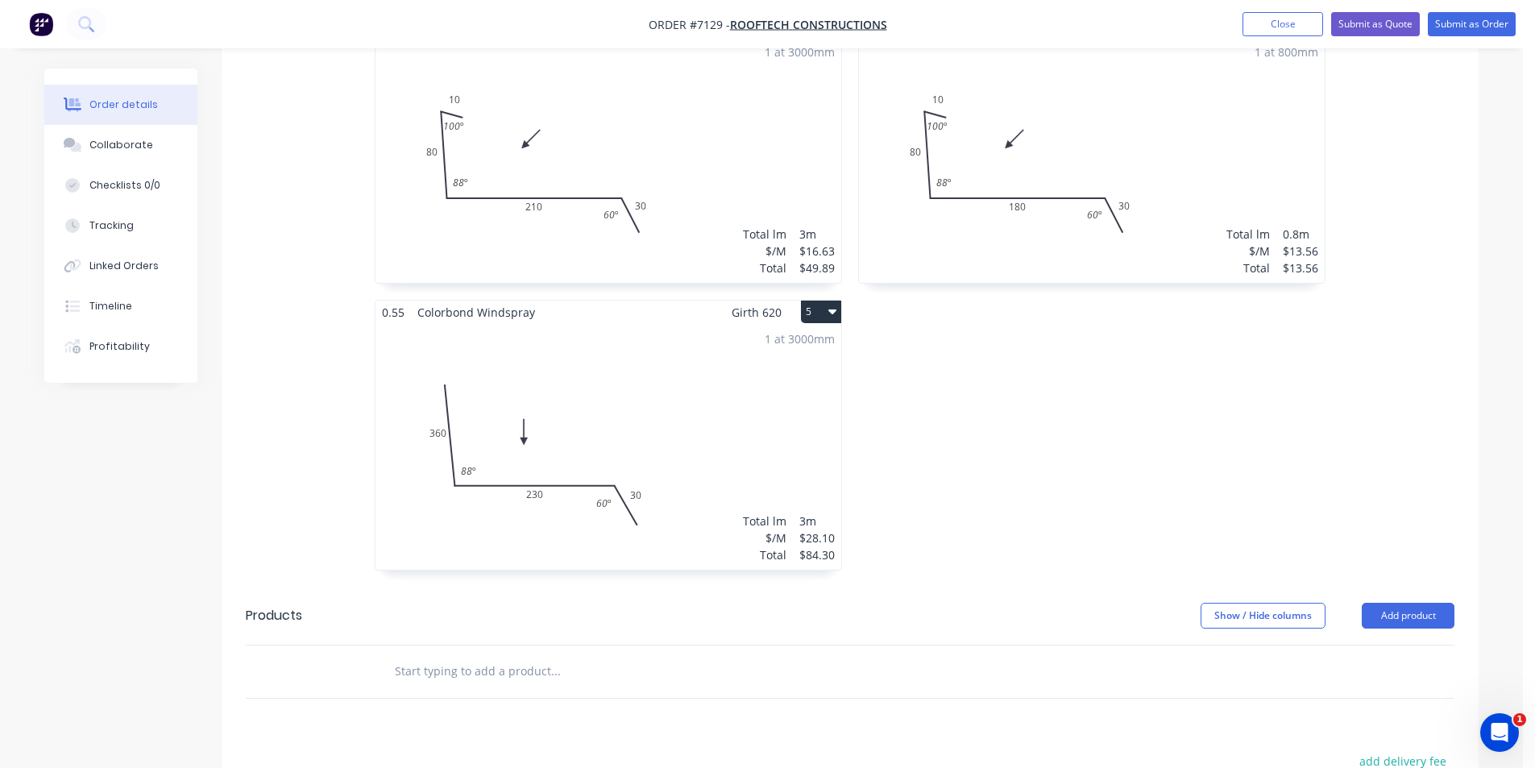
click at [443, 123] on div "1 at 3000mm Total lm $/M Total 3m $16.63 $49.89" at bounding box center [608, 160] width 466 height 246
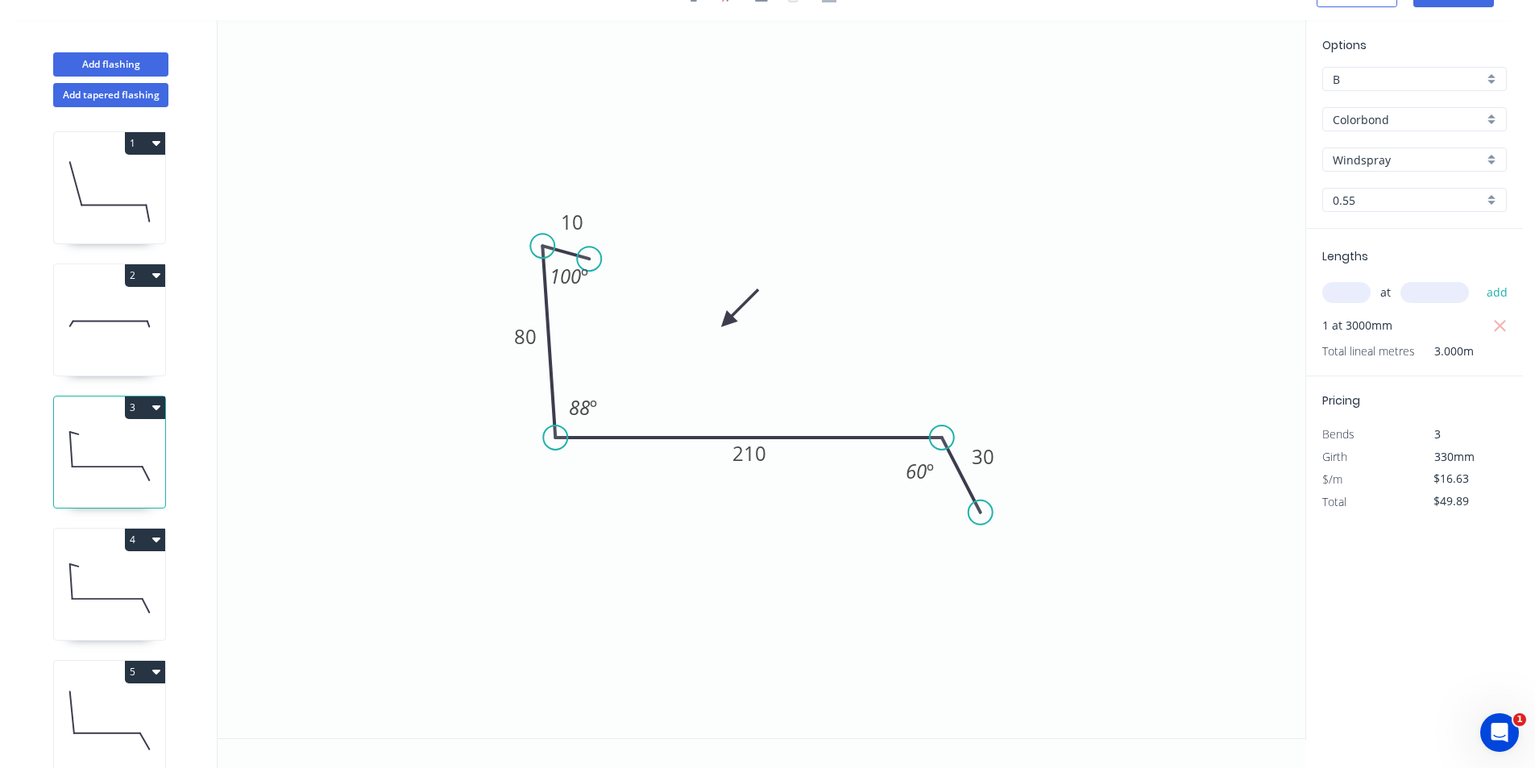
scroll to position [30, 0]
click at [535, 341] on tspan "80" at bounding box center [525, 336] width 23 height 27
type input "$13.56"
type input "$40.68"
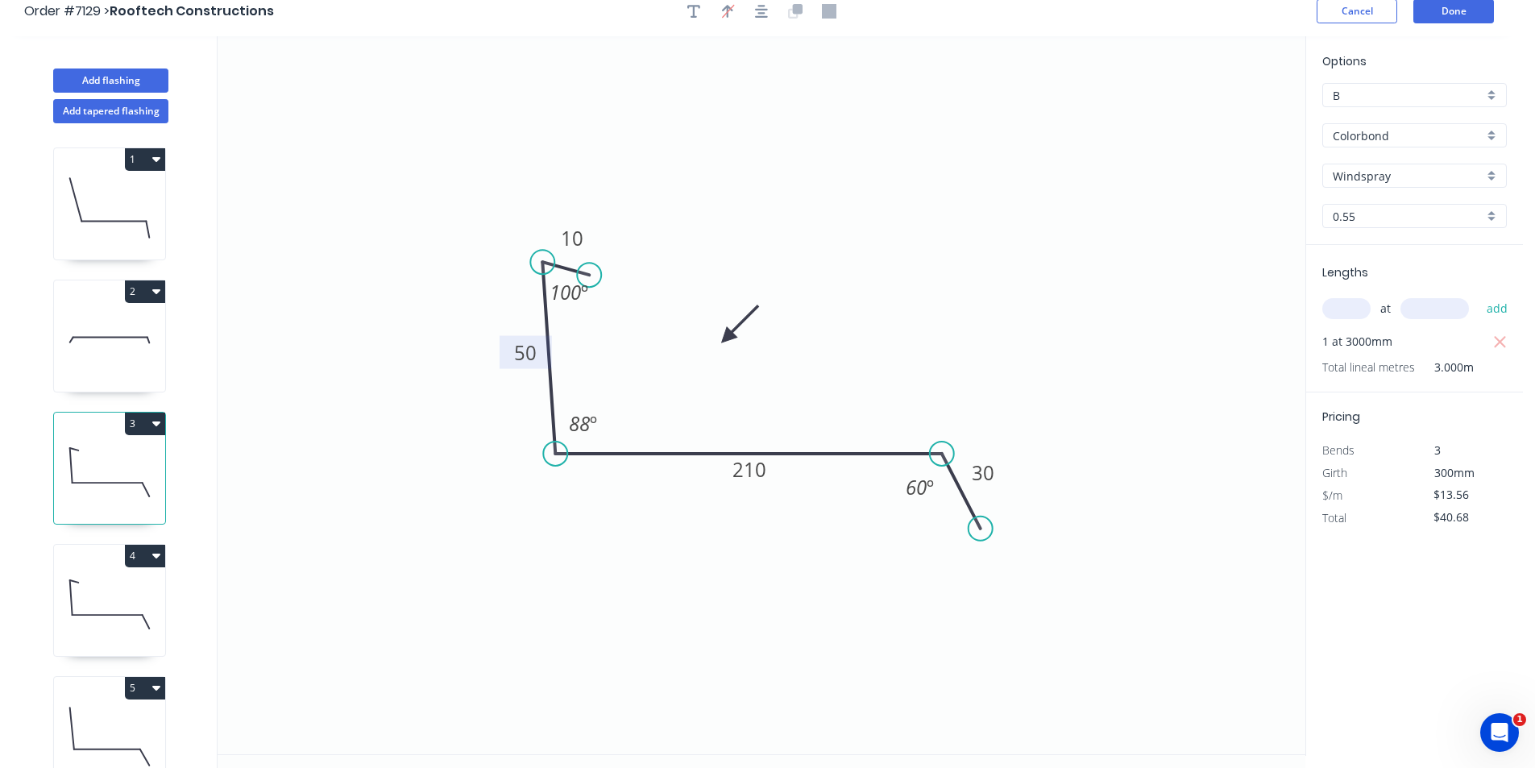
scroll to position [0, 0]
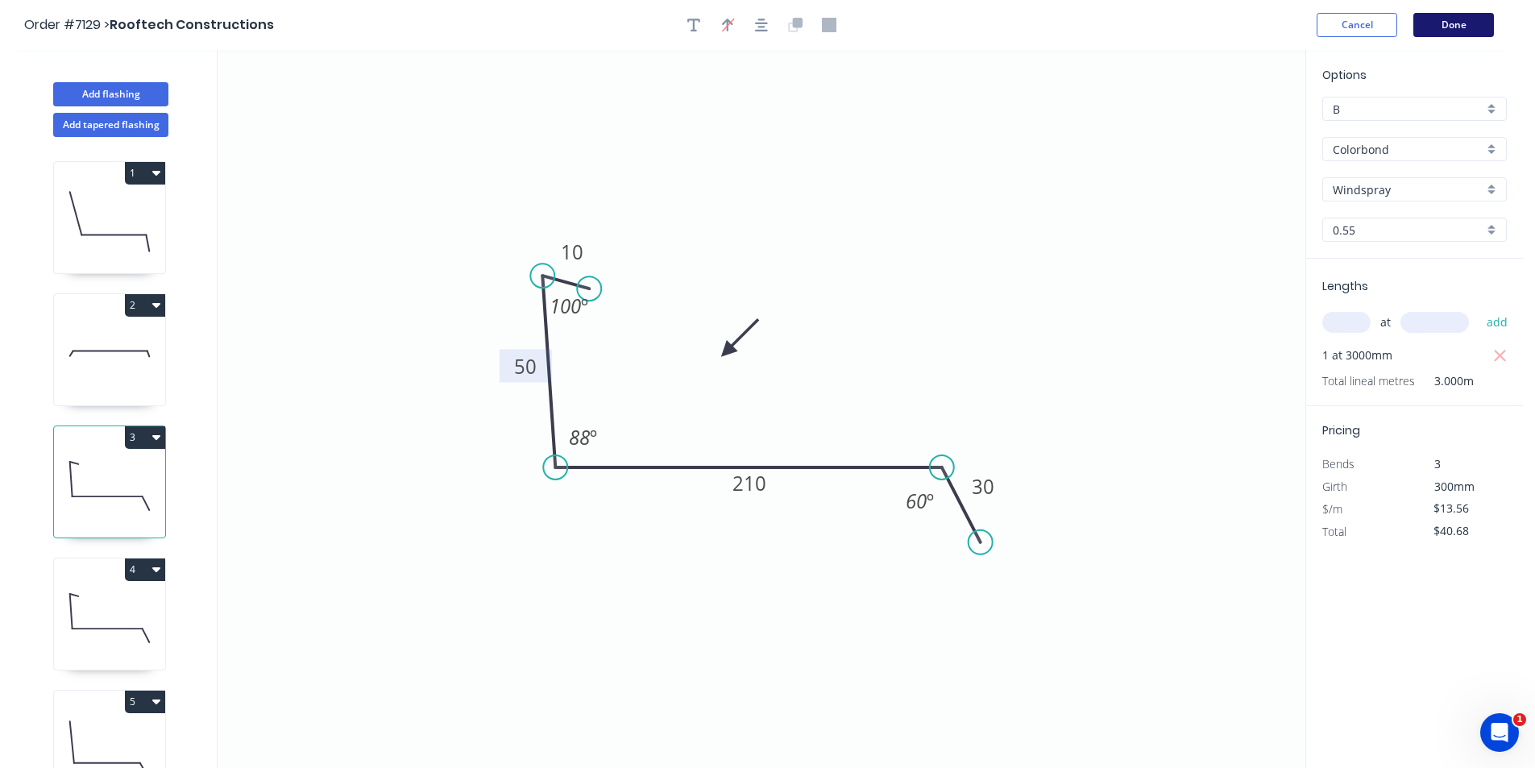
click at [1471, 34] on button "Done" at bounding box center [1453, 25] width 81 height 24
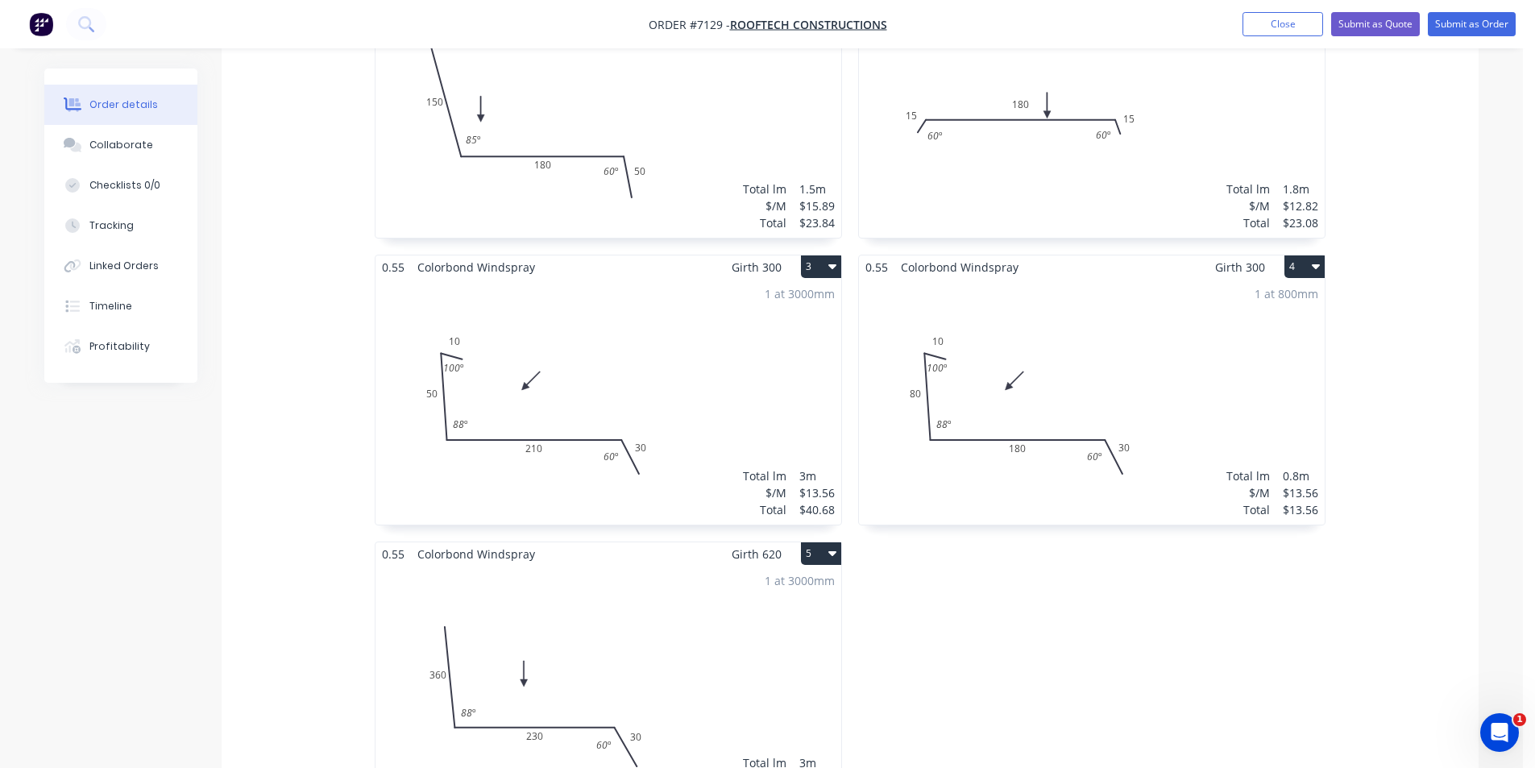
scroll to position [967, 0]
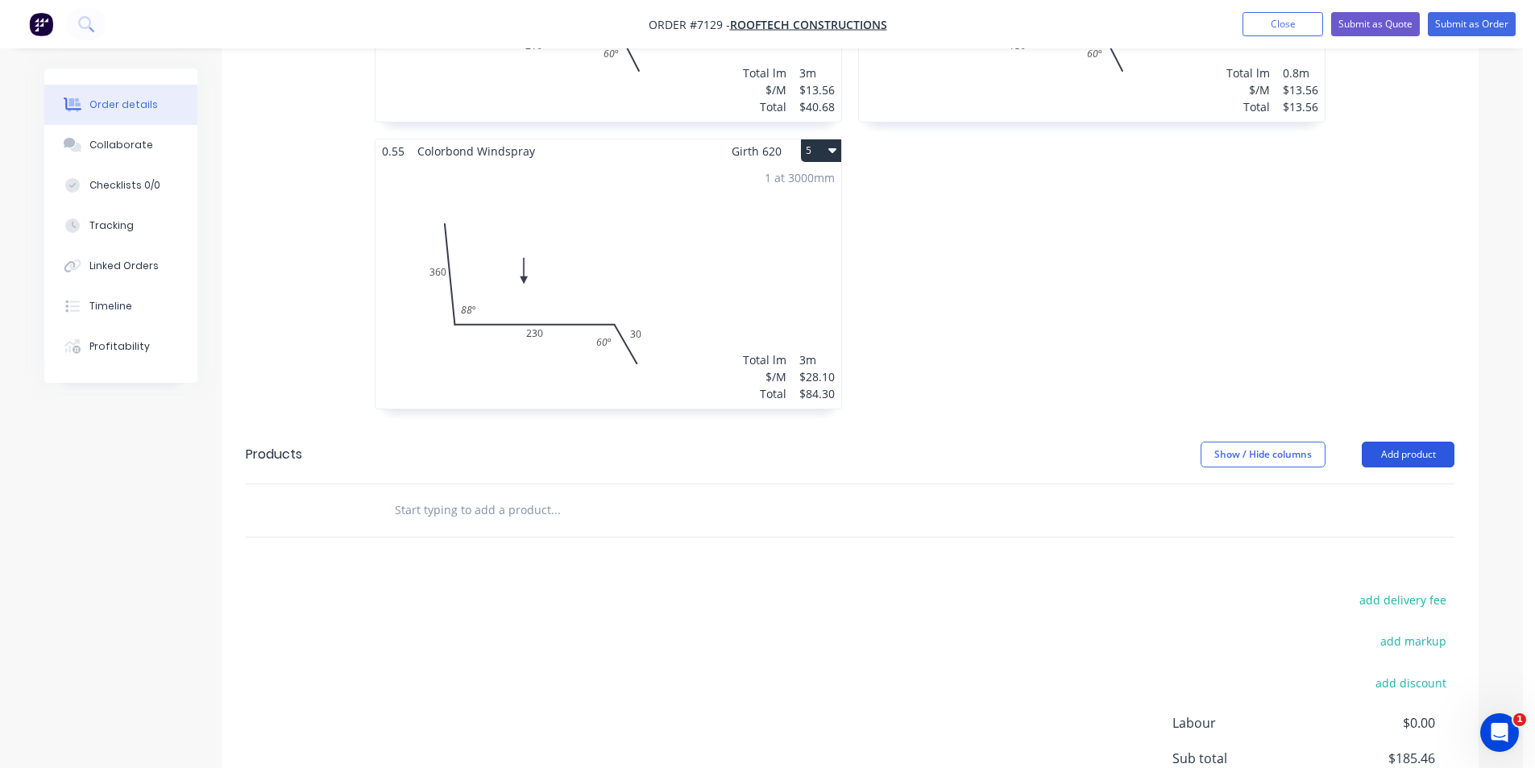
click at [1409, 442] on button "Add product" at bounding box center [1408, 455] width 93 height 26
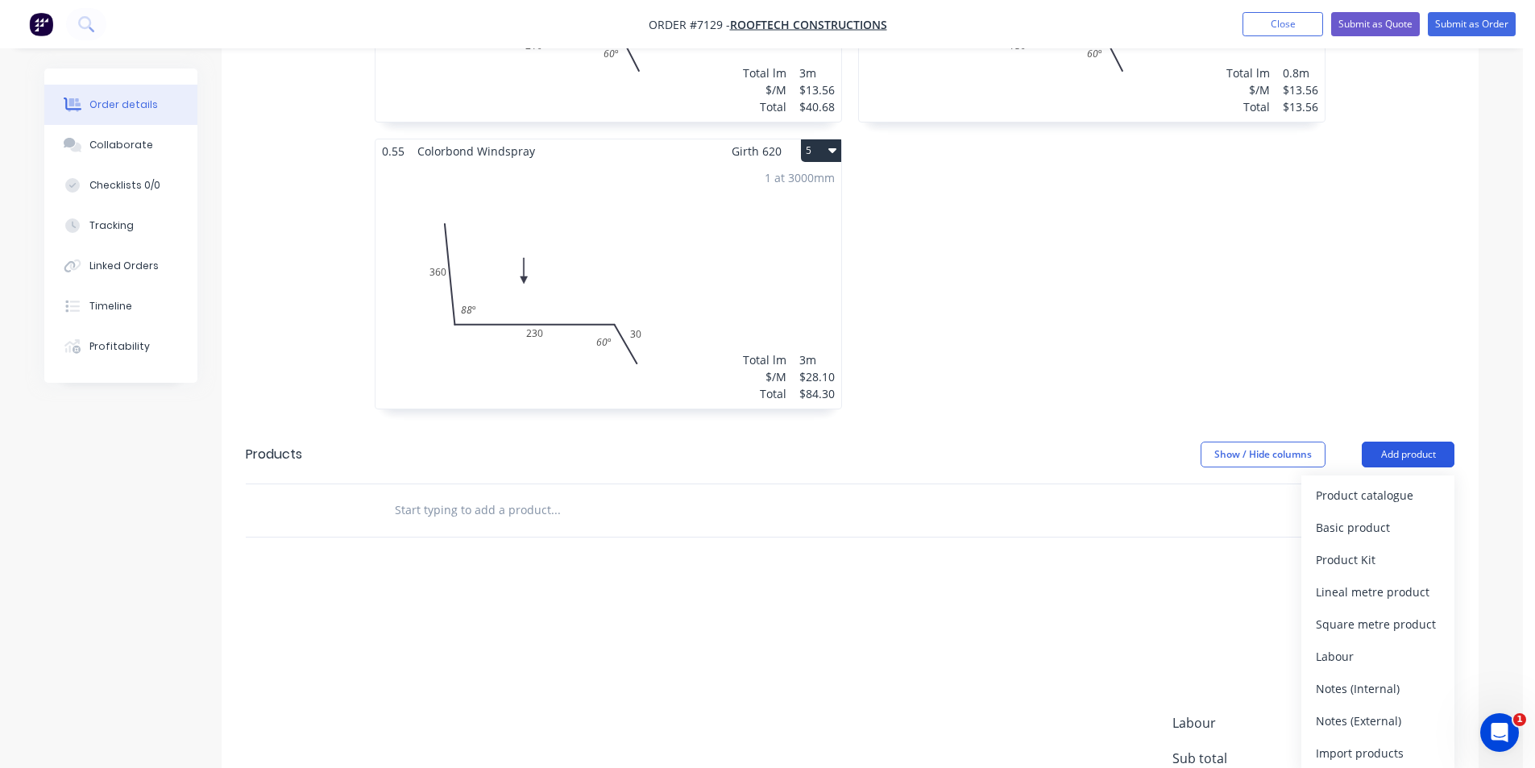
click at [1411, 483] on div "Product catalogue" at bounding box center [1378, 494] width 124 height 23
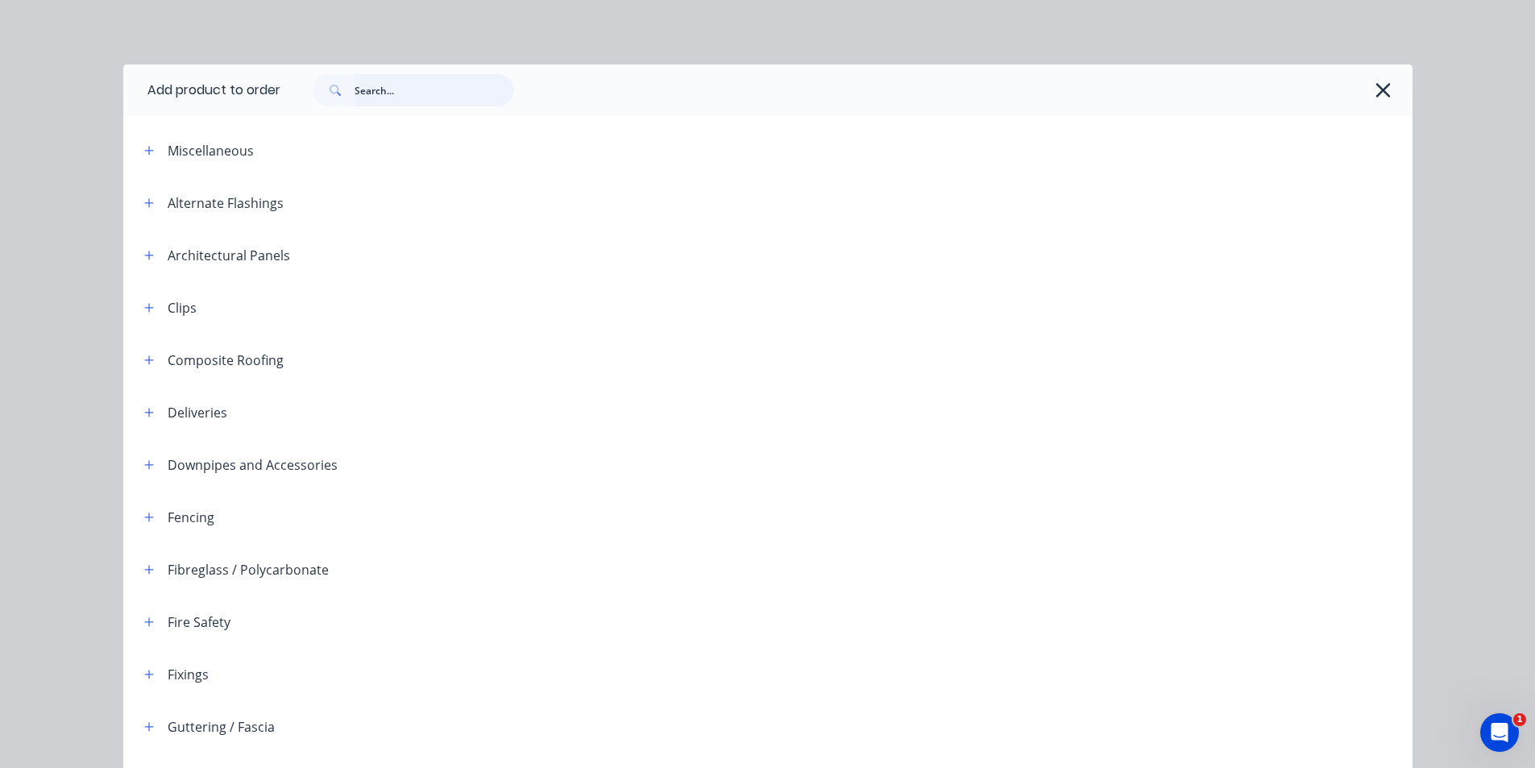
click at [422, 86] on input "text" at bounding box center [435, 90] width 160 height 32
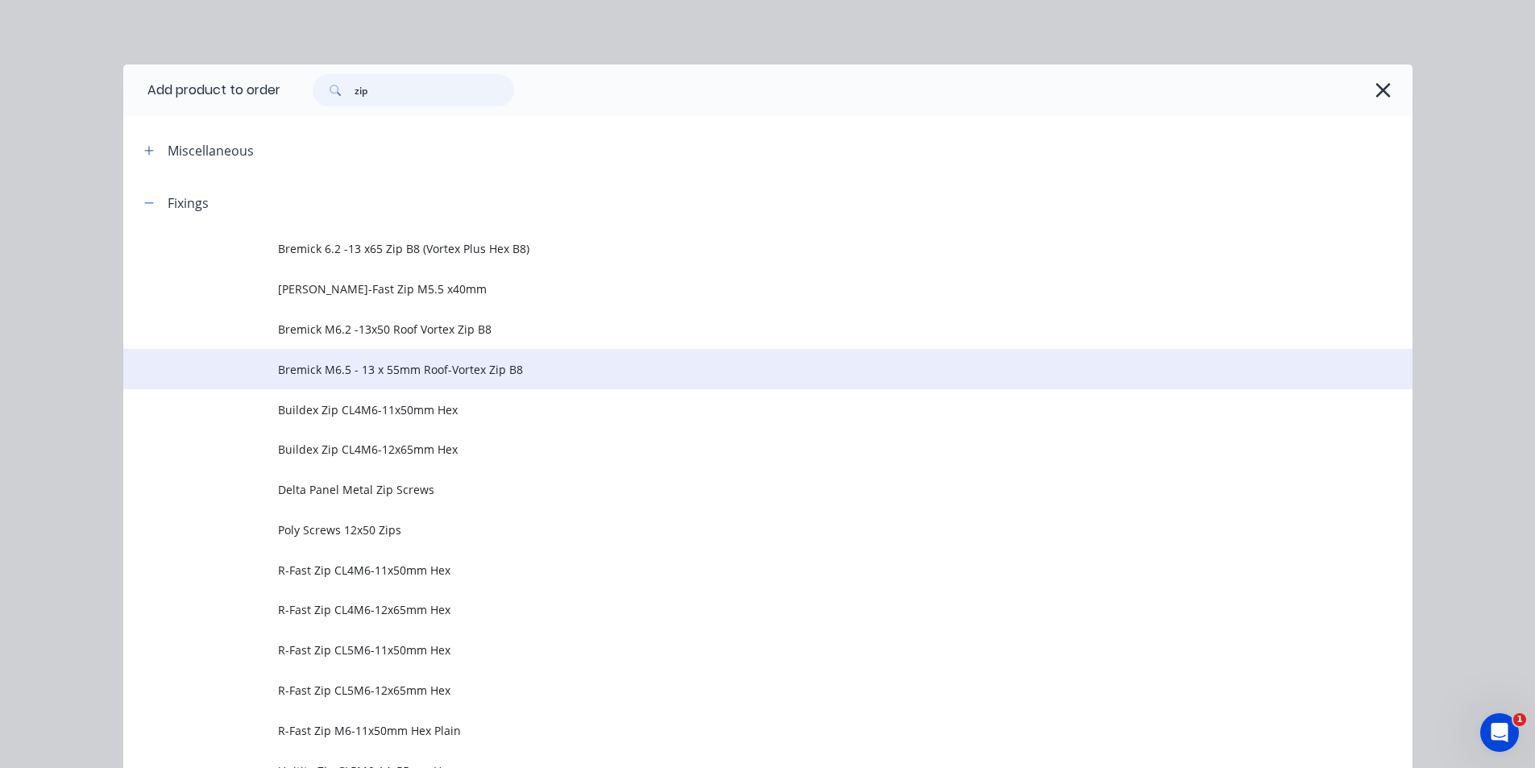
type input "zip"
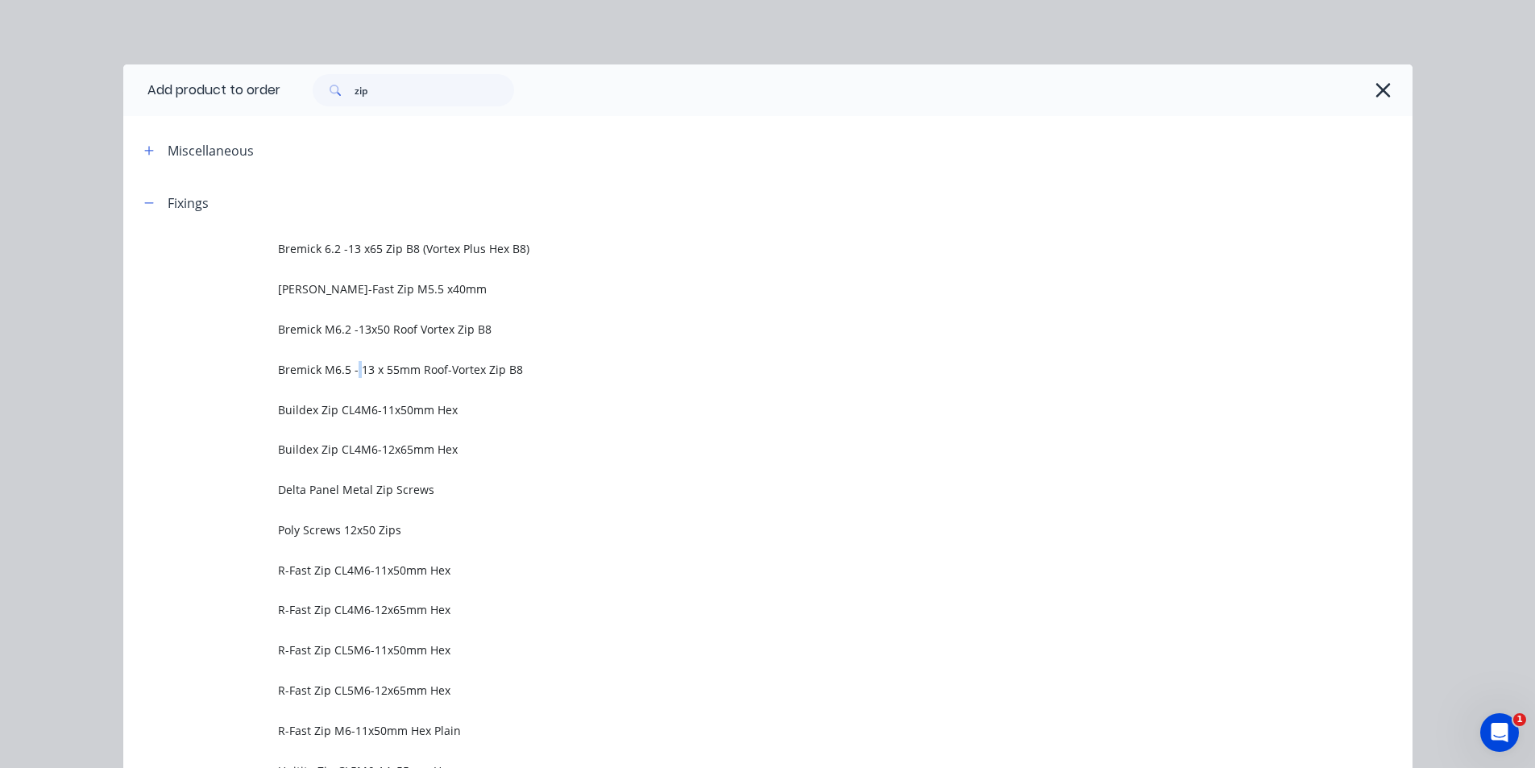
click at [350, 375] on span "Bremick M6.5 - 13 x 55mm Roof-Vortex Zip B8" at bounding box center [731, 369] width 907 height 17
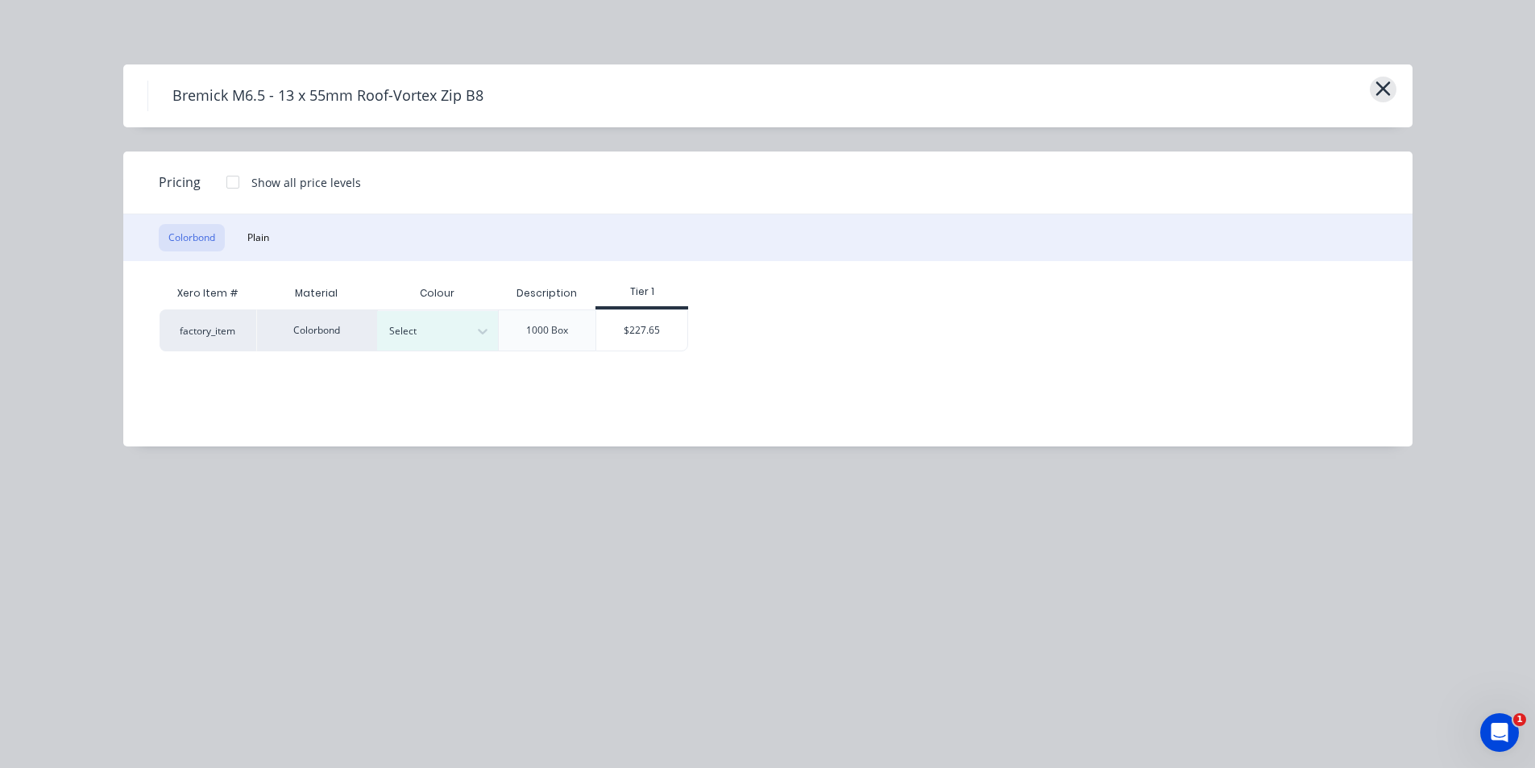
click at [1386, 89] on icon "button" at bounding box center [1383, 88] width 17 height 23
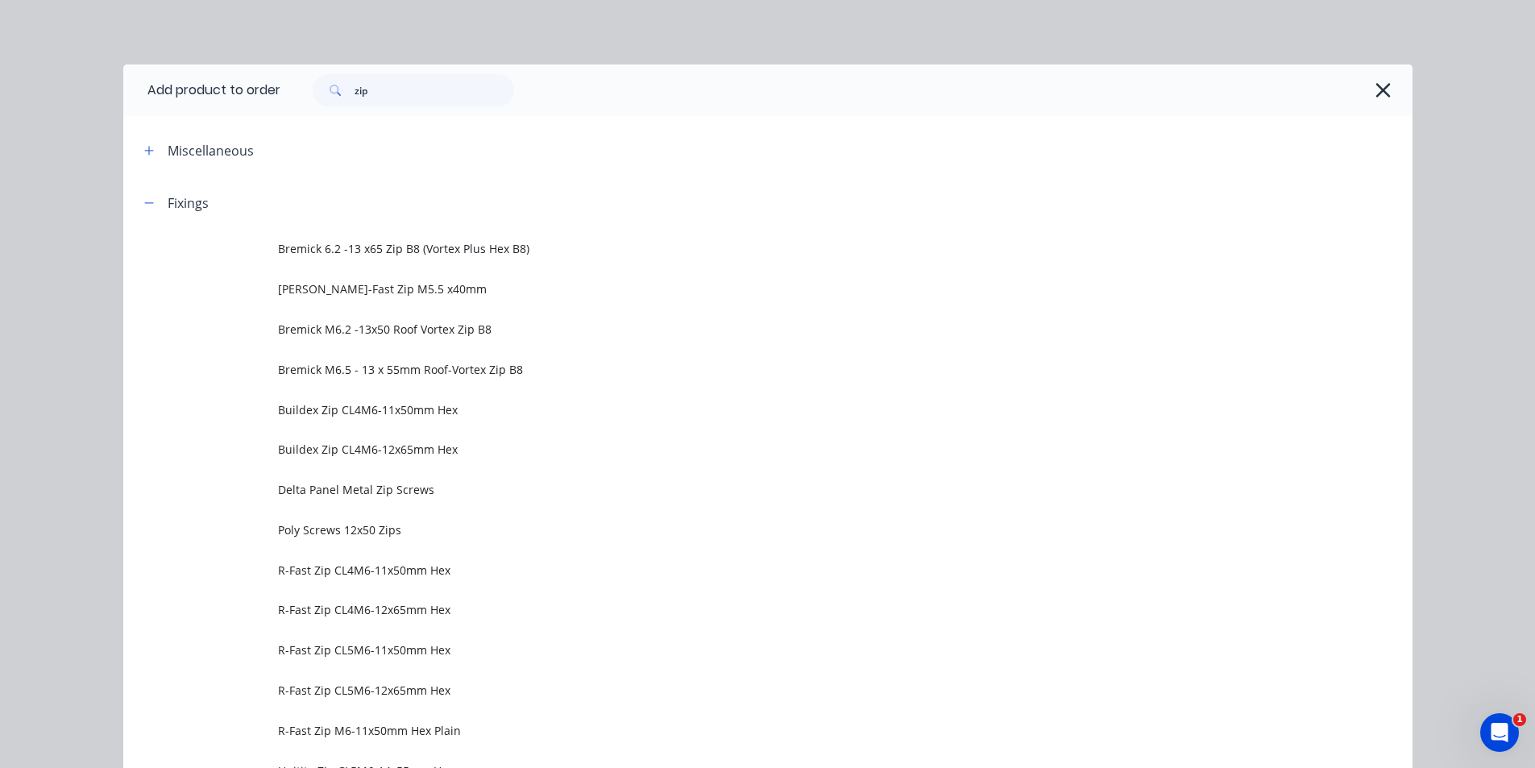
scroll to position [93, 0]
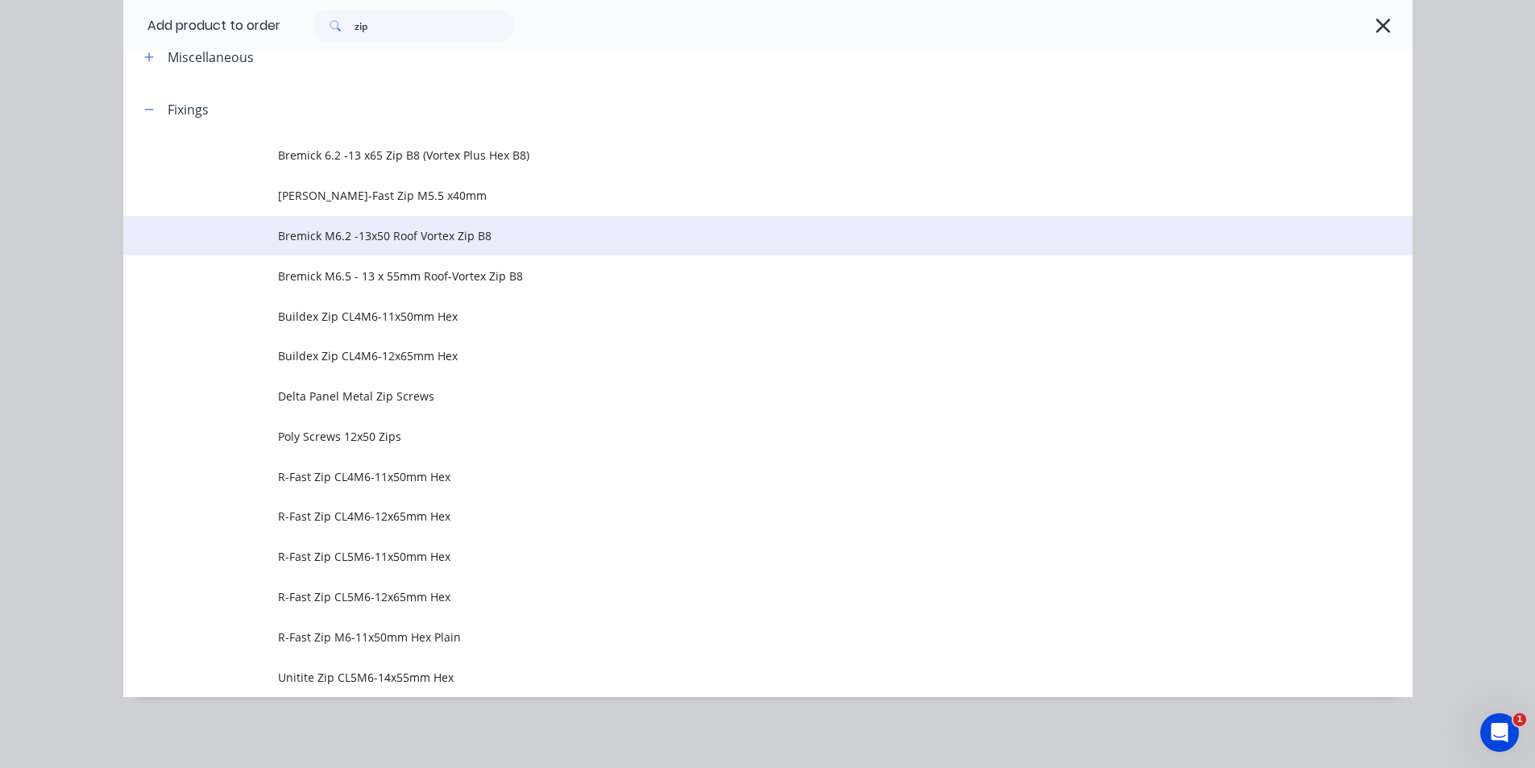
click at [418, 248] on td "Bremick M6.2 -13x50 Roof Vortex Zip B8" at bounding box center [845, 236] width 1135 height 40
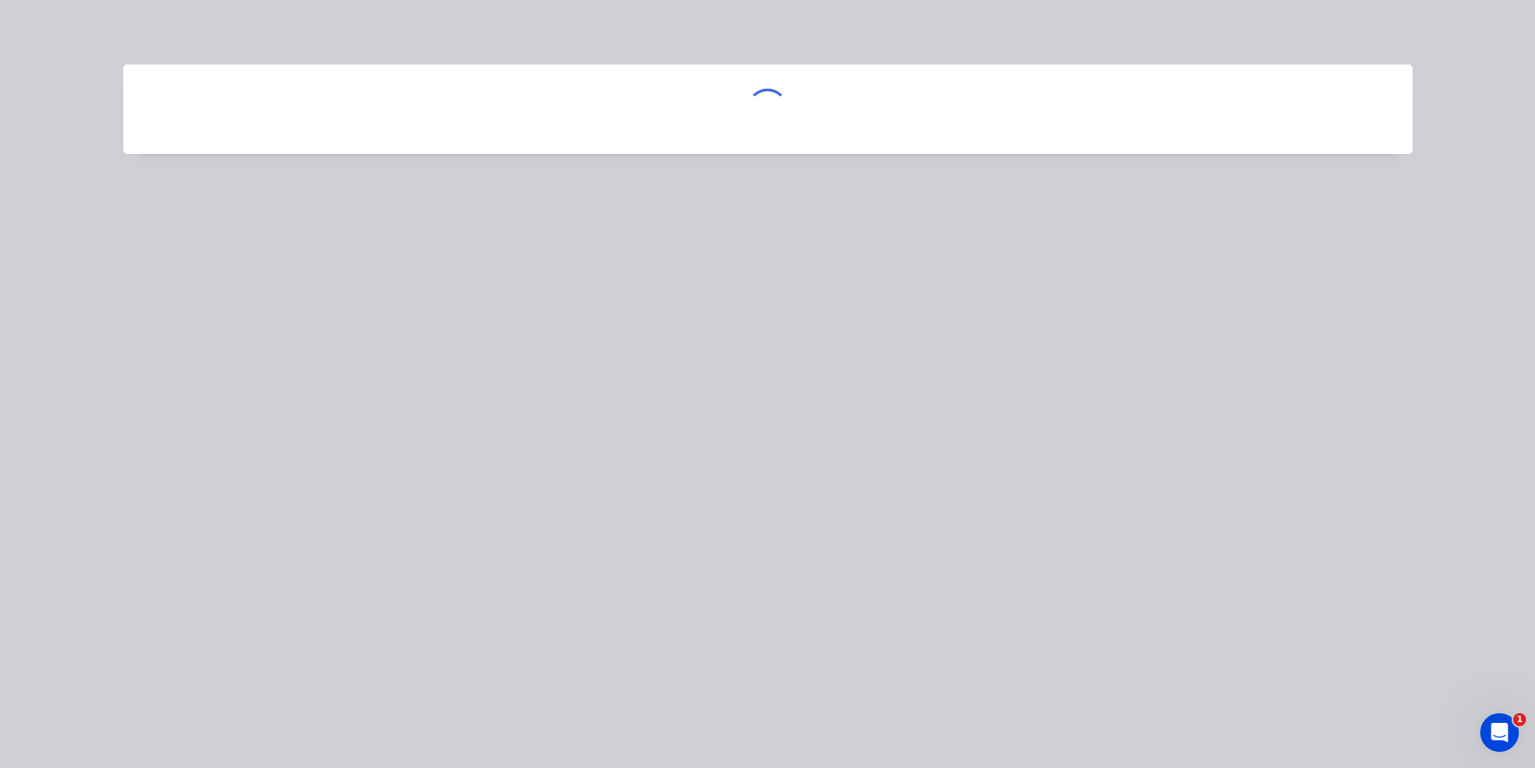
scroll to position [0, 0]
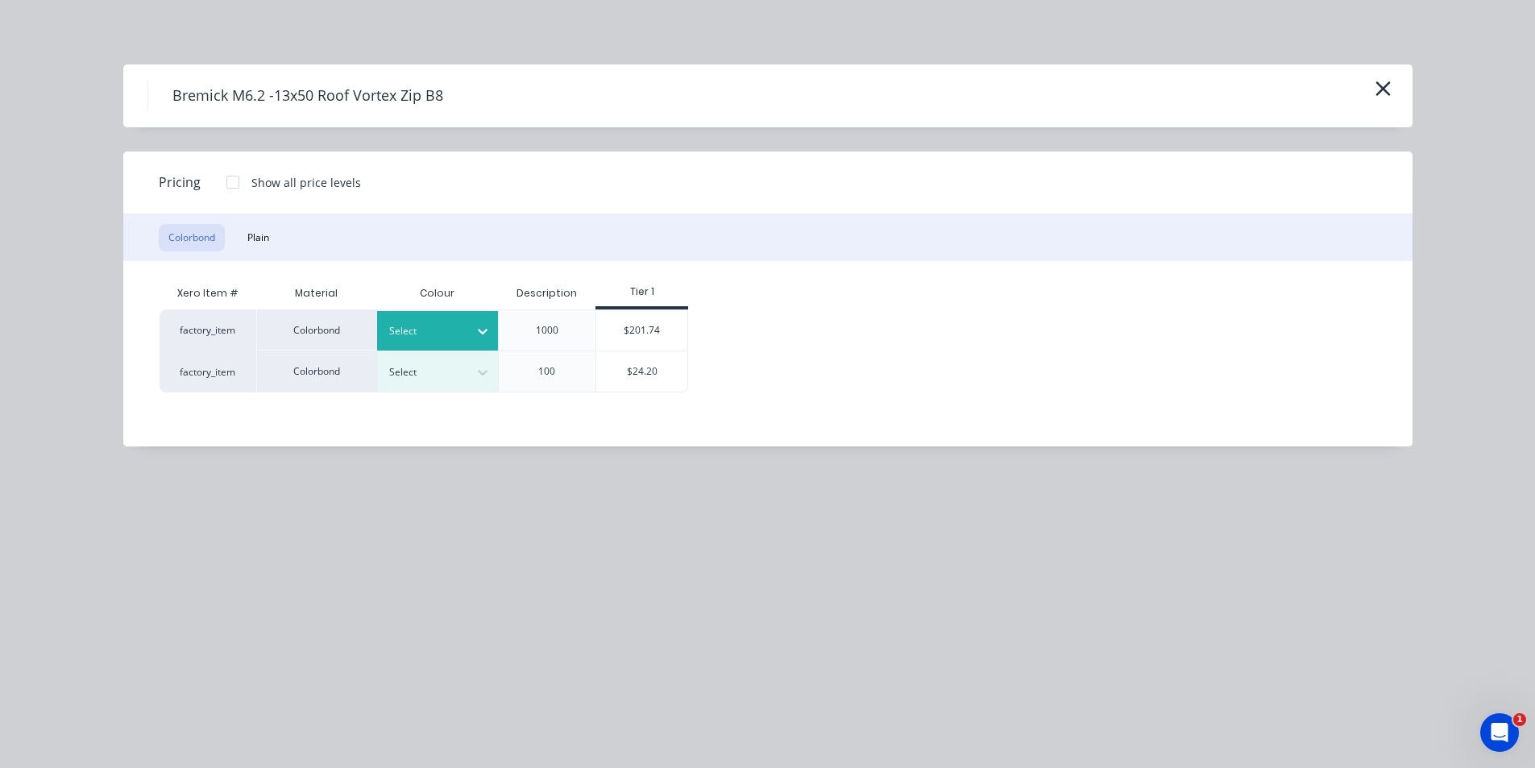
click at [485, 323] on icon at bounding box center [483, 331] width 16 height 16
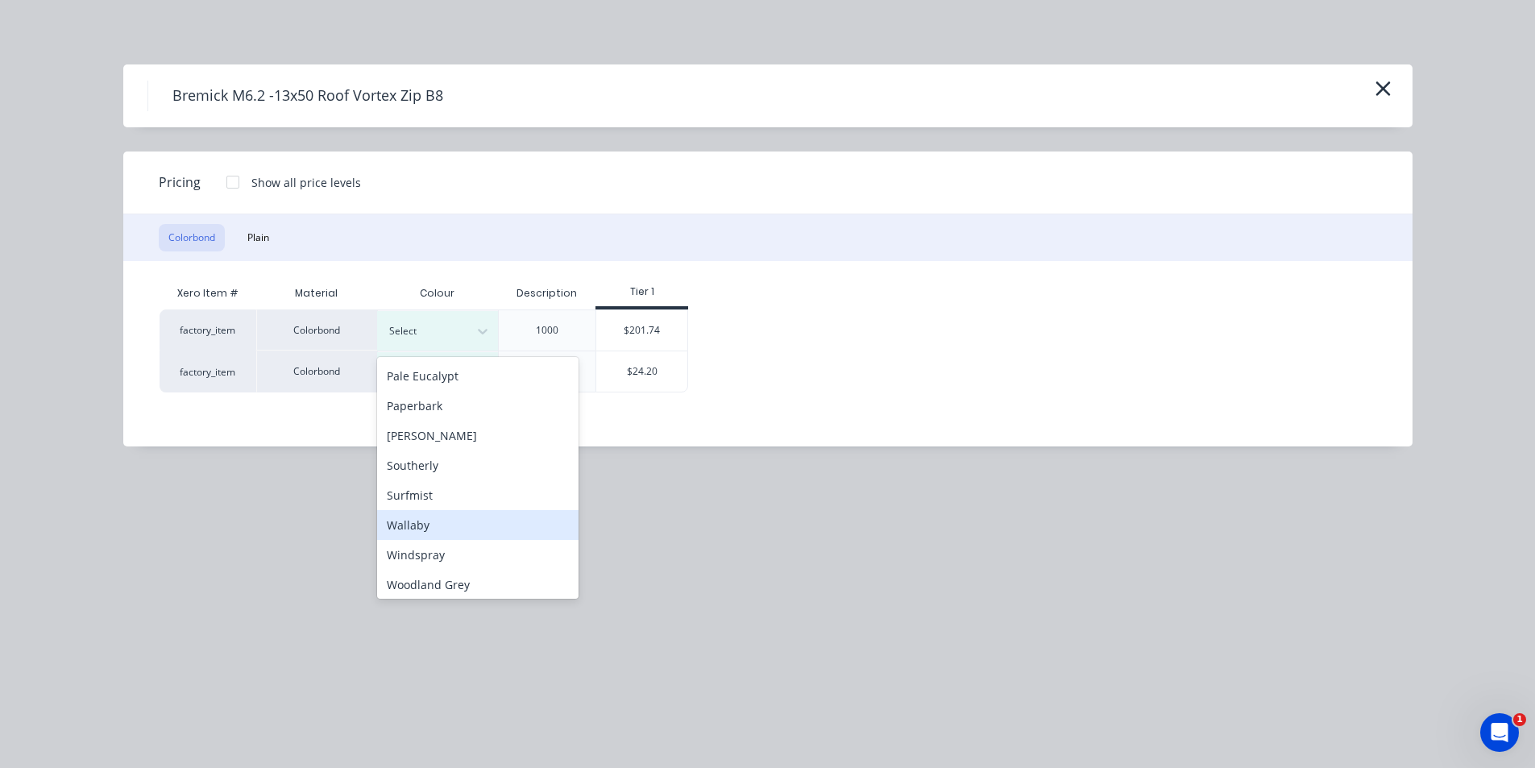
scroll to position [421, 0]
click at [470, 563] on div "Windspray" at bounding box center [477, 551] width 201 height 30
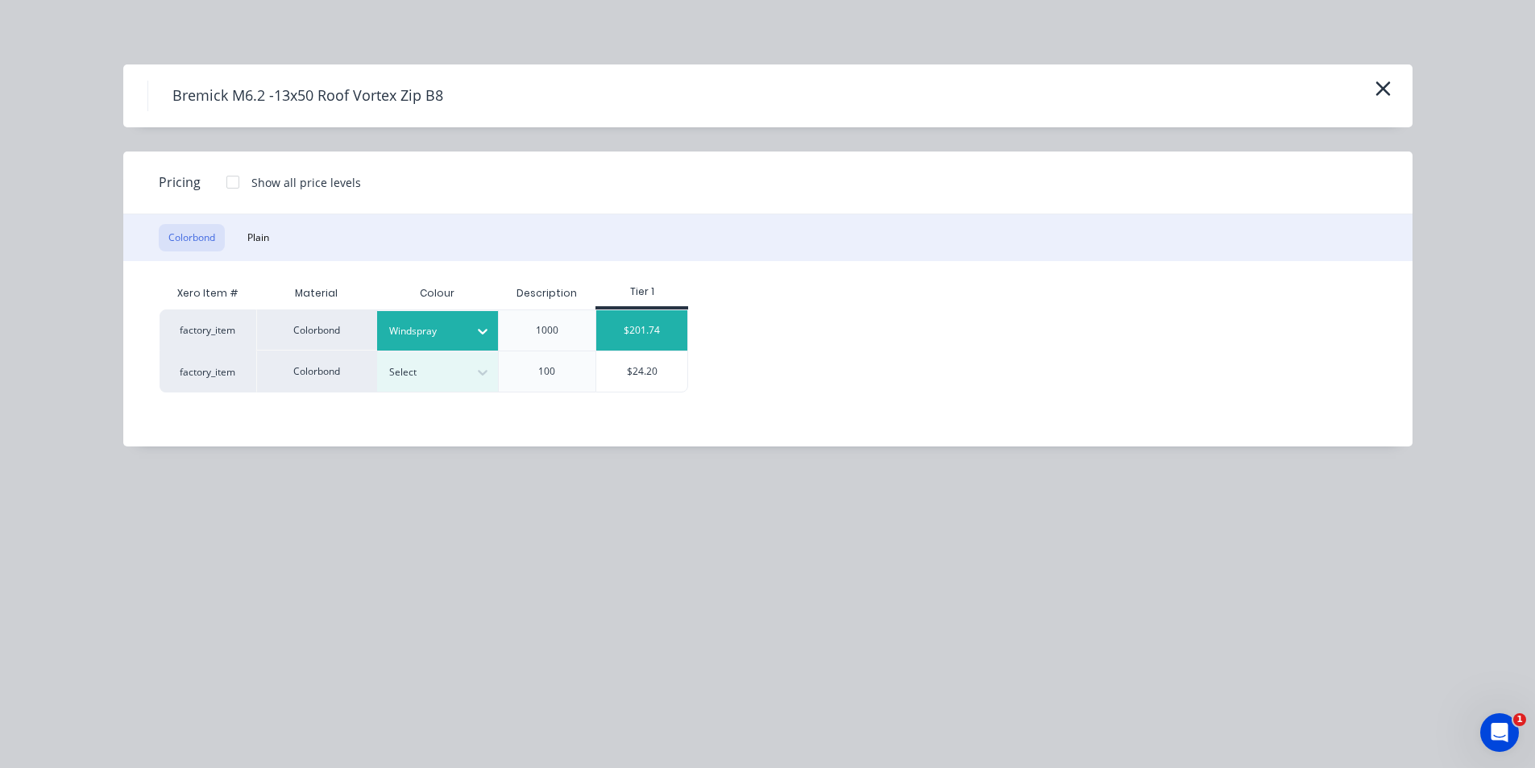
click at [664, 329] on div "$201.74" at bounding box center [641, 330] width 91 height 40
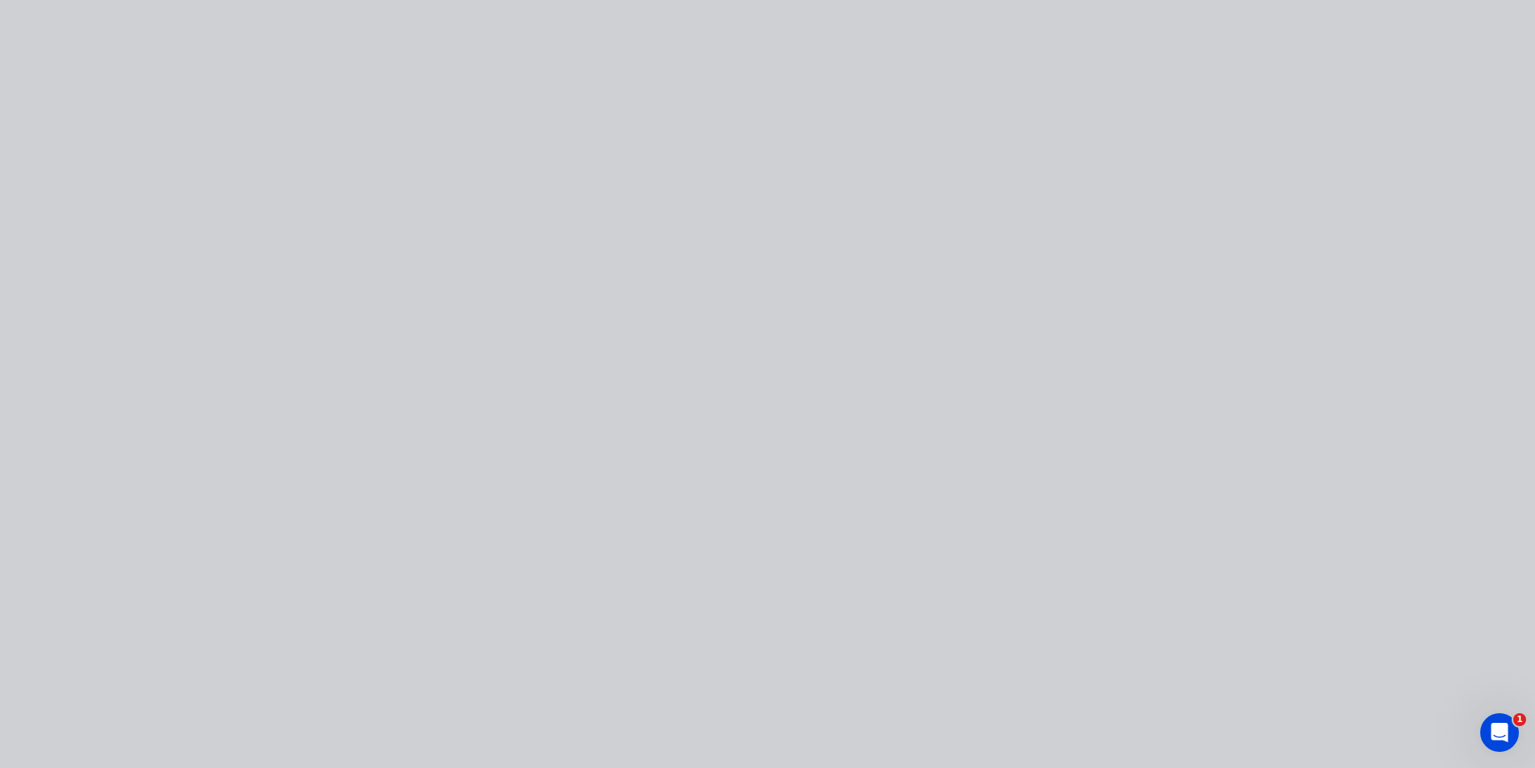
type input "$201.74"
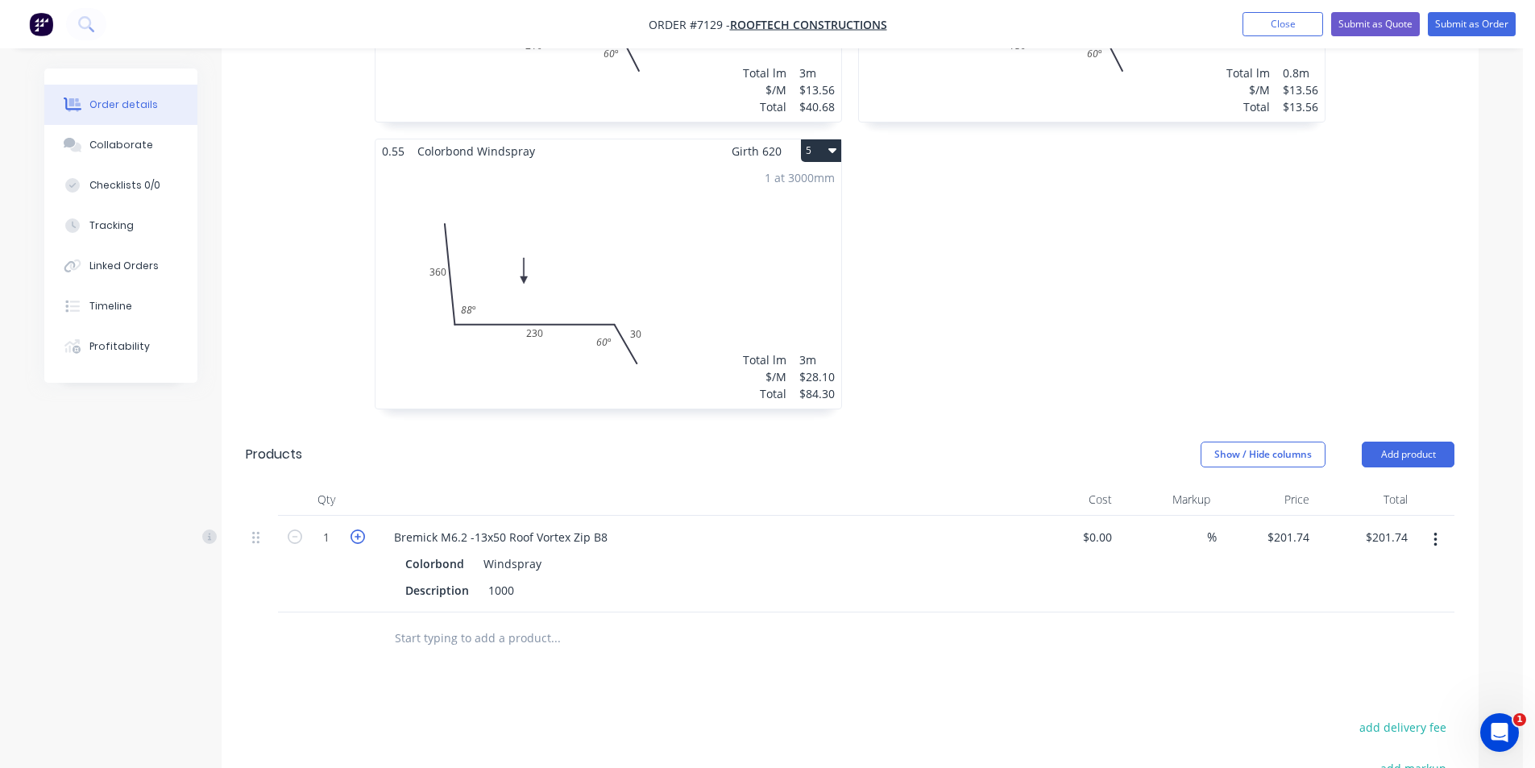
click at [352, 529] on icon "button" at bounding box center [358, 536] width 15 height 15
type input "2"
type input "$403.48"
click at [352, 529] on icon "button" at bounding box center [358, 536] width 15 height 15
type input "3"
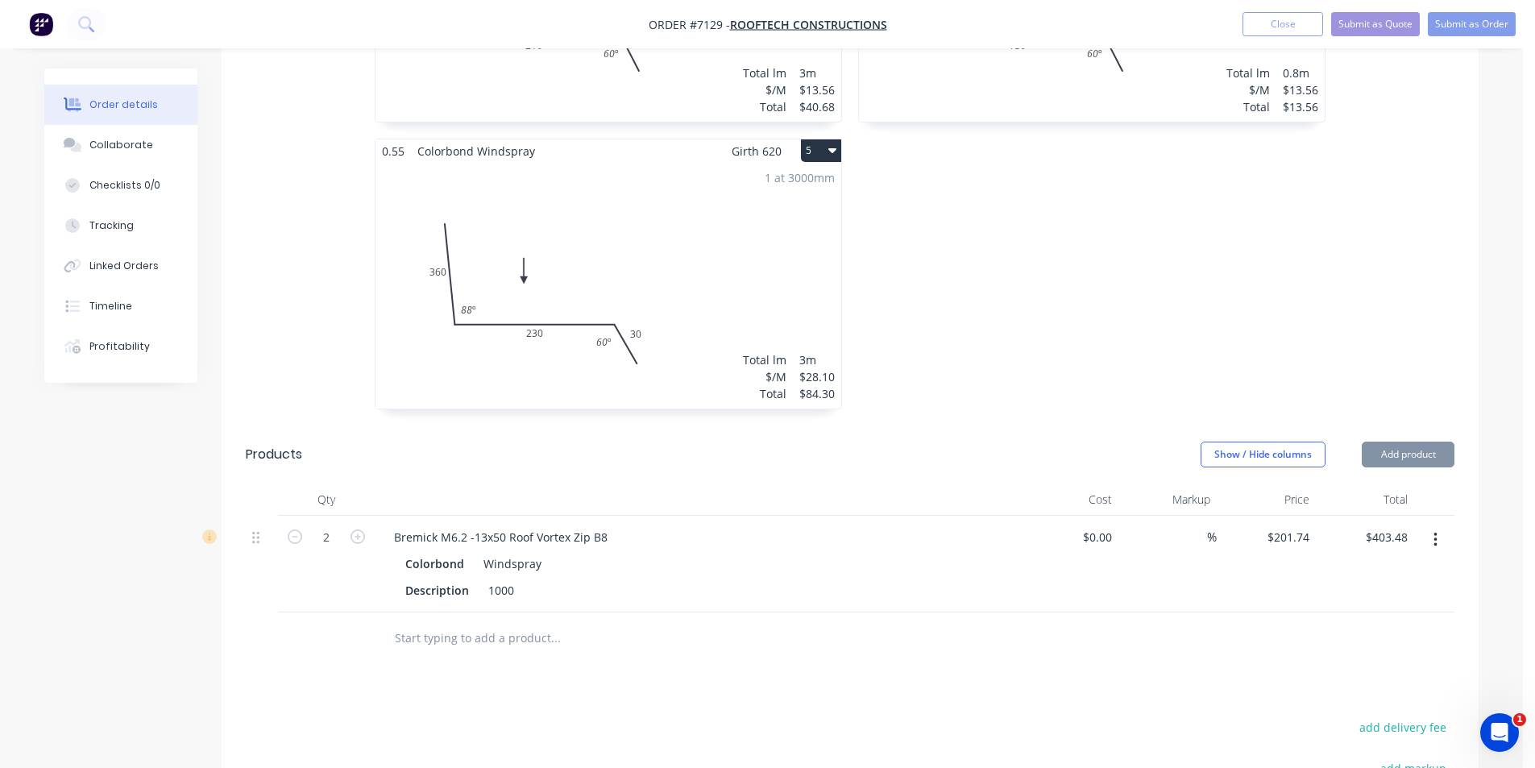
type input "$605.22"
click at [1438, 442] on button "Add product" at bounding box center [1408, 455] width 93 height 26
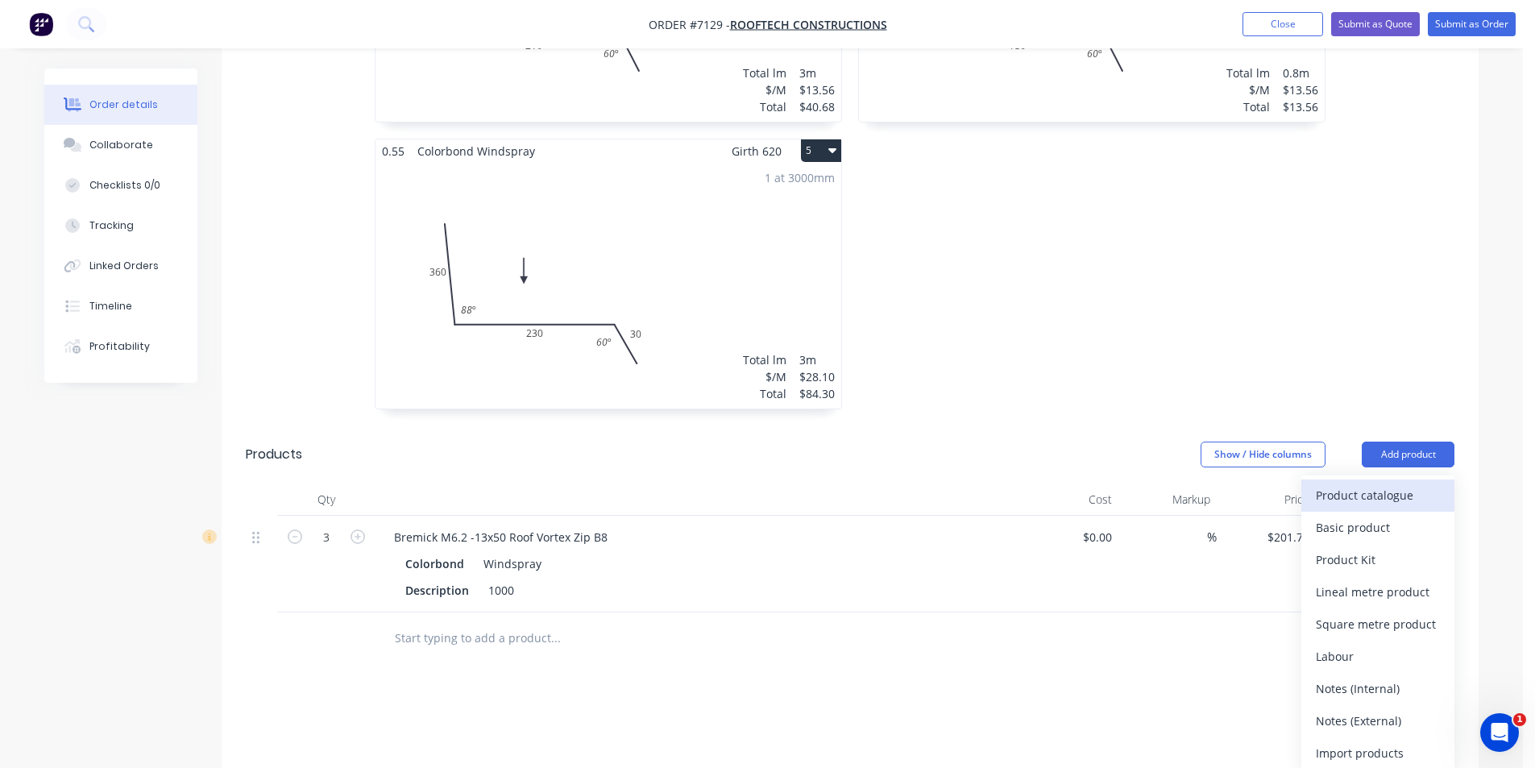
click at [1417, 483] on div "Product catalogue" at bounding box center [1378, 494] width 124 height 23
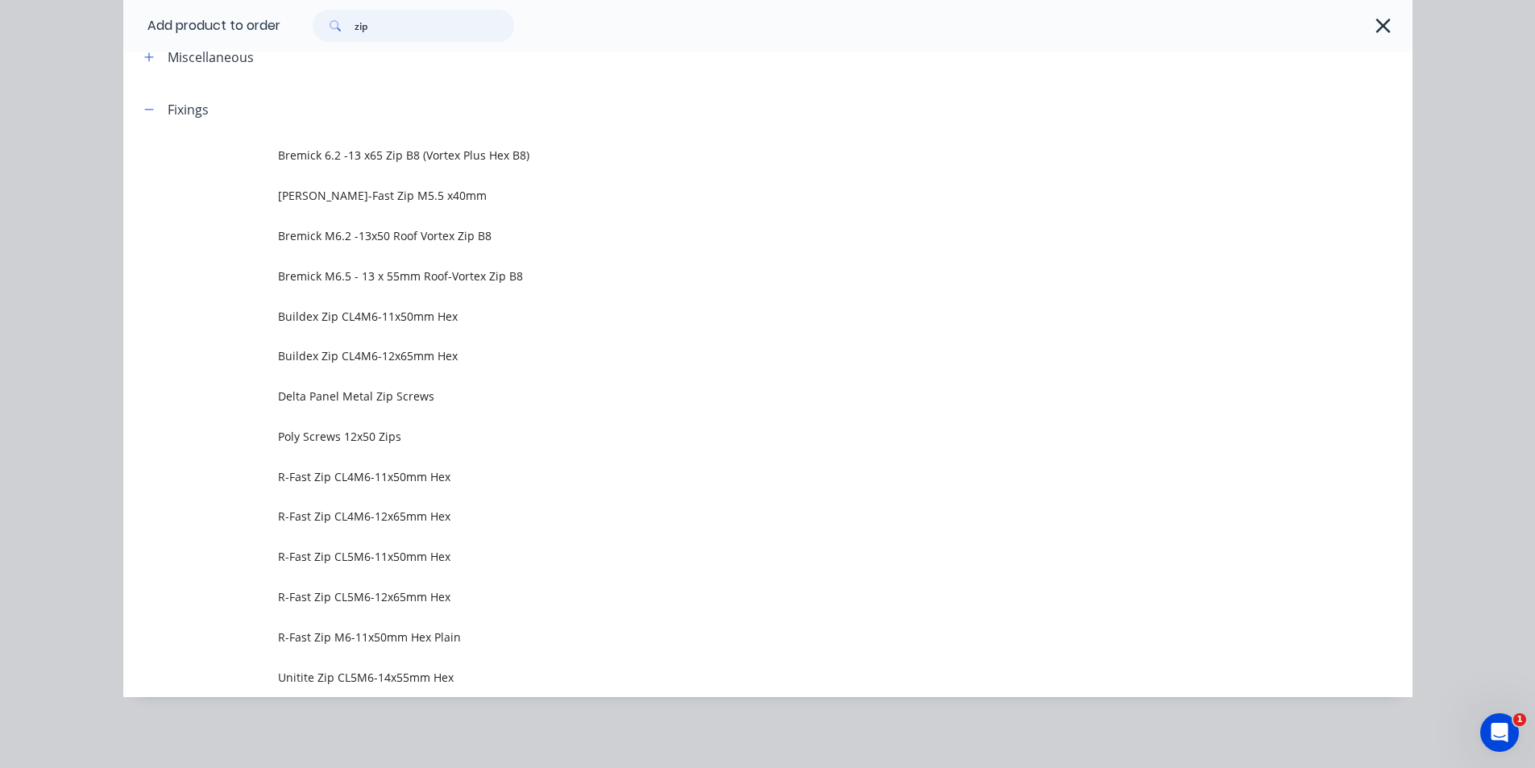
scroll to position [41, 0]
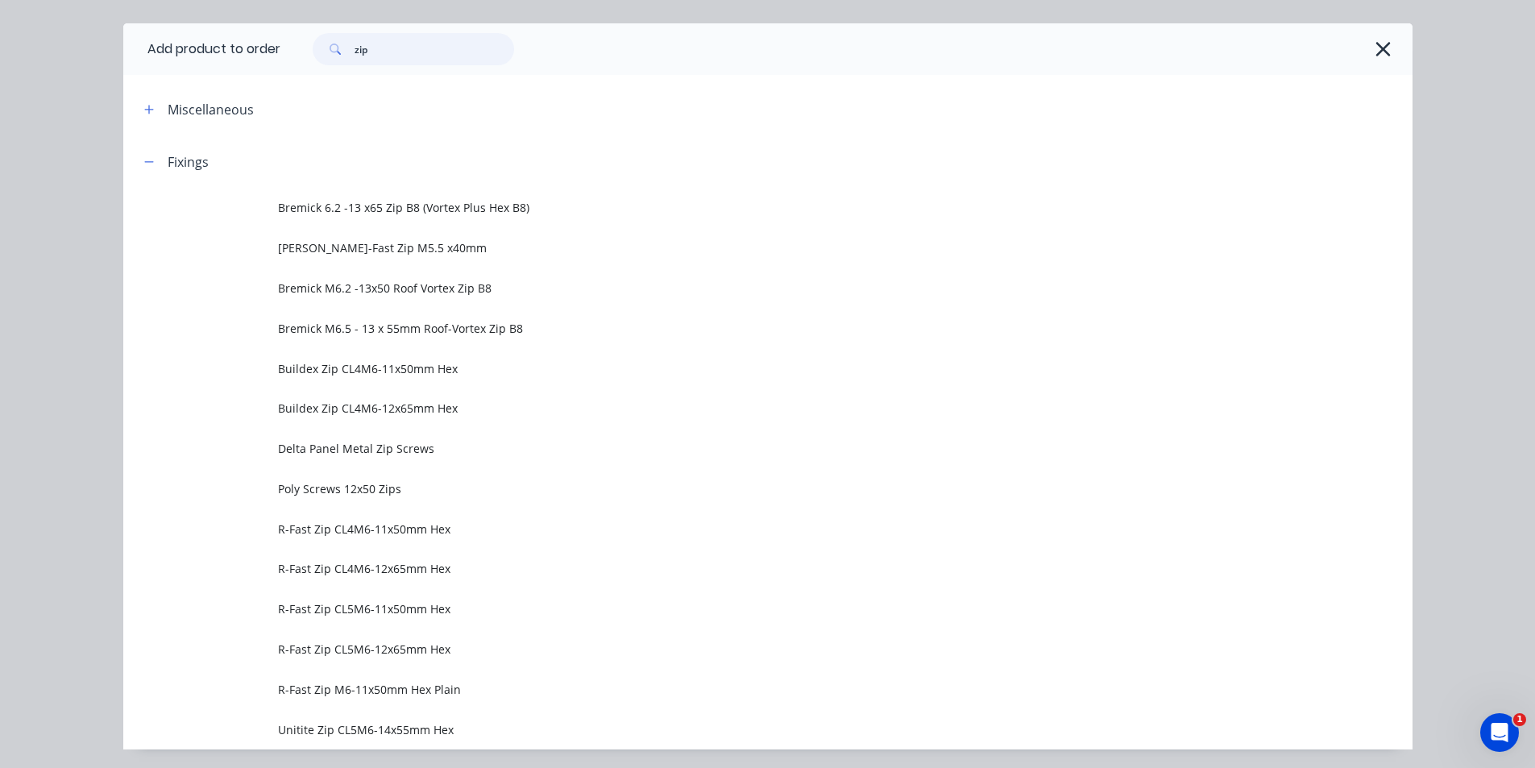
drag, startPoint x: 395, startPoint y: 28, endPoint x: 254, endPoint y: 7, distance: 142.6
click at [254, 7] on div "Add product to order zip Miscellaneous Fixings Bremick 6.2 -13 x65 Zip B8 (Vort…" at bounding box center [767, 384] width 1535 height 768
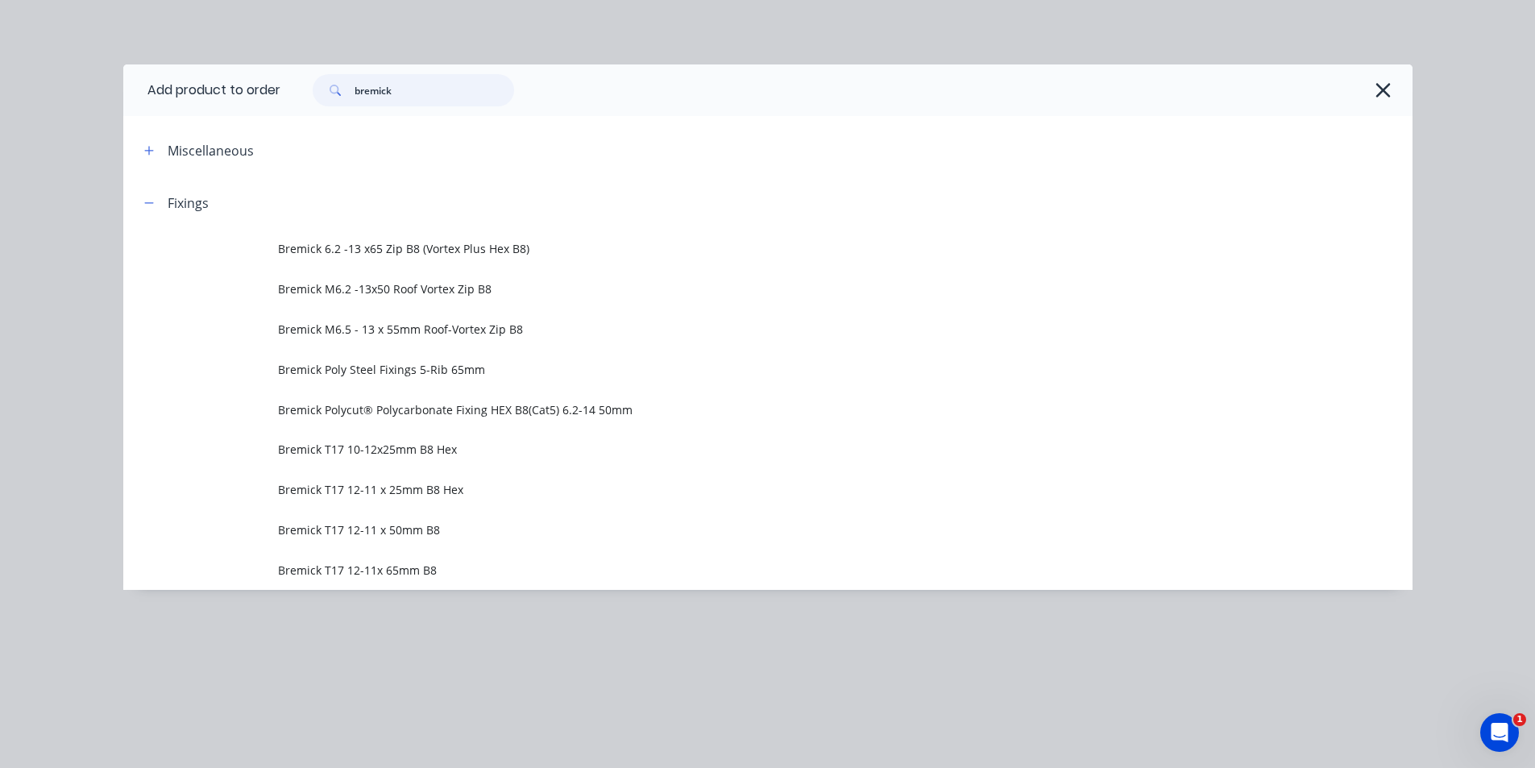
scroll to position [0, 0]
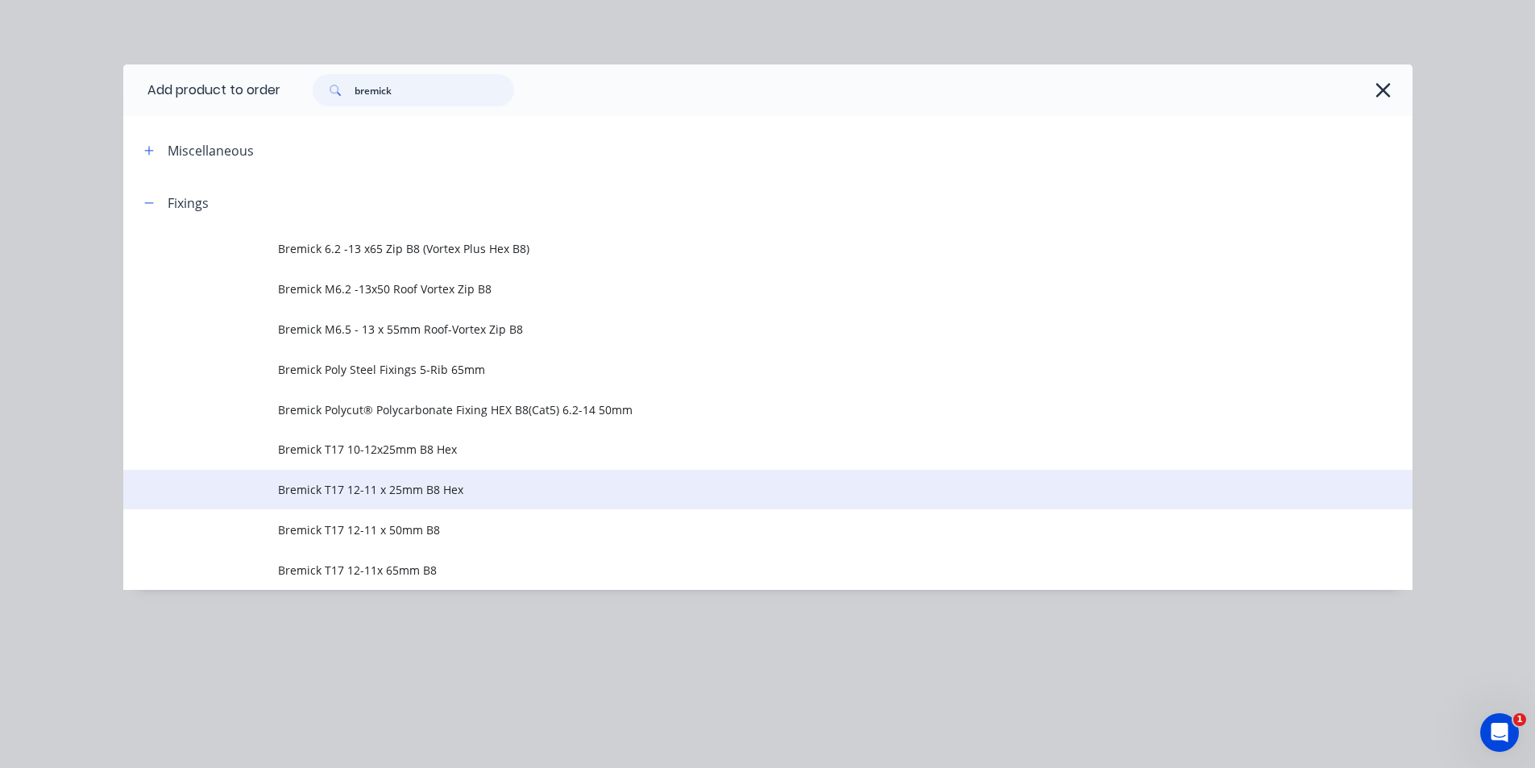
type input "bremick"
click at [473, 501] on td "Bremick T17 12-11 x 25mm B8 Hex" at bounding box center [845, 490] width 1135 height 40
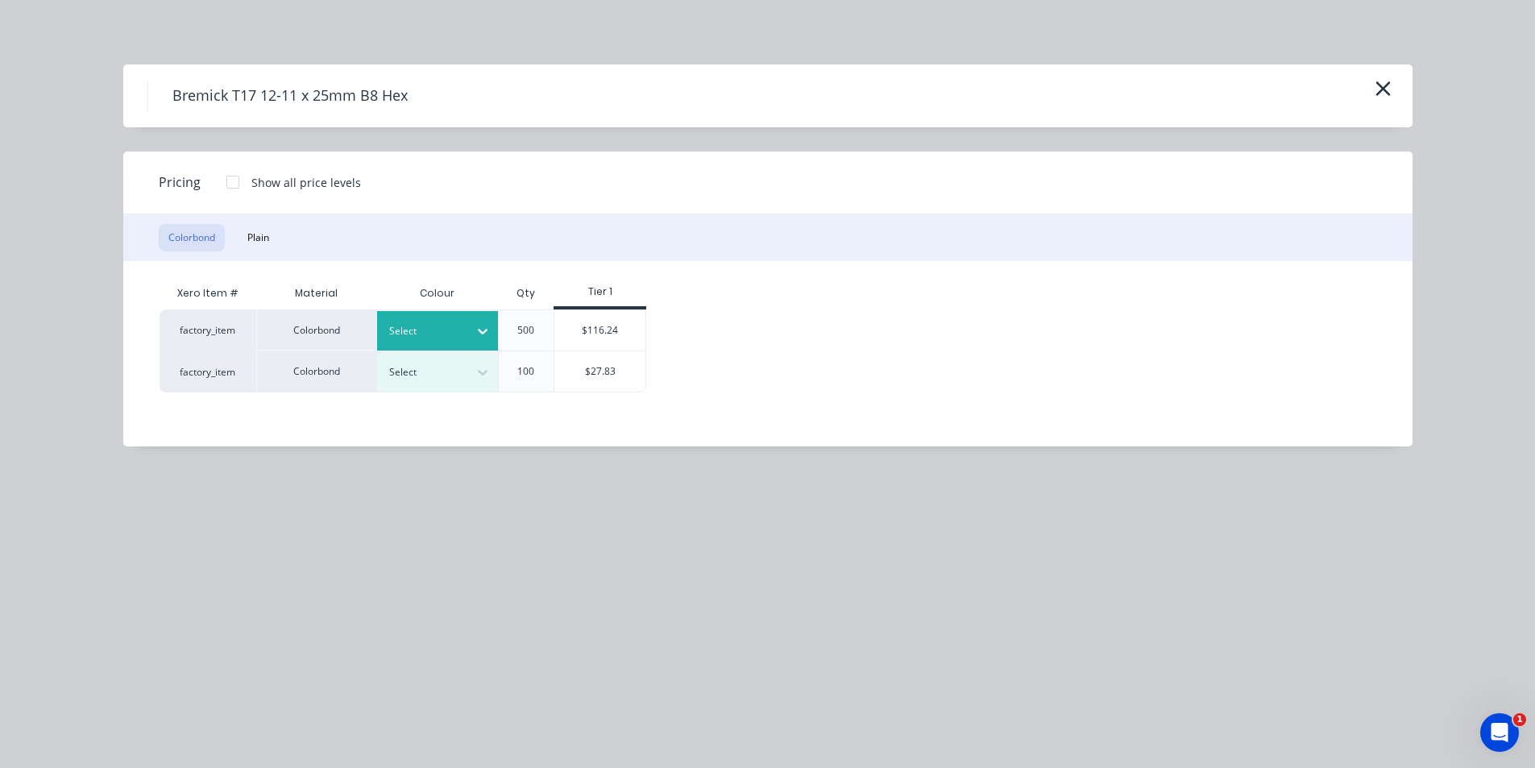
click at [456, 333] on div at bounding box center [425, 331] width 73 height 18
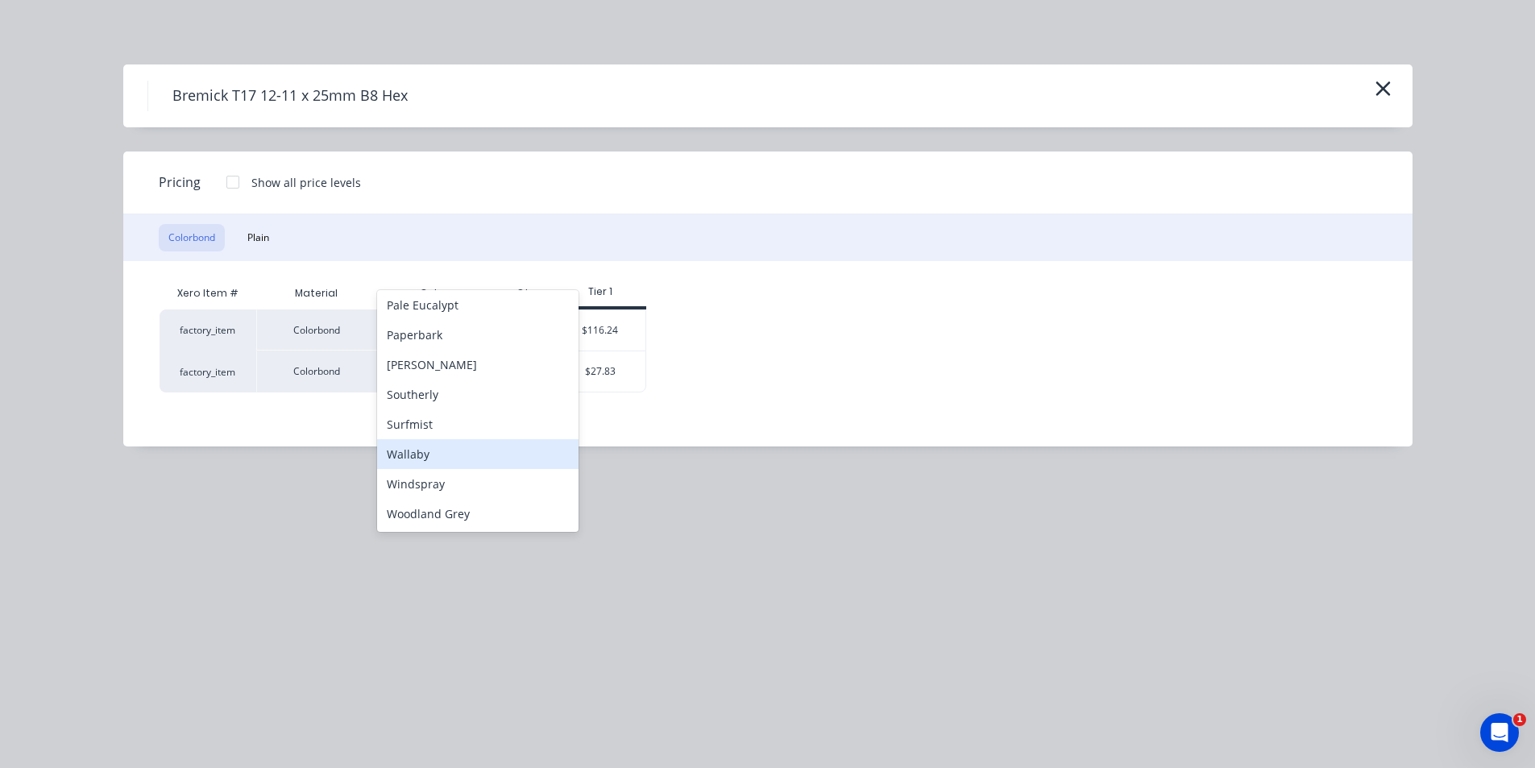
scroll to position [1128, 0]
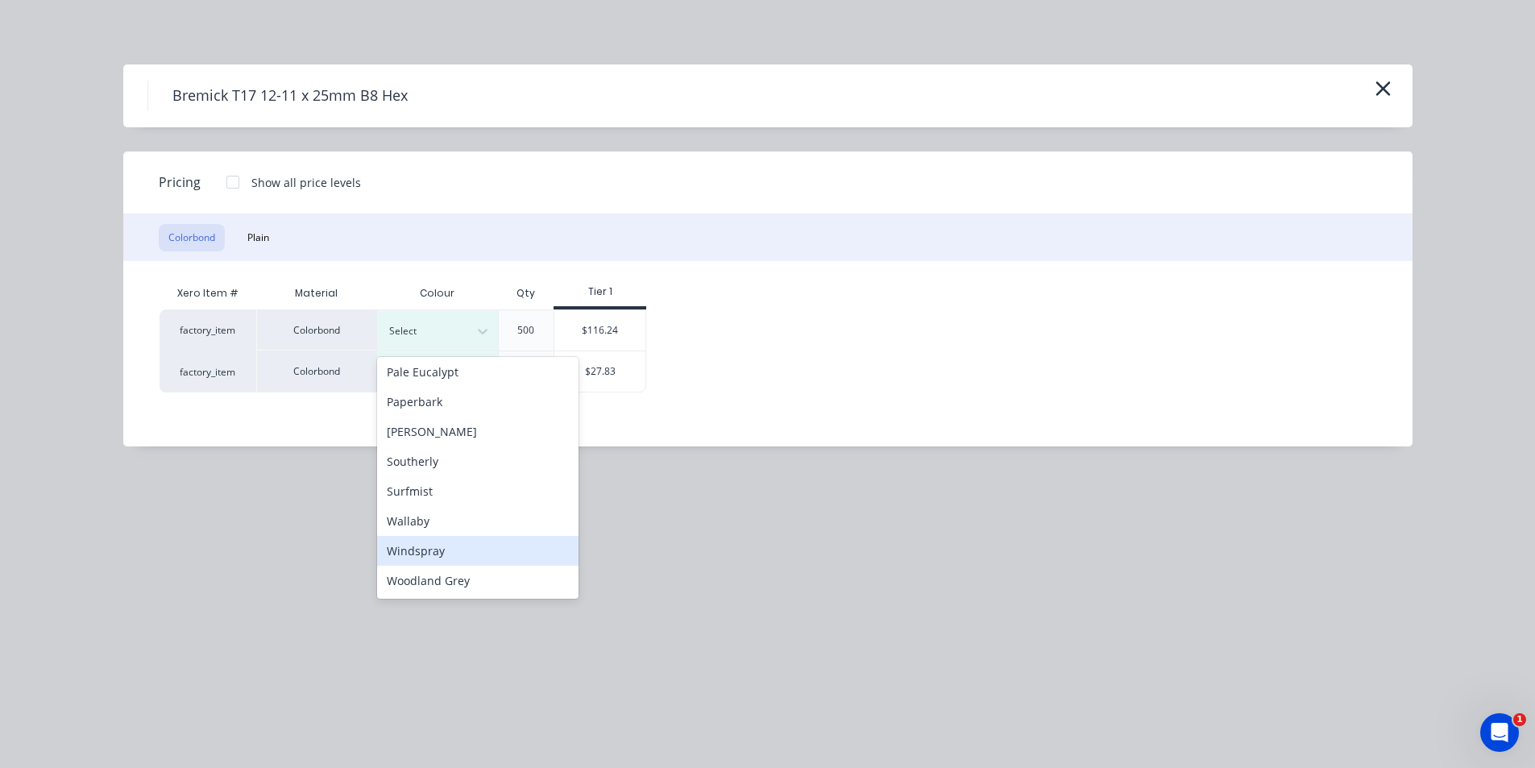
click at [459, 558] on div "Windspray" at bounding box center [477, 551] width 201 height 30
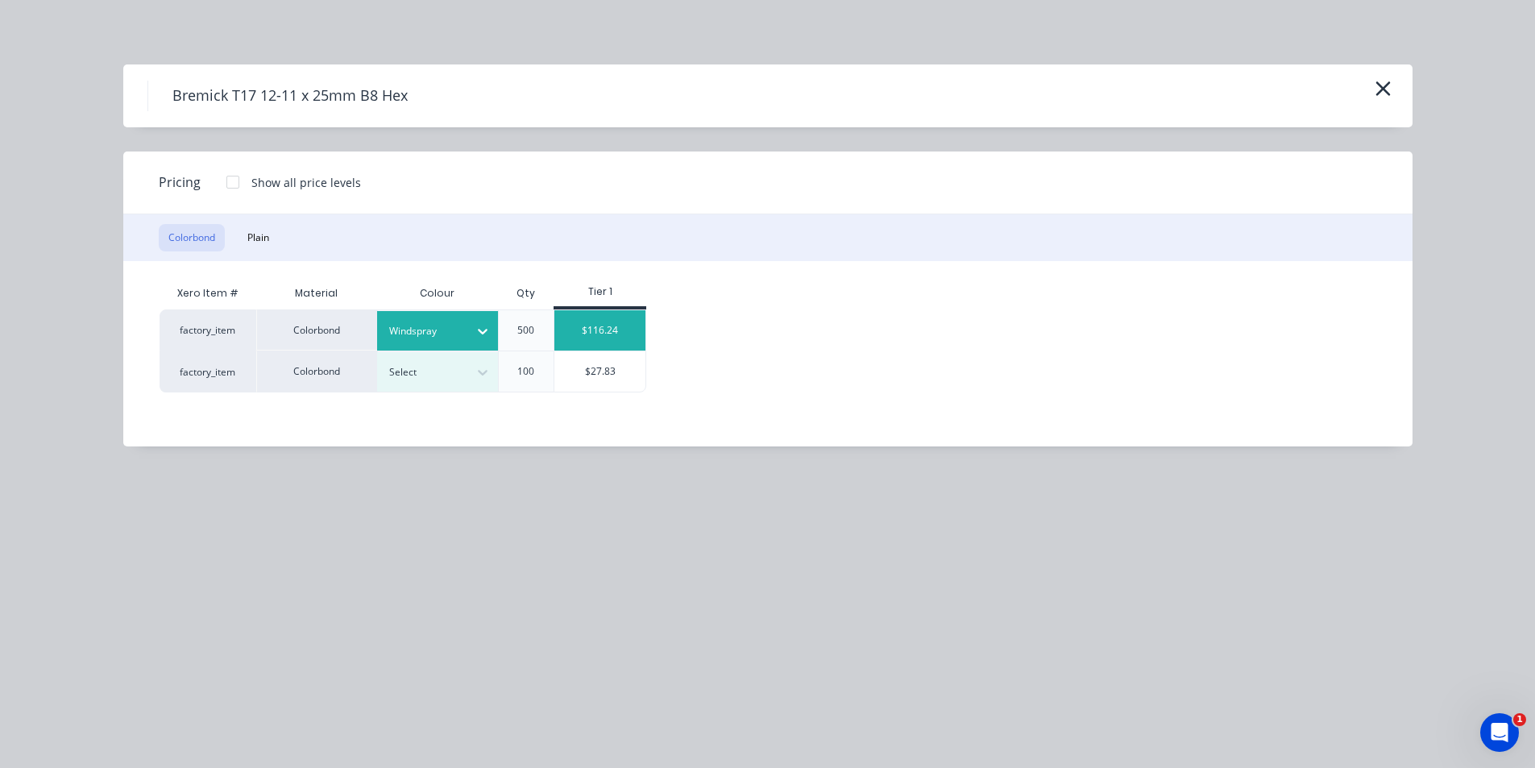
click at [616, 325] on div "$116.24" at bounding box center [599, 330] width 91 height 40
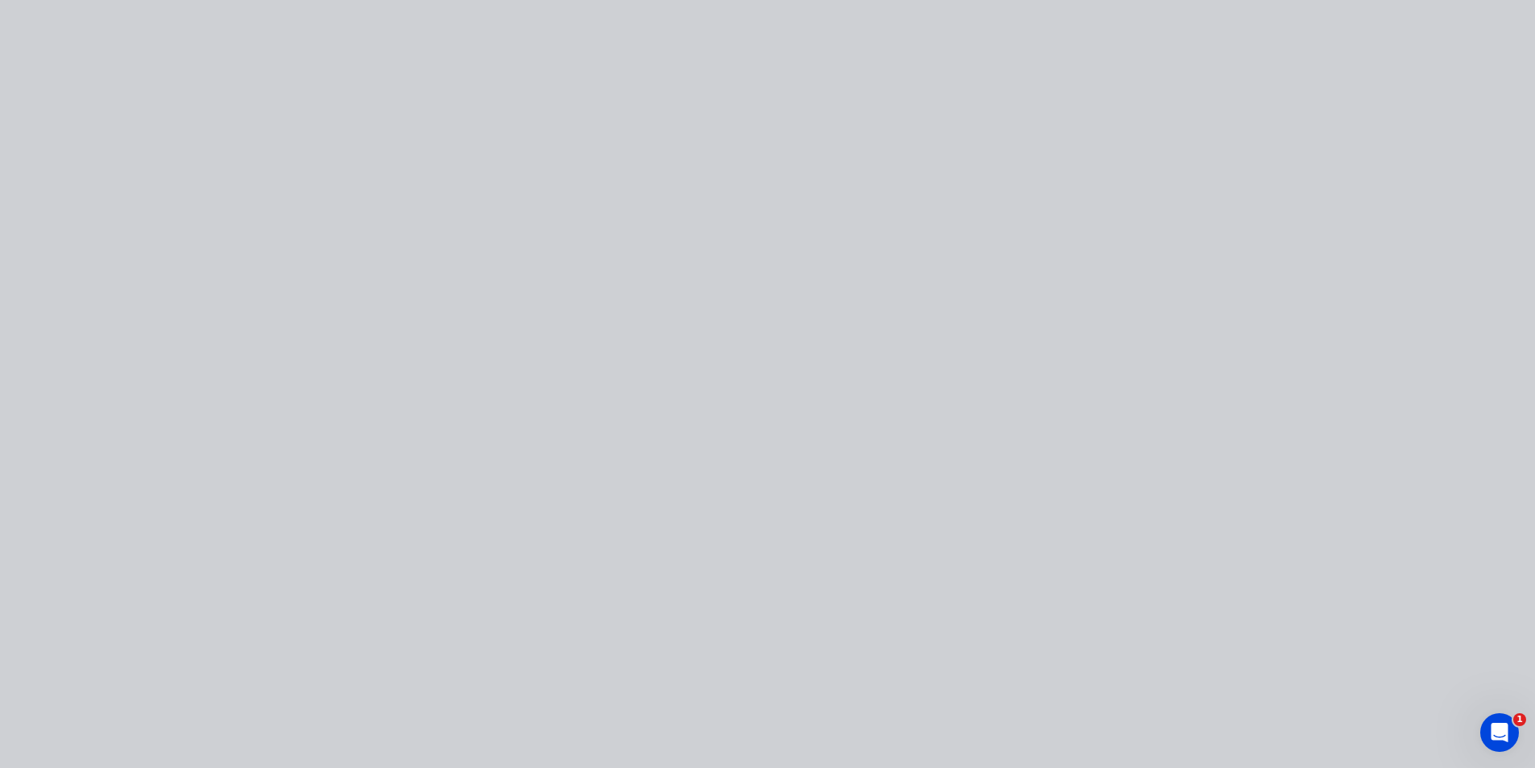
type input "$116.24"
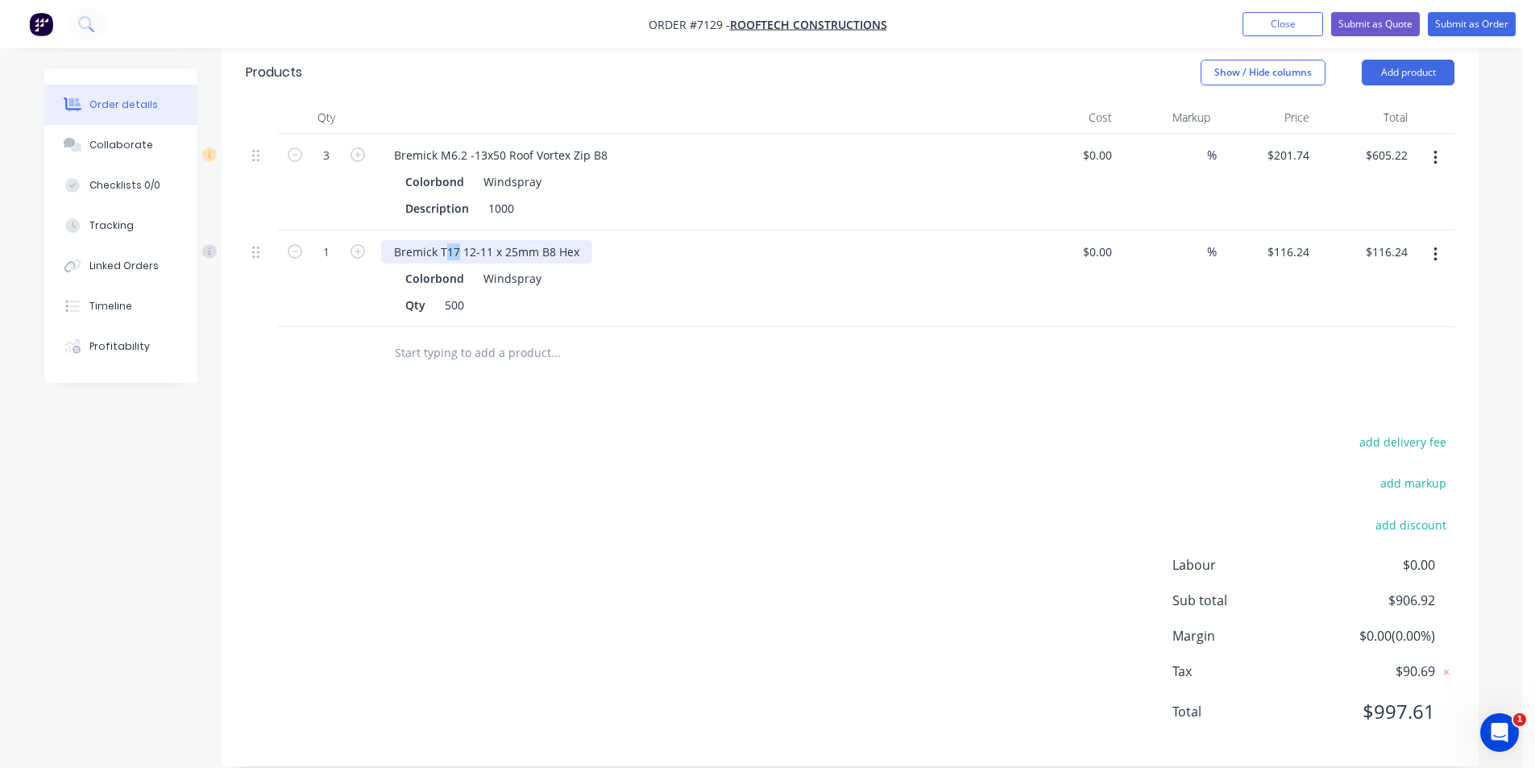
drag, startPoint x: 458, startPoint y: 227, endPoint x: 443, endPoint y: 228, distance: 14.5
click at [443, 240] on div "Bremick T17 12-11 x 25mm B8 Hex" at bounding box center [486, 251] width 211 height 23
click at [1413, 60] on button "Add product" at bounding box center [1408, 73] width 93 height 26
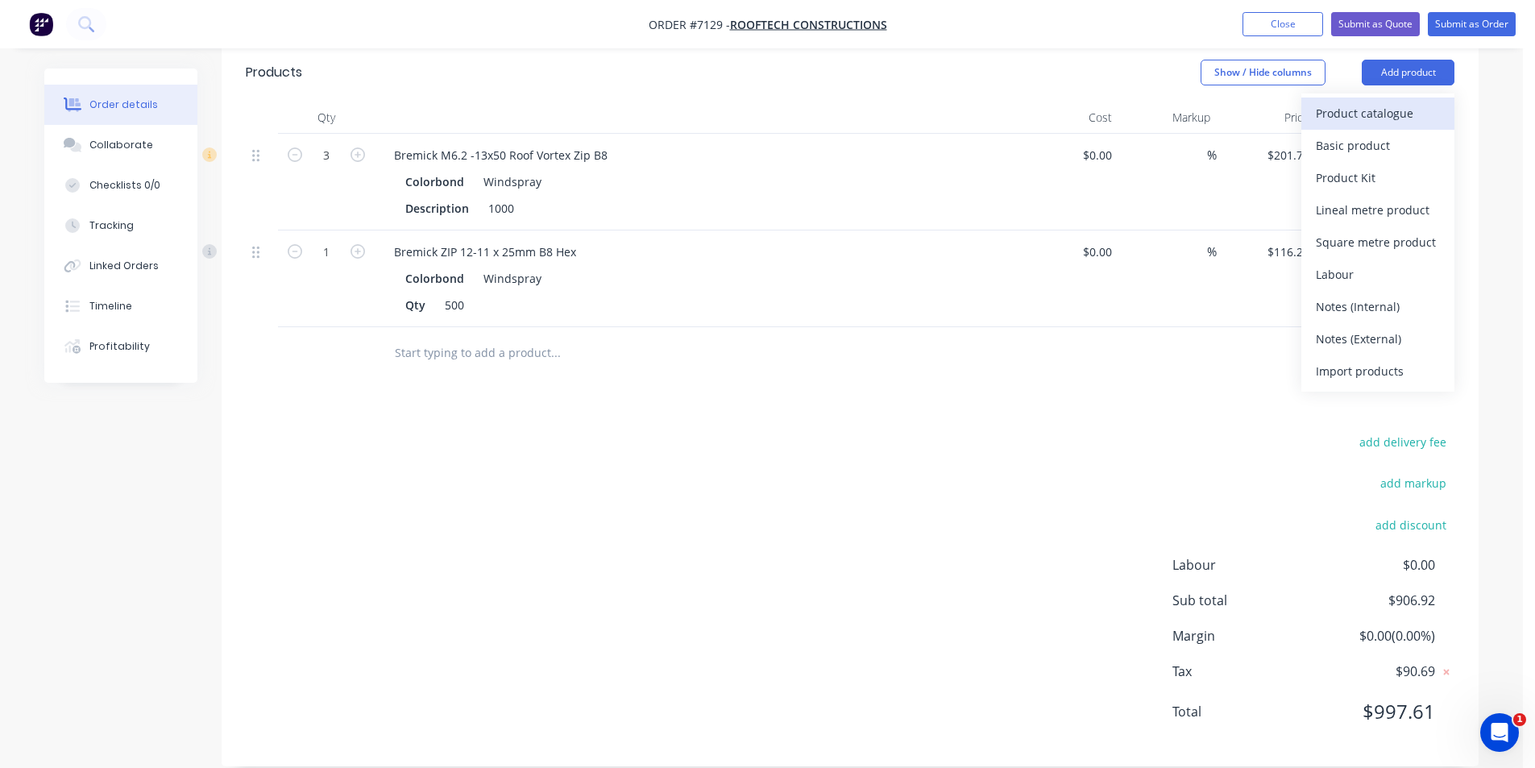
click at [1357, 102] on div "Product catalogue" at bounding box center [1378, 113] width 124 height 23
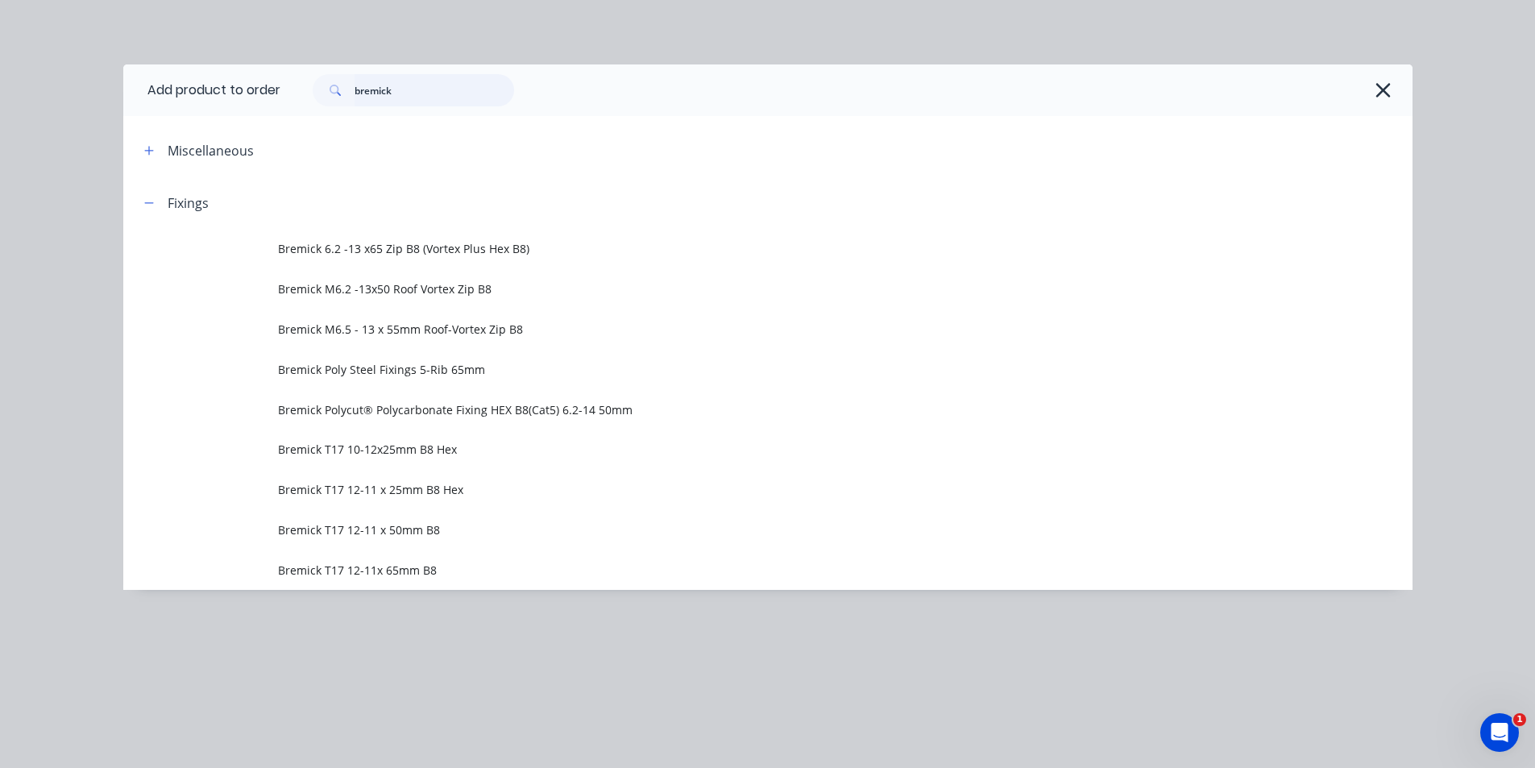
click at [419, 102] on input "bremick" at bounding box center [435, 90] width 160 height 32
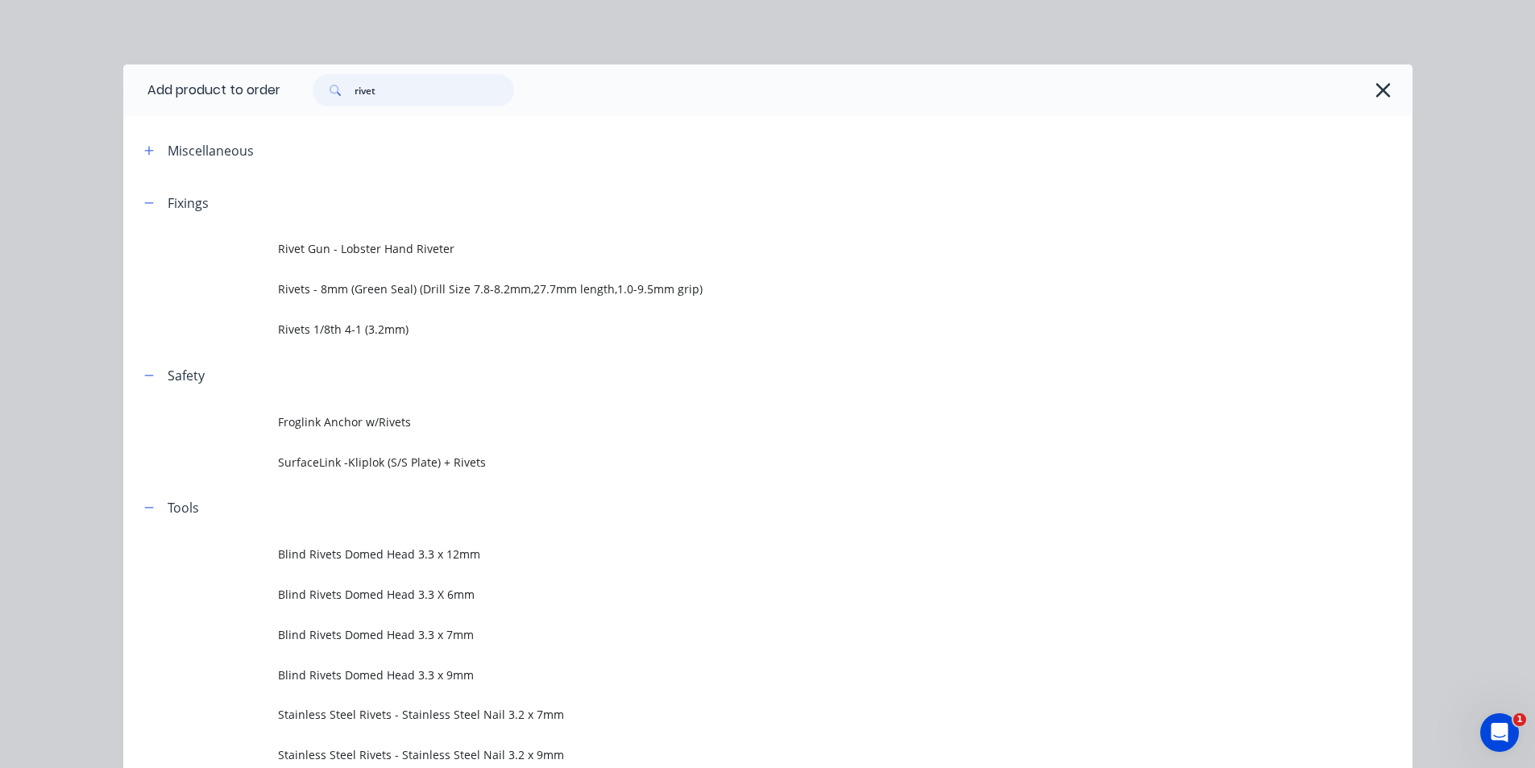
type input "rivet"
click at [333, 336] on span "Rivets 1/8th 4-1 (3.2mm)" at bounding box center [731, 329] width 907 height 17
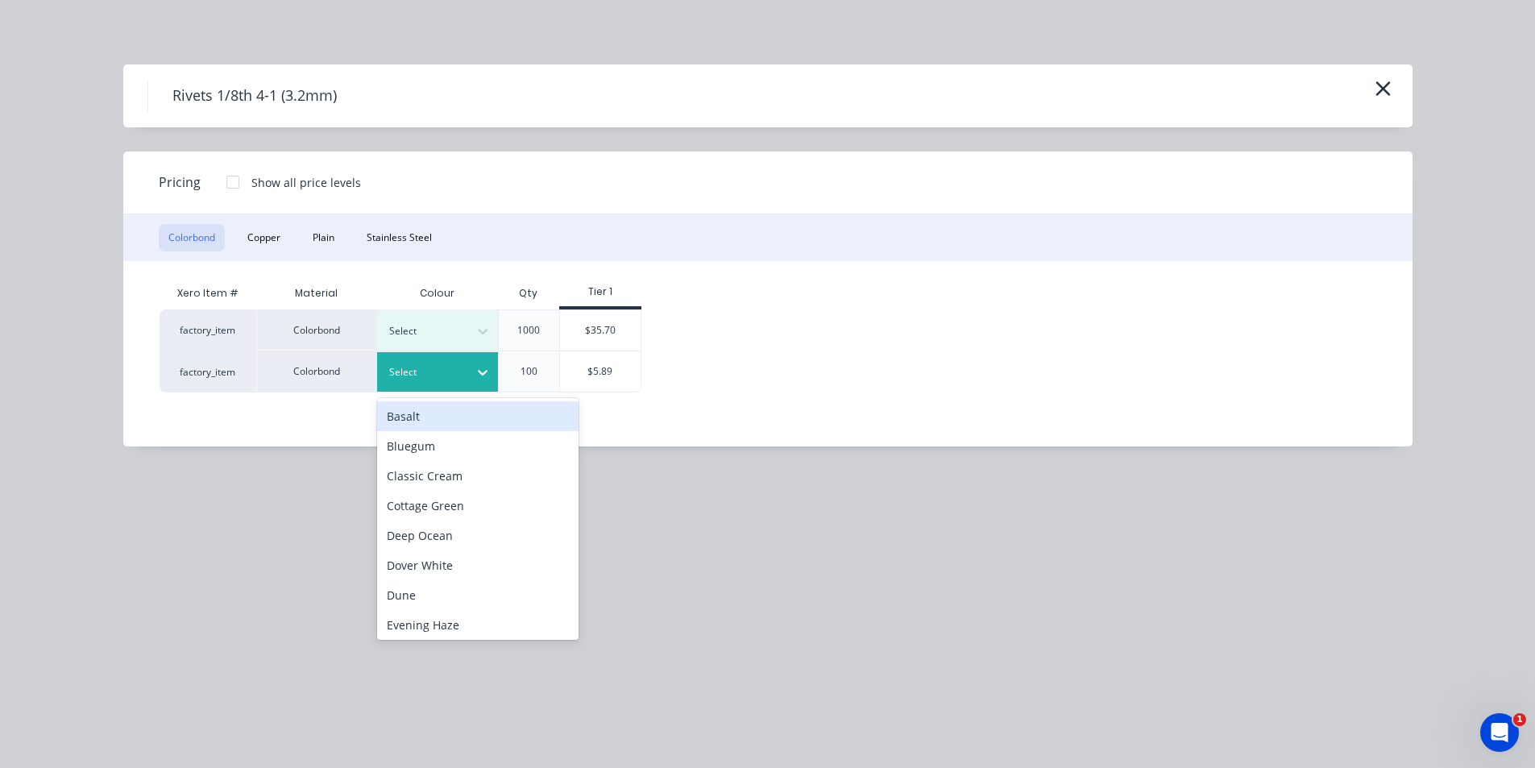
click at [451, 376] on div at bounding box center [425, 372] width 73 height 18
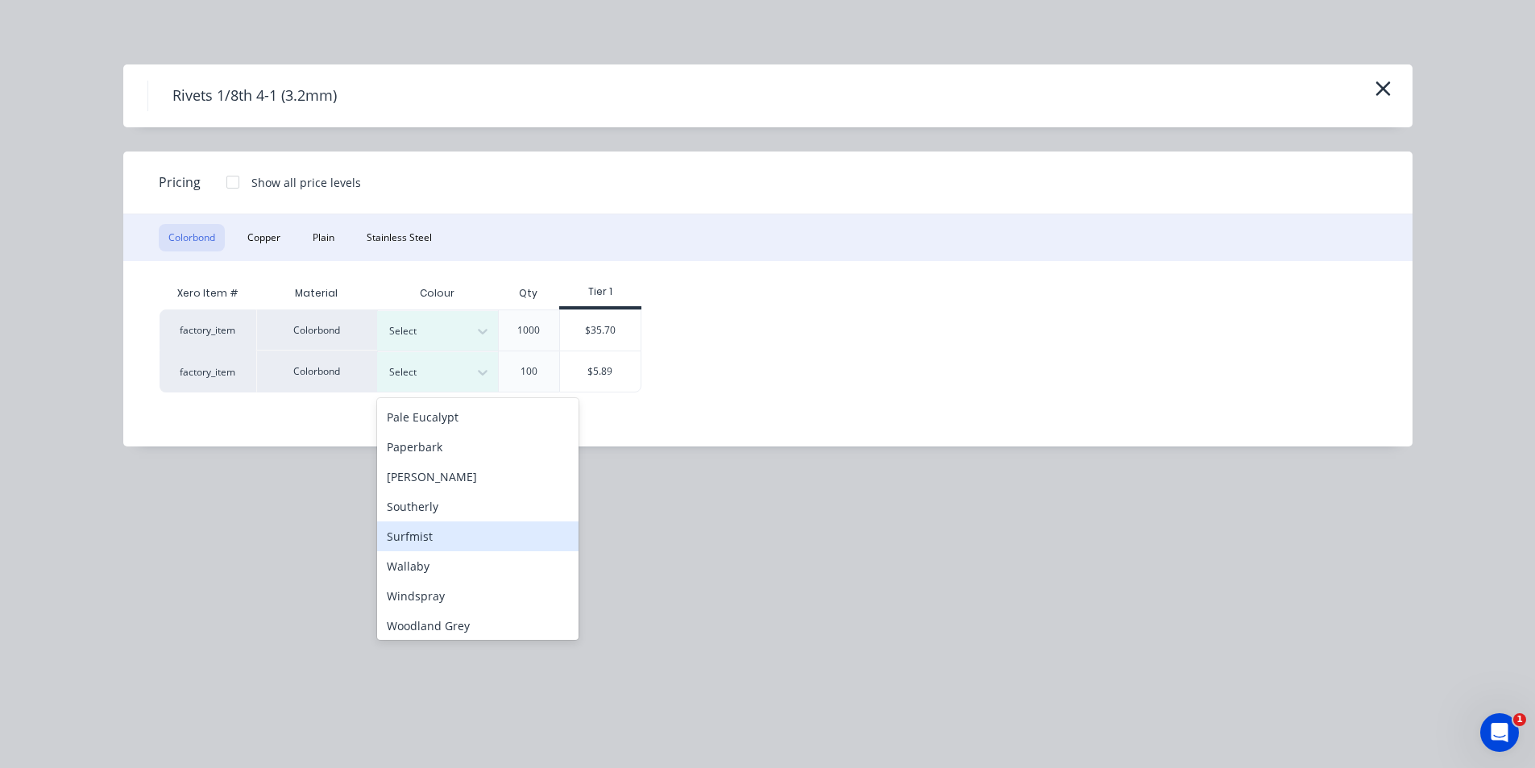
scroll to position [421, 0]
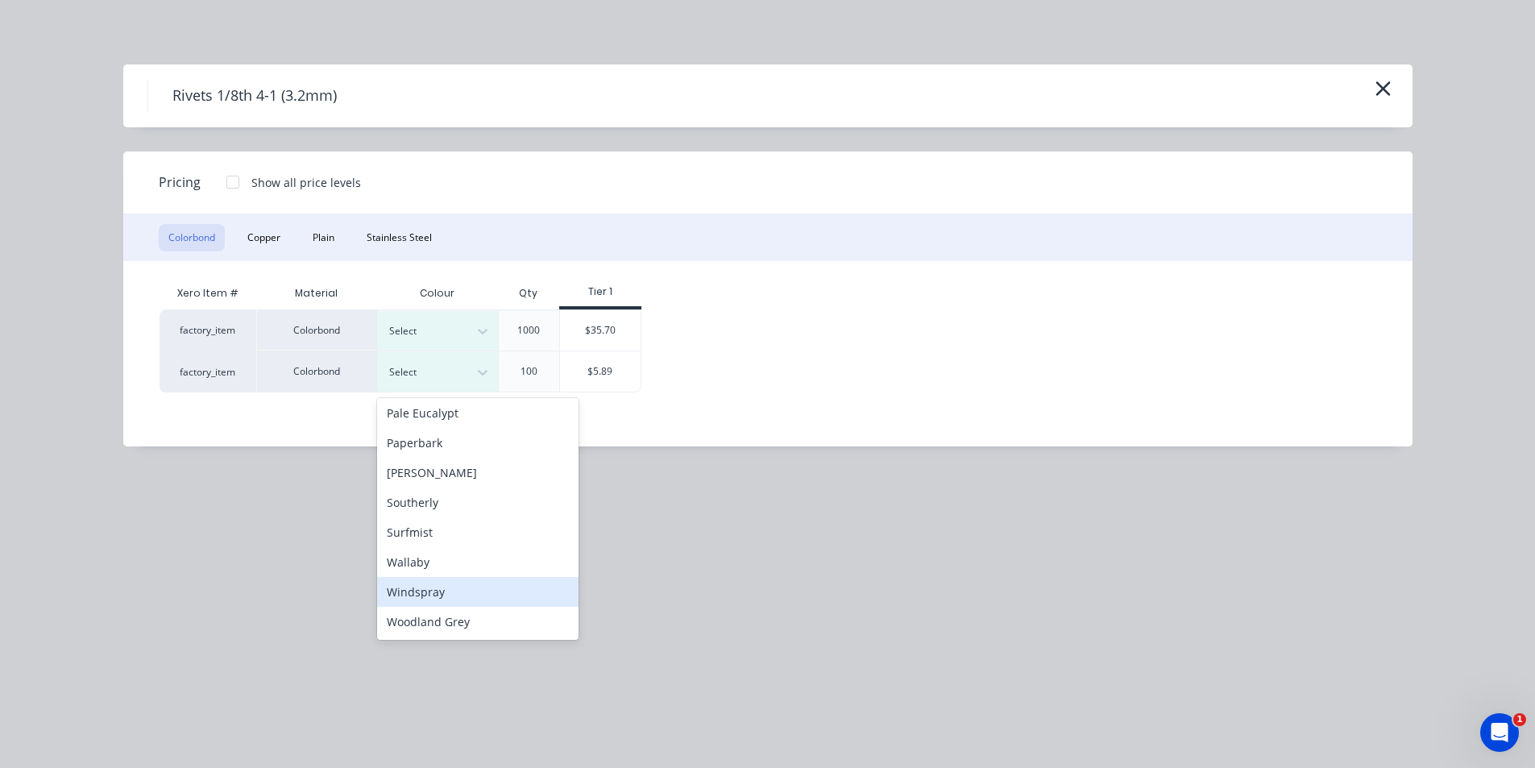
click at [488, 600] on div "Windspray" at bounding box center [477, 592] width 201 height 30
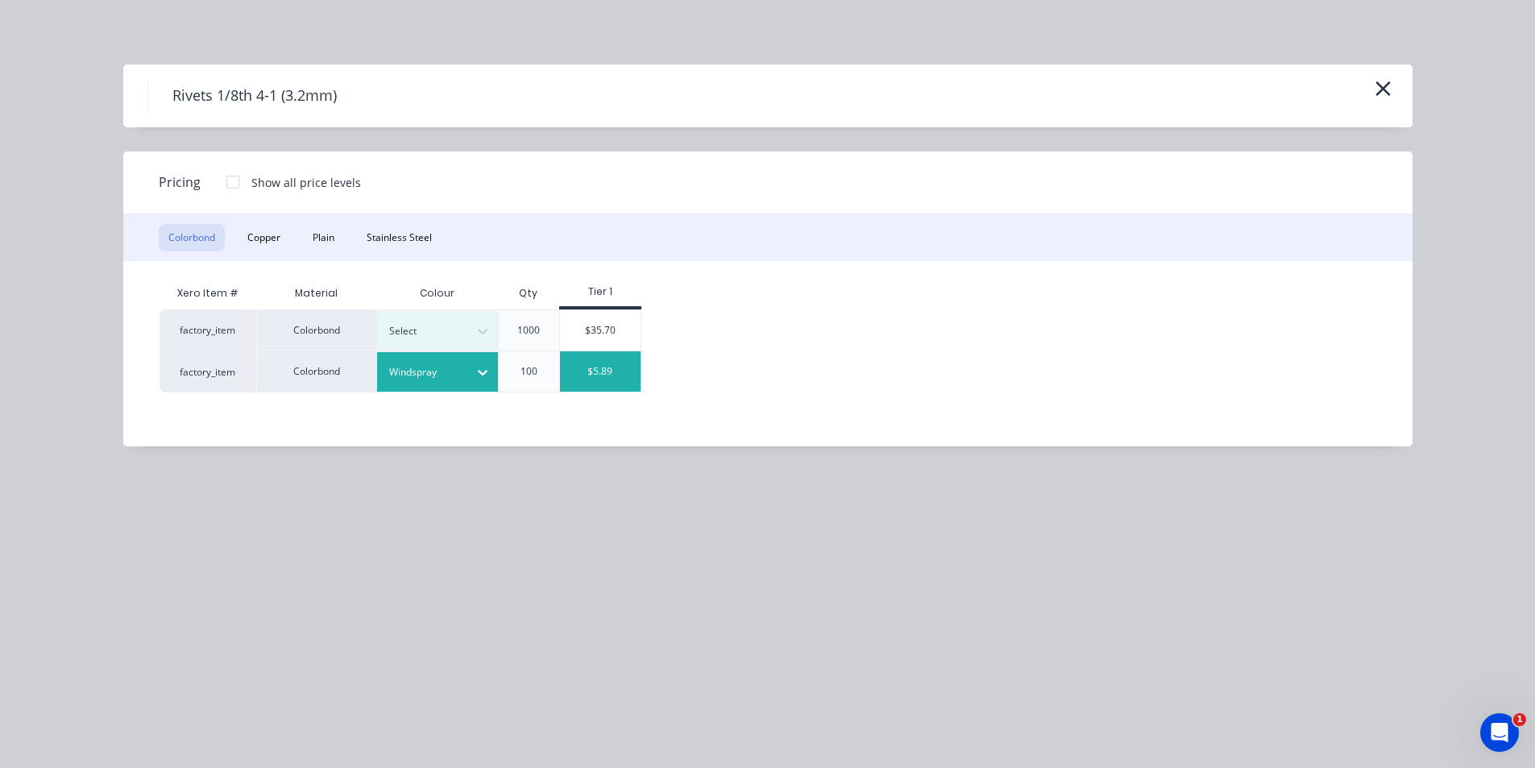
click at [629, 375] on div "$5.89" at bounding box center [600, 371] width 81 height 40
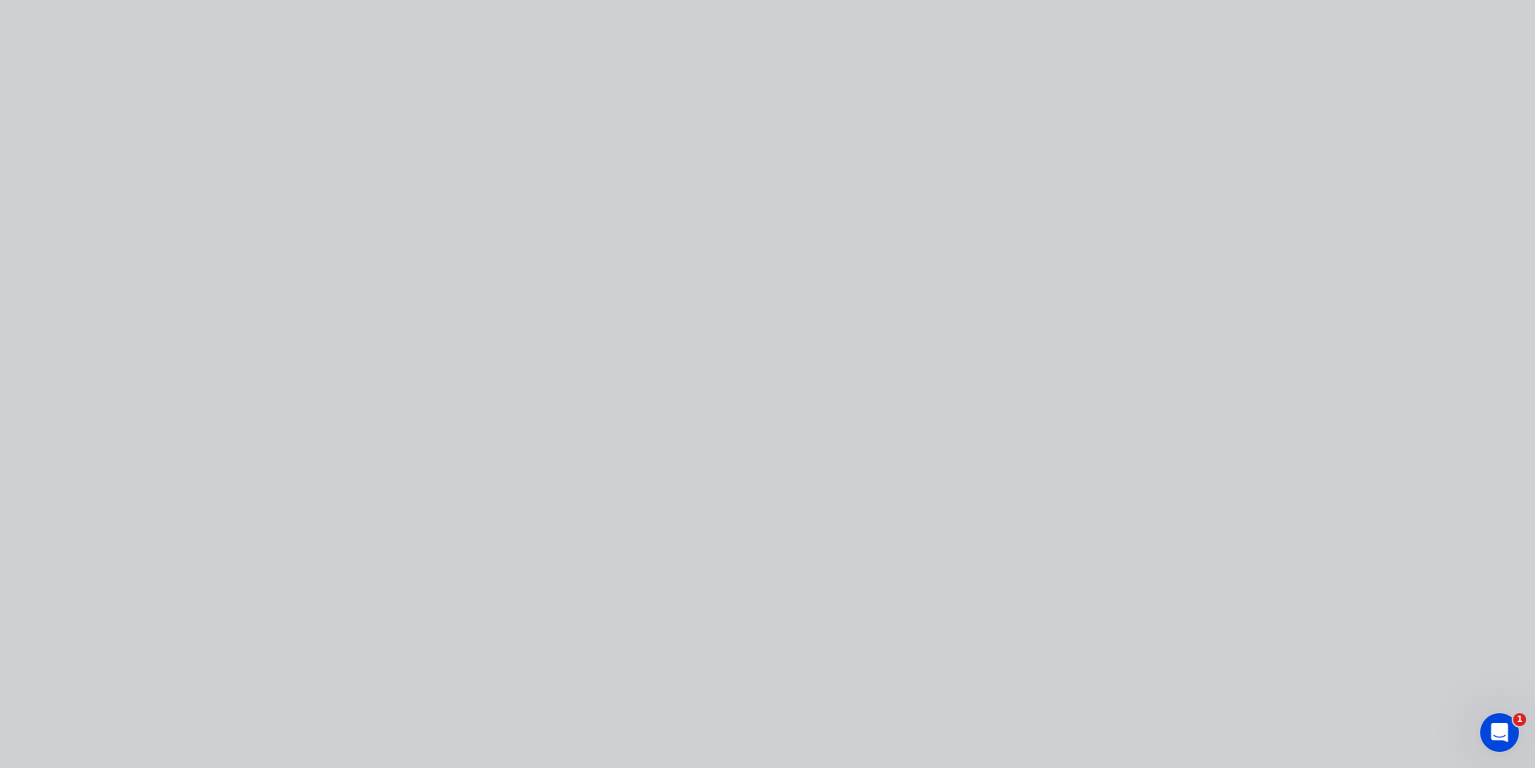
type input "$5.89"
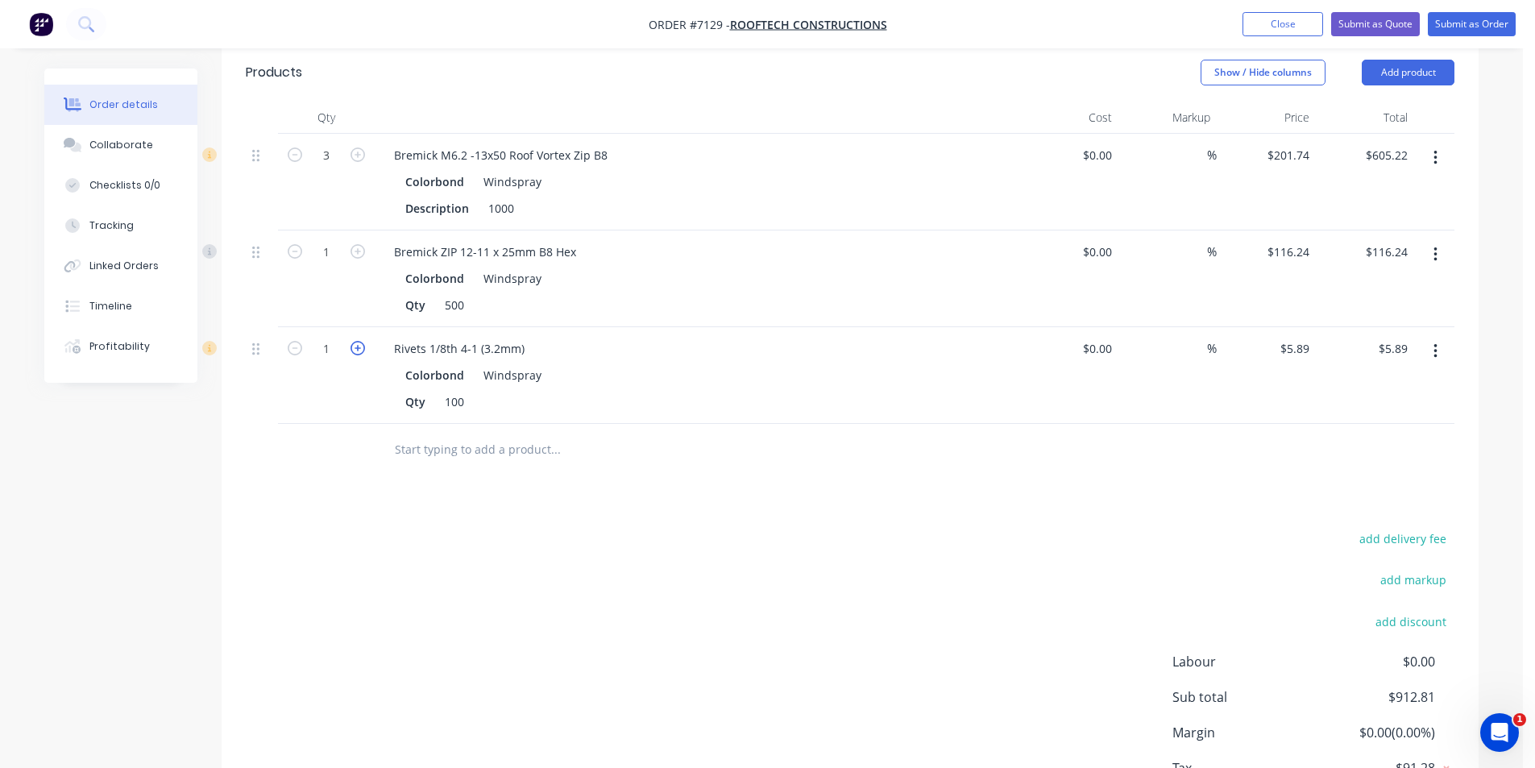
click at [357, 341] on icon "button" at bounding box center [358, 348] width 15 height 15
type input "2"
type input "$11.78"
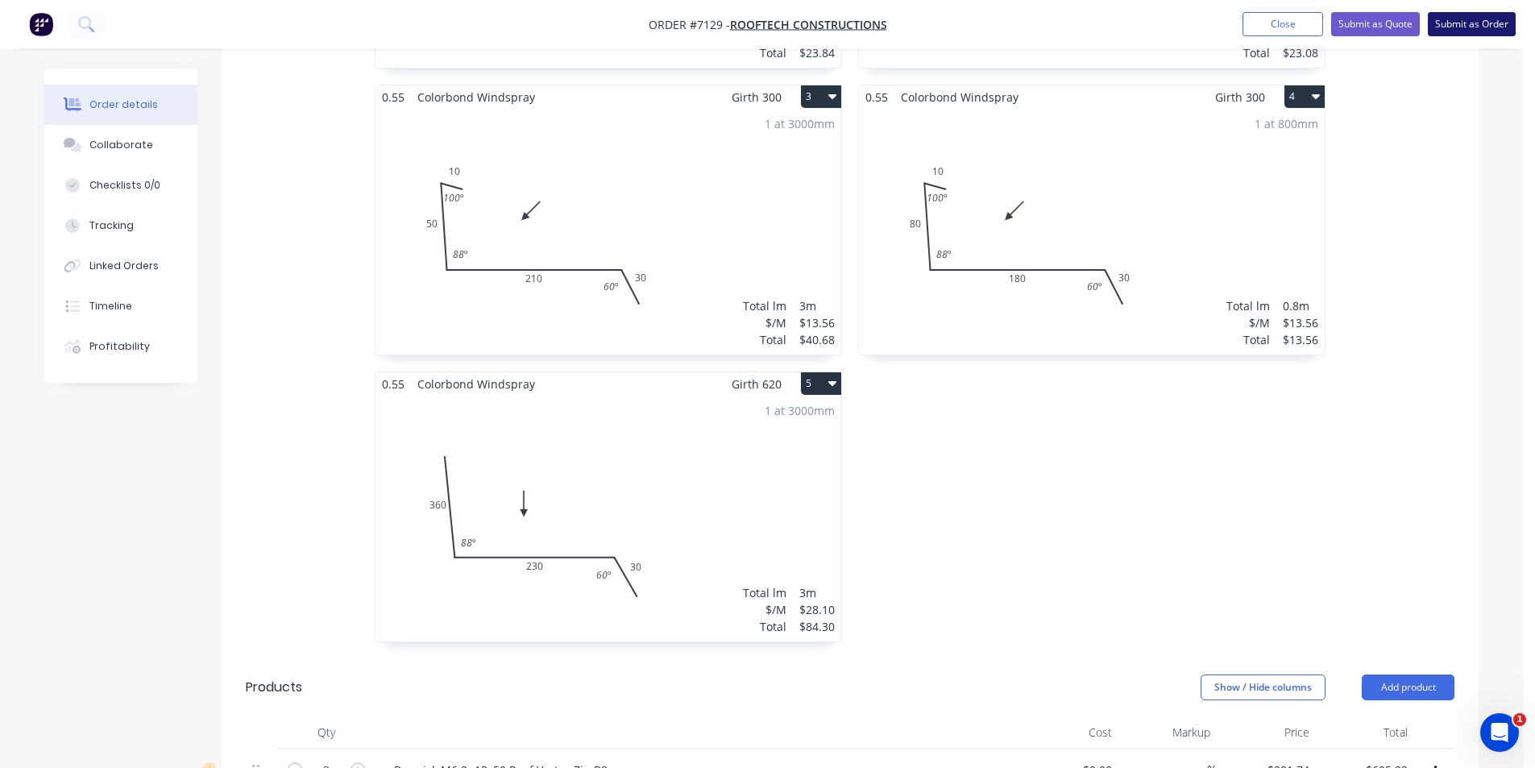
scroll to position [720, 0]
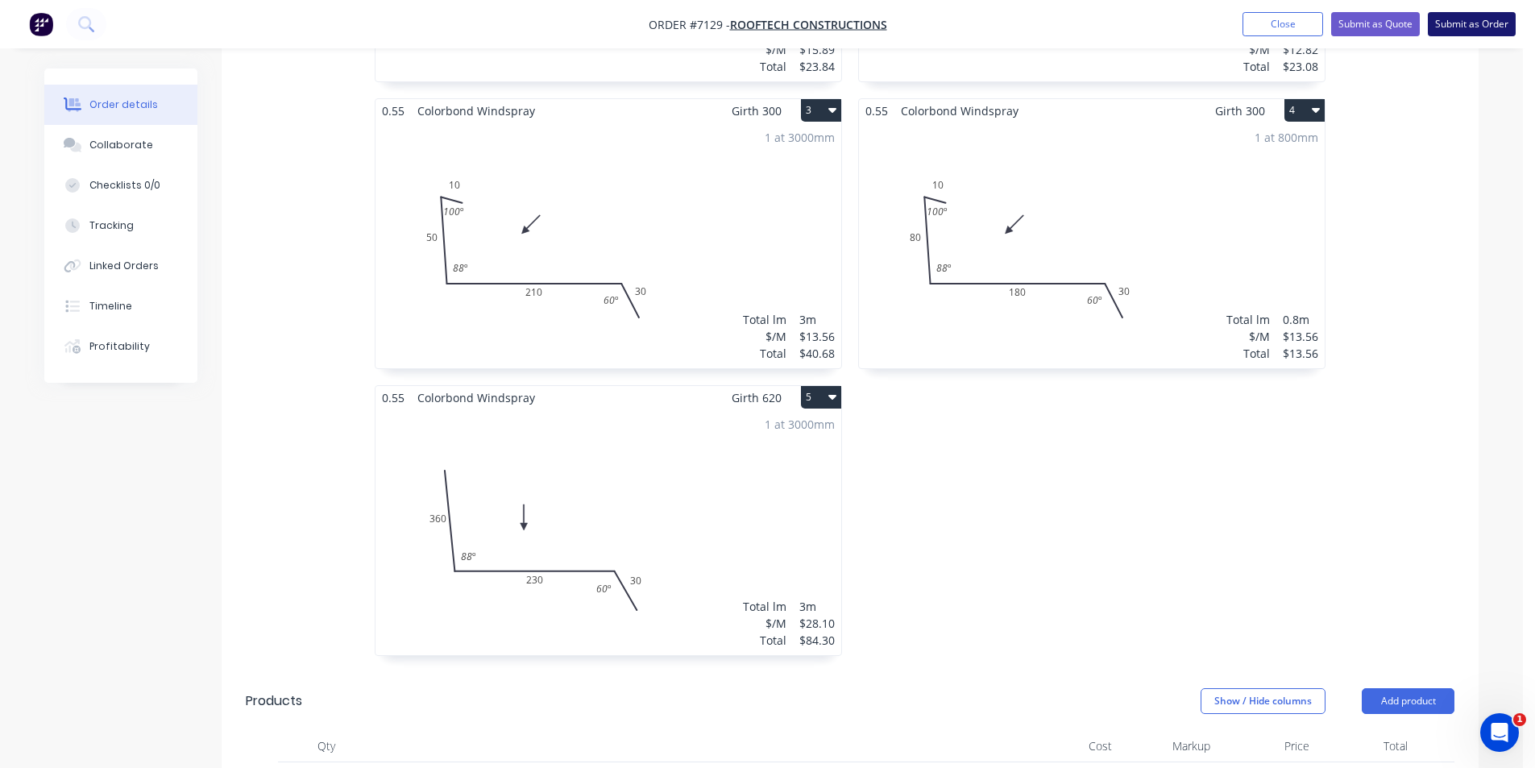
click at [1494, 24] on button "Submit as Order" at bounding box center [1472, 24] width 88 height 24
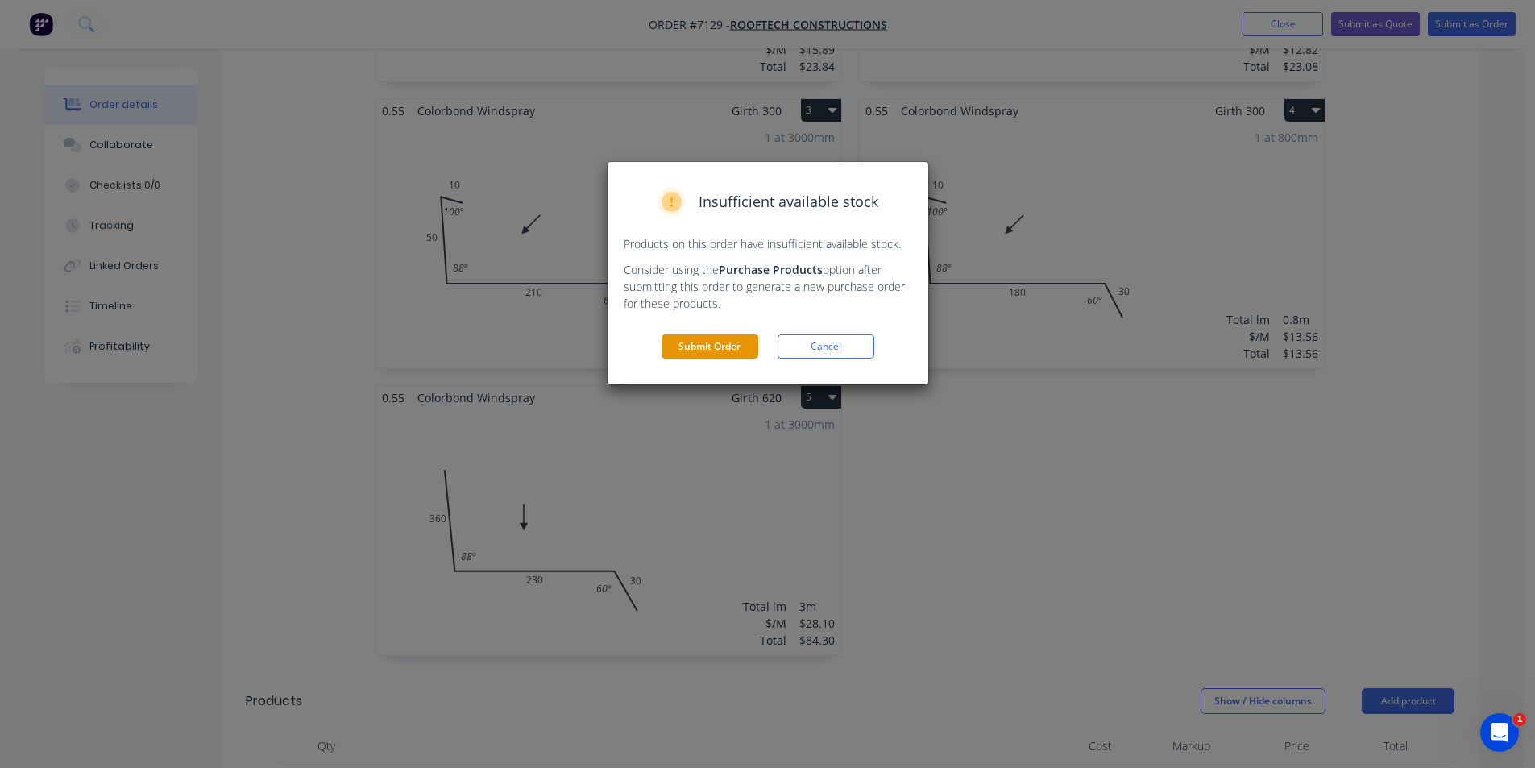
click at [703, 342] on button "Submit Order" at bounding box center [710, 346] width 97 height 24
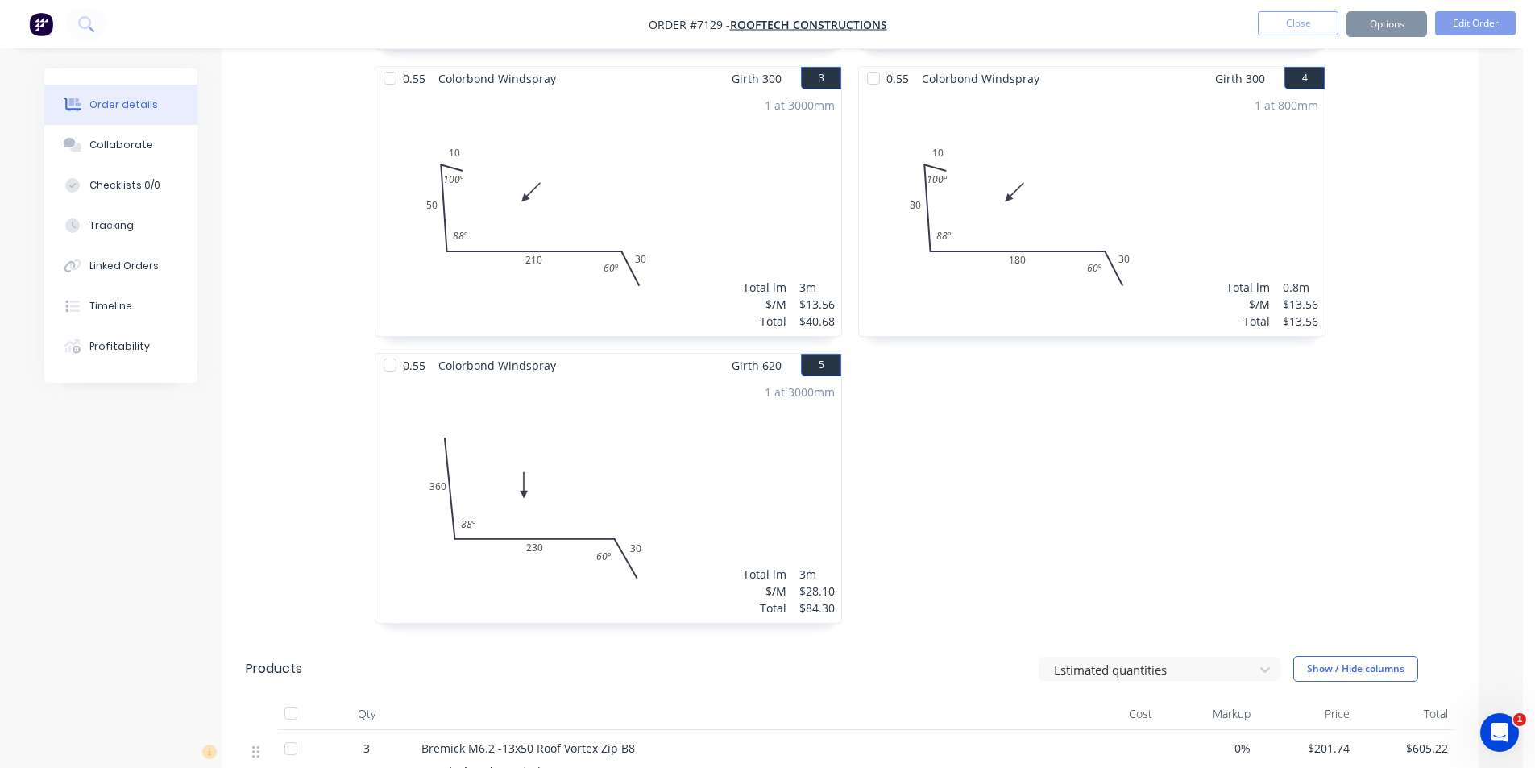
scroll to position [711, 0]
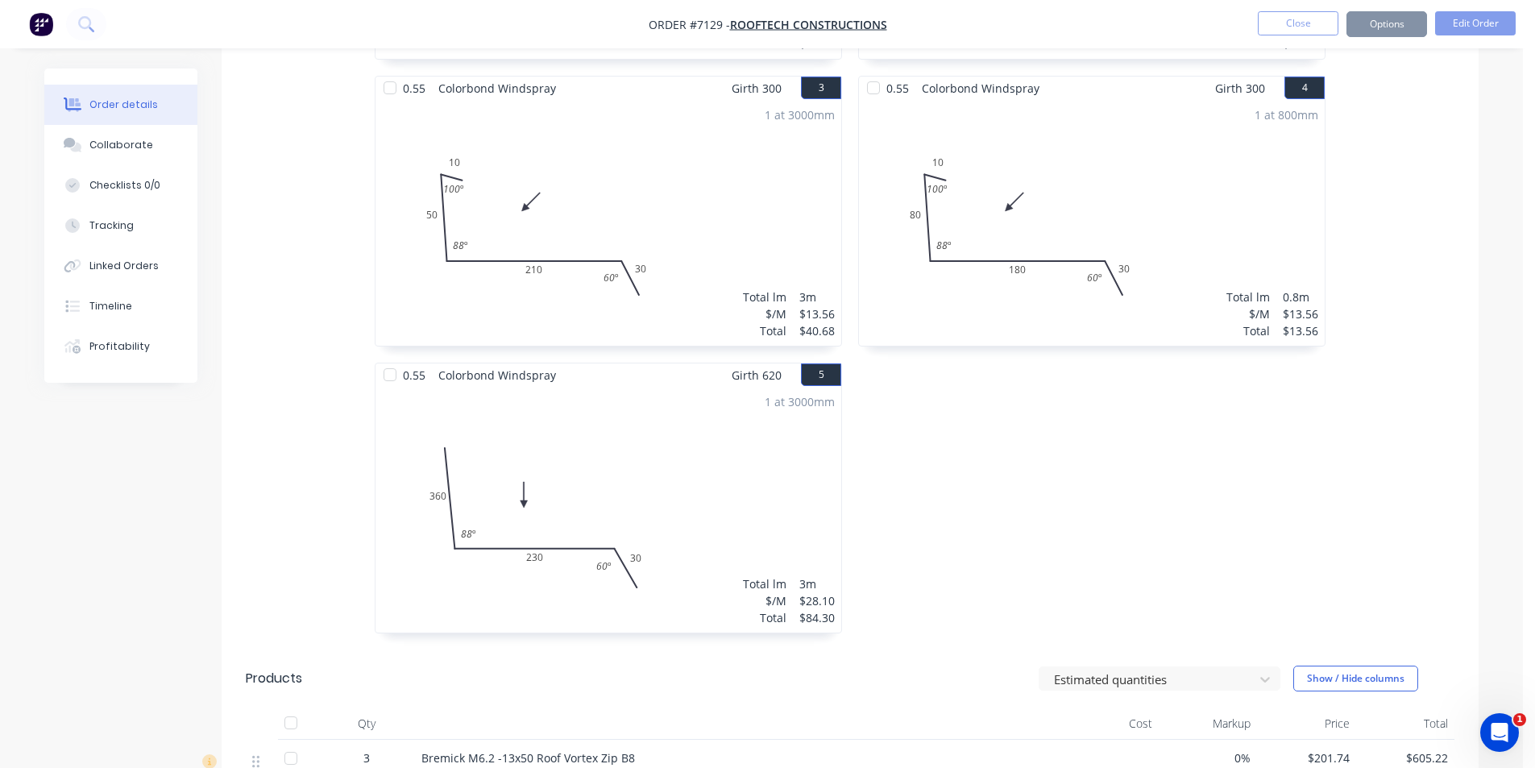
click at [1425, 27] on div "Sending to your accounting package... Loading... This may take a few moments. P…" at bounding box center [767, 384] width 1535 height 768
click at [1400, 30] on button "Options" at bounding box center [1386, 24] width 81 height 26
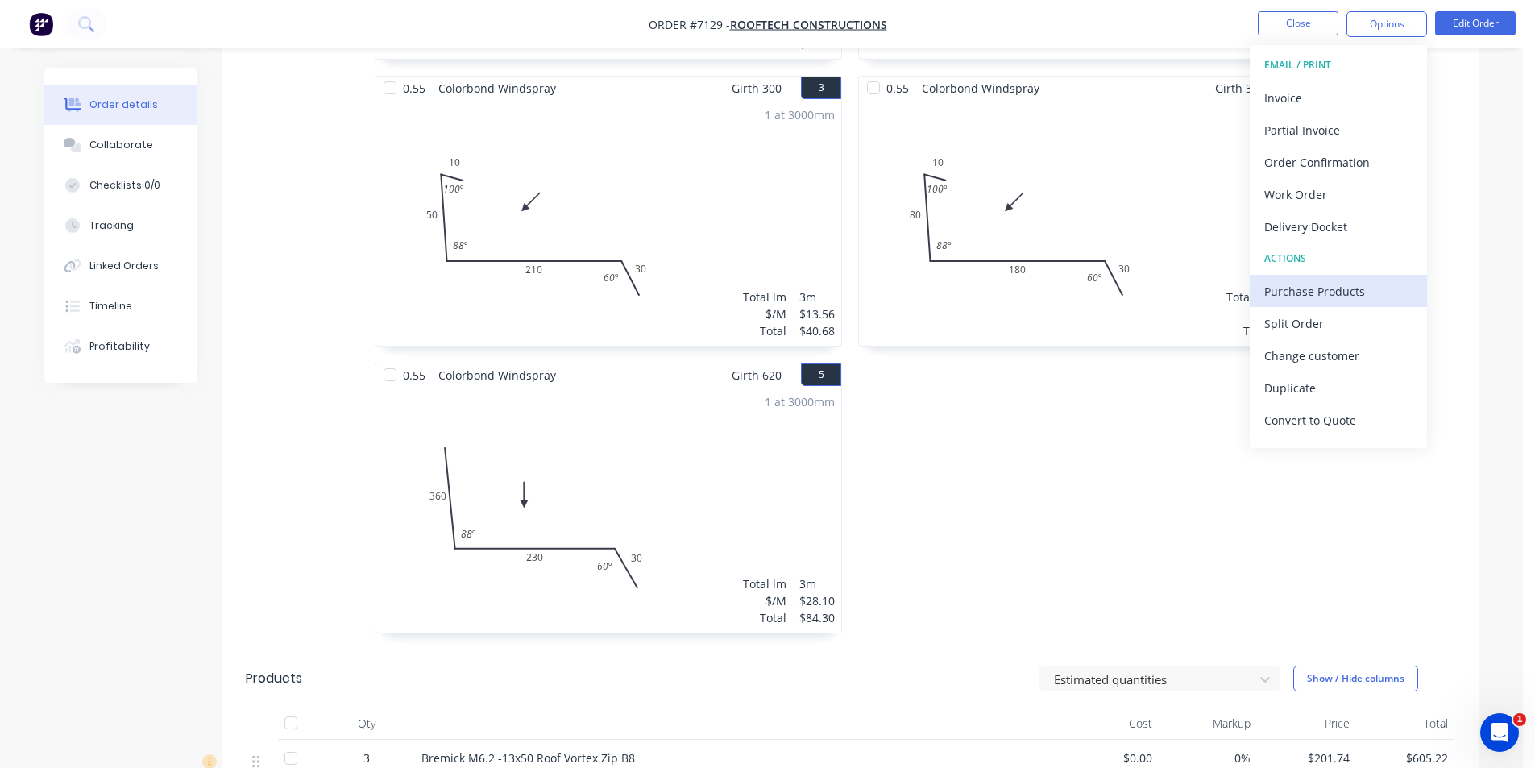
click at [1312, 291] on div "Purchase Products" at bounding box center [1338, 291] width 148 height 23
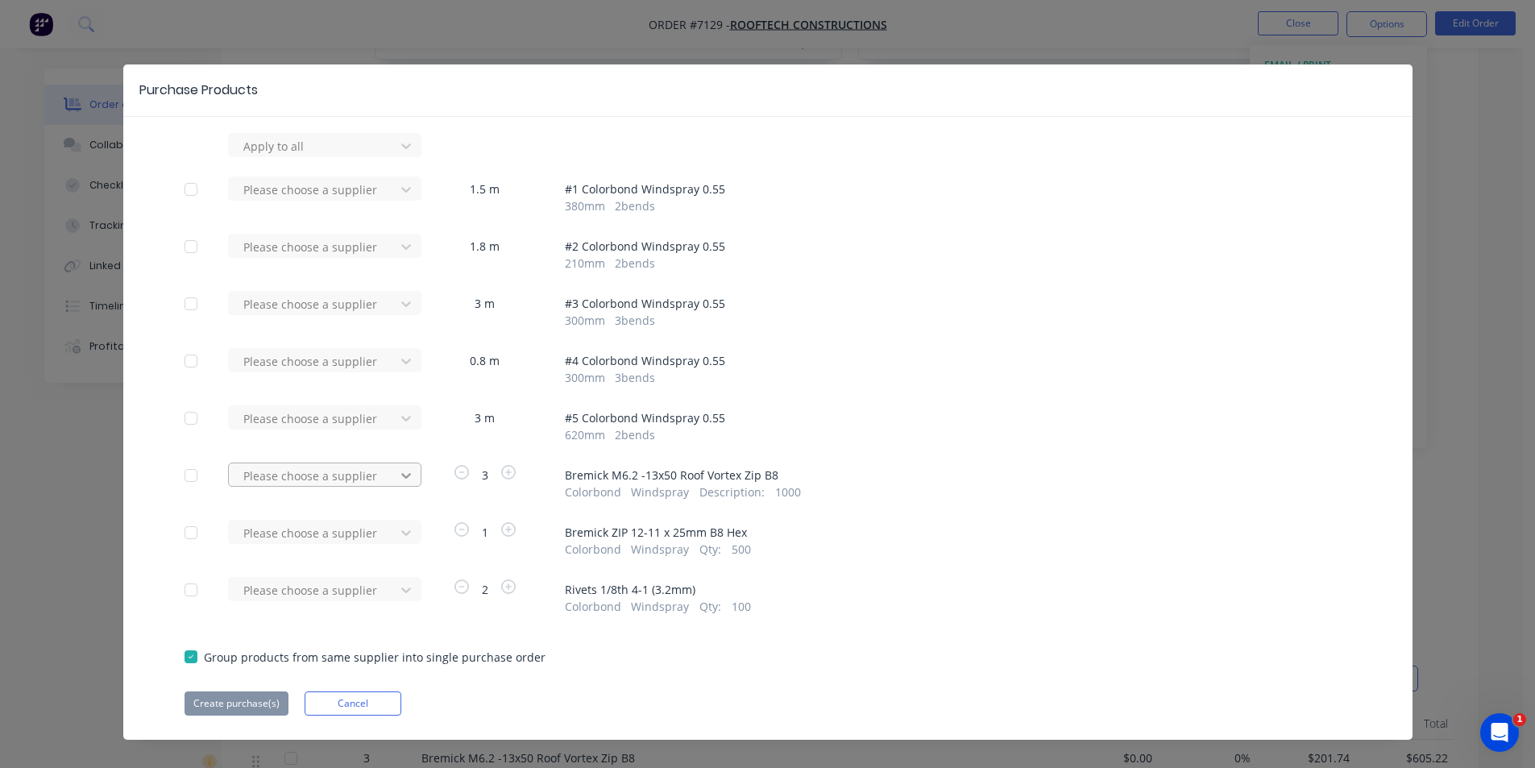
click at [409, 478] on div at bounding box center [406, 476] width 29 height 26
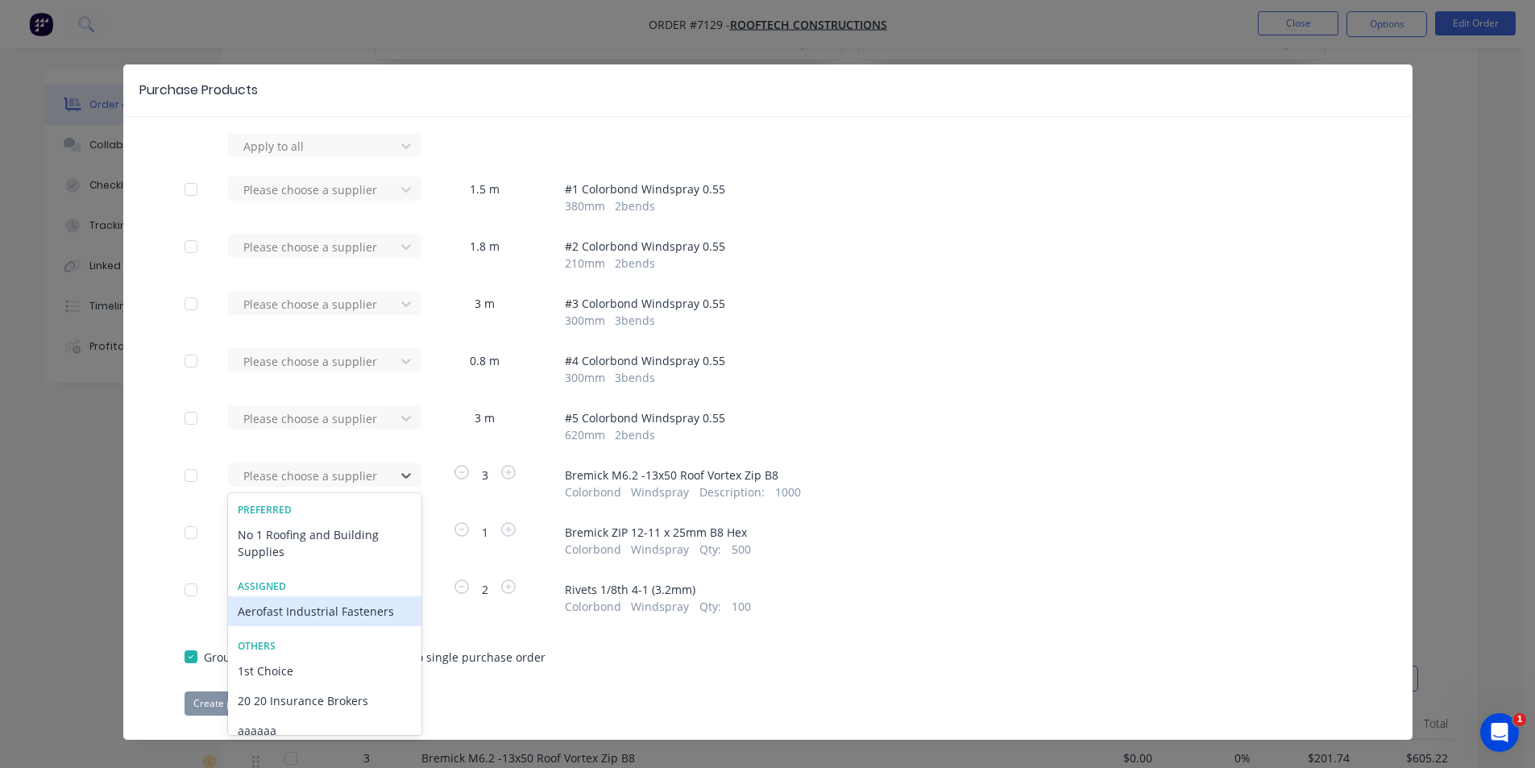
click at [317, 605] on div "Aerofast Industrial Fasteners" at bounding box center [324, 611] width 193 height 30
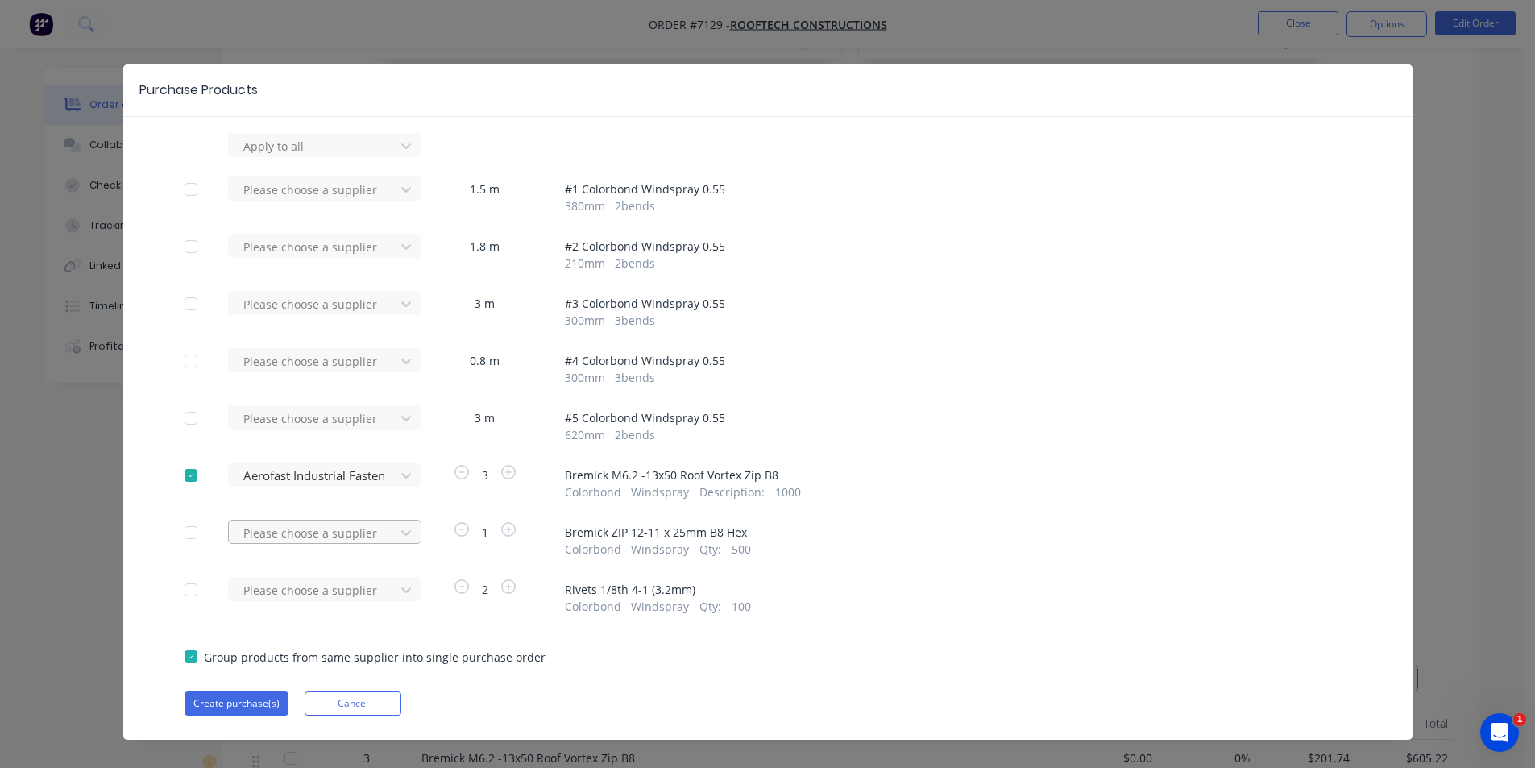
click at [384, 540] on div "Please choose a supplier" at bounding box center [316, 539] width 177 height 38
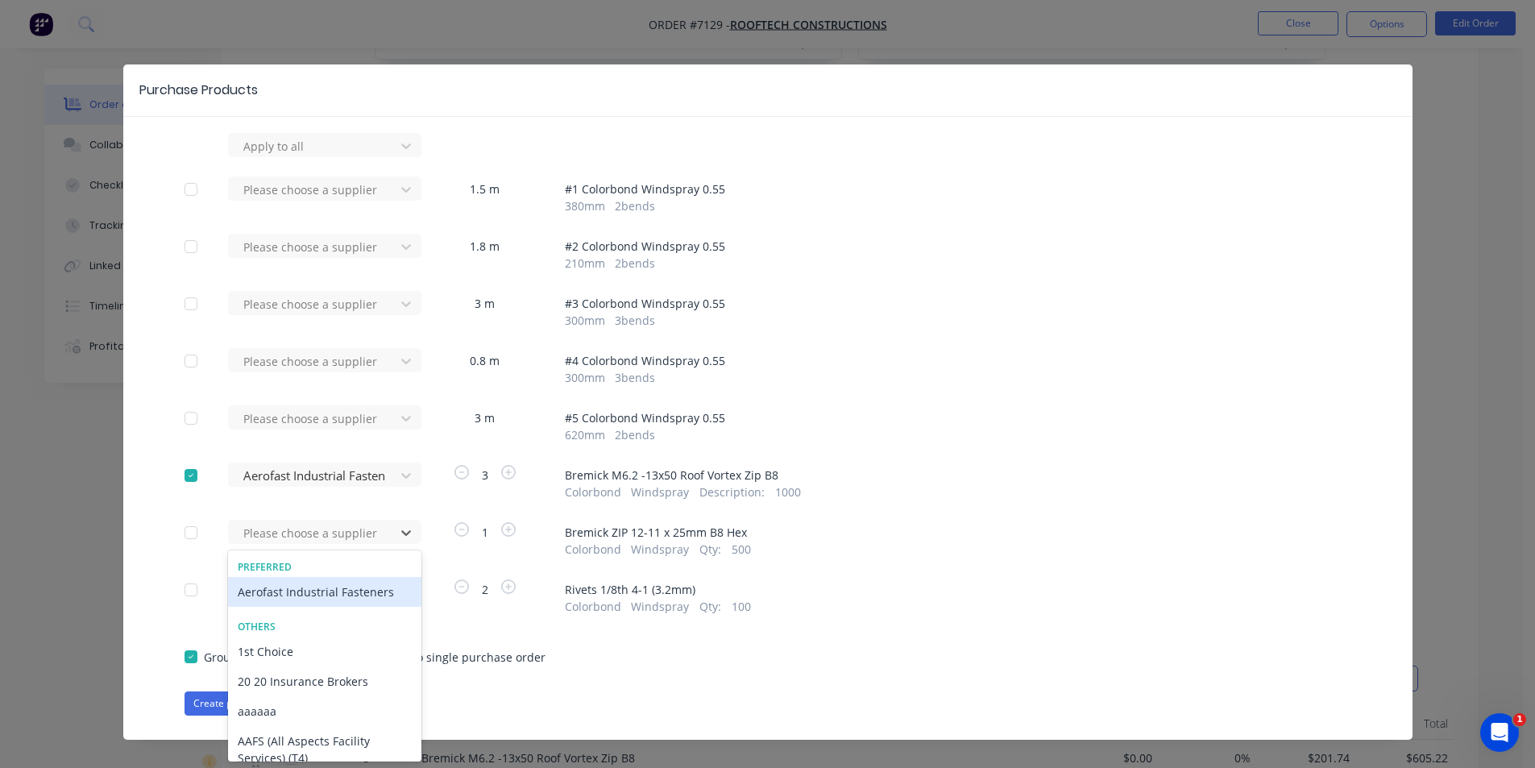
scroll to position [19, 0]
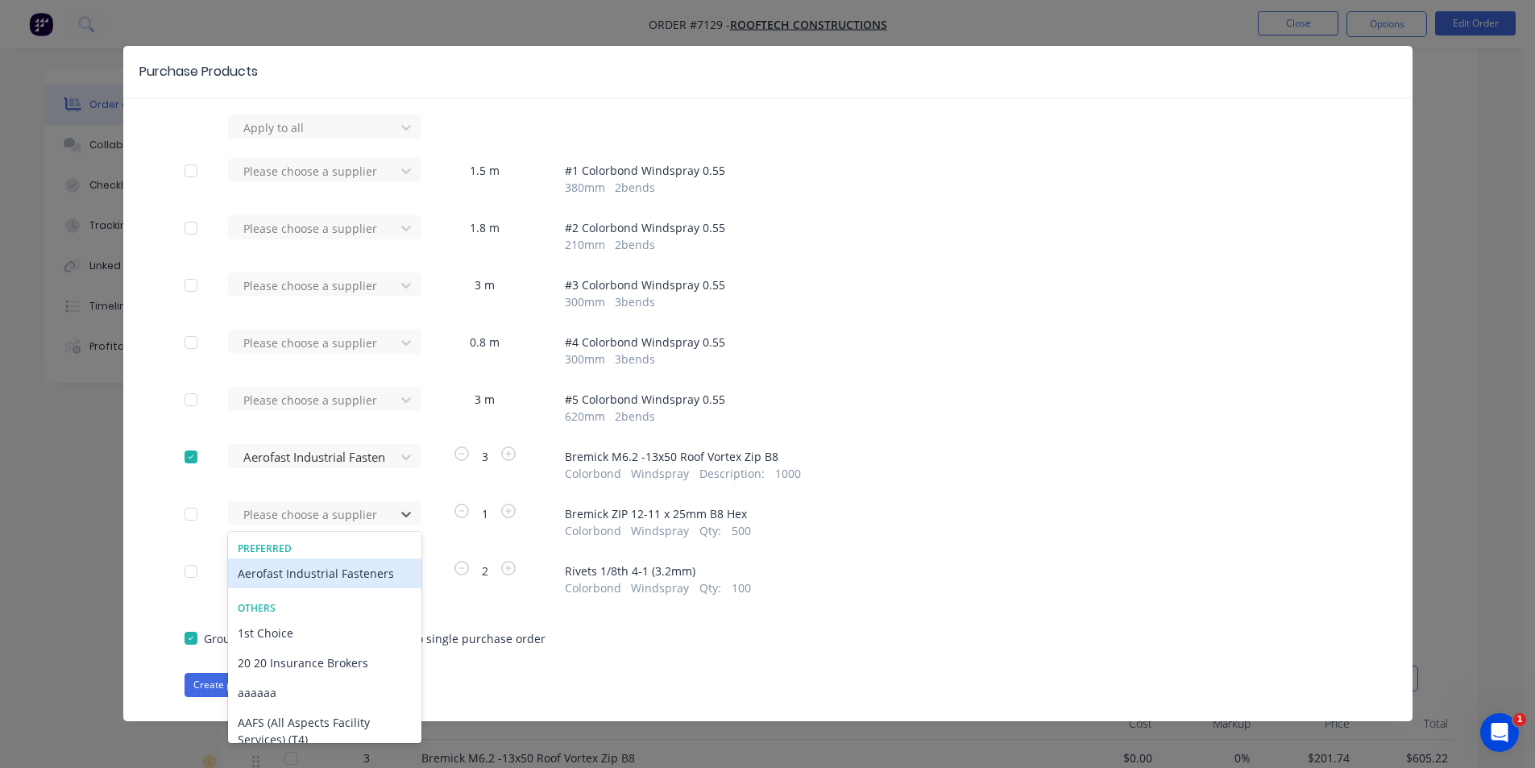
click at [300, 577] on div "Aerofast Industrial Fasteners" at bounding box center [324, 573] width 193 height 30
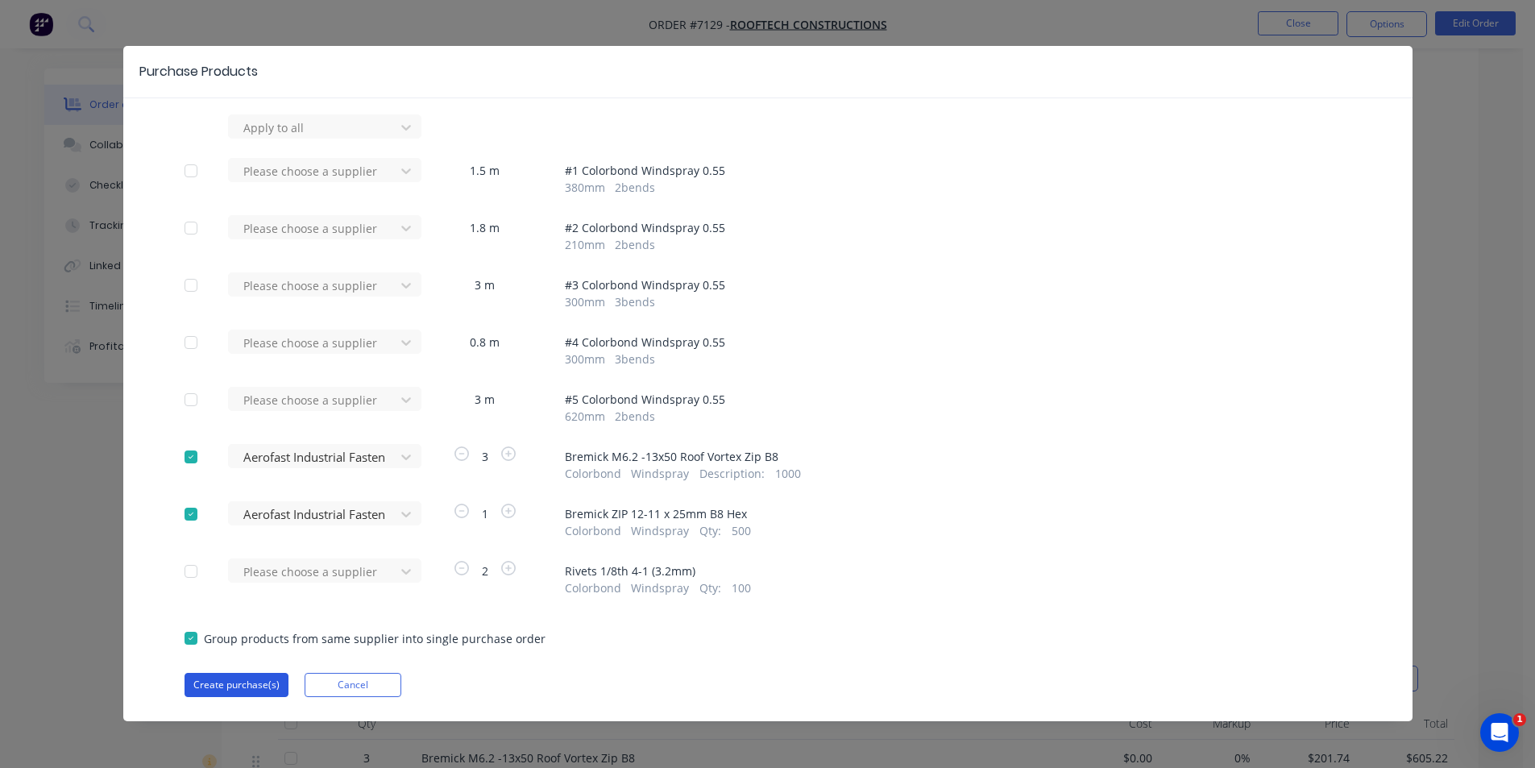
click at [262, 686] on button "Create purchase(s)" at bounding box center [237, 685] width 104 height 24
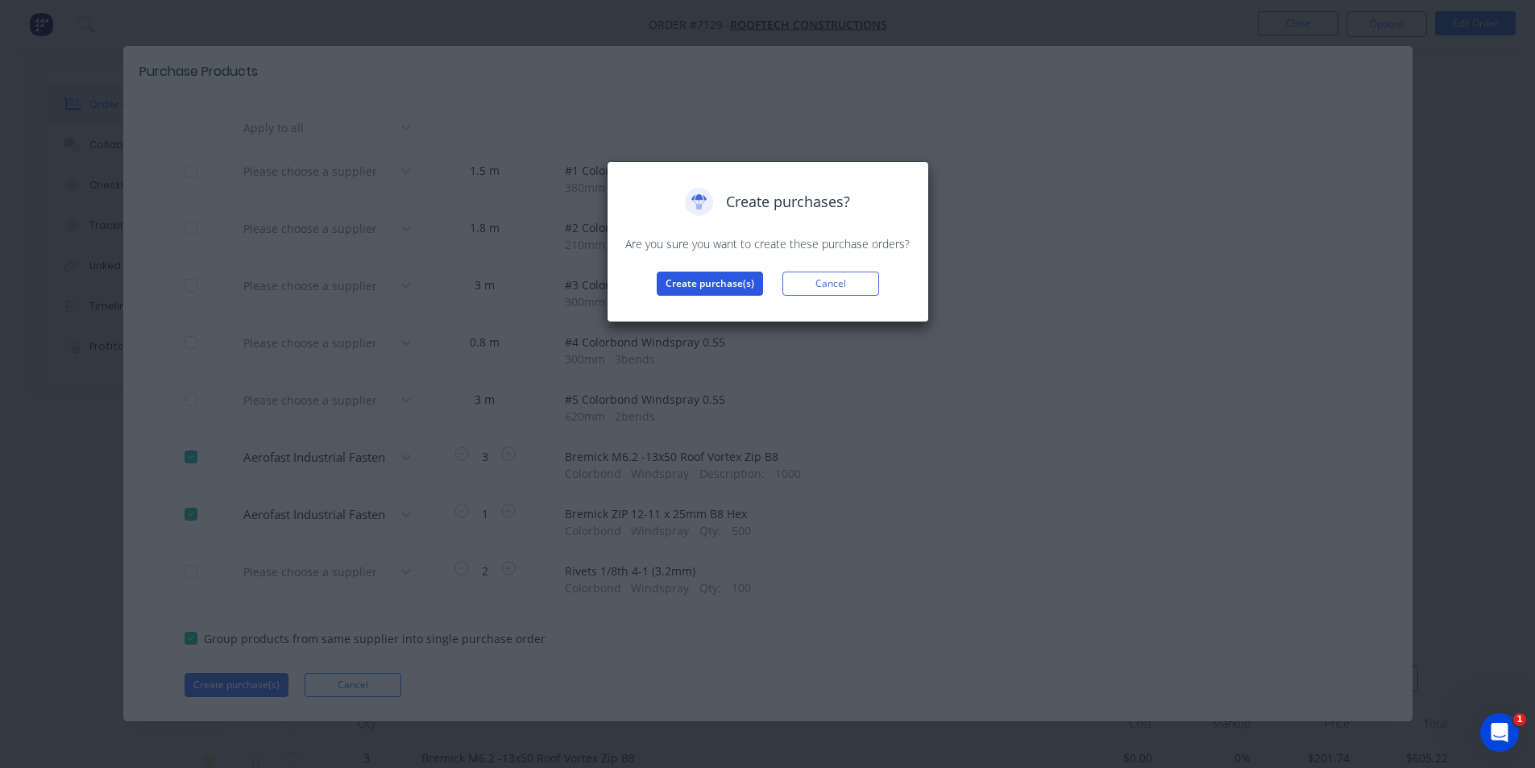
click at [728, 284] on button "Create purchase(s)" at bounding box center [710, 284] width 106 height 24
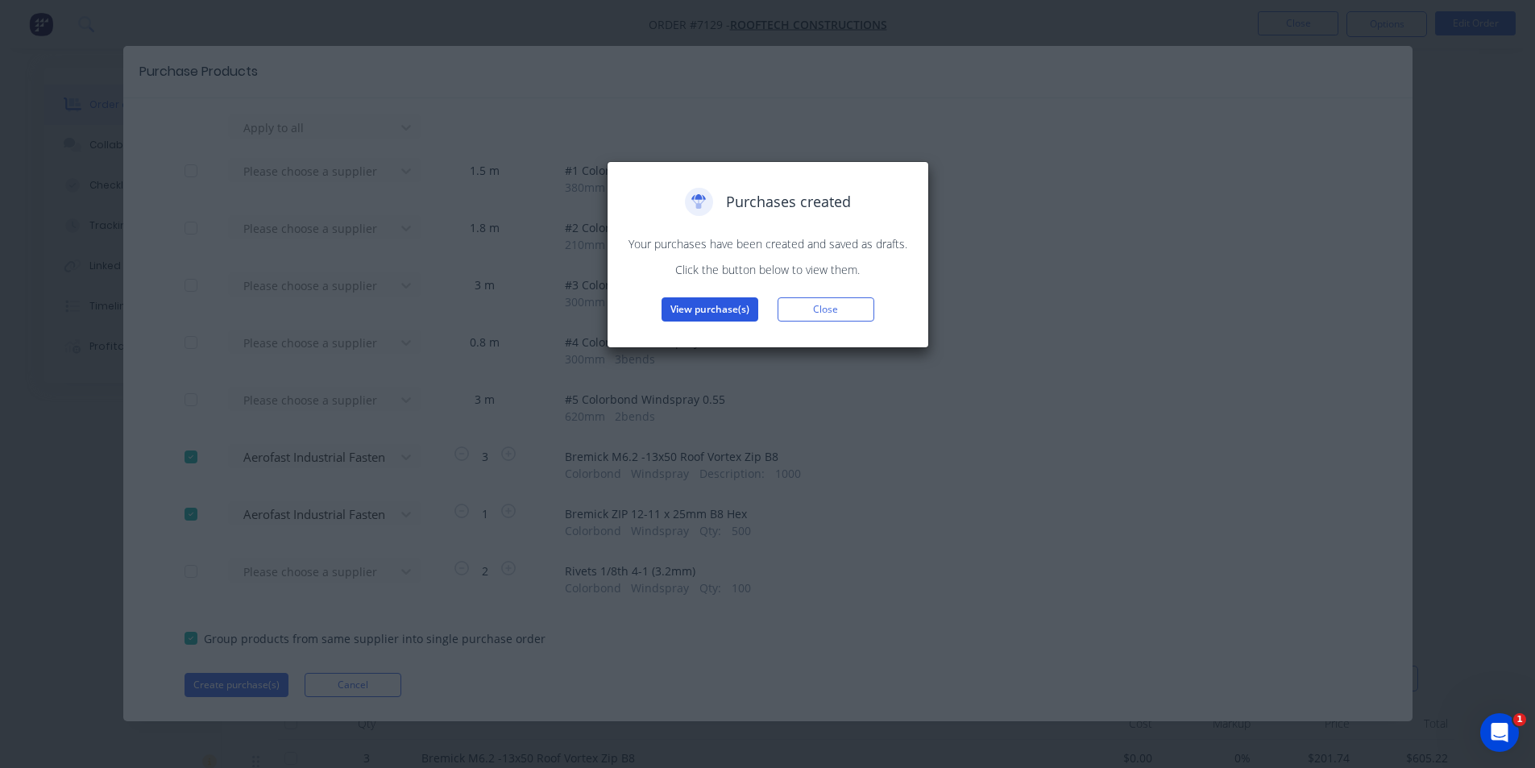
click at [702, 305] on button "View purchase(s)" at bounding box center [710, 309] width 97 height 24
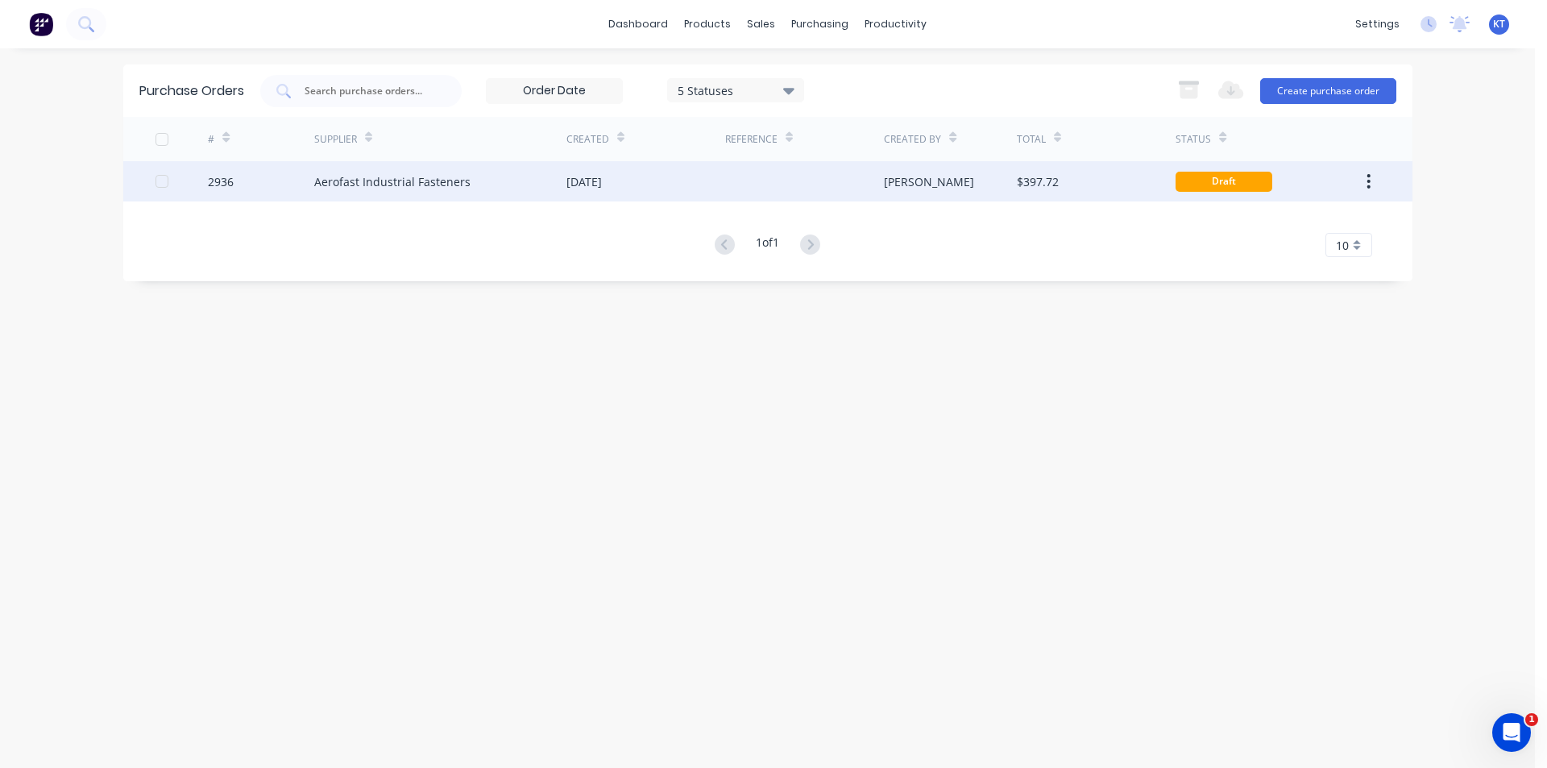
click at [707, 189] on div "[DATE]" at bounding box center [645, 181] width 159 height 40
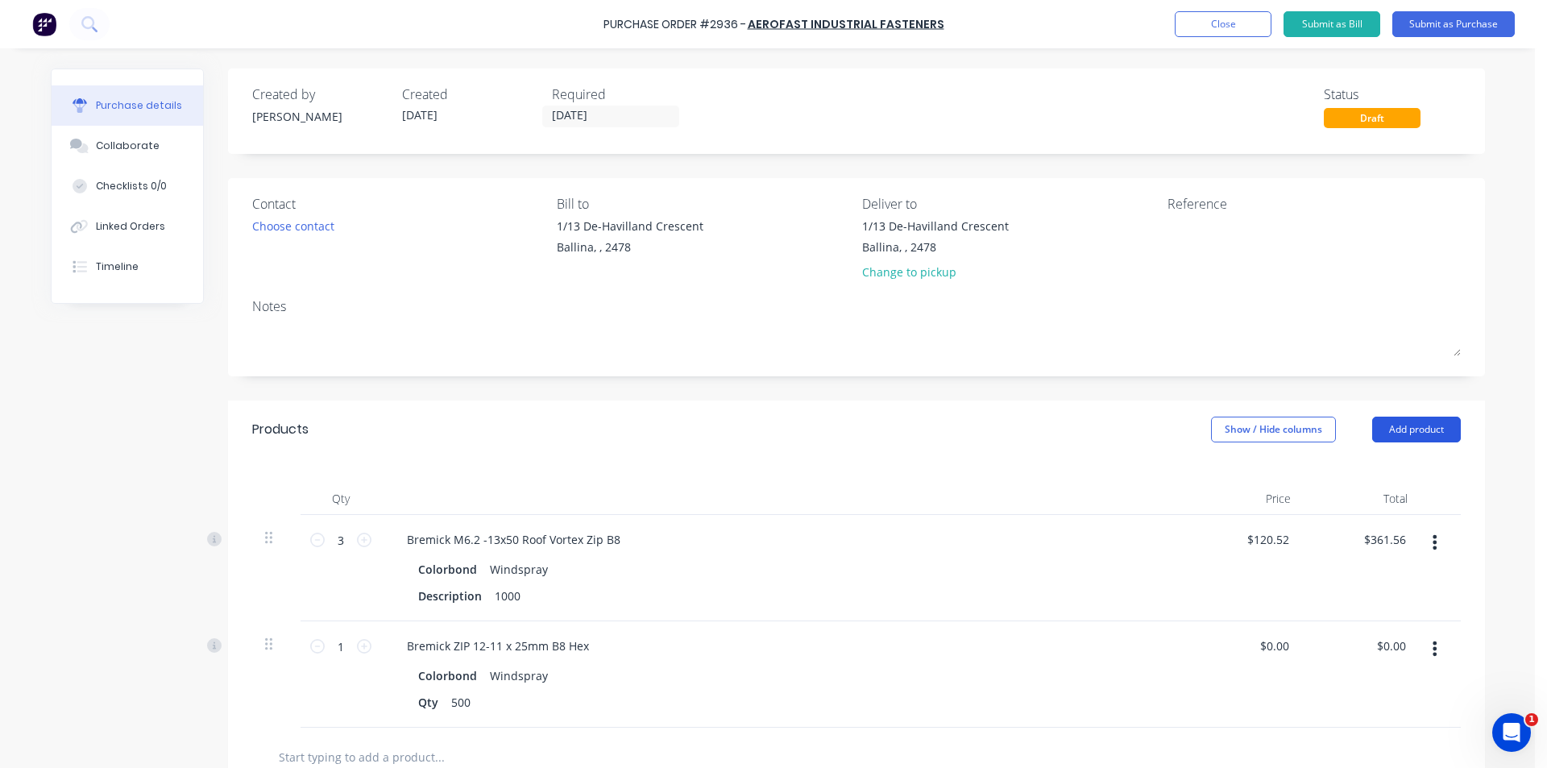
click at [1433, 417] on button "Add product" at bounding box center [1416, 430] width 89 height 26
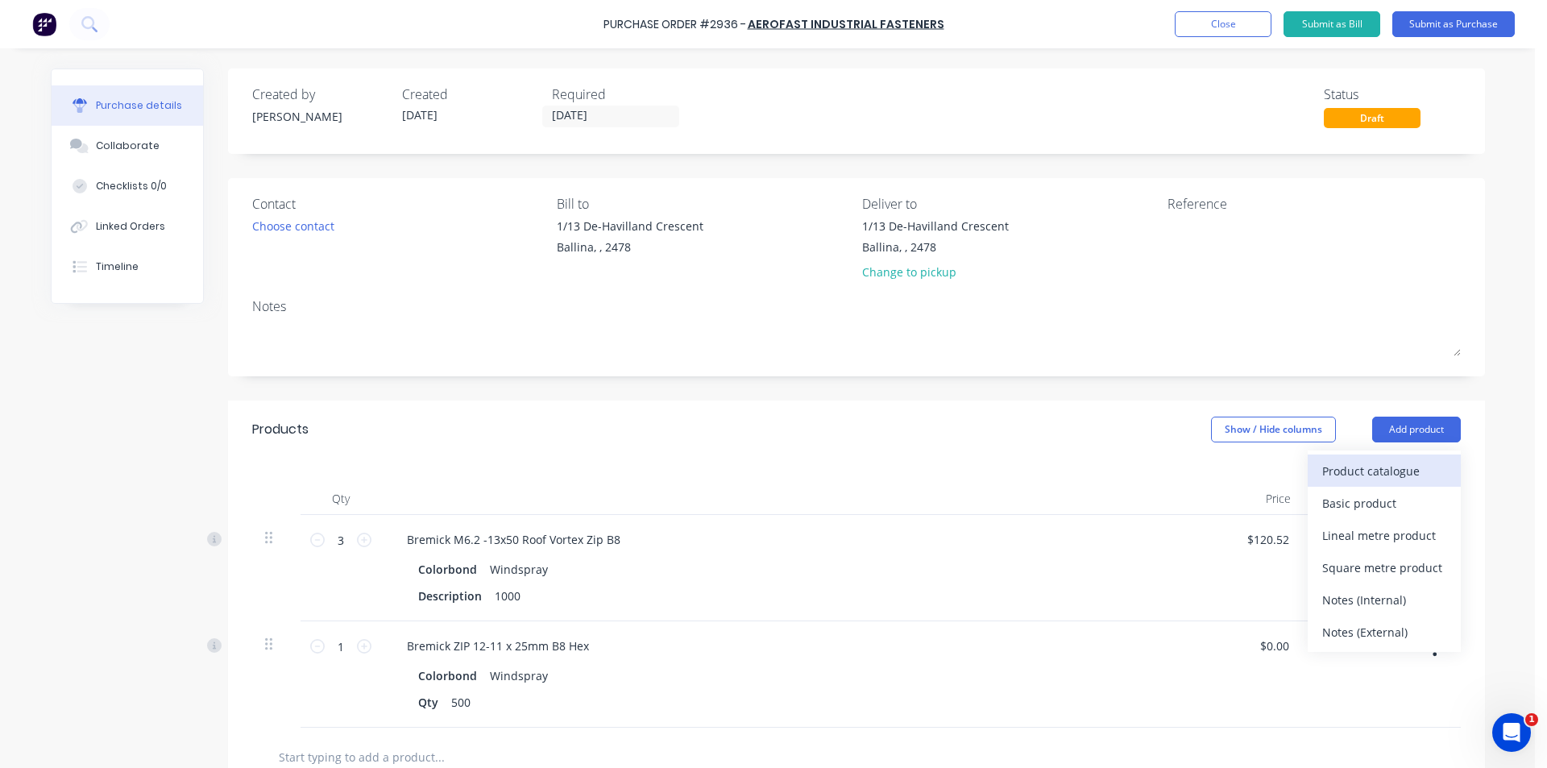
click at [1421, 467] on div "Product catalogue" at bounding box center [1384, 470] width 124 height 23
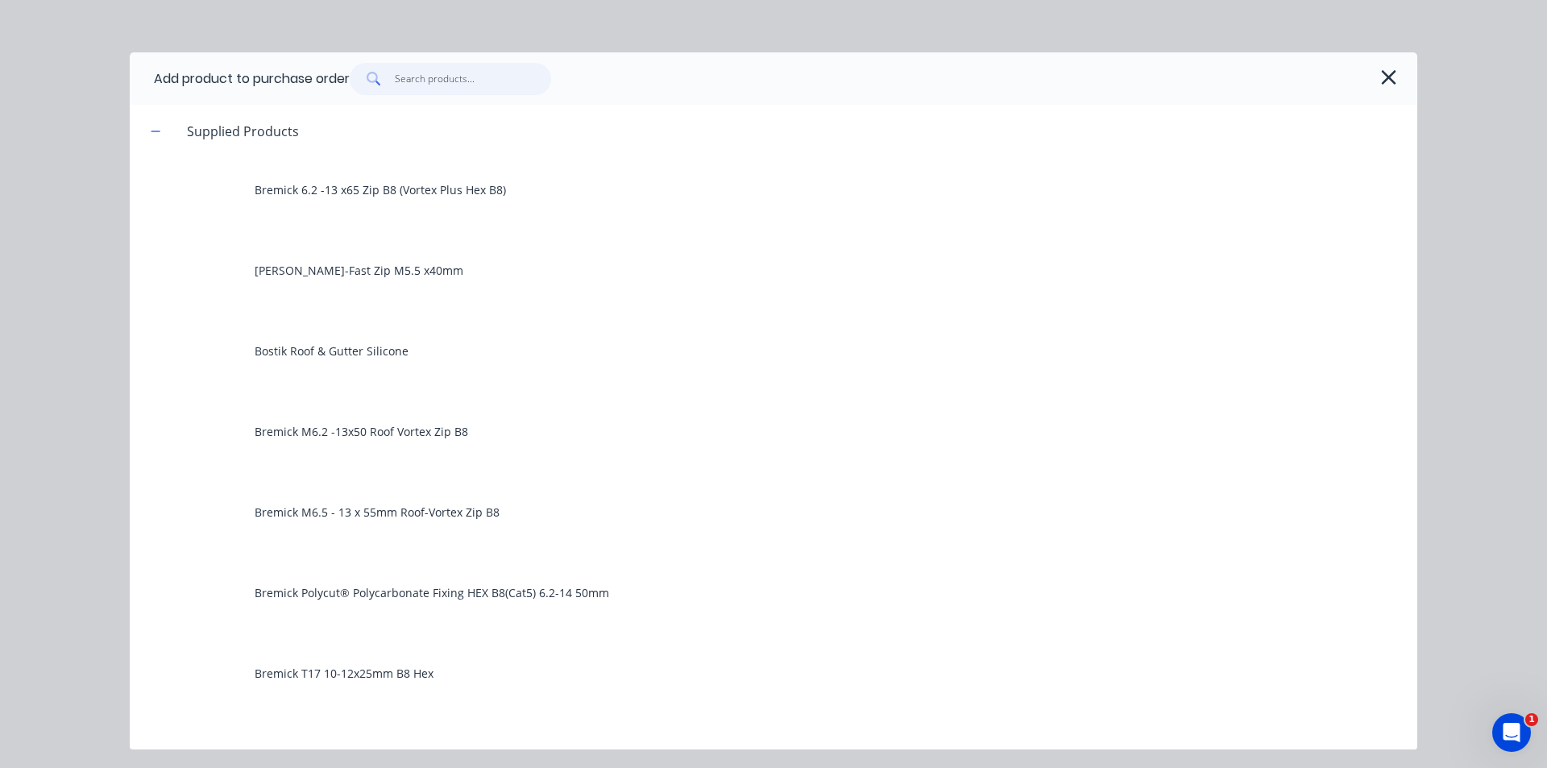
click at [507, 80] on input "text" at bounding box center [473, 79] width 157 height 32
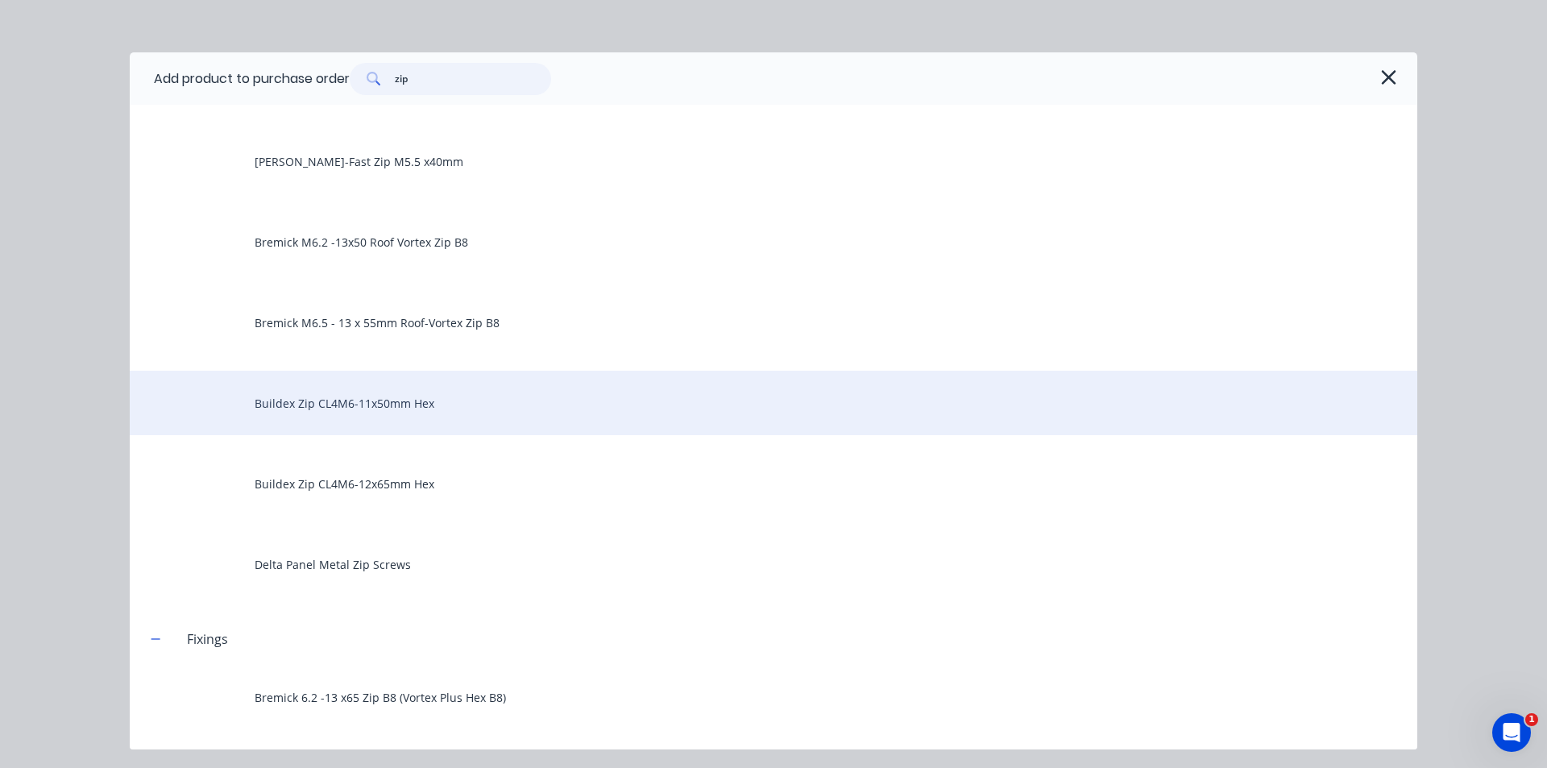
scroll to position [81, 0]
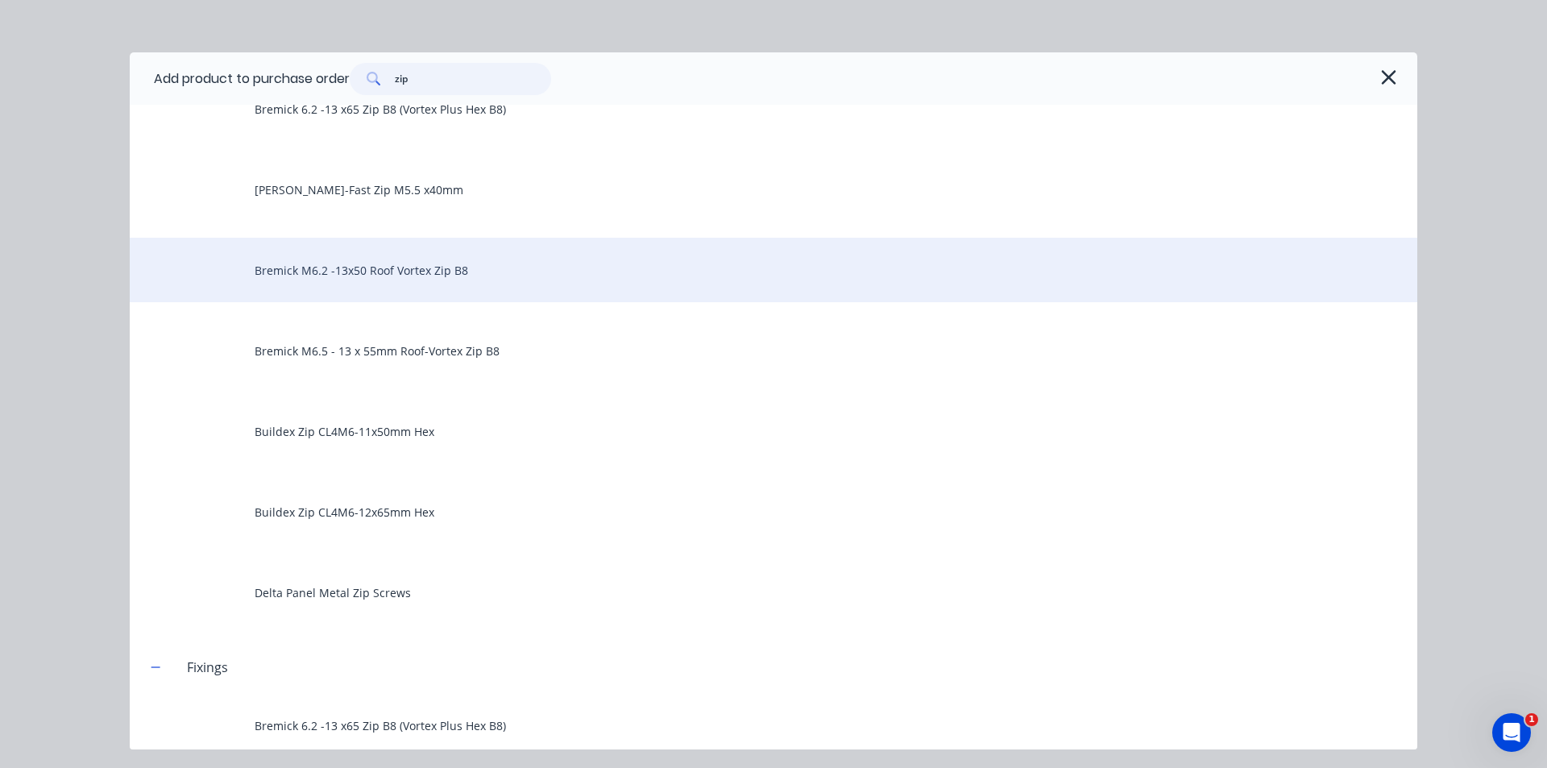
type input "zip"
click at [500, 259] on div "Bremick M6.2 -13x50 Roof Vortex Zip B8" at bounding box center [774, 270] width 1288 height 64
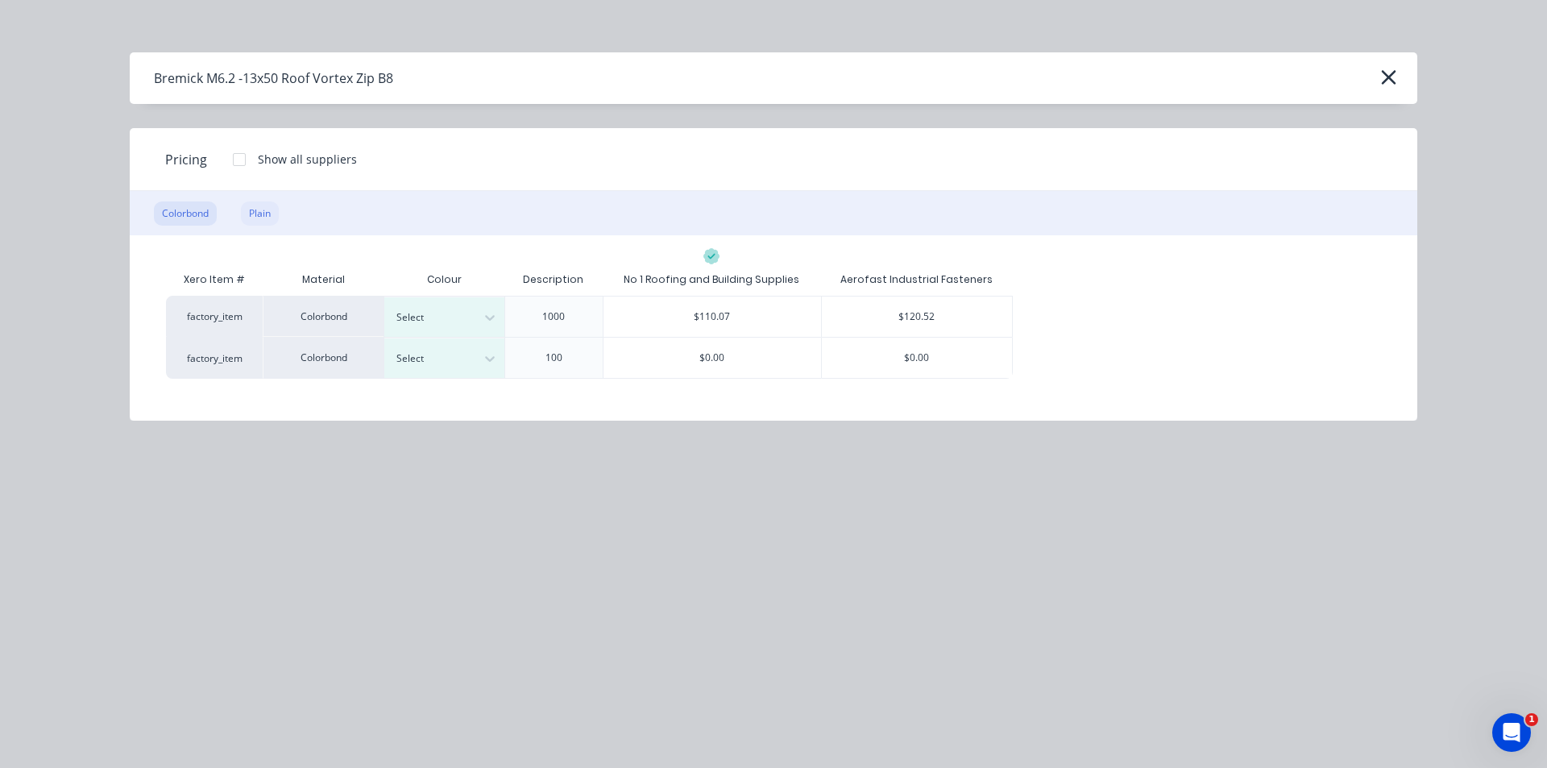
drag, startPoint x: 257, startPoint y: 214, endPoint x: 294, endPoint y: 230, distance: 40.7
click at [257, 213] on div "Plain" at bounding box center [260, 213] width 38 height 24
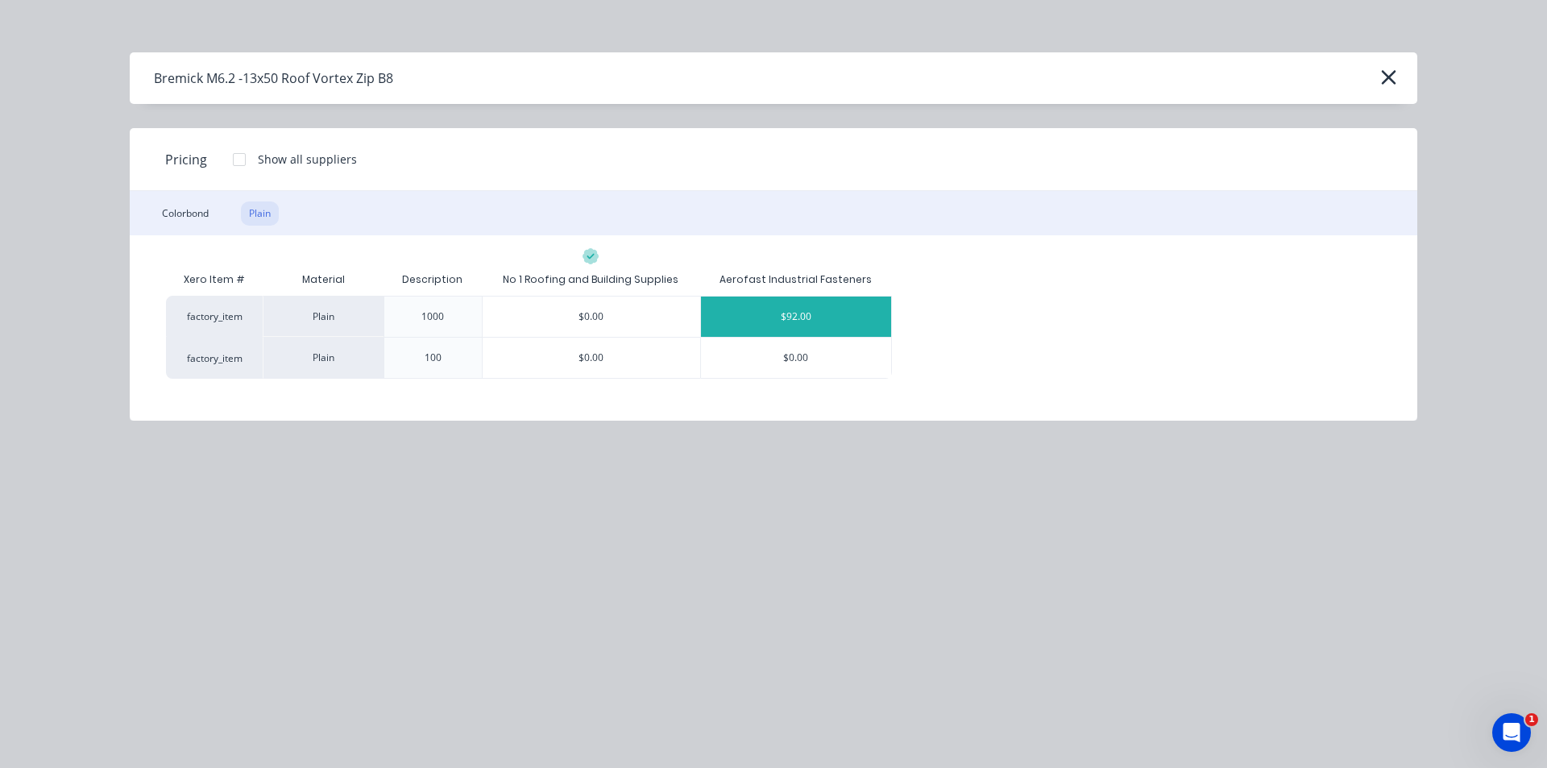
click at [799, 318] on div "$92.00" at bounding box center [796, 317] width 191 height 40
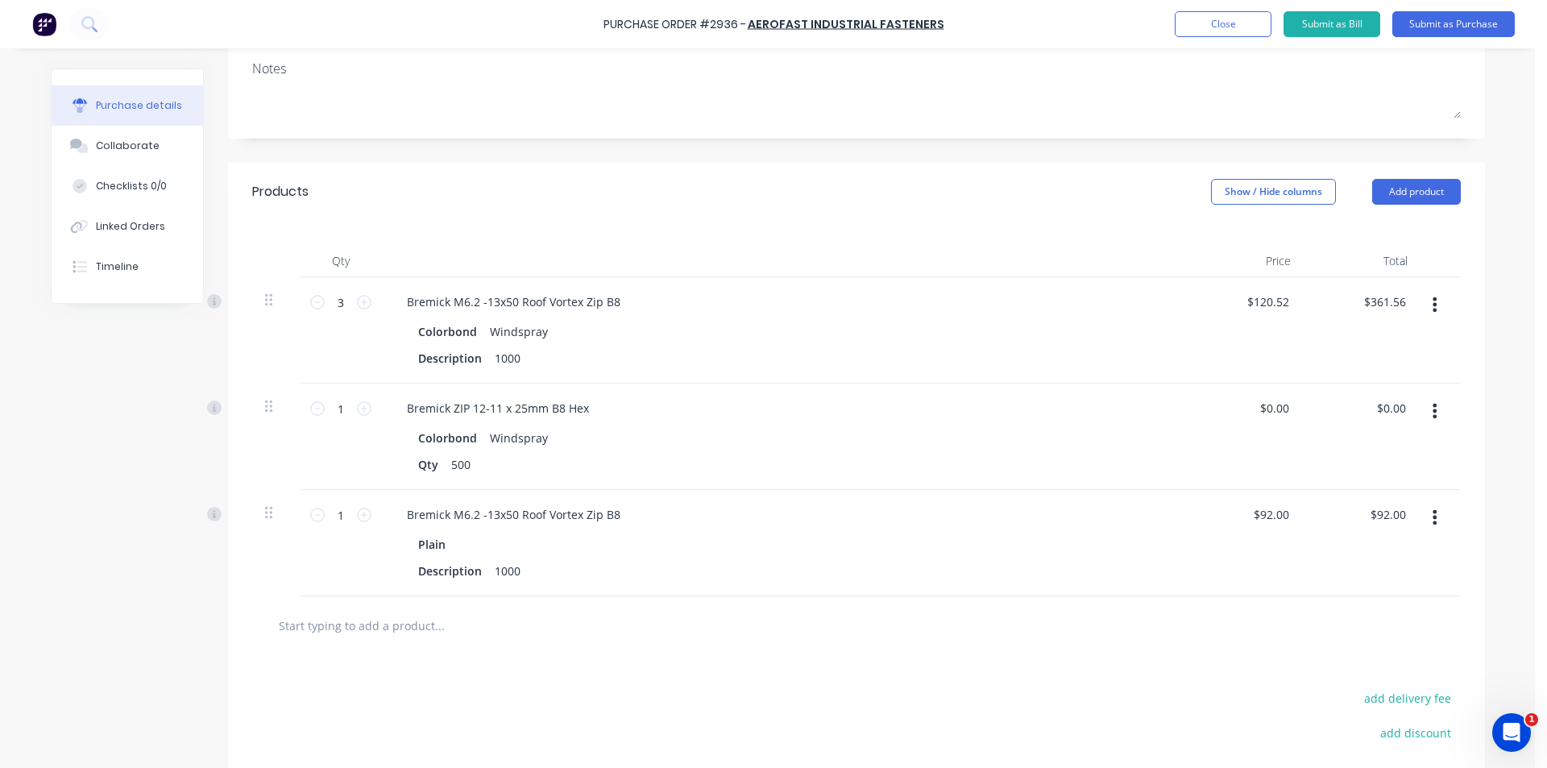
scroll to position [242, 0]
click at [1434, 186] on button "Add product" at bounding box center [1416, 188] width 89 height 26
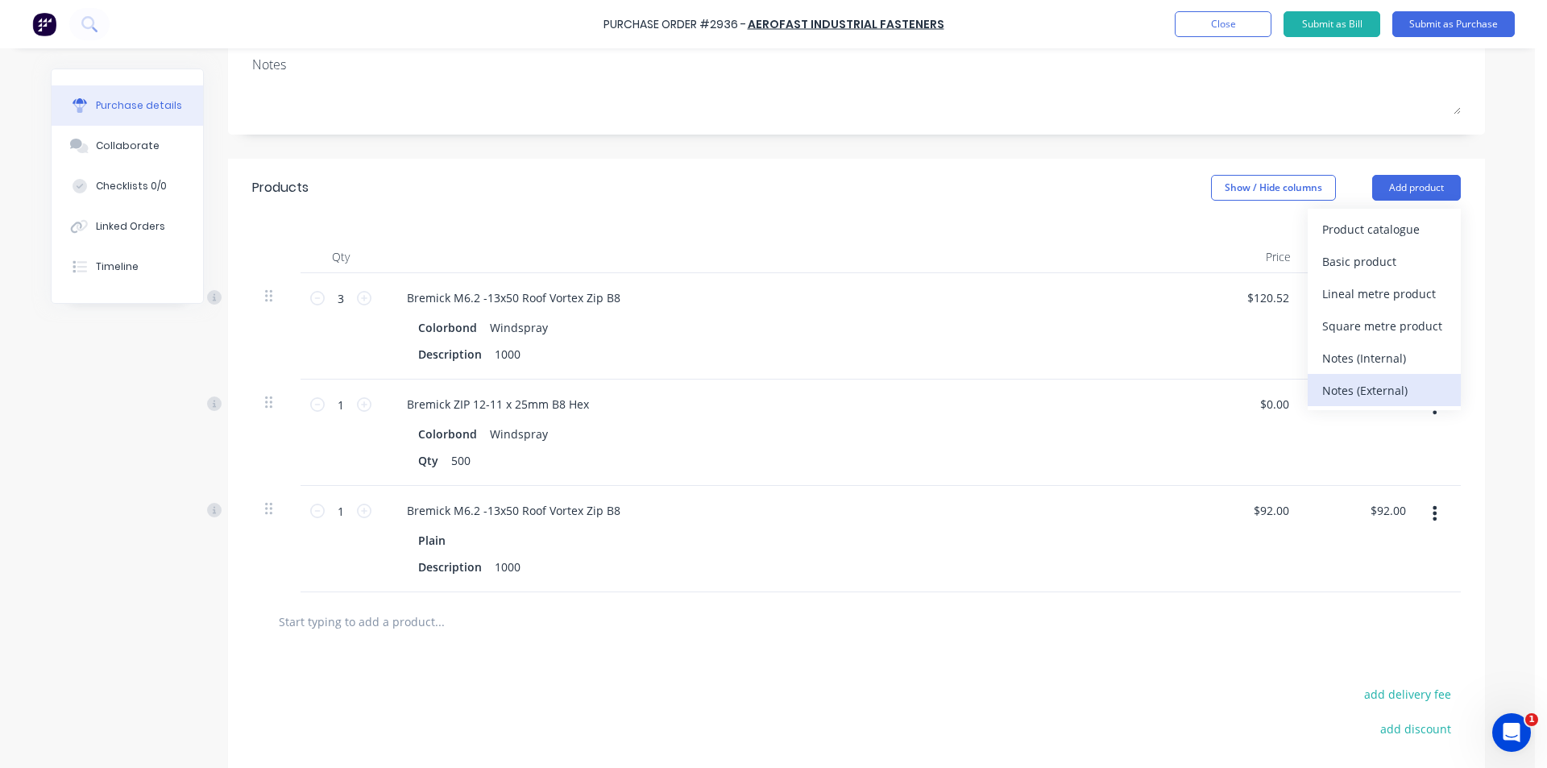
click at [1406, 388] on div "Notes (External)" at bounding box center [1384, 390] width 124 height 23
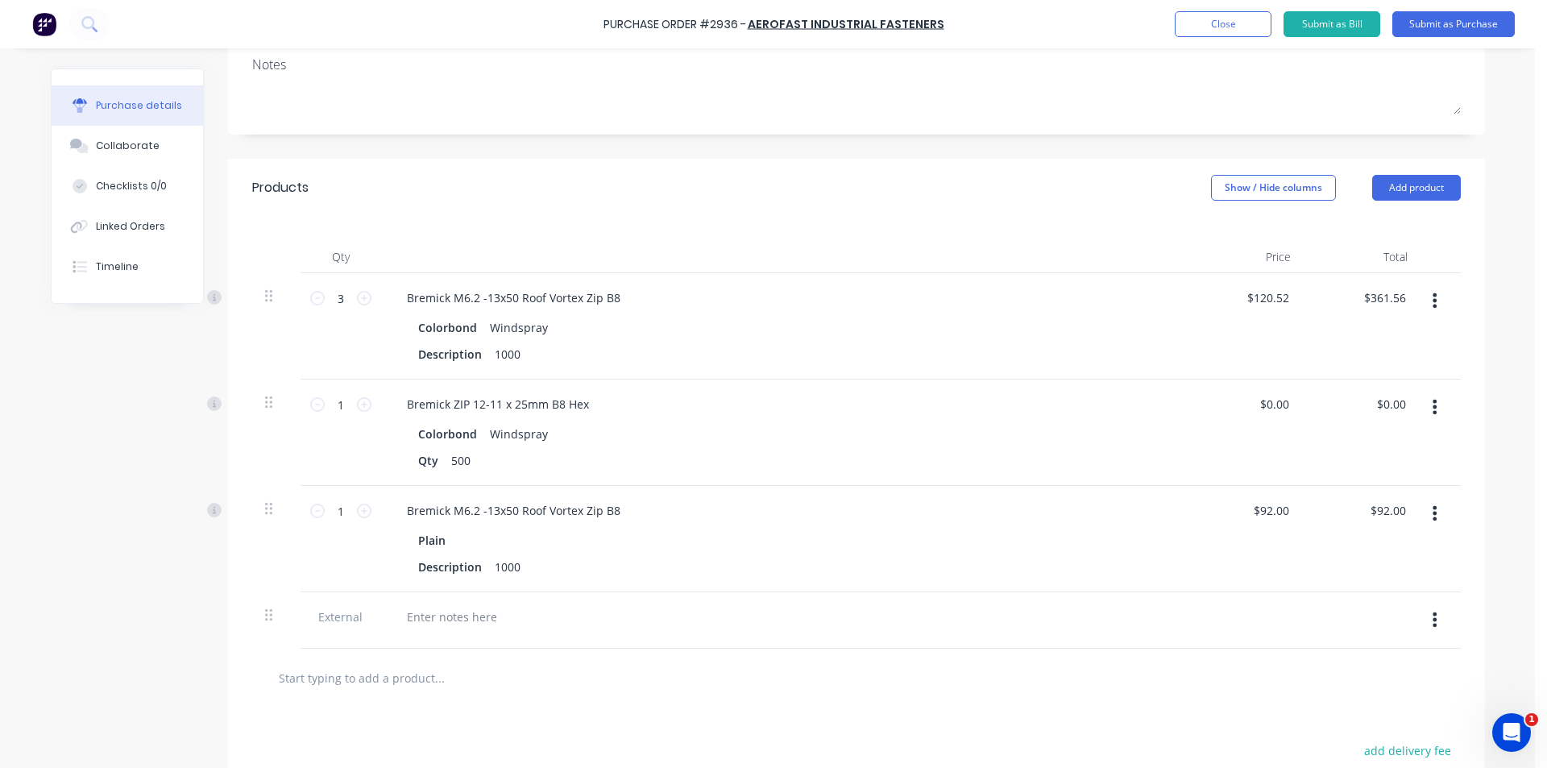
drag, startPoint x: 258, startPoint y: 616, endPoint x: 257, endPoint y: 601, distance: 15.3
click at [263, 601] on div at bounding box center [276, 620] width 48 height 56
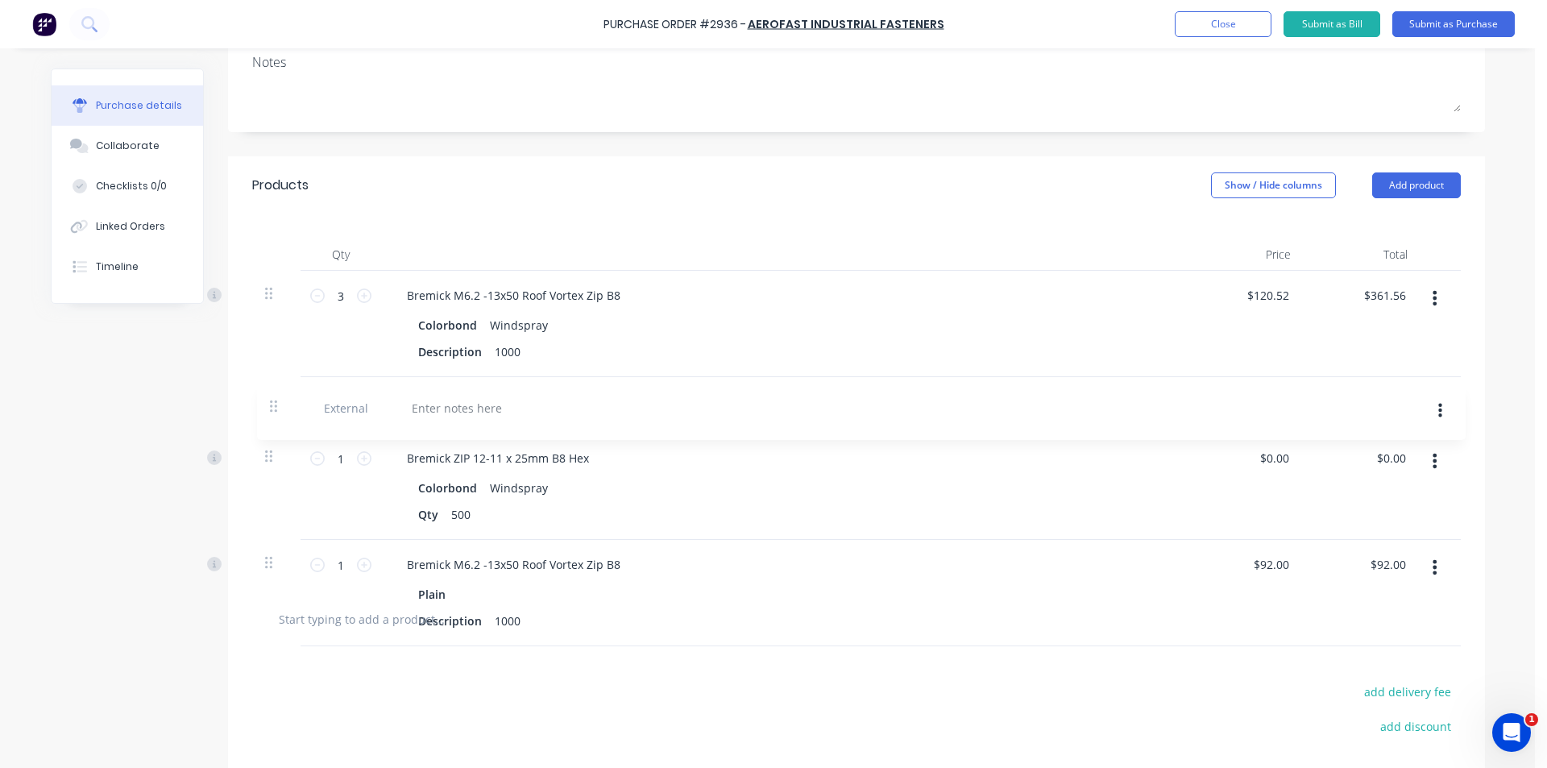
drag, startPoint x: 263, startPoint y: 618, endPoint x: 275, endPoint y: 397, distance: 221.1
click at [275, 397] on div "3 3 Bremick M6.2 -13x50 Roof Vortex Zip B8 Colorbond Windspray Description 1000…" at bounding box center [856, 430] width 1209 height 319
click at [461, 405] on div at bounding box center [452, 401] width 116 height 23
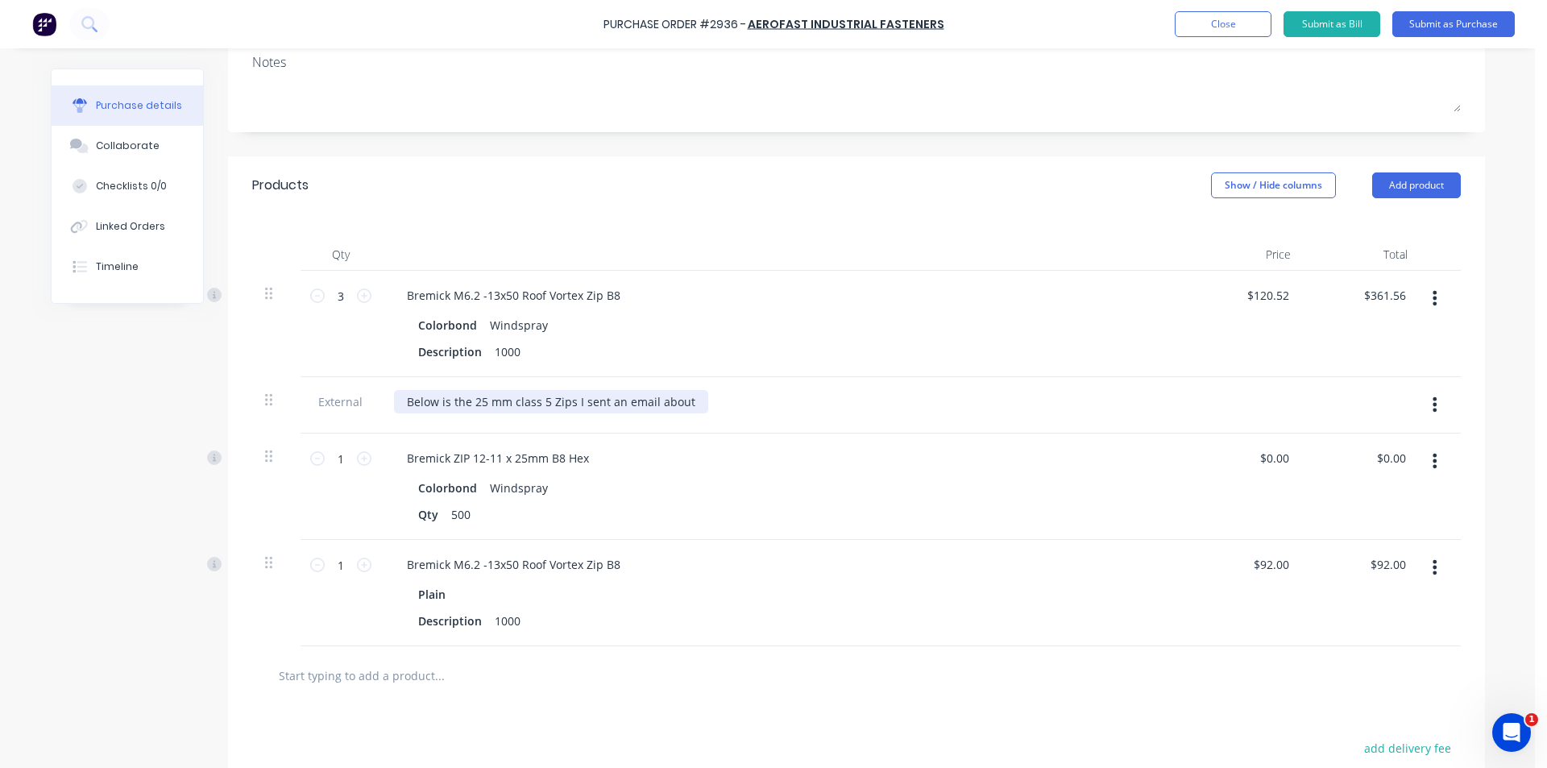
scroll to position [0, 0]
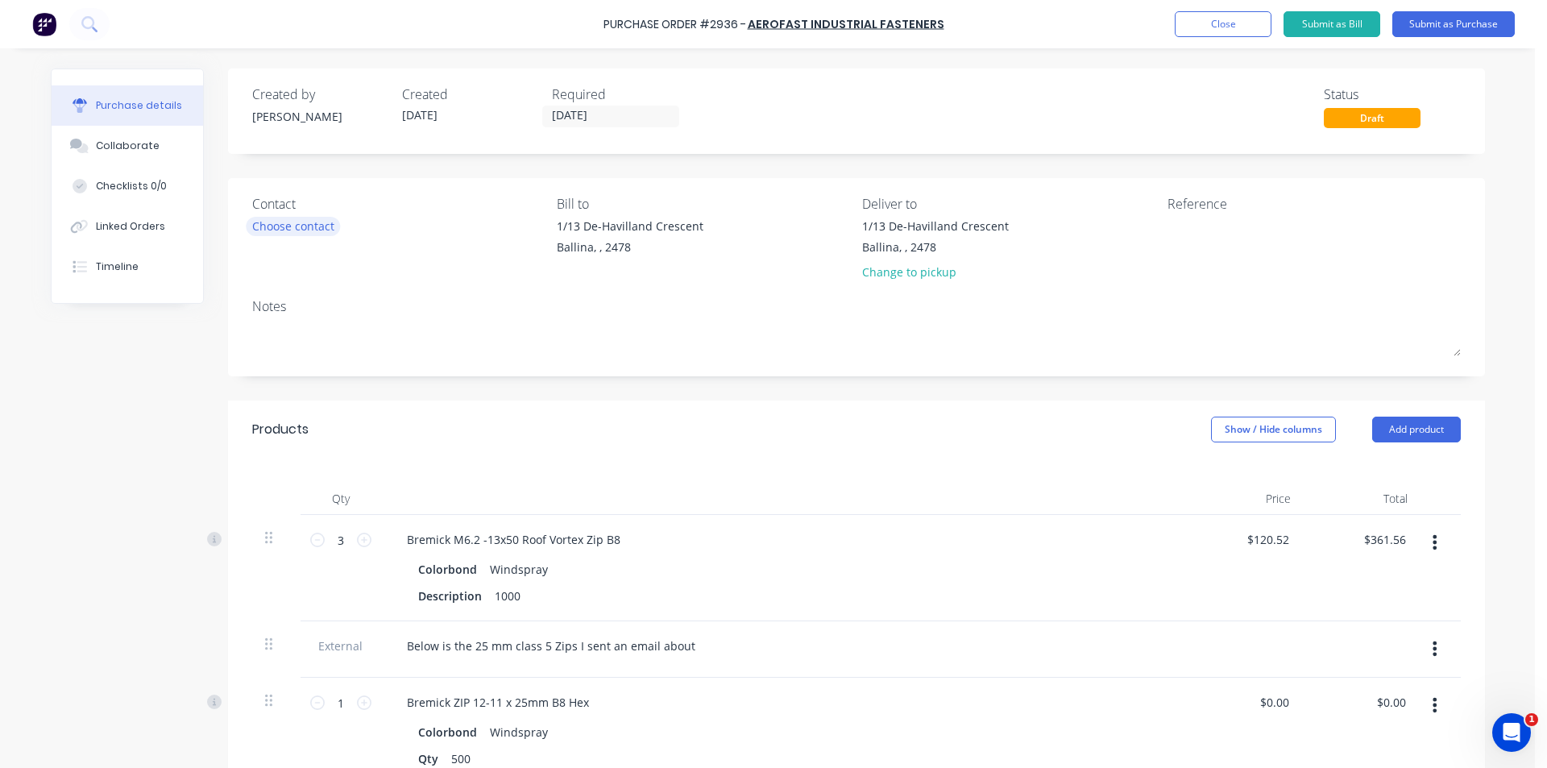
click at [302, 230] on div "Choose contact" at bounding box center [293, 226] width 82 height 17
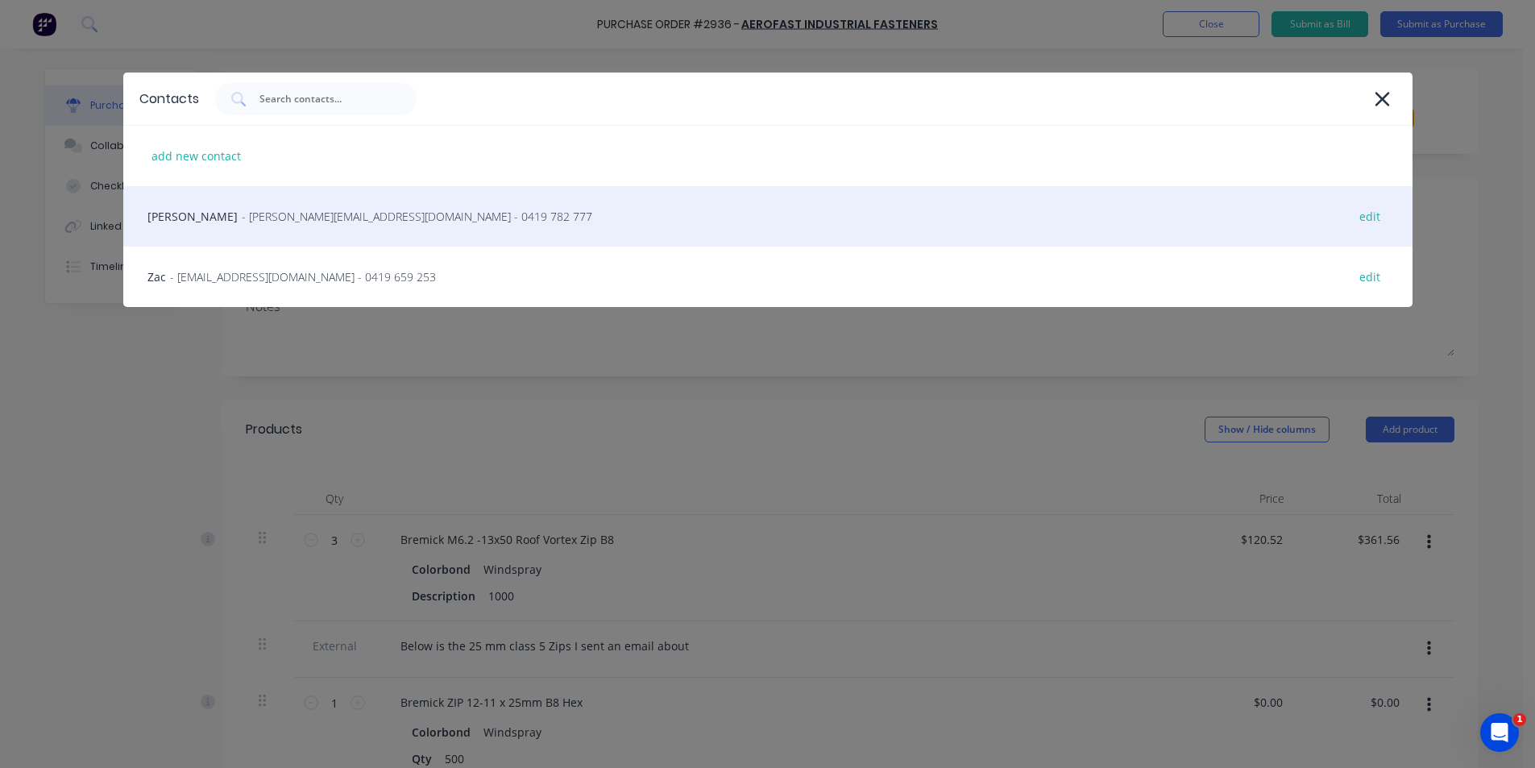
click at [326, 237] on div "Michael Woods - [EMAIL_ADDRESS][DOMAIN_NAME] - 0419 782 777 edit" at bounding box center [767, 216] width 1289 height 60
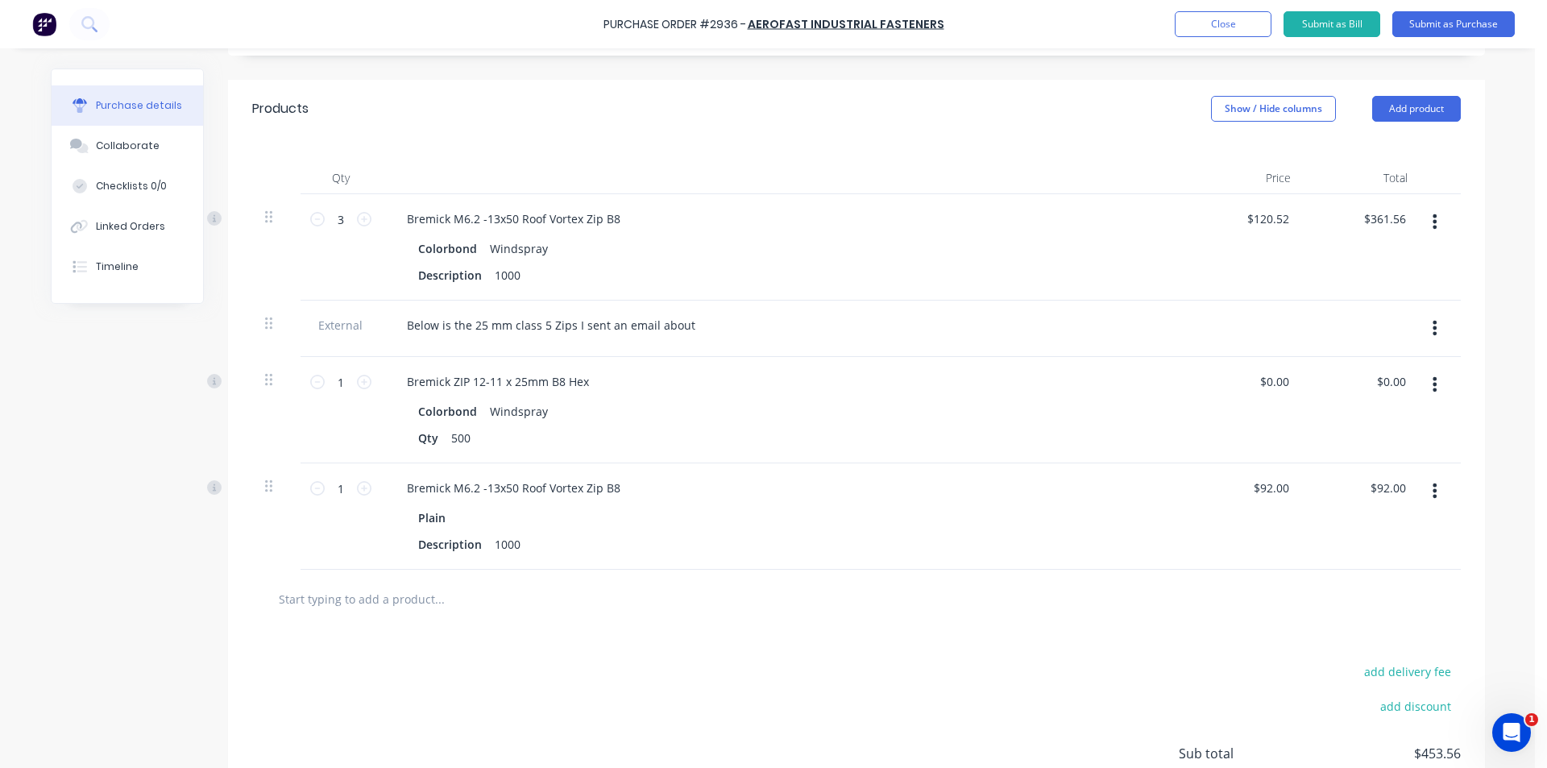
scroll to position [322, 0]
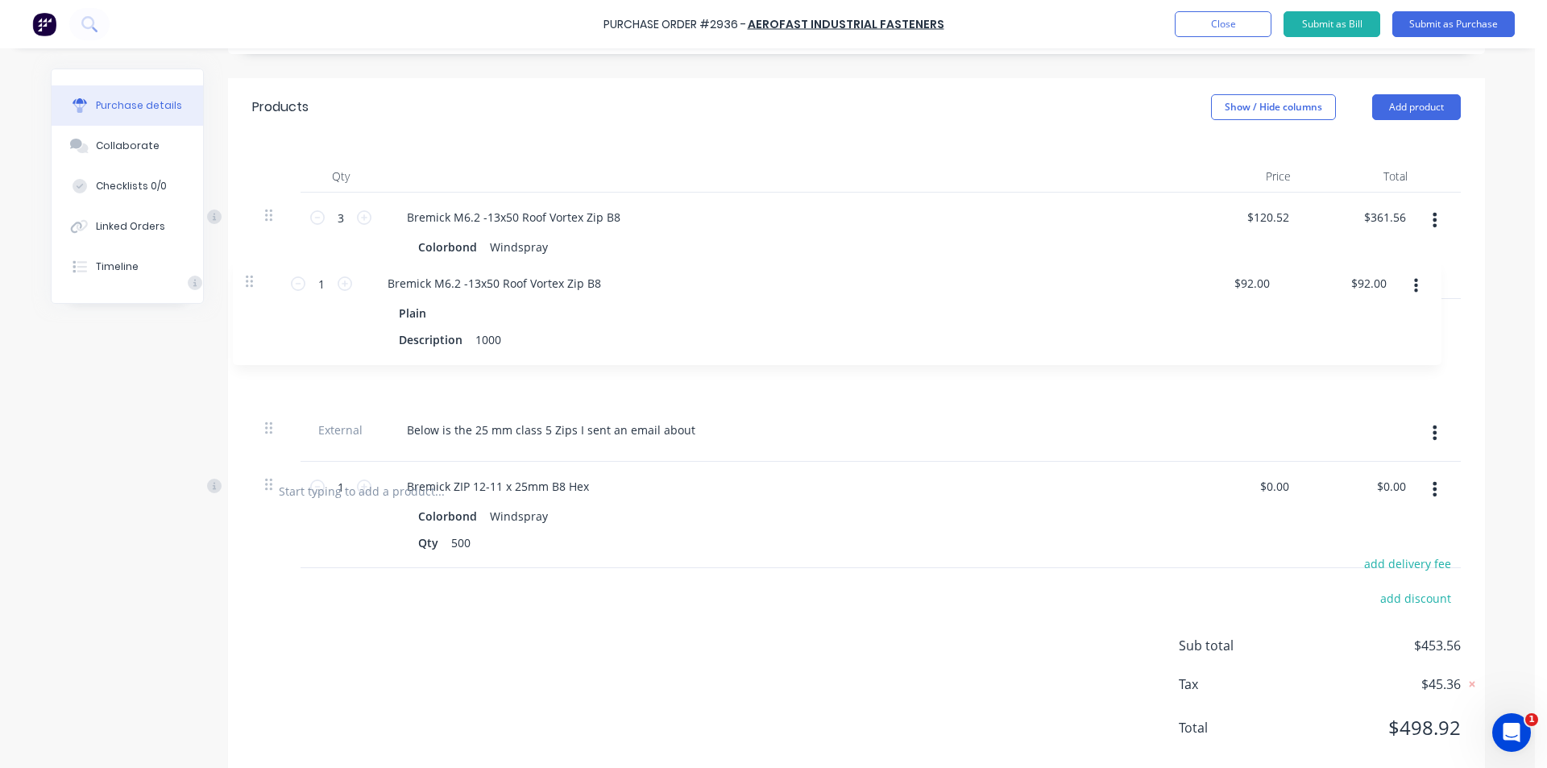
drag, startPoint x: 264, startPoint y: 489, endPoint x: 251, endPoint y: 279, distance: 210.7
click at [252, 279] on div "3 3 Bremick M6.2 -13x50 Roof Vortex Zip B8 Colorbond Windspray Description 1000…" at bounding box center [856, 327] width 1209 height 269
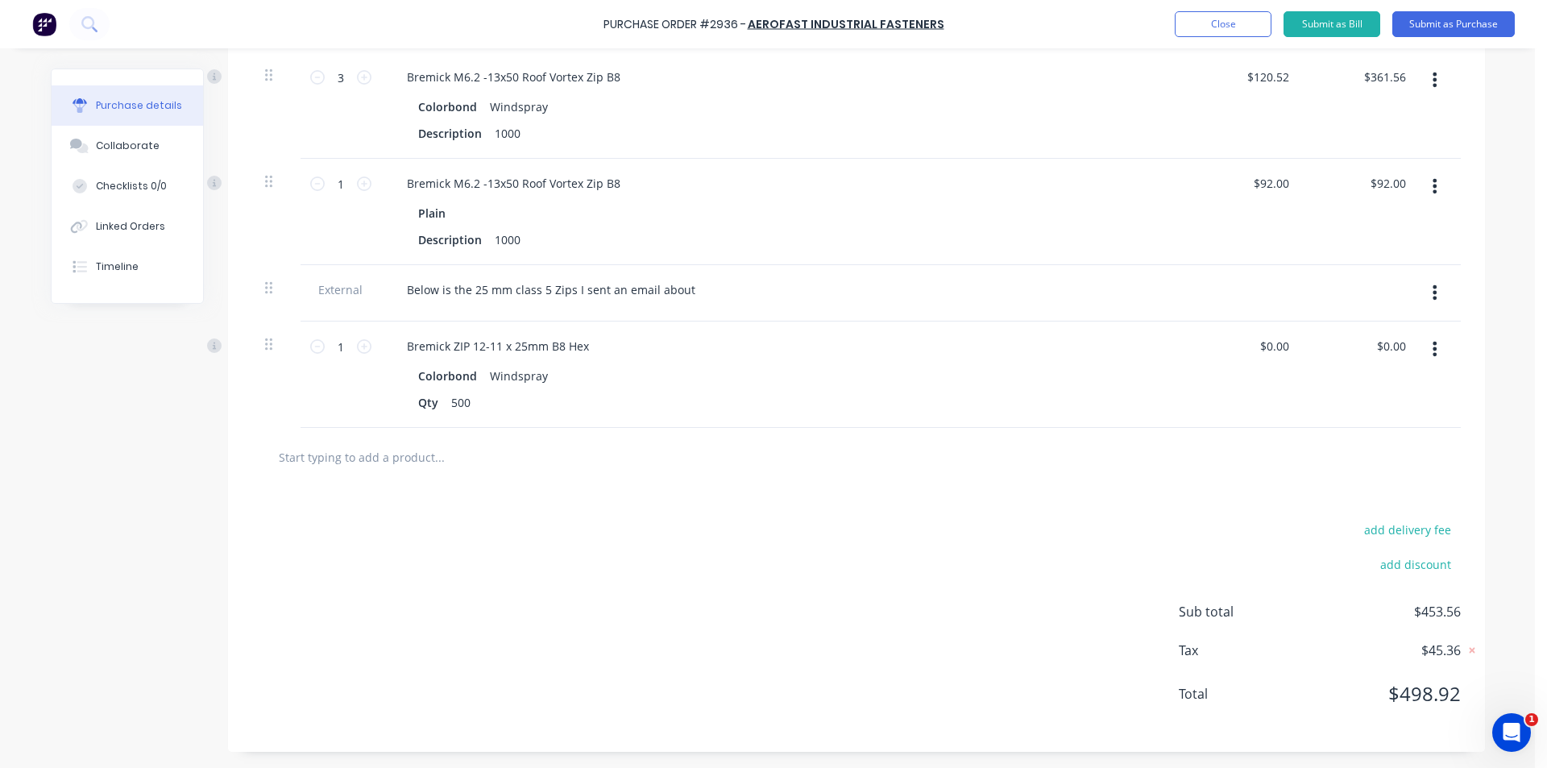
scroll to position [60, 0]
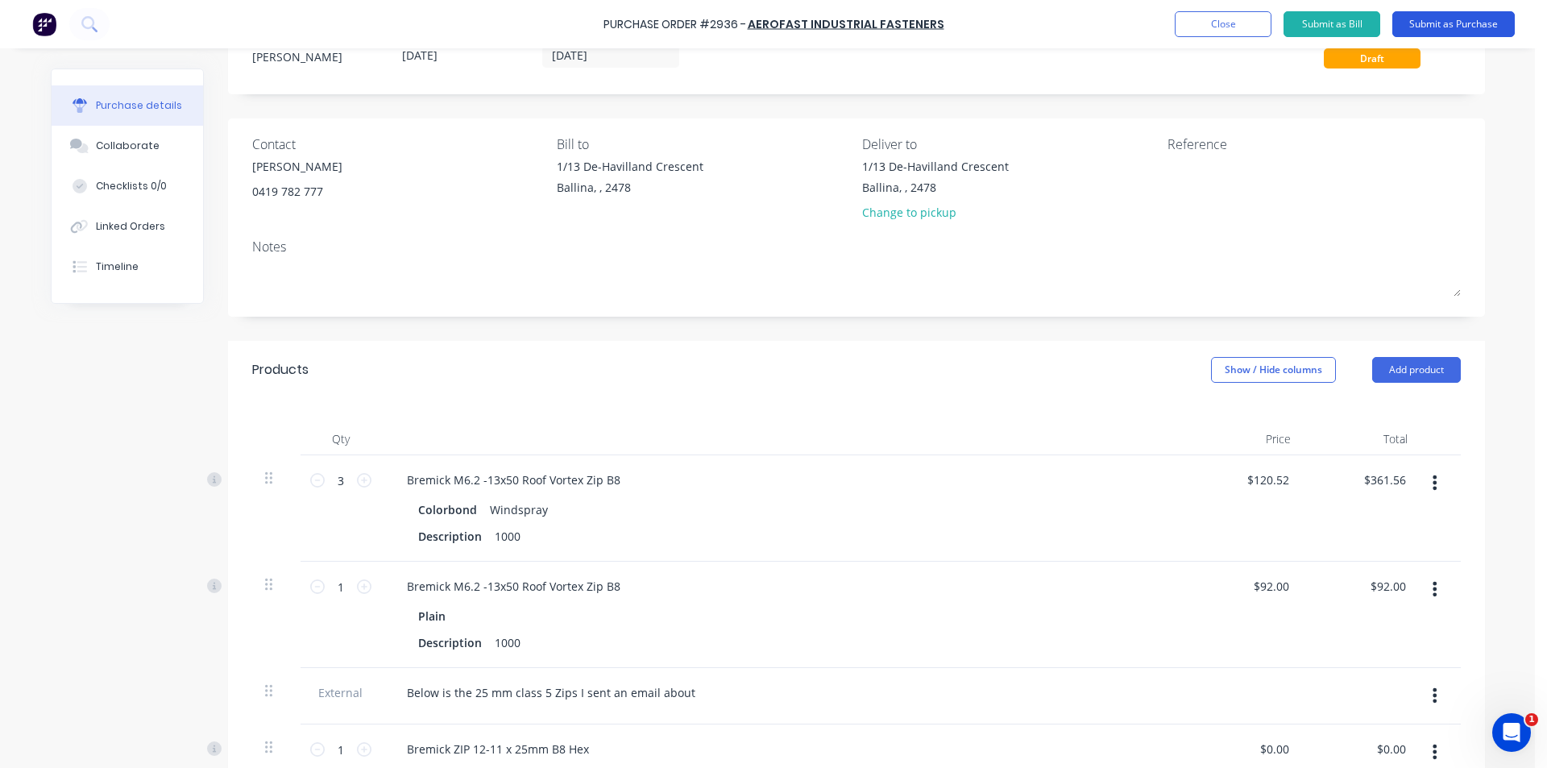
click at [1488, 26] on button "Submit as Purchase" at bounding box center [1453, 24] width 122 height 26
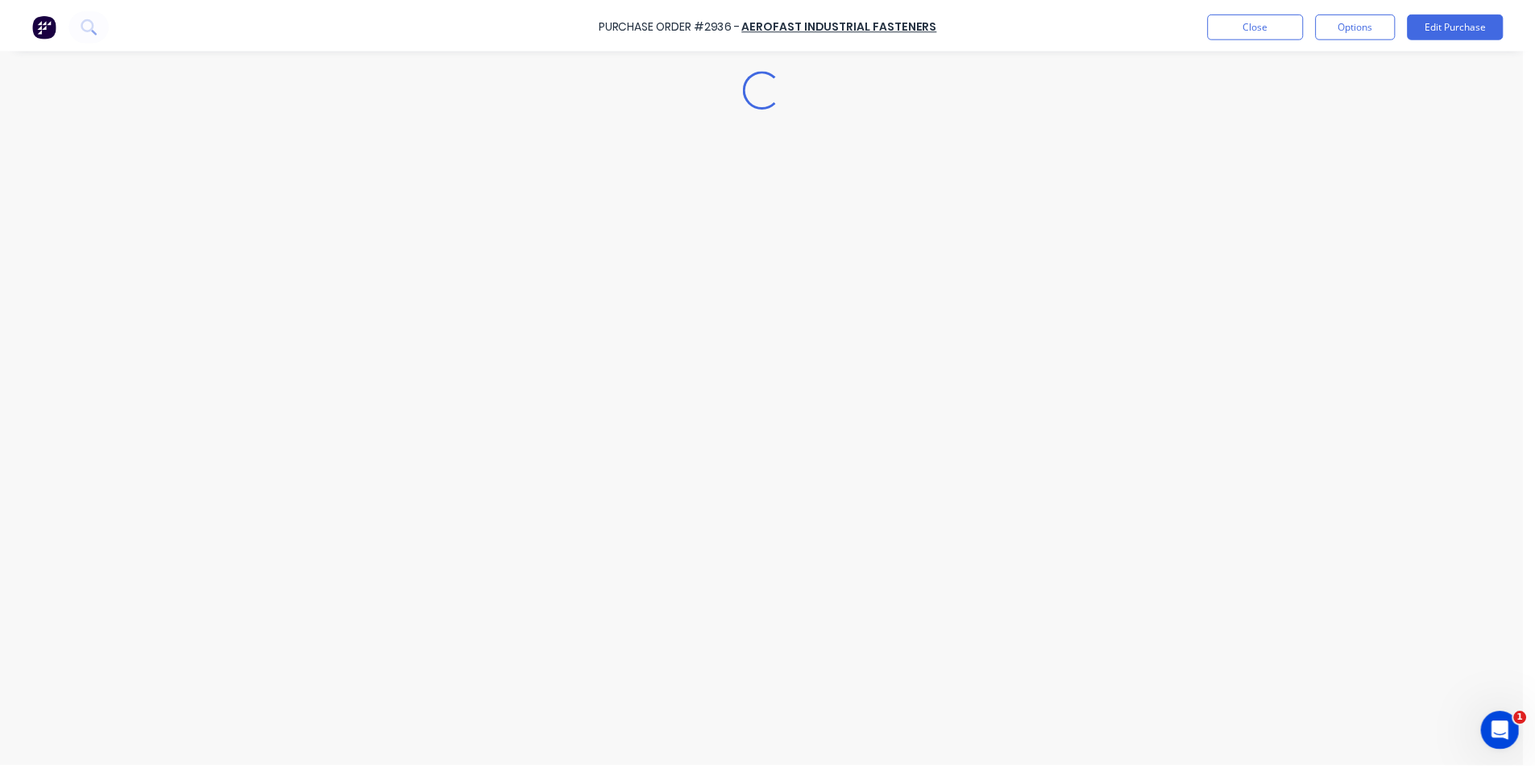
scroll to position [0, 0]
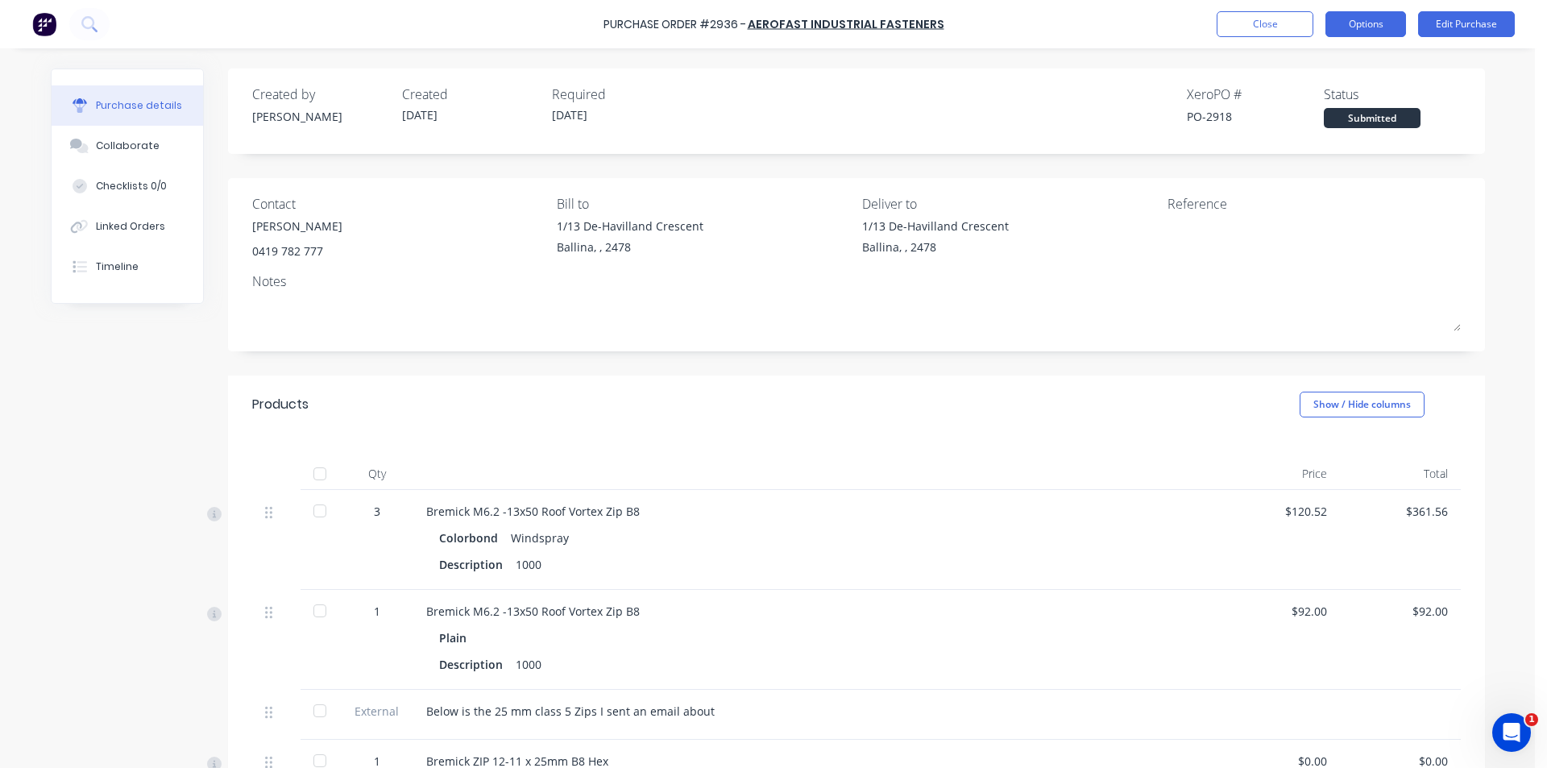
click at [1379, 28] on button "Options" at bounding box center [1366, 24] width 81 height 26
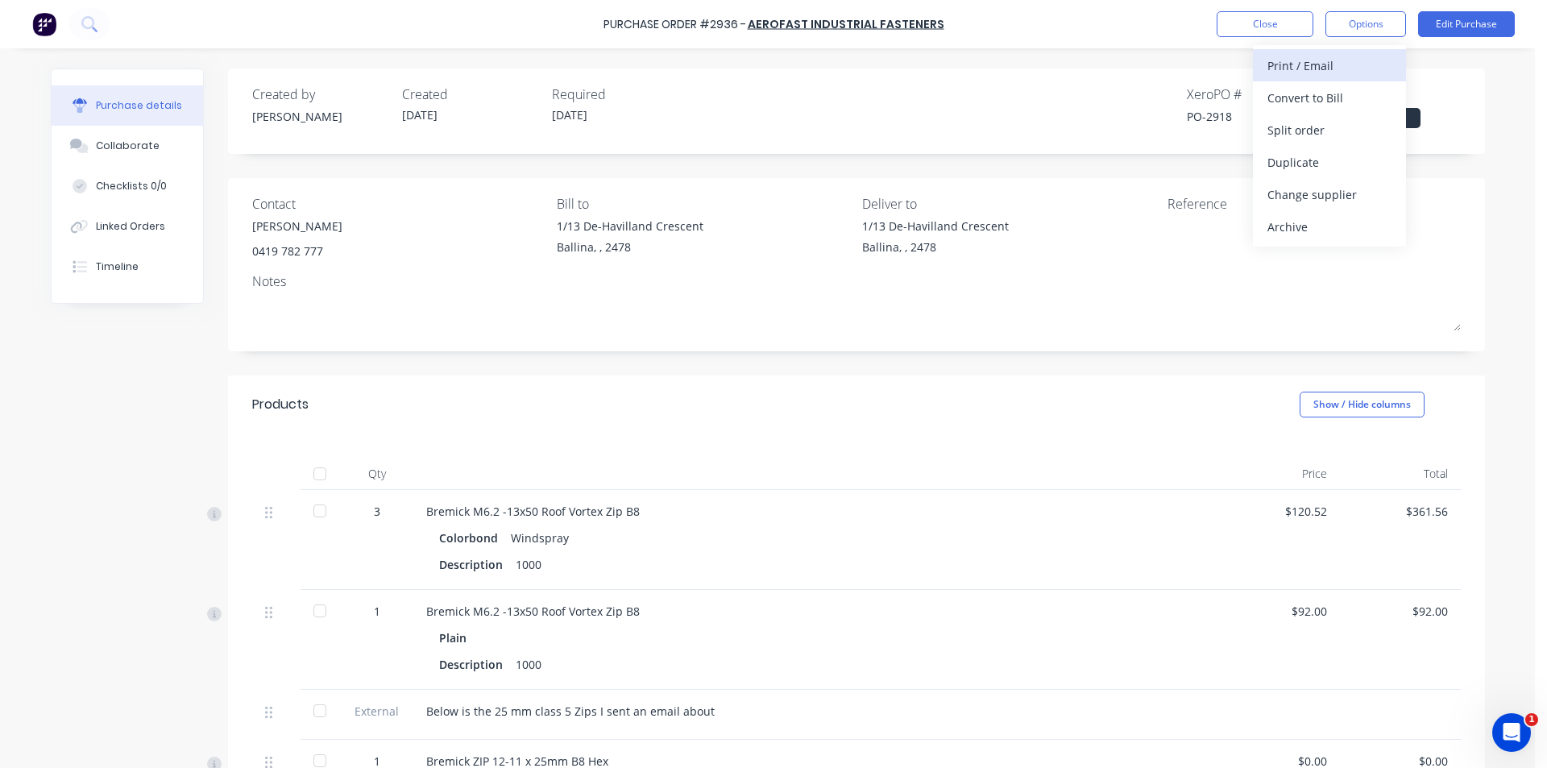
click at [1342, 69] on div "Print / Email" at bounding box center [1329, 65] width 124 height 23
click at [1313, 143] on button "Without pricing" at bounding box center [1329, 130] width 153 height 32
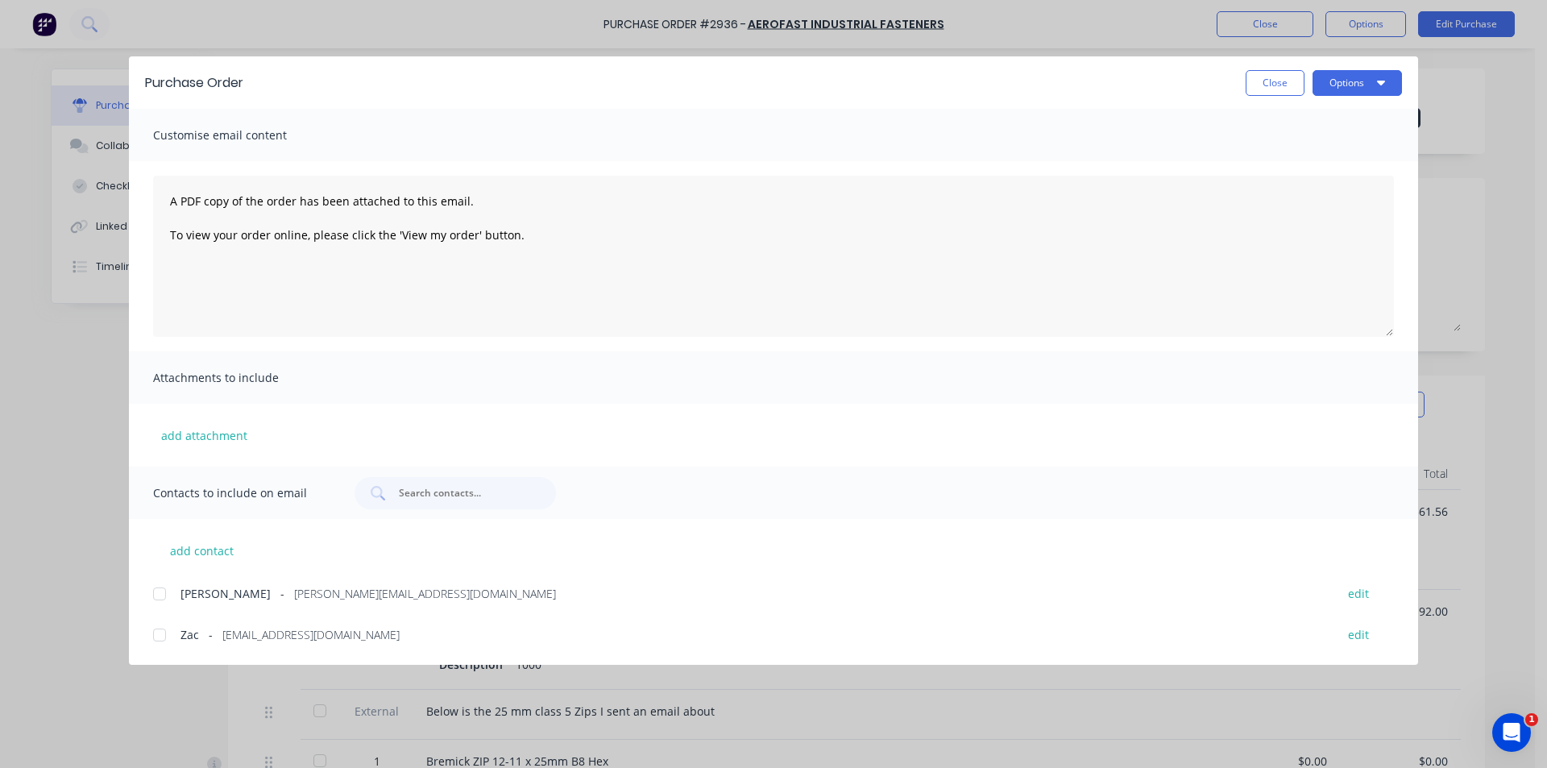
click at [156, 598] on div at bounding box center [159, 594] width 32 height 32
click at [1355, 87] on button "Options" at bounding box center [1357, 83] width 89 height 26
click at [1326, 214] on textarea "A PDF copy of the order has been attached to this email. To view your order onl…" at bounding box center [773, 256] width 1241 height 161
click at [1336, 80] on button "Options" at bounding box center [1357, 83] width 89 height 26
click at [1327, 193] on div "Email" at bounding box center [1325, 187] width 124 height 23
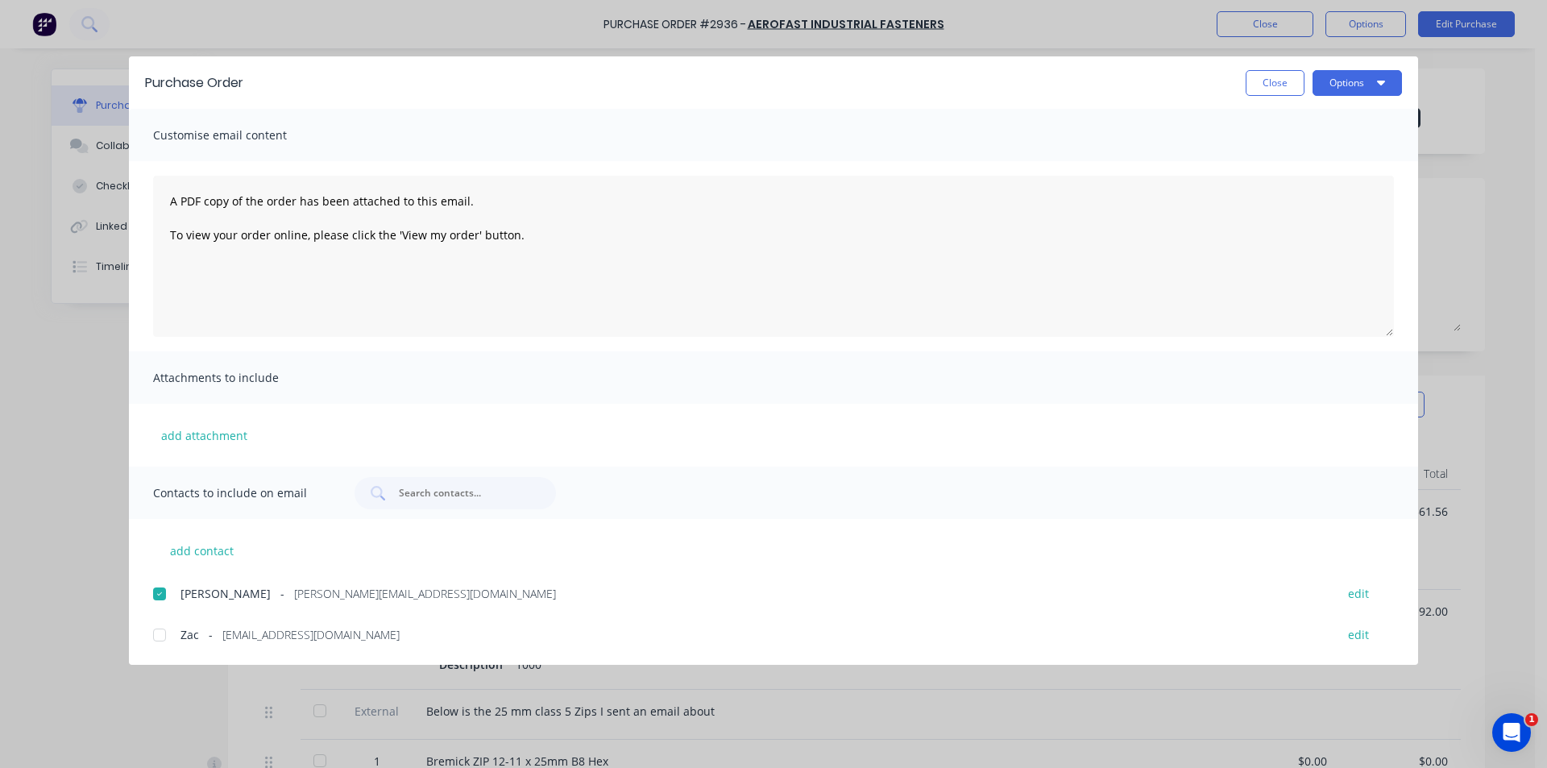
click at [1255, 103] on div "Purchase Order Close Options" at bounding box center [773, 82] width 1289 height 52
click at [1264, 94] on button "Close" at bounding box center [1275, 83] width 59 height 26
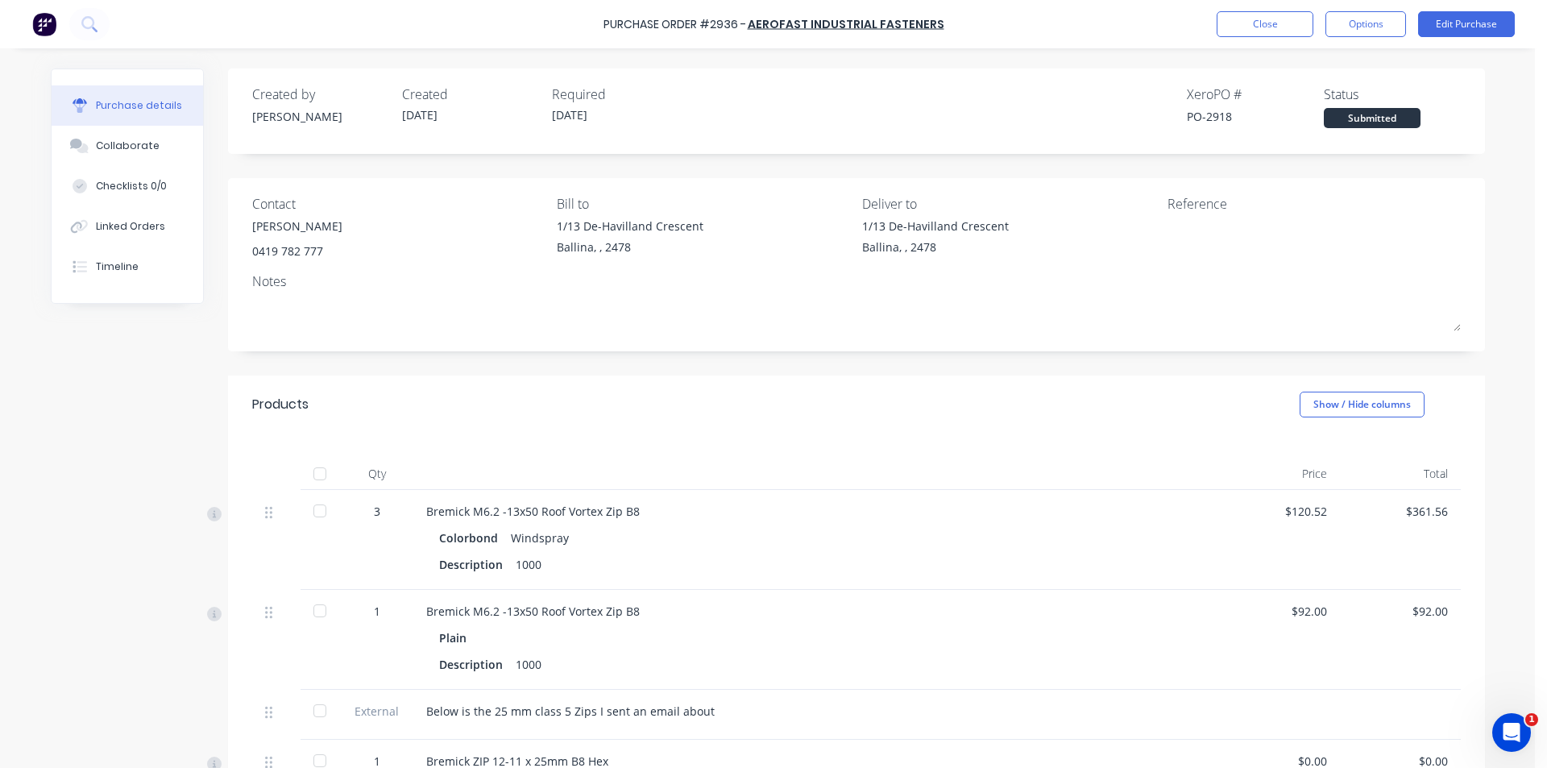
click at [1273, 43] on div "Purchase Order #2936 - Aerofast Industrial Fasteners Close Options Edit Purchase" at bounding box center [773, 24] width 1547 height 48
click at [1300, 39] on div "Purchase Order #2936 - Aerofast Industrial Fasteners Close Options Edit Purchase" at bounding box center [773, 24] width 1547 height 48
click at [1264, 35] on button "Close" at bounding box center [1265, 24] width 97 height 26
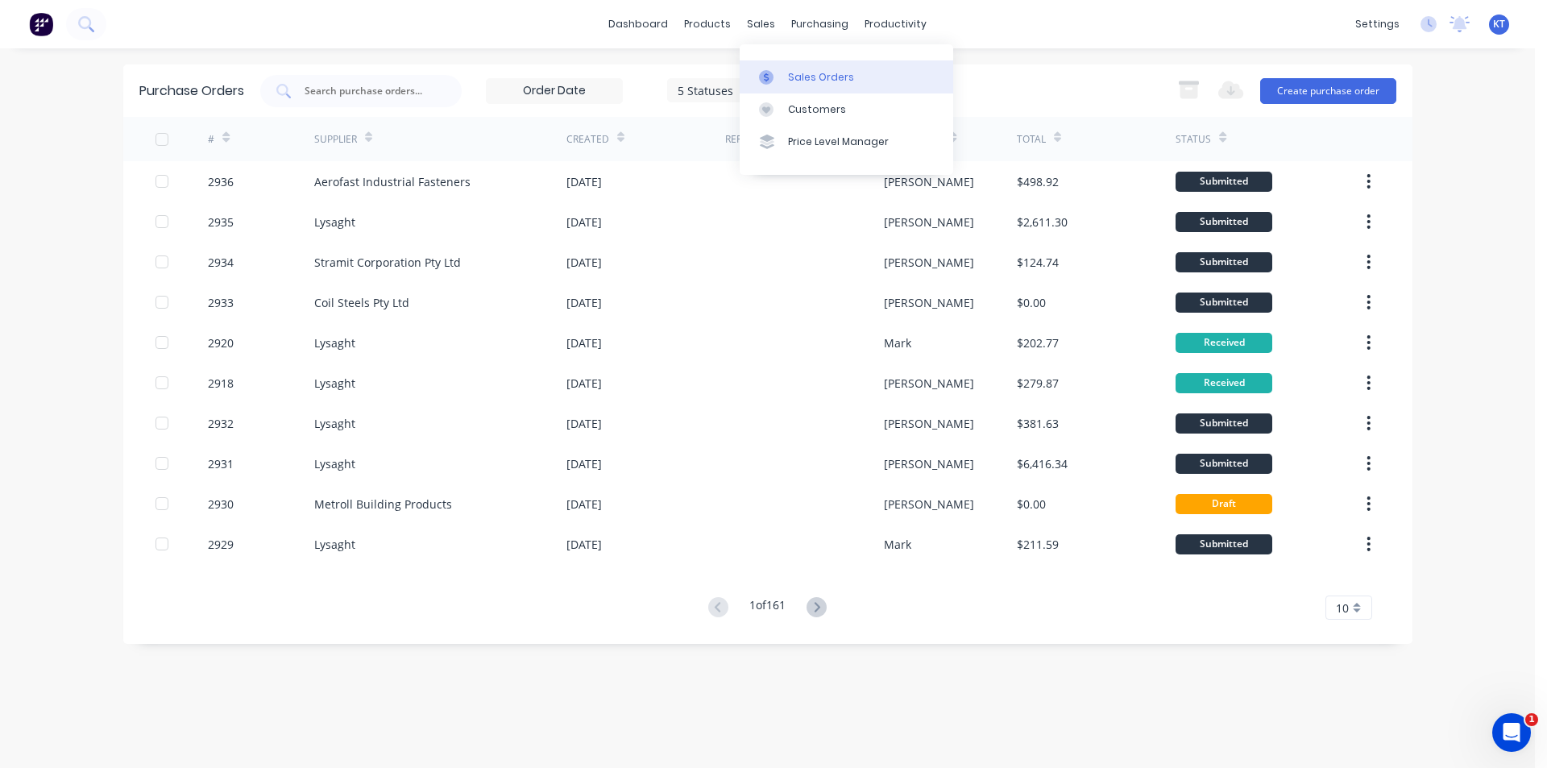
click at [812, 89] on link "Sales Orders" at bounding box center [847, 76] width 214 height 32
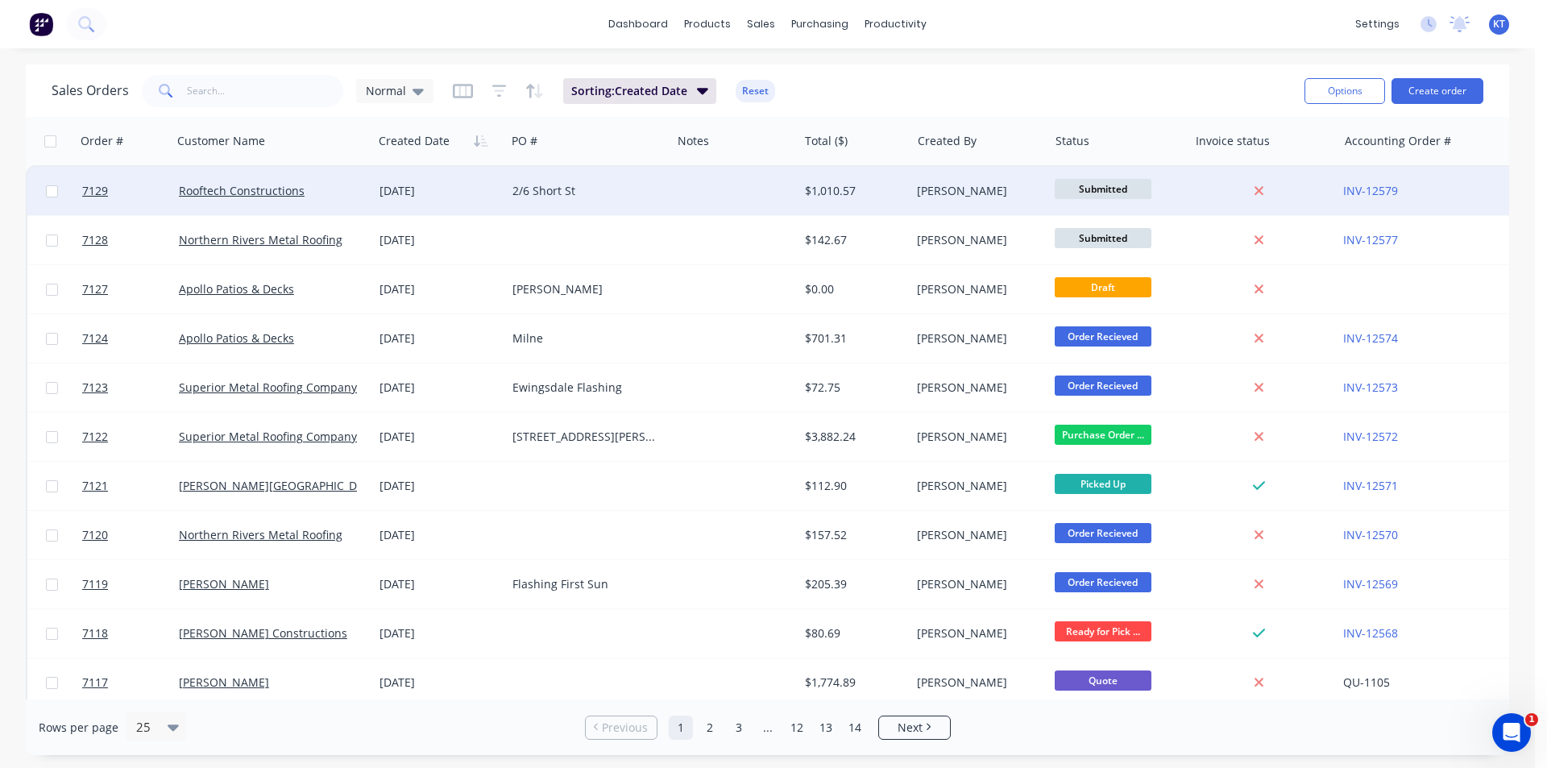
click at [682, 185] on div at bounding box center [734, 191] width 127 height 48
click at [498, 180] on div "[DATE]" at bounding box center [439, 191] width 133 height 48
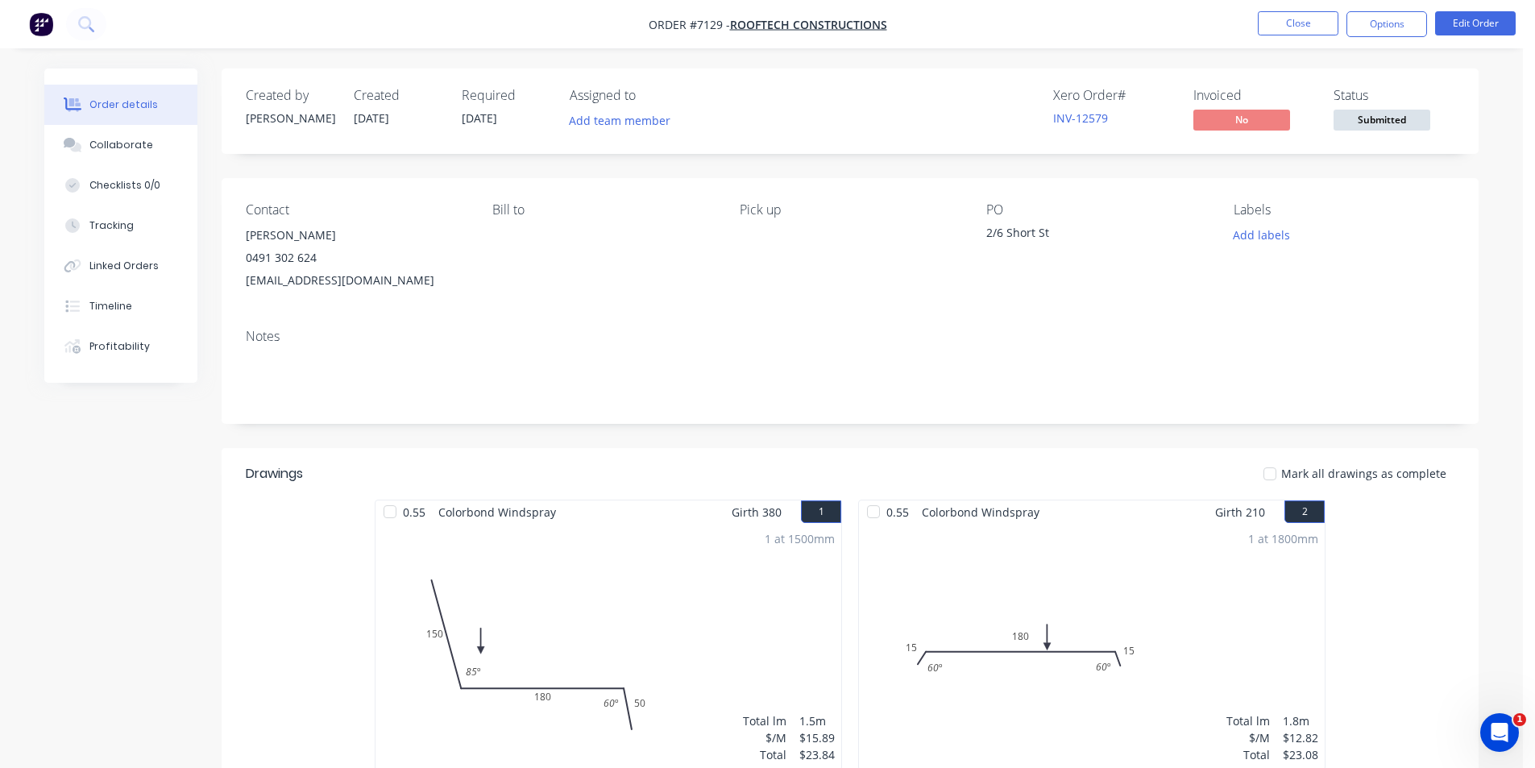
click at [1375, 104] on div "Submitted" at bounding box center [1381, 93] width 59 height 21
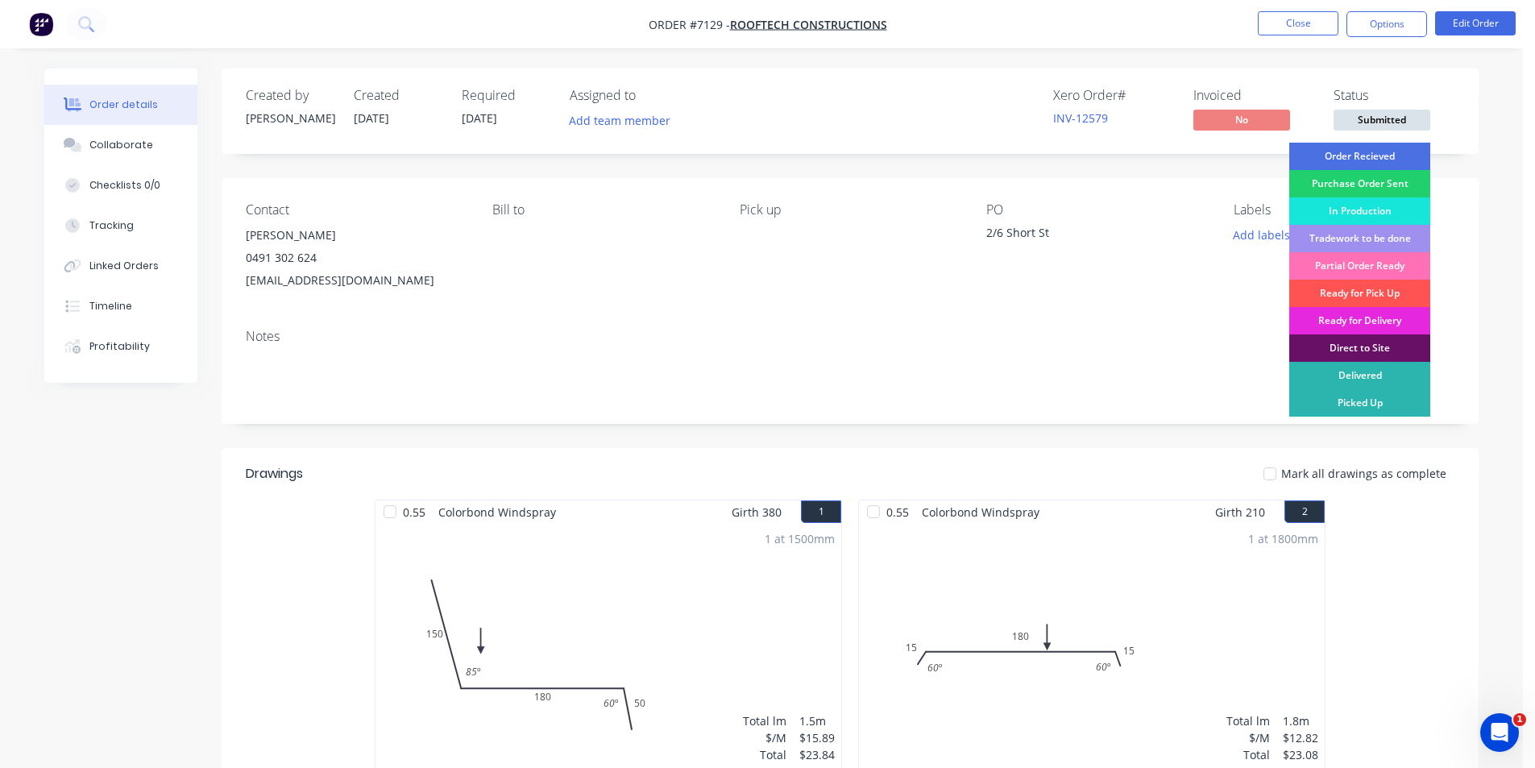
click at [1370, 127] on span "Submitted" at bounding box center [1382, 120] width 97 height 20
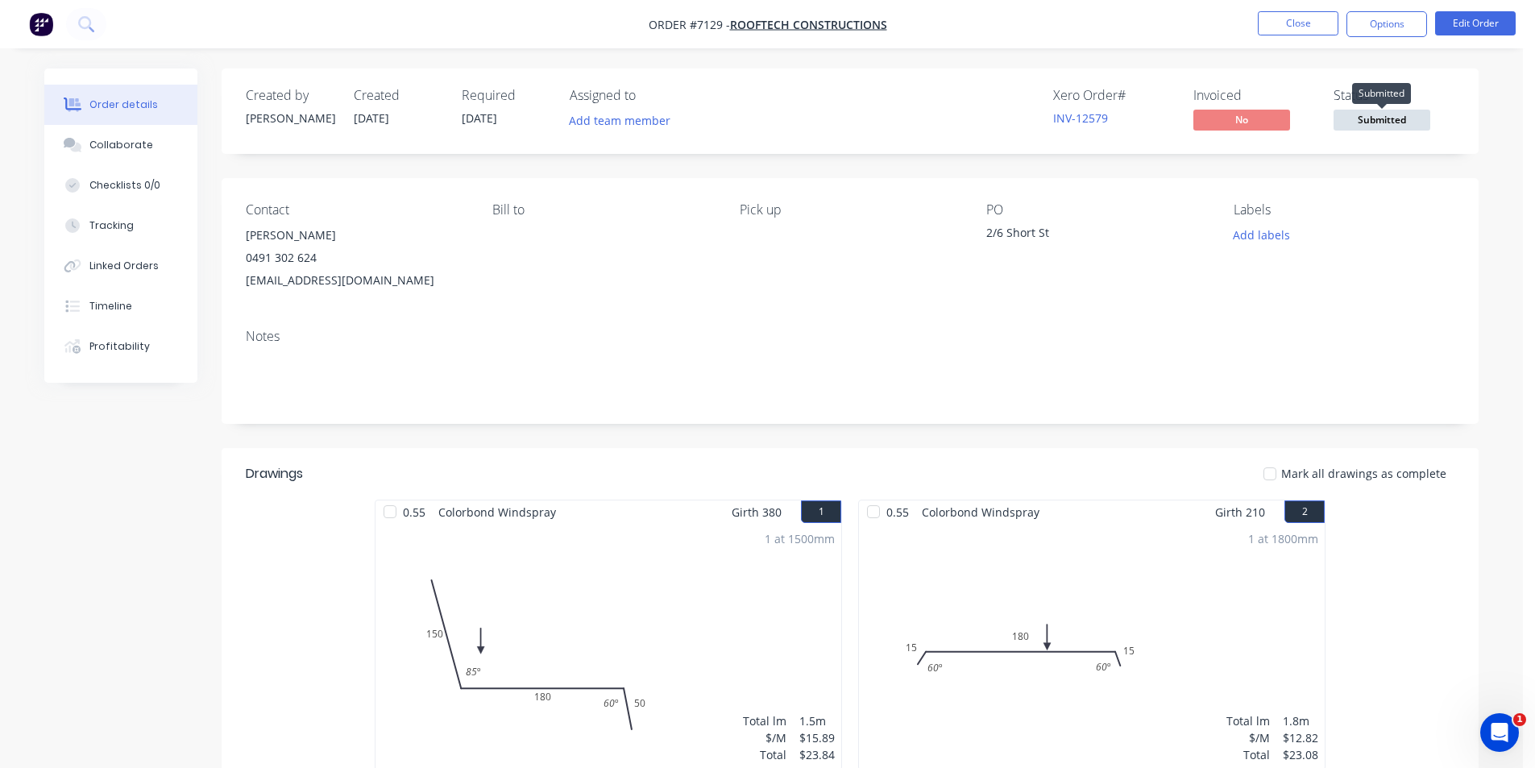
click at [1368, 122] on span "Submitted" at bounding box center [1382, 120] width 97 height 20
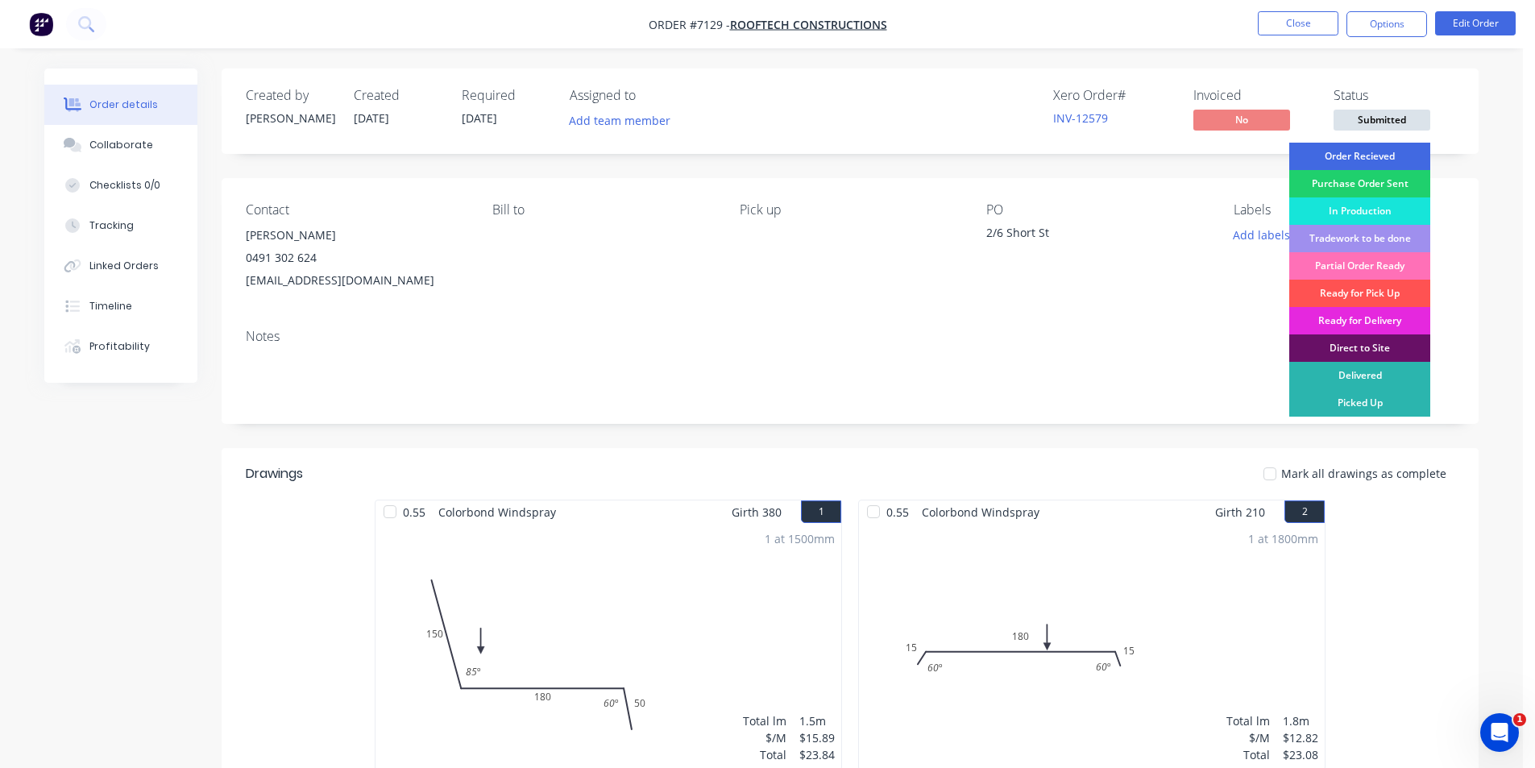
click at [1379, 160] on div "Order Recieved" at bounding box center [1359, 156] width 141 height 27
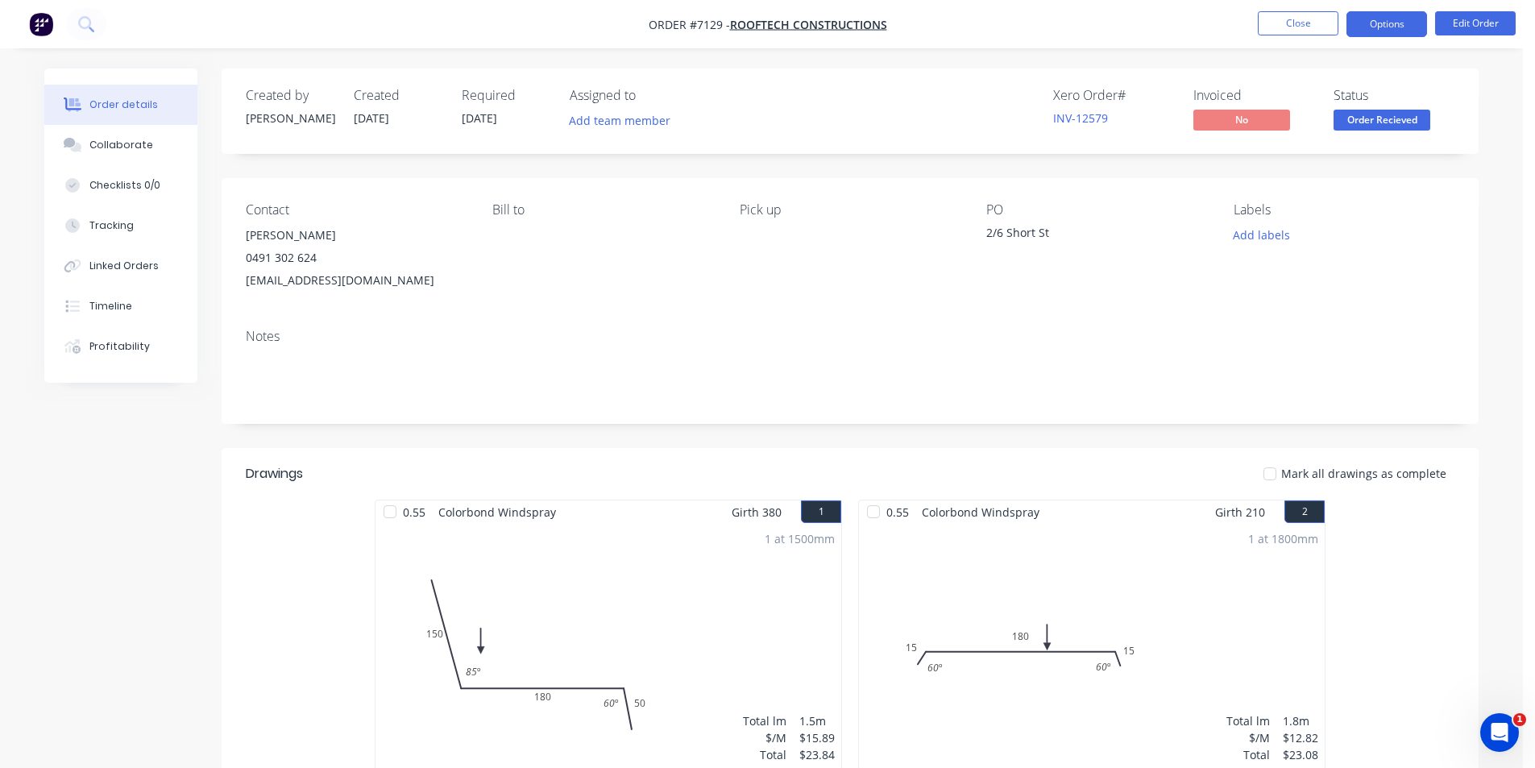
click at [1404, 33] on button "Options" at bounding box center [1386, 24] width 81 height 26
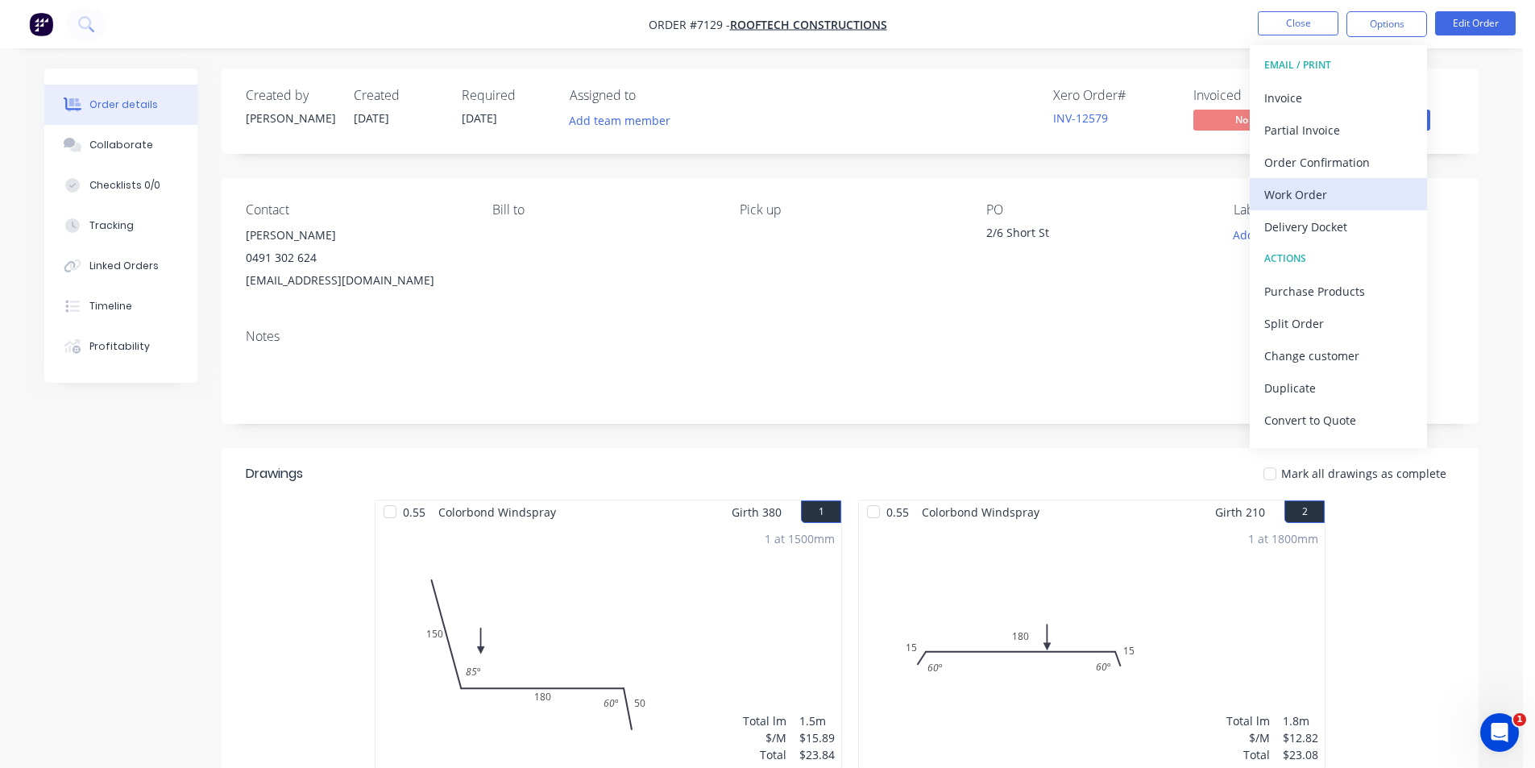
click at [1382, 188] on div "Work Order" at bounding box center [1338, 194] width 148 height 23
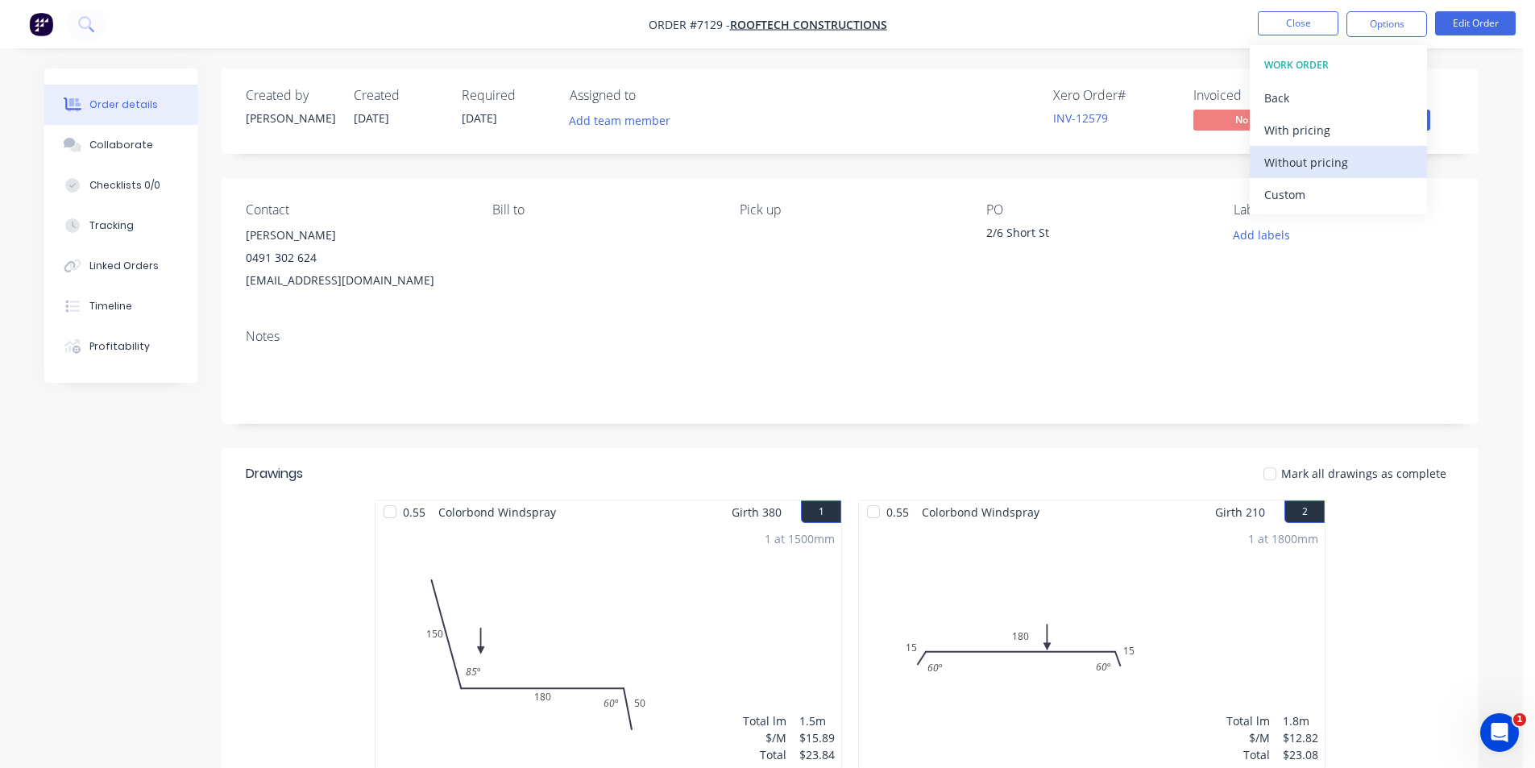
click at [1378, 157] on div "Without pricing" at bounding box center [1338, 162] width 148 height 23
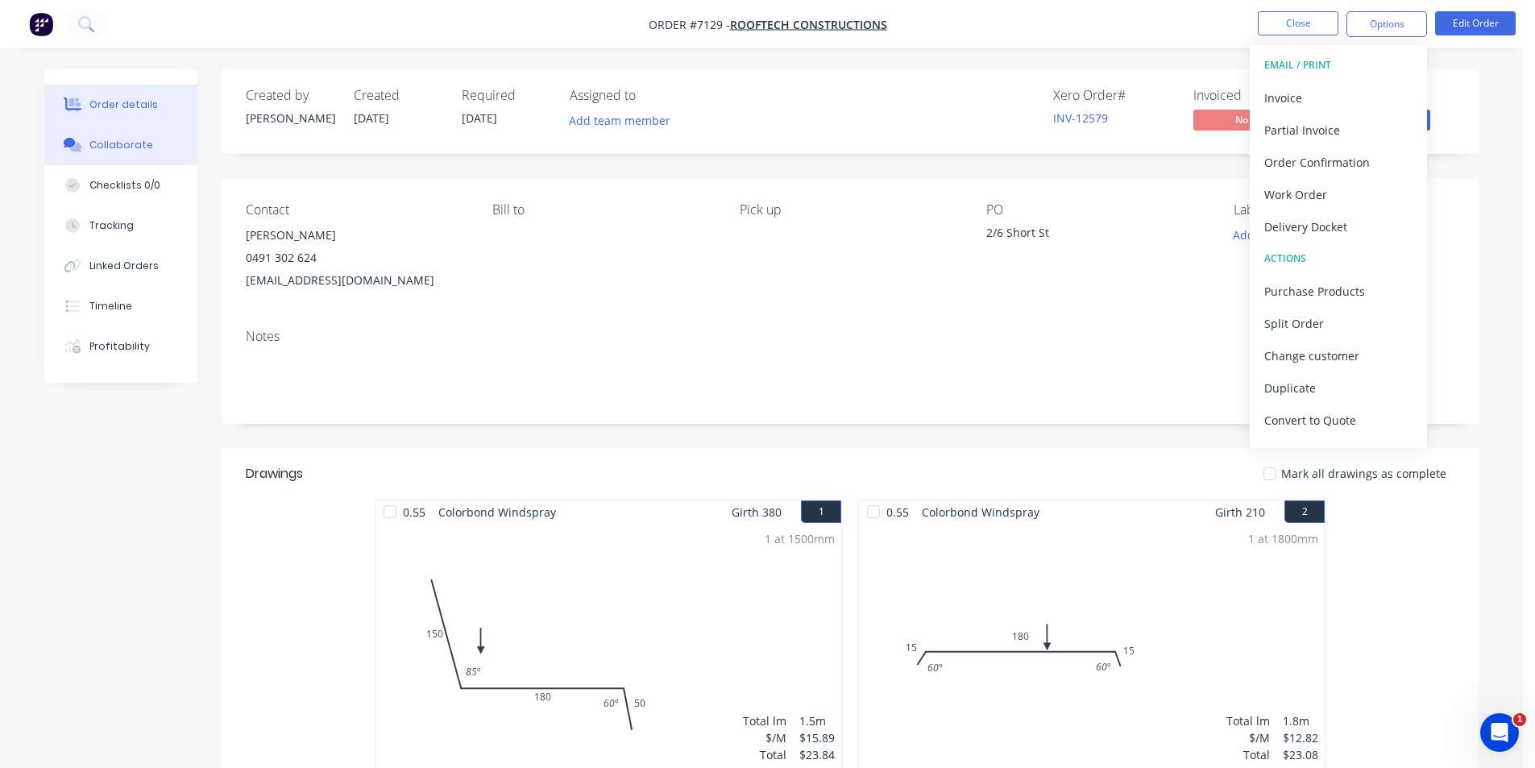
click at [93, 142] on div "Collaborate" at bounding box center [121, 145] width 64 height 15
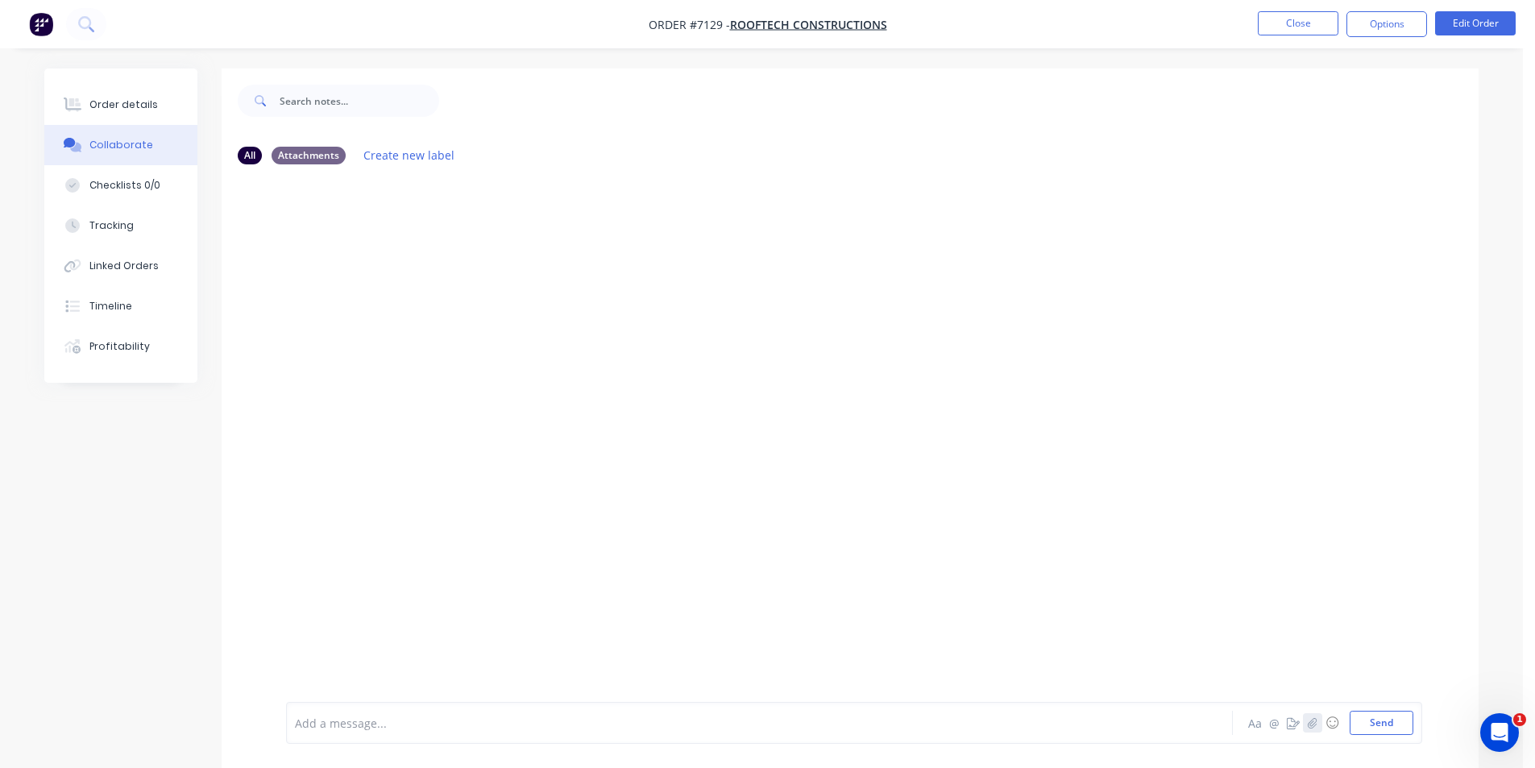
click at [1313, 725] on icon "button" at bounding box center [1312, 722] width 9 height 10
click at [1391, 715] on button "Send" at bounding box center [1382, 723] width 64 height 24
click at [1315, 31] on button "Close" at bounding box center [1298, 23] width 81 height 24
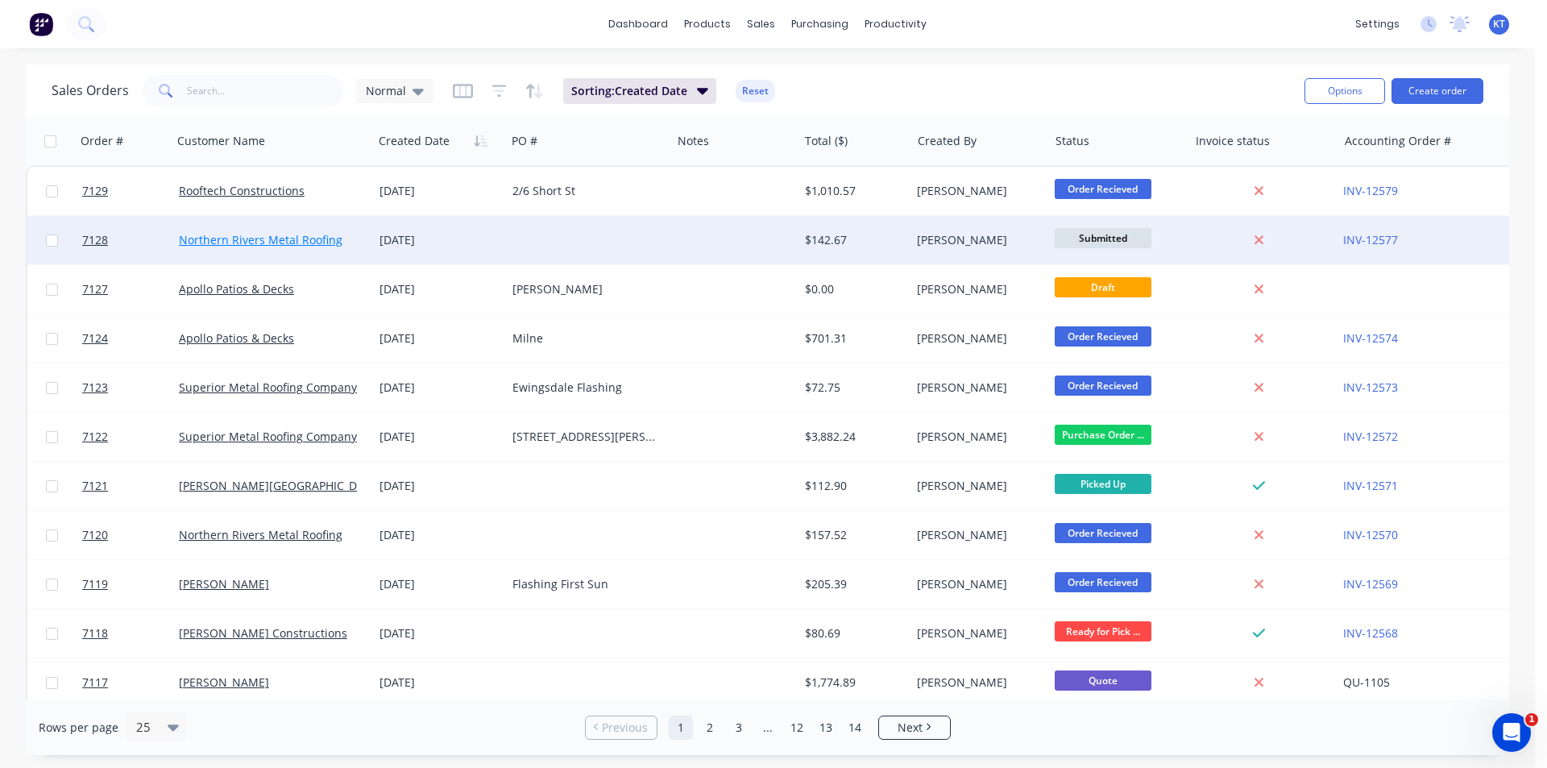
click at [250, 247] on link "Northern Rivers Metal Roofing" at bounding box center [261, 239] width 164 height 15
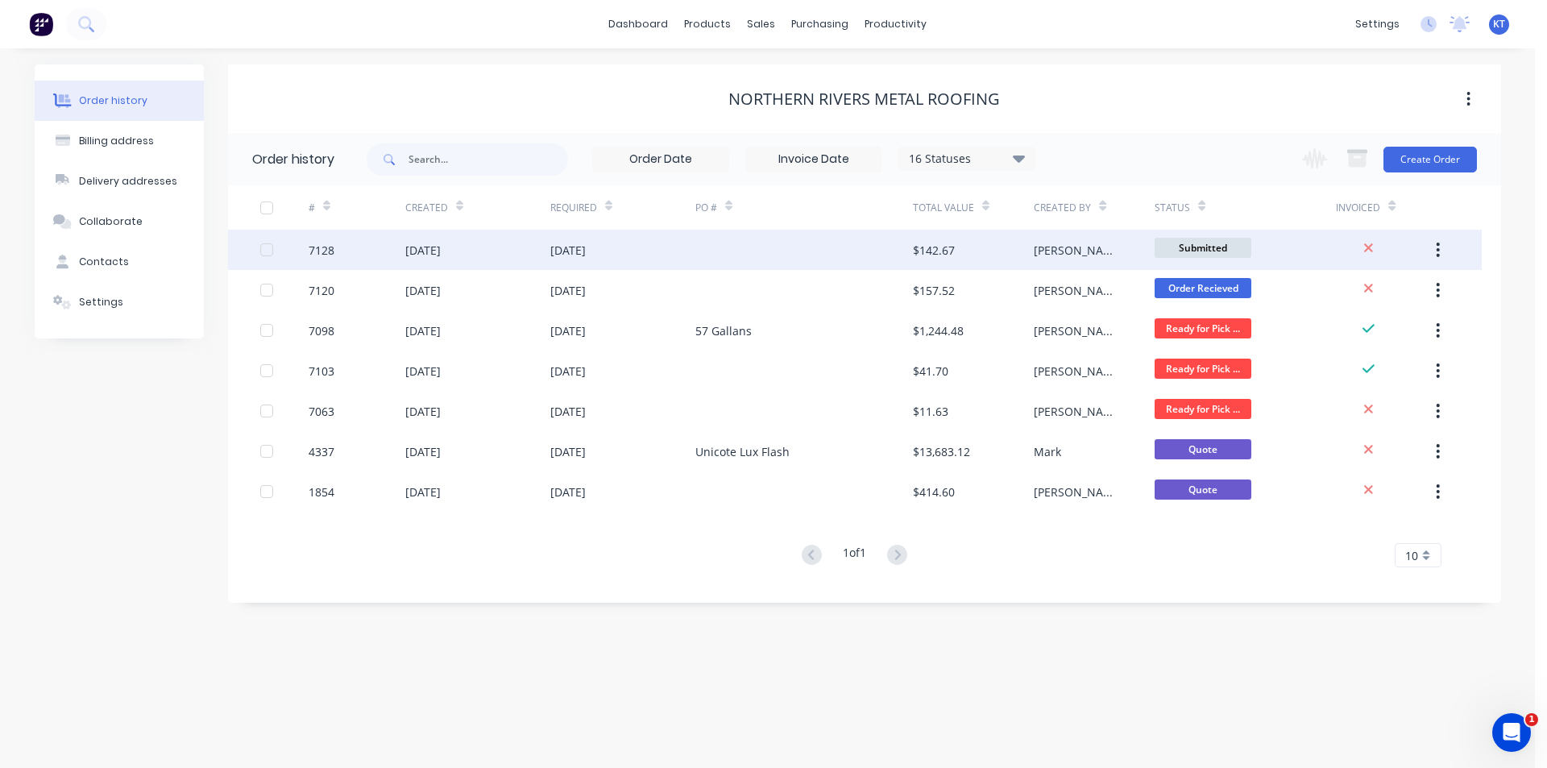
click at [497, 243] on div "[DATE]" at bounding box center [477, 250] width 145 height 40
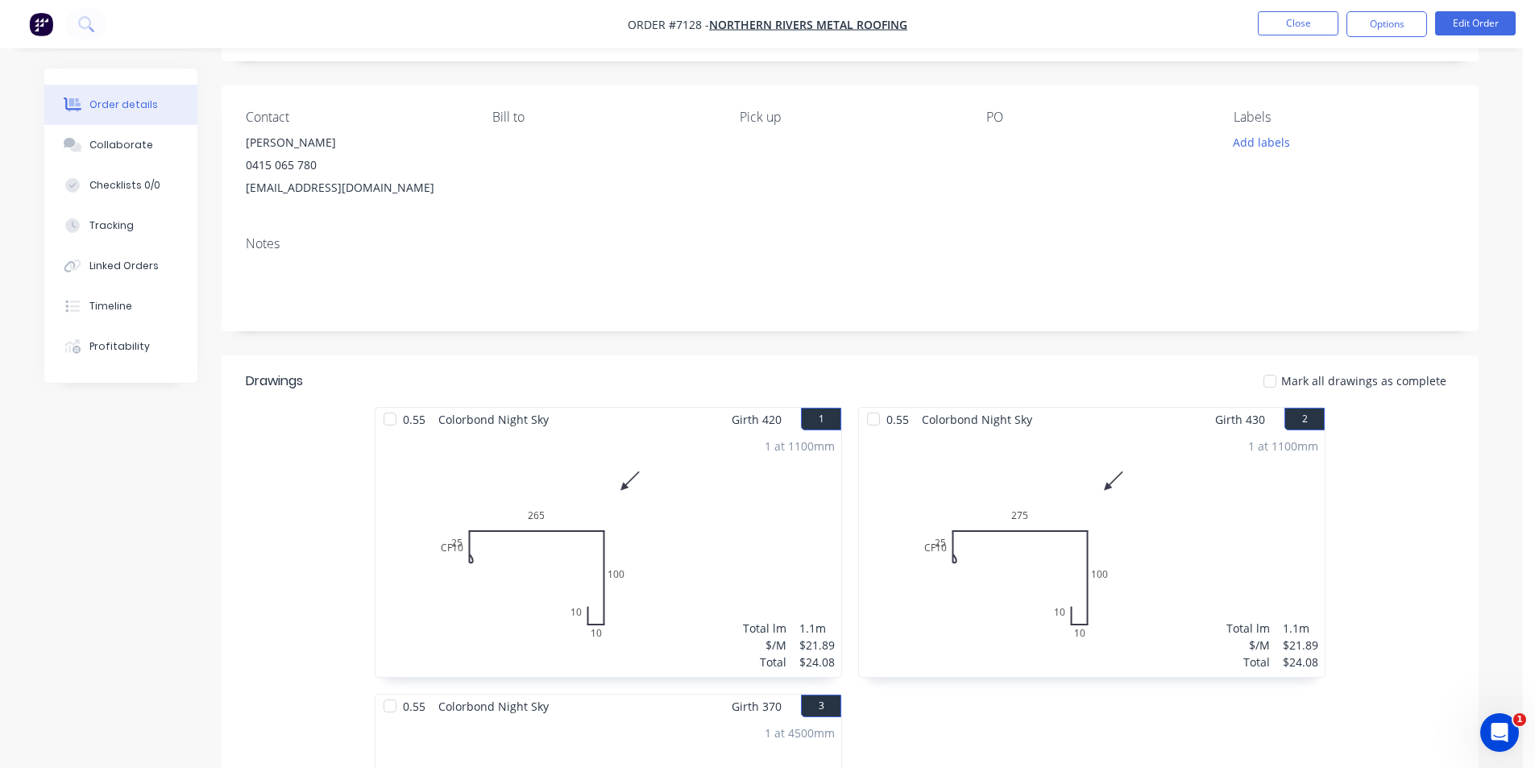
scroll to position [403, 0]
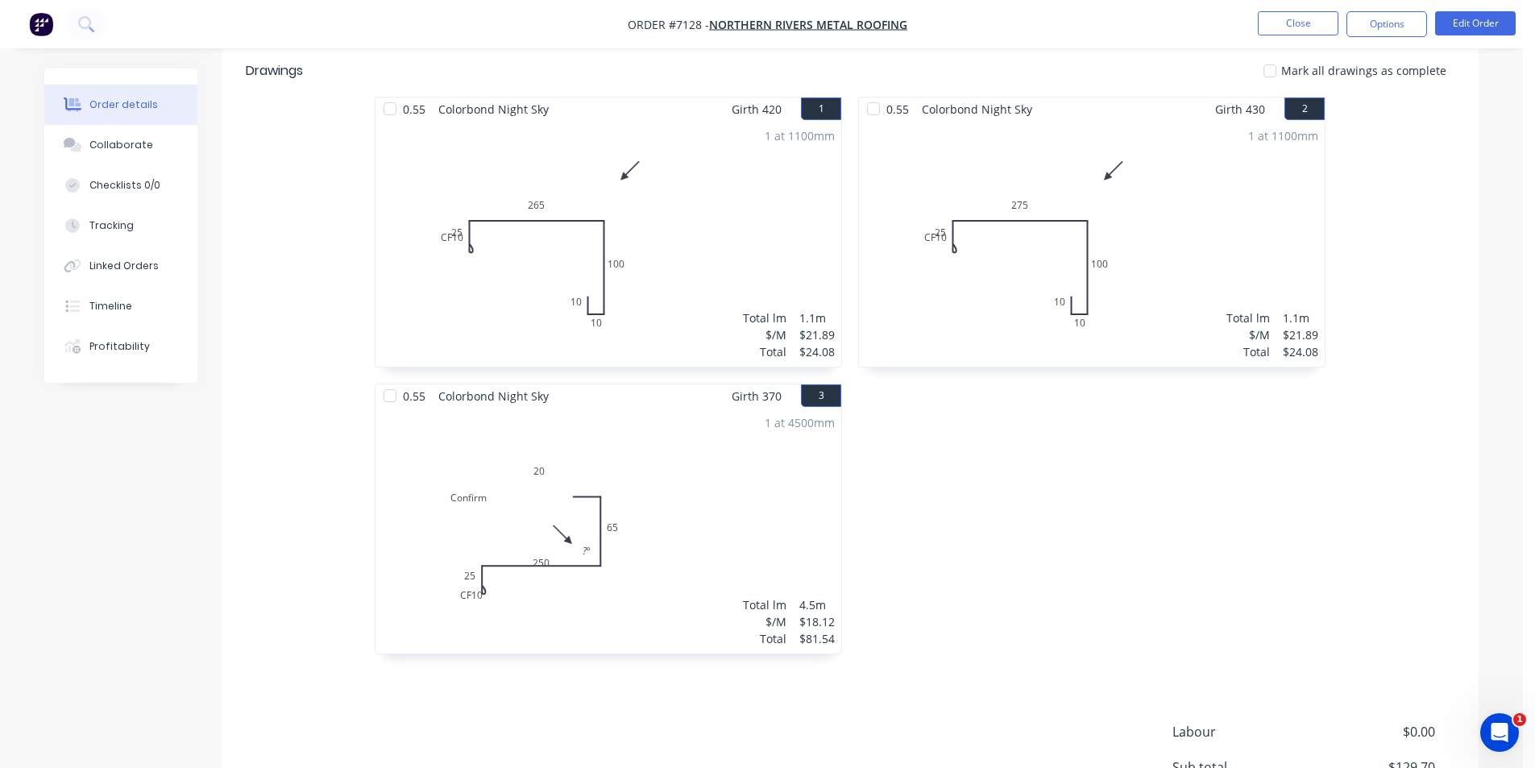
click at [552, 510] on div "1 at 4500mm Total lm $/M Total 4.5m $18.12 $81.54" at bounding box center [608, 531] width 466 height 246
click at [1469, 15] on button "Edit Order" at bounding box center [1475, 23] width 81 height 24
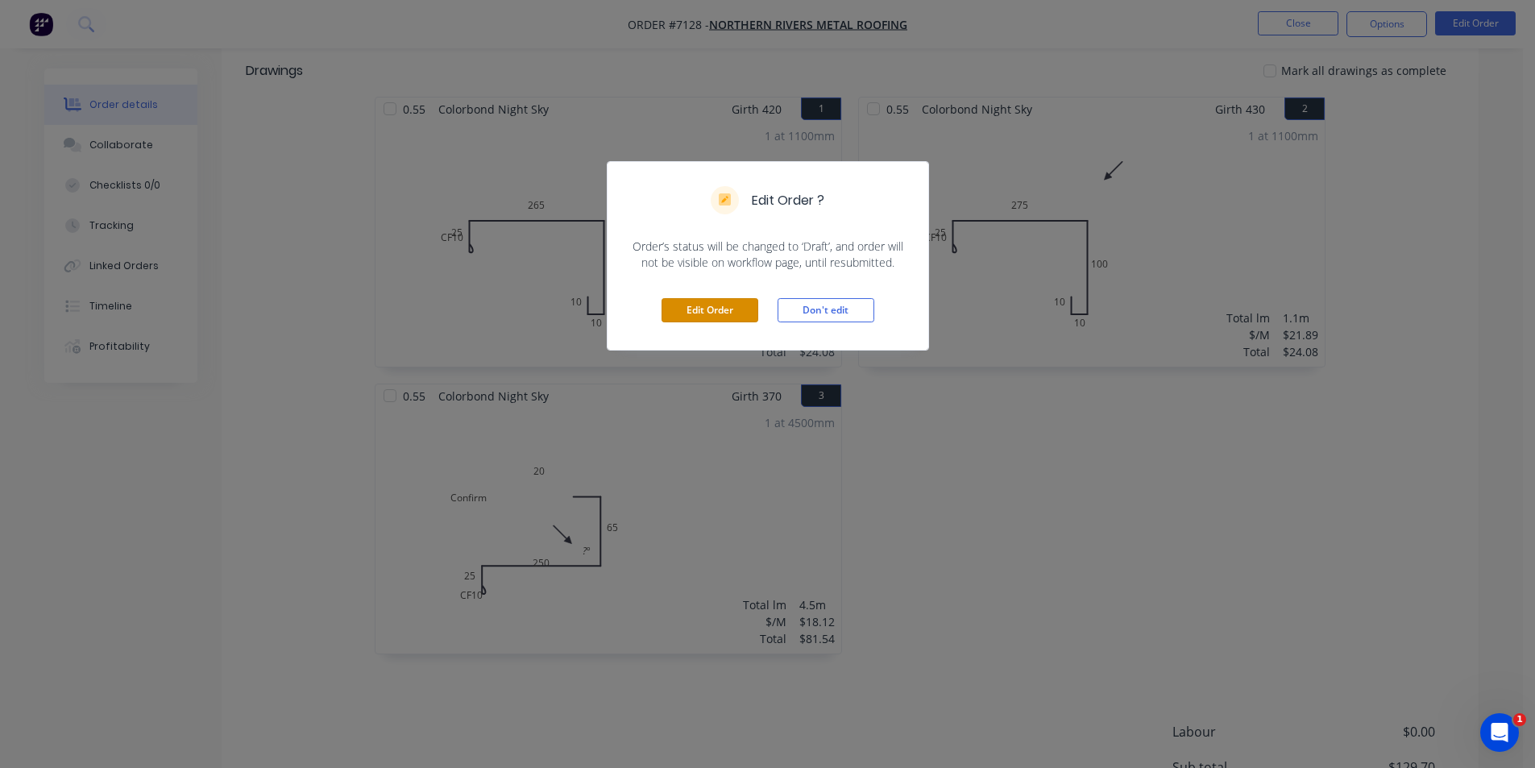
click at [715, 311] on button "Edit Order" at bounding box center [710, 310] width 97 height 24
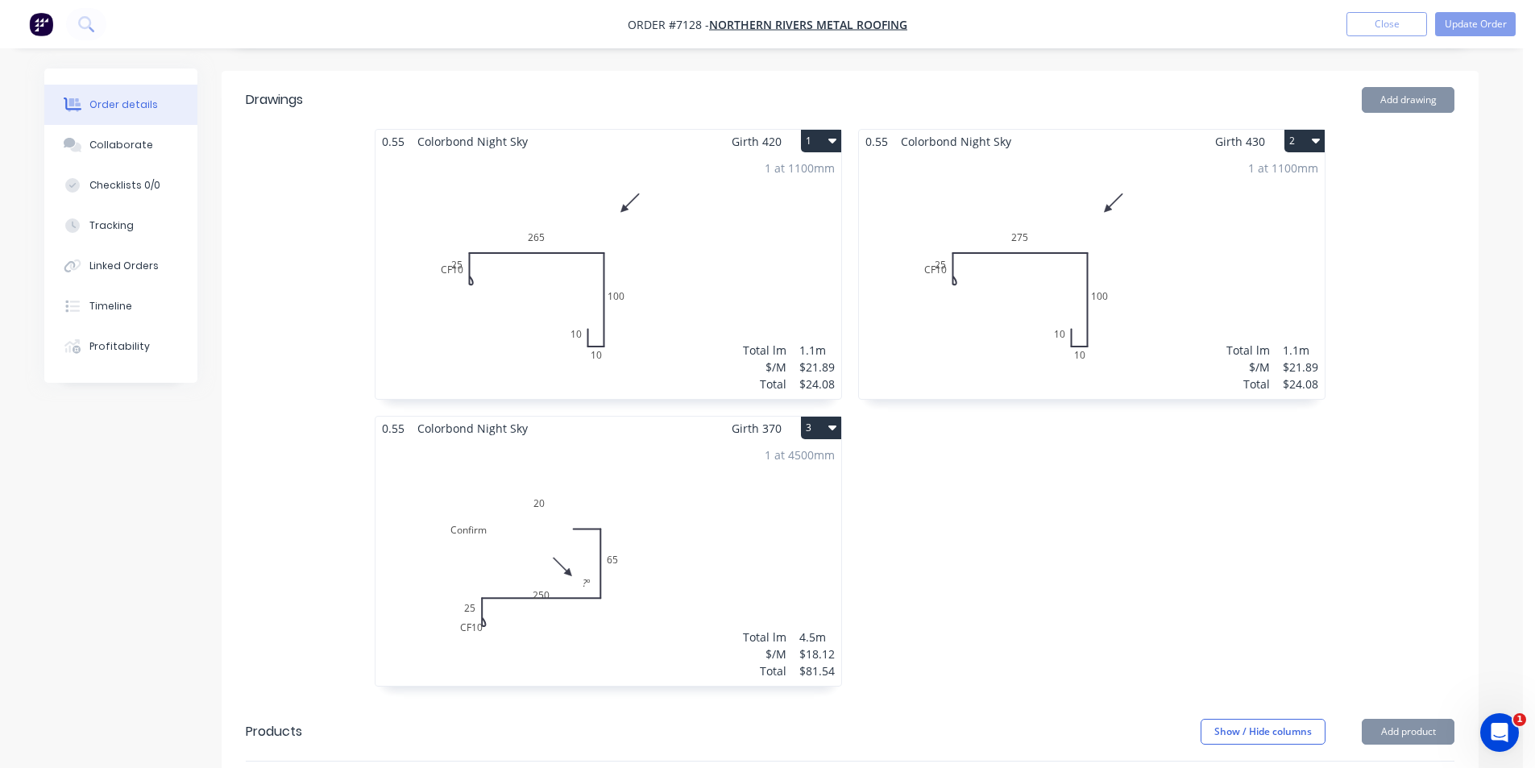
scroll to position [0, 0]
click at [500, 525] on div "1 at 4500mm Total lm $/M Total 4.5m $18.12 $81.54" at bounding box center [608, 563] width 466 height 246
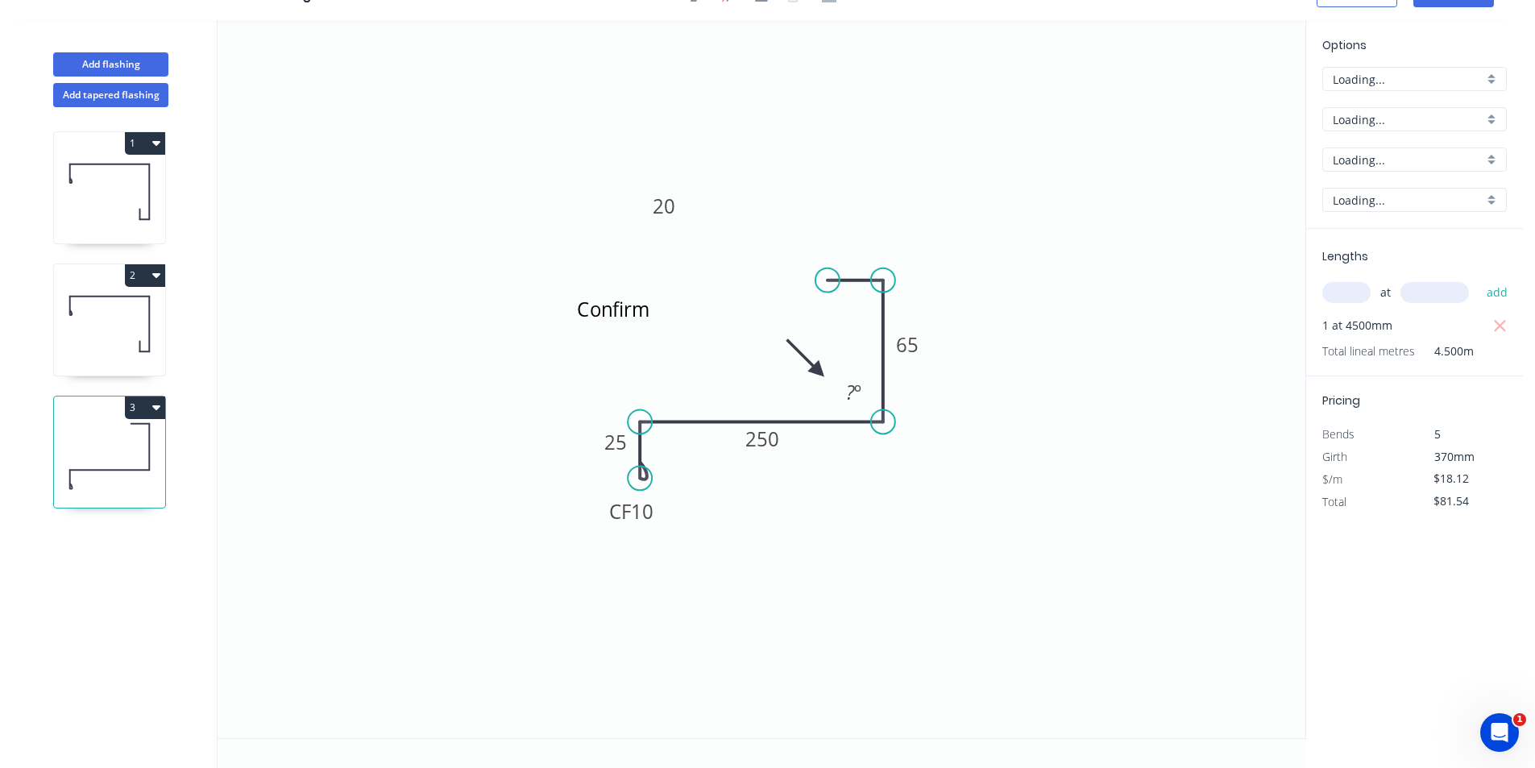
scroll to position [30, 0]
click at [687, 312] on textarea "Confirm" at bounding box center [639, 322] width 131 height 60
click at [854, 398] on tspan "º" at bounding box center [857, 392] width 7 height 27
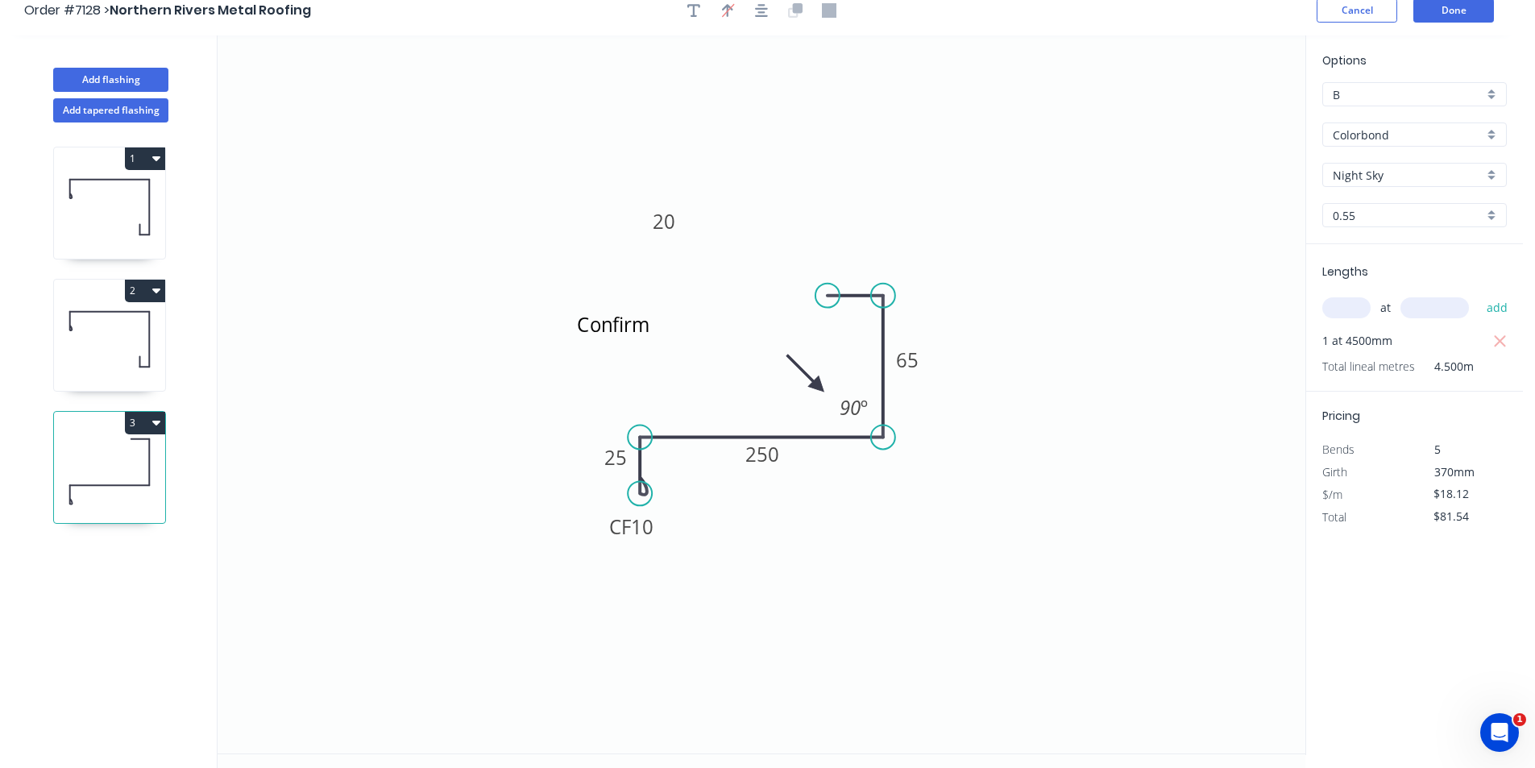
scroll to position [0, 0]
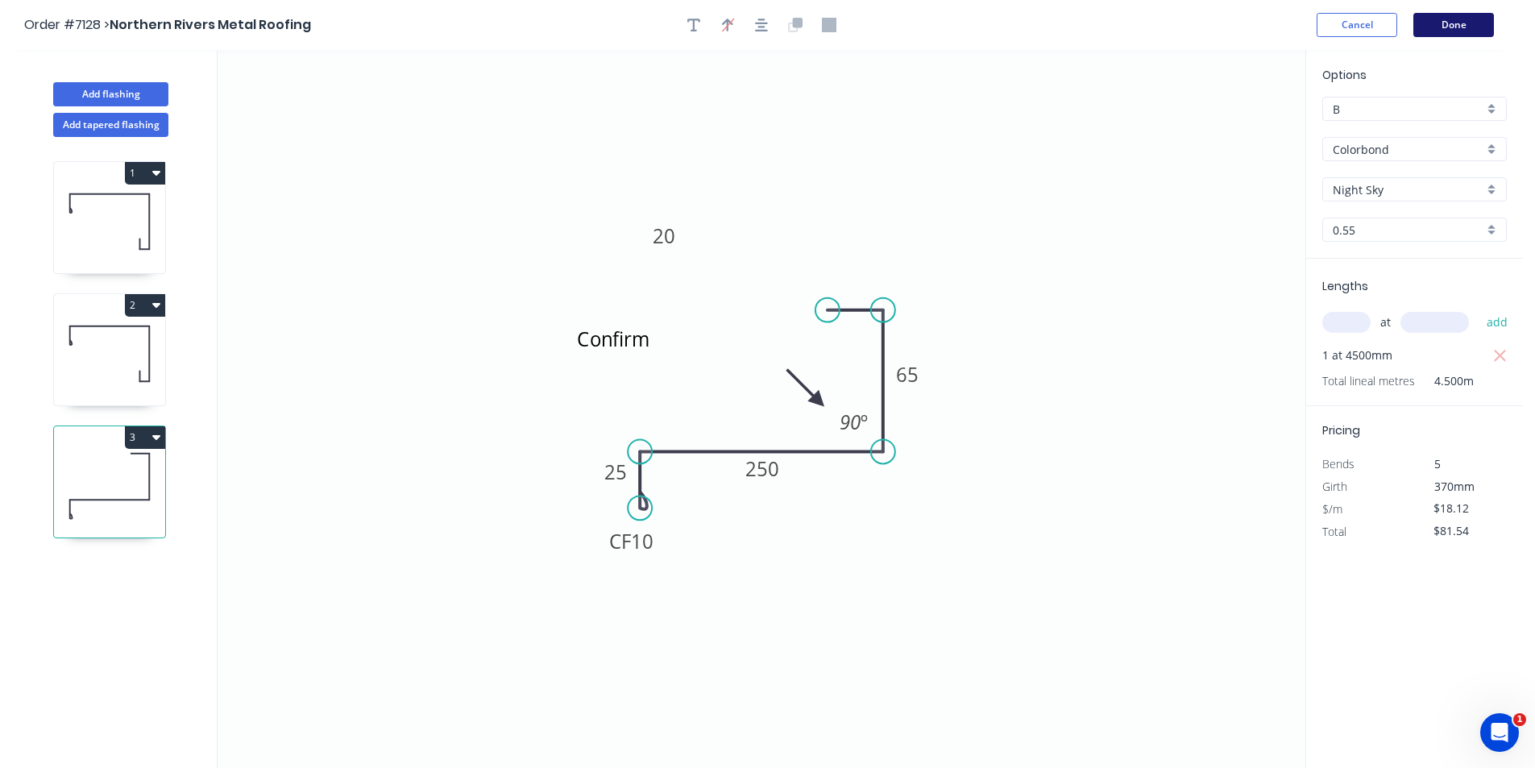
click at [1480, 28] on button "Done" at bounding box center [1453, 25] width 81 height 24
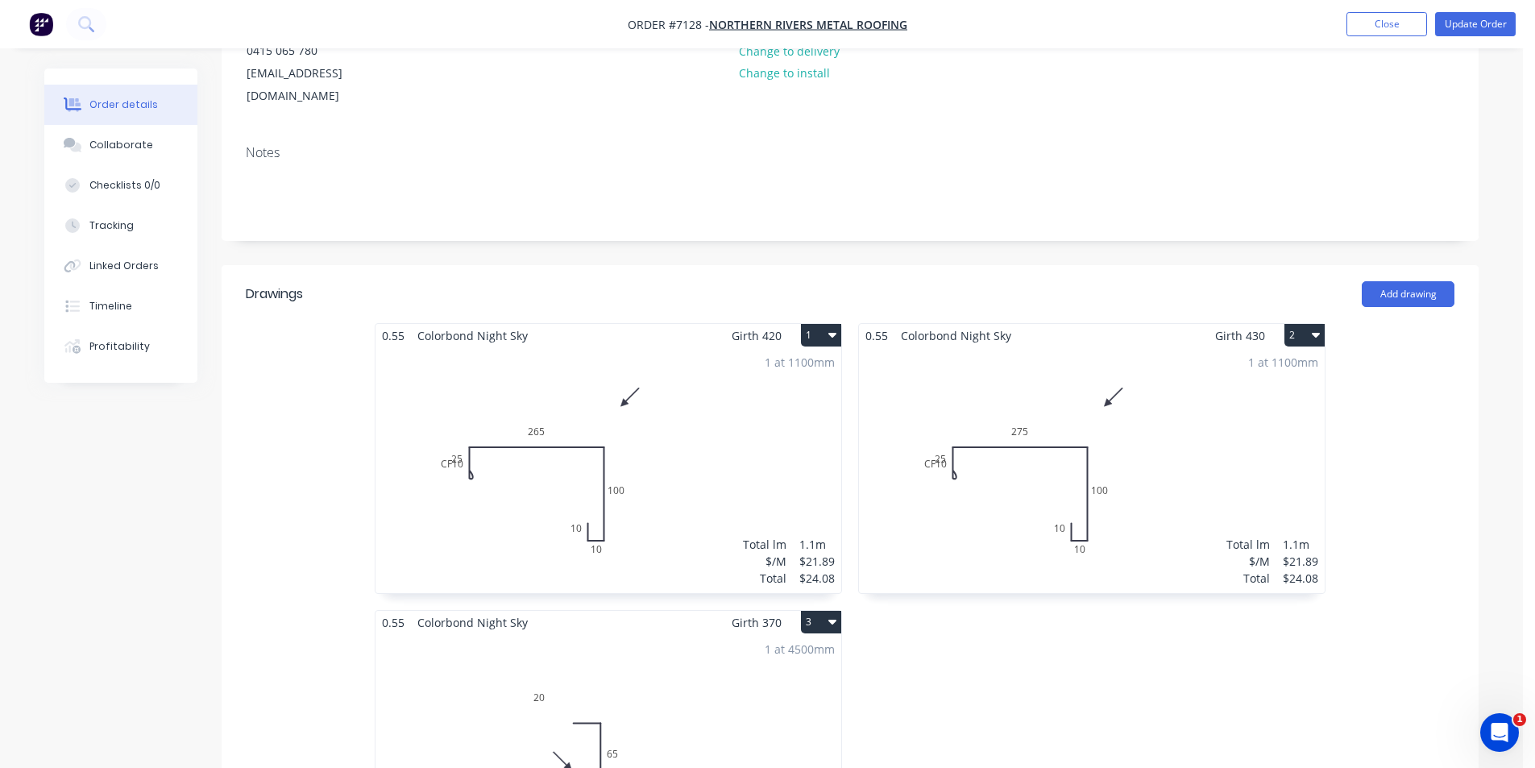
scroll to position [81, 0]
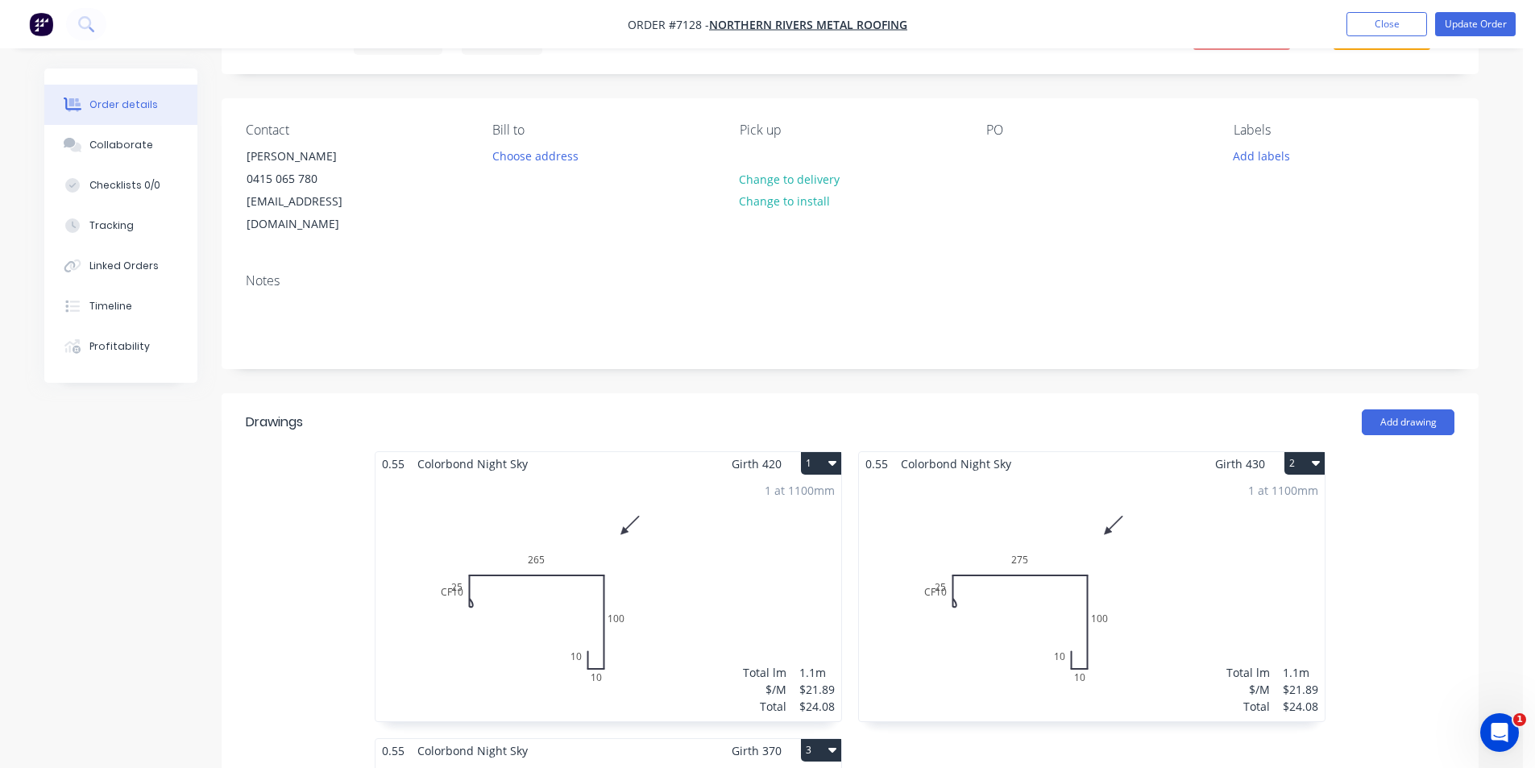
click at [1487, 36] on nav "Order #7128 - Northern Rivers Metal Roofing Add product Close Update Order" at bounding box center [767, 24] width 1535 height 48
click at [1447, 18] on button "Update Order" at bounding box center [1475, 24] width 81 height 24
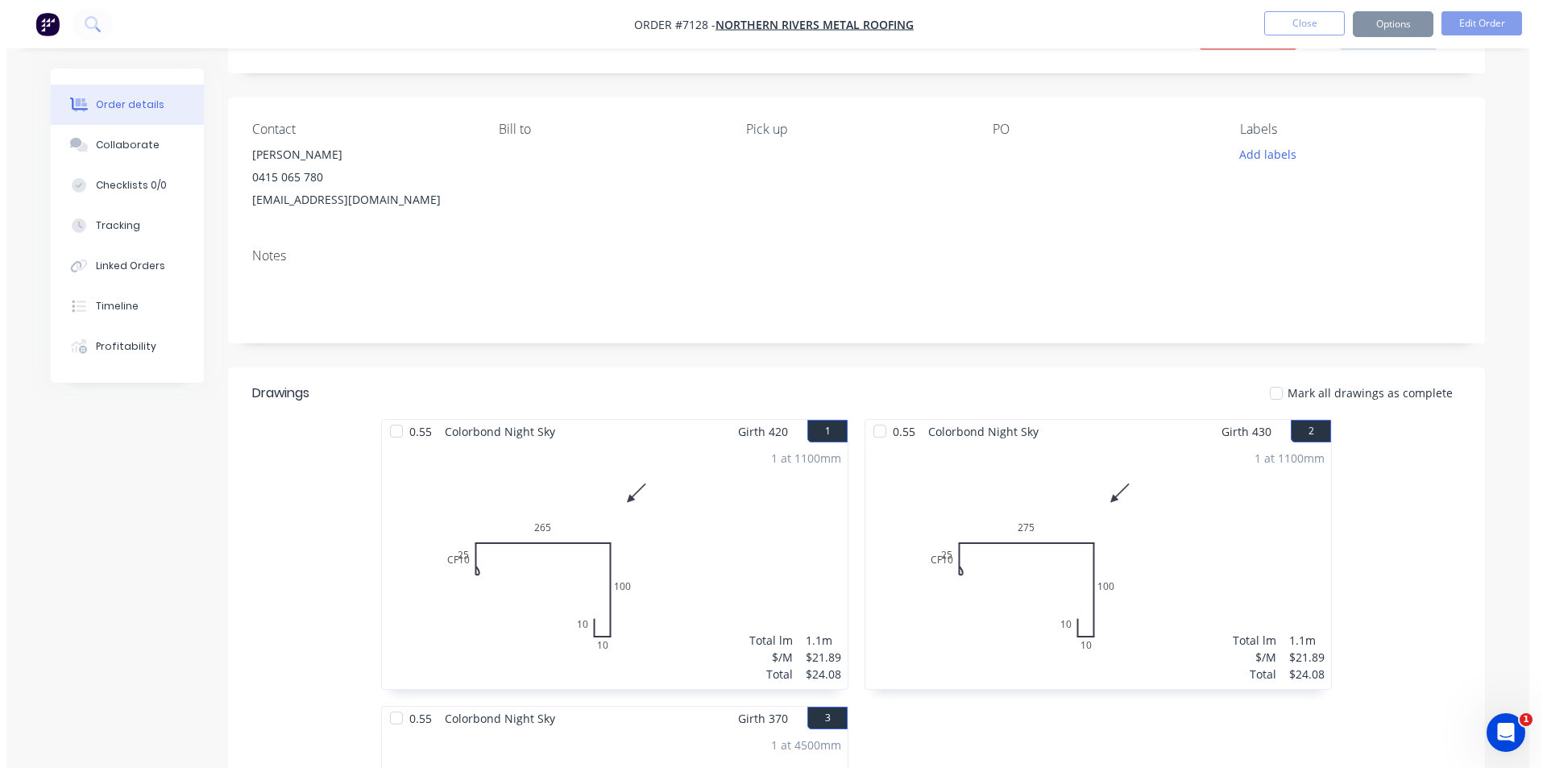
scroll to position [0, 0]
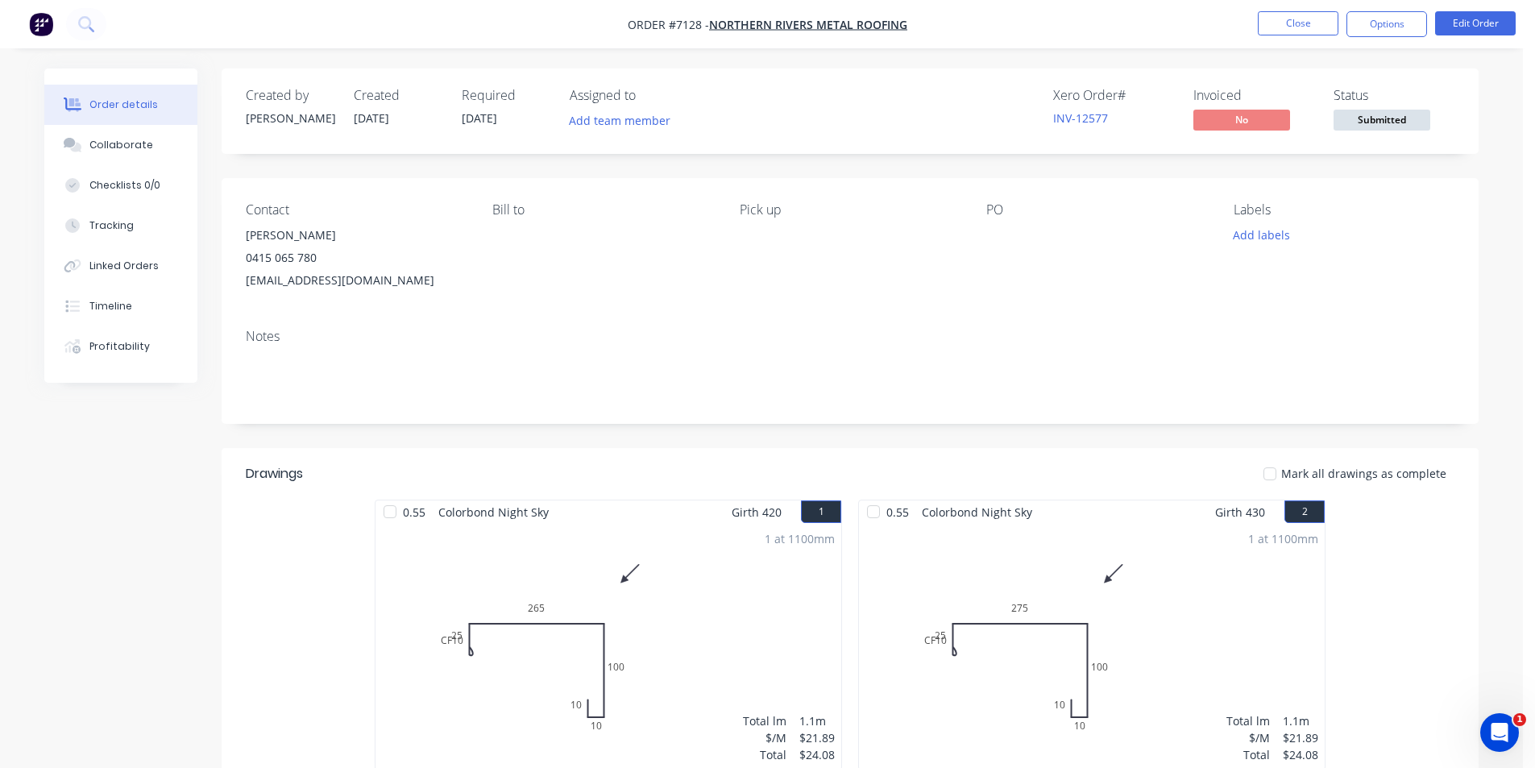
click at [1398, 122] on span "Submitted" at bounding box center [1382, 120] width 97 height 20
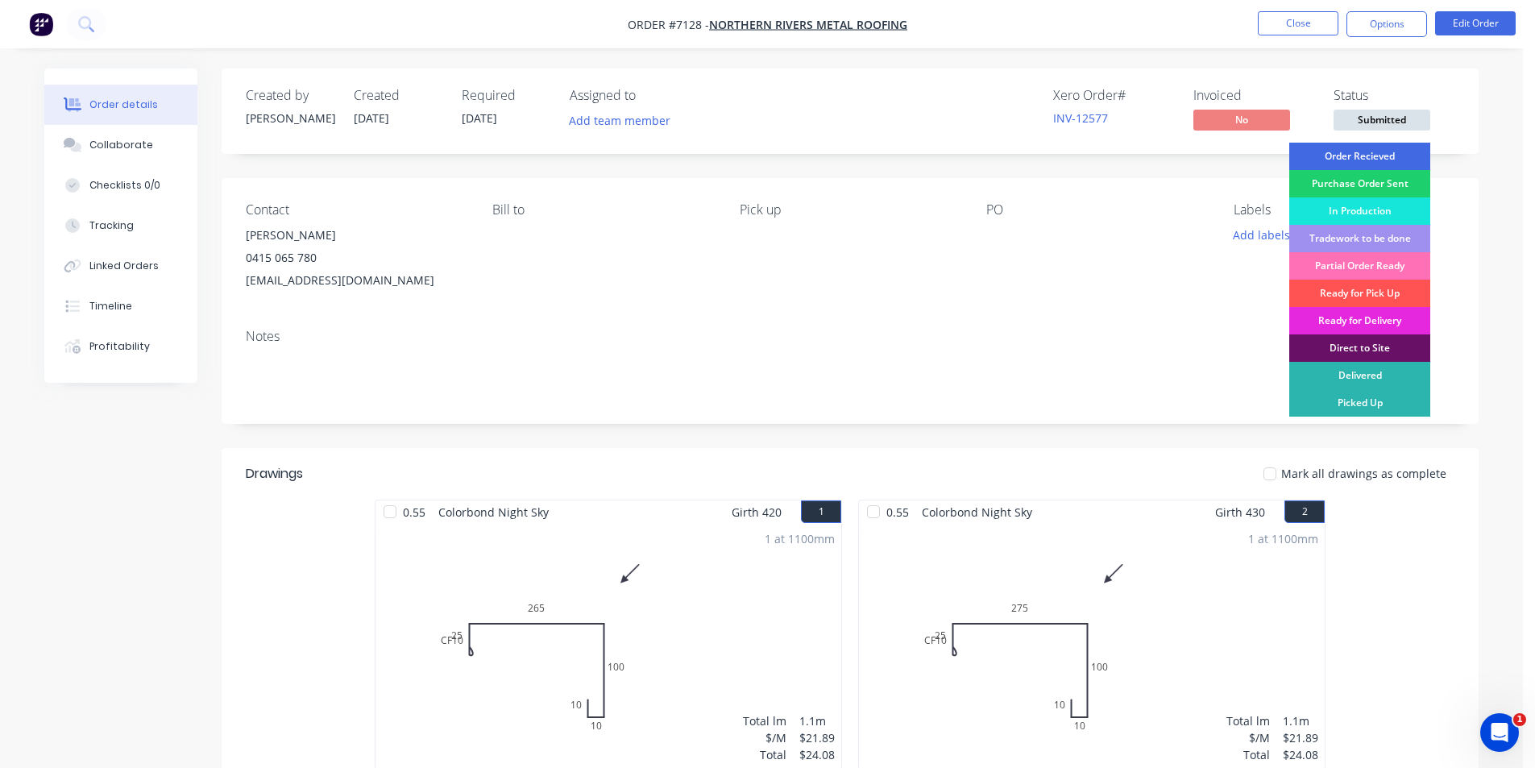
click at [1400, 155] on div "Order Recieved" at bounding box center [1359, 156] width 141 height 27
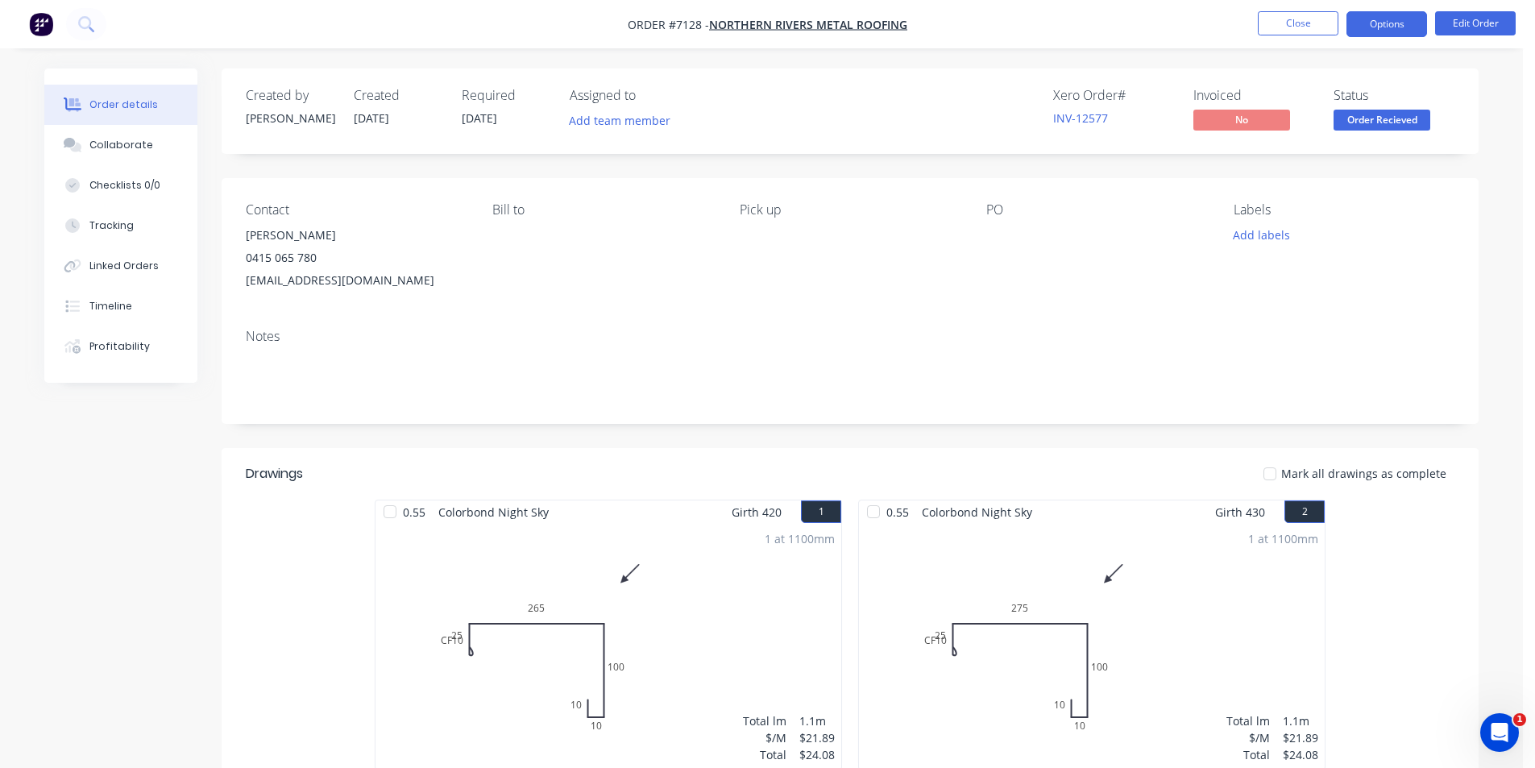
click at [1397, 18] on button "Options" at bounding box center [1386, 24] width 81 height 26
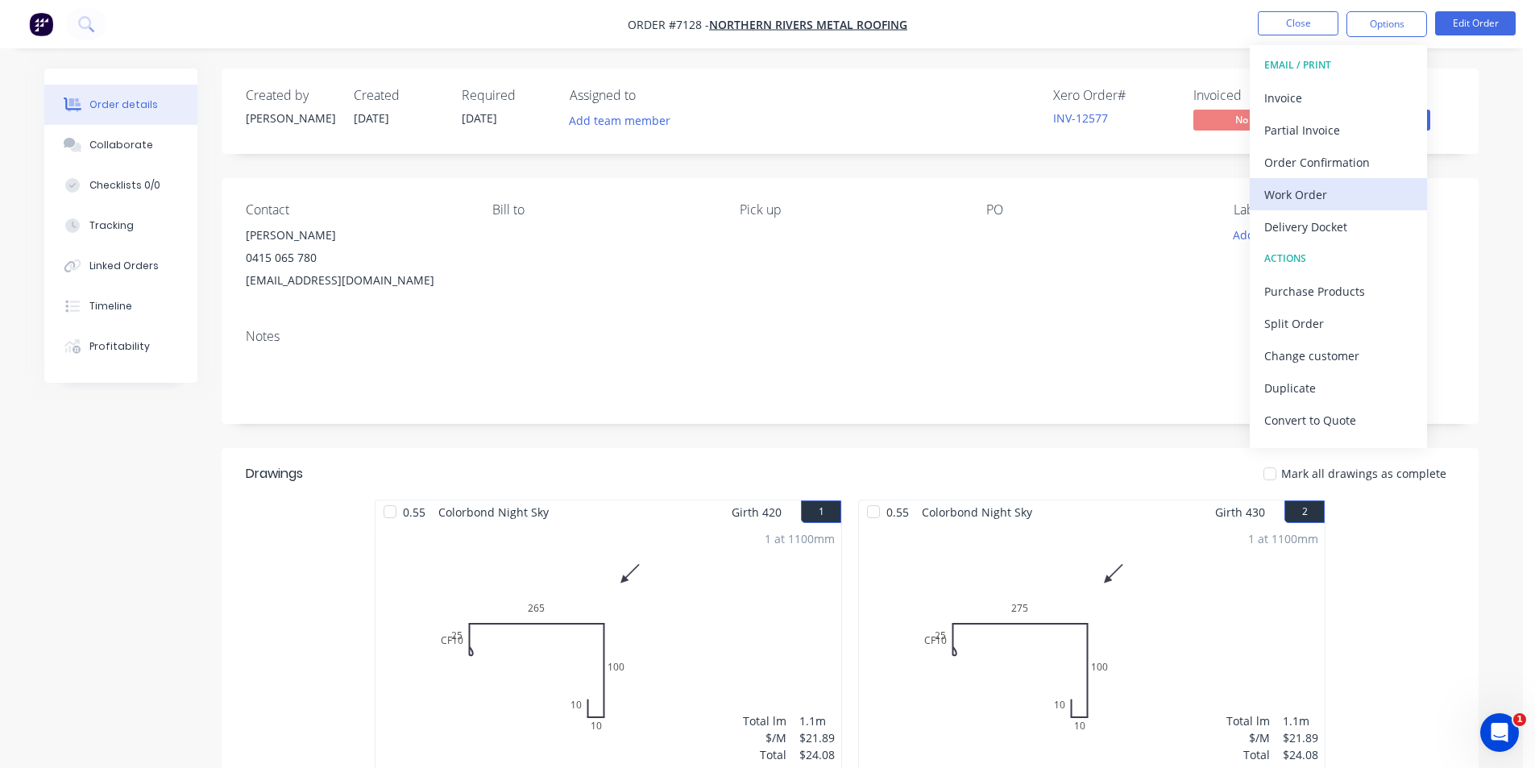
click at [1379, 192] on div "Work Order" at bounding box center [1338, 194] width 148 height 23
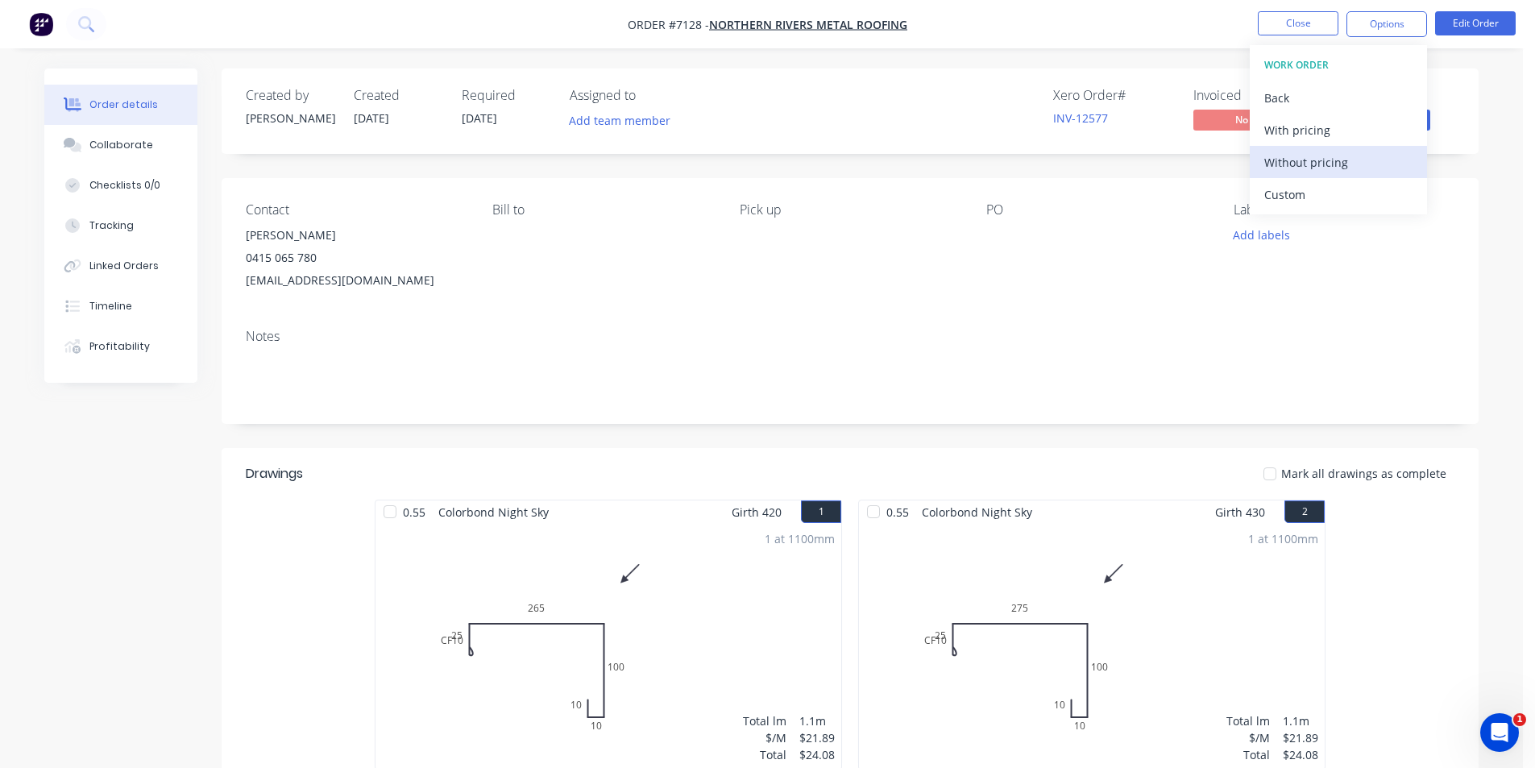
click at [1333, 164] on div "Without pricing" at bounding box center [1338, 162] width 148 height 23
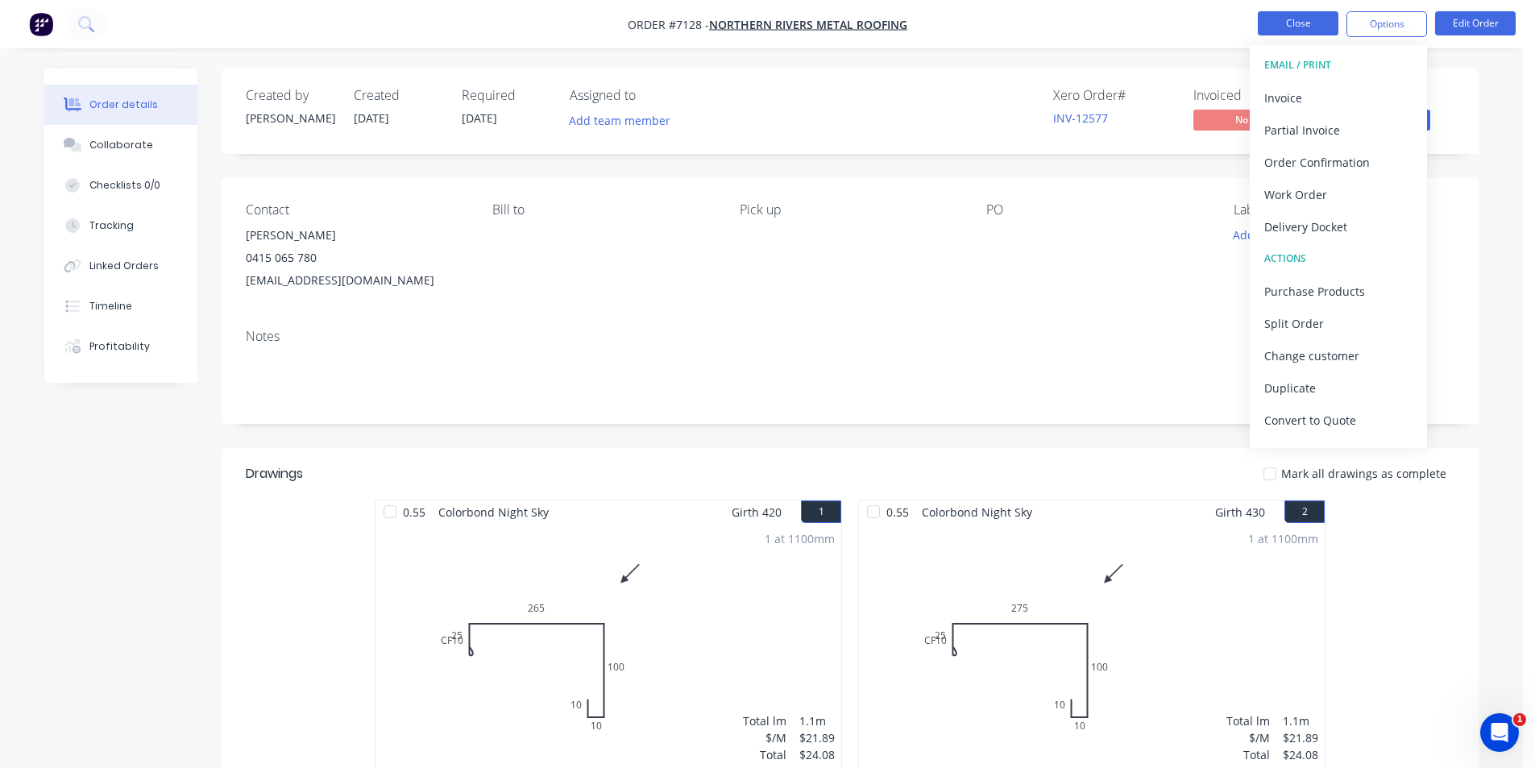
click at [1313, 19] on button "Close" at bounding box center [1298, 23] width 81 height 24
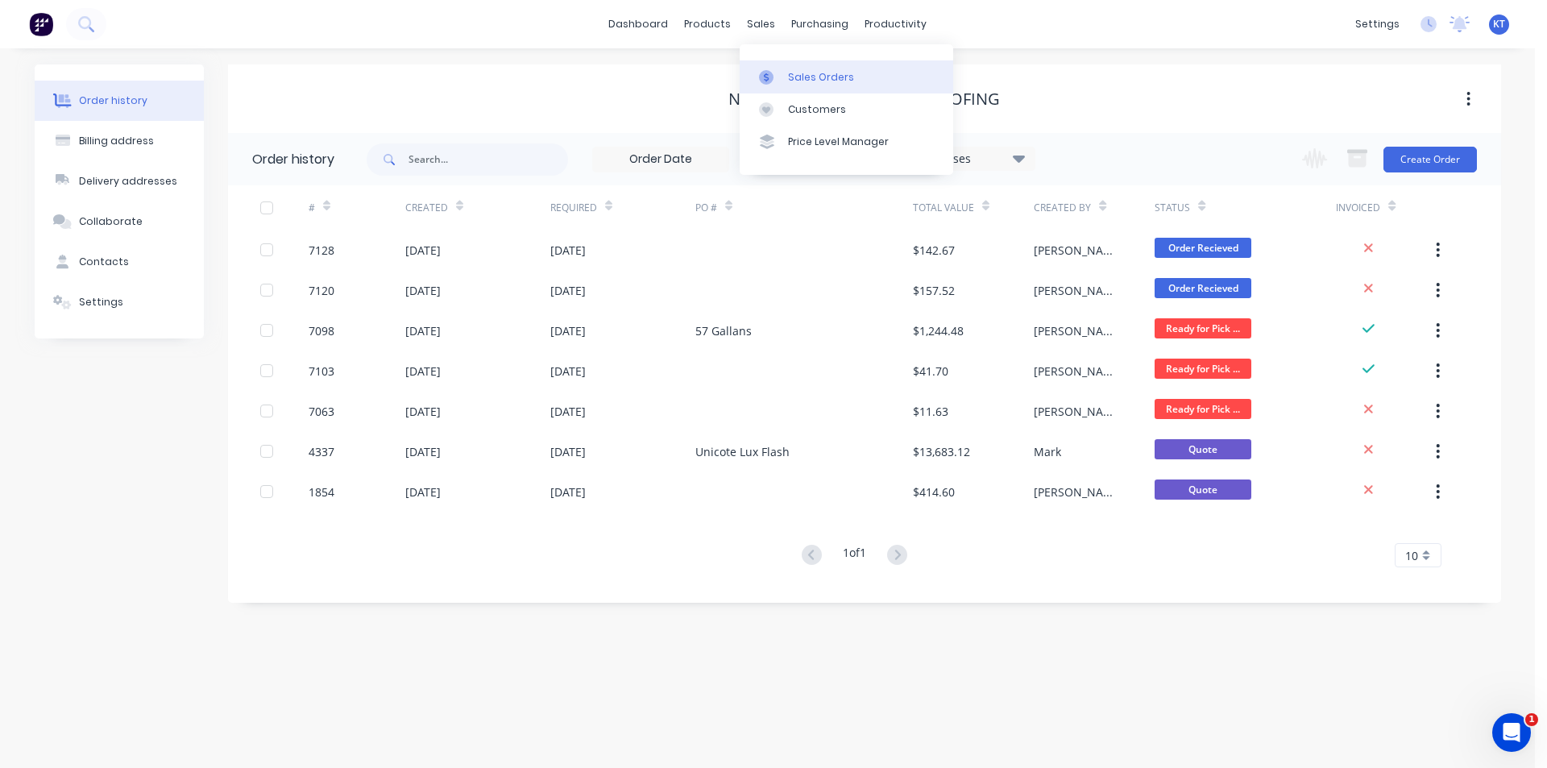
click at [796, 87] on link "Sales Orders" at bounding box center [847, 76] width 214 height 32
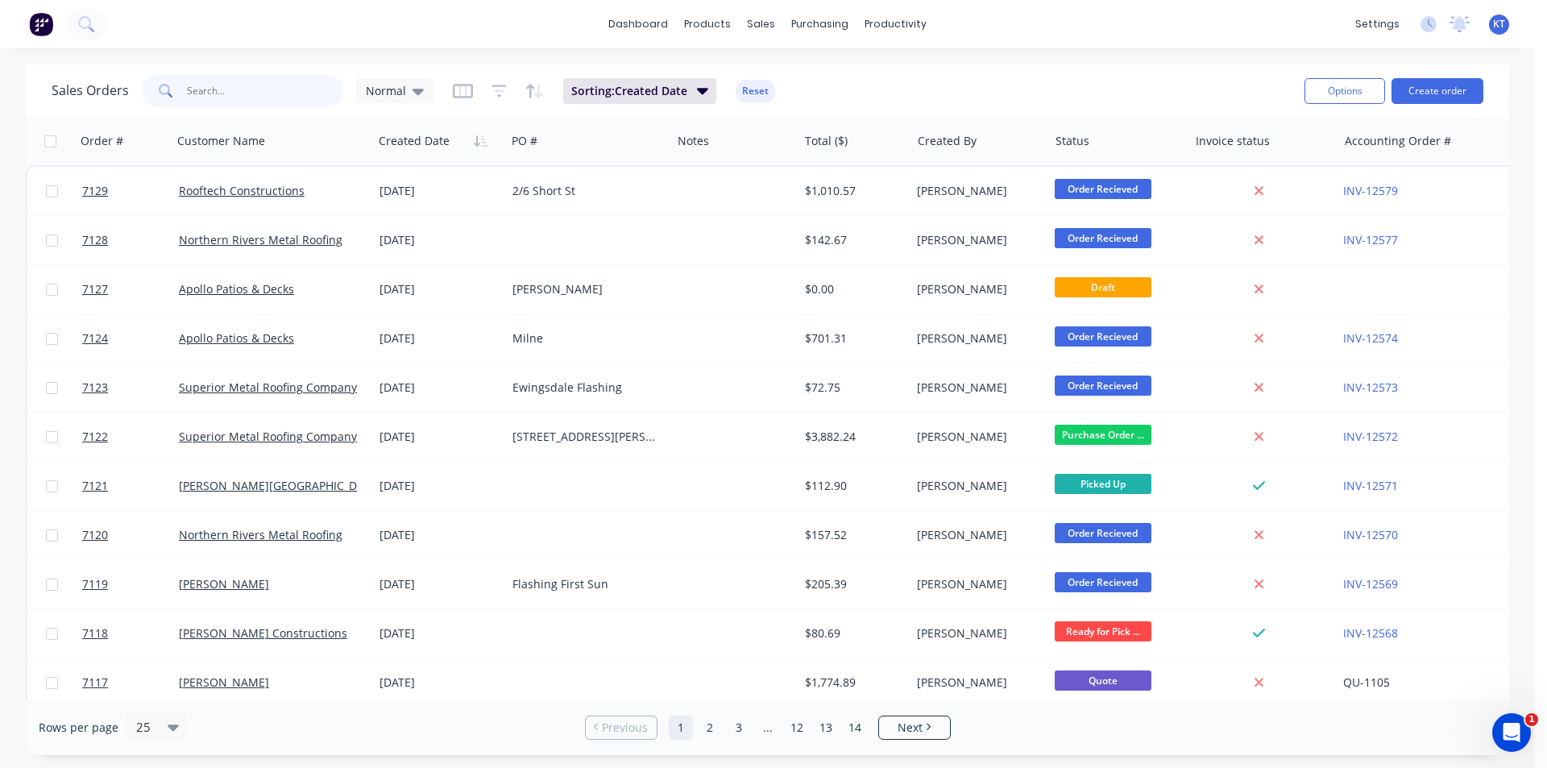
click at [251, 98] on input "text" at bounding box center [265, 91] width 157 height 32
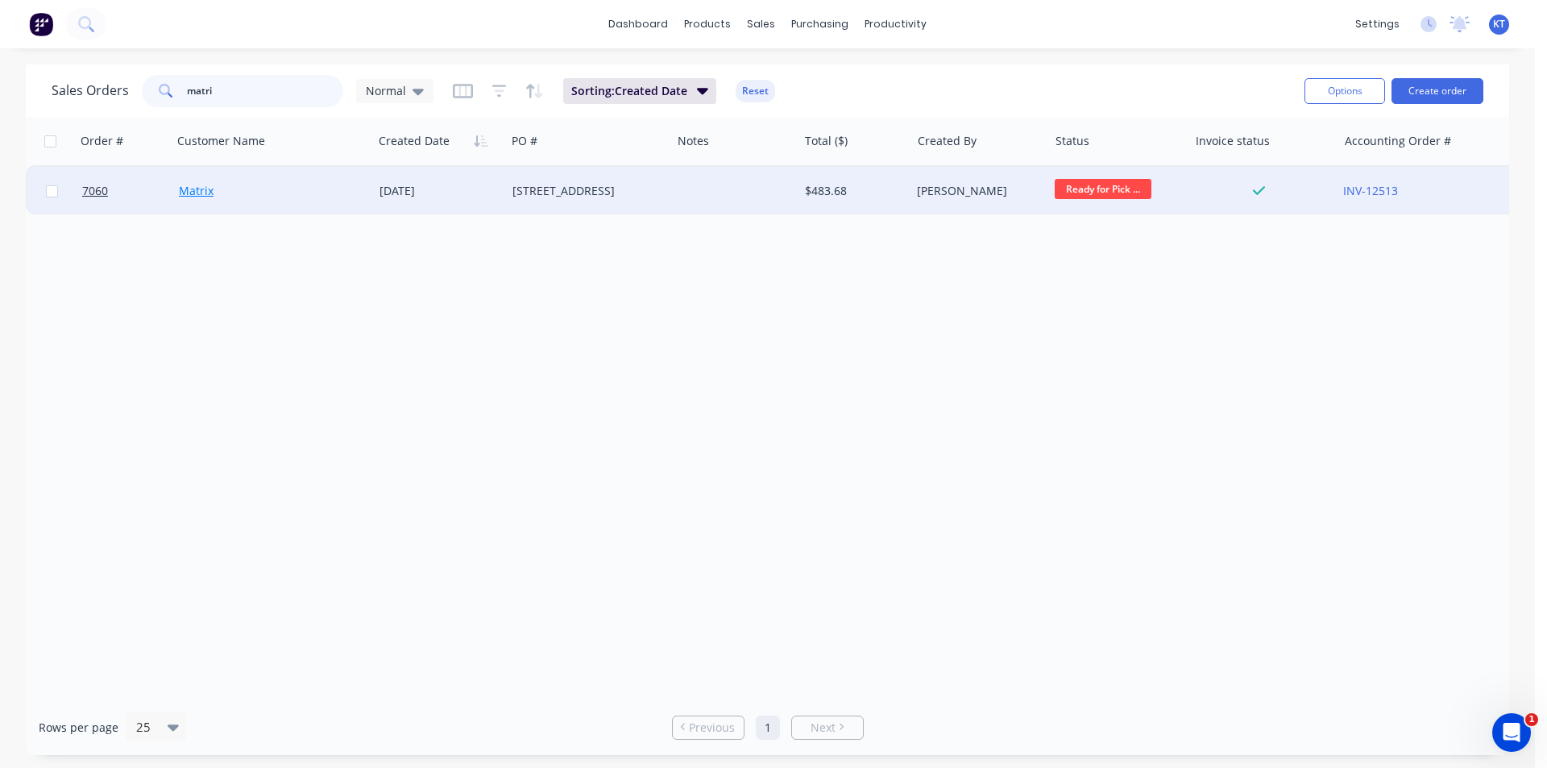
type input "matri"
click at [210, 189] on link "Matrix" at bounding box center [196, 190] width 35 height 15
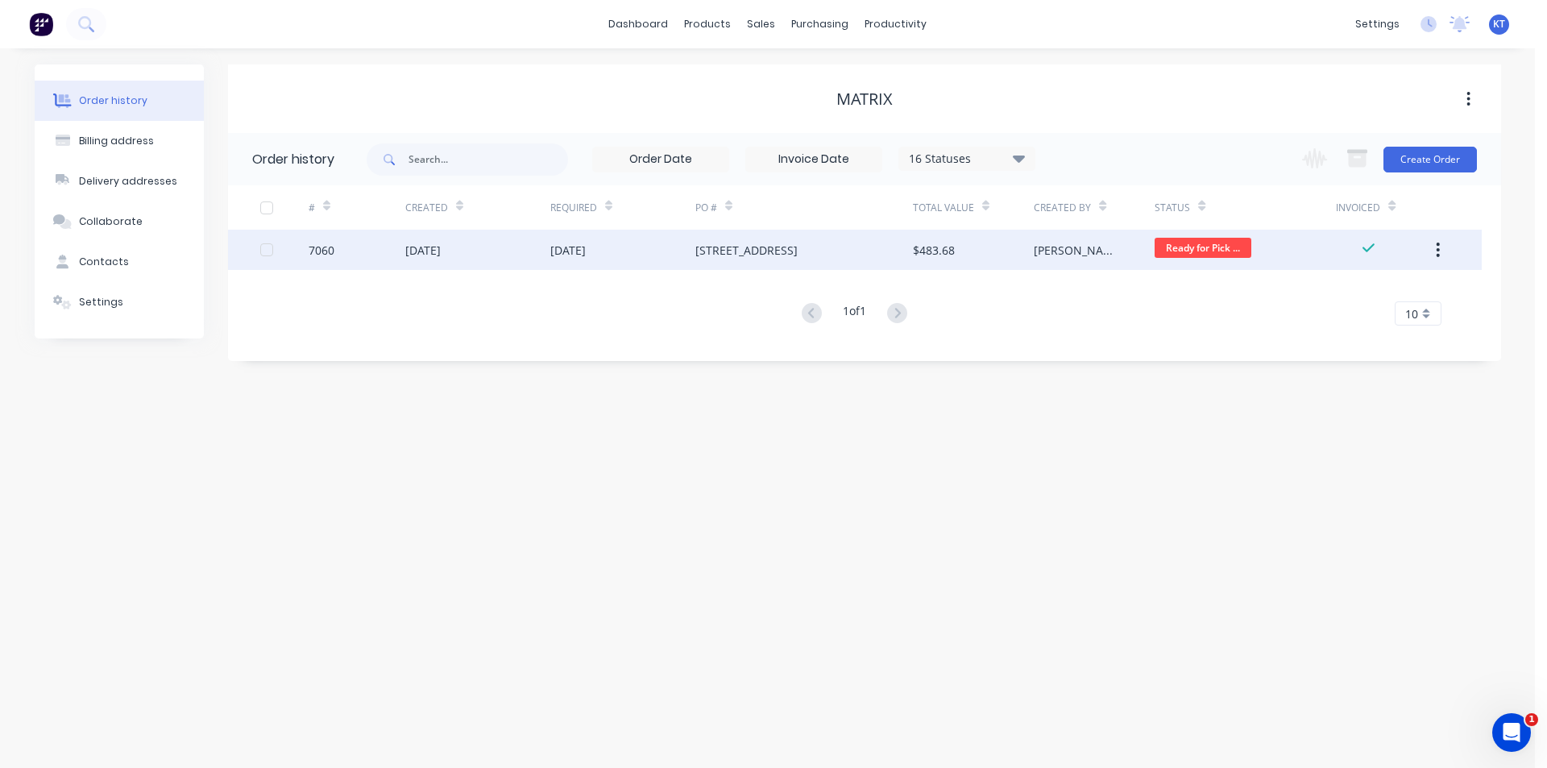
click at [933, 263] on div "$483.68" at bounding box center [973, 250] width 121 height 40
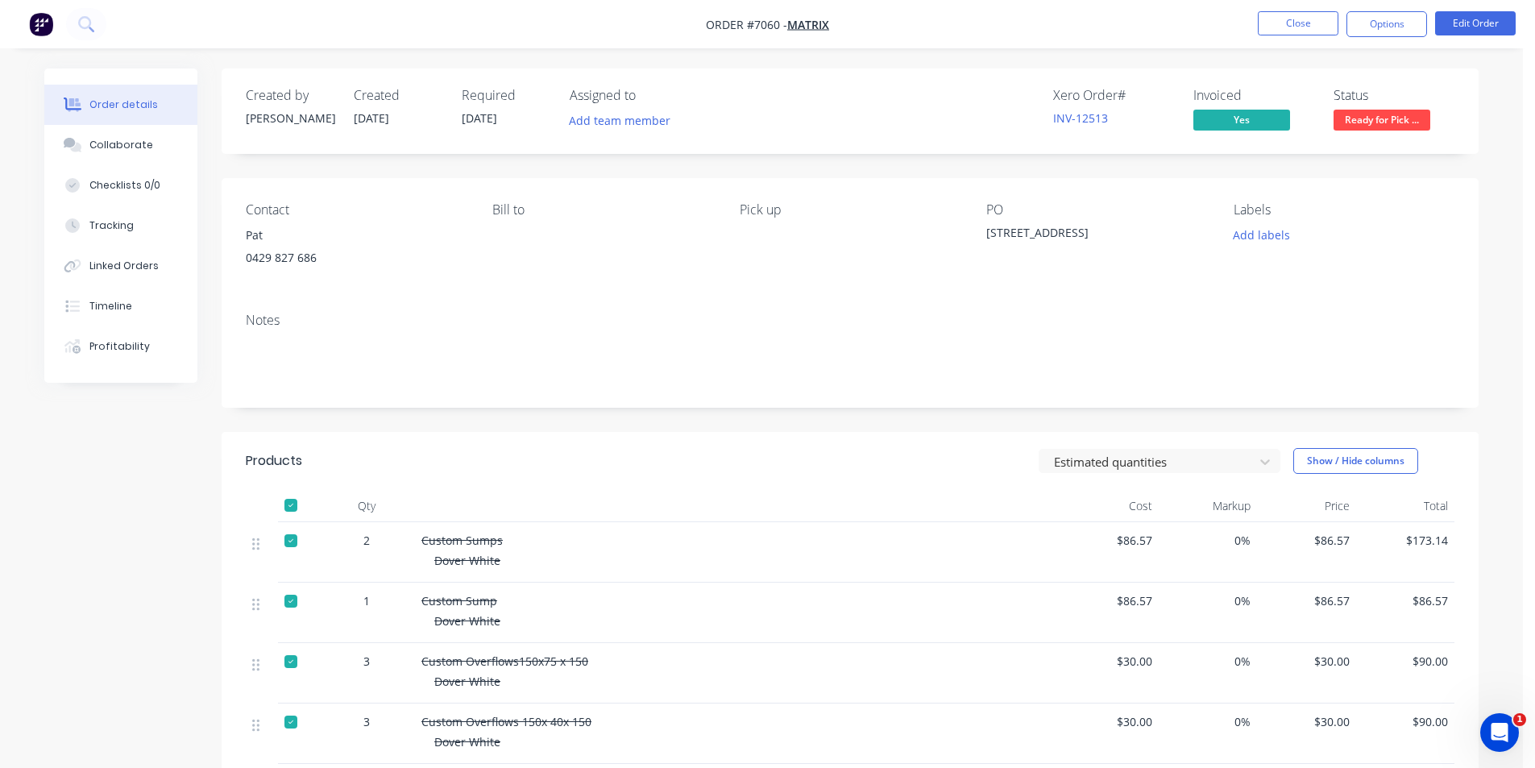
click at [1391, 134] on button "Ready for Pick ..." at bounding box center [1382, 122] width 97 height 24
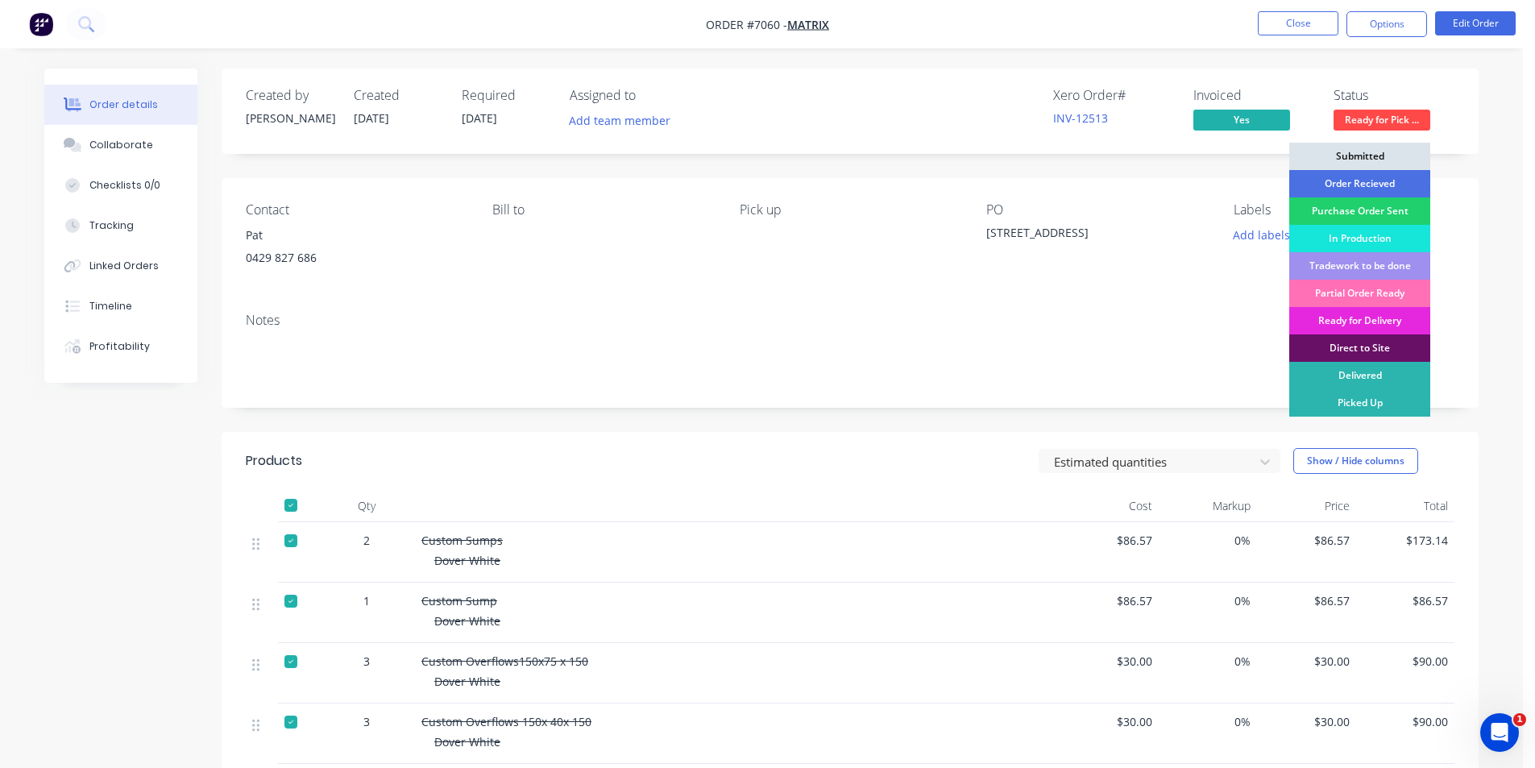
click at [1354, 397] on div "Picked Up" at bounding box center [1359, 402] width 141 height 27
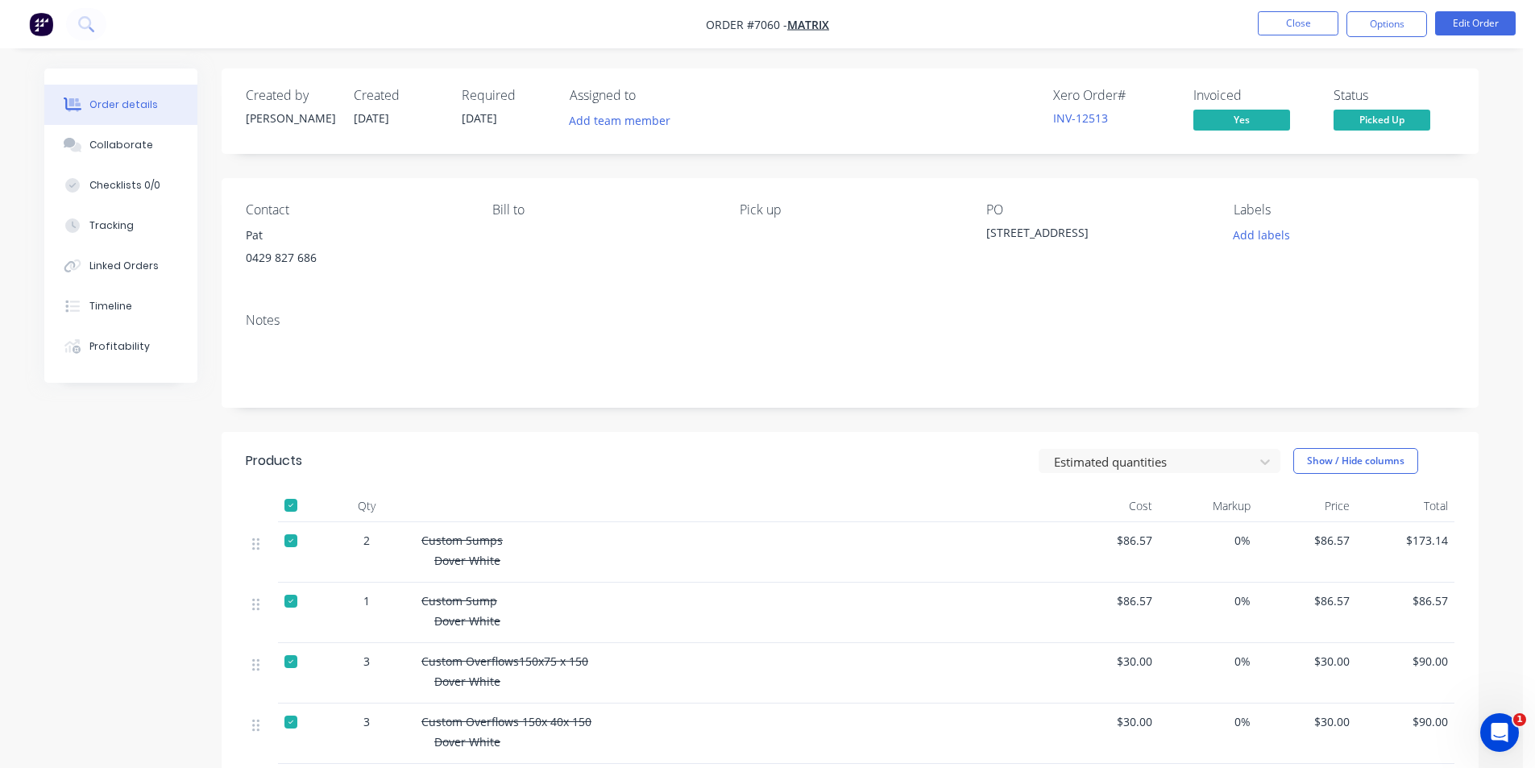
click at [1407, 8] on nav "Order #7060 - Matrix Close Options Edit Order" at bounding box center [767, 24] width 1535 height 48
click at [1387, 20] on button "Options" at bounding box center [1386, 24] width 81 height 26
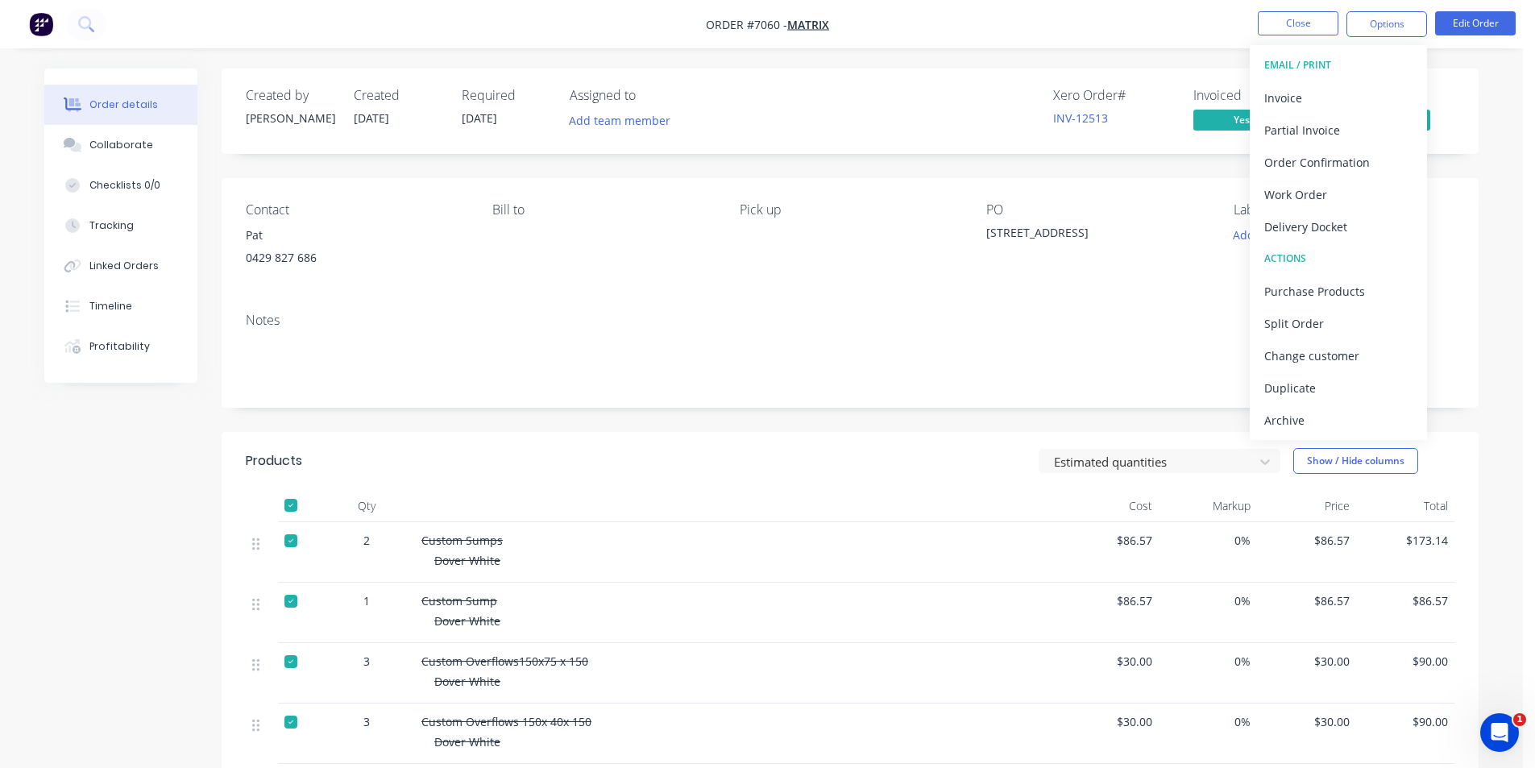
drag, startPoint x: 1334, startPoint y: 414, endPoint x: 1535, endPoint y: 340, distance: 214.7
click at [1335, 414] on div "Archive" at bounding box center [1338, 420] width 148 height 23
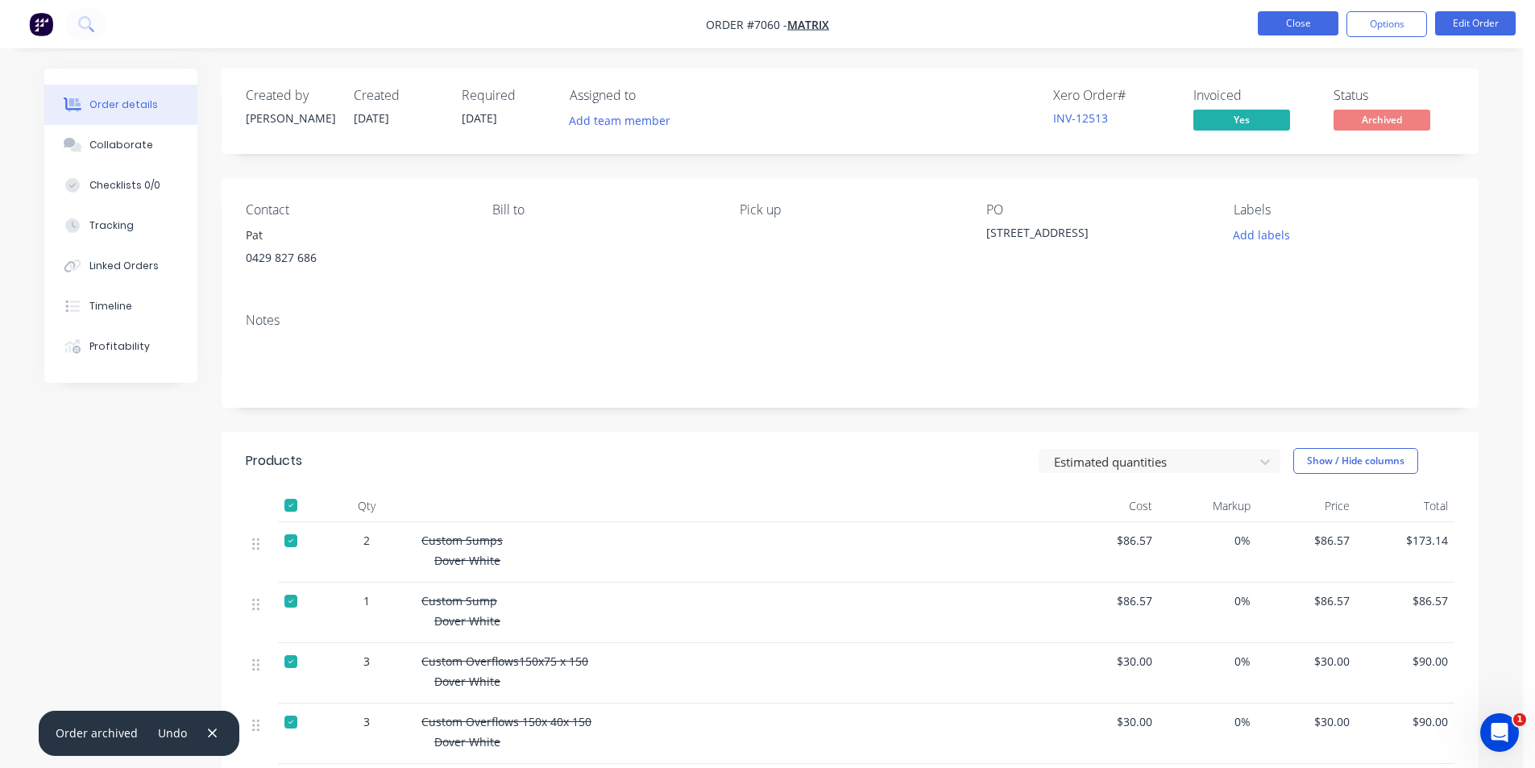
click at [1308, 16] on button "Close" at bounding box center [1298, 23] width 81 height 24
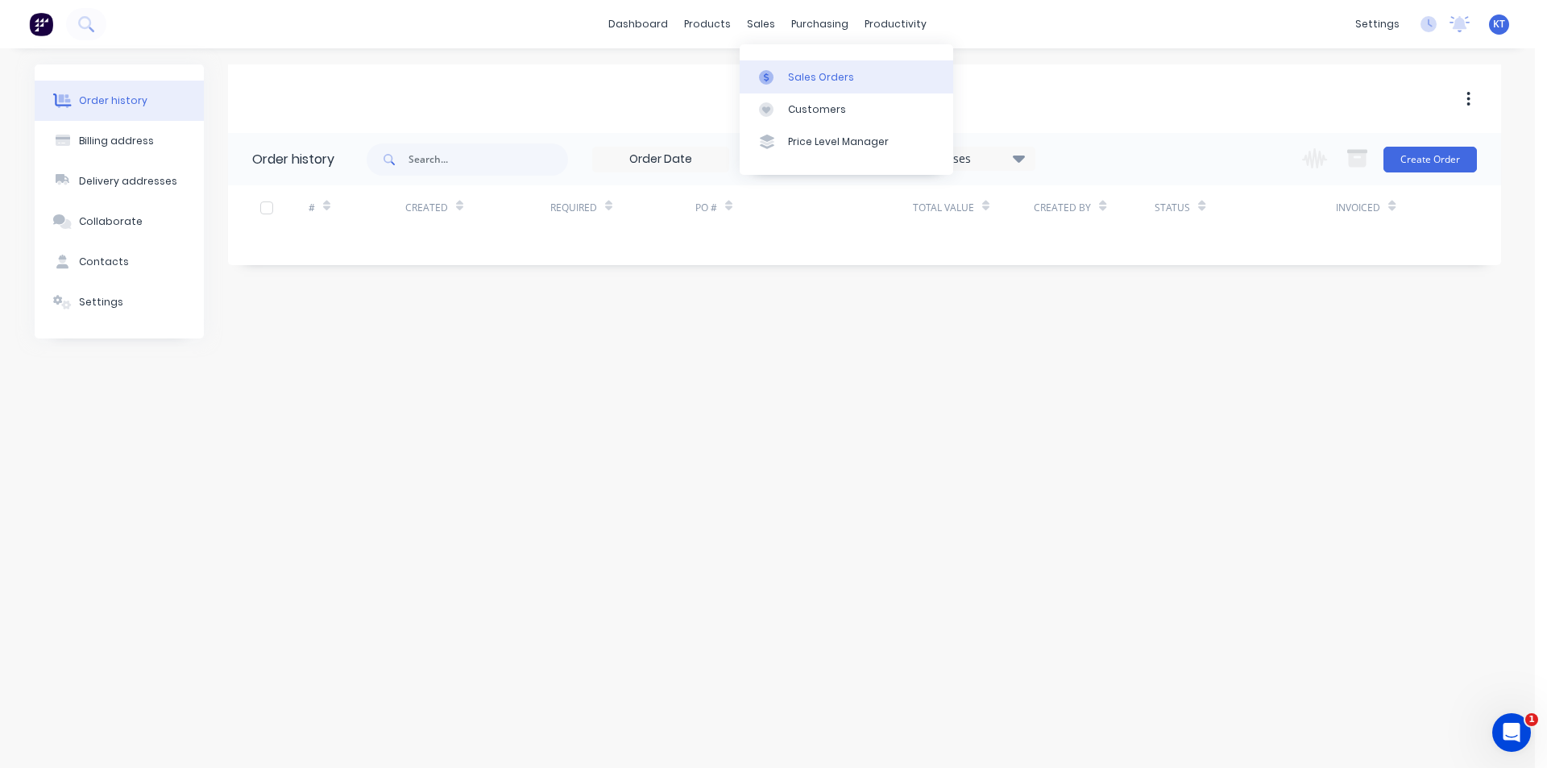
click at [790, 83] on div "Sales Orders" at bounding box center [821, 77] width 66 height 15
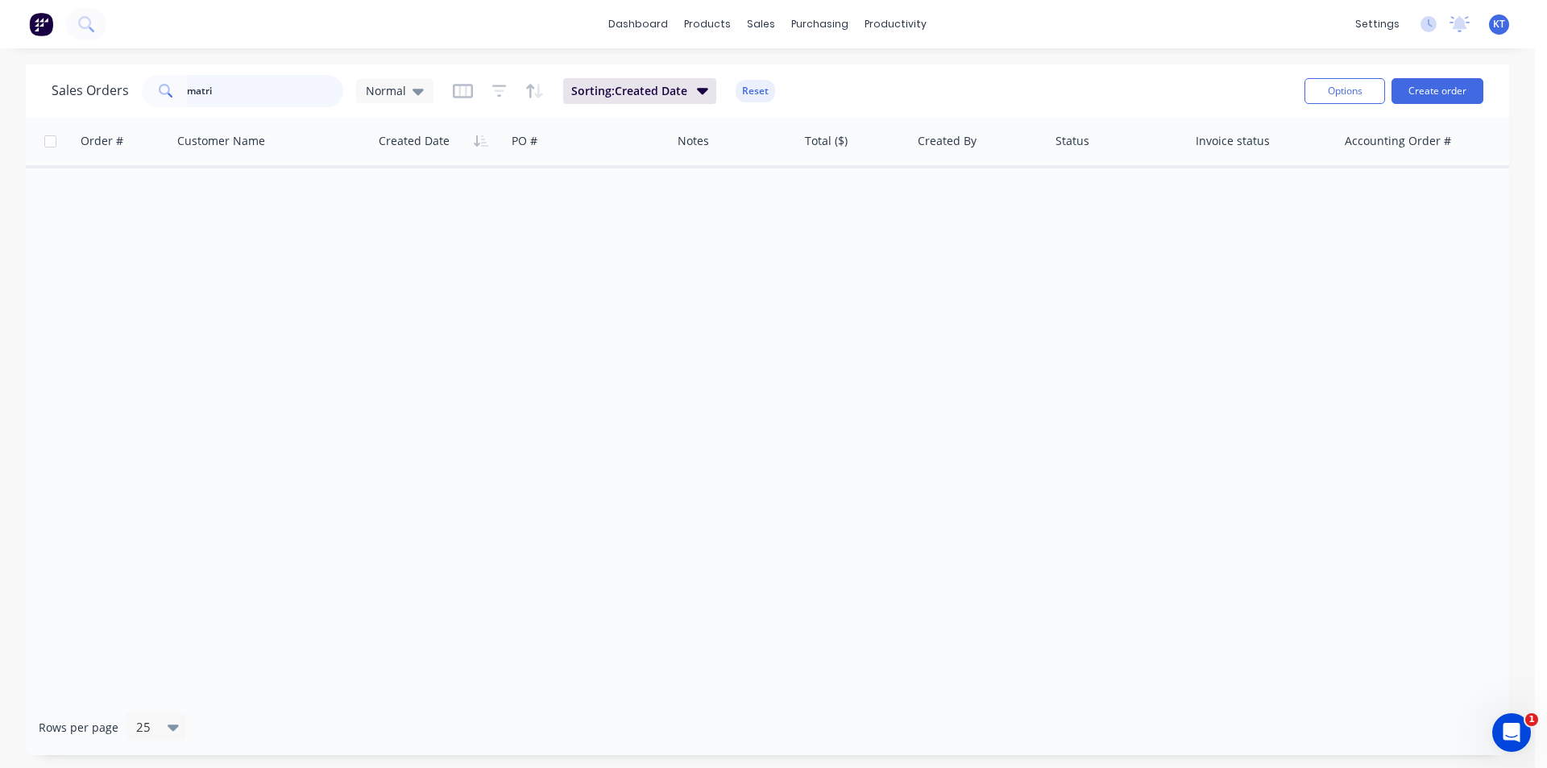
click at [313, 89] on input "matri" at bounding box center [265, 91] width 157 height 32
click at [828, 75] on link "Purchase Orders" at bounding box center [888, 76] width 214 height 32
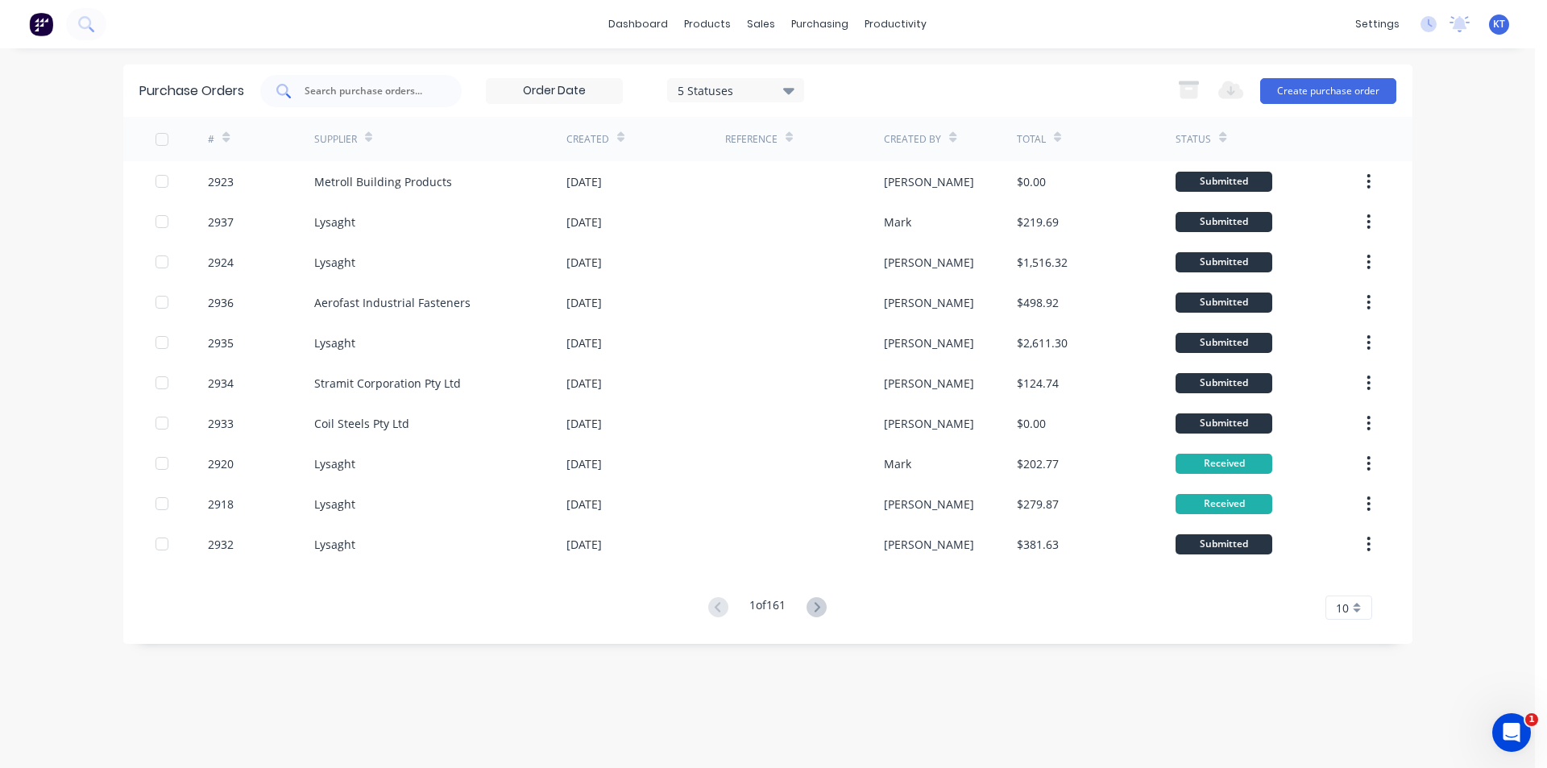
click at [334, 92] on input "text" at bounding box center [370, 91] width 134 height 16
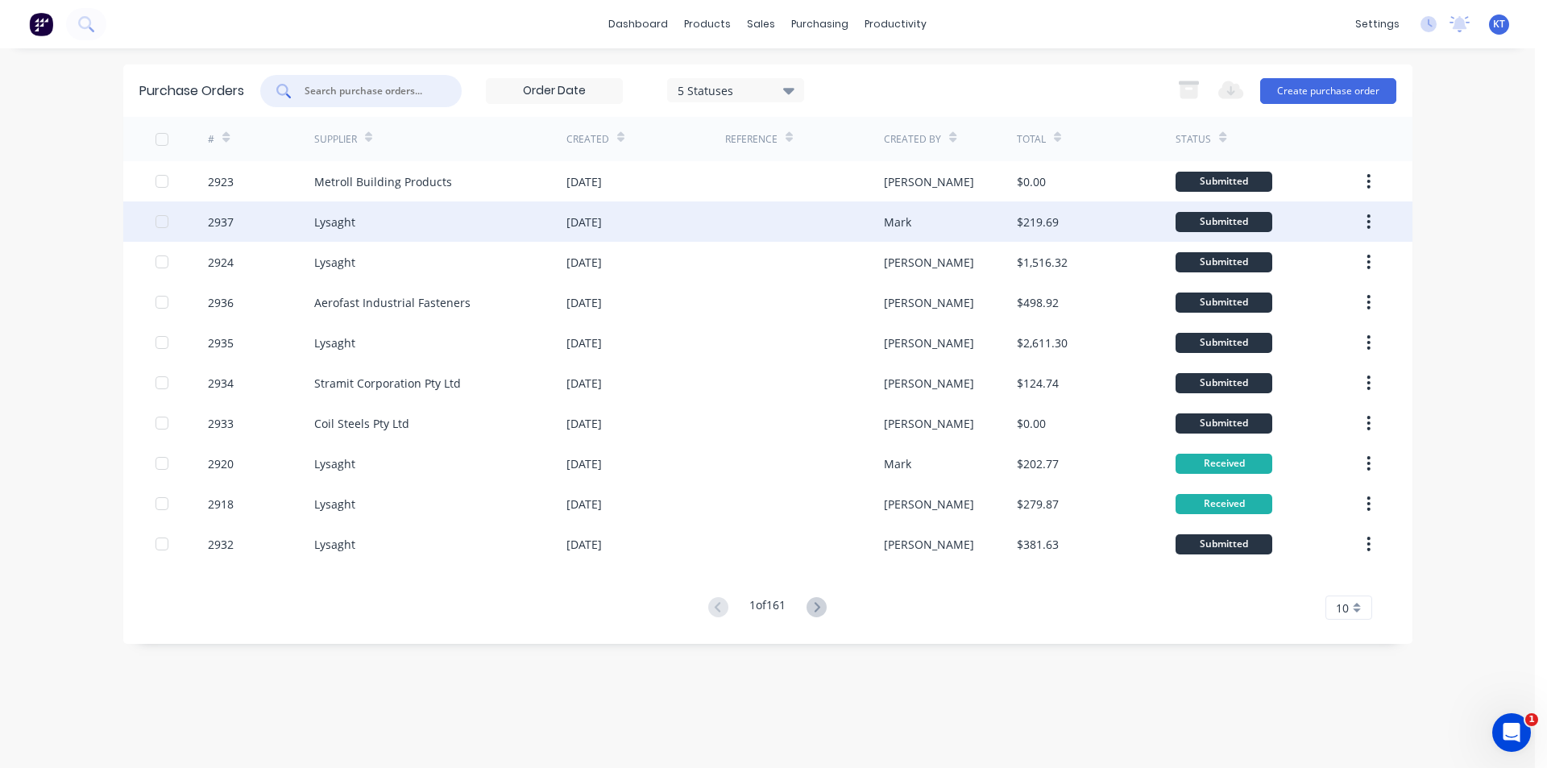
click at [657, 211] on div "[DATE]" at bounding box center [645, 221] width 159 height 40
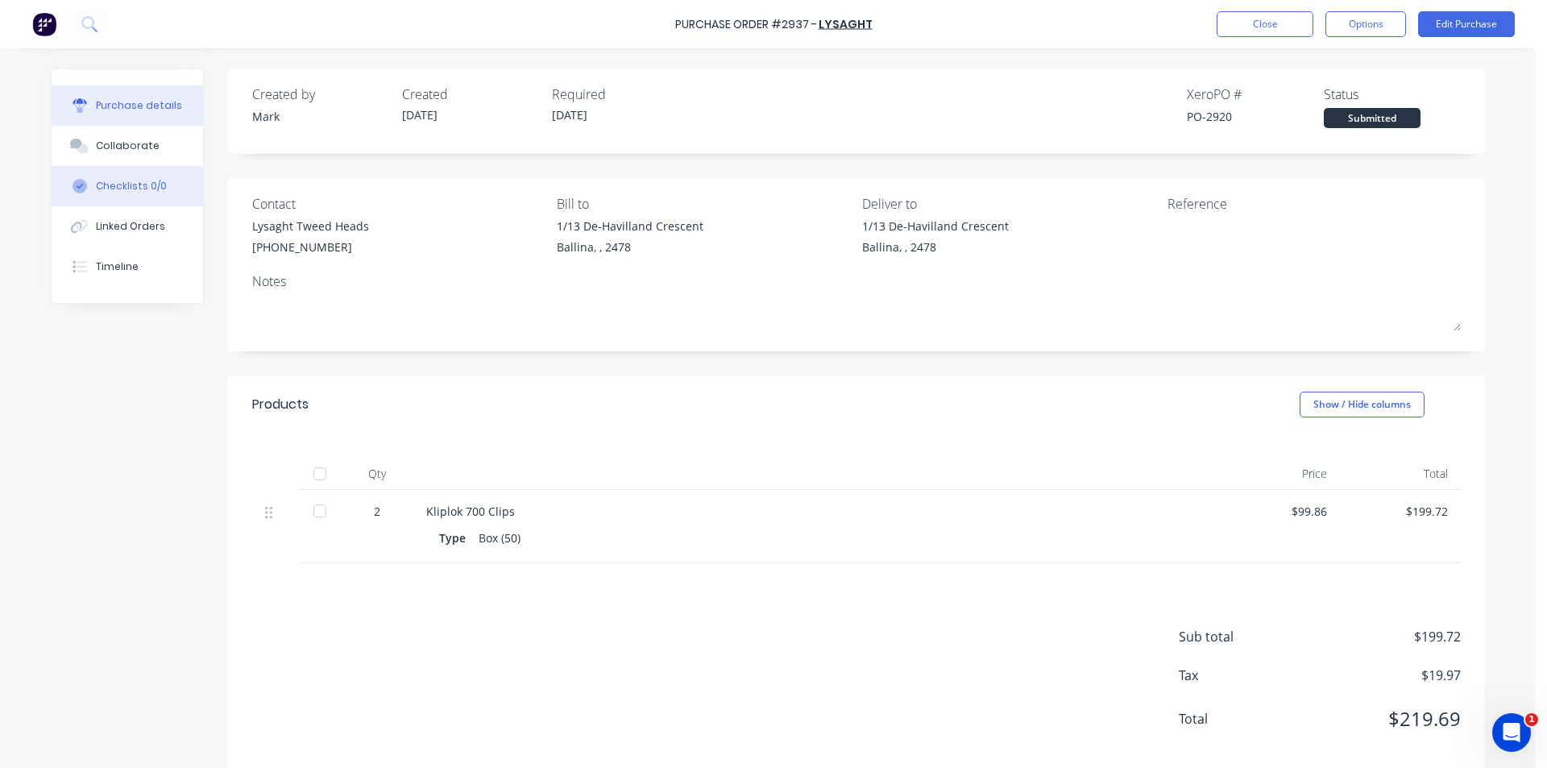
click at [180, 171] on button "Checklists 0/0" at bounding box center [127, 186] width 151 height 40
type textarea "x"
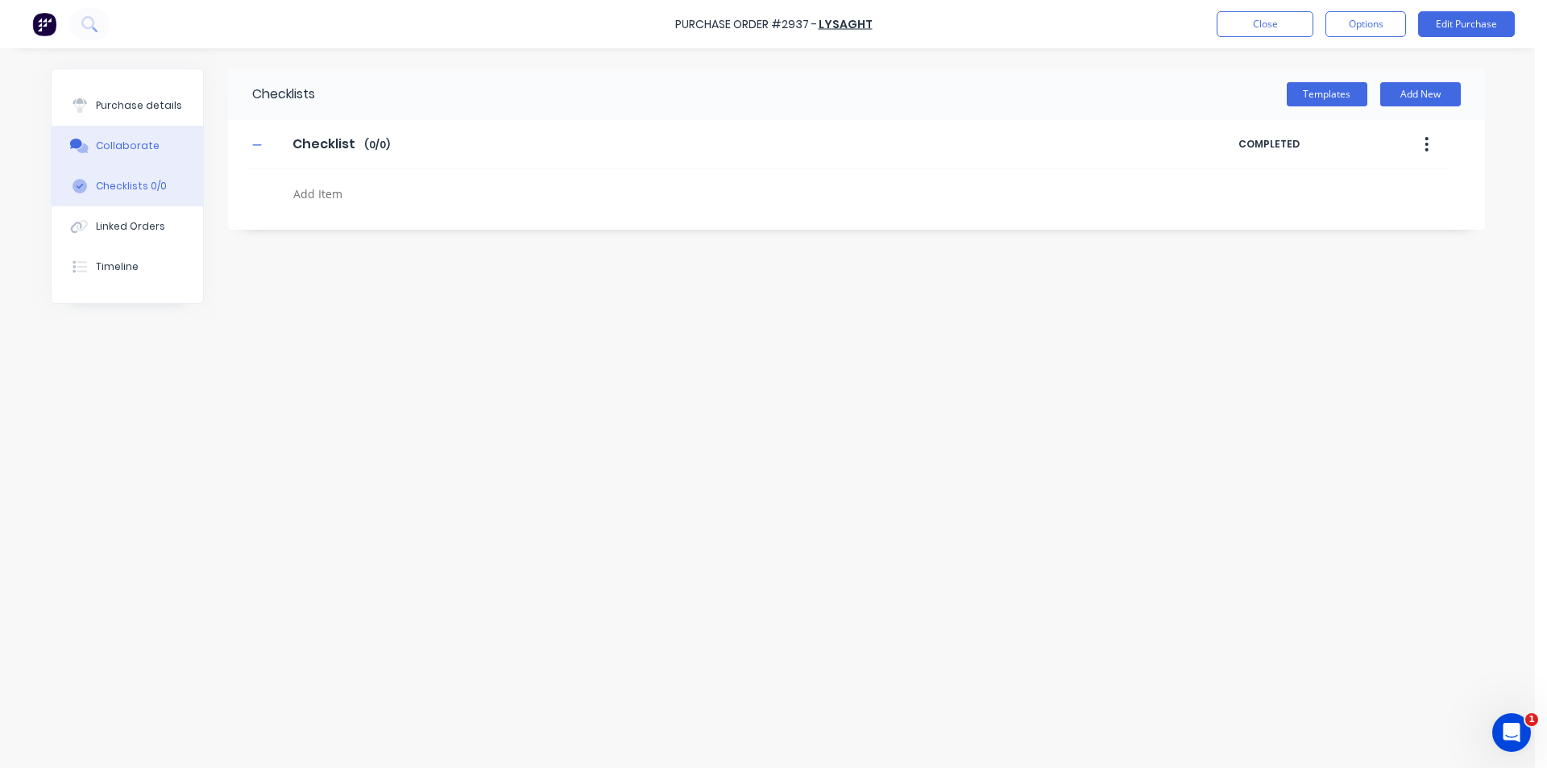
click at [178, 148] on button "Collaborate" at bounding box center [127, 146] width 151 height 40
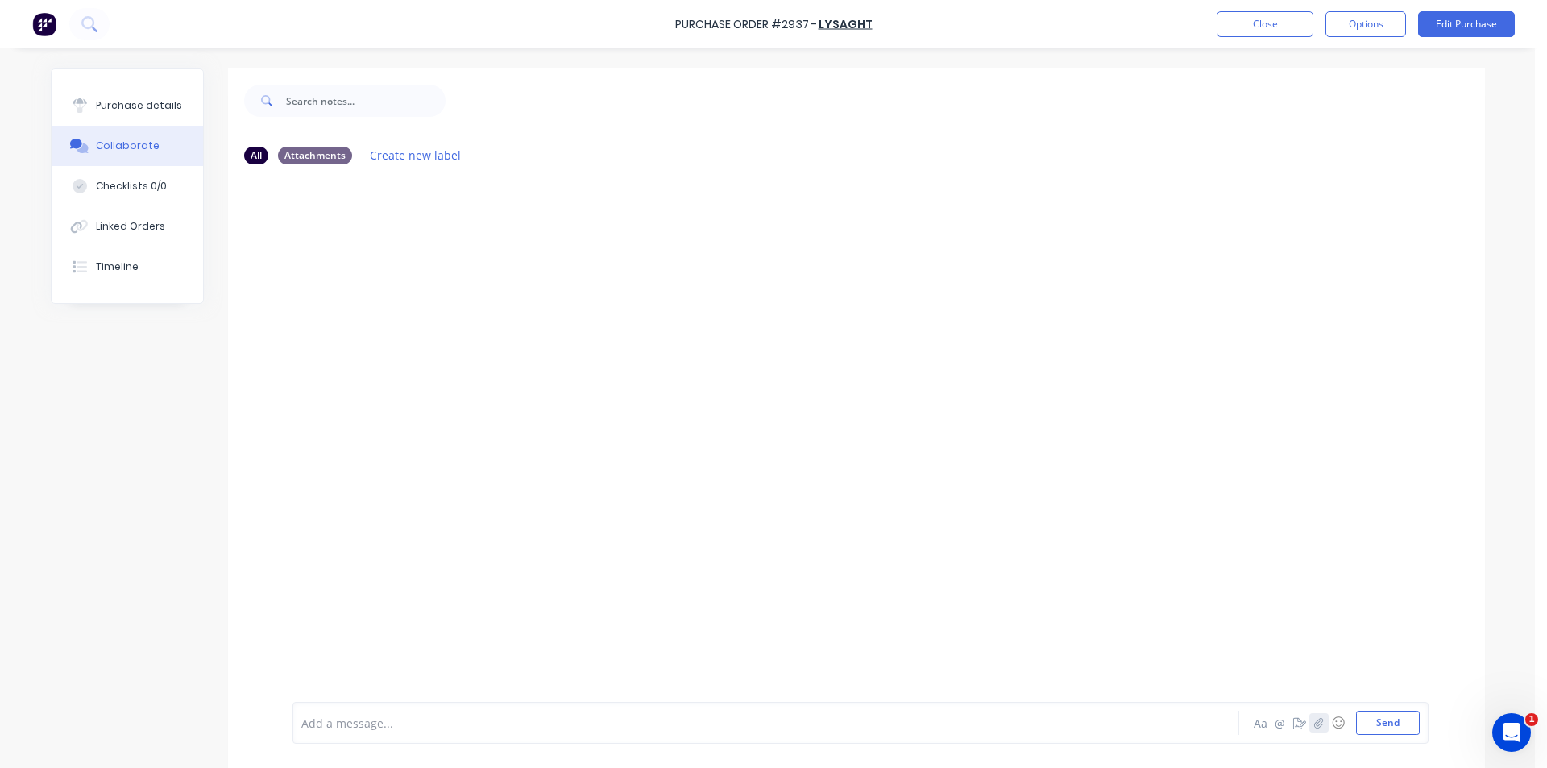
click at [1320, 724] on button "button" at bounding box center [1318, 722] width 19 height 19
click at [1369, 715] on button "Send" at bounding box center [1388, 723] width 64 height 24
click at [1285, 22] on button "Close" at bounding box center [1265, 24] width 97 height 26
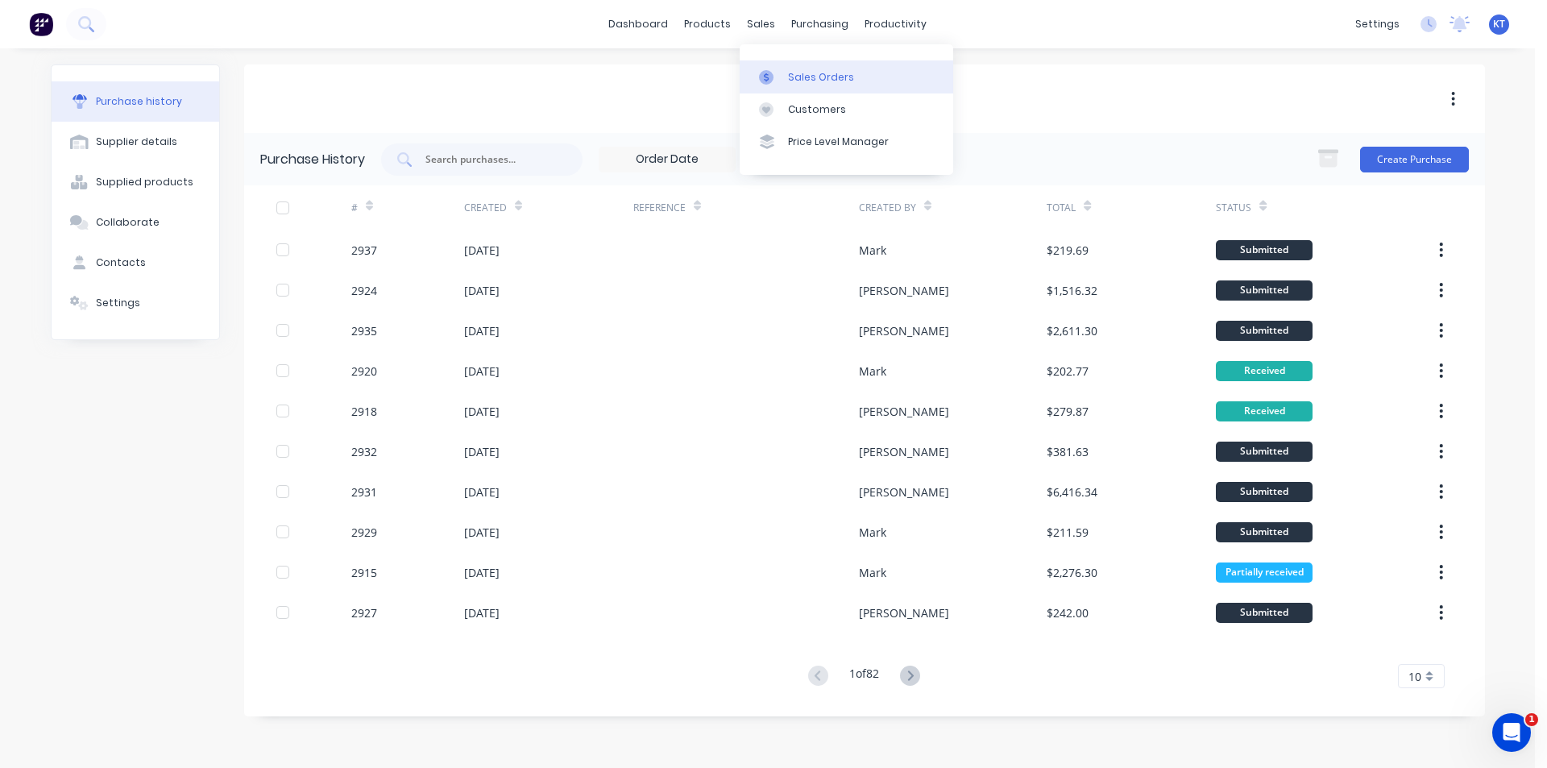
click at [802, 77] on div "Sales Orders" at bounding box center [821, 77] width 66 height 15
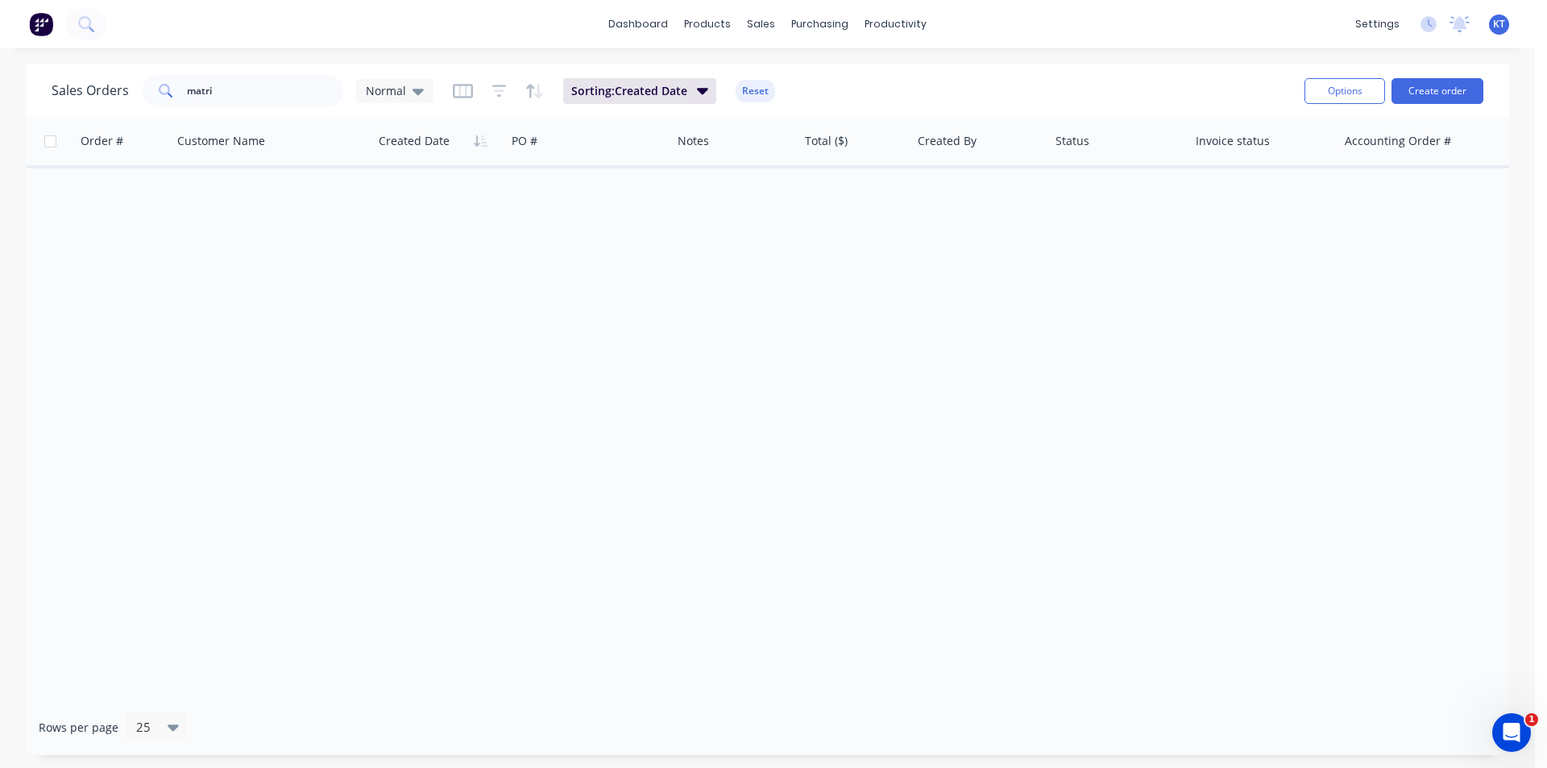
click at [268, 81] on div "Sales Orders matri Normal Sorting: Created Date Reset Options Create order" at bounding box center [767, 90] width 1483 height 52
click at [266, 93] on input "matri" at bounding box center [265, 91] width 157 height 32
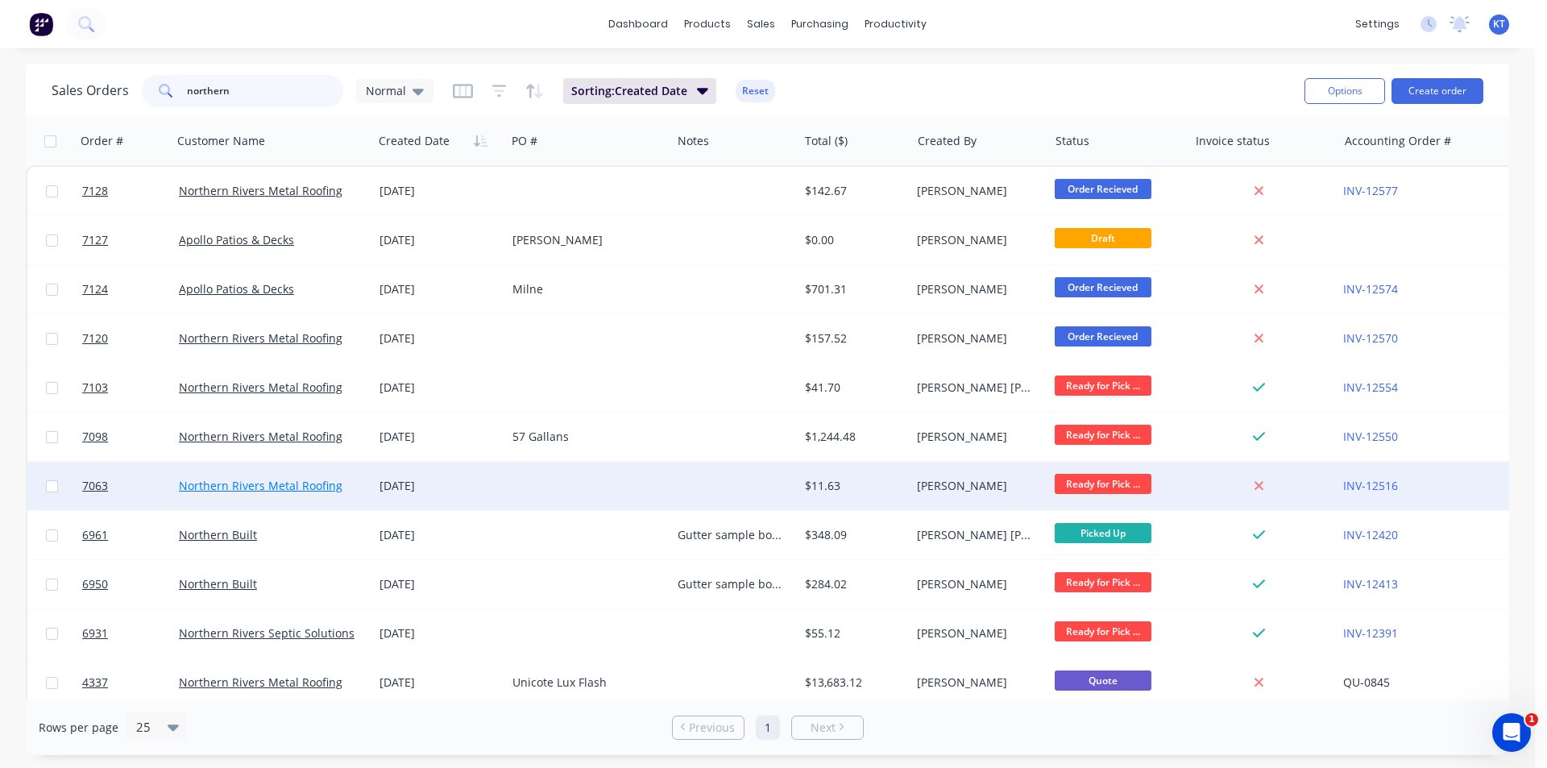
type input "northern"
click at [255, 487] on link "Northern Rivers Metal Roofing" at bounding box center [261, 485] width 164 height 15
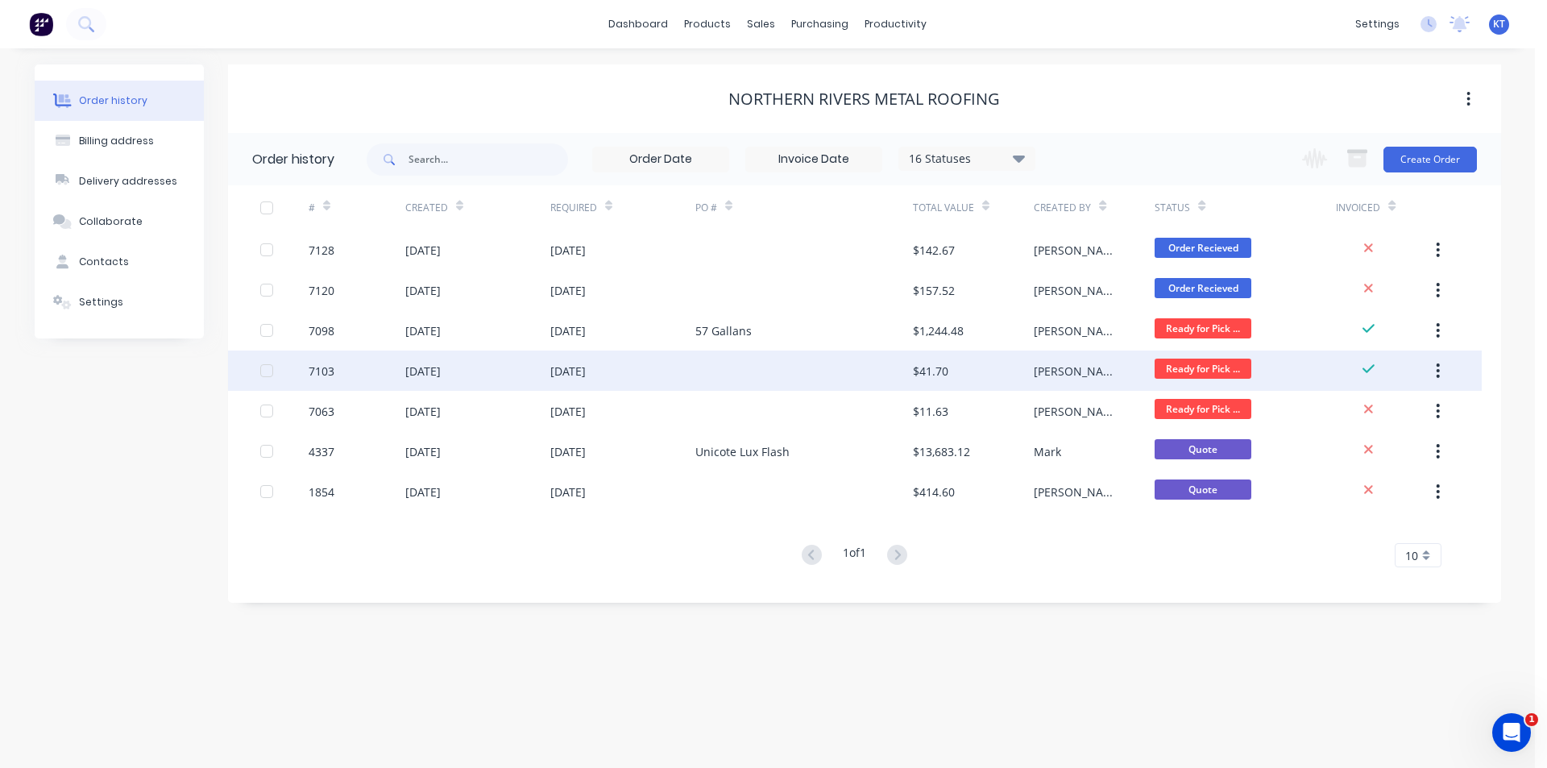
click at [833, 381] on div at bounding box center [804, 371] width 218 height 40
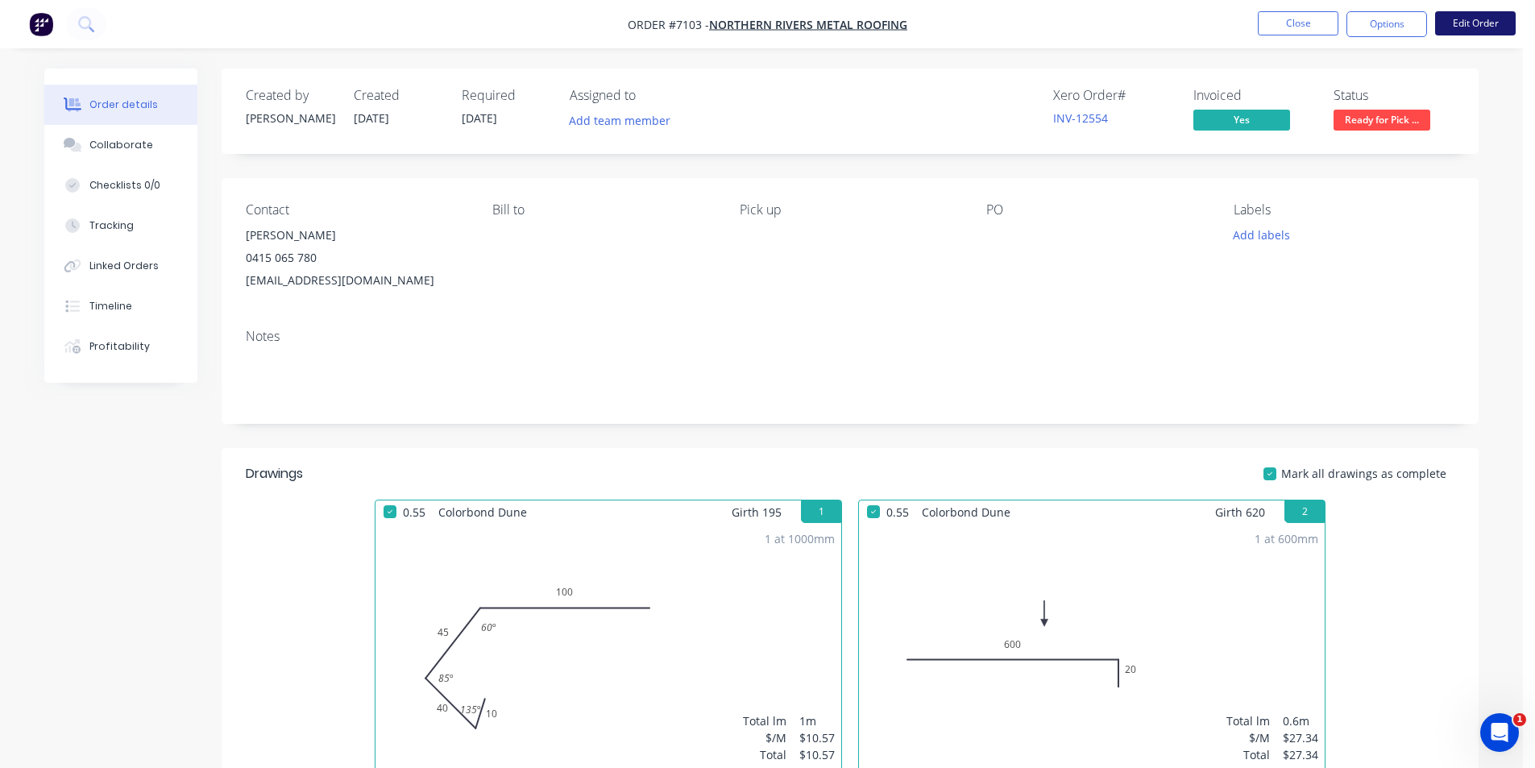
click at [1458, 23] on button "Edit Order" at bounding box center [1475, 23] width 81 height 24
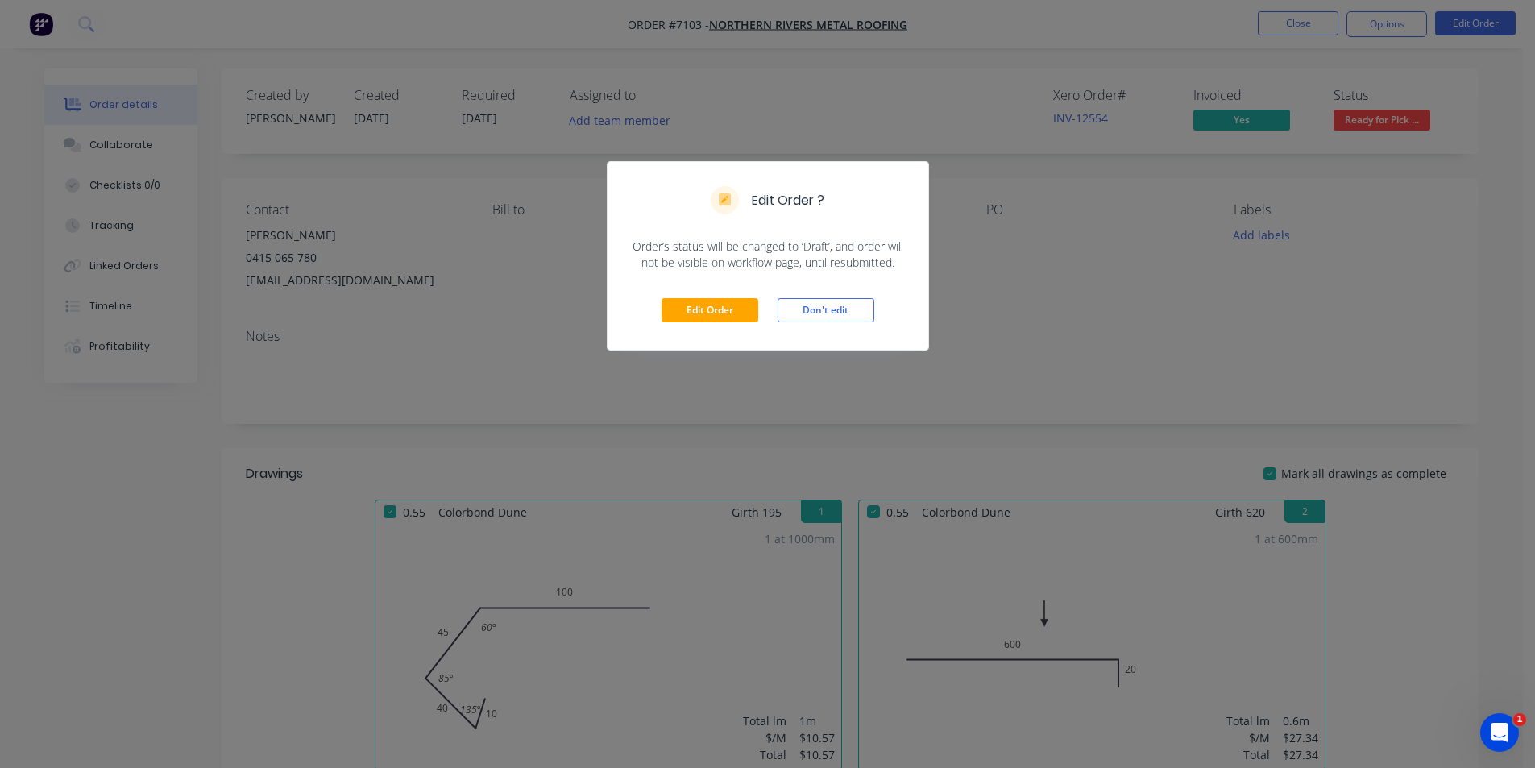
click at [1288, 348] on div "Edit Order ? Order’s status will be changed to ‘Draft’, and order will not be v…" at bounding box center [767, 384] width 1535 height 768
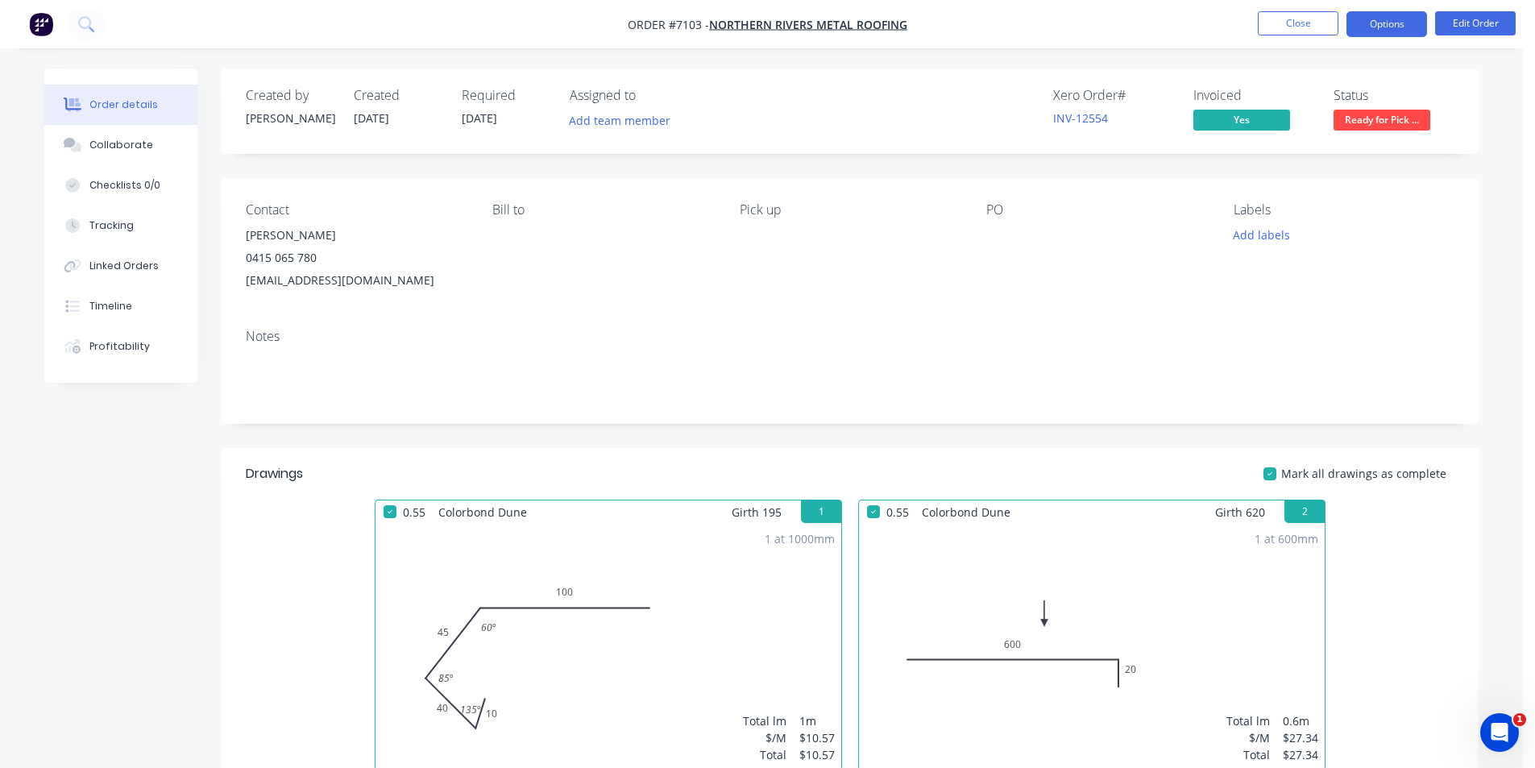
click at [1384, 27] on button "Options" at bounding box center [1386, 24] width 81 height 26
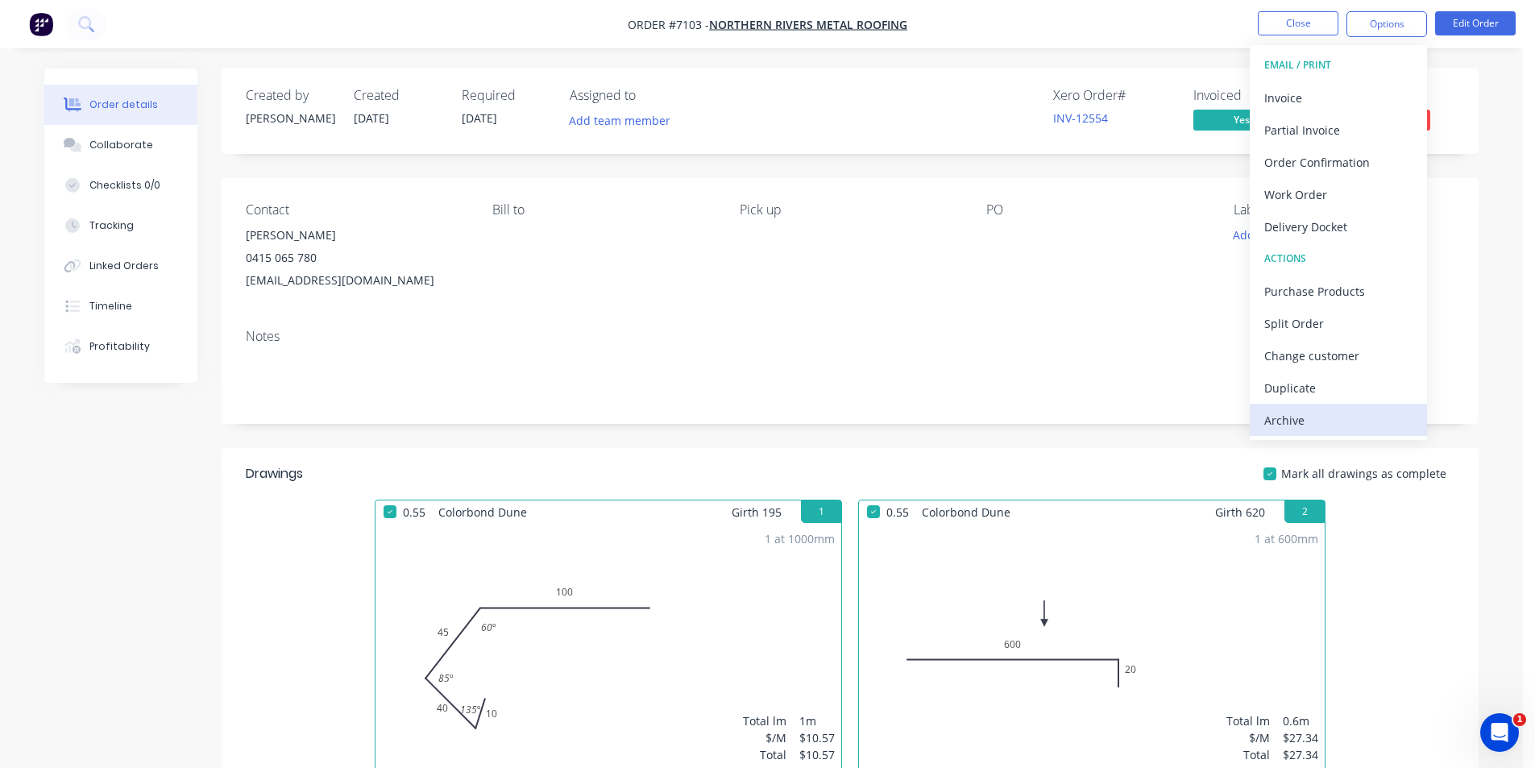
click at [1352, 421] on div "Archive" at bounding box center [1338, 420] width 148 height 23
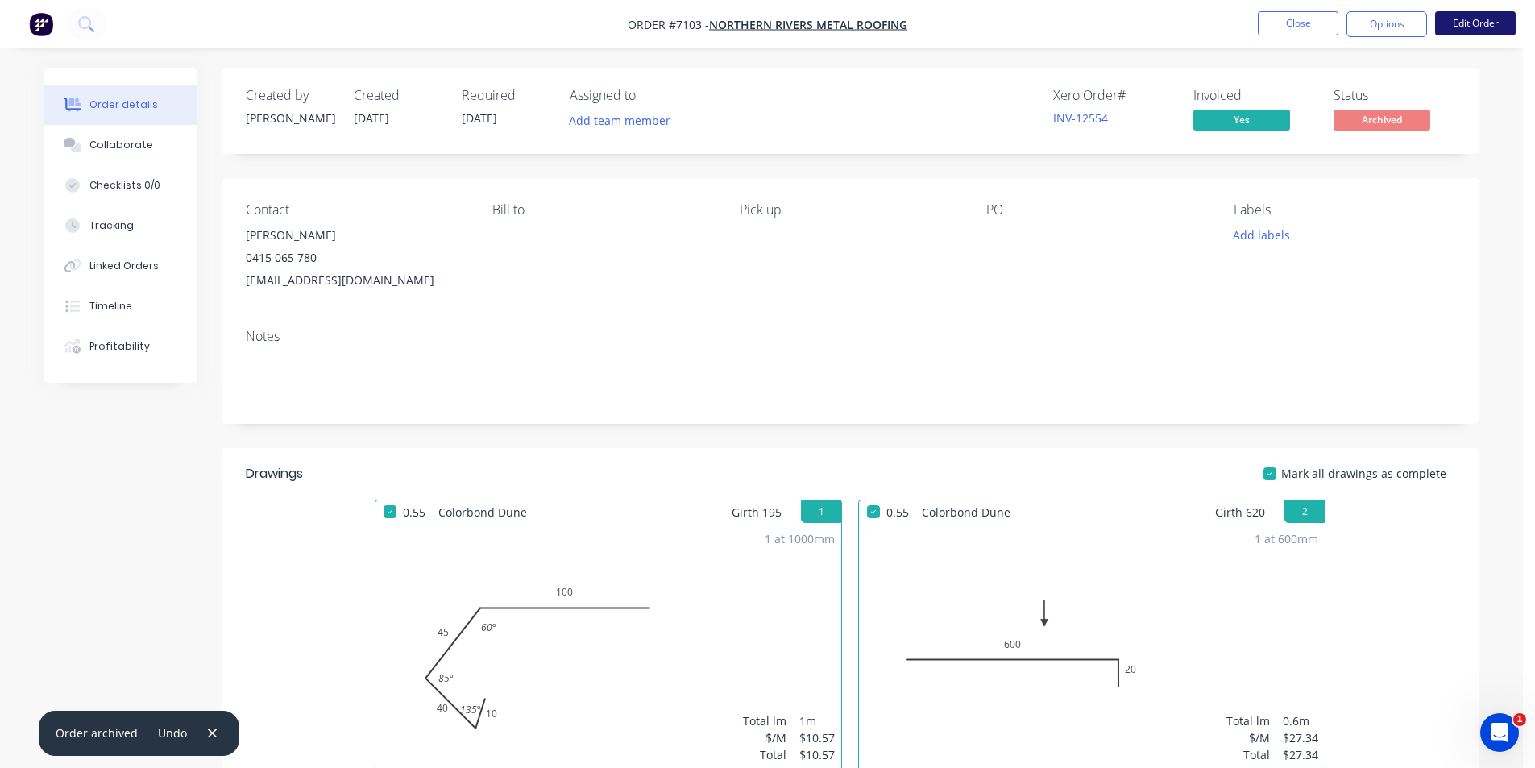
click at [1466, 31] on button "Edit Order" at bounding box center [1475, 23] width 81 height 24
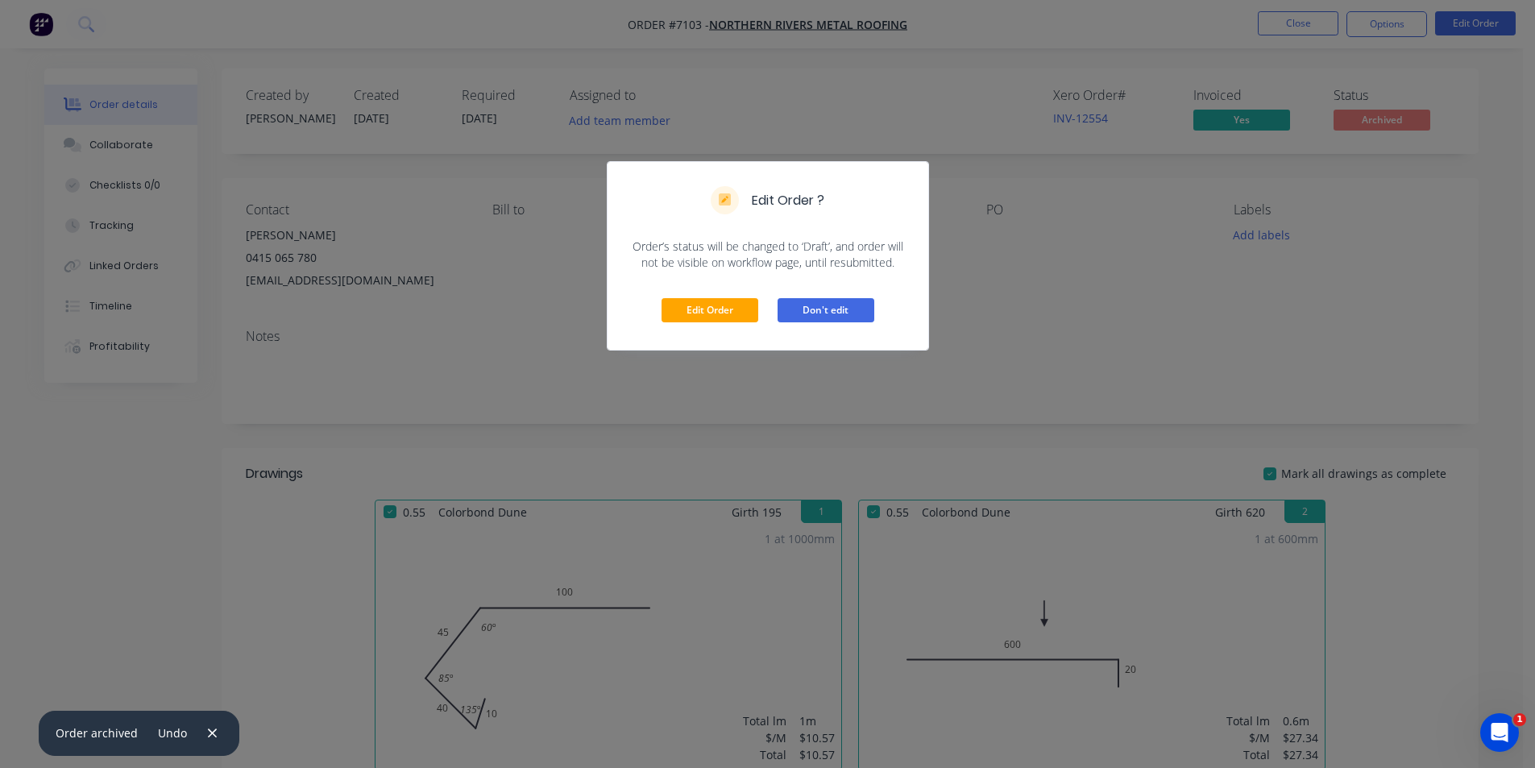
click at [854, 313] on button "Don't edit" at bounding box center [826, 310] width 97 height 24
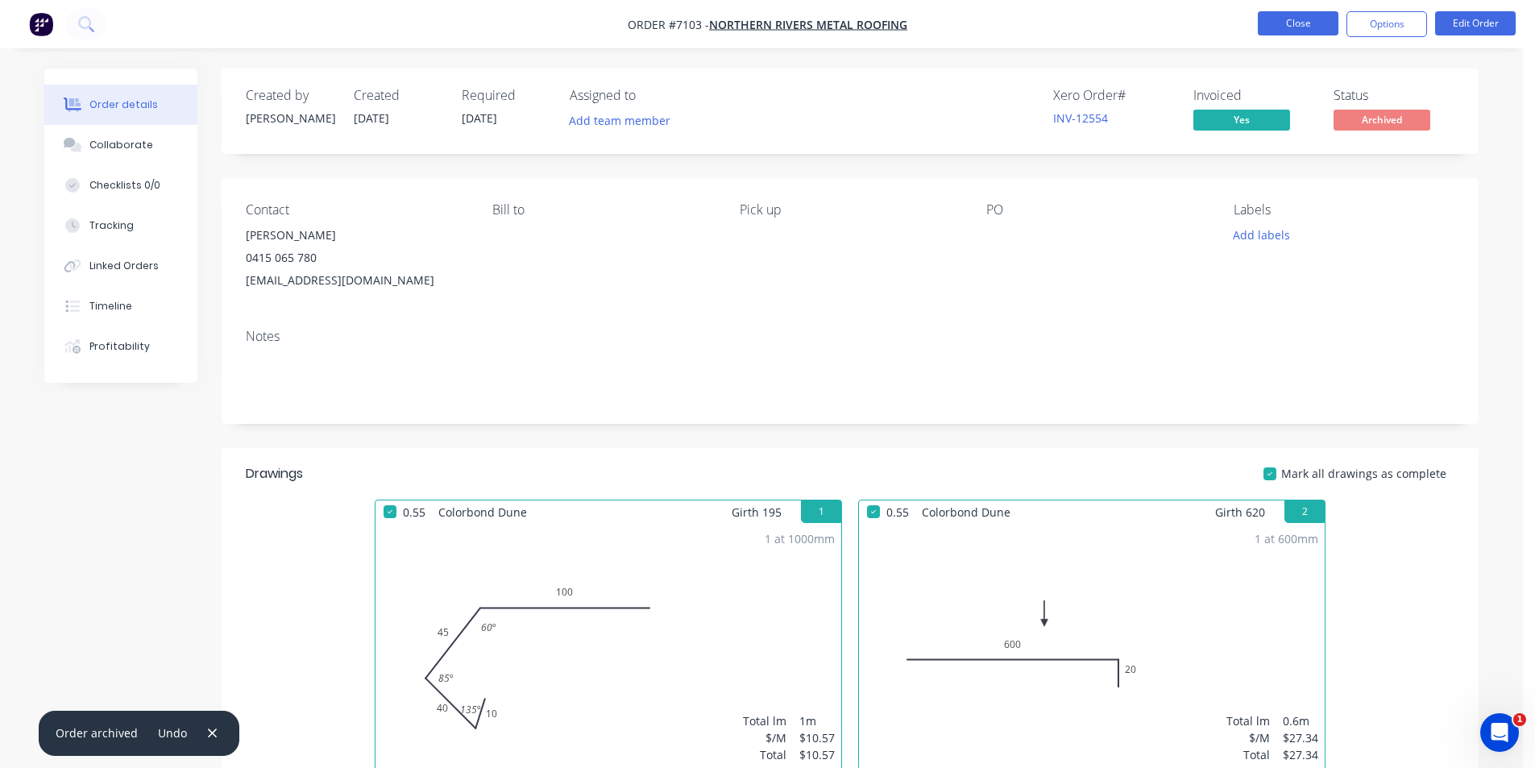
click at [1306, 34] on button "Close" at bounding box center [1298, 23] width 81 height 24
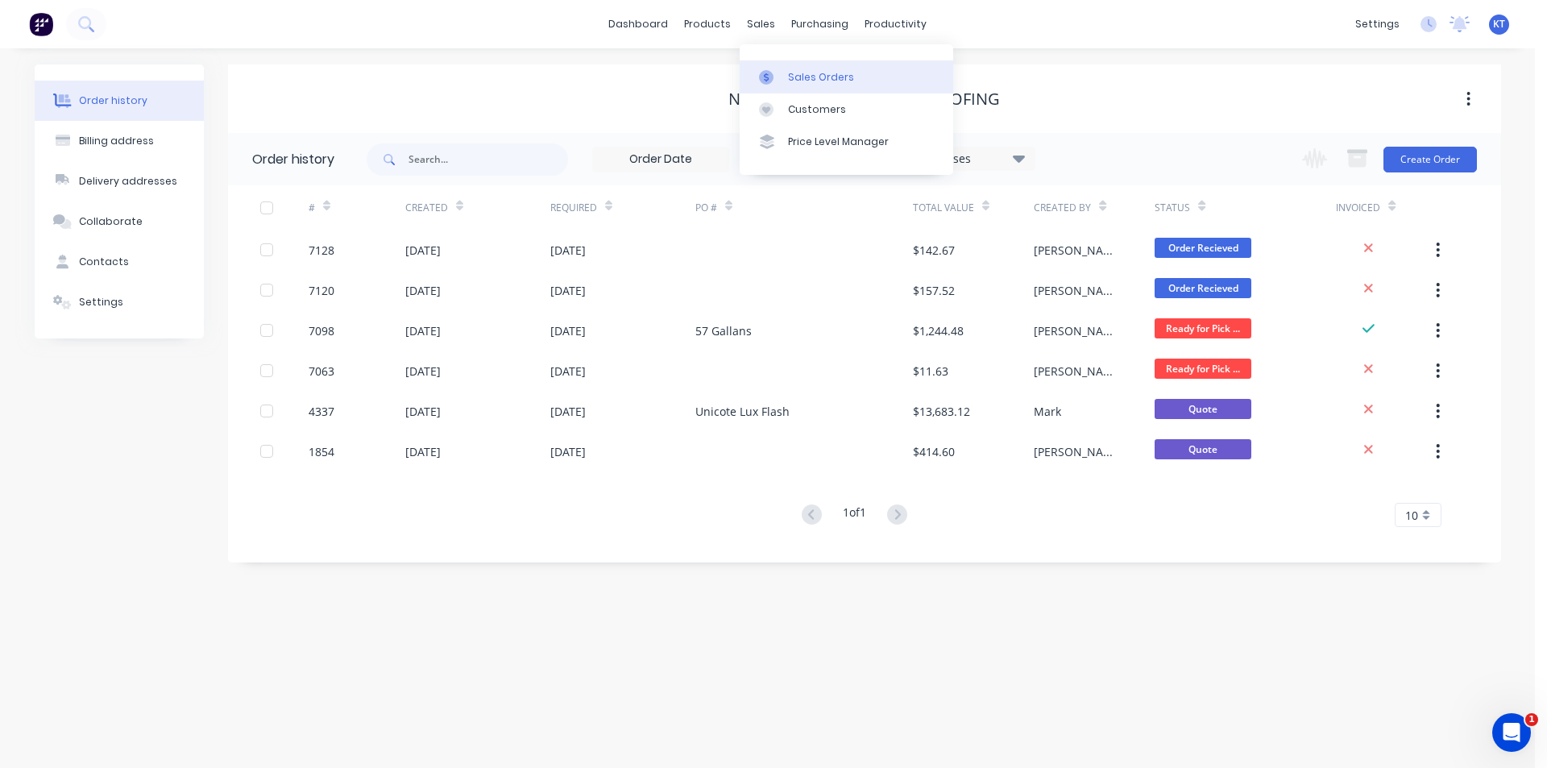
click at [811, 72] on div "Sales Orders" at bounding box center [821, 77] width 66 height 15
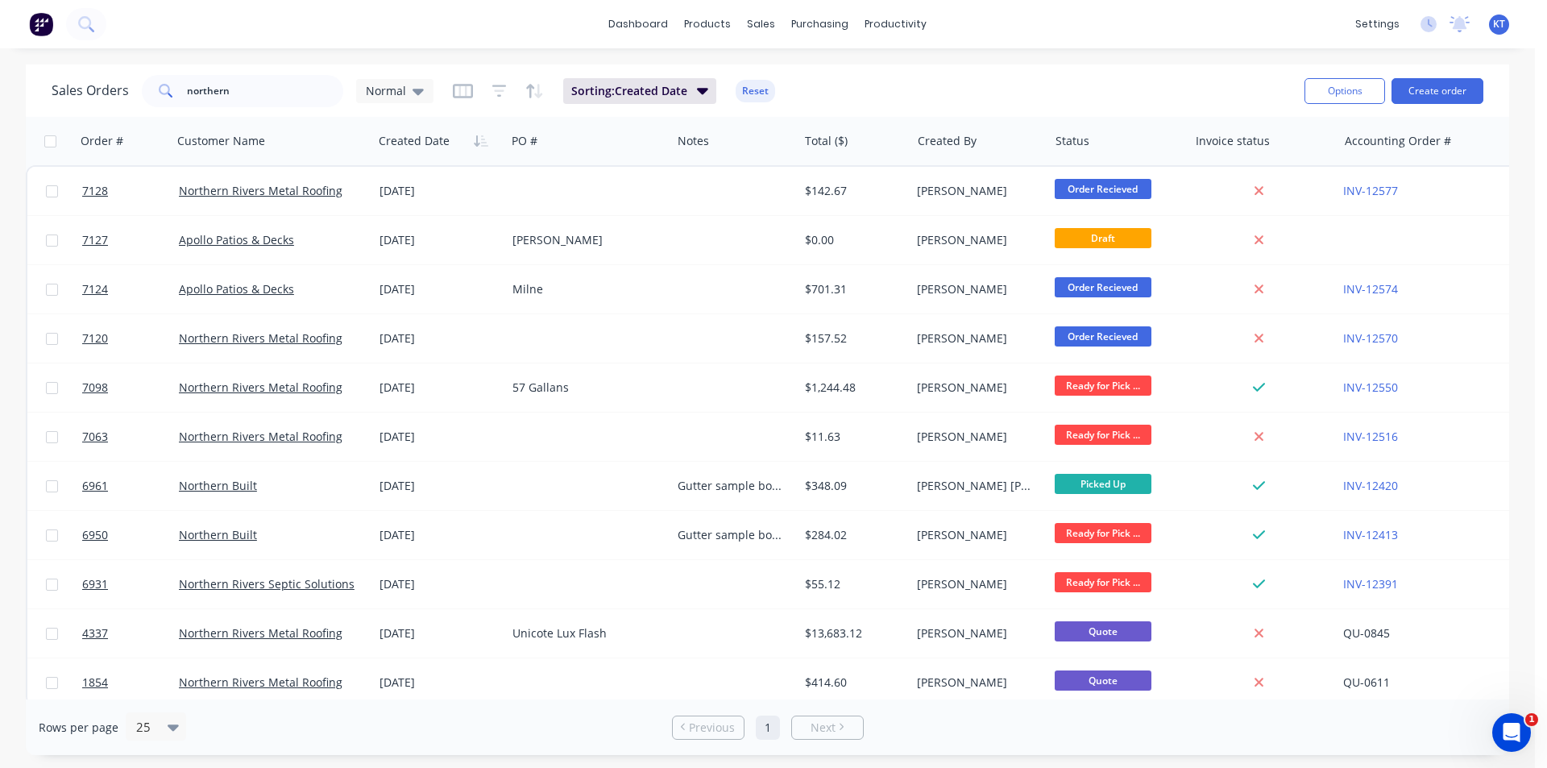
click at [1477, 74] on div "Options Create order" at bounding box center [1390, 90] width 185 height 39
click at [1472, 106] on div "Options Create order" at bounding box center [1390, 90] width 185 height 39
click at [1434, 86] on button "Create order" at bounding box center [1438, 91] width 92 height 26
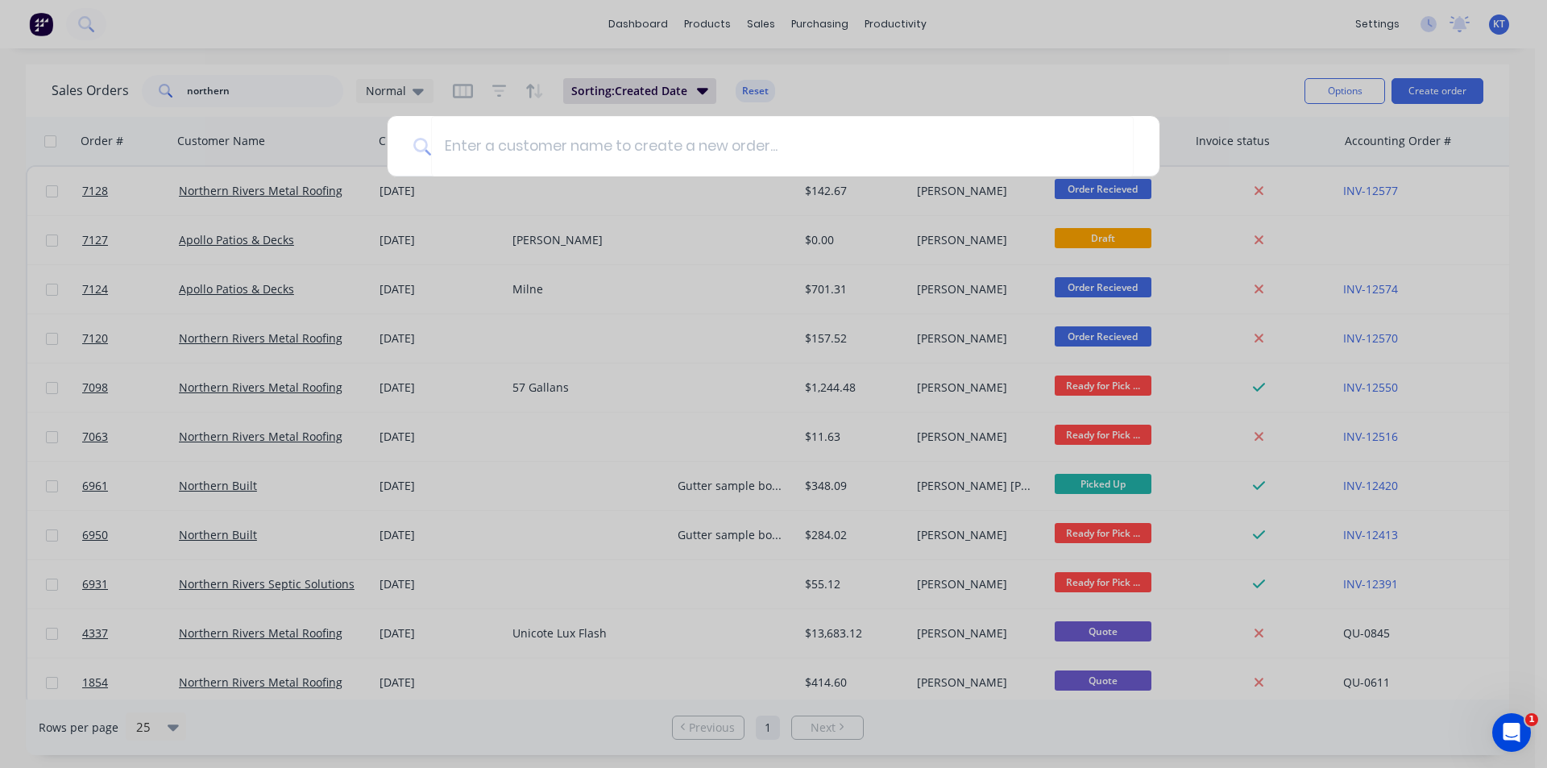
click at [894, 97] on div at bounding box center [773, 384] width 1547 height 768
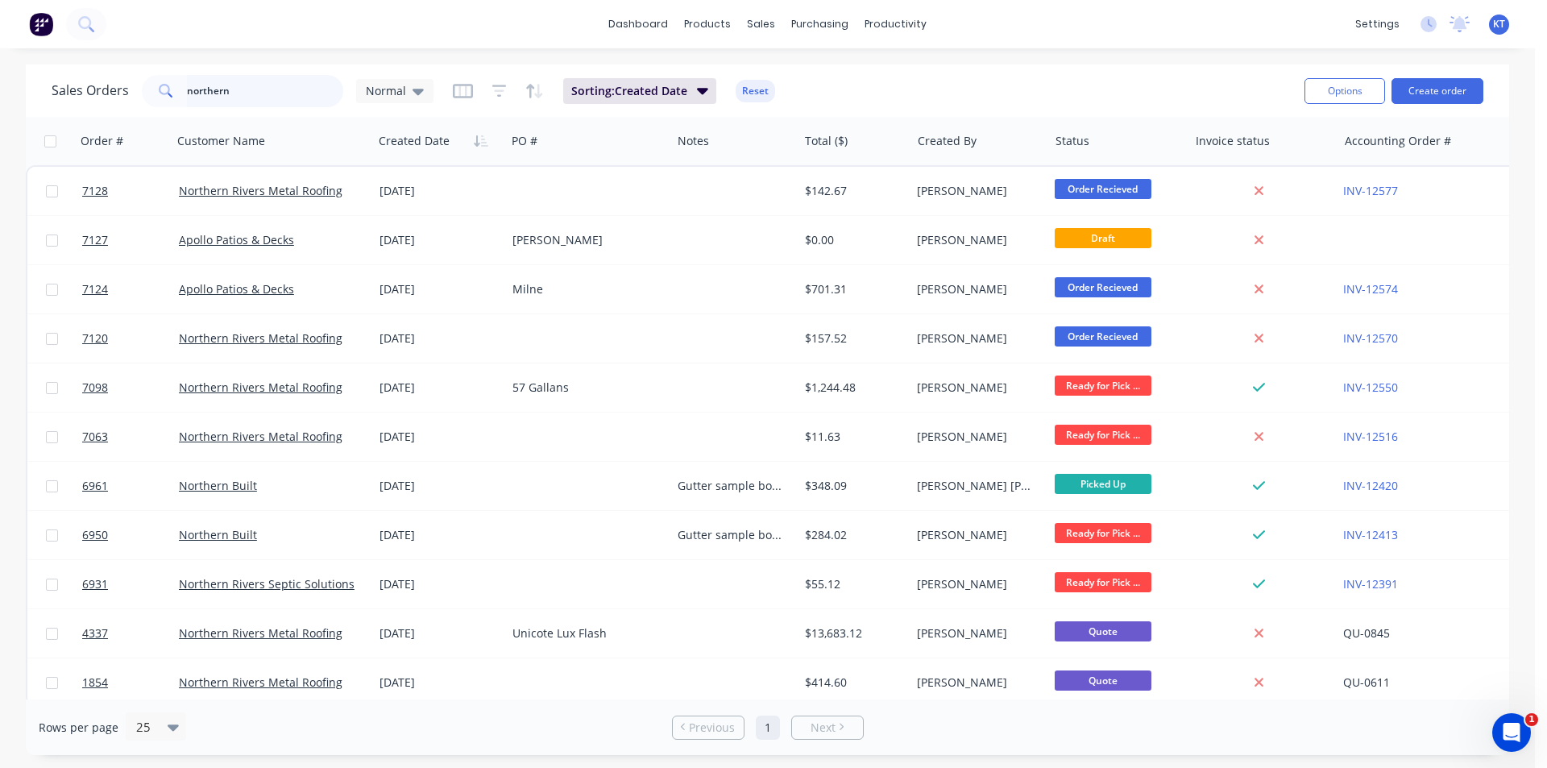
click at [246, 91] on input "northern" at bounding box center [265, 91] width 157 height 32
click at [246, 90] on input "northern" at bounding box center [265, 91] width 157 height 32
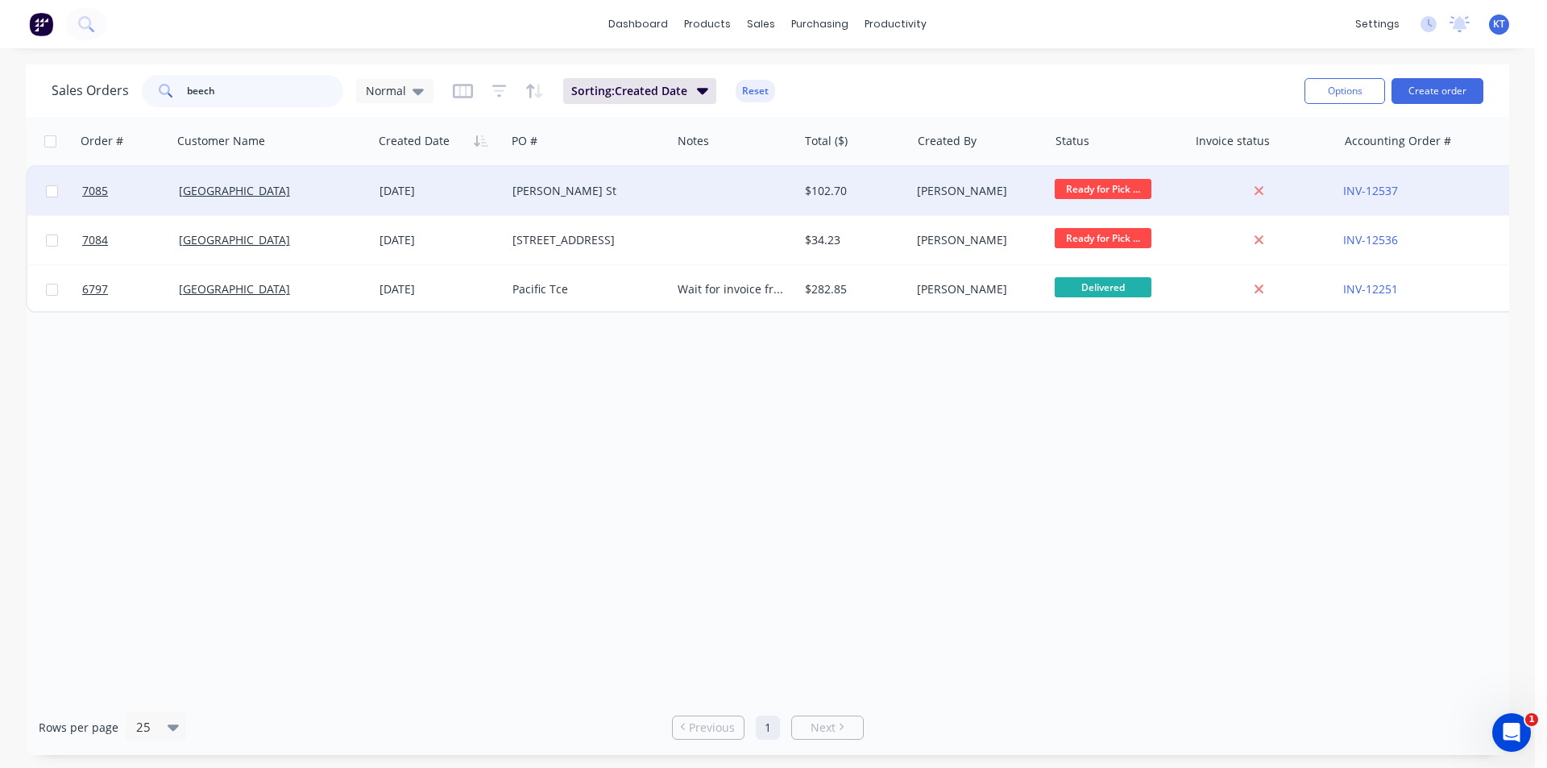
type input "beech"
click at [235, 204] on div "[GEOGRAPHIC_DATA]" at bounding box center [272, 191] width 201 height 48
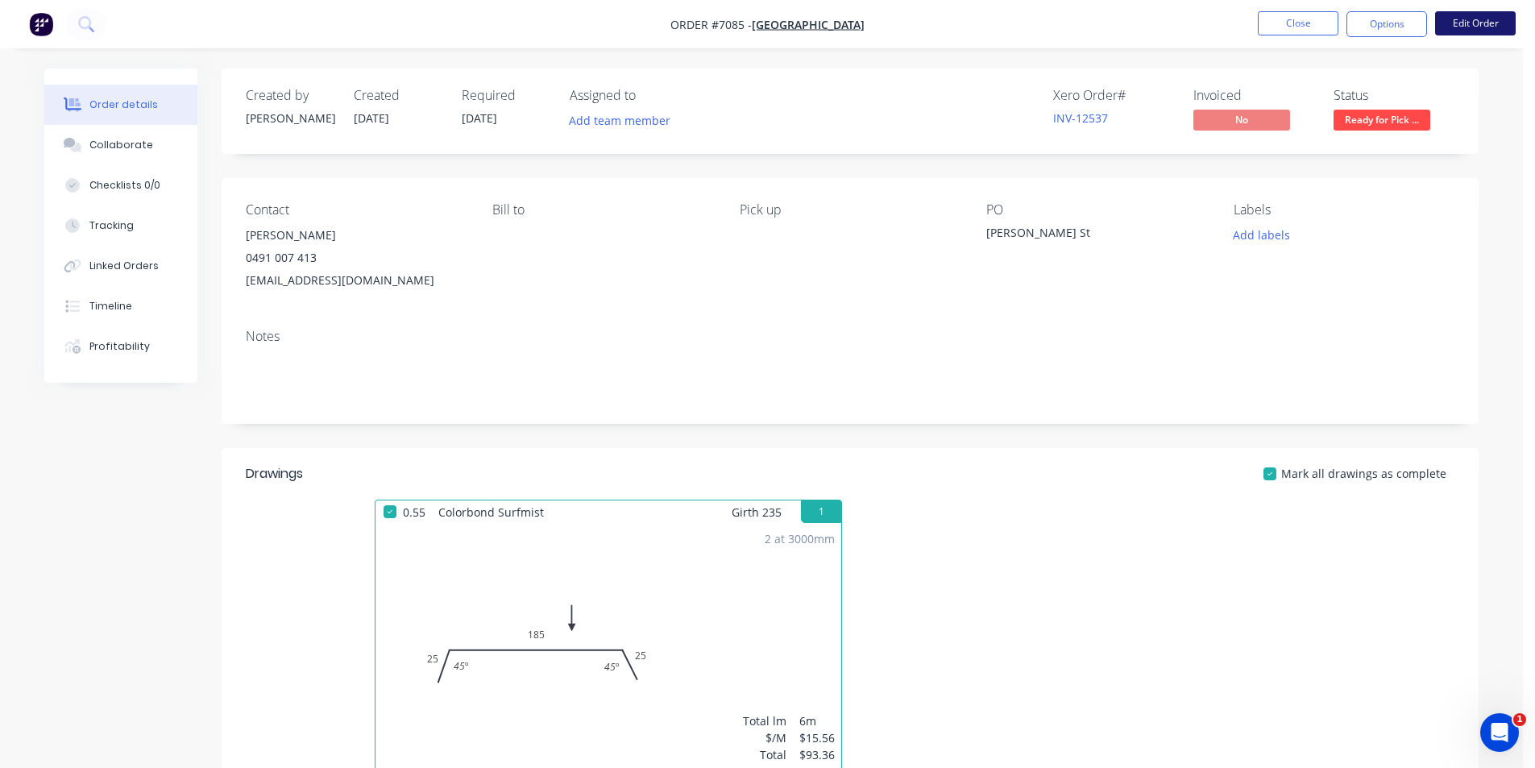
click at [1468, 35] on button "Edit Order" at bounding box center [1475, 23] width 81 height 24
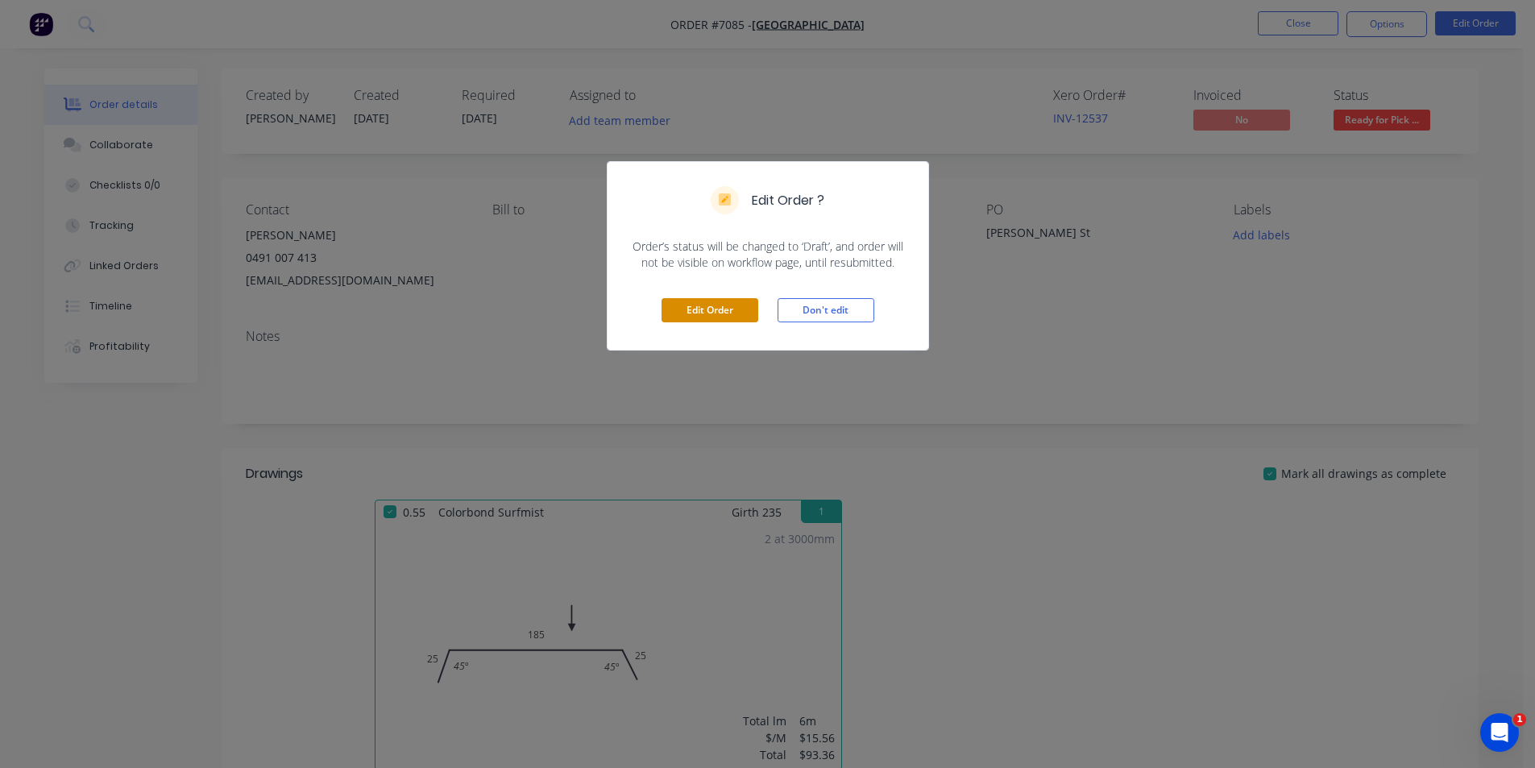
click at [667, 308] on button "Edit Order" at bounding box center [710, 310] width 97 height 24
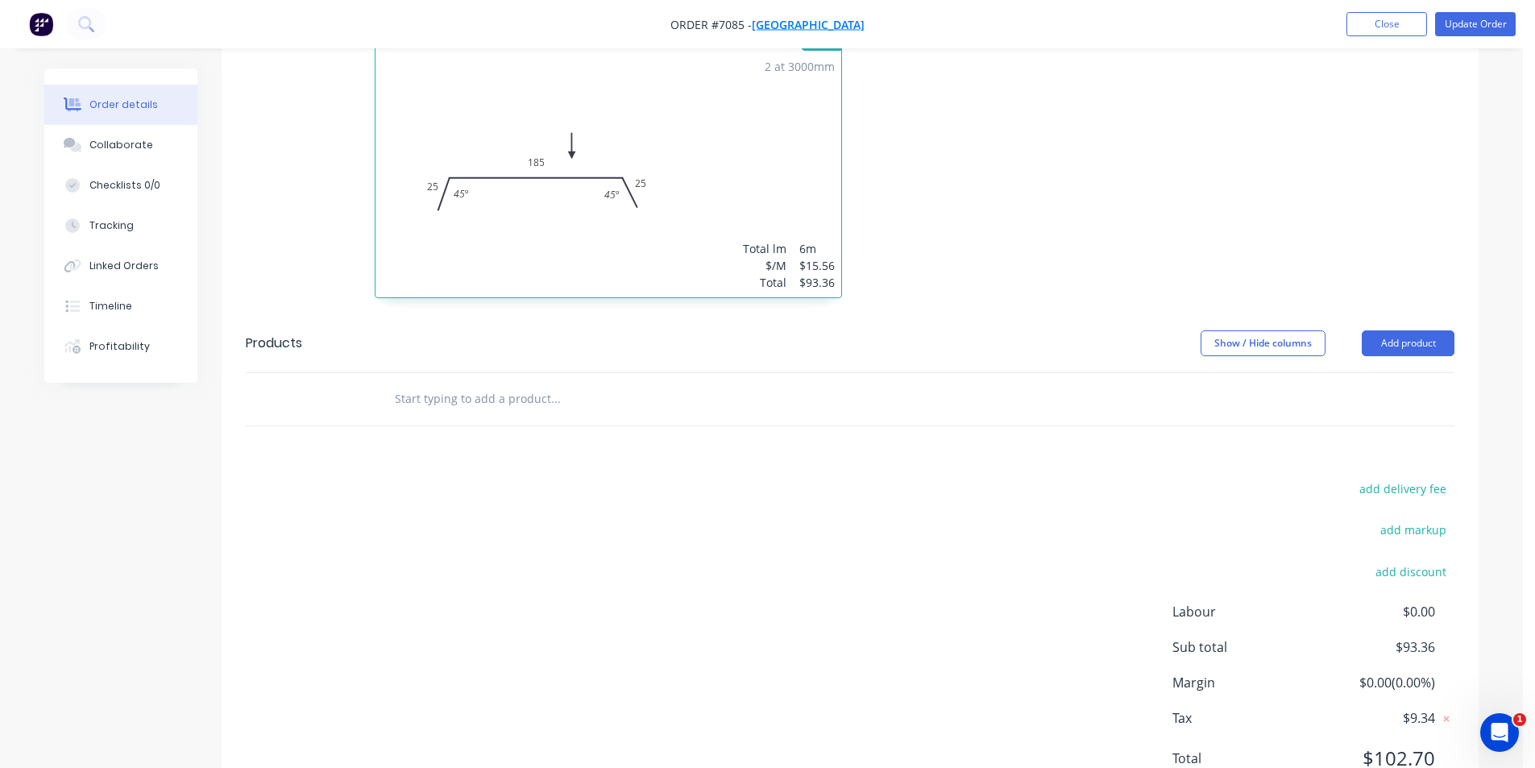
scroll to position [551, 0]
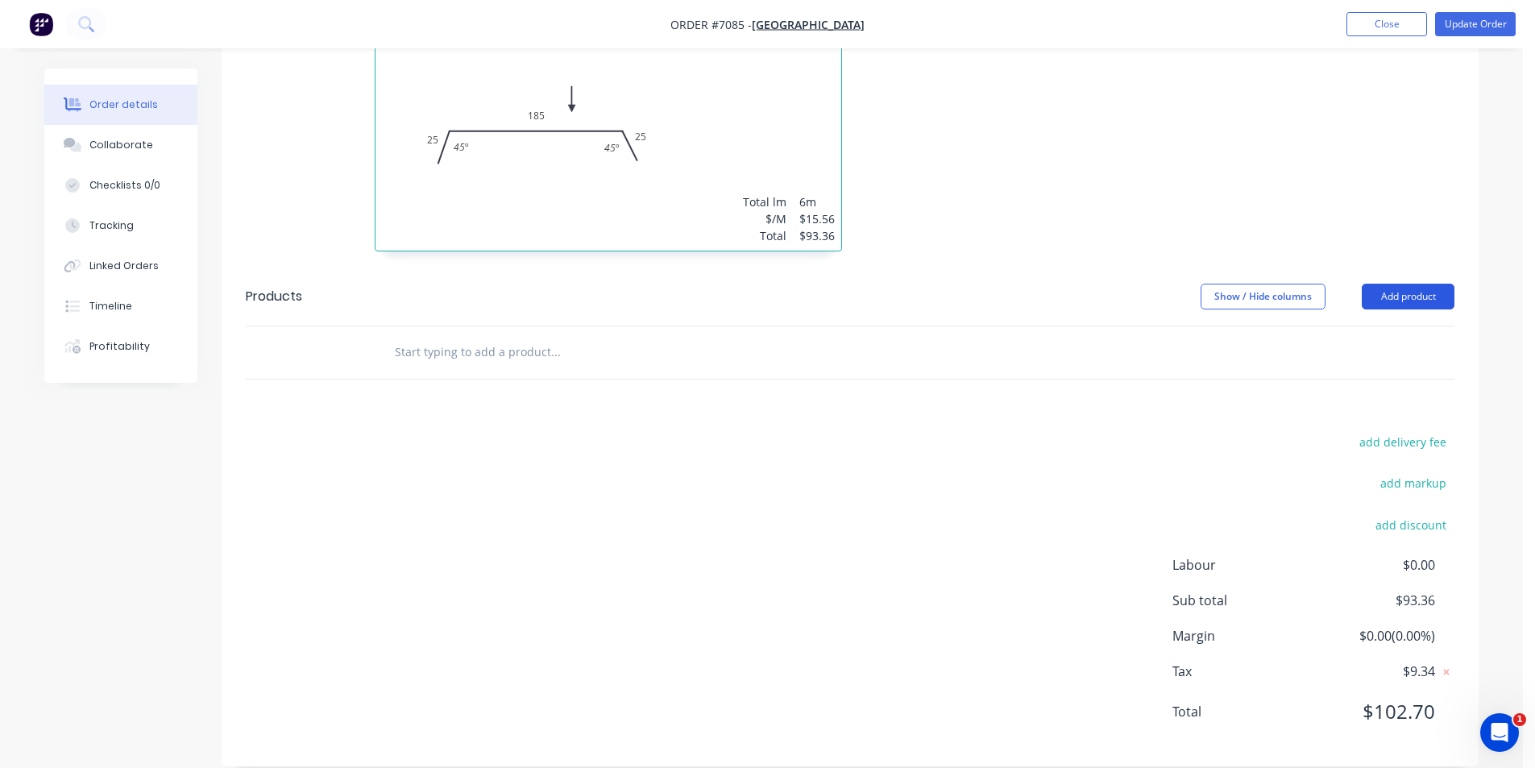
click at [1412, 284] on button "Add product" at bounding box center [1408, 297] width 93 height 26
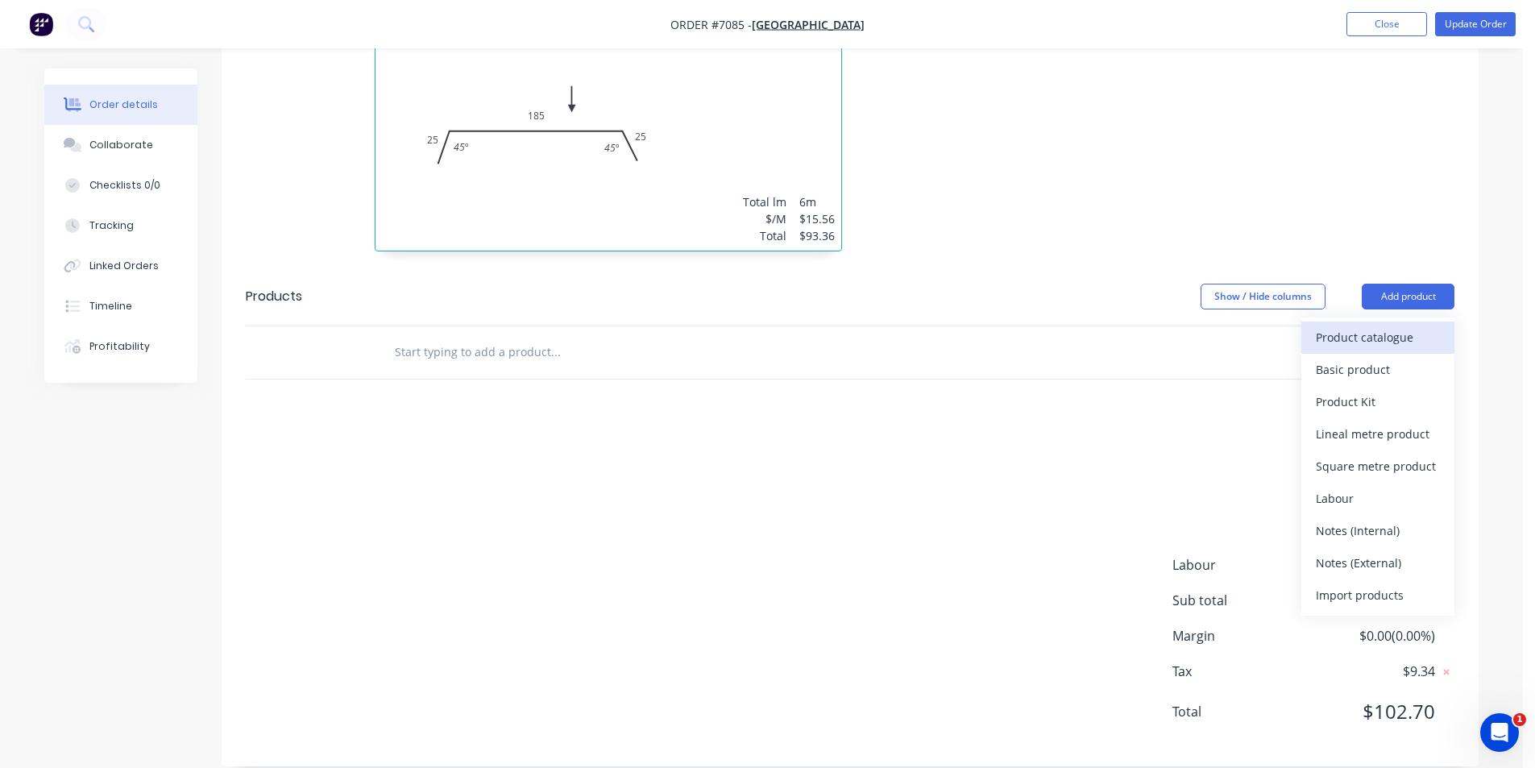
click at [1321, 326] on div "Product catalogue" at bounding box center [1378, 337] width 124 height 23
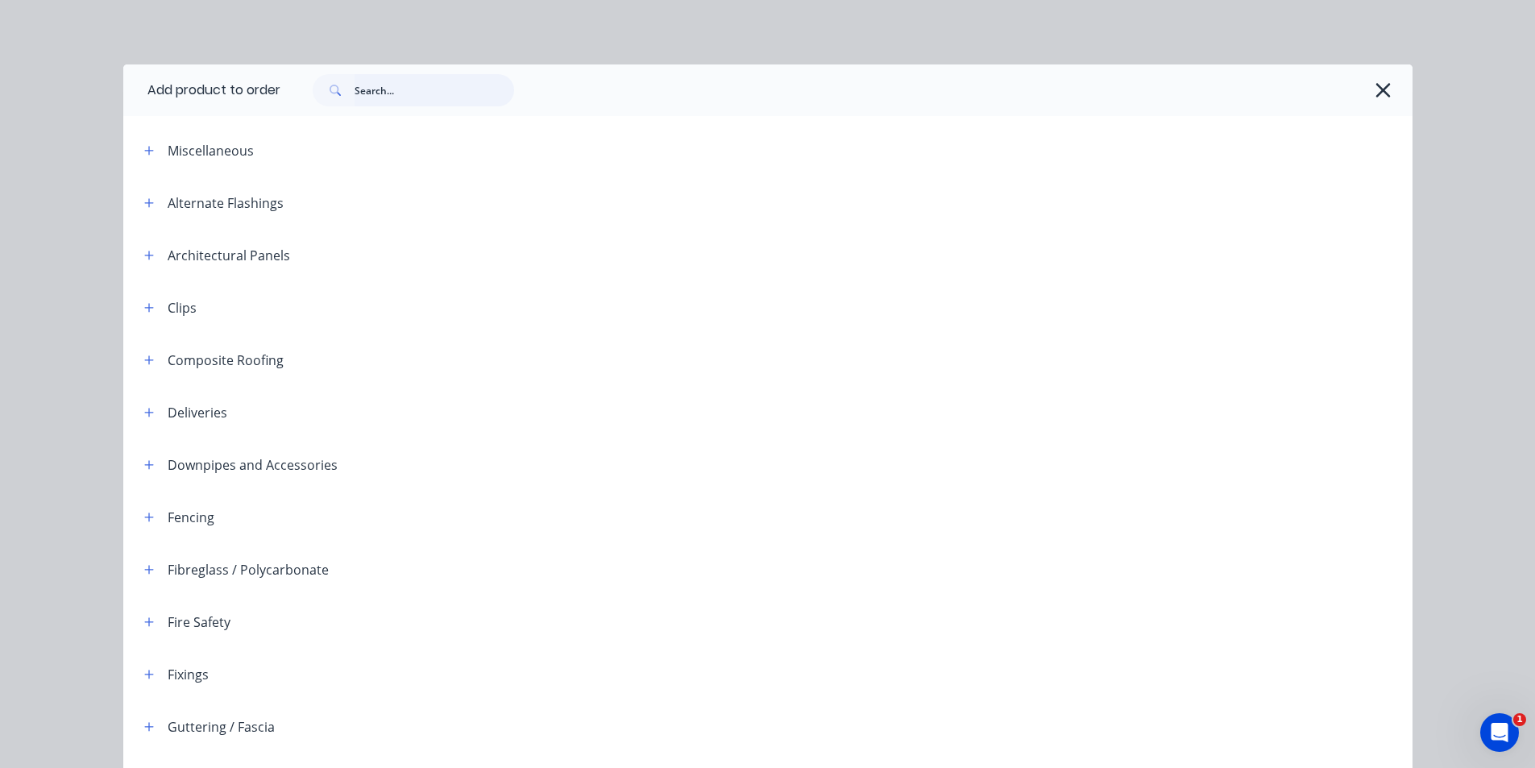
click at [368, 95] on input "text" at bounding box center [435, 90] width 160 height 32
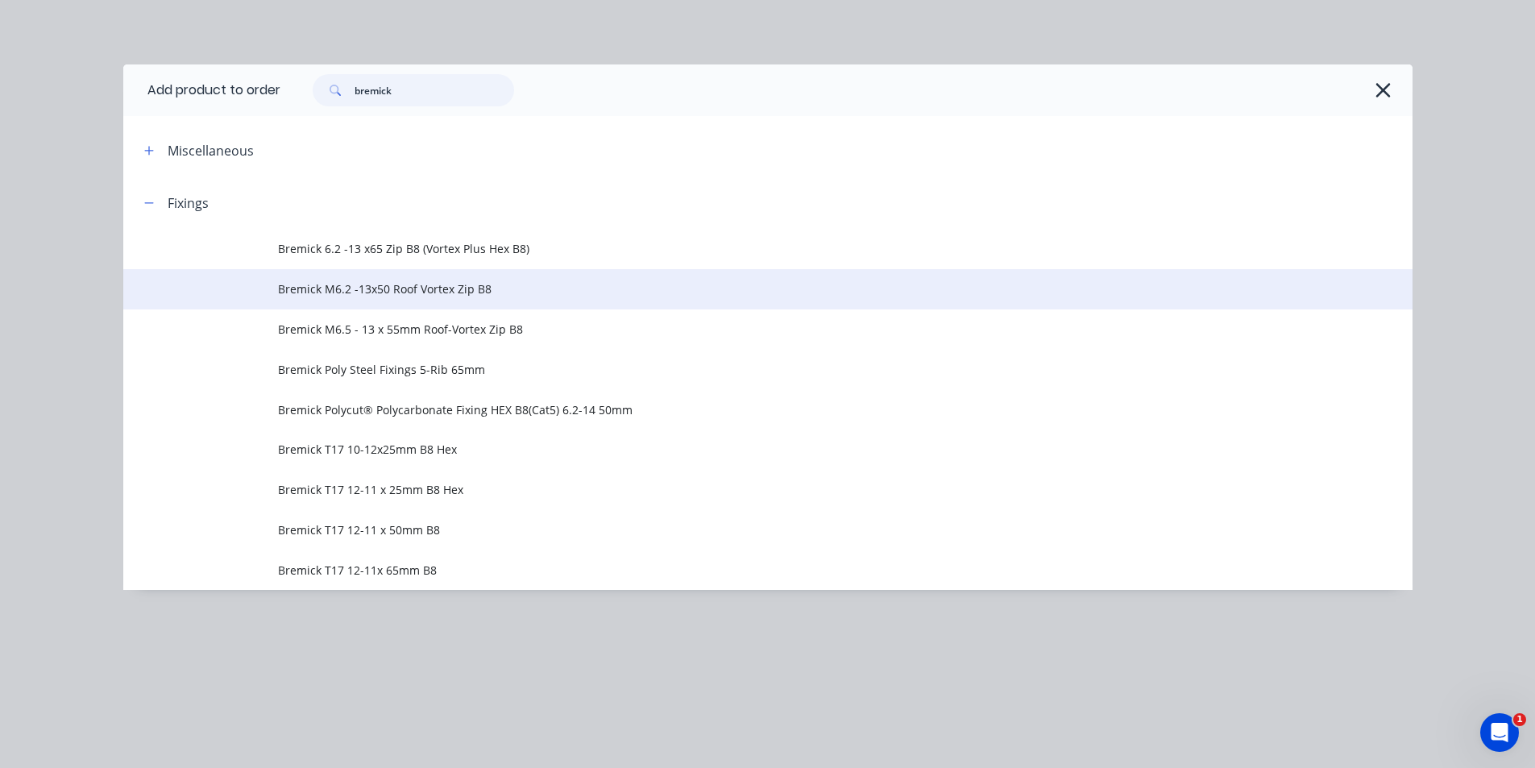
type input "bremick"
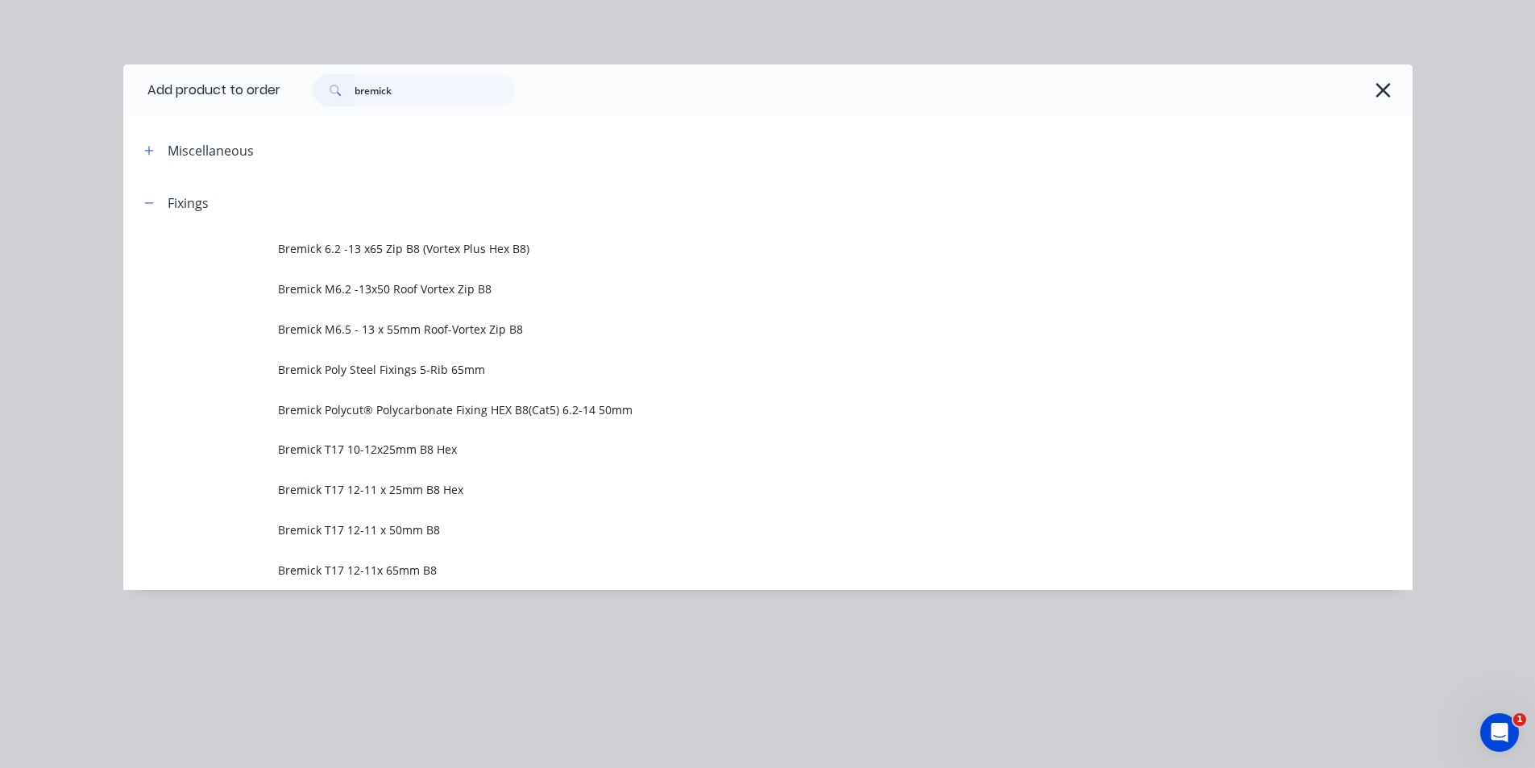
drag, startPoint x: 507, startPoint y: 300, endPoint x: 454, endPoint y: 336, distance: 64.4
click at [506, 307] on td "Bremick M6.2 -13x50 Roof Vortex Zip B8" at bounding box center [845, 289] width 1135 height 40
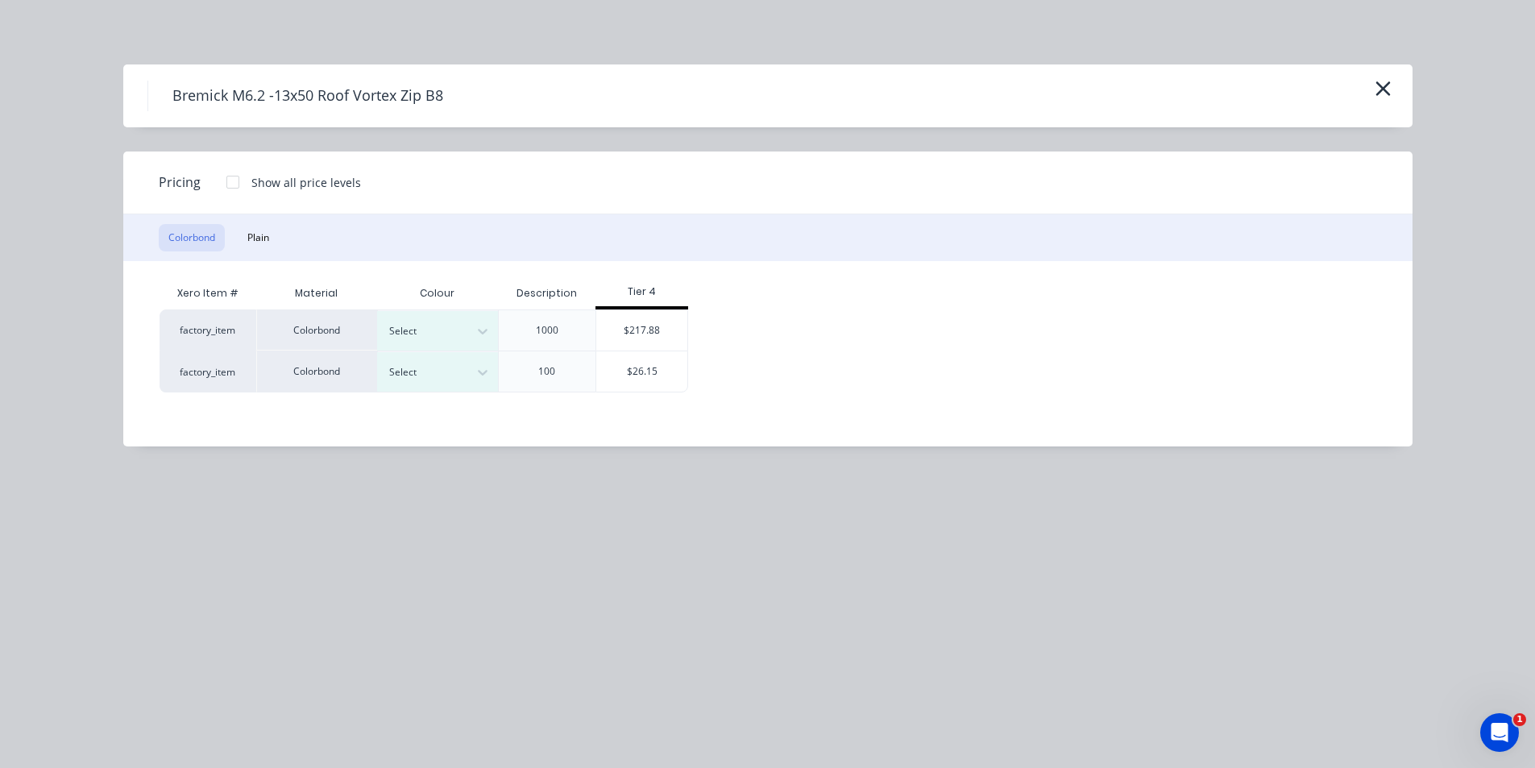
click at [414, 384] on div "Select" at bounding box center [437, 371] width 121 height 39
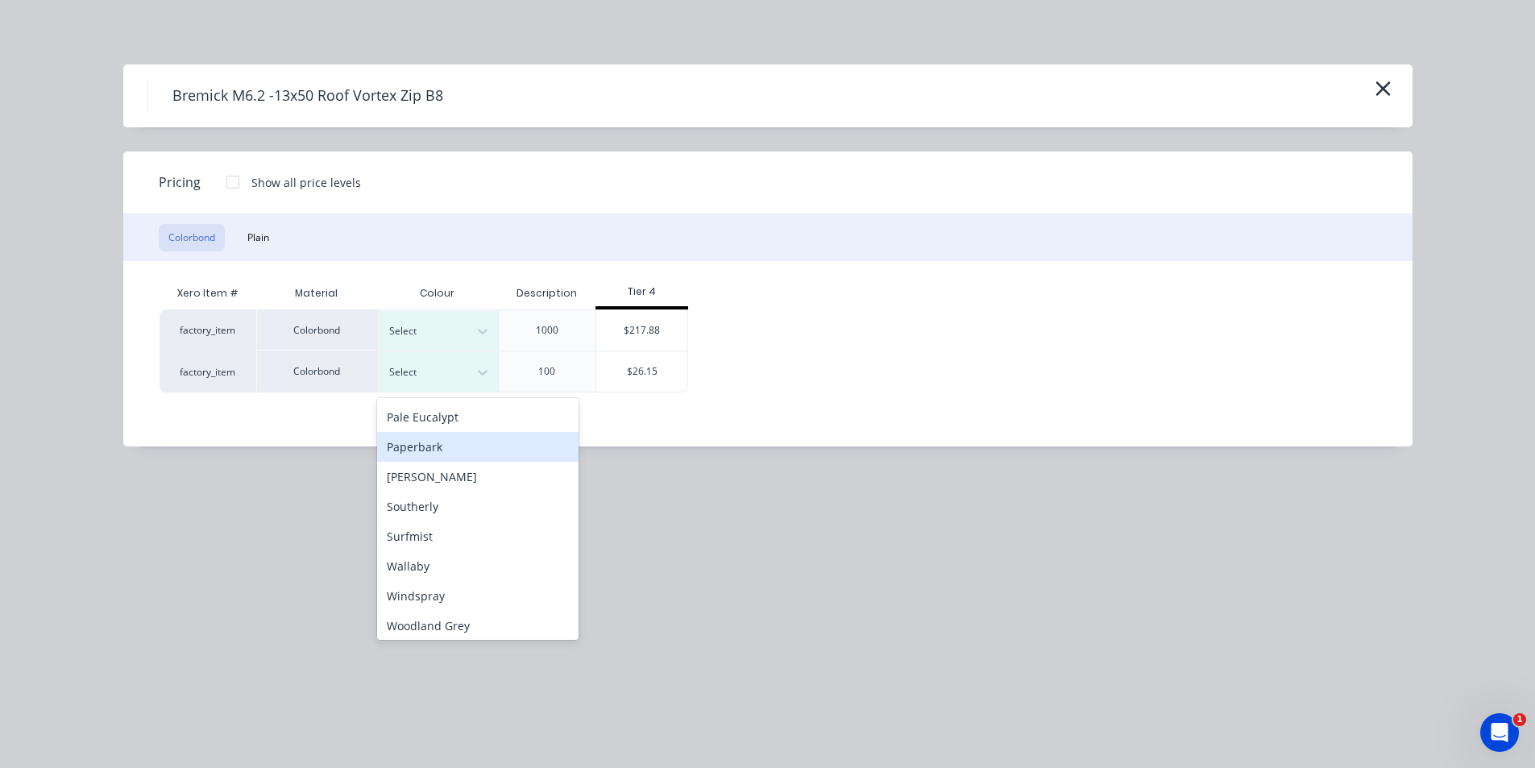
scroll to position [421, 0]
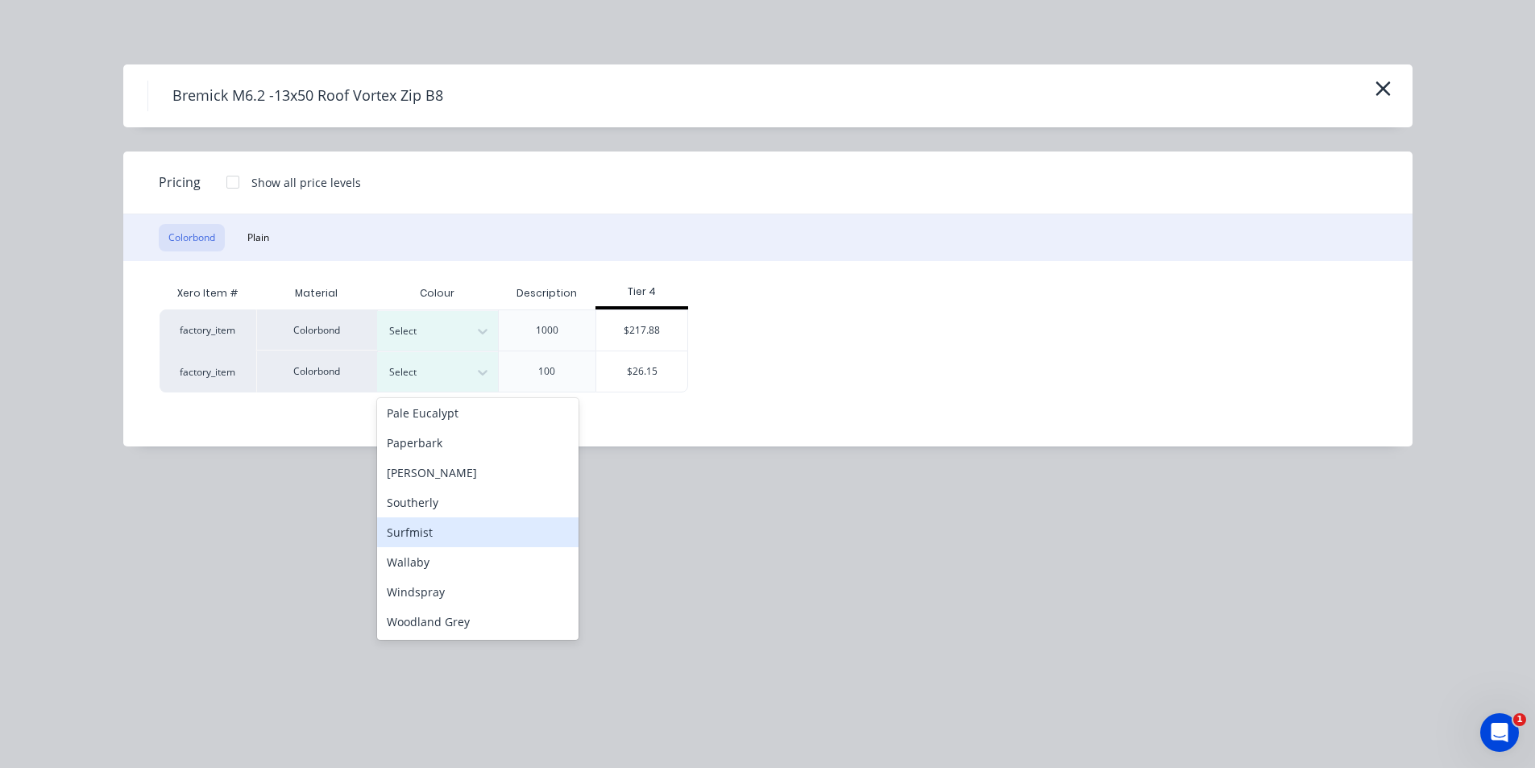
click at [475, 538] on div "Surfmist" at bounding box center [477, 532] width 201 height 30
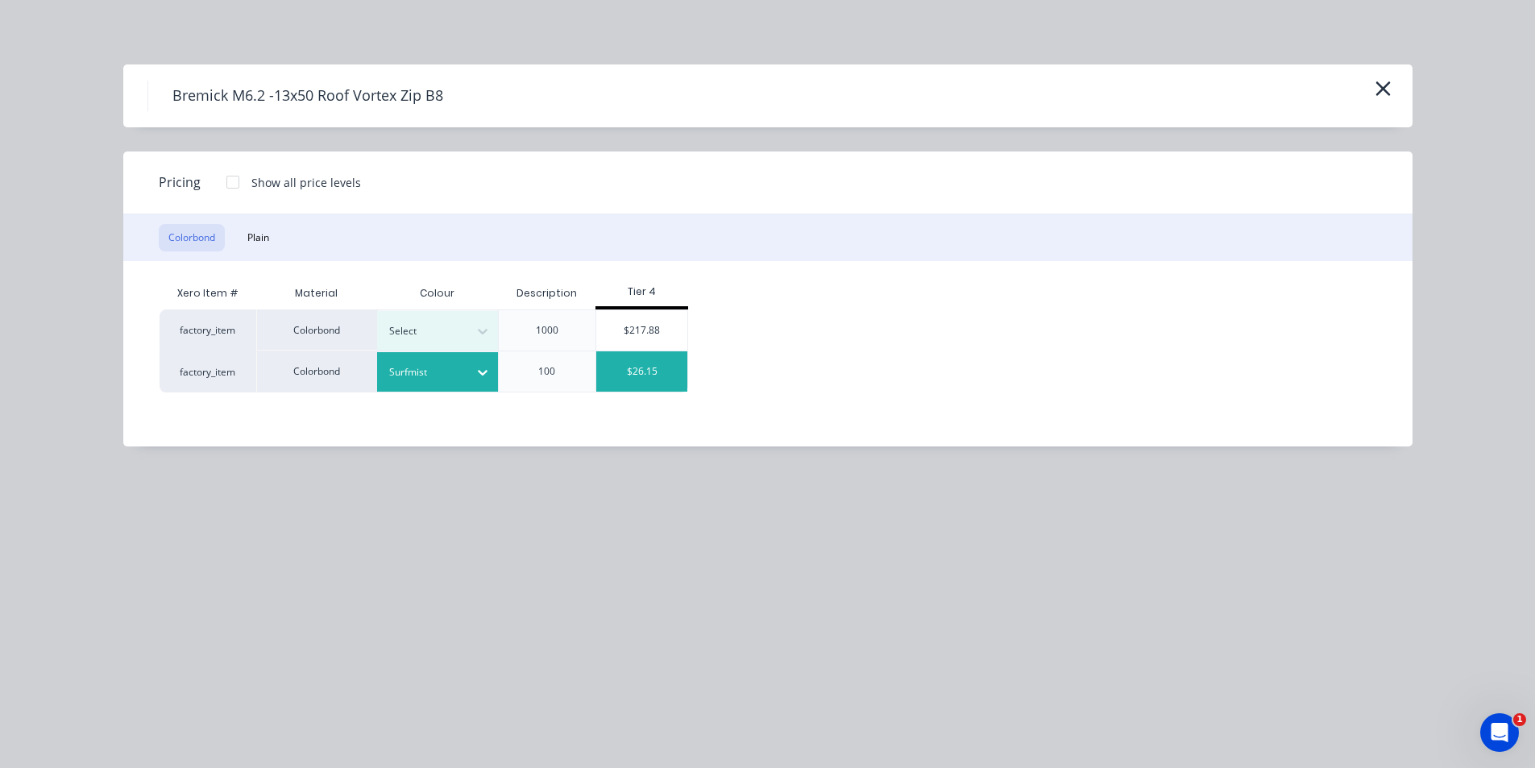
click at [649, 379] on div "$26.15" at bounding box center [641, 371] width 91 height 40
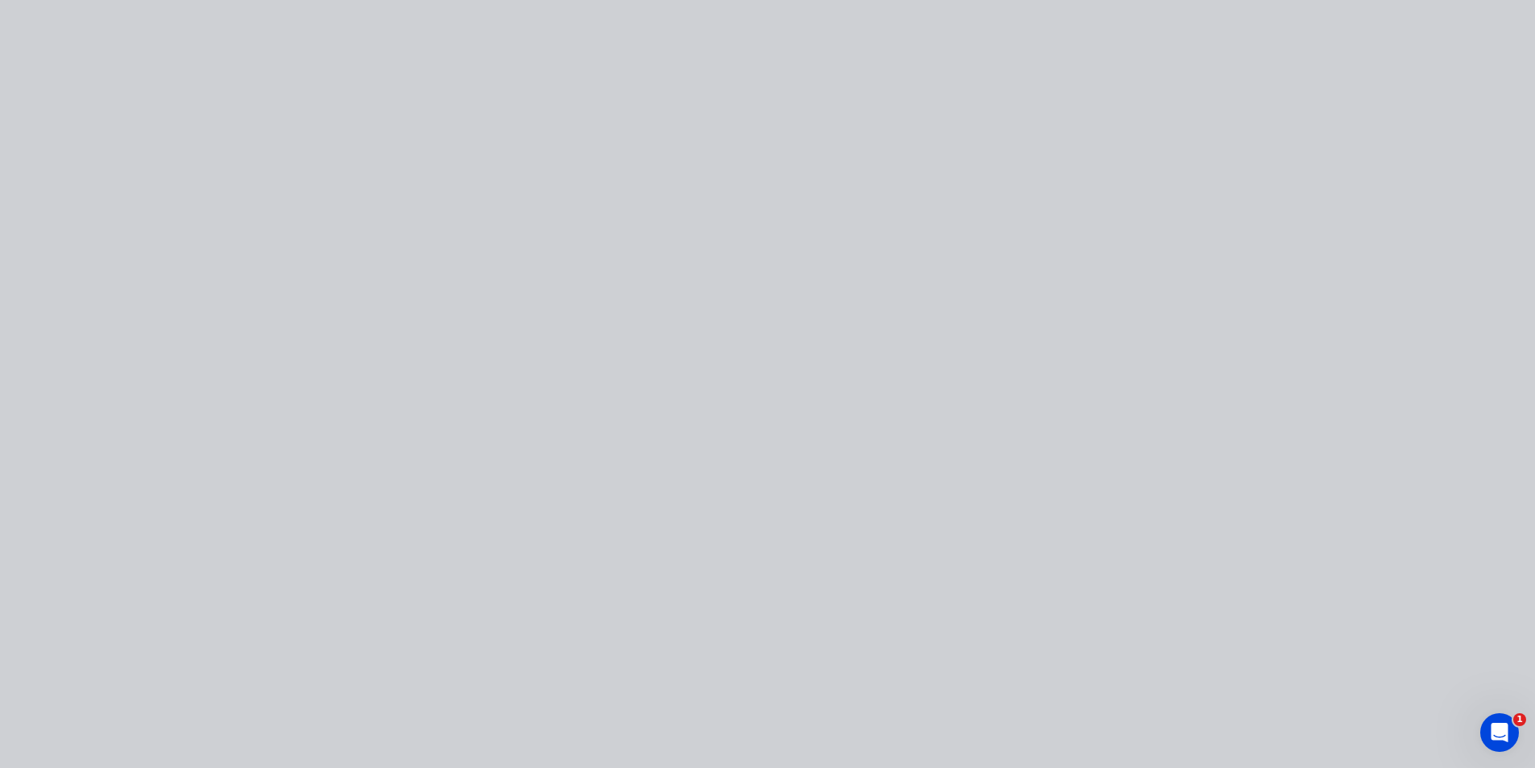
type input "$26.15"
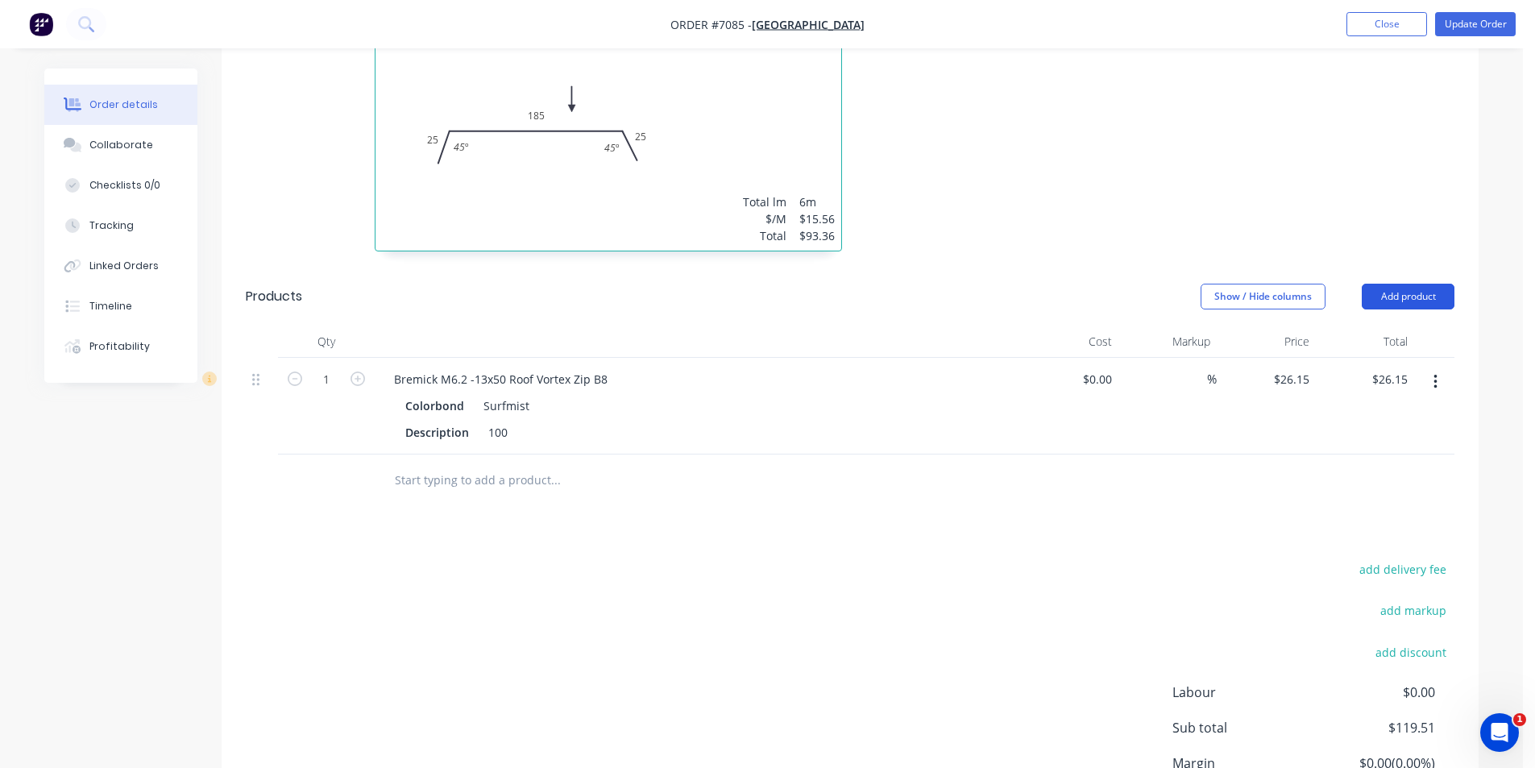
click at [1421, 284] on button "Add product" at bounding box center [1408, 297] width 93 height 26
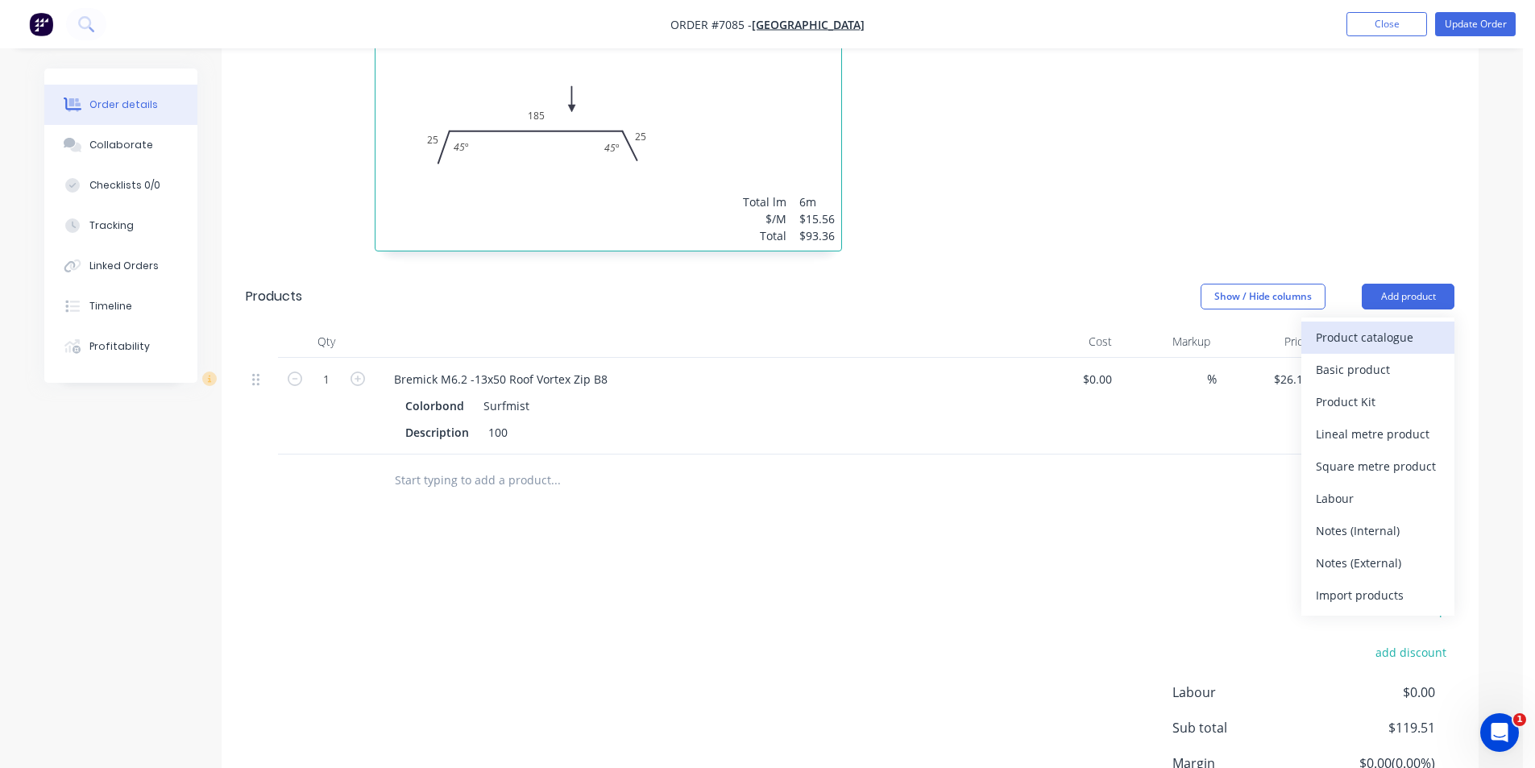
click at [1363, 326] on div "Product catalogue" at bounding box center [1378, 337] width 124 height 23
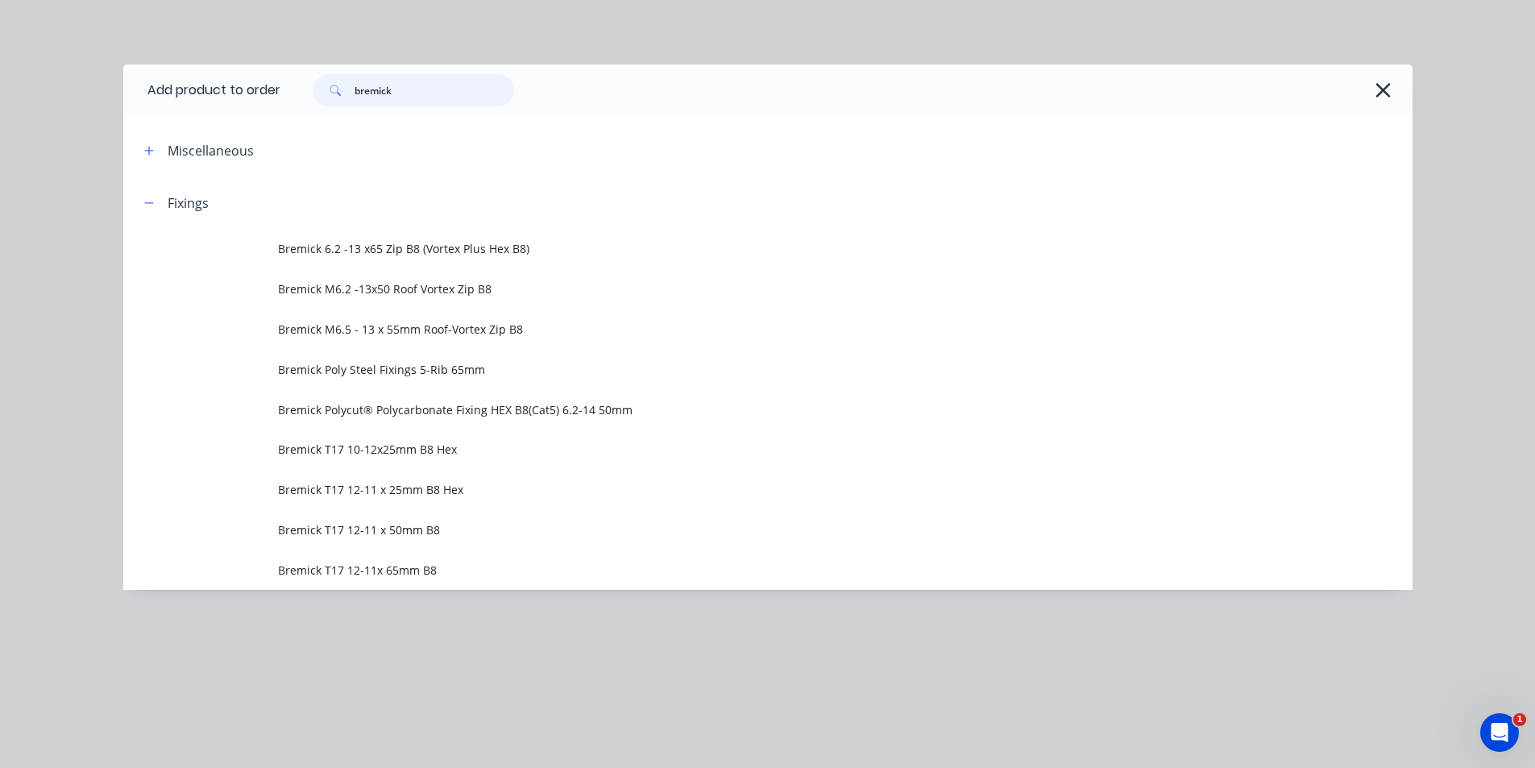
click at [406, 90] on input "bremick" at bounding box center [435, 90] width 160 height 32
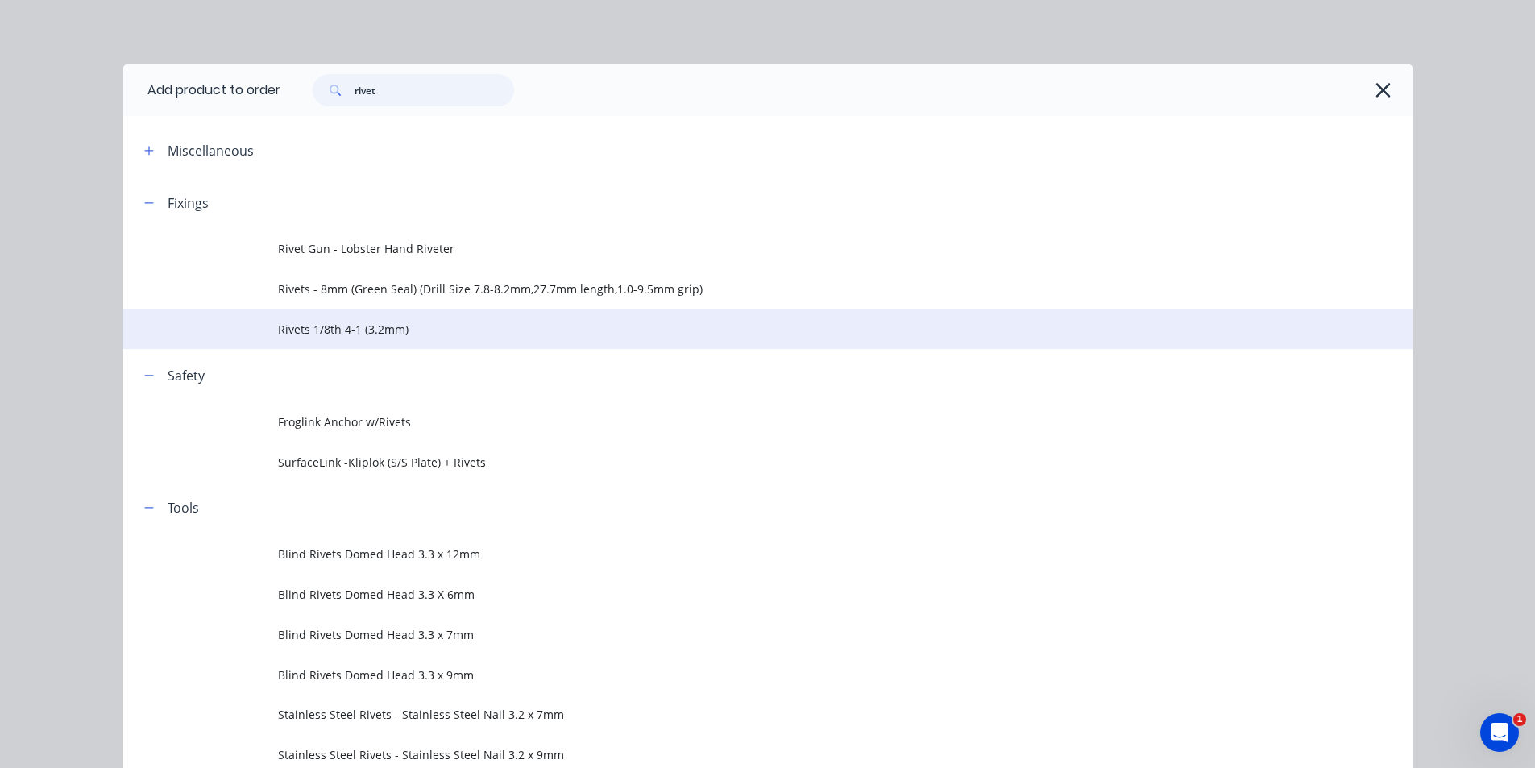
type input "rivet"
click at [455, 322] on span "Rivets 1/8th 4-1 (3.2mm)" at bounding box center [731, 329] width 907 height 17
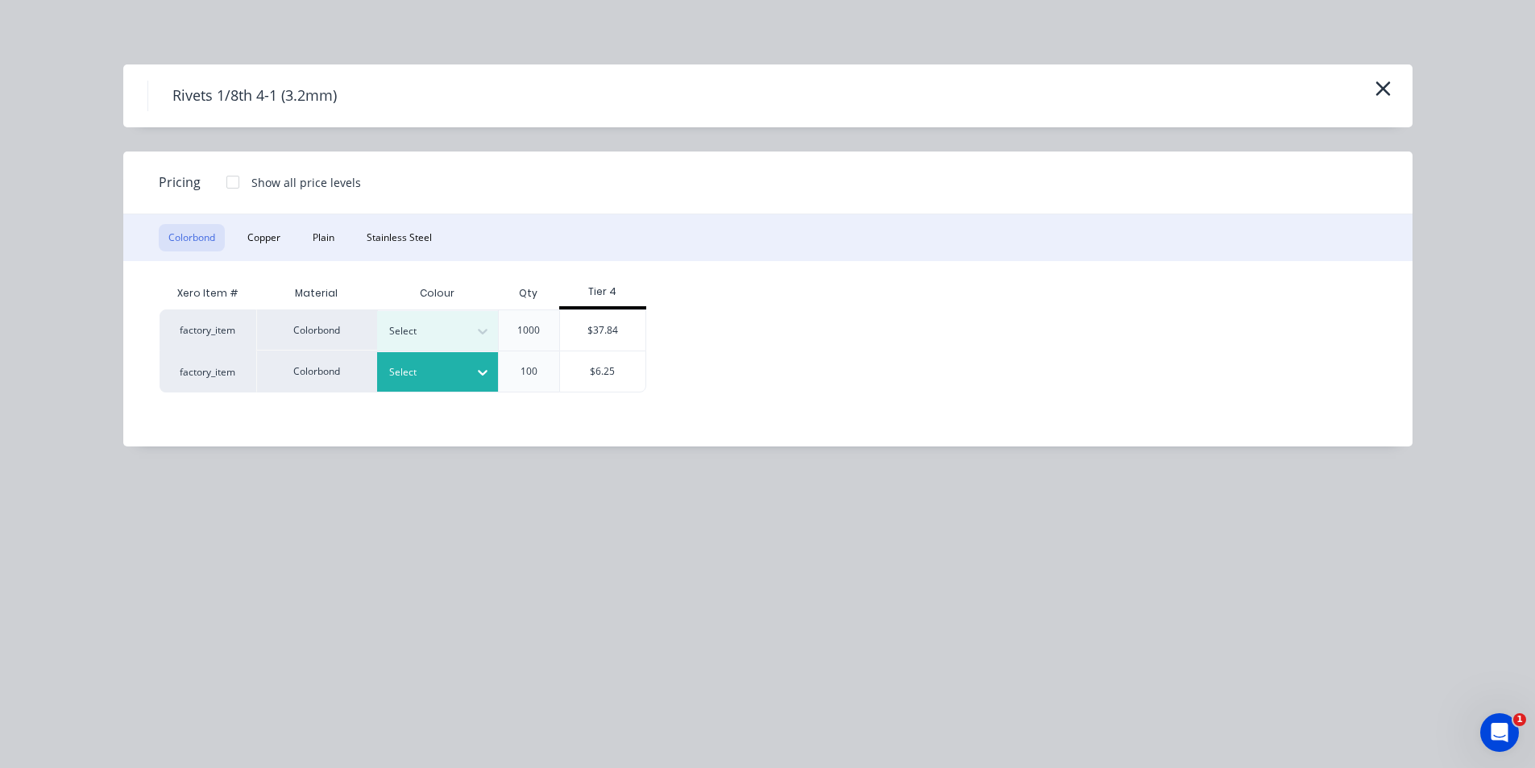
click at [471, 380] on div at bounding box center [482, 372] width 29 height 26
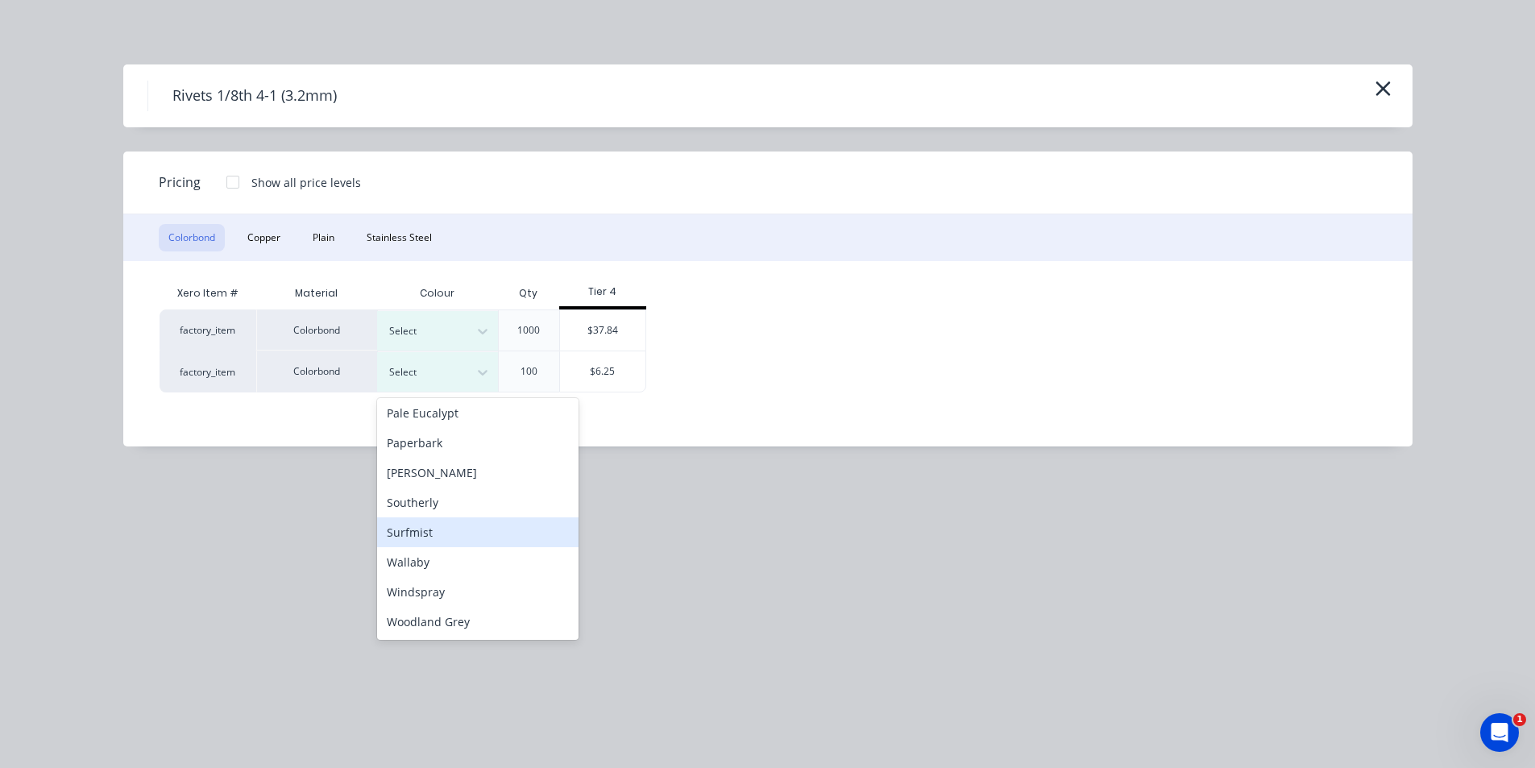
click at [429, 534] on div "Surfmist" at bounding box center [477, 532] width 201 height 30
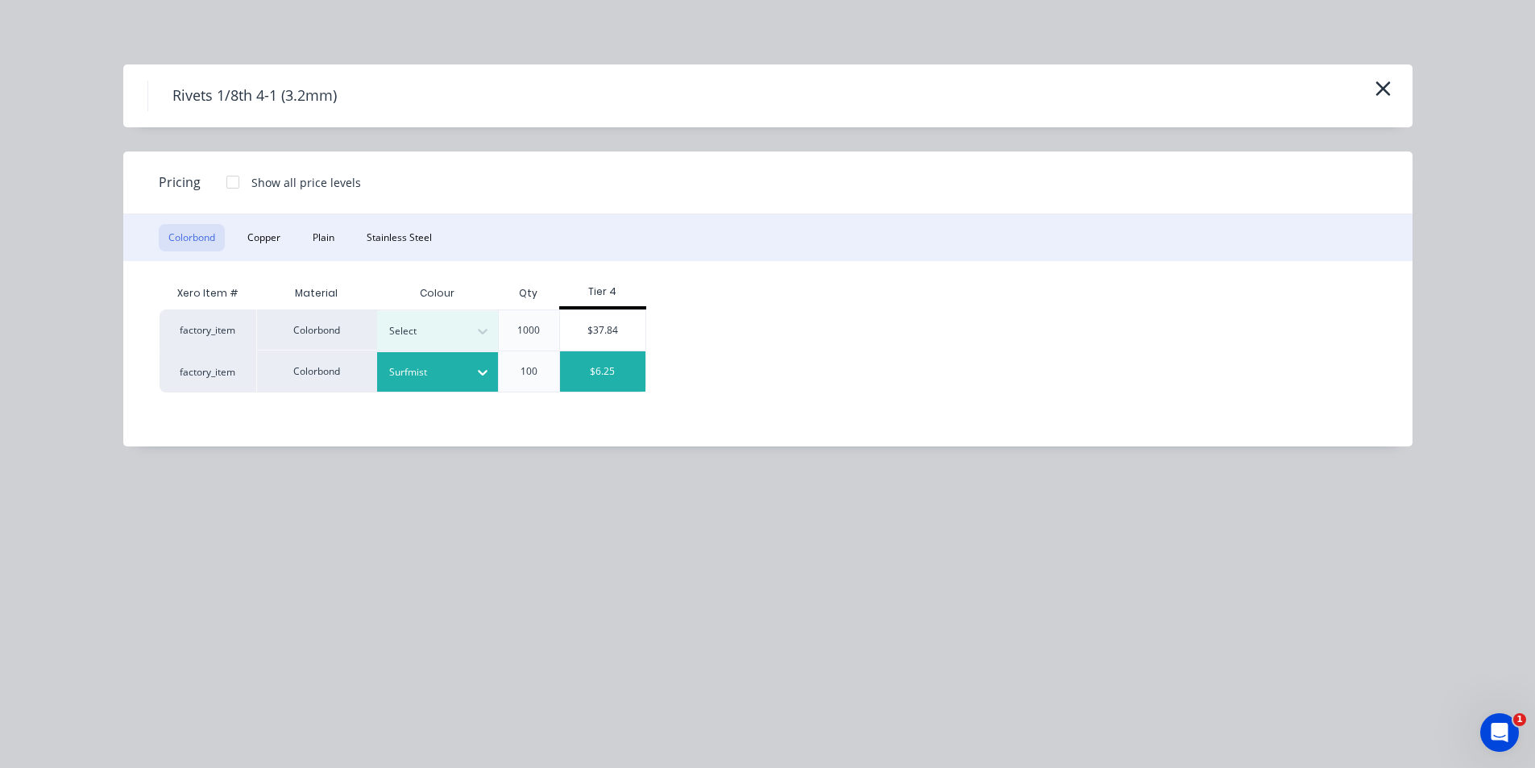
click at [633, 378] on div "$6.25" at bounding box center [603, 371] width 86 height 40
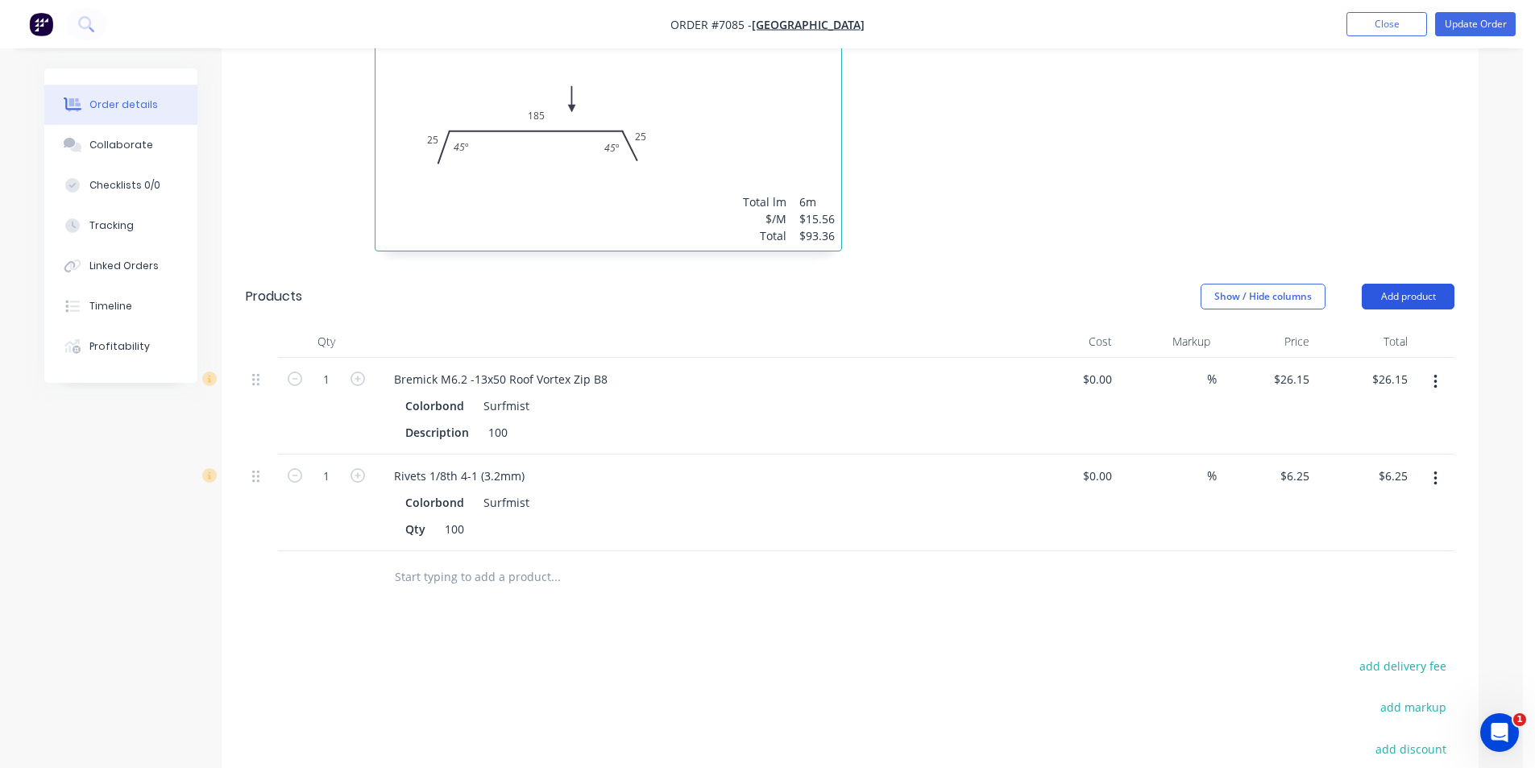
click at [1369, 284] on button "Add product" at bounding box center [1408, 297] width 93 height 26
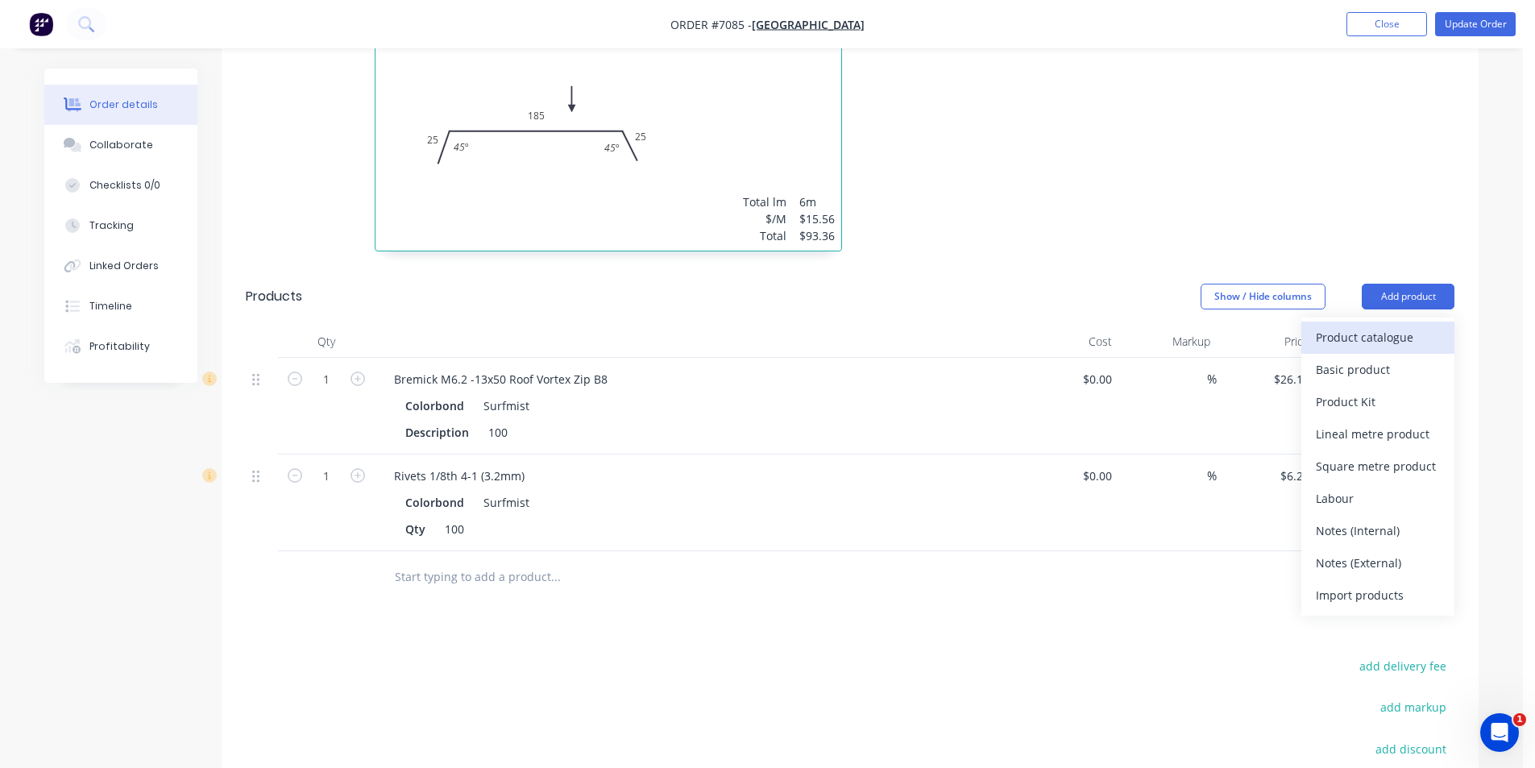
click at [1388, 326] on div "Product catalogue" at bounding box center [1378, 337] width 124 height 23
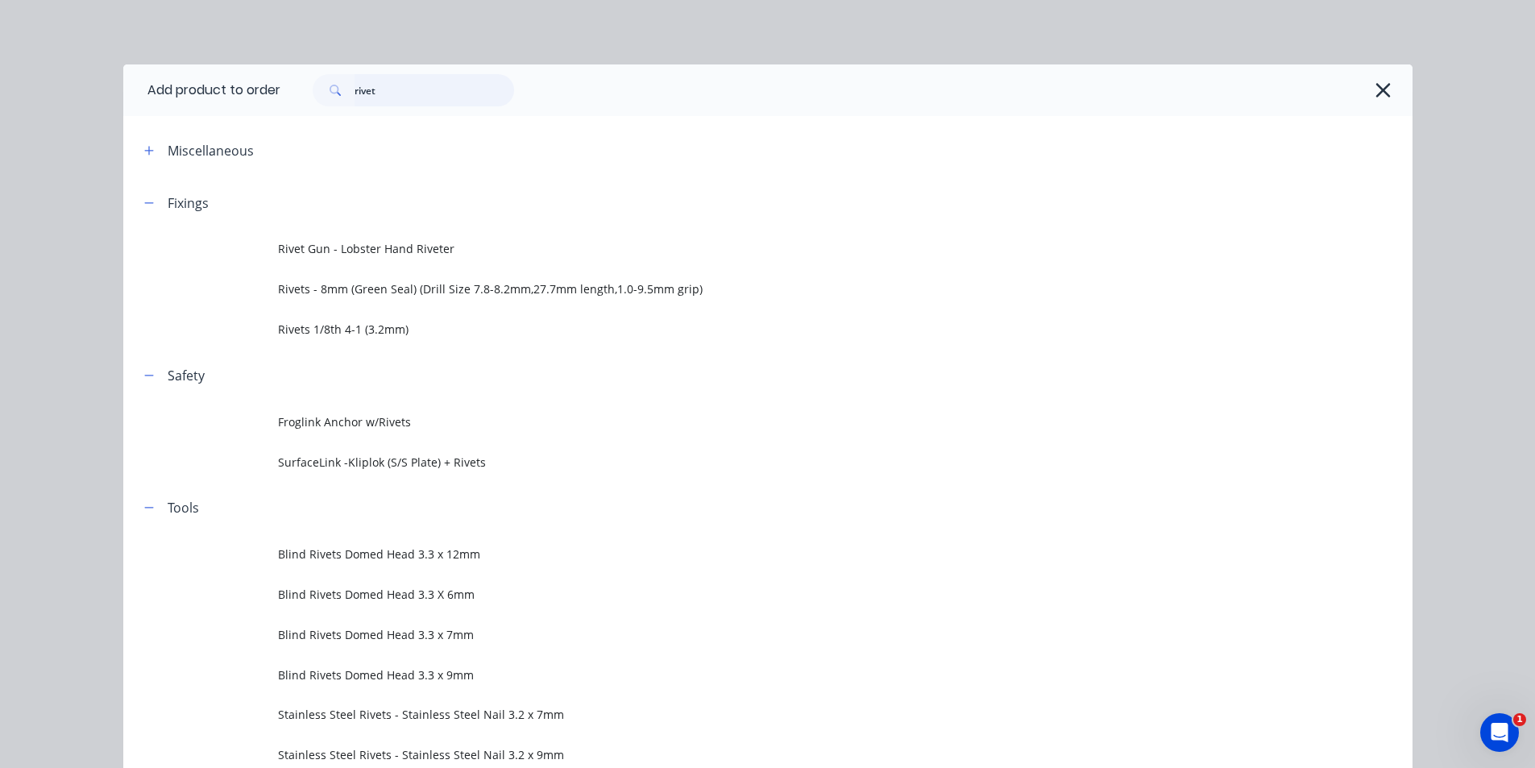
click at [395, 88] on input "rivet" at bounding box center [435, 90] width 160 height 32
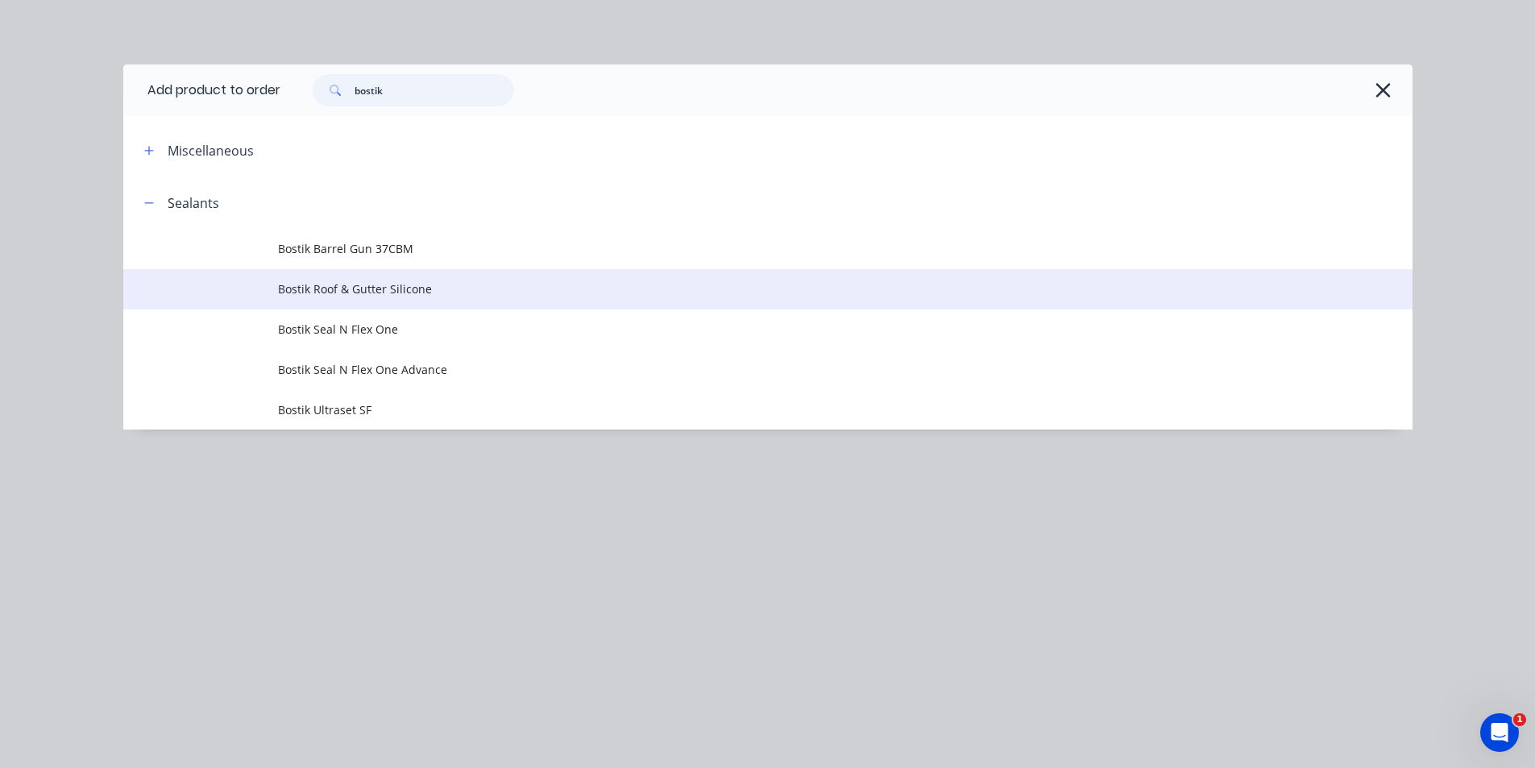
type input "bostik"
click at [414, 305] on td "Bostik Roof & Gutter Silicone" at bounding box center [845, 289] width 1135 height 40
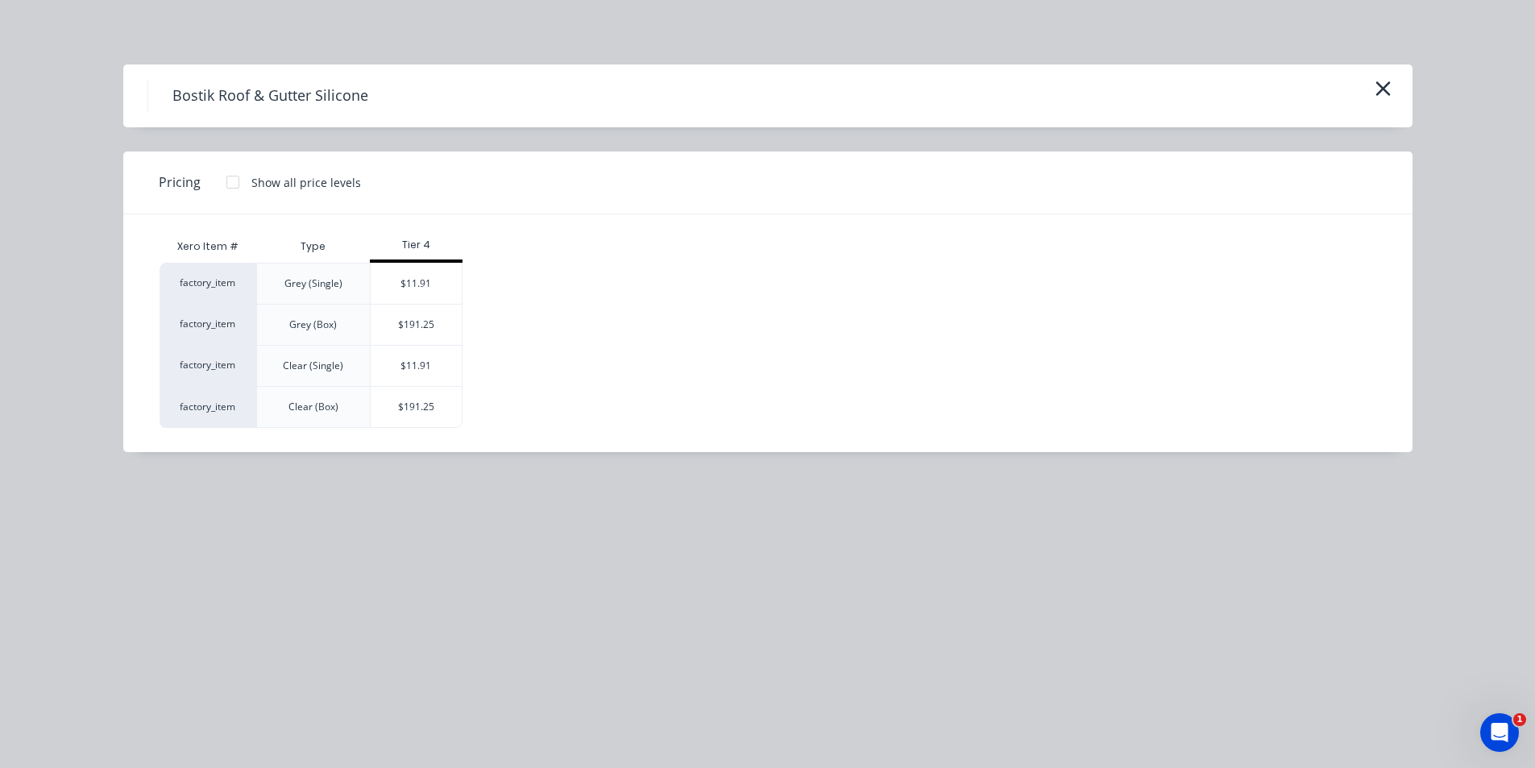
click at [414, 363] on div "$11.91" at bounding box center [416, 366] width 91 height 40
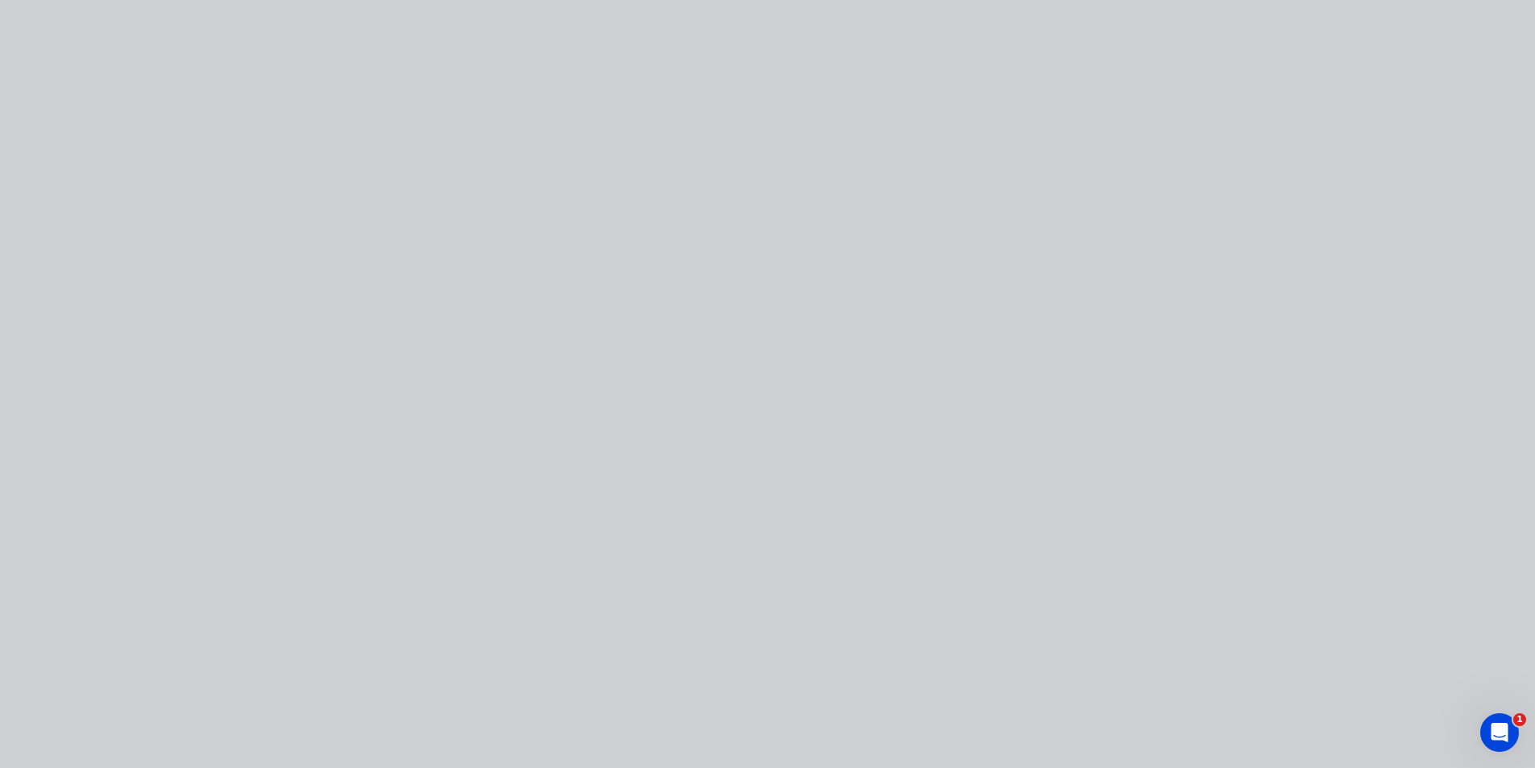
type input "$11.91"
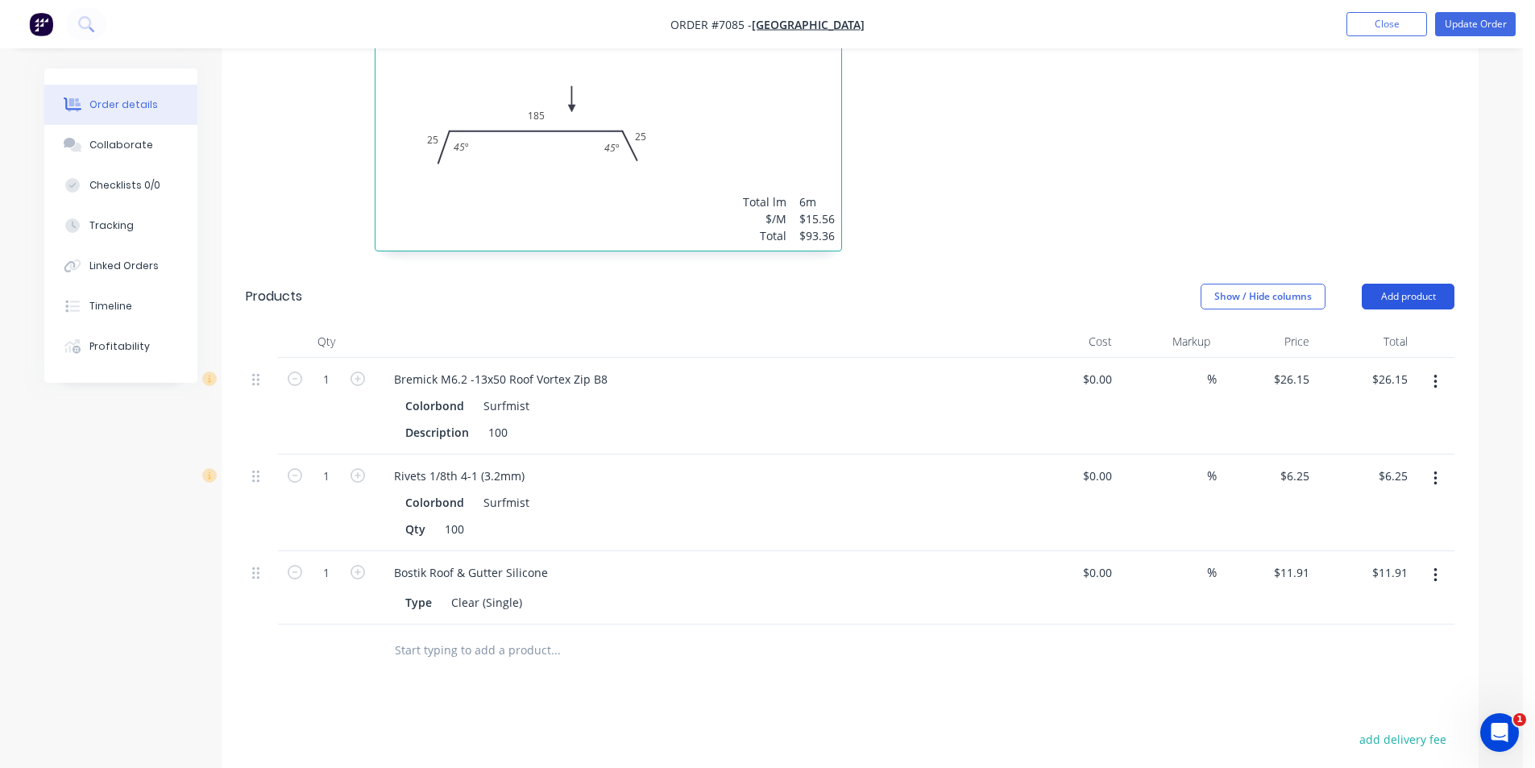
click at [1411, 284] on button "Add product" at bounding box center [1408, 297] width 93 height 26
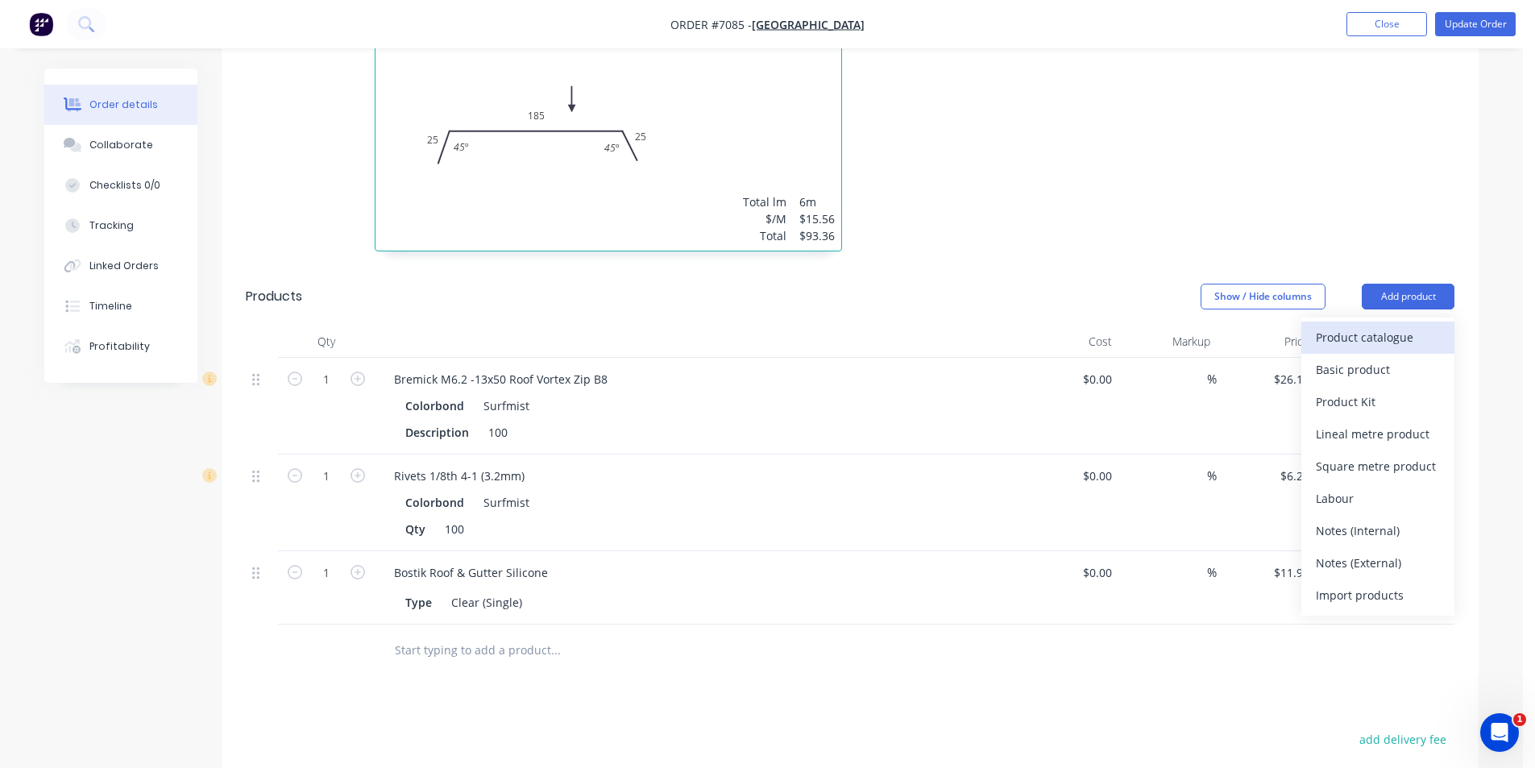
click at [1392, 329] on button "Product catalogue" at bounding box center [1377, 338] width 153 height 32
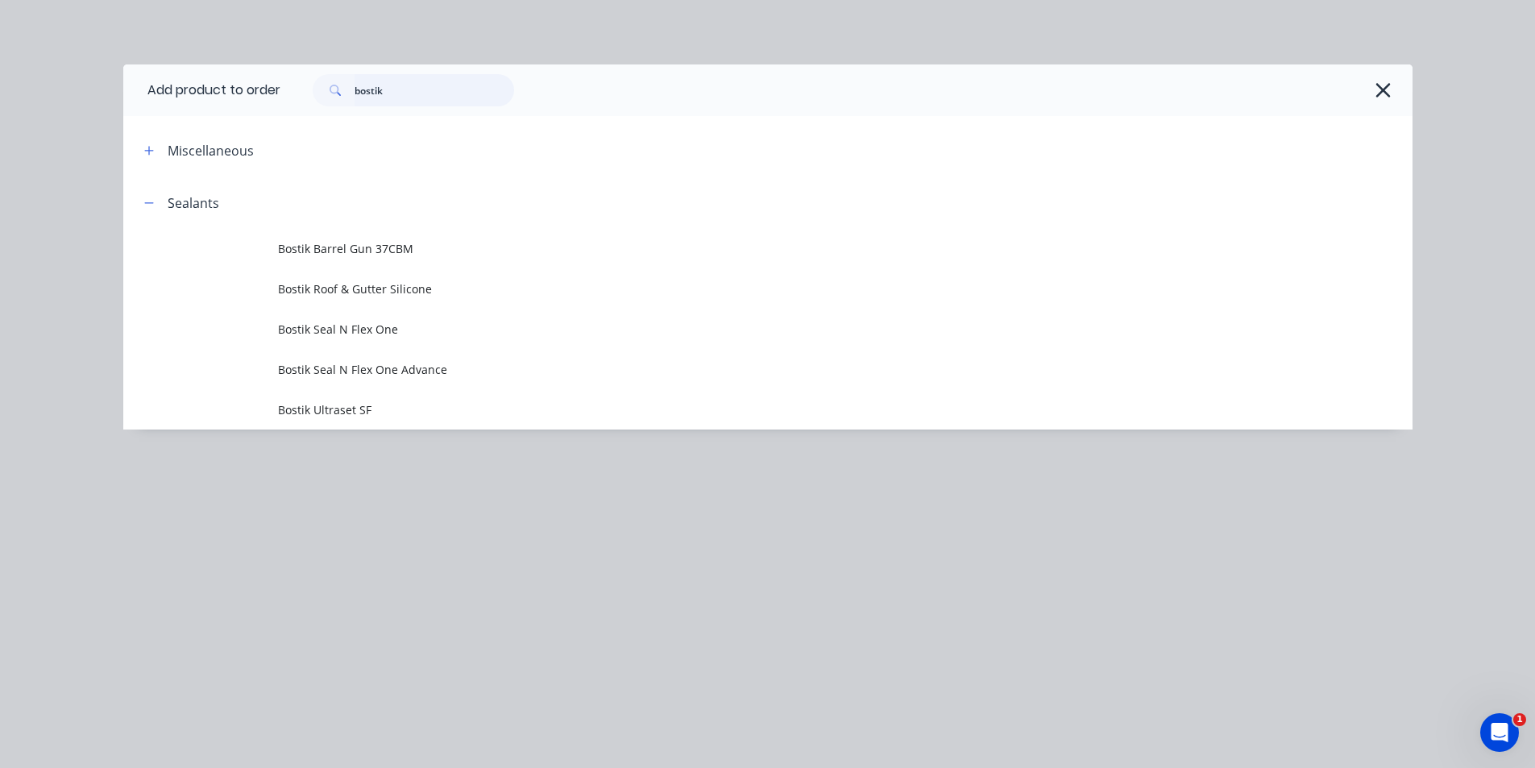
click at [397, 85] on input "bostik" at bounding box center [435, 90] width 160 height 32
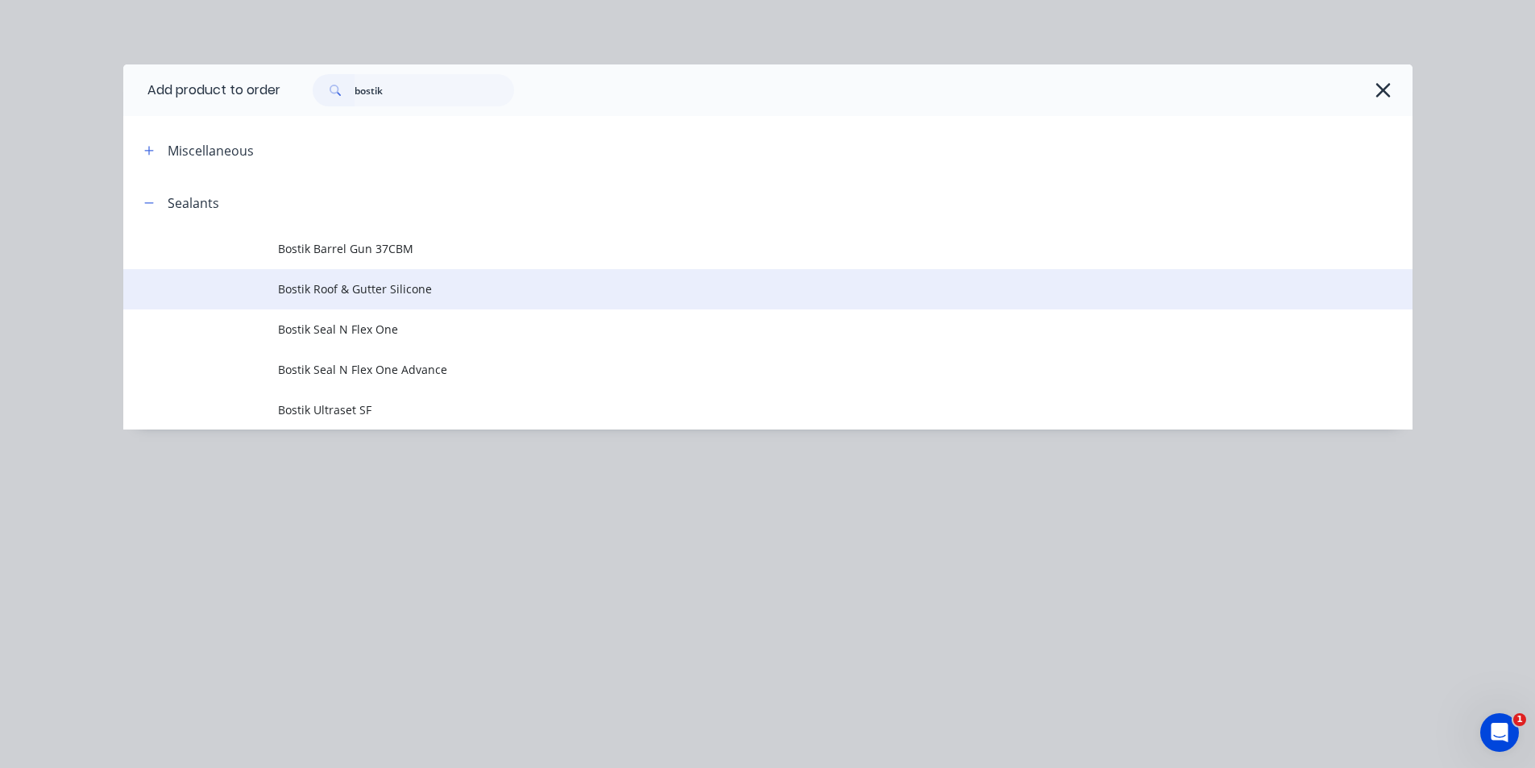
click at [461, 285] on span "Bostik Roof & Gutter Silicone" at bounding box center [731, 288] width 907 height 17
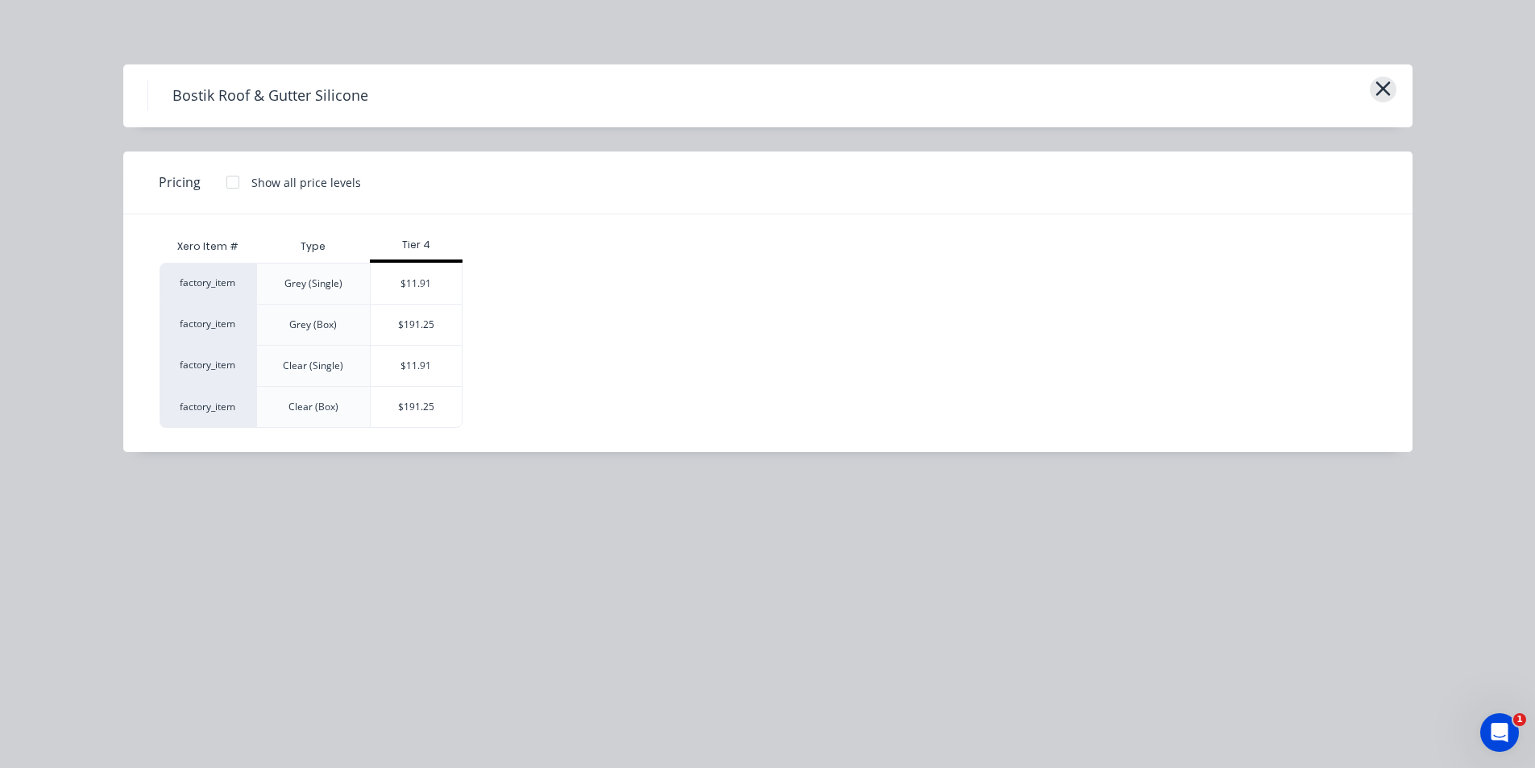
click at [1385, 88] on icon "button" at bounding box center [1382, 88] width 15 height 15
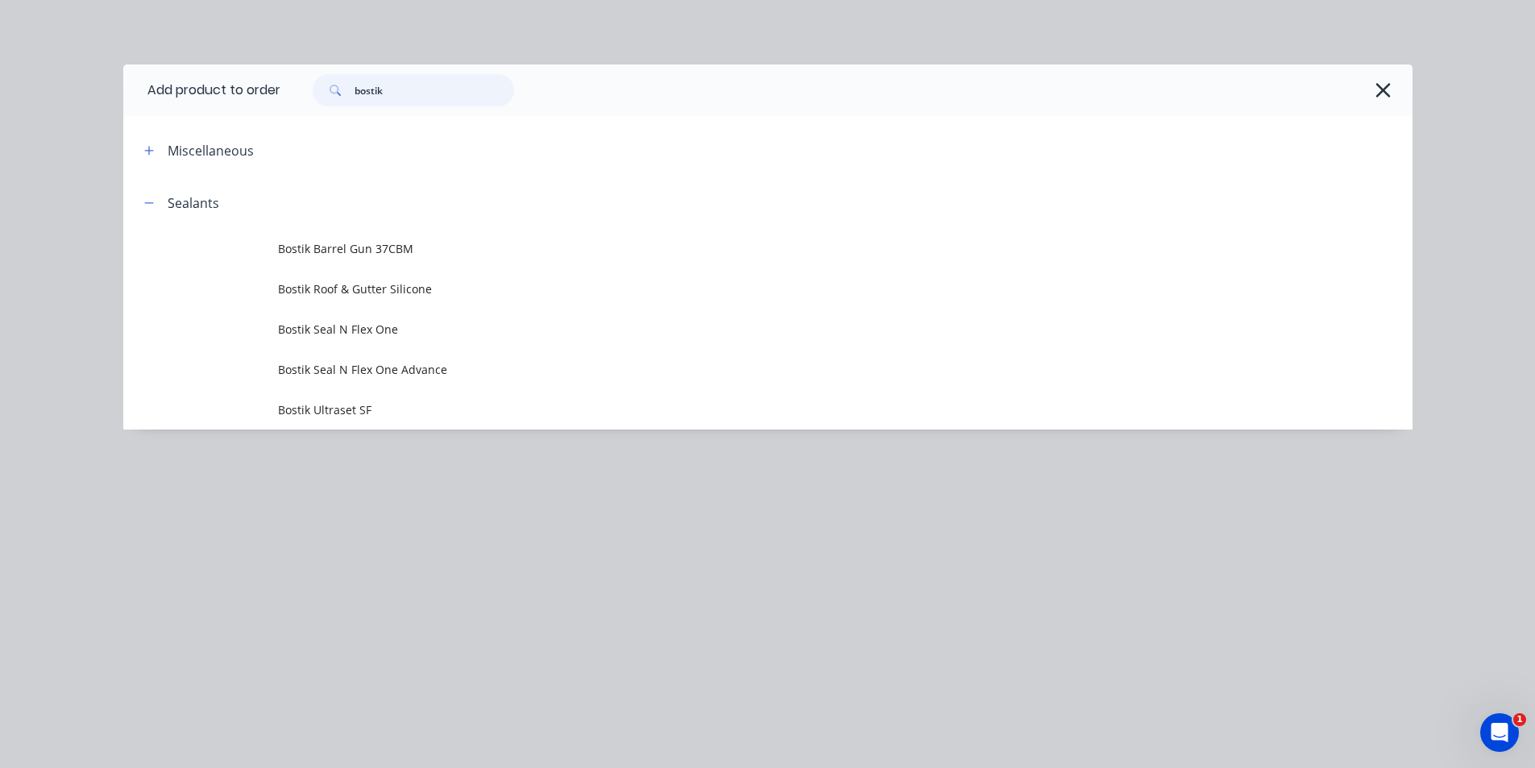
drag, startPoint x: 445, startPoint y: 99, endPoint x: 185, endPoint y: 128, distance: 261.1
click at [185, 128] on div "Add product to order bostik Miscellaneous Sealants Bostik Barrel Gun 37CBM Bost…" at bounding box center [767, 246] width 1289 height 365
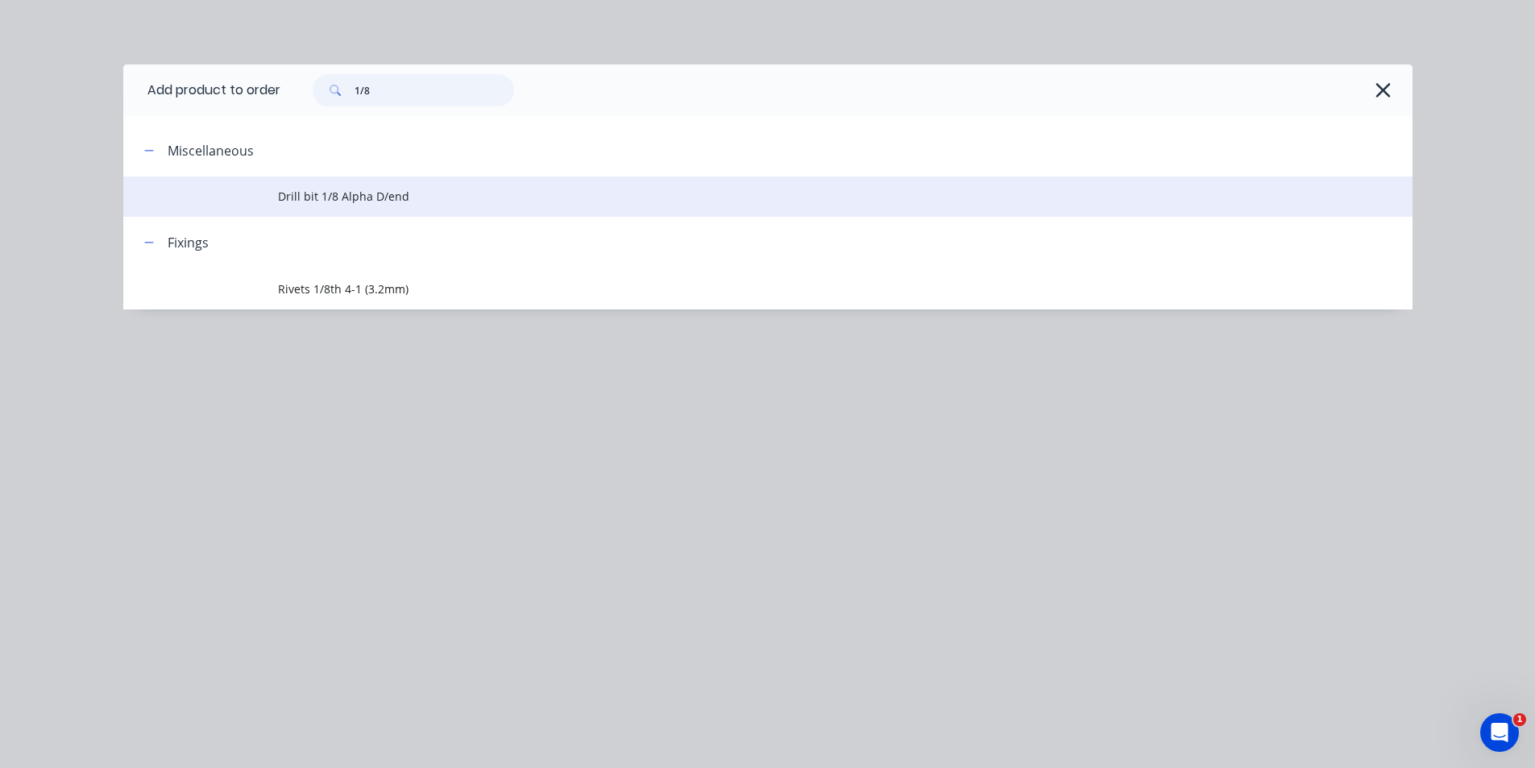
type input "1/8"
click at [304, 195] on span "Drill bit 1/8 Alpha D/end" at bounding box center [731, 196] width 907 height 17
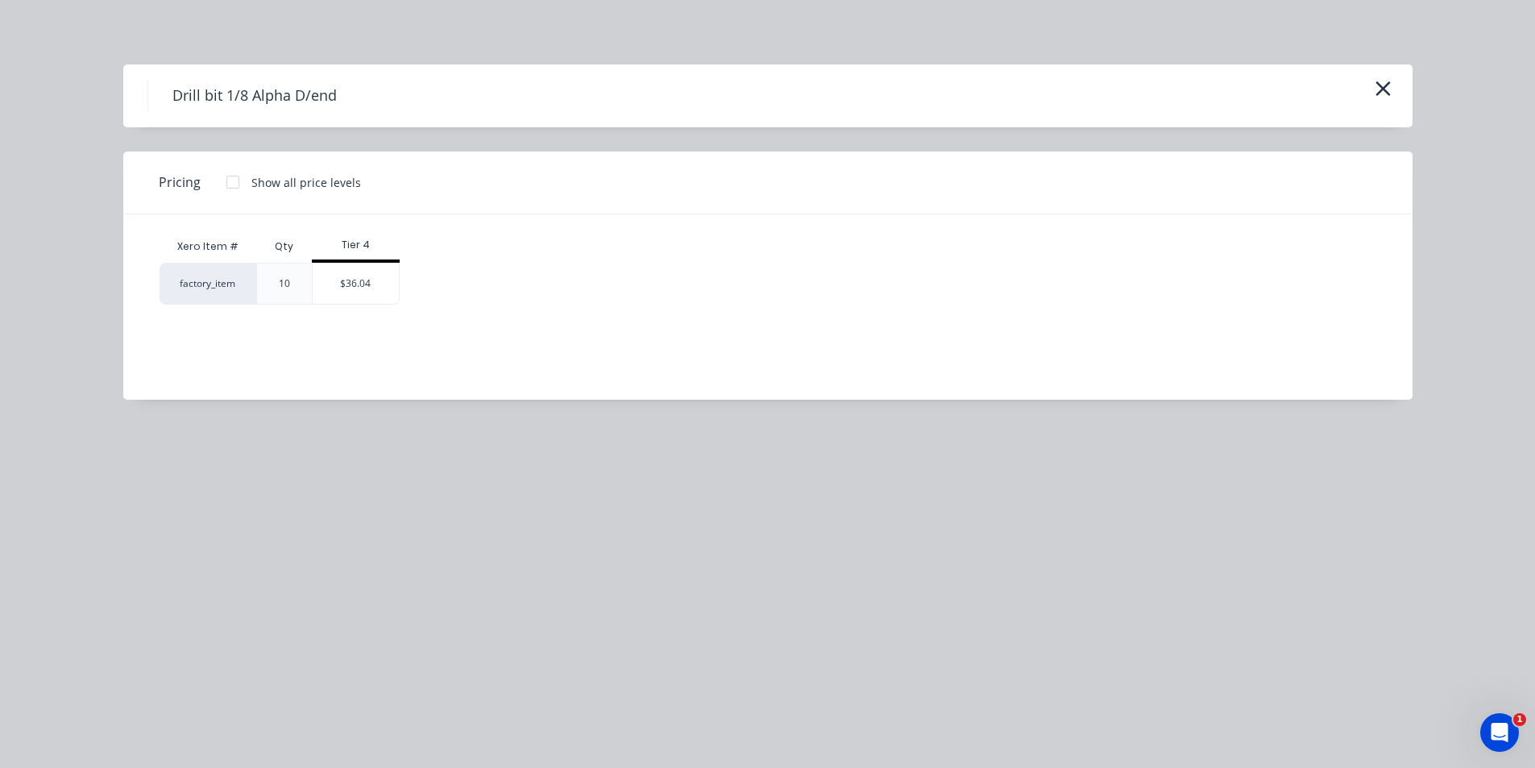
click at [364, 258] on div "Tier 4" at bounding box center [356, 246] width 88 height 32
click at [362, 279] on div "$36.04" at bounding box center [356, 283] width 86 height 40
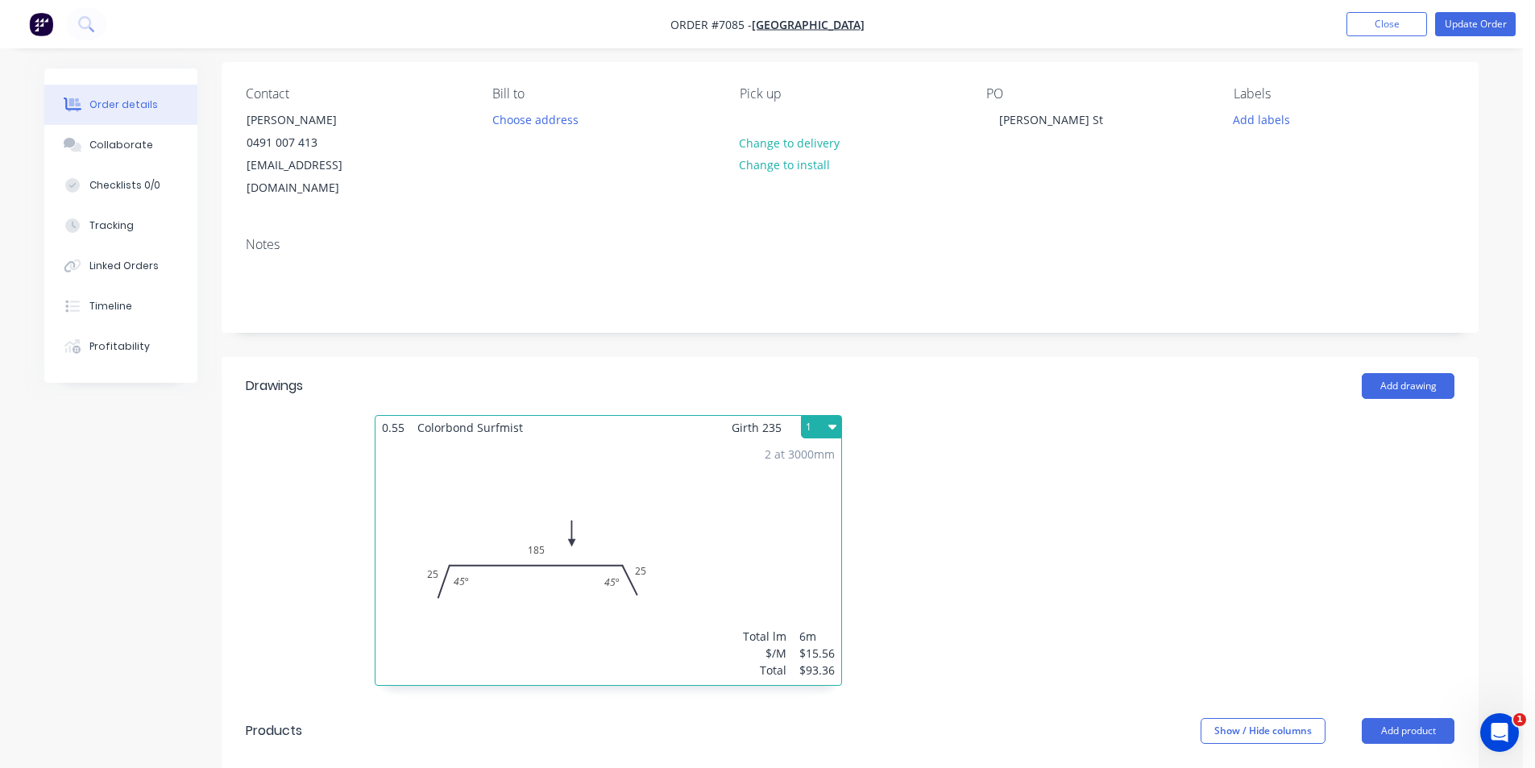
scroll to position [116, 0]
click at [1483, 30] on button "Update Order" at bounding box center [1475, 24] width 81 height 24
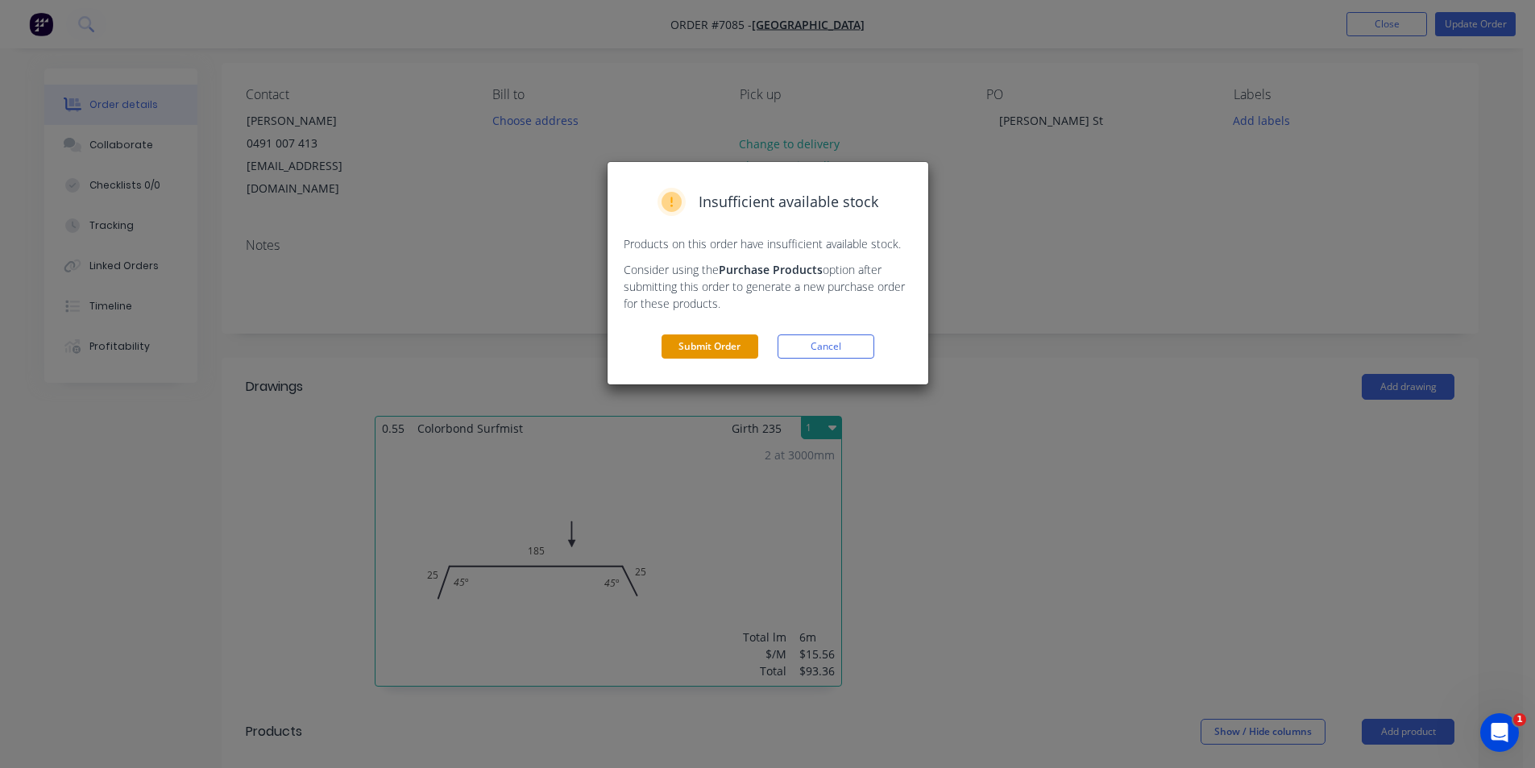
click at [731, 358] on button "Submit Order" at bounding box center [710, 346] width 97 height 24
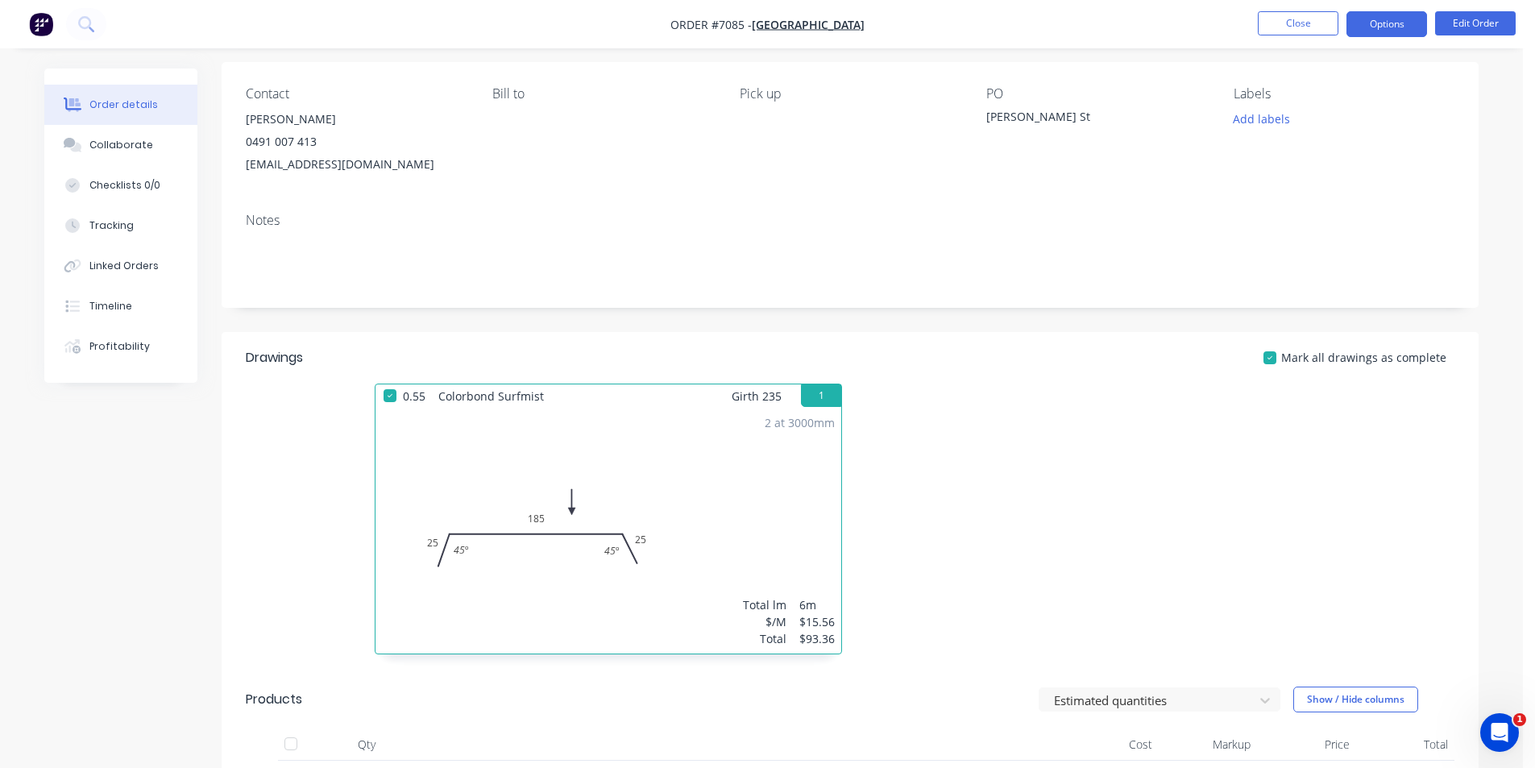
click at [1413, 31] on button "Options" at bounding box center [1386, 24] width 81 height 26
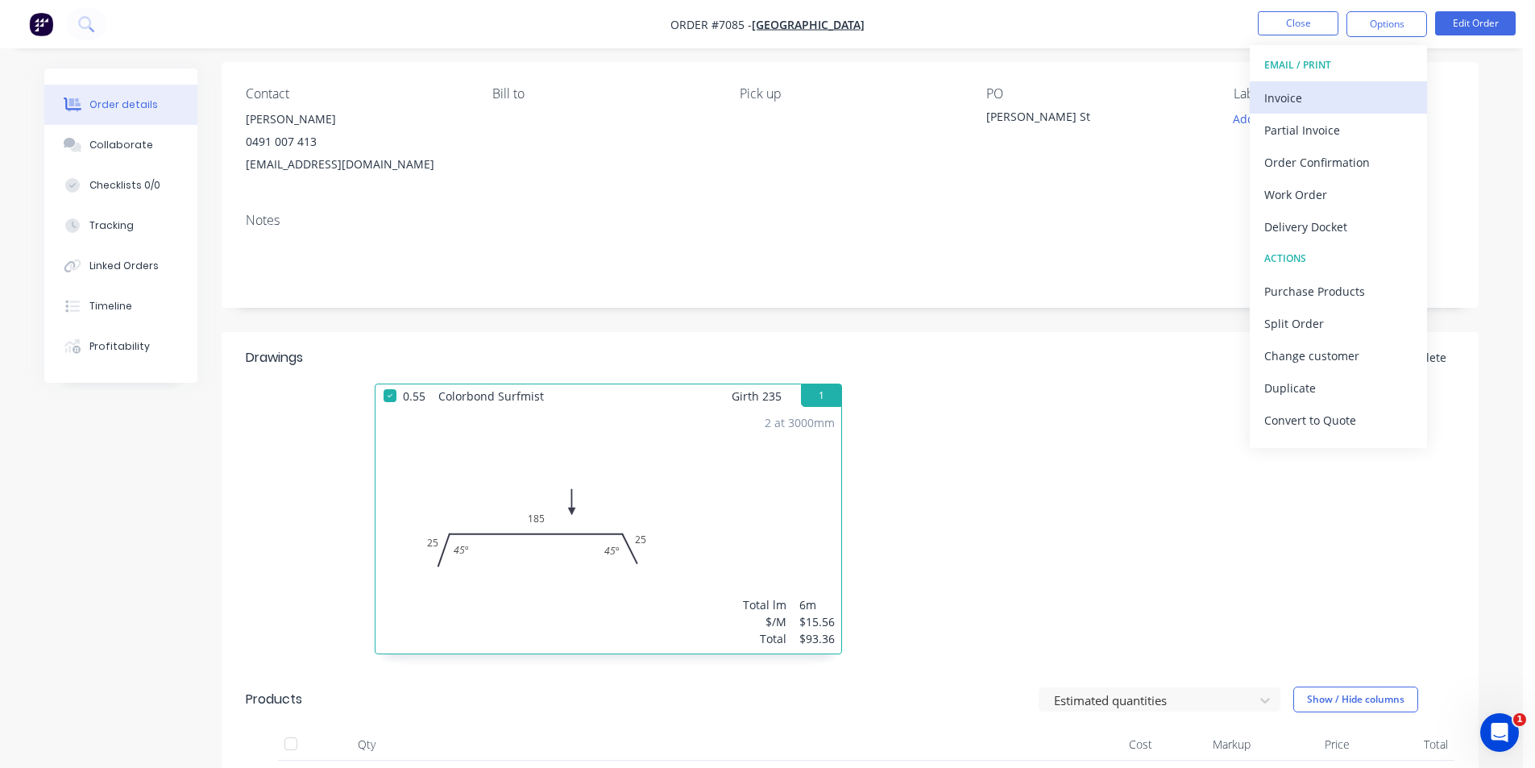
click at [1395, 96] on div "Invoice" at bounding box center [1338, 97] width 148 height 23
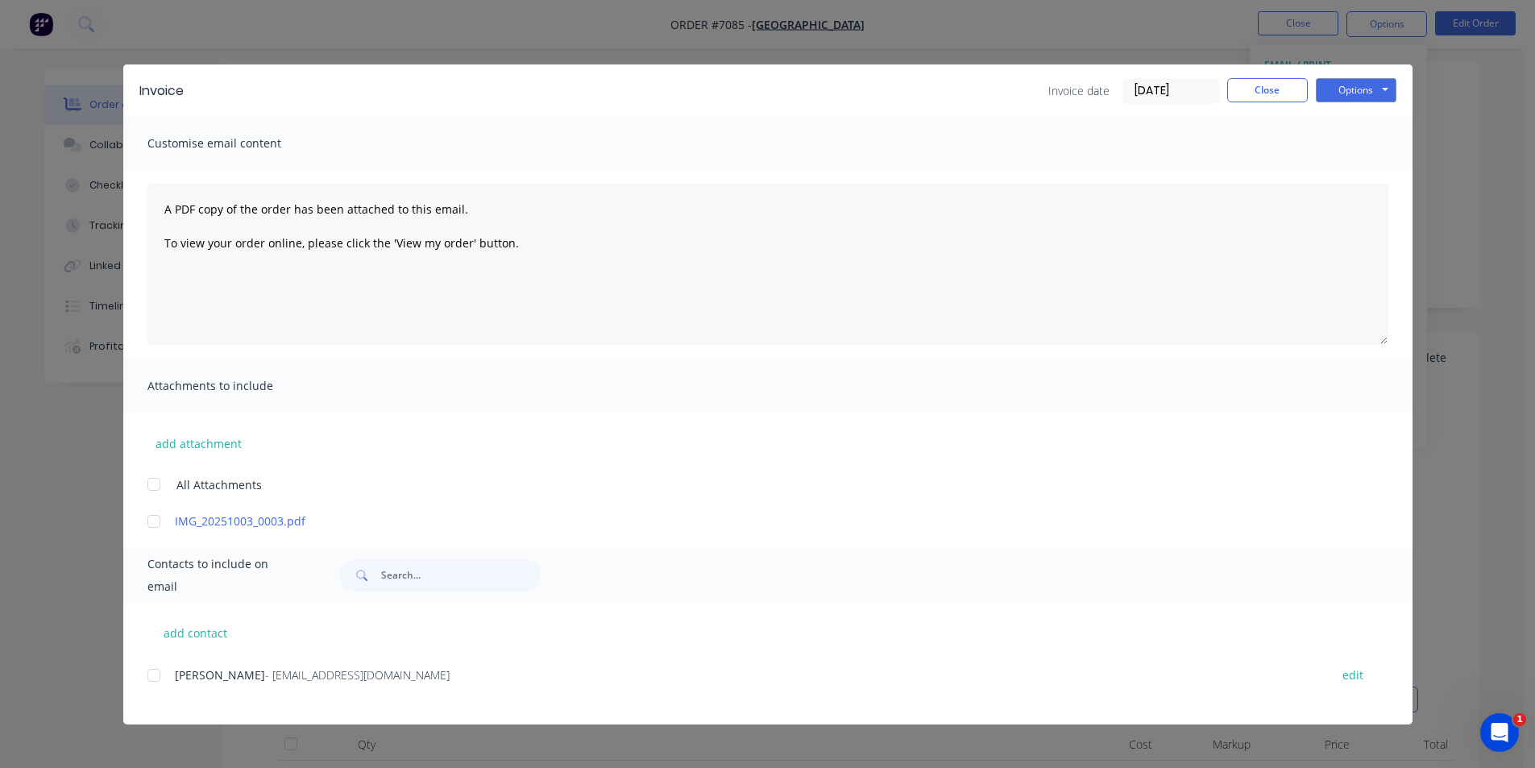
click at [148, 681] on div at bounding box center [154, 675] width 32 height 32
drag, startPoint x: 1380, startPoint y: 85, endPoint x: 1379, endPoint y: 96, distance: 11.4
click at [1379, 91] on button "Options" at bounding box center [1356, 90] width 81 height 24
click at [1347, 182] on button "Email" at bounding box center [1367, 172] width 103 height 27
click at [1281, 92] on button "Close" at bounding box center [1267, 90] width 81 height 24
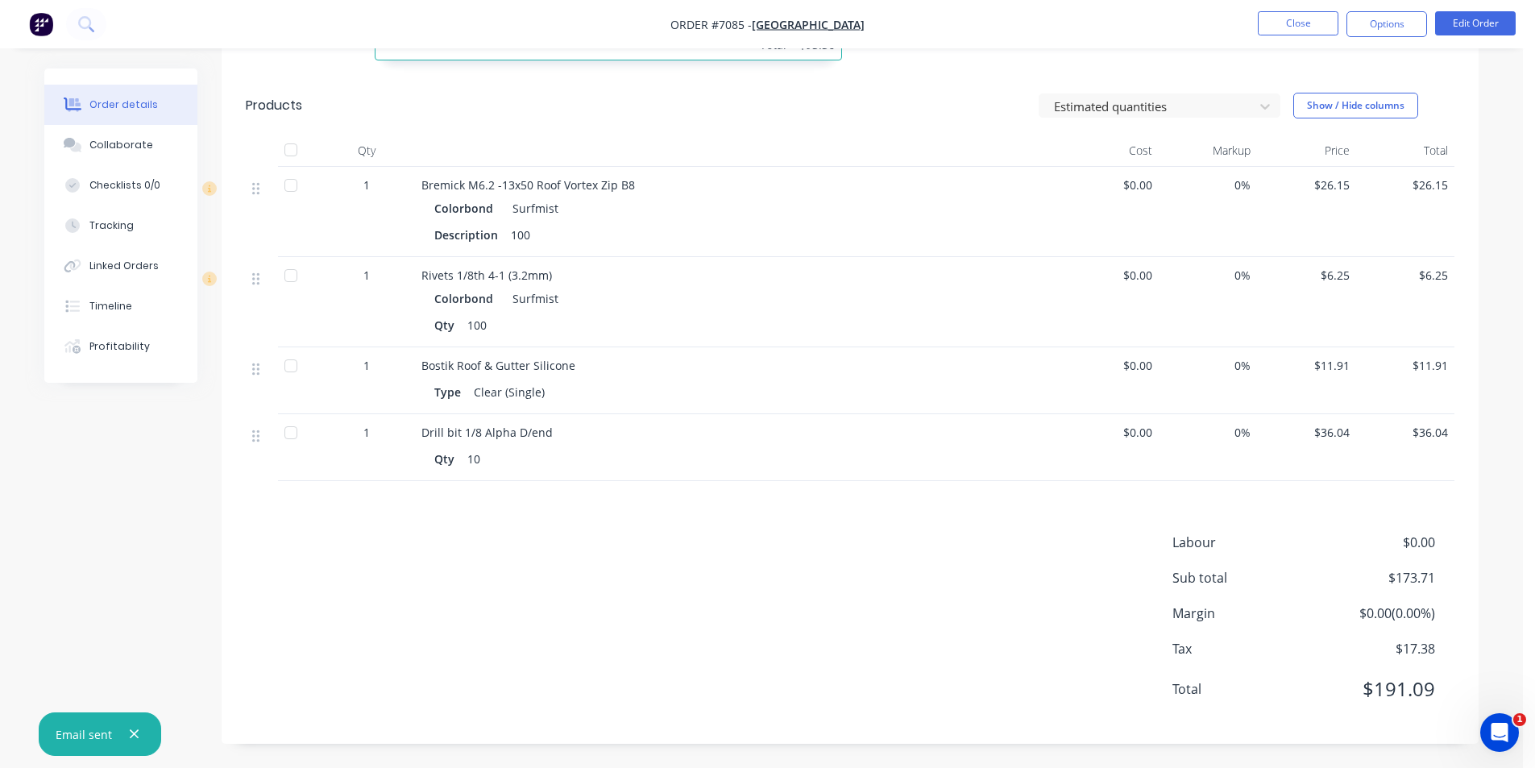
scroll to position [388, 0]
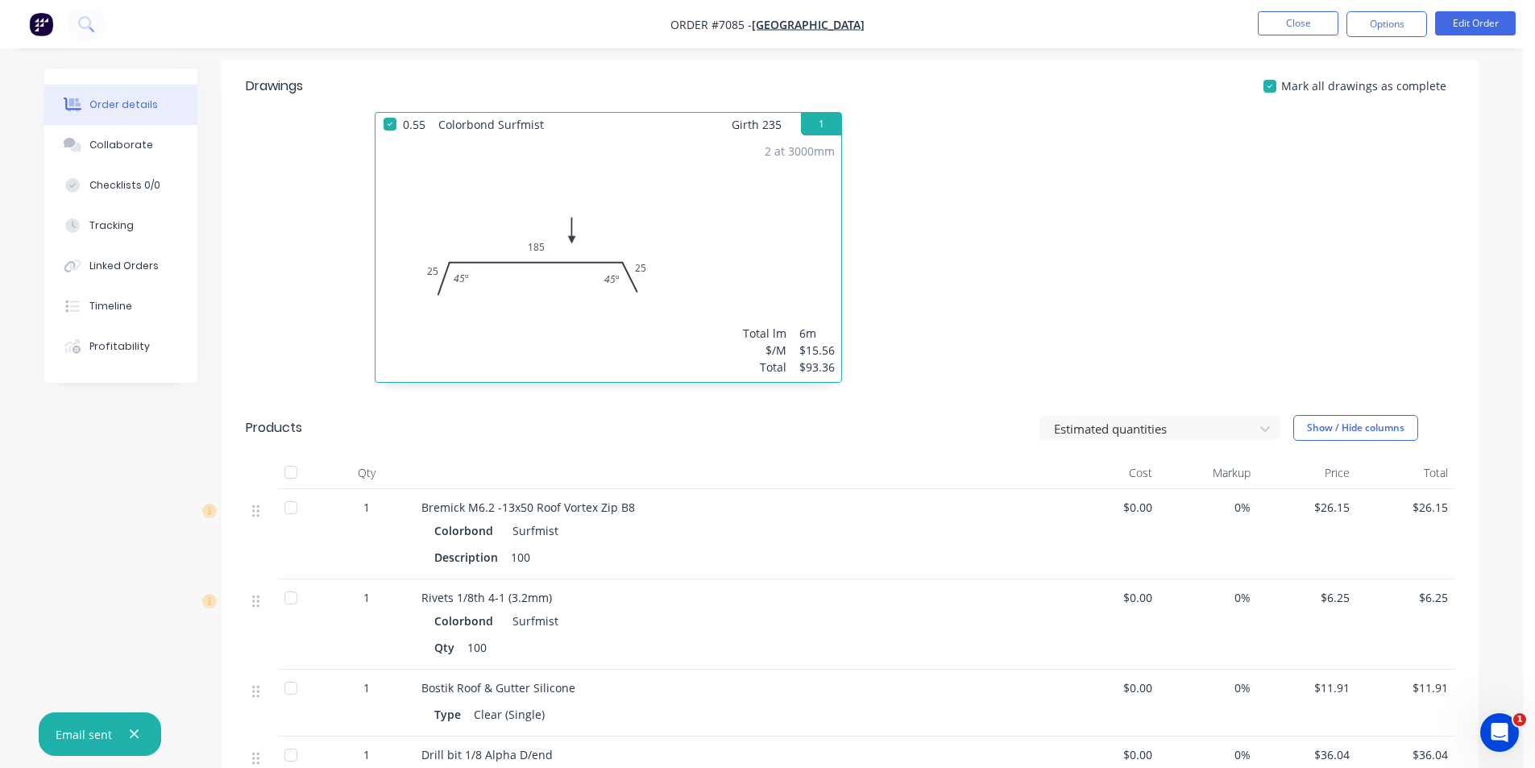
click at [277, 470] on div "Qty Cost Markup Price Total" at bounding box center [850, 473] width 1209 height 32
click at [293, 474] on div at bounding box center [291, 472] width 32 height 32
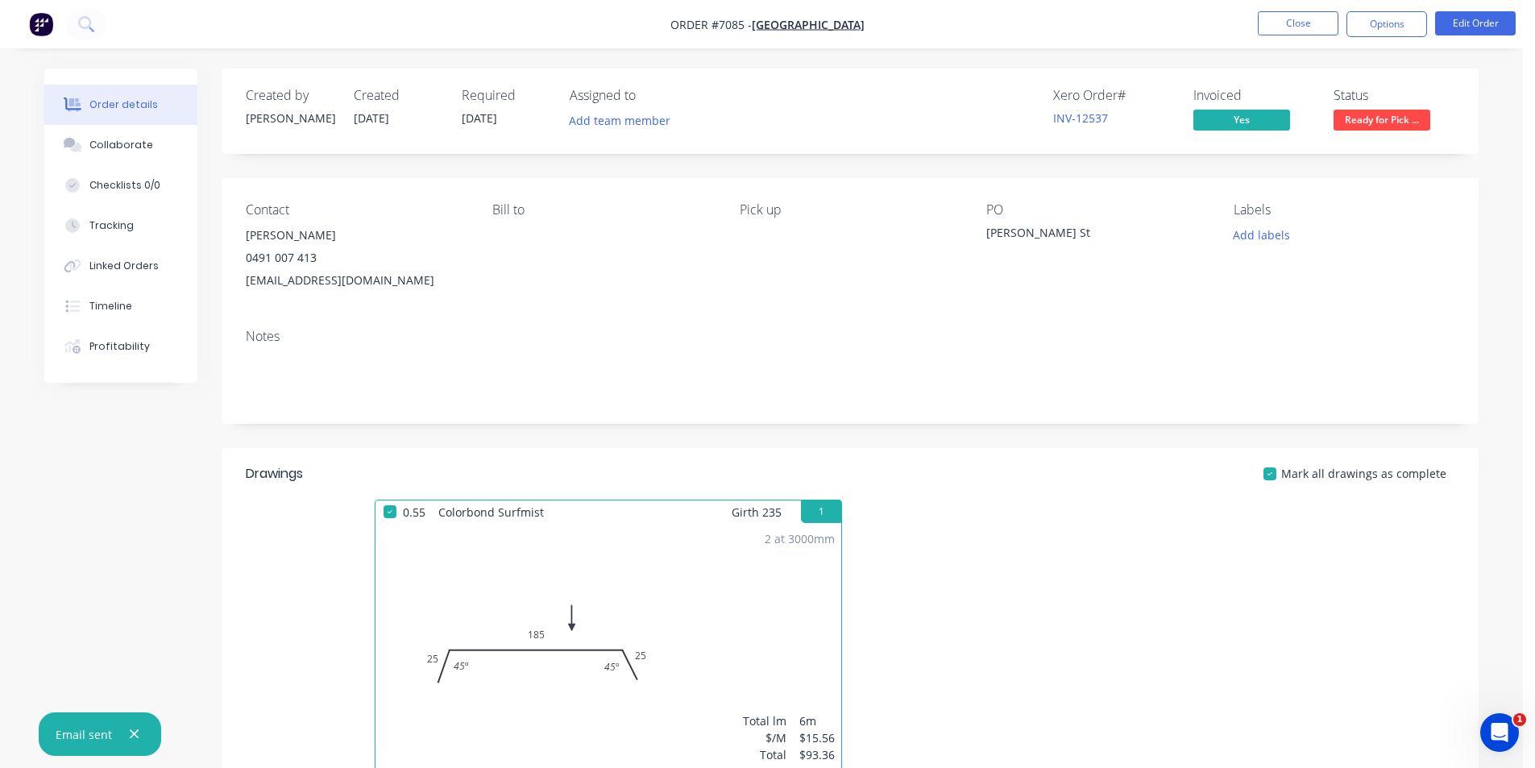
click at [1415, 115] on span "Ready for Pick ..." at bounding box center [1382, 120] width 97 height 20
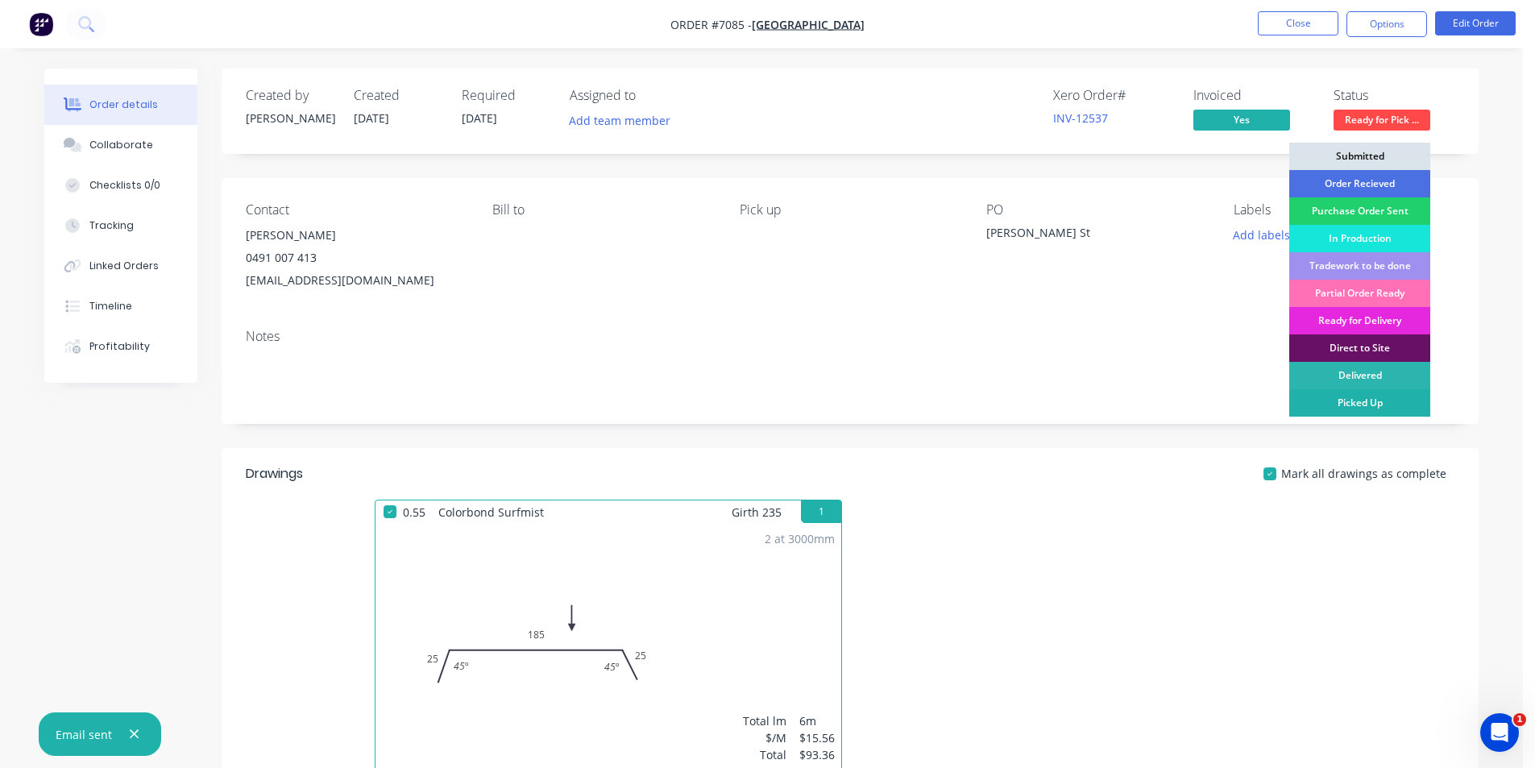
click at [1360, 406] on div "Picked Up" at bounding box center [1359, 402] width 141 height 27
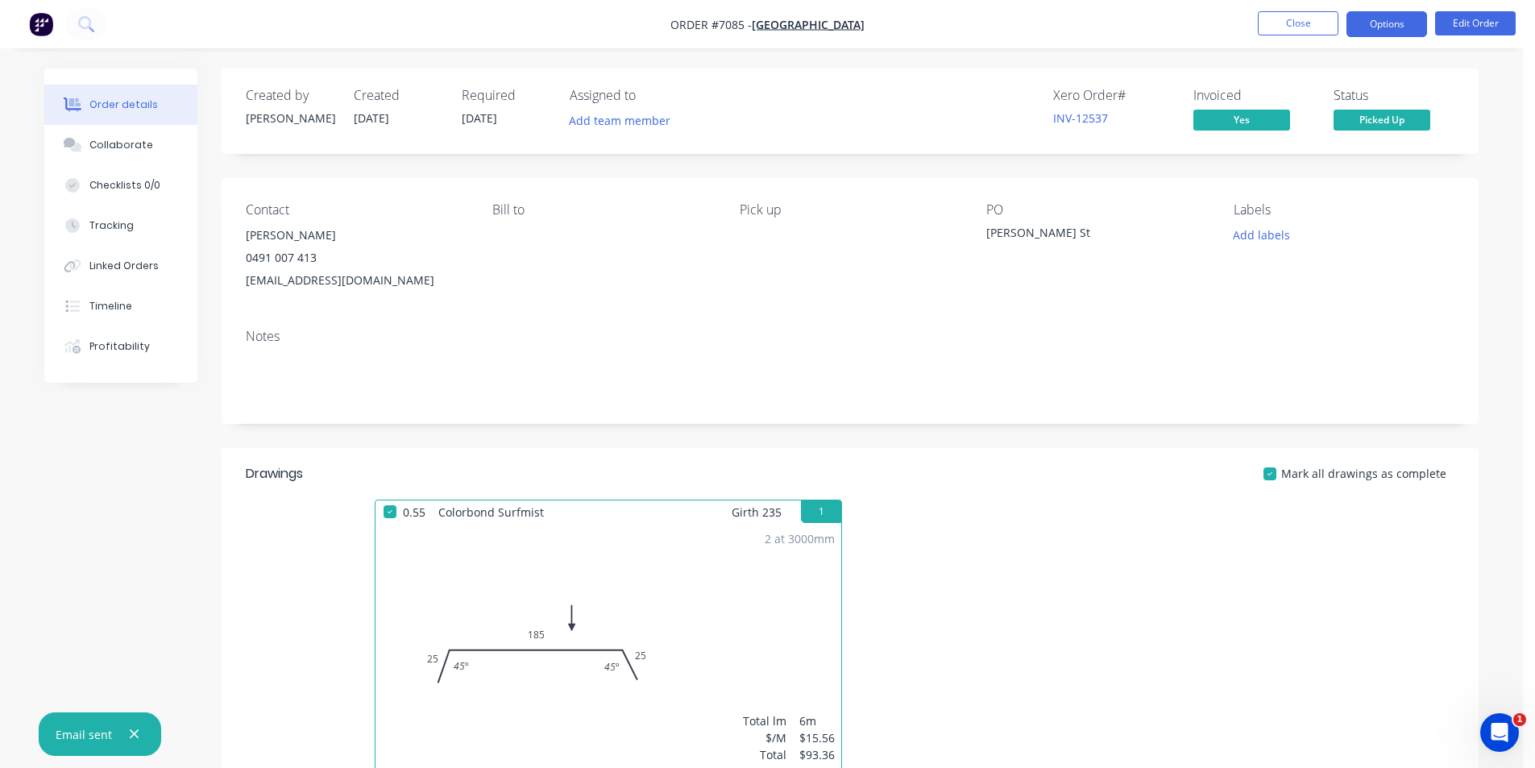
click at [1379, 26] on button "Options" at bounding box center [1386, 24] width 81 height 26
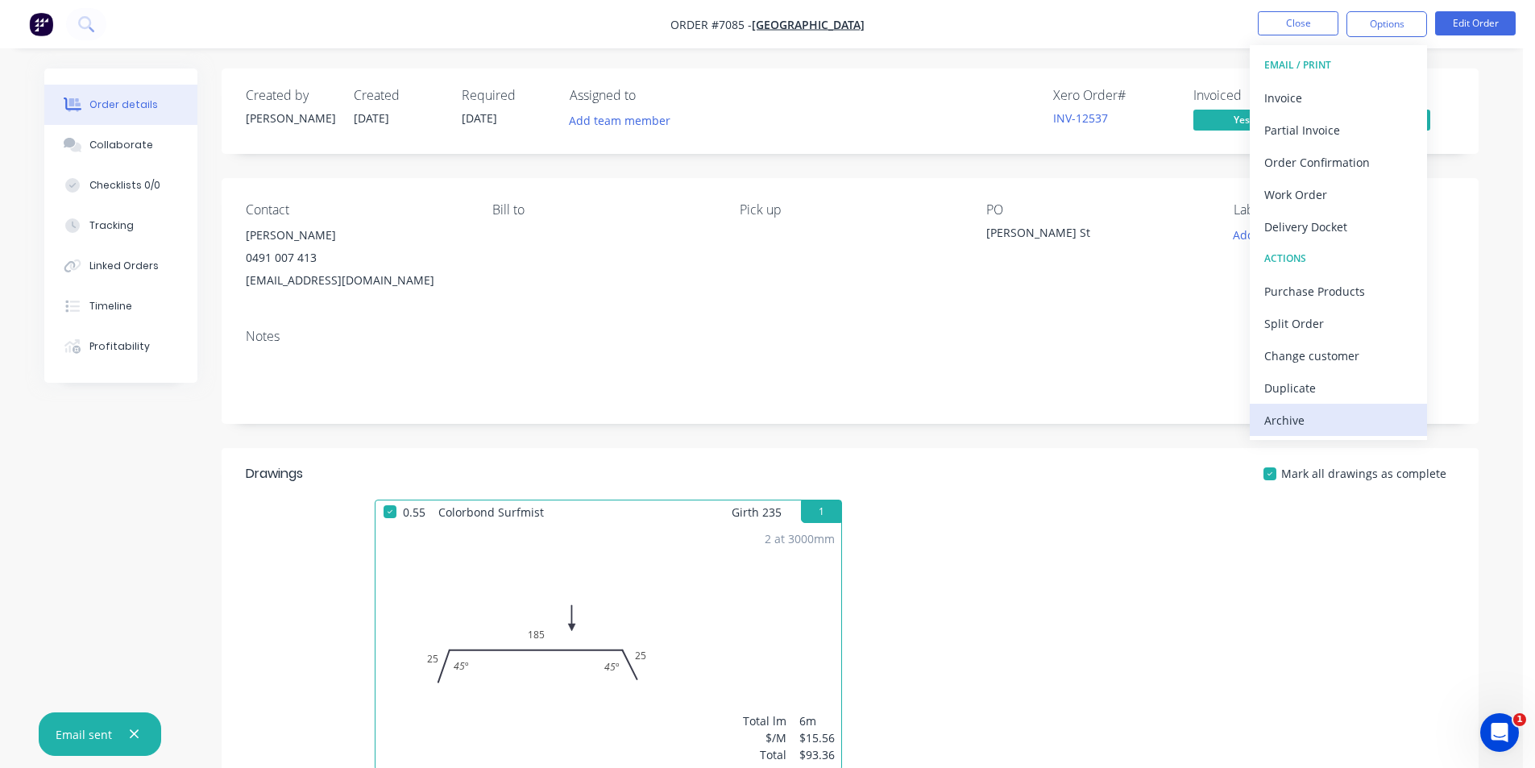
click at [1306, 409] on div "Archive" at bounding box center [1338, 420] width 148 height 23
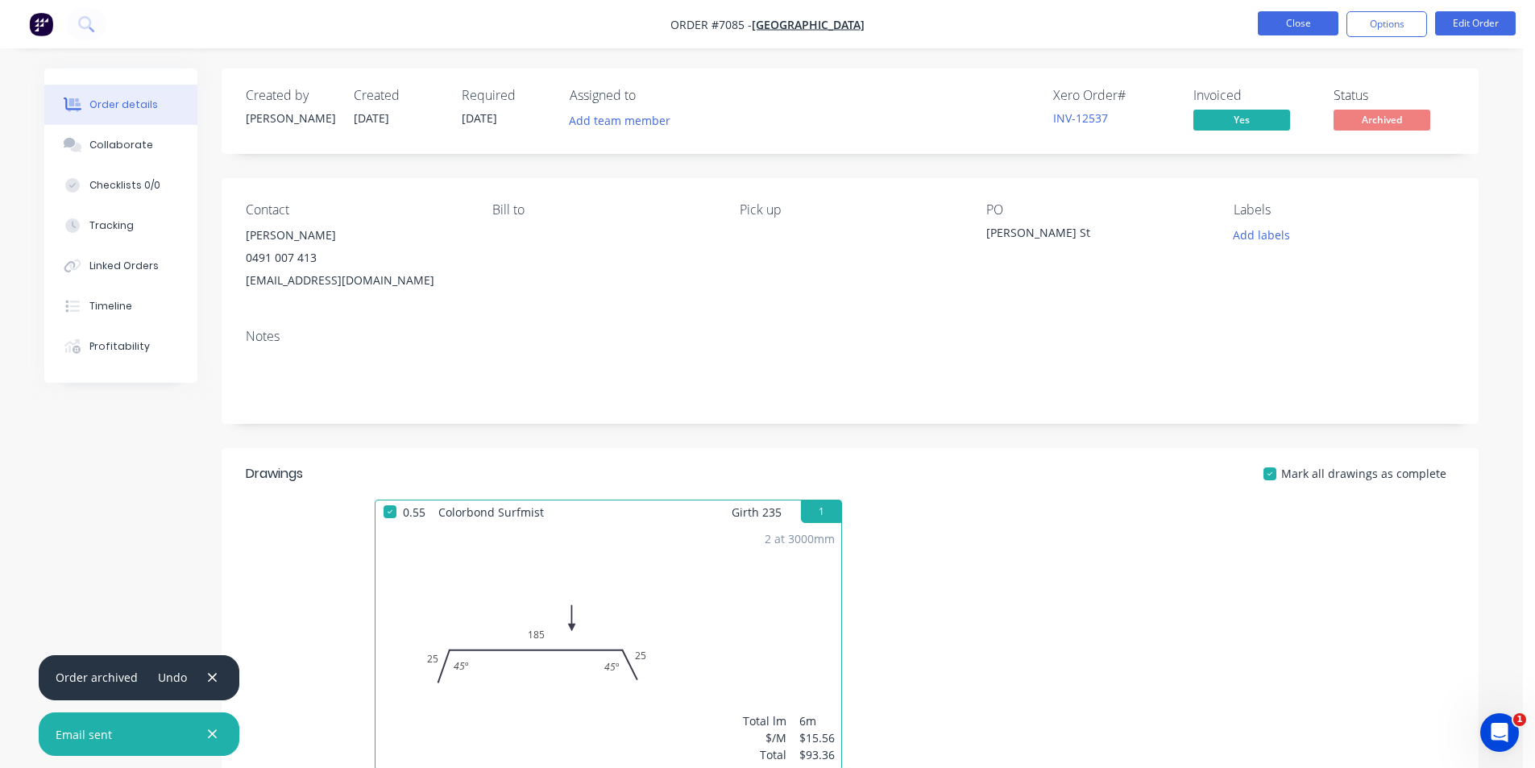
click at [1273, 22] on button "Close" at bounding box center [1298, 23] width 81 height 24
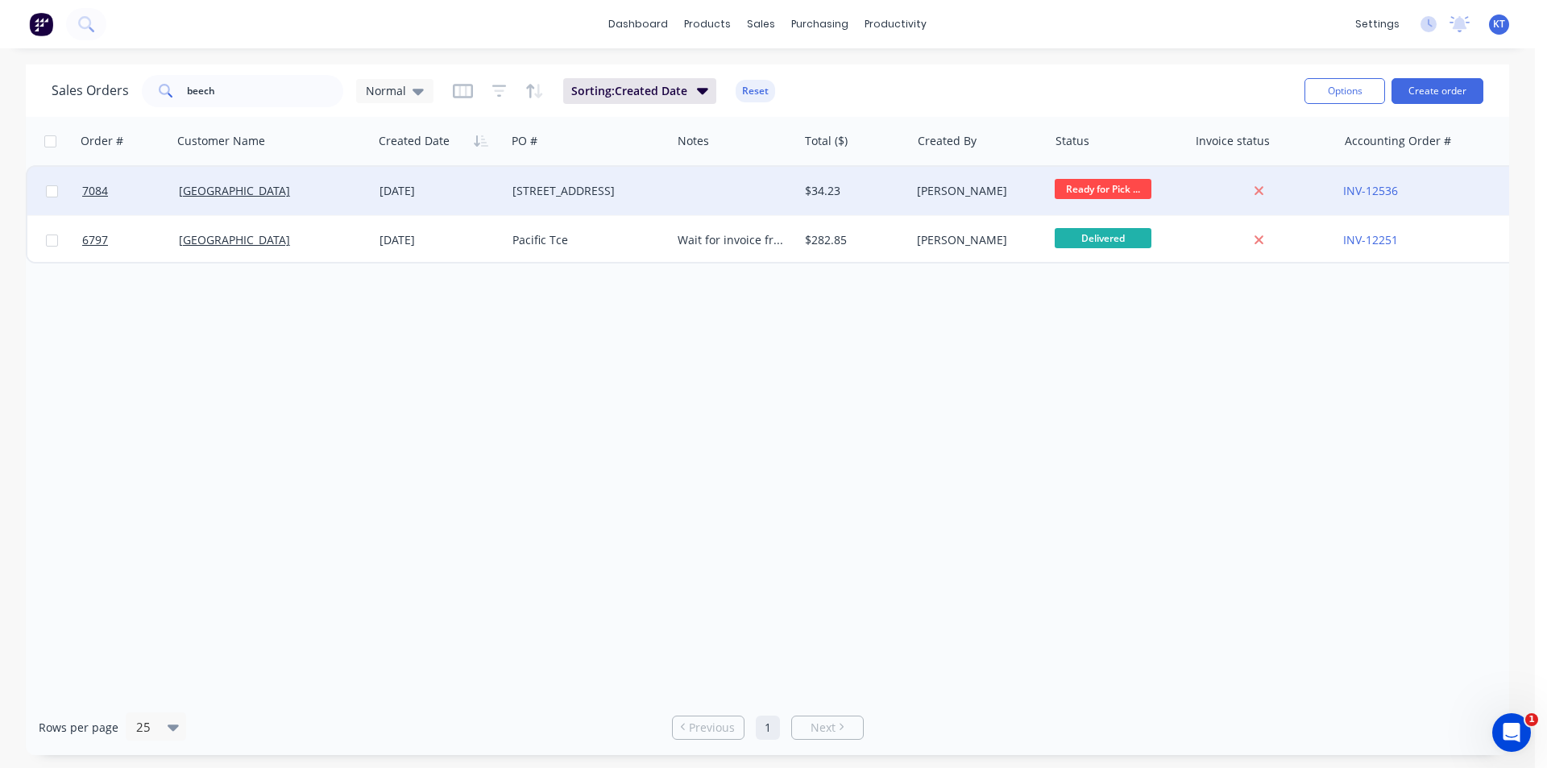
click at [442, 195] on div "[DATE]" at bounding box center [440, 191] width 120 height 16
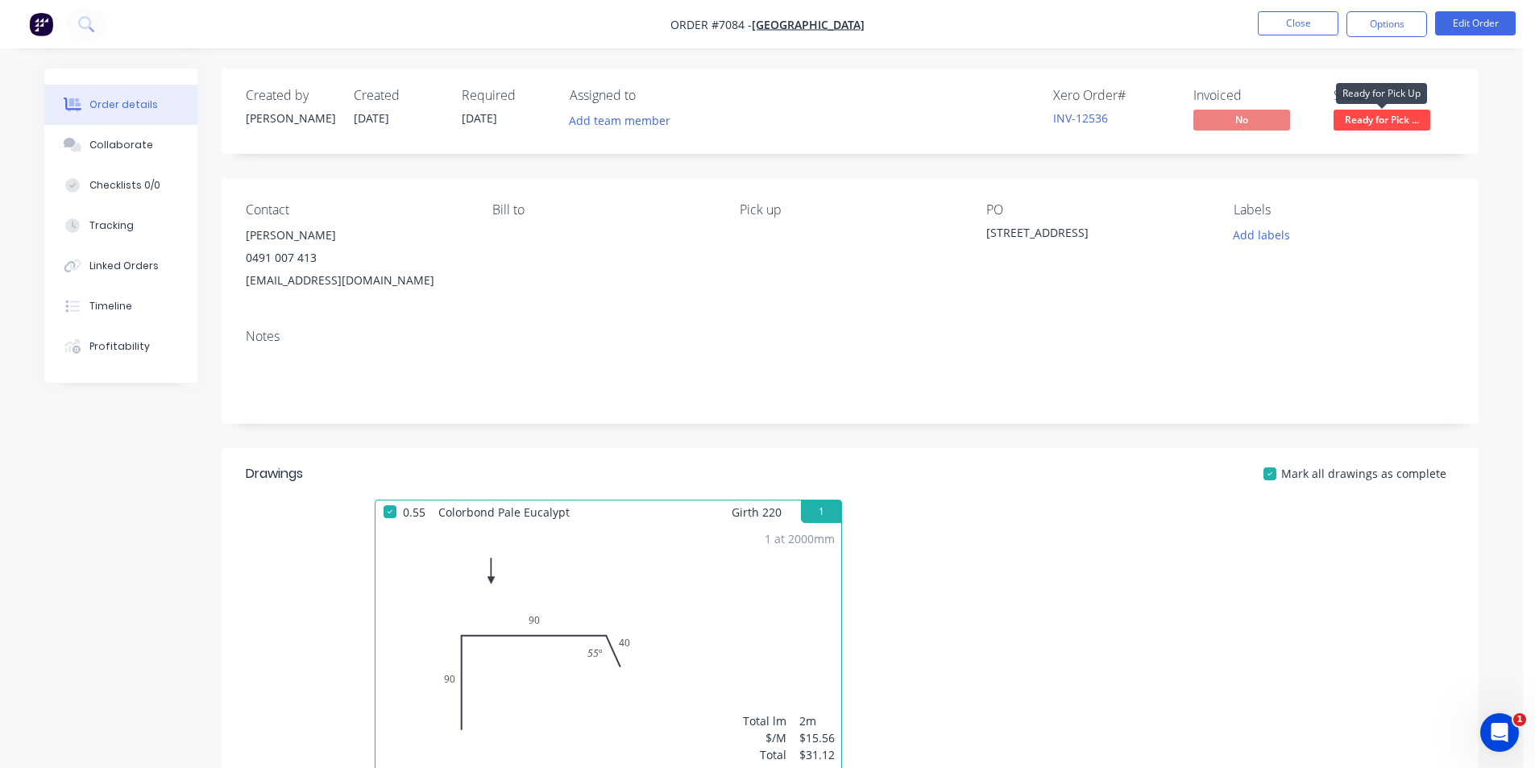
click at [1361, 114] on span "Ready for Pick ..." at bounding box center [1382, 120] width 97 height 20
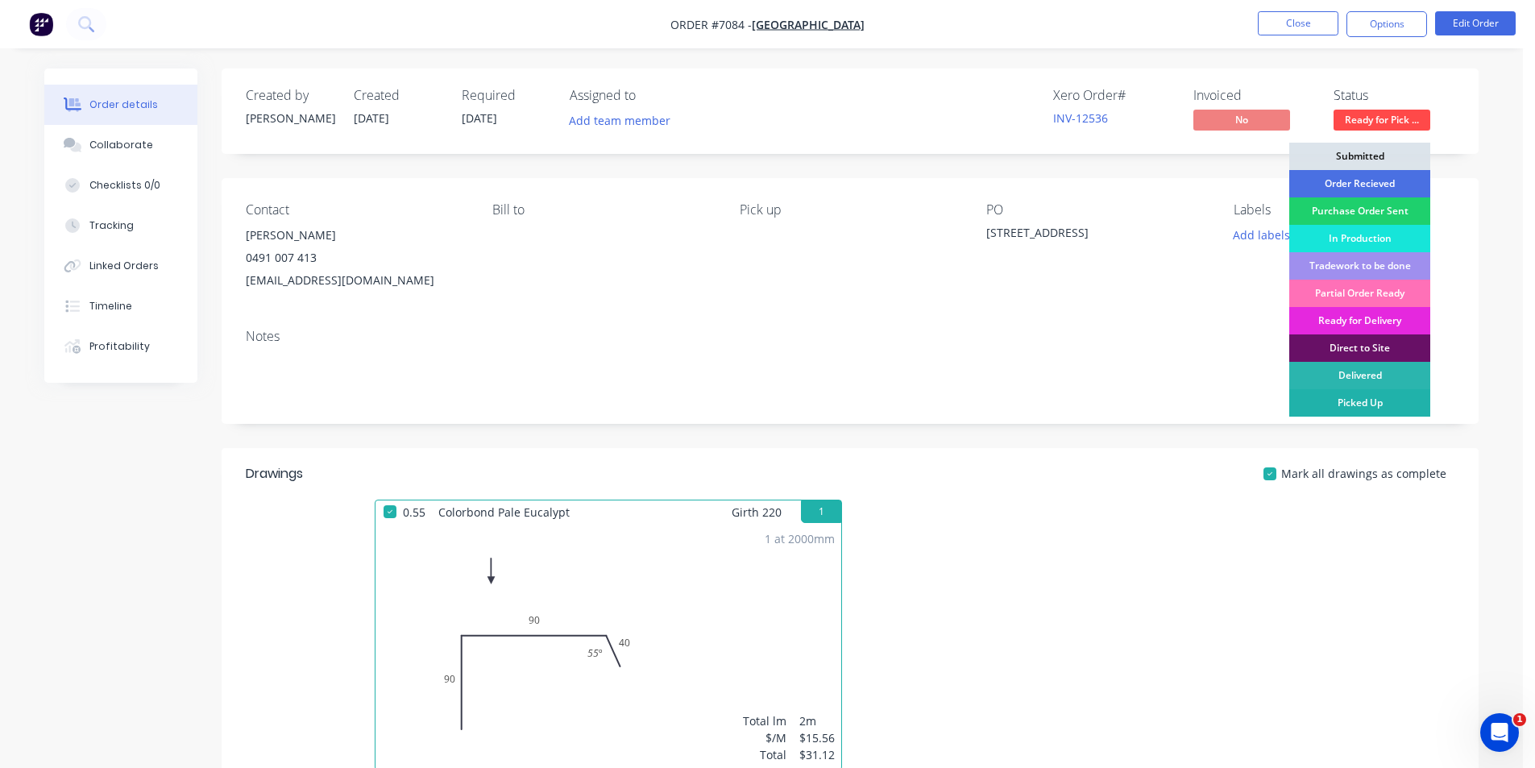
click at [1342, 397] on div "Picked Up" at bounding box center [1359, 402] width 141 height 27
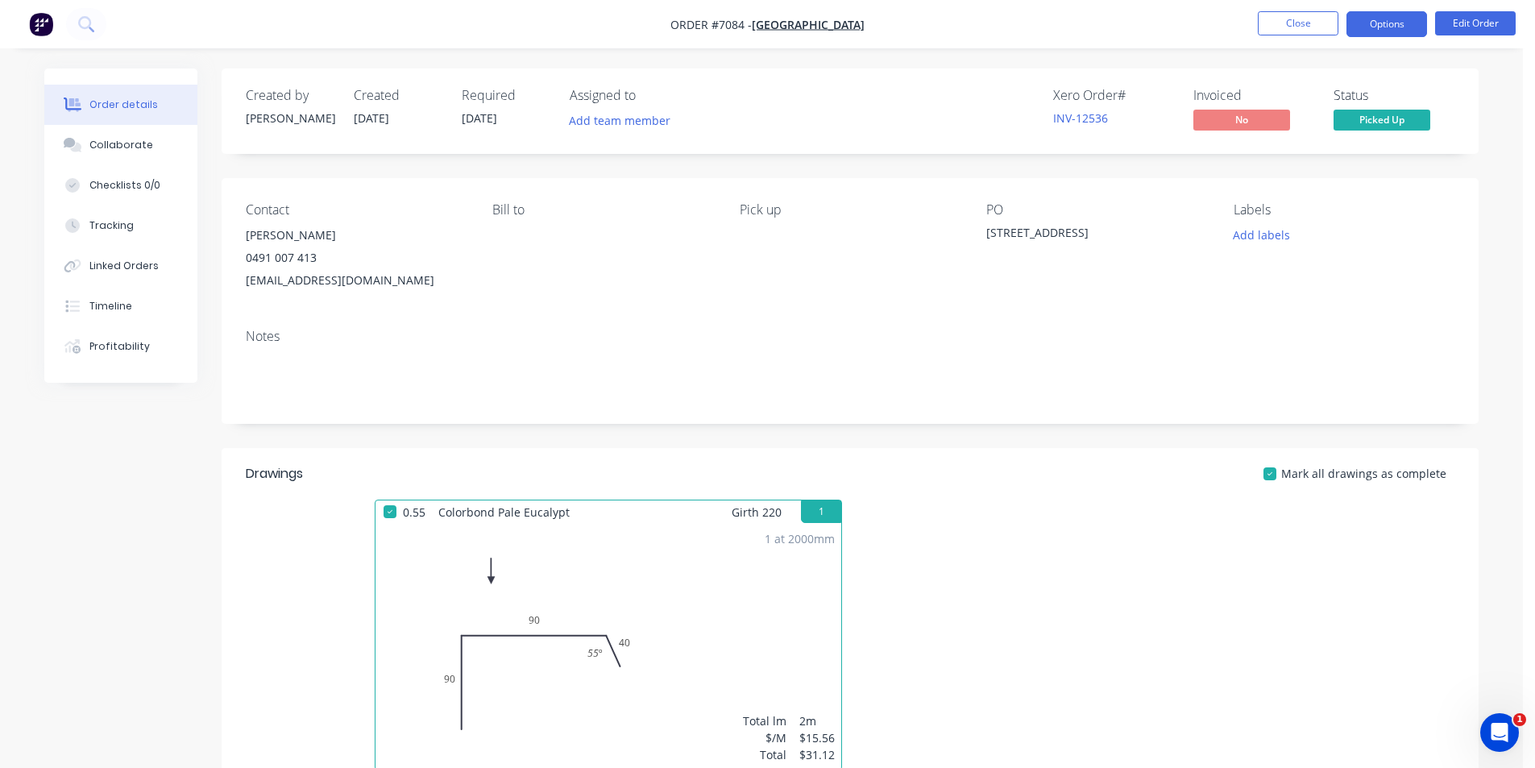
click at [1379, 17] on button "Options" at bounding box center [1386, 24] width 81 height 26
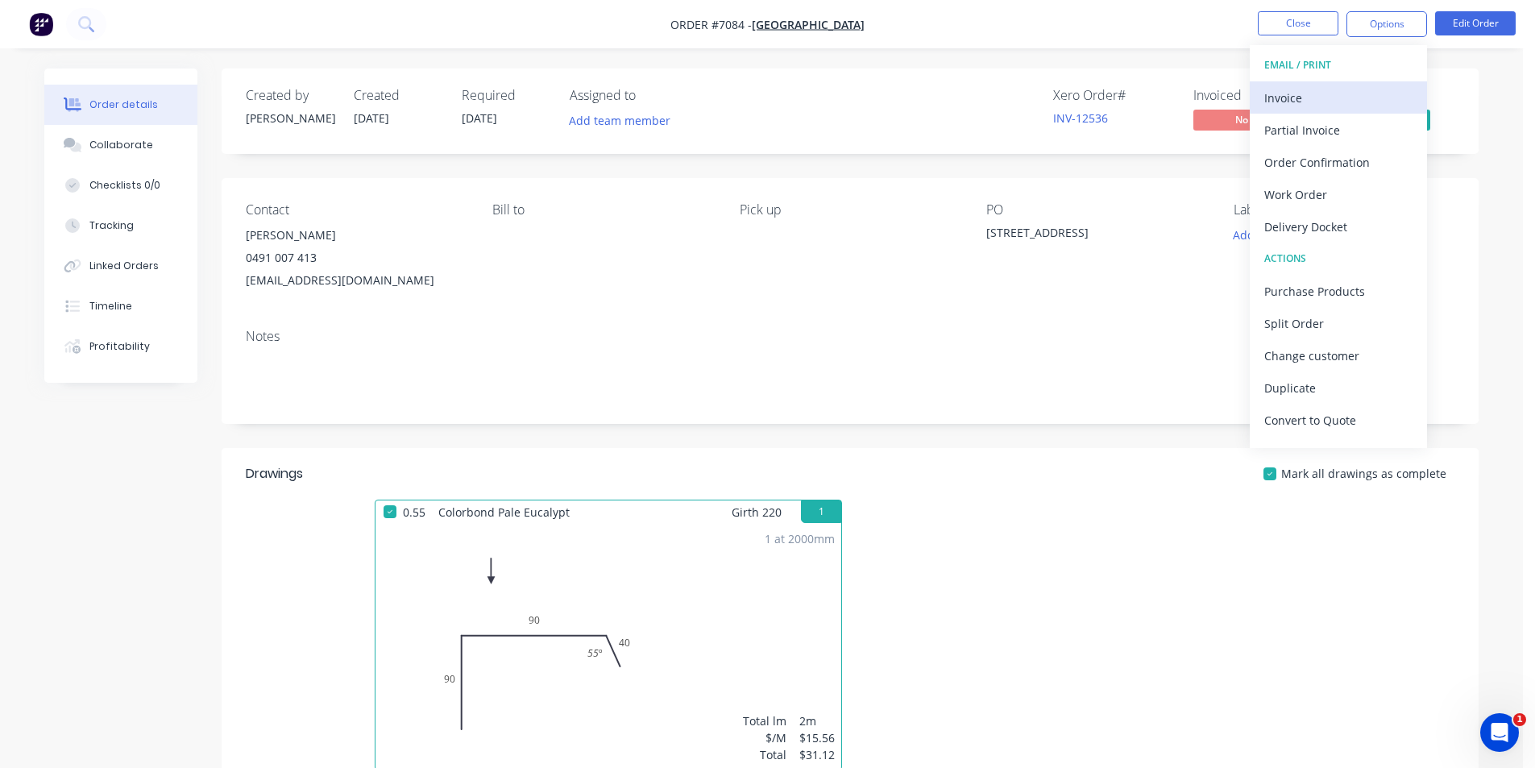
click at [1328, 107] on div "Invoice" at bounding box center [1338, 97] width 148 height 23
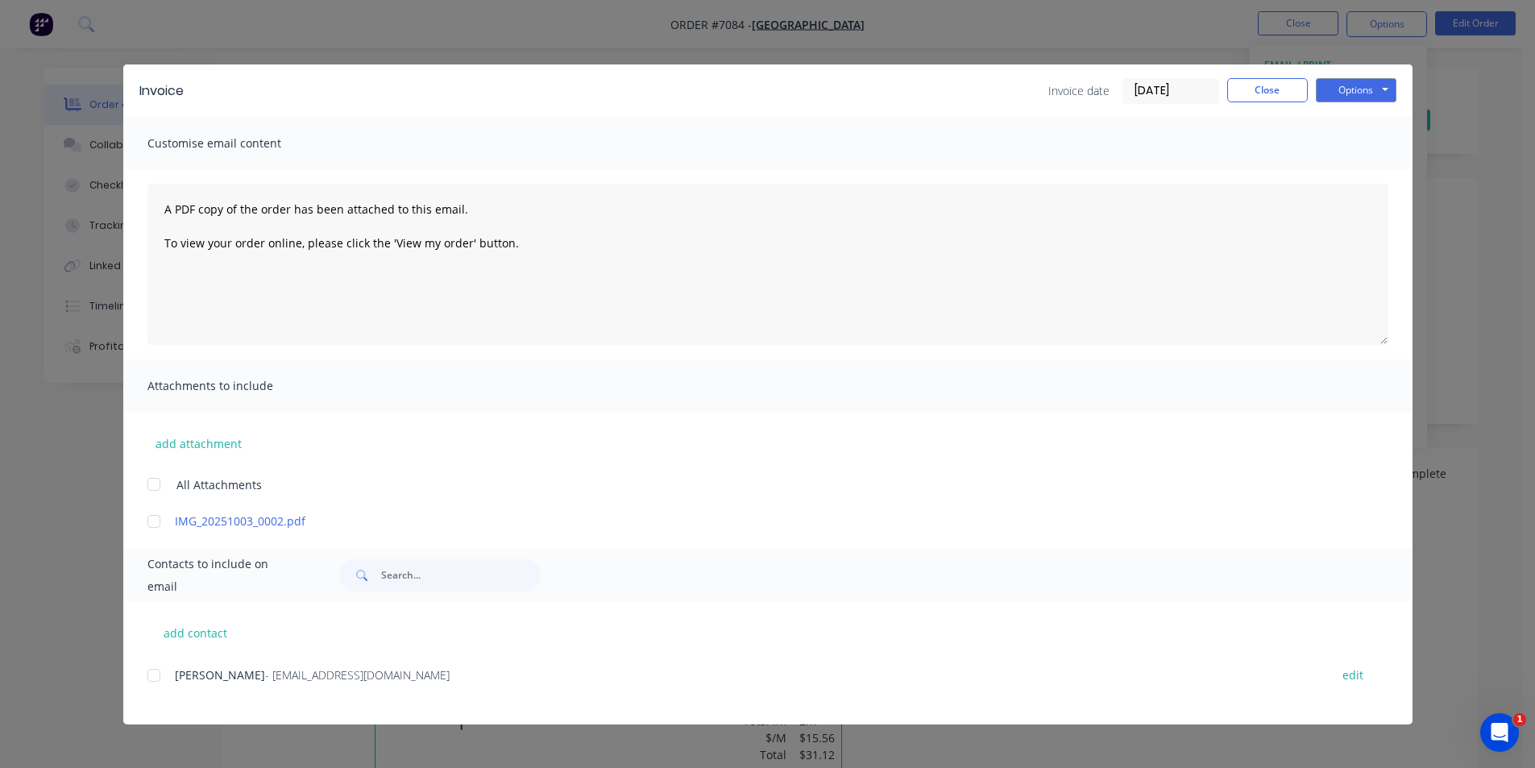
click at [160, 679] on div at bounding box center [154, 675] width 32 height 32
click at [1381, 86] on button "Options" at bounding box center [1356, 90] width 81 height 24
click at [1375, 171] on button "Email" at bounding box center [1367, 172] width 103 height 27
click at [1276, 87] on button "Close" at bounding box center [1267, 90] width 81 height 24
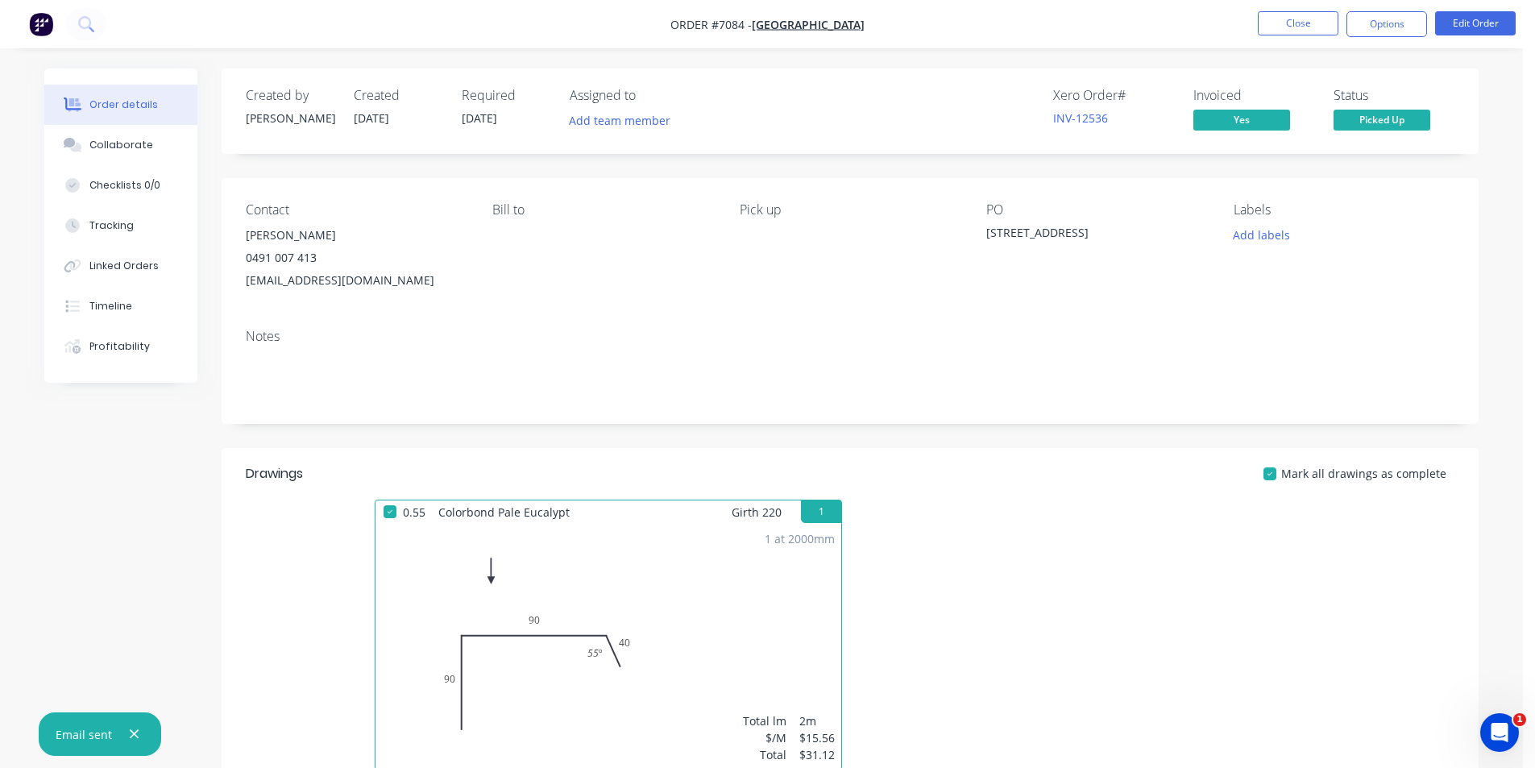
click at [1396, 9] on nav "Order #7084 - [GEOGRAPHIC_DATA] Close Options Edit Order" at bounding box center [767, 24] width 1535 height 48
drag, startPoint x: 1395, startPoint y: 28, endPoint x: 1391, endPoint y: 44, distance: 15.8
click at [1394, 28] on button "Options" at bounding box center [1386, 24] width 81 height 26
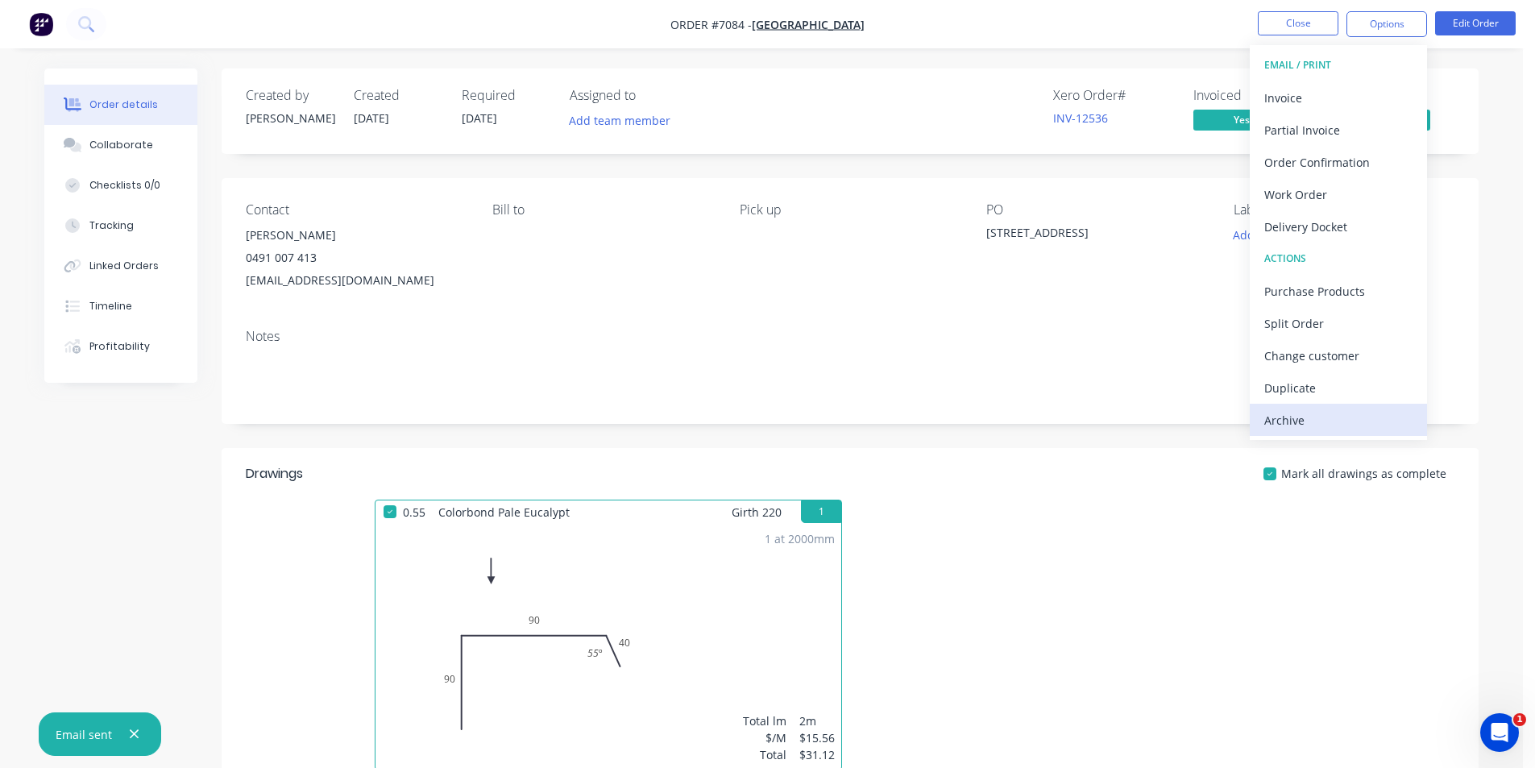
click at [1334, 425] on div "Archive" at bounding box center [1338, 420] width 148 height 23
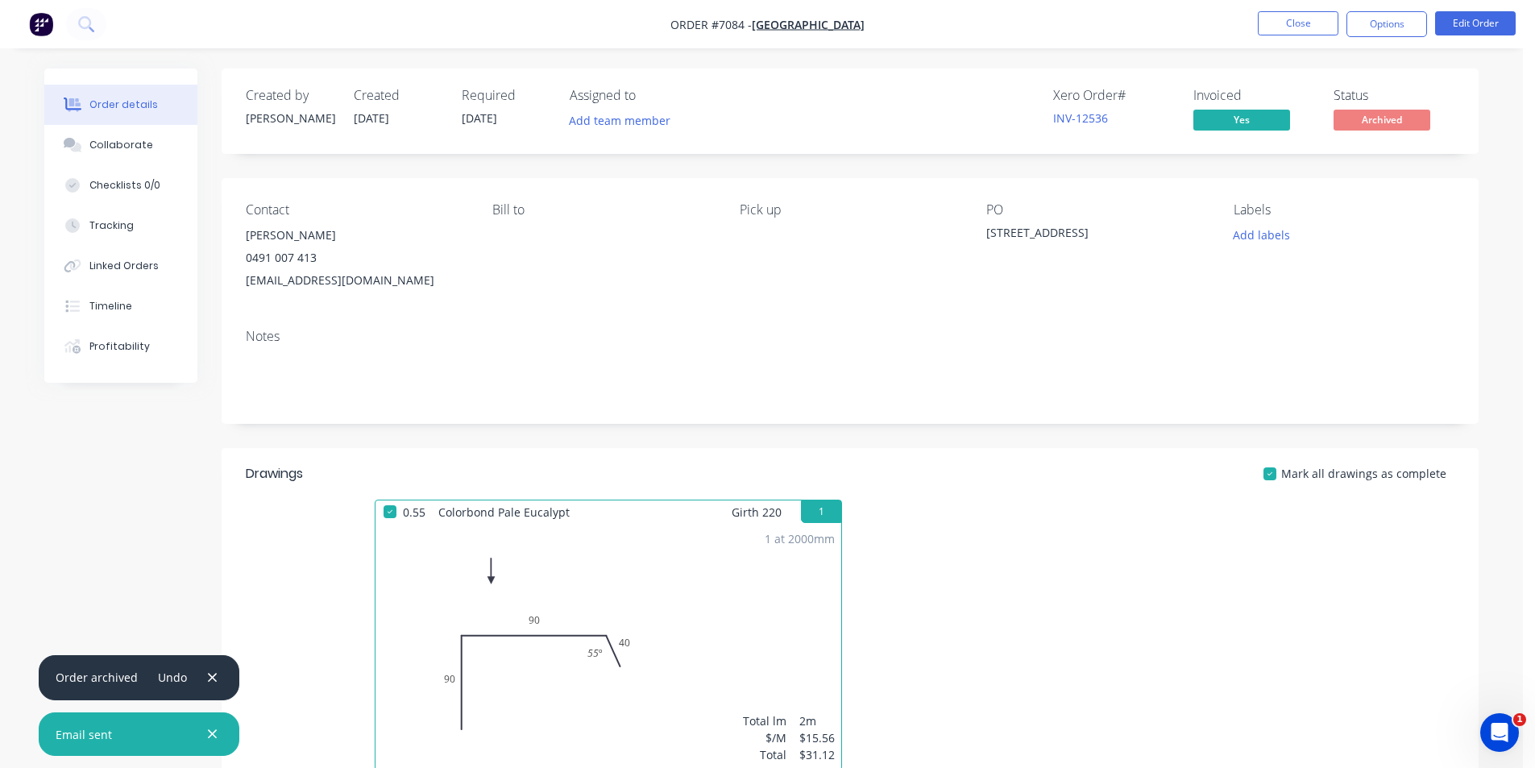
drag, startPoint x: 1334, startPoint y: 425, endPoint x: 1530, endPoint y: 537, distance: 226.3
click at [1326, 432] on div "Created by [PERSON_NAME] Created [DATE] Required [DATE] Assigned to Add team me…" at bounding box center [850, 558] width 1257 height 981
click at [1280, 21] on button "Close" at bounding box center [1298, 23] width 81 height 24
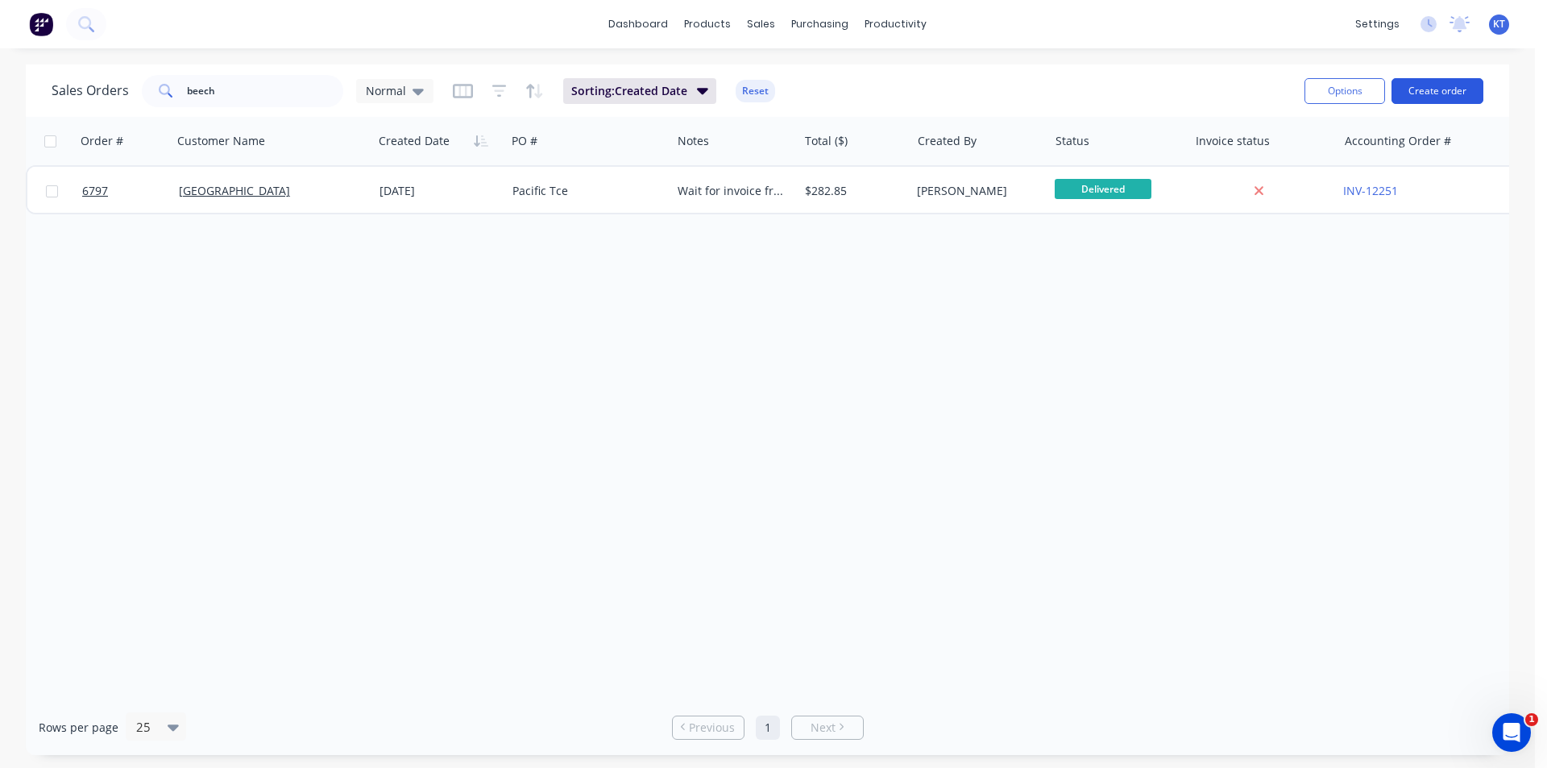
click at [1421, 92] on button "Create order" at bounding box center [1438, 91] width 92 height 26
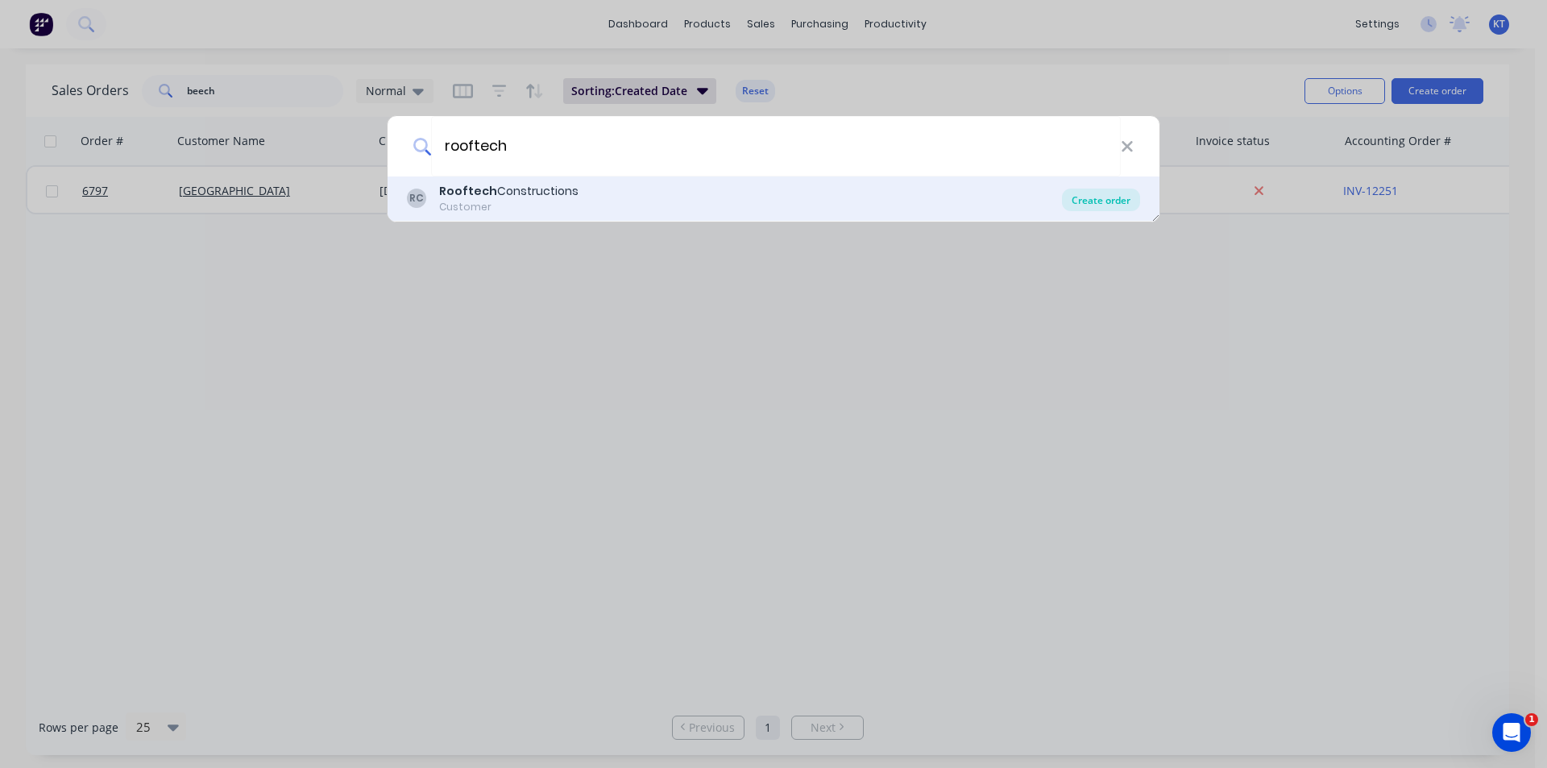
type input "rooftech"
click at [1094, 203] on div "Create order" at bounding box center [1101, 200] width 78 height 23
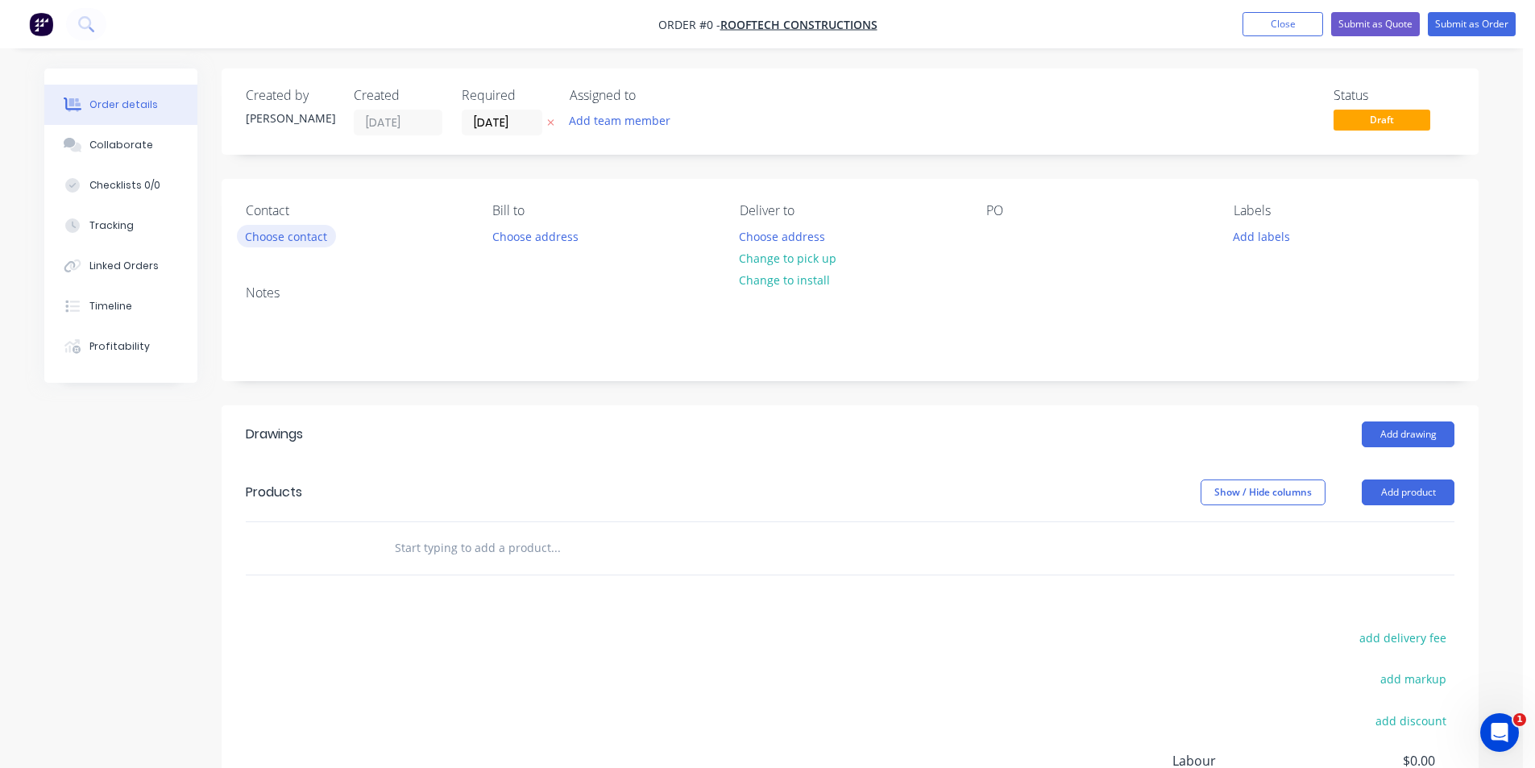
click at [314, 243] on button "Choose contact" at bounding box center [286, 236] width 99 height 22
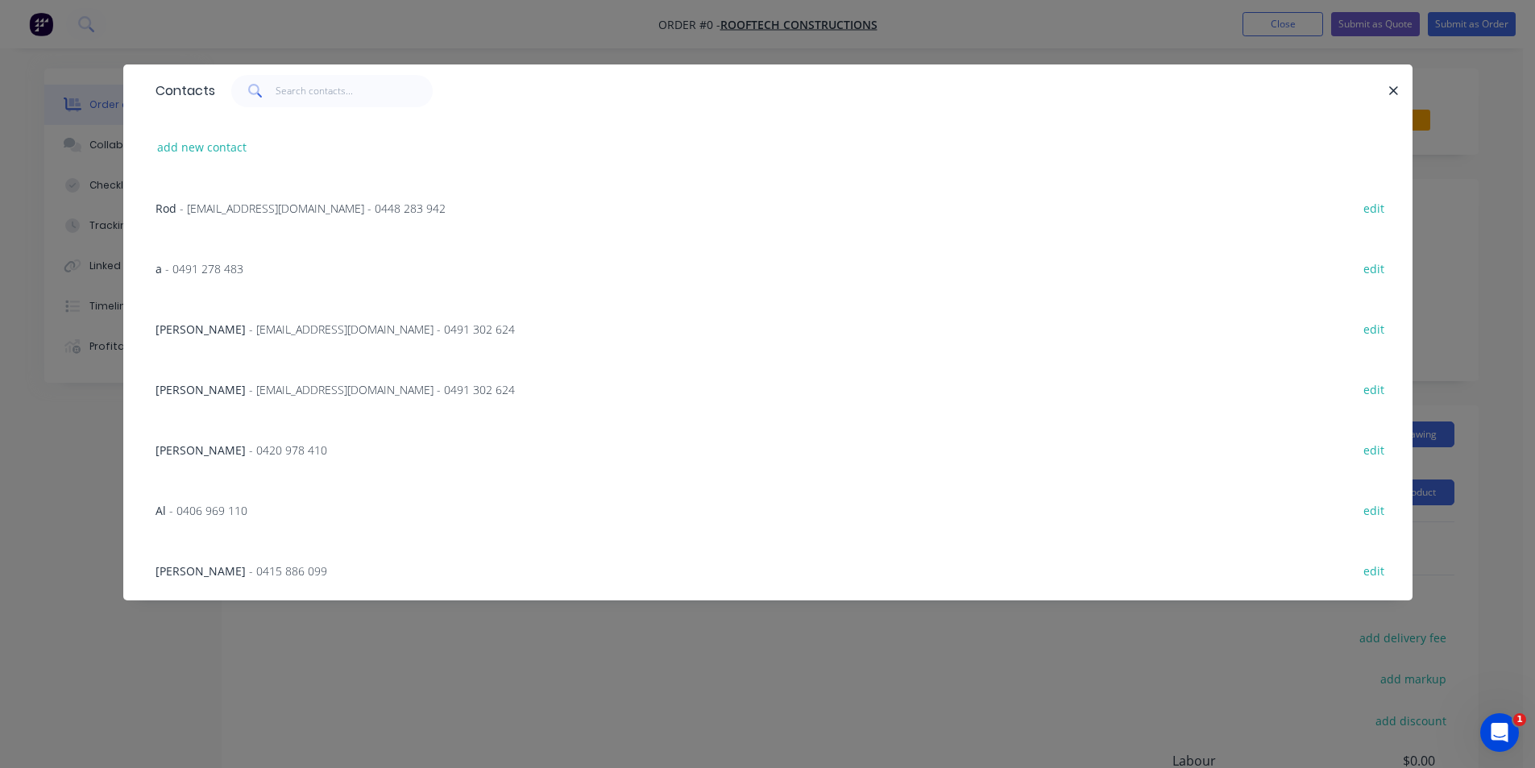
click at [399, 336] on span "- [EMAIL_ADDRESS][DOMAIN_NAME] - 0491 302 624" at bounding box center [382, 329] width 266 height 15
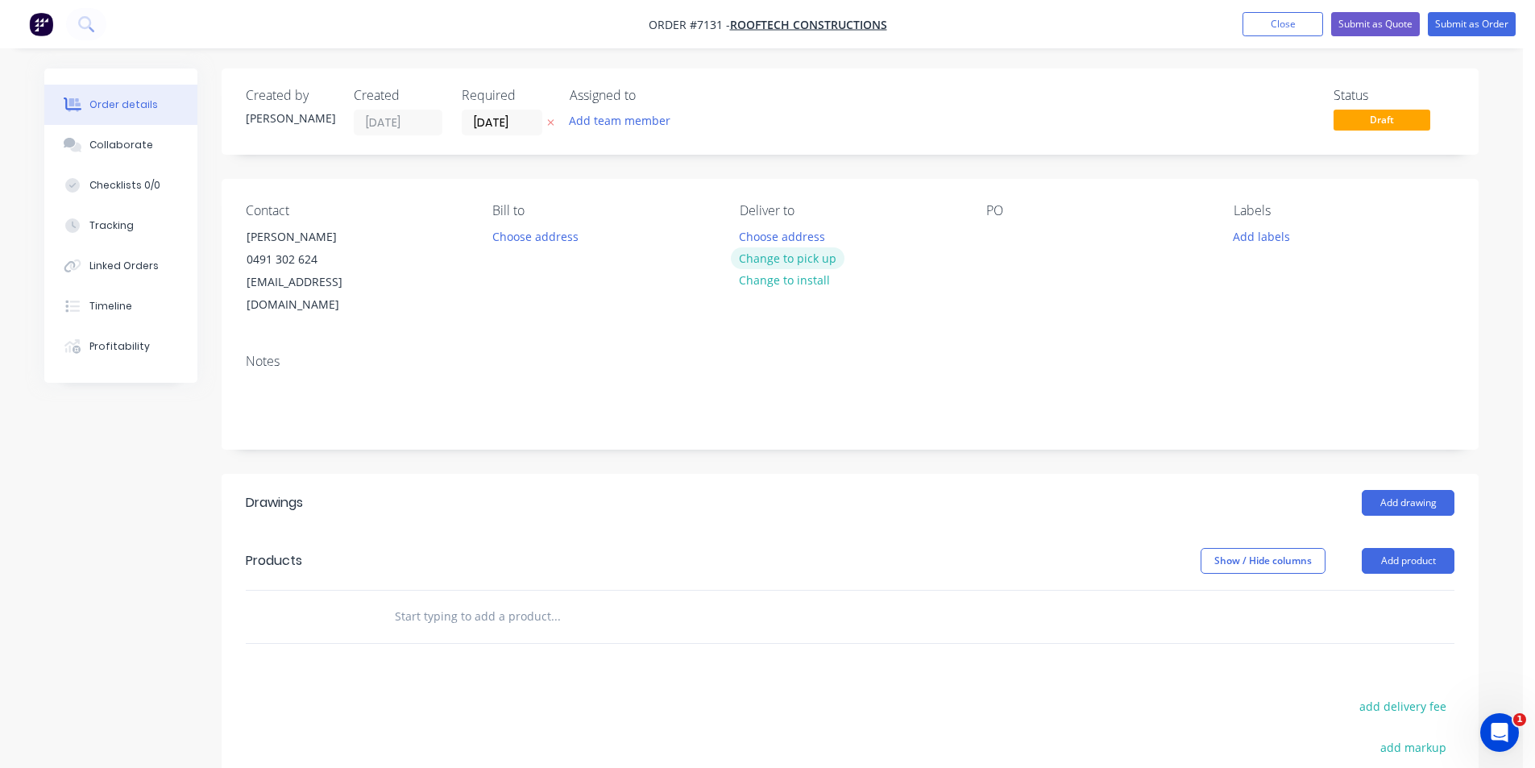
click at [779, 263] on button "Change to pick up" at bounding box center [788, 258] width 114 height 22
click at [987, 236] on div at bounding box center [999, 236] width 26 height 23
click at [1075, 240] on div "[STREET_ADDRESS][PERSON_NAME]" at bounding box center [1086, 245] width 201 height 40
click at [1404, 490] on button "Add drawing" at bounding box center [1408, 503] width 93 height 26
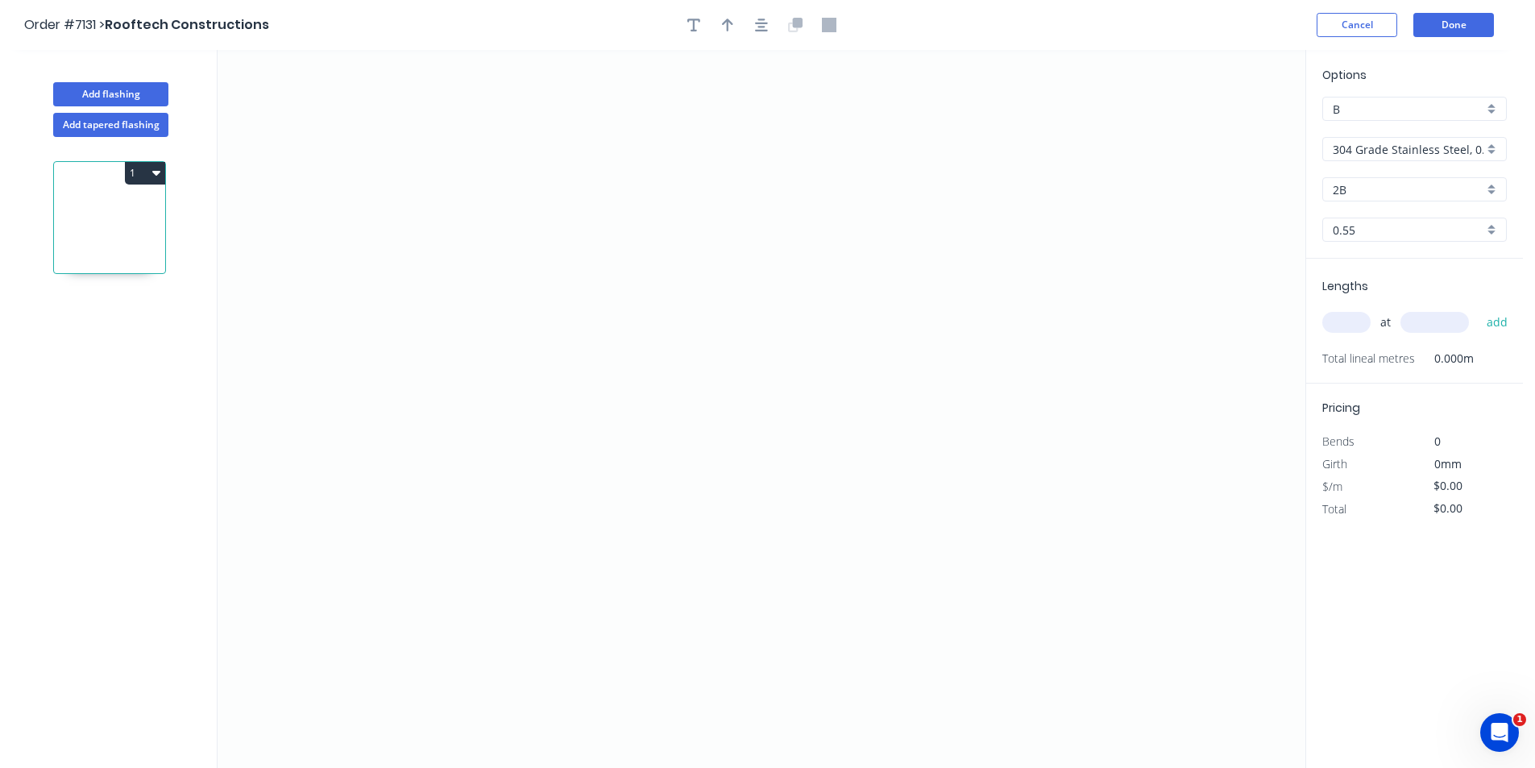
click at [1450, 151] on input "304 Grade Stainless Steel, 0.9mm Perforated Pattern 208 - 2mm hole" at bounding box center [1408, 149] width 151 height 17
click at [1417, 229] on div "Colorbond" at bounding box center [1414, 236] width 183 height 28
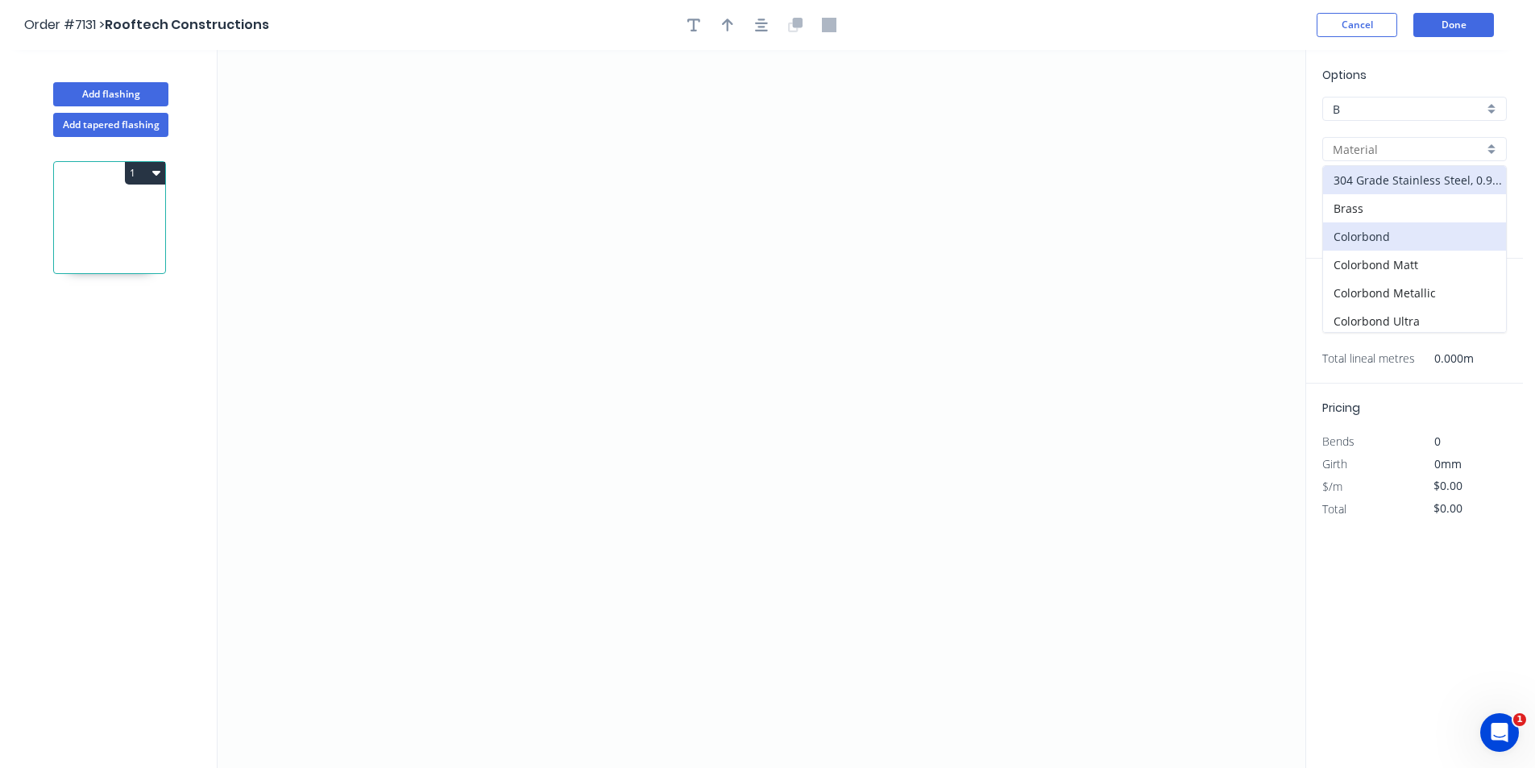
type input "Colorbond"
type input "Basalt"
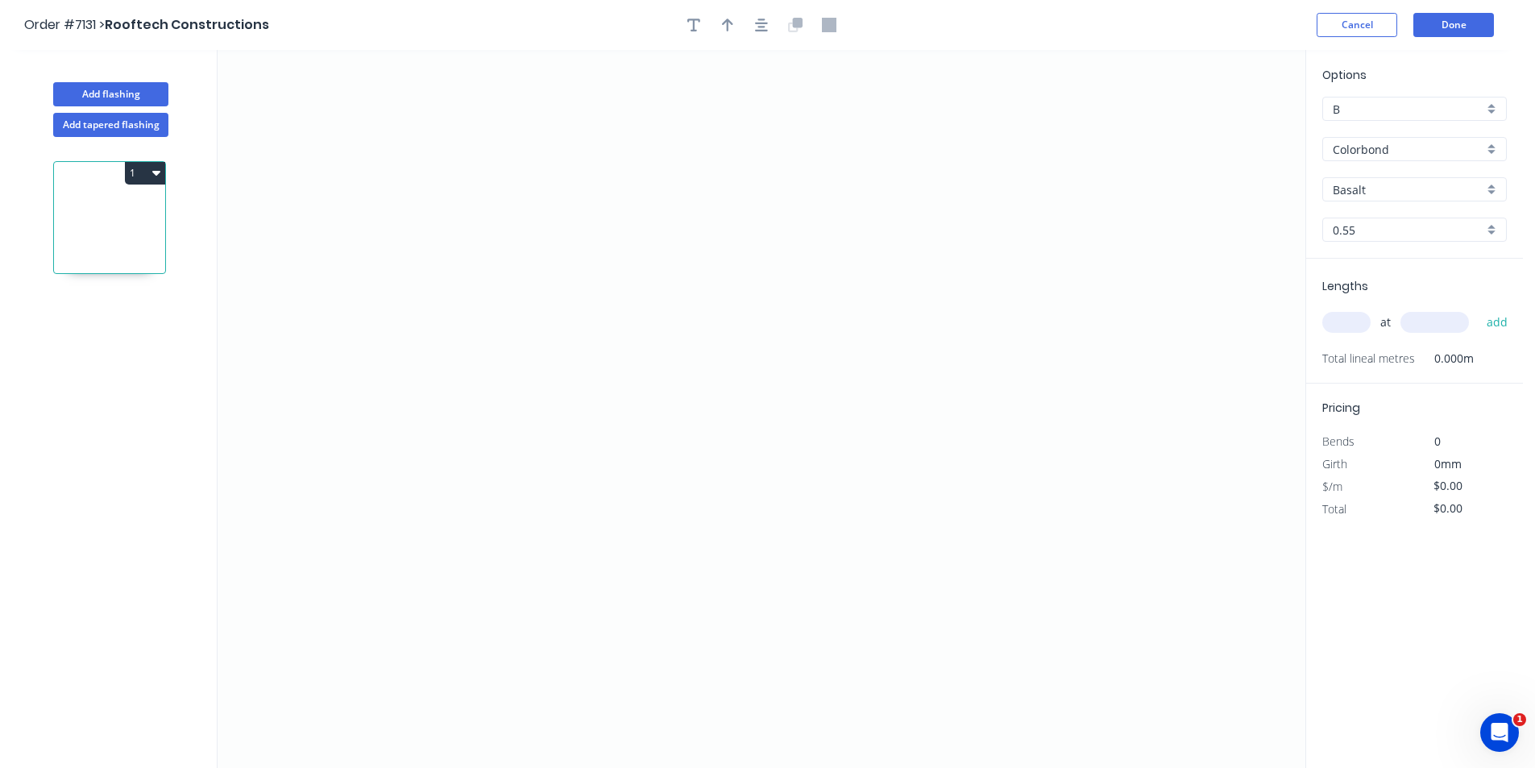
click at [1401, 185] on input "Basalt" at bounding box center [1408, 189] width 151 height 17
click at [1400, 305] on div "Cottage Green" at bounding box center [1414, 305] width 183 height 28
type input "Cottage Green"
click at [517, 442] on icon "0" at bounding box center [762, 409] width 1088 height 718
click at [537, 401] on icon "0" at bounding box center [762, 409] width 1088 height 718
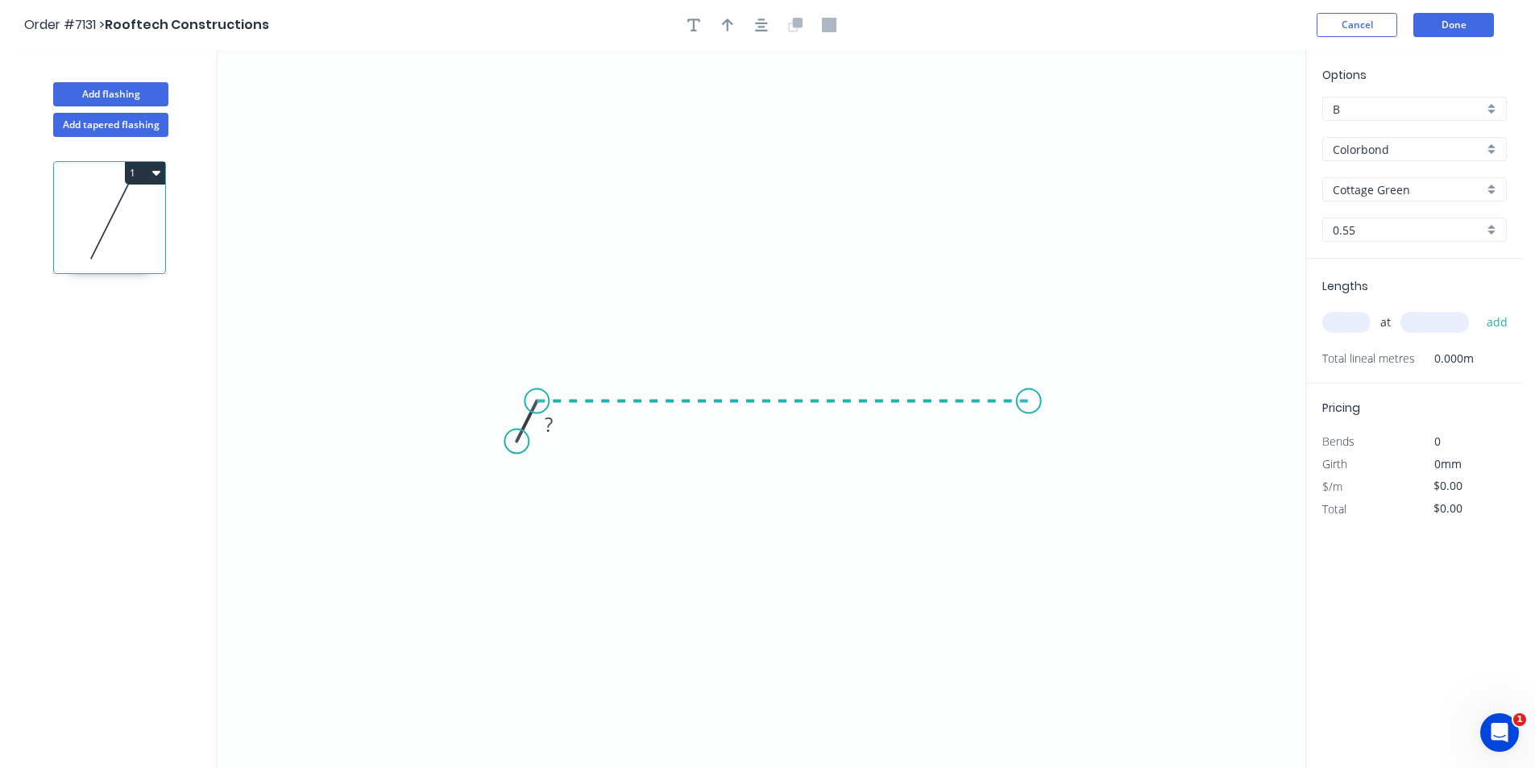
click at [1029, 368] on icon "0 ?" at bounding box center [762, 409] width 1088 height 718
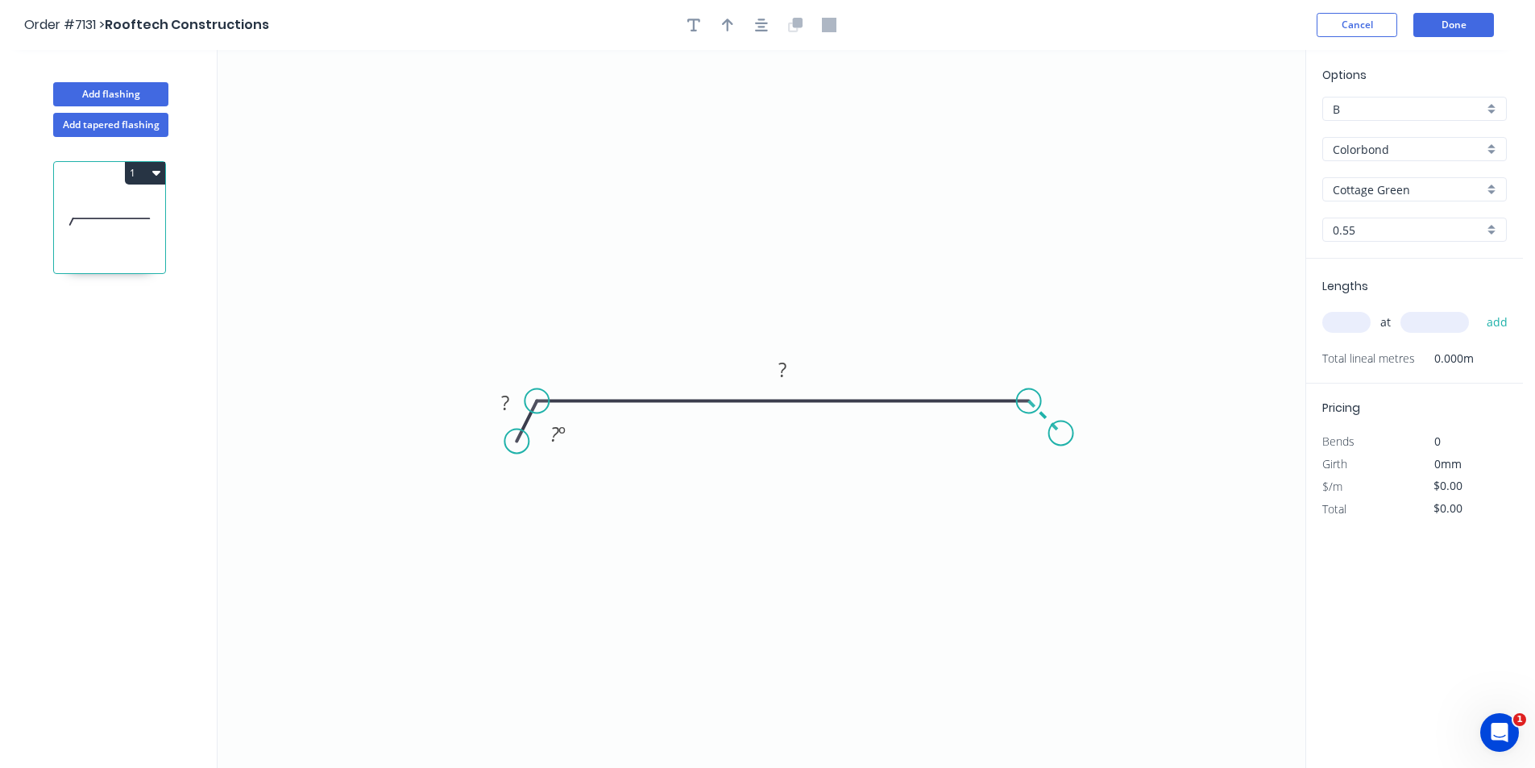
click at [1061, 434] on icon "0 ? ? ? º" at bounding box center [762, 409] width 1088 height 718
click at [735, 30] on button "button" at bounding box center [728, 25] width 24 height 24
drag, startPoint x: 1062, startPoint y: 231, endPoint x: 759, endPoint y: 335, distance: 320.3
click at [759, 335] on icon at bounding box center [759, 317] width 15 height 52
click at [532, 405] on circle at bounding box center [537, 401] width 24 height 24
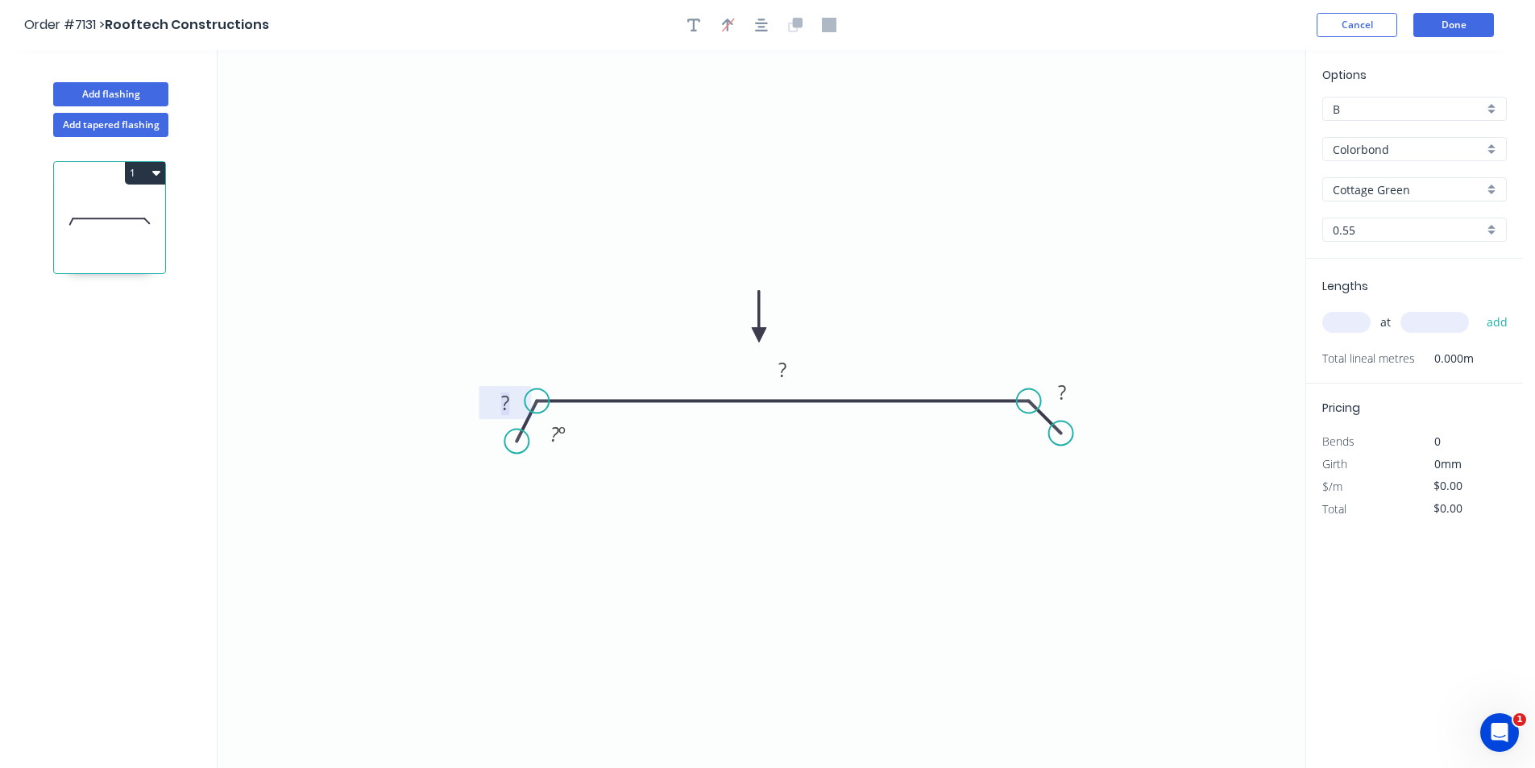
click at [490, 405] on rect at bounding box center [505, 403] width 32 height 23
click at [1330, 333] on div "at add" at bounding box center [1416, 322] width 188 height 27
click at [1346, 320] on input "text" at bounding box center [1346, 322] width 48 height 21
click at [1479, 309] on button "add" at bounding box center [1498, 322] width 38 height 27
drag, startPoint x: 1441, startPoint y: 29, endPoint x: 1446, endPoint y: 94, distance: 65.4
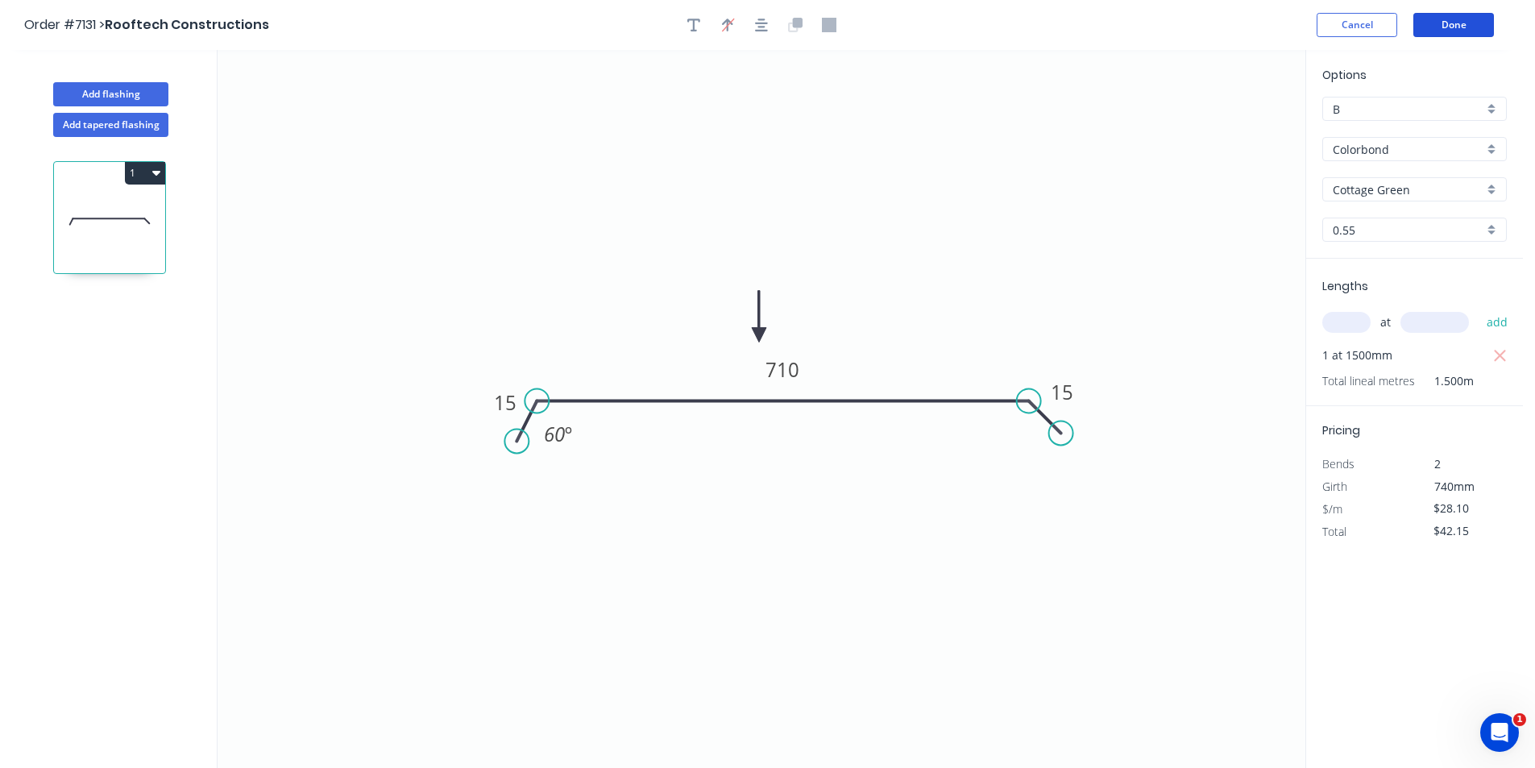
click at [1440, 48] on header "Order #7131 > Rooftech Constructions Cancel Done" at bounding box center [761, 25] width 1523 height 50
click at [1449, 25] on button "Done" at bounding box center [1453, 25] width 81 height 24
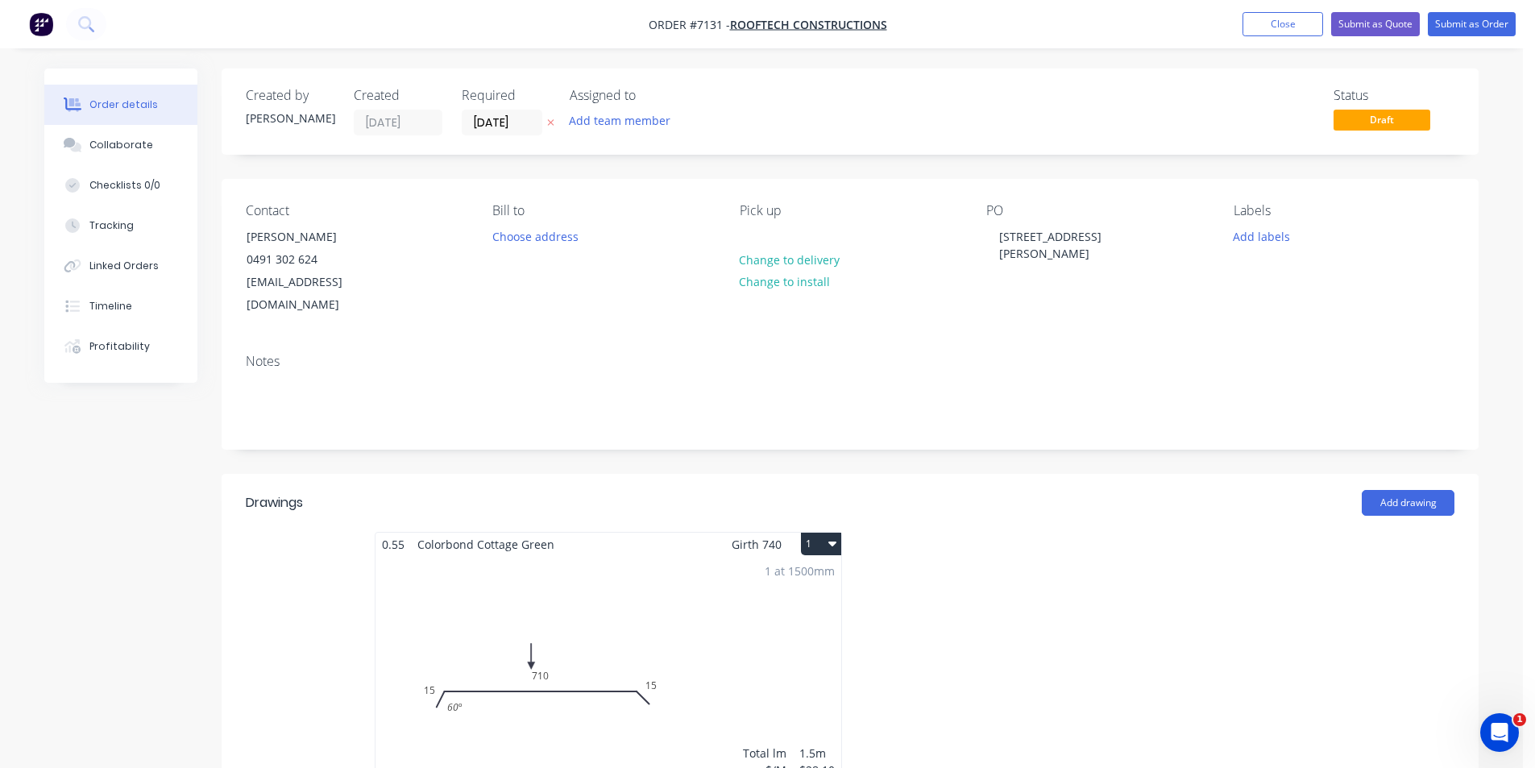
drag, startPoint x: 145, startPoint y: 146, endPoint x: 277, endPoint y: 297, distance: 201.0
click at [145, 146] on div "Collaborate" at bounding box center [121, 145] width 64 height 15
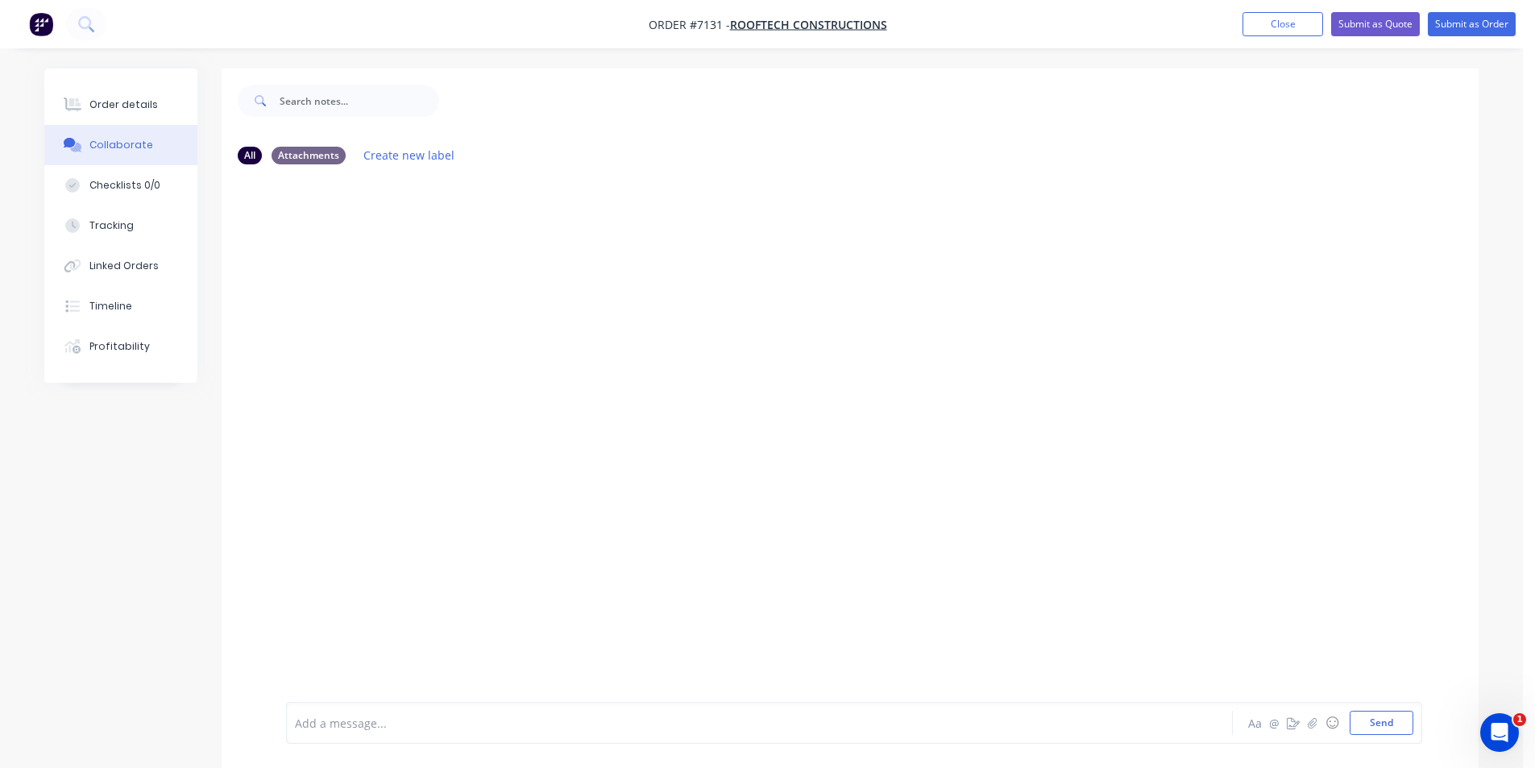
click at [1523, 756] on div at bounding box center [1523, 756] width 0 height 0
click at [1317, 720] on icon "button" at bounding box center [1313, 722] width 10 height 11
click at [1394, 726] on button "Send" at bounding box center [1382, 723] width 64 height 24
click at [164, 110] on button "Order details" at bounding box center [120, 105] width 153 height 40
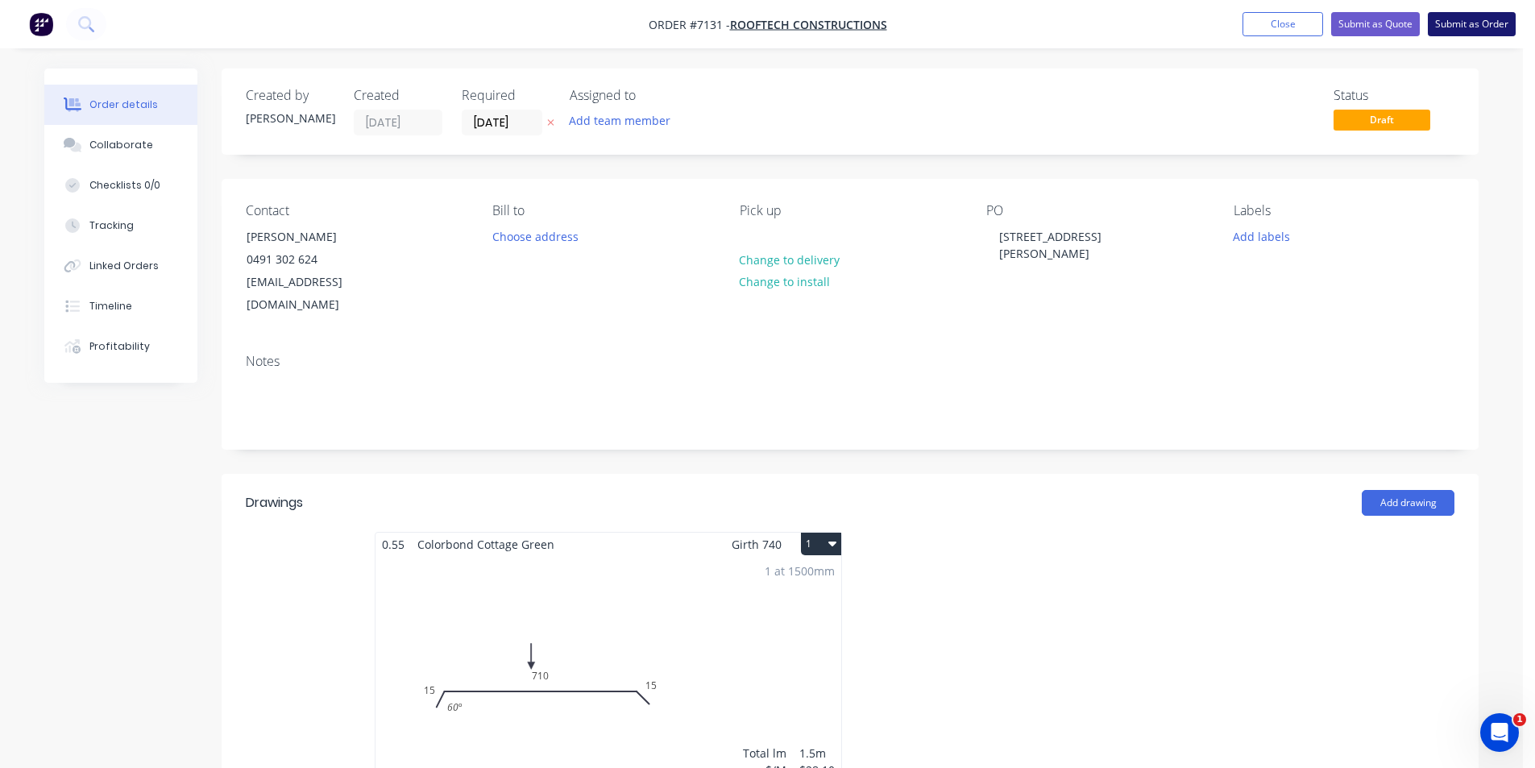
click at [1442, 29] on button "Submit as Order" at bounding box center [1472, 24] width 88 height 24
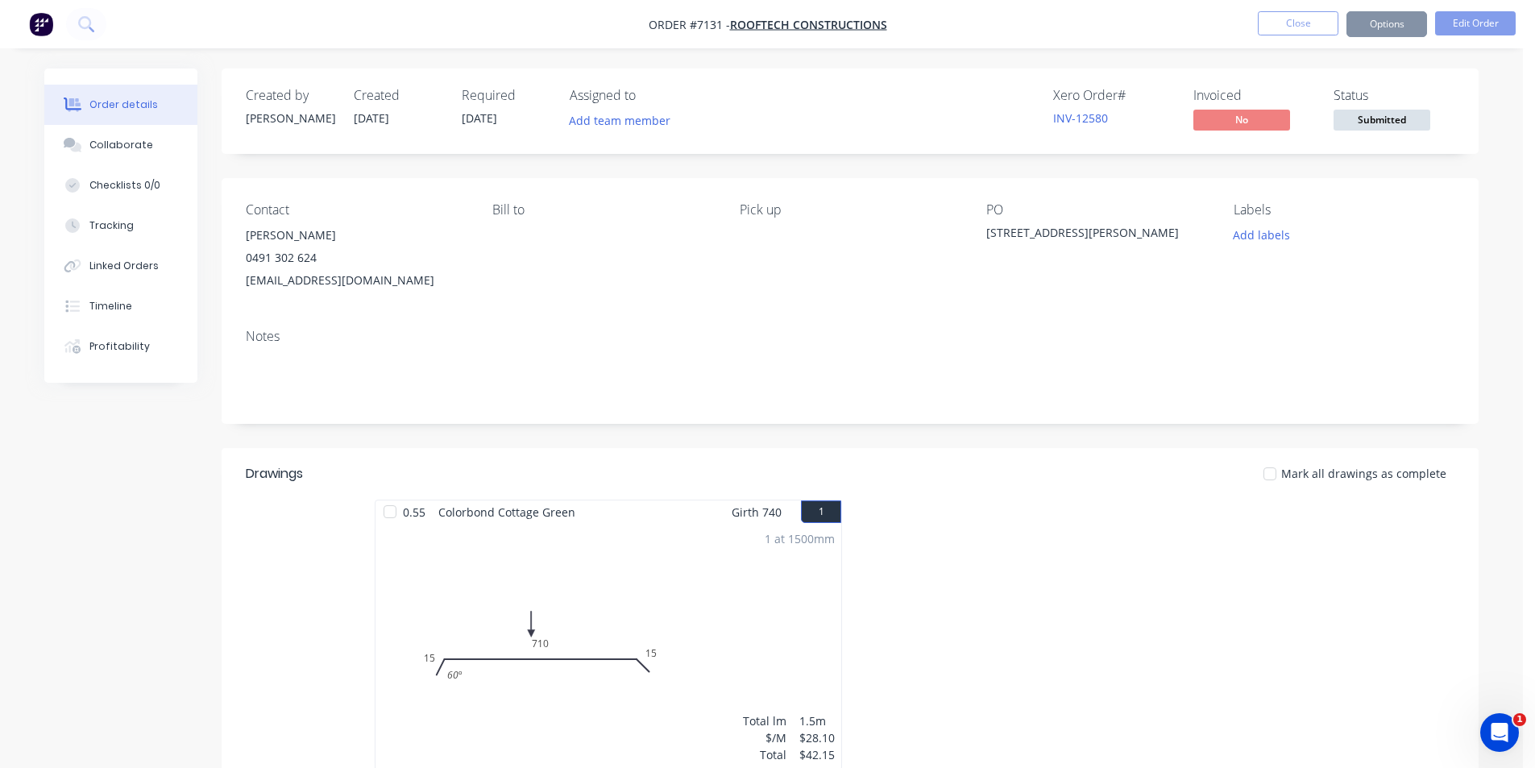
click at [1351, 126] on span "Submitted" at bounding box center [1382, 120] width 97 height 20
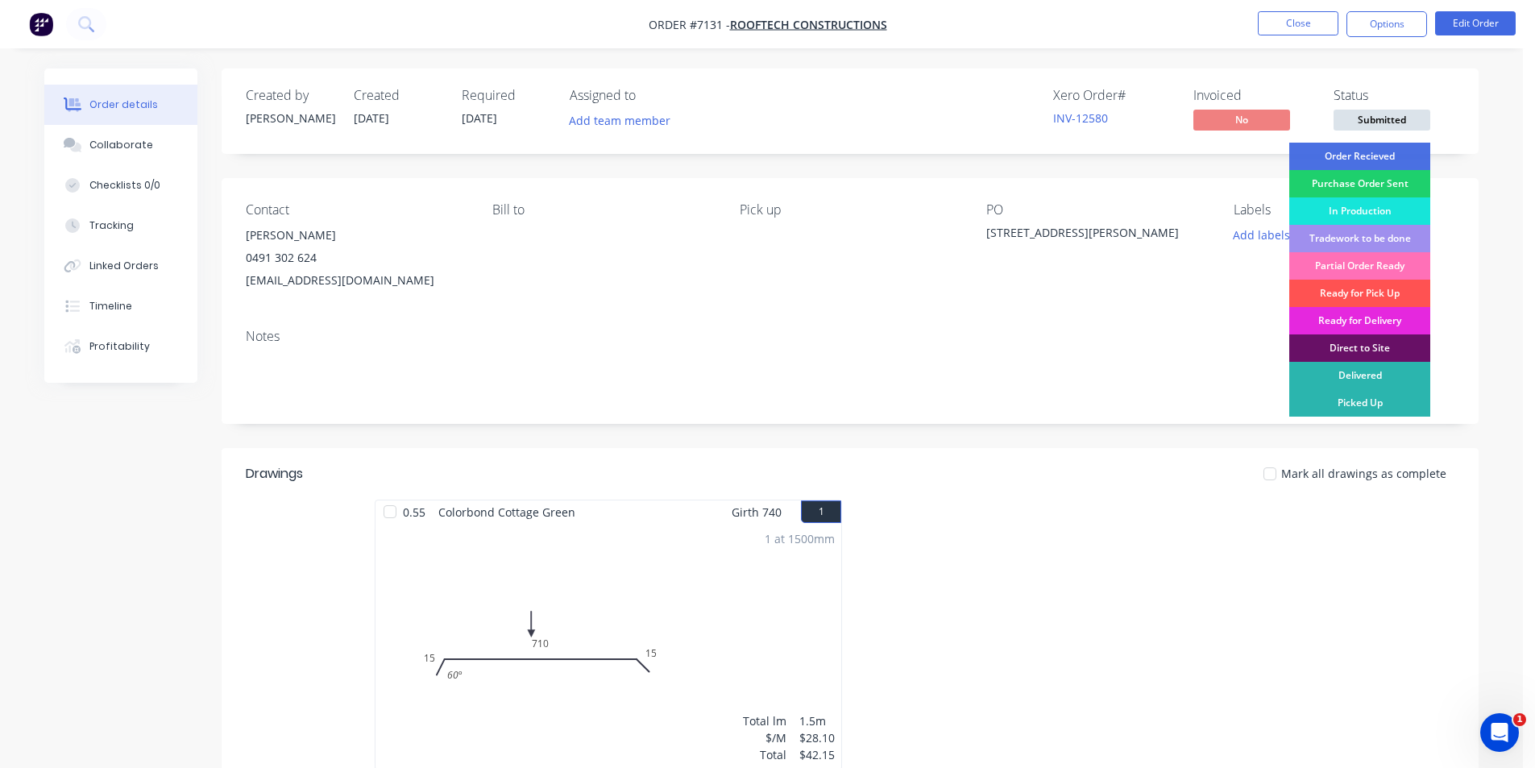
drag, startPoint x: 1352, startPoint y: 140, endPoint x: 1383, endPoint y: 208, distance: 74.3
click at [1375, 201] on div "Created by [PERSON_NAME] Created [DATE] Required [DATE] Assigned to Add team me…" at bounding box center [850, 558] width 1257 height 981
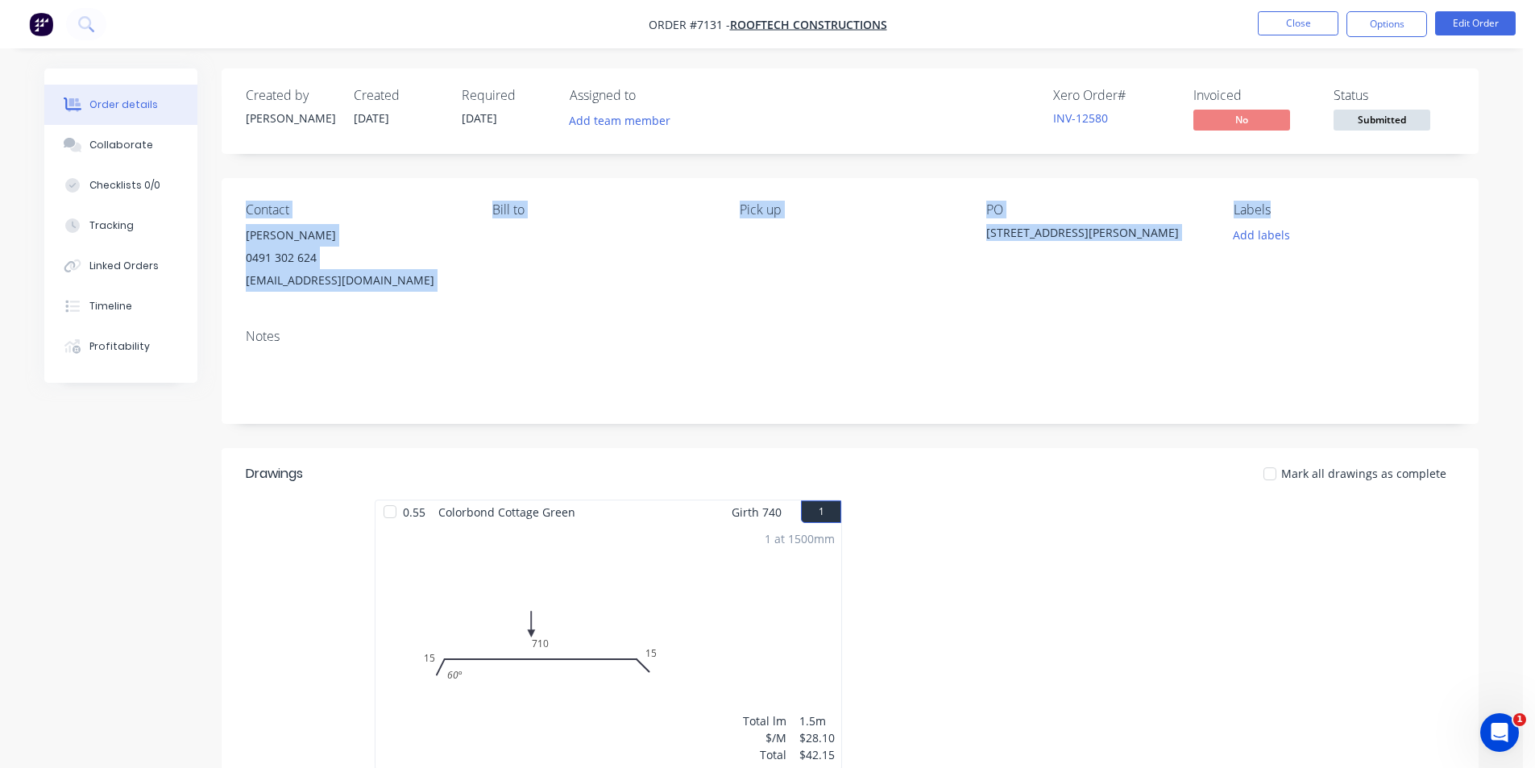
click at [1381, 118] on span "Submitted" at bounding box center [1382, 120] width 97 height 20
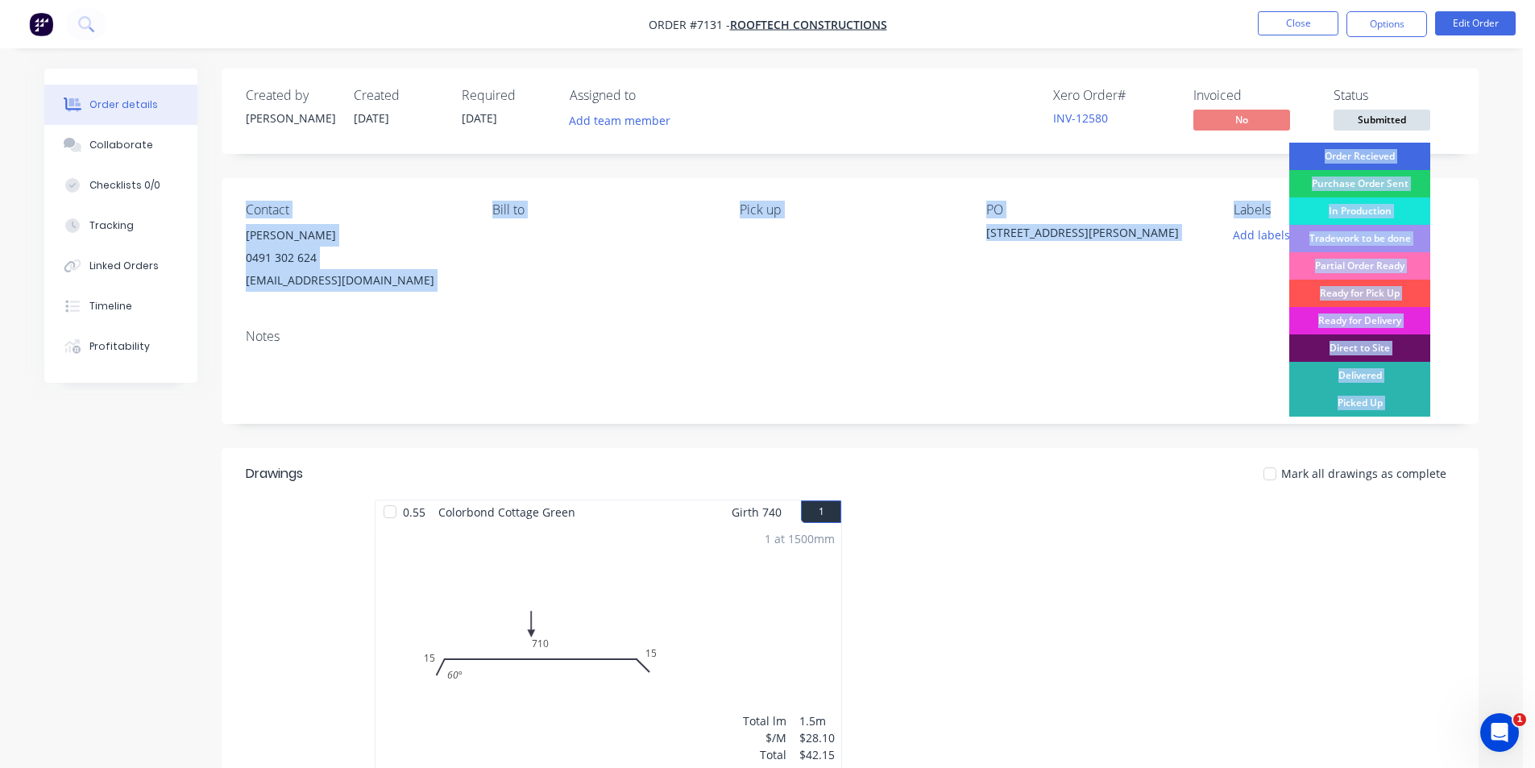
click at [1392, 153] on div "Order Recieved" at bounding box center [1359, 156] width 141 height 27
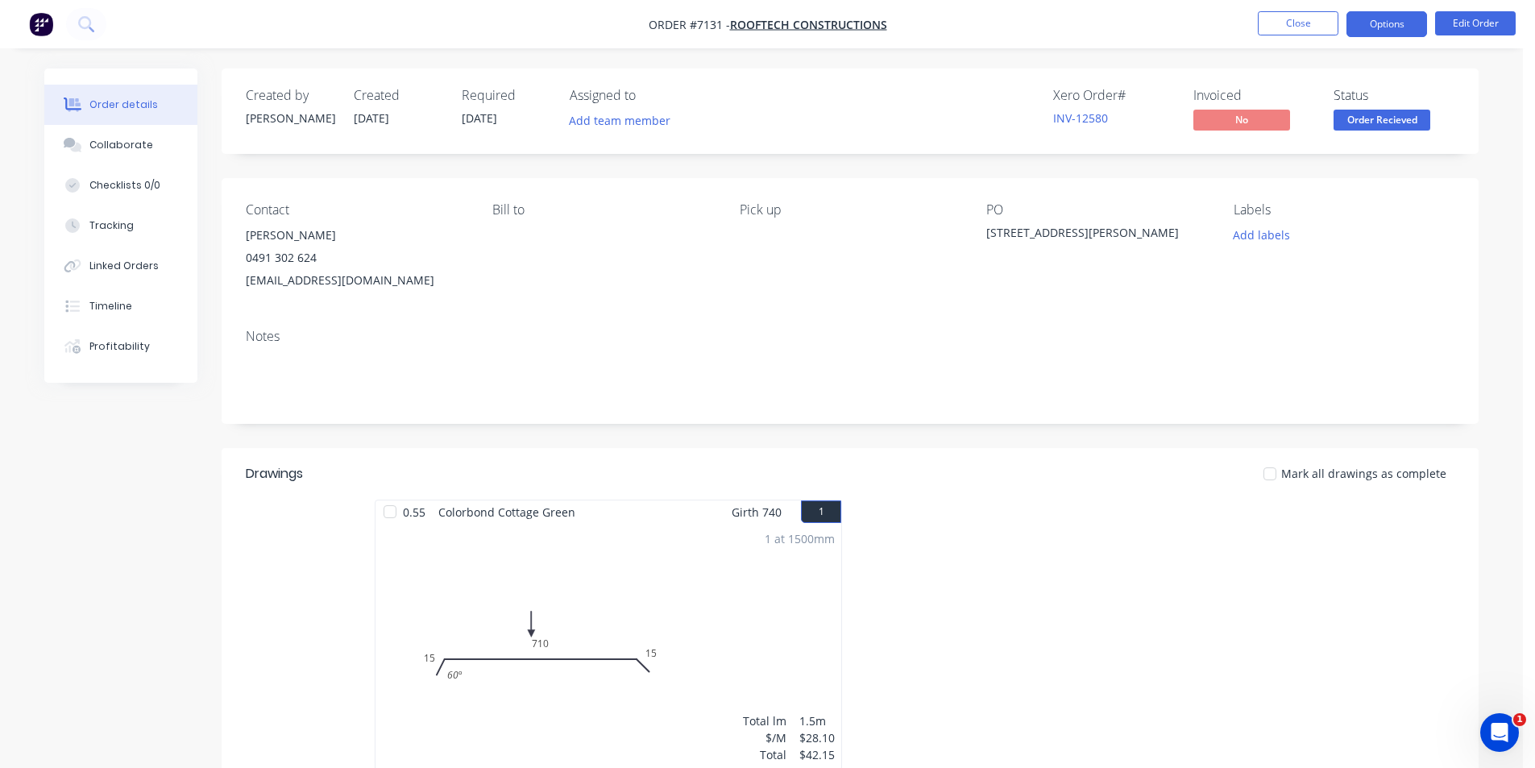
click at [1400, 13] on button "Options" at bounding box center [1386, 24] width 81 height 26
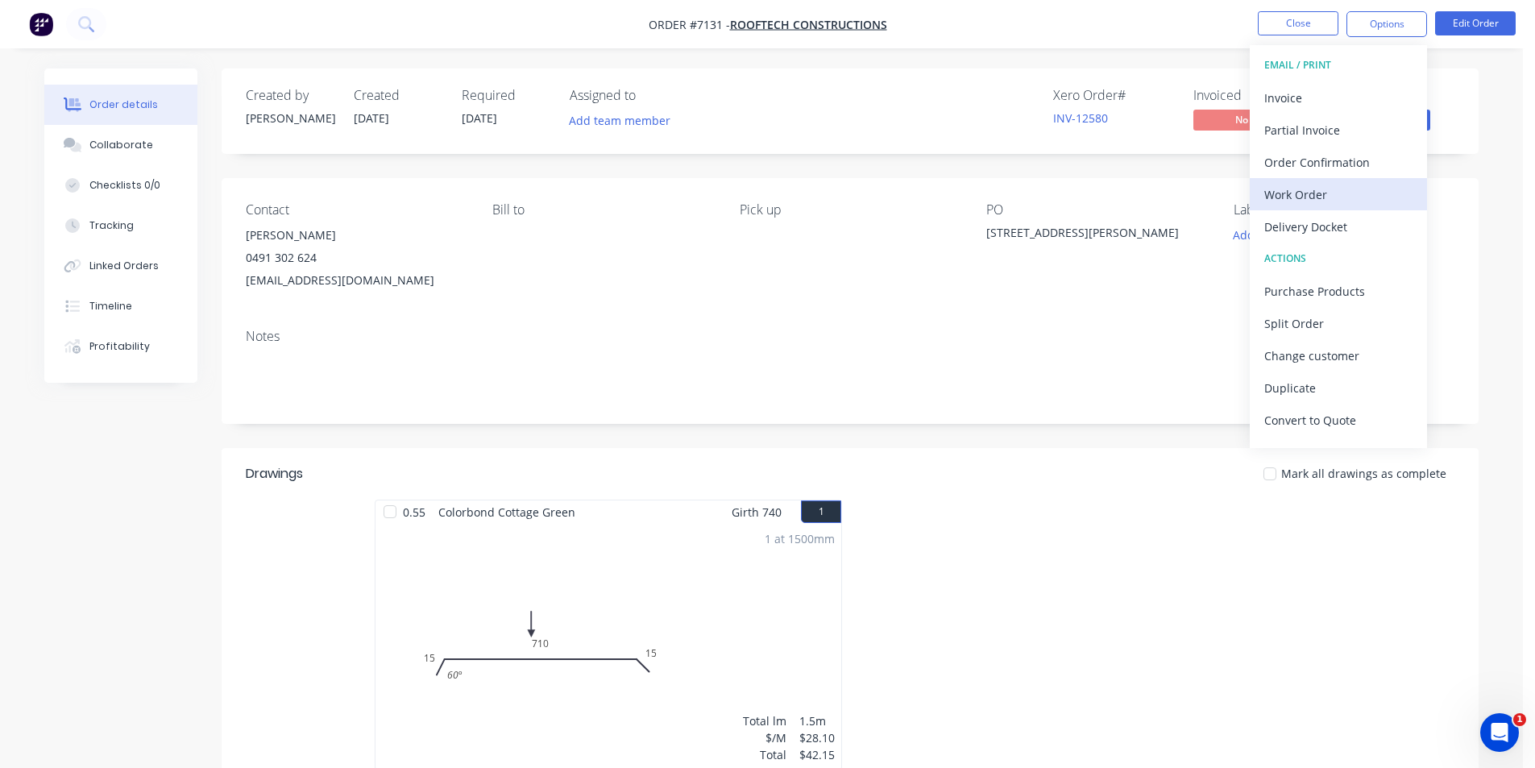
click at [1370, 190] on div "Work Order" at bounding box center [1338, 194] width 148 height 23
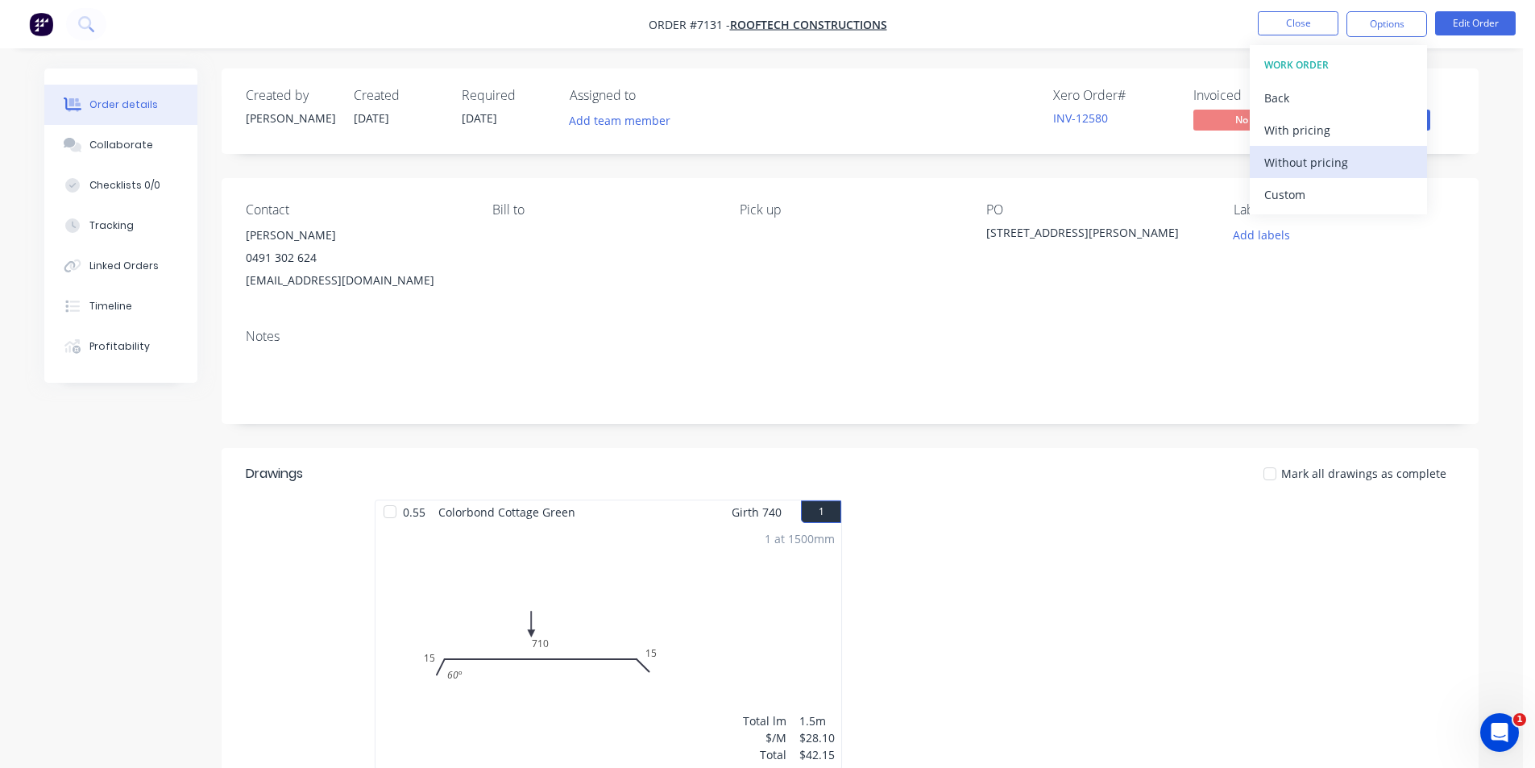
click at [1361, 174] on button "Without pricing" at bounding box center [1338, 162] width 177 height 32
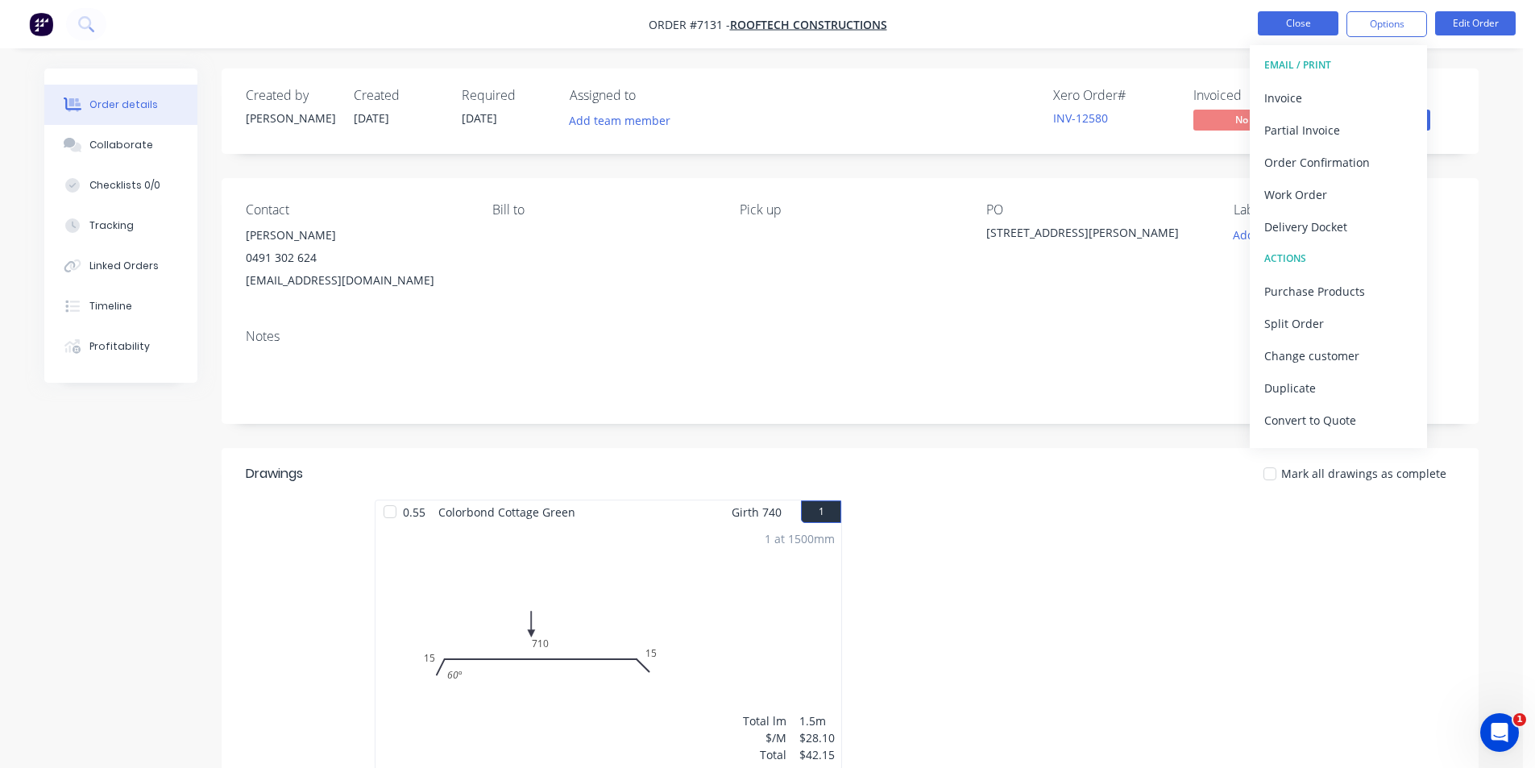
click at [1307, 23] on button "Close" at bounding box center [1298, 23] width 81 height 24
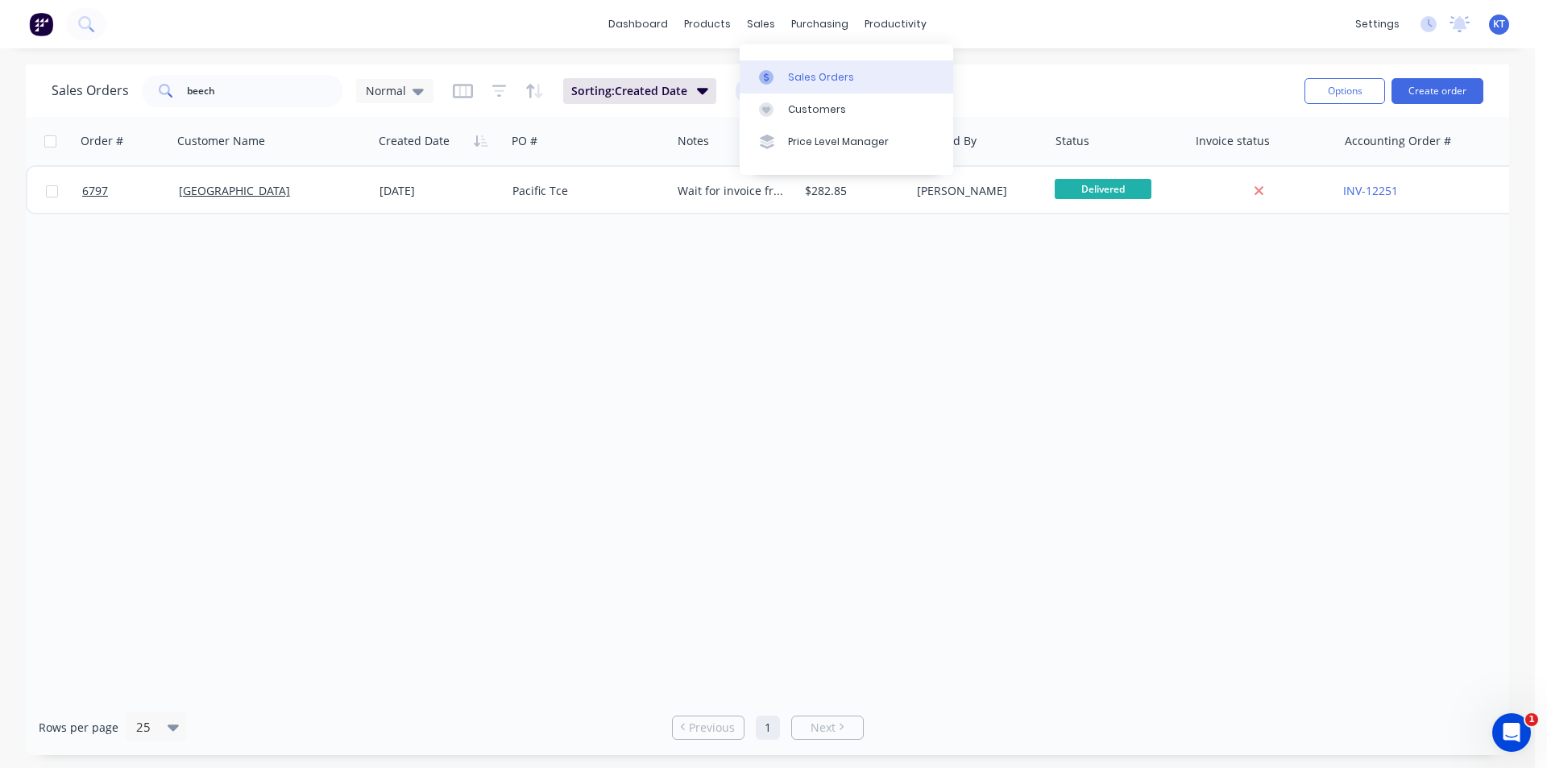
click at [807, 77] on div "Sales Orders" at bounding box center [821, 77] width 66 height 15
click at [788, 102] on div "Customers" at bounding box center [817, 109] width 58 height 15
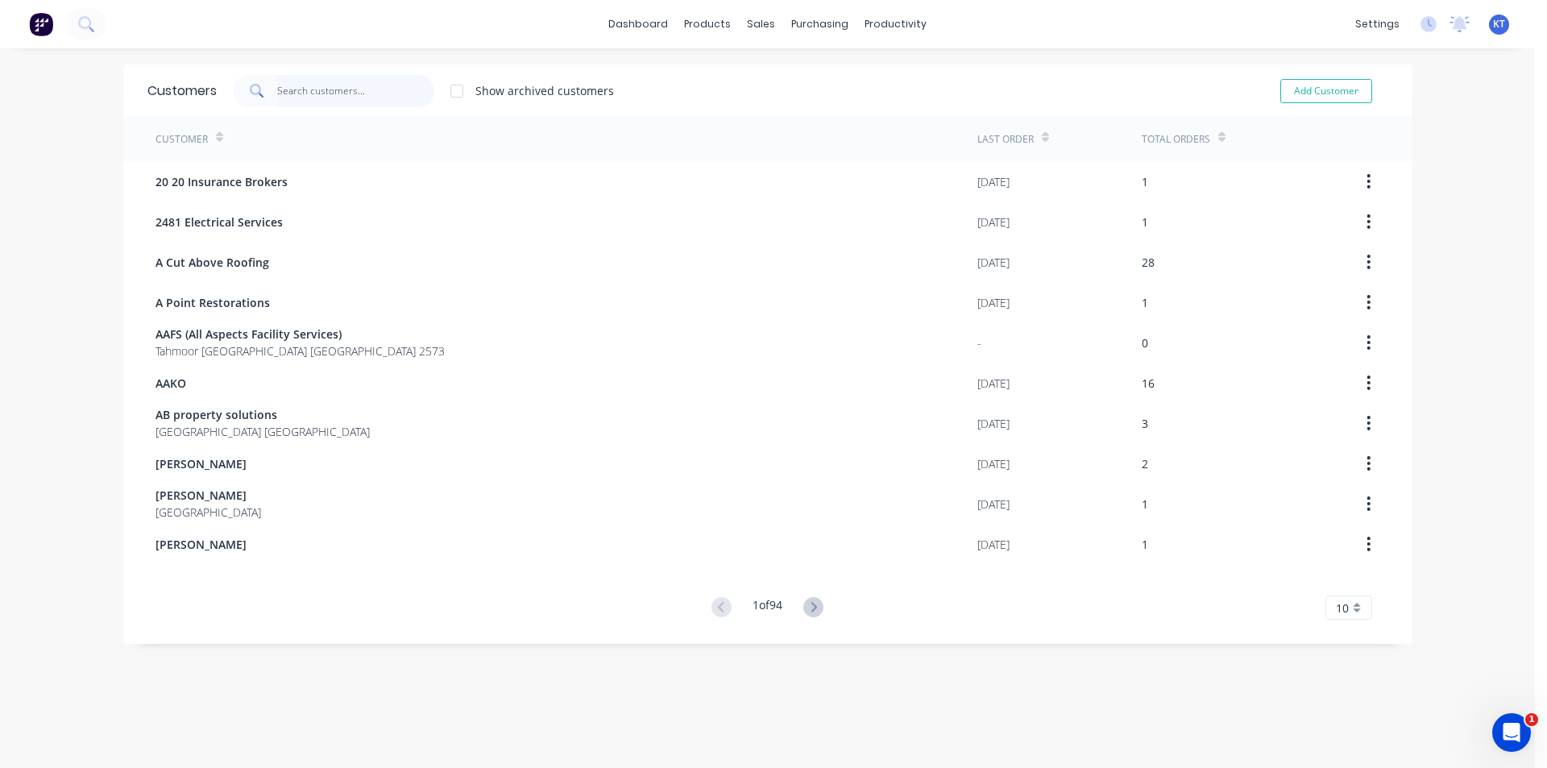
click at [330, 102] on input "text" at bounding box center [355, 91] width 157 height 32
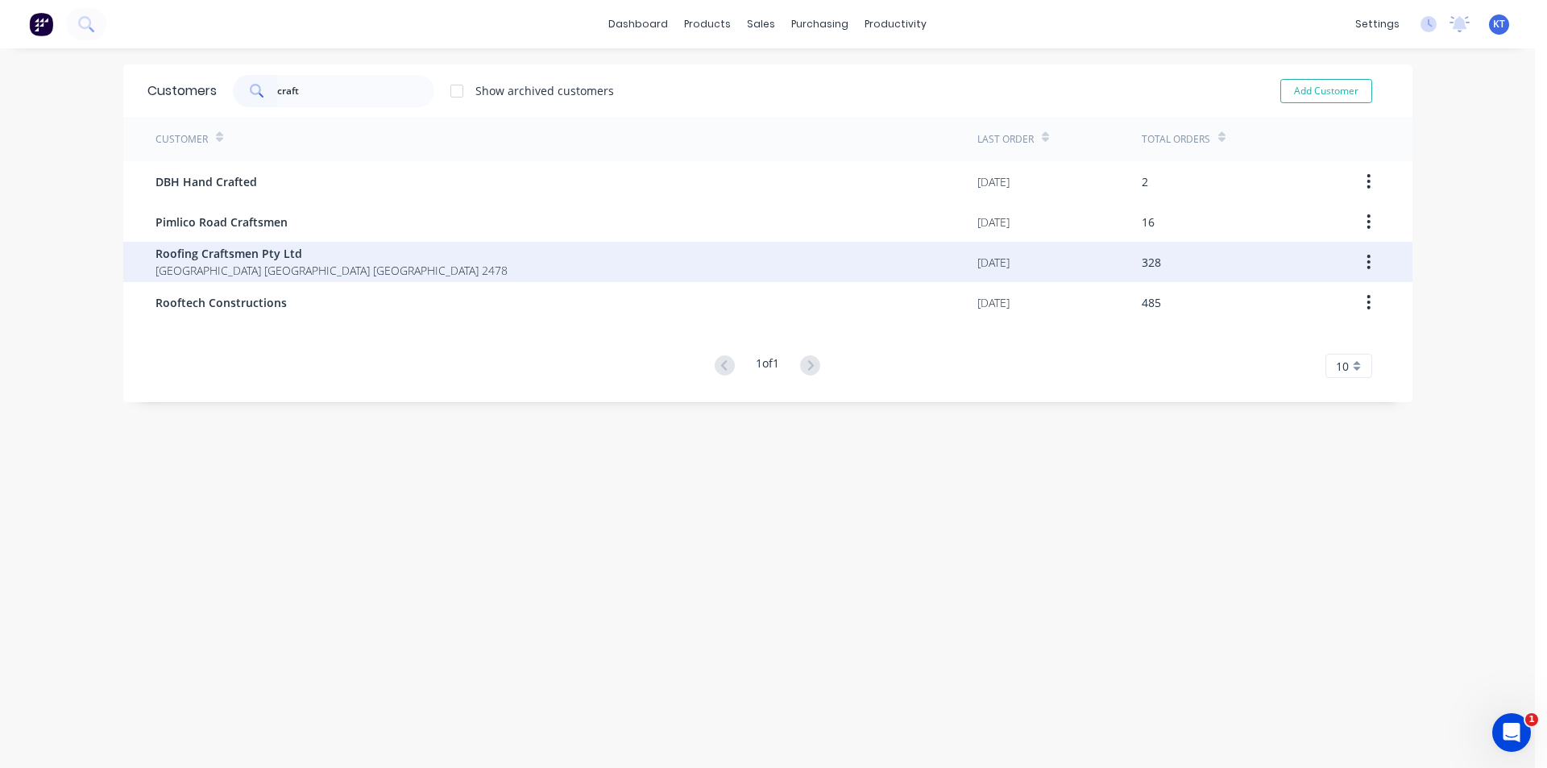
click at [202, 247] on span "Roofing Craftsmen Pty Ltd" at bounding box center [332, 253] width 352 height 17
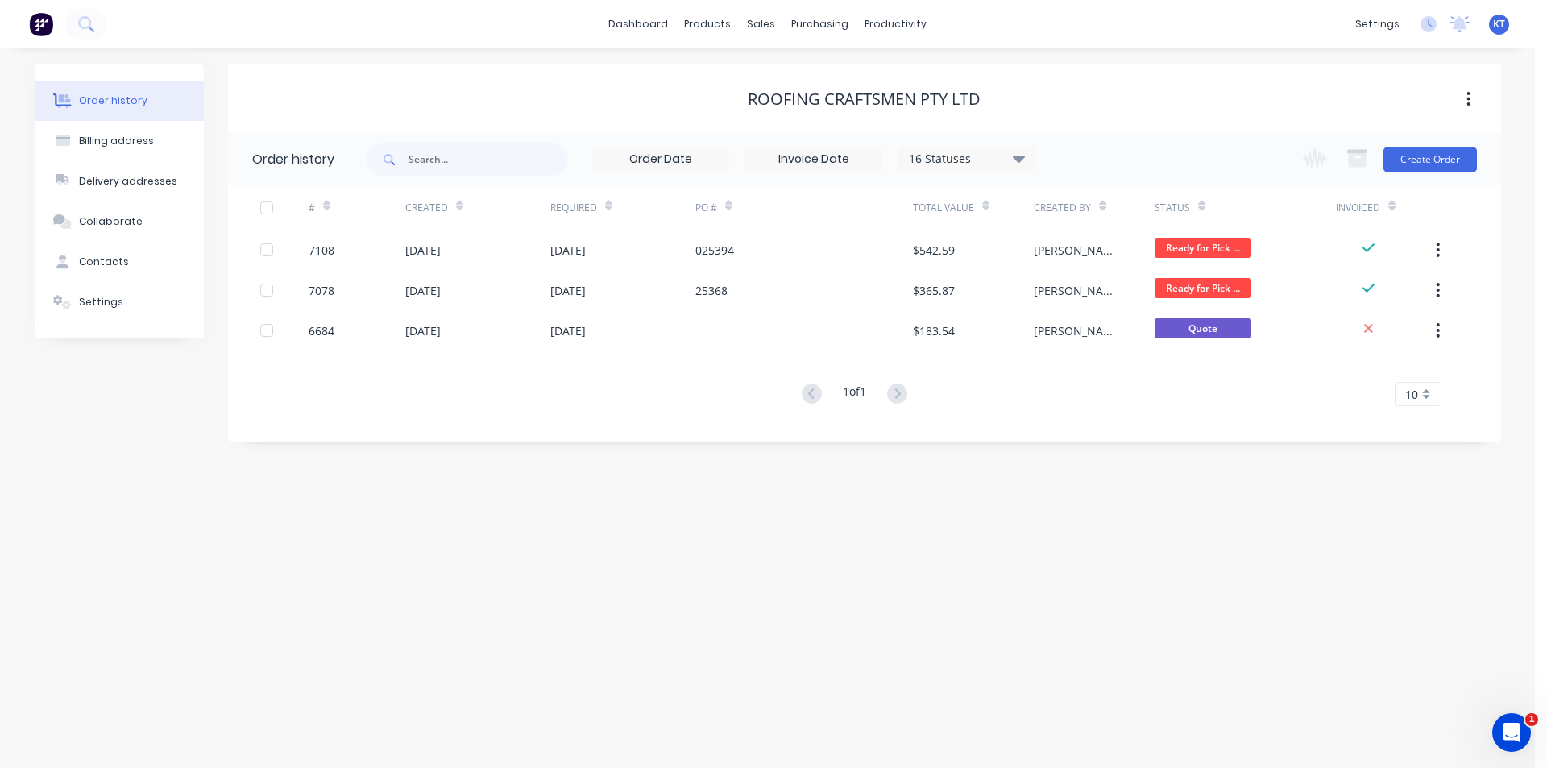
click at [1029, 158] on div "16 Statuses" at bounding box center [966, 159] width 135 height 18
click at [1100, 376] on label at bounding box center [1100, 376] width 0 height 0
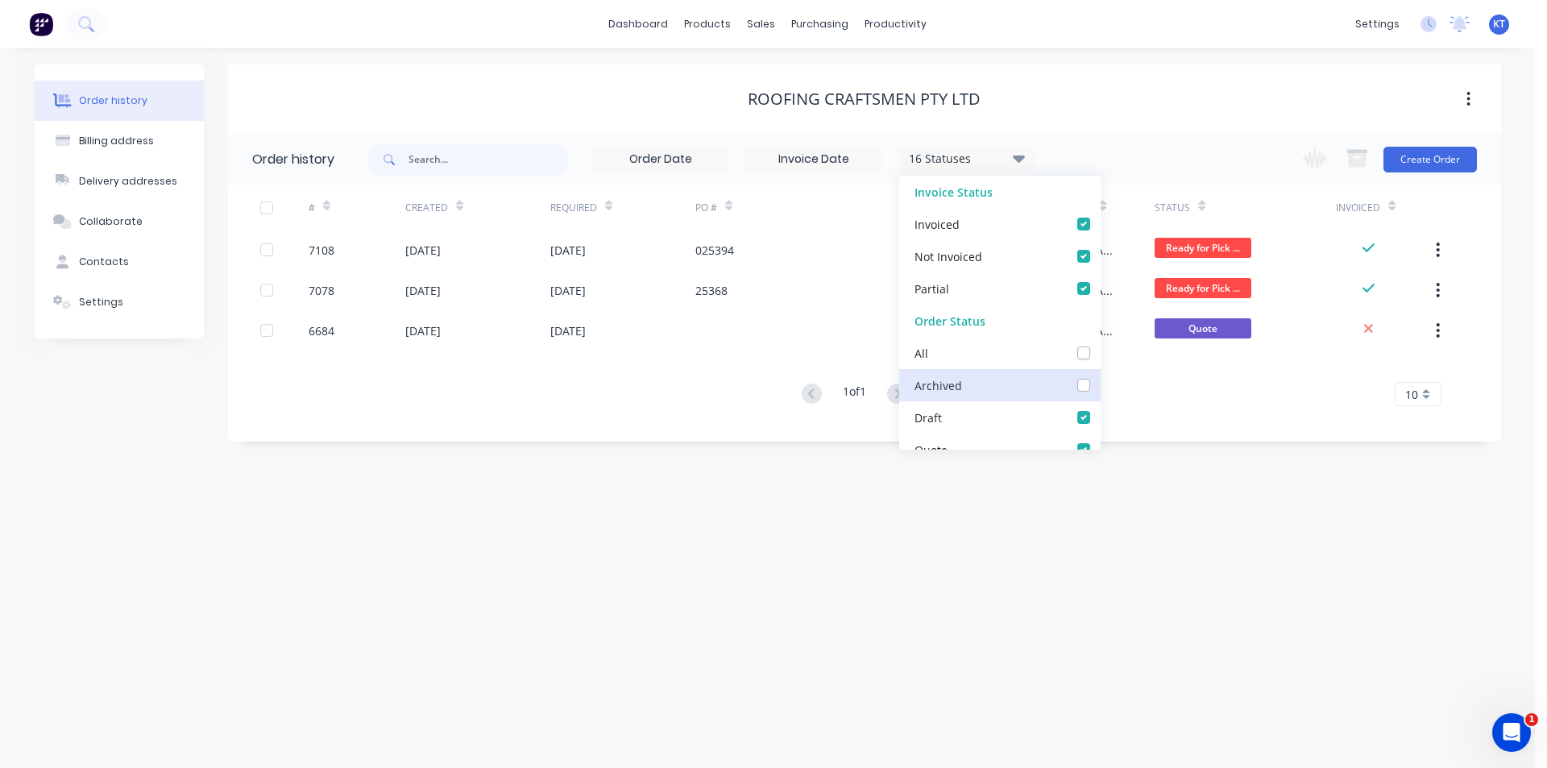
click at [1100, 382] on input "checkbox" at bounding box center [1106, 383] width 13 height 15
click at [1472, 587] on div "Order history Billing address Delivery addresses Collaborate Contacts Settings …" at bounding box center [767, 408] width 1535 height 720
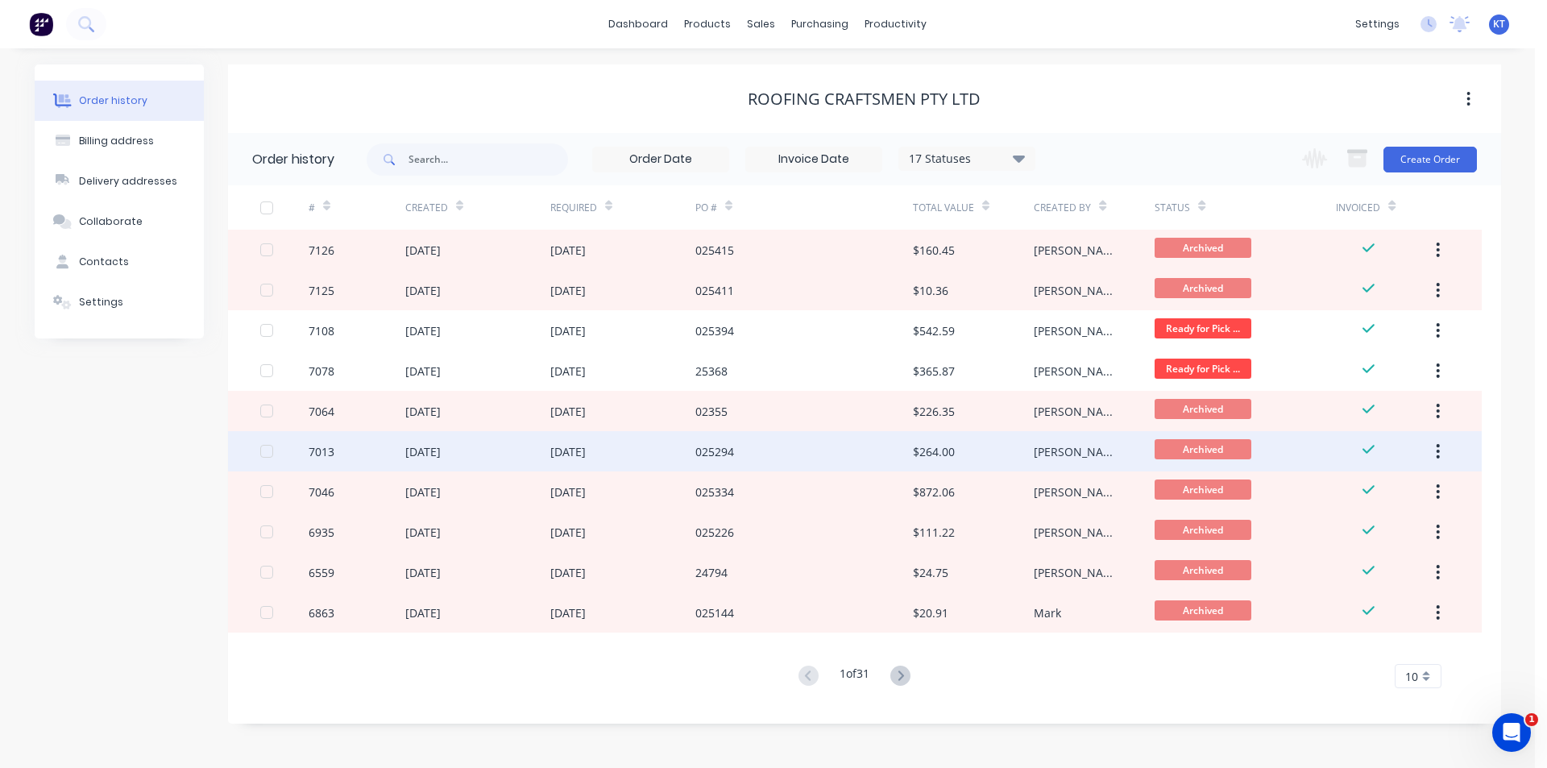
click at [865, 453] on div "025294" at bounding box center [804, 451] width 218 height 40
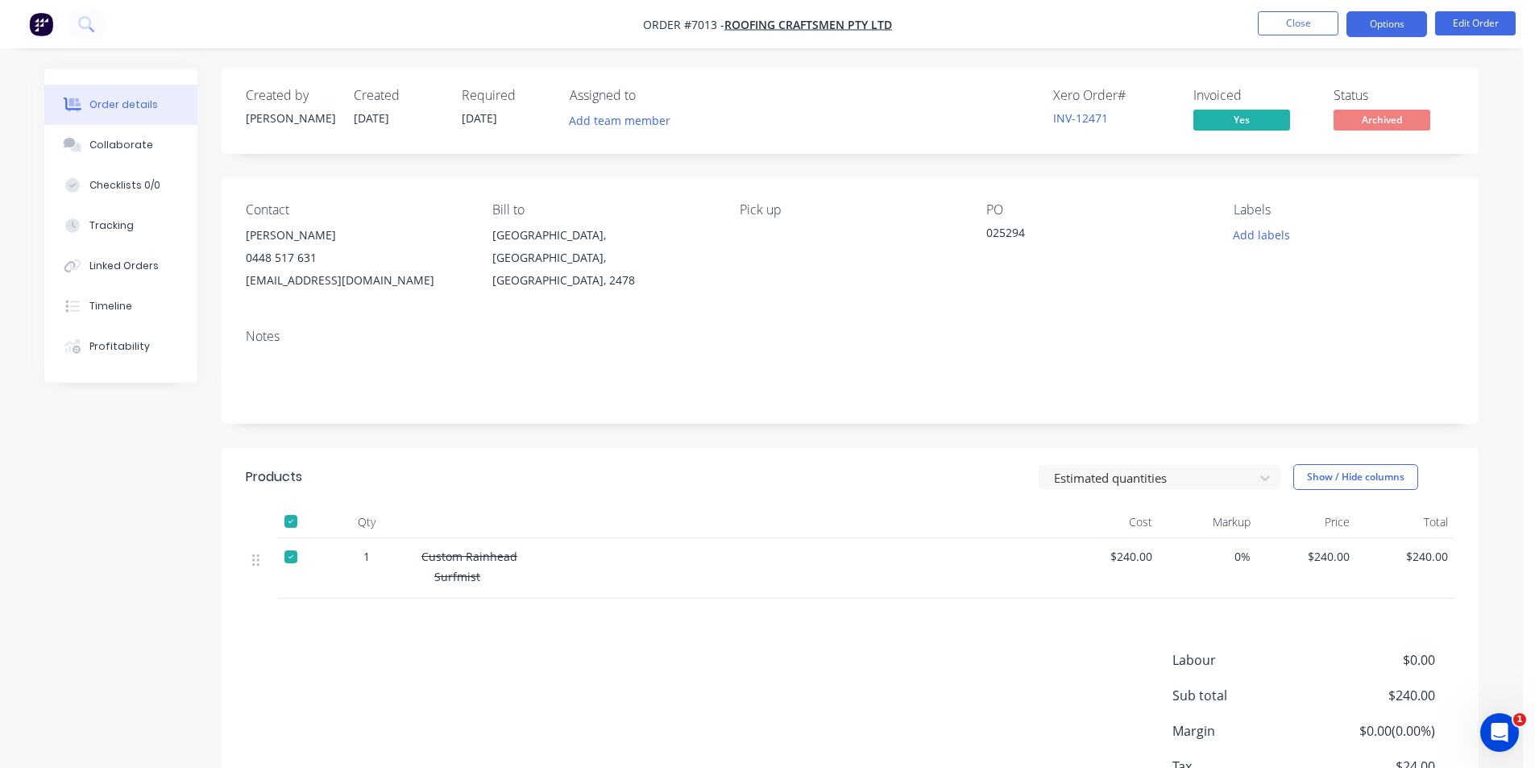
click at [1400, 30] on button "Options" at bounding box center [1386, 24] width 81 height 26
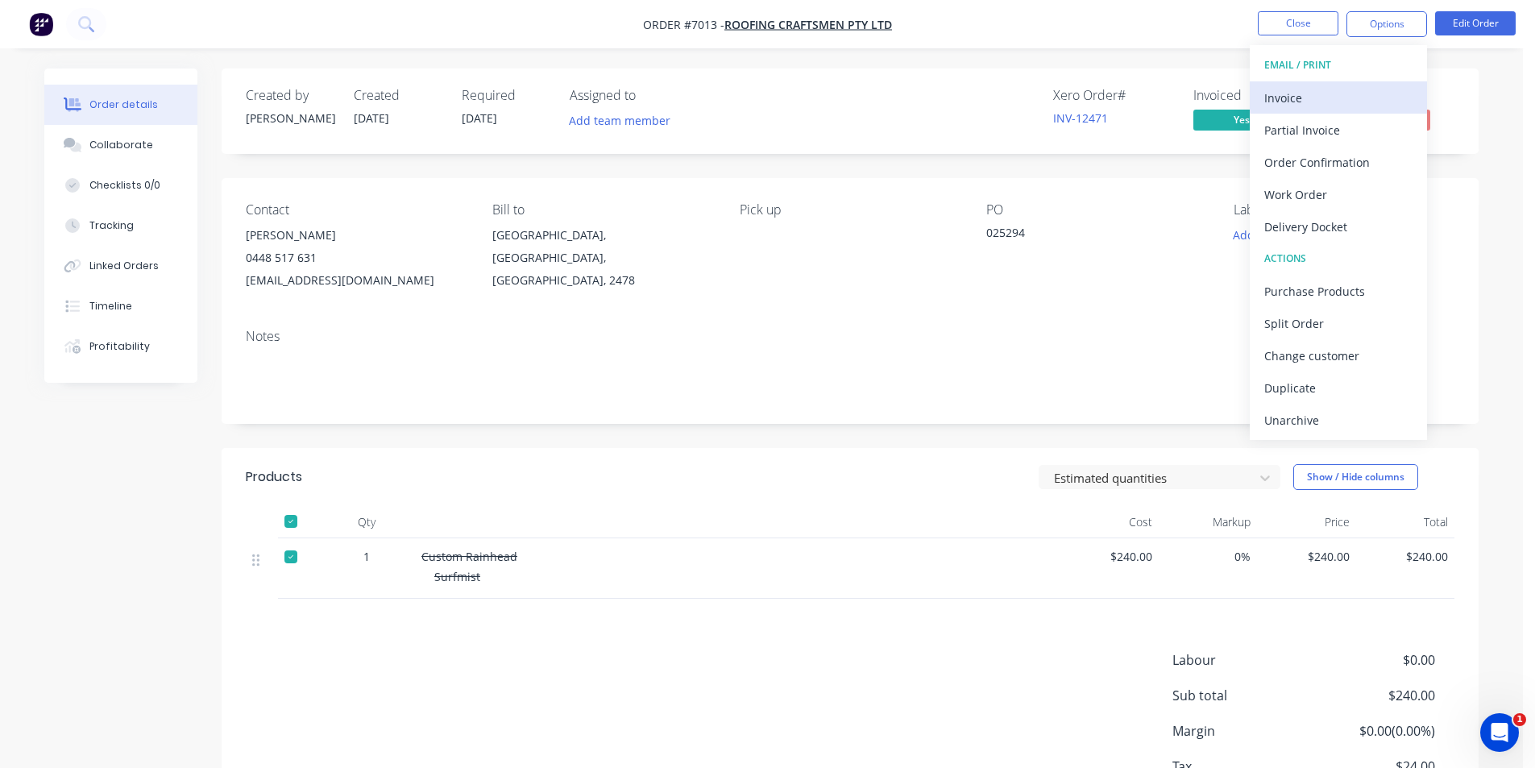
click at [1348, 104] on div "Invoice" at bounding box center [1338, 97] width 148 height 23
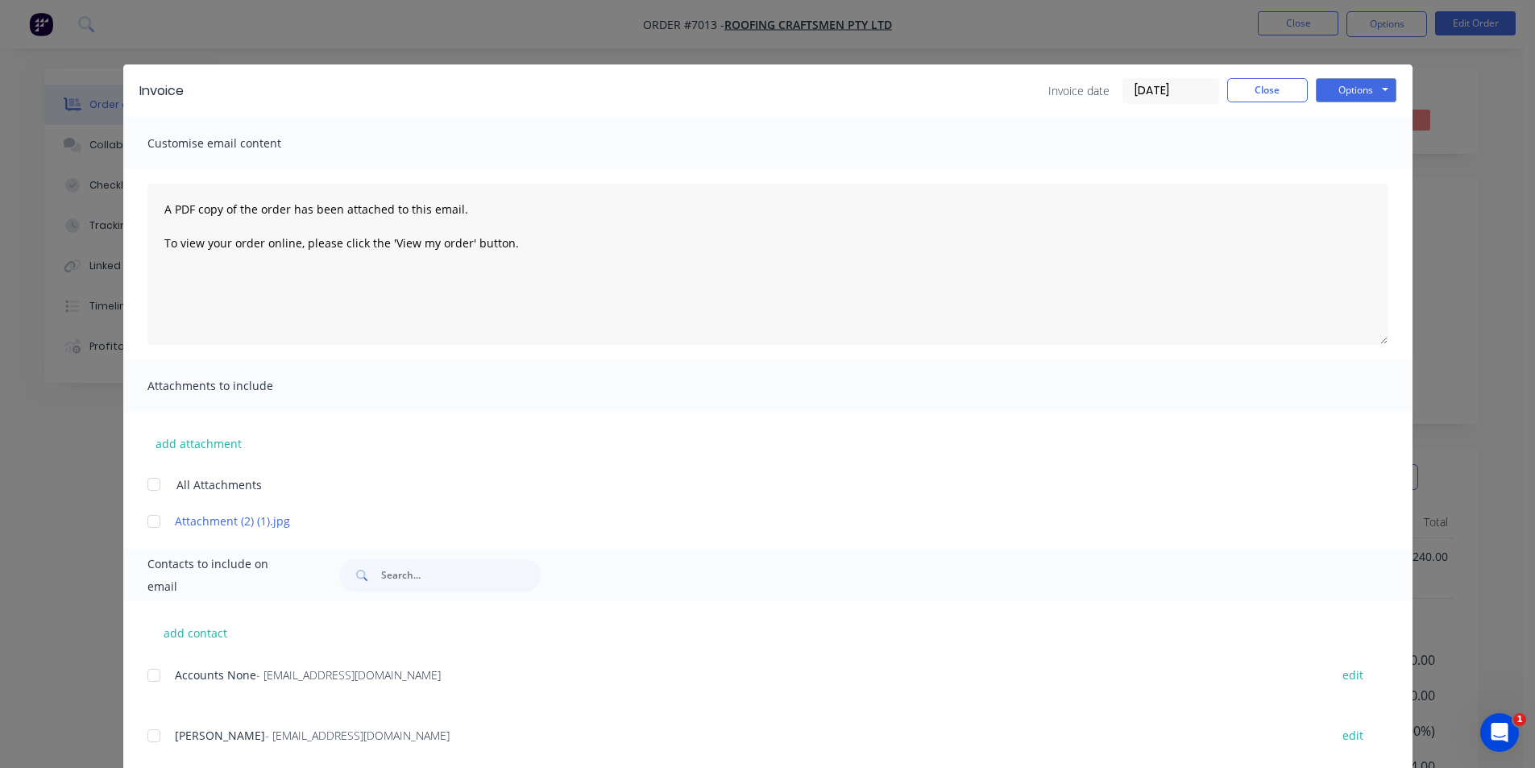
click at [151, 672] on div at bounding box center [154, 675] width 32 height 32
drag, startPoint x: 1384, startPoint y: 74, endPoint x: 1376, endPoint y: 91, distance: 18.4
click at [1380, 83] on div "Invoice Invoice date [DATE] Close Options Preview Print Email" at bounding box center [767, 90] width 1289 height 52
click at [1374, 92] on button "Options" at bounding box center [1356, 90] width 81 height 24
click at [1358, 161] on button "Email" at bounding box center [1367, 172] width 103 height 27
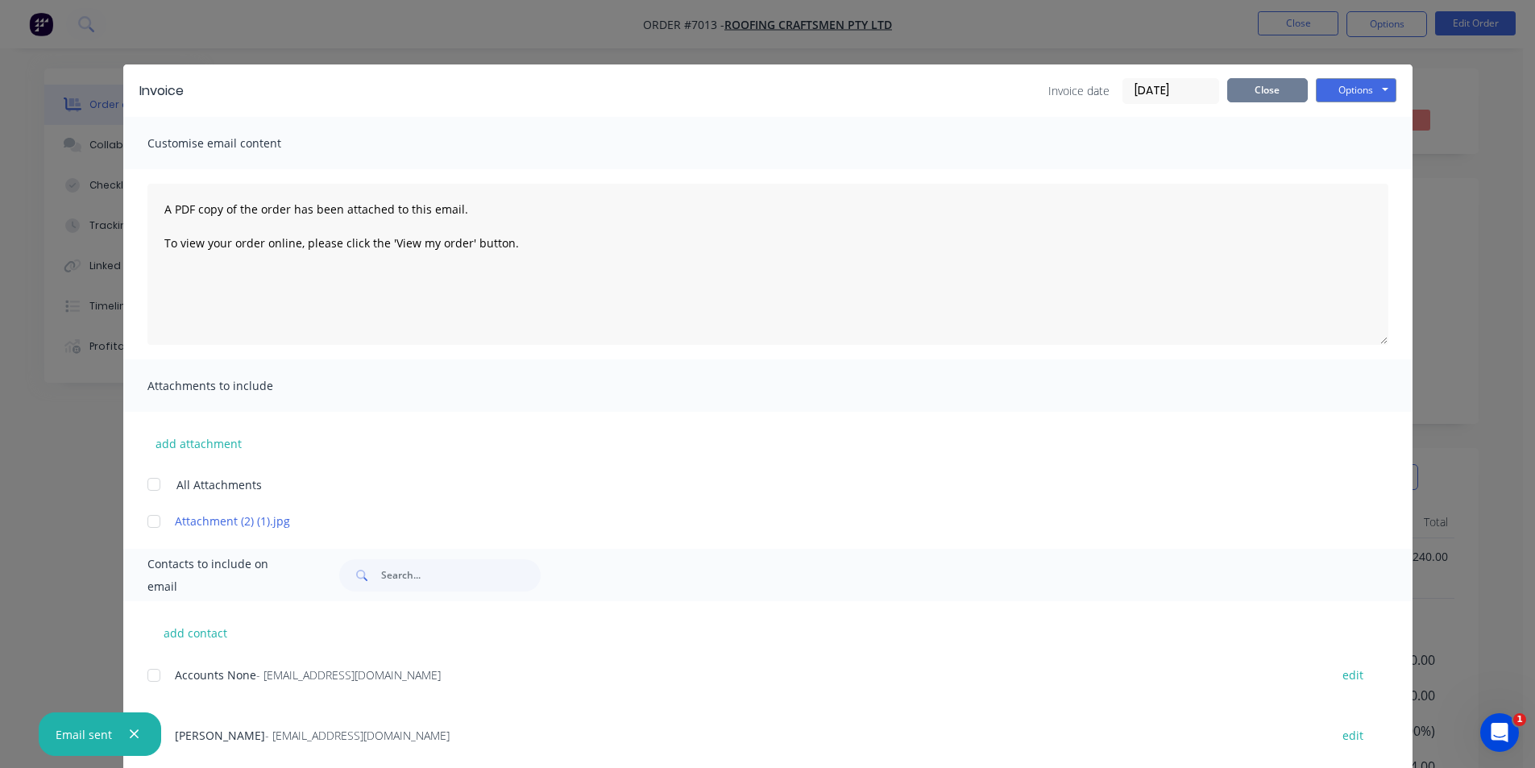
click at [1289, 95] on button "Close" at bounding box center [1267, 90] width 81 height 24
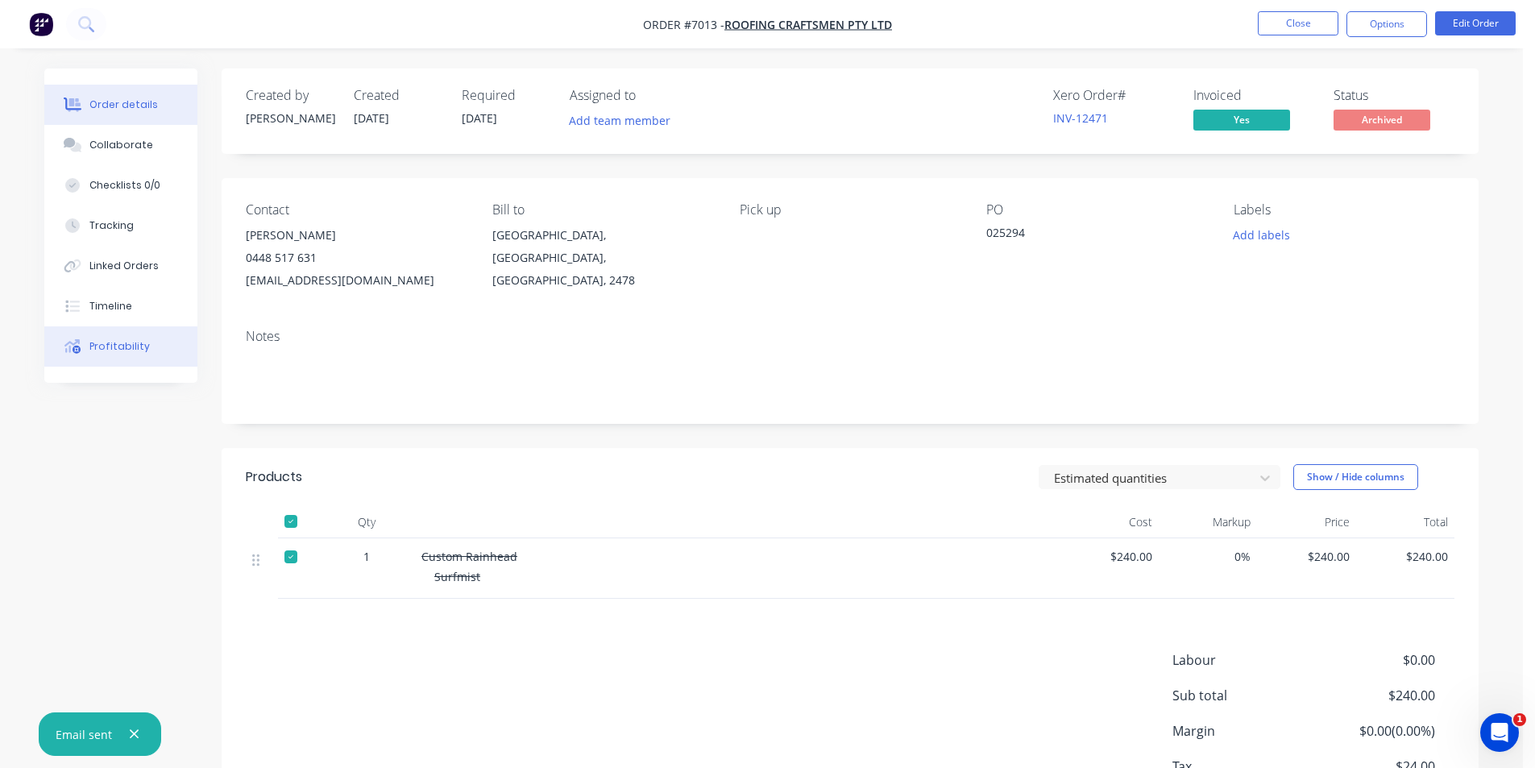
click at [120, 357] on button "Profitability" at bounding box center [120, 346] width 153 height 40
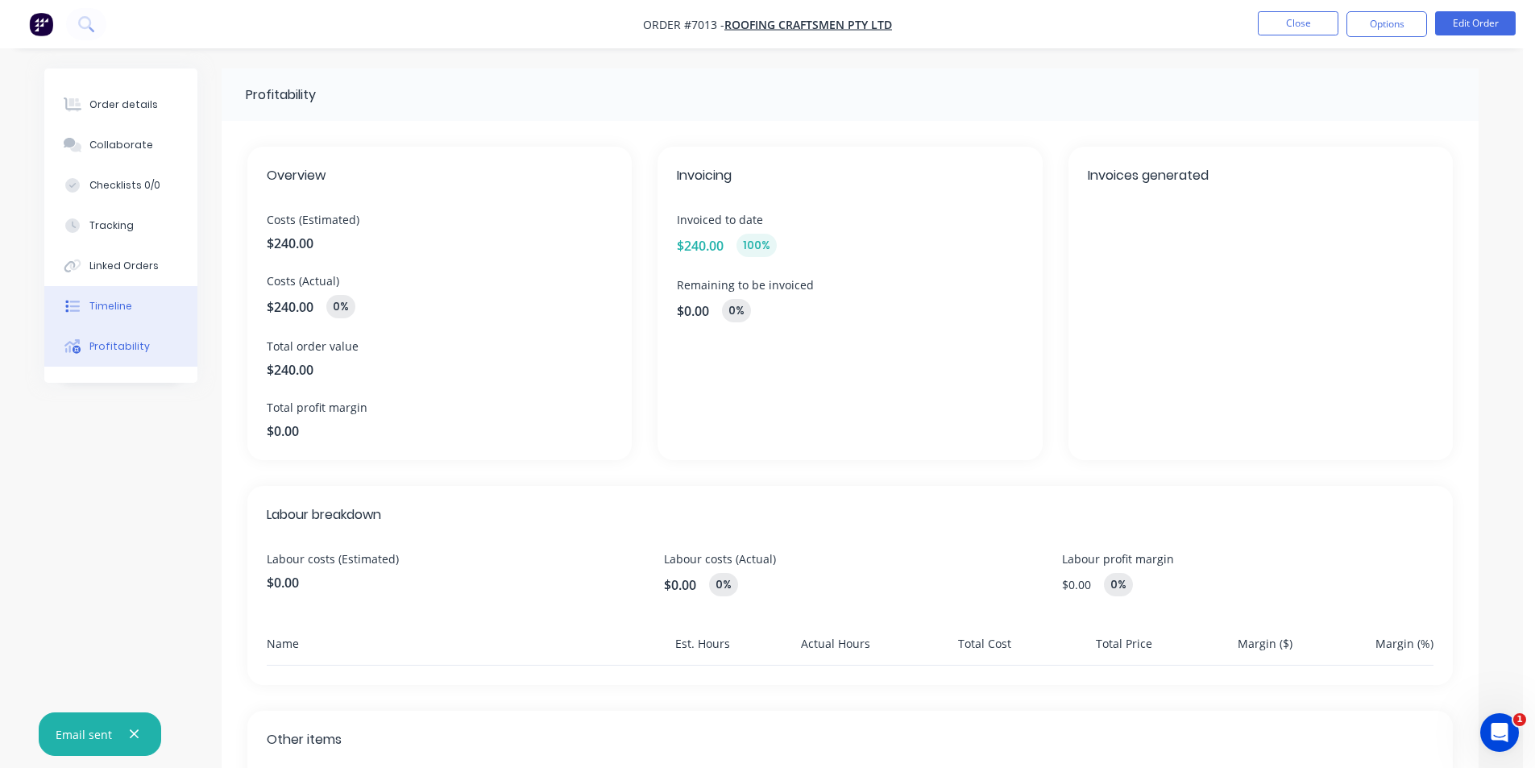
click at [156, 314] on button "Timeline" at bounding box center [120, 306] width 153 height 40
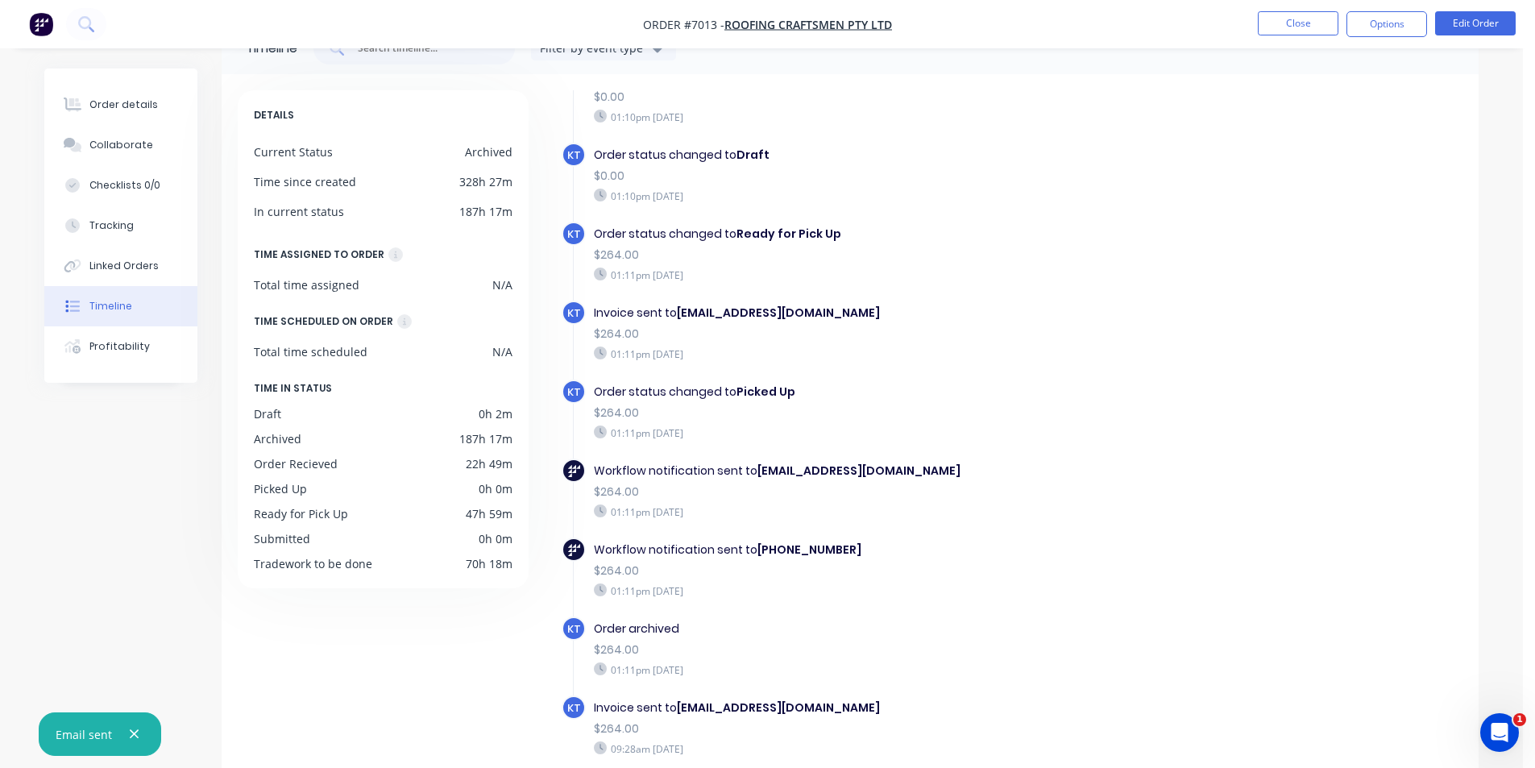
scroll to position [122, 0]
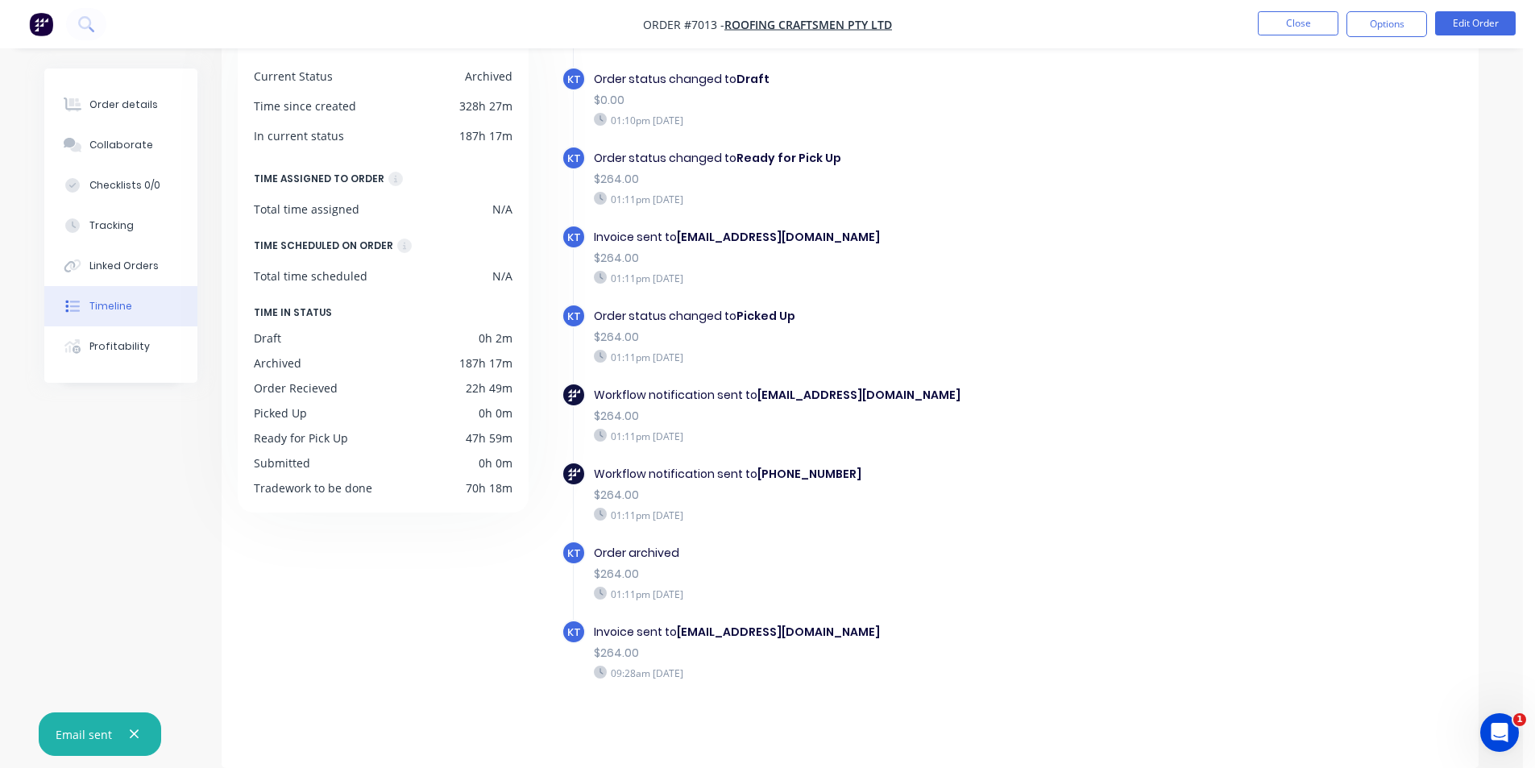
drag, startPoint x: 1270, startPoint y: 33, endPoint x: 1546, endPoint y: 128, distance: 292.3
click at [1270, 33] on button "Close" at bounding box center [1298, 23] width 81 height 24
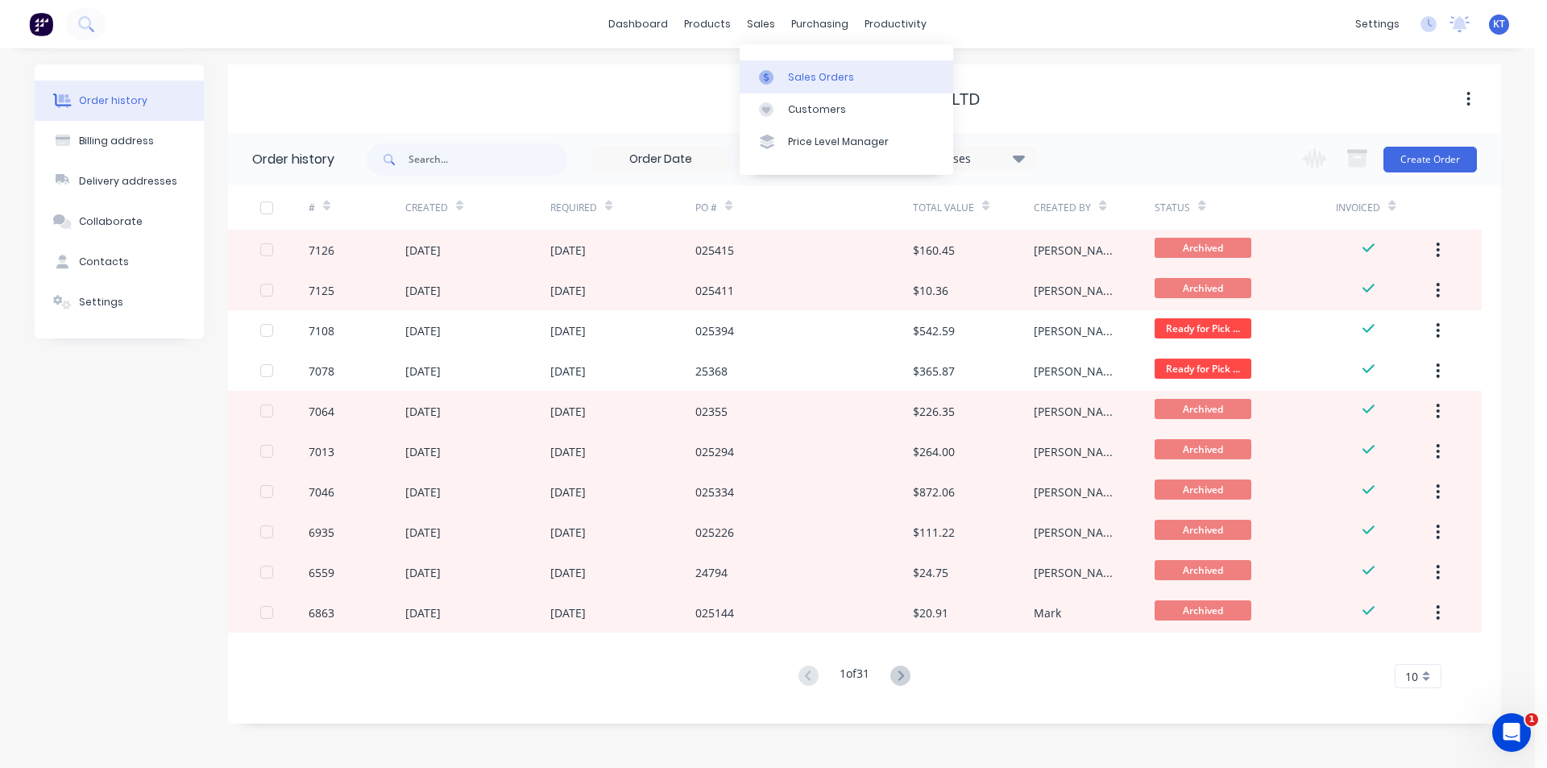
click at [795, 83] on div "Sales Orders" at bounding box center [821, 77] width 66 height 15
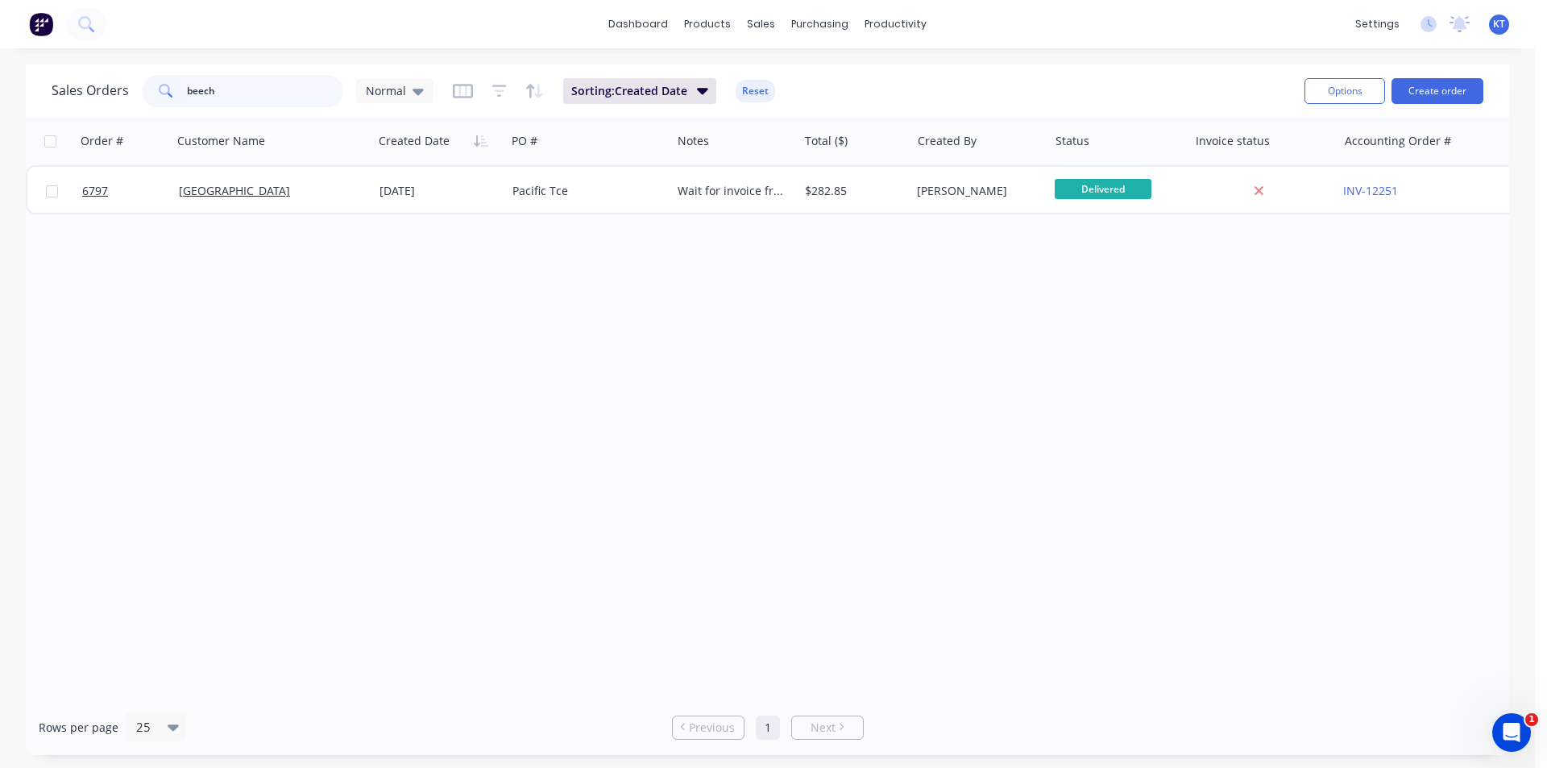
click at [247, 100] on input "beech" at bounding box center [265, 91] width 157 height 32
click at [247, 99] on input "beech" at bounding box center [265, 91] width 157 height 32
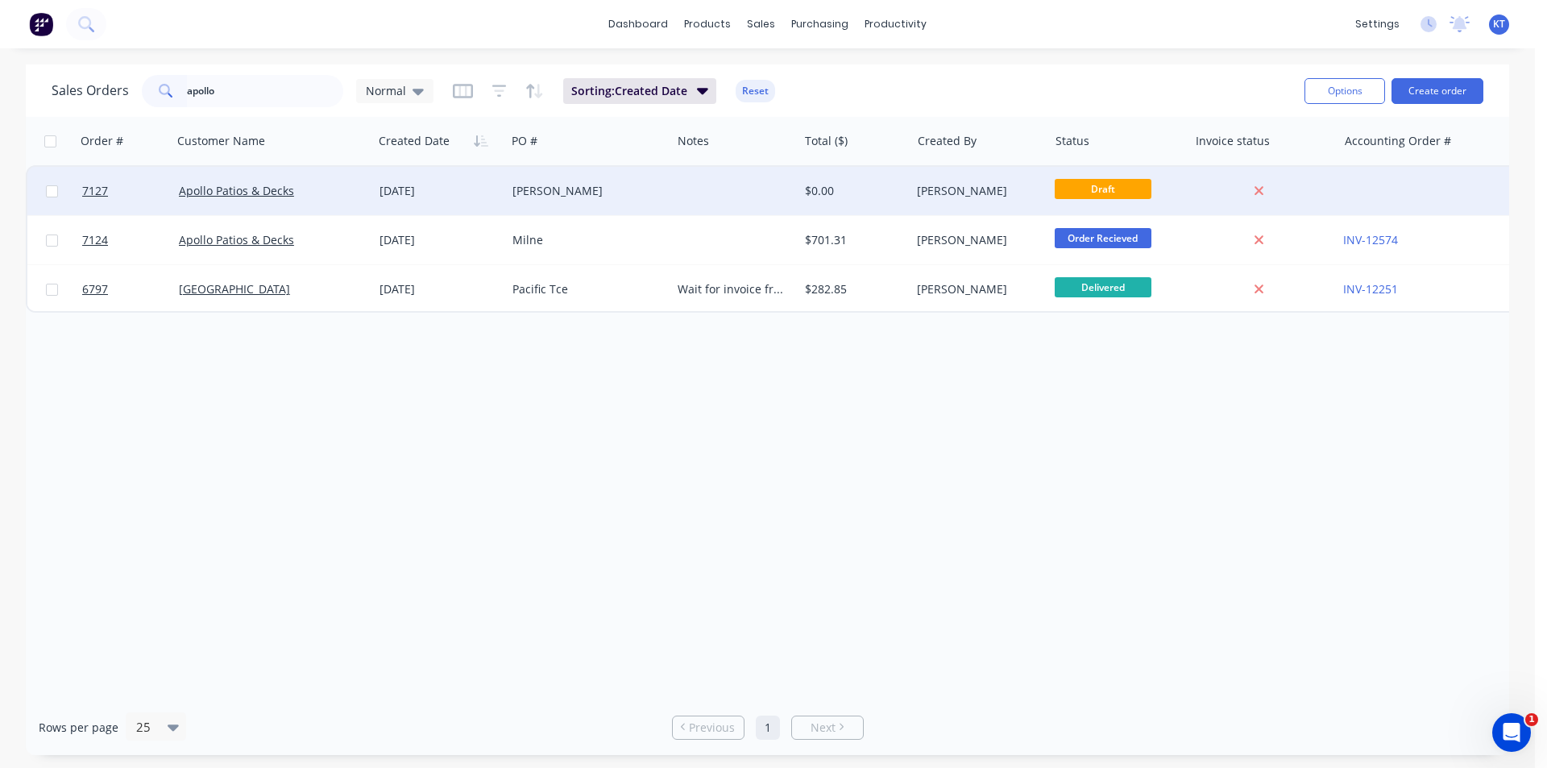
click at [451, 199] on div "[DATE]" at bounding box center [439, 191] width 133 height 48
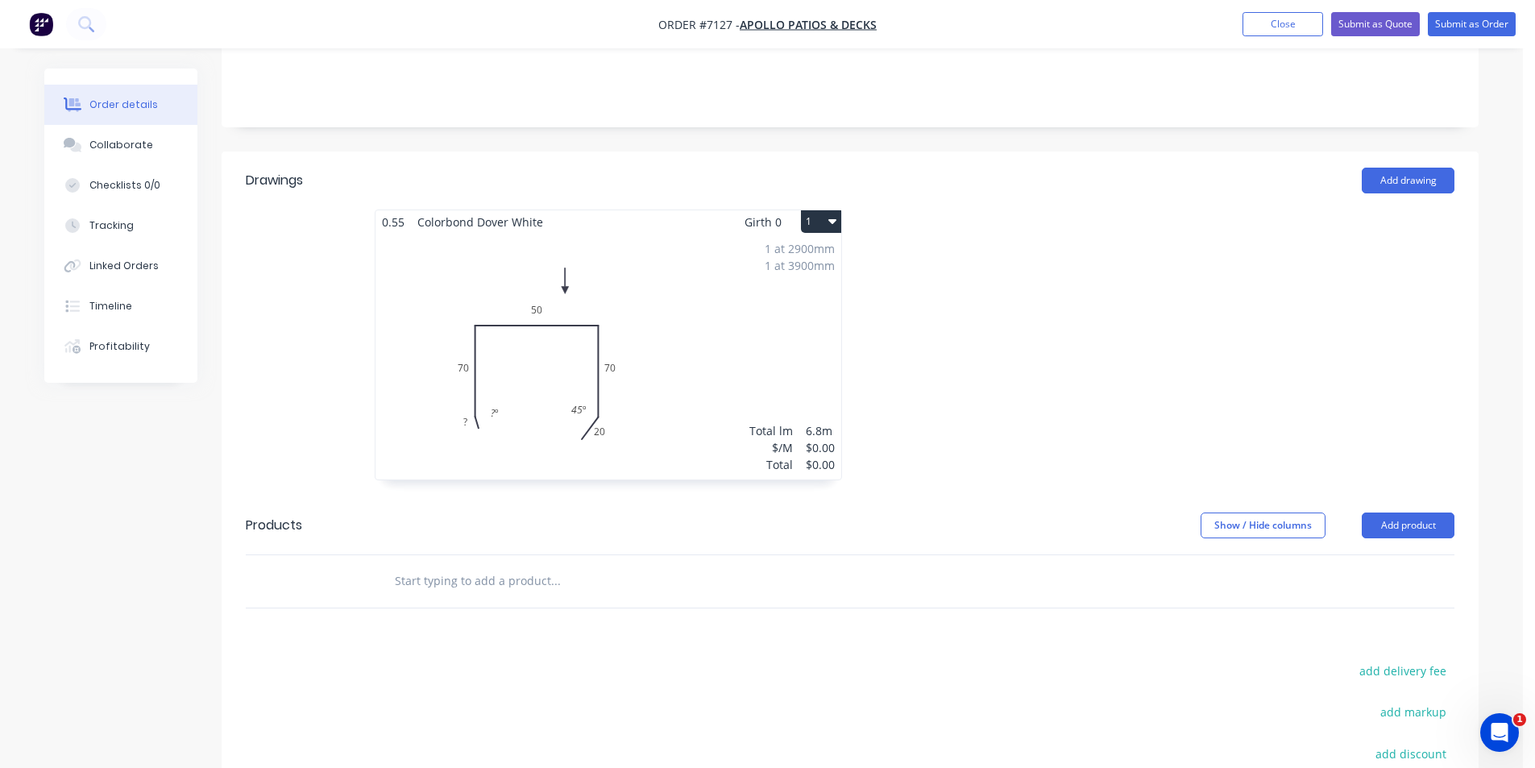
click at [591, 306] on div "1 at 2900mm 1 at 3900mm Total lm $/M Total 6.8m $0.00 $0.00" at bounding box center [608, 357] width 466 height 246
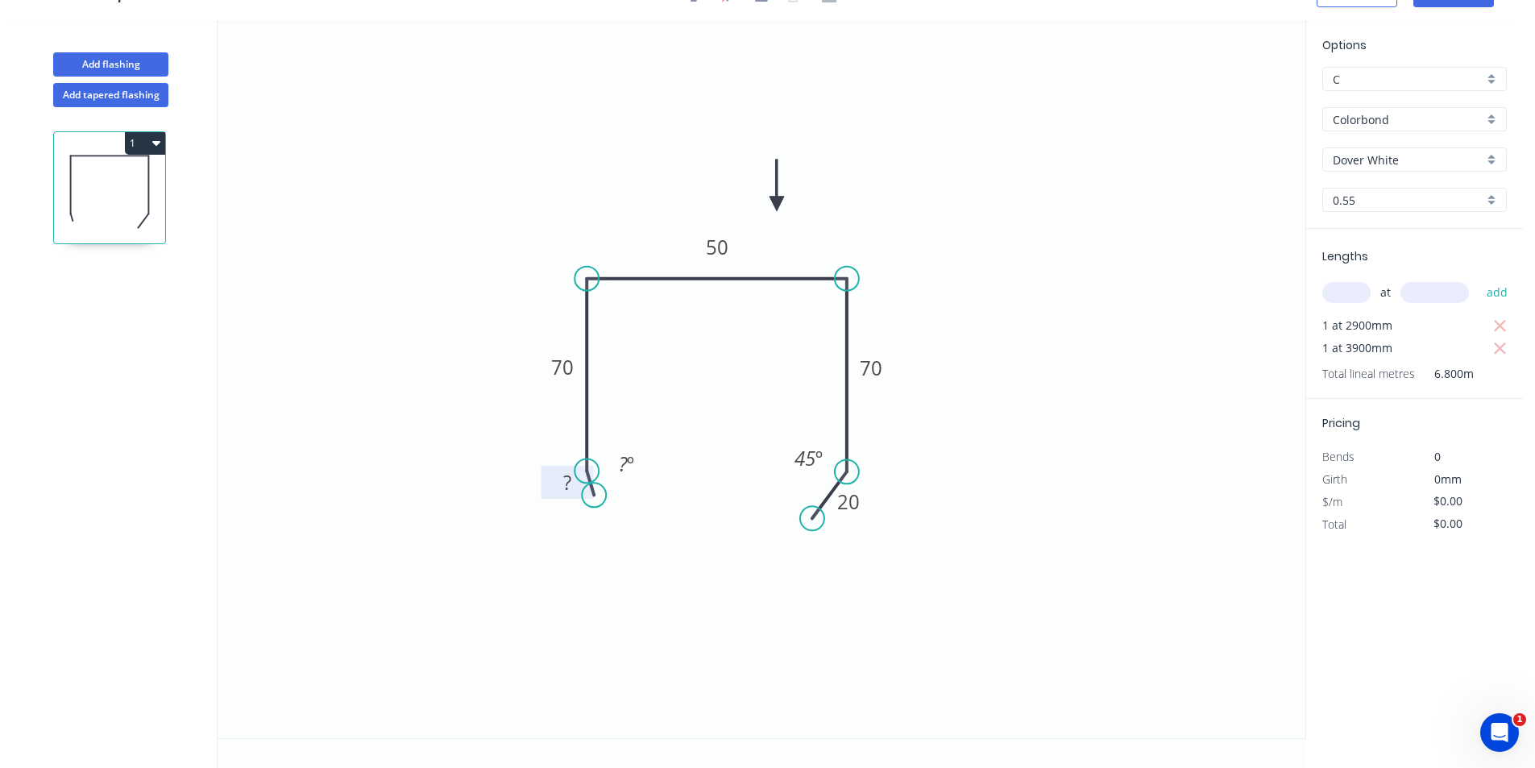
click at [575, 481] on rect at bounding box center [567, 483] width 32 height 23
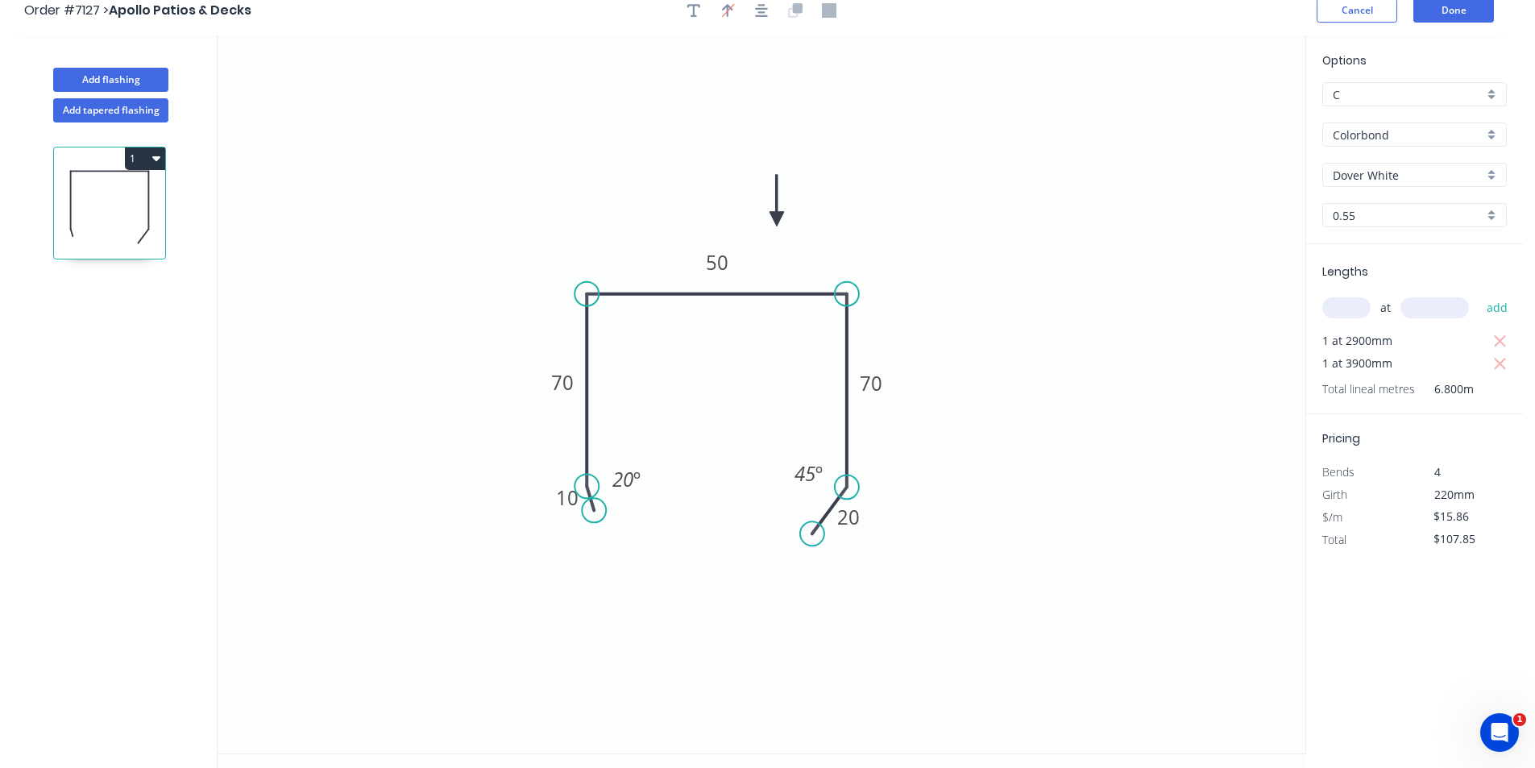
scroll to position [0, 0]
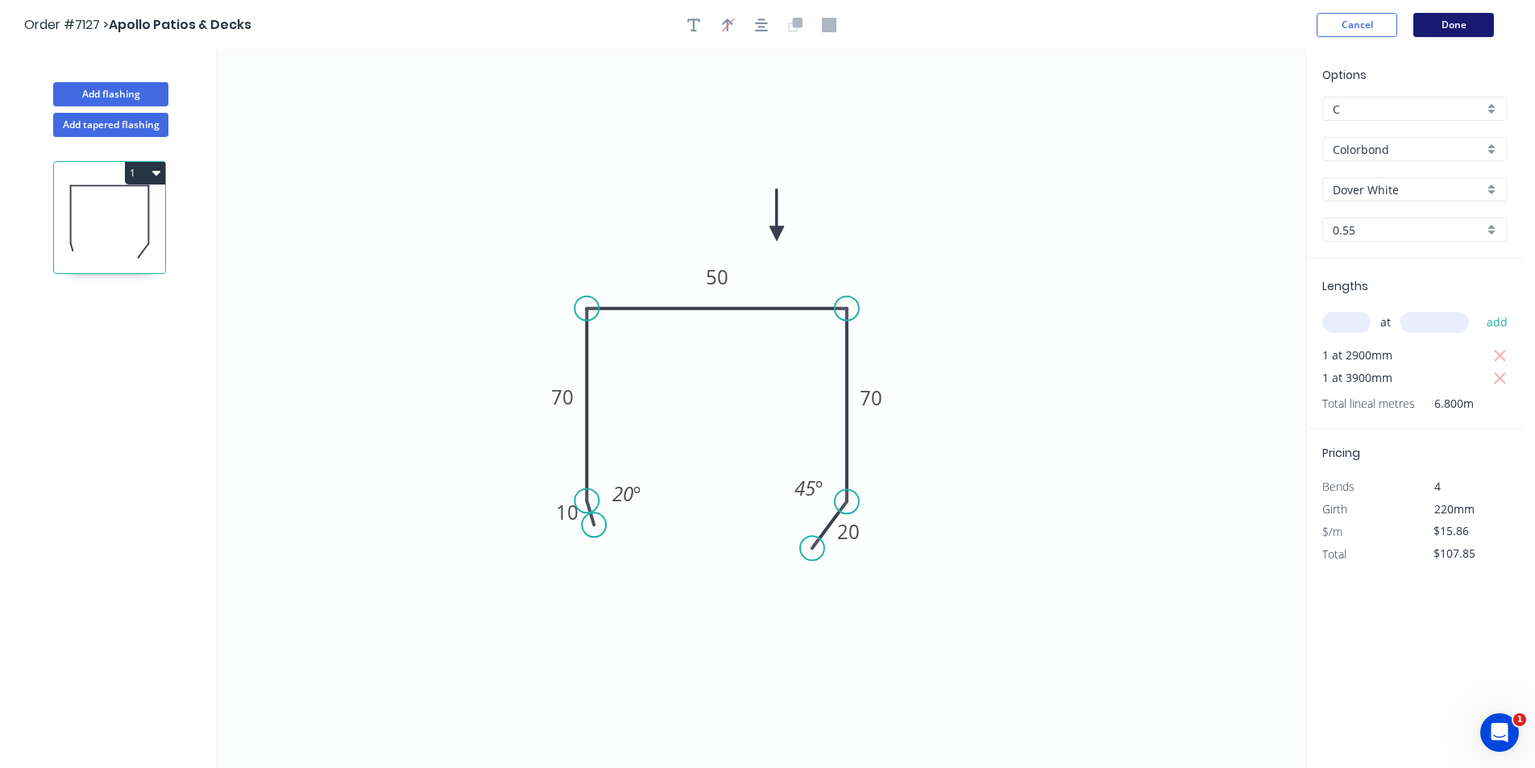
click at [1477, 16] on button "Done" at bounding box center [1453, 25] width 81 height 24
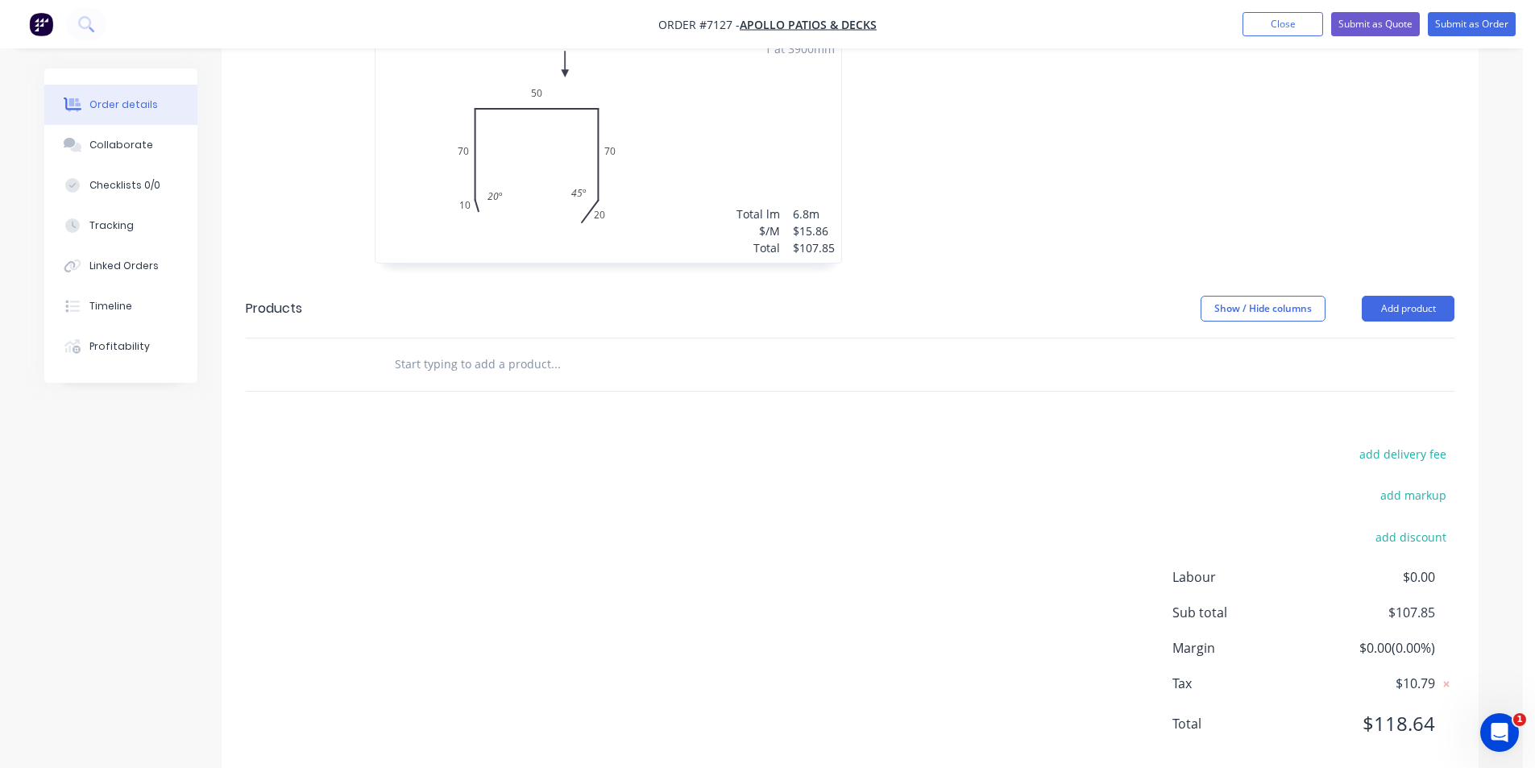
scroll to position [551, 0]
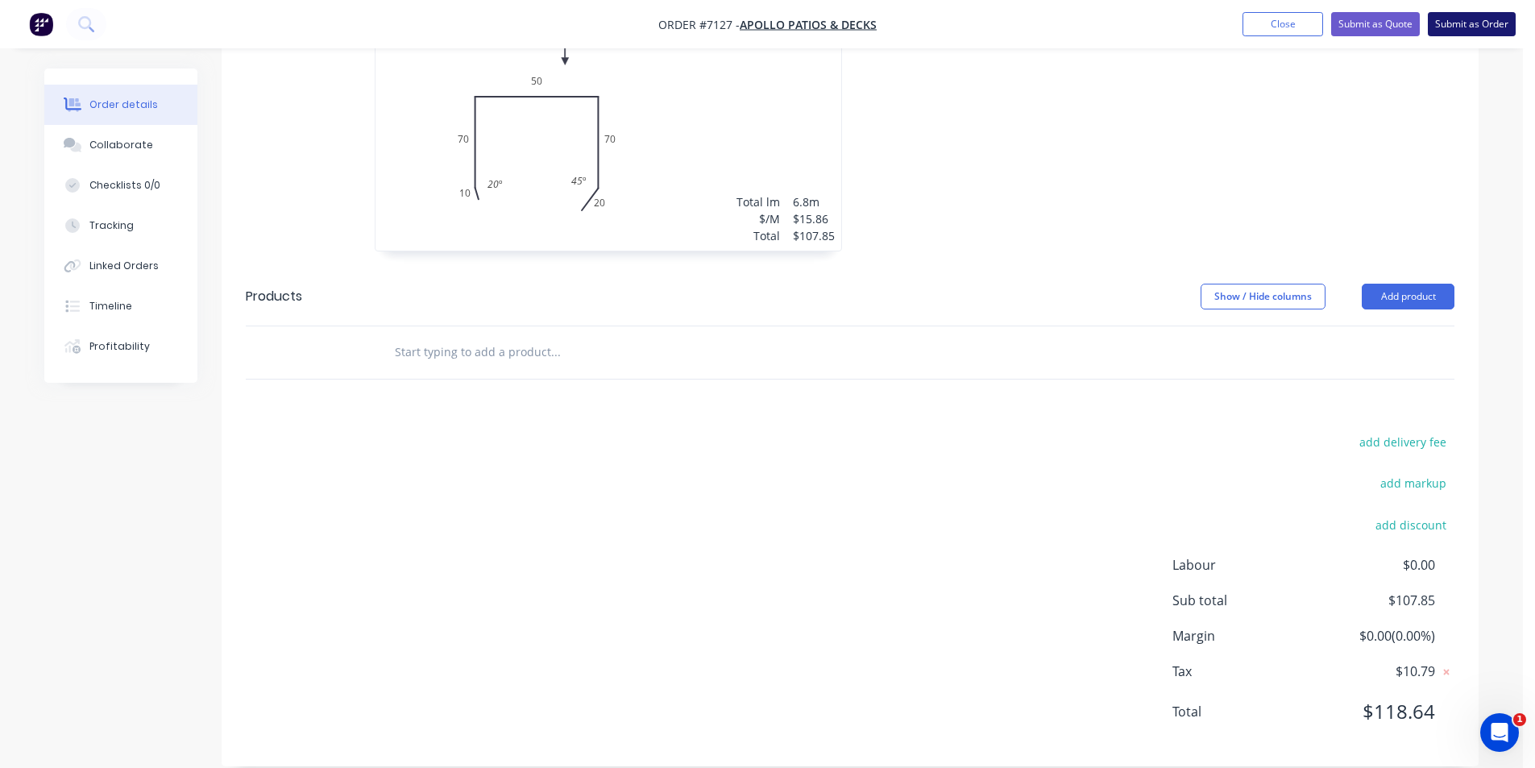
click at [1479, 19] on button "Submit as Order" at bounding box center [1472, 24] width 88 height 24
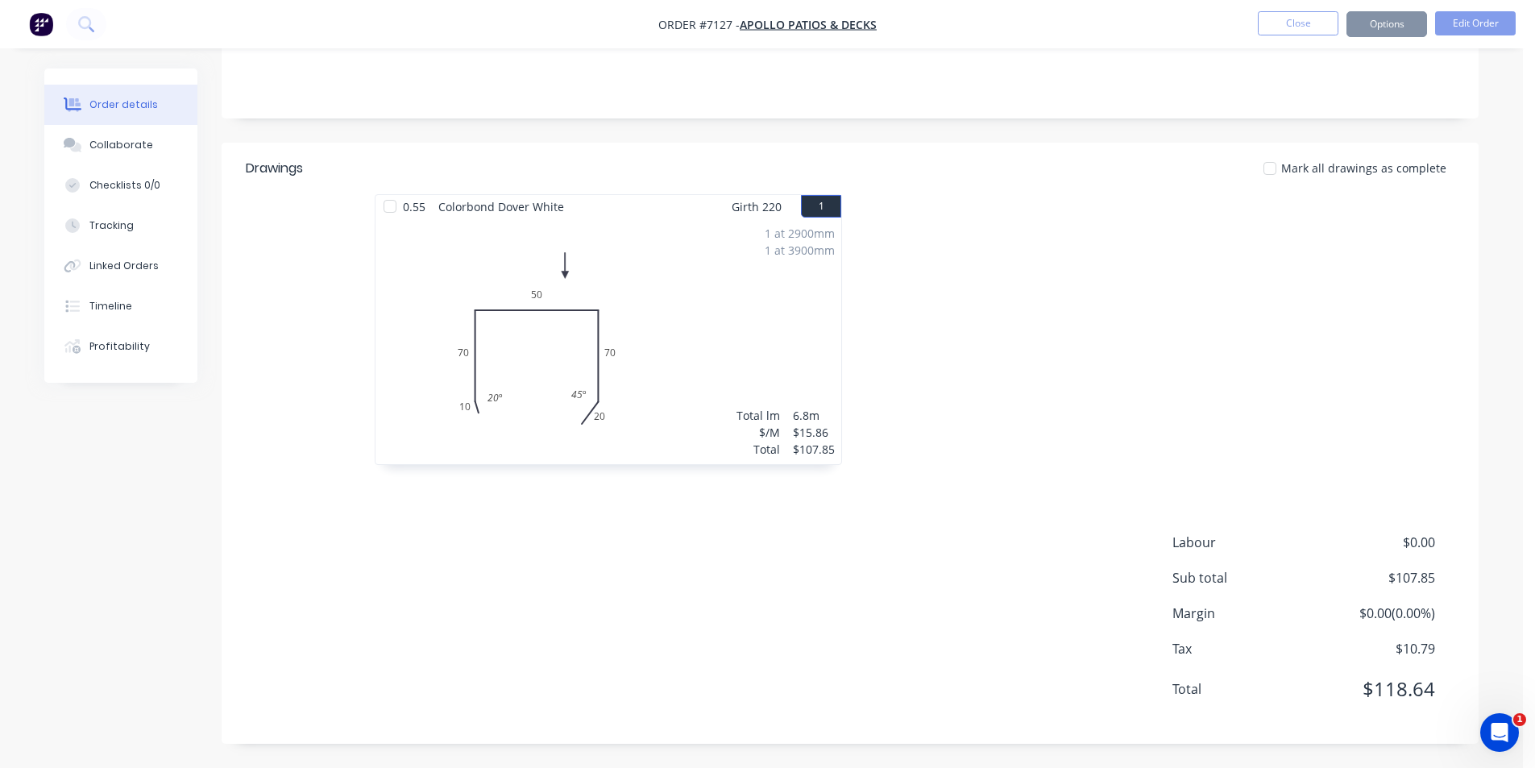
scroll to position [0, 0]
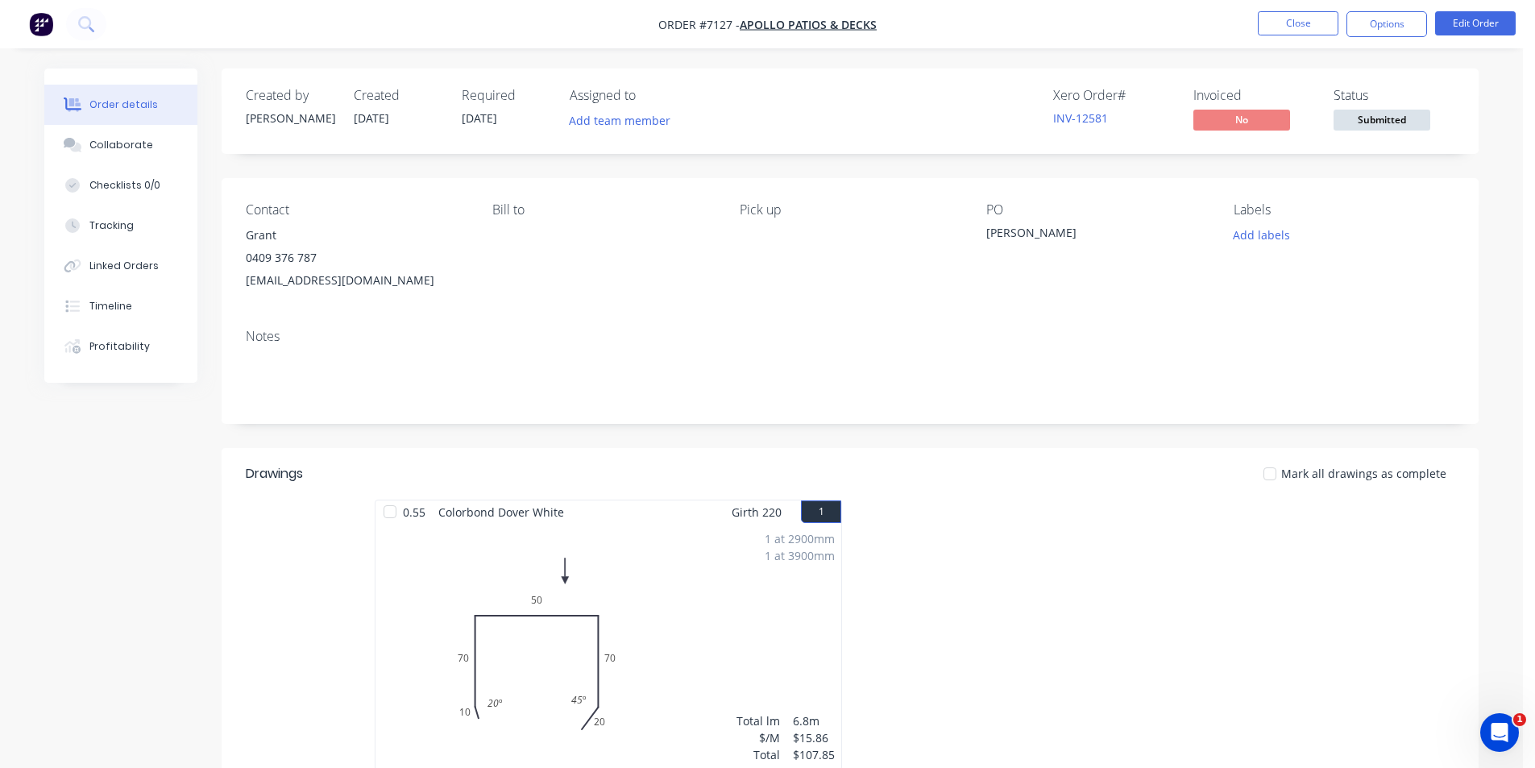
click at [1392, 111] on span "Submitted" at bounding box center [1382, 120] width 97 height 20
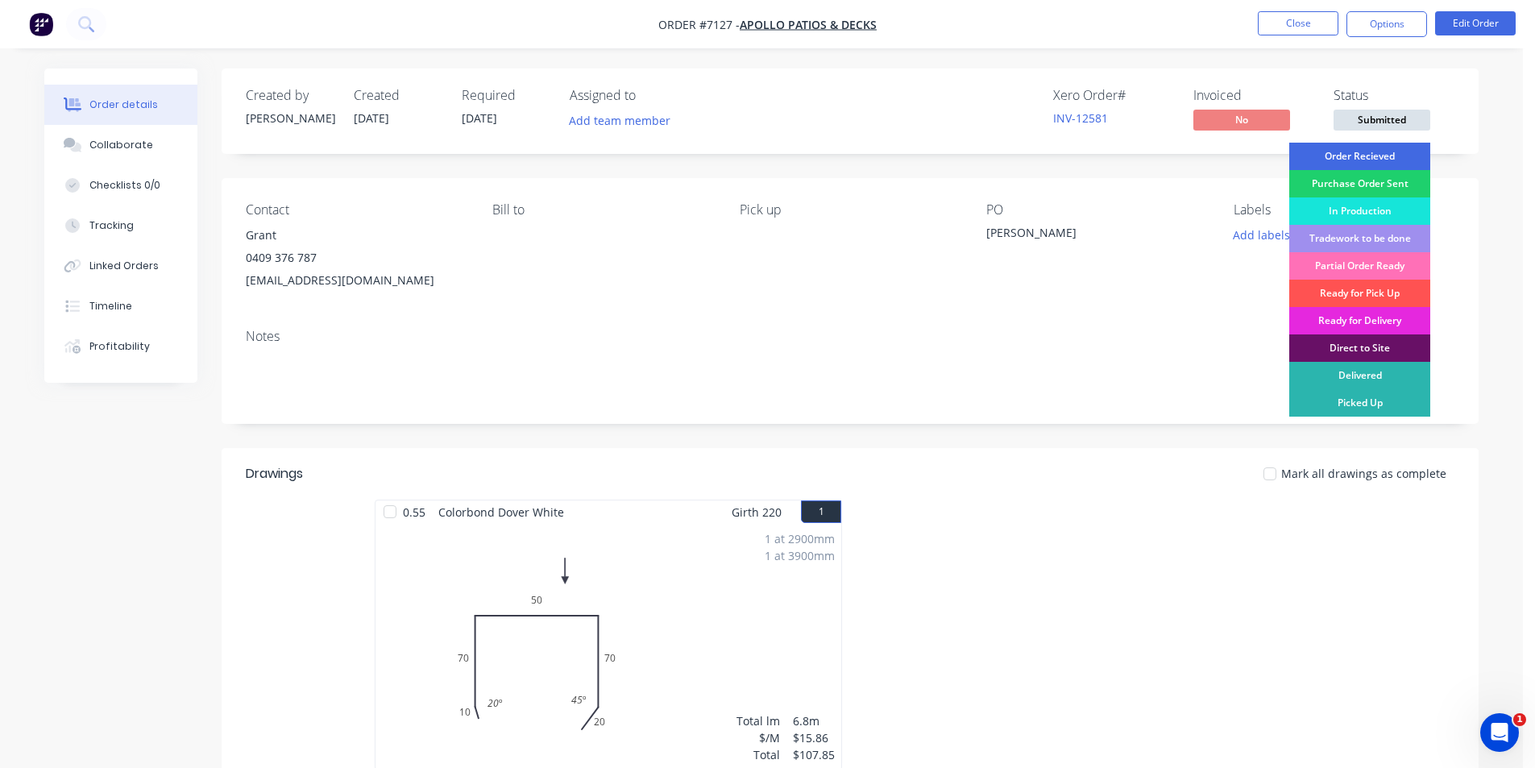
click at [1389, 159] on div "Order Recieved" at bounding box center [1359, 156] width 141 height 27
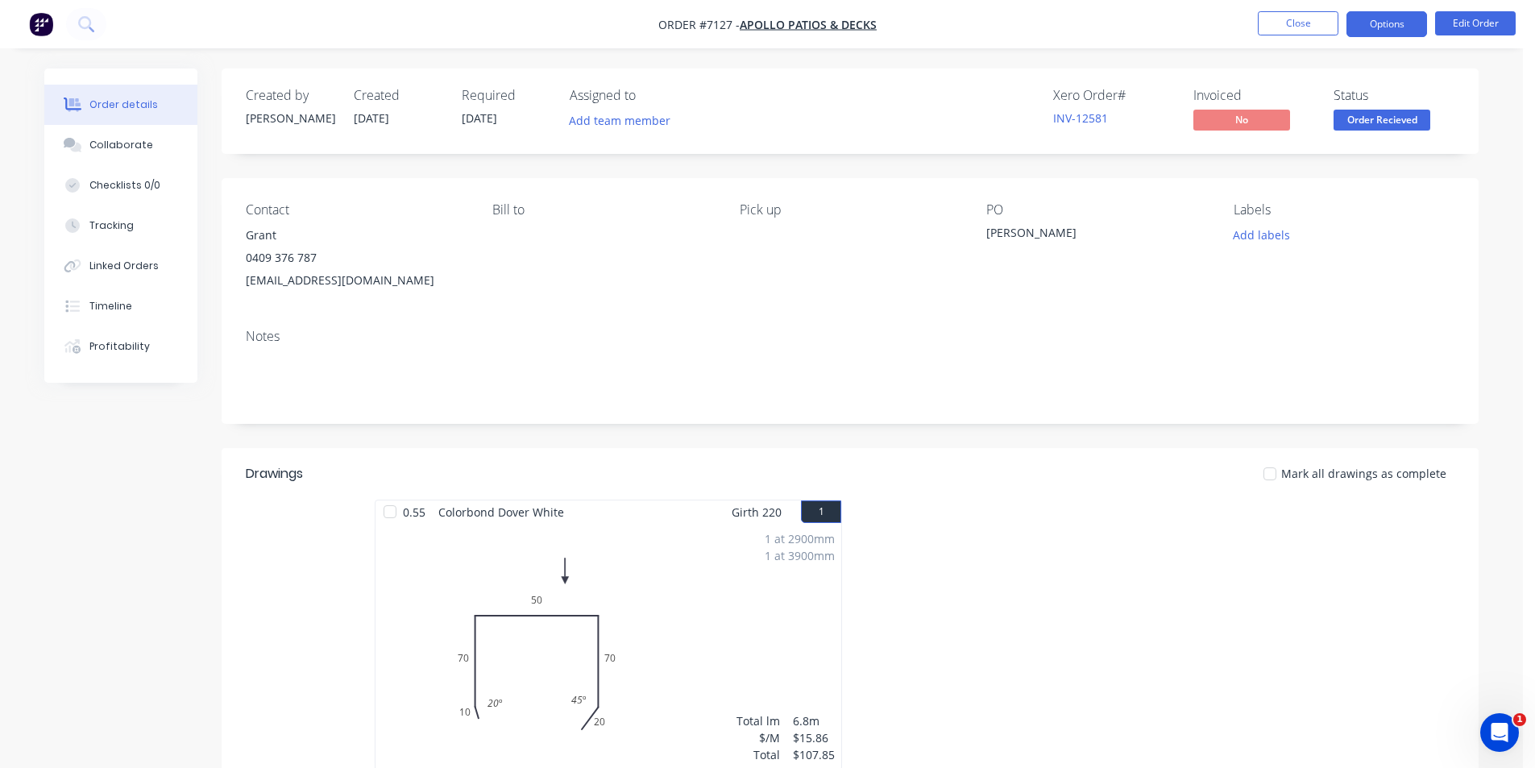
click at [1380, 13] on button "Options" at bounding box center [1386, 24] width 81 height 26
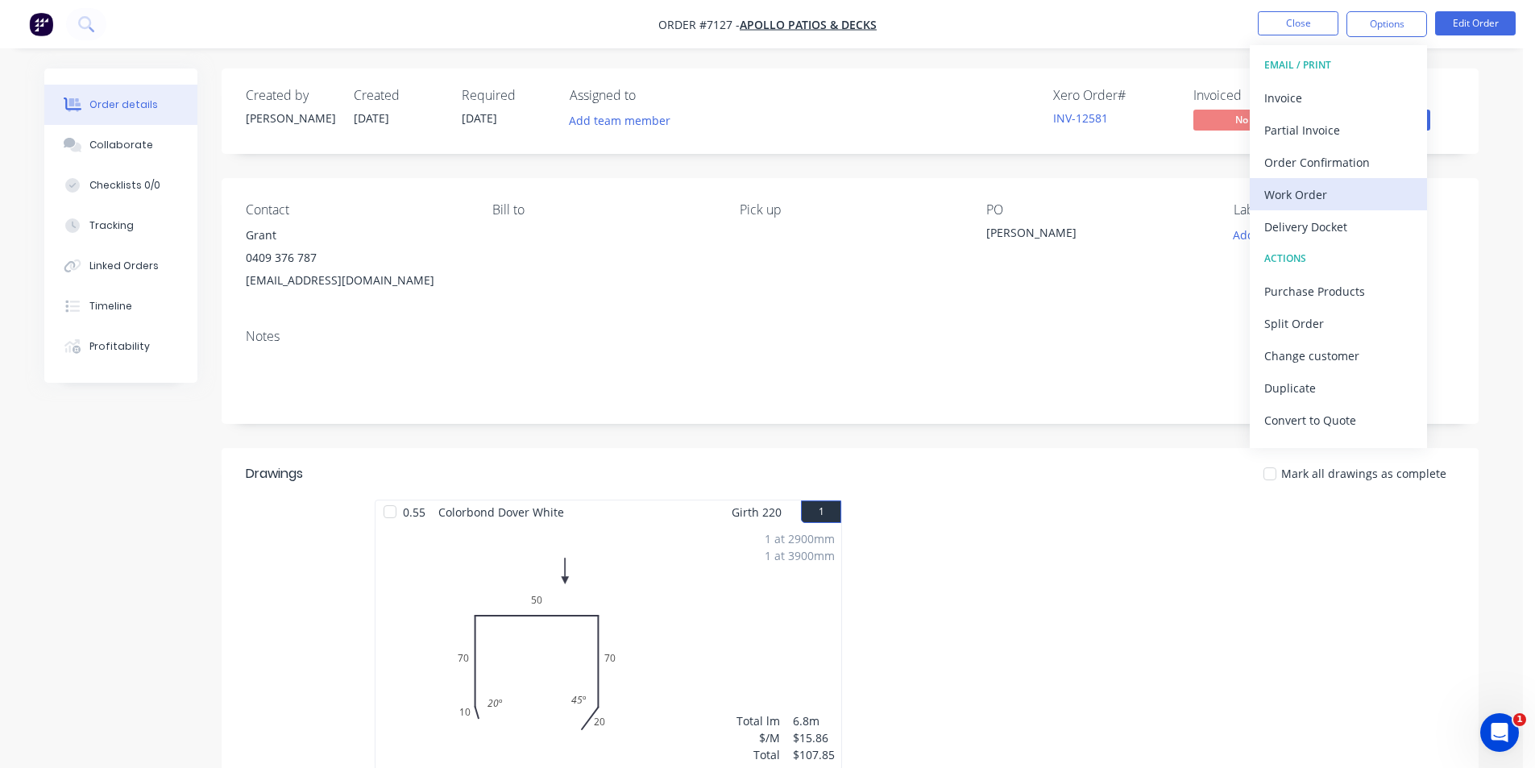
click at [1339, 197] on div "Work Order" at bounding box center [1338, 194] width 148 height 23
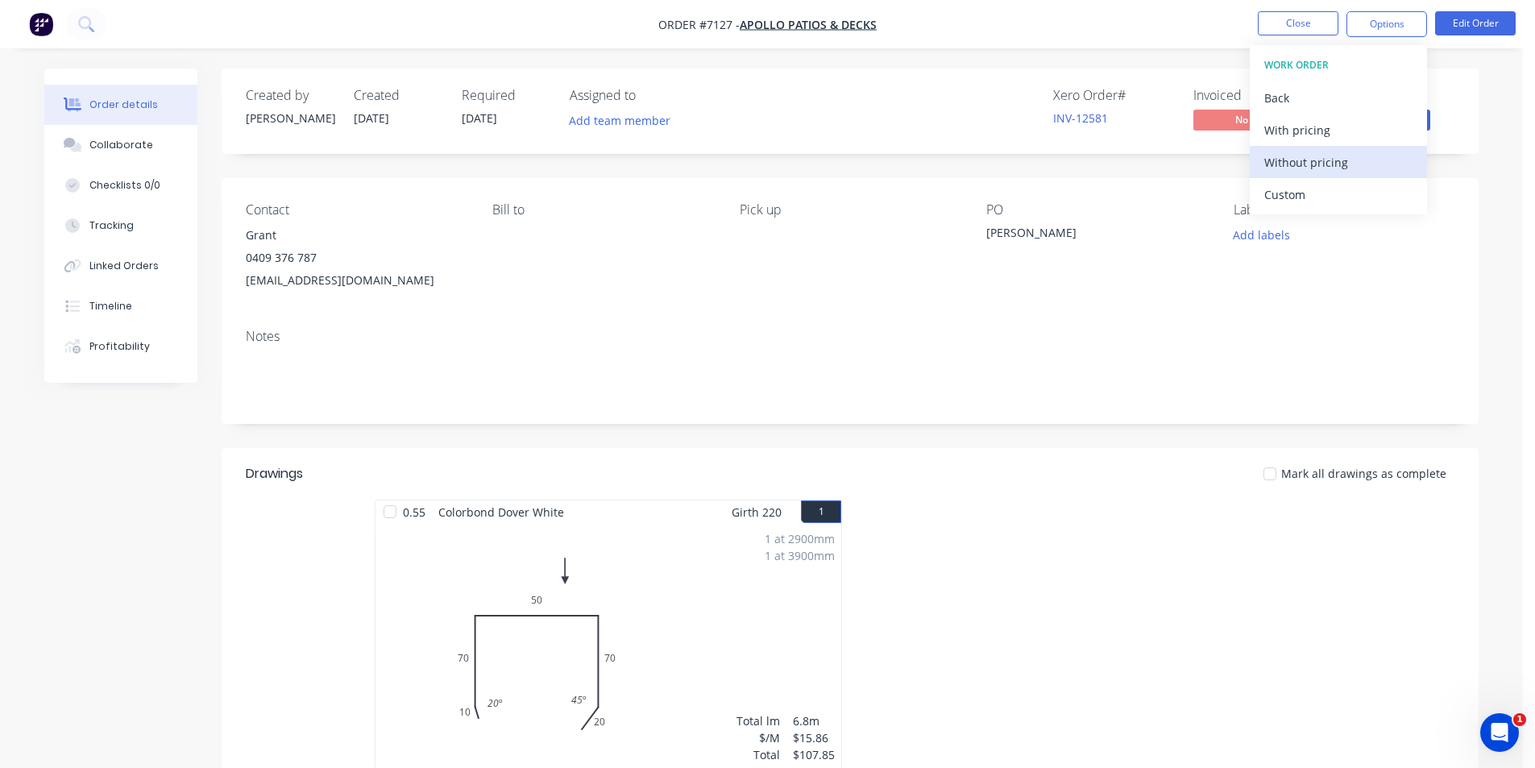
click at [1312, 165] on div "Without pricing" at bounding box center [1338, 162] width 148 height 23
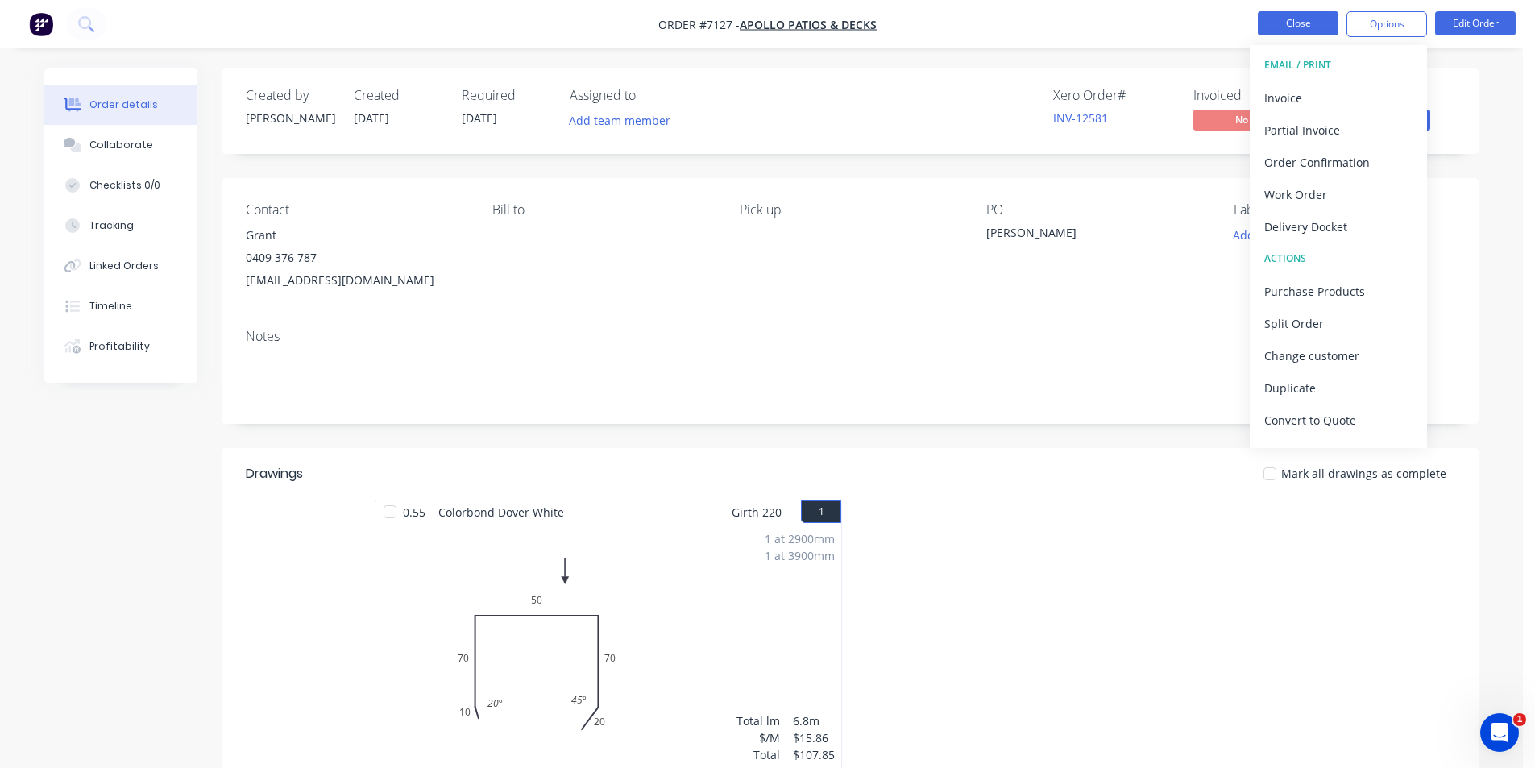
click at [1301, 15] on button "Close" at bounding box center [1298, 23] width 81 height 24
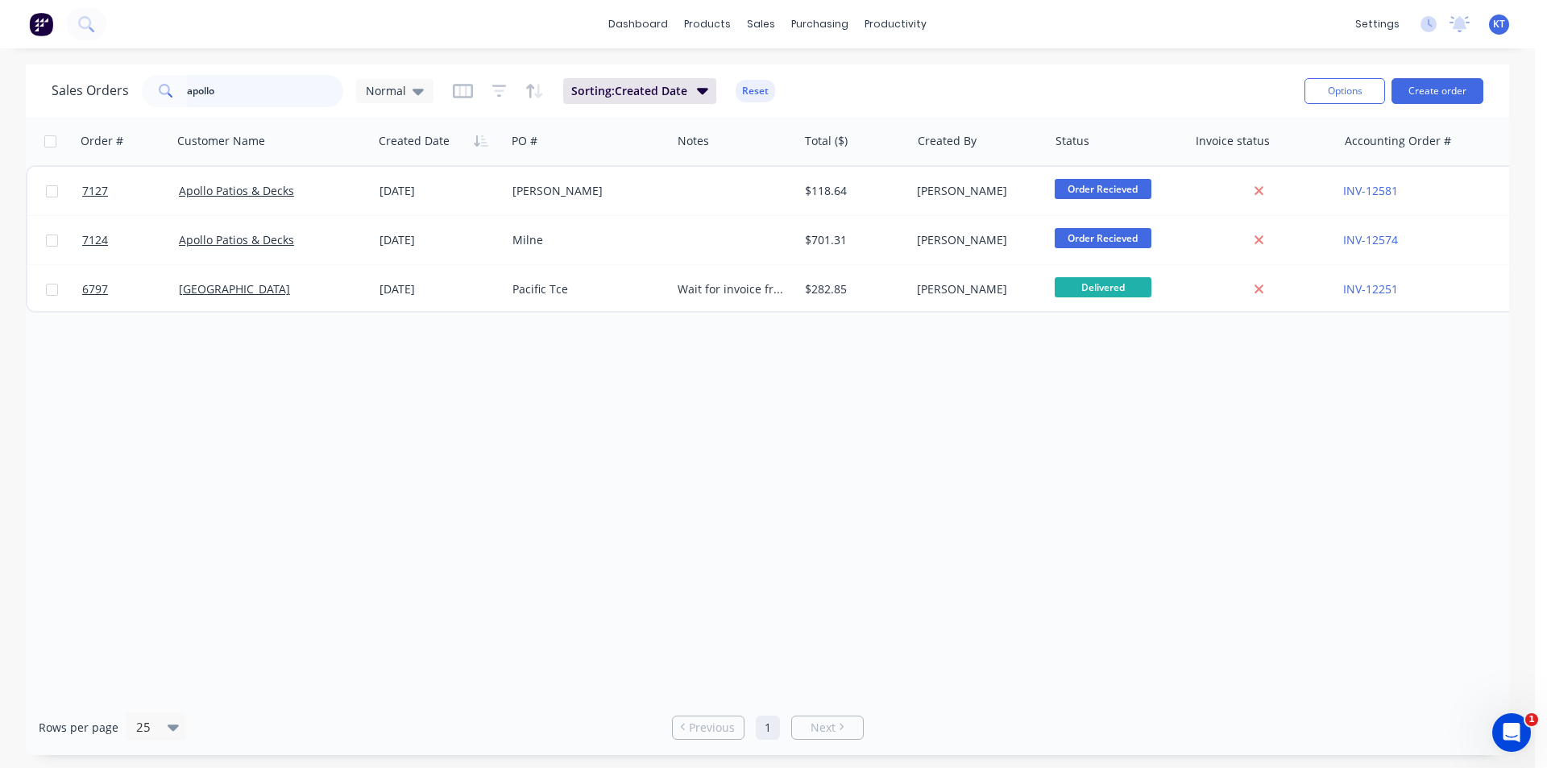
click at [256, 84] on input "apollo" at bounding box center [265, 91] width 157 height 32
click at [256, 85] on input "apollo" at bounding box center [265, 91] width 157 height 32
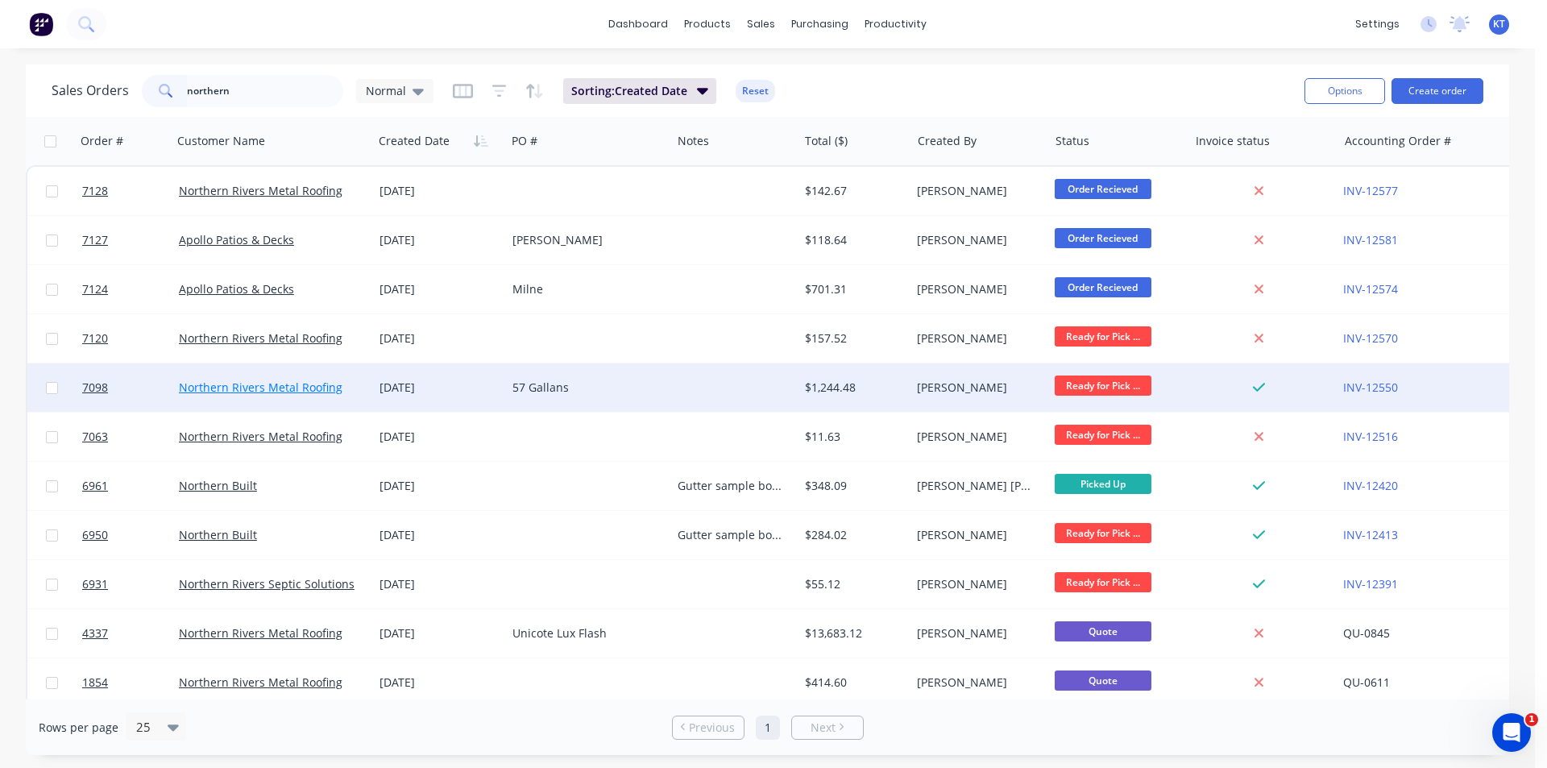
click at [294, 387] on link "Northern Rivers Metal Roofing" at bounding box center [261, 387] width 164 height 15
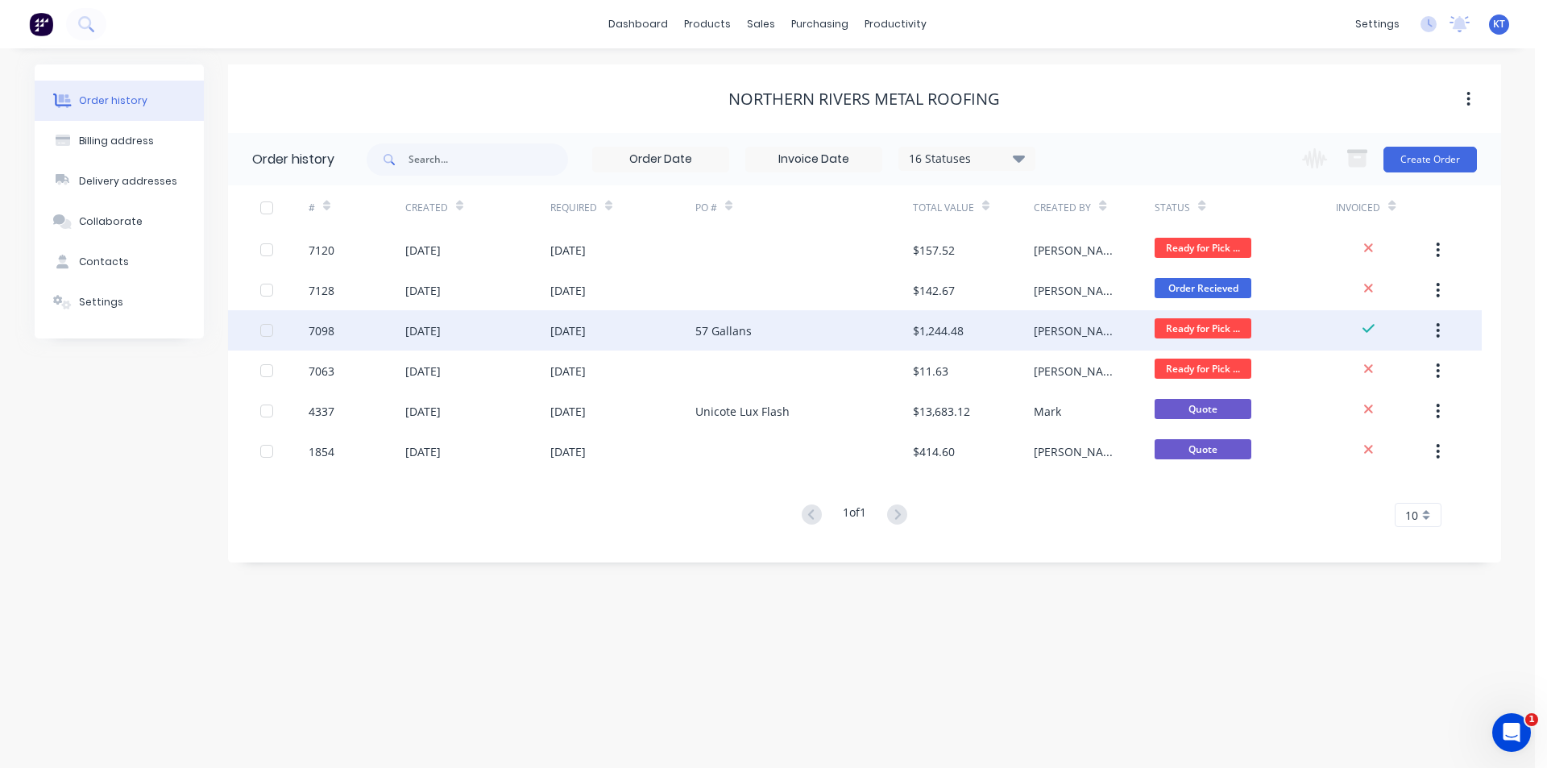
click at [913, 337] on div "$1,244.48" at bounding box center [938, 330] width 51 height 17
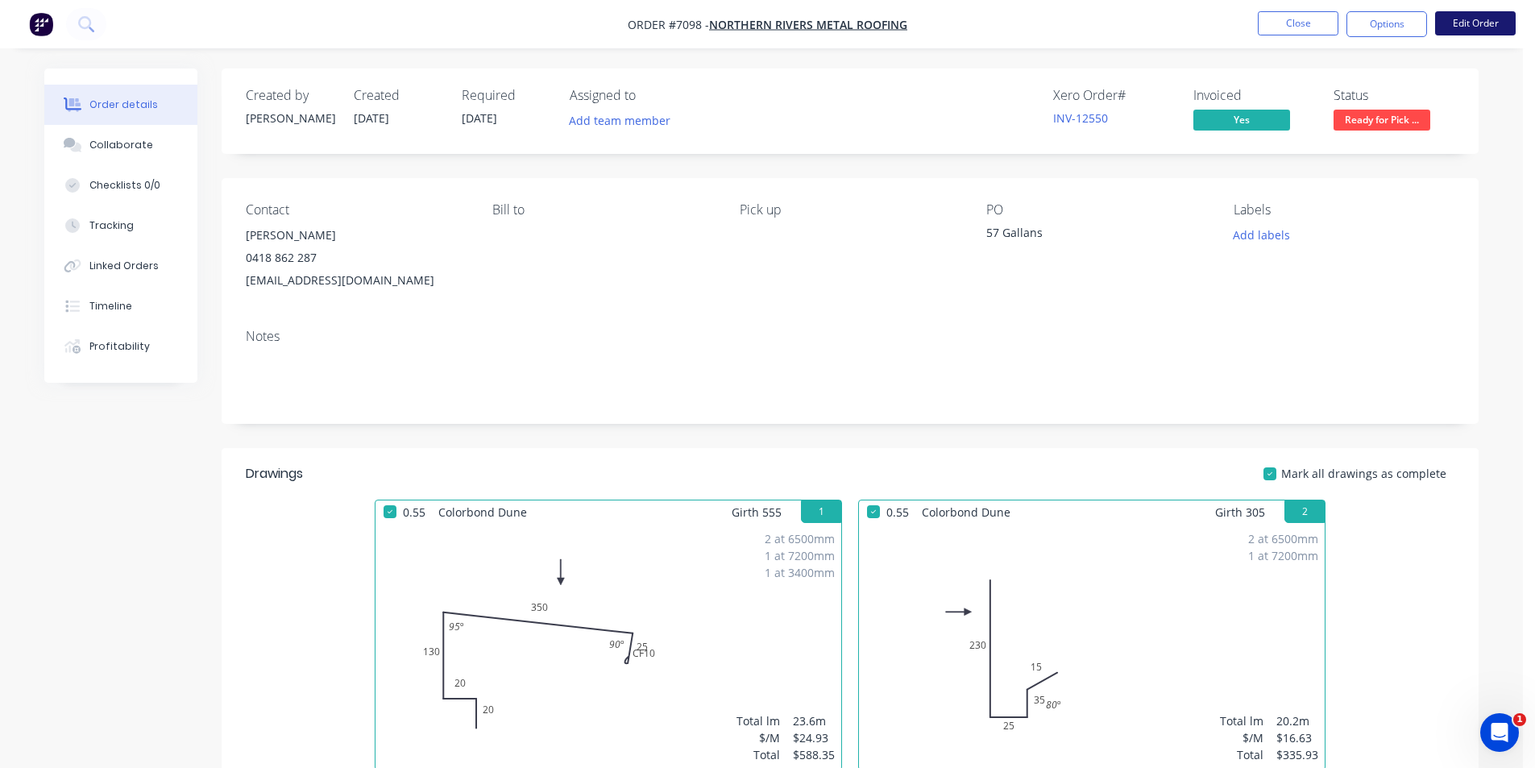
click at [1462, 22] on button "Edit Order" at bounding box center [1475, 23] width 81 height 24
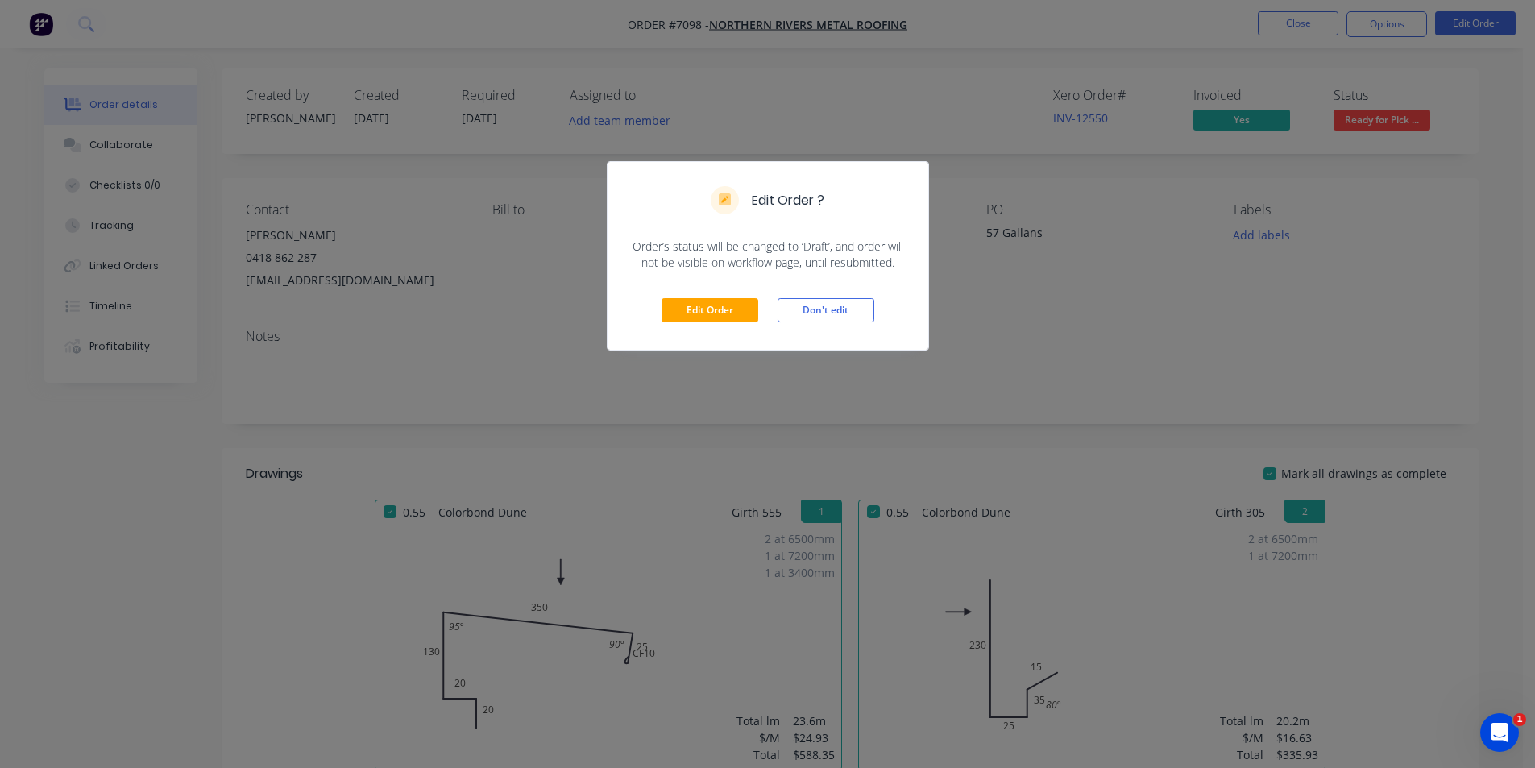
click at [759, 313] on div "Edit Order Don't edit" at bounding box center [768, 310] width 321 height 79
click at [721, 307] on button "Edit Order" at bounding box center [710, 310] width 97 height 24
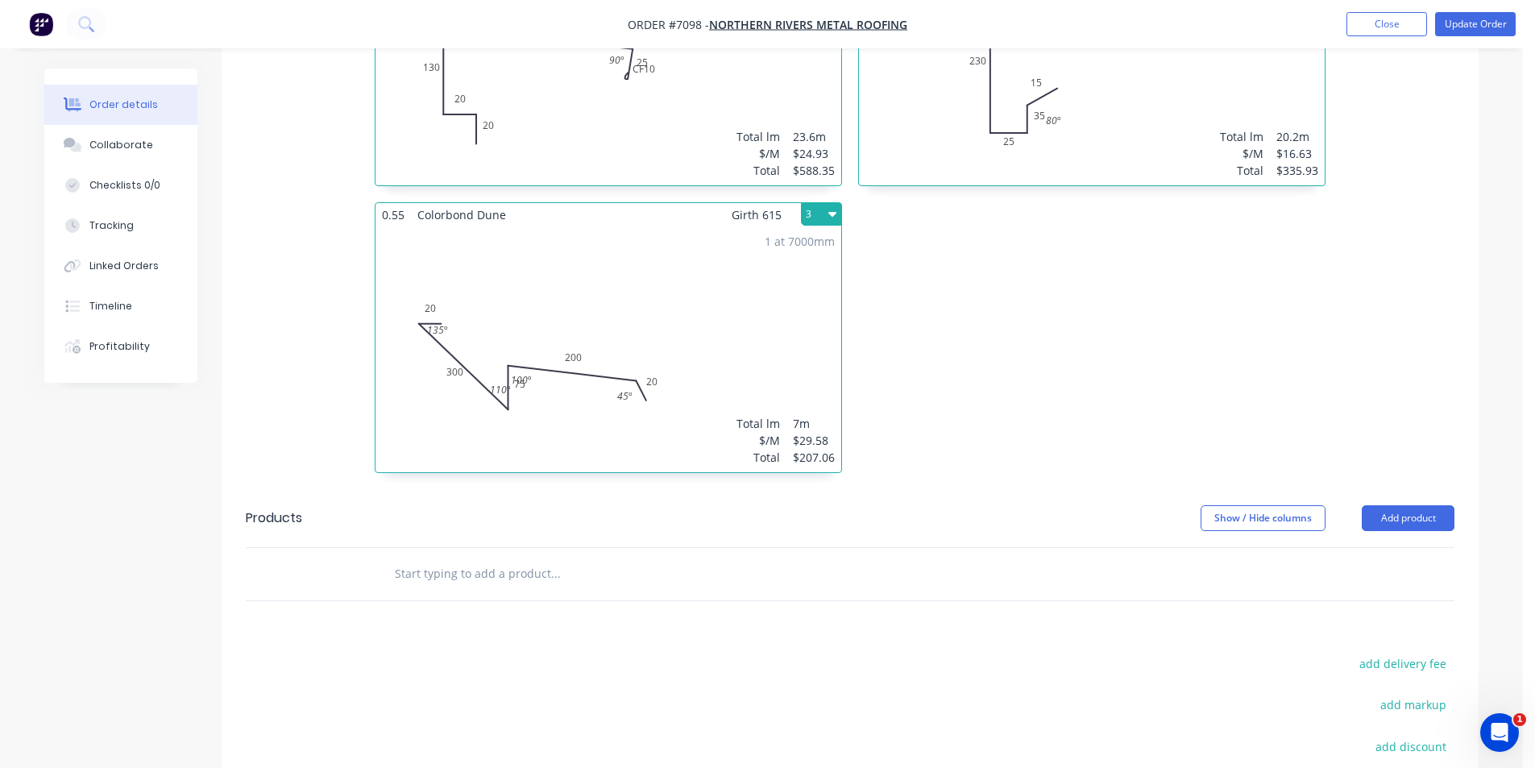
scroll to position [645, 0]
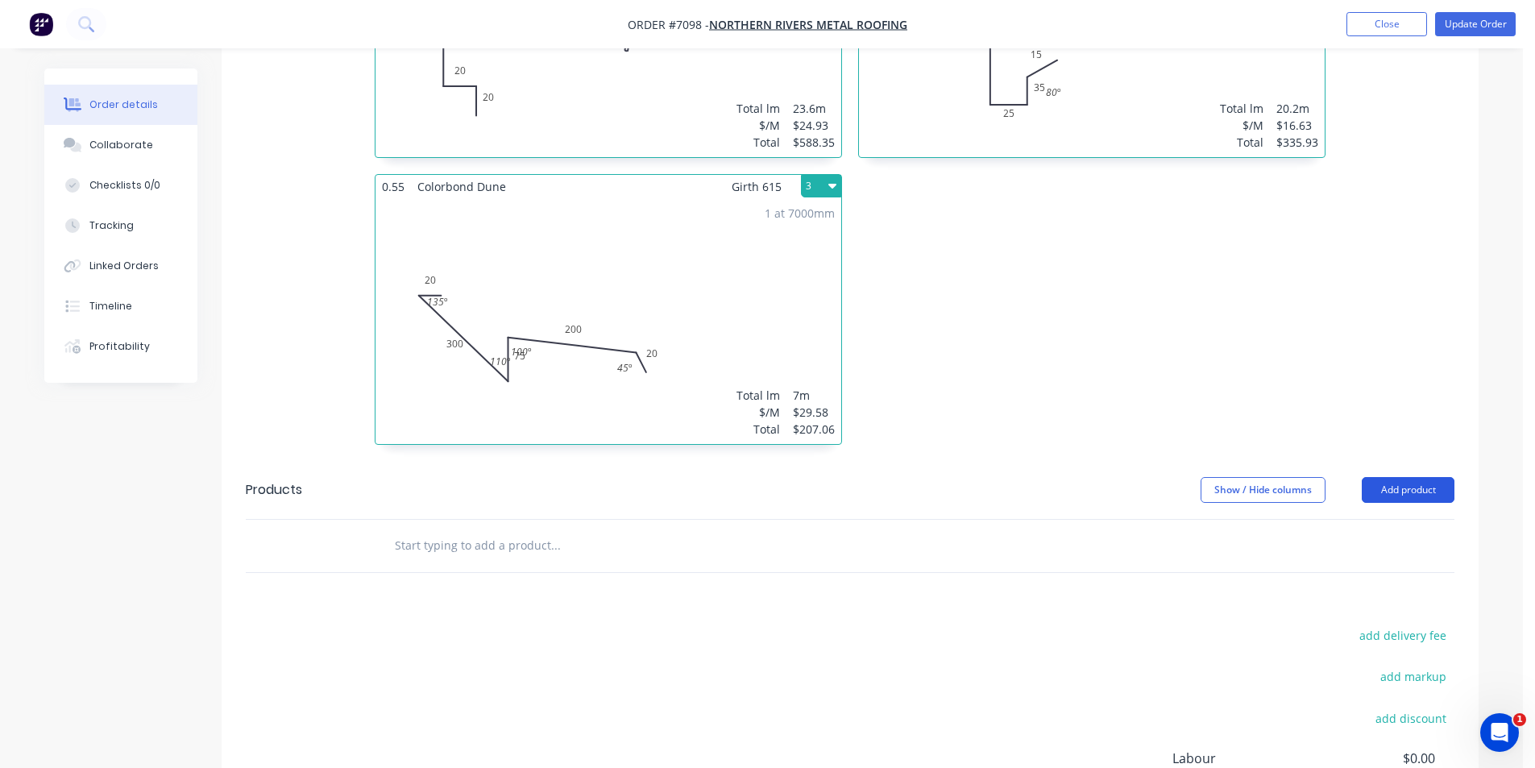
click at [1423, 477] on button "Add product" at bounding box center [1408, 490] width 93 height 26
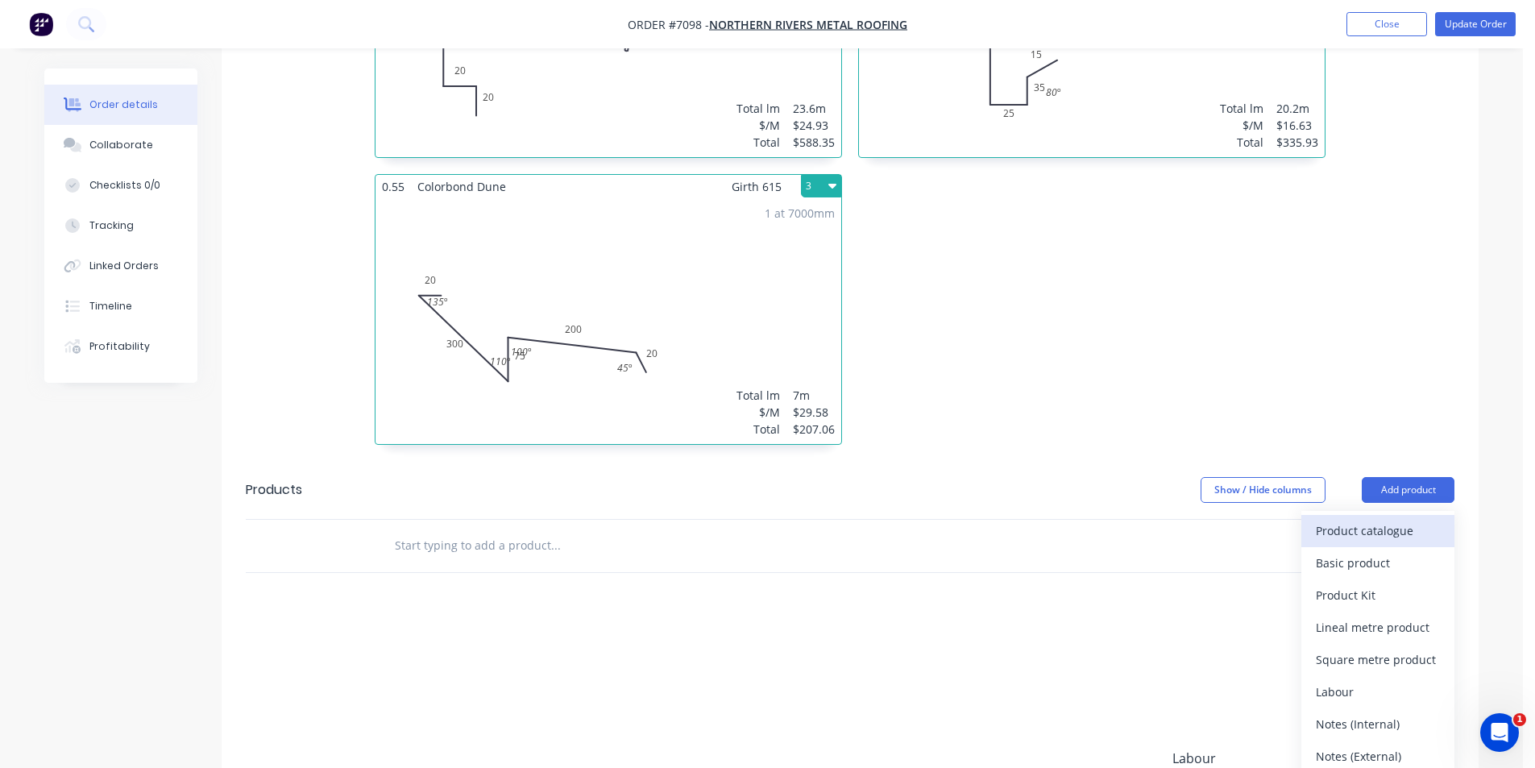
click at [1390, 519] on div "Product catalogue" at bounding box center [1378, 530] width 124 height 23
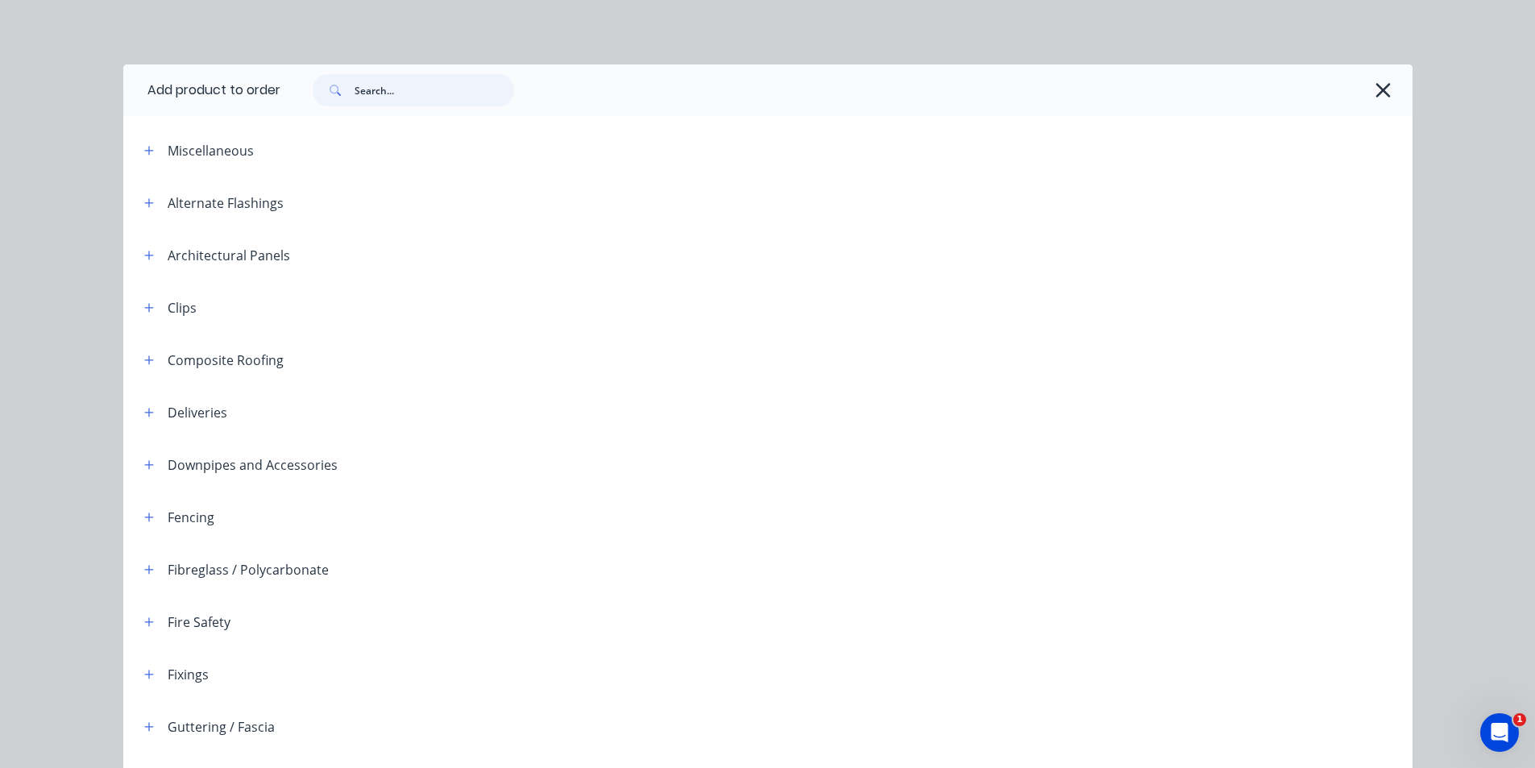
click at [408, 92] on input "text" at bounding box center [435, 90] width 160 height 32
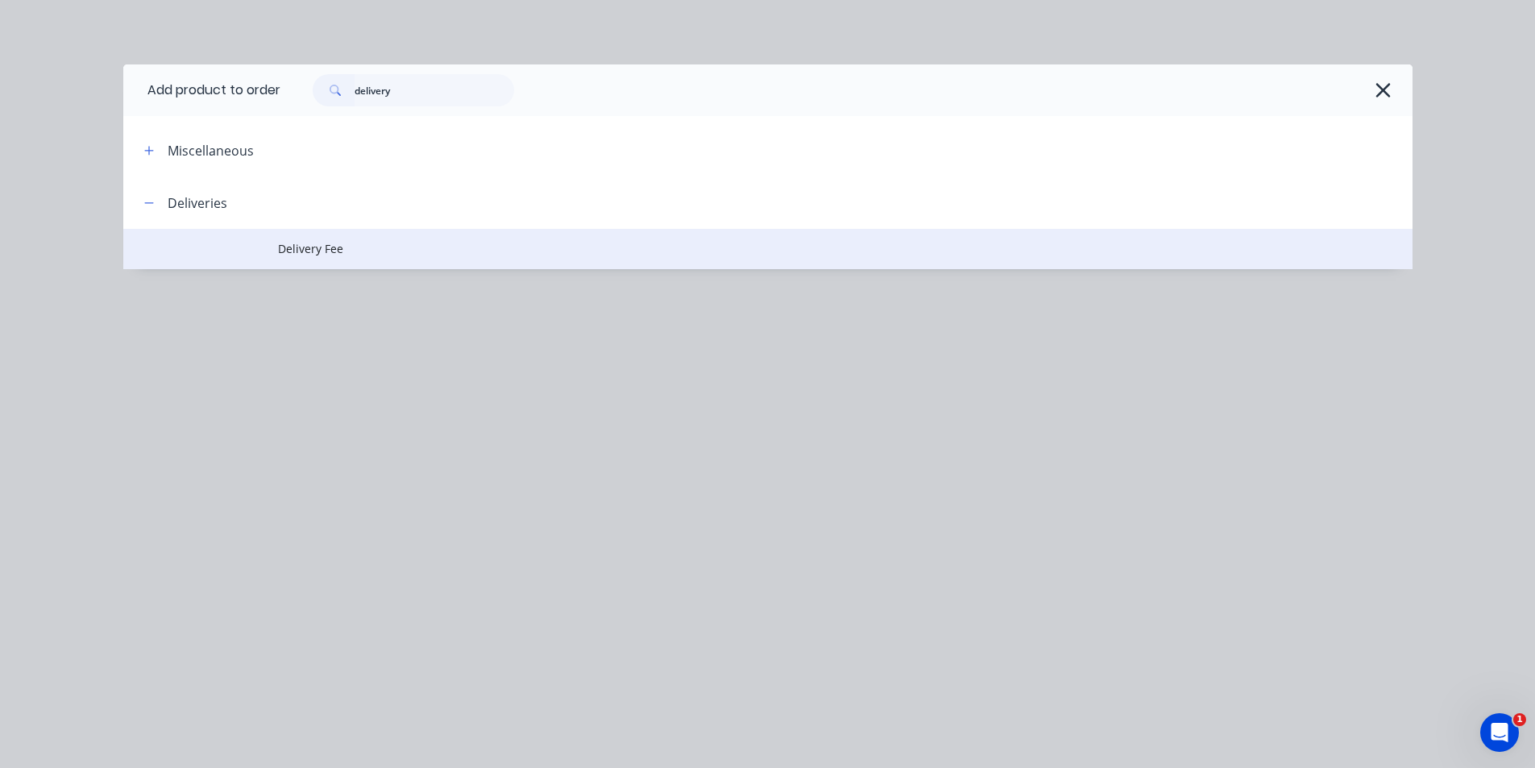
click at [343, 234] on td "Delivery Fee" at bounding box center [845, 249] width 1135 height 40
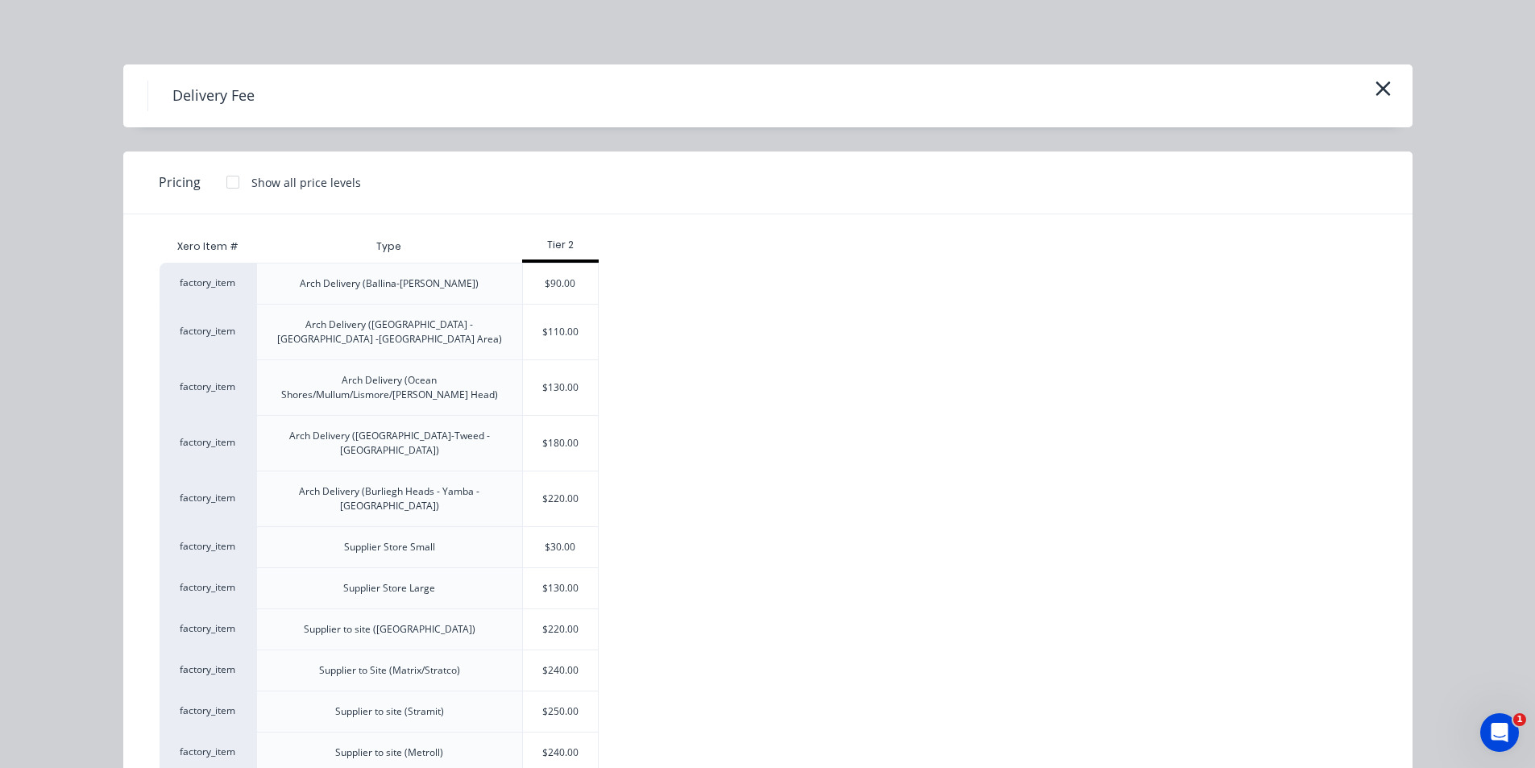
drag, startPoint x: 533, startPoint y: 287, endPoint x: 973, endPoint y: 389, distance: 452.5
click at [533, 286] on div "$90.00" at bounding box center [561, 283] width 76 height 40
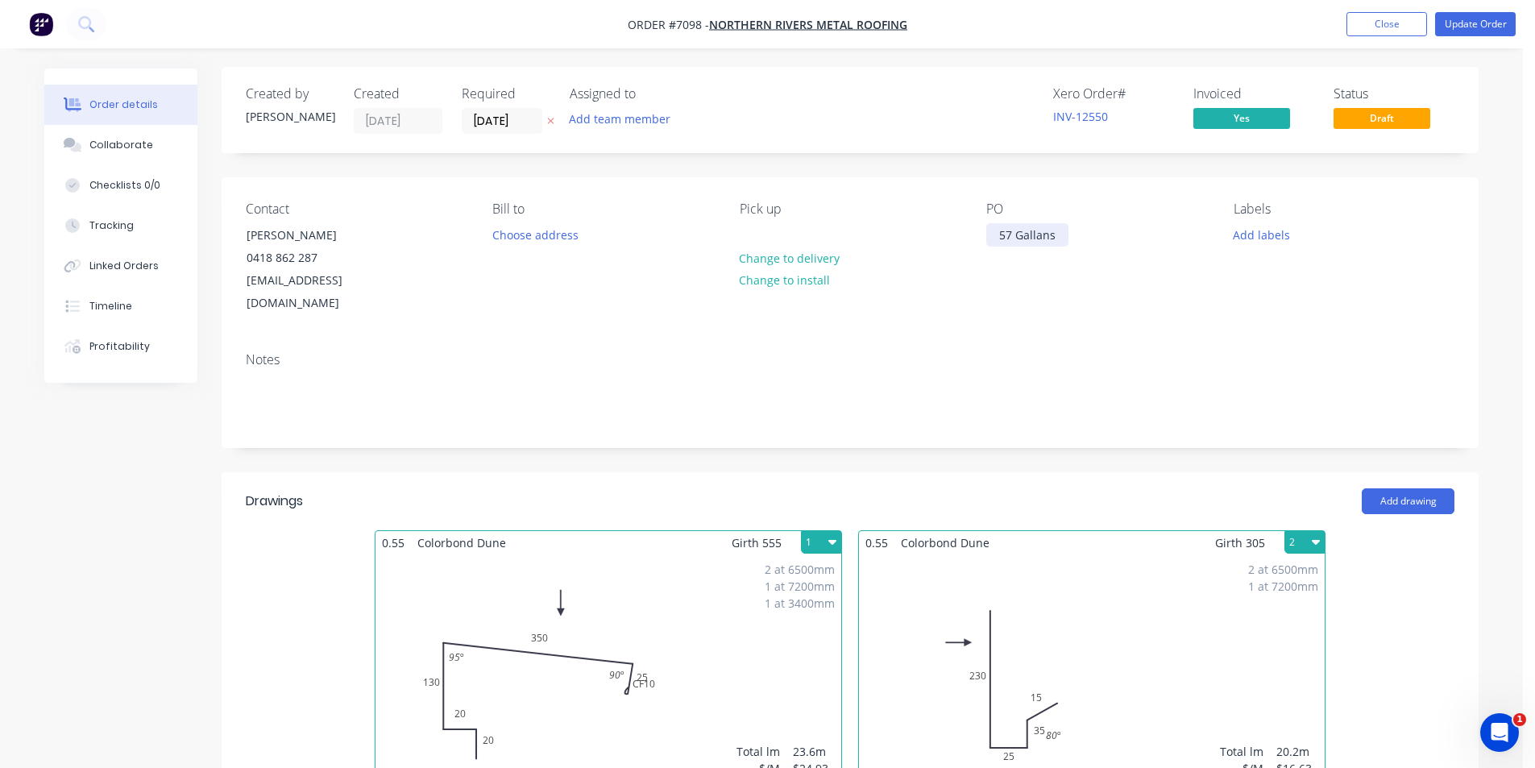
scroll to position [0, 0]
click at [814, 265] on button "Change to delivery" at bounding box center [790, 259] width 118 height 22
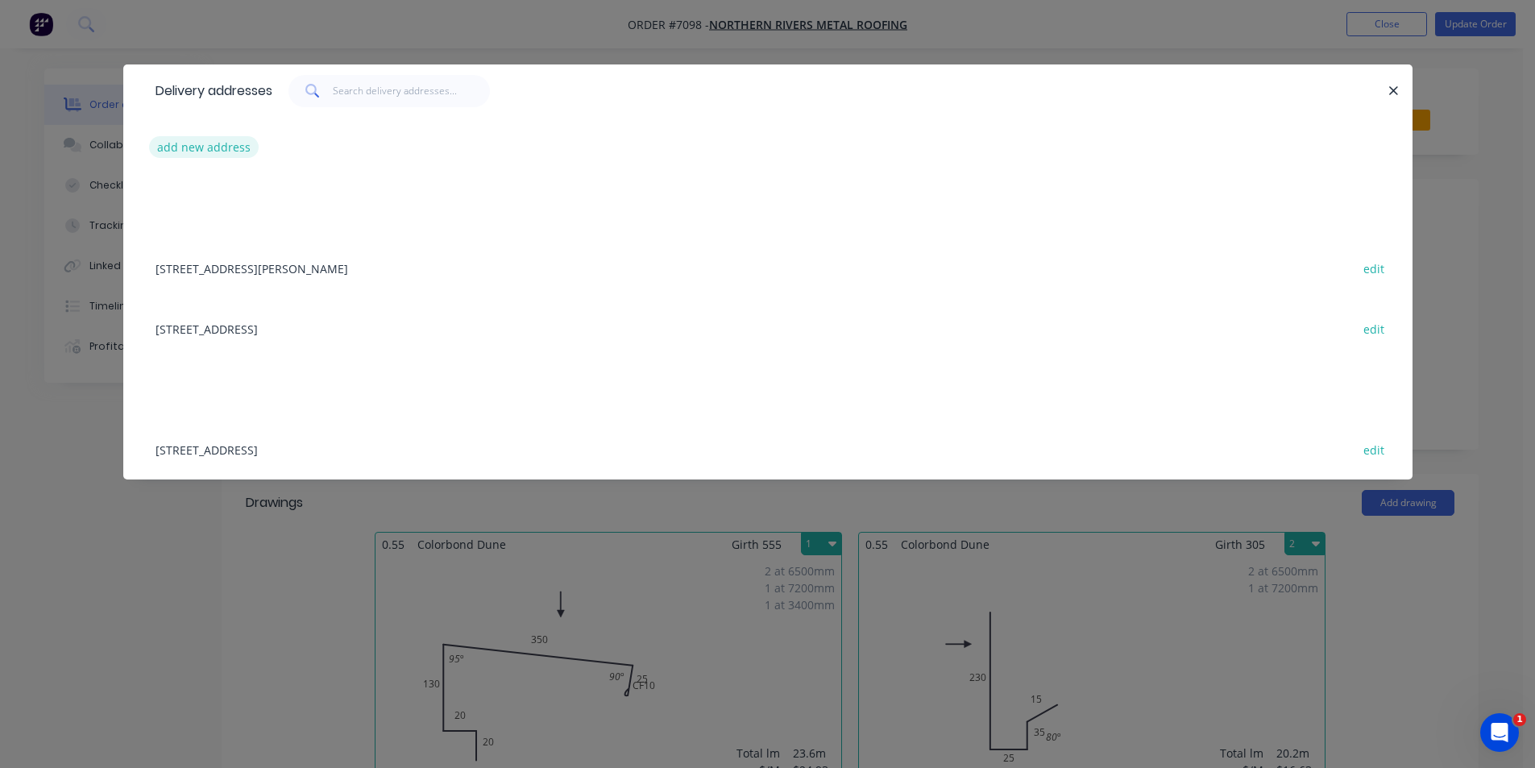
click at [205, 139] on button "add new address" at bounding box center [204, 147] width 110 height 22
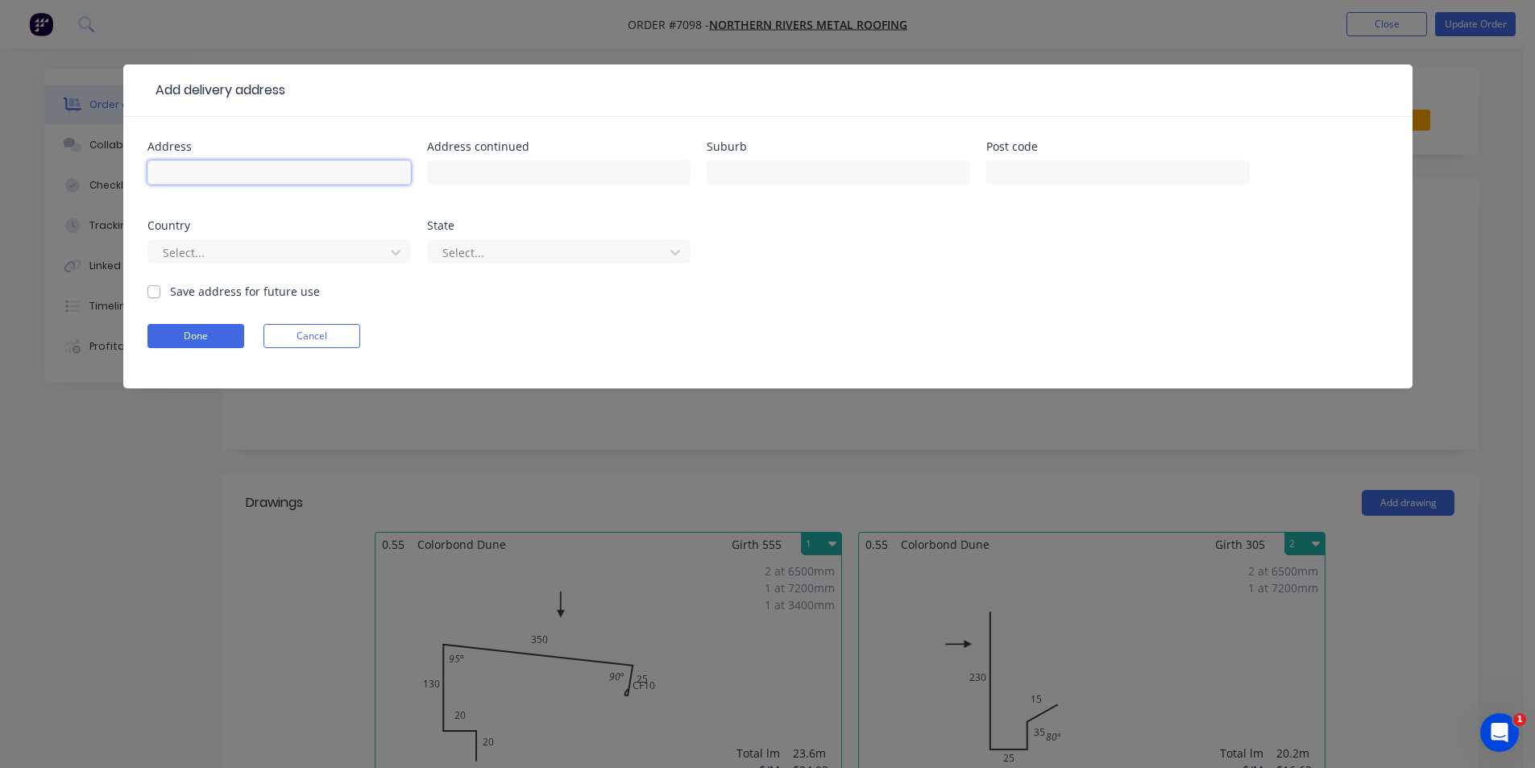
click at [238, 183] on input "text" at bounding box center [278, 172] width 263 height 24
click at [768, 172] on input "text" at bounding box center [838, 172] width 263 height 24
drag, startPoint x: 131, startPoint y: 292, endPoint x: 151, endPoint y: 294, distance: 20.2
click at [137, 292] on div "Address [STREET_ADDRESS] Address continued Suburb Ballina Post code Country Sel…" at bounding box center [767, 253] width 1289 height 272
click at [170, 294] on label "Save address for future use" at bounding box center [245, 291] width 150 height 17
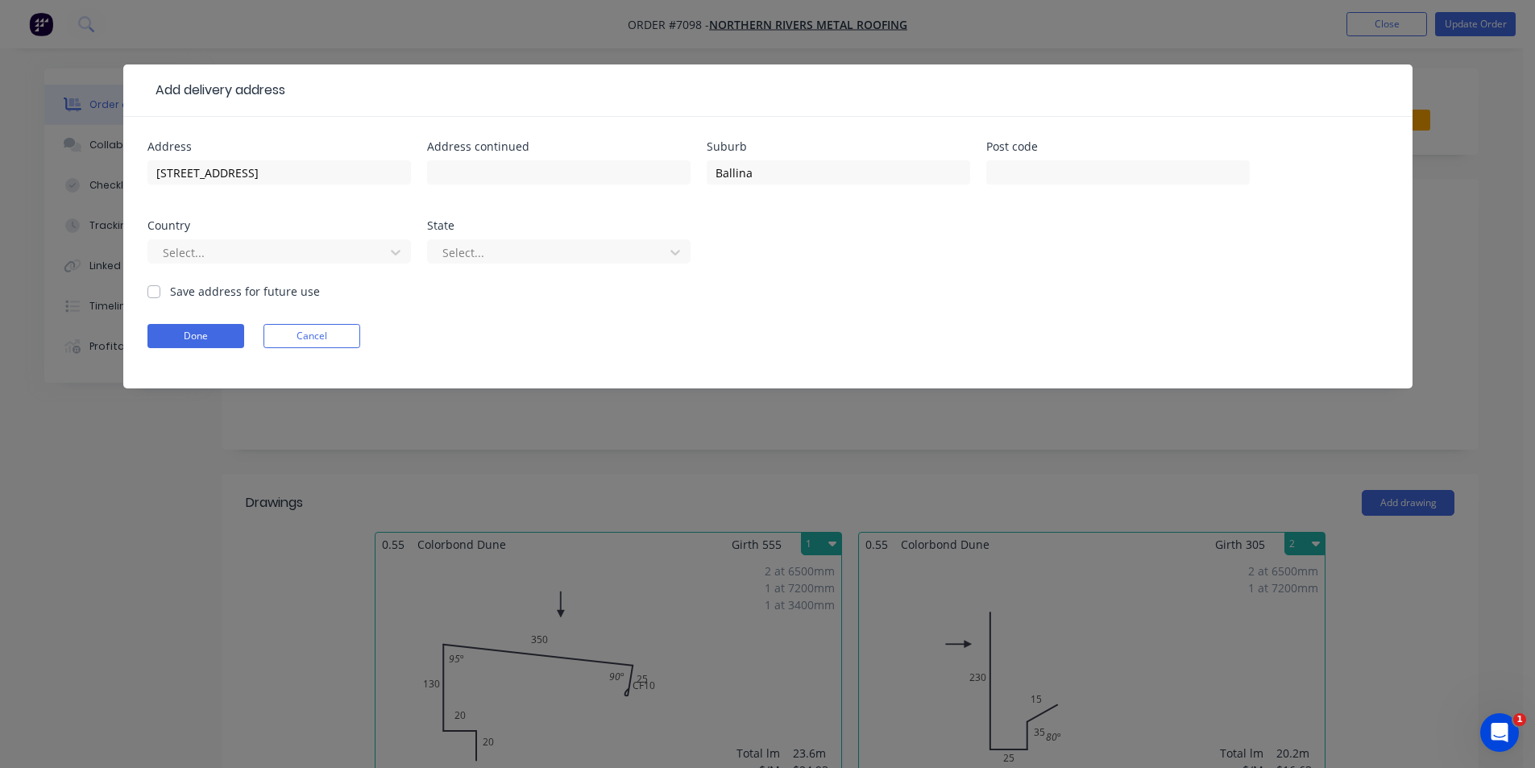
click at [153, 294] on input "Save address for future use" at bounding box center [153, 290] width 13 height 15
click at [171, 328] on button "Done" at bounding box center [195, 336] width 97 height 24
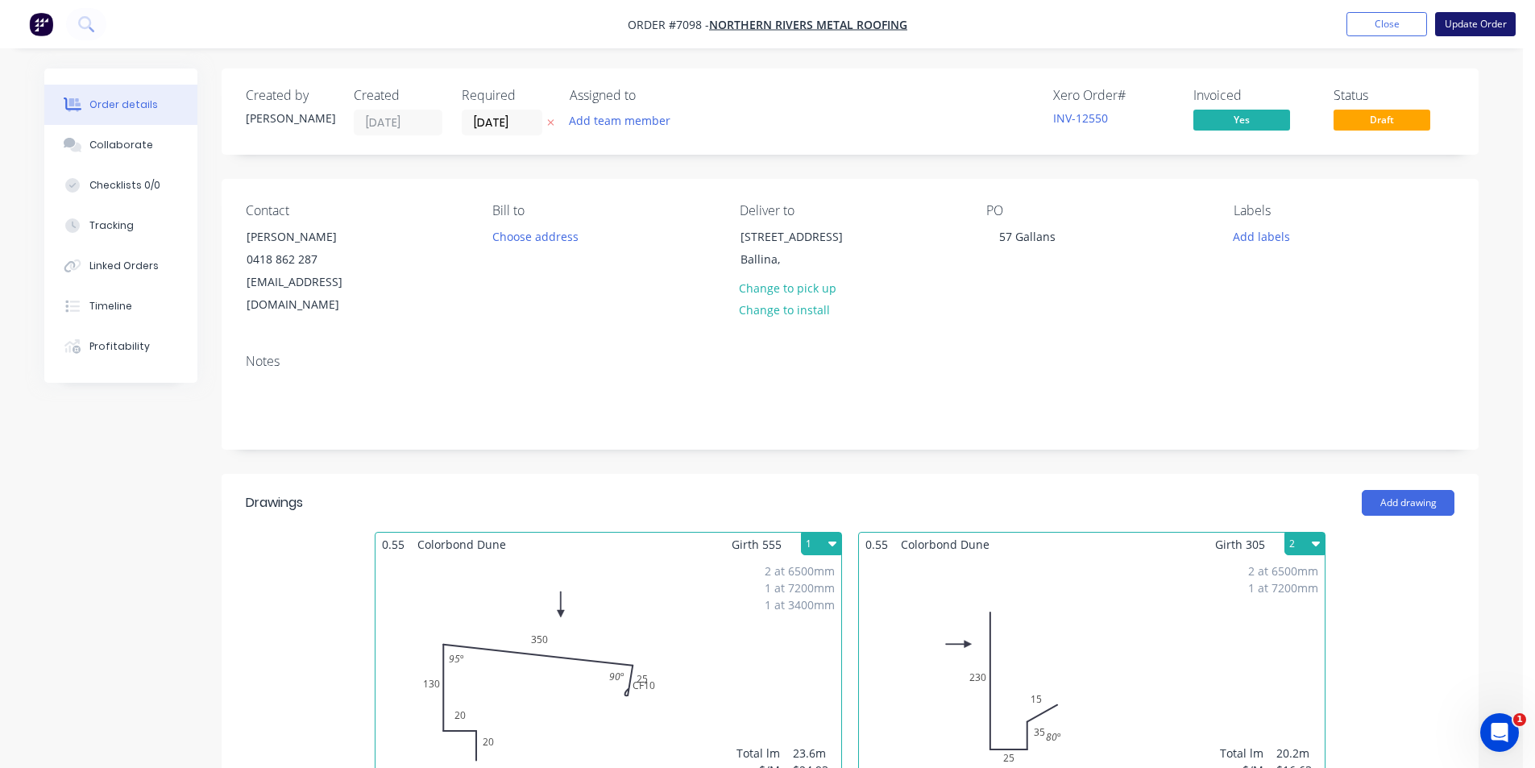
click at [1489, 23] on button "Update Order" at bounding box center [1475, 24] width 81 height 24
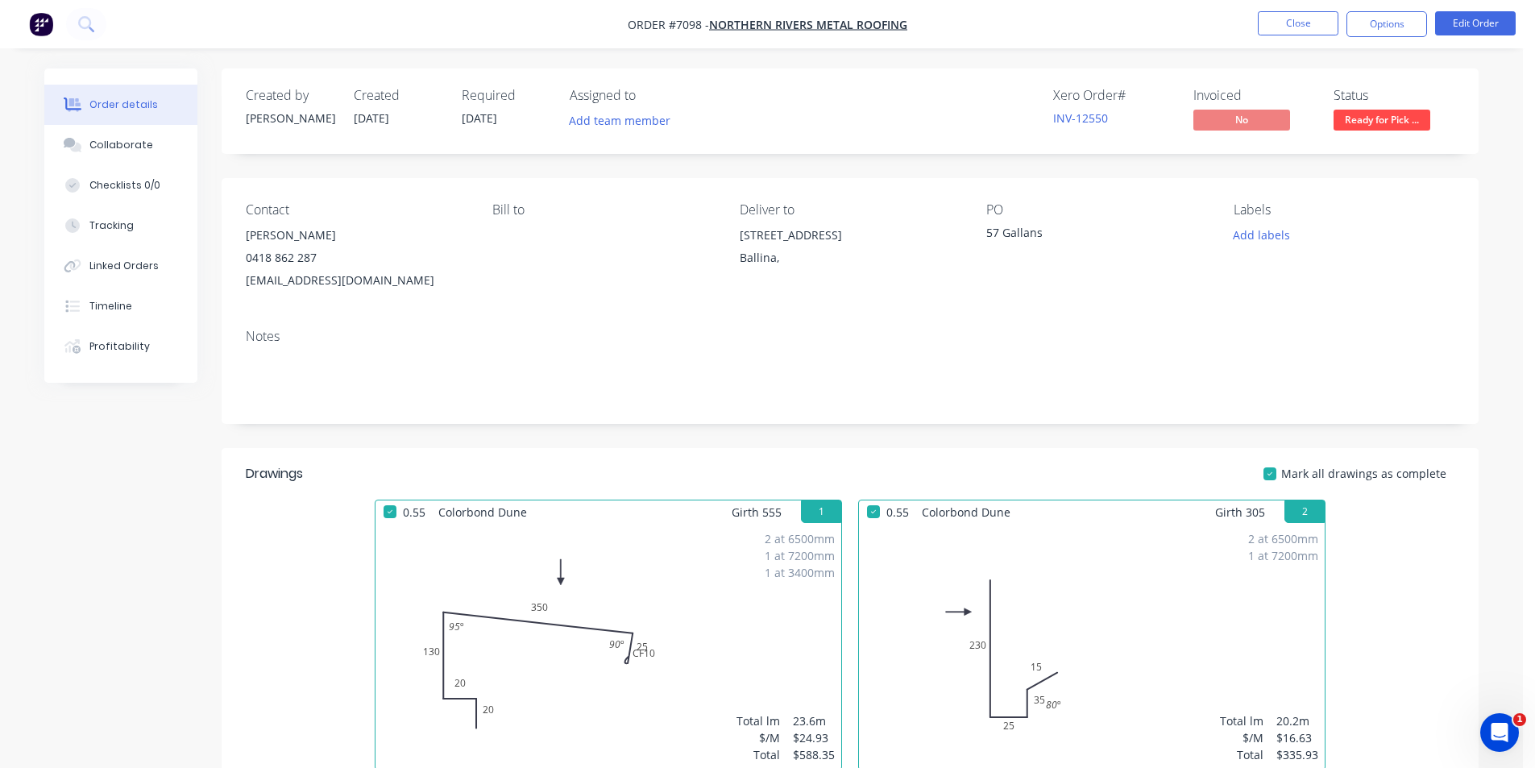
click at [1375, 116] on span "Ready for Pick ..." at bounding box center [1382, 120] width 97 height 20
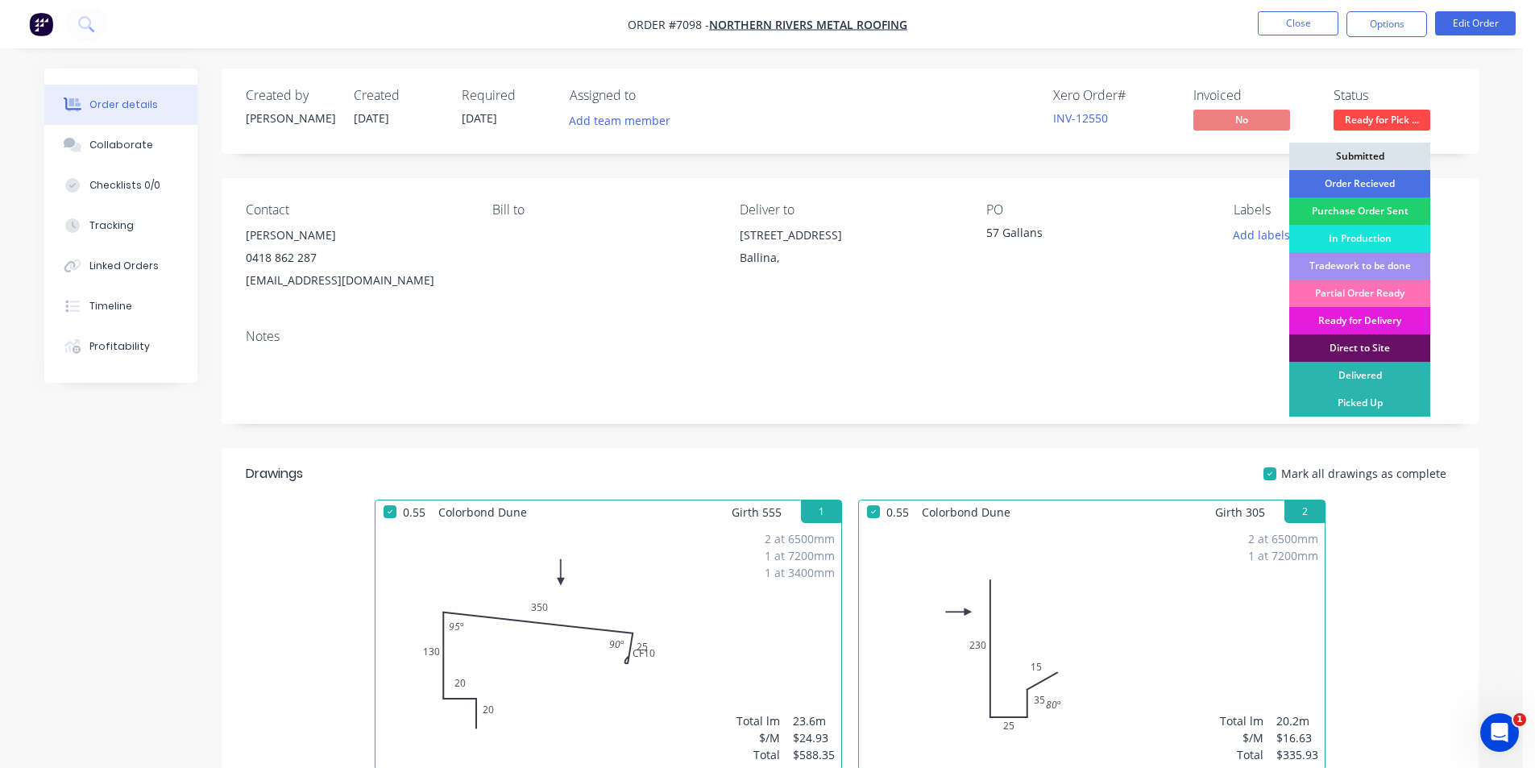
click at [1393, 314] on div "Ready for Delivery" at bounding box center [1359, 320] width 141 height 27
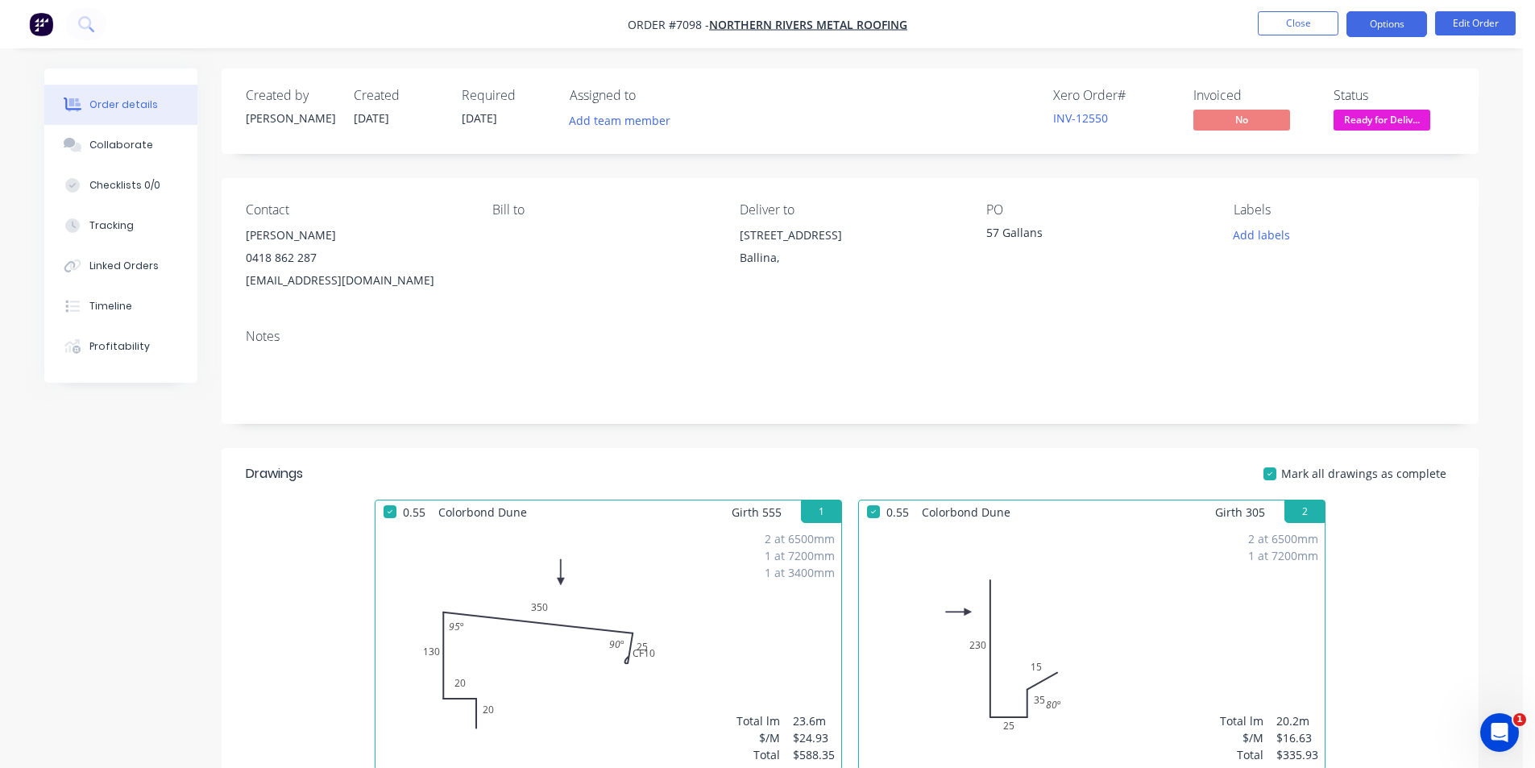
click at [1373, 18] on button "Options" at bounding box center [1386, 24] width 81 height 26
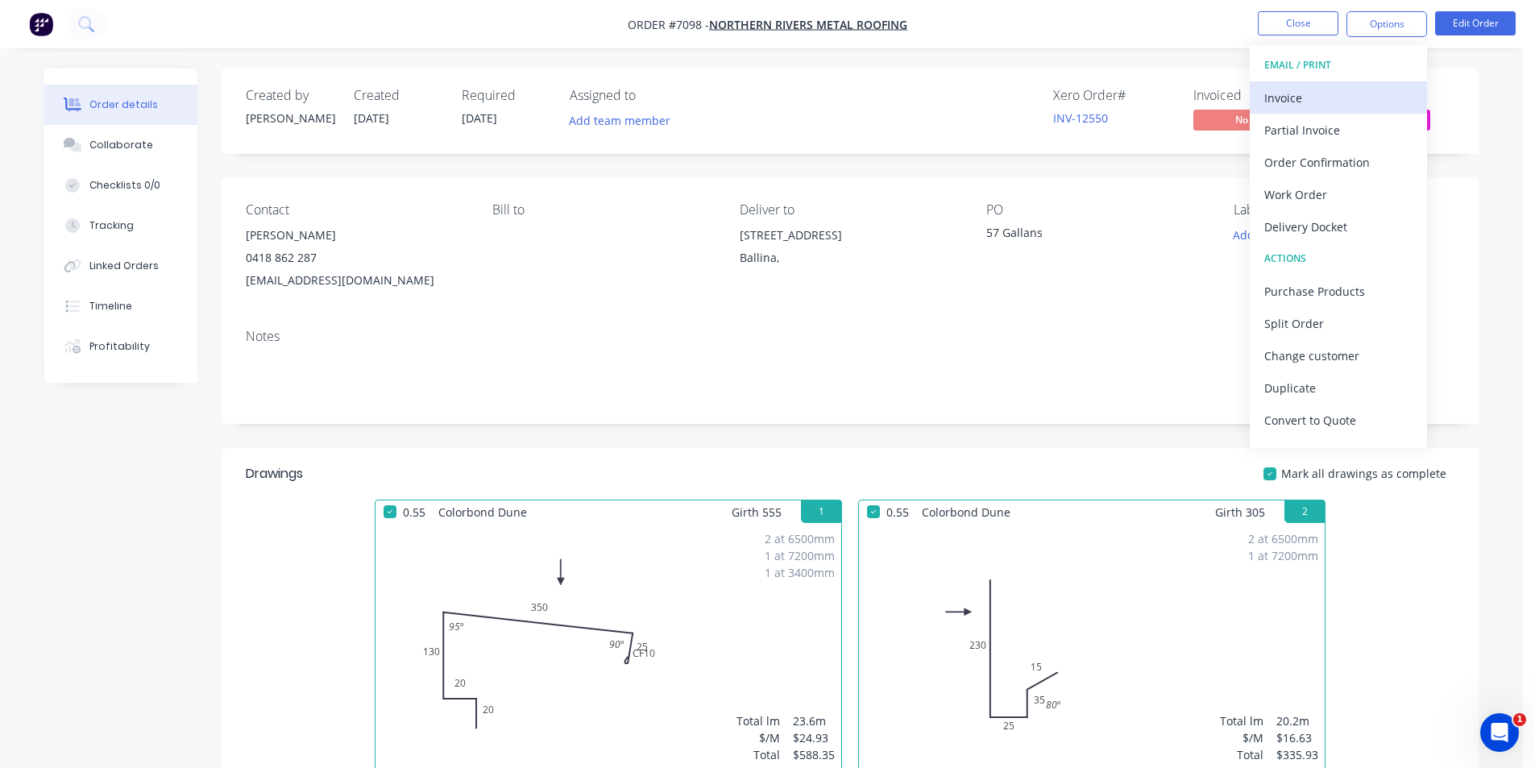
click at [1301, 105] on div "Invoice" at bounding box center [1338, 97] width 148 height 23
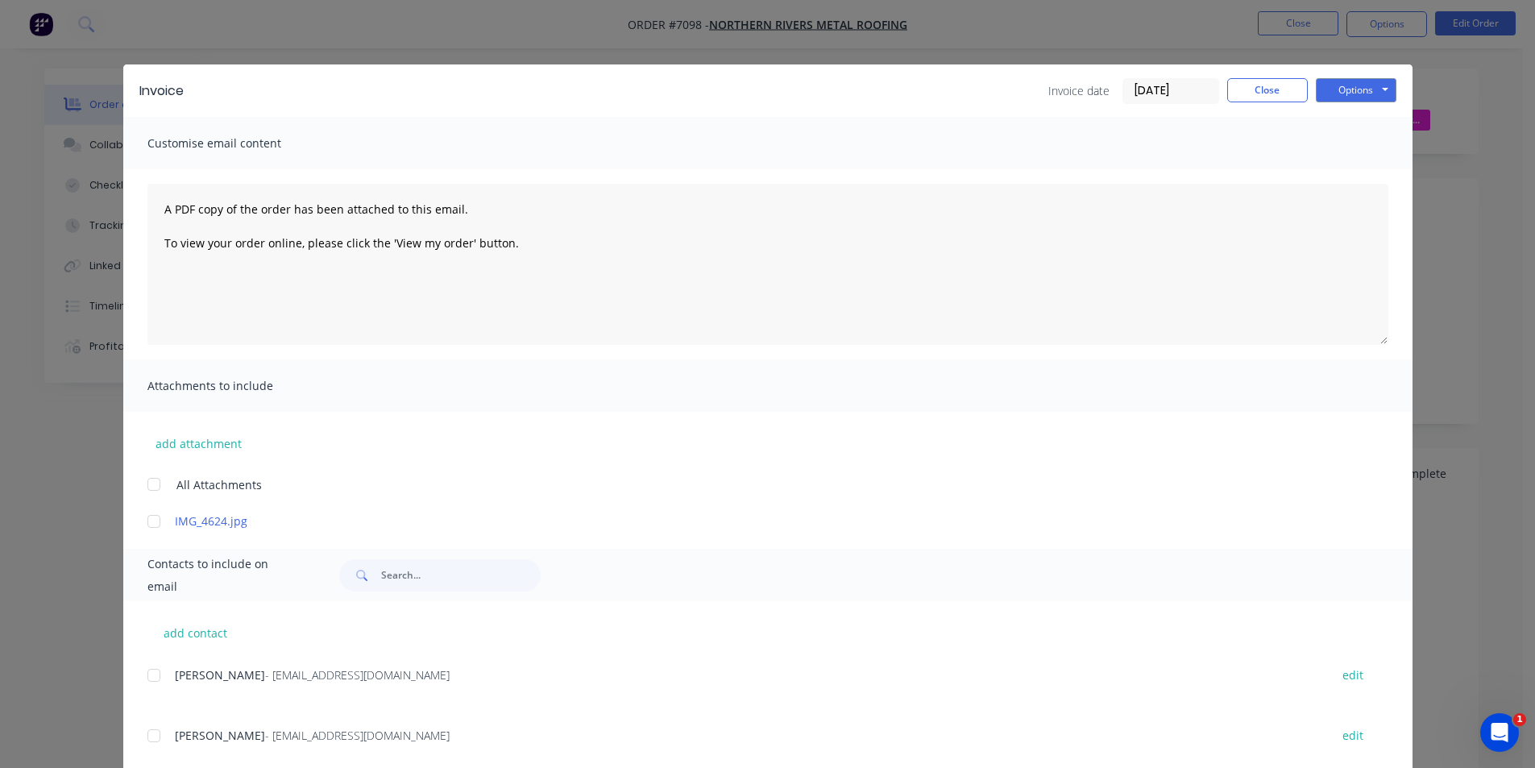
click at [151, 685] on div at bounding box center [154, 675] width 32 height 32
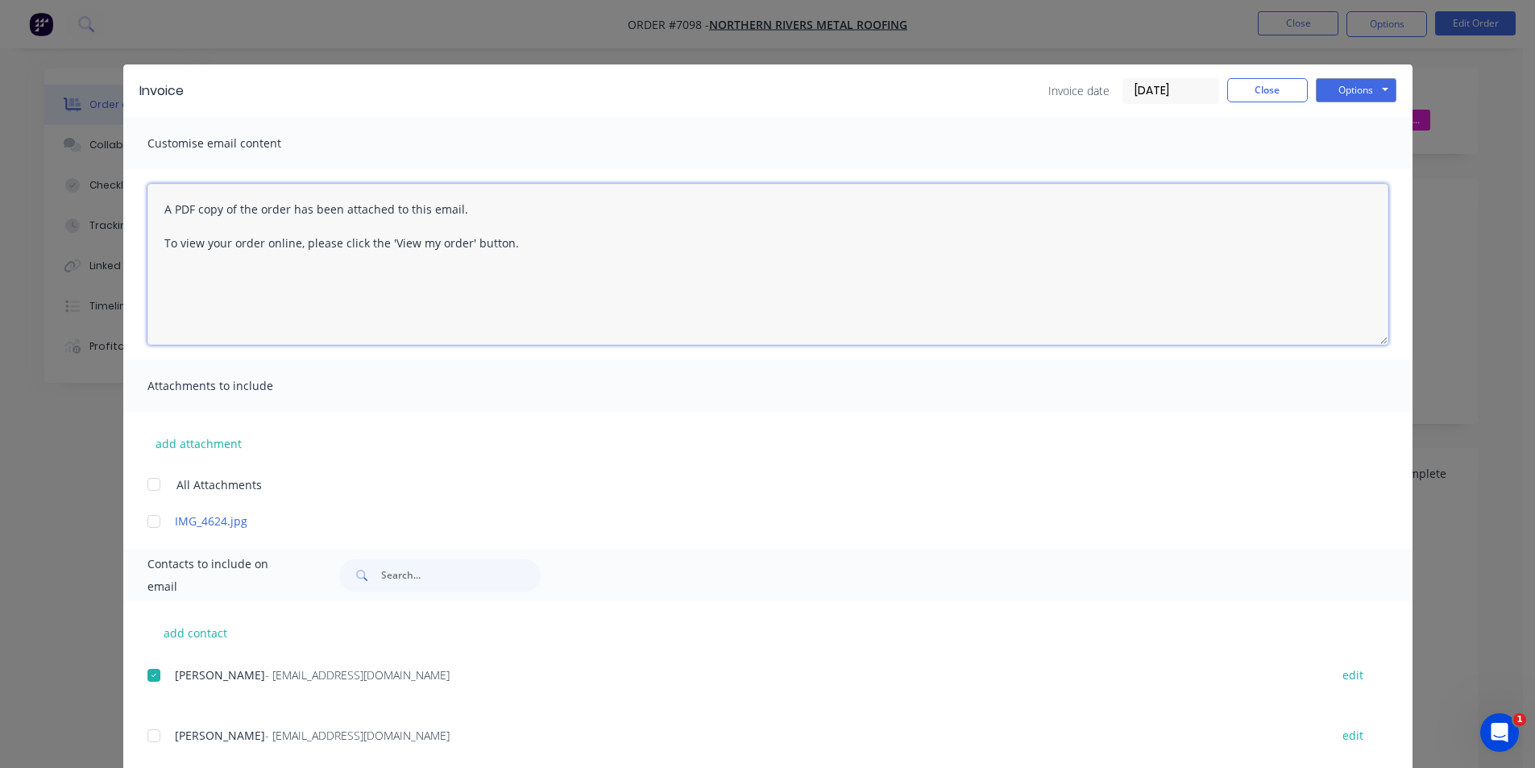
click at [161, 209] on textarea "A PDF copy of the order has been attached to this email. To view your order onl…" at bounding box center [767, 264] width 1241 height 161
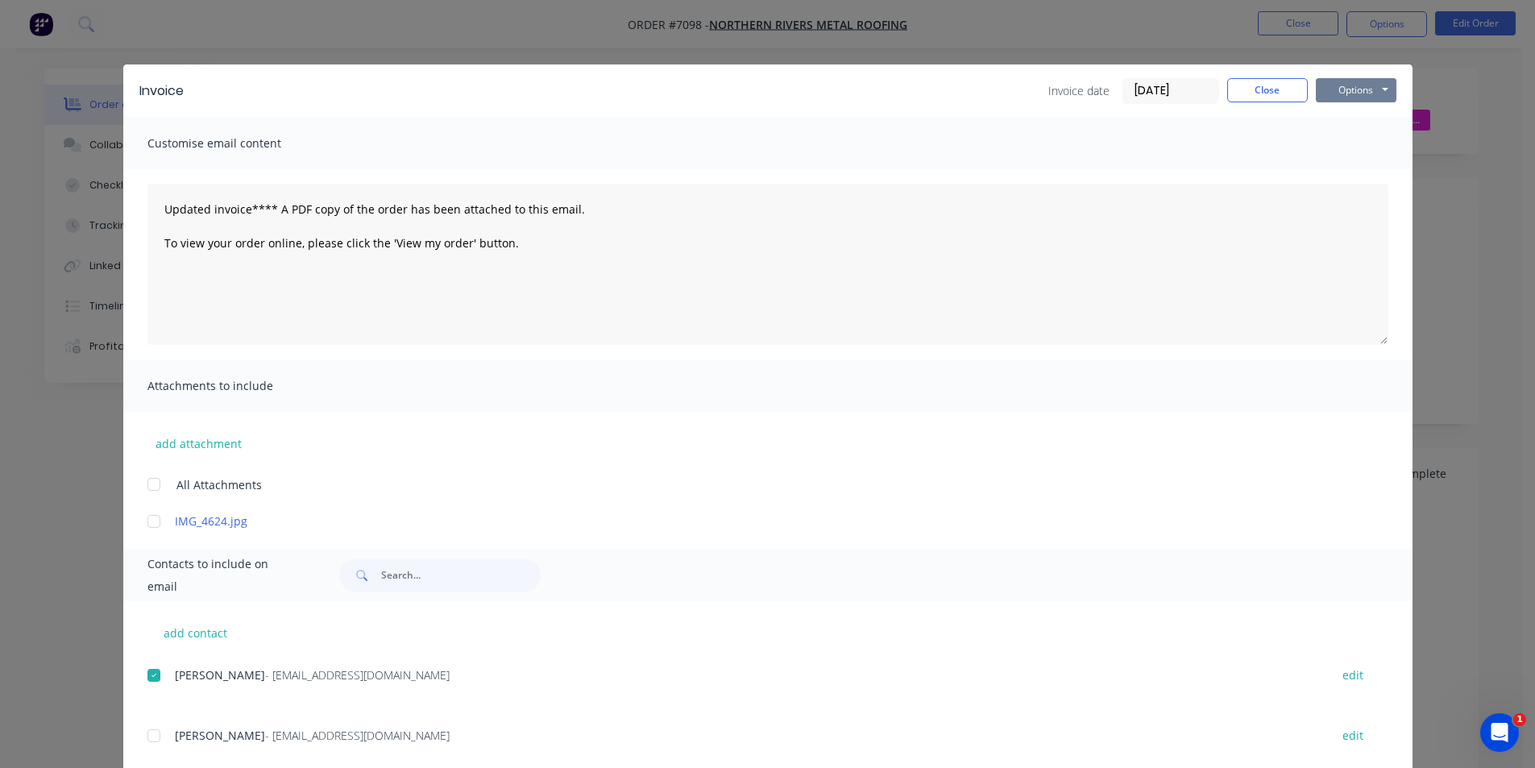
click at [1369, 90] on button "Options" at bounding box center [1356, 90] width 81 height 24
click at [1354, 161] on button "Email" at bounding box center [1367, 172] width 103 height 27
click at [1290, 96] on button "Close" at bounding box center [1267, 90] width 81 height 24
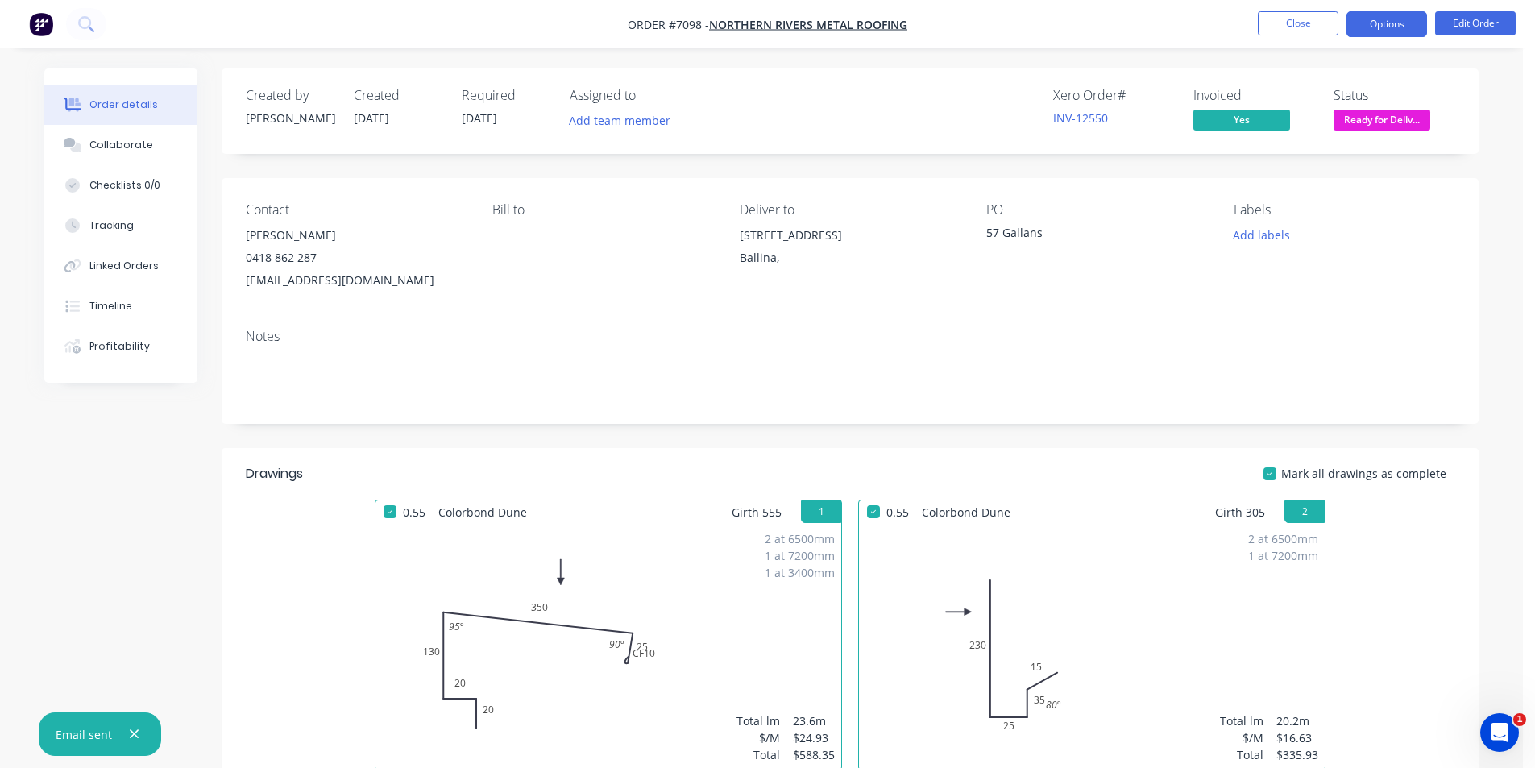
click at [1375, 19] on button "Options" at bounding box center [1386, 24] width 81 height 26
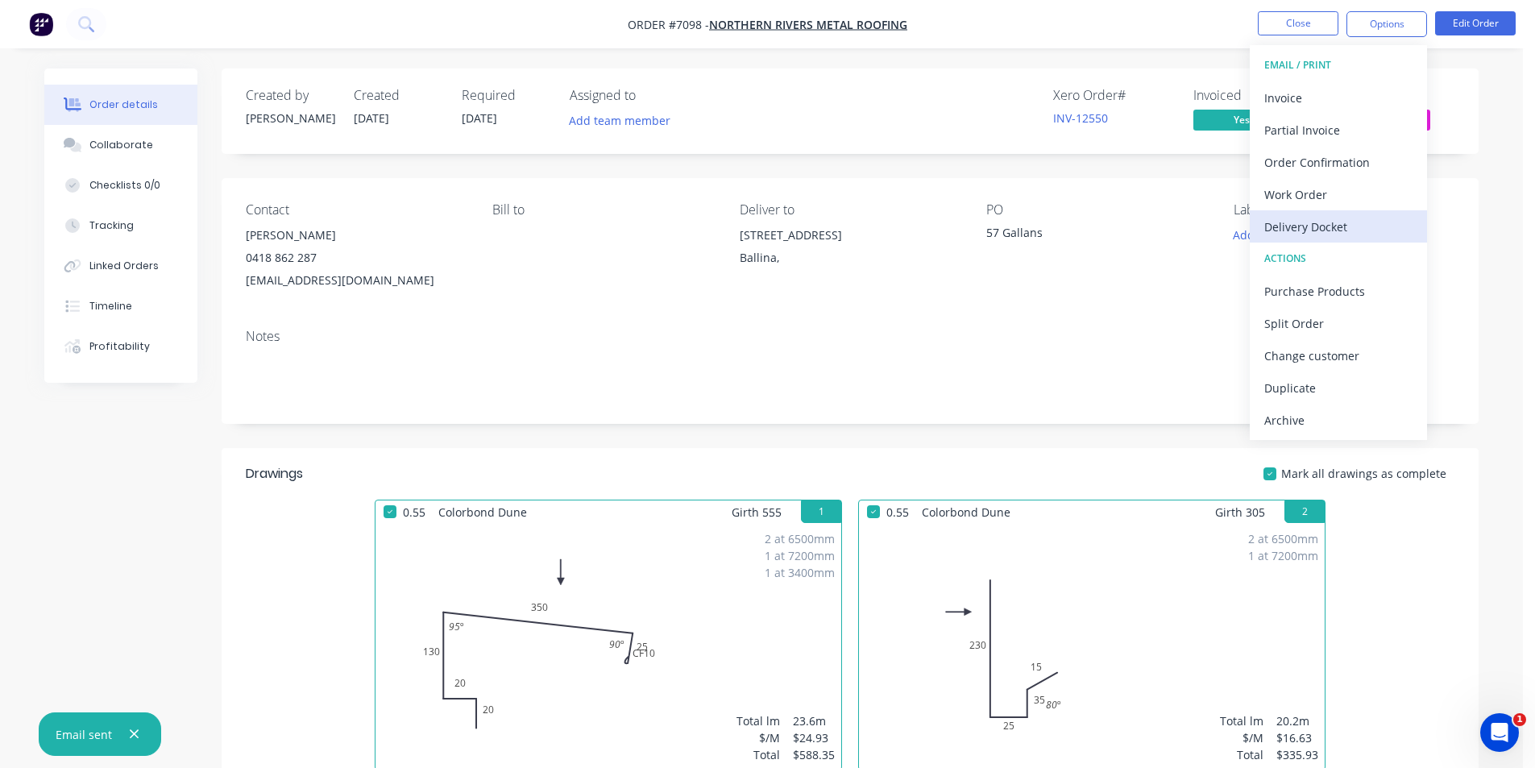
click at [1370, 218] on div "Delivery Docket" at bounding box center [1338, 226] width 148 height 23
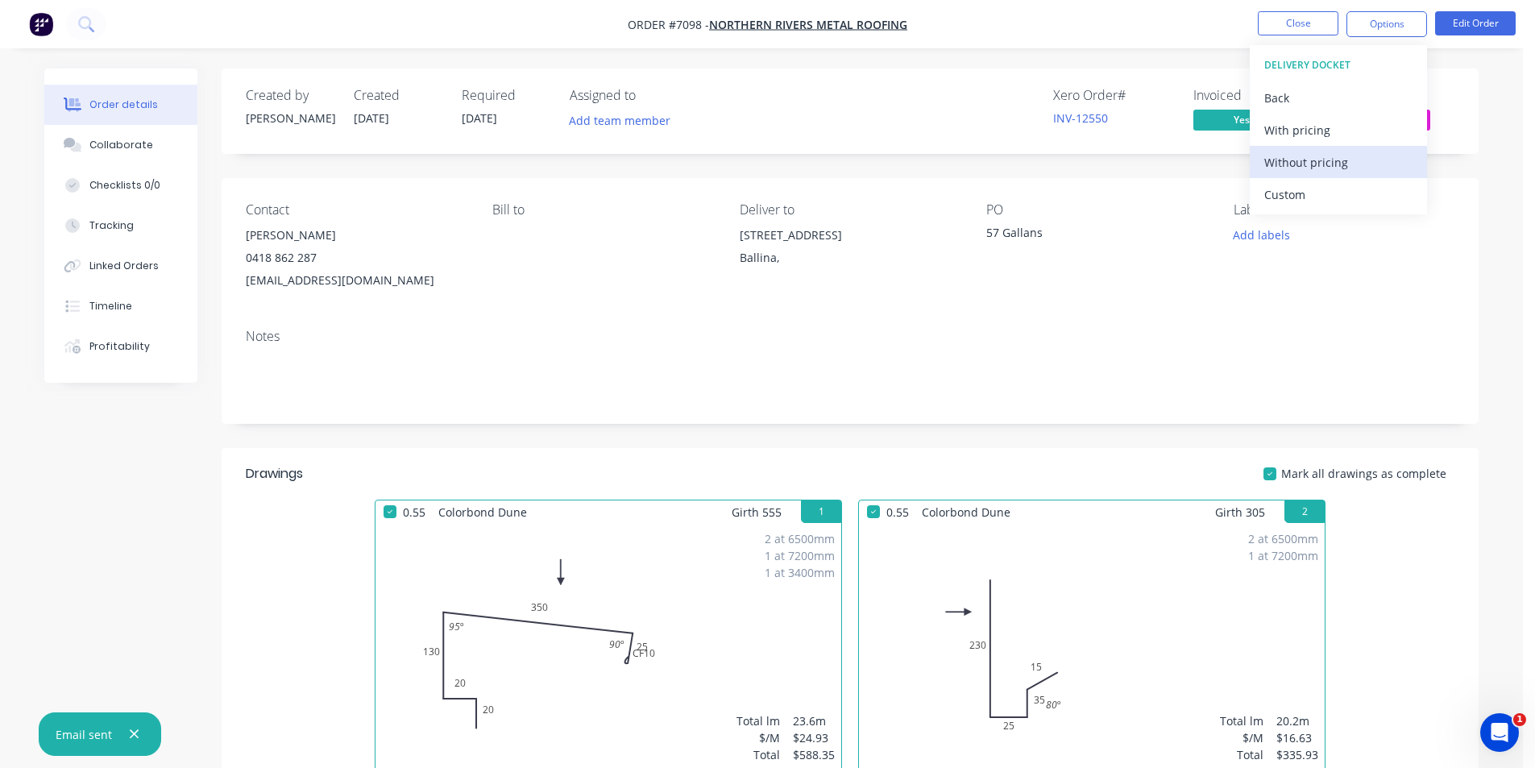
click at [1347, 168] on div "Without pricing" at bounding box center [1338, 162] width 148 height 23
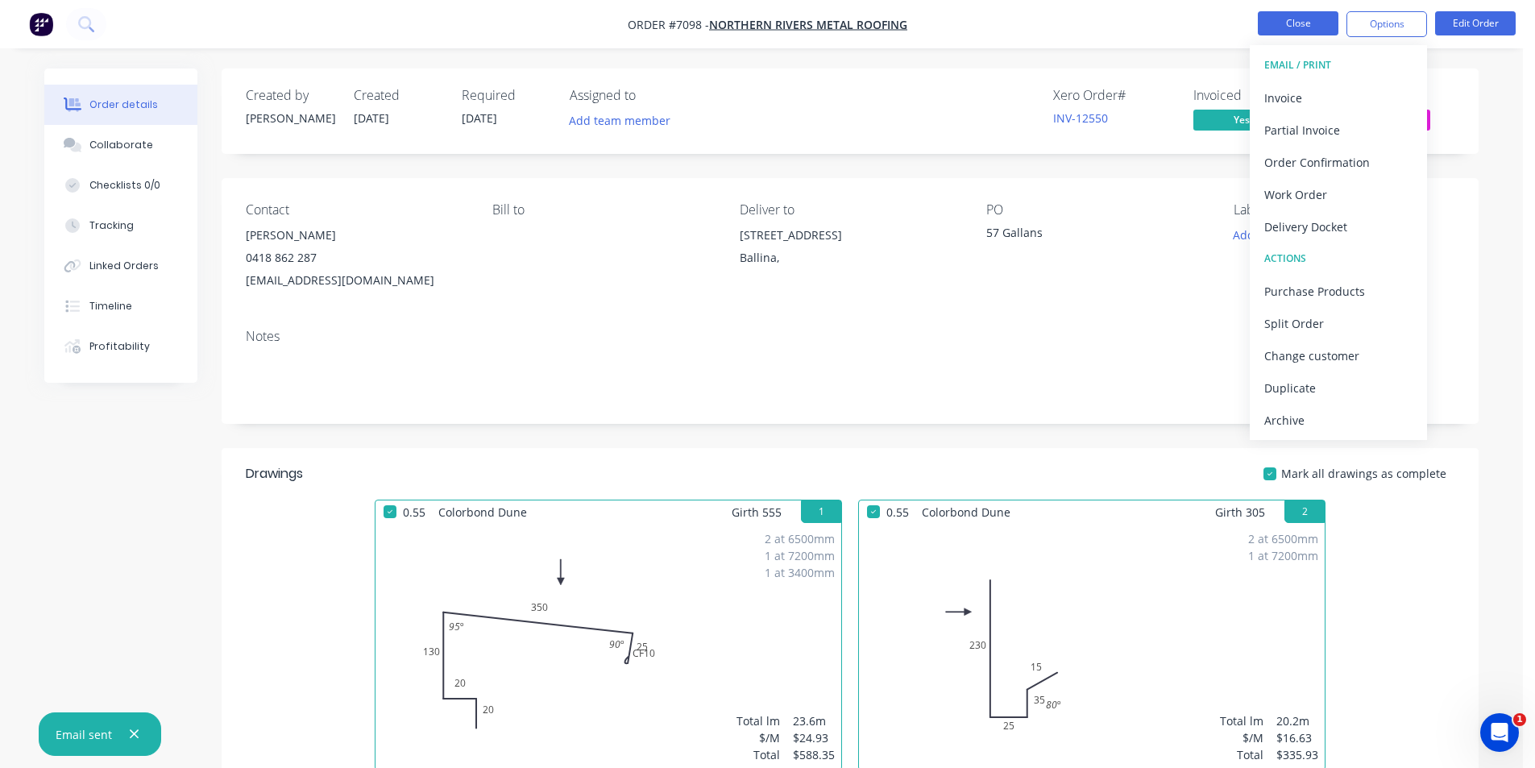
click at [1317, 23] on button "Close" at bounding box center [1298, 23] width 81 height 24
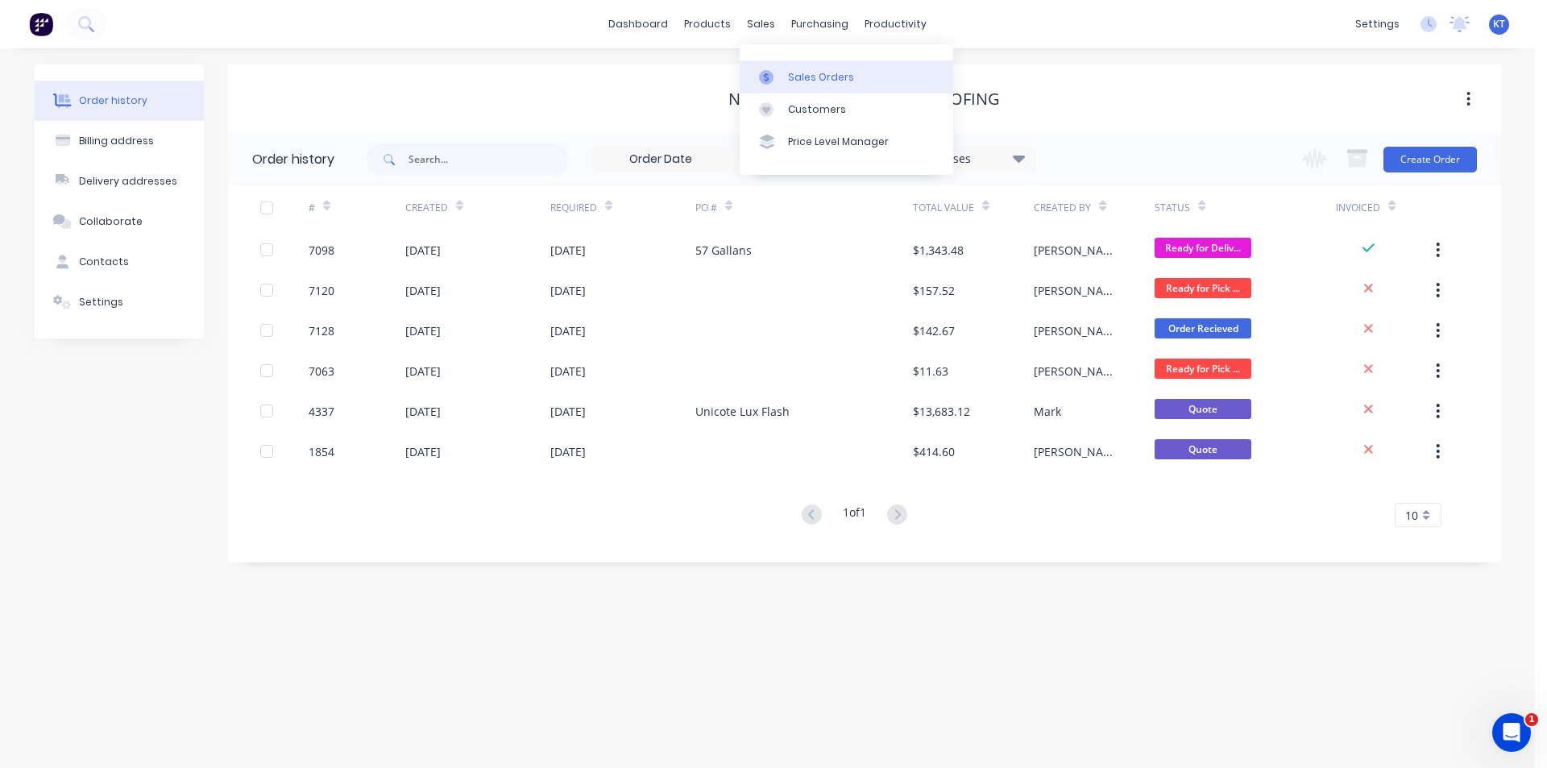
click at [795, 68] on link "Sales Orders" at bounding box center [847, 76] width 214 height 32
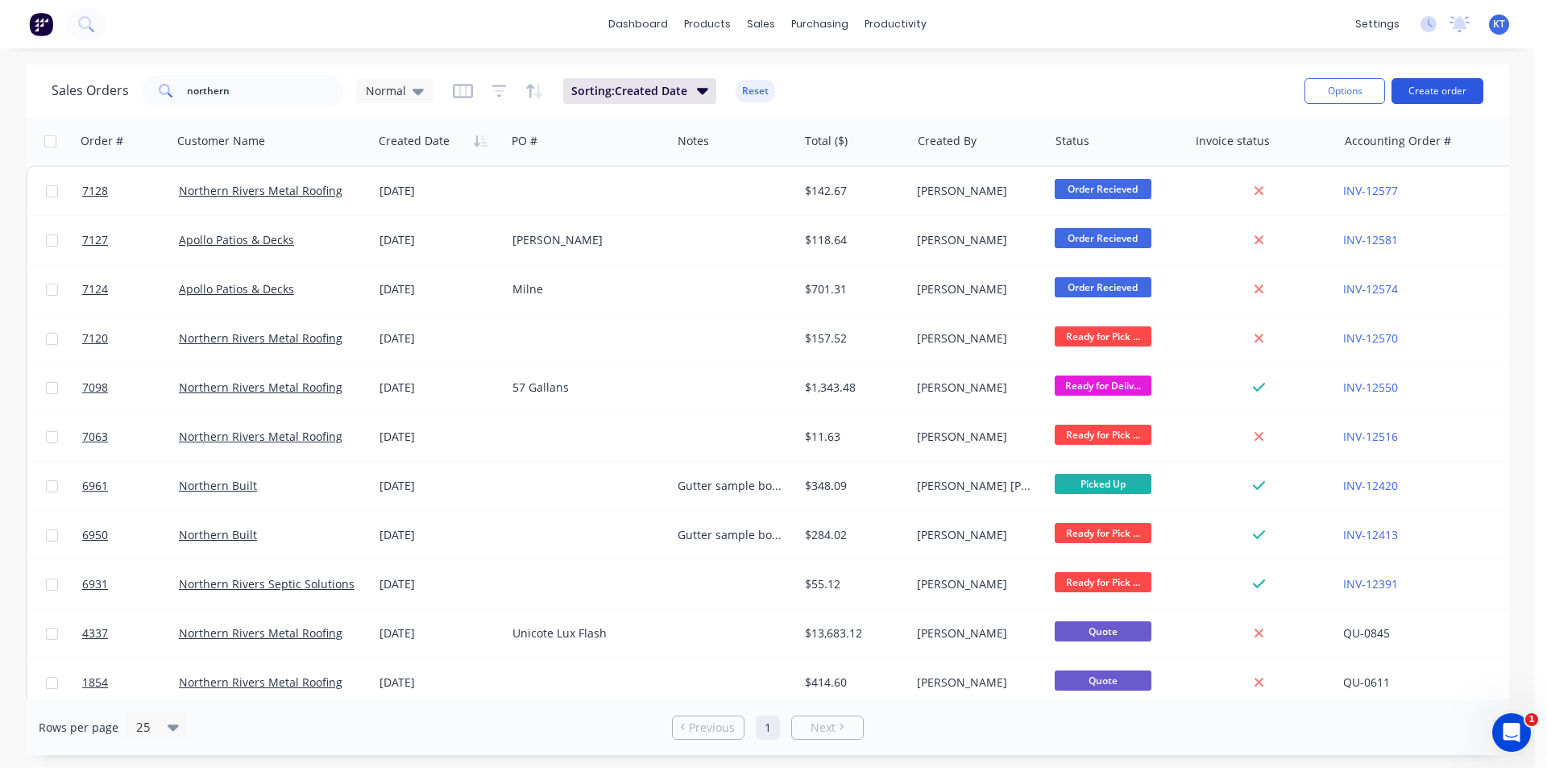
click at [1465, 78] on button "Create order" at bounding box center [1438, 91] width 92 height 26
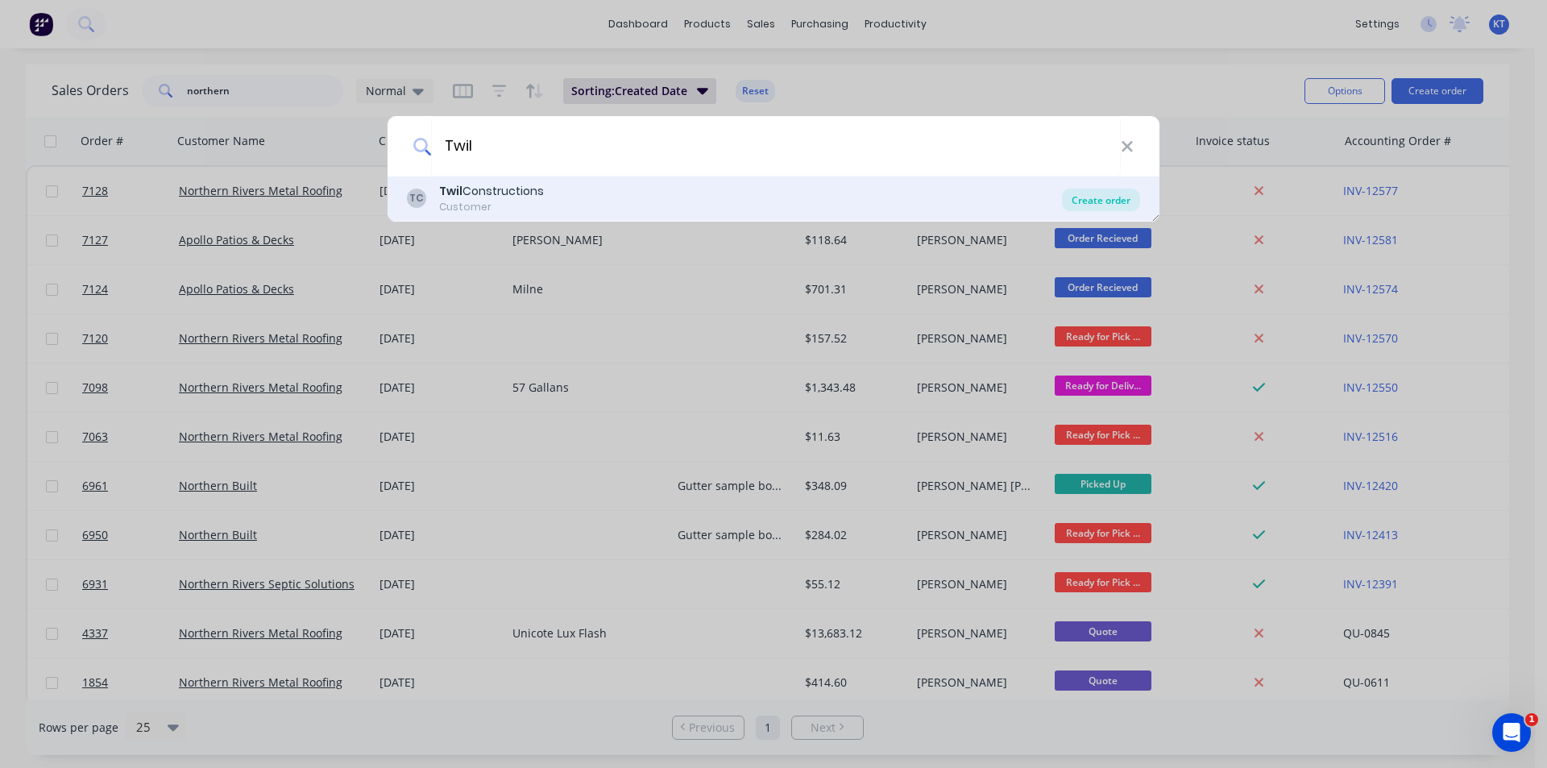
click at [1122, 192] on div "Create order" at bounding box center [1101, 200] width 78 height 23
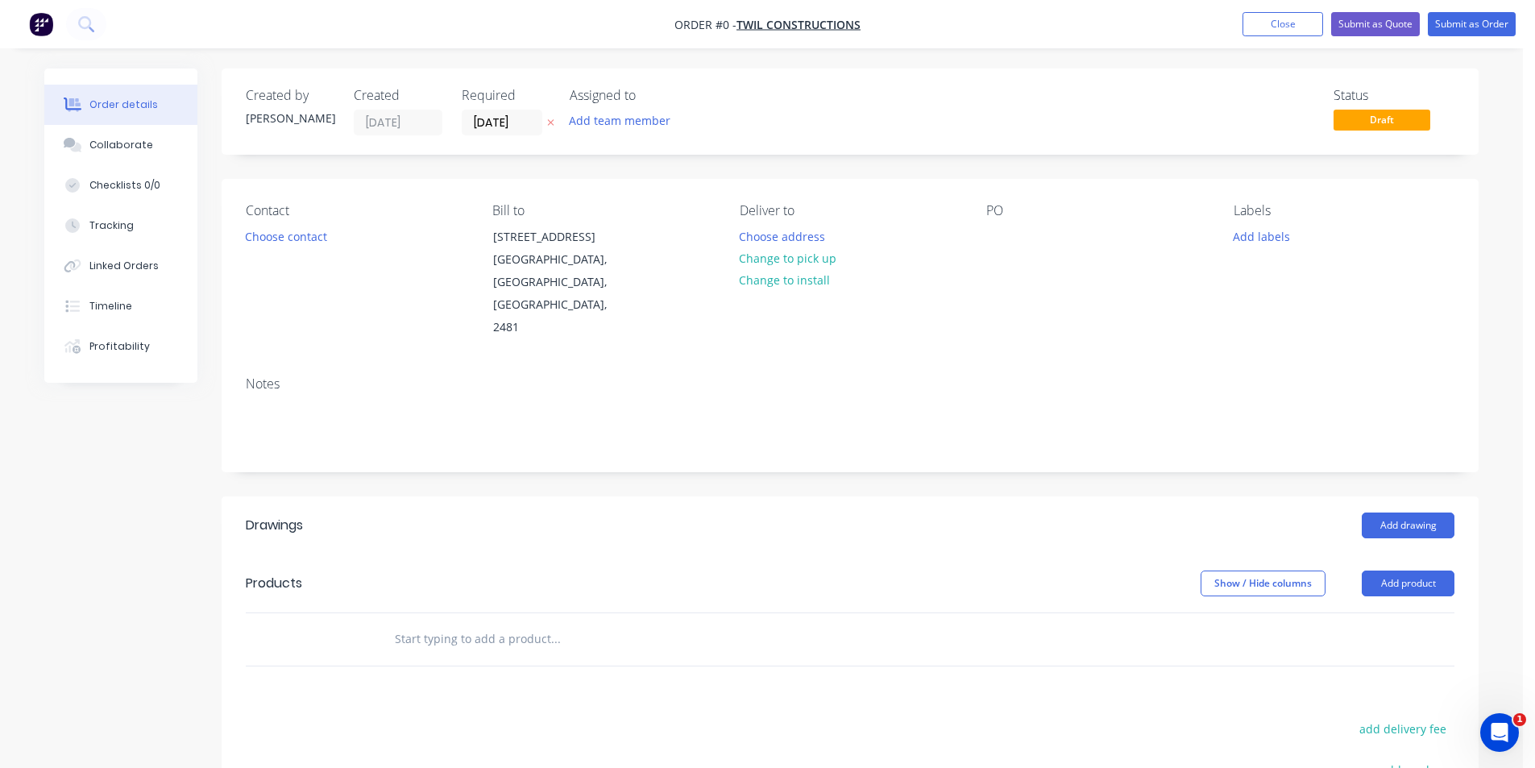
click at [301, 250] on div "Contact Choose contact" at bounding box center [356, 271] width 221 height 136
click at [299, 224] on div "Contact Choose contact" at bounding box center [356, 271] width 221 height 136
click at [300, 243] on button "Choose contact" at bounding box center [286, 236] width 99 height 22
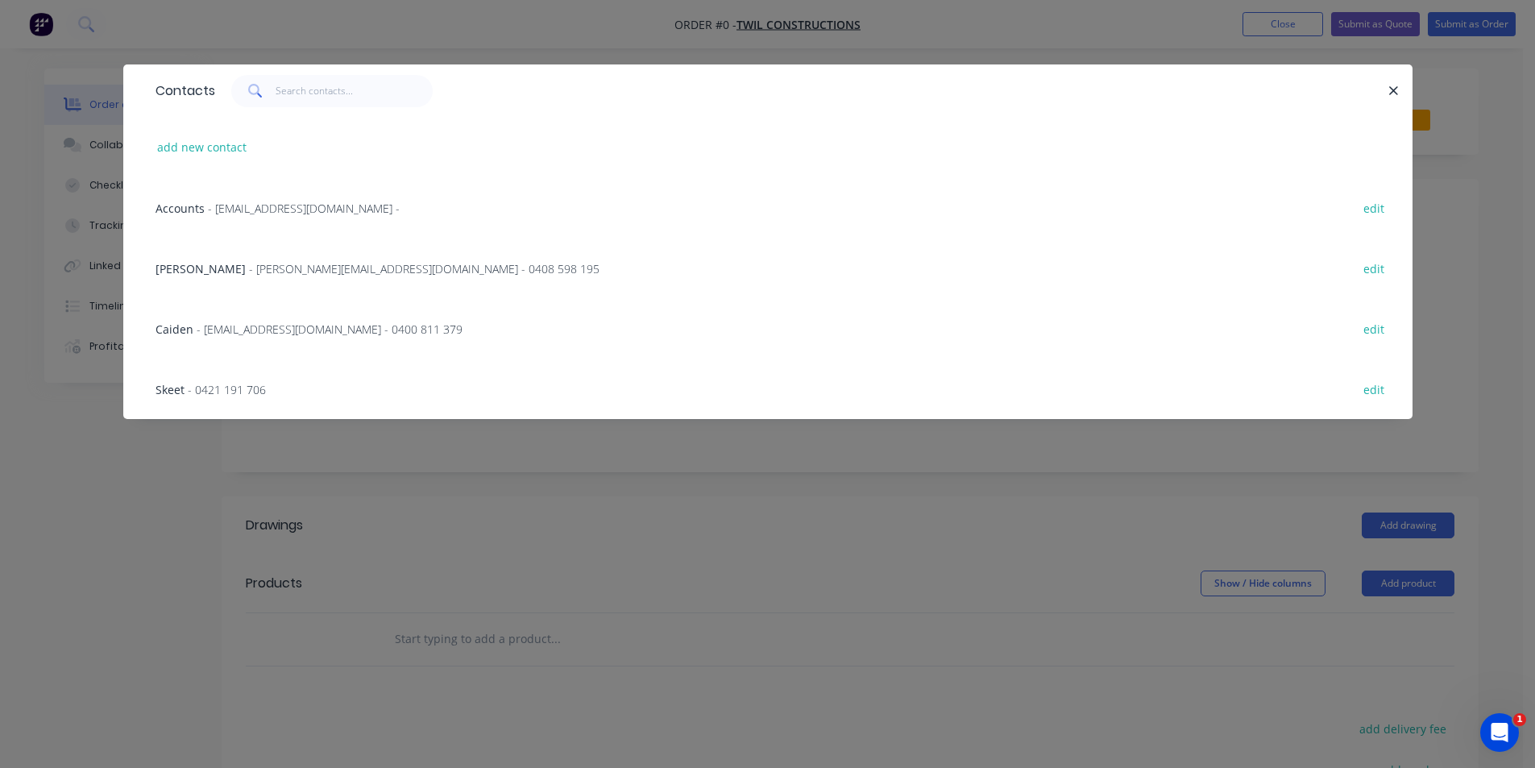
click at [259, 270] on span "- [PERSON_NAME][EMAIL_ADDRESS][DOMAIN_NAME] - 0408 598 195" at bounding box center [424, 268] width 351 height 15
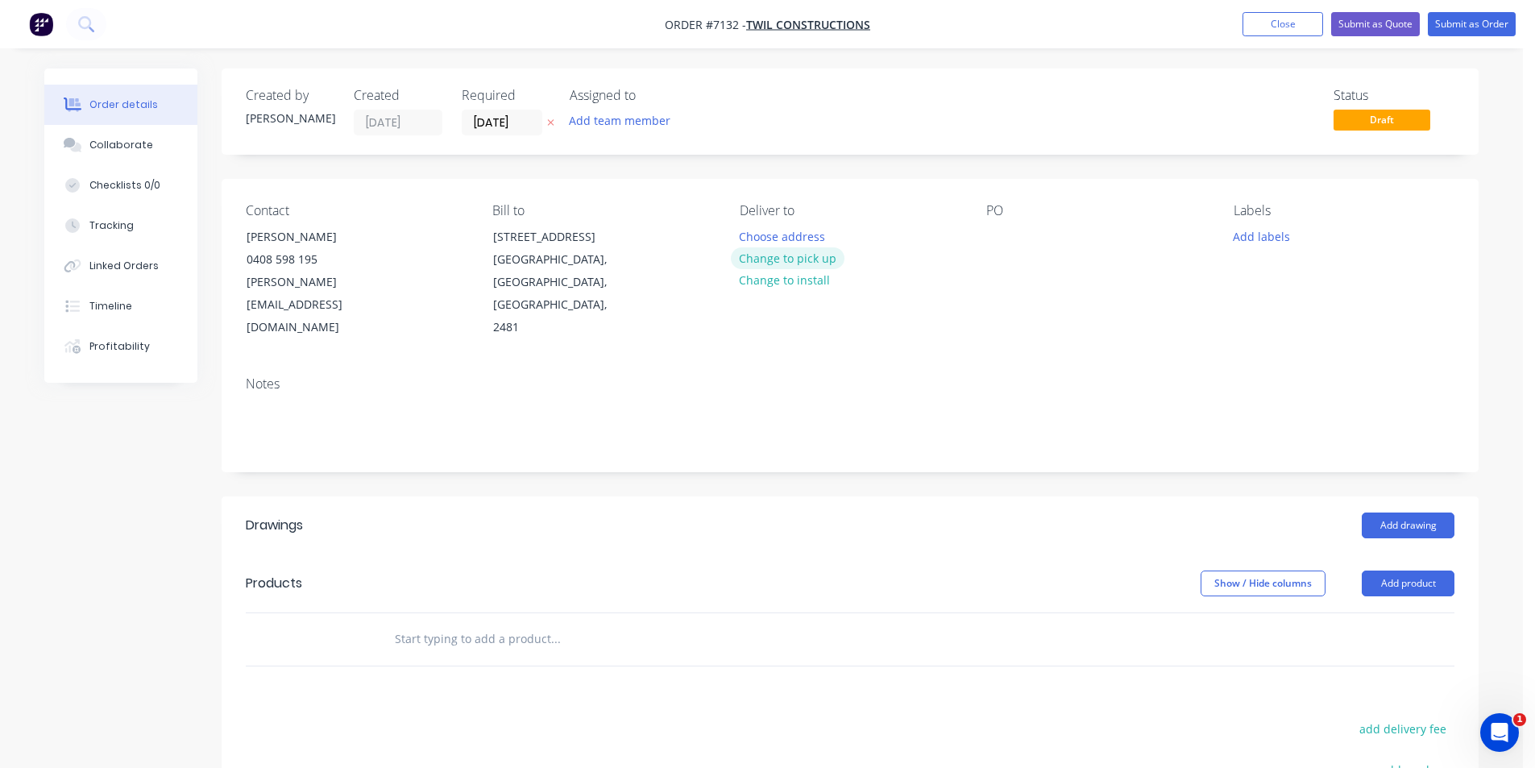
click at [757, 264] on button "Change to pick up" at bounding box center [788, 258] width 114 height 22
click at [992, 230] on div at bounding box center [999, 236] width 26 height 23
click at [1413, 570] on button "Add product" at bounding box center [1408, 583] width 93 height 26
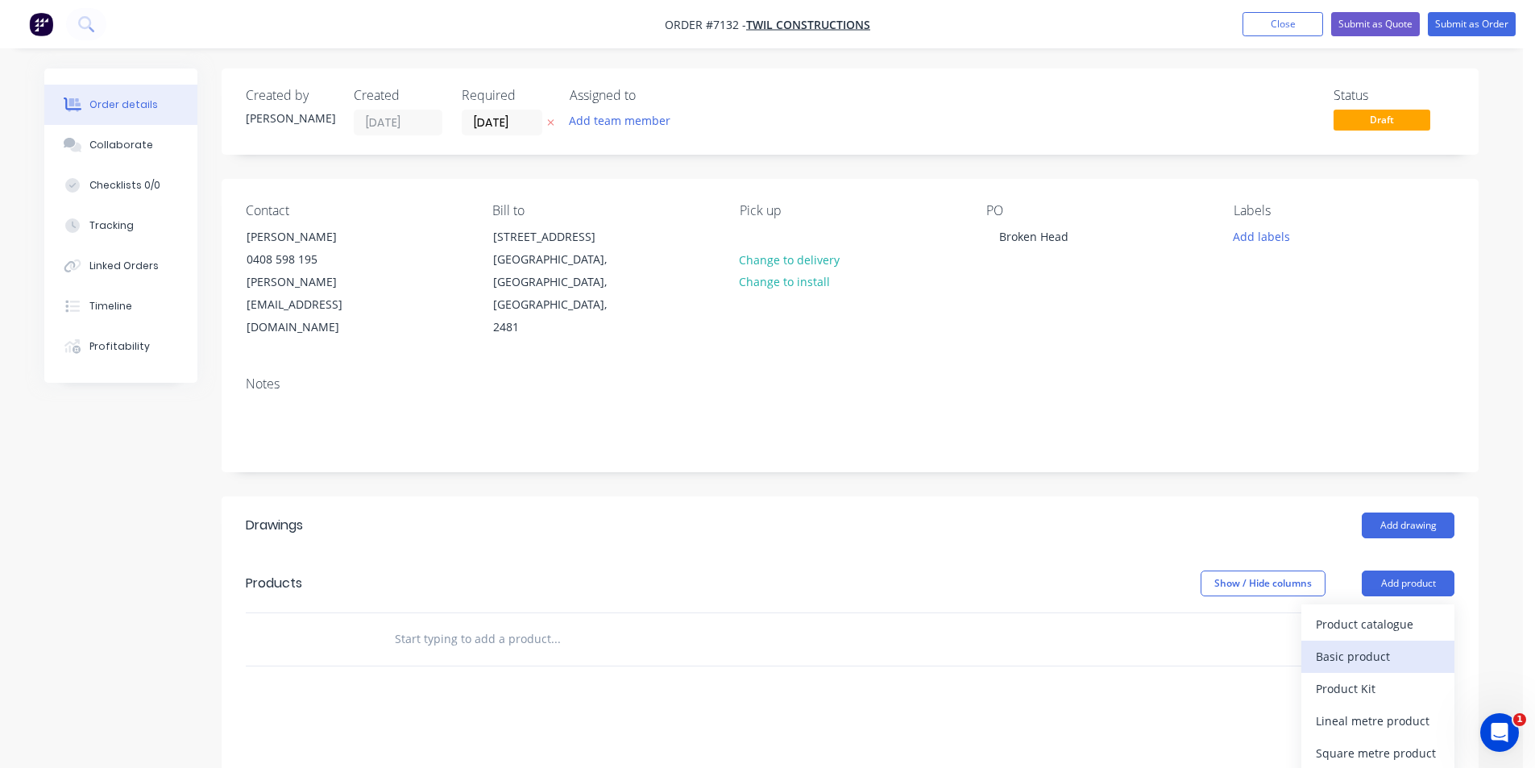
click at [1364, 645] on div "Basic product" at bounding box center [1378, 656] width 124 height 23
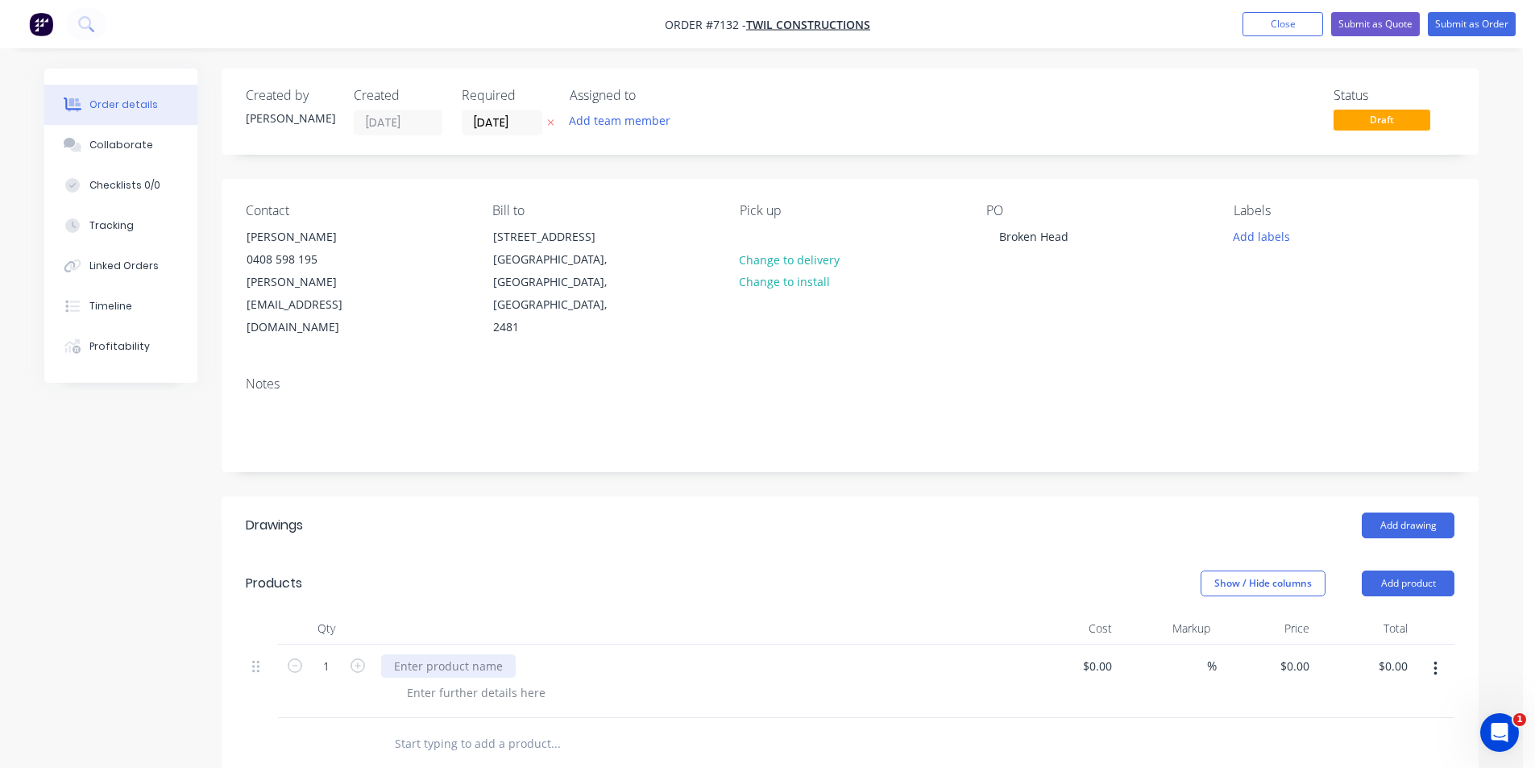
click at [446, 654] on div at bounding box center [448, 665] width 135 height 23
click at [365, 656] on button "button" at bounding box center [357, 664] width 21 height 17
click at [1476, 26] on button "Submit as Order" at bounding box center [1472, 24] width 88 height 24
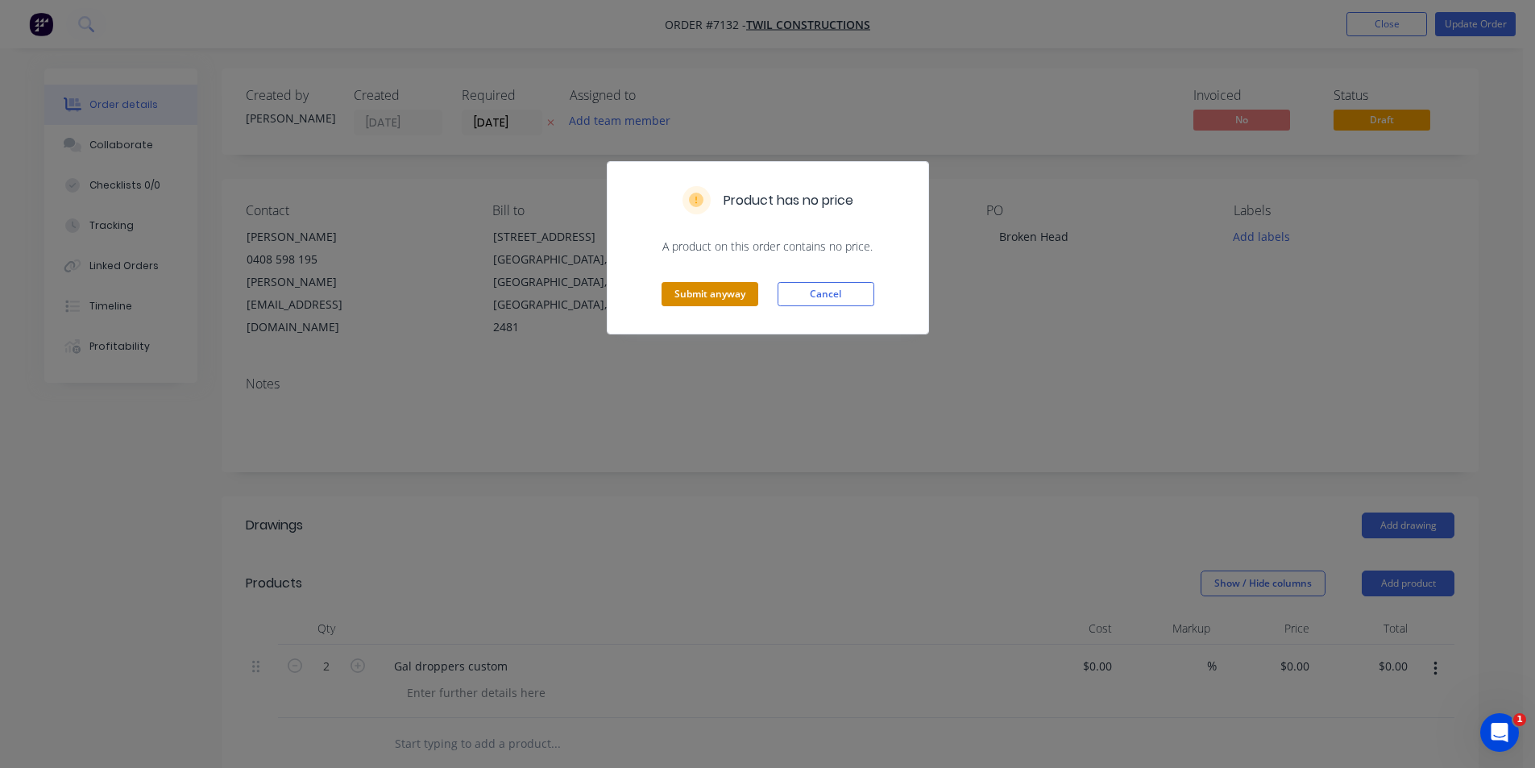
click at [754, 296] on button "Submit anyway" at bounding box center [710, 294] width 97 height 24
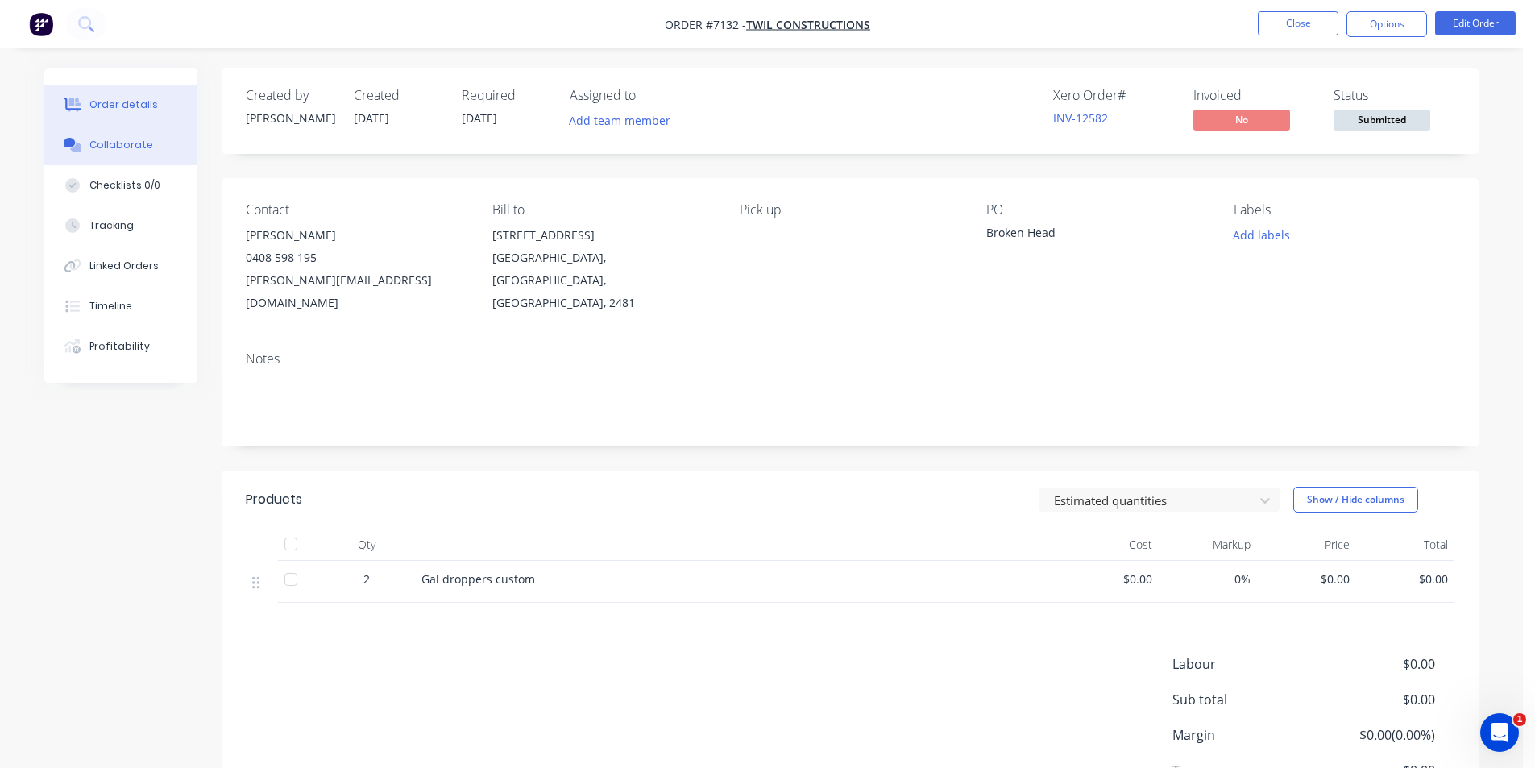
click at [102, 161] on button "Collaborate" at bounding box center [120, 145] width 153 height 40
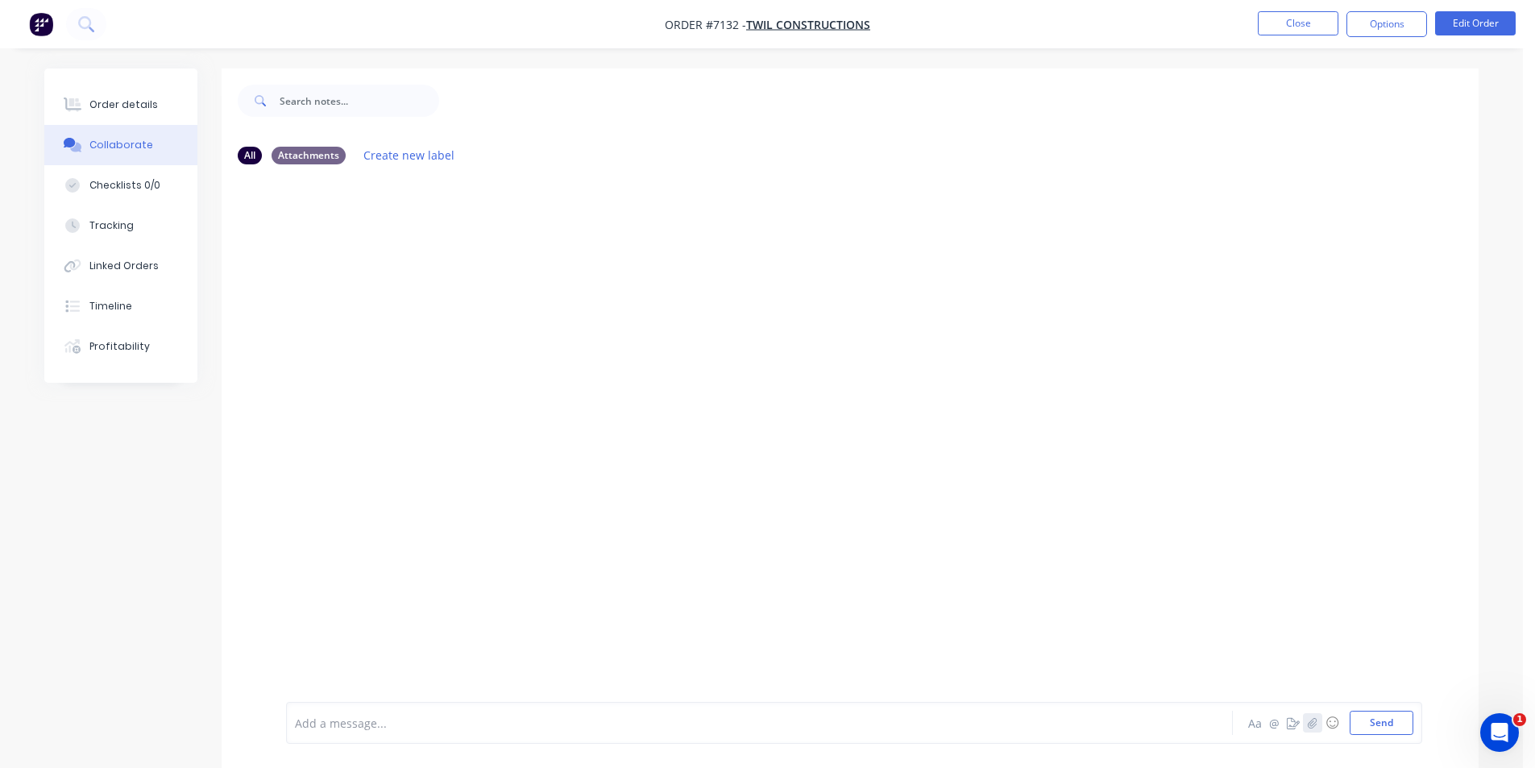
click at [1321, 726] on button "button" at bounding box center [1312, 722] width 19 height 19
click at [1392, 733] on button "Send" at bounding box center [1382, 723] width 64 height 24
click at [1319, 728] on button "button" at bounding box center [1312, 722] width 19 height 19
click at [1393, 728] on button "Send" at bounding box center [1382, 723] width 64 height 24
click at [122, 97] on div "Order details" at bounding box center [123, 104] width 68 height 15
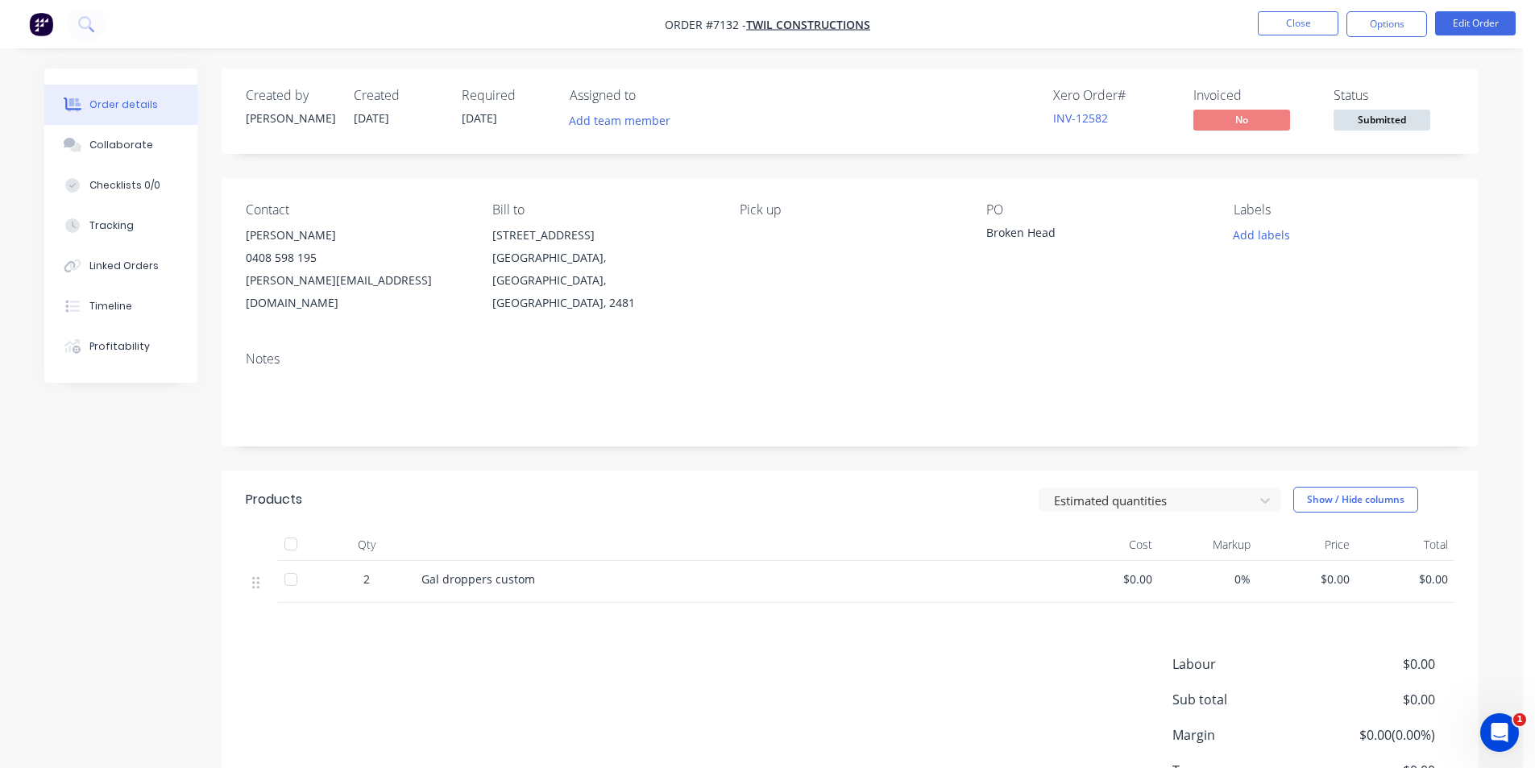
click at [1397, 115] on span "Submitted" at bounding box center [1382, 120] width 97 height 20
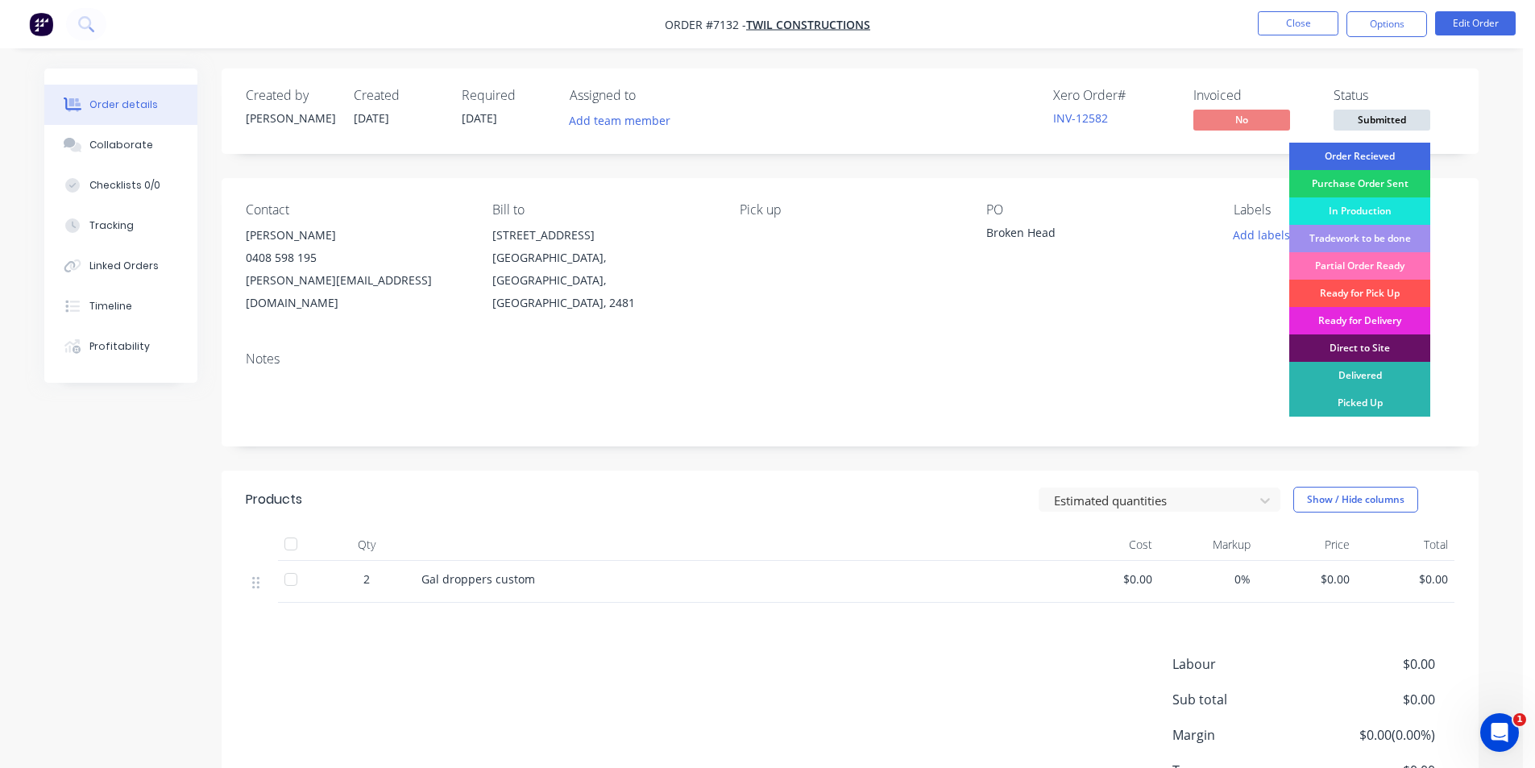
click at [1395, 151] on div "Order Recieved" at bounding box center [1359, 156] width 141 height 27
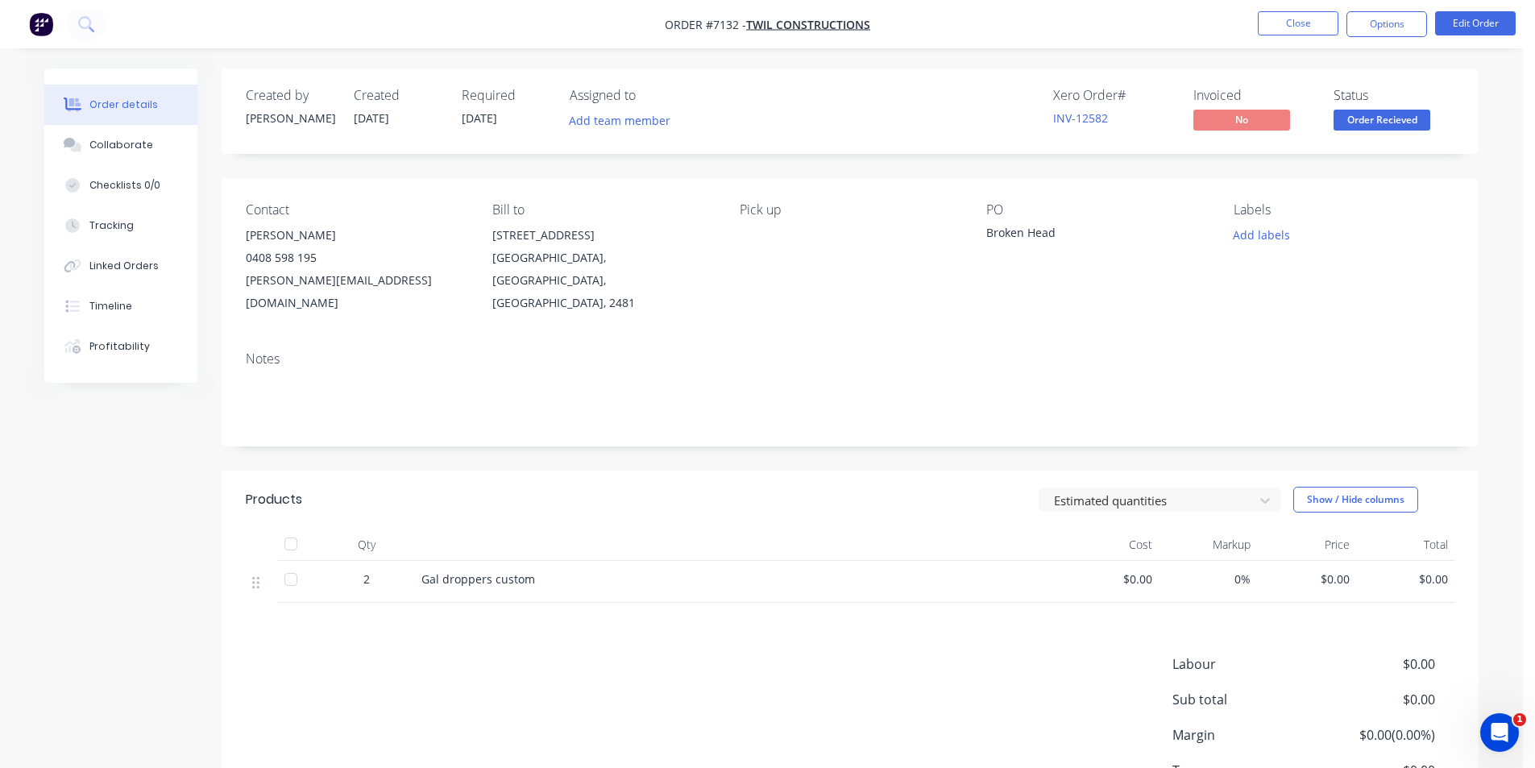
drag, startPoint x: 1393, startPoint y: 26, endPoint x: 1387, endPoint y: 40, distance: 15.9
click at [1393, 25] on button "Options" at bounding box center [1386, 24] width 81 height 26
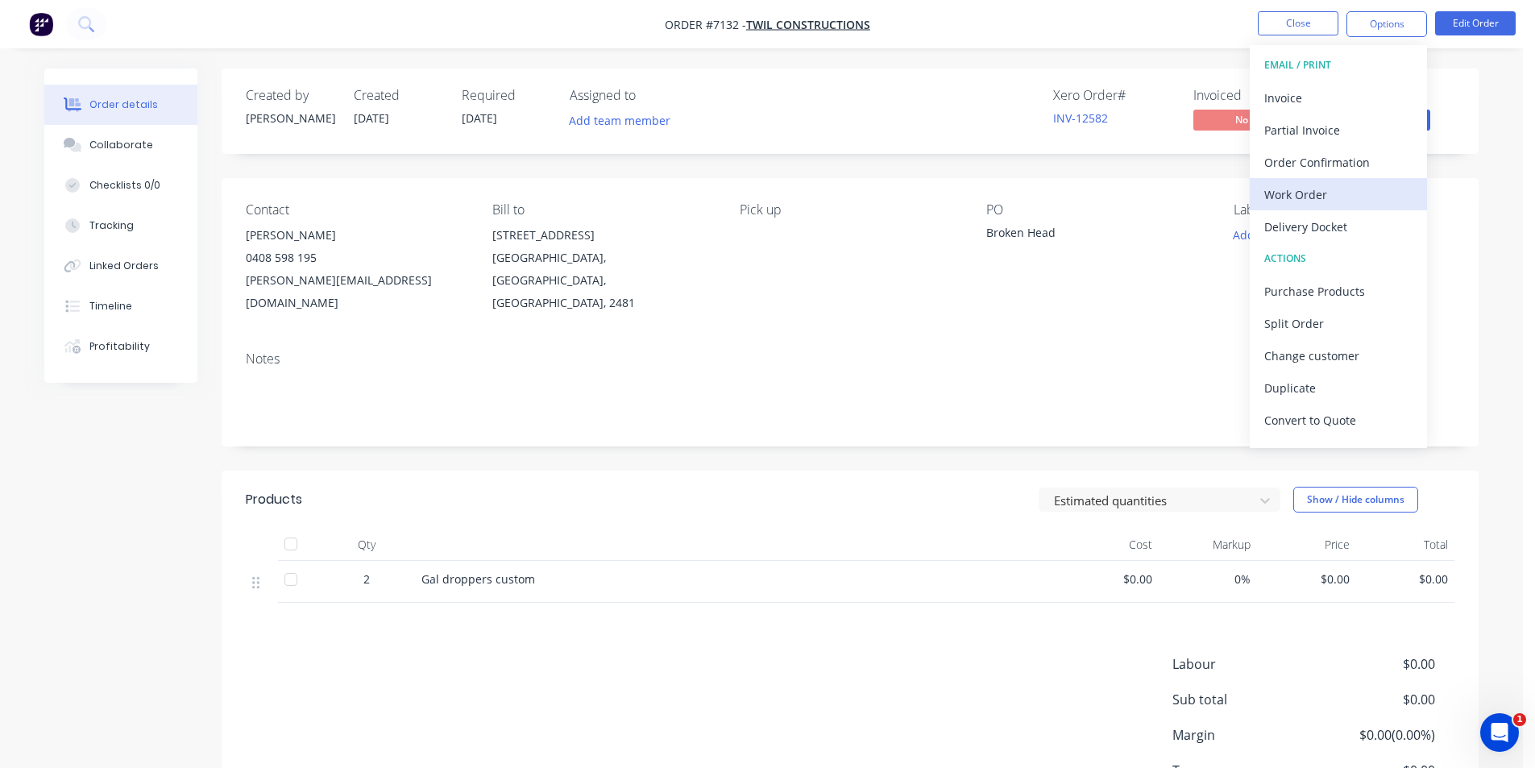
click at [1338, 194] on div "Work Order" at bounding box center [1338, 194] width 148 height 23
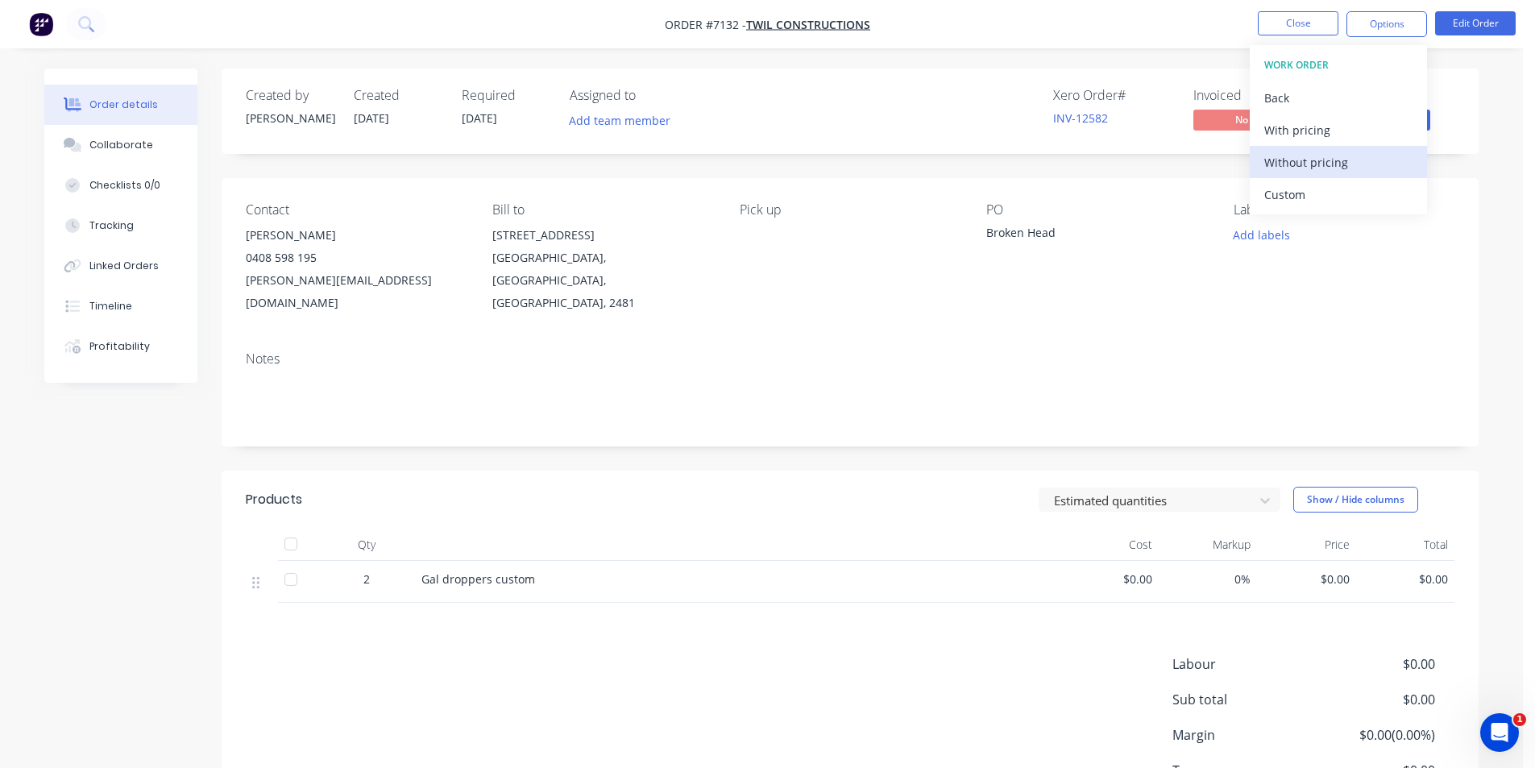
click at [1337, 165] on div "Without pricing" at bounding box center [1338, 162] width 148 height 23
